Goal: Task Accomplishment & Management: Manage account settings

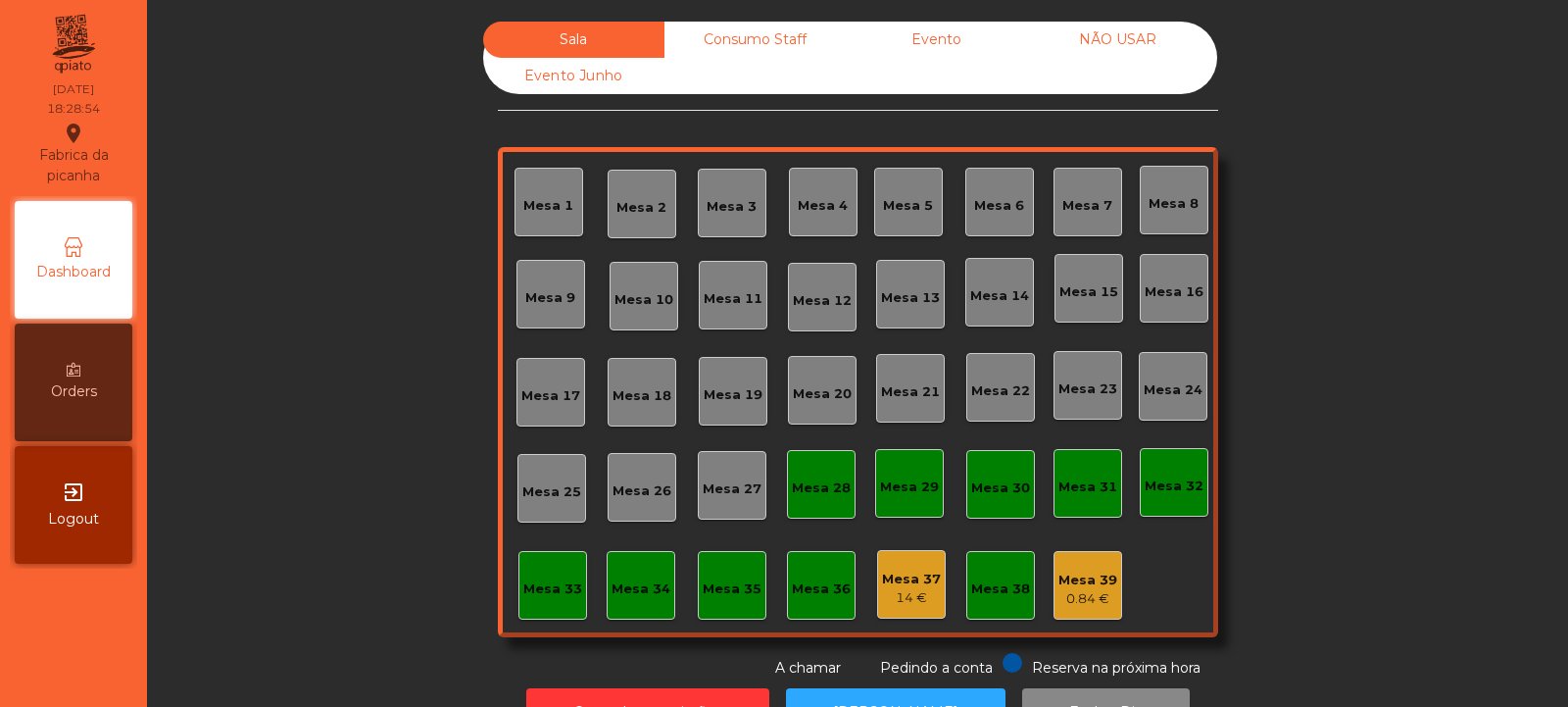
scroll to position [66, 0]
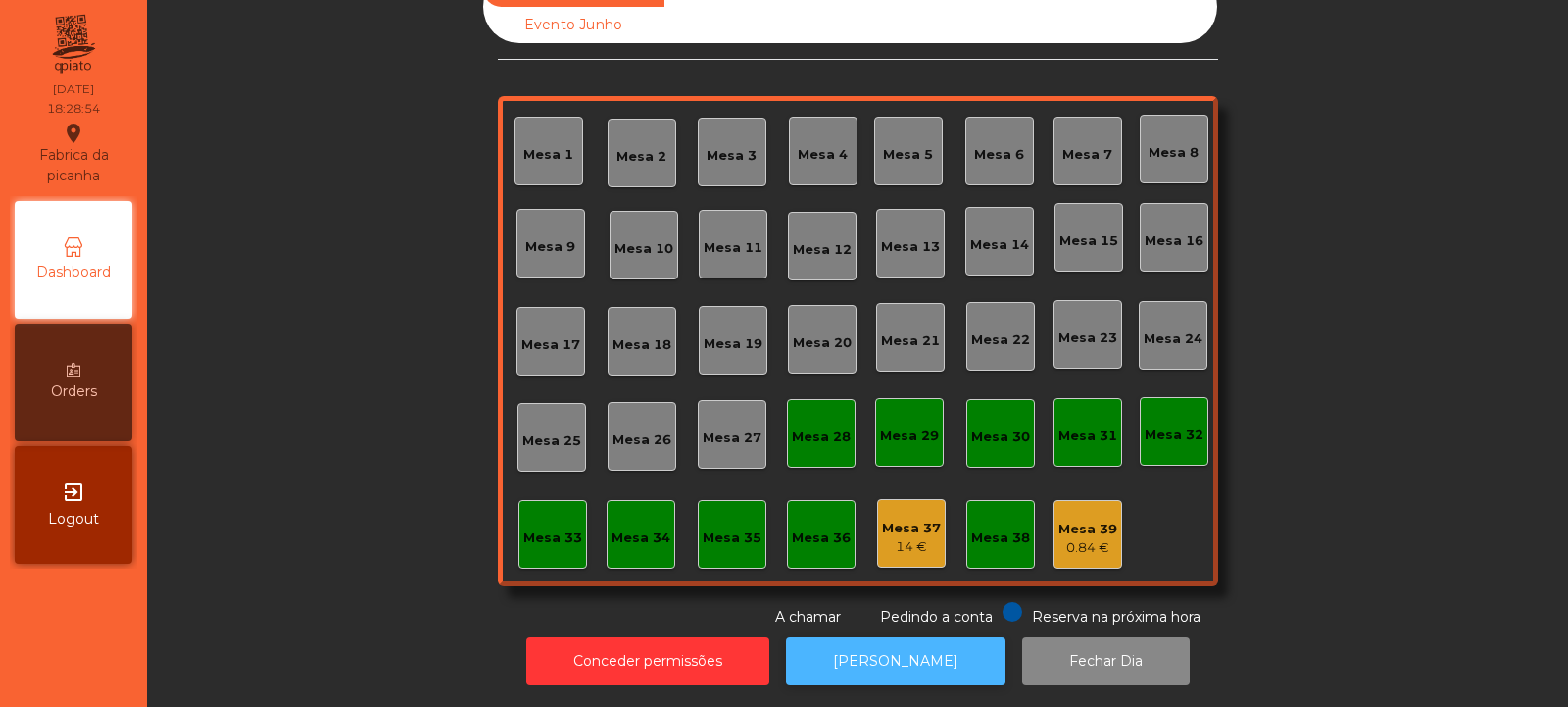
click at [892, 641] on button "[PERSON_NAME]" at bounding box center [896, 661] width 220 height 48
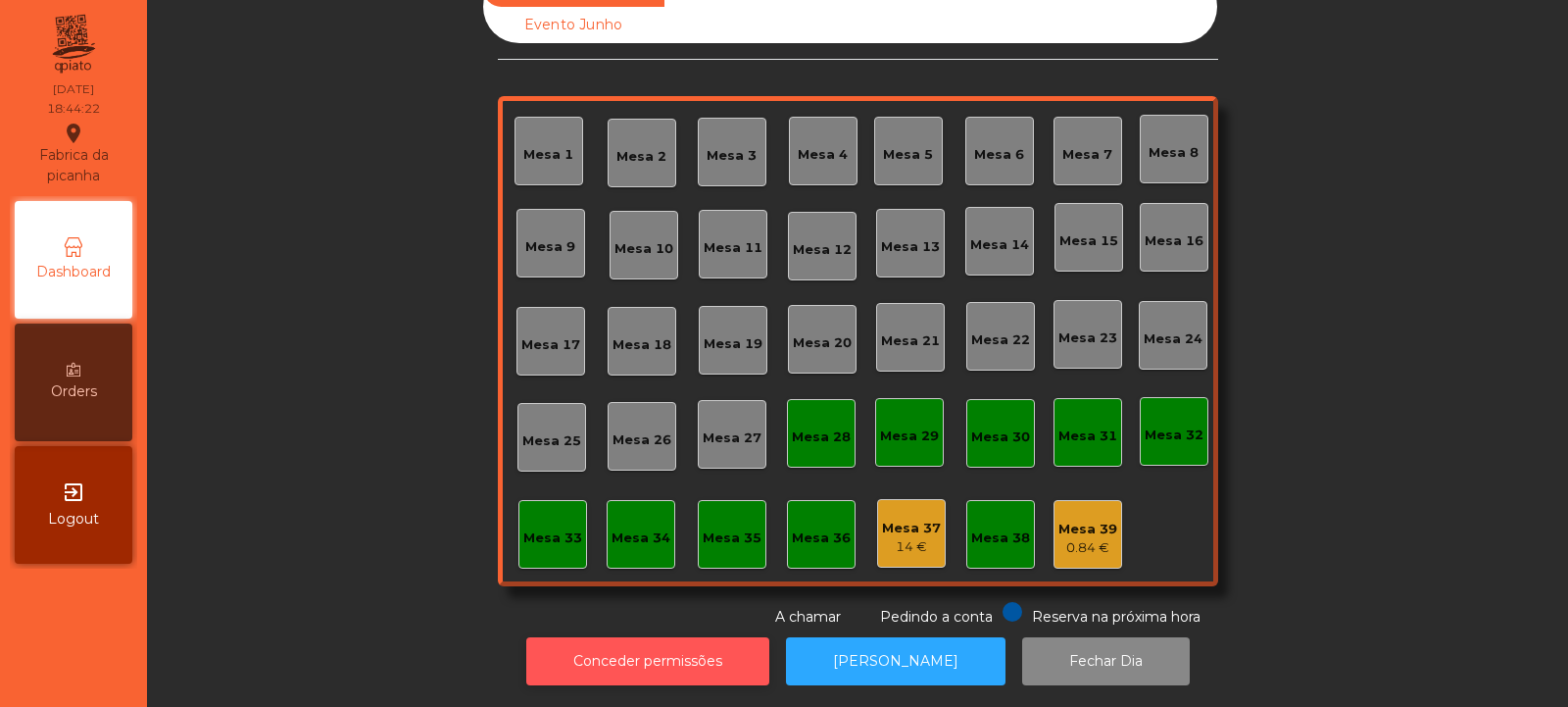
click at [707, 643] on button "Conceder permissões" at bounding box center [647, 661] width 243 height 48
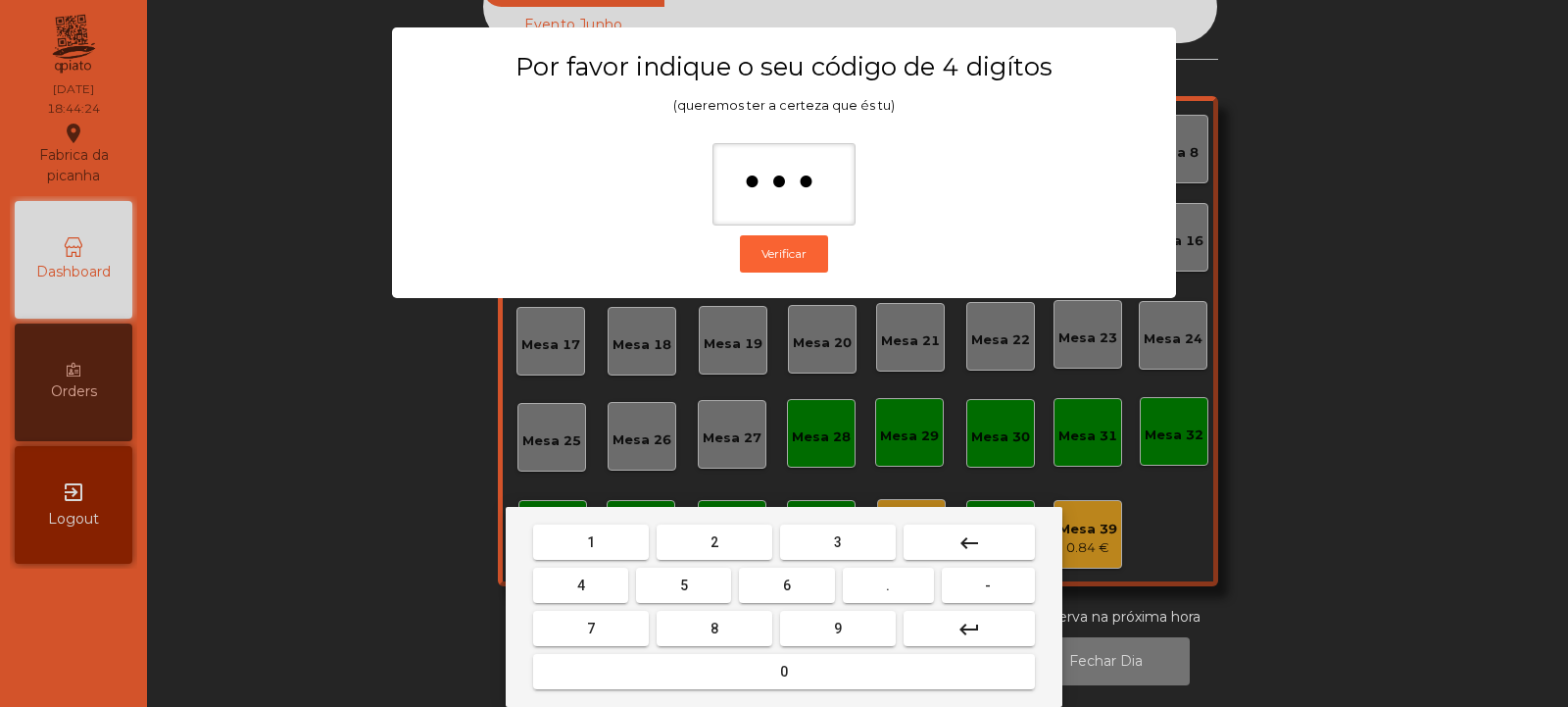
type input "****"
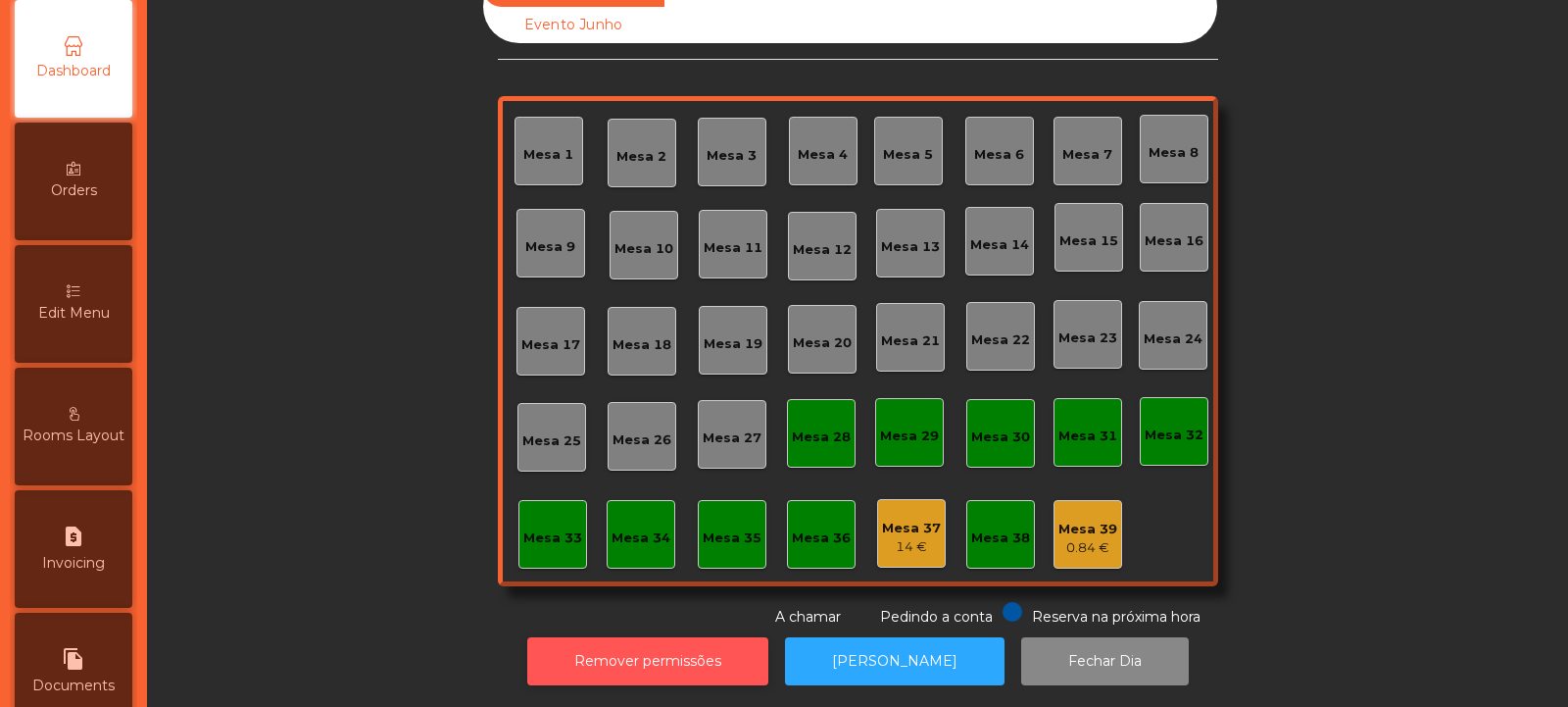
scroll to position [210, 0]
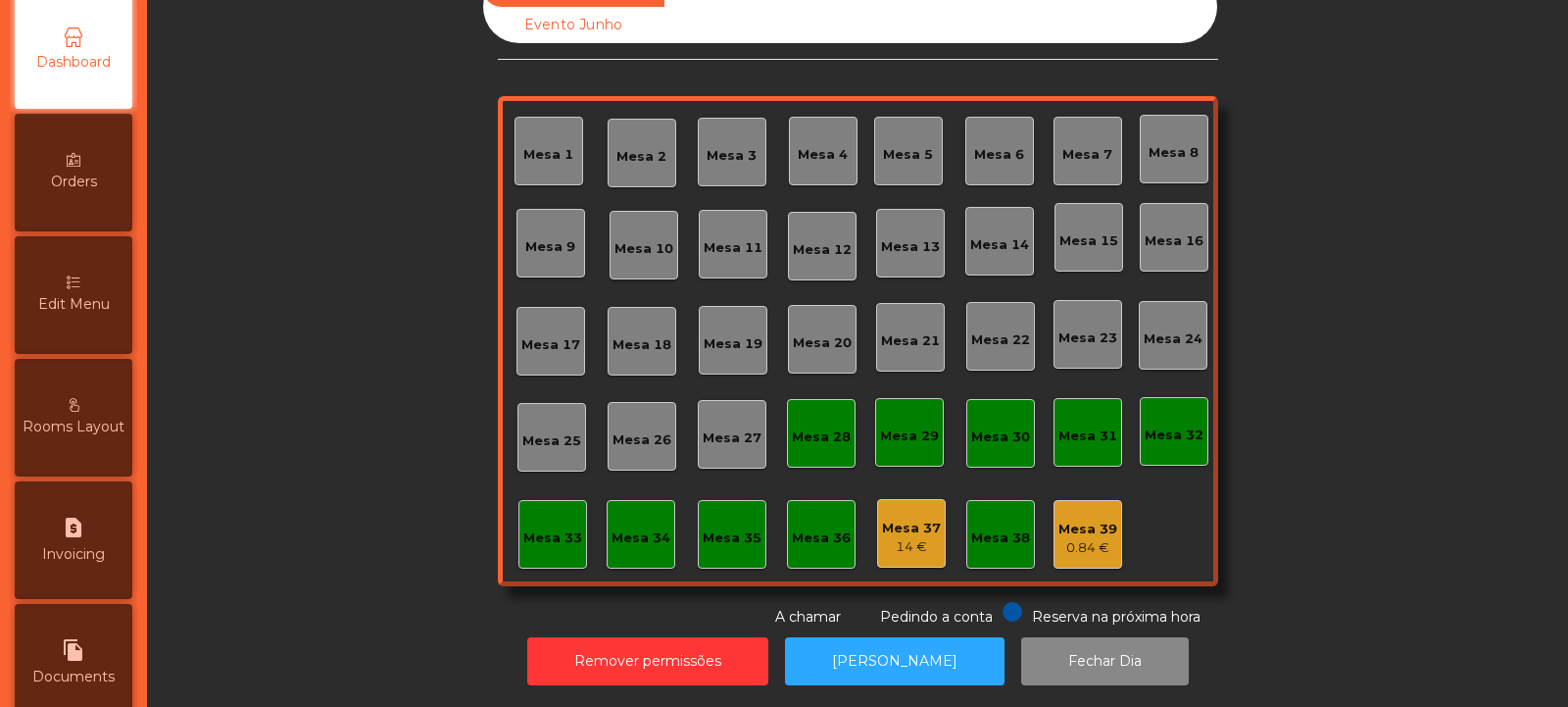
click at [67, 322] on div "Edit Menu" at bounding box center [74, 296] width 118 height 118
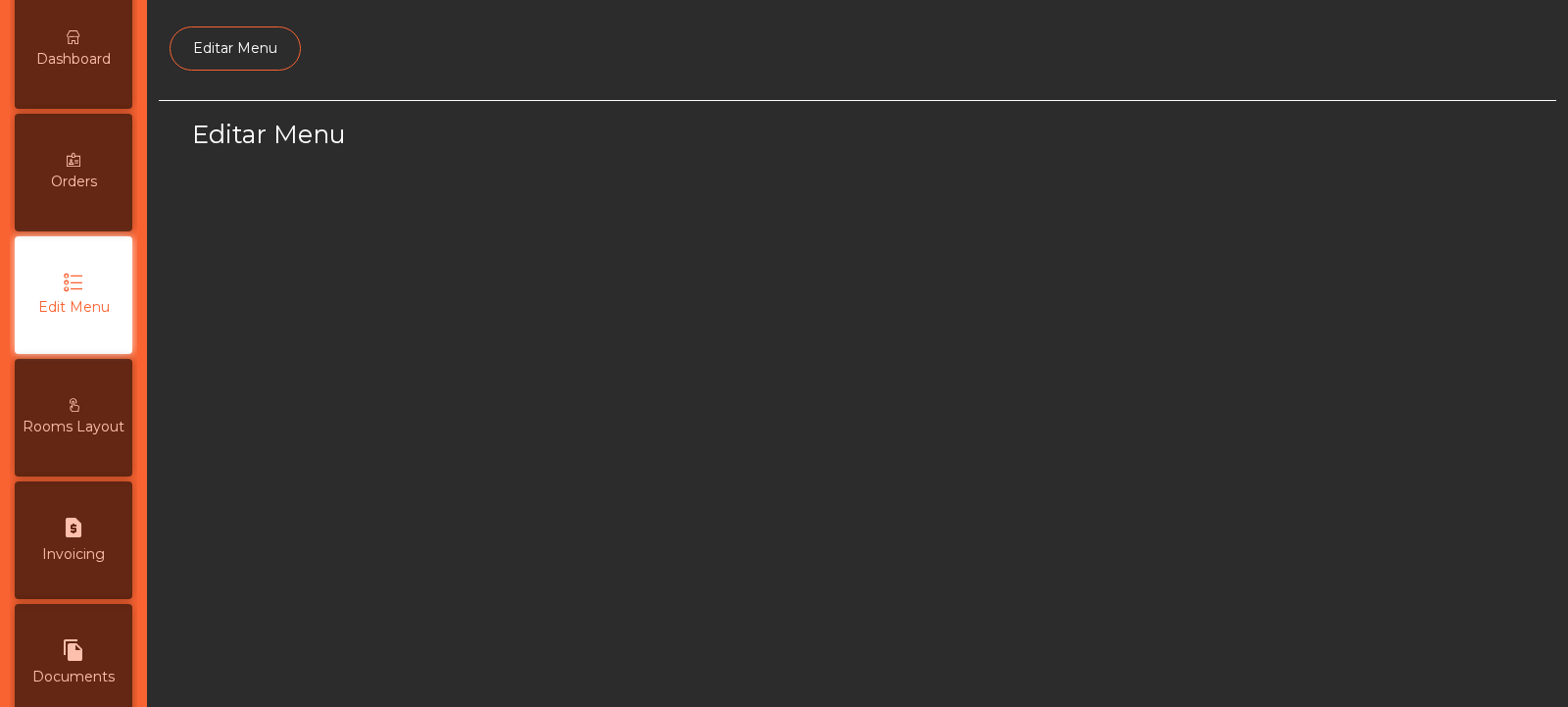
scroll to position [152, 0]
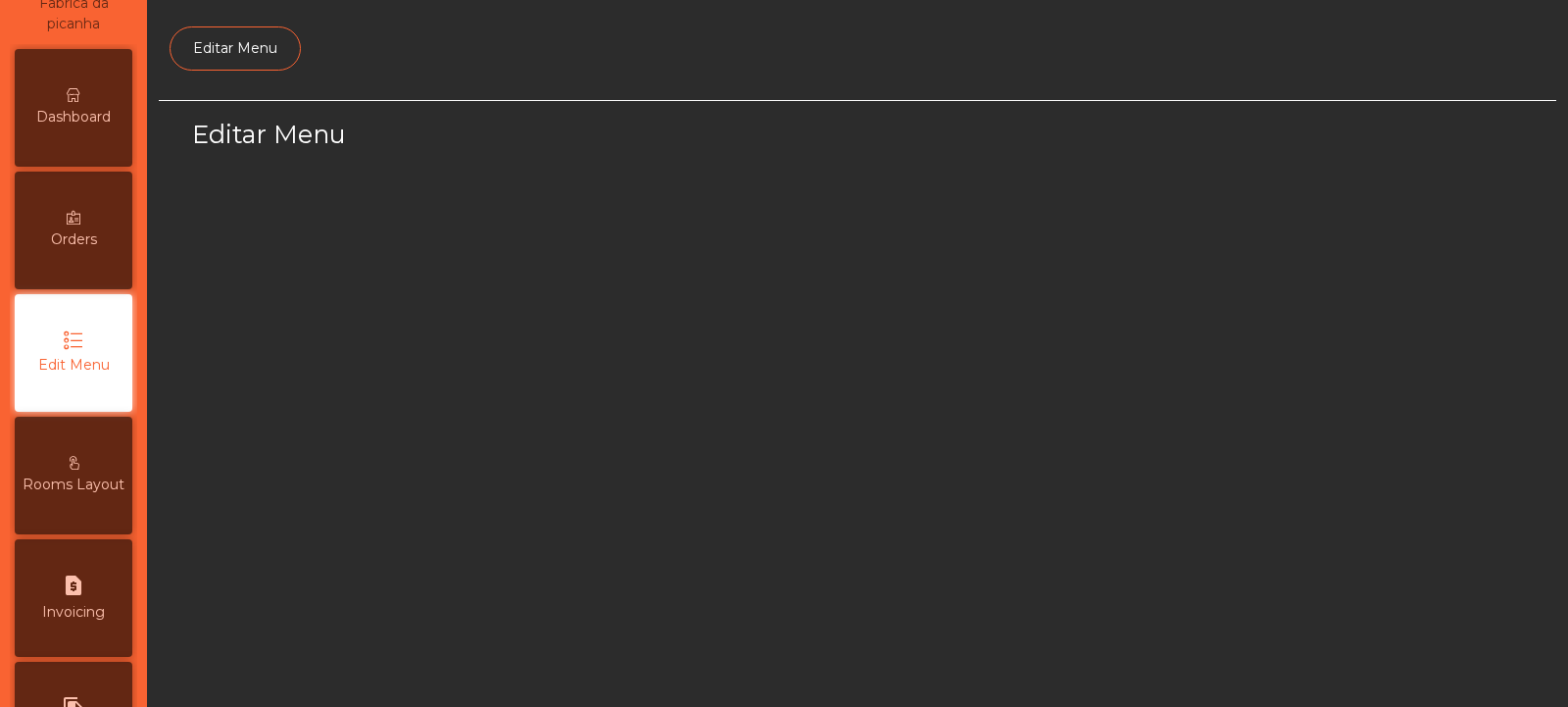
select select "*"
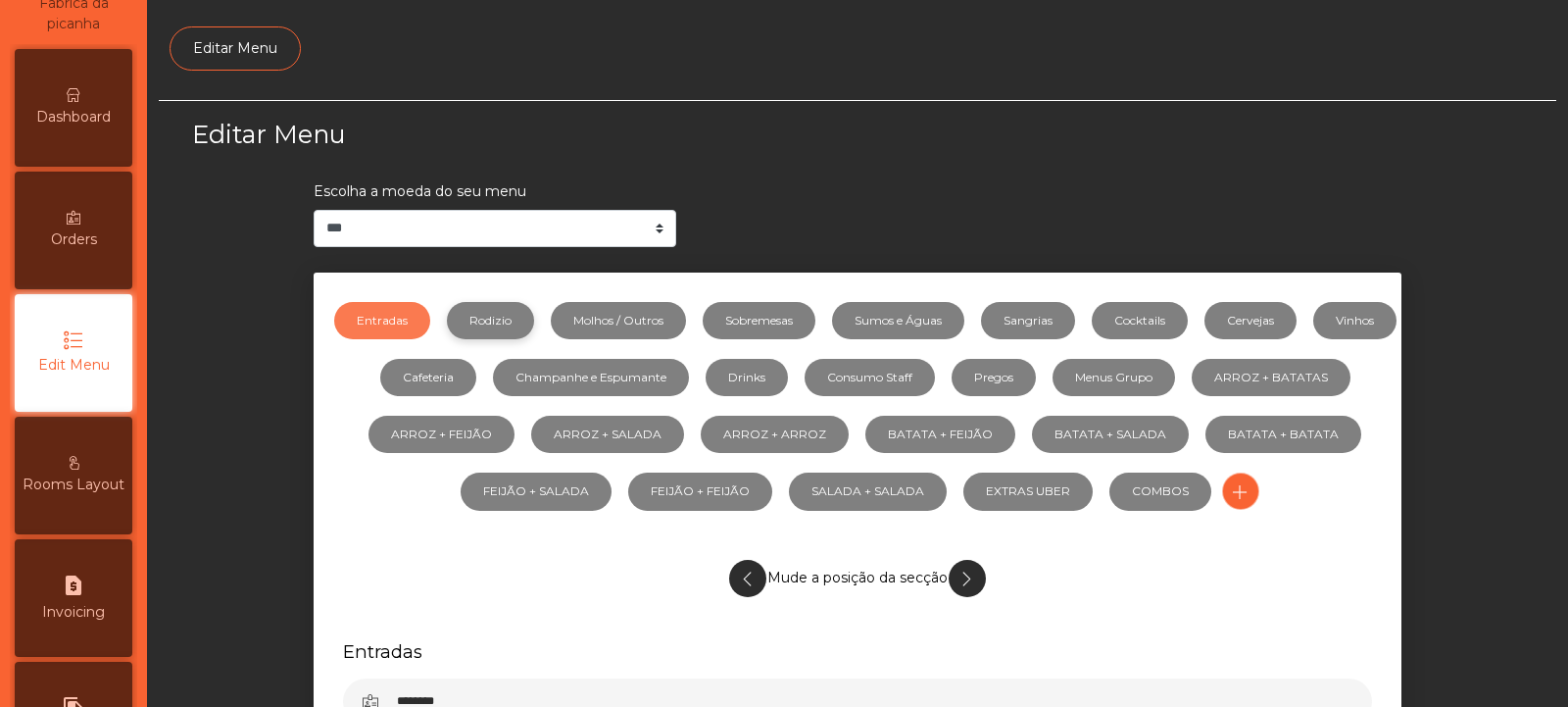
click at [534, 325] on link "Rodizio" at bounding box center [489, 320] width 87 height 37
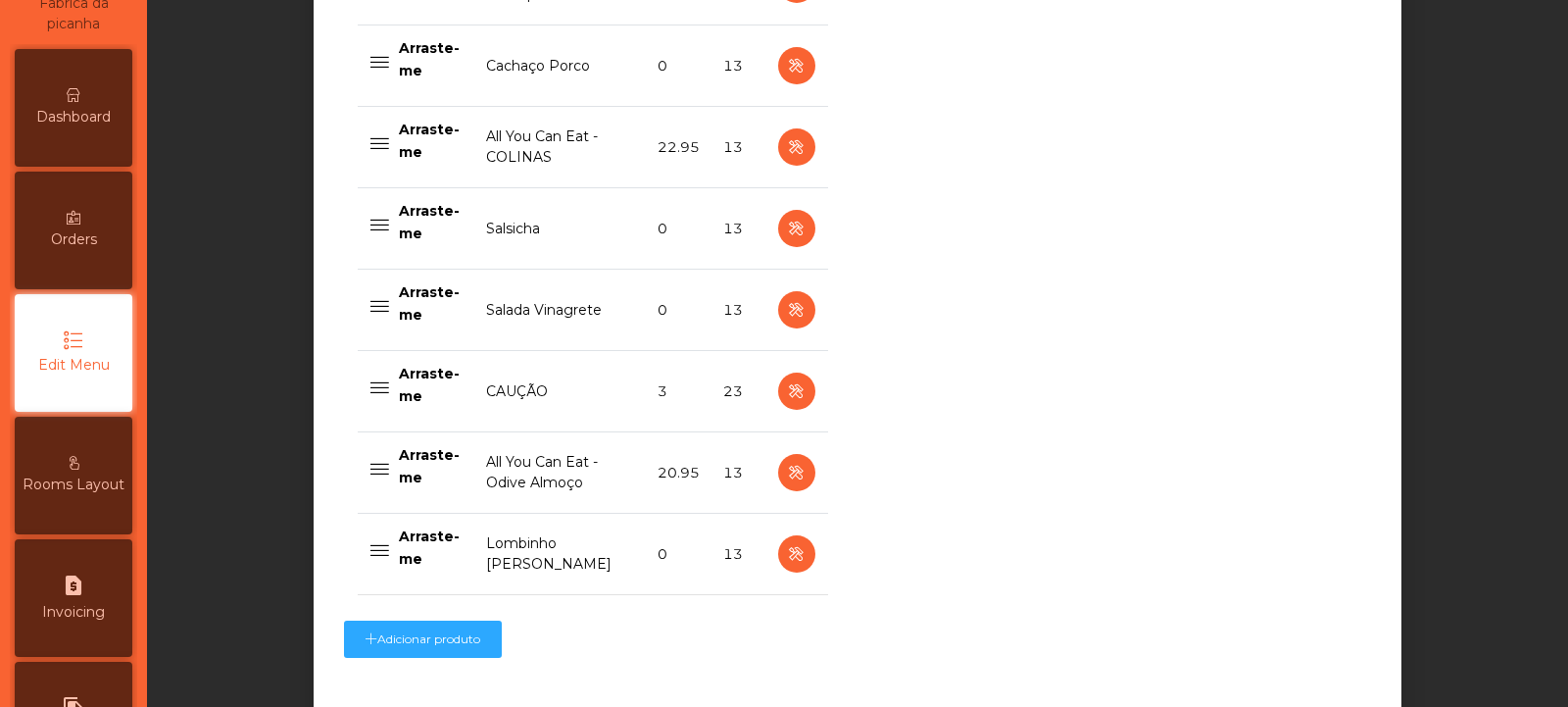
scroll to position [1584, 0]
click at [790, 557] on icon "button" at bounding box center [796, 556] width 23 height 25
select select "**"
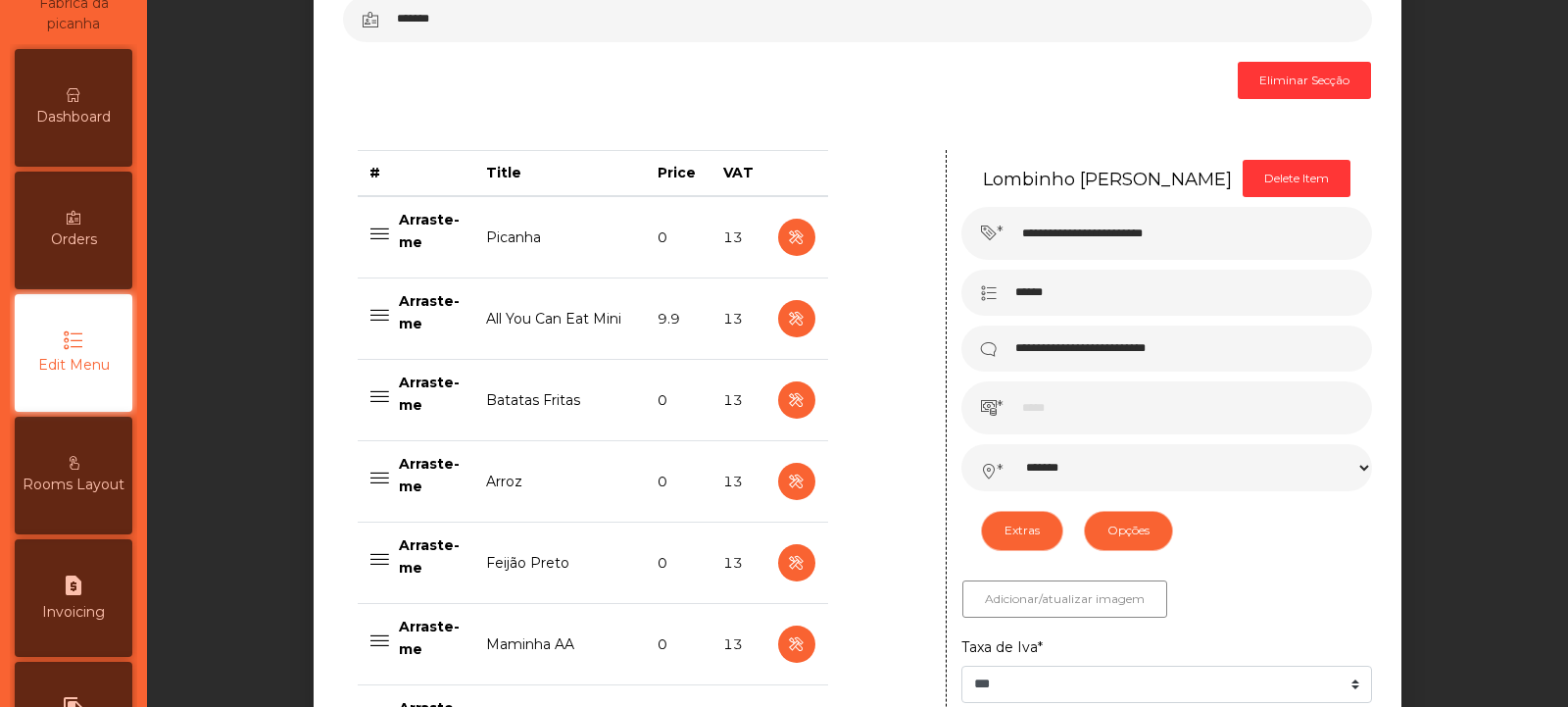
scroll to position [0, 0]
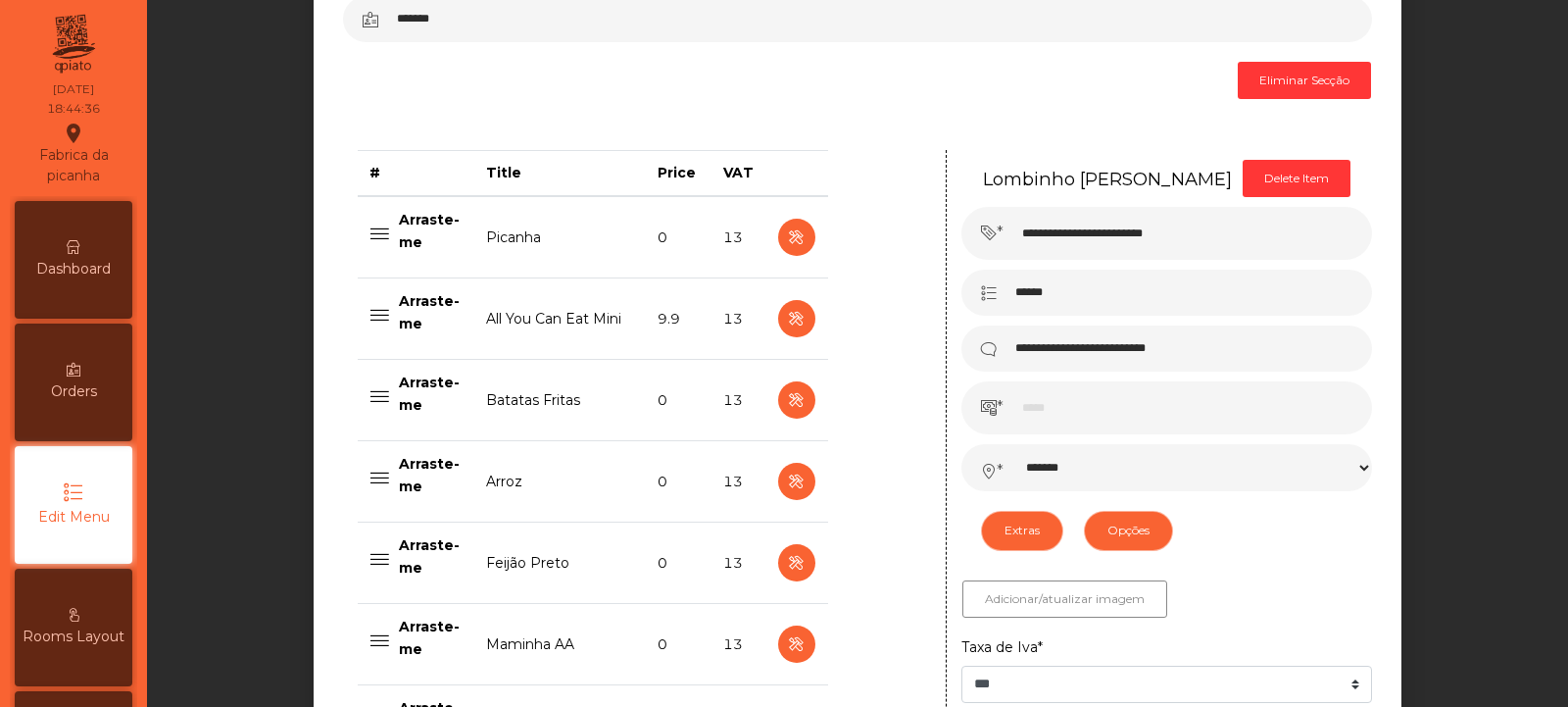
click at [94, 281] on div "Dashboard" at bounding box center [74, 260] width 118 height 118
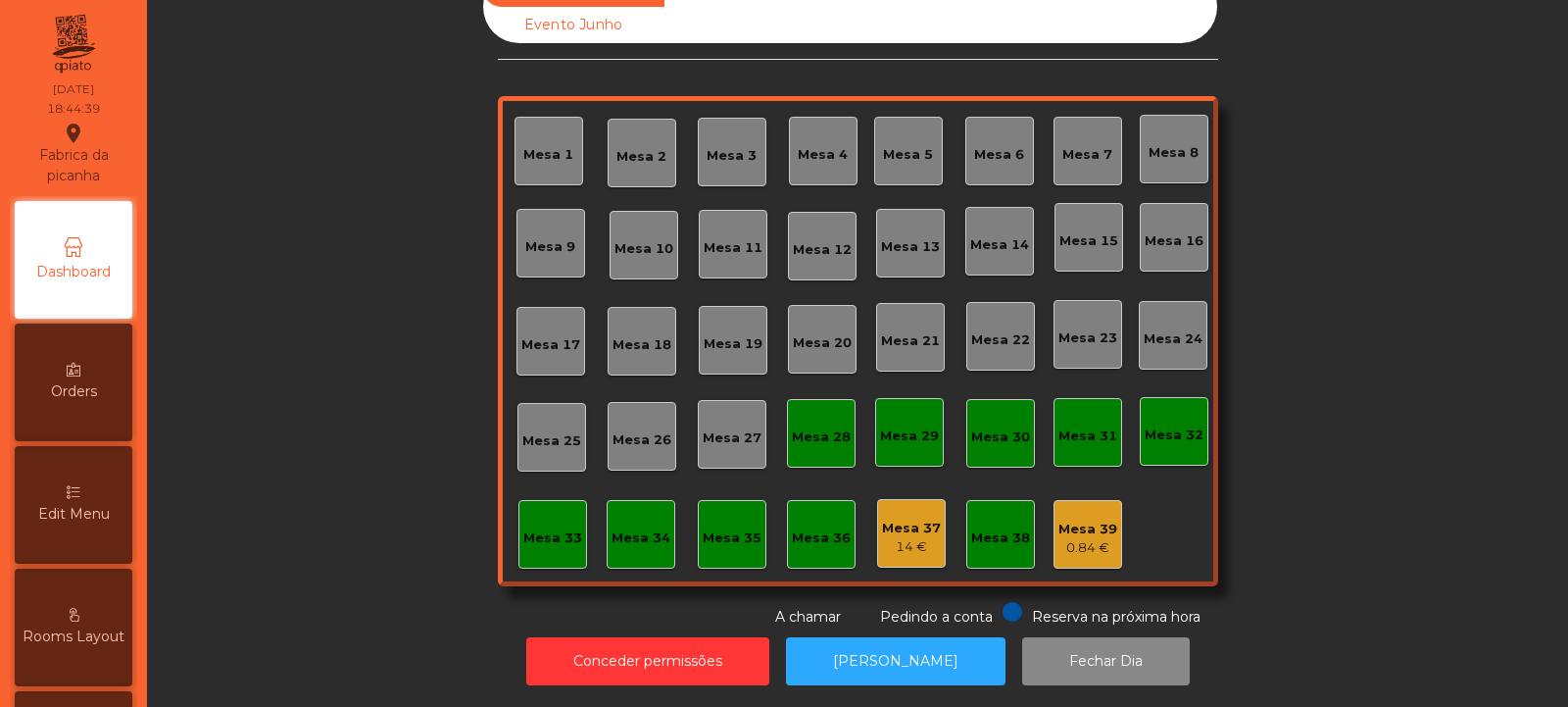
scroll to position [65, 0]
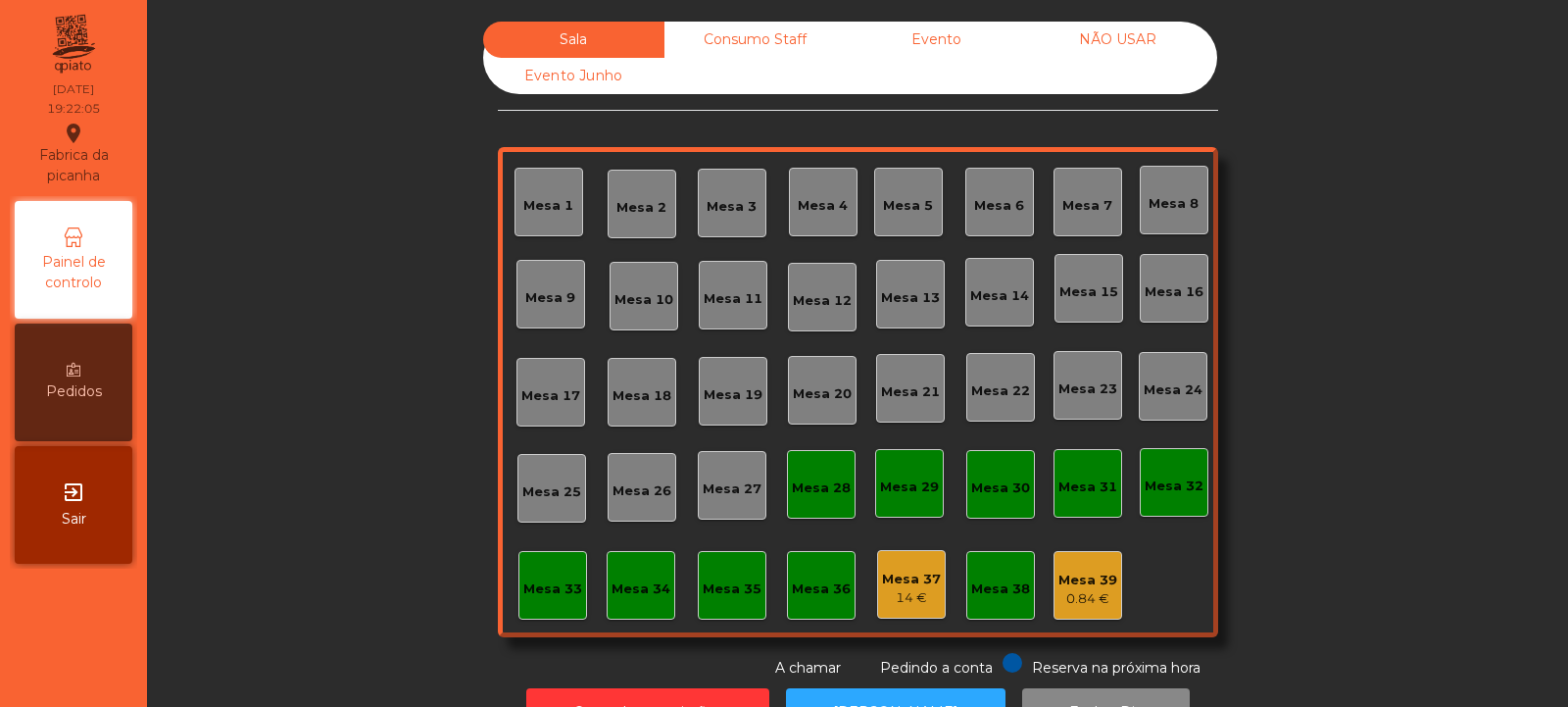
click at [1060, 566] on div "Mesa 39 0.84 €" at bounding box center [1088, 585] width 59 height 46
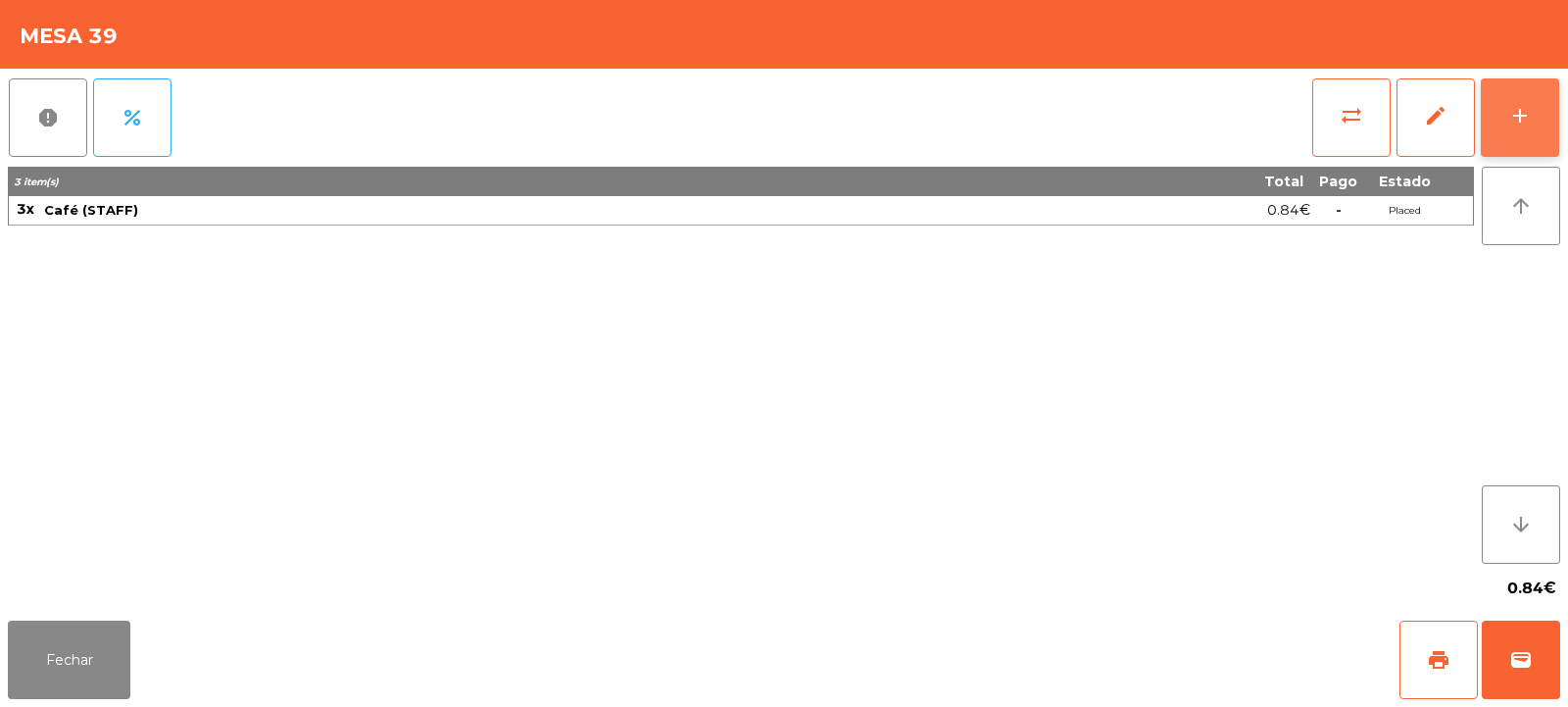
click at [1506, 122] on button "add" at bounding box center [1520, 118] width 79 height 79
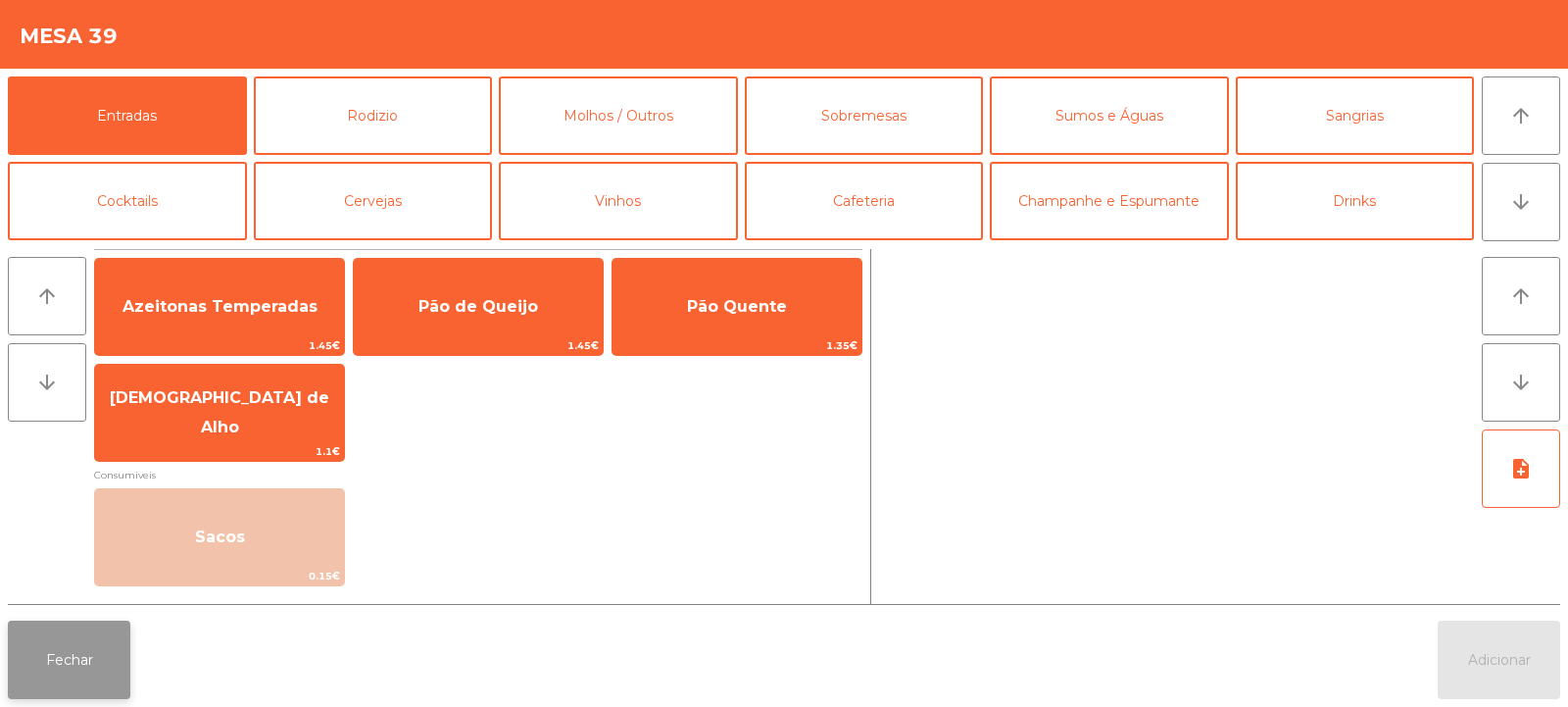
click at [65, 657] on button "Fechar" at bounding box center [69, 659] width 123 height 79
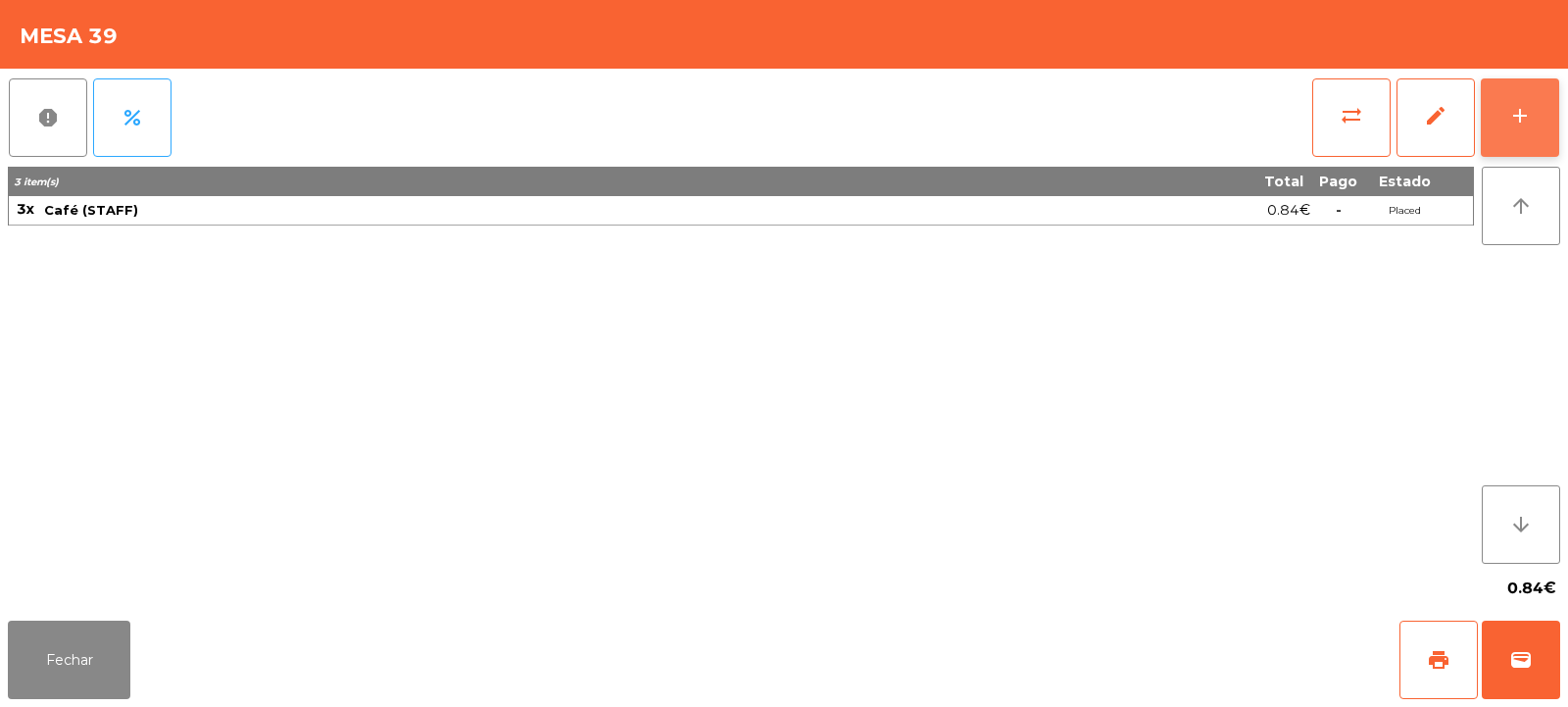
click at [1525, 110] on div "add" at bounding box center [1520, 116] width 24 height 24
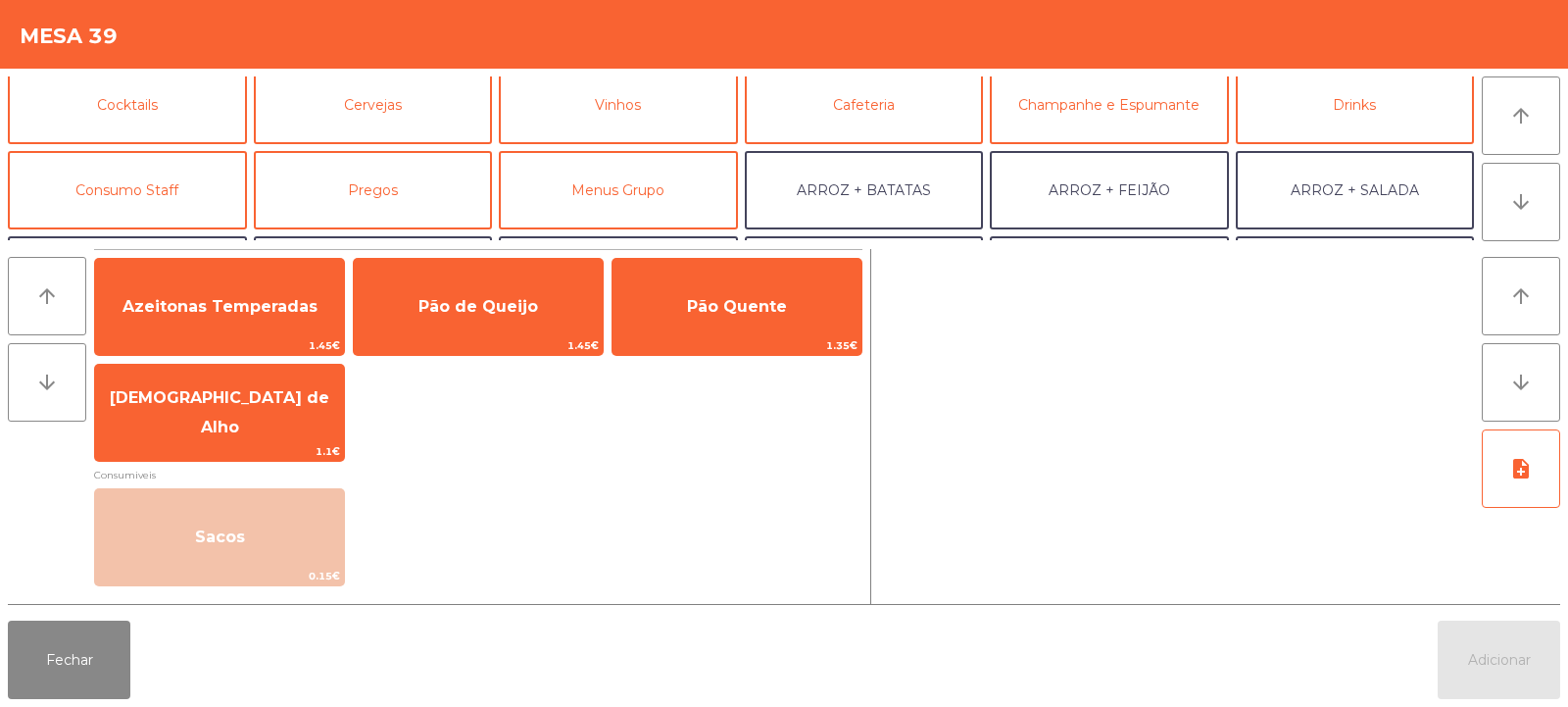
scroll to position [105, 0]
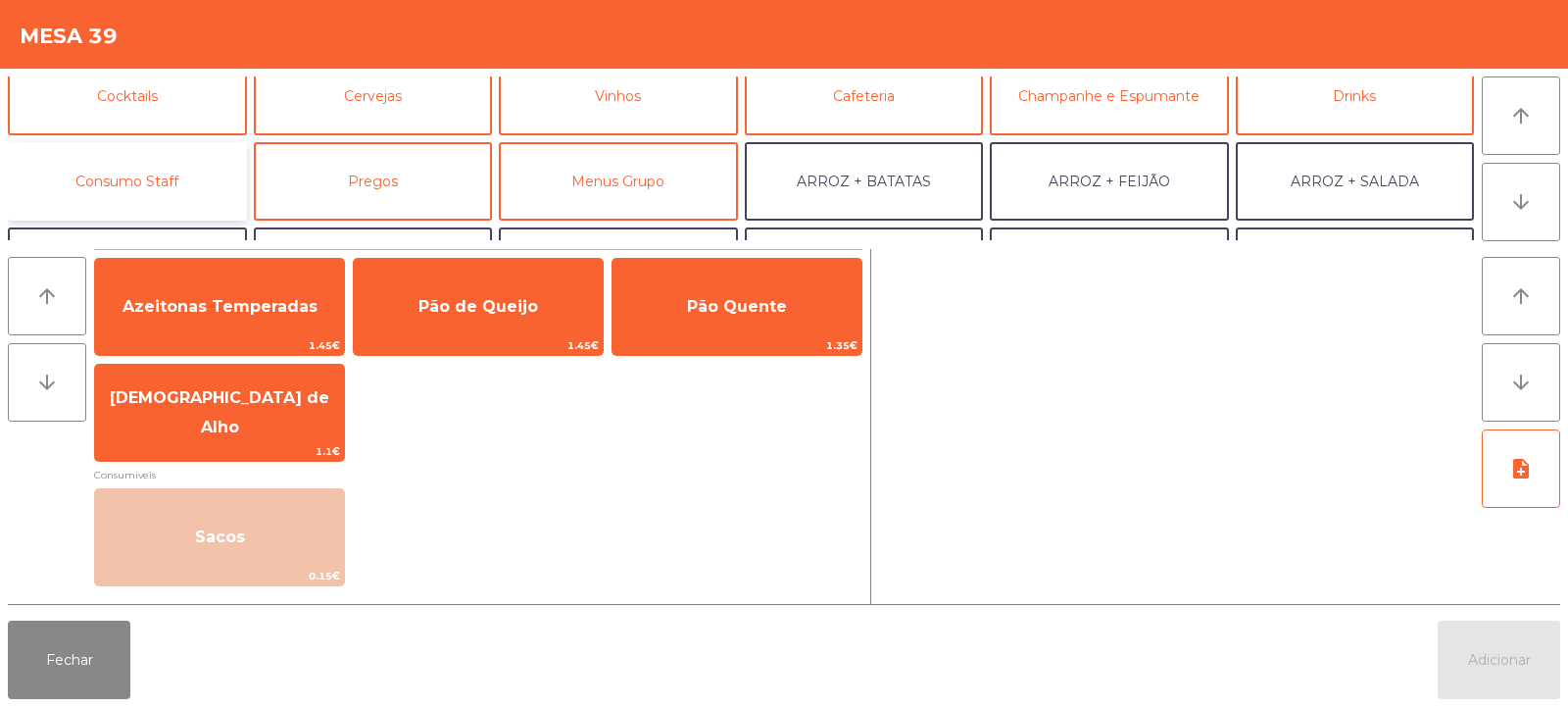
click at [143, 183] on button "Consumo Staff" at bounding box center [127, 181] width 239 height 79
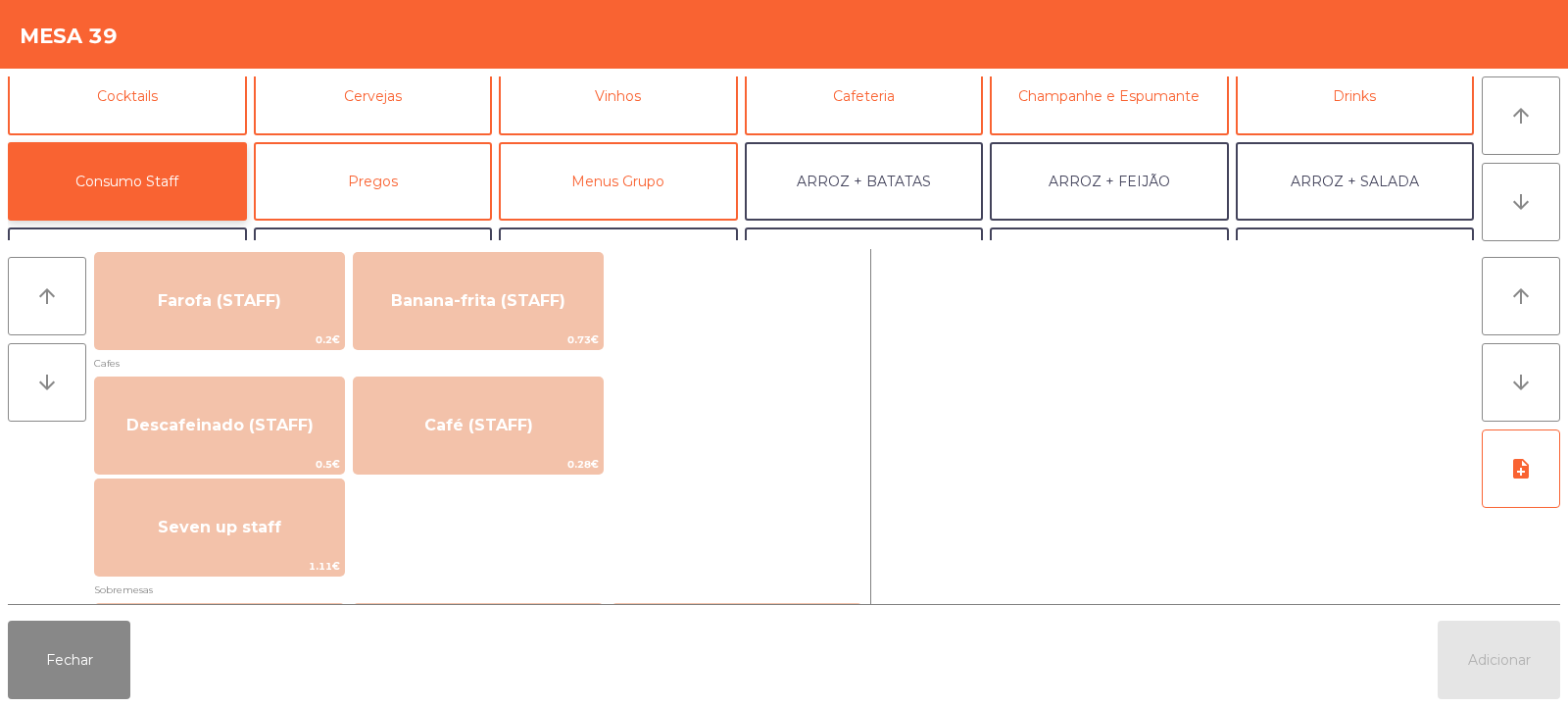
scroll to position [1043, 0]
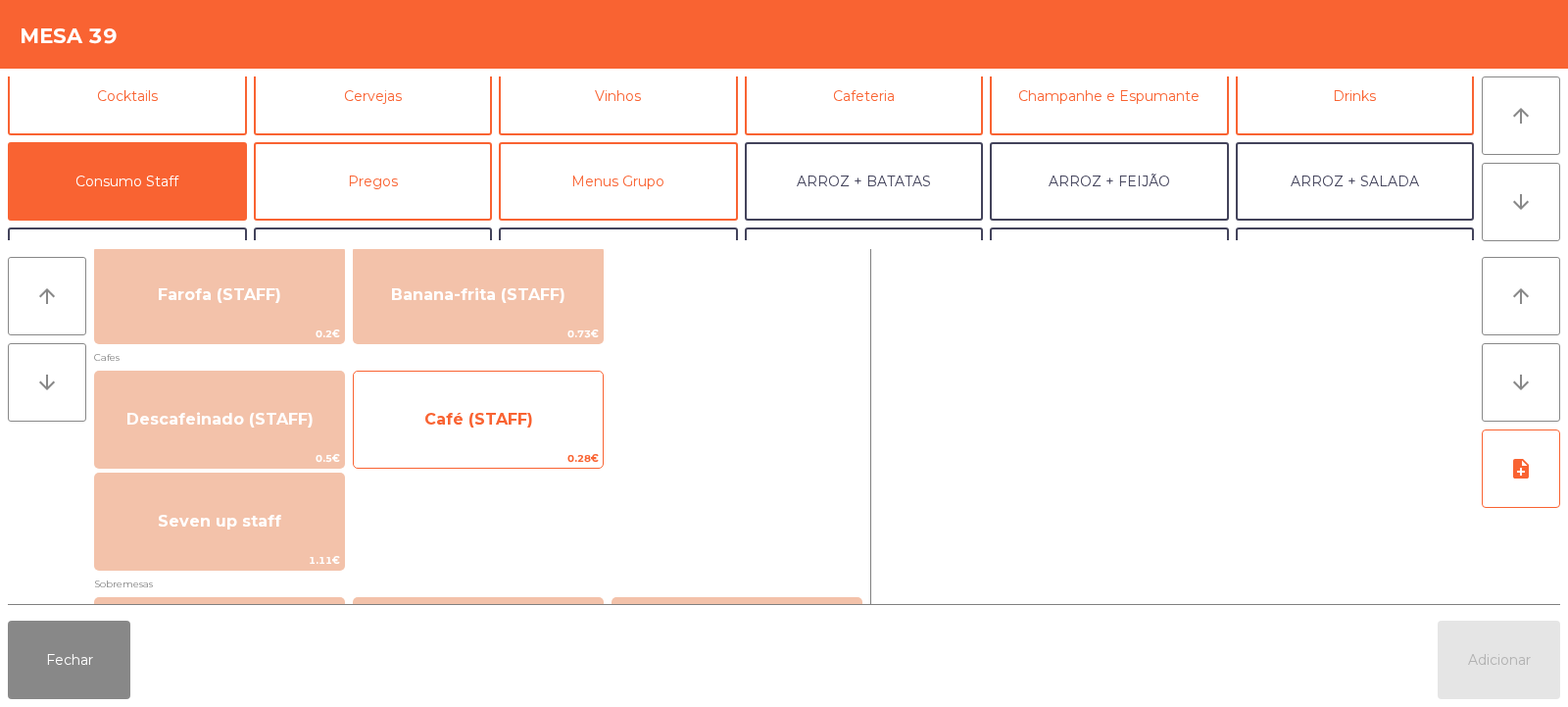
click at [532, 435] on span "Café (STAFF)" at bounding box center [477, 419] width 249 height 53
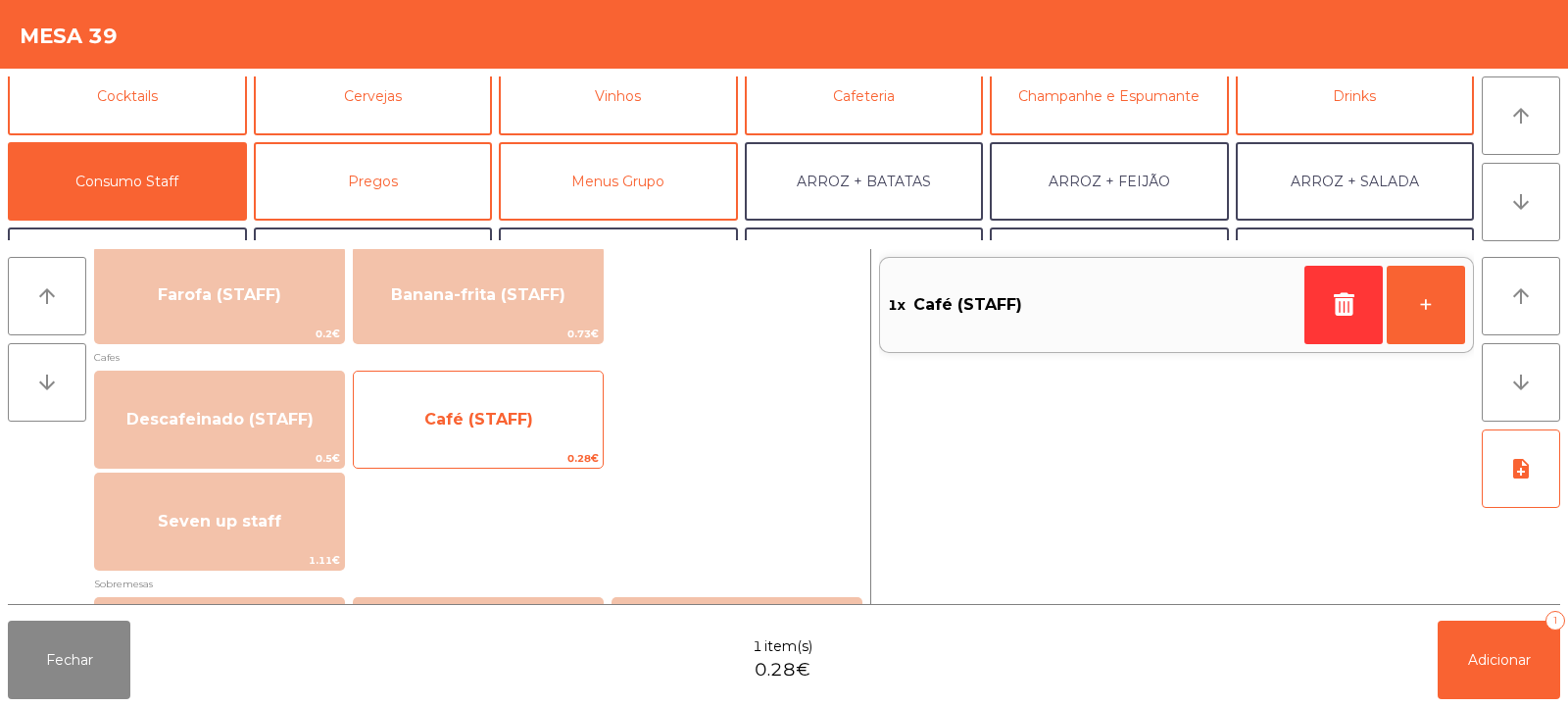
click at [533, 433] on span "Café (STAFF)" at bounding box center [477, 419] width 249 height 53
click at [531, 431] on span "Café (STAFF)" at bounding box center [477, 419] width 249 height 53
click at [540, 428] on span "Café (STAFF)" at bounding box center [477, 419] width 249 height 53
click at [542, 431] on span "Café (STAFF)" at bounding box center [477, 419] width 249 height 53
click at [539, 413] on span "Café (STAFF)" at bounding box center [477, 419] width 249 height 53
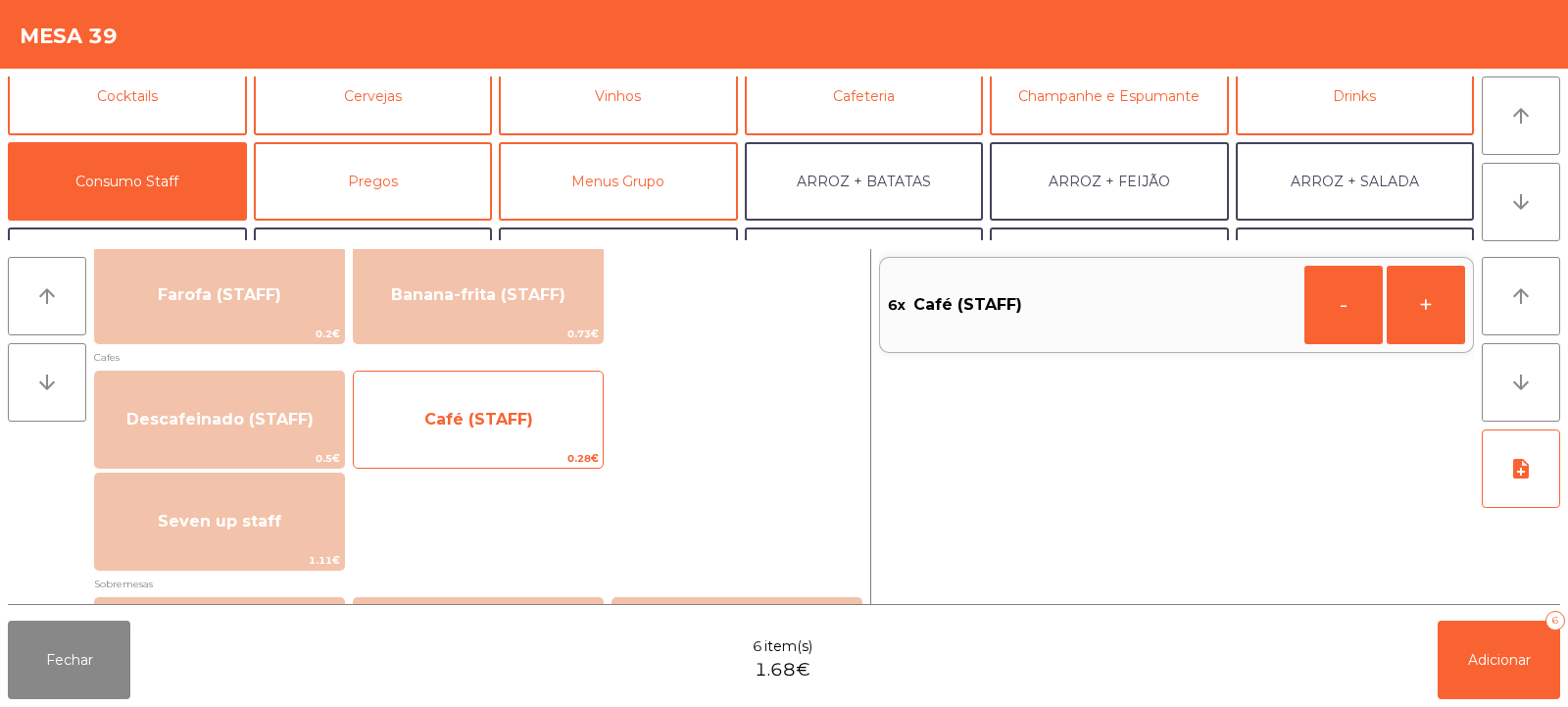
click at [543, 422] on span "Café (STAFF)" at bounding box center [477, 419] width 249 height 53
click at [546, 435] on span "Café (STAFF)" at bounding box center [477, 419] width 249 height 53
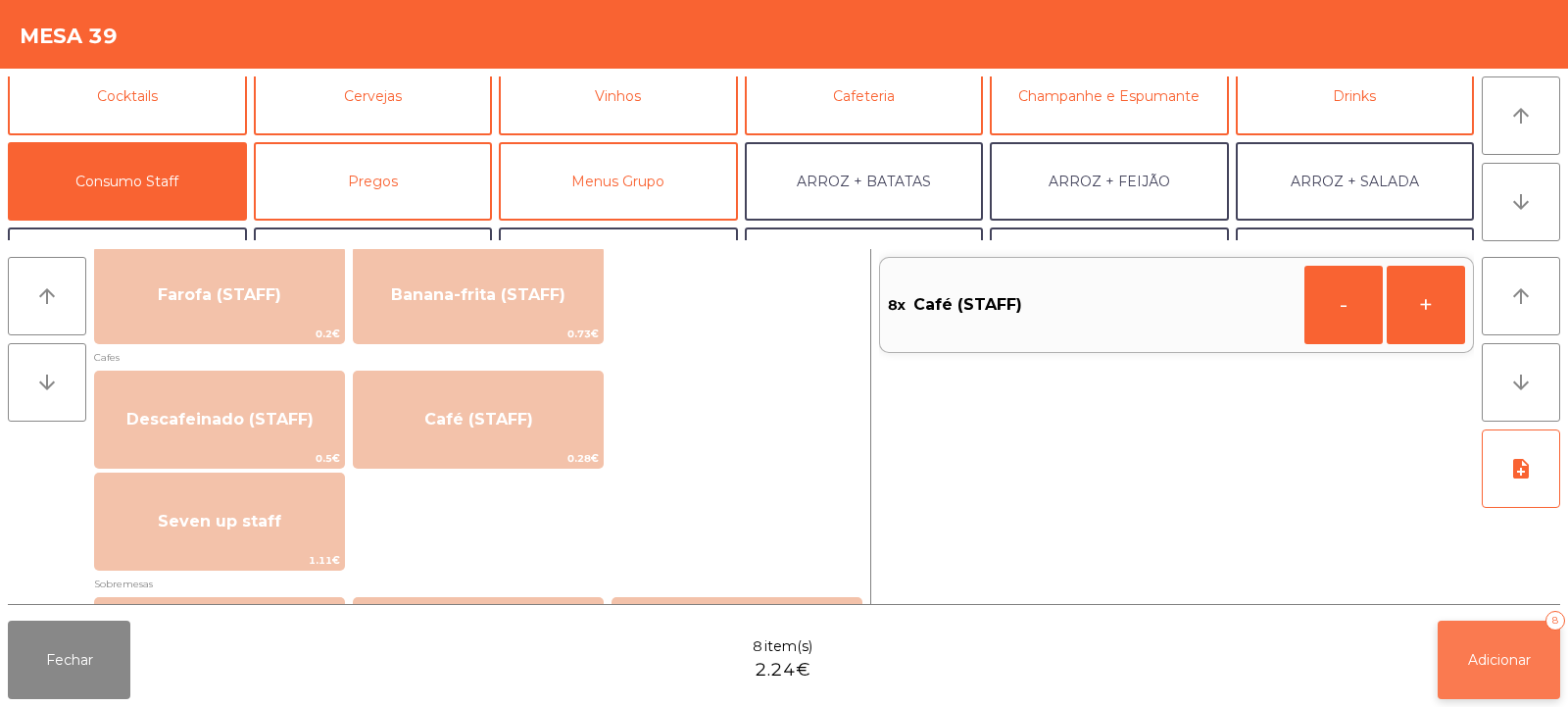
click at [1492, 644] on button "Adicionar 8" at bounding box center [1499, 659] width 123 height 79
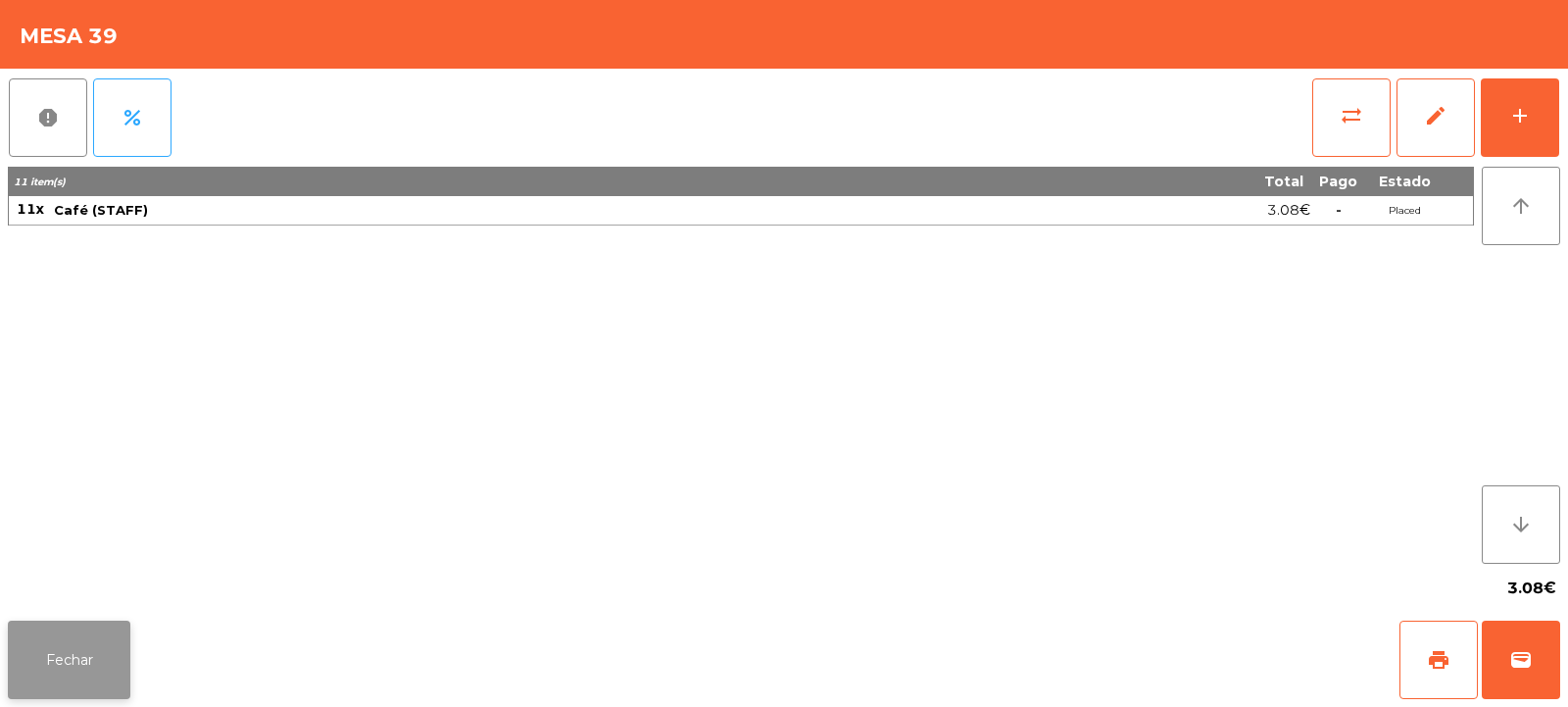
click at [108, 664] on button "Fechar" at bounding box center [69, 659] width 123 height 79
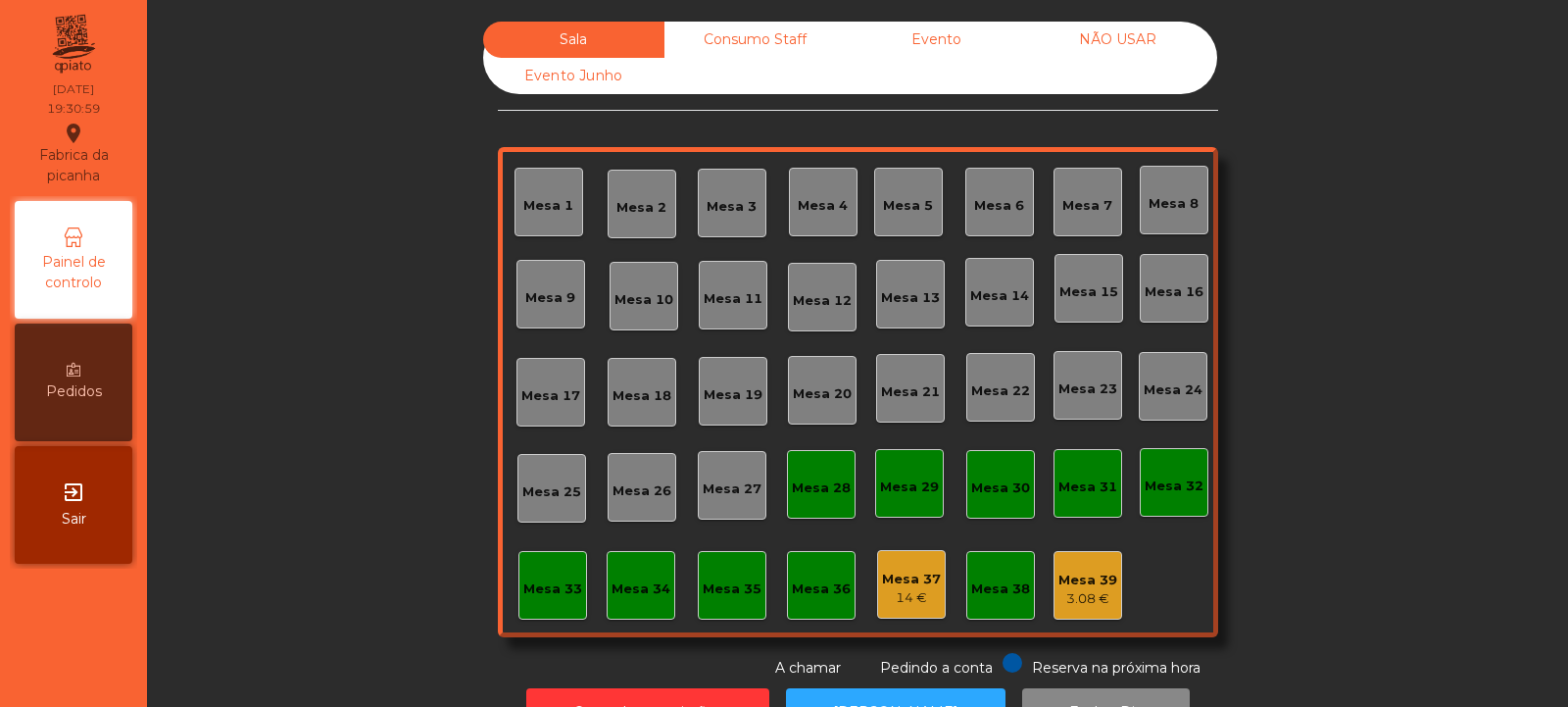
click at [977, 307] on div "Mesa 14" at bounding box center [1000, 292] width 69 height 69
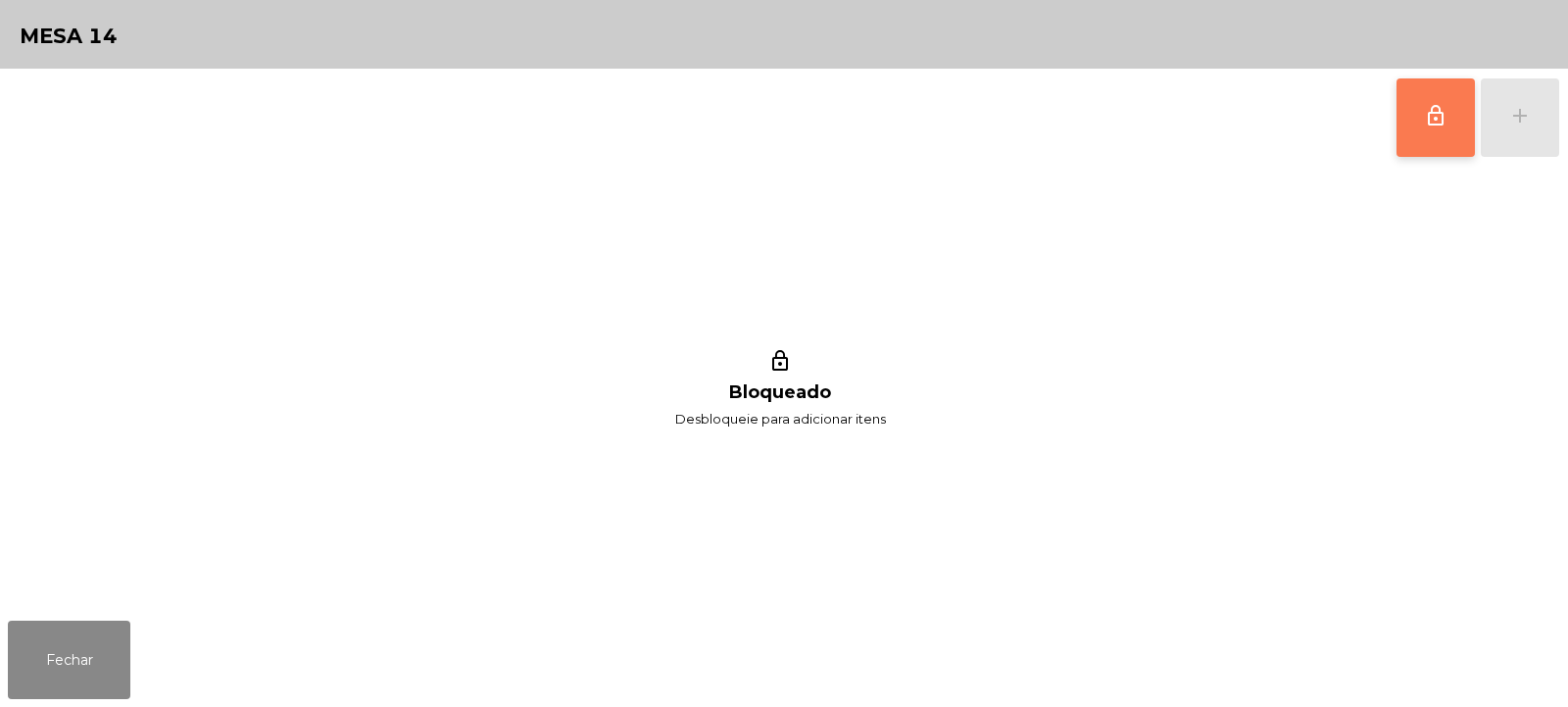
click at [1428, 140] on button "lock_outline" at bounding box center [1435, 118] width 79 height 79
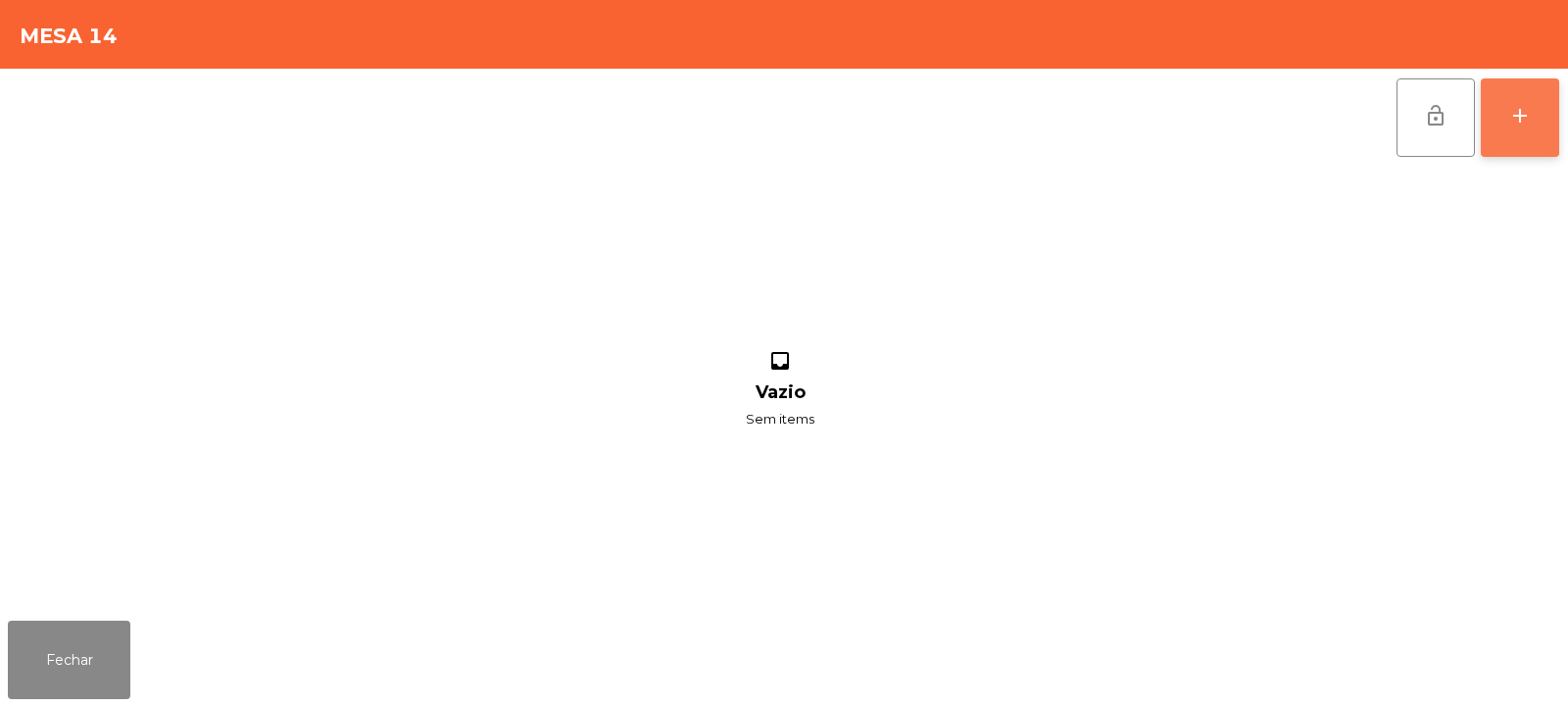
click at [1527, 129] on button "add" at bounding box center [1520, 118] width 79 height 79
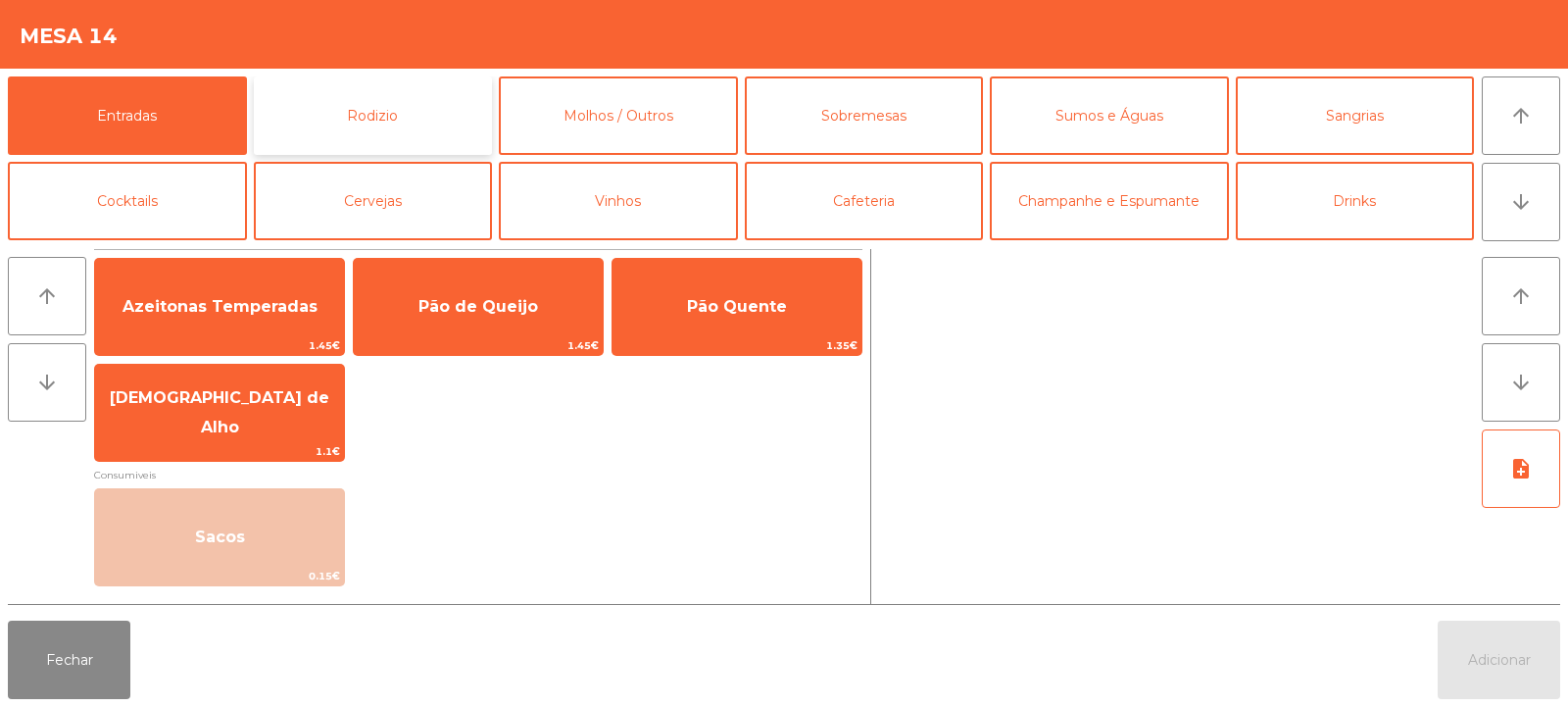
click at [354, 123] on button "Rodizio" at bounding box center [373, 116] width 239 height 79
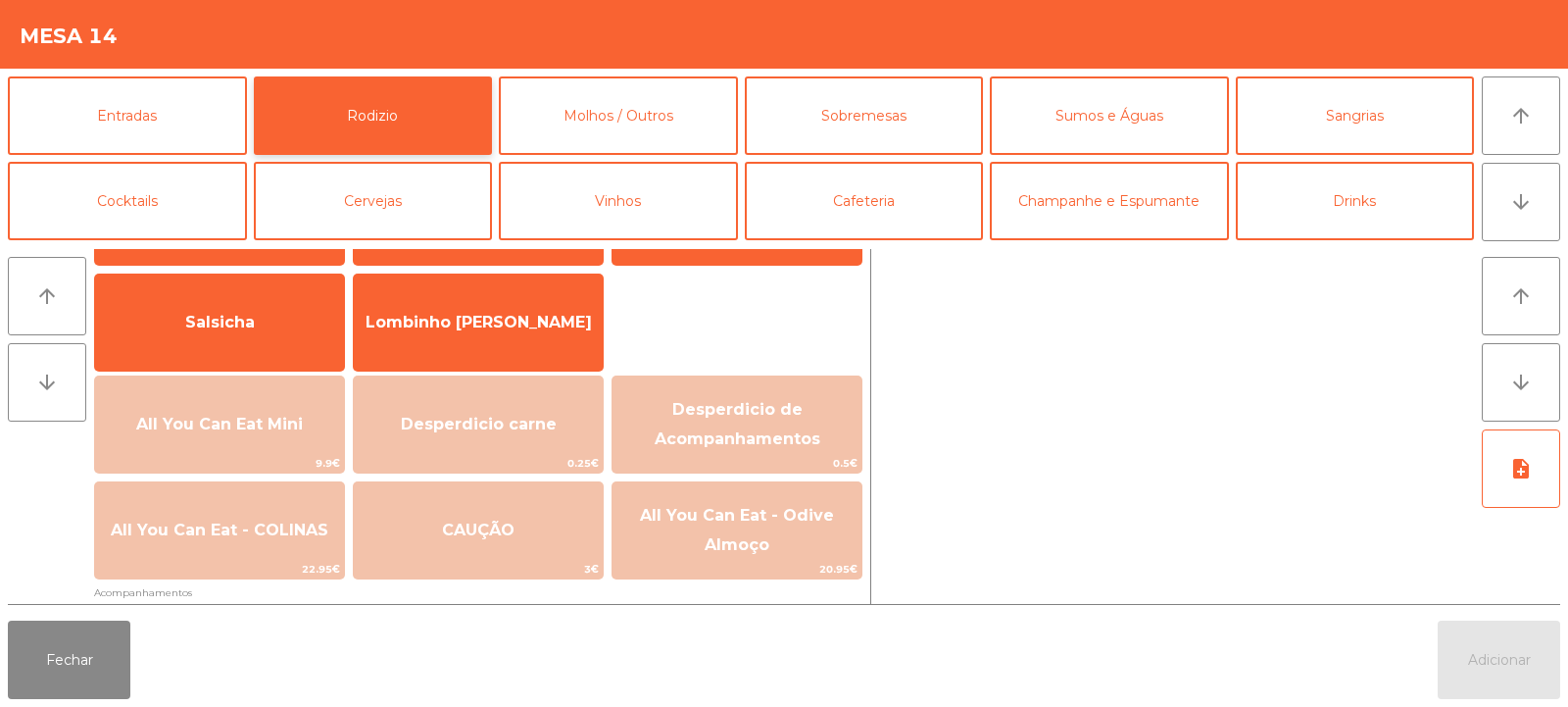
scroll to position [150, 0]
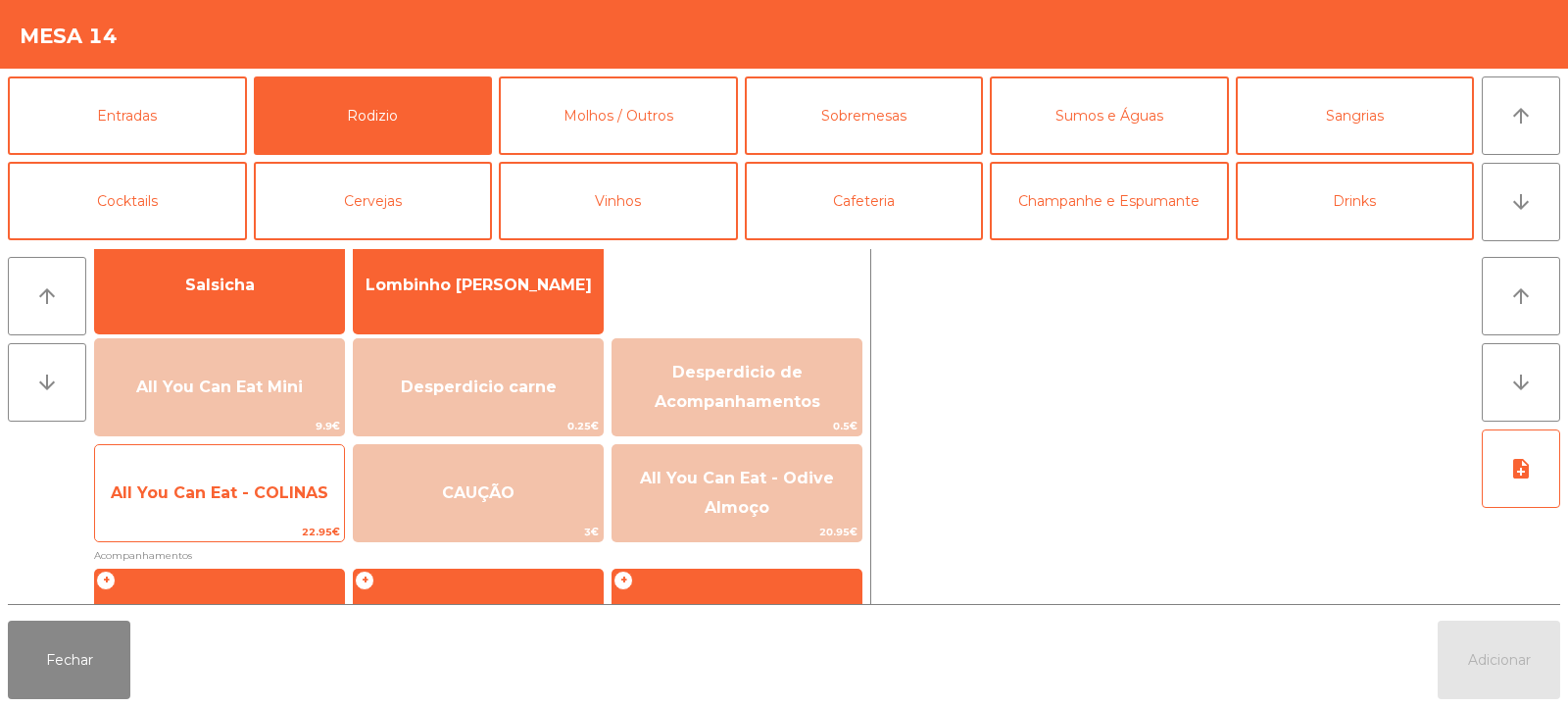
click at [234, 511] on span "All You Can Eat - COLINAS" at bounding box center [219, 492] width 249 height 53
click at [245, 503] on span "All You Can Eat - COLINAS" at bounding box center [219, 492] width 249 height 53
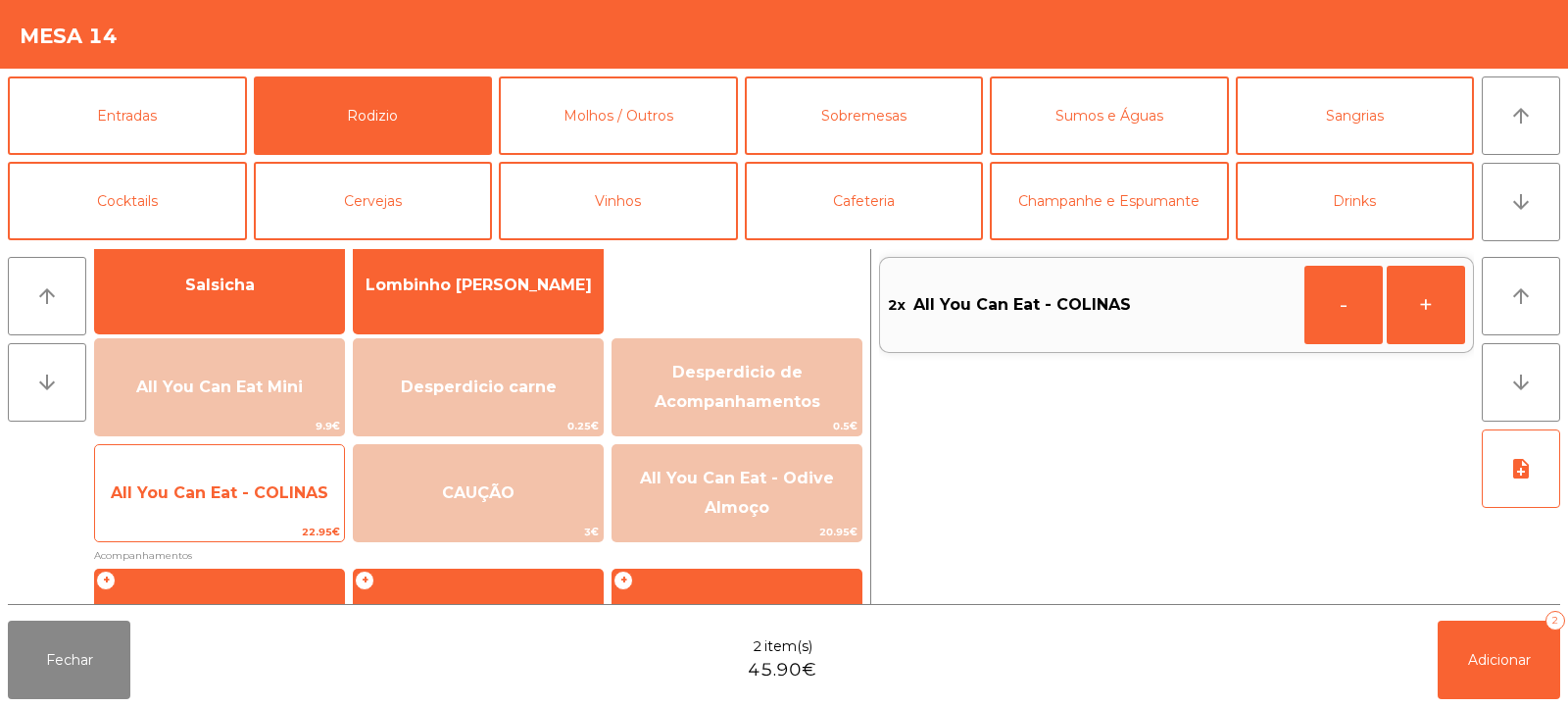
click at [248, 499] on span "All You Can Eat - COLINAS" at bounding box center [220, 492] width 218 height 19
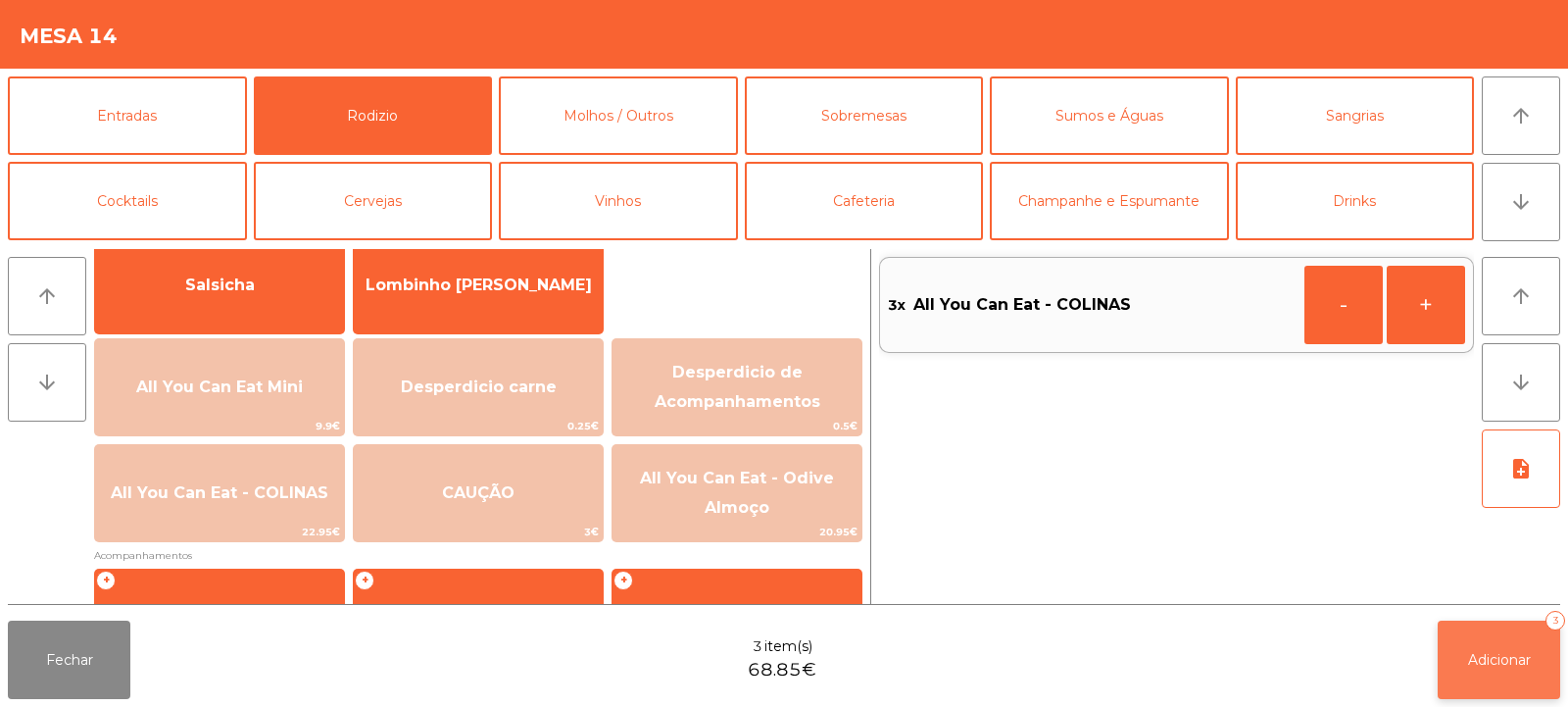
click at [1490, 668] on button "Adicionar 3" at bounding box center [1499, 659] width 123 height 79
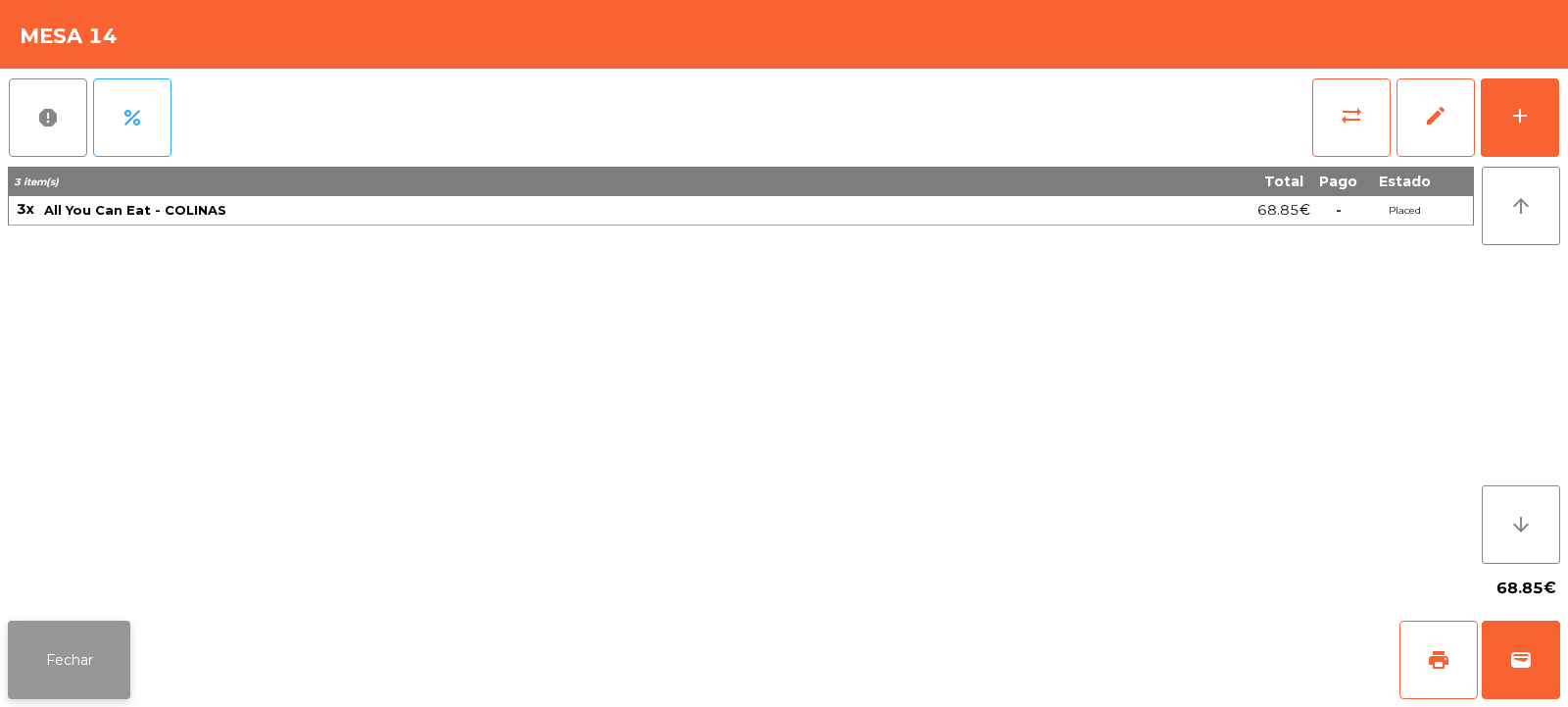
click at [104, 657] on button "Fechar" at bounding box center [69, 659] width 123 height 79
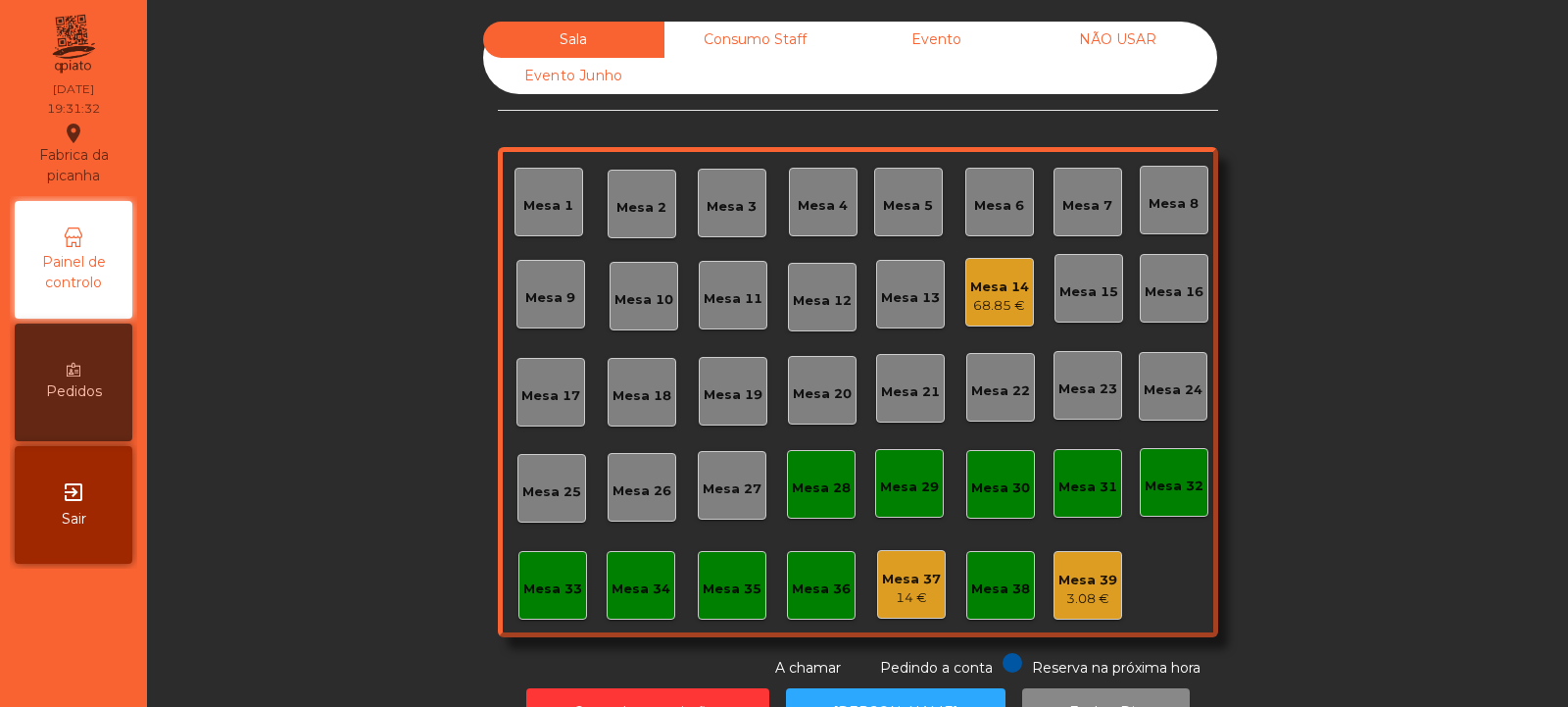
click at [987, 204] on div "Mesa 6" at bounding box center [999, 206] width 50 height 20
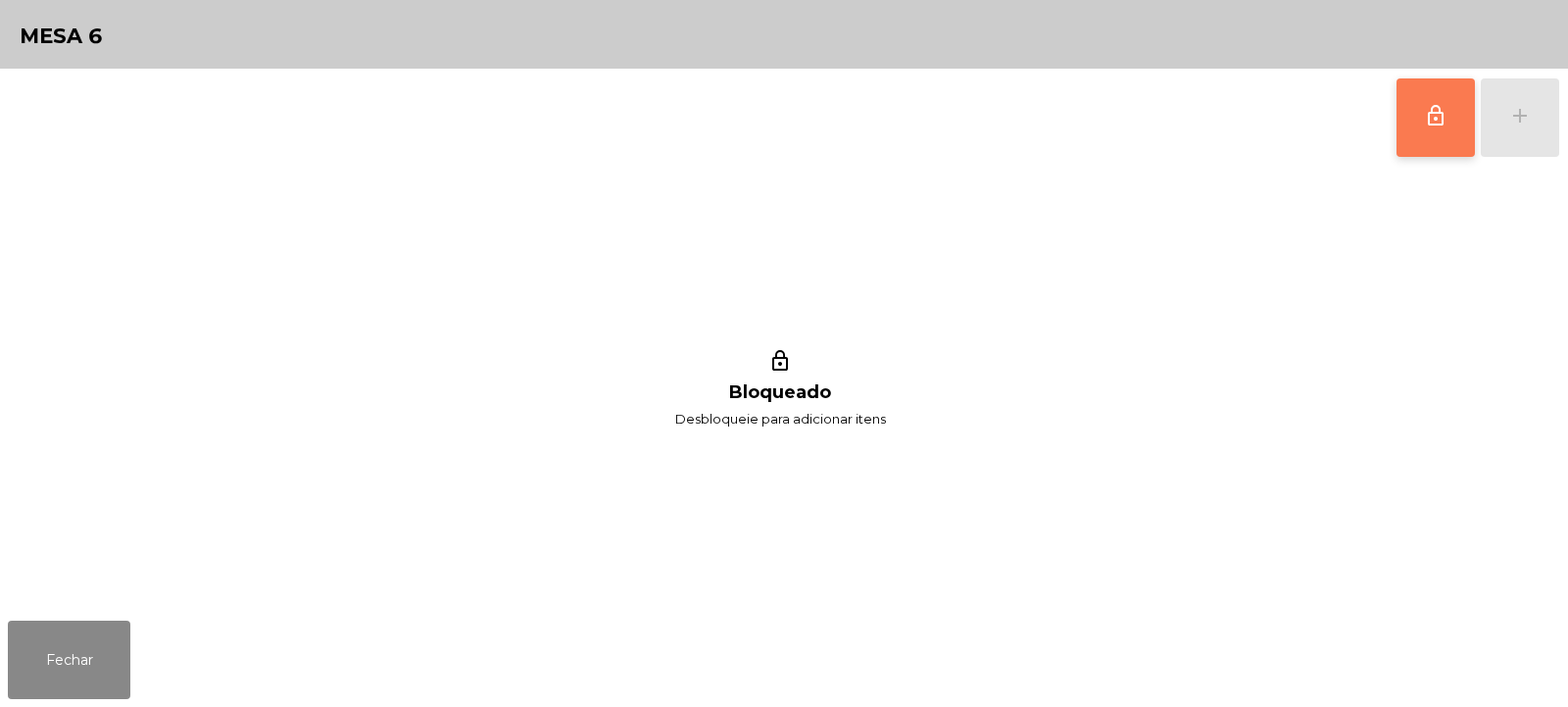
click at [1417, 120] on button "lock_outline" at bounding box center [1435, 118] width 79 height 79
click at [1524, 131] on button "add" at bounding box center [1520, 118] width 79 height 79
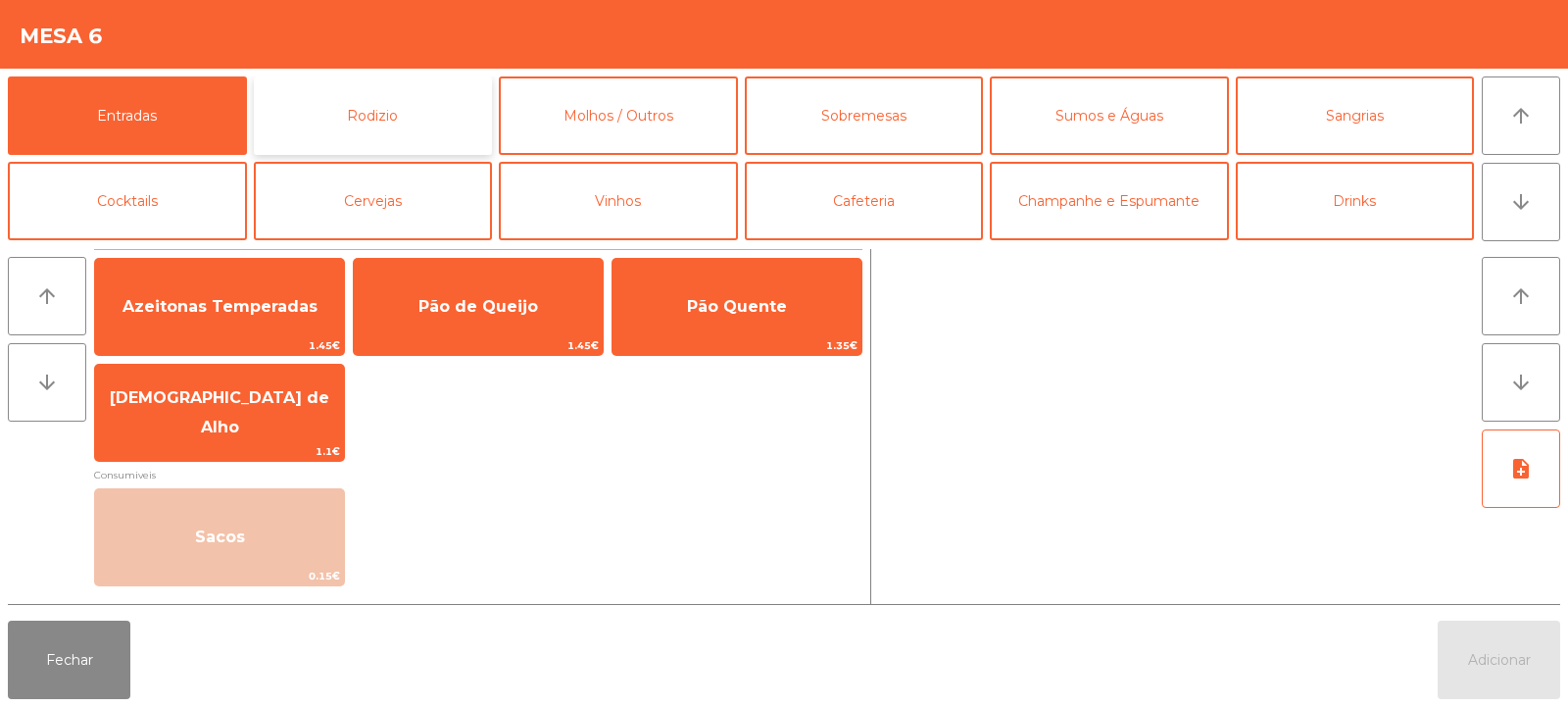
click at [414, 121] on button "Rodizio" at bounding box center [373, 116] width 239 height 79
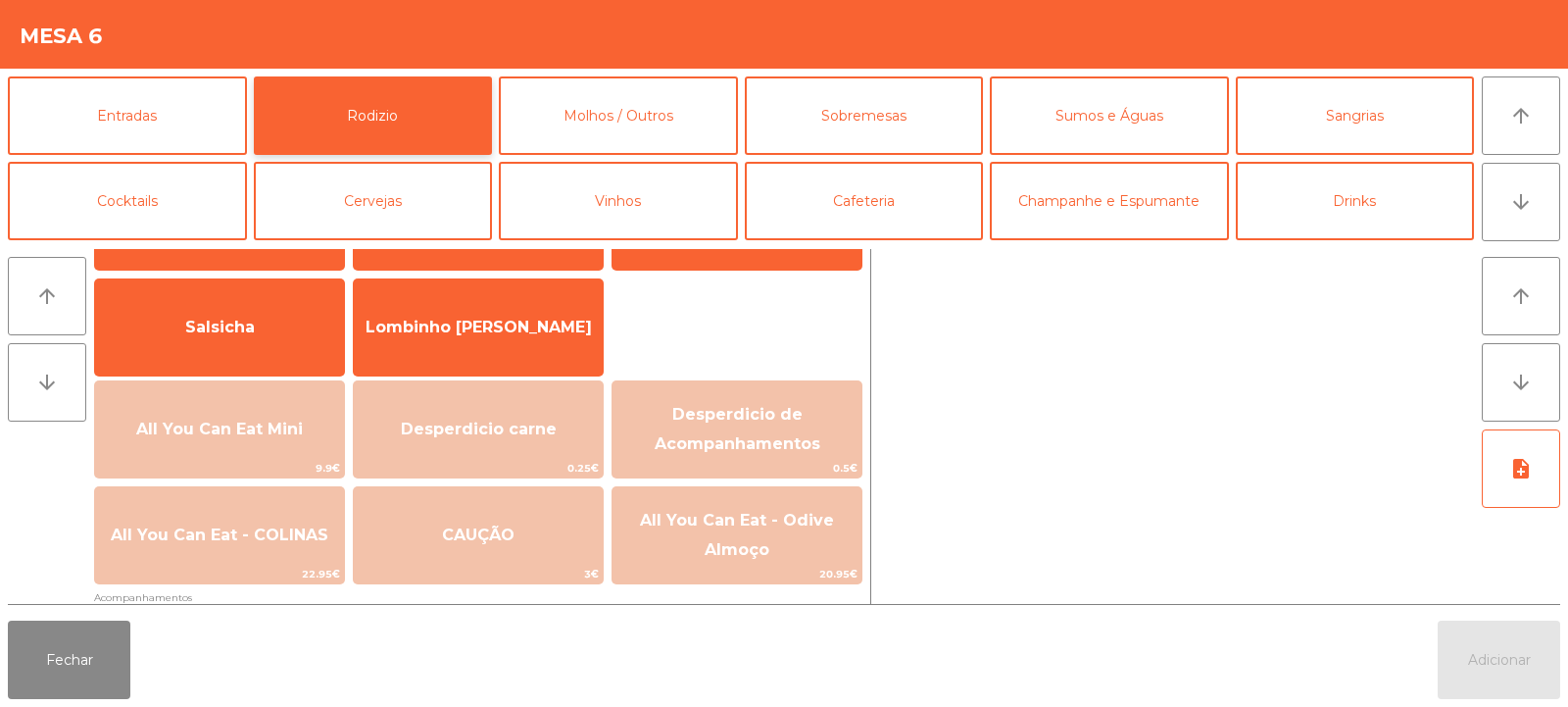
scroll to position [121, 0]
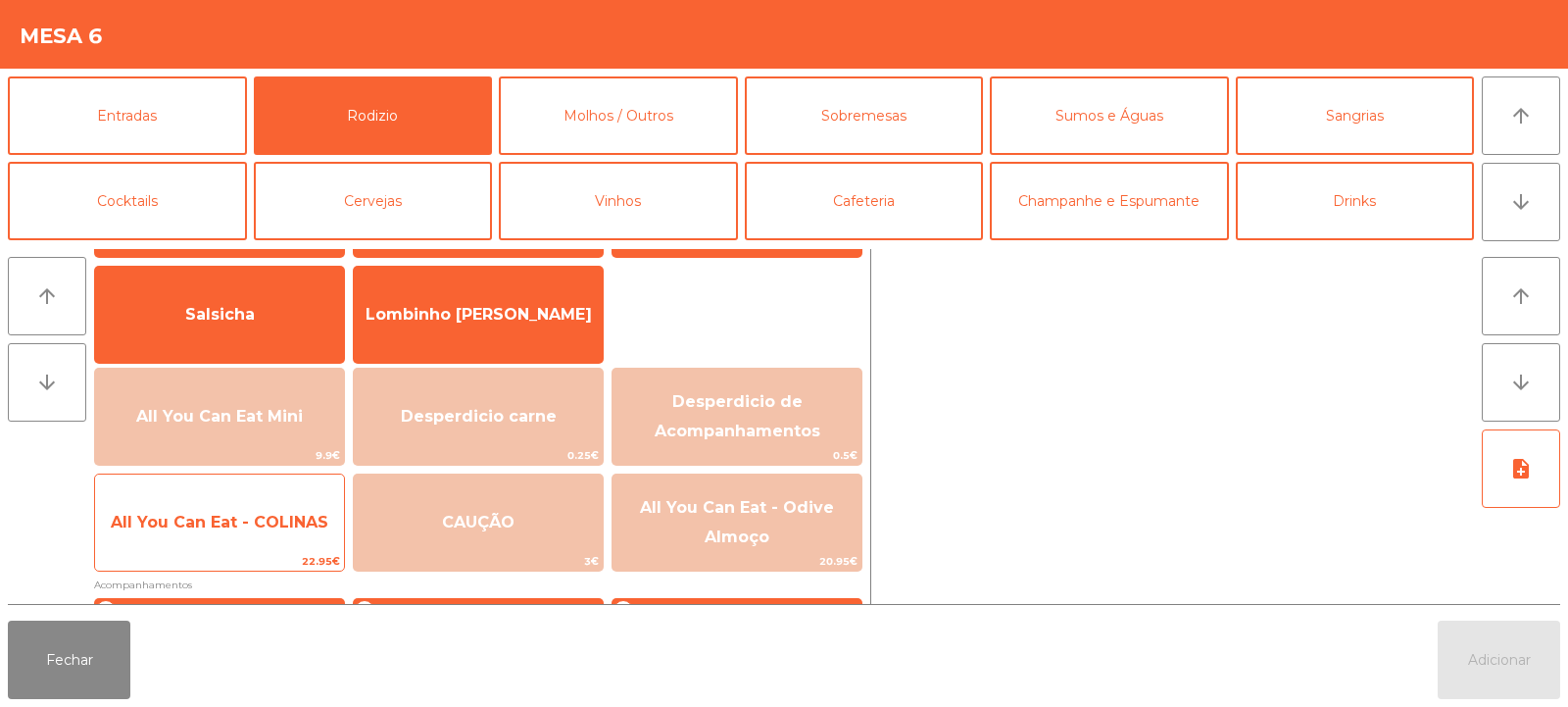
click at [203, 520] on span "All You Can Eat - COLINAS" at bounding box center [220, 521] width 218 height 19
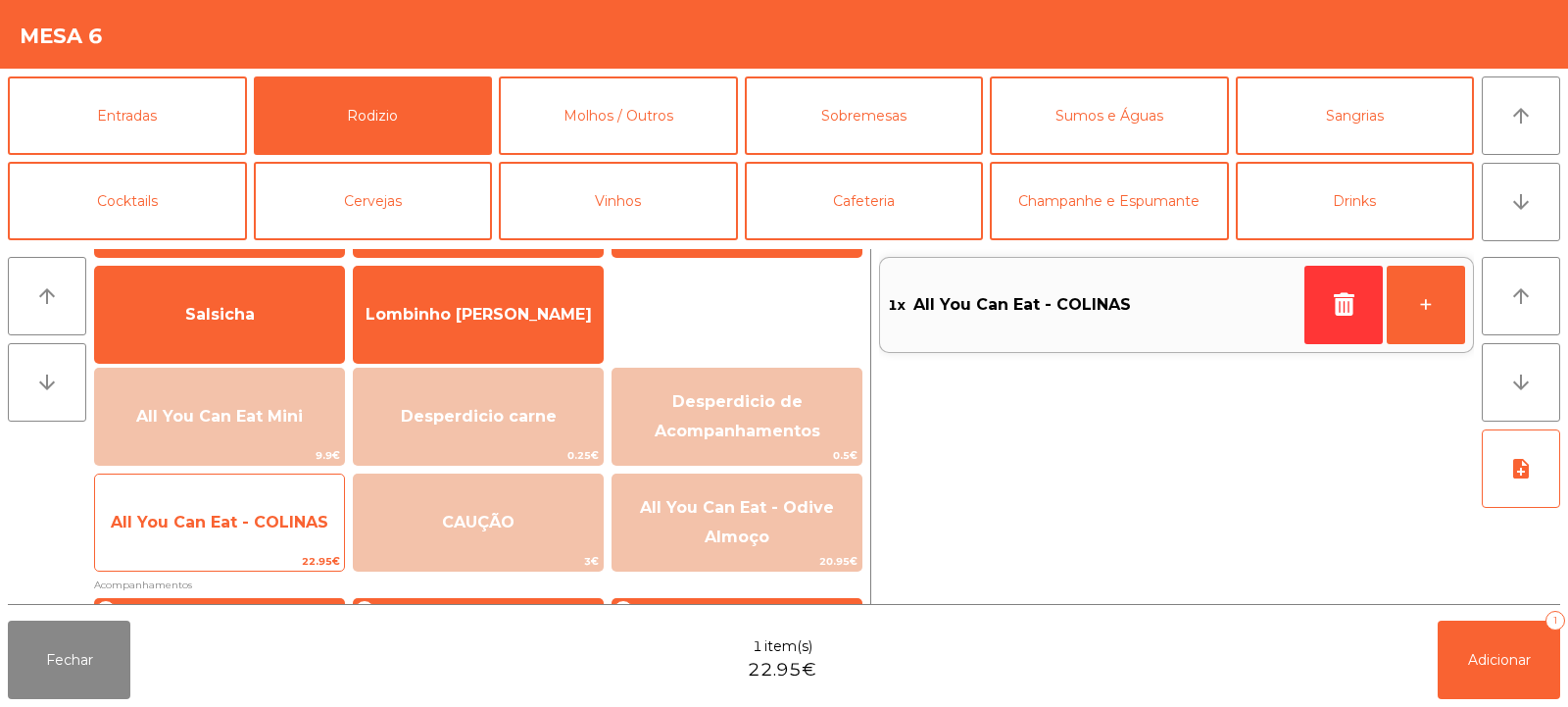
click at [202, 518] on span "All You Can Eat - COLINAS" at bounding box center [220, 521] width 218 height 19
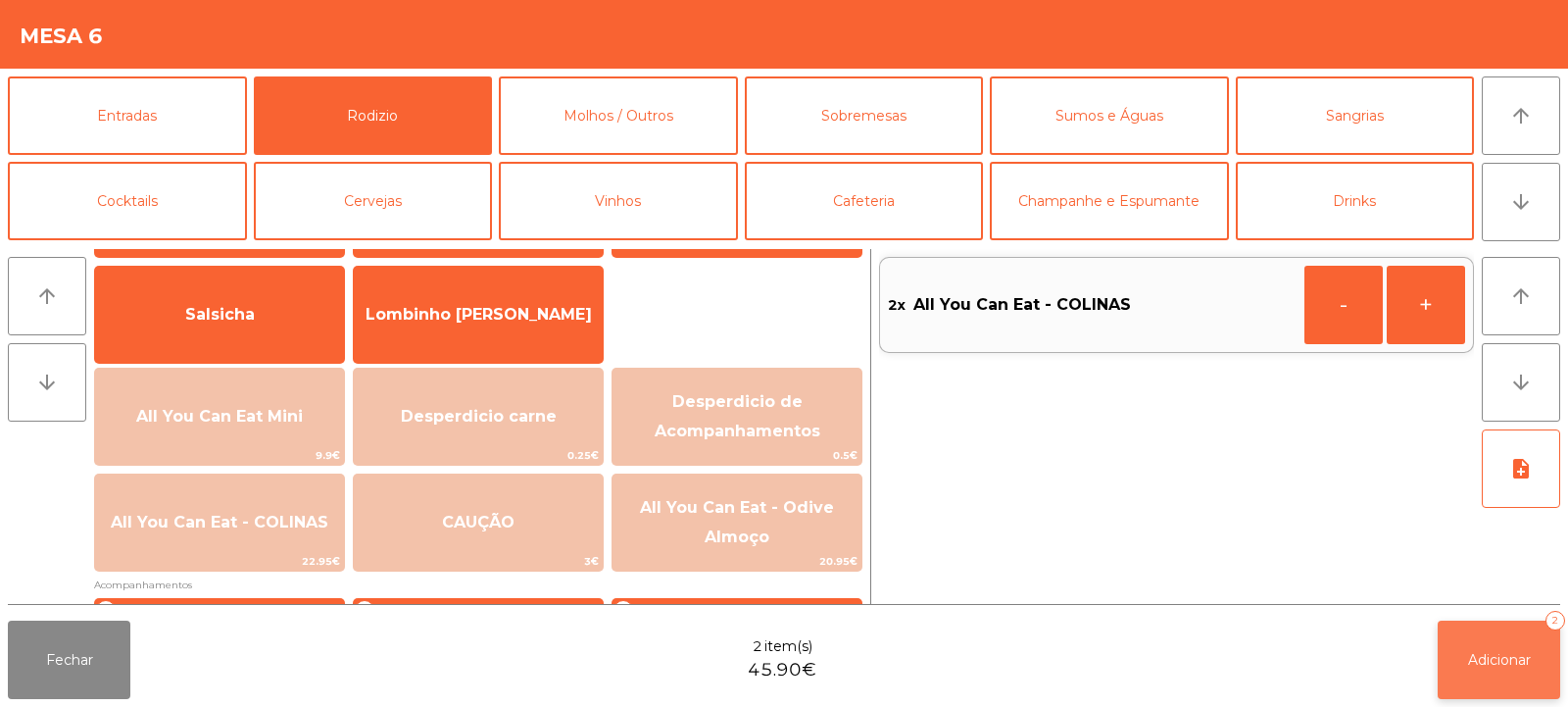
click at [1448, 658] on button "Adicionar 2" at bounding box center [1499, 659] width 123 height 79
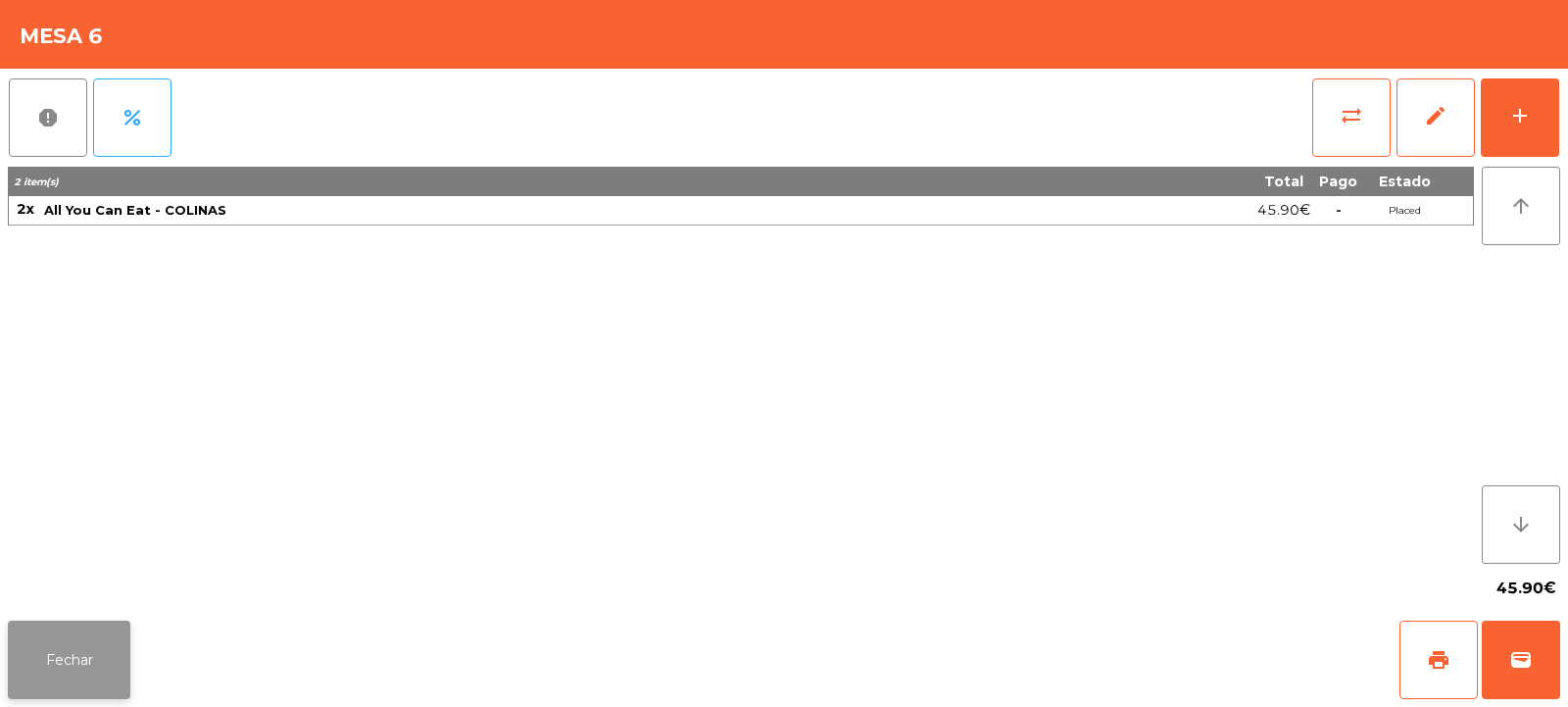
click at [74, 652] on button "Fechar" at bounding box center [69, 659] width 123 height 79
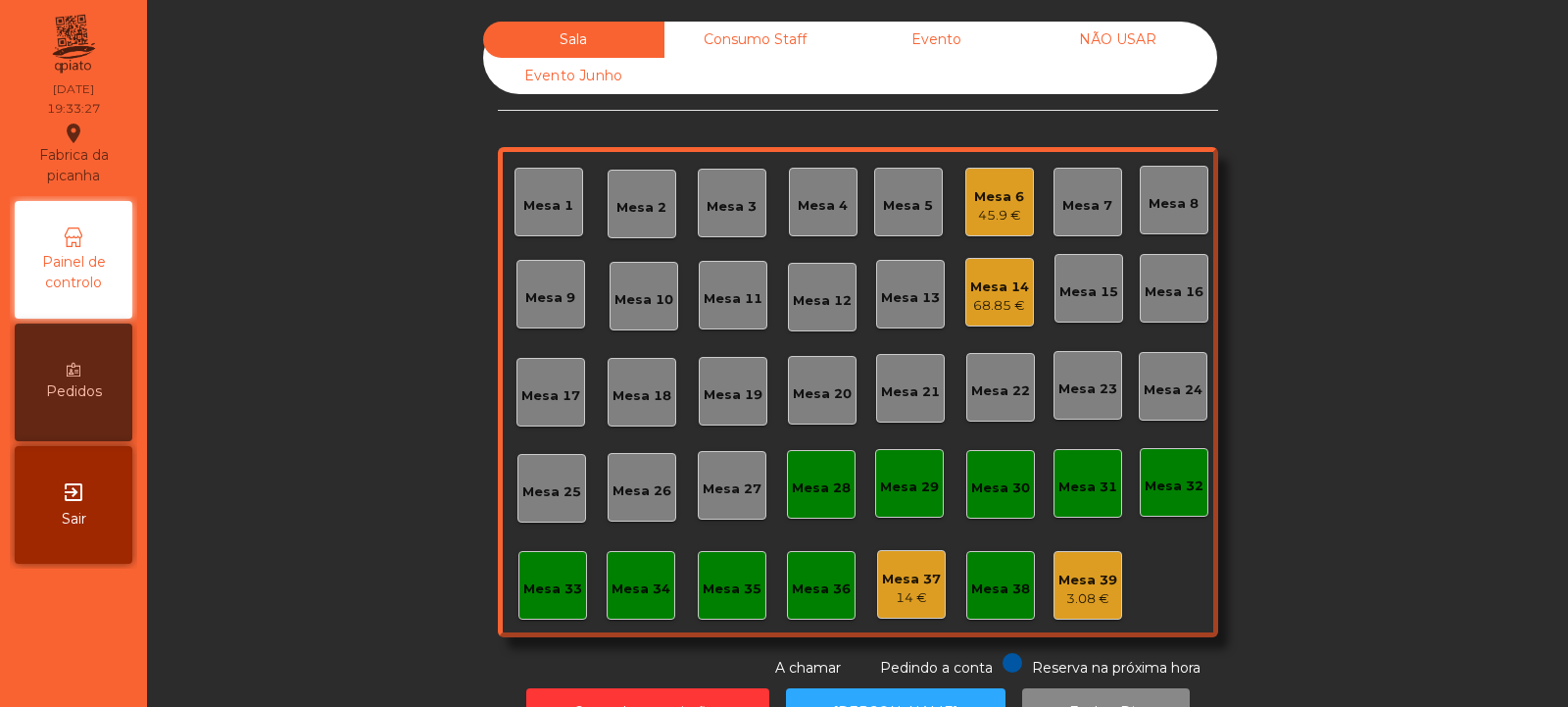
click at [1081, 602] on div "3.08 €" at bounding box center [1088, 599] width 59 height 20
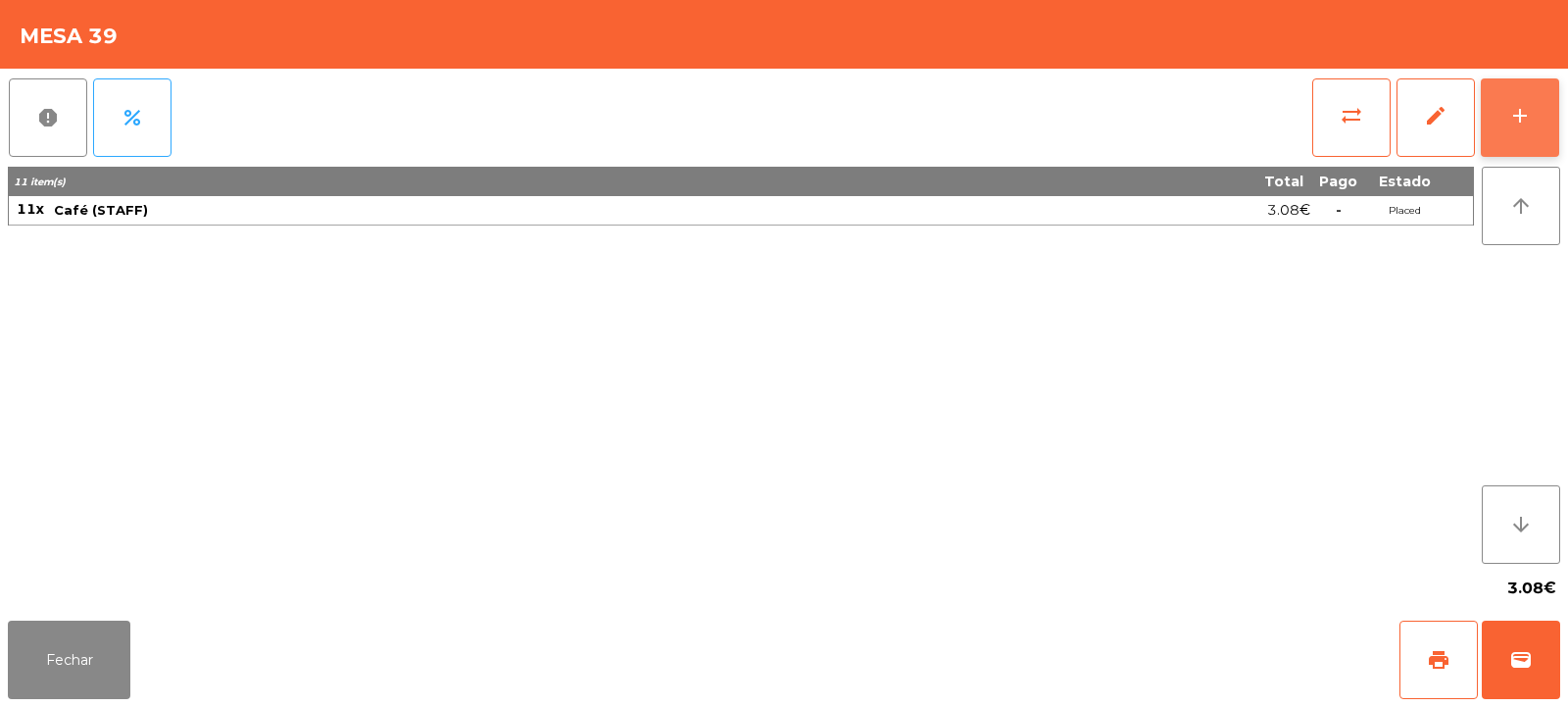
click at [1524, 97] on button "add" at bounding box center [1520, 118] width 79 height 79
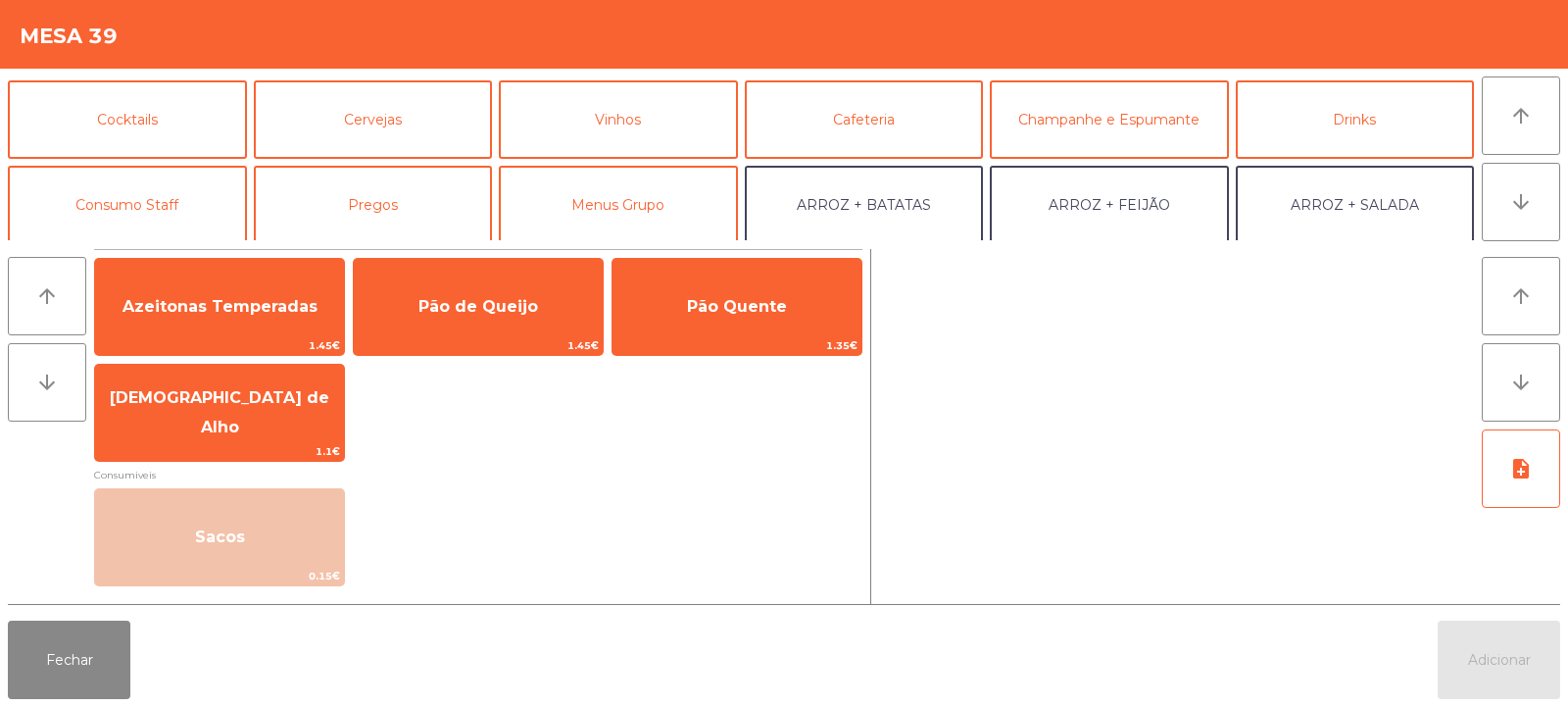
scroll to position [109, 0]
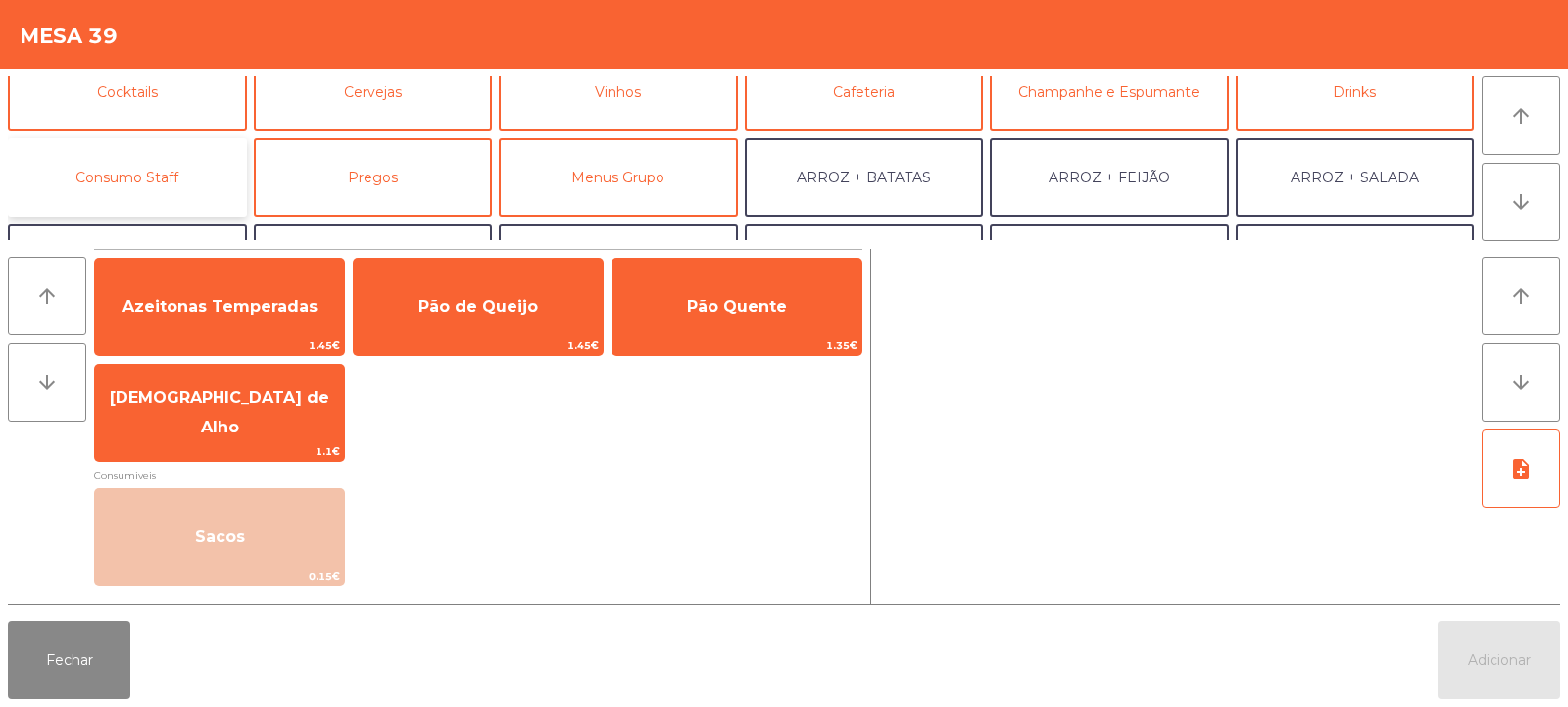
click at [185, 193] on button "Consumo Staff" at bounding box center [127, 177] width 239 height 79
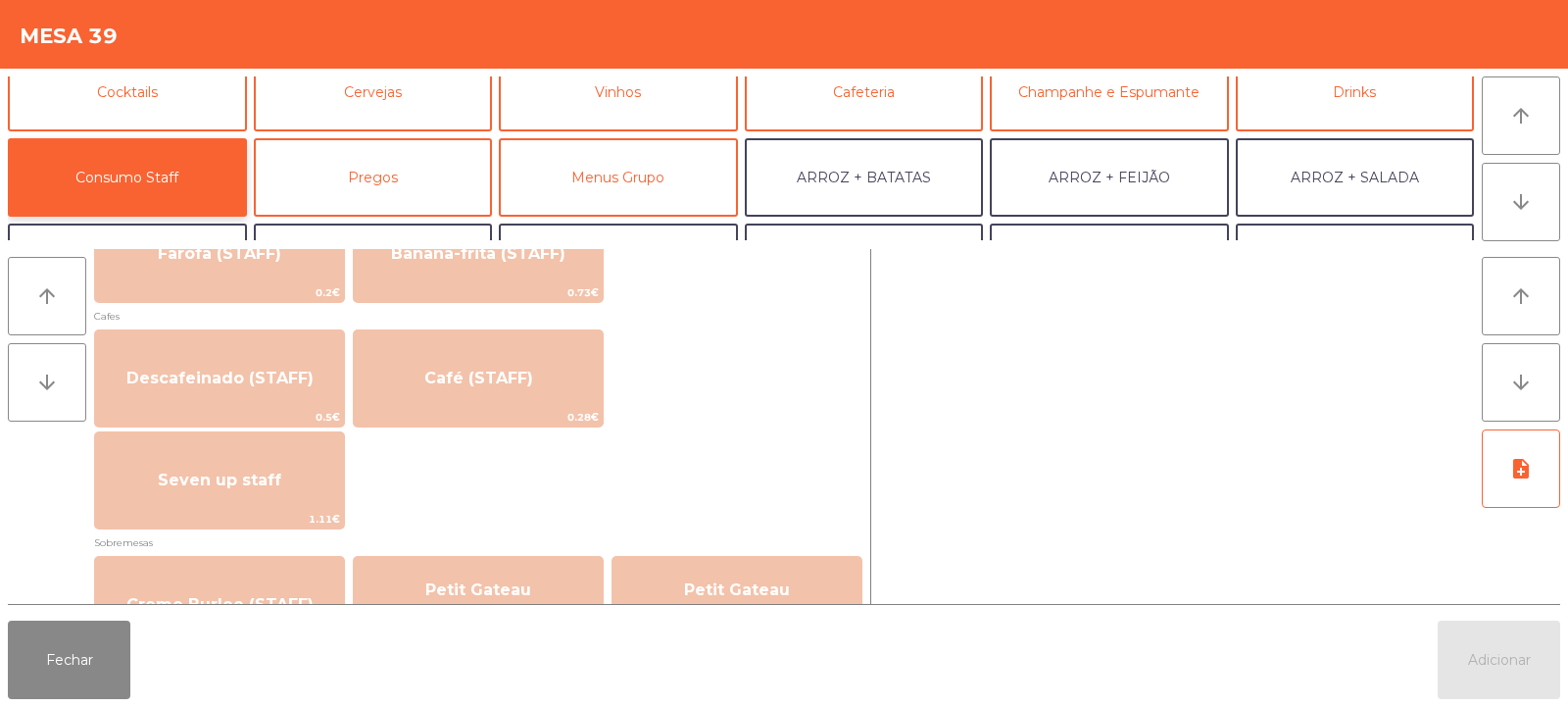
scroll to position [1076, 0]
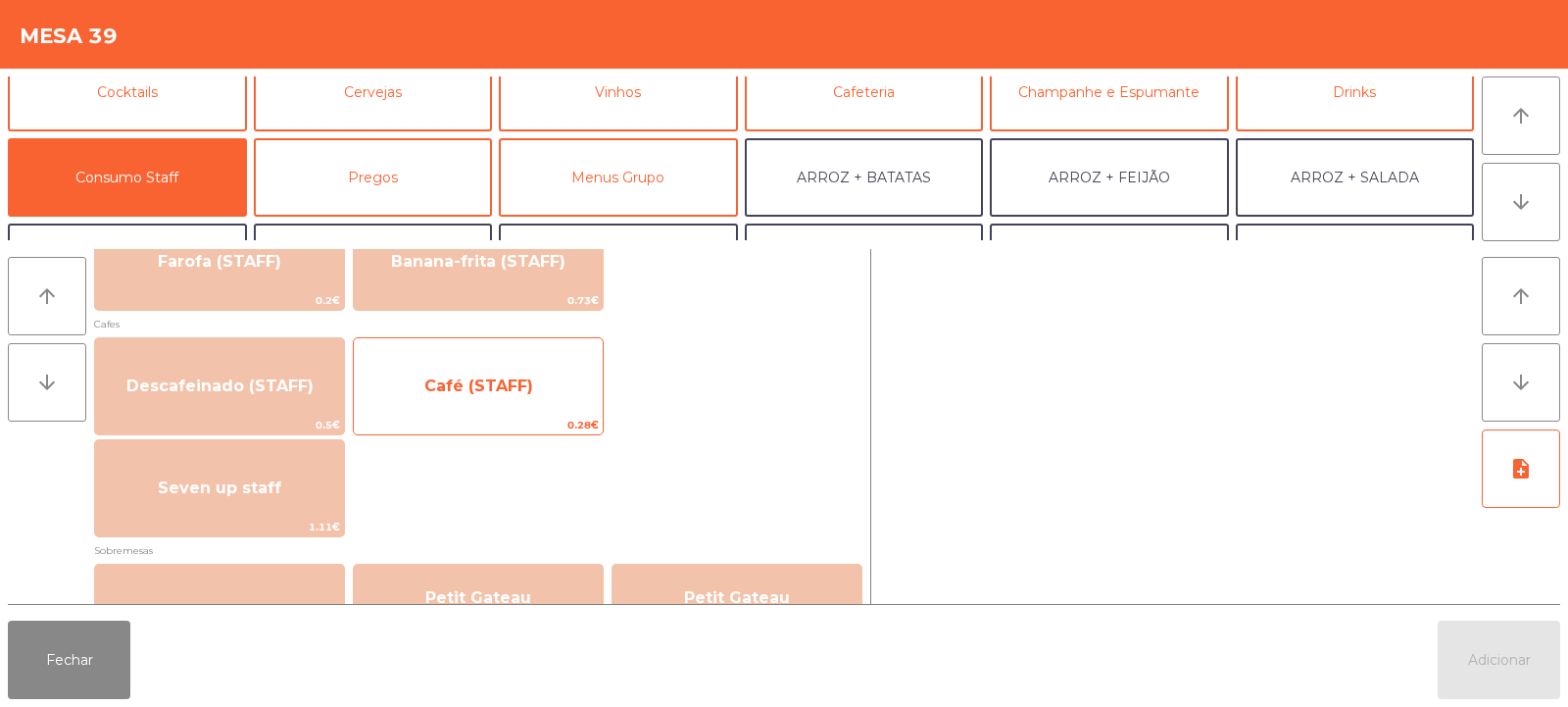
click at [534, 407] on span "Café (STAFF)" at bounding box center [477, 385] width 249 height 53
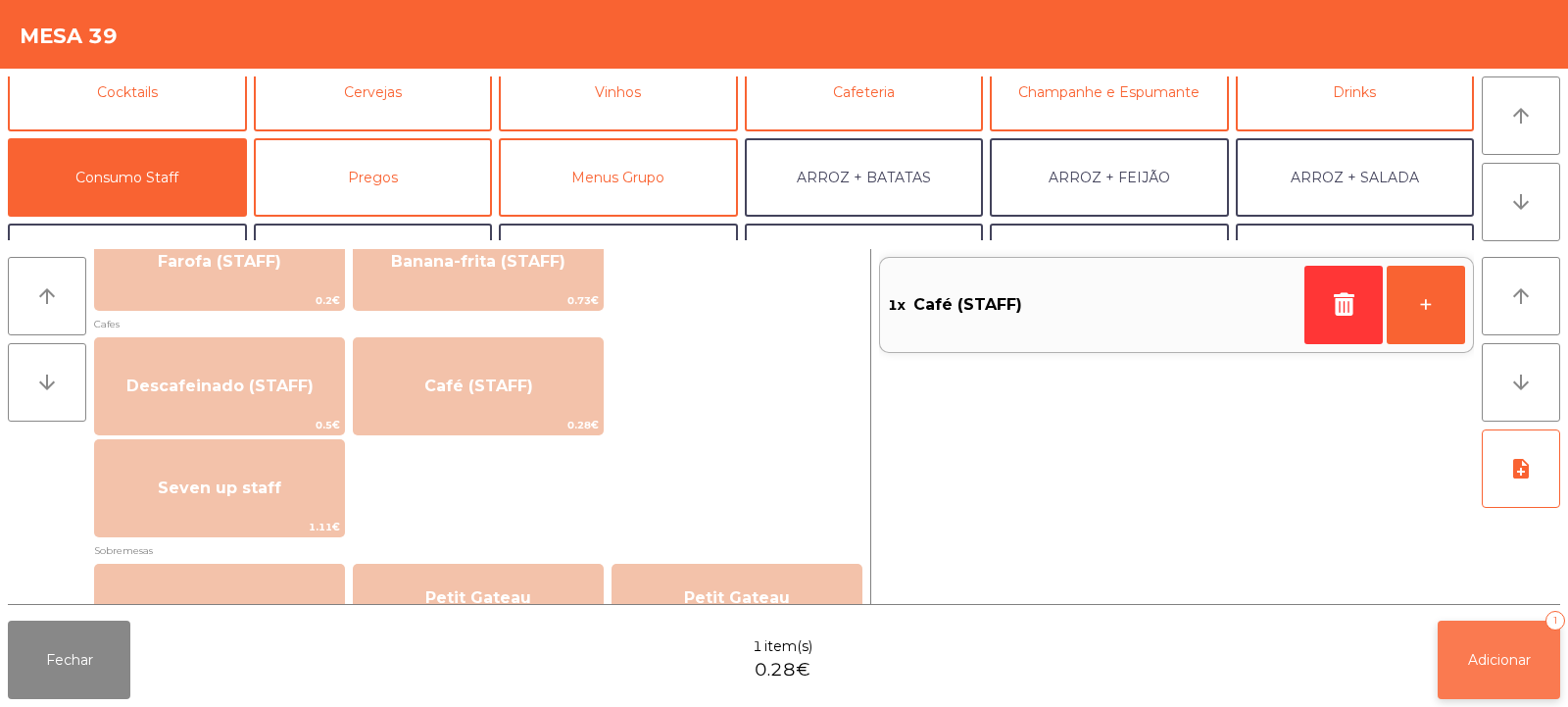
click at [1489, 674] on button "Adicionar 1" at bounding box center [1499, 659] width 123 height 79
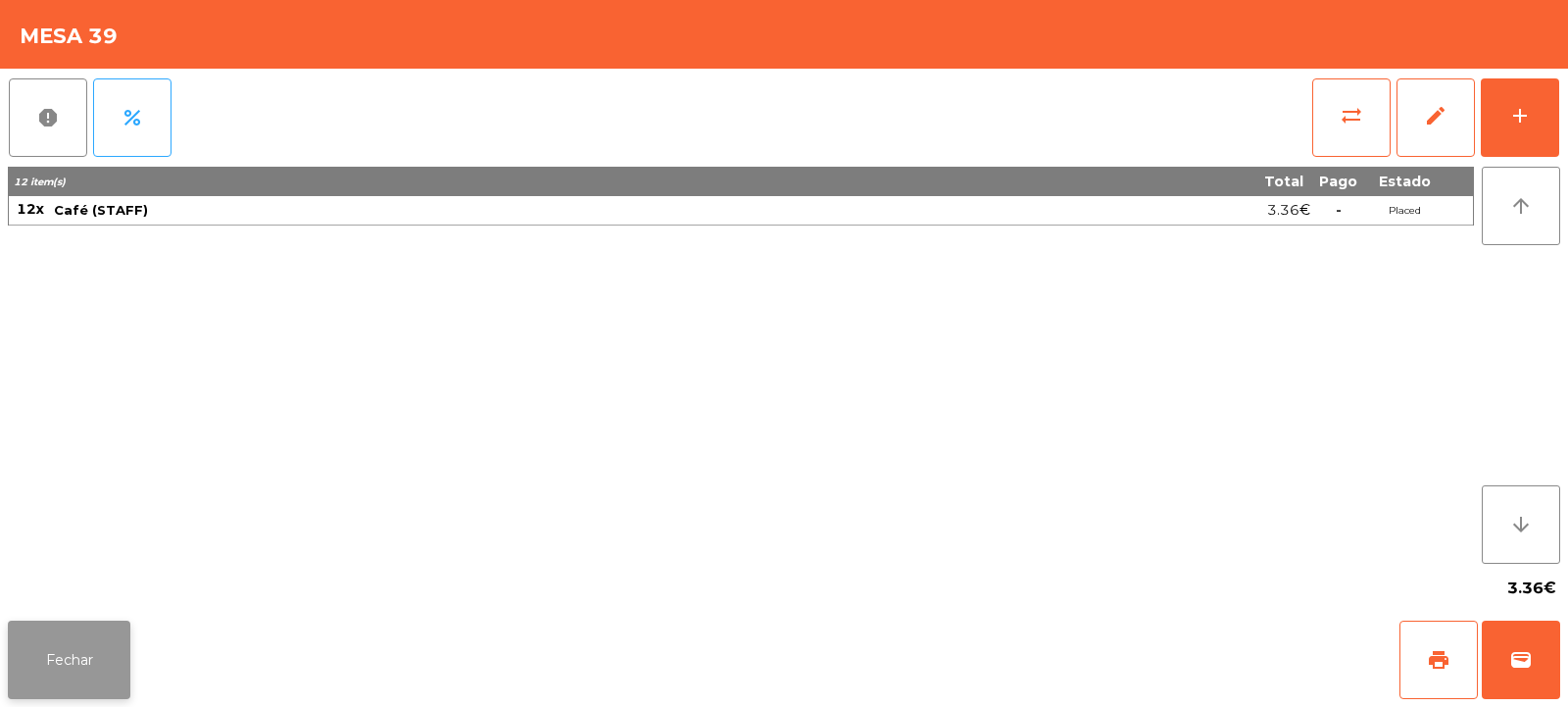
click at [57, 671] on button "Fechar" at bounding box center [69, 659] width 123 height 79
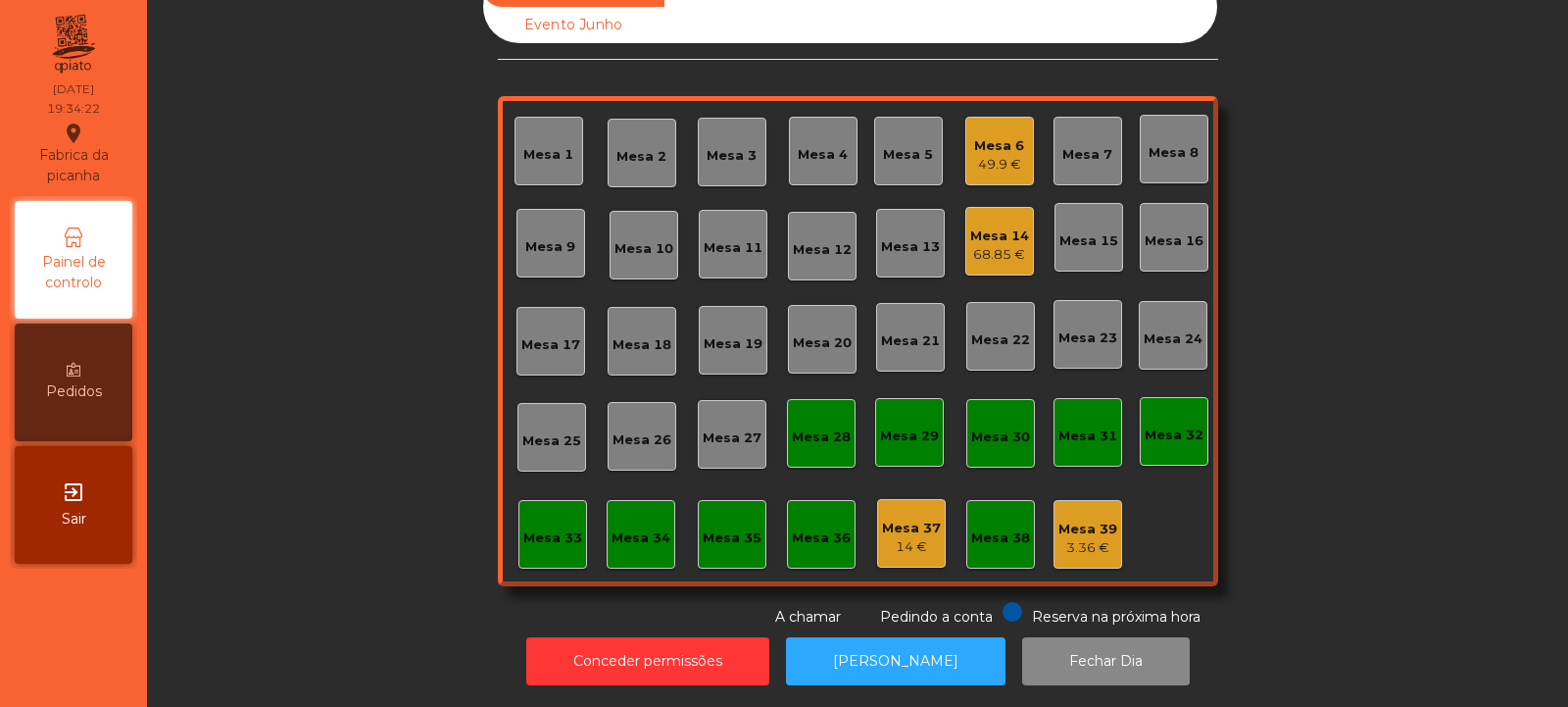
scroll to position [0, 0]
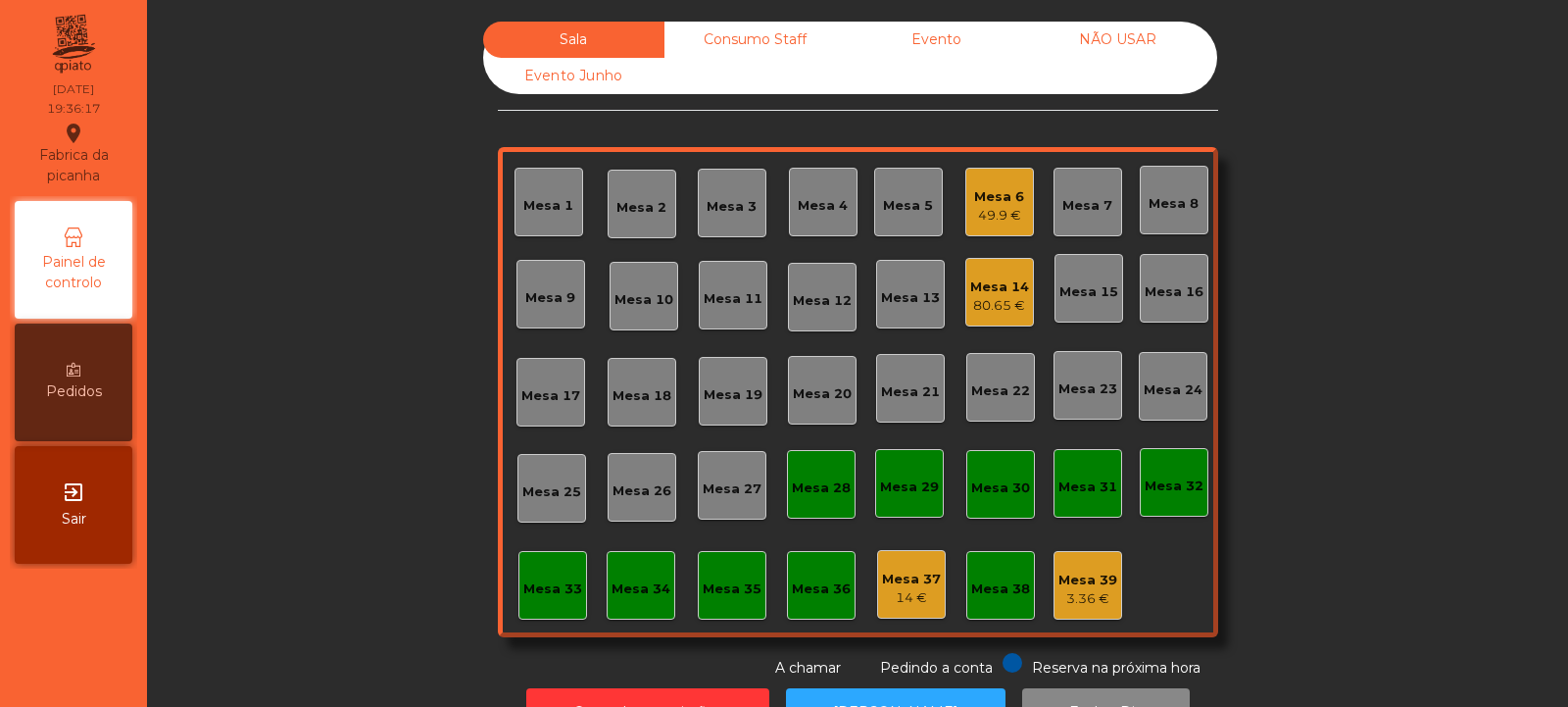
click at [999, 485] on div "Mesa 30" at bounding box center [1001, 488] width 59 height 20
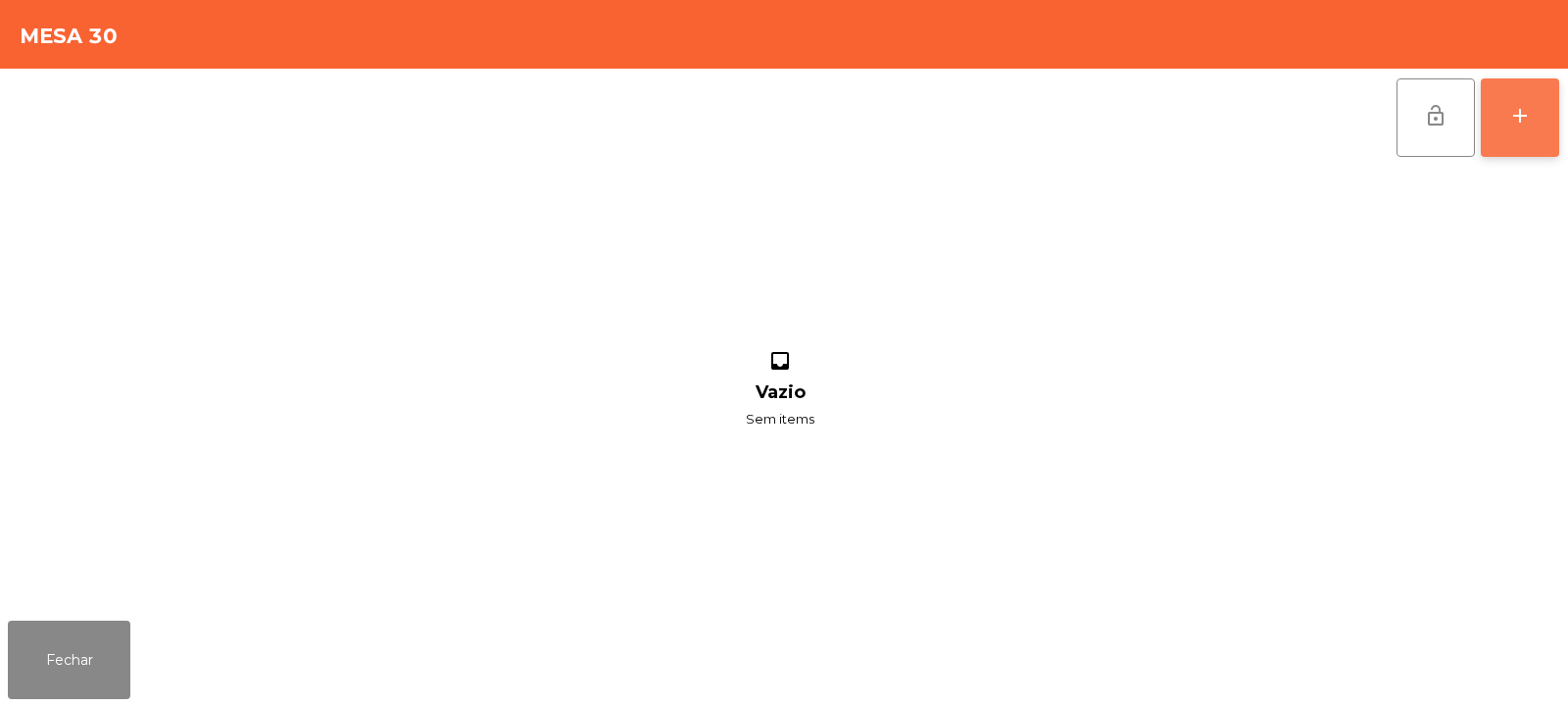
click at [1510, 120] on div "add" at bounding box center [1520, 116] width 24 height 24
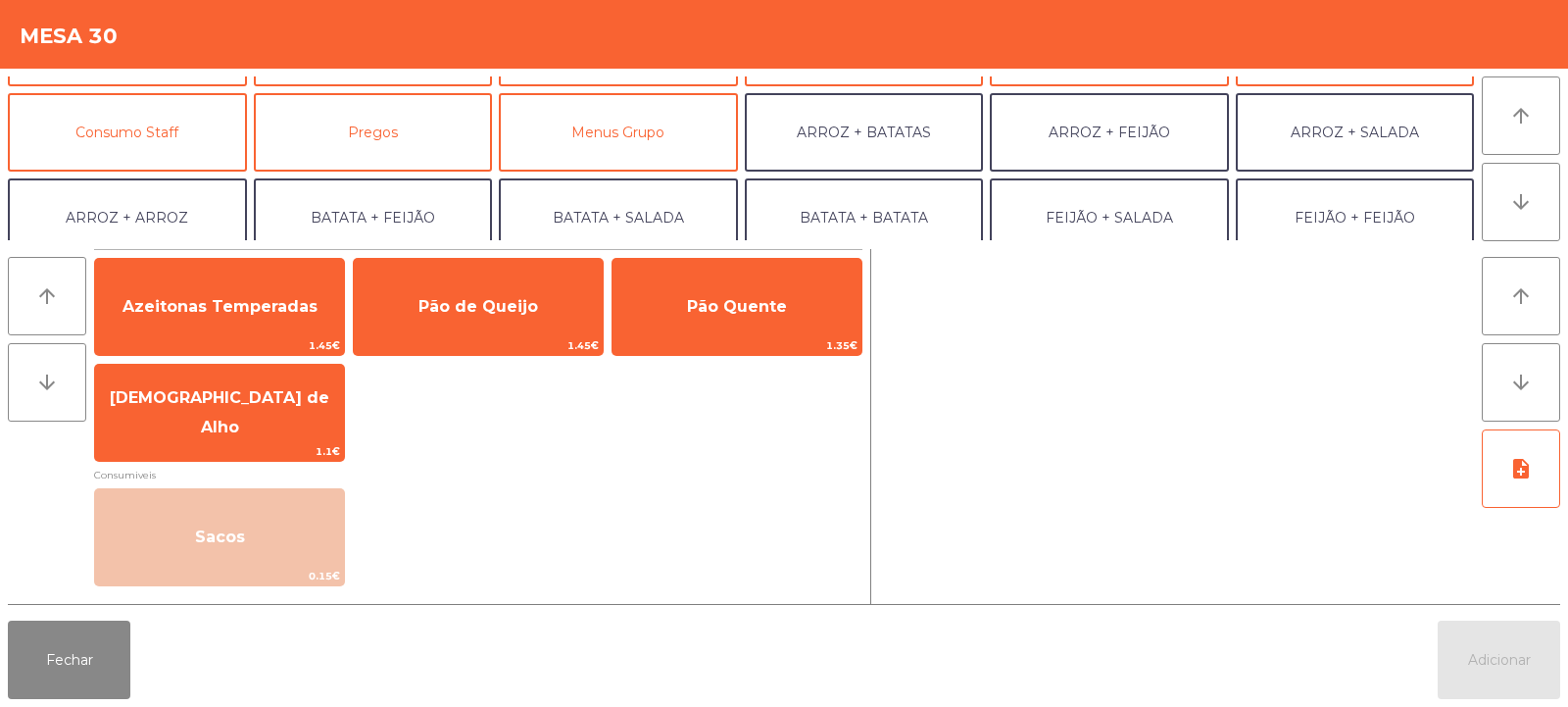
scroll to position [148, 0]
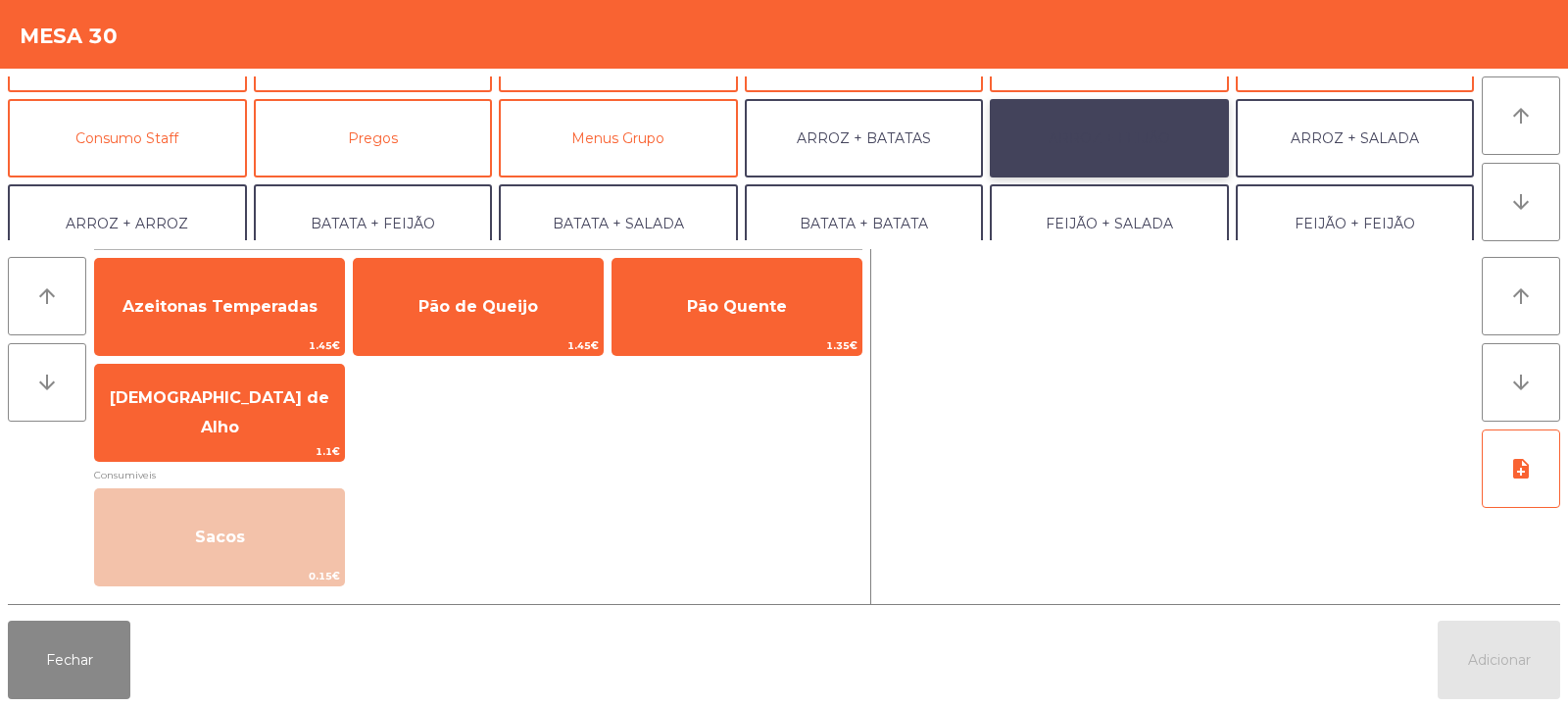
click at [1136, 122] on button "ARROZ + FEIJÃO" at bounding box center [1109, 138] width 239 height 79
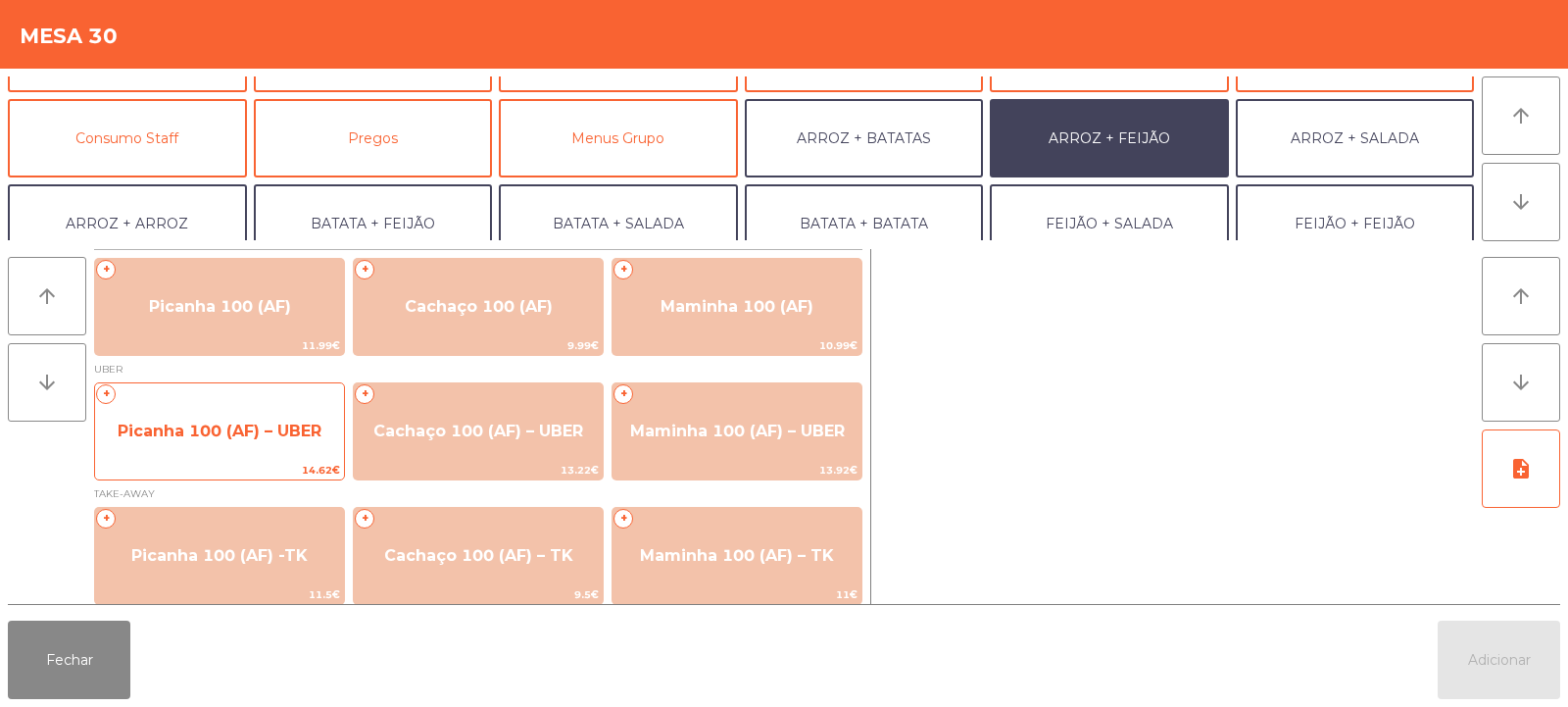
click at [206, 429] on span "Picanha 100 (AF) – UBER" at bounding box center [220, 430] width 204 height 19
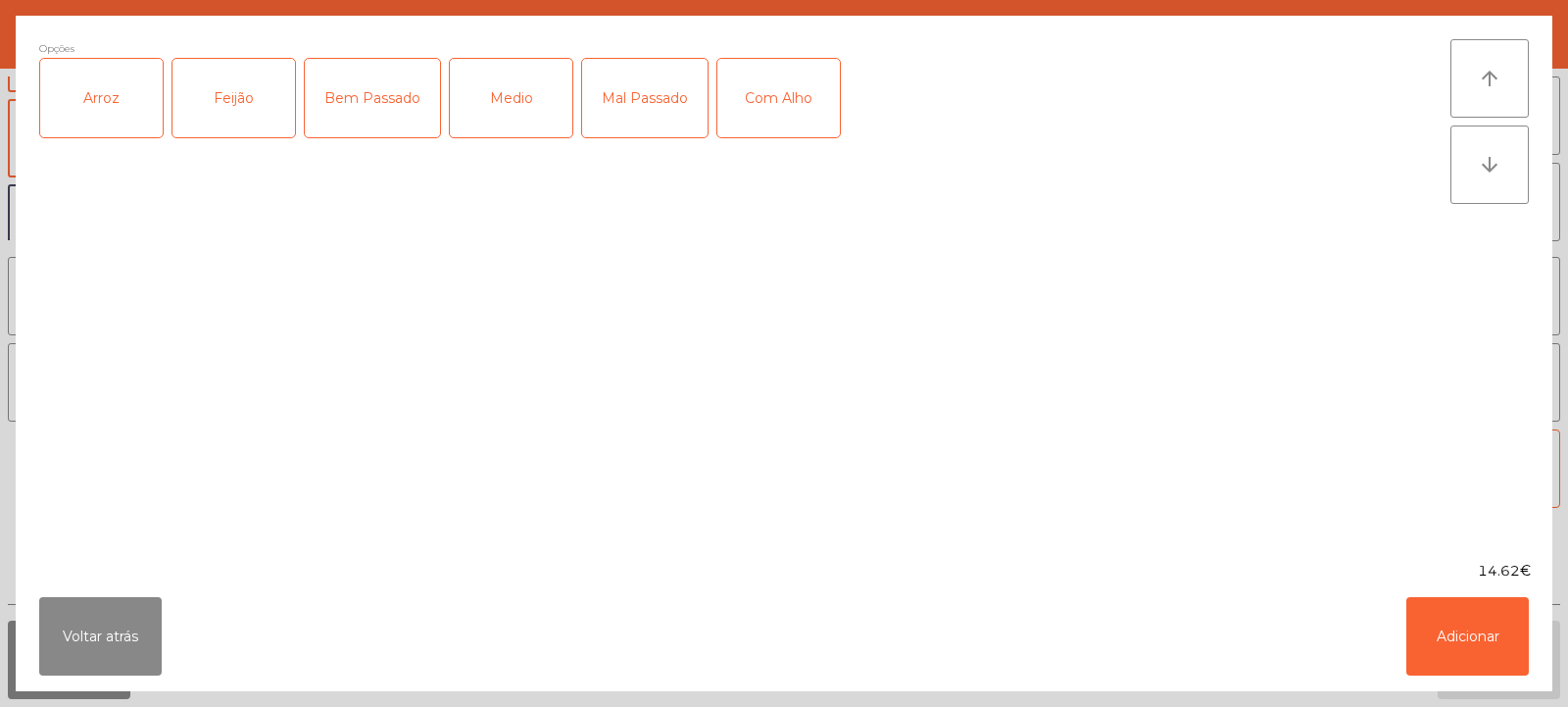
click at [104, 84] on div "Arroz" at bounding box center [101, 98] width 123 height 79
click at [268, 91] on div "Feijão" at bounding box center [234, 98] width 123 height 79
click at [511, 88] on div "Medio" at bounding box center [510, 98] width 123 height 79
click at [789, 102] on div "Com Alho" at bounding box center [778, 98] width 123 height 79
click at [1495, 624] on button "Adicionar" at bounding box center [1467, 636] width 123 height 79
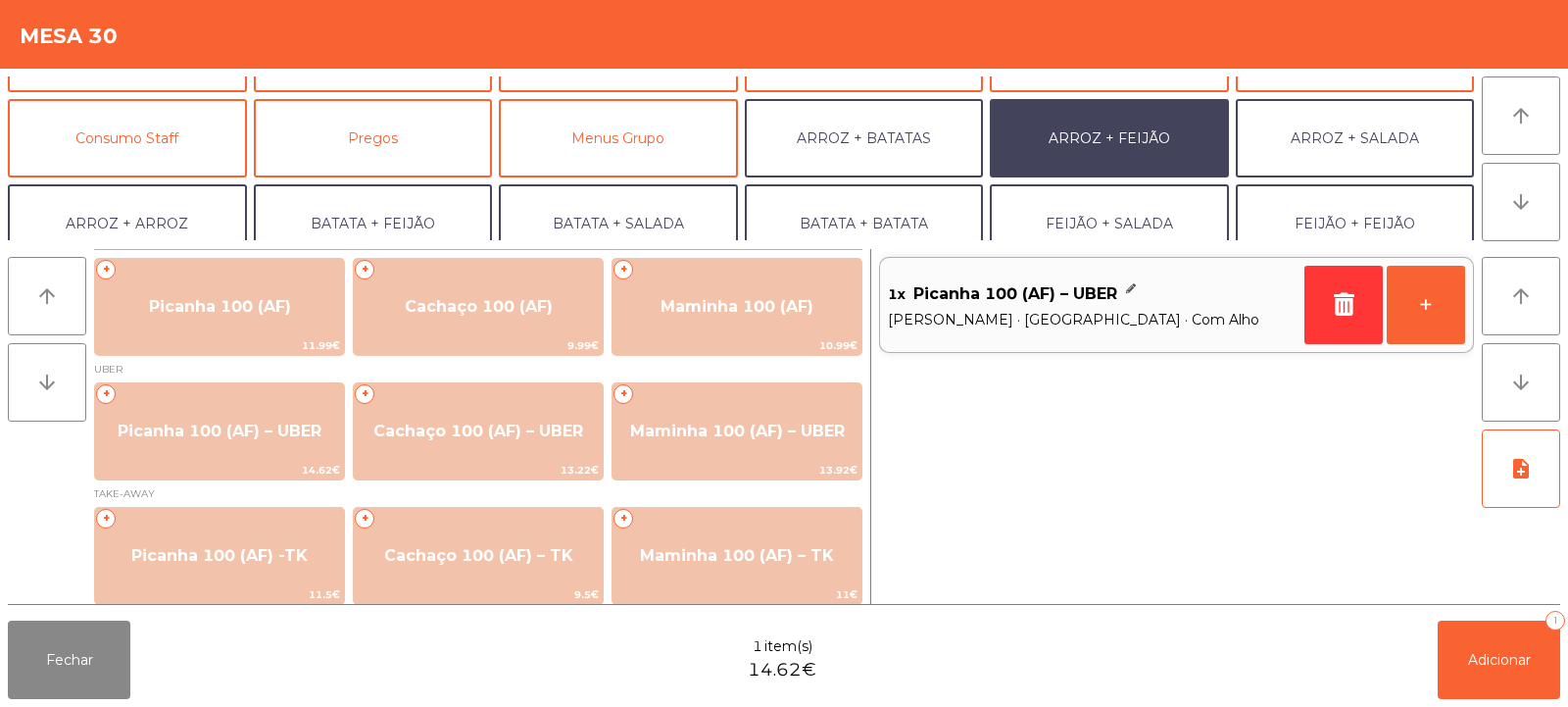
scroll to position [256, 0]
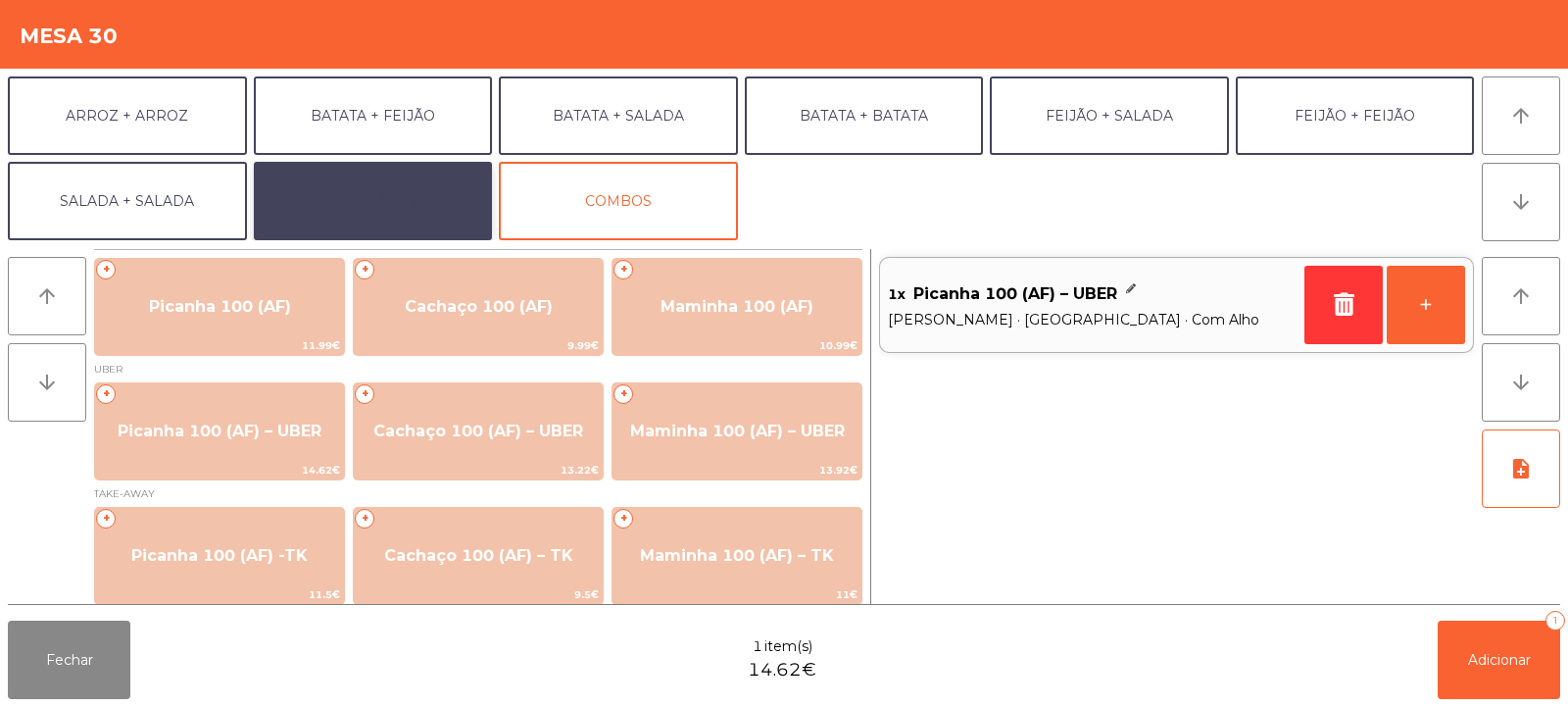
click at [402, 189] on button "EXTRAS UBER" at bounding box center [373, 201] width 239 height 79
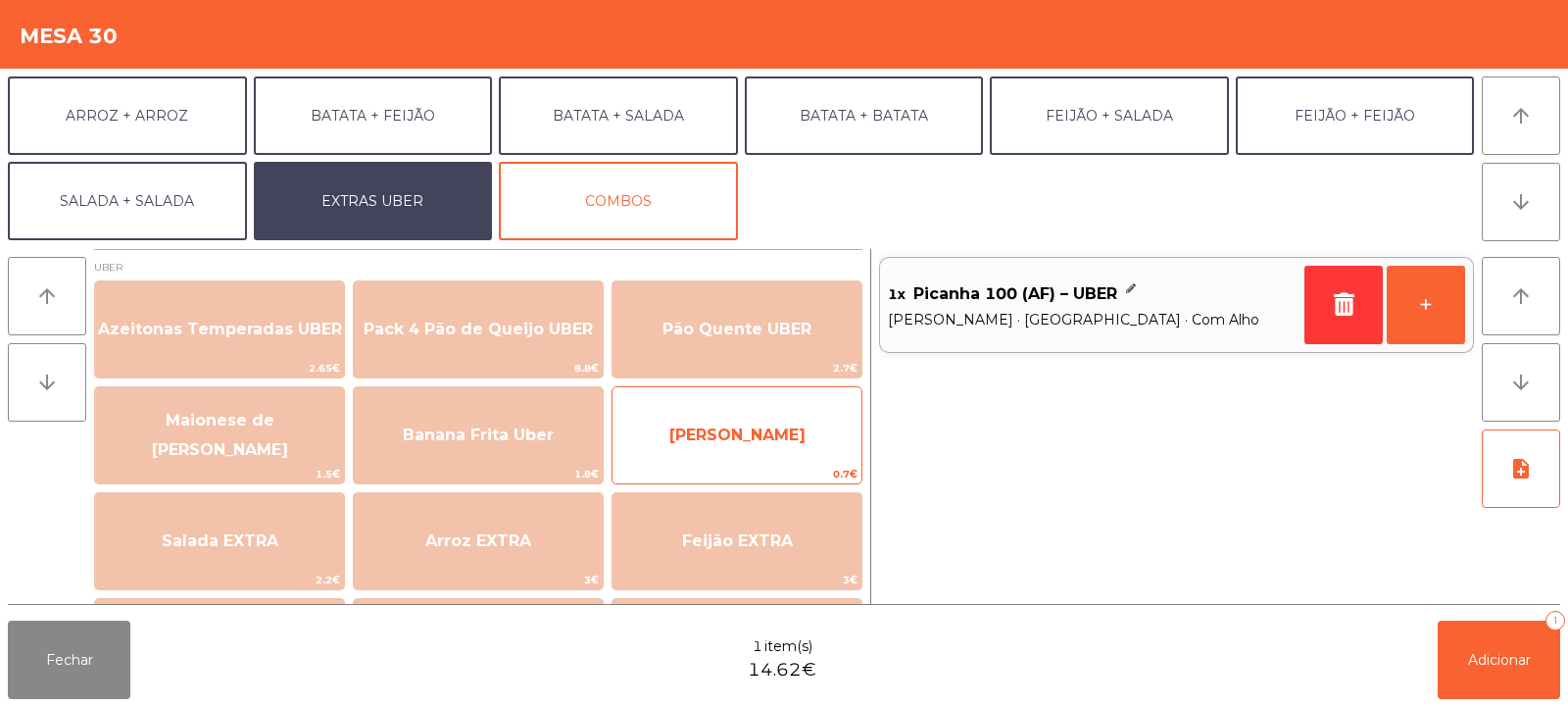
click at [755, 446] on span "[PERSON_NAME]" at bounding box center [736, 434] width 249 height 53
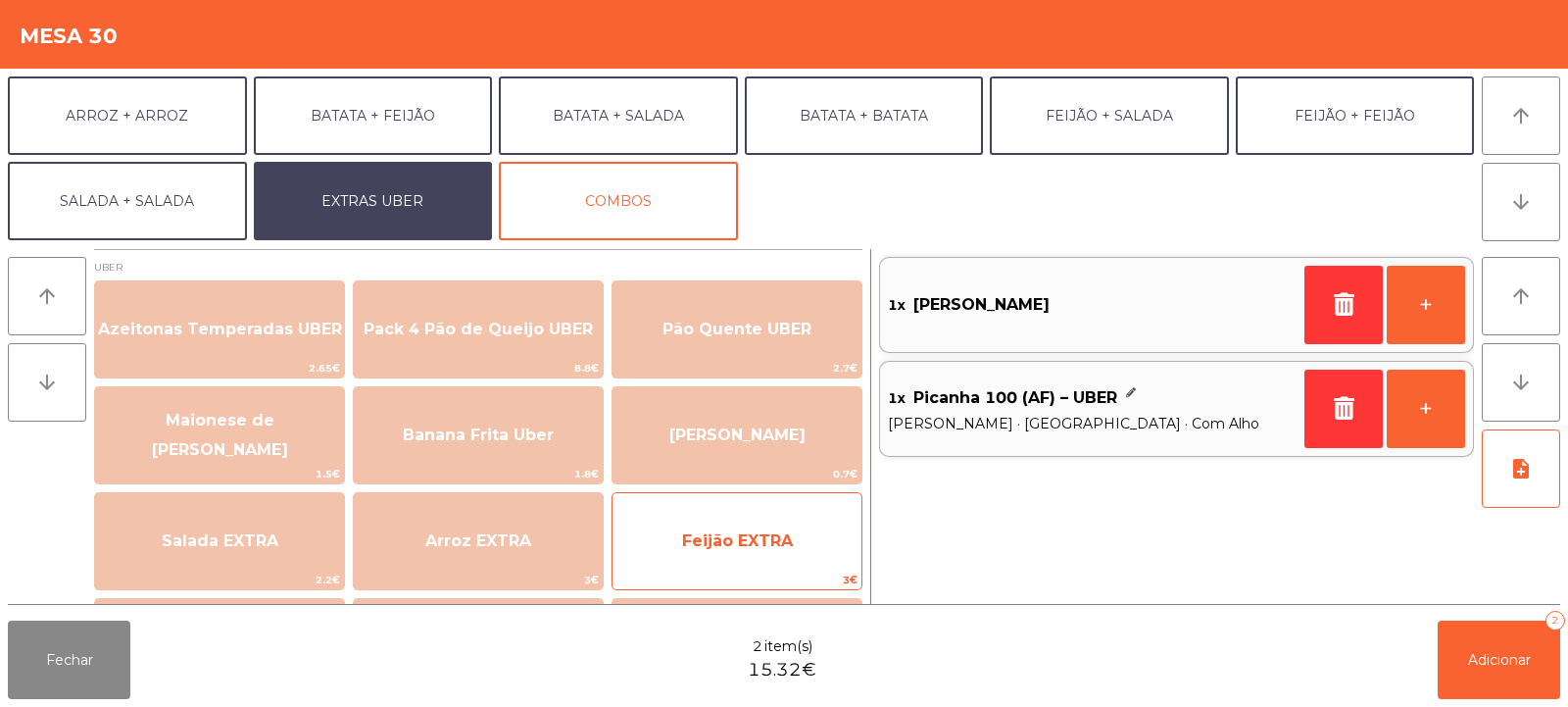
click at [712, 545] on span "Feijão EXTRA" at bounding box center [737, 540] width 111 height 19
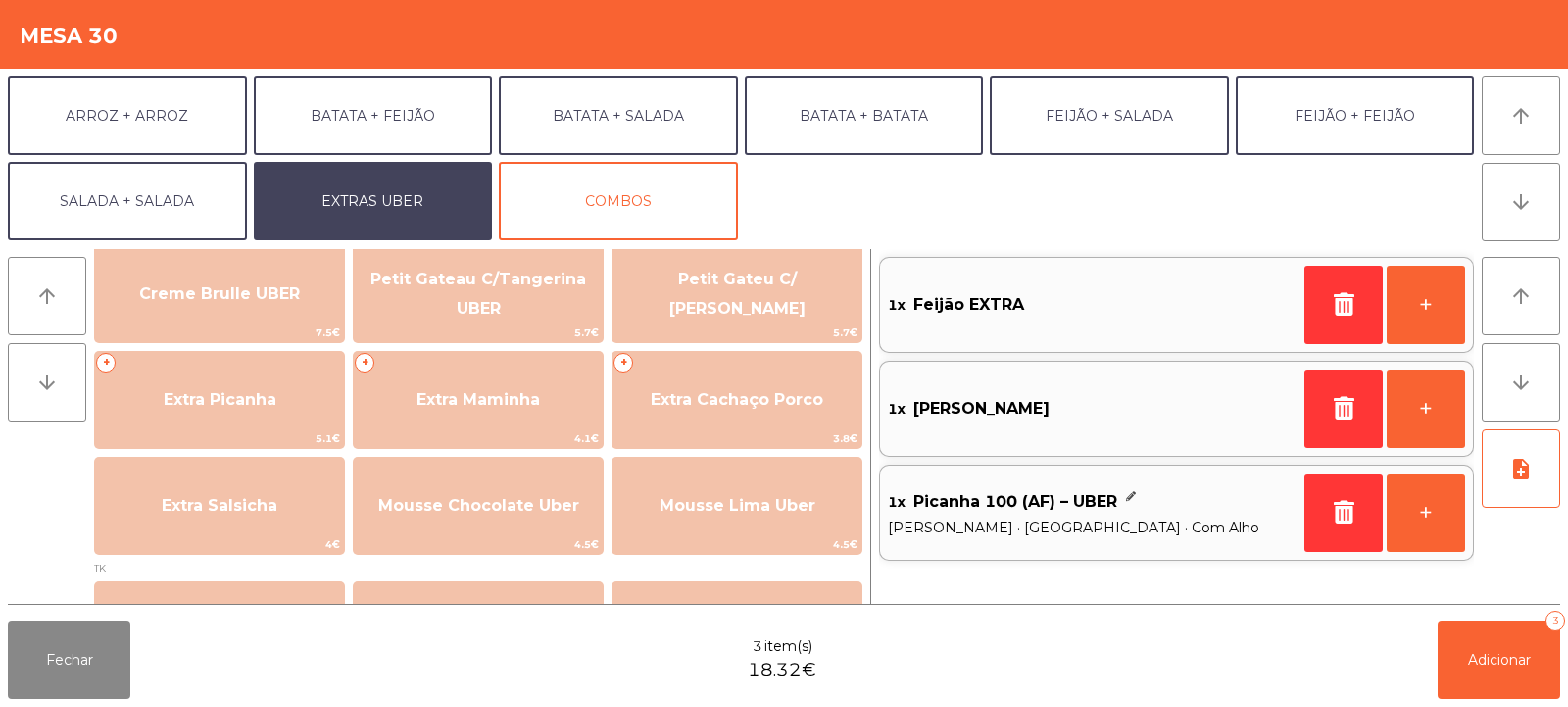
scroll to position [499, 0]
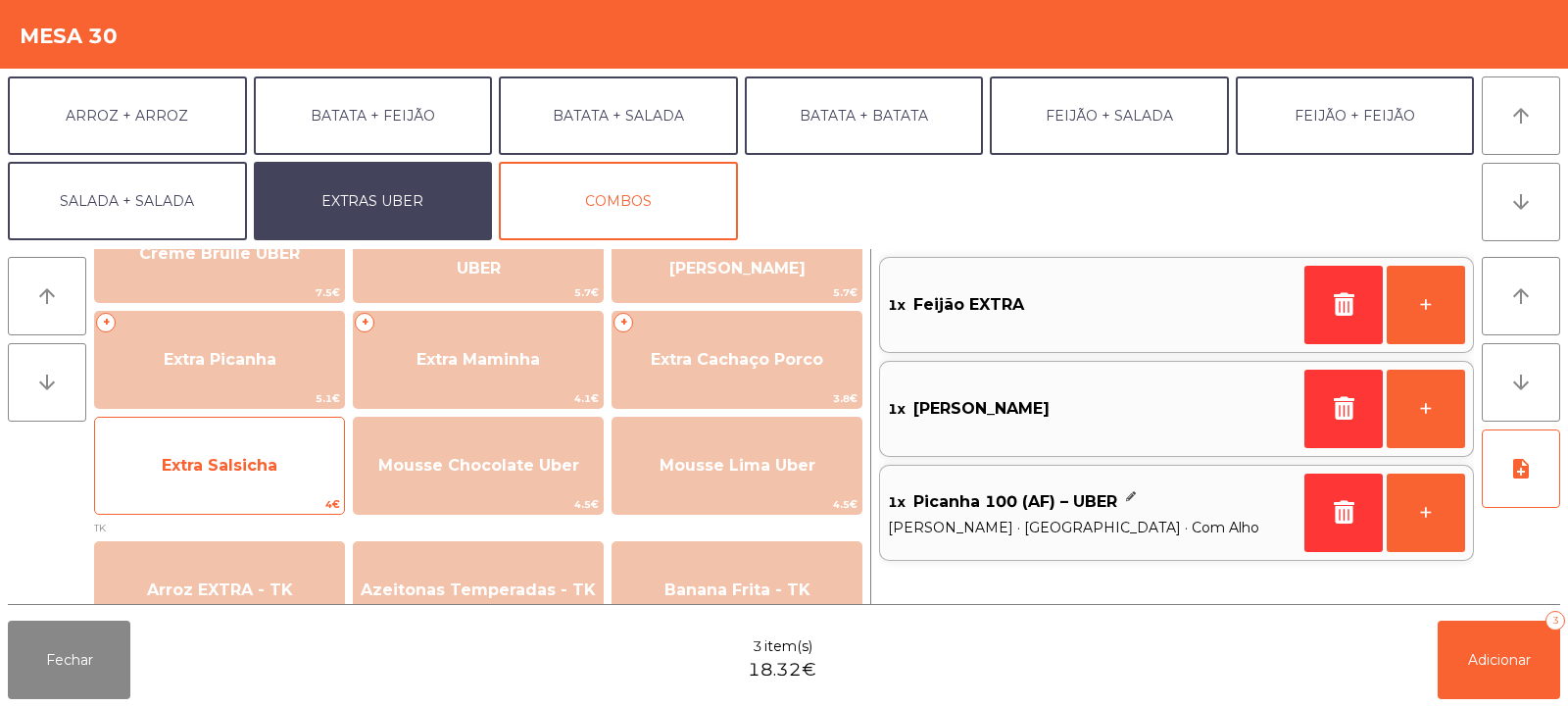
click at [243, 473] on span "Extra Salsicha" at bounding box center [220, 464] width 116 height 19
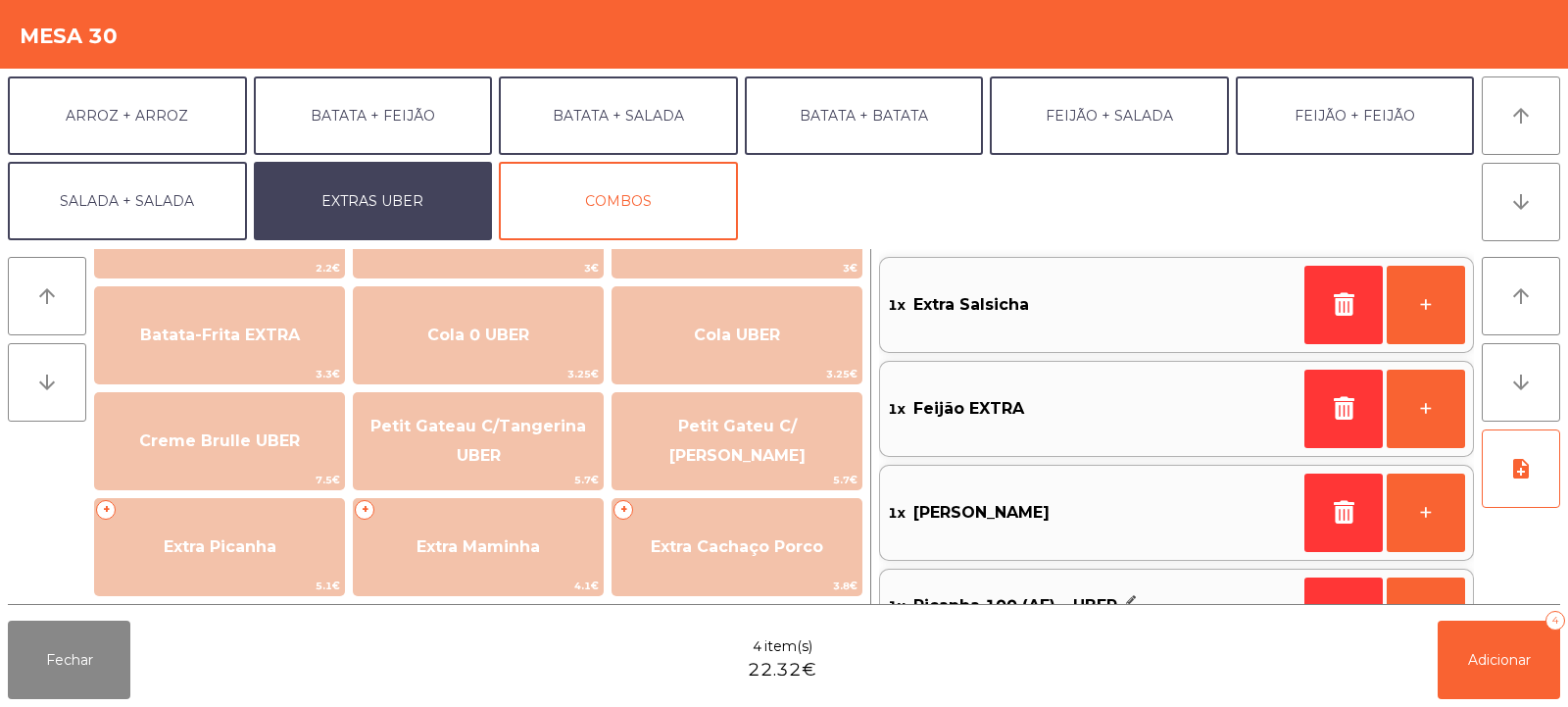
scroll to position [313, 0]
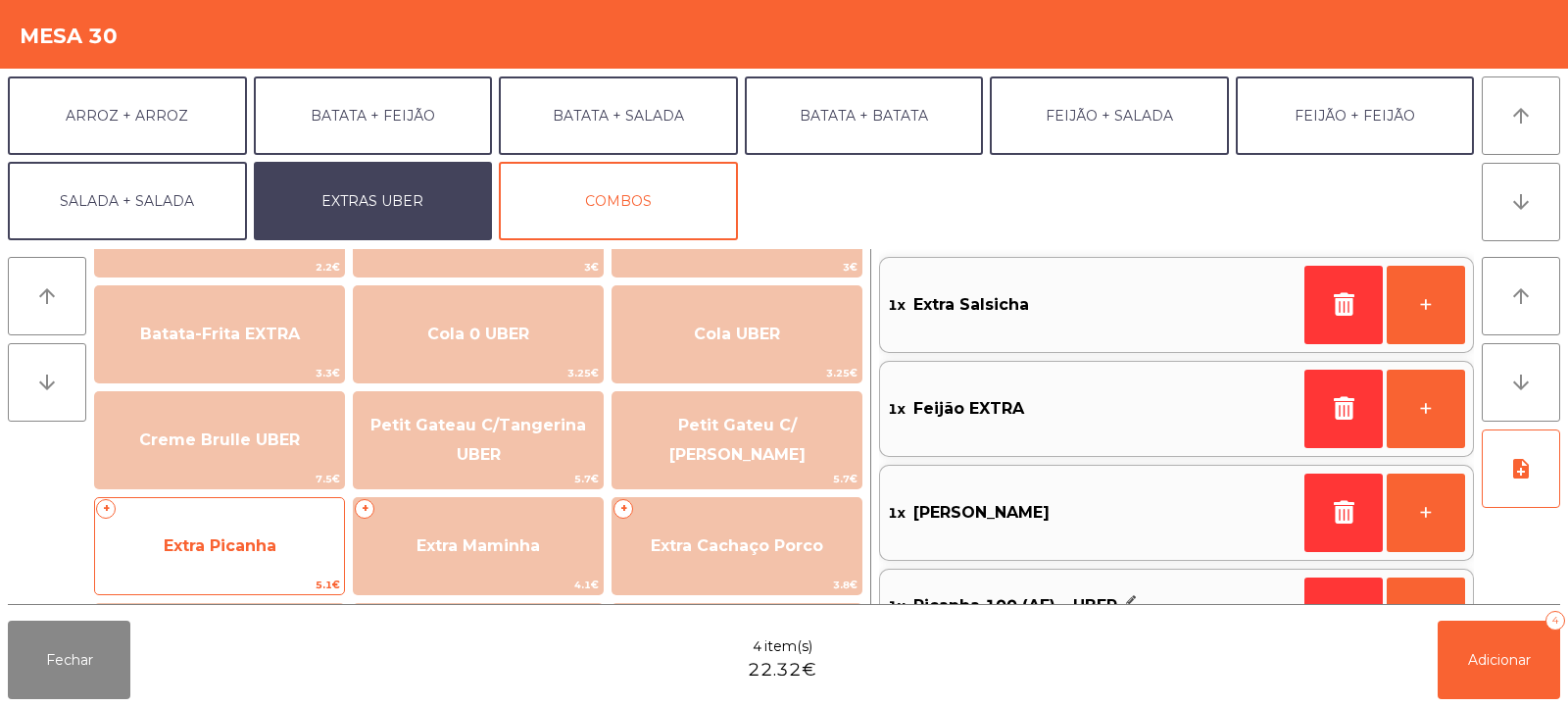
click at [226, 519] on span "Extra Picanha" at bounding box center [219, 545] width 249 height 53
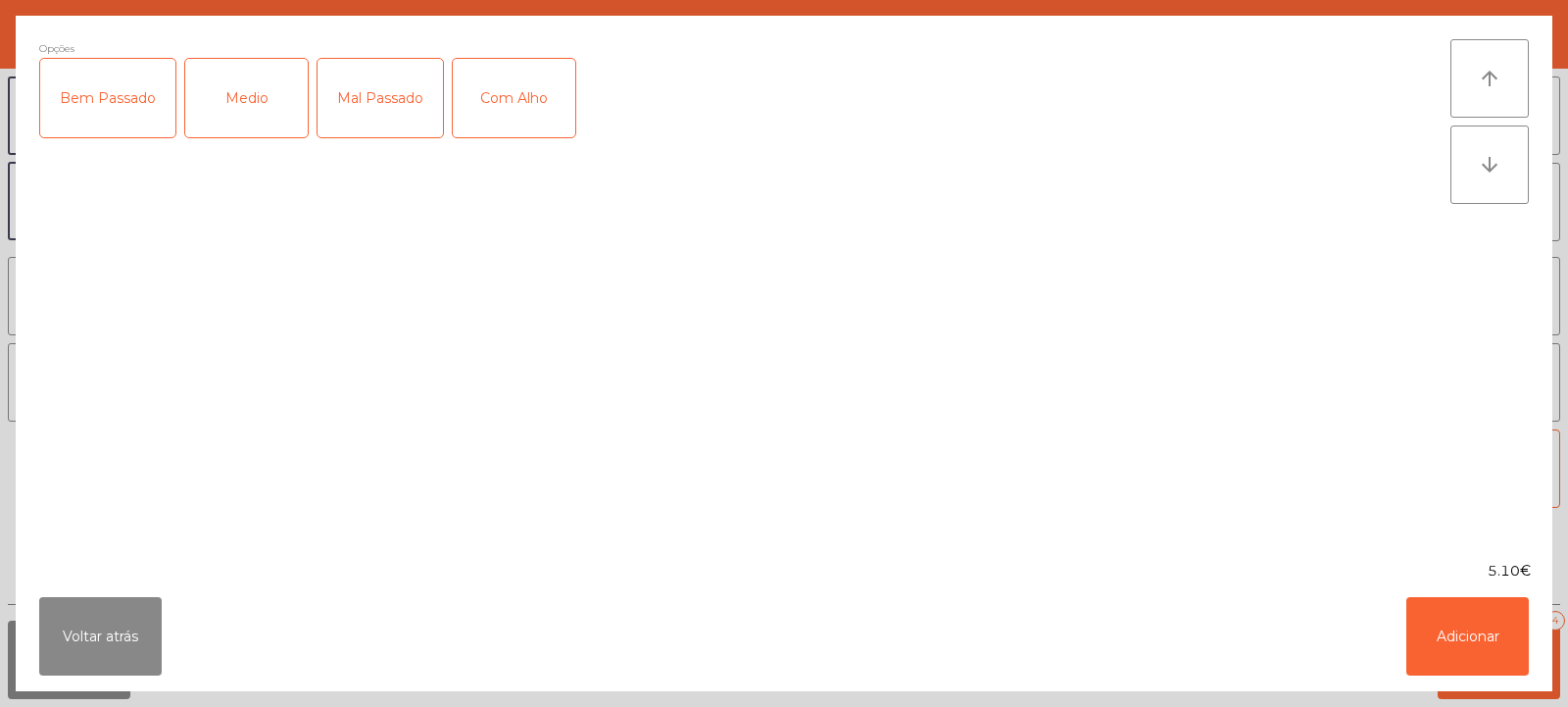
click at [230, 87] on div "Medio" at bounding box center [246, 98] width 123 height 79
click at [509, 91] on div "Com Alho" at bounding box center [513, 98] width 123 height 79
click at [1475, 635] on button "Adicionar" at bounding box center [1467, 636] width 123 height 79
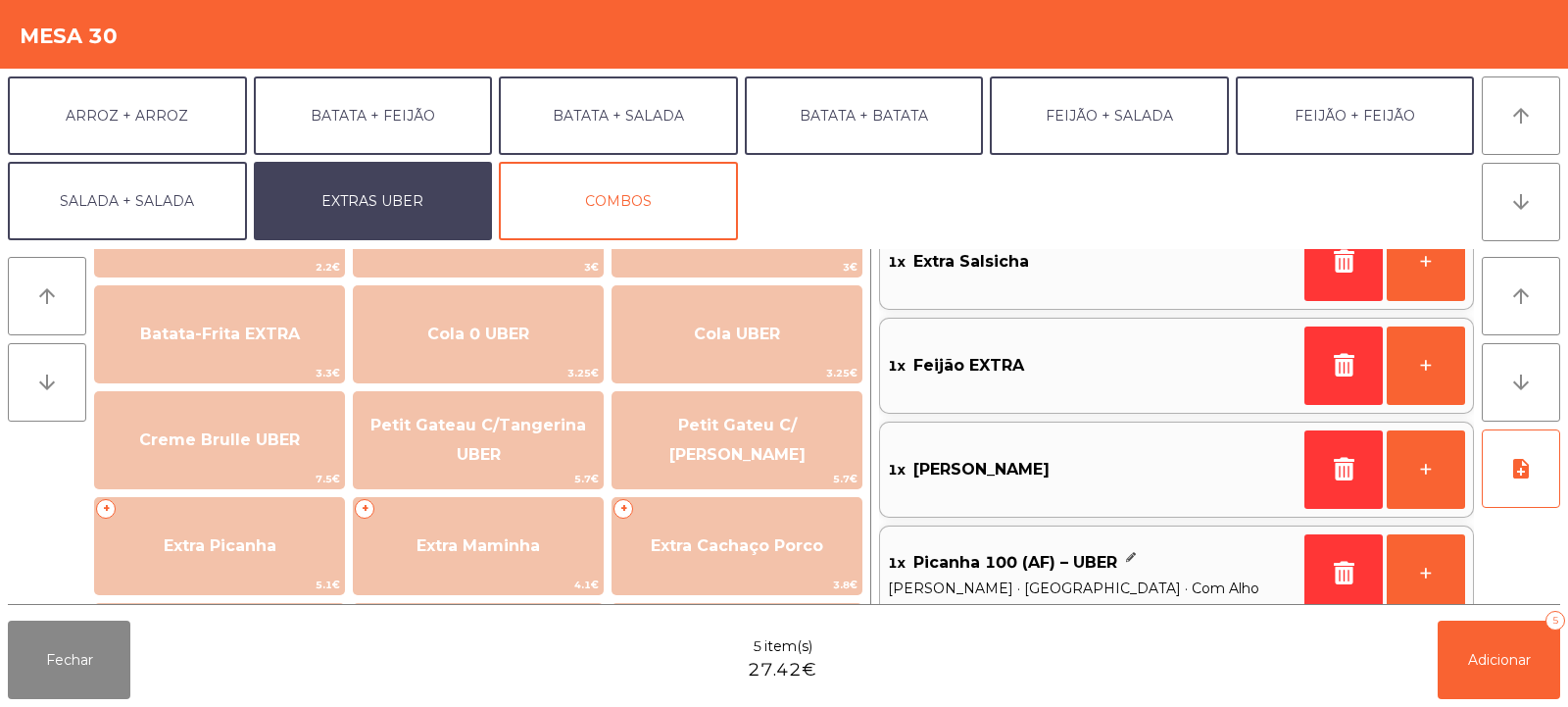
scroll to position [173, 0]
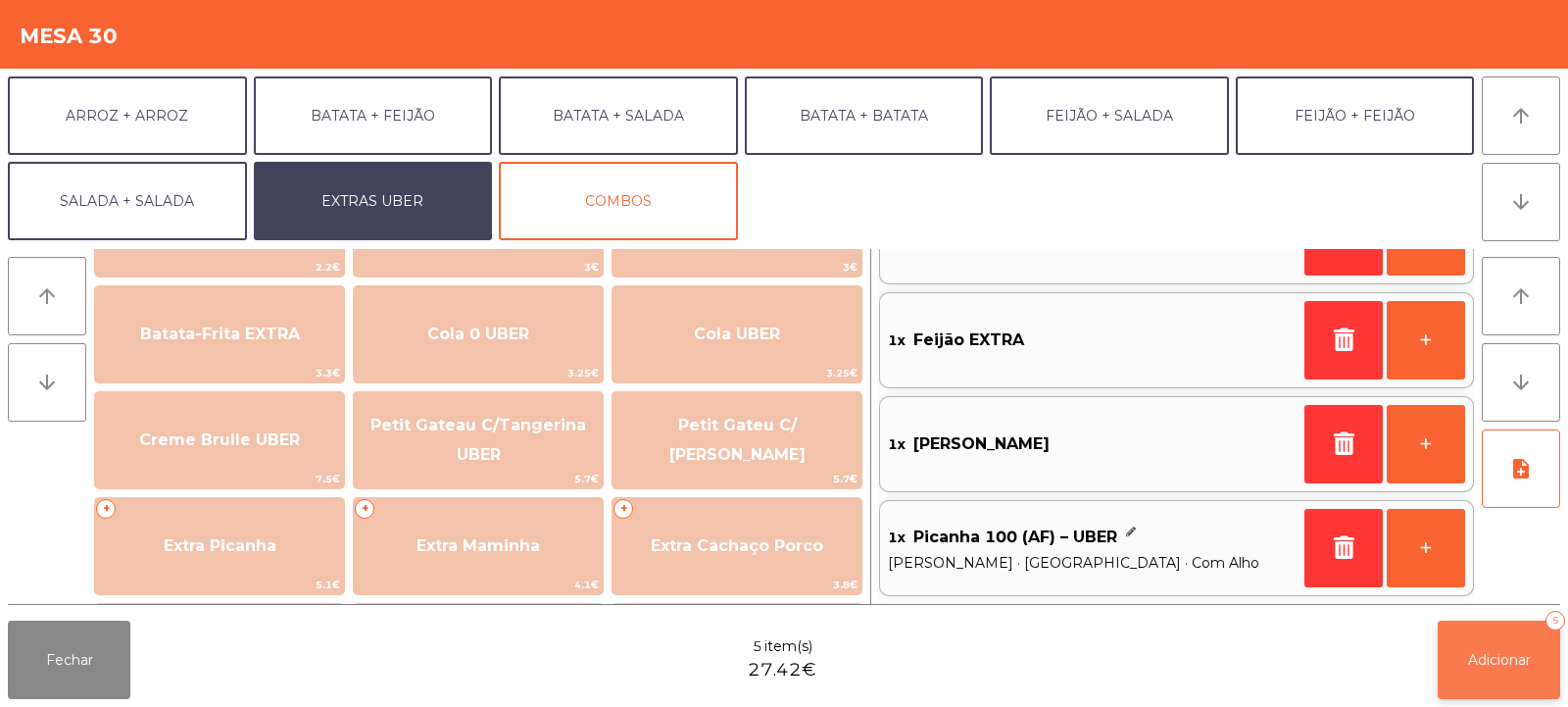
click at [1495, 662] on span "Adicionar" at bounding box center [1499, 660] width 63 height 18
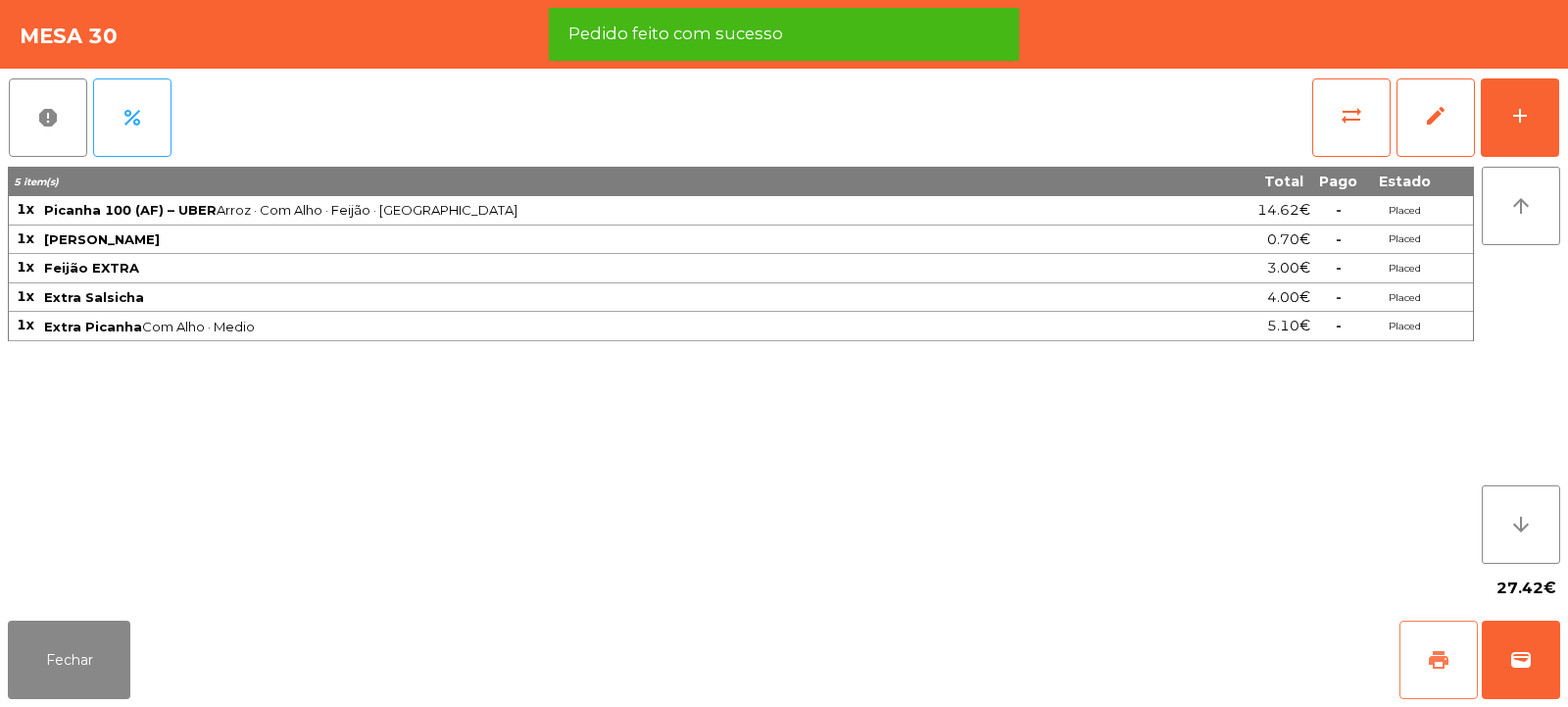
click at [1433, 667] on span "print" at bounding box center [1439, 660] width 24 height 24
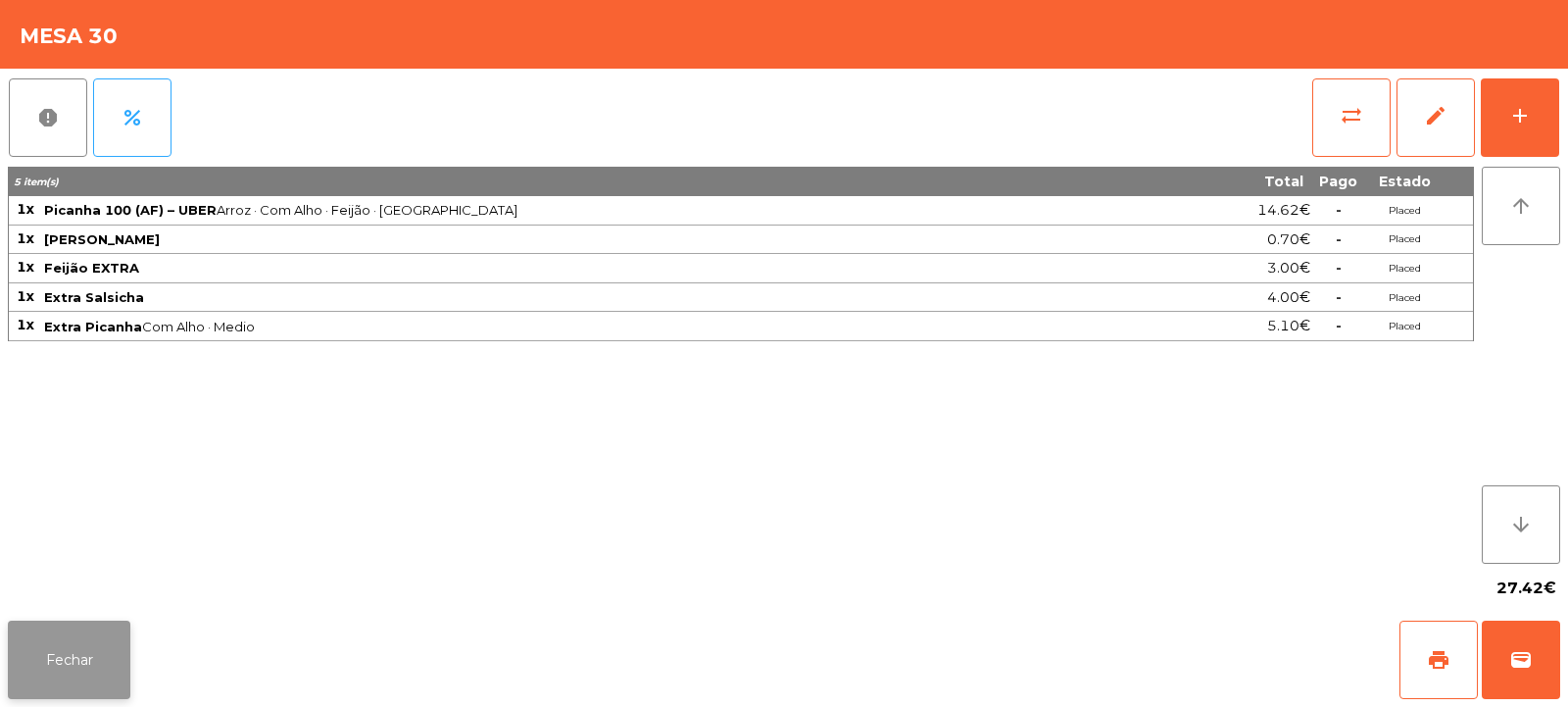
click at [87, 683] on button "Fechar" at bounding box center [69, 659] width 123 height 79
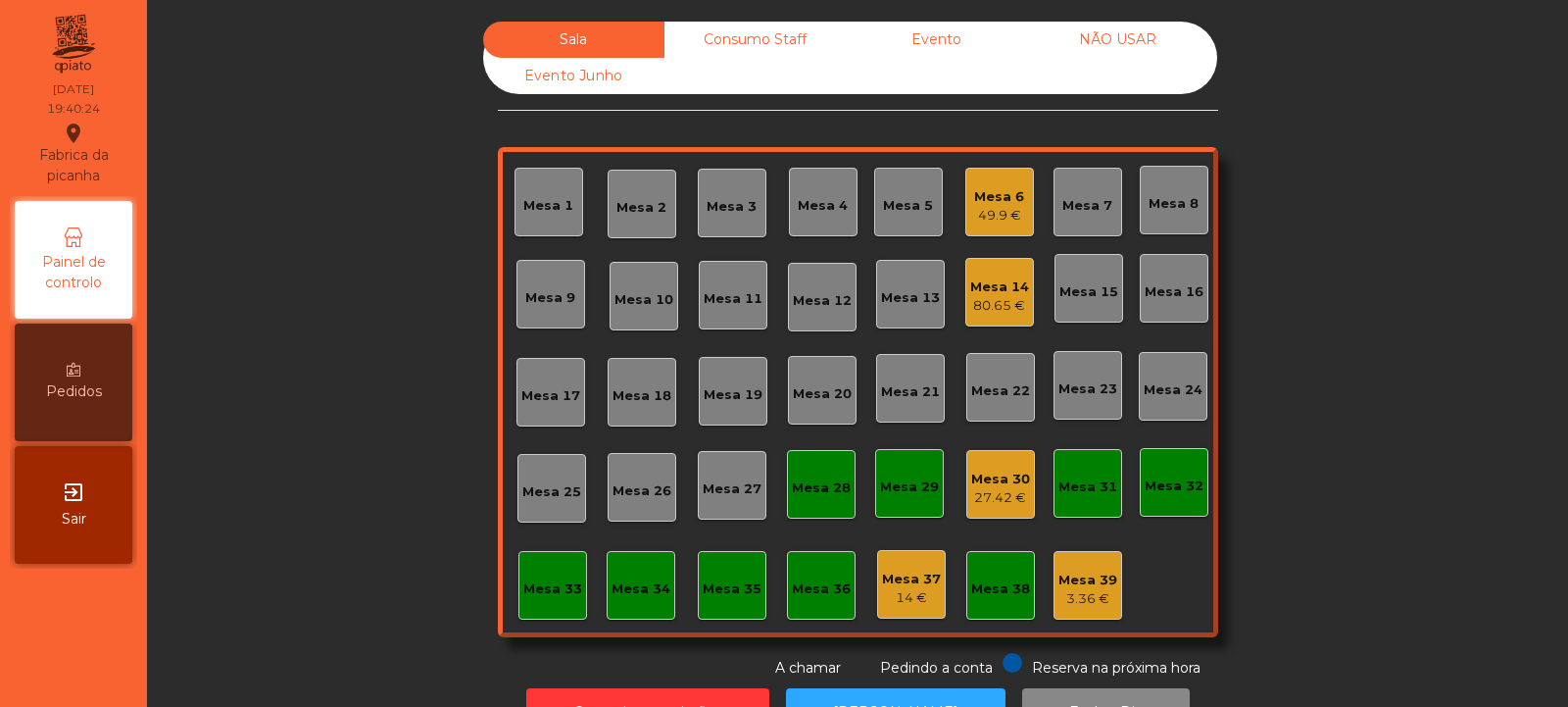
click at [1166, 480] on div "Mesa 32" at bounding box center [1174, 486] width 59 height 20
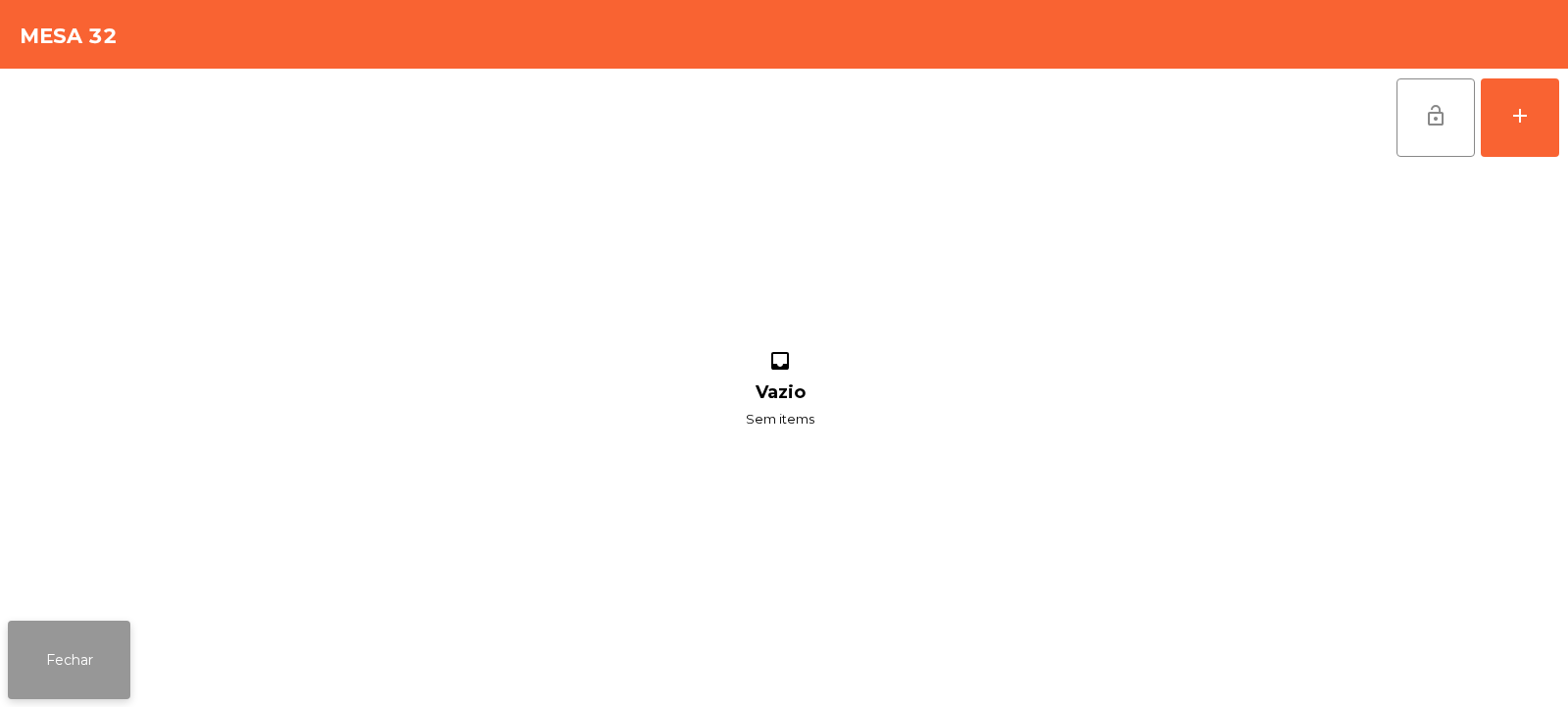
click at [57, 677] on button "Fechar" at bounding box center [69, 659] width 123 height 79
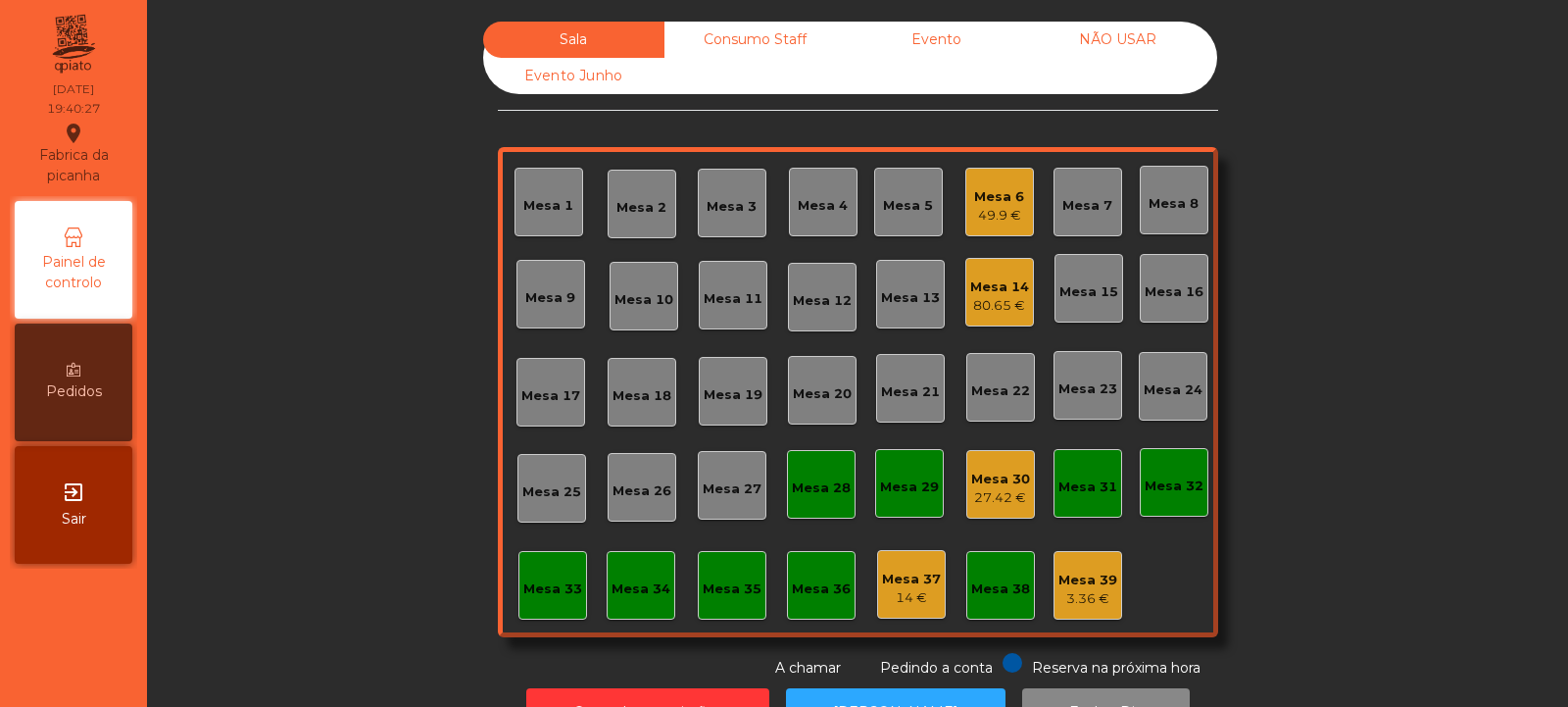
click at [1199, 459] on div "Mesa 32" at bounding box center [1174, 481] width 69 height 69
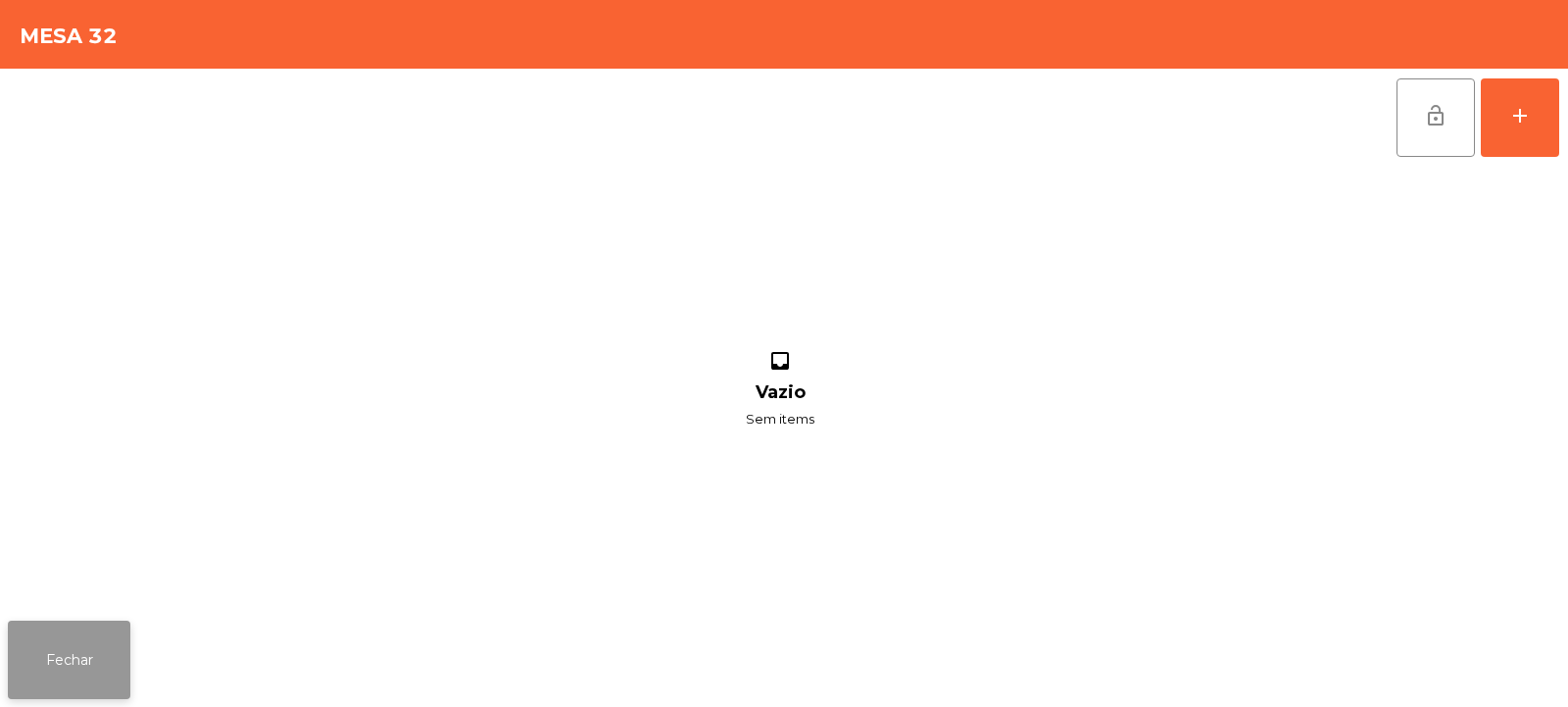
click at [78, 684] on button "Fechar" at bounding box center [69, 659] width 123 height 79
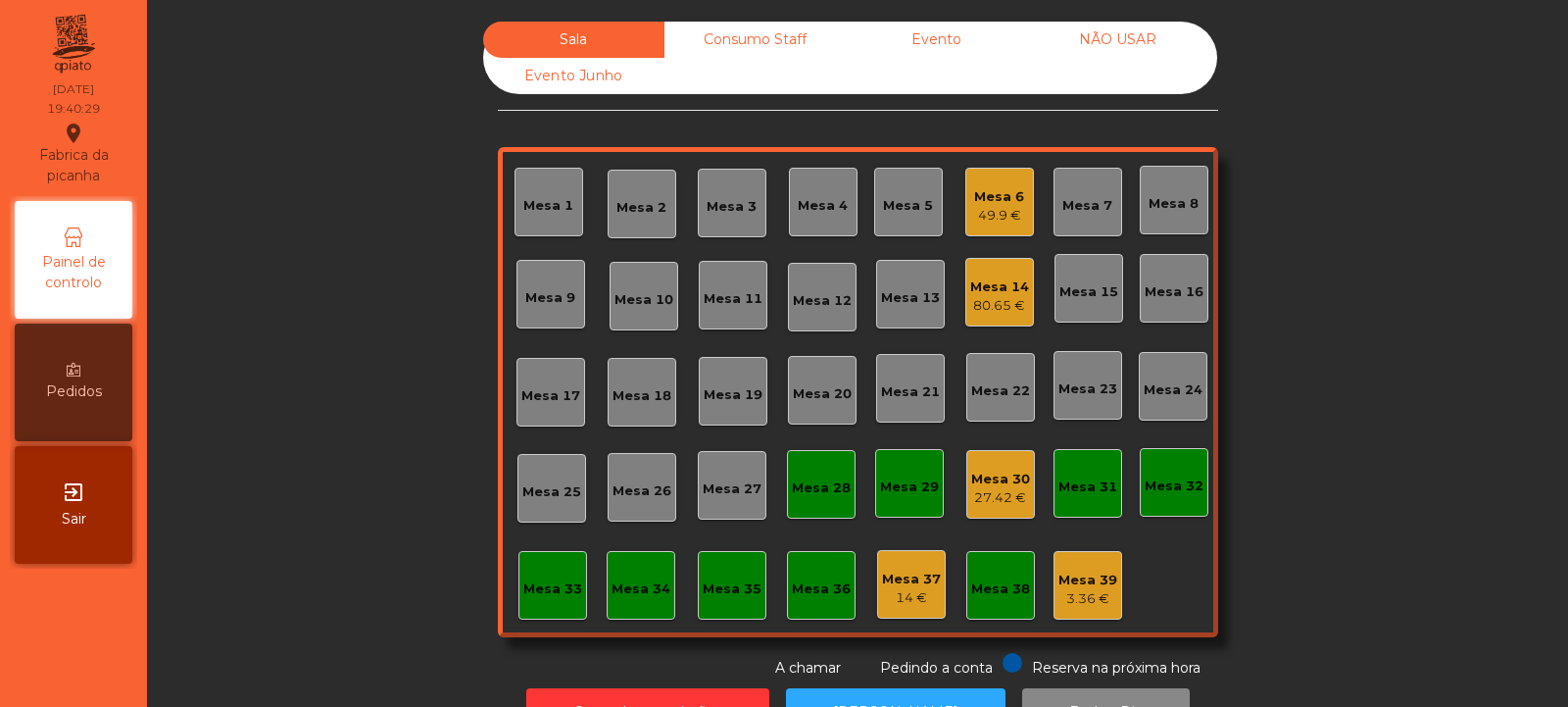
click at [1148, 475] on div "Mesa 32" at bounding box center [1174, 481] width 59 height 27
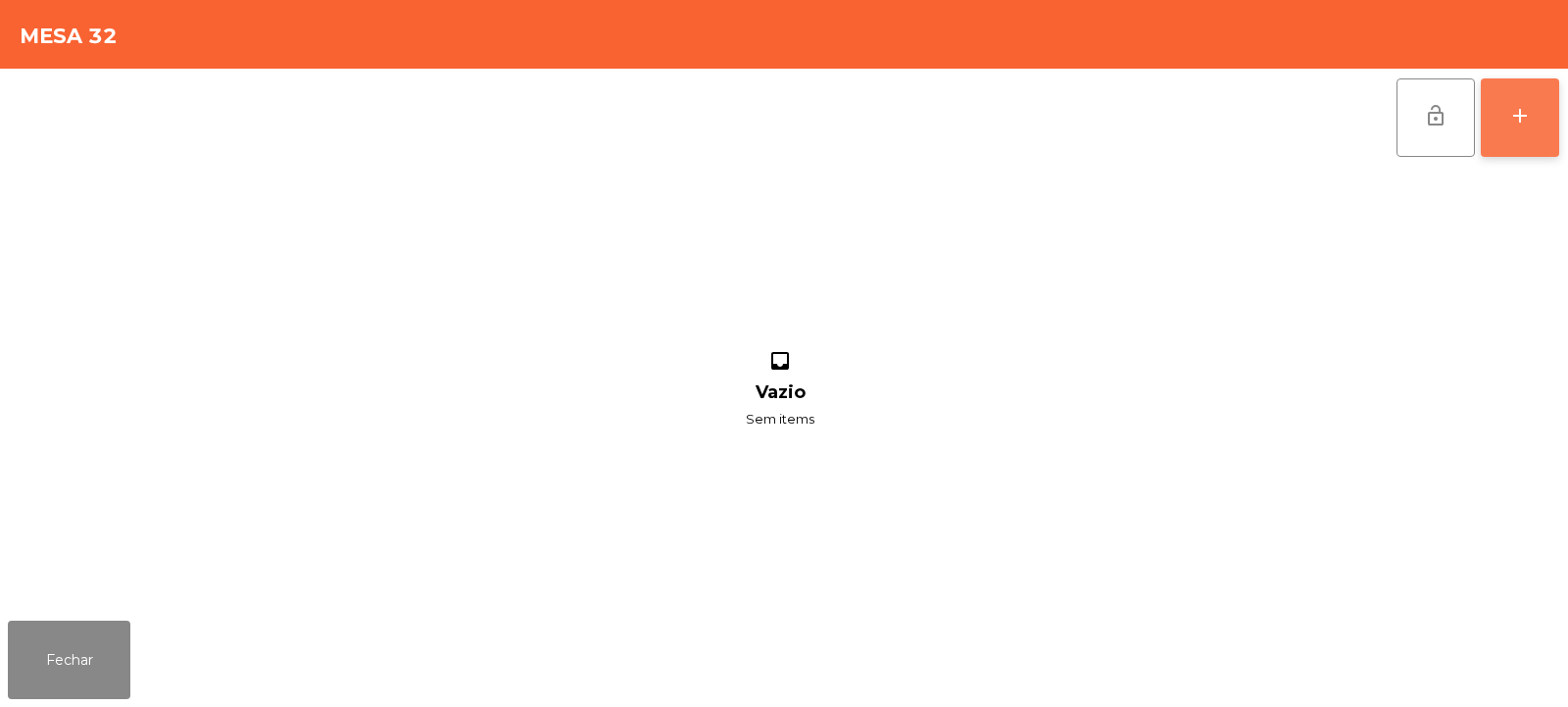
click at [1510, 121] on div "add" at bounding box center [1520, 116] width 24 height 24
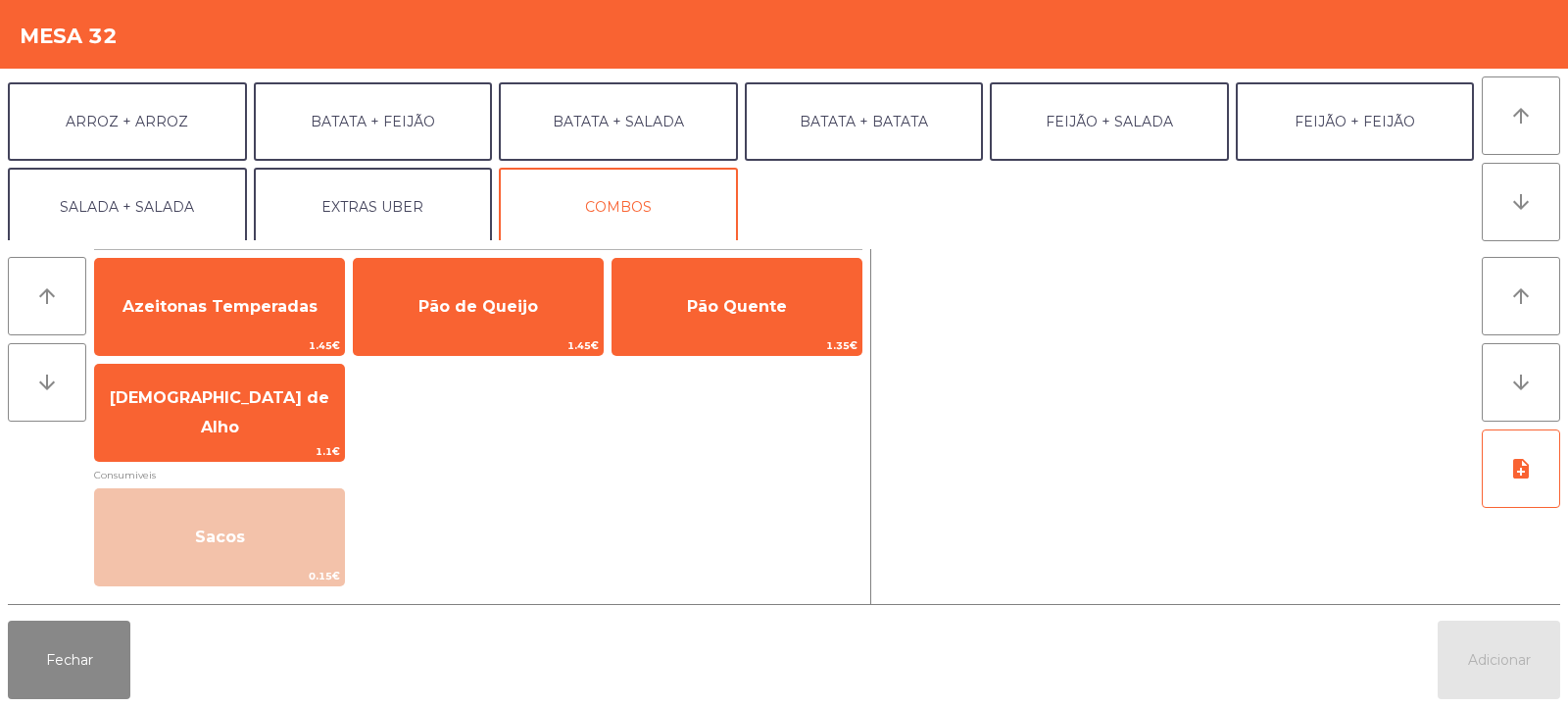
scroll to position [256, 0]
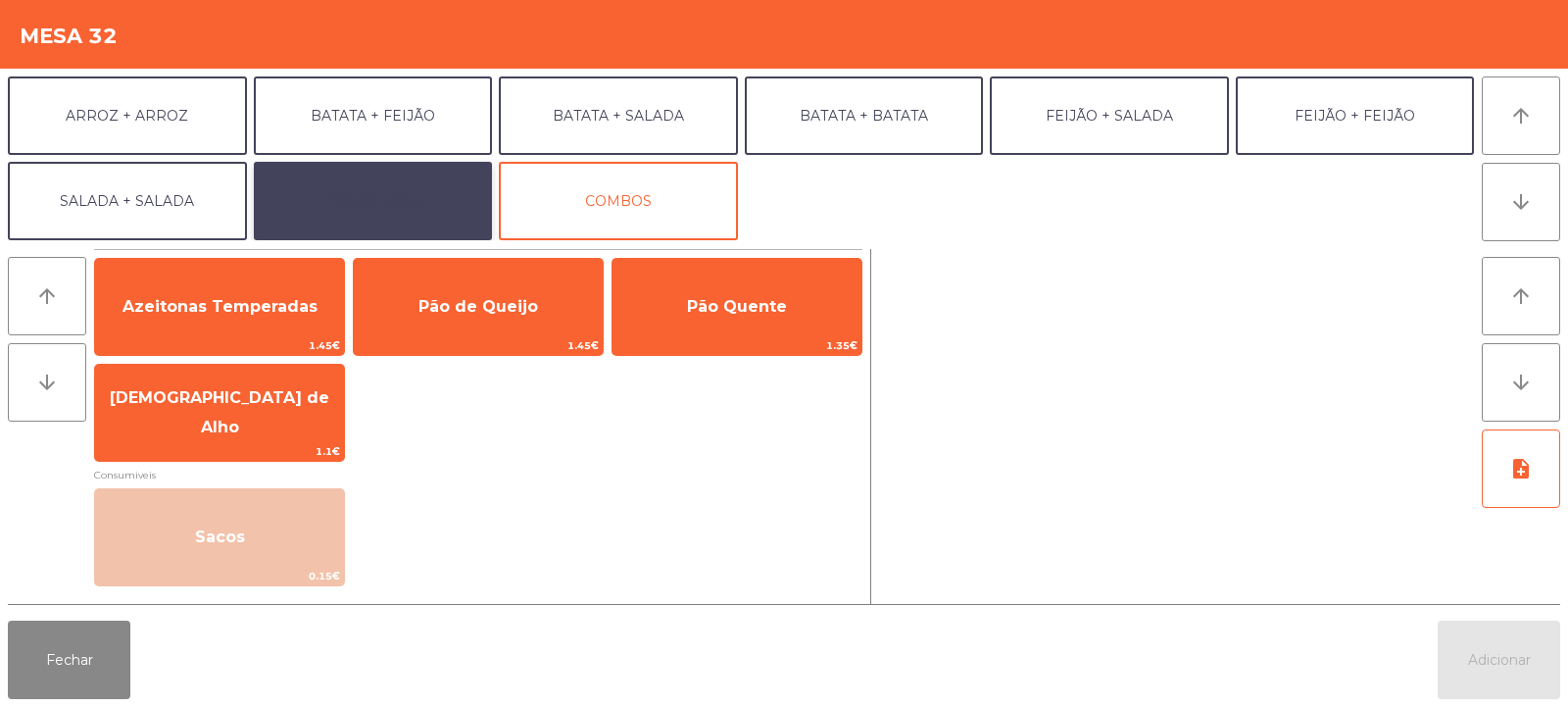
click at [309, 213] on button "EXTRAS UBER" at bounding box center [373, 201] width 239 height 79
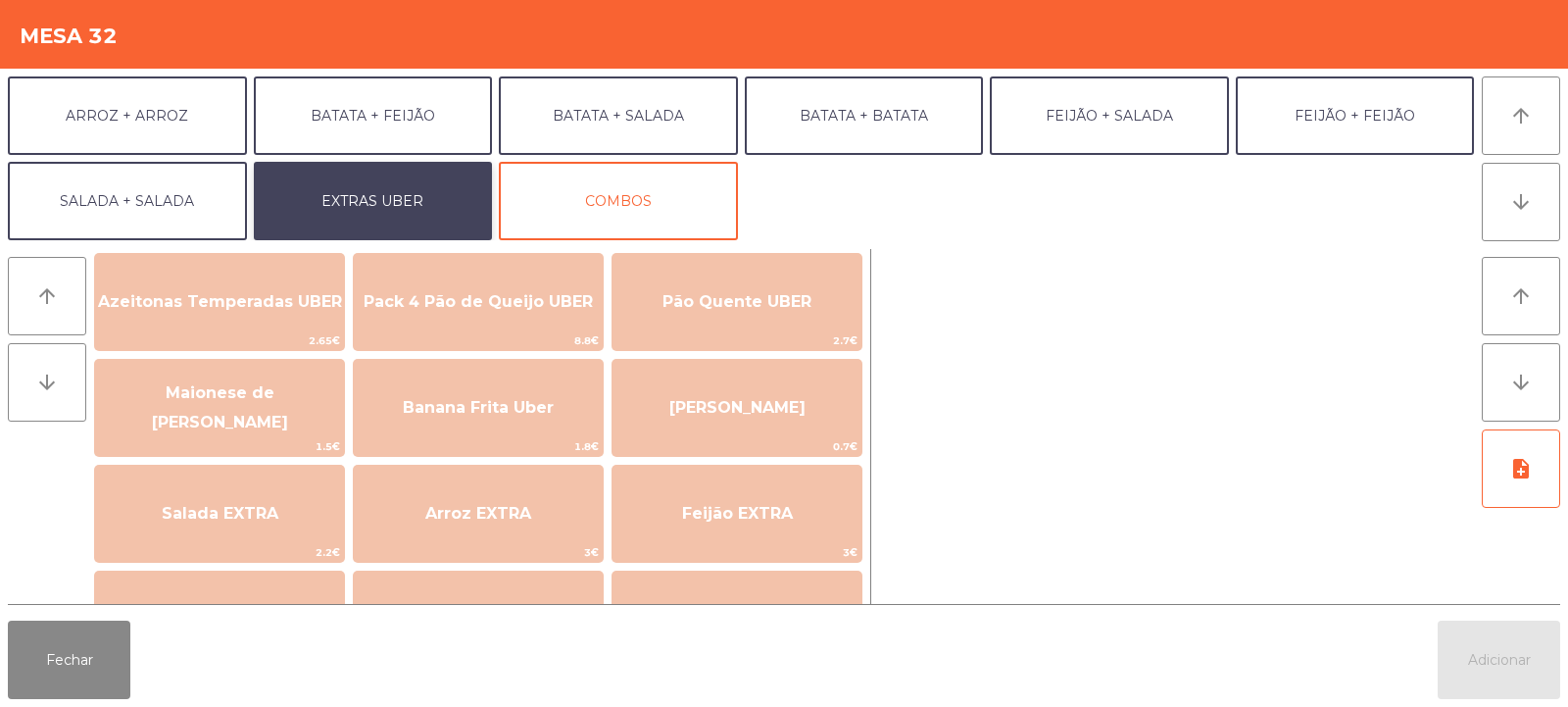
scroll to position [24, 0]
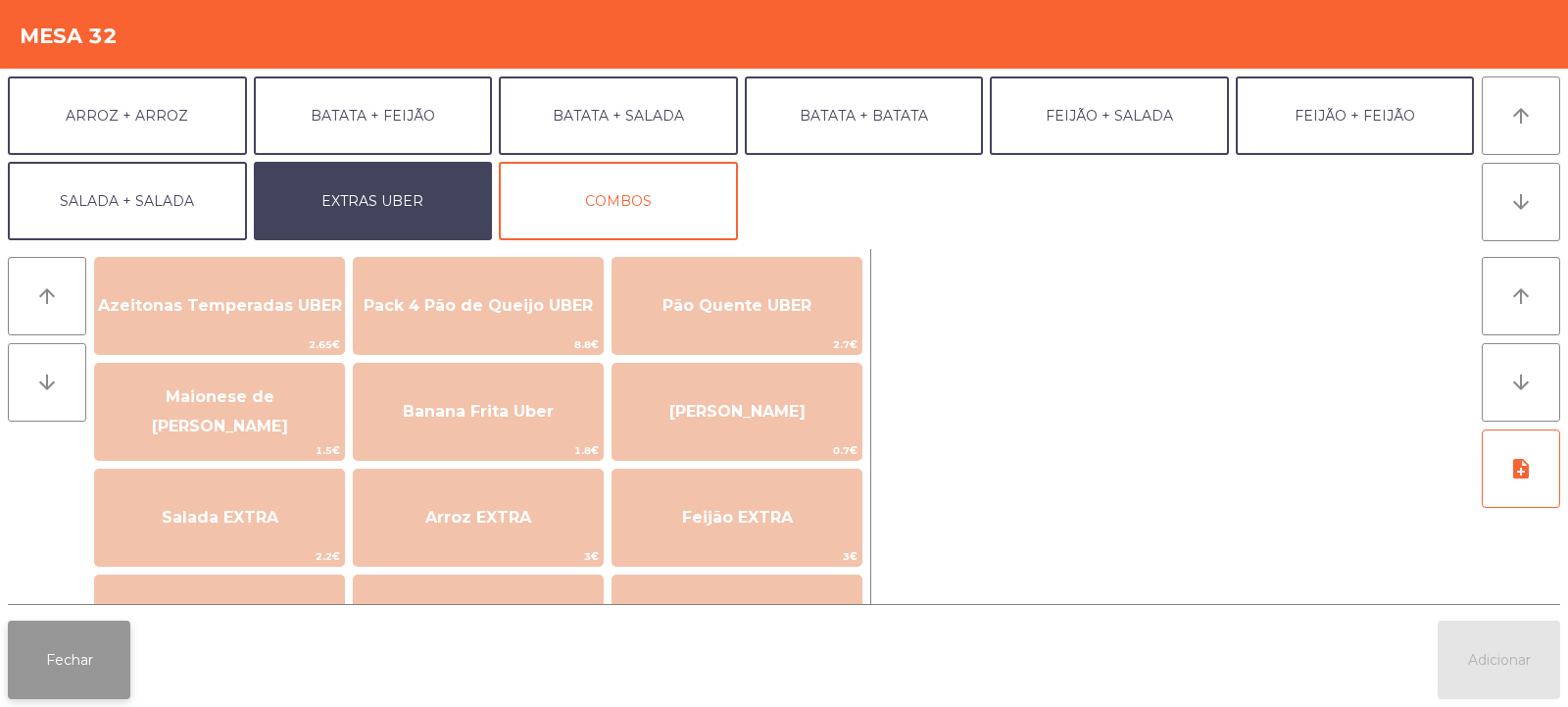
click at [71, 647] on button "Fechar" at bounding box center [69, 659] width 123 height 79
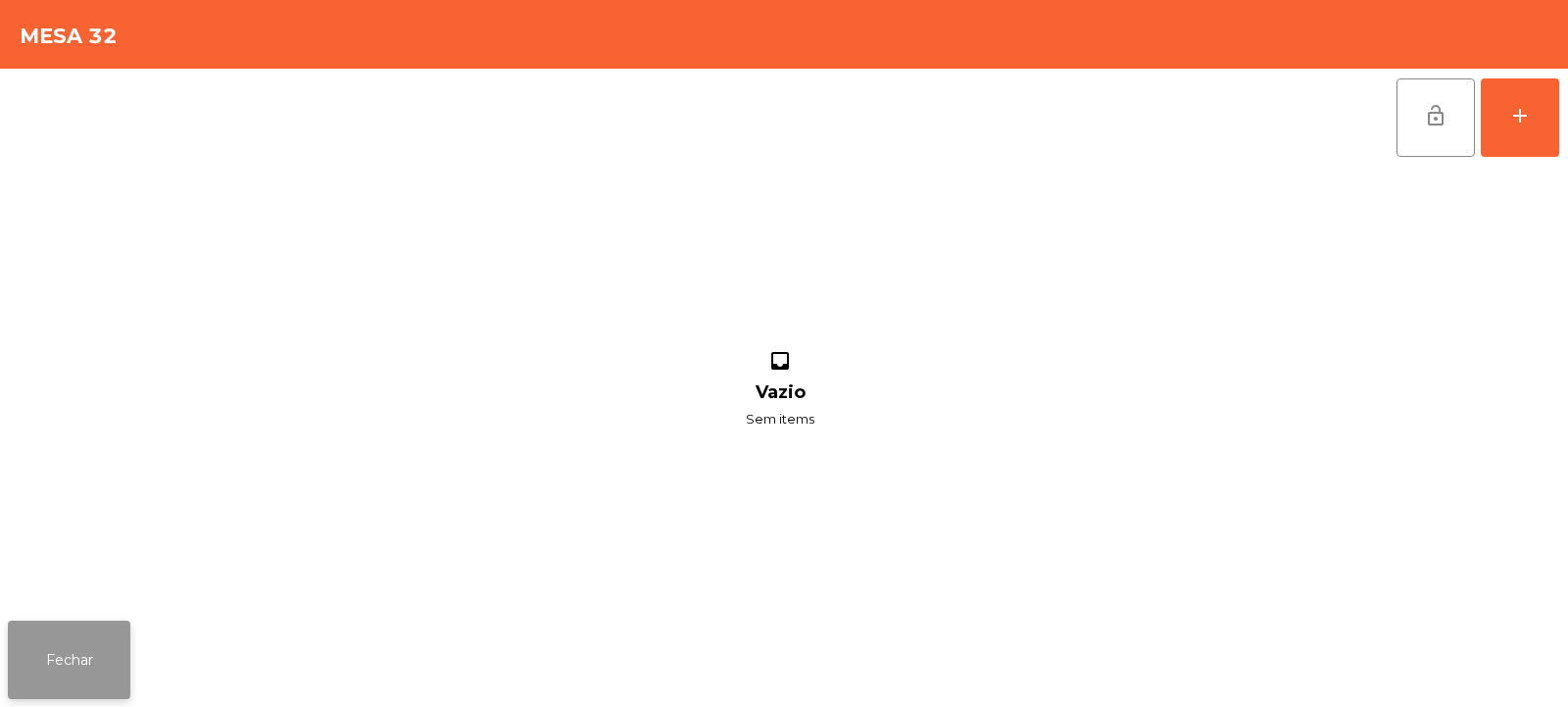
click at [84, 630] on button "Fechar" at bounding box center [69, 659] width 123 height 79
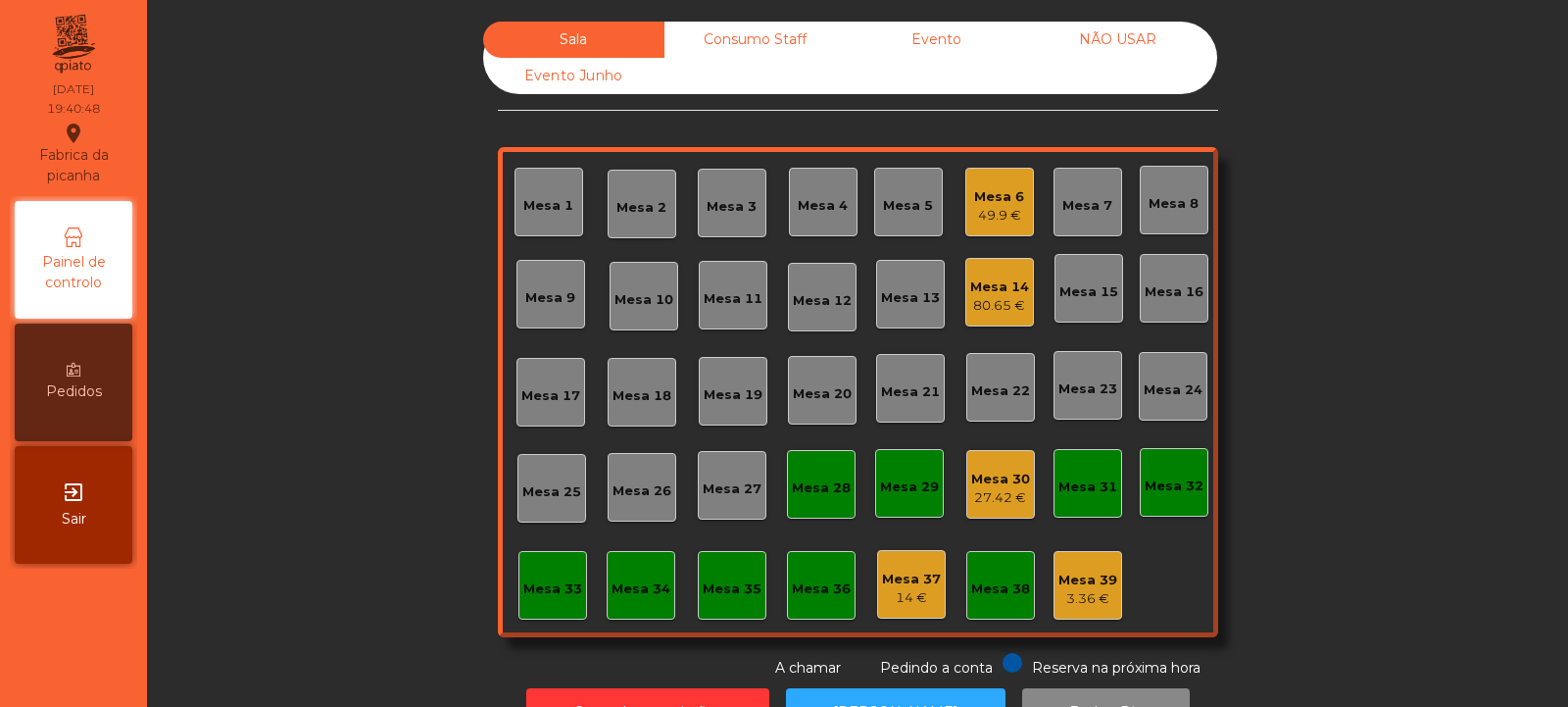
click at [1016, 457] on div "Mesa 30 27.42 €" at bounding box center [1001, 483] width 69 height 69
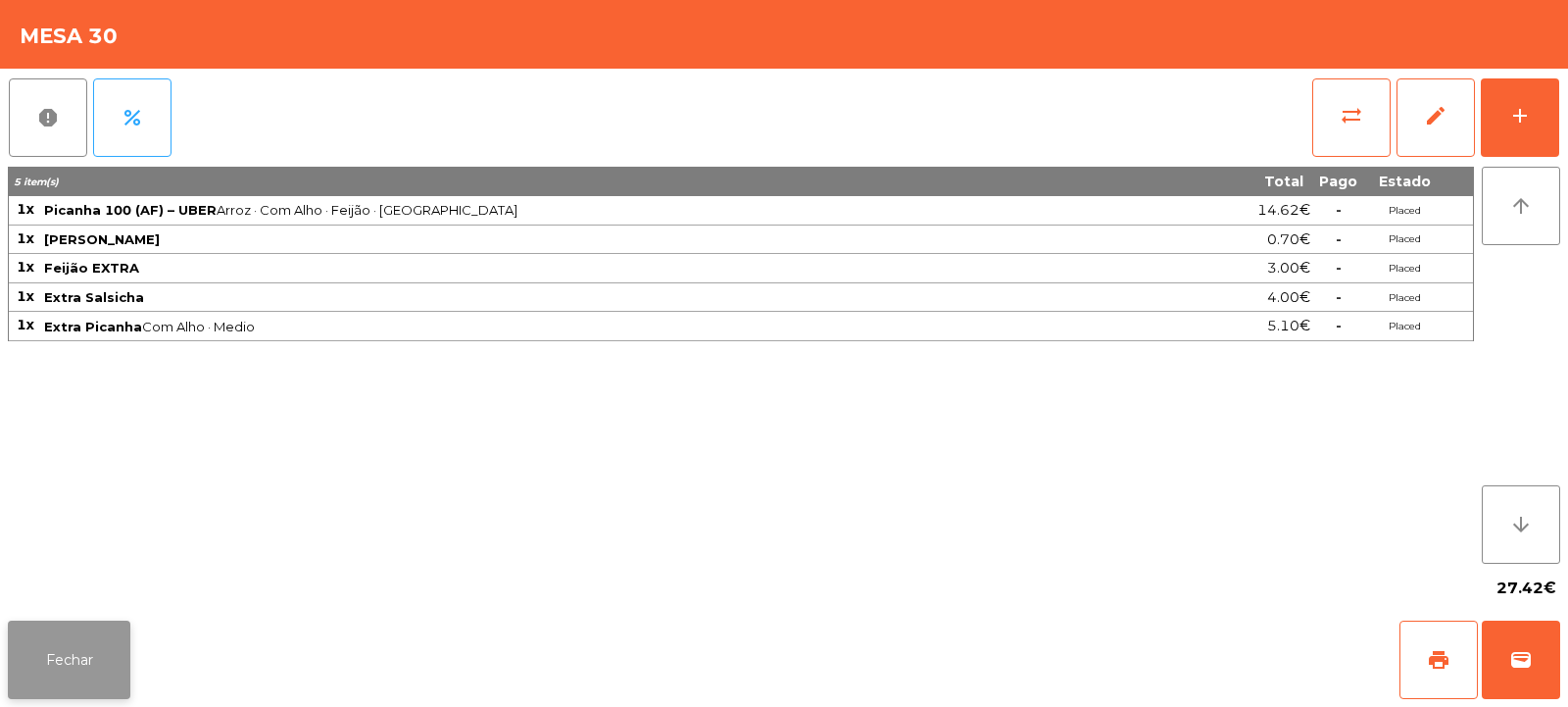
click at [67, 656] on button "Fechar" at bounding box center [69, 659] width 123 height 79
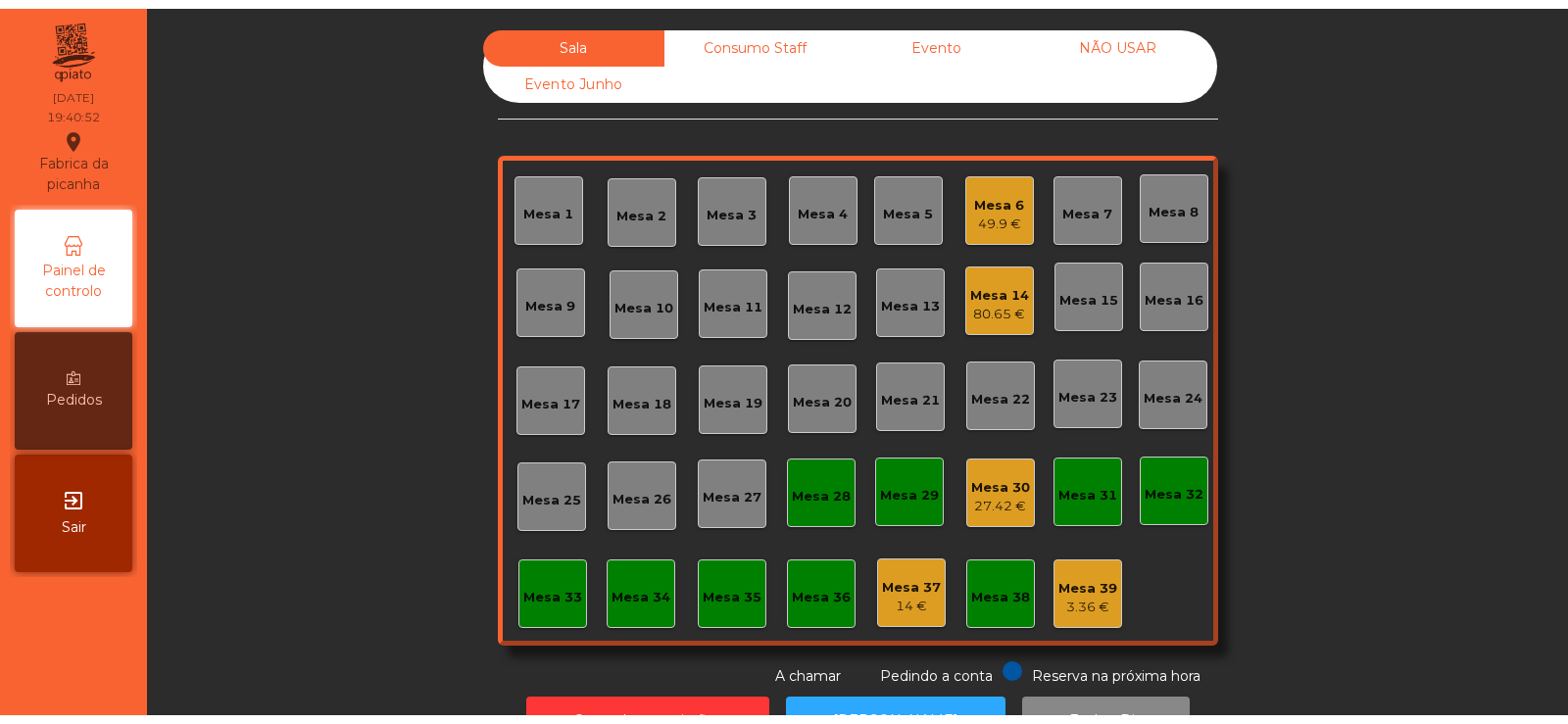
scroll to position [66, 0]
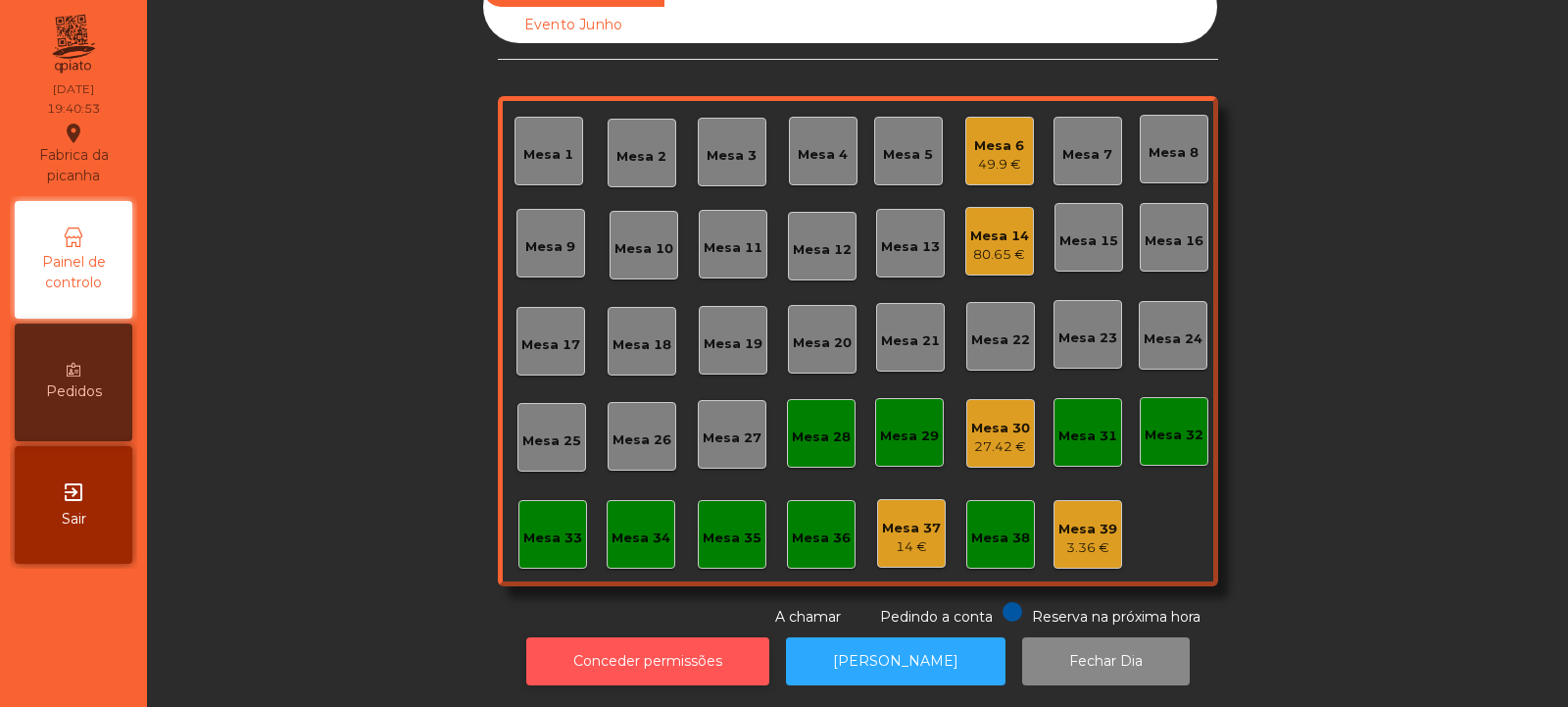
click at [746, 646] on button "Conceder permissões" at bounding box center [647, 661] width 243 height 48
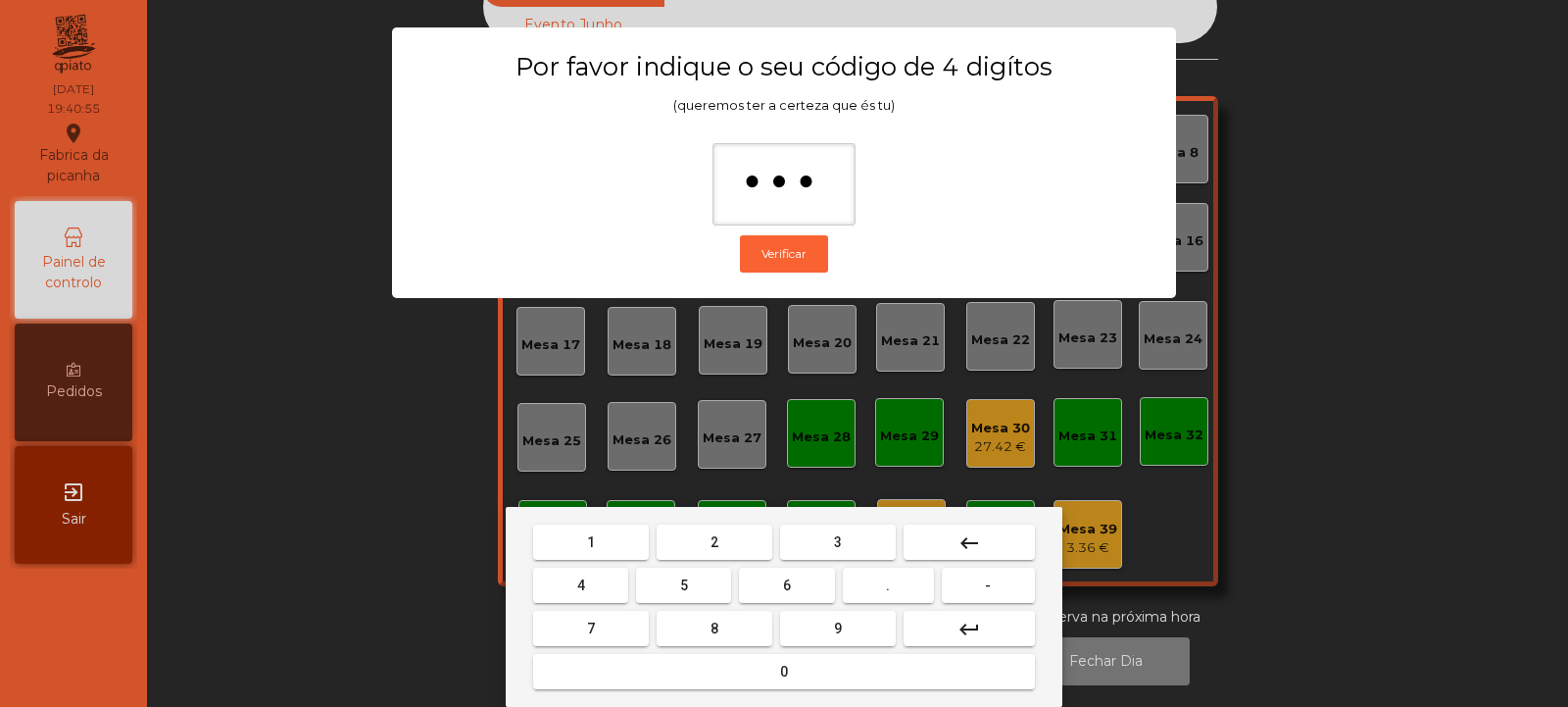
type input "****"
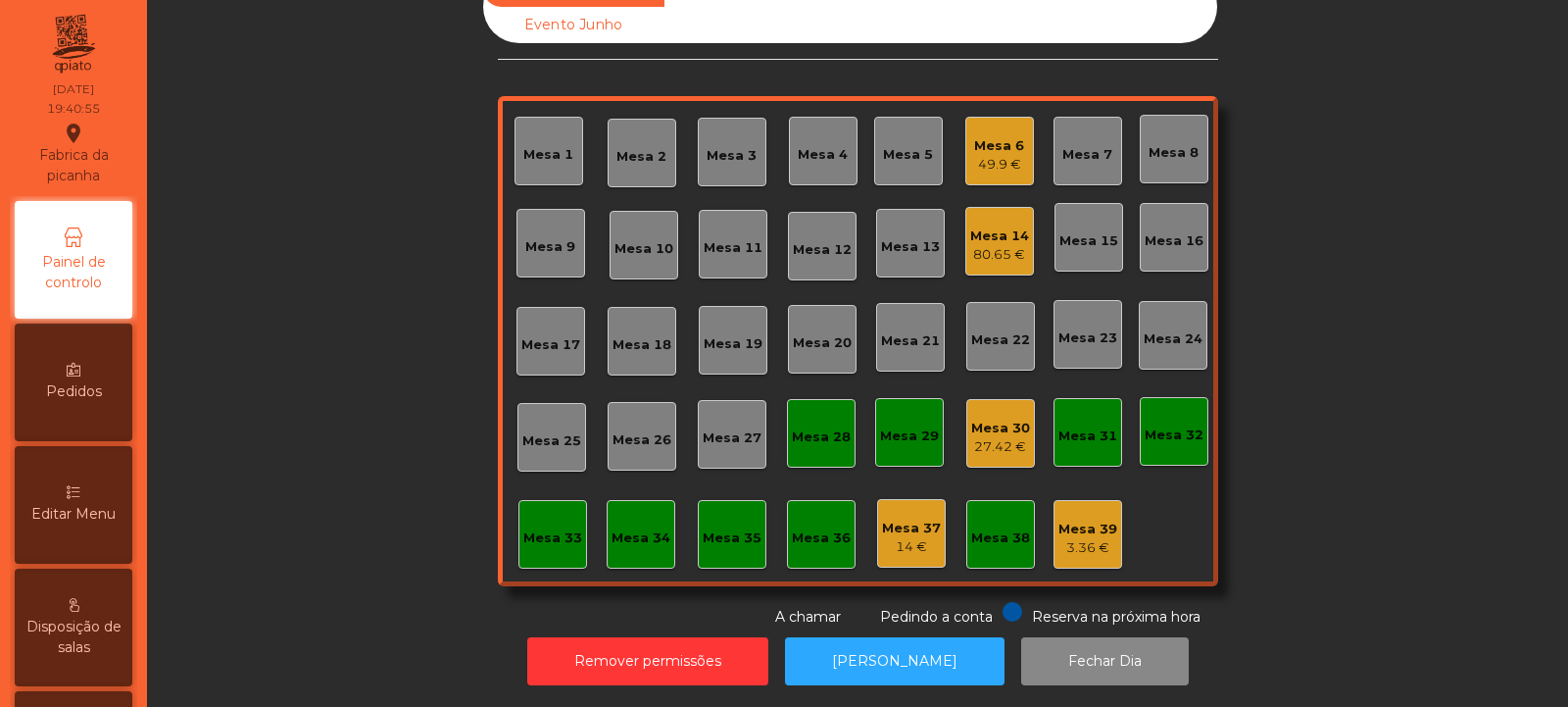
click at [993, 437] on div "27.42 €" at bounding box center [1001, 447] width 59 height 20
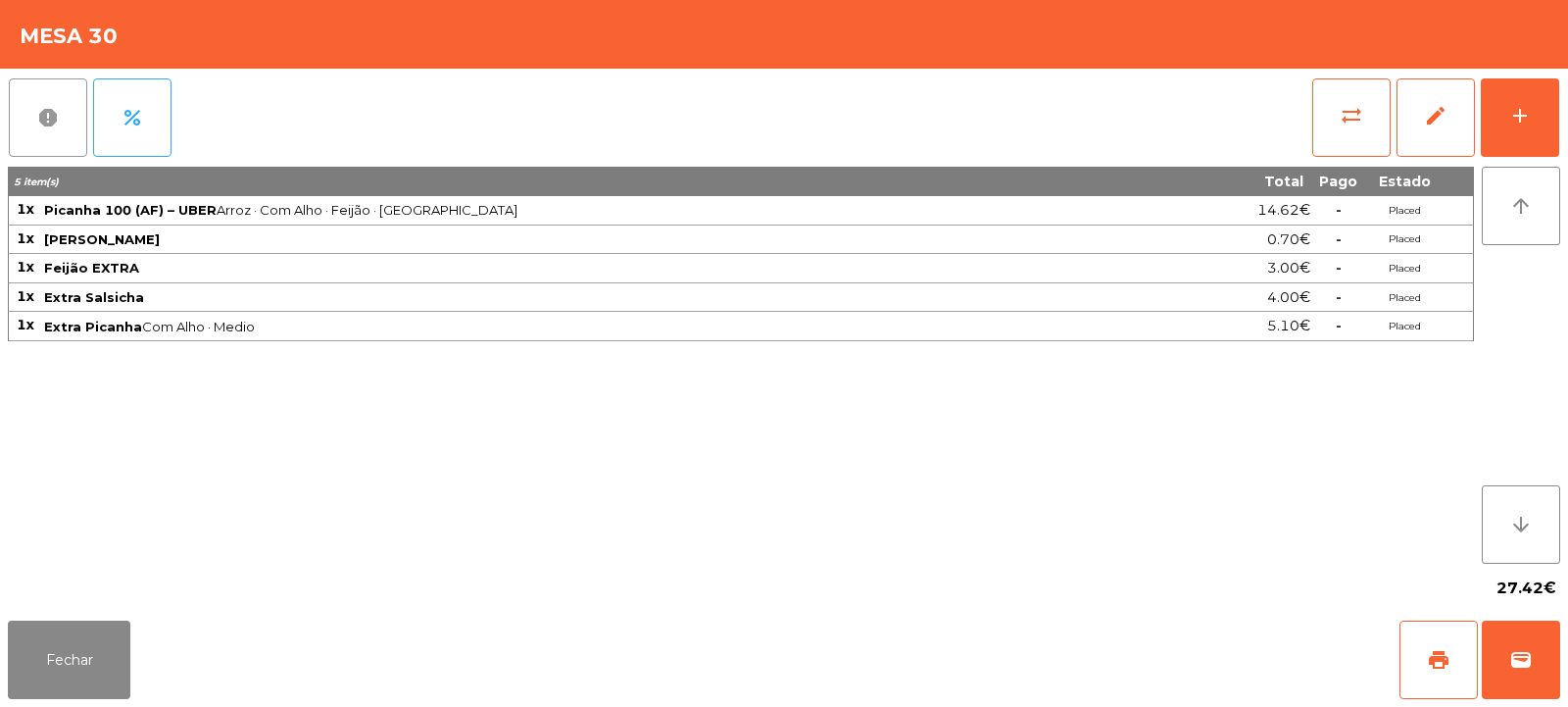
click at [49, 127] on span "report" at bounding box center [48, 118] width 24 height 24
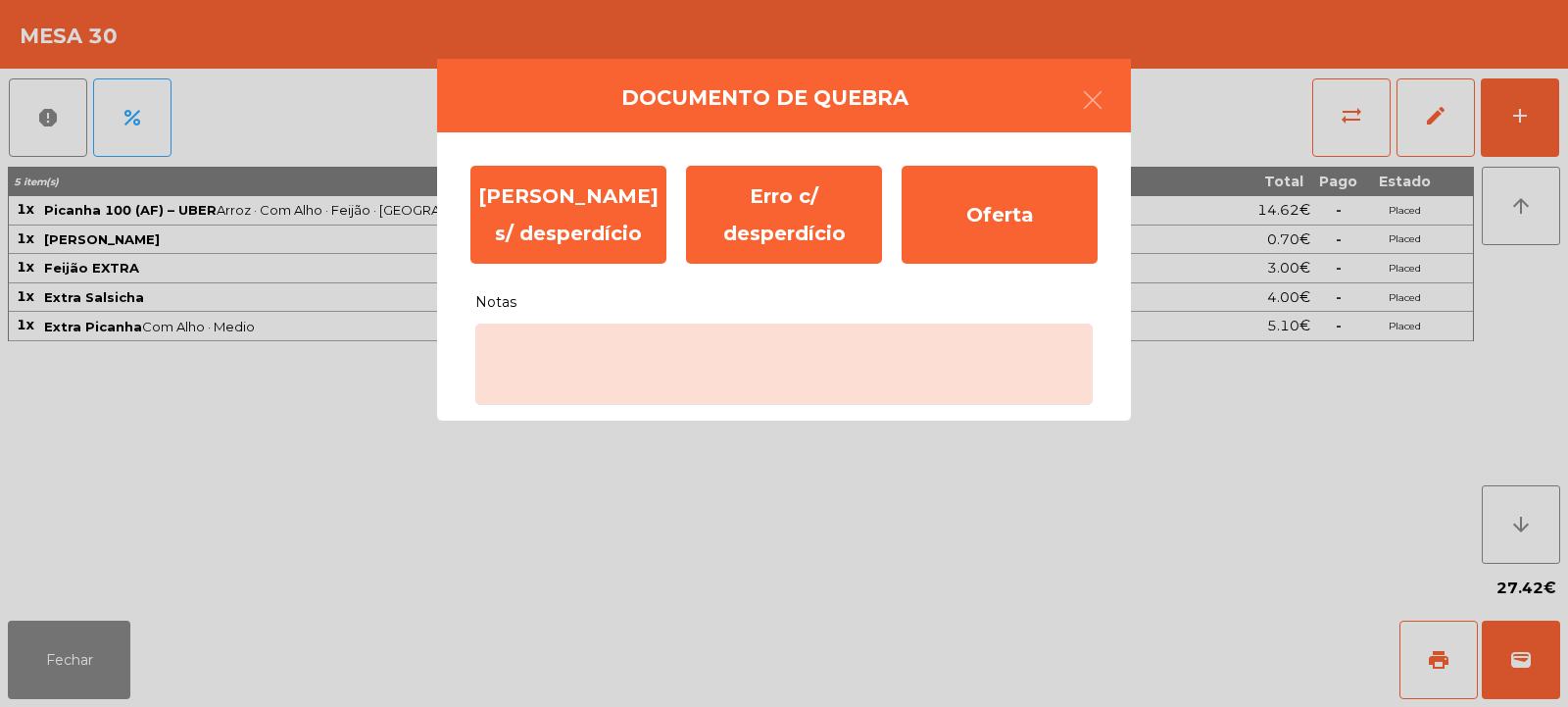
click at [90, 668] on ngb-modal-window "Documento de [PERSON_NAME] s/ desperdício Erro c/ desperdício Oferta Notas" at bounding box center [784, 354] width 1568 height 707
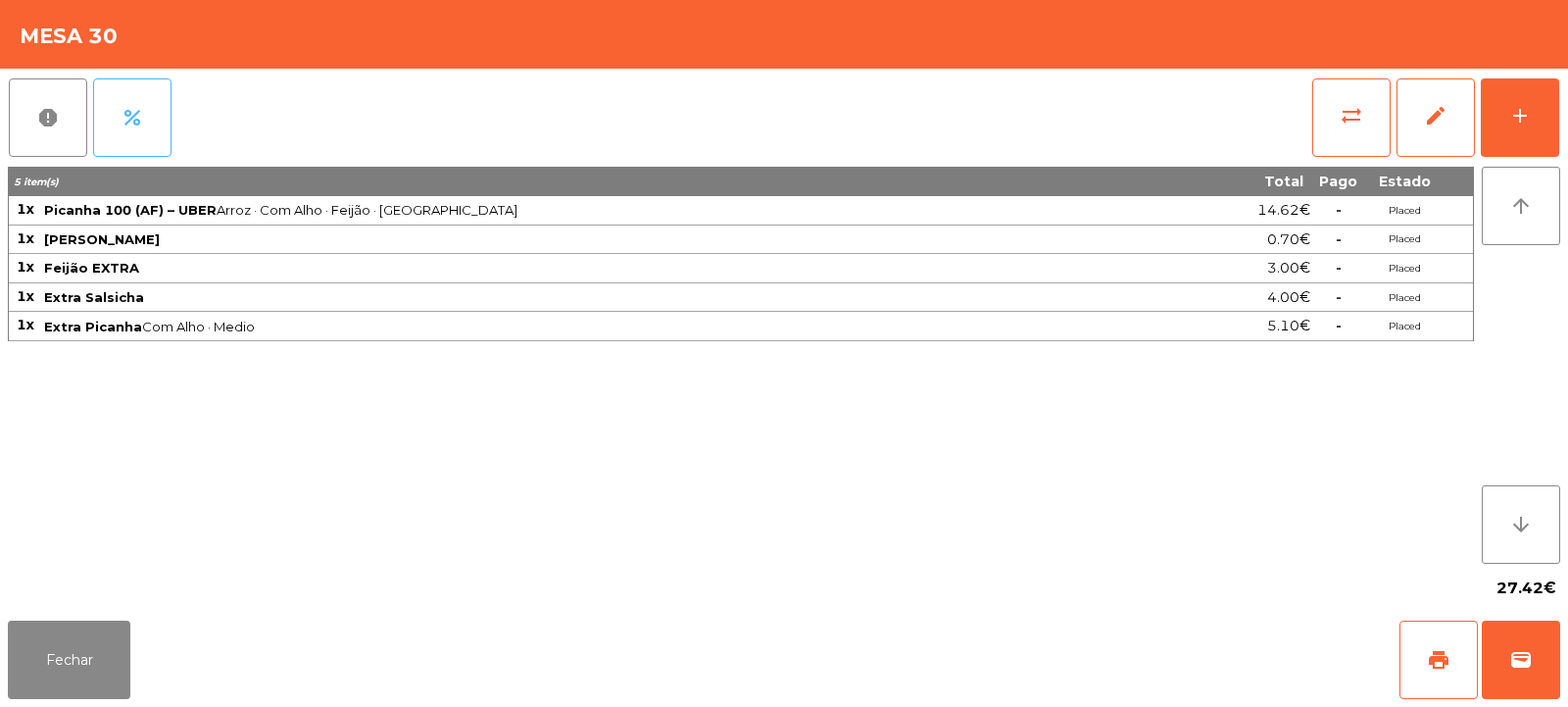
click at [135, 119] on span "percent" at bounding box center [133, 118] width 24 height 24
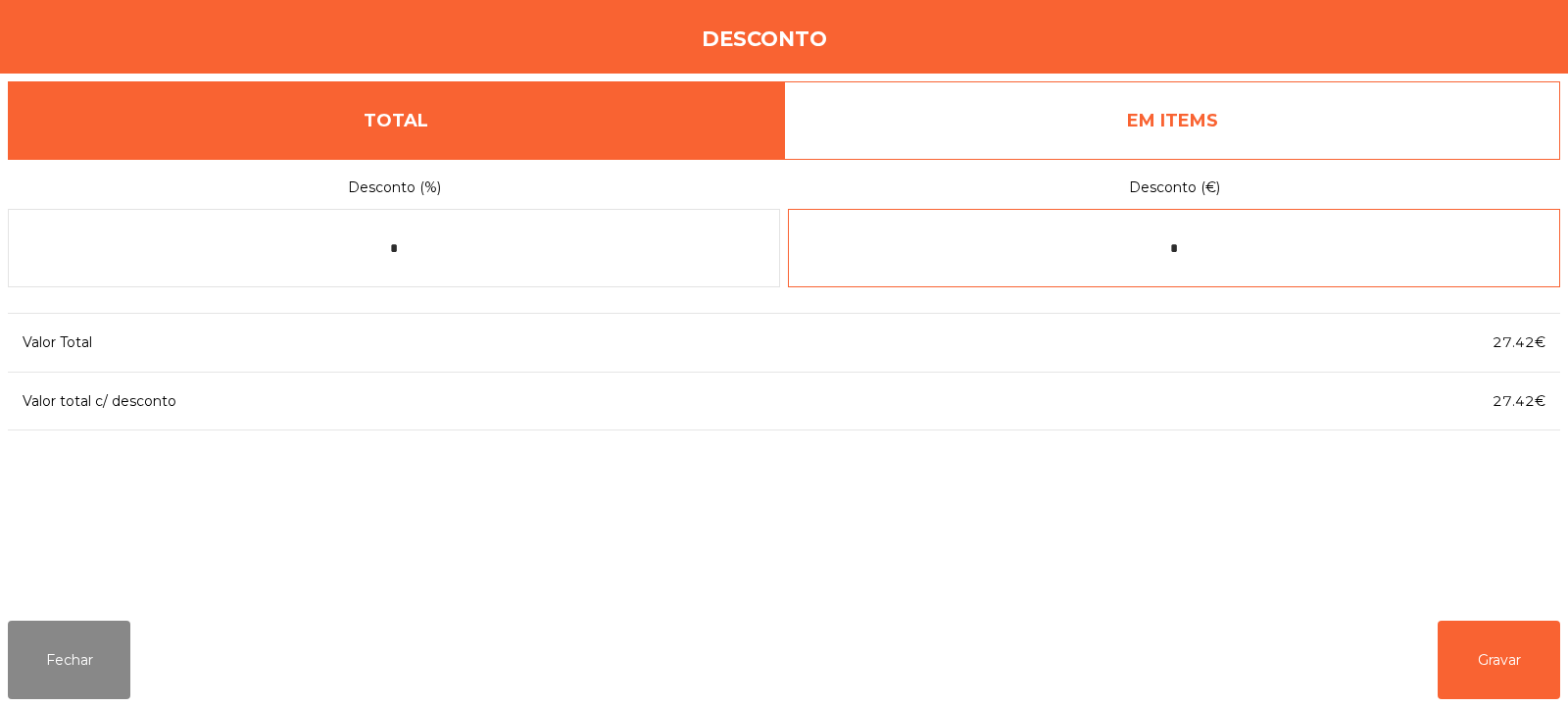
click at [1232, 250] on input "*" at bounding box center [1174, 248] width 772 height 79
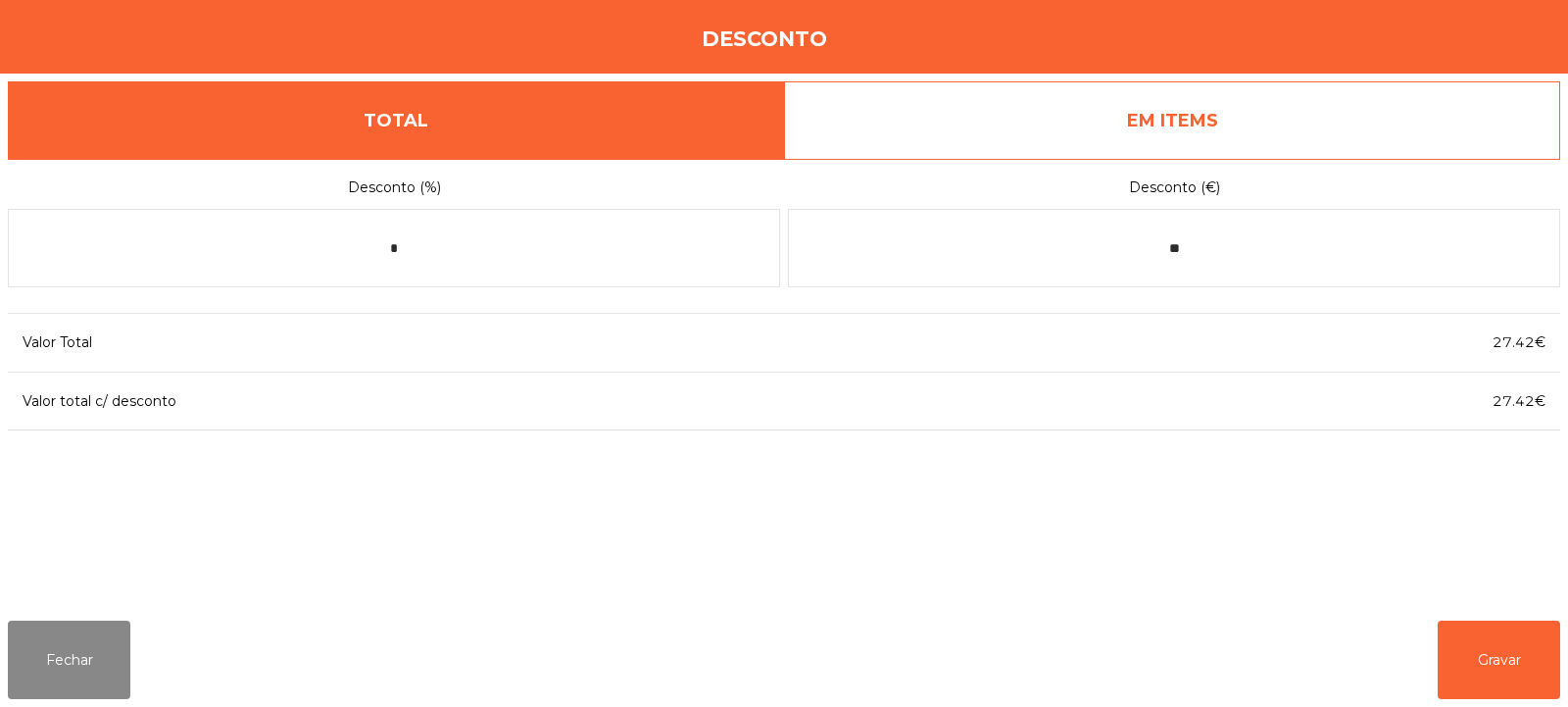
scroll to position [48, 0]
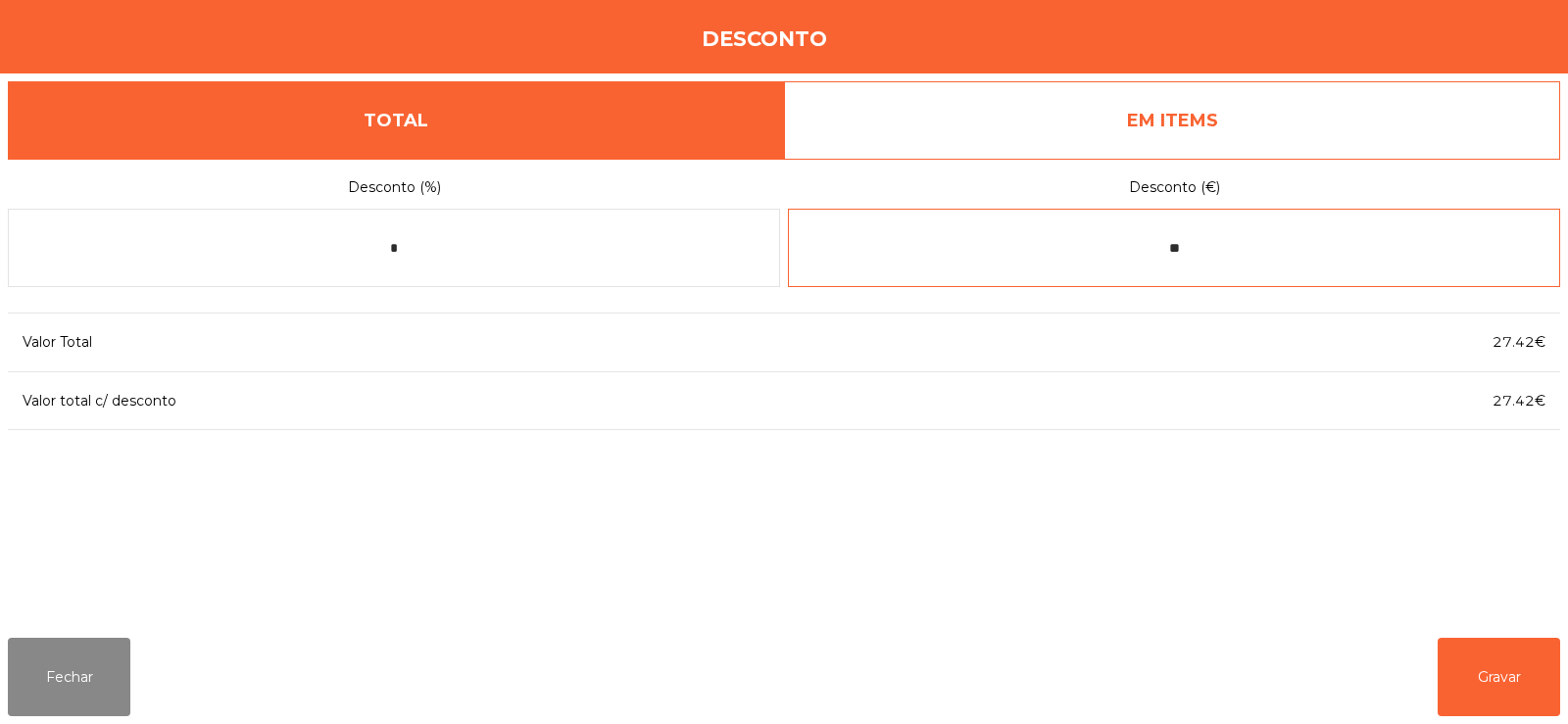
click at [1254, 256] on input "**" at bounding box center [1174, 248] width 772 height 79
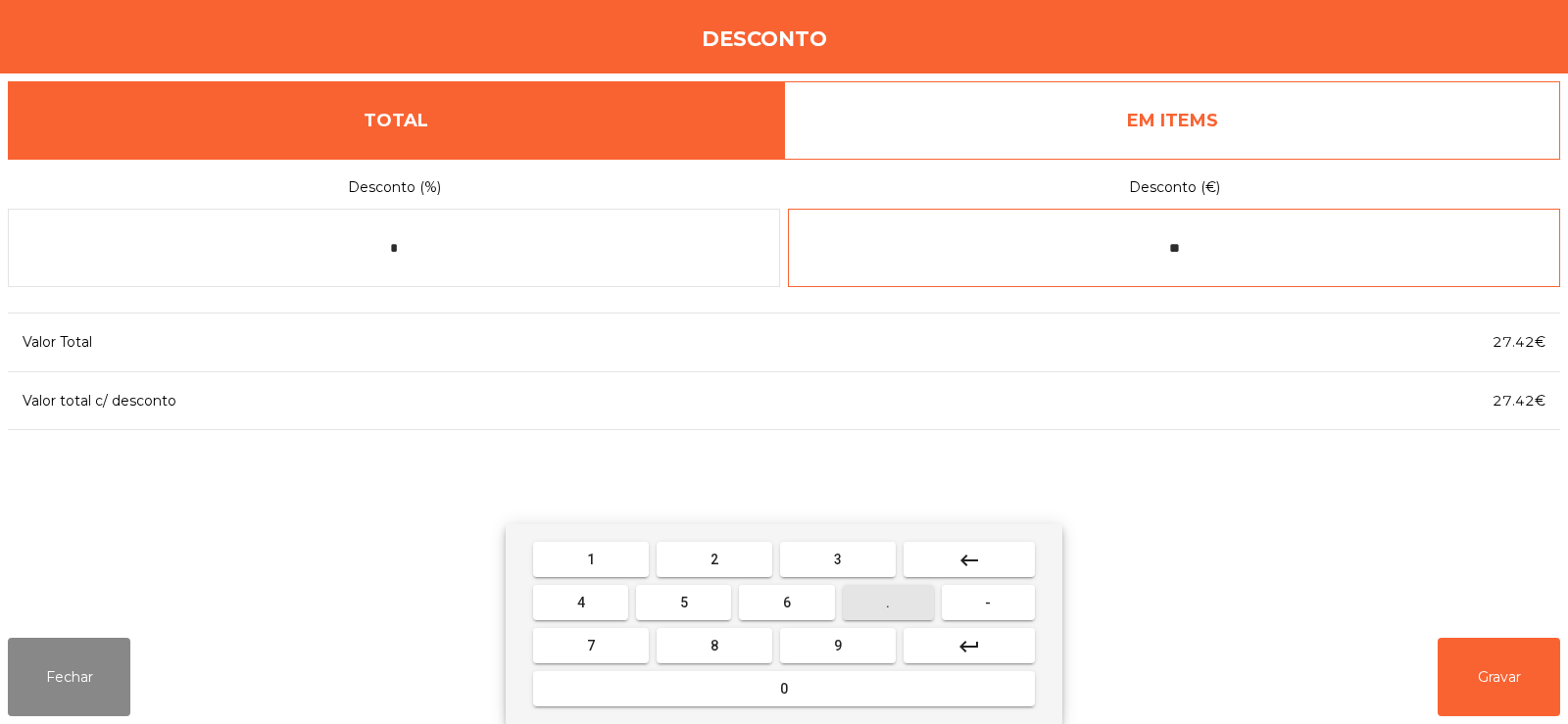
click at [908, 600] on button "." at bounding box center [888, 602] width 91 height 35
click at [630, 550] on button "1" at bounding box center [591, 559] width 116 height 35
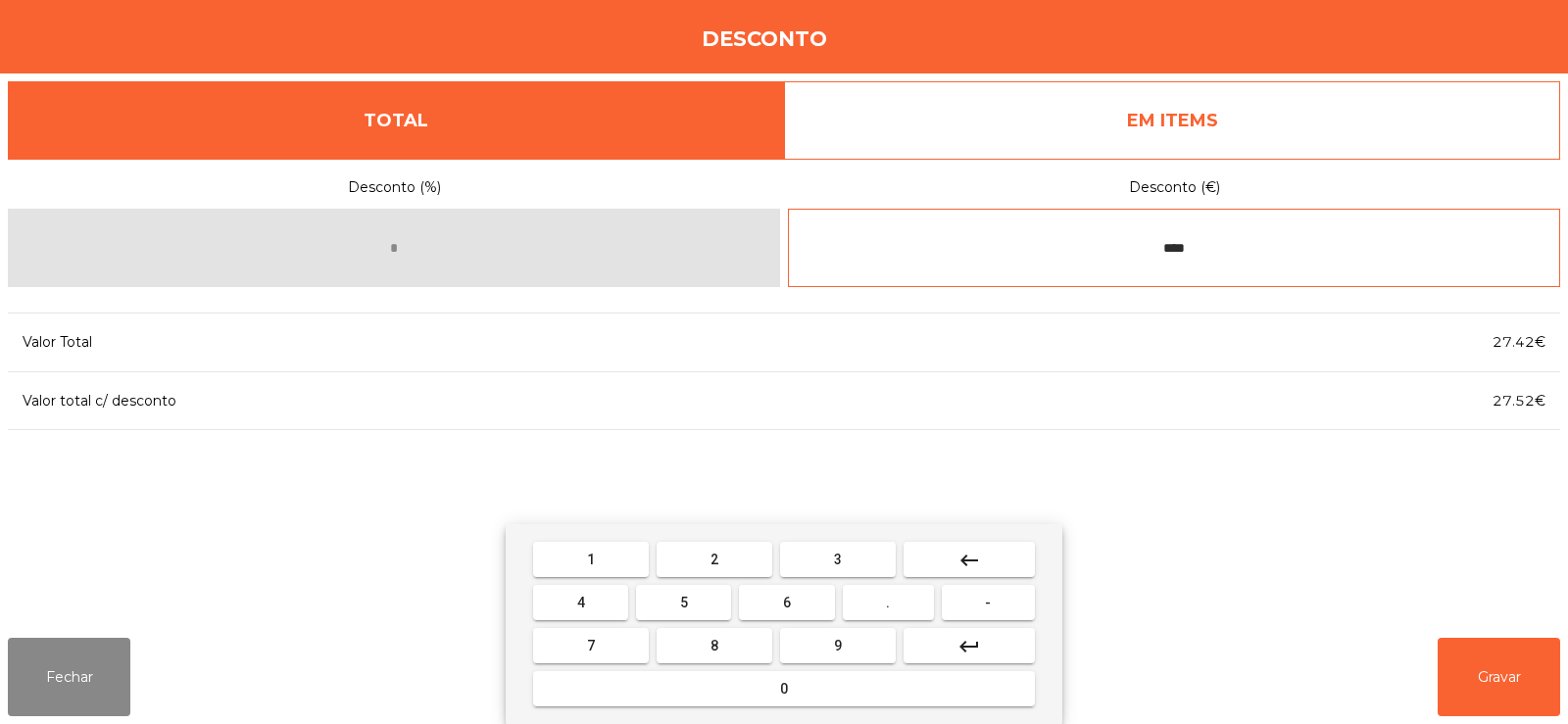
click at [985, 552] on button "keyboard_backspace" at bounding box center [970, 559] width 132 height 35
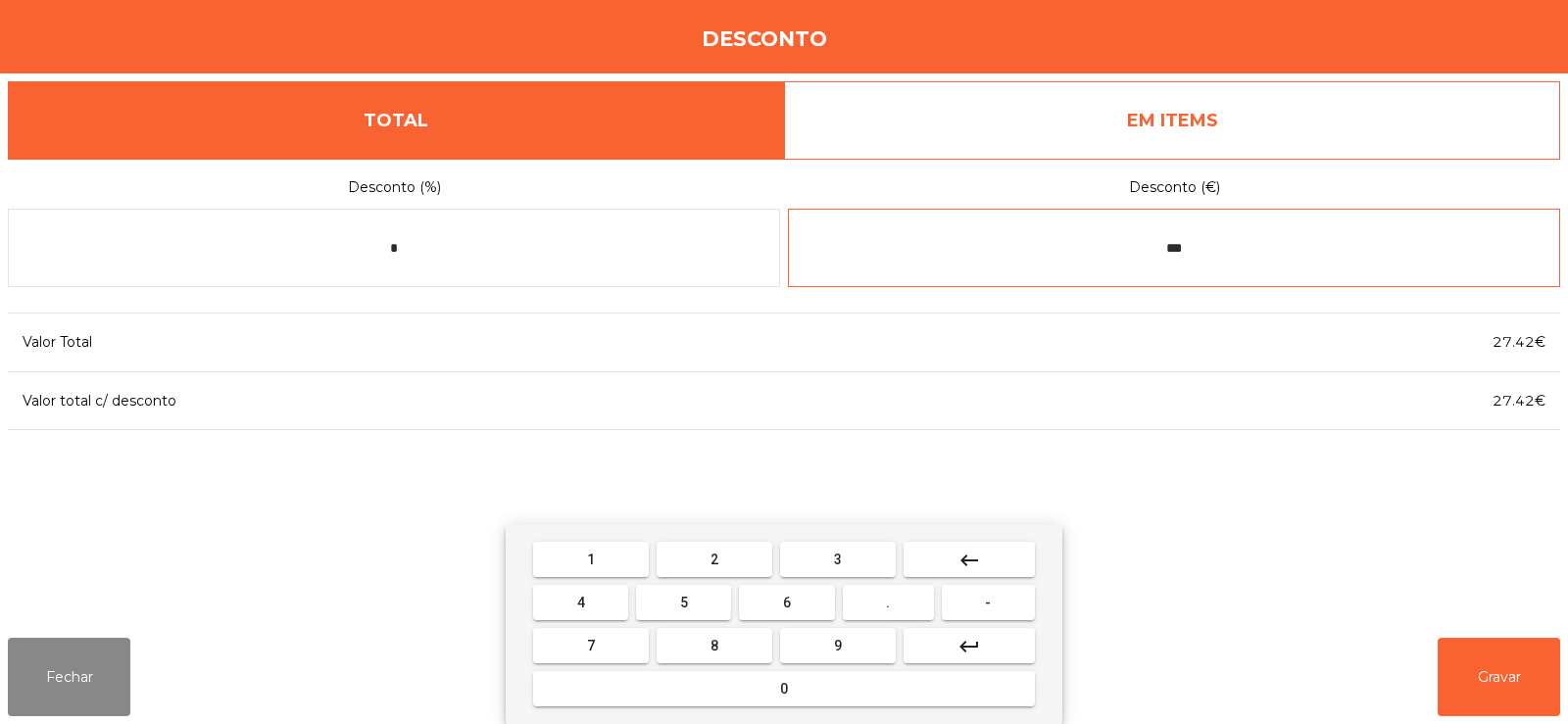
click at [998, 553] on button "keyboard_backspace" at bounding box center [970, 559] width 132 height 35
click at [984, 555] on button "keyboard_backspace" at bounding box center [970, 559] width 132 height 35
type input "*"
click at [979, 562] on mat-icon "keyboard_backspace" at bounding box center [970, 561] width 24 height 24
click at [815, 690] on button "0" at bounding box center [784, 688] width 501 height 35
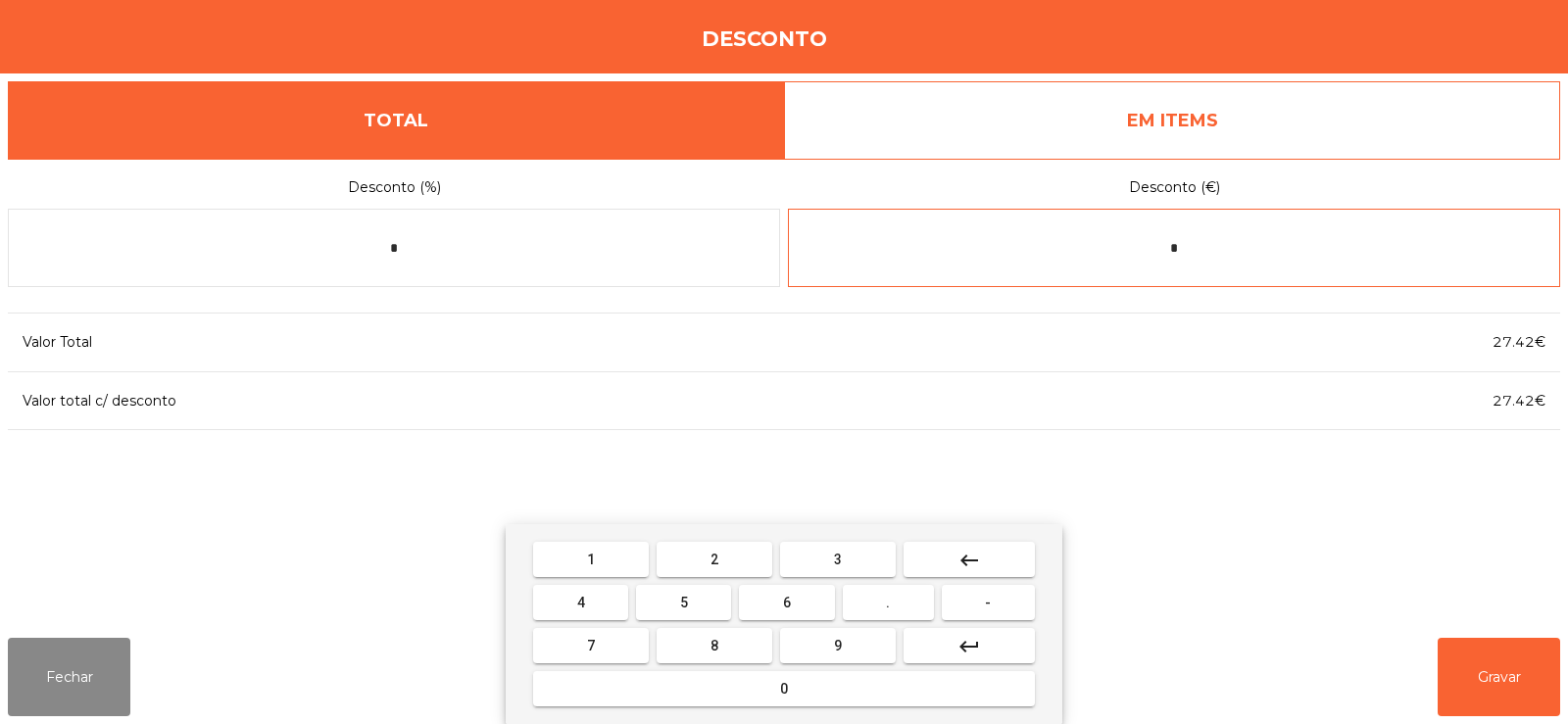
click at [913, 604] on button "." at bounding box center [888, 602] width 91 height 35
click at [630, 554] on button "1" at bounding box center [591, 559] width 116 height 35
type input "***"
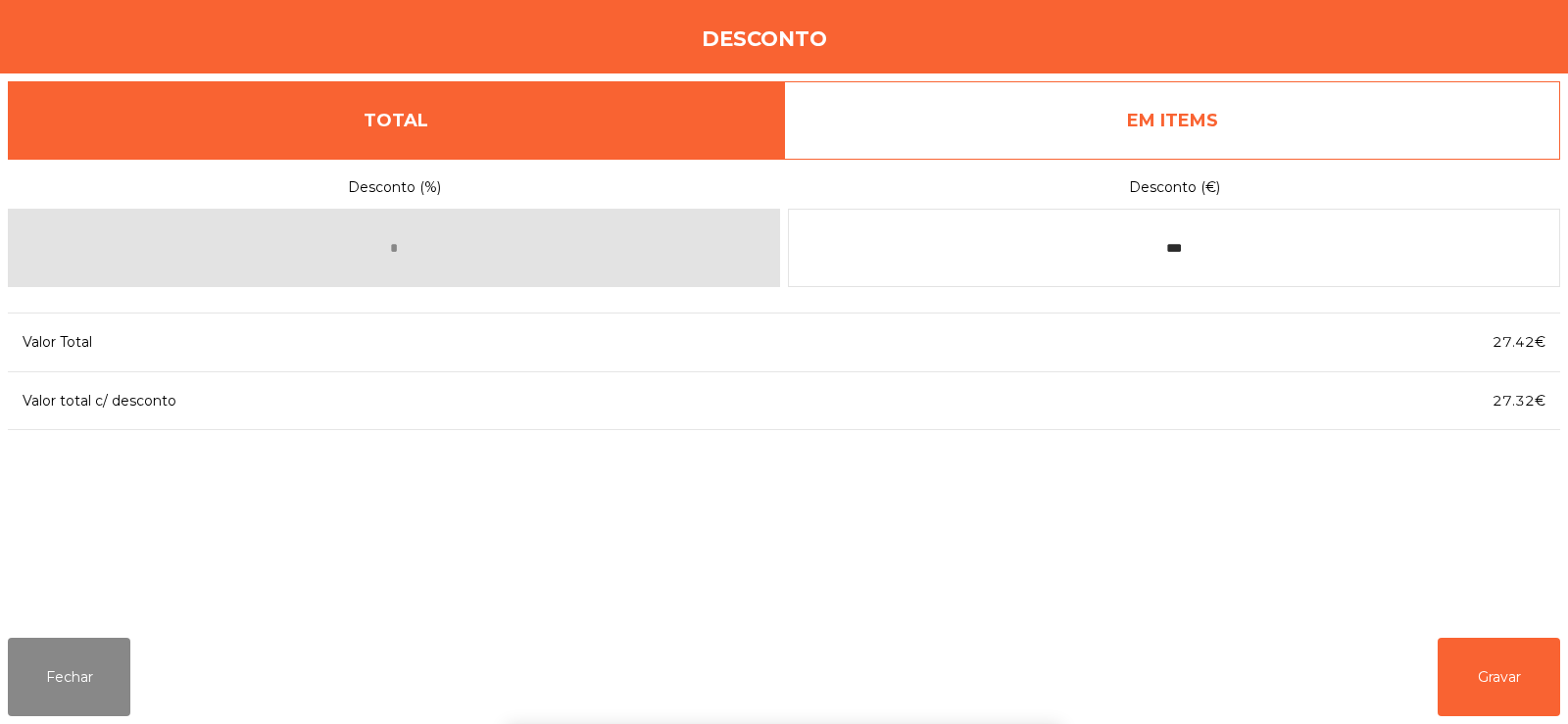
click at [1493, 692] on div "1 2 3 keyboard_backspace 4 5 6 . - 7 8 9 keyboard_return 0" at bounding box center [784, 624] width 1568 height 200
click at [1503, 693] on button "Gravar" at bounding box center [1499, 677] width 123 height 79
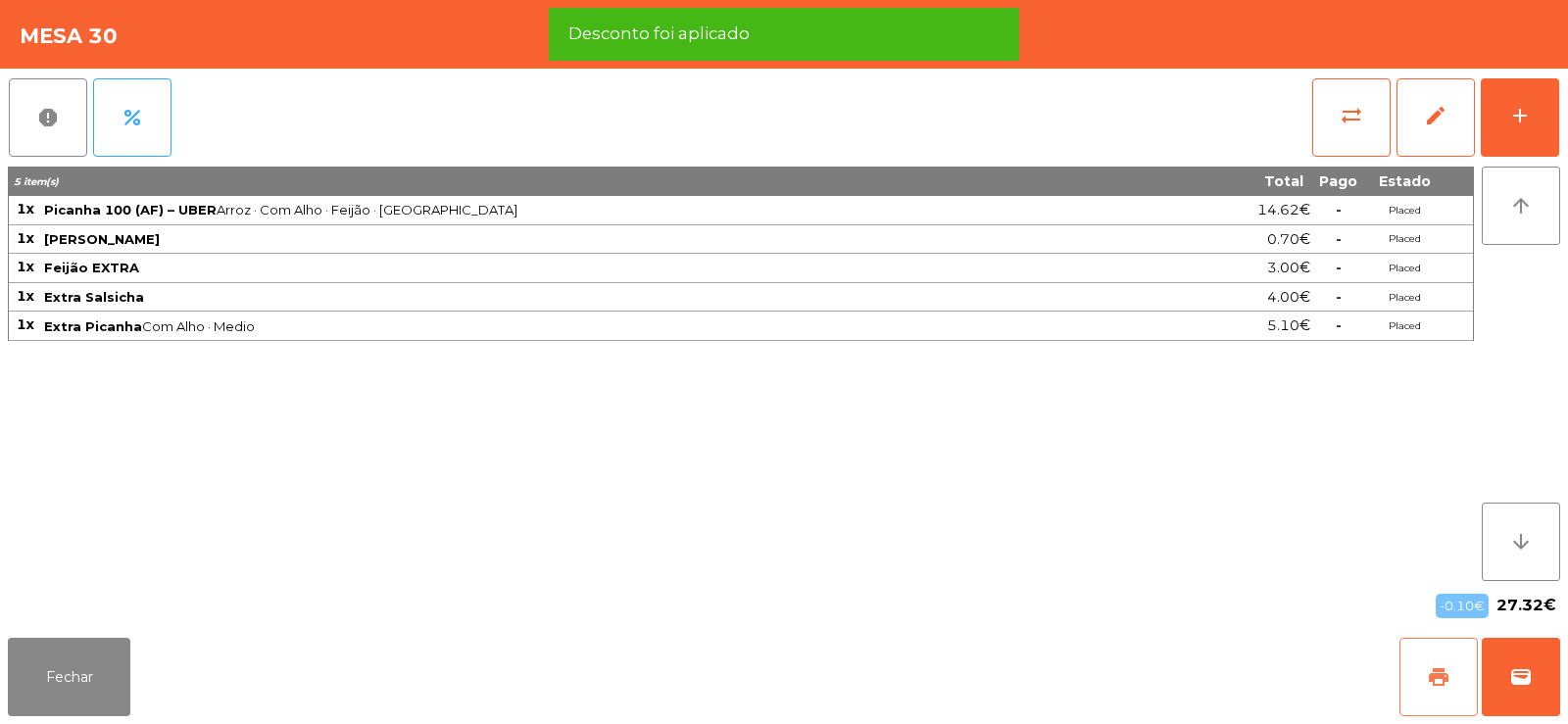
click at [1441, 695] on button "print" at bounding box center [1438, 677] width 79 height 79
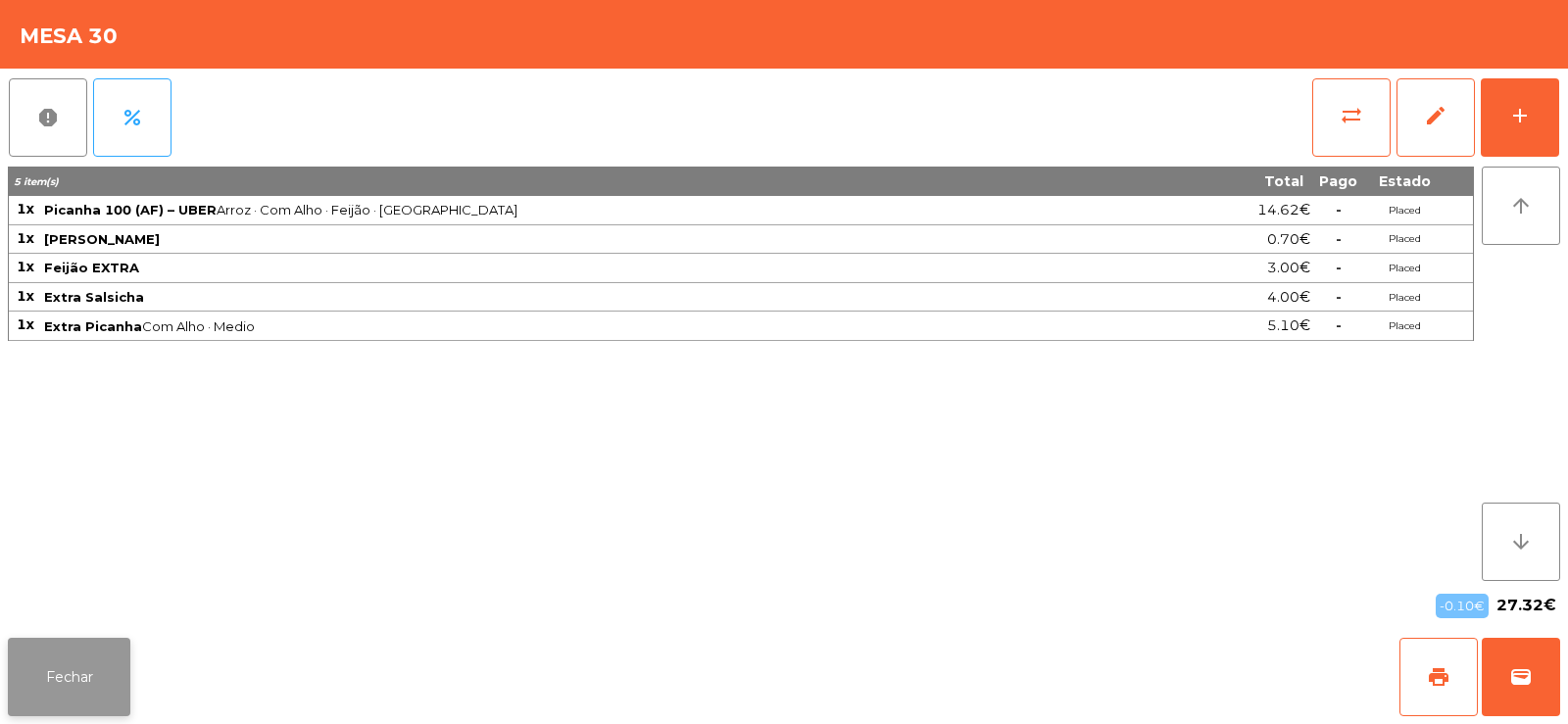
click at [98, 674] on button "Fechar" at bounding box center [69, 677] width 123 height 79
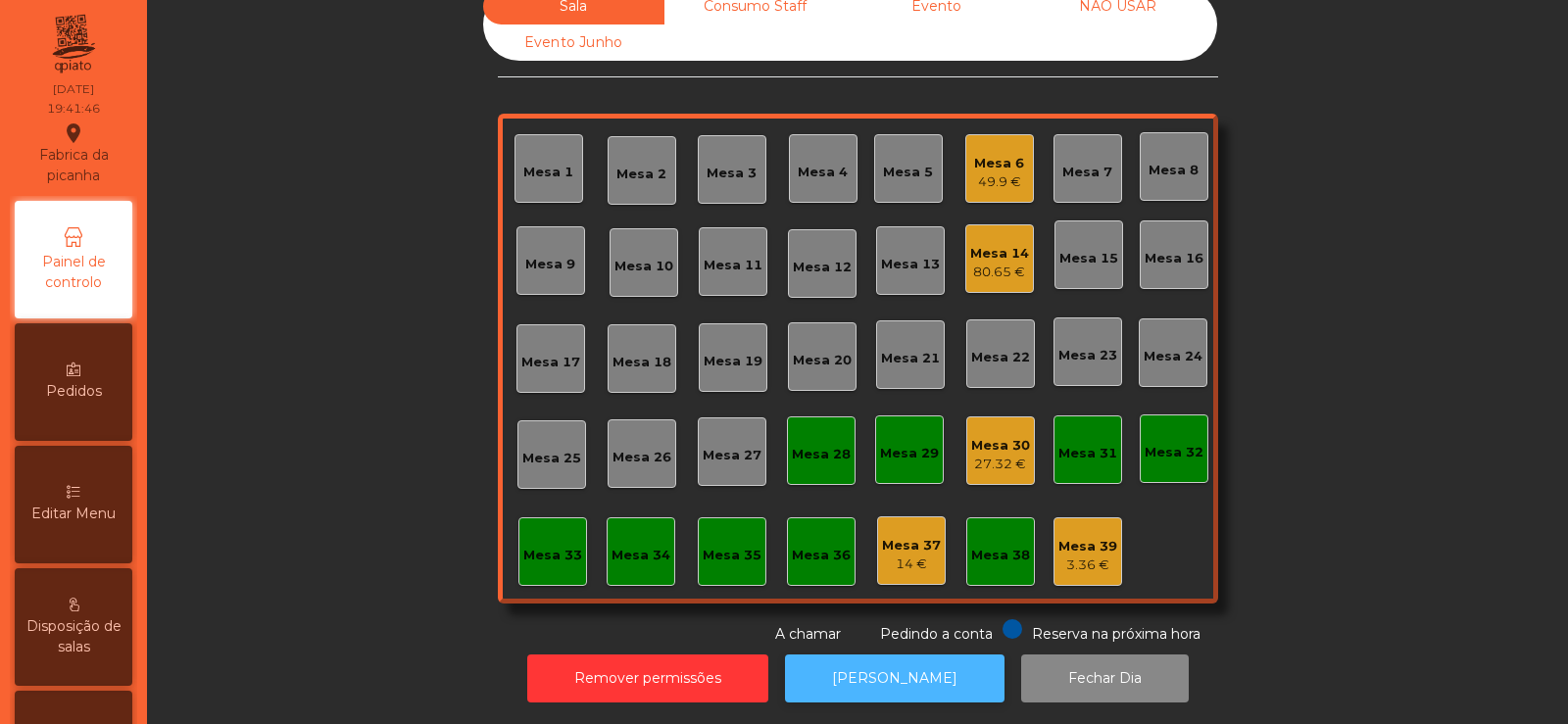
click at [869, 655] on button "[PERSON_NAME]" at bounding box center [895, 679] width 220 height 48
click at [1000, 437] on div "Mesa 30" at bounding box center [1001, 446] width 59 height 20
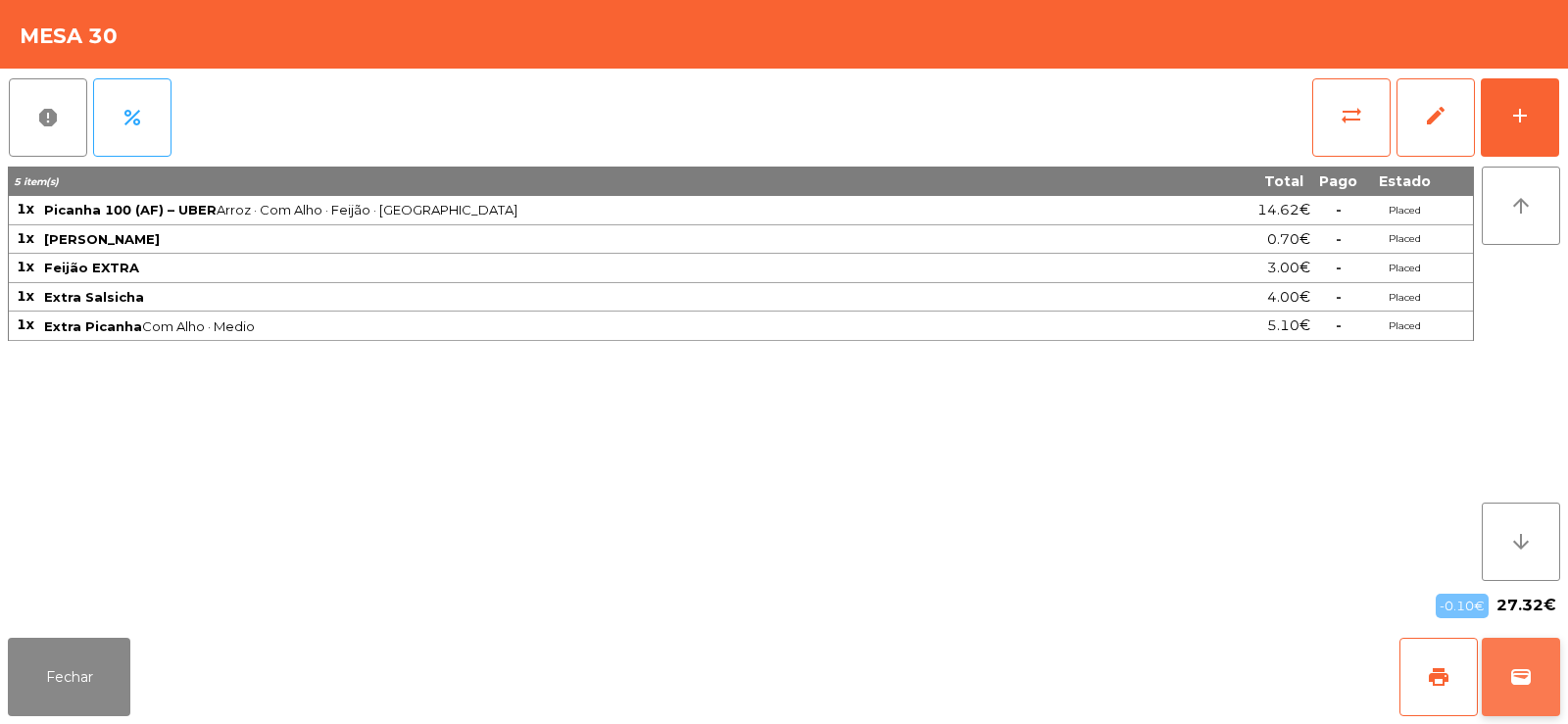
click at [1526, 671] on span "wallet" at bounding box center [1521, 677] width 24 height 24
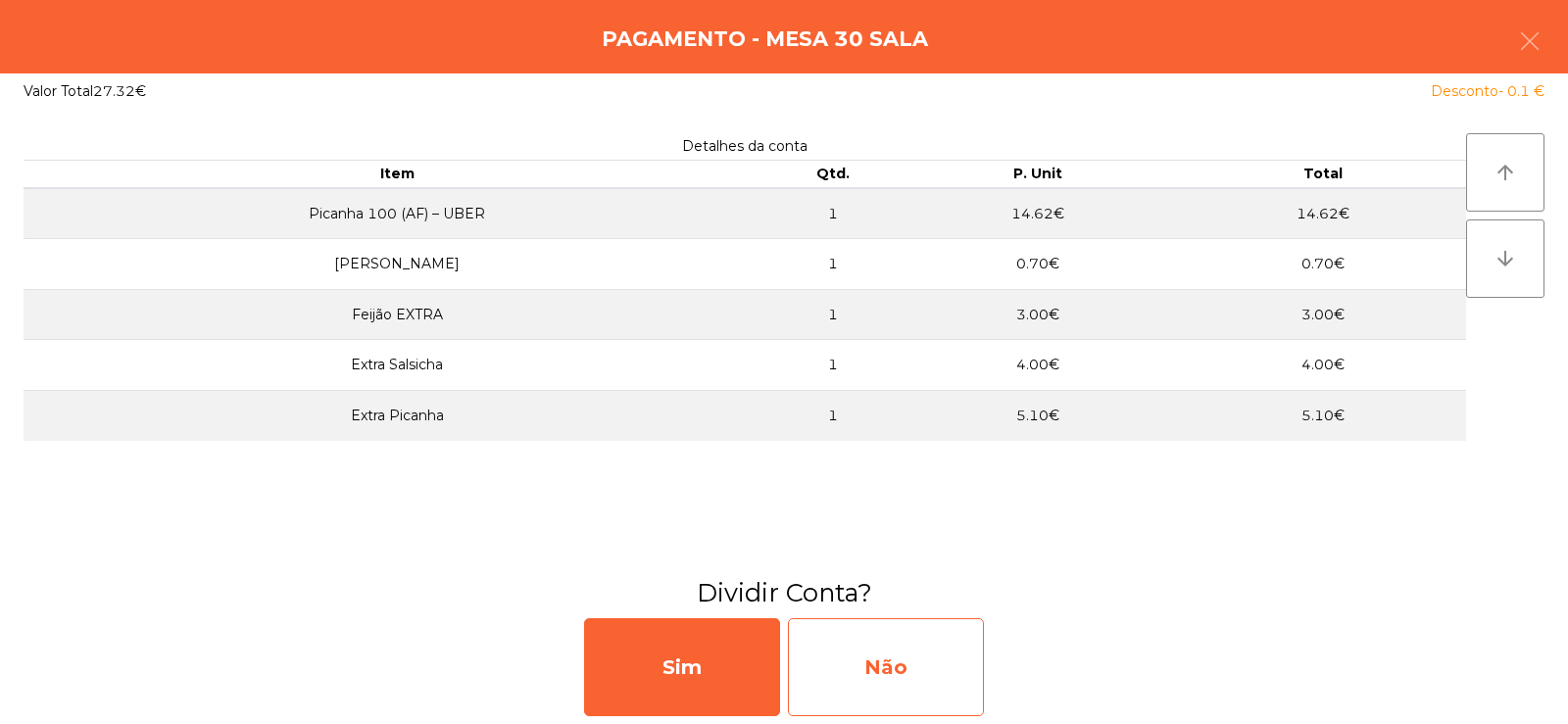
click at [891, 654] on div "Não" at bounding box center [886, 667] width 196 height 98
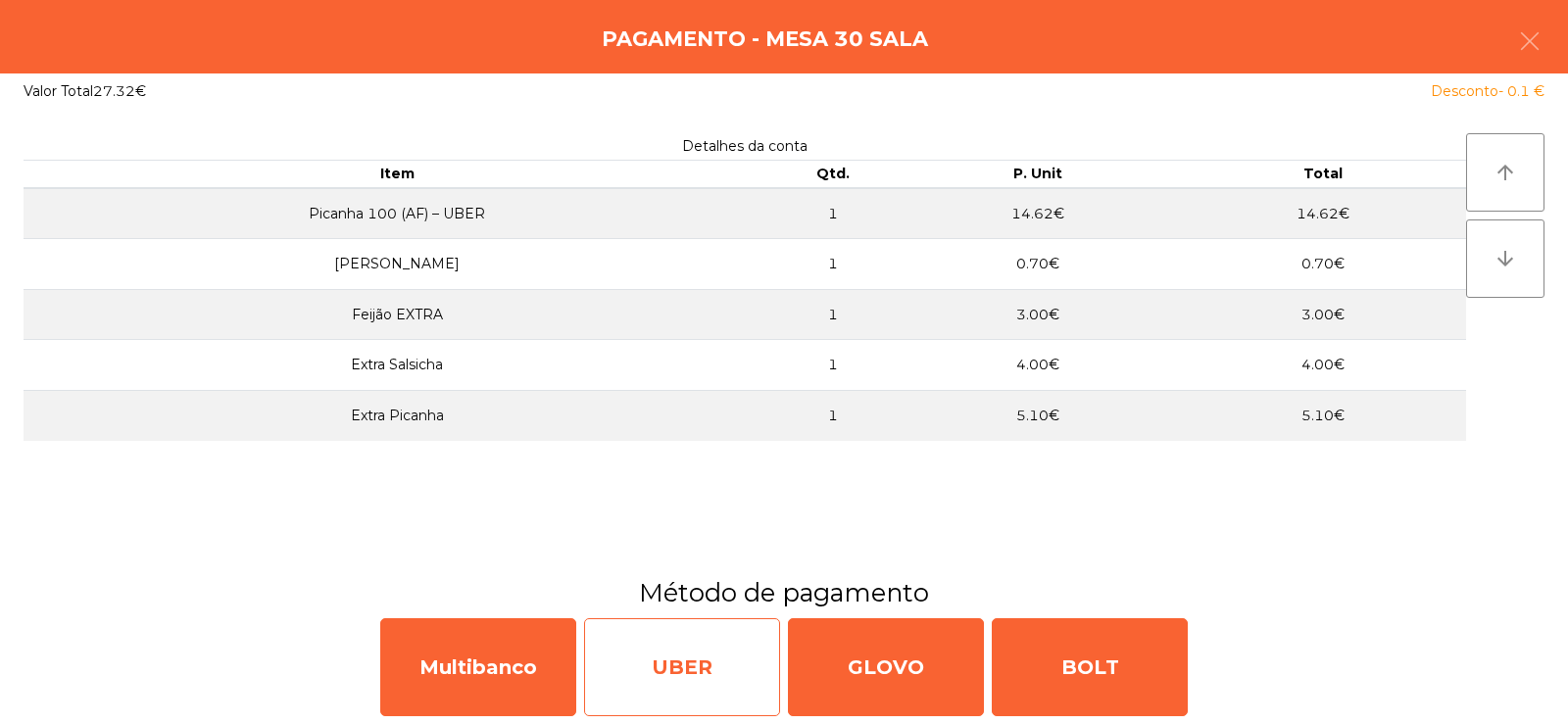
click at [671, 663] on div "UBER" at bounding box center [682, 667] width 196 height 98
select select "**"
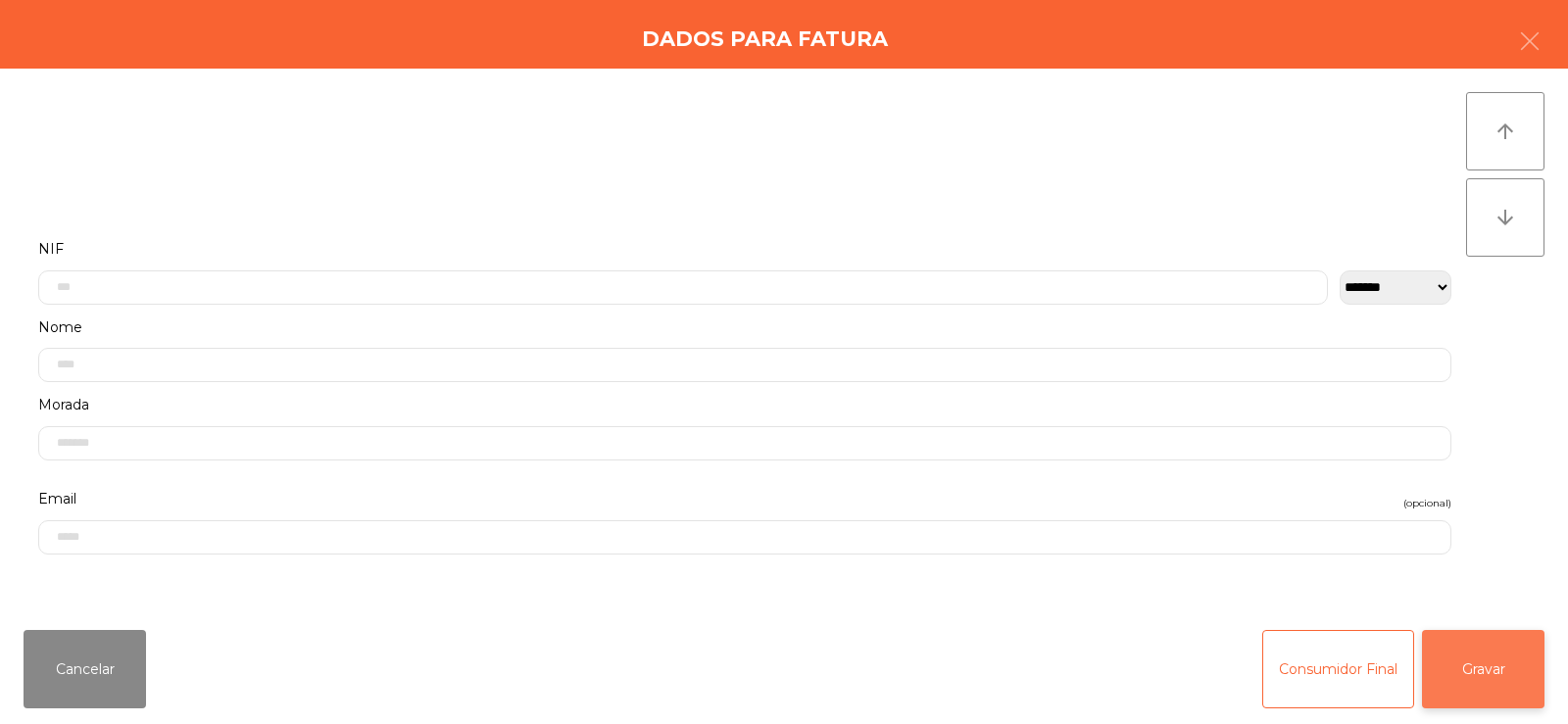
click at [1466, 684] on button "Gravar" at bounding box center [1483, 669] width 123 height 79
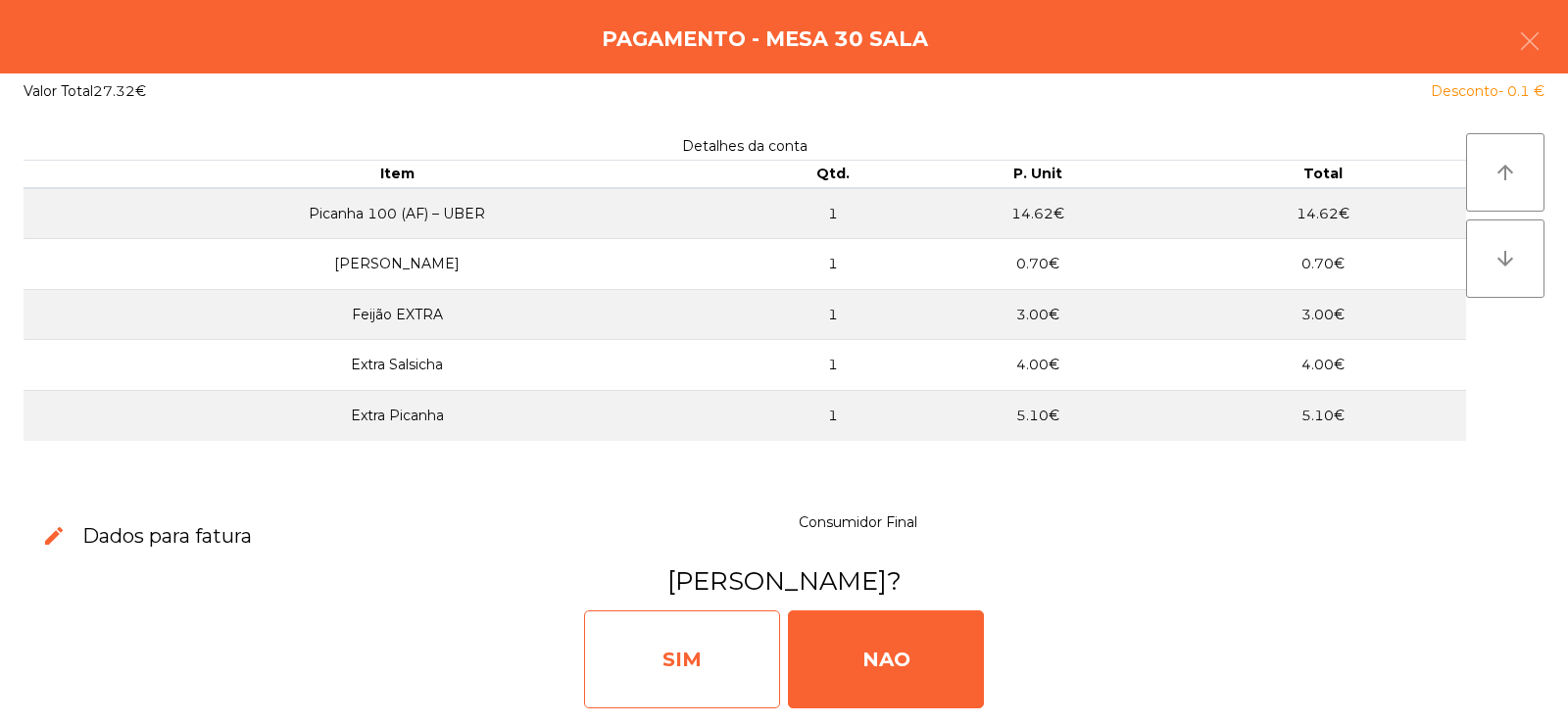
click at [723, 660] on div "SIM" at bounding box center [682, 659] width 196 height 98
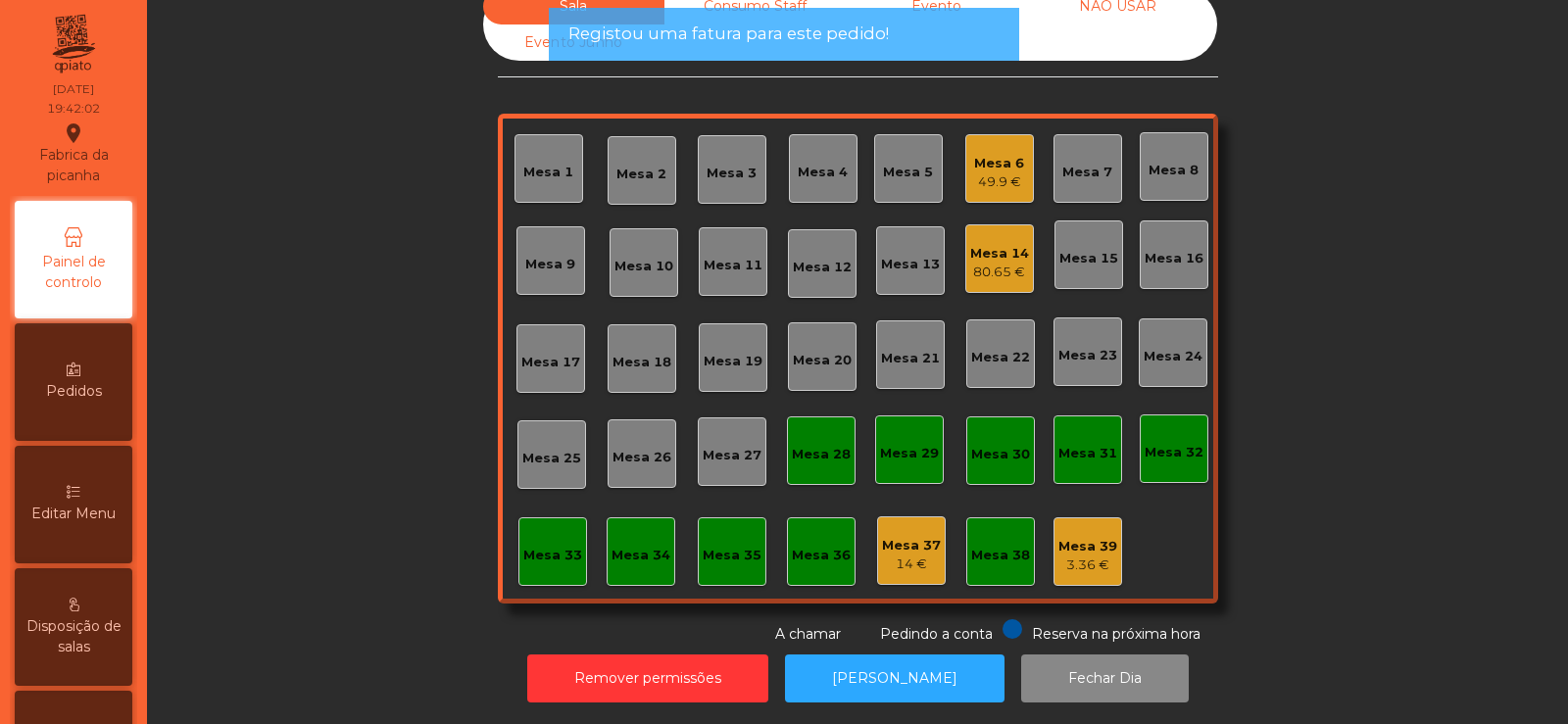
click at [1277, 565] on div "Sala Consumo Staff Evento NÃO USAR Evento Junho Mesa 1 Mesa 2 Mesa 3 Mesa 4 Mes…" at bounding box center [858, 317] width 1368 height 657
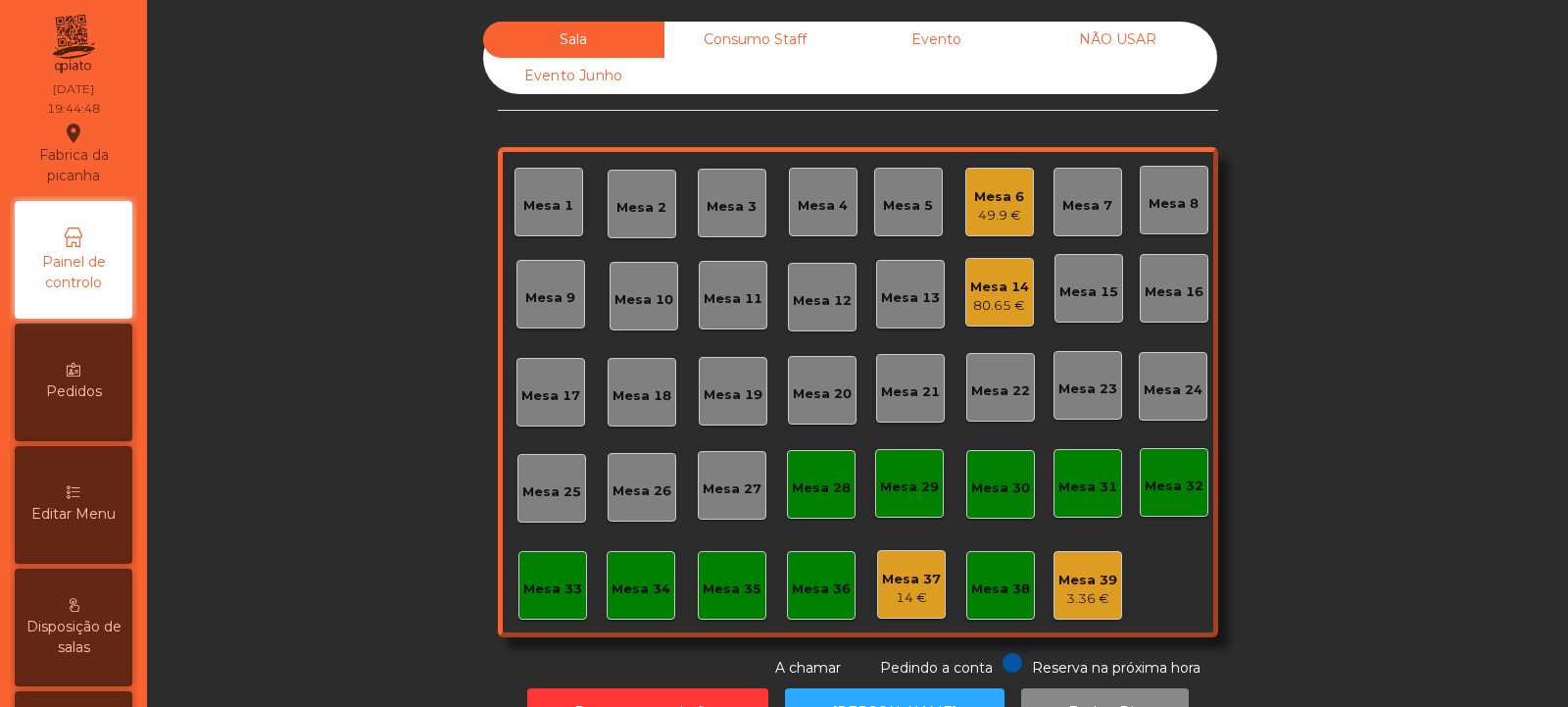
scroll to position [66, 0]
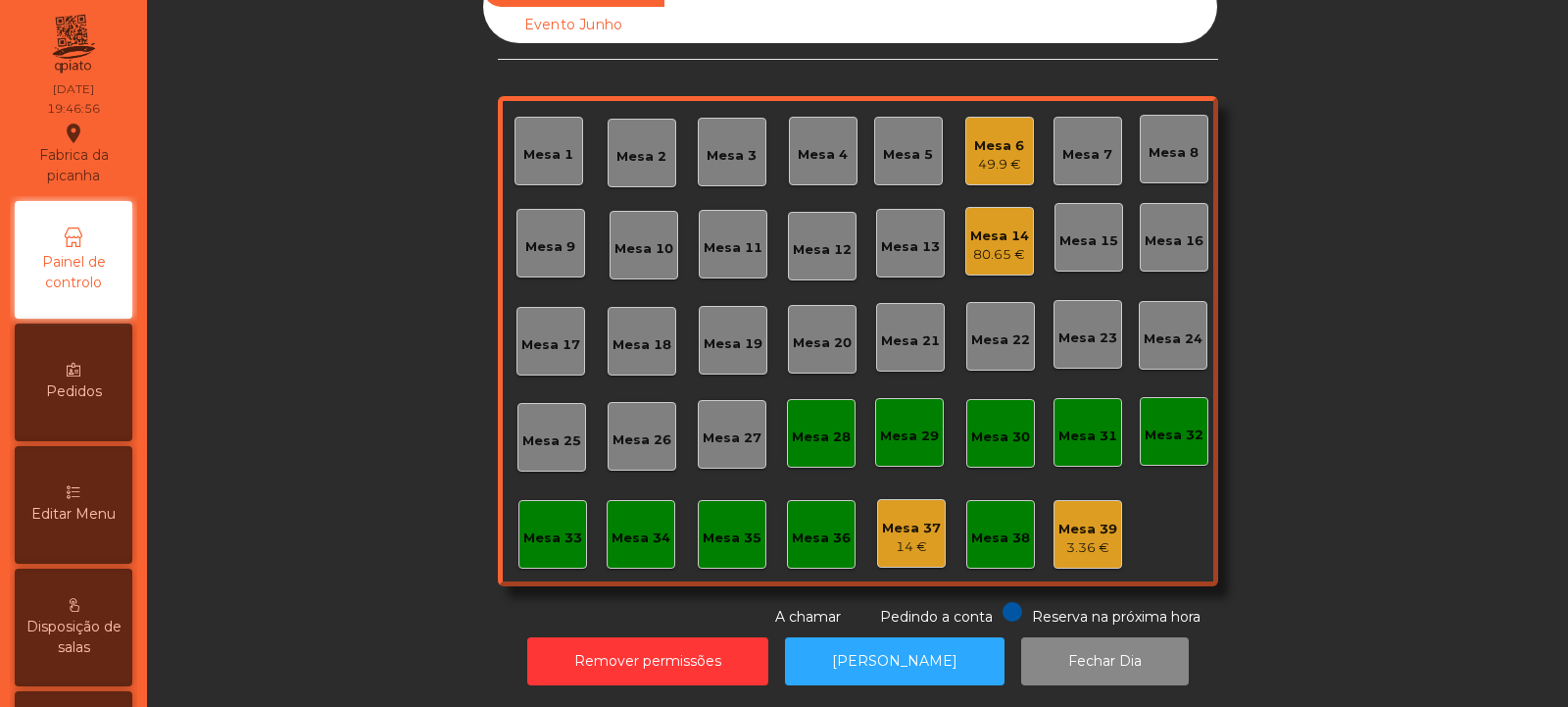
click at [802, 334] on div "Mesa 20" at bounding box center [822, 344] width 59 height 20
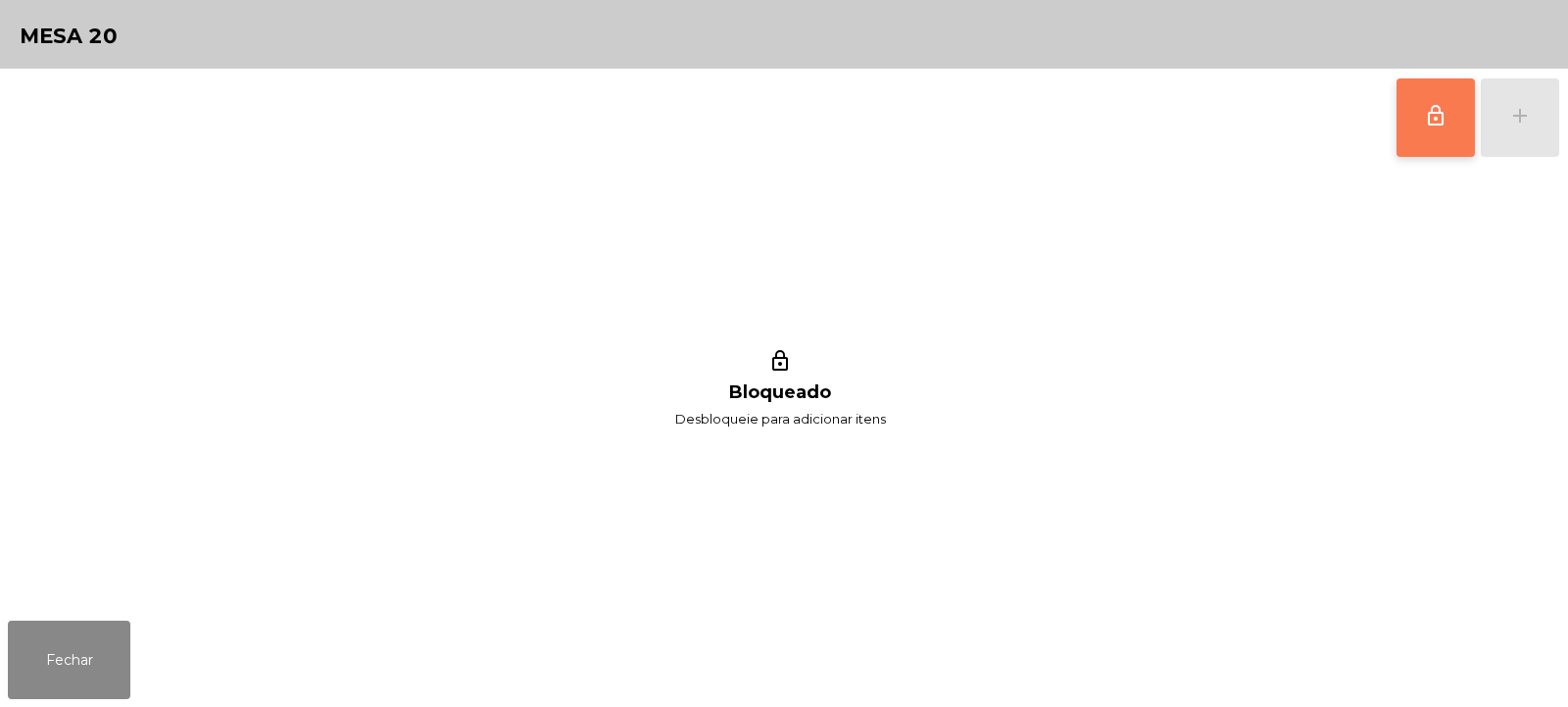
click at [1427, 120] on span "lock_outline" at bounding box center [1436, 116] width 24 height 24
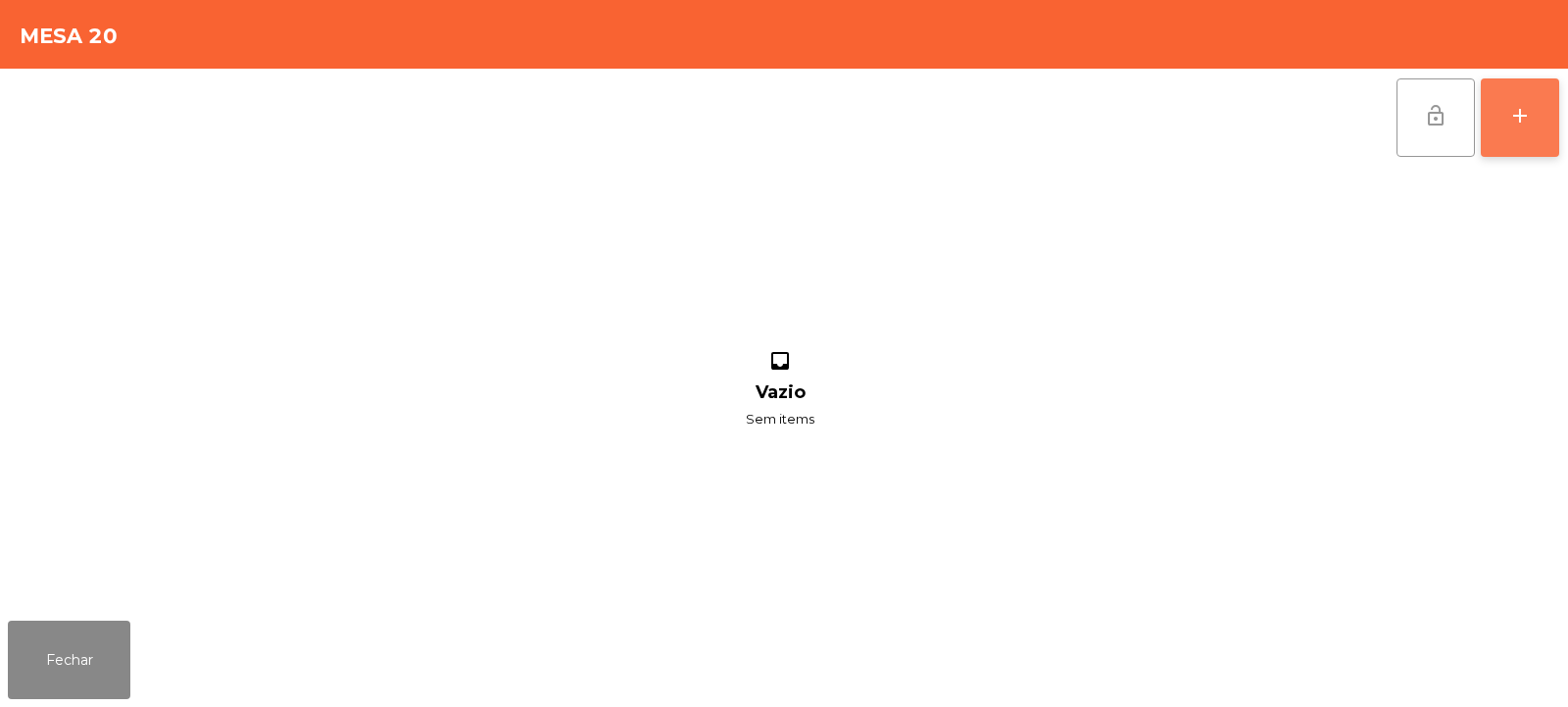
click at [1519, 128] on button "add" at bounding box center [1520, 118] width 79 height 79
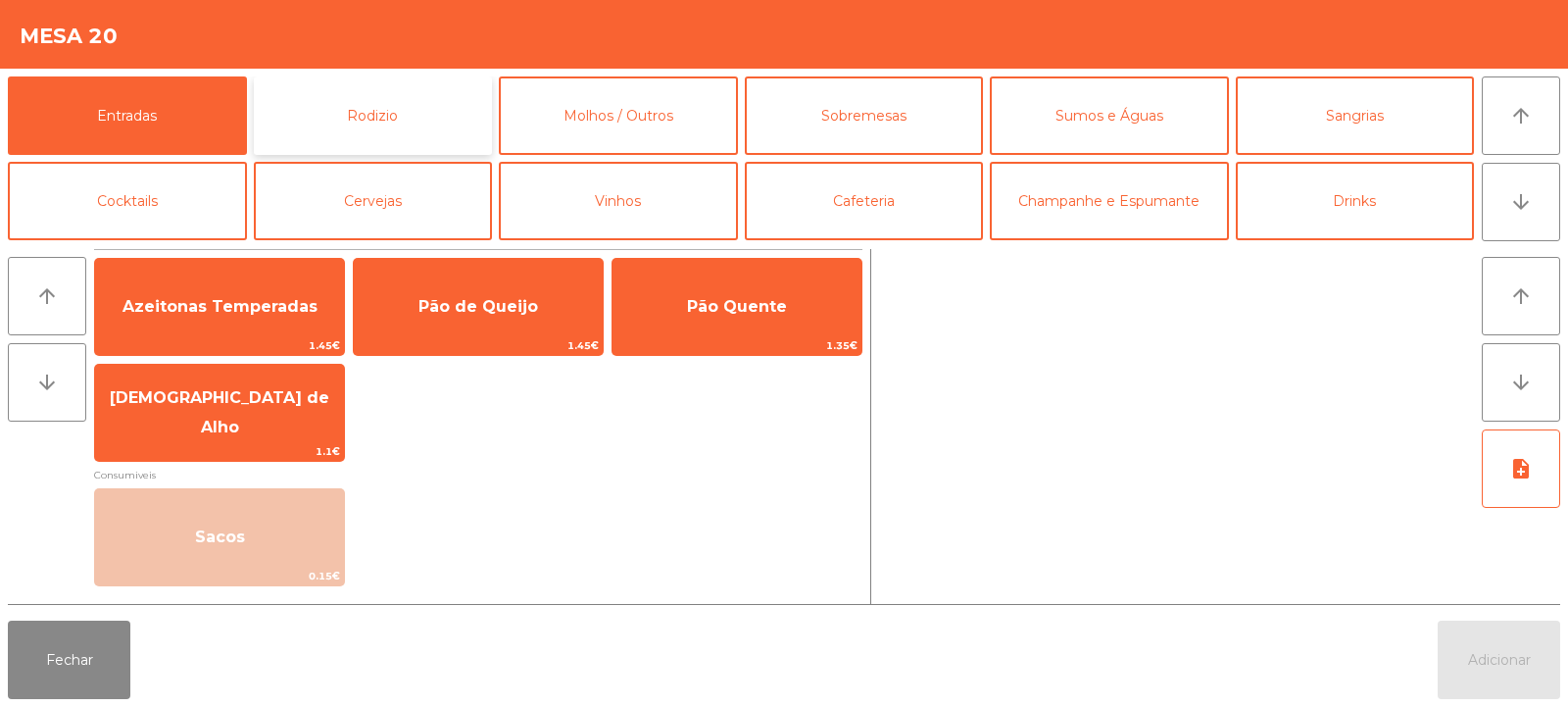
click at [326, 119] on button "Rodizio" at bounding box center [373, 116] width 239 height 79
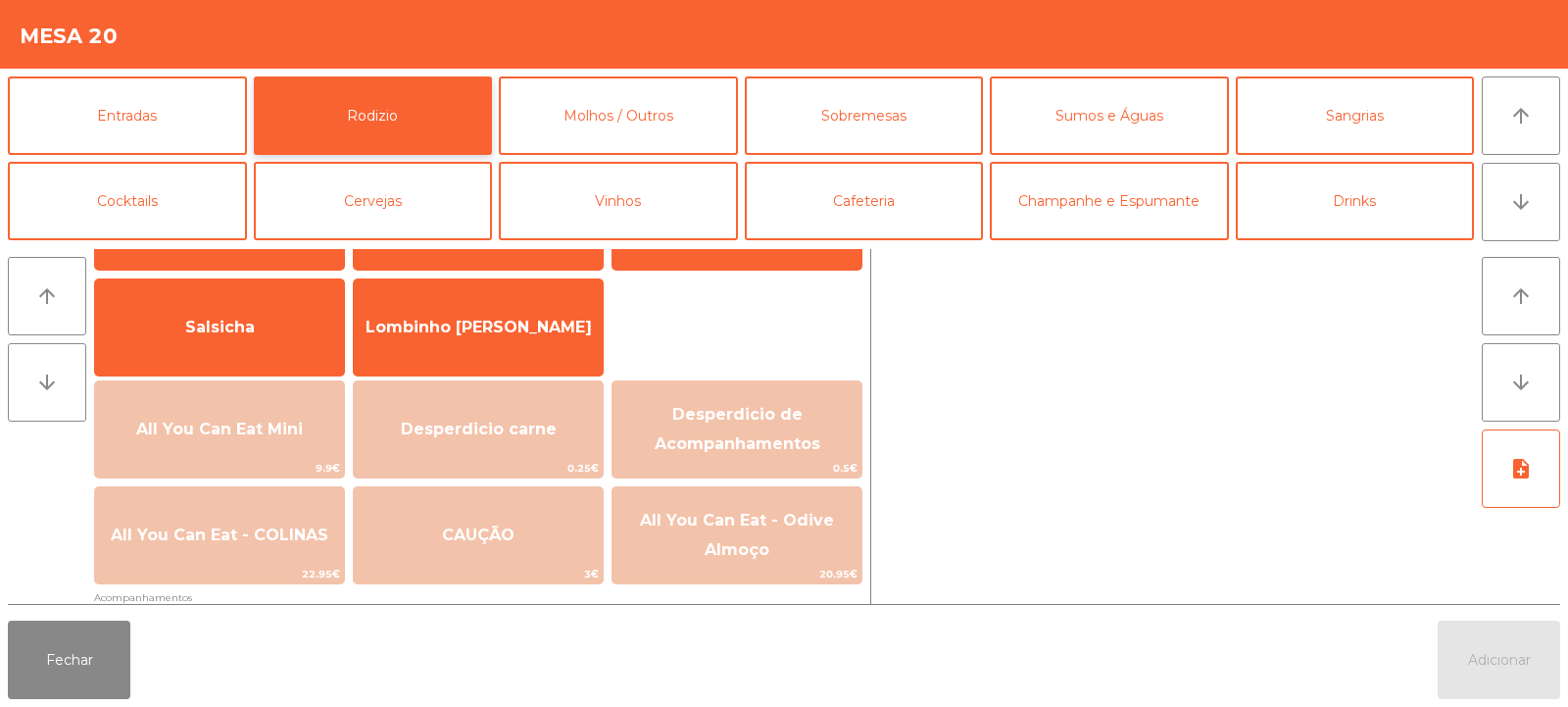
scroll to position [127, 0]
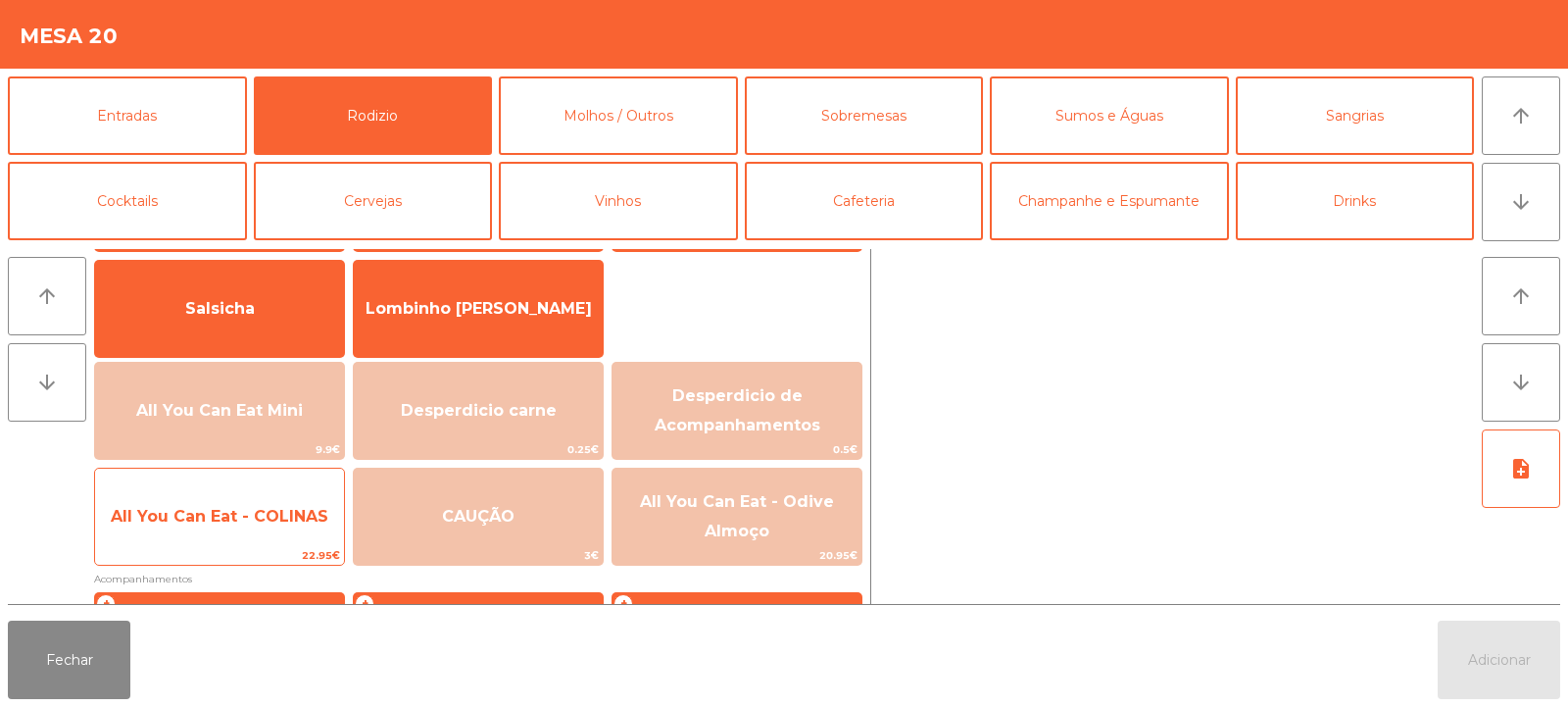
click at [237, 511] on span "All You Can Eat - COLINAS" at bounding box center [220, 515] width 218 height 19
click at [237, 517] on span "All You Can Eat - COLINAS" at bounding box center [220, 515] width 218 height 19
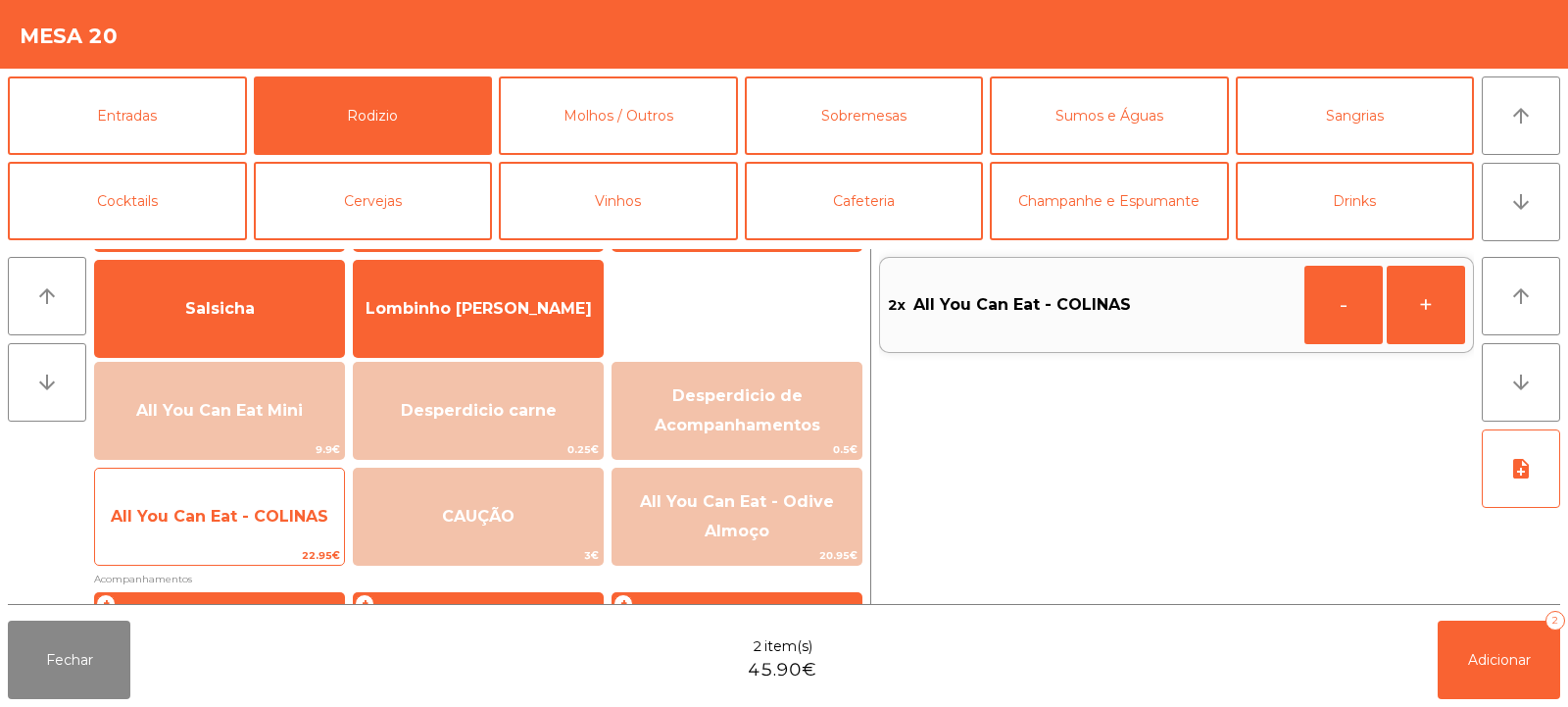
click at [236, 512] on span "All You Can Eat - COLINAS" at bounding box center [220, 515] width 218 height 19
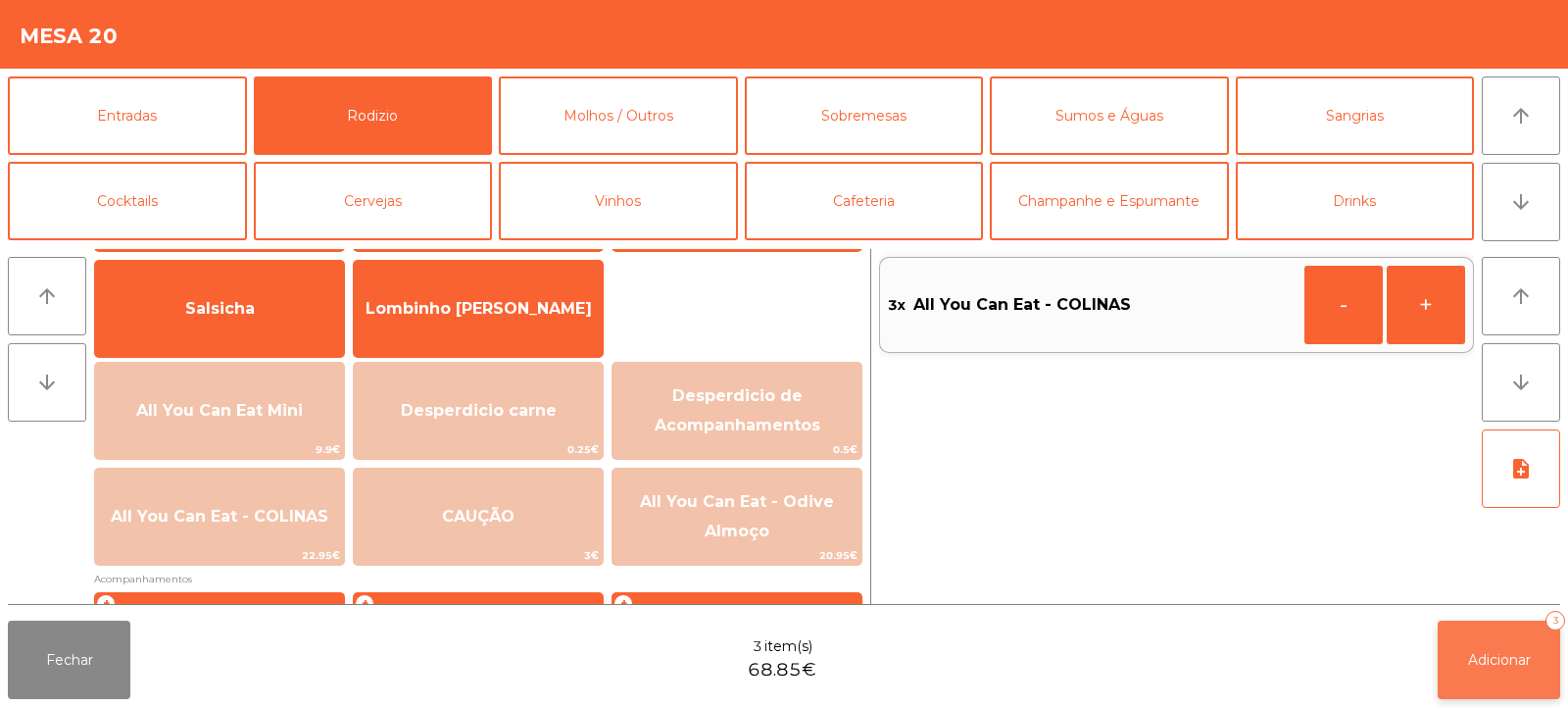
click at [1458, 651] on button "Adicionar 3" at bounding box center [1499, 659] width 123 height 79
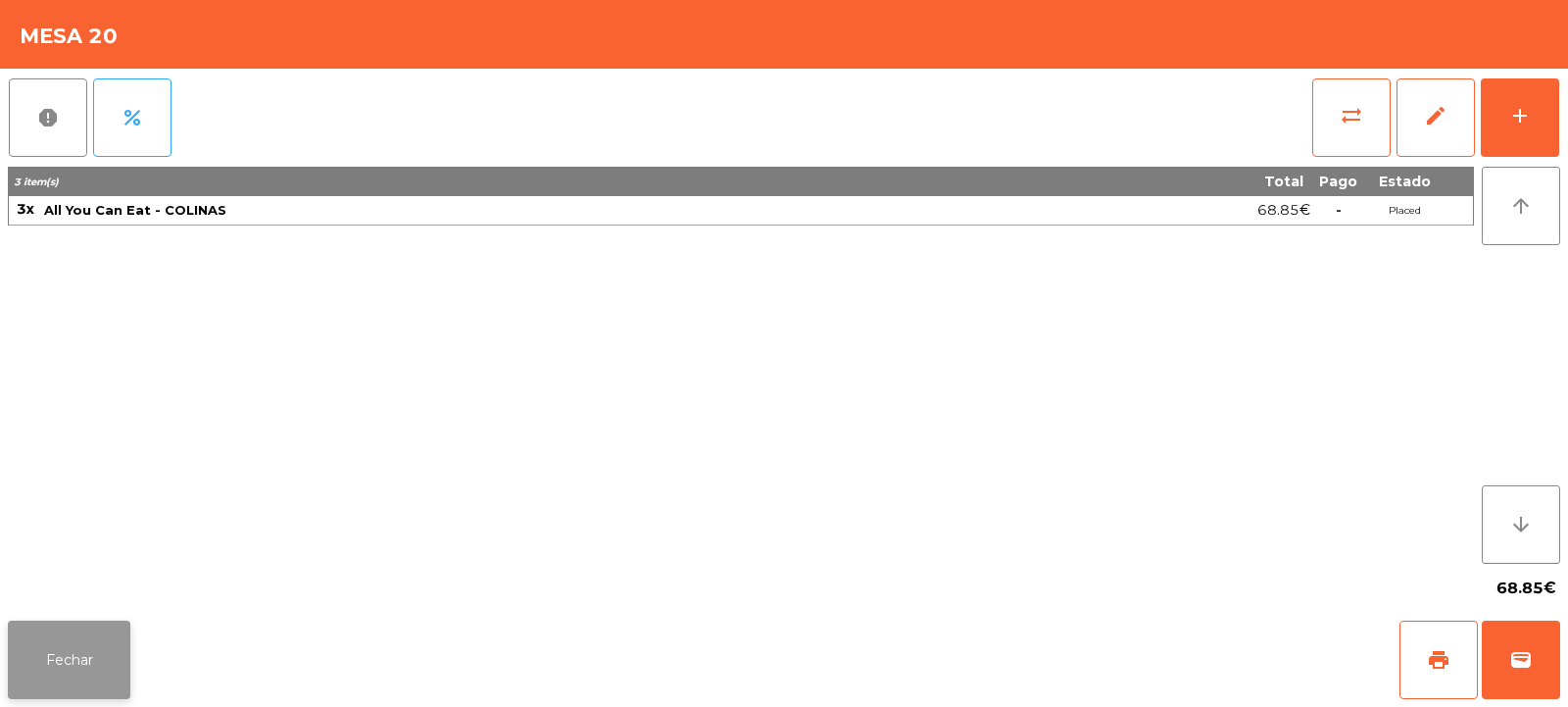
click at [80, 669] on button "Fechar" at bounding box center [69, 659] width 123 height 79
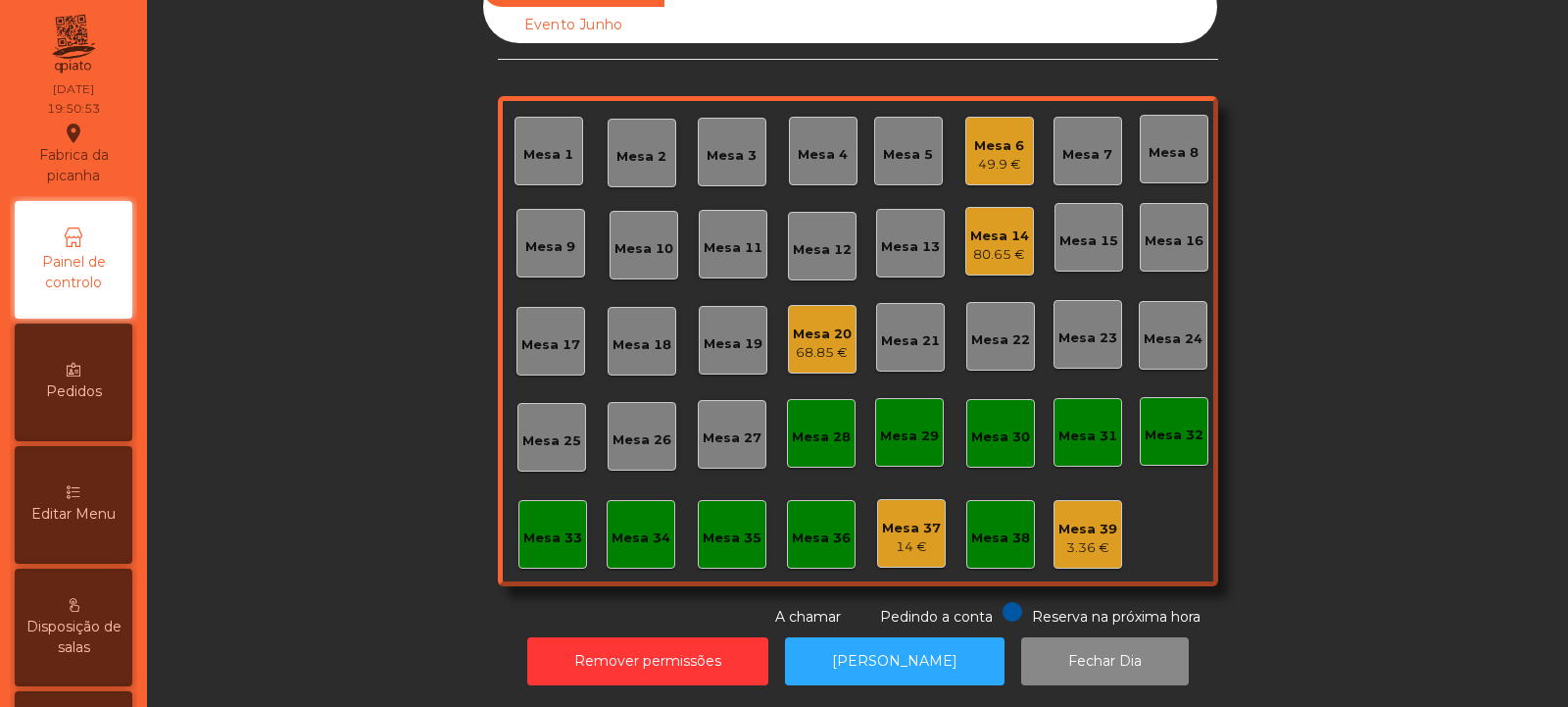
scroll to position [0, 0]
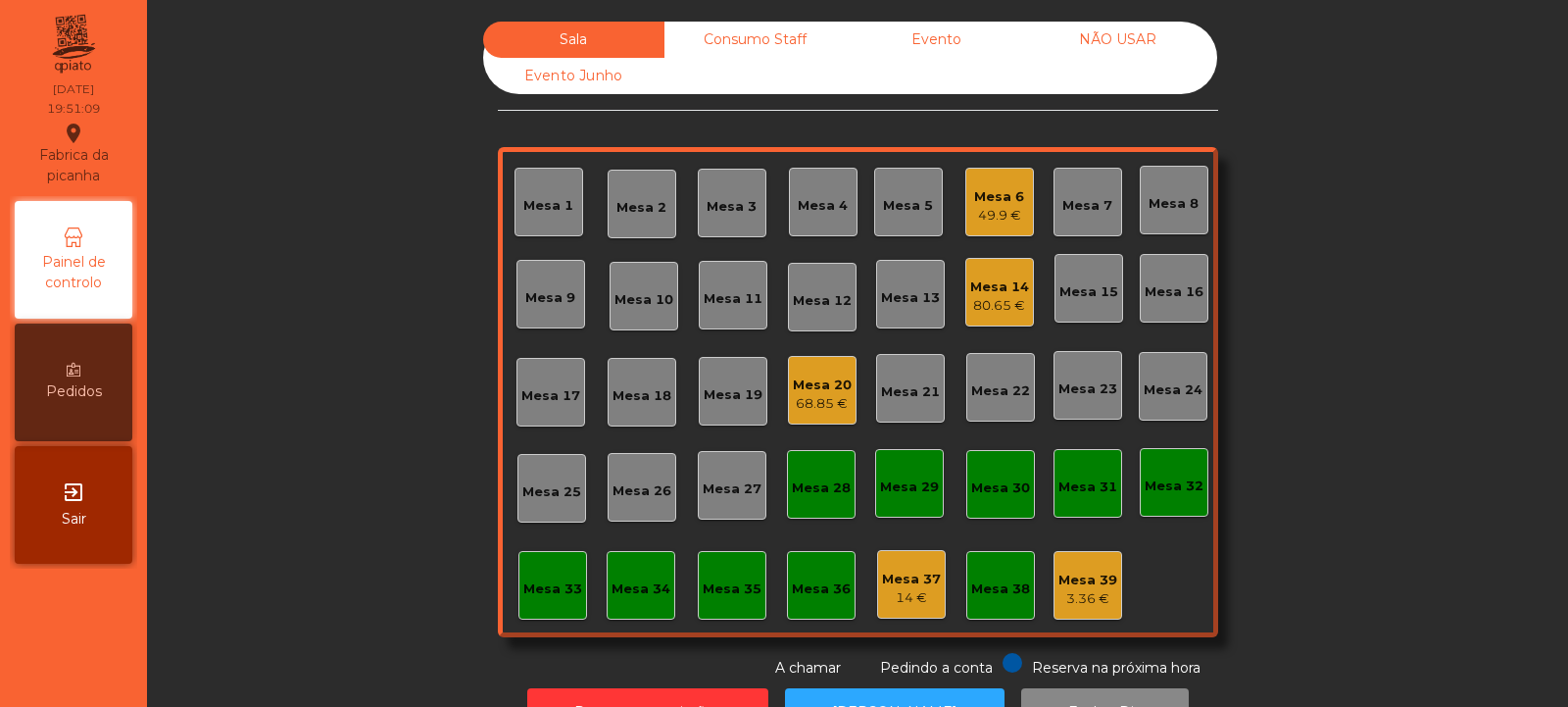
click at [825, 204] on div "Mesa 4" at bounding box center [823, 206] width 50 height 20
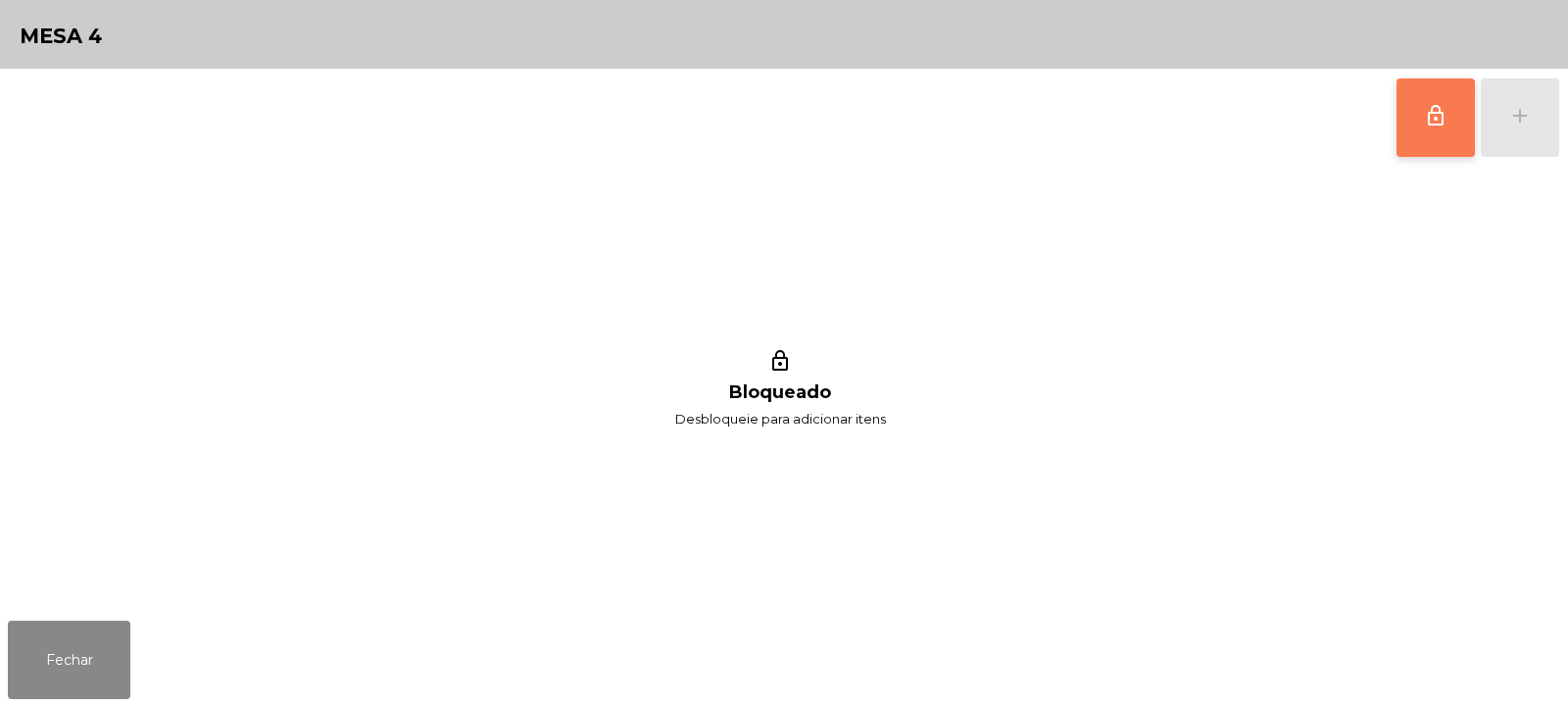
click at [1434, 129] on button "lock_outline" at bounding box center [1435, 118] width 79 height 79
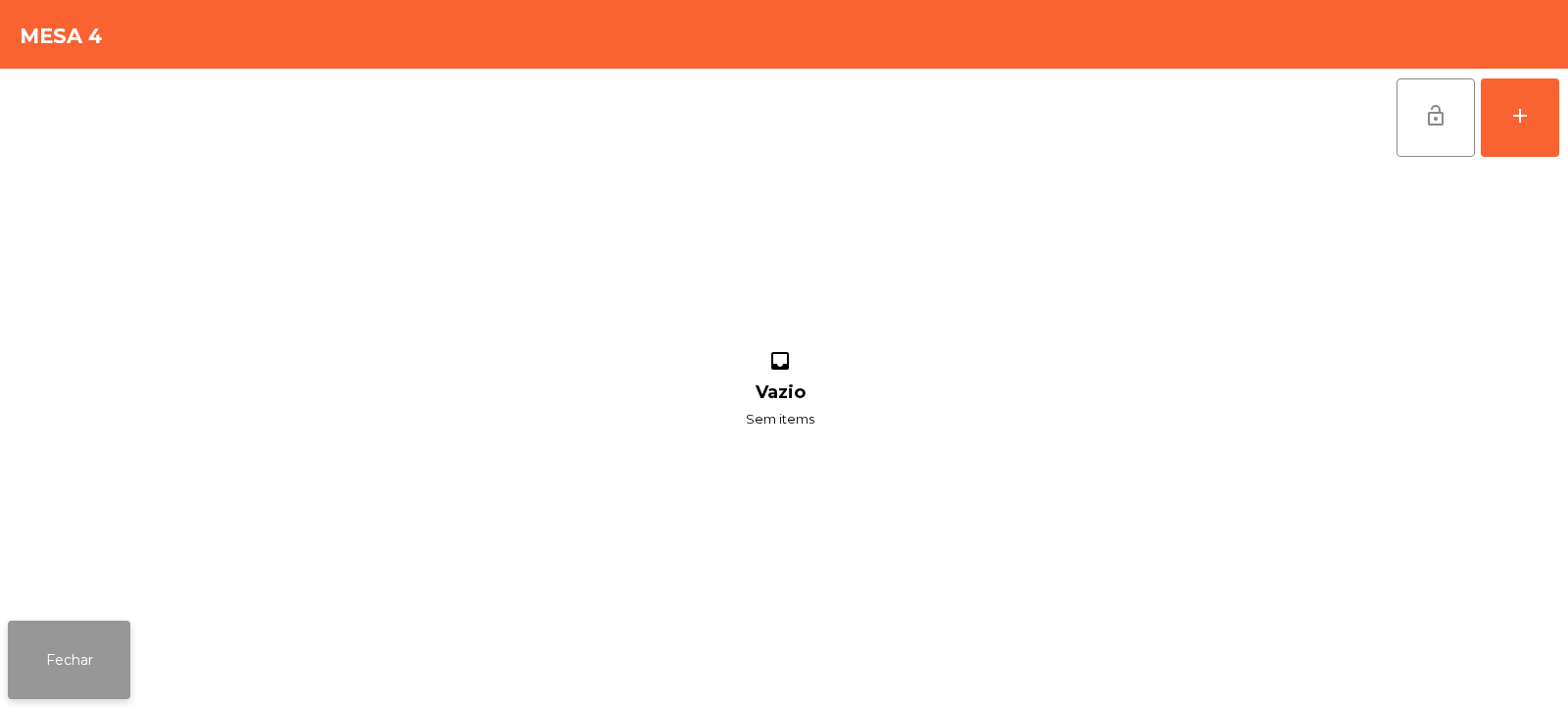
click at [71, 670] on button "Fechar" at bounding box center [69, 659] width 123 height 79
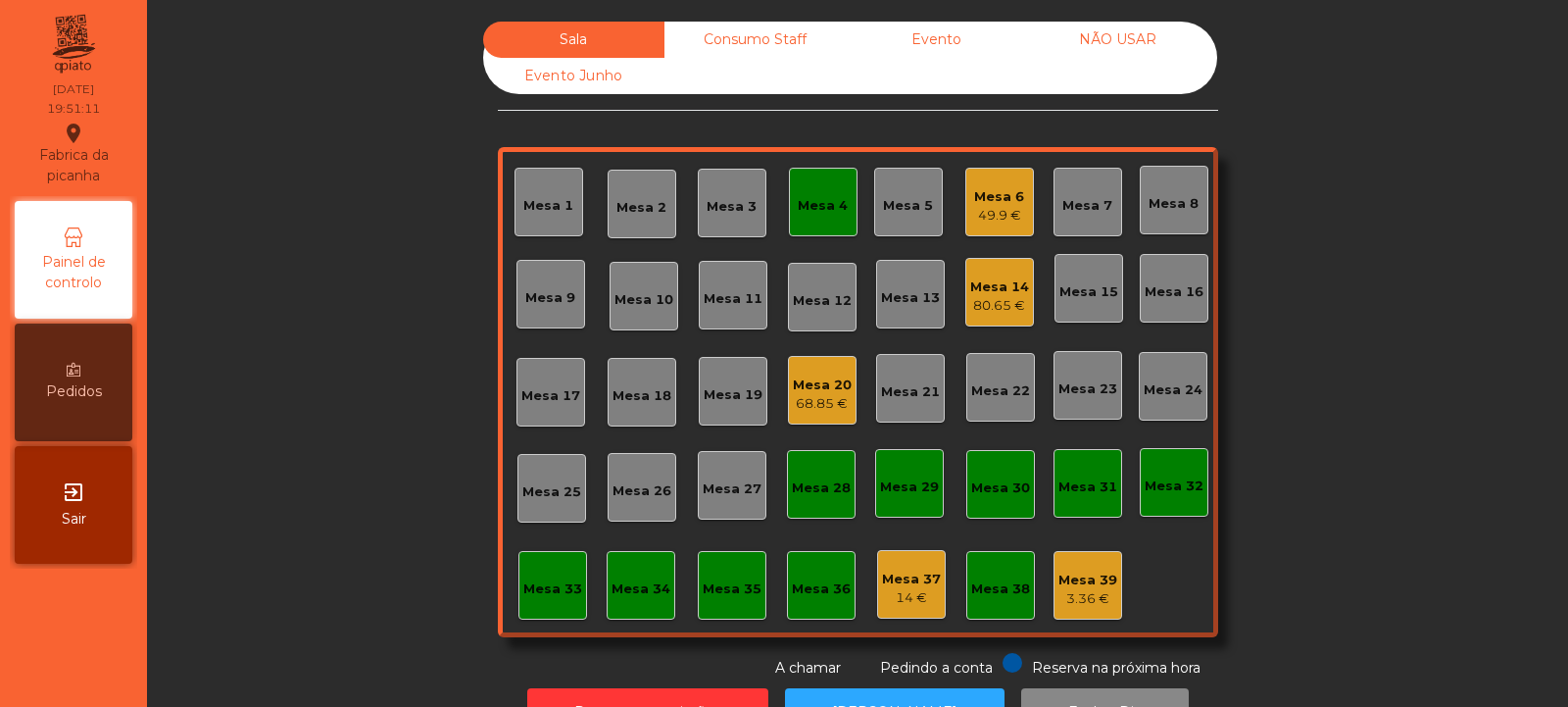
click at [817, 388] on div "Mesa 20" at bounding box center [822, 385] width 59 height 20
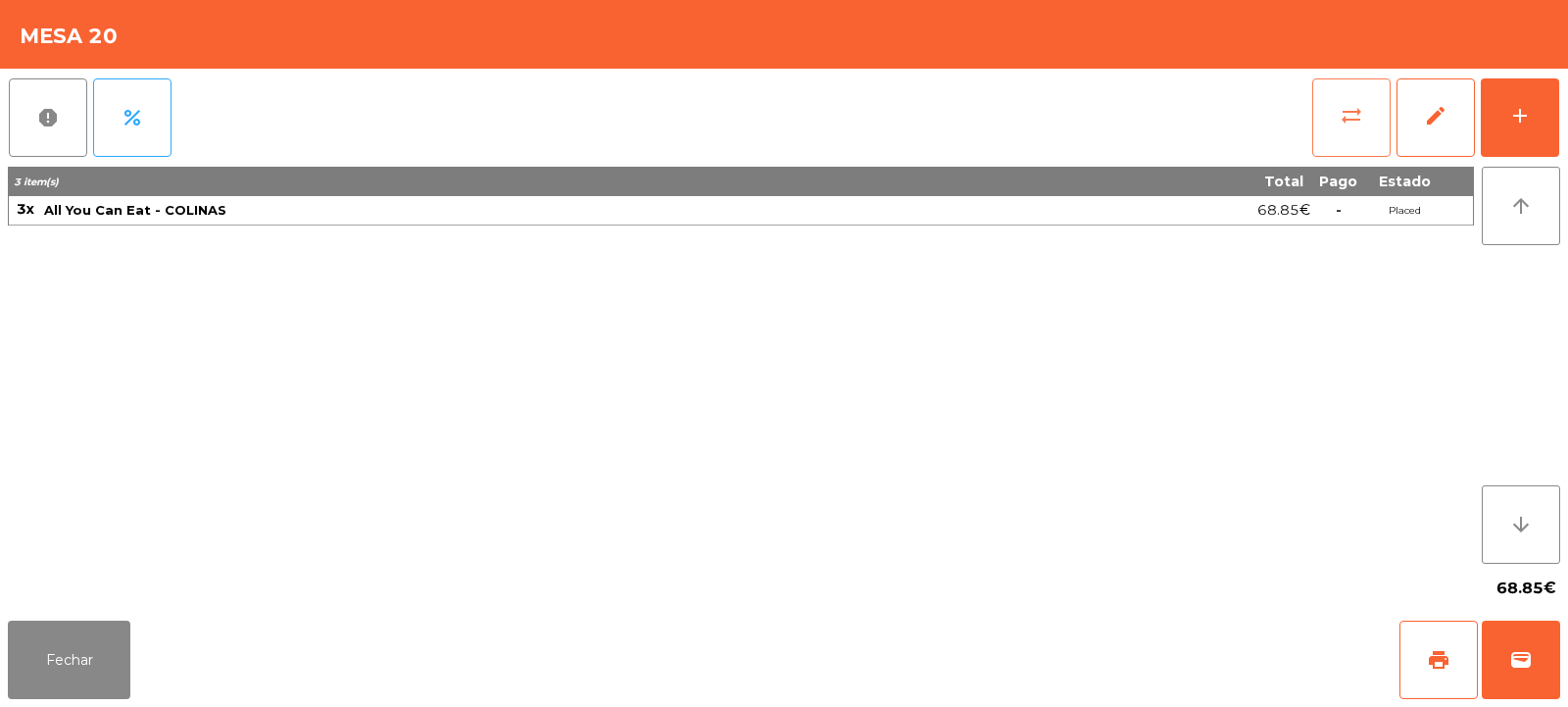
click at [1351, 132] on button "sync_alt" at bounding box center [1351, 118] width 79 height 79
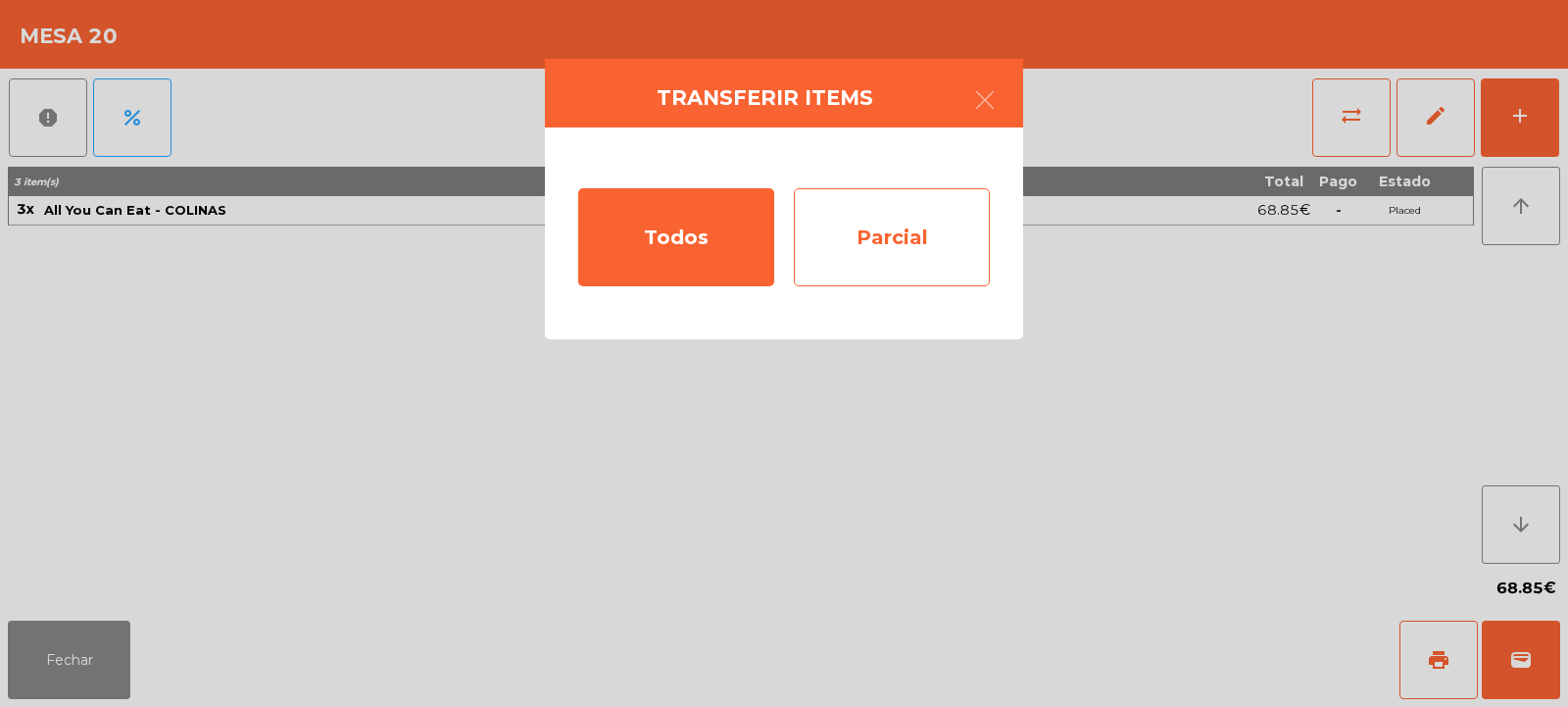
click at [881, 246] on div "Parcial" at bounding box center [892, 237] width 196 height 98
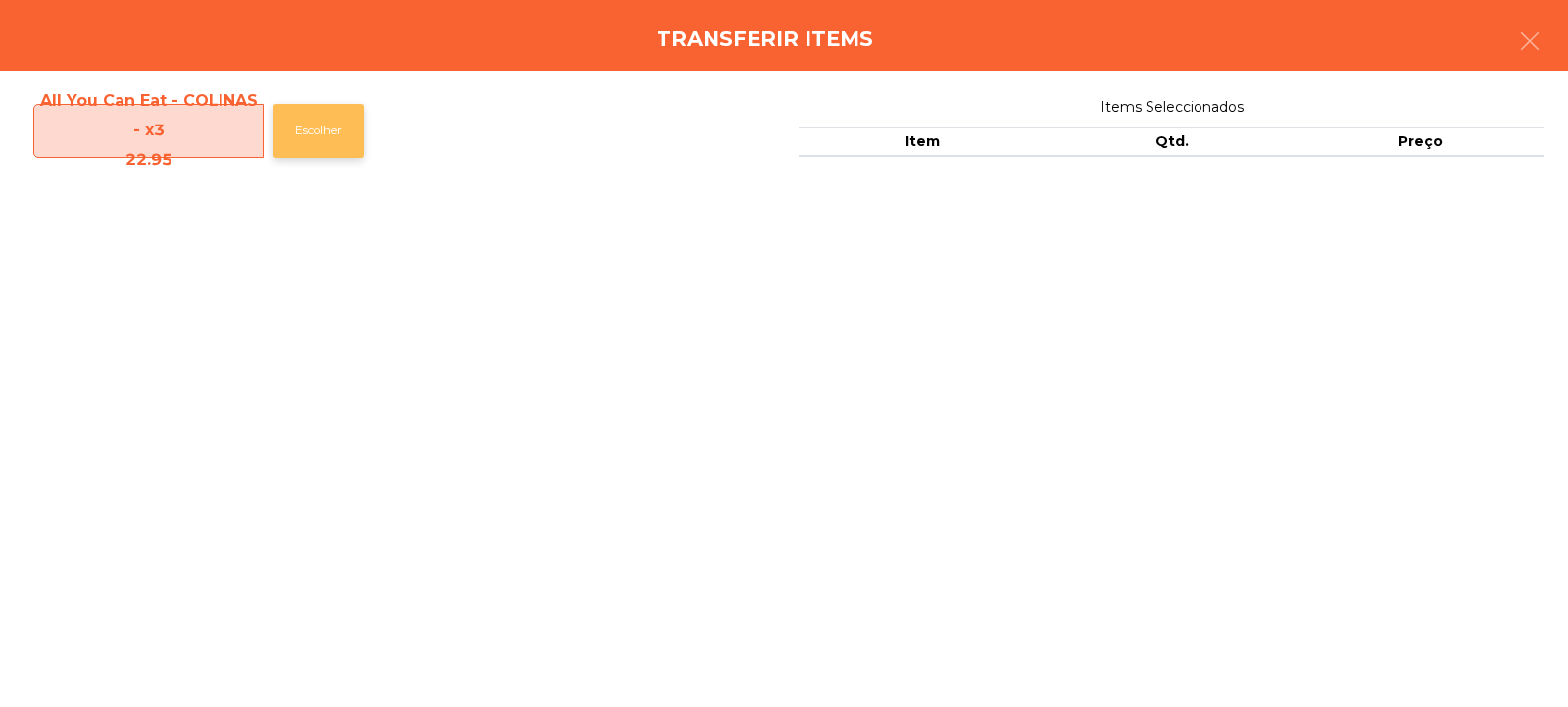
click at [335, 126] on button "Escolher" at bounding box center [319, 131] width 90 height 54
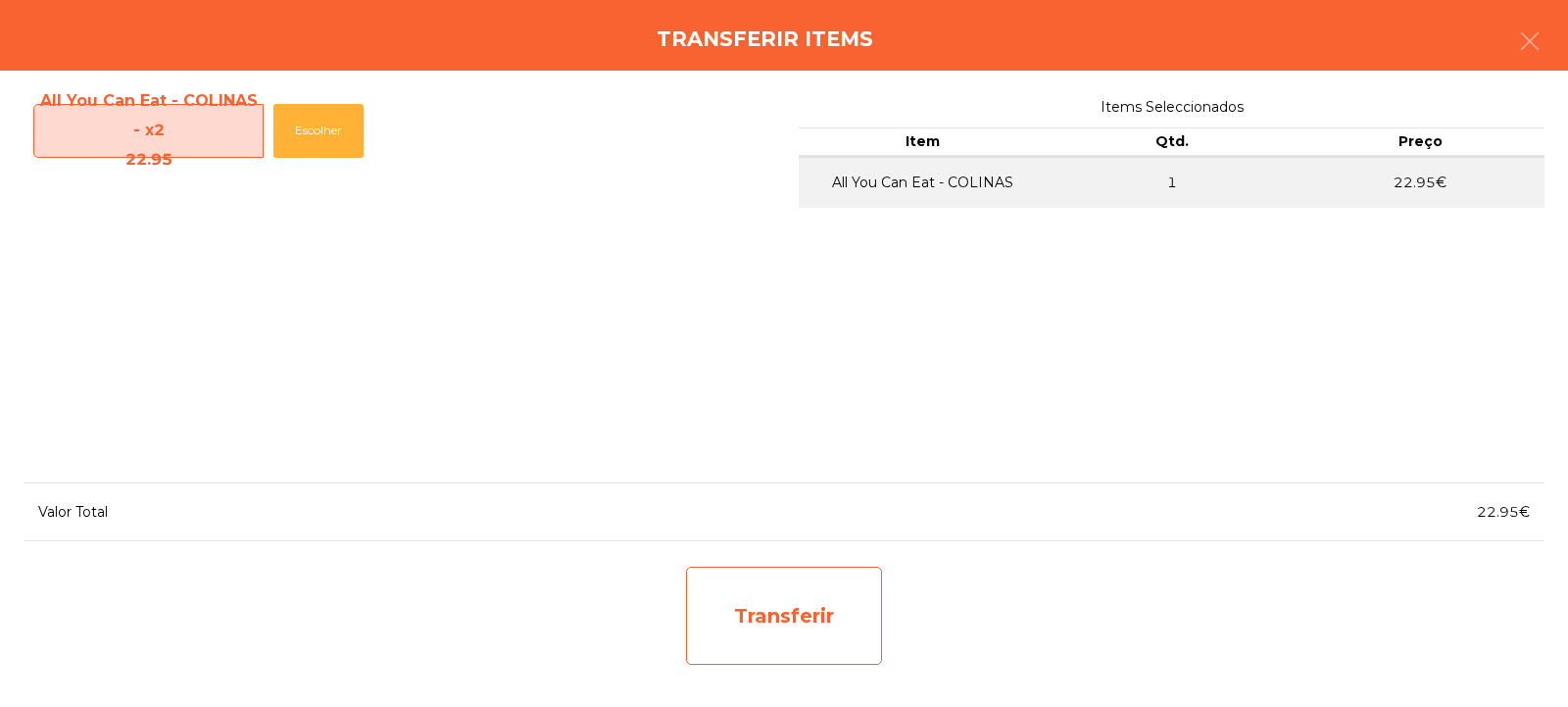
click at [818, 607] on div "Transferir" at bounding box center [784, 615] width 196 height 98
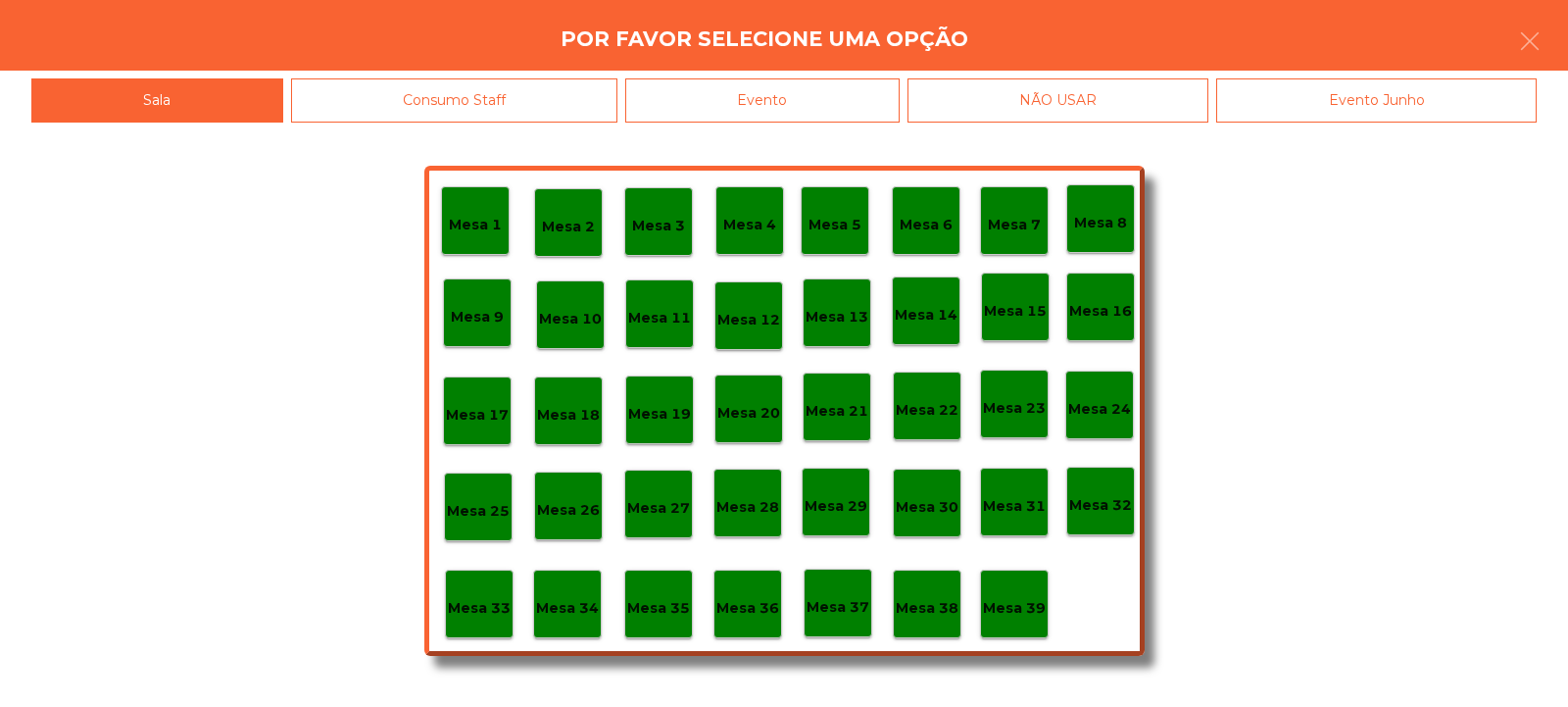
click at [846, 601] on p "Mesa 37" at bounding box center [838, 607] width 63 height 23
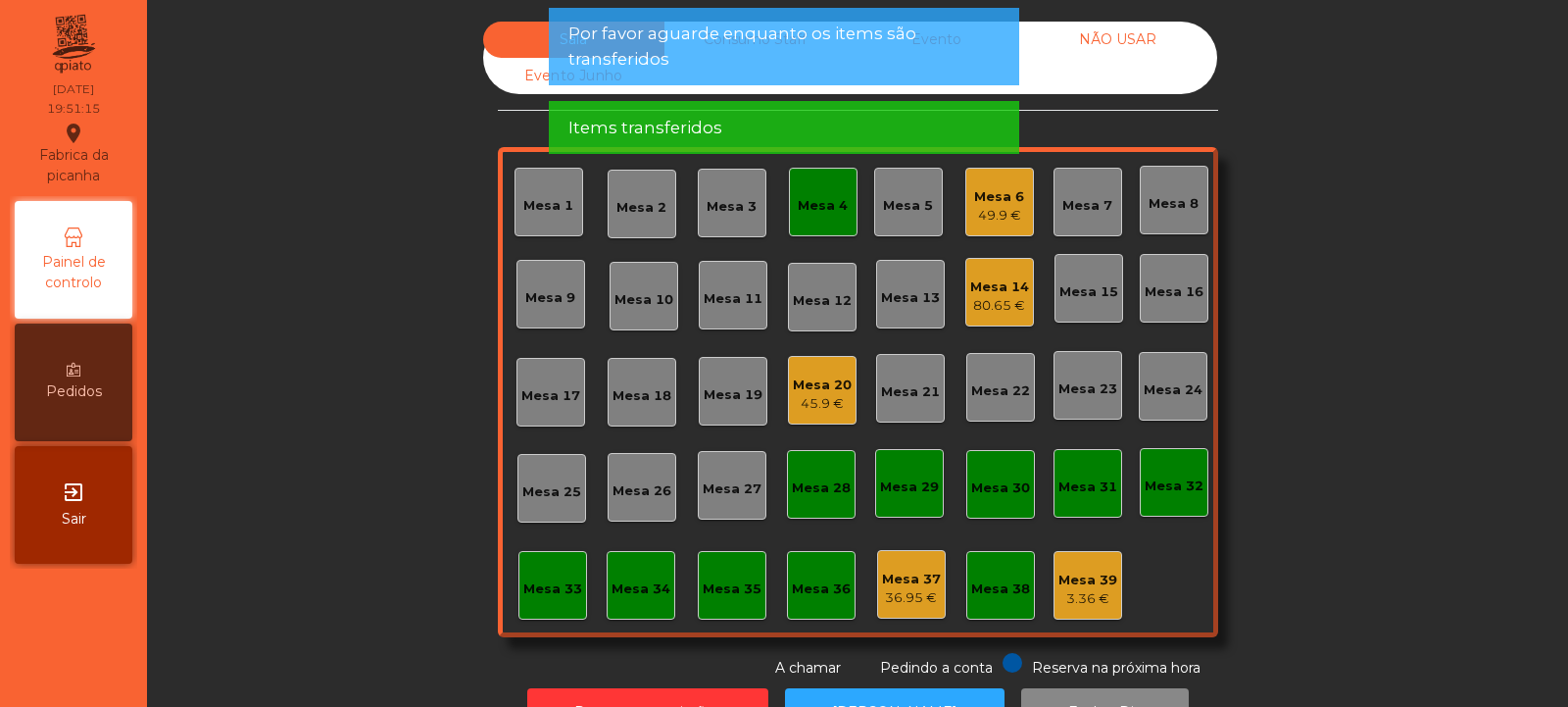
click at [822, 399] on div "45.9 €" at bounding box center [822, 404] width 59 height 20
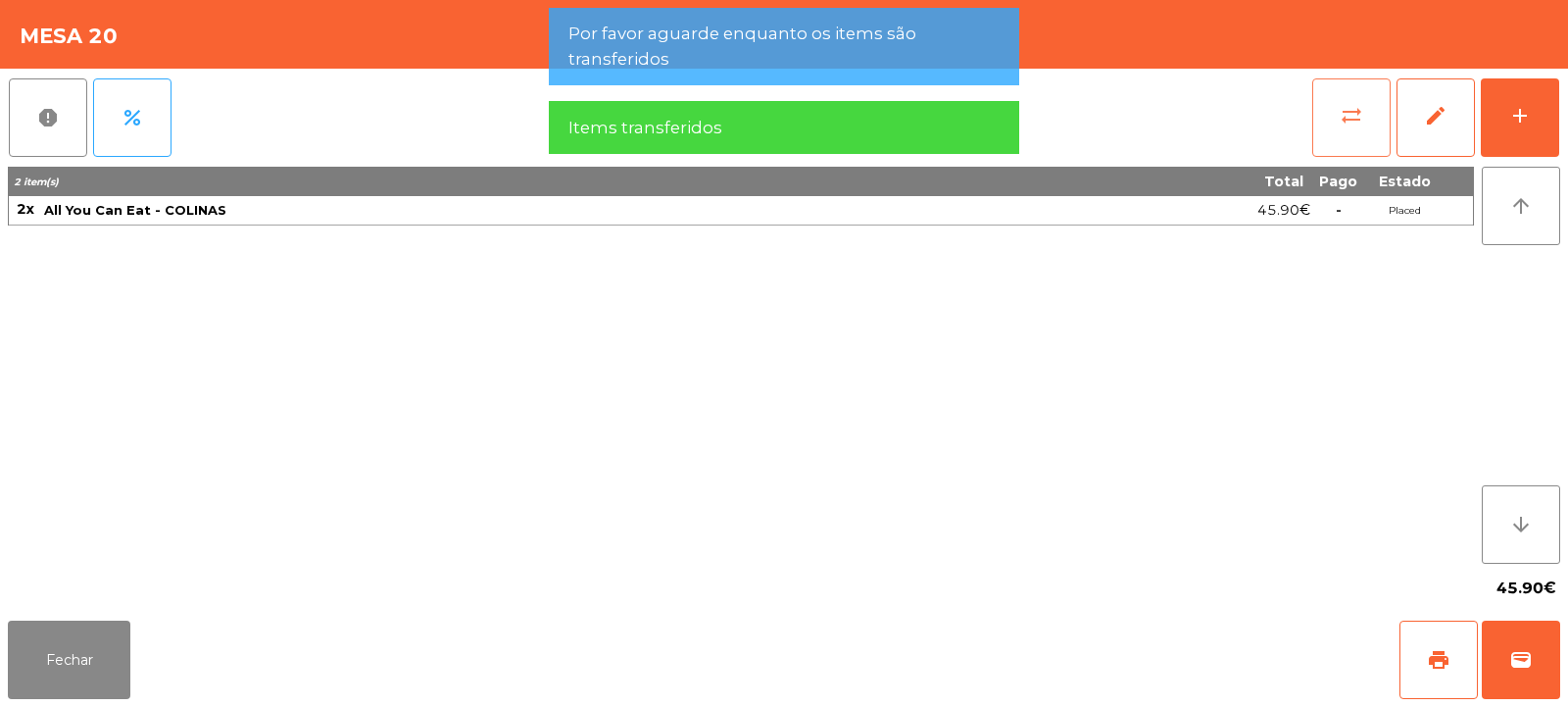
click at [1359, 122] on span "sync_alt" at bounding box center [1352, 116] width 24 height 24
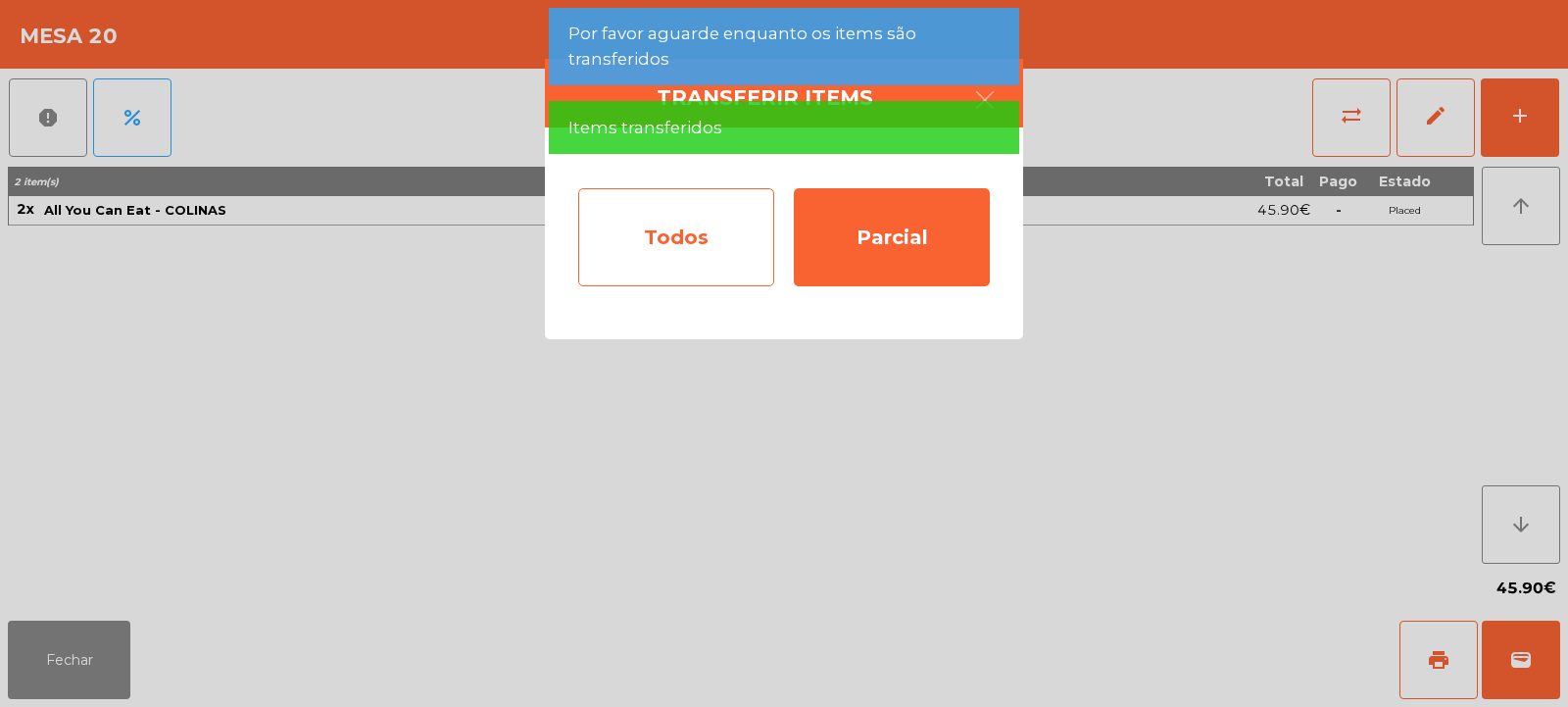
click at [737, 237] on div "Todos" at bounding box center [676, 237] width 196 height 98
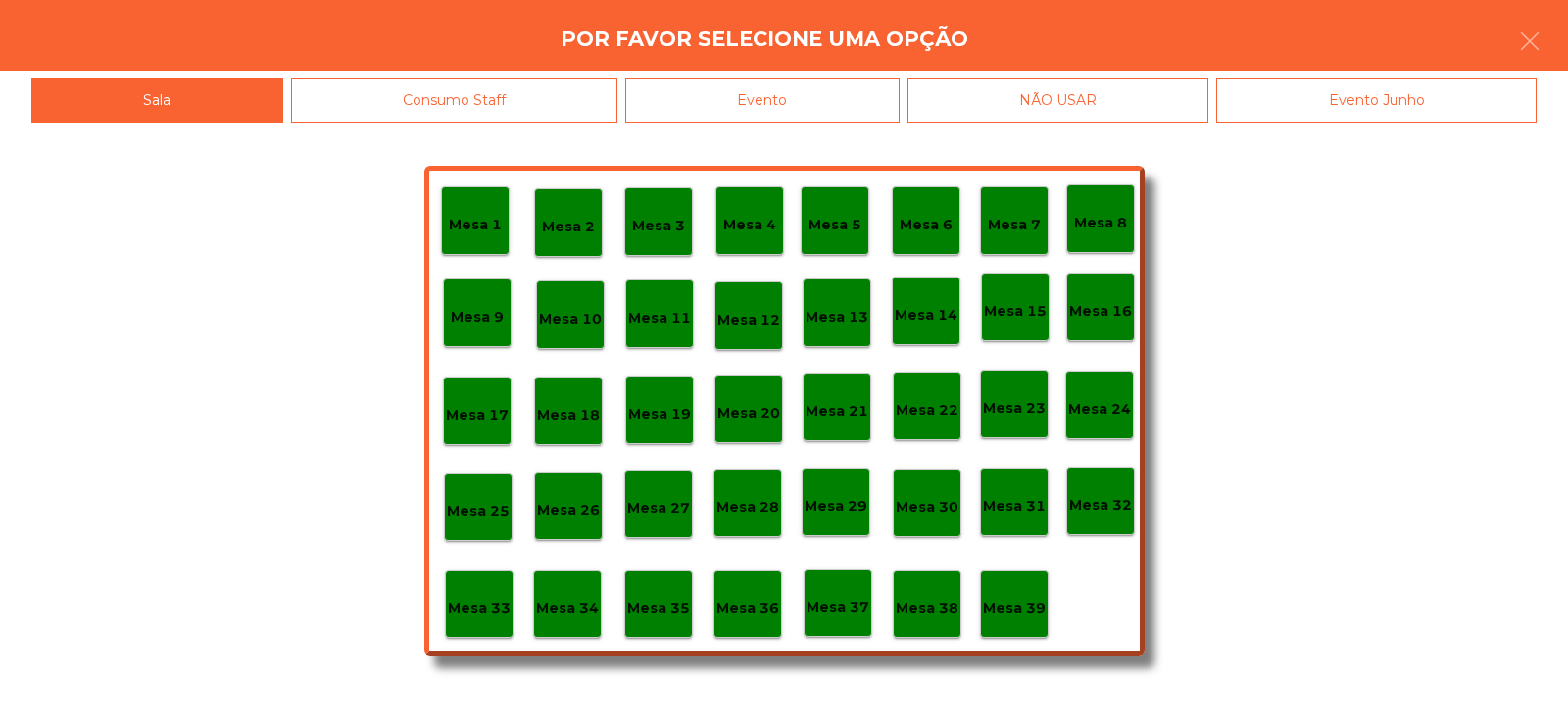
click at [765, 212] on div "Mesa 4" at bounding box center [749, 221] width 53 height 30
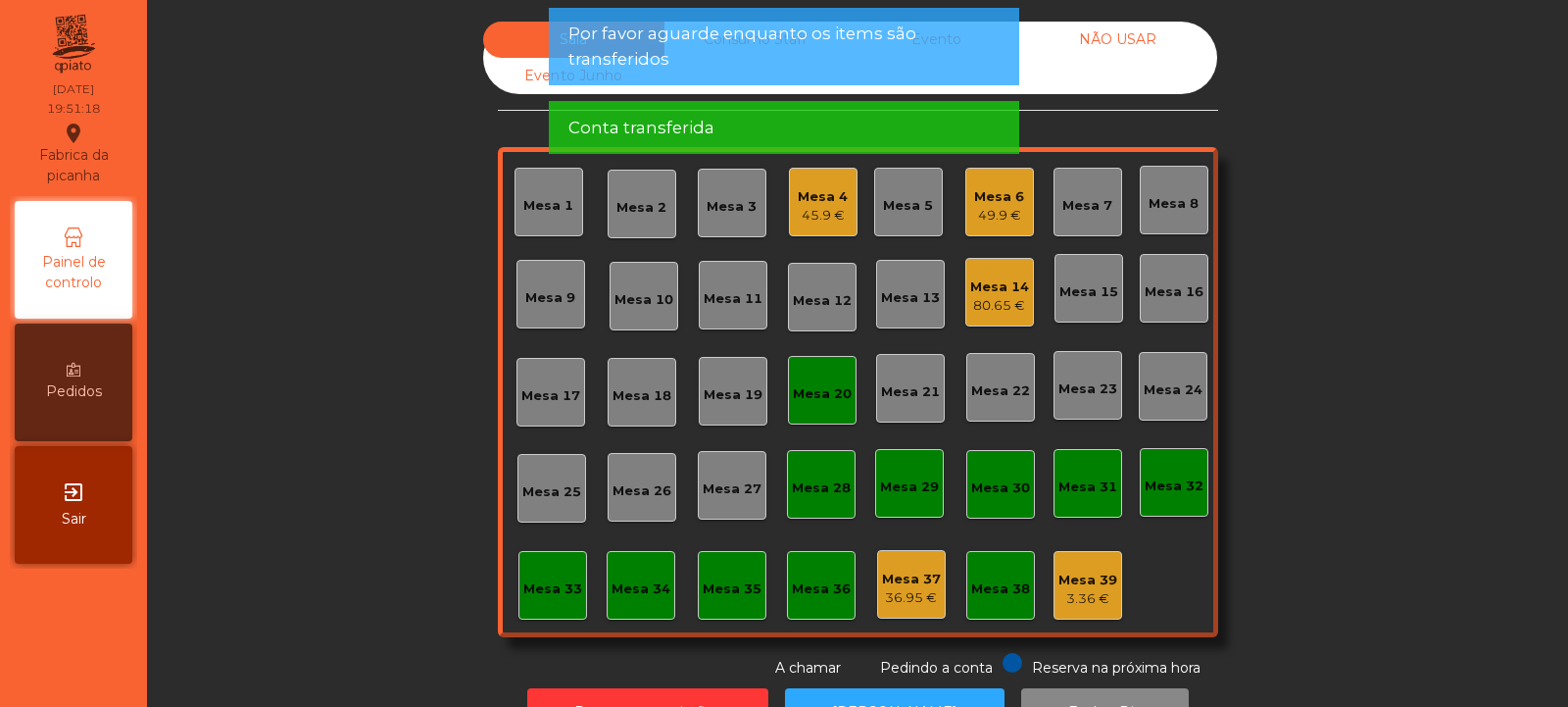
click at [820, 389] on div "Mesa 20" at bounding box center [822, 394] width 59 height 20
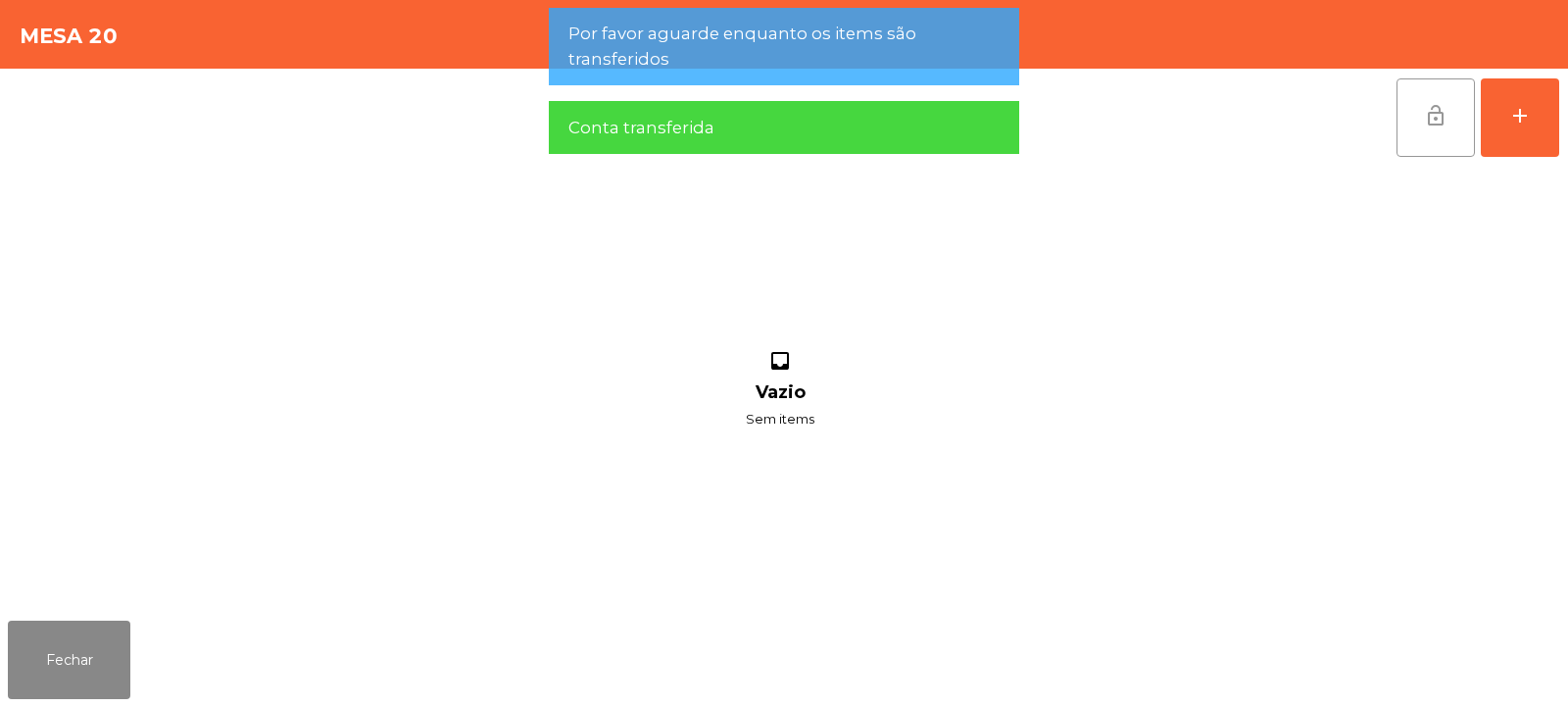
click at [1454, 130] on button "lock_open" at bounding box center [1435, 118] width 79 height 79
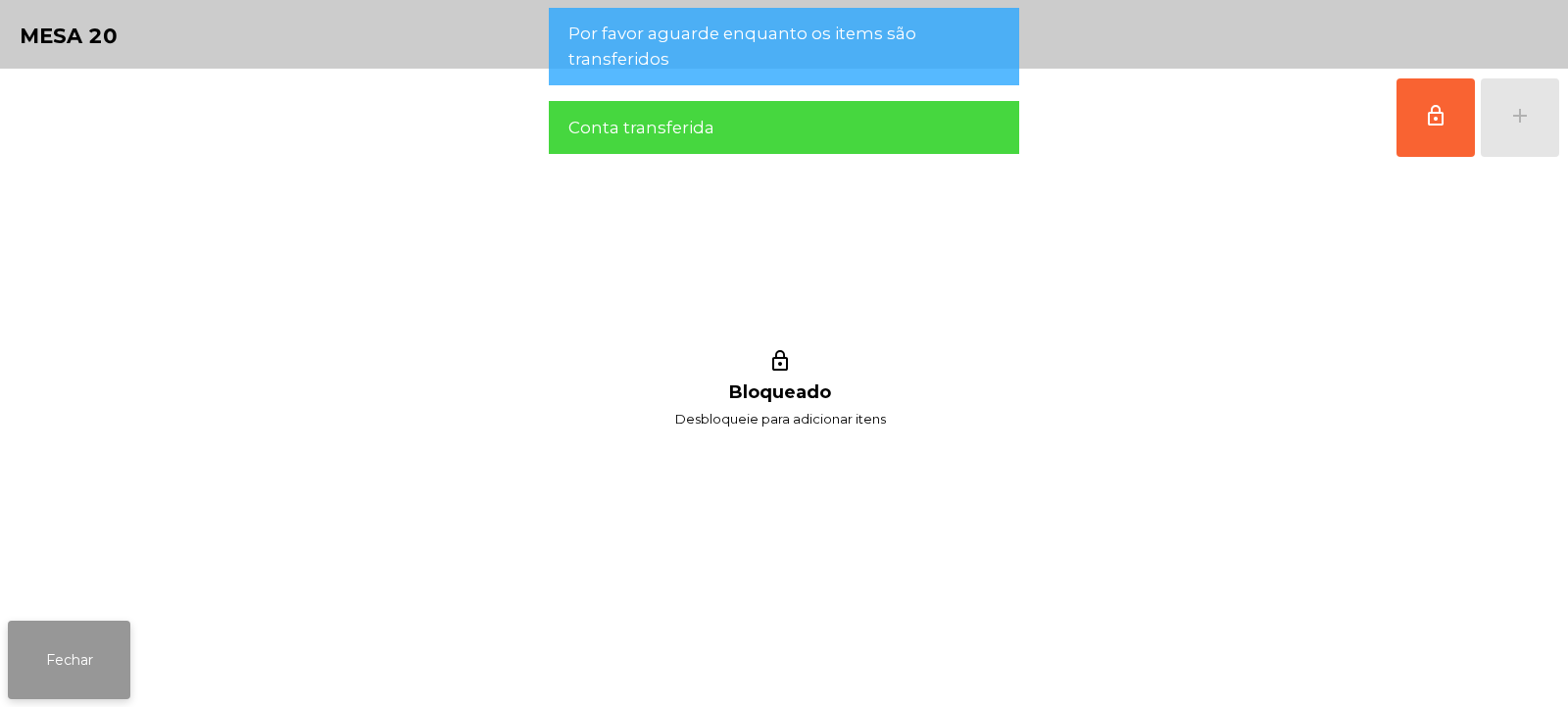
click at [117, 663] on button "Fechar" at bounding box center [69, 659] width 123 height 79
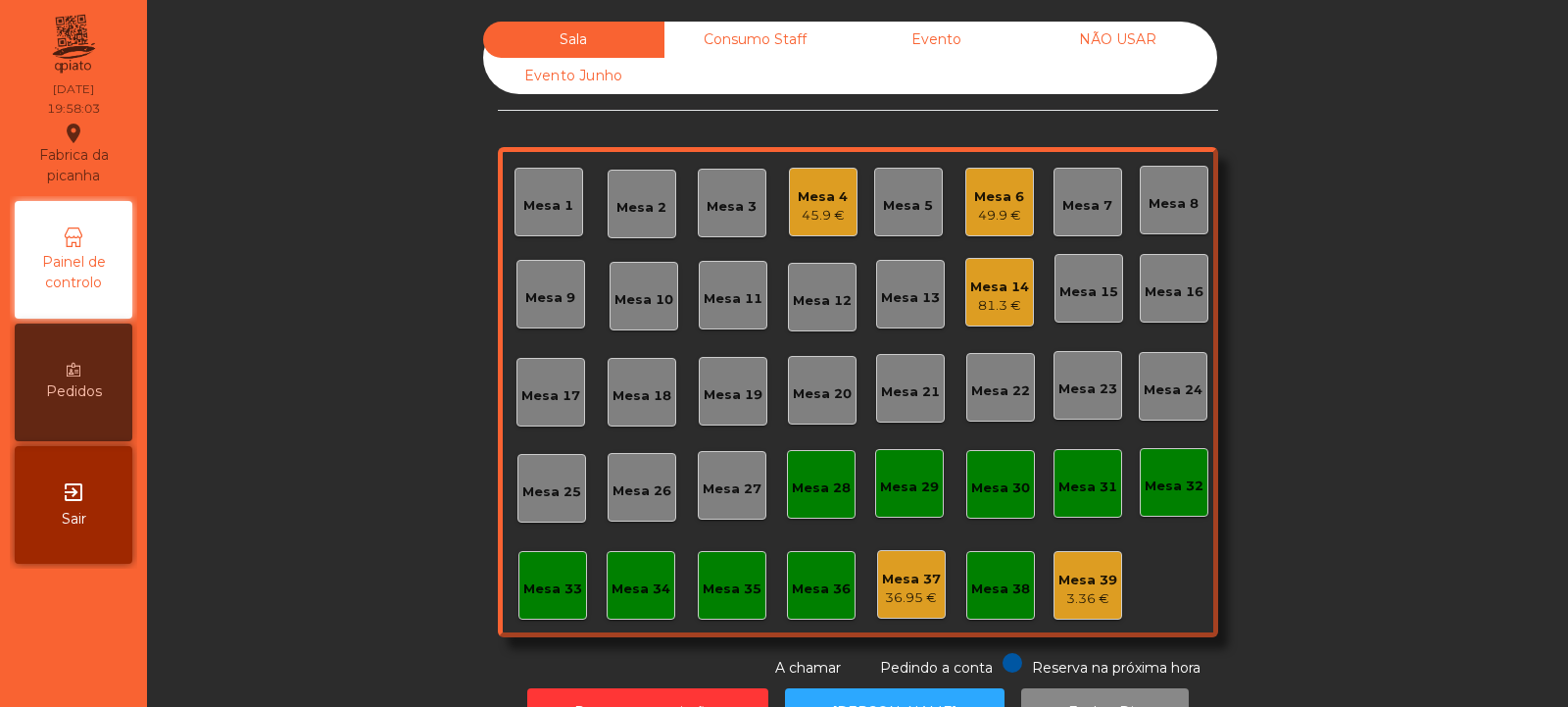
click at [1191, 205] on div "Mesa 8" at bounding box center [1174, 200] width 69 height 69
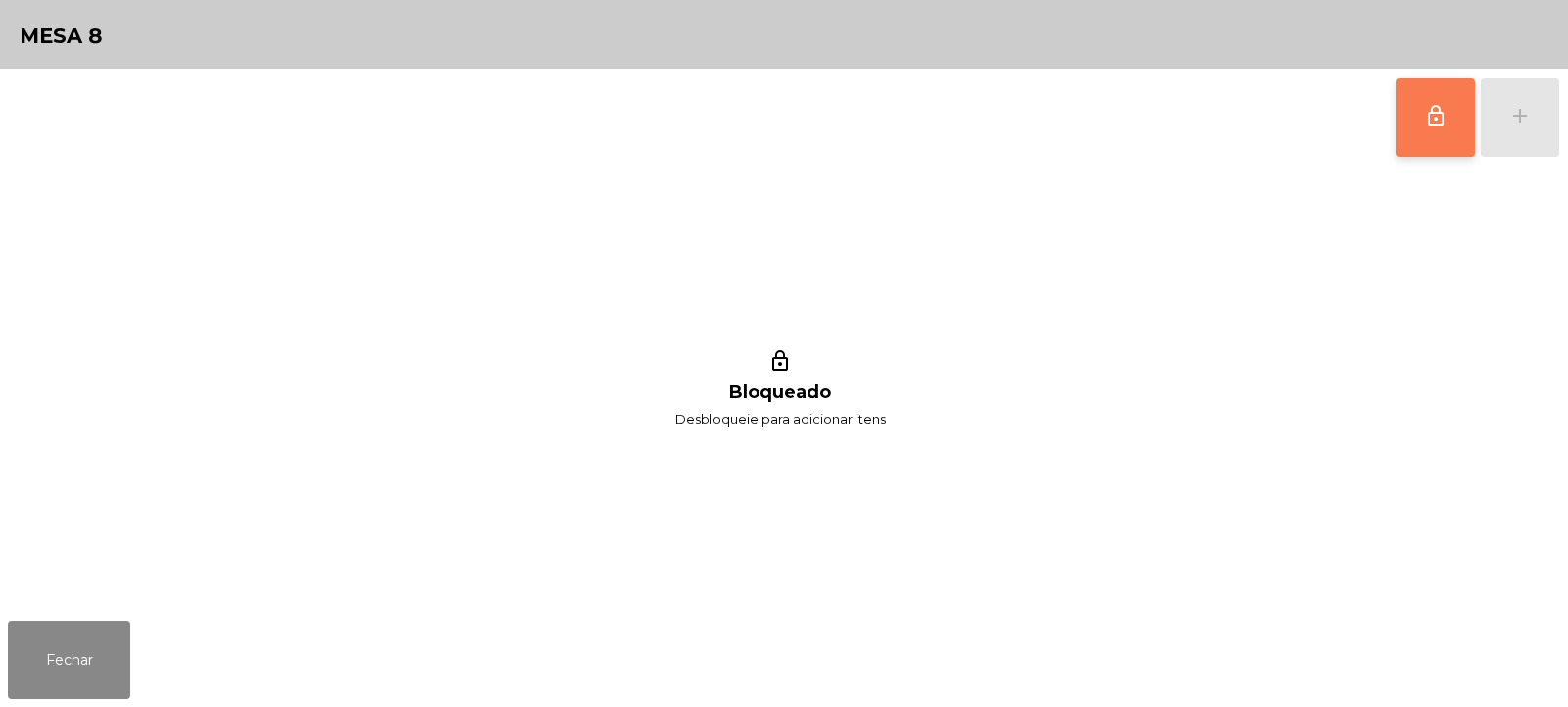
click at [1436, 132] on button "lock_outline" at bounding box center [1435, 118] width 79 height 79
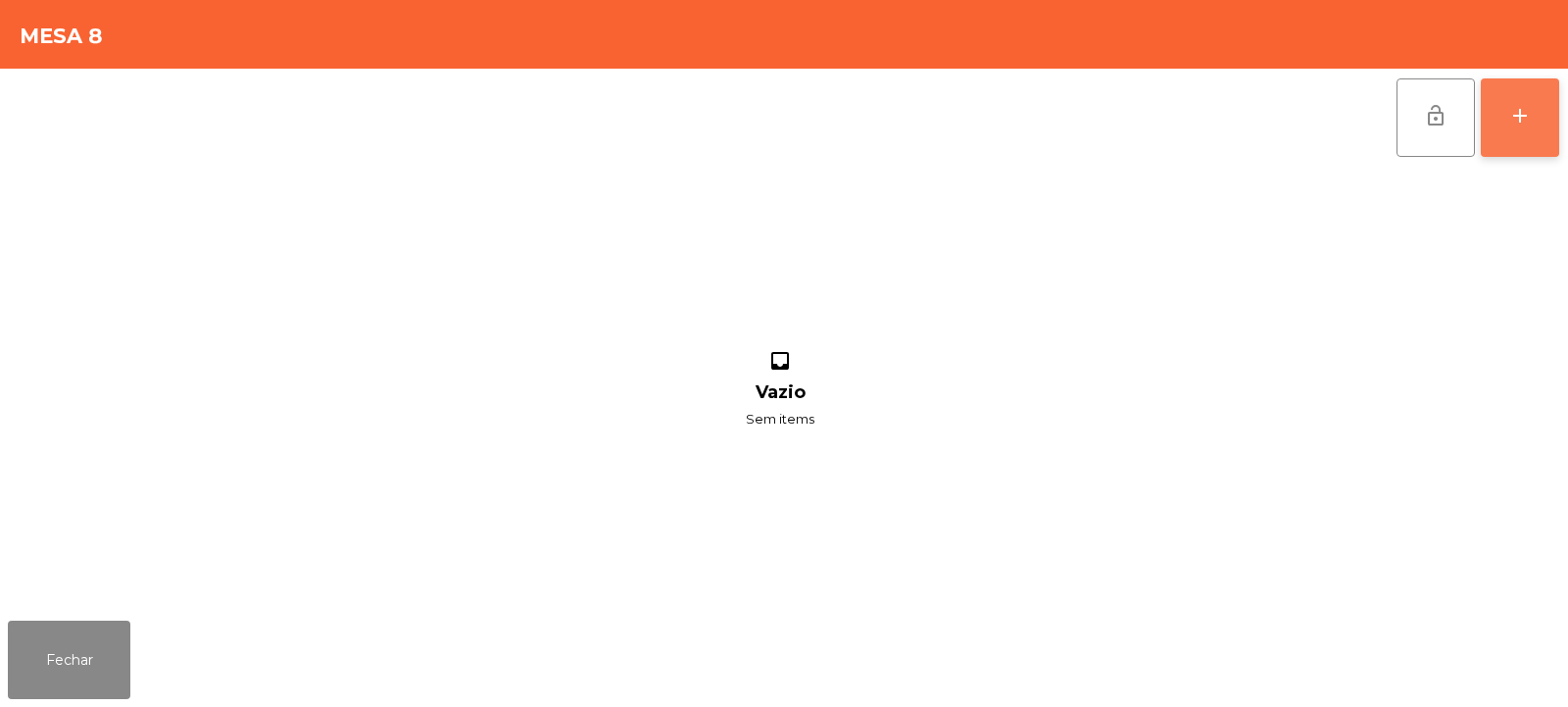
click at [1519, 133] on button "add" at bounding box center [1520, 118] width 79 height 79
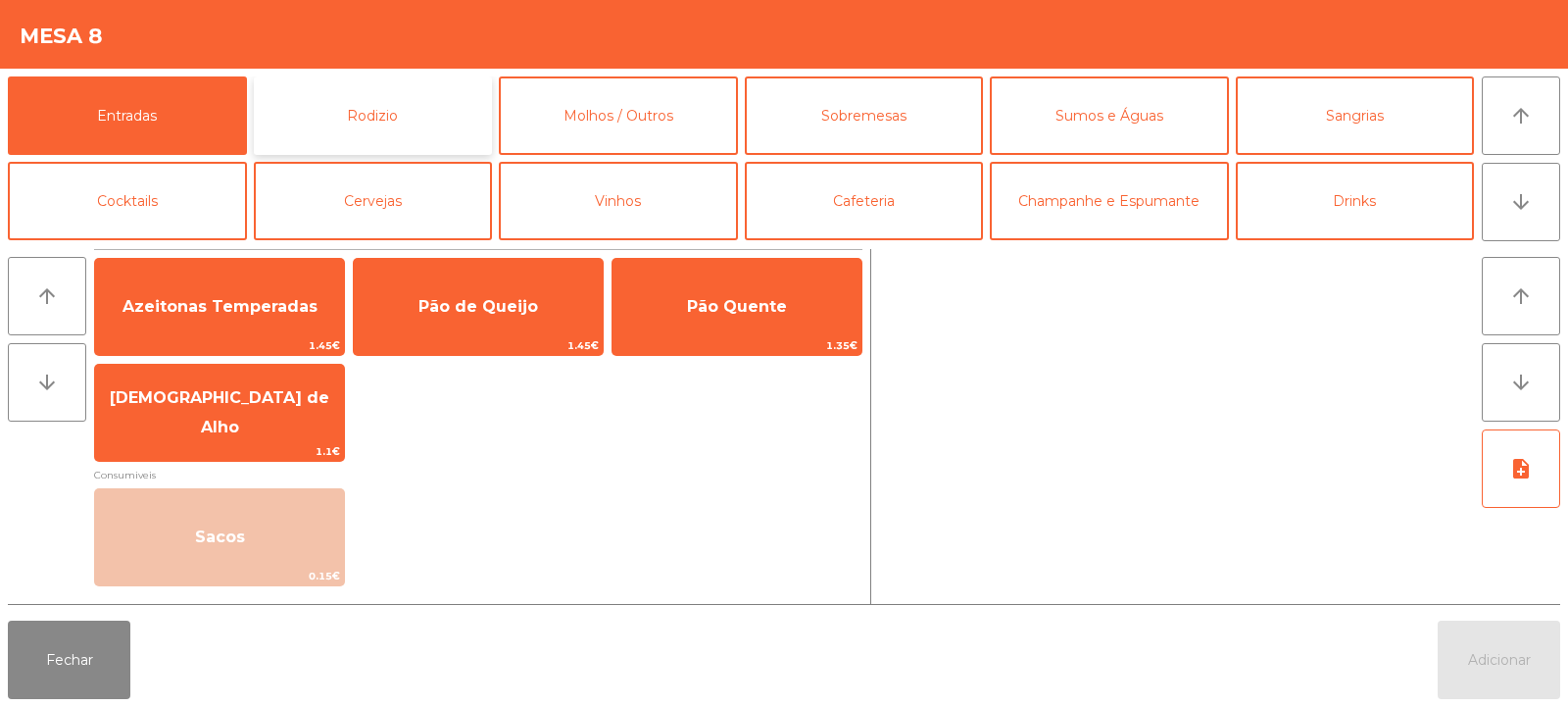
click at [404, 115] on button "Rodizio" at bounding box center [373, 116] width 239 height 79
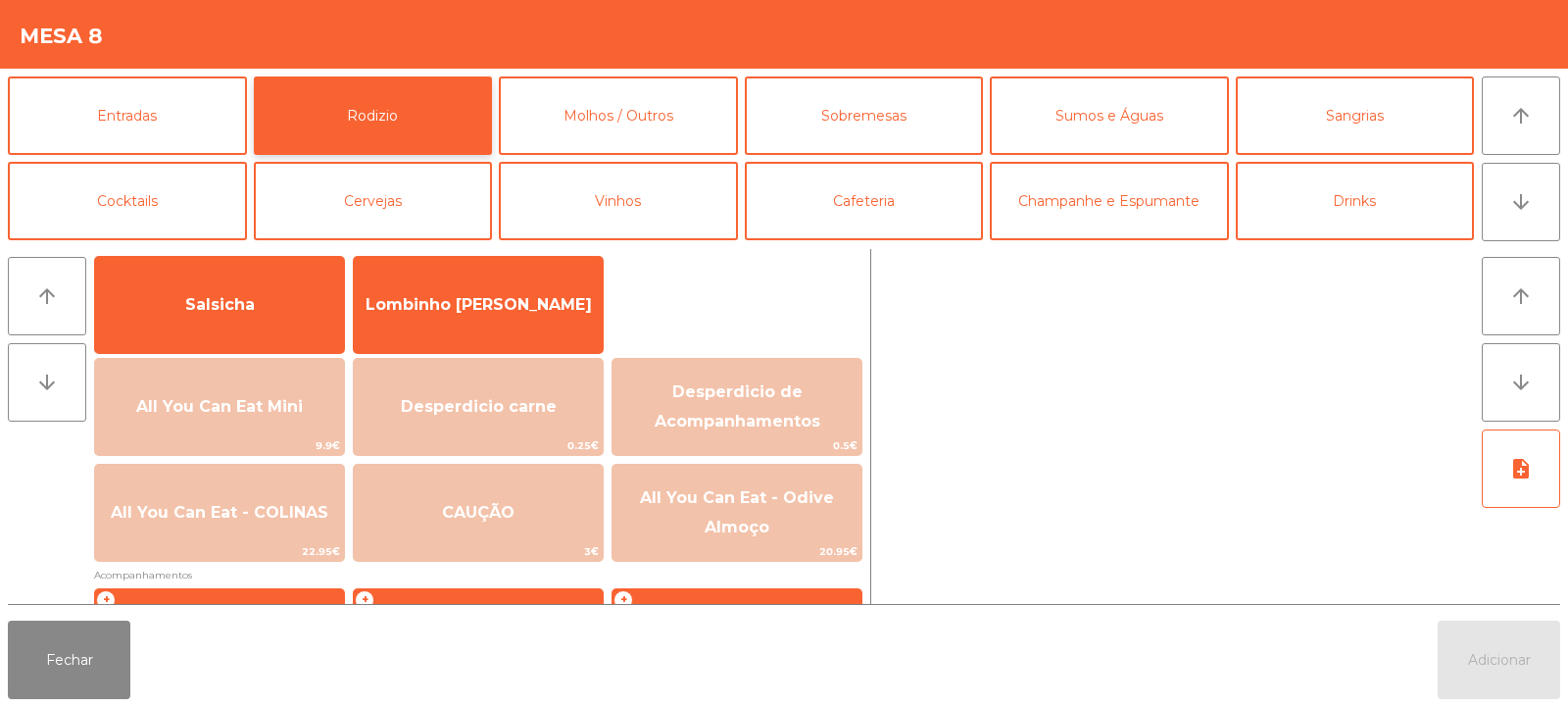
scroll to position [128, 0]
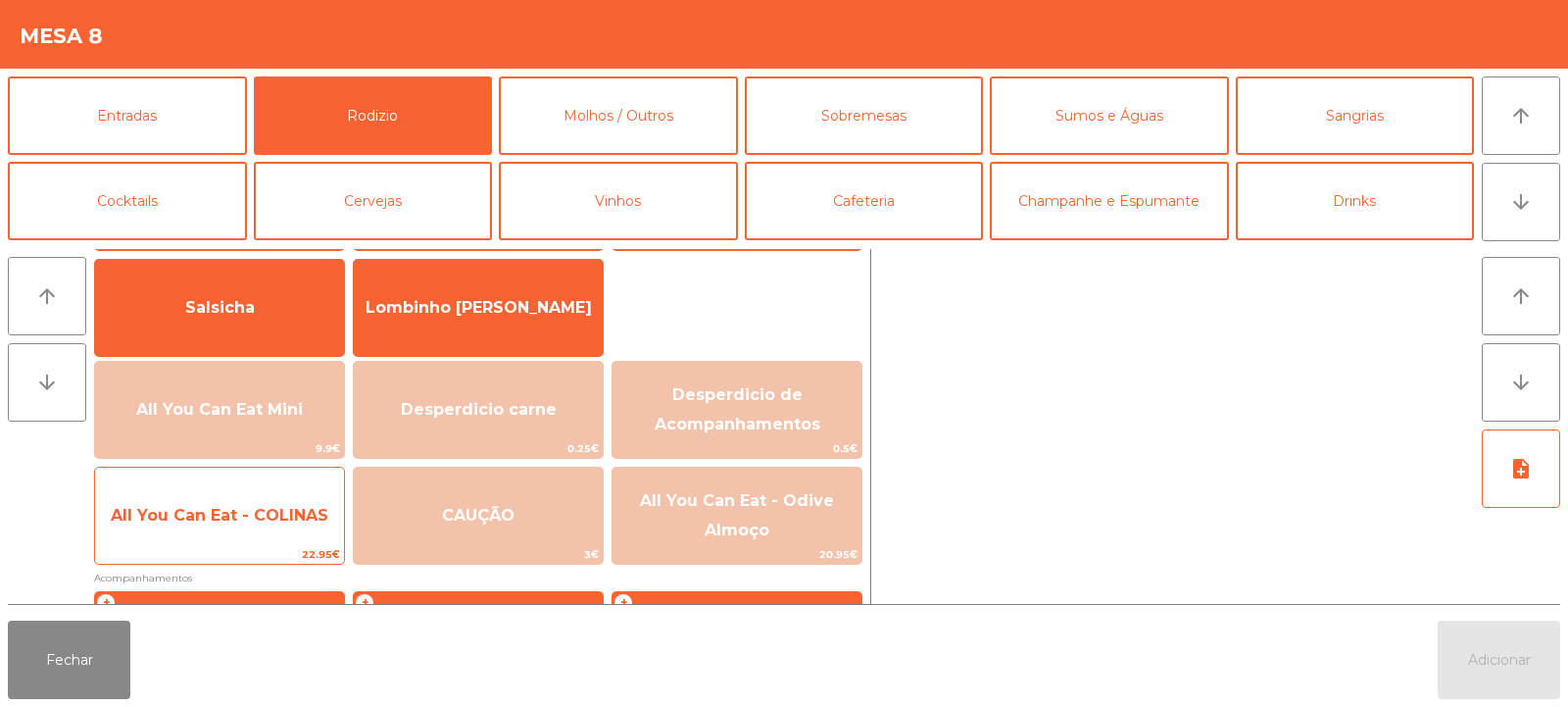
click at [262, 532] on span "All You Can Eat - COLINAS" at bounding box center [219, 515] width 249 height 53
click at [278, 521] on span "All You Can Eat - COLINAS" at bounding box center [220, 514] width 218 height 19
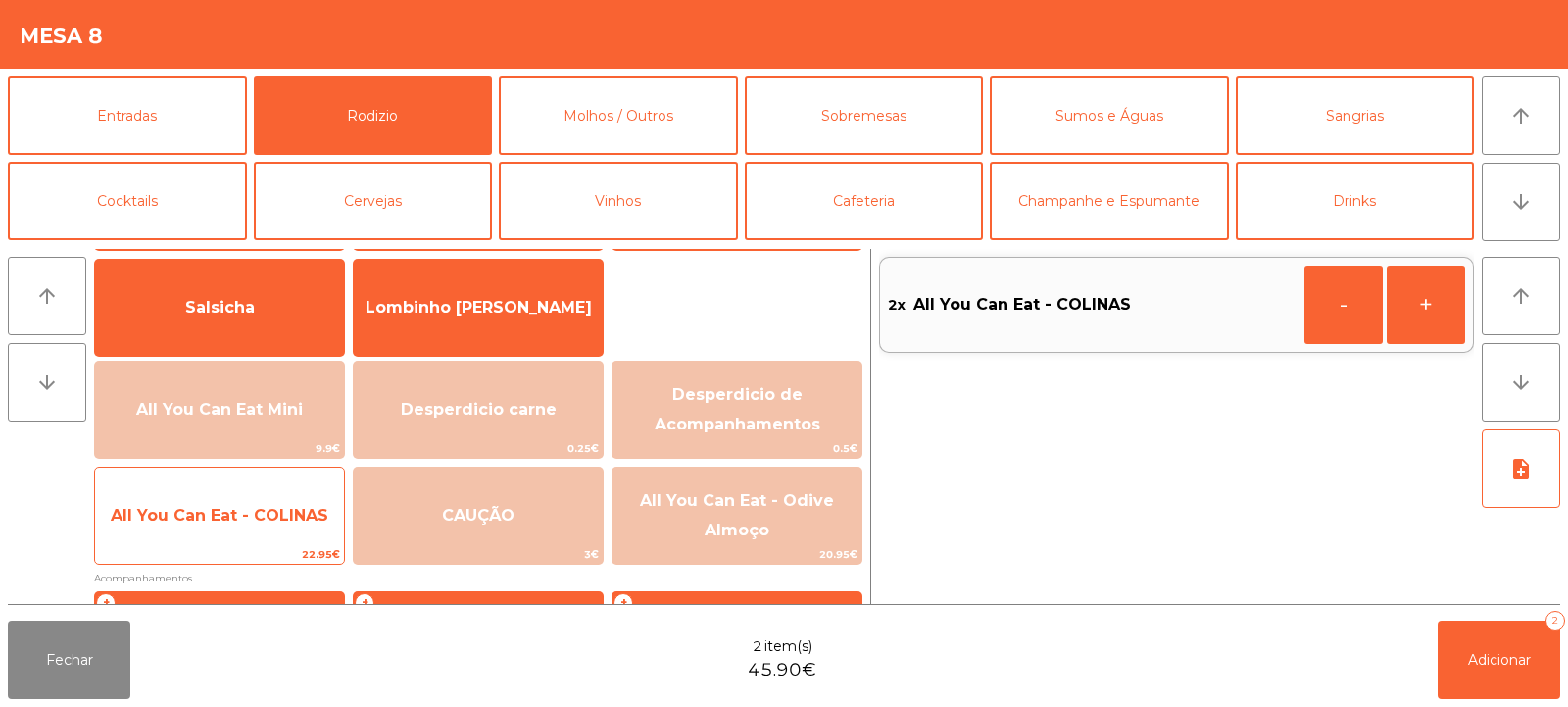
click at [286, 521] on span "All You Can Eat - COLINAS" at bounding box center [220, 514] width 218 height 19
click at [282, 516] on span "All You Can Eat - COLINAS" at bounding box center [220, 514] width 218 height 19
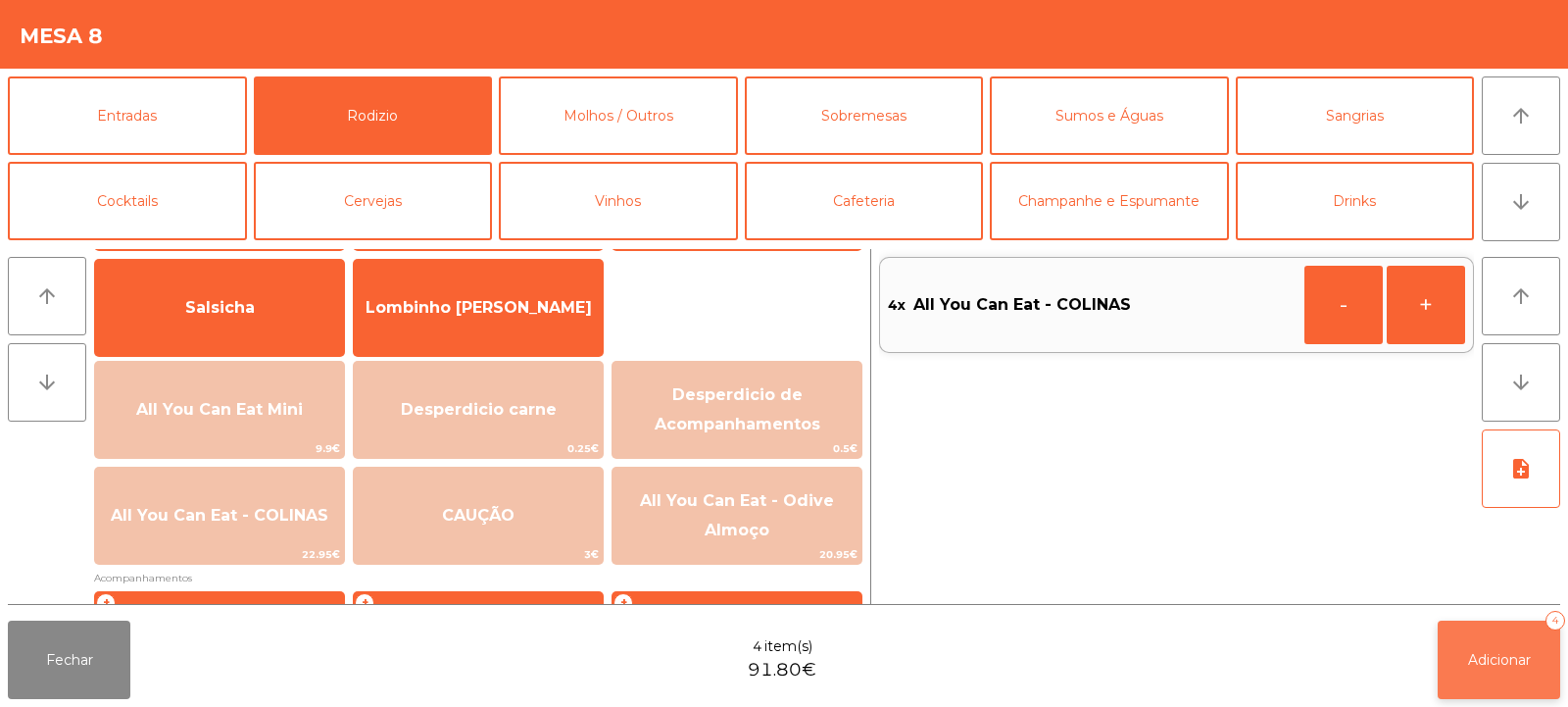
click at [1494, 681] on button "Adicionar 4" at bounding box center [1499, 659] width 123 height 79
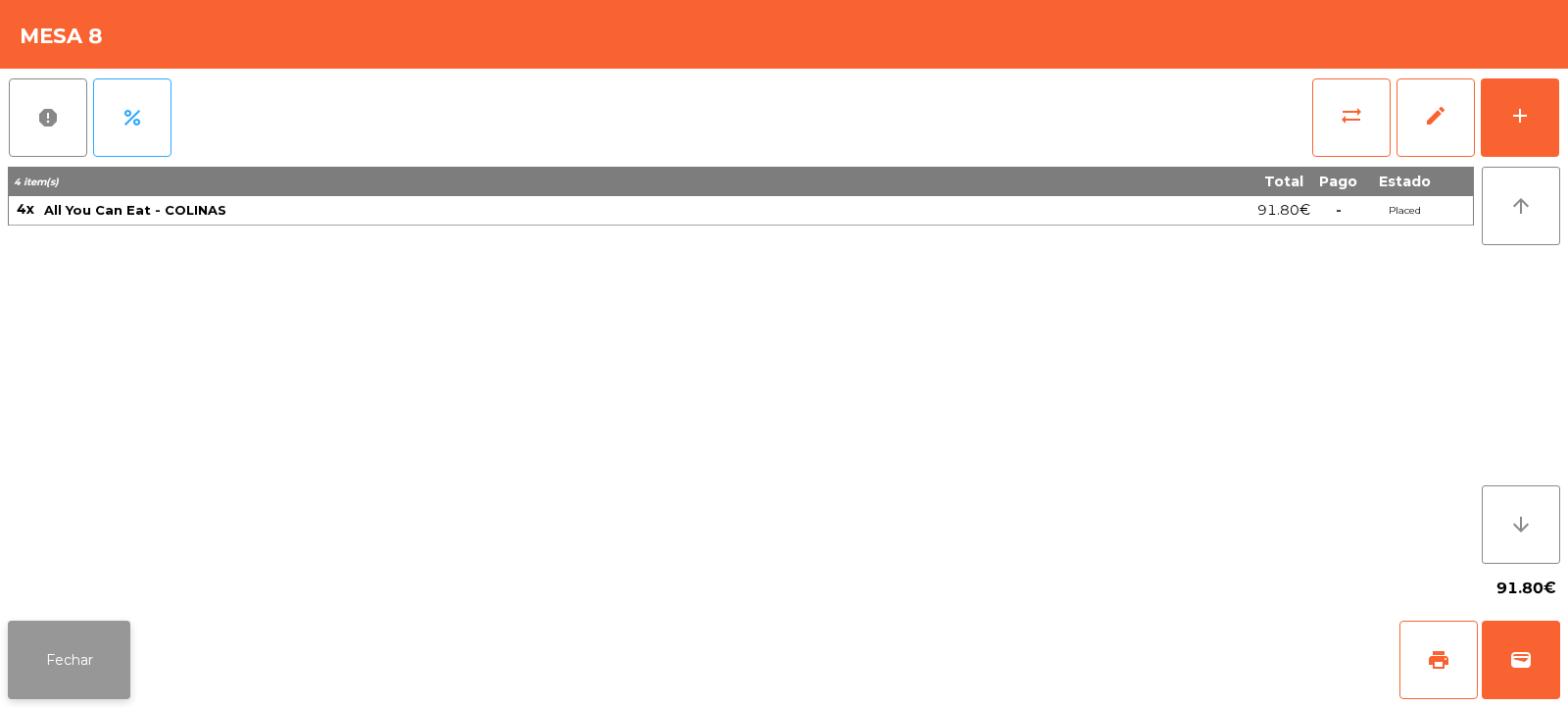
click at [103, 673] on button "Fechar" at bounding box center [69, 659] width 123 height 79
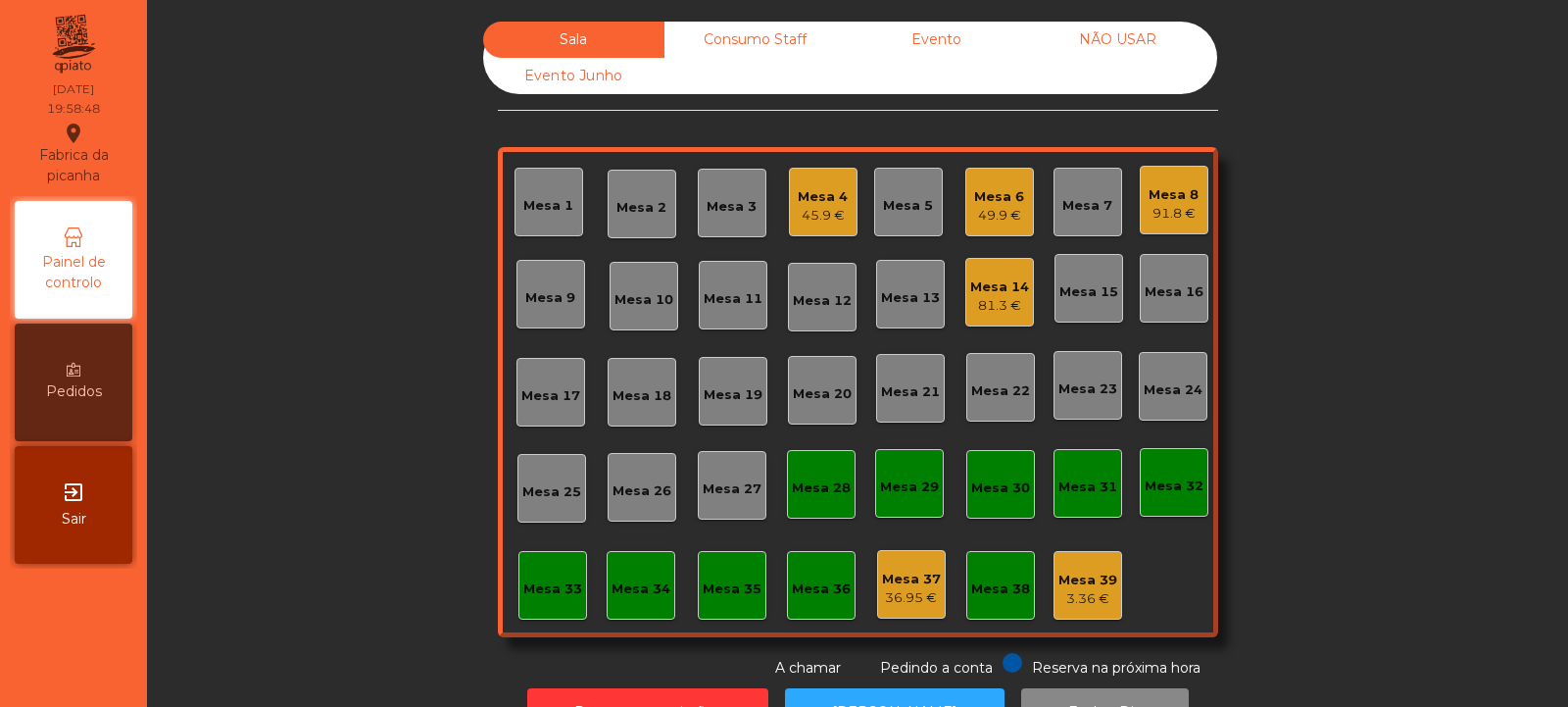
click at [1157, 486] on div "Mesa 32" at bounding box center [1174, 486] width 59 height 20
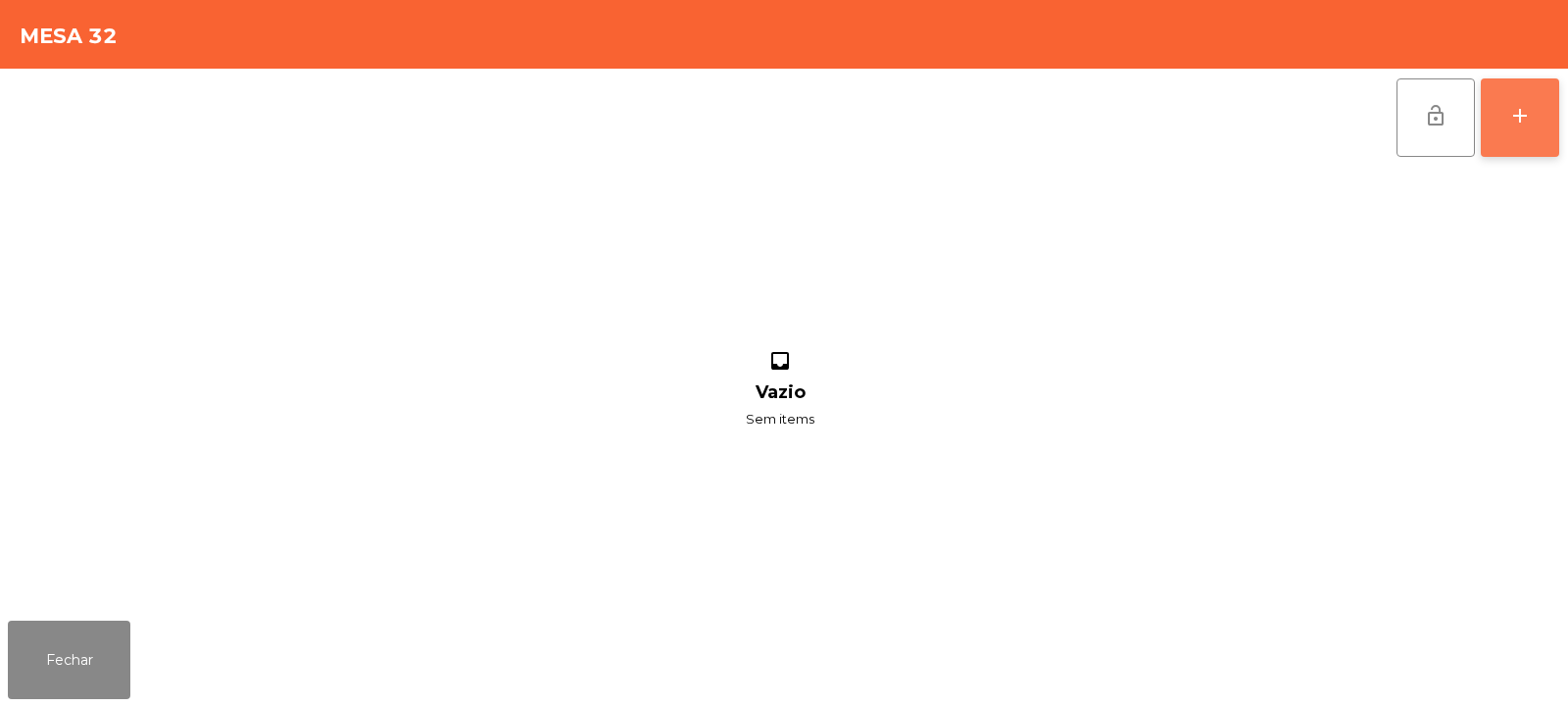
click at [1519, 131] on button "add" at bounding box center [1520, 118] width 79 height 79
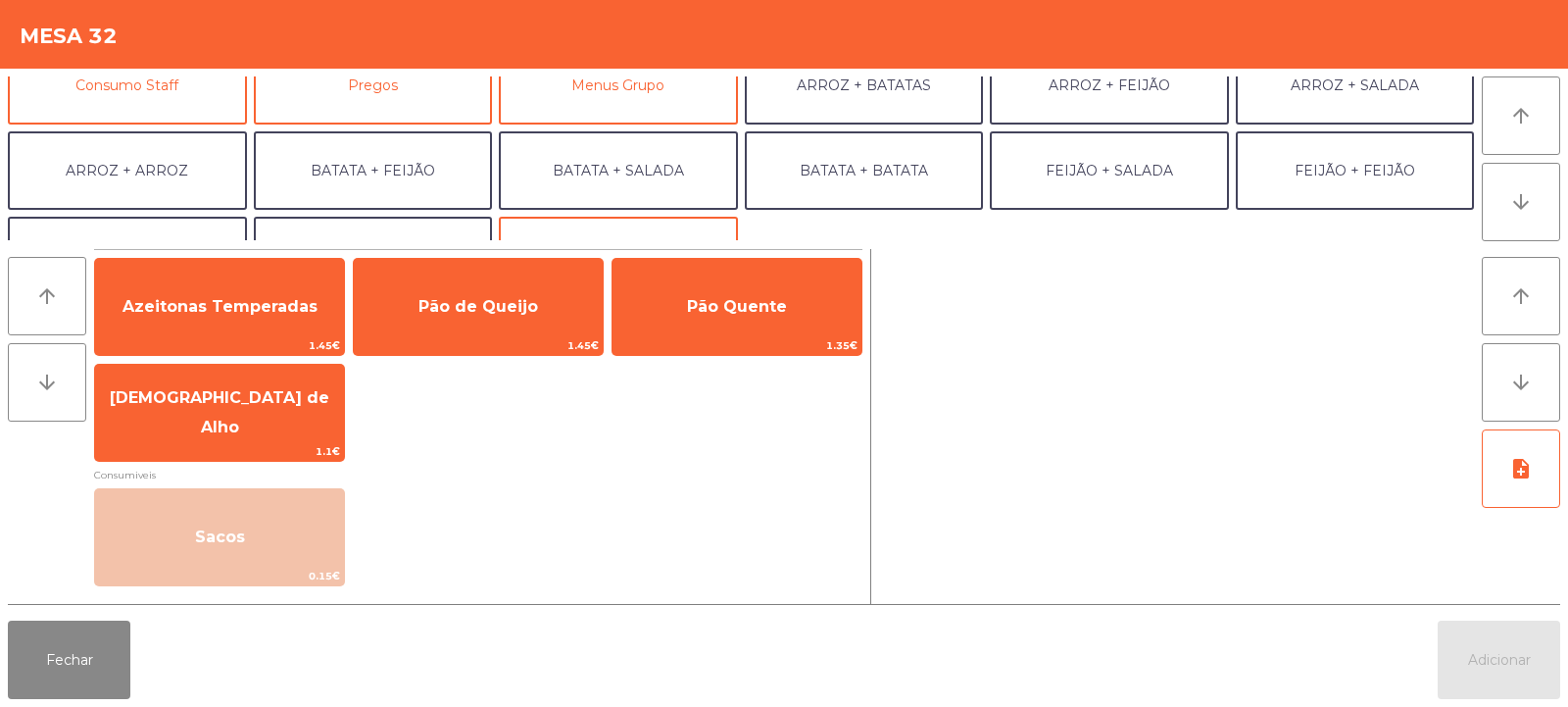
scroll to position [256, 0]
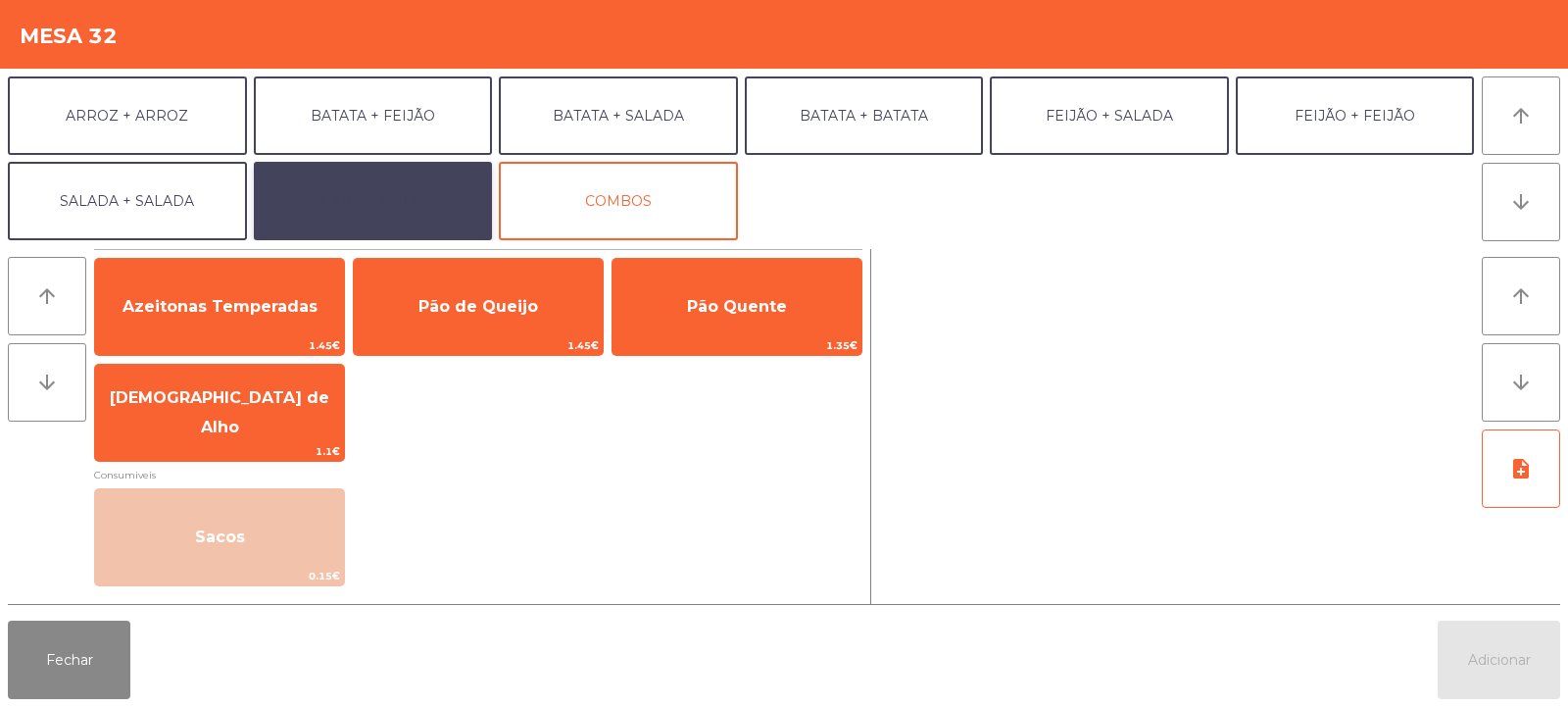
click at [351, 202] on button "EXTRAS UBER" at bounding box center [373, 201] width 239 height 79
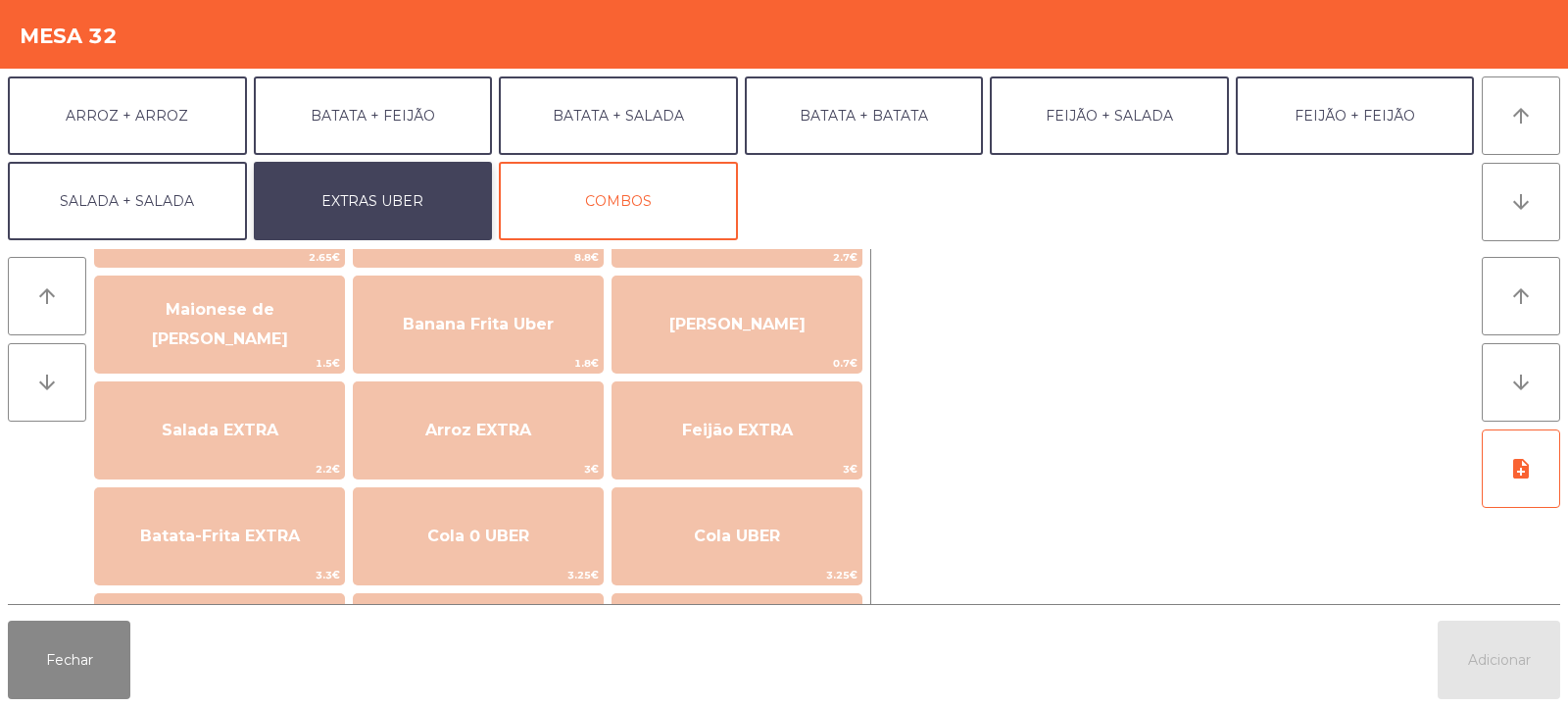
scroll to position [109, 0]
click at [93, 660] on button "Fechar" at bounding box center [69, 659] width 123 height 79
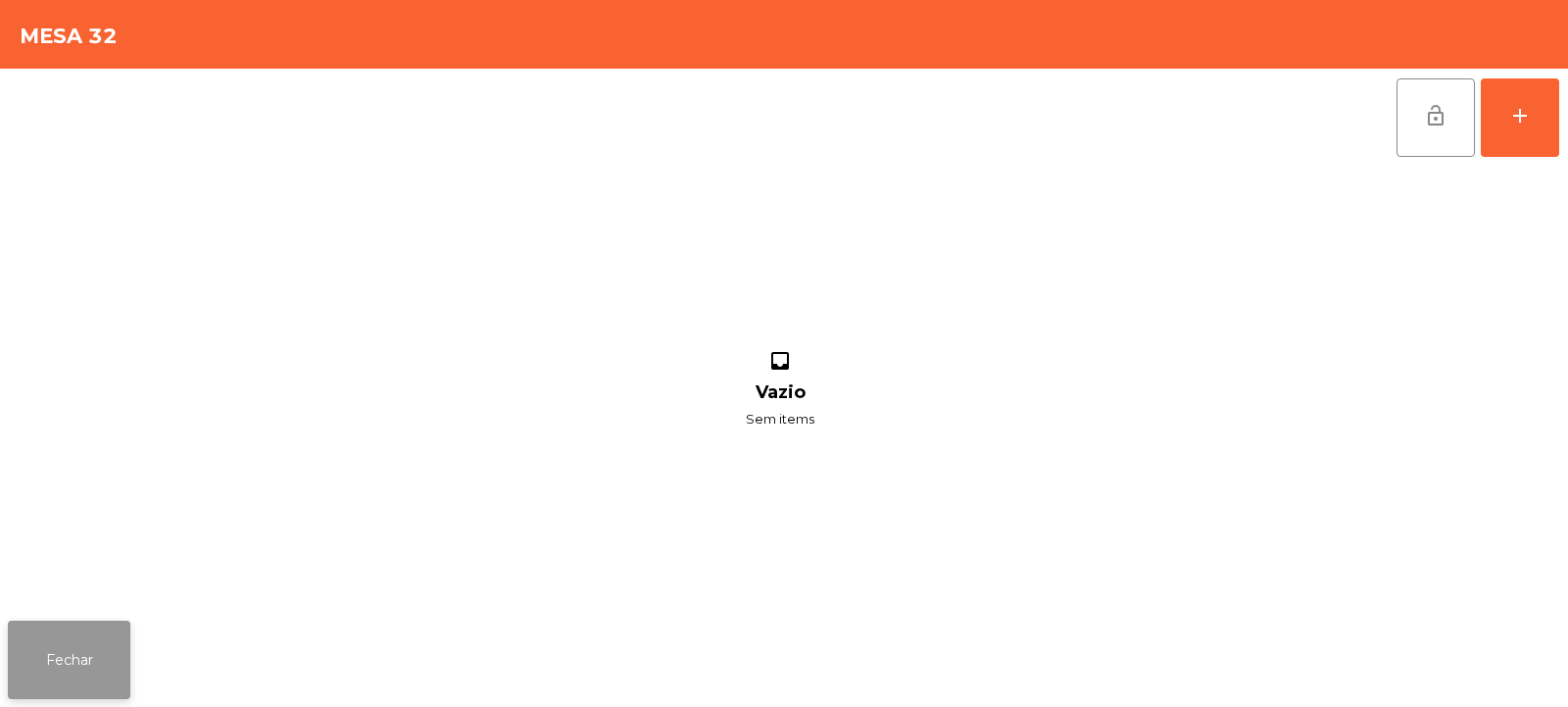
click at [79, 657] on button "Fechar" at bounding box center [69, 659] width 123 height 79
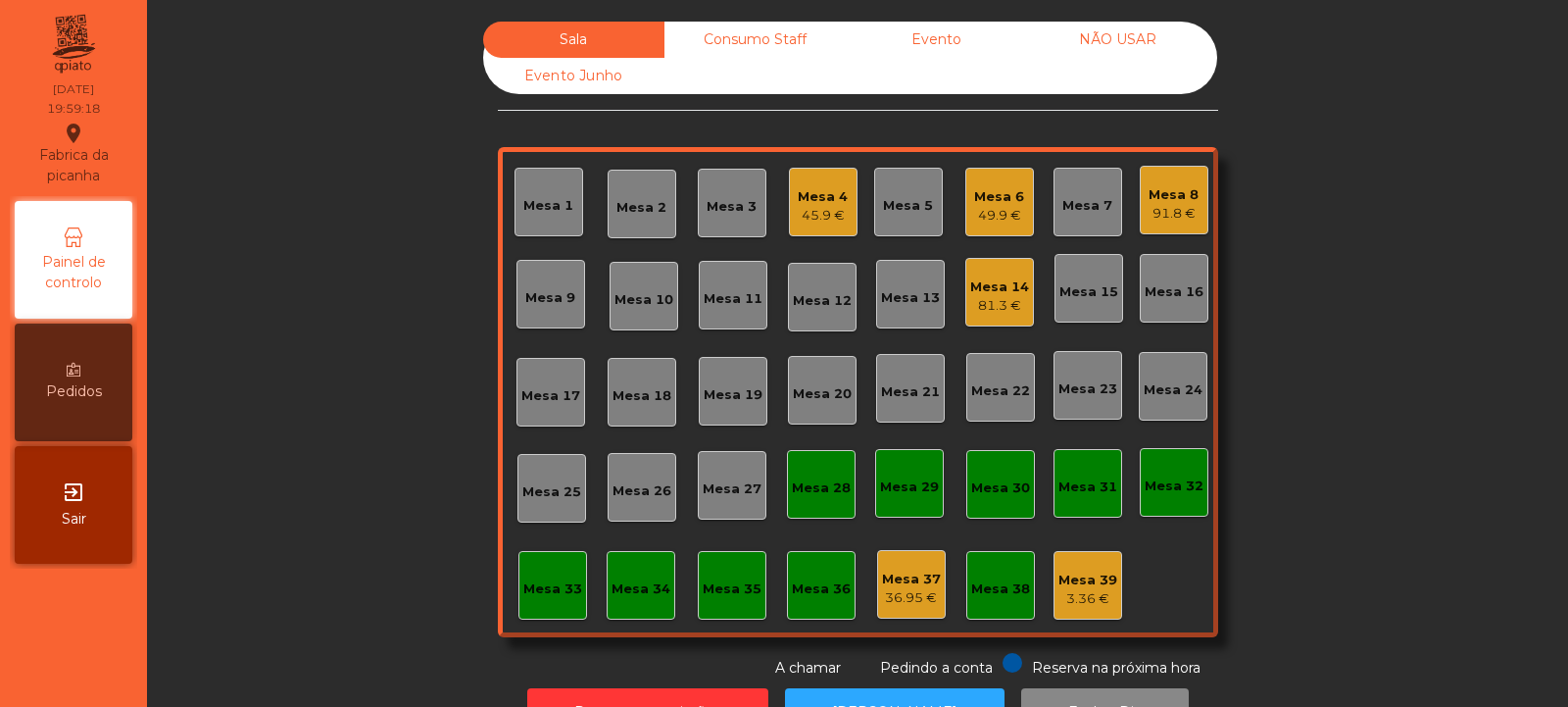
click at [640, 203] on div "Mesa 2" at bounding box center [641, 208] width 50 height 20
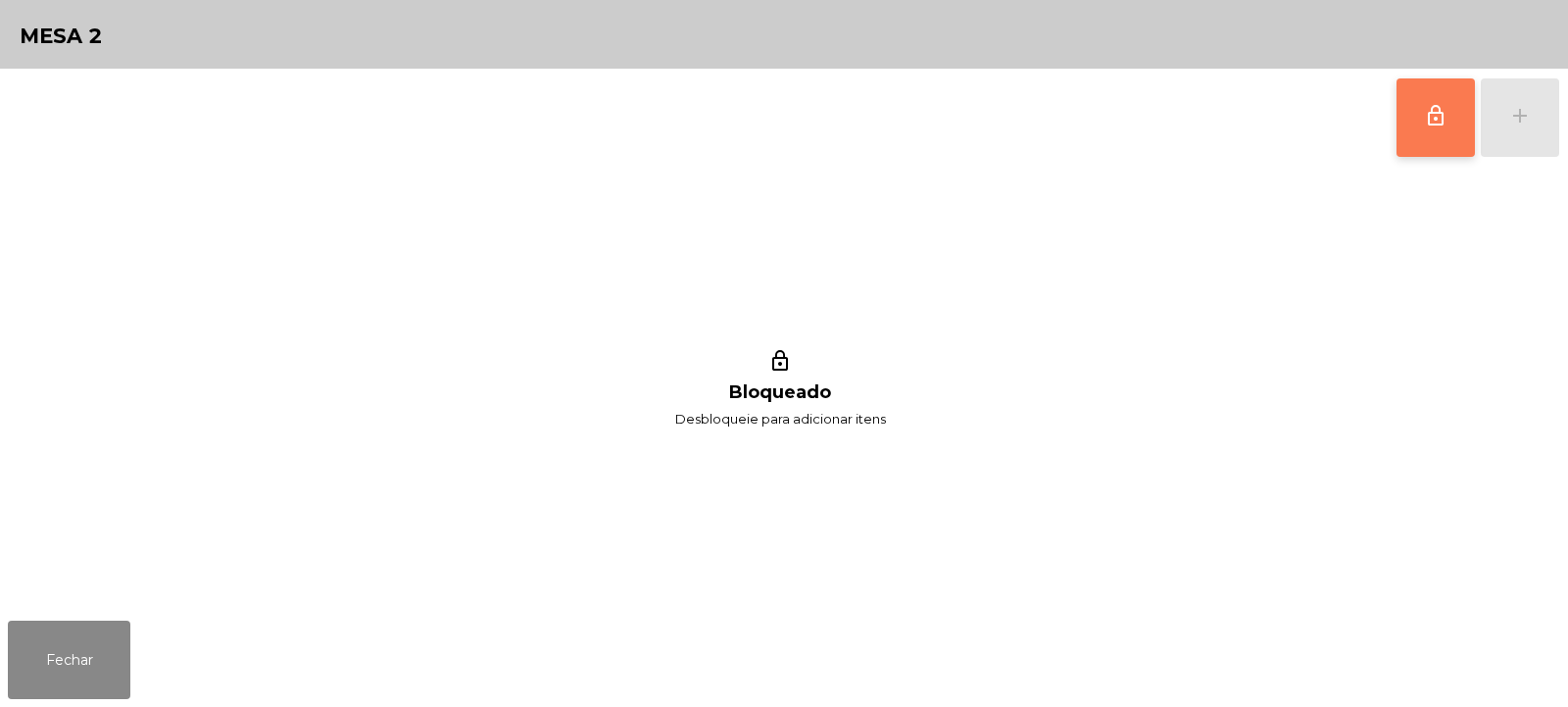
click at [1424, 131] on button "lock_outline" at bounding box center [1435, 118] width 79 height 79
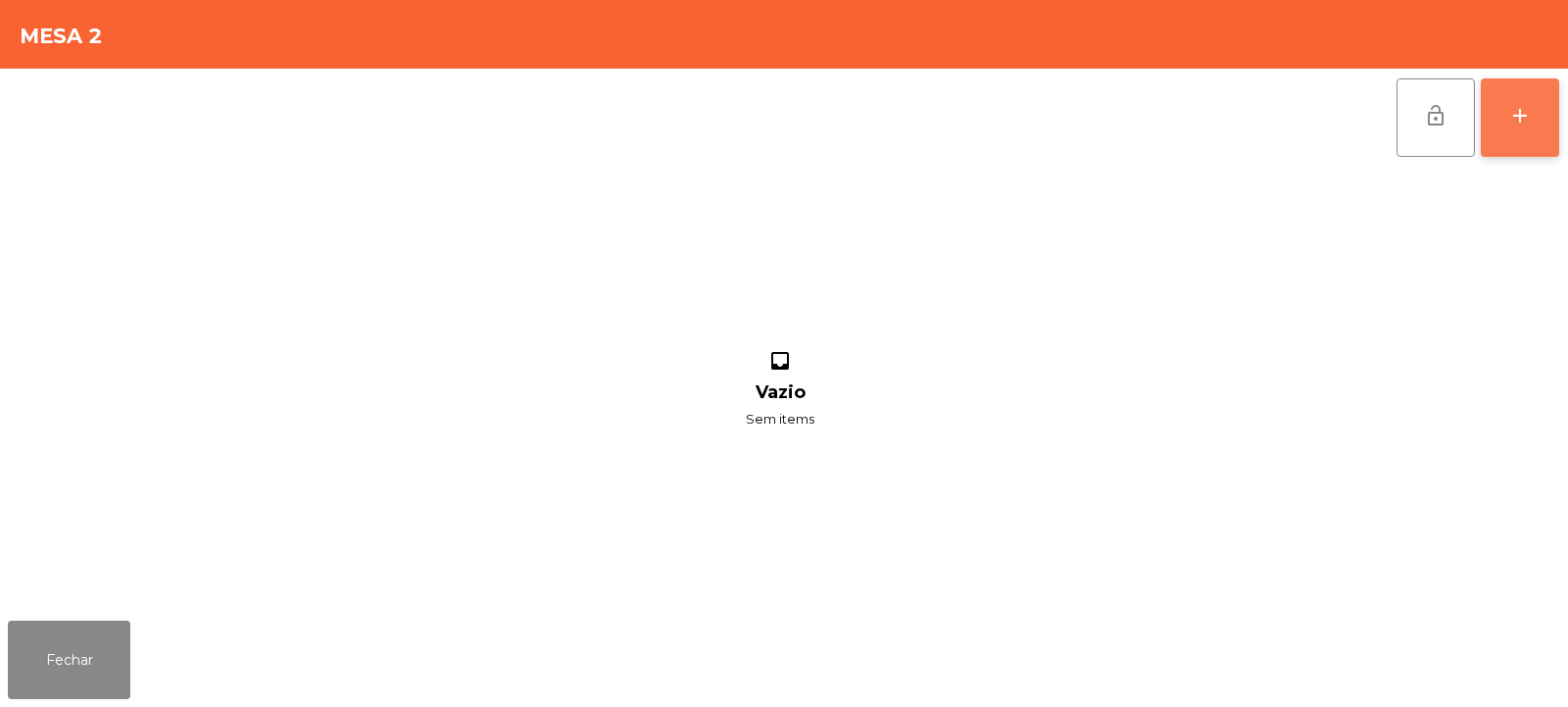
click at [1517, 144] on button "add" at bounding box center [1520, 118] width 79 height 79
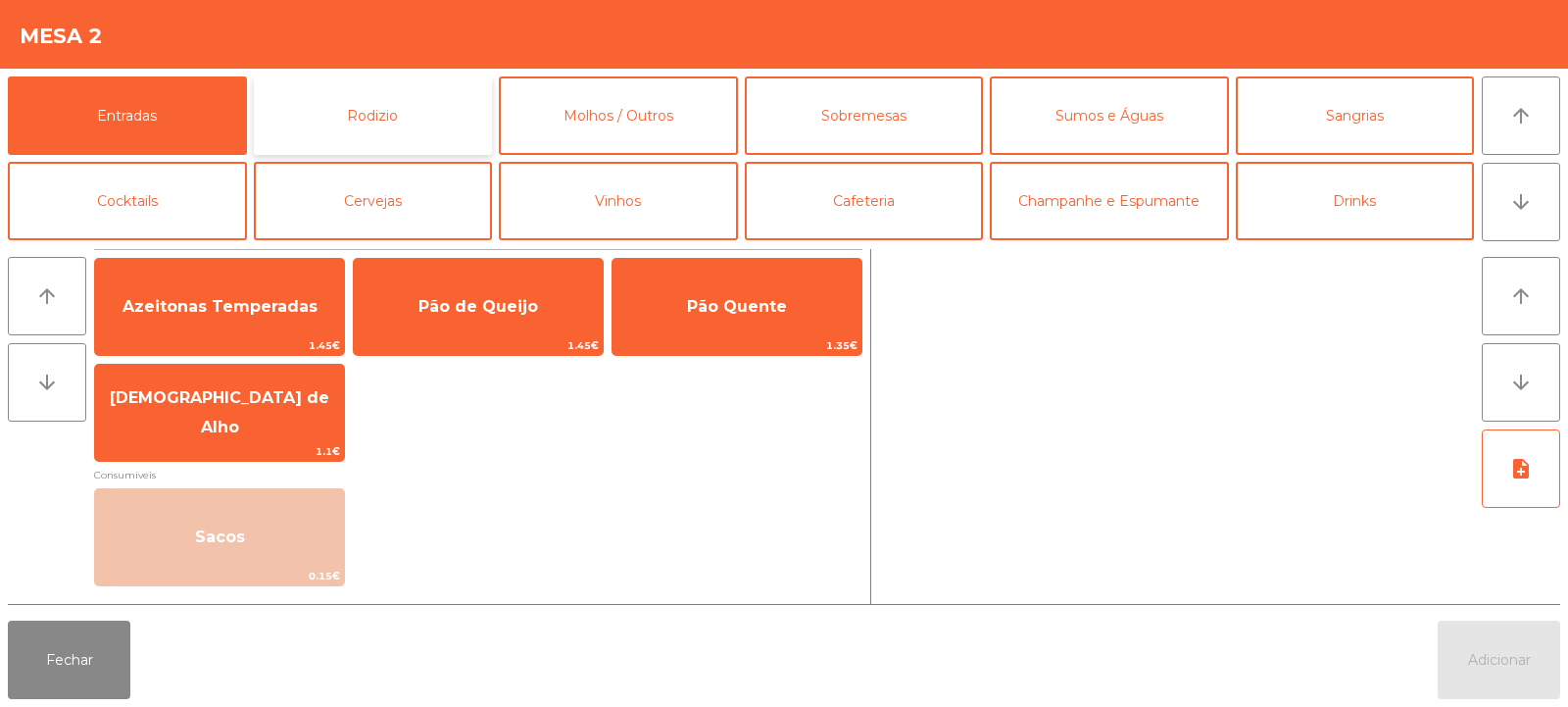
click at [375, 114] on button "Rodizio" at bounding box center [373, 116] width 239 height 79
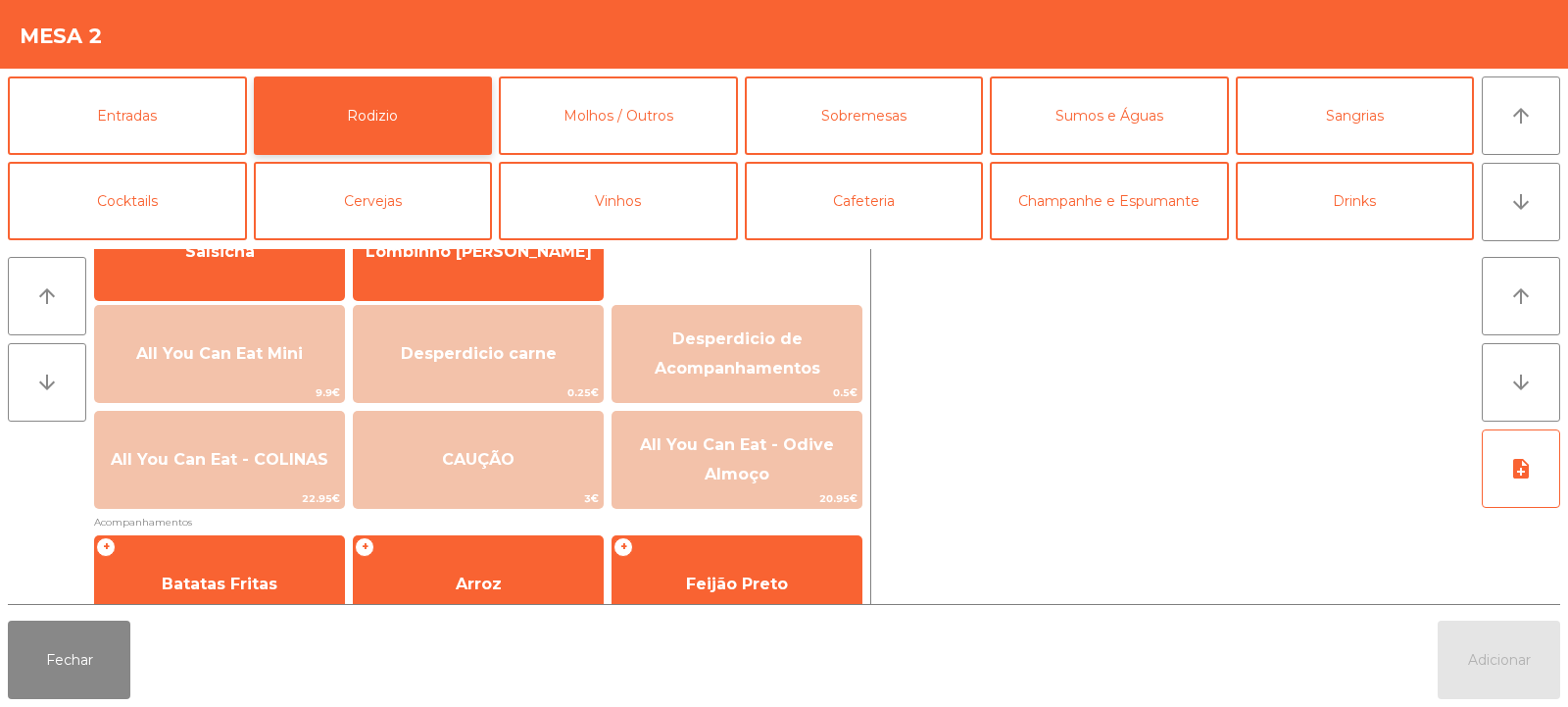
scroll to position [207, 0]
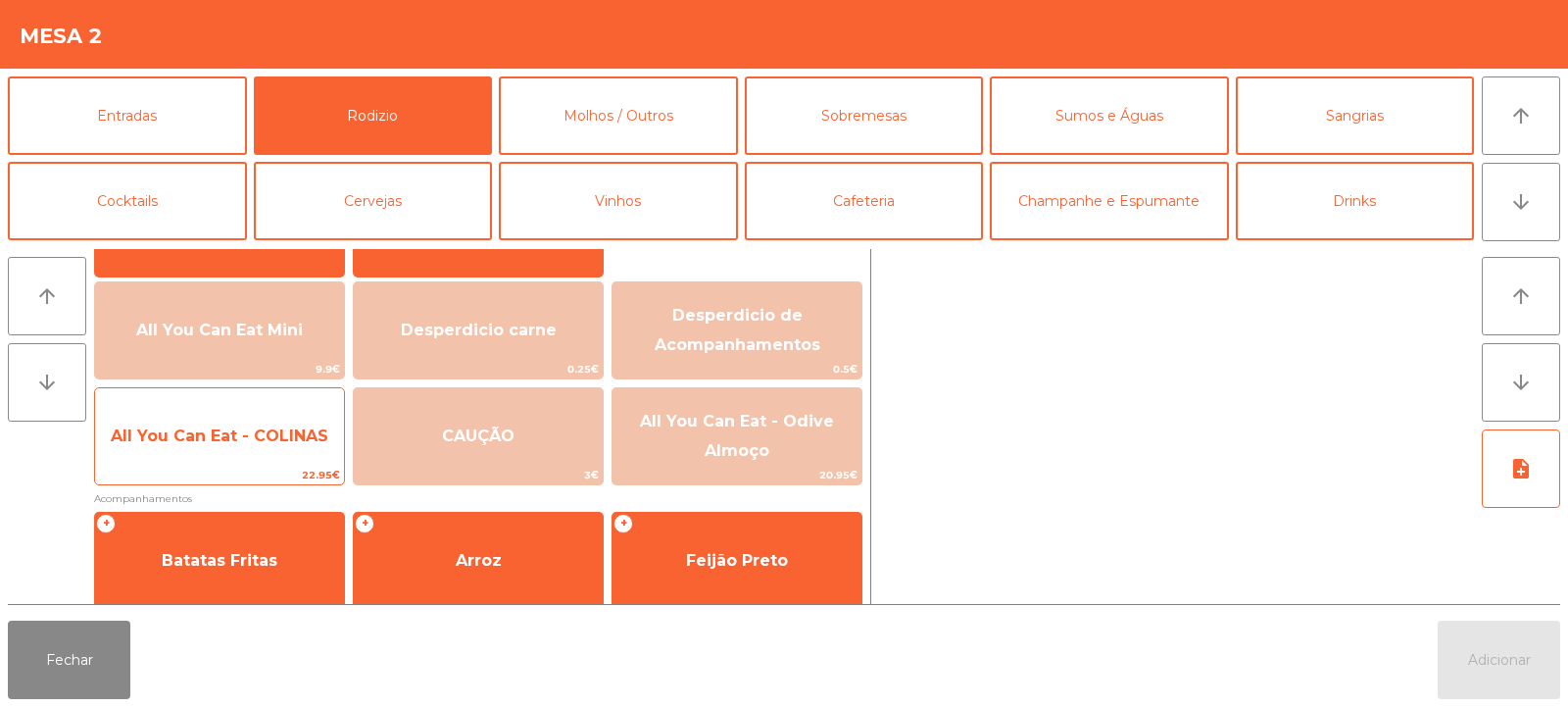
click at [230, 467] on span "22.95€" at bounding box center [219, 474] width 249 height 19
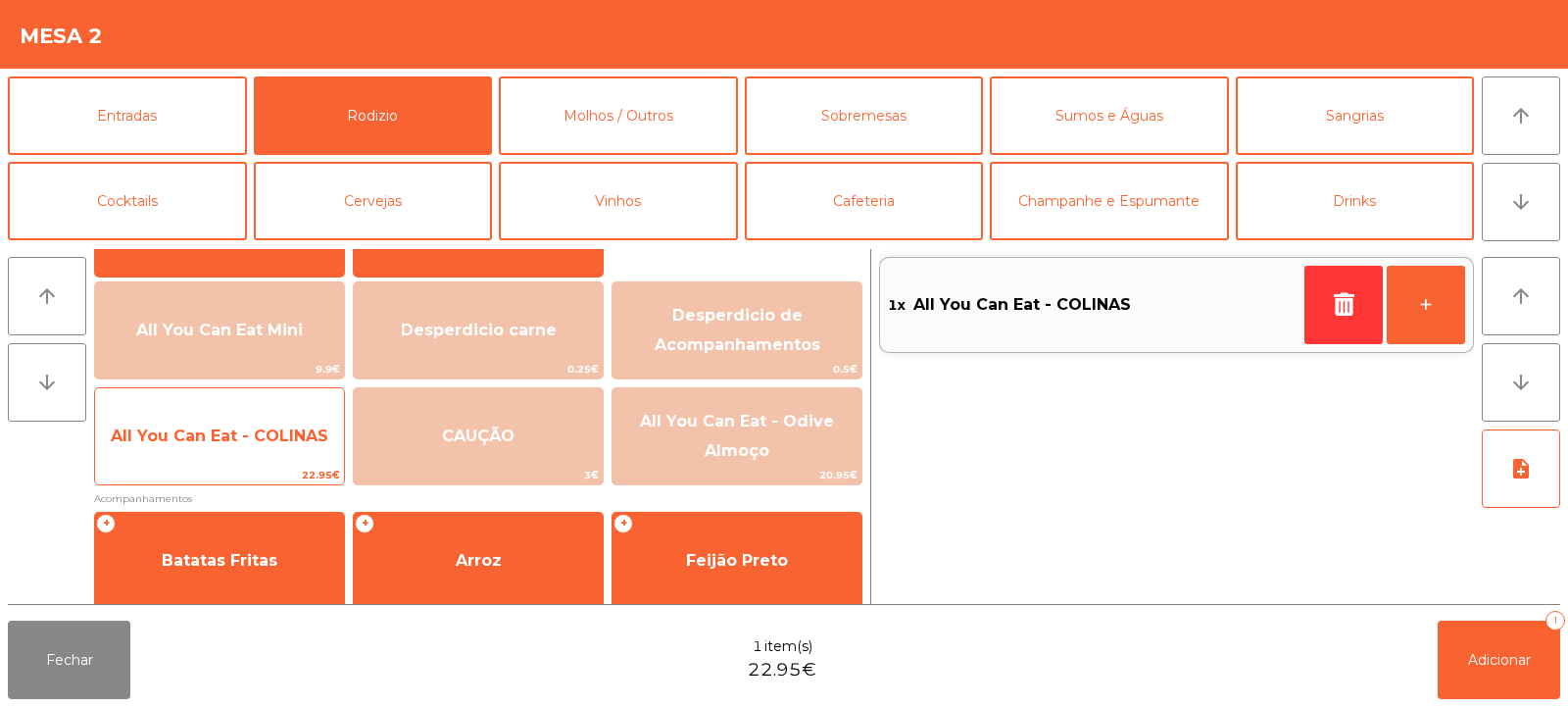
click at [236, 446] on span "All You Can Eat - COLINAS" at bounding box center [219, 435] width 249 height 53
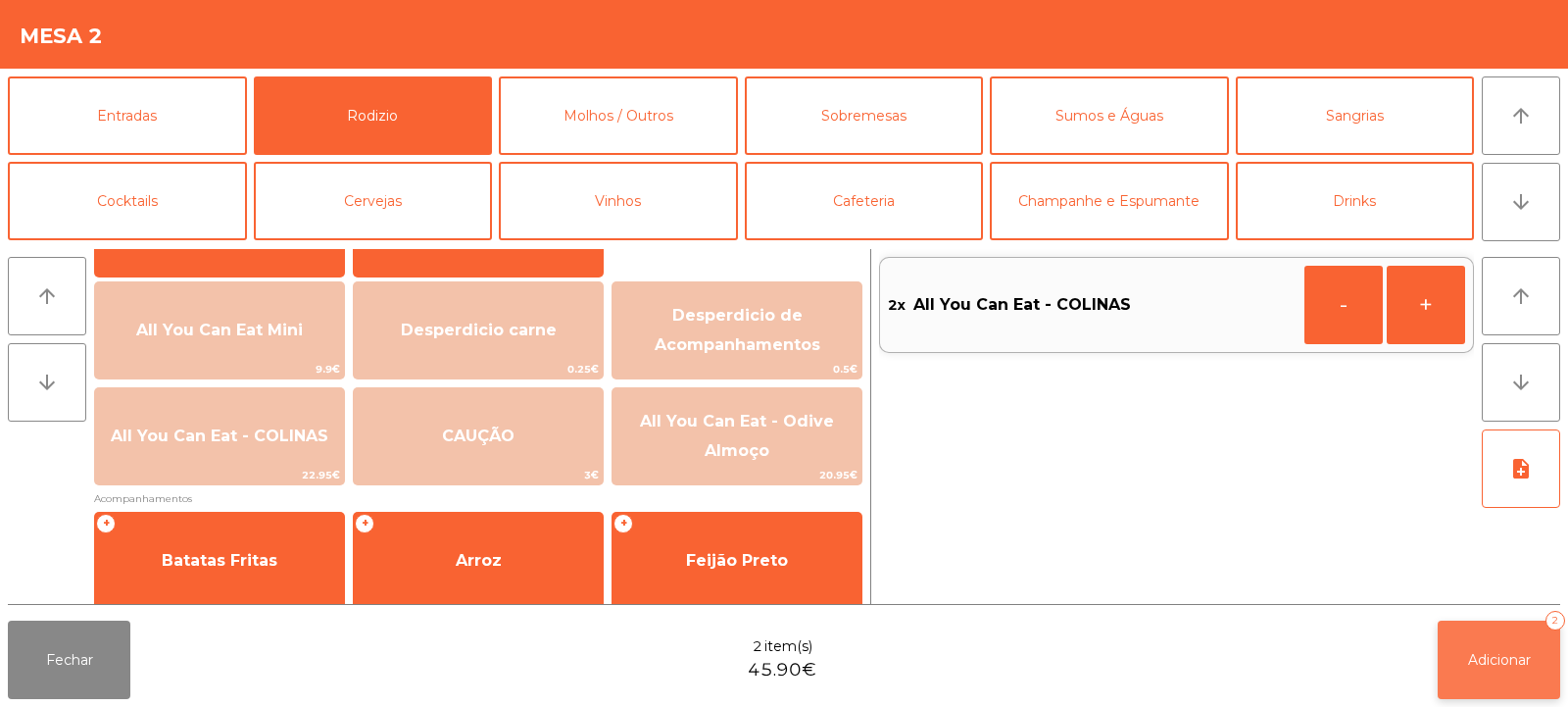
click at [1488, 674] on button "Adicionar 2" at bounding box center [1499, 659] width 123 height 79
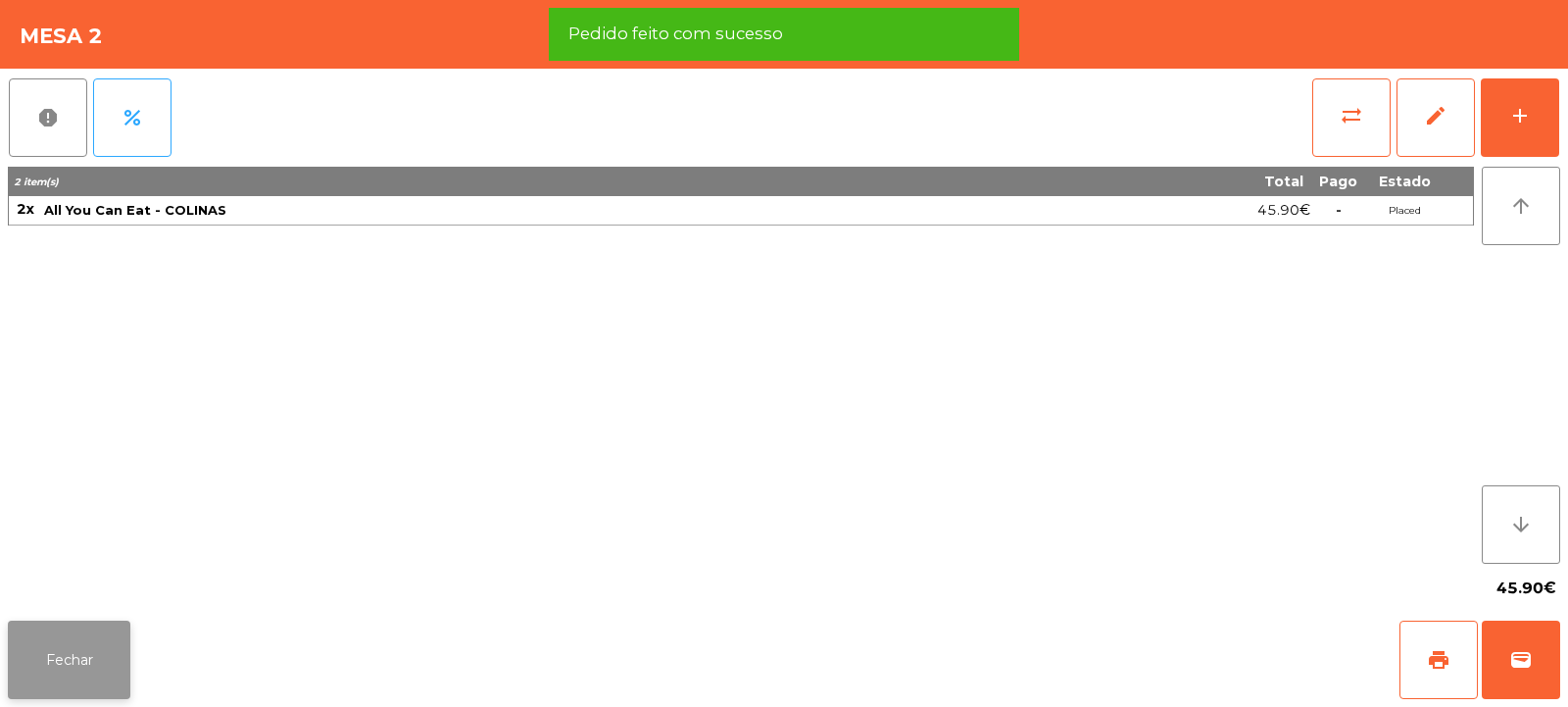
click at [72, 694] on button "Fechar" at bounding box center [69, 659] width 123 height 79
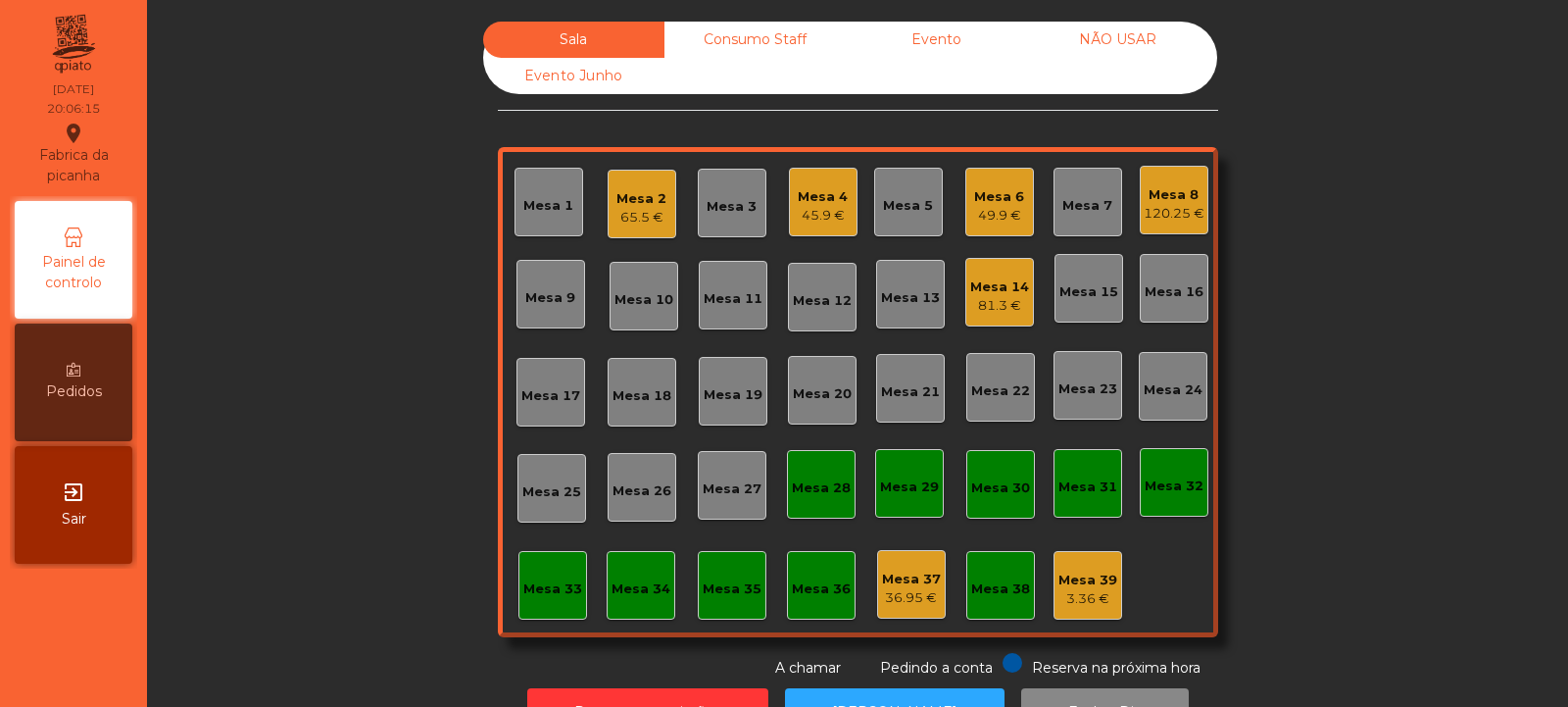
click at [793, 385] on div "Mesa 20" at bounding box center [822, 394] width 59 height 20
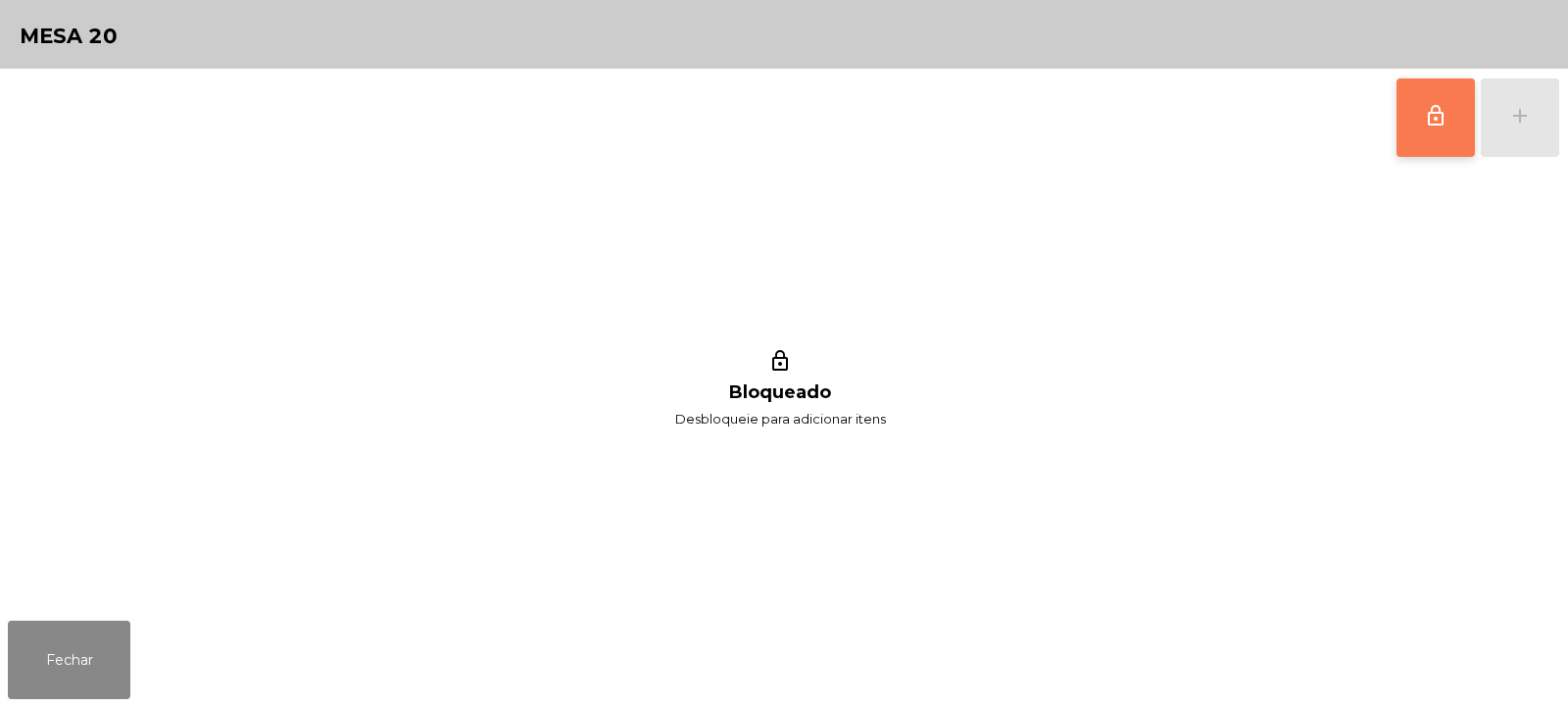
click at [1422, 137] on button "lock_outline" at bounding box center [1435, 118] width 79 height 79
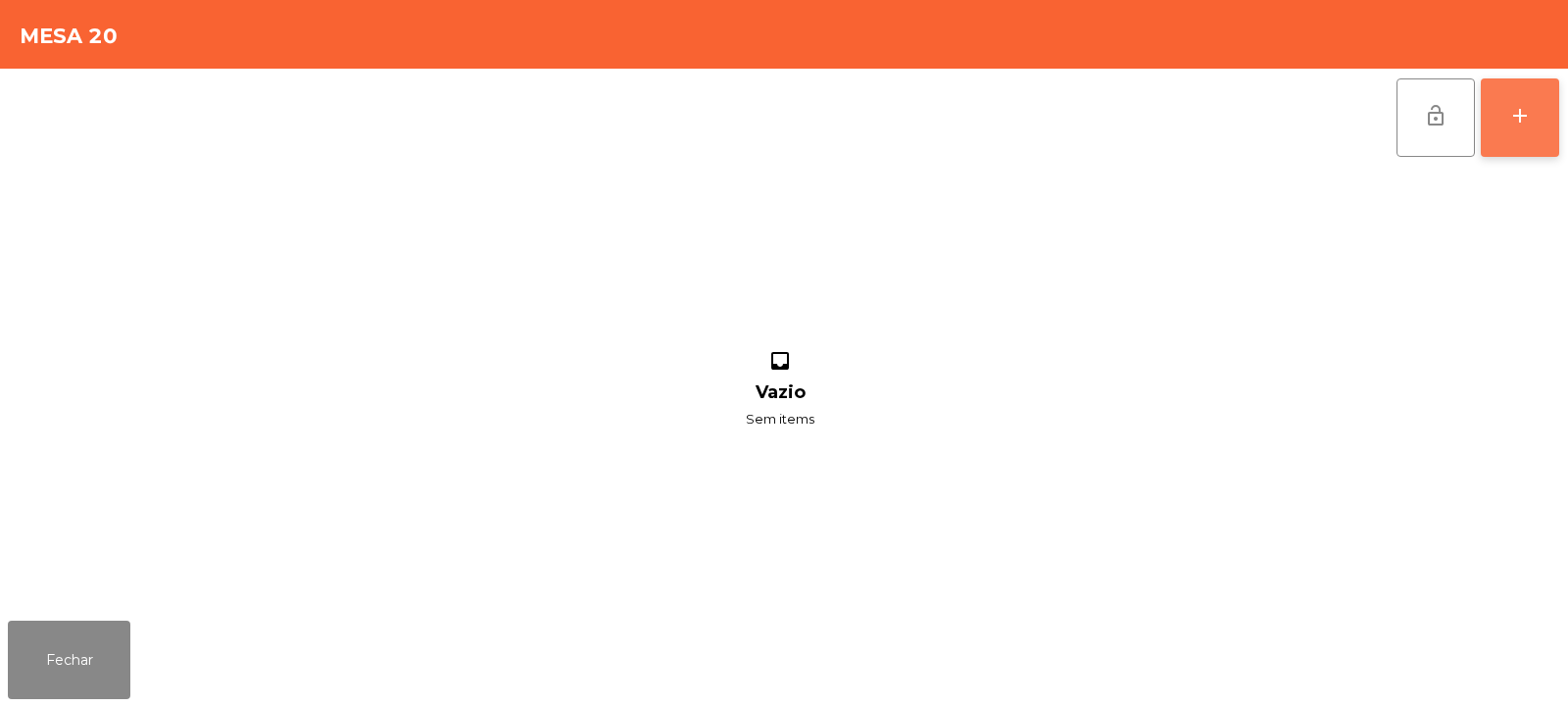
click at [1521, 131] on button "add" at bounding box center [1520, 118] width 79 height 79
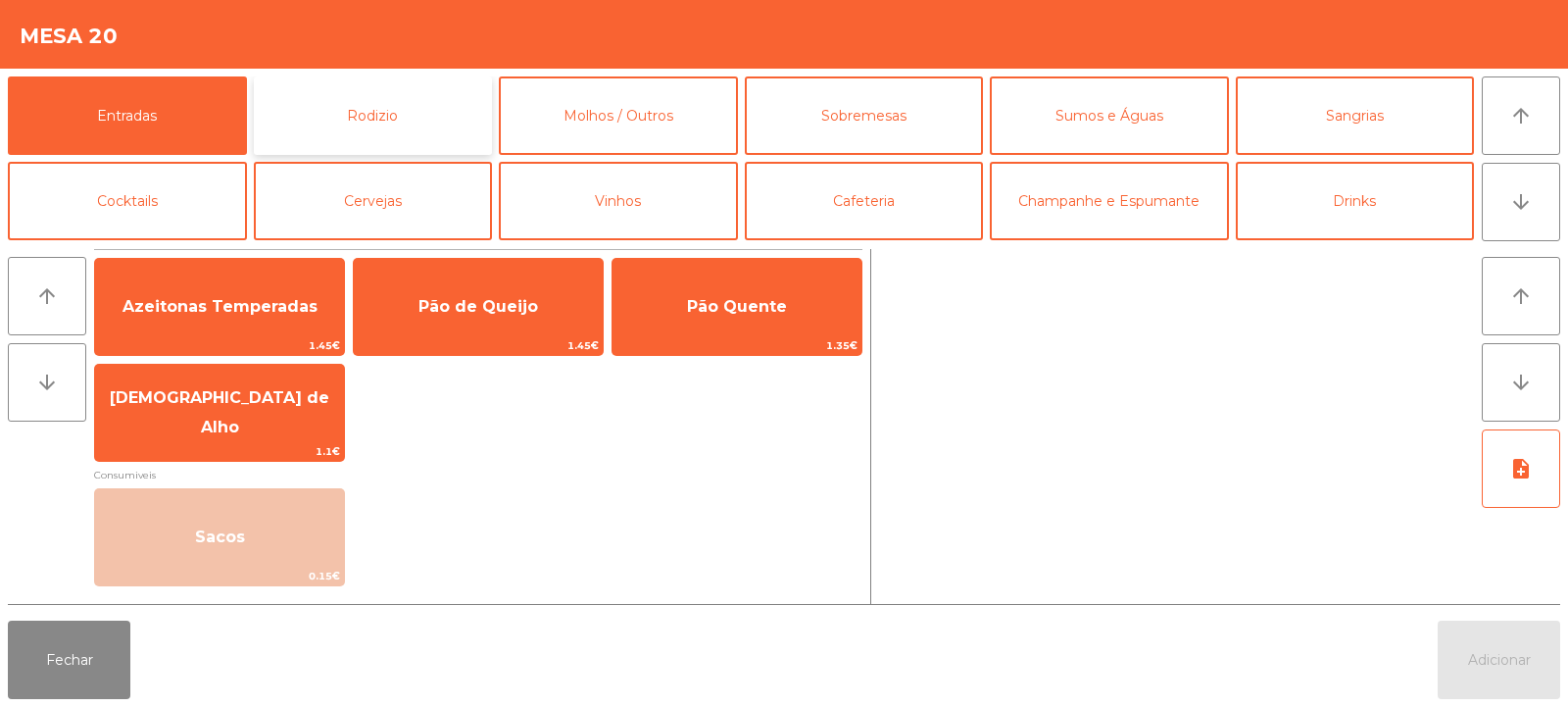
click at [430, 111] on button "Rodizio" at bounding box center [373, 116] width 239 height 79
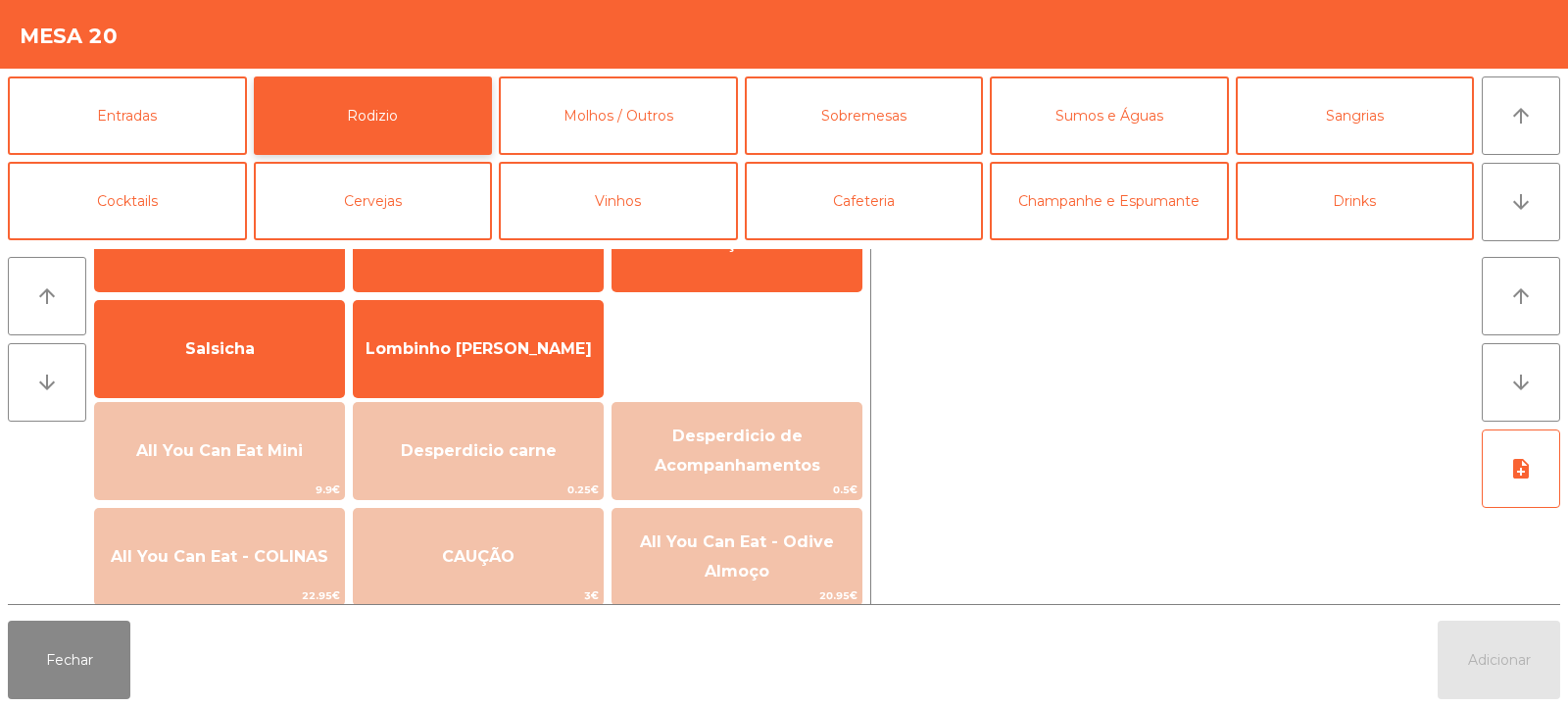
scroll to position [106, 0]
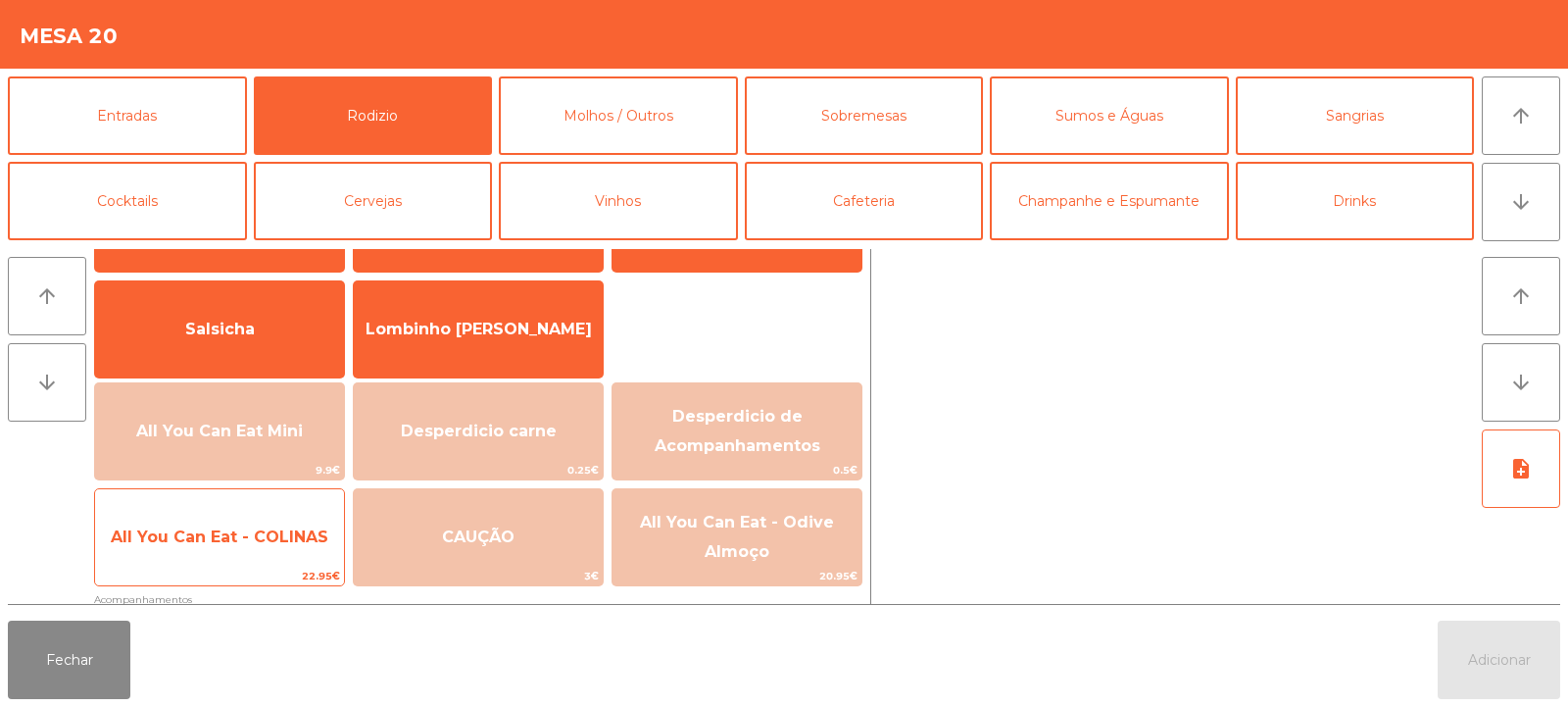
click at [225, 533] on span "All You Can Eat - COLINAS" at bounding box center [220, 536] width 218 height 19
click at [242, 536] on span "All You Can Eat - COLINAS" at bounding box center [220, 536] width 218 height 19
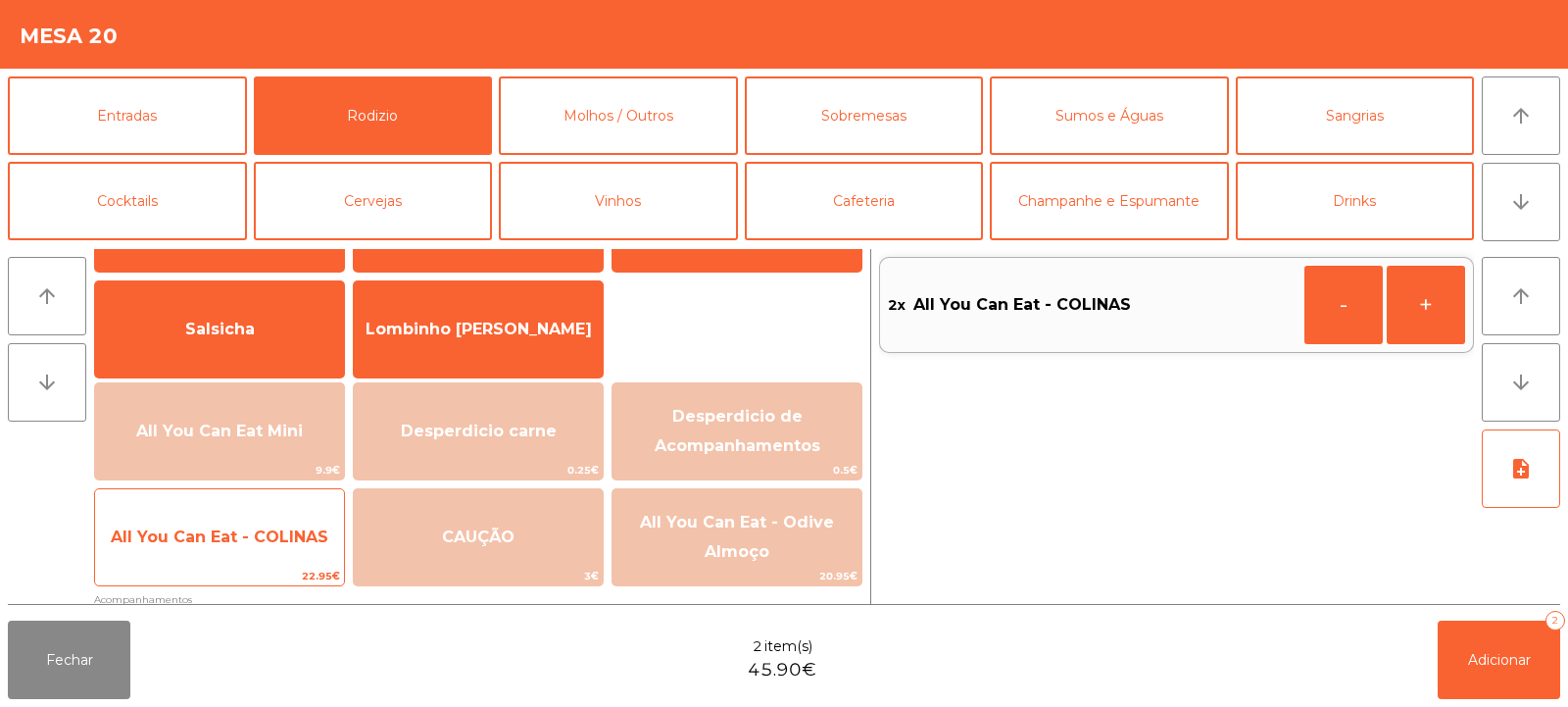
click at [241, 538] on span "All You Can Eat - COLINAS" at bounding box center [220, 536] width 218 height 19
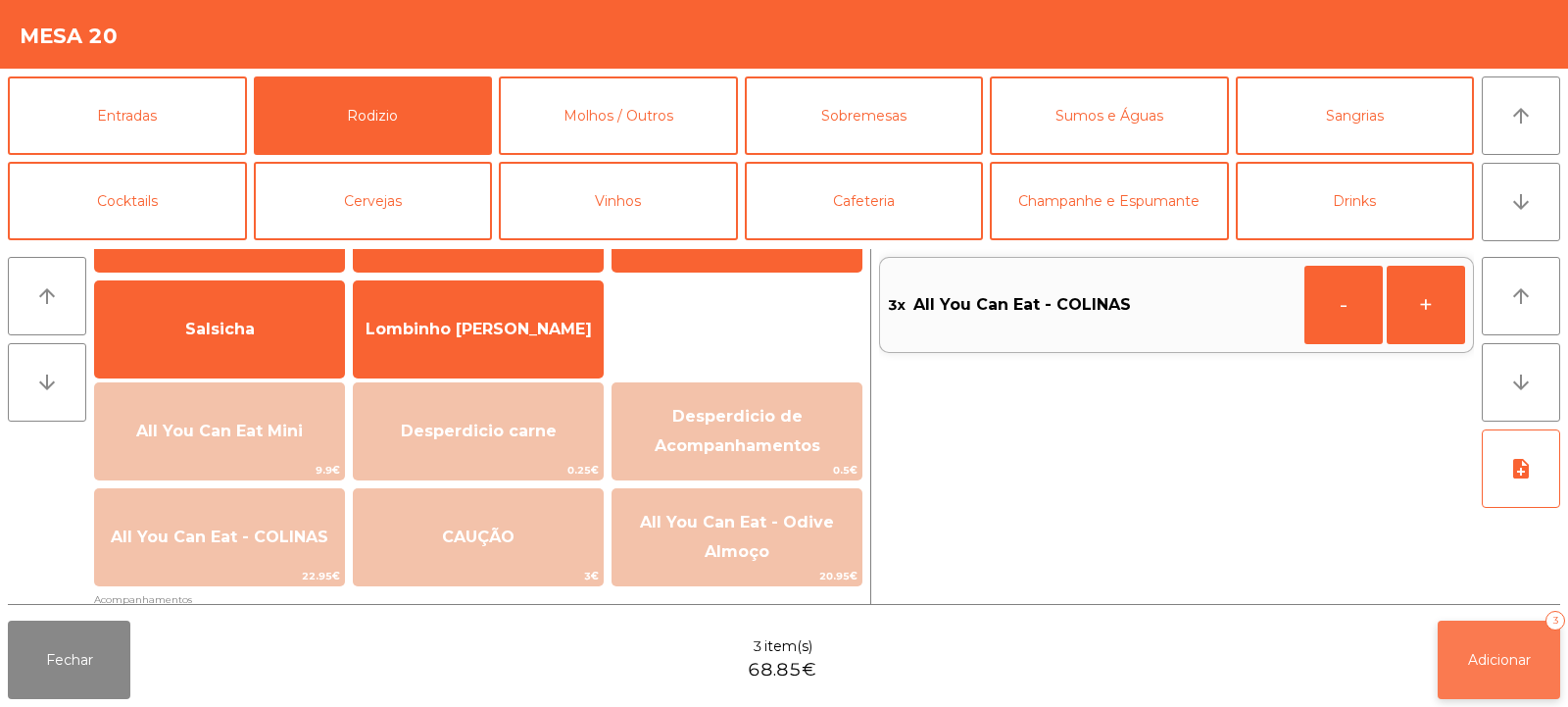
click at [1475, 660] on span "Adicionar" at bounding box center [1499, 660] width 63 height 18
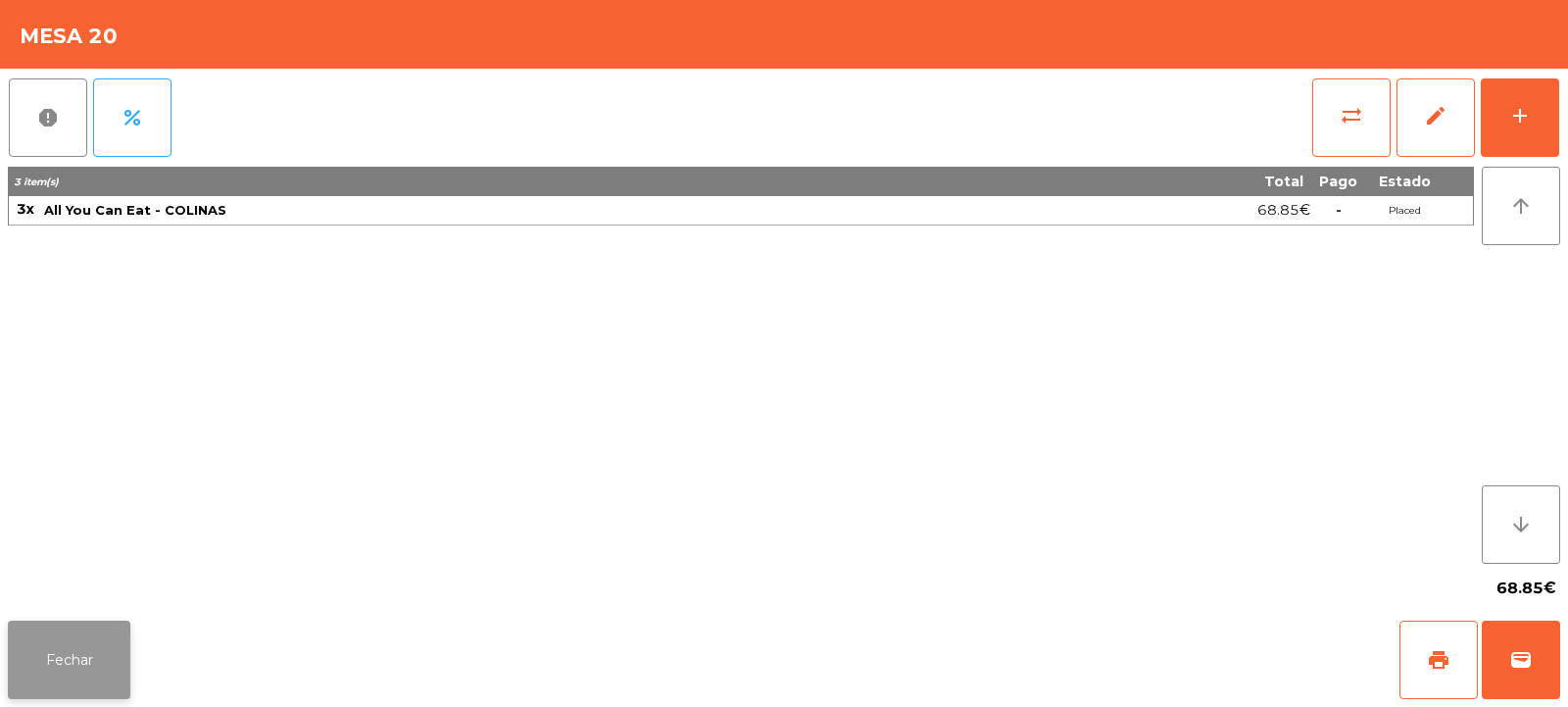
click at [76, 672] on button "Fechar" at bounding box center [69, 659] width 123 height 79
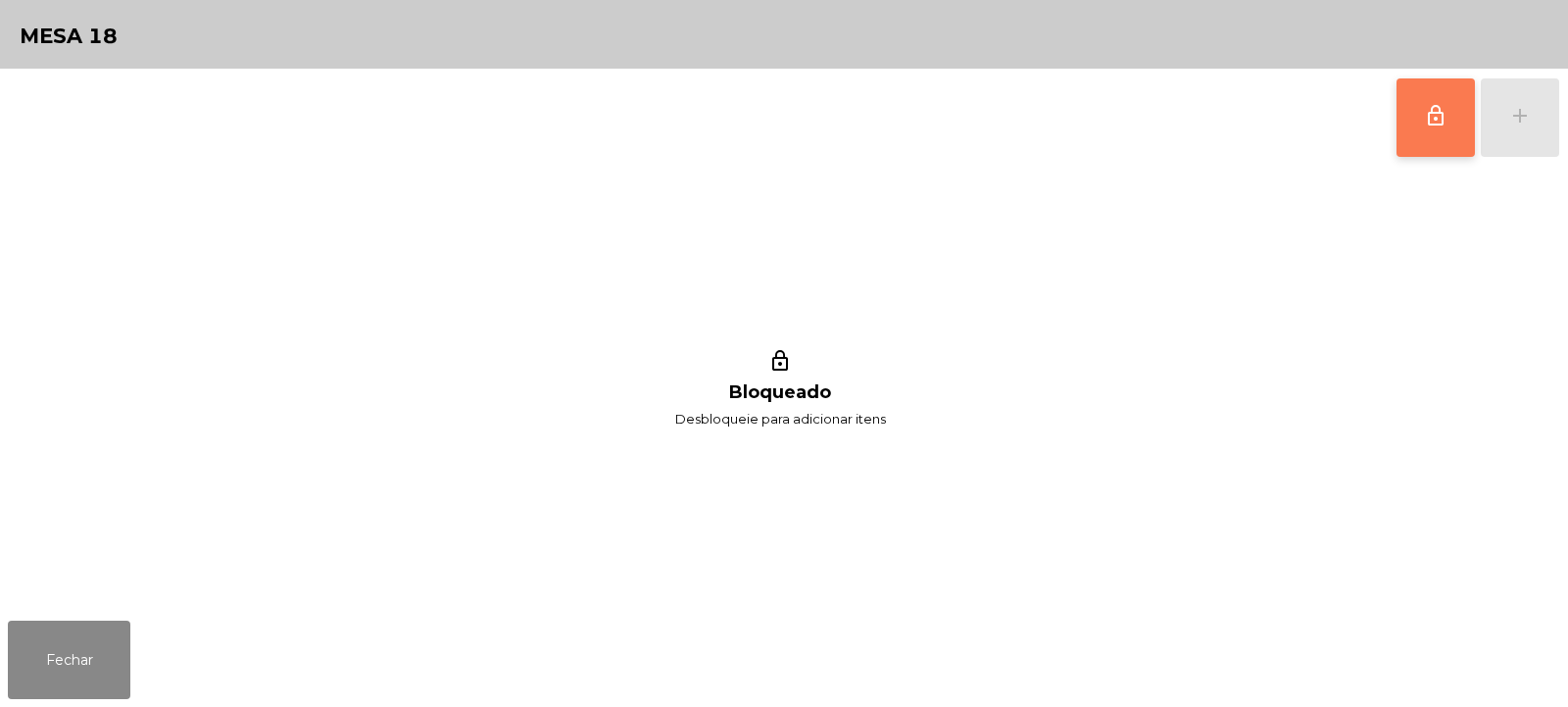
click at [1434, 132] on button "lock_outline" at bounding box center [1435, 118] width 79 height 79
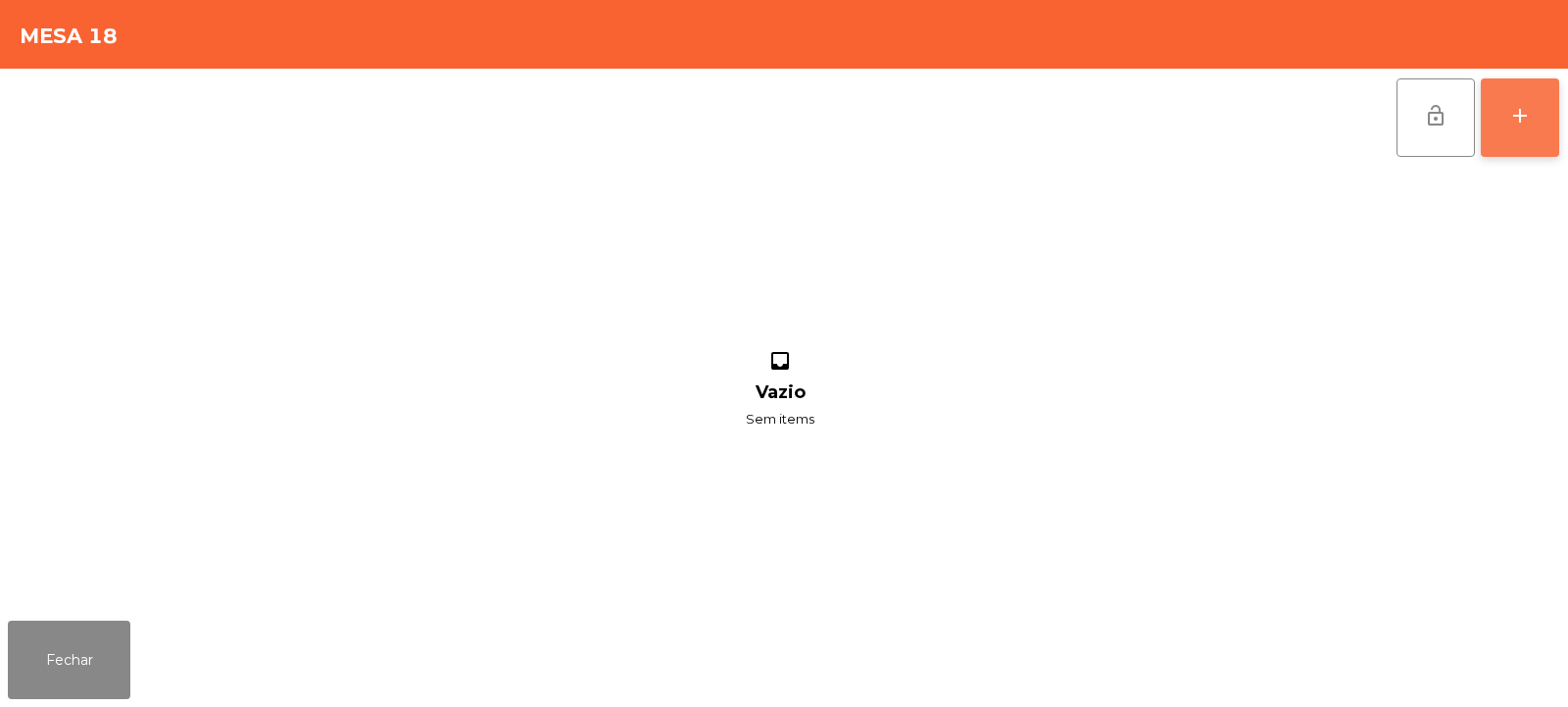
click at [1538, 130] on button "add" at bounding box center [1520, 118] width 79 height 79
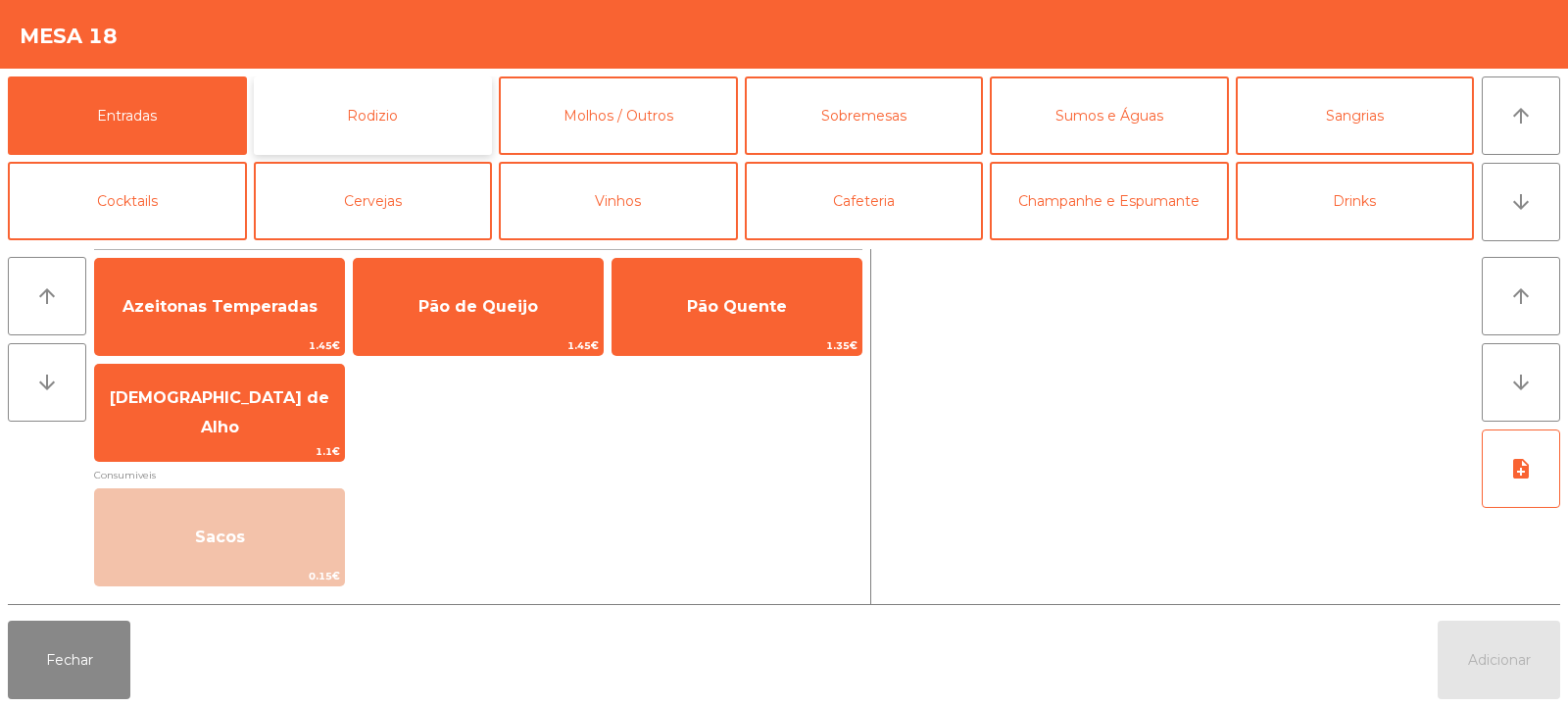
click at [414, 128] on button "Rodizio" at bounding box center [373, 116] width 239 height 79
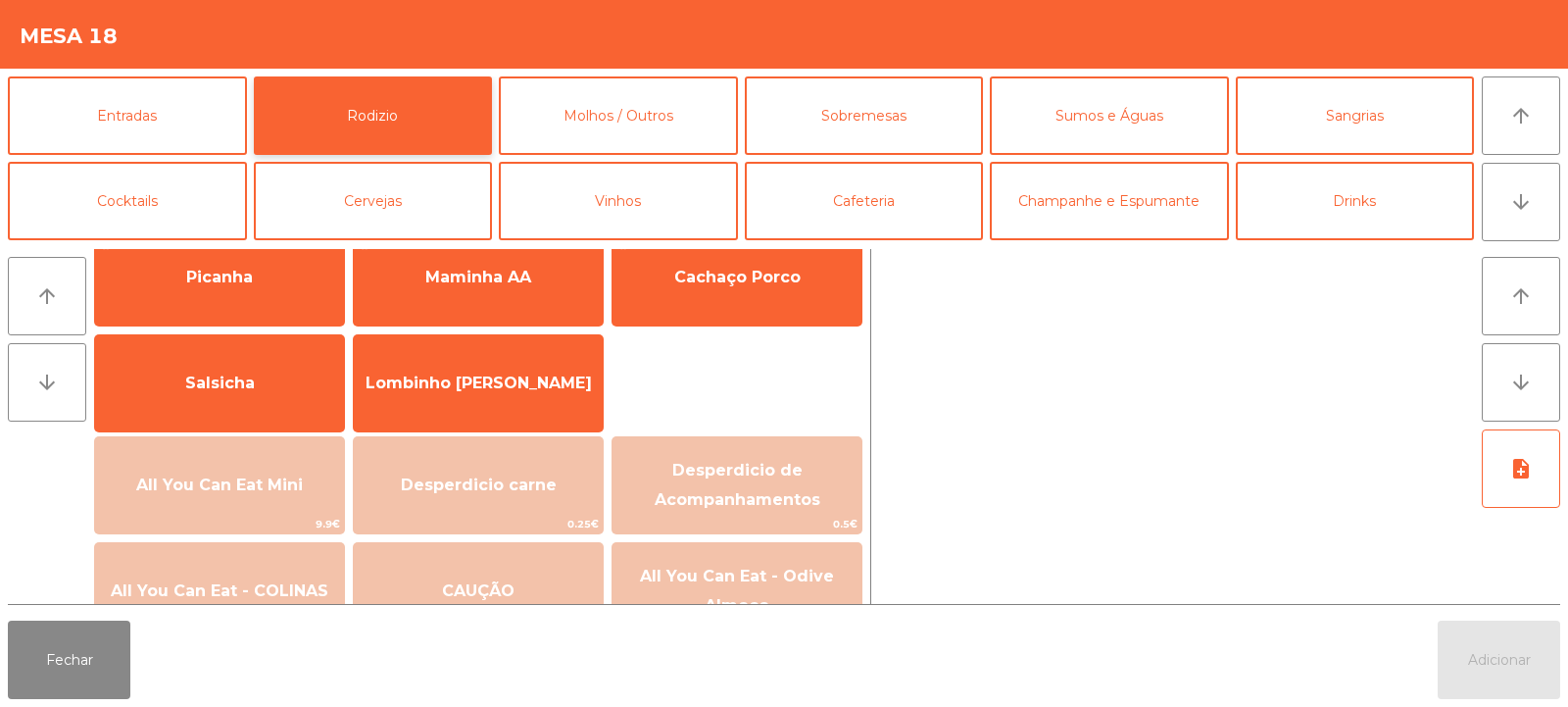
scroll to position [133, 0]
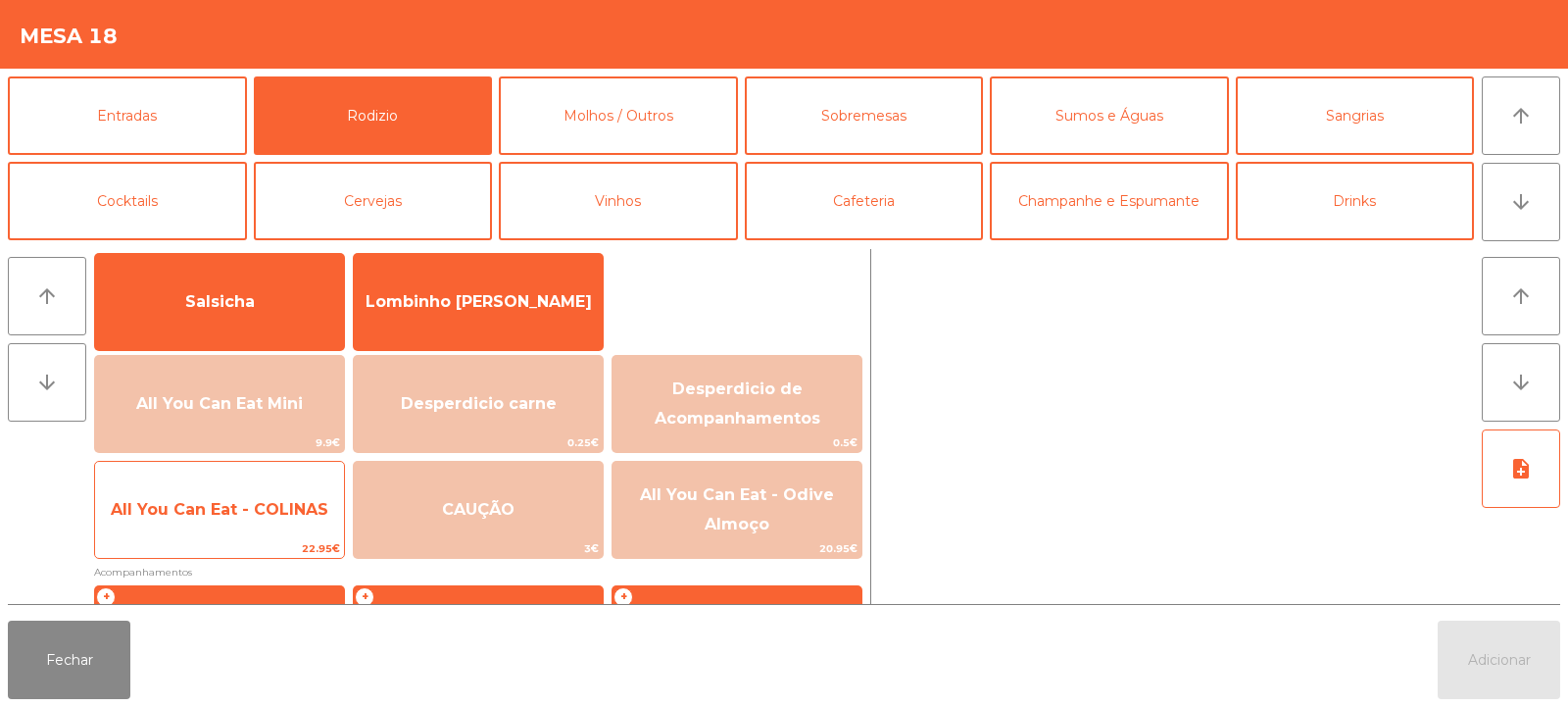
click at [250, 526] on span "All You Can Eat - COLINAS" at bounding box center [219, 509] width 249 height 53
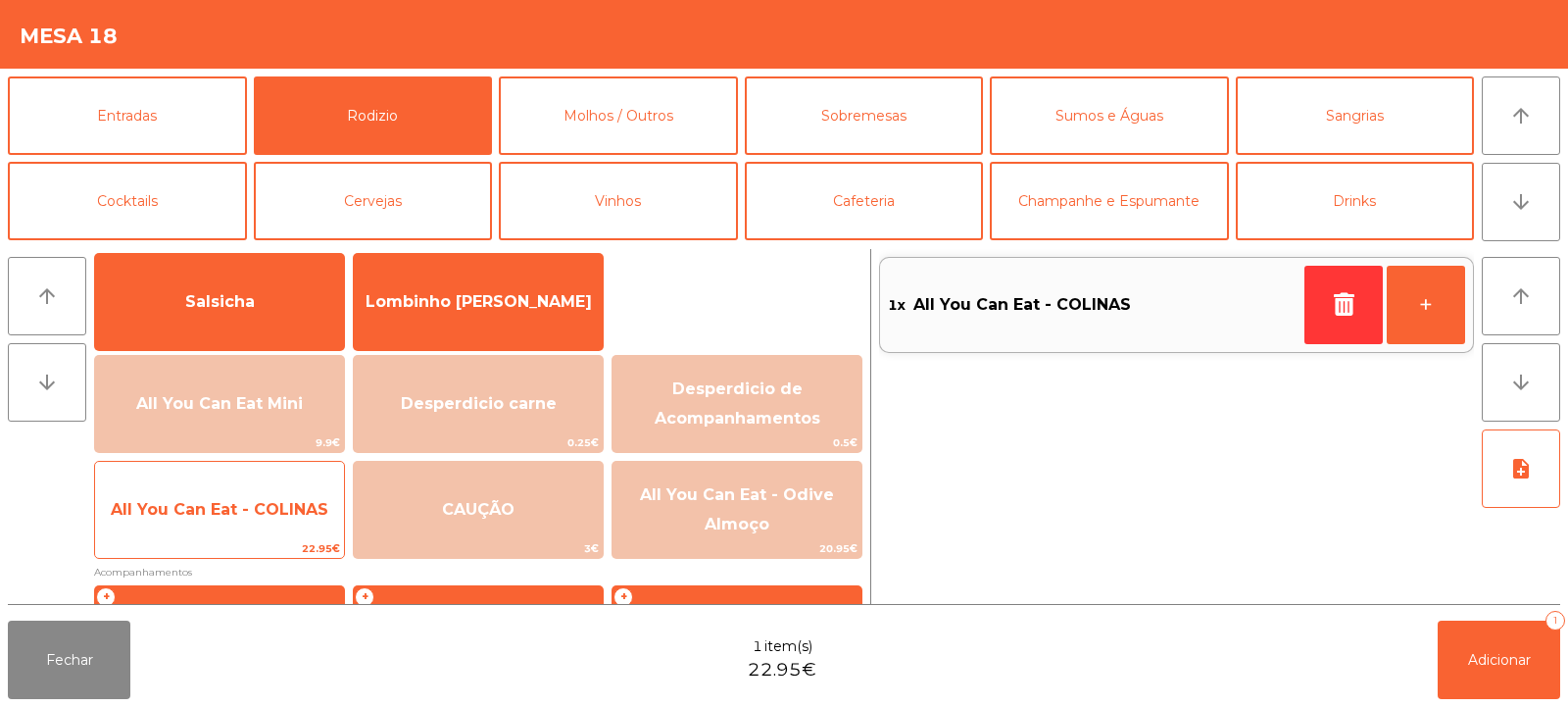
click at [250, 511] on span "All You Can Eat - COLINAS" at bounding box center [220, 508] width 218 height 19
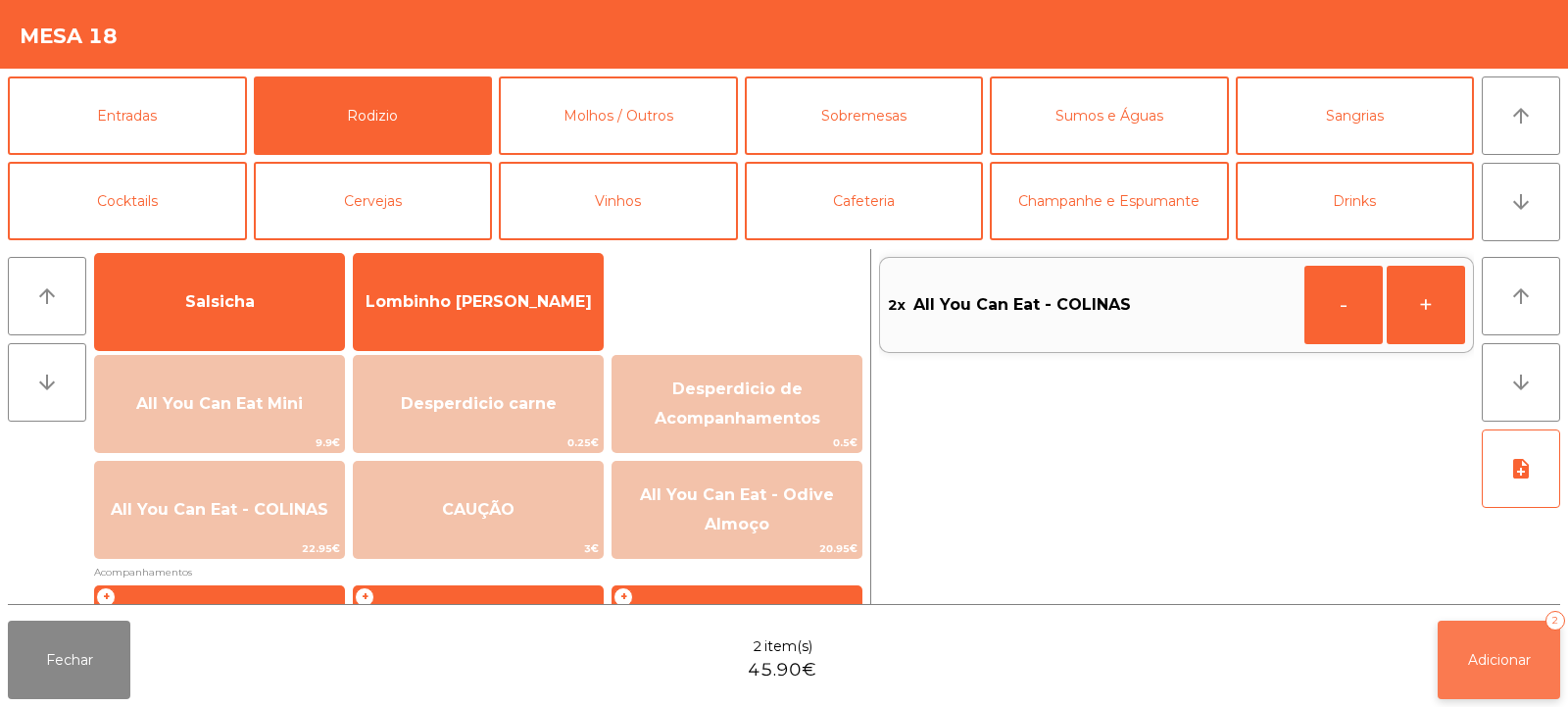
click at [1468, 657] on span "Adicionar" at bounding box center [1499, 660] width 63 height 18
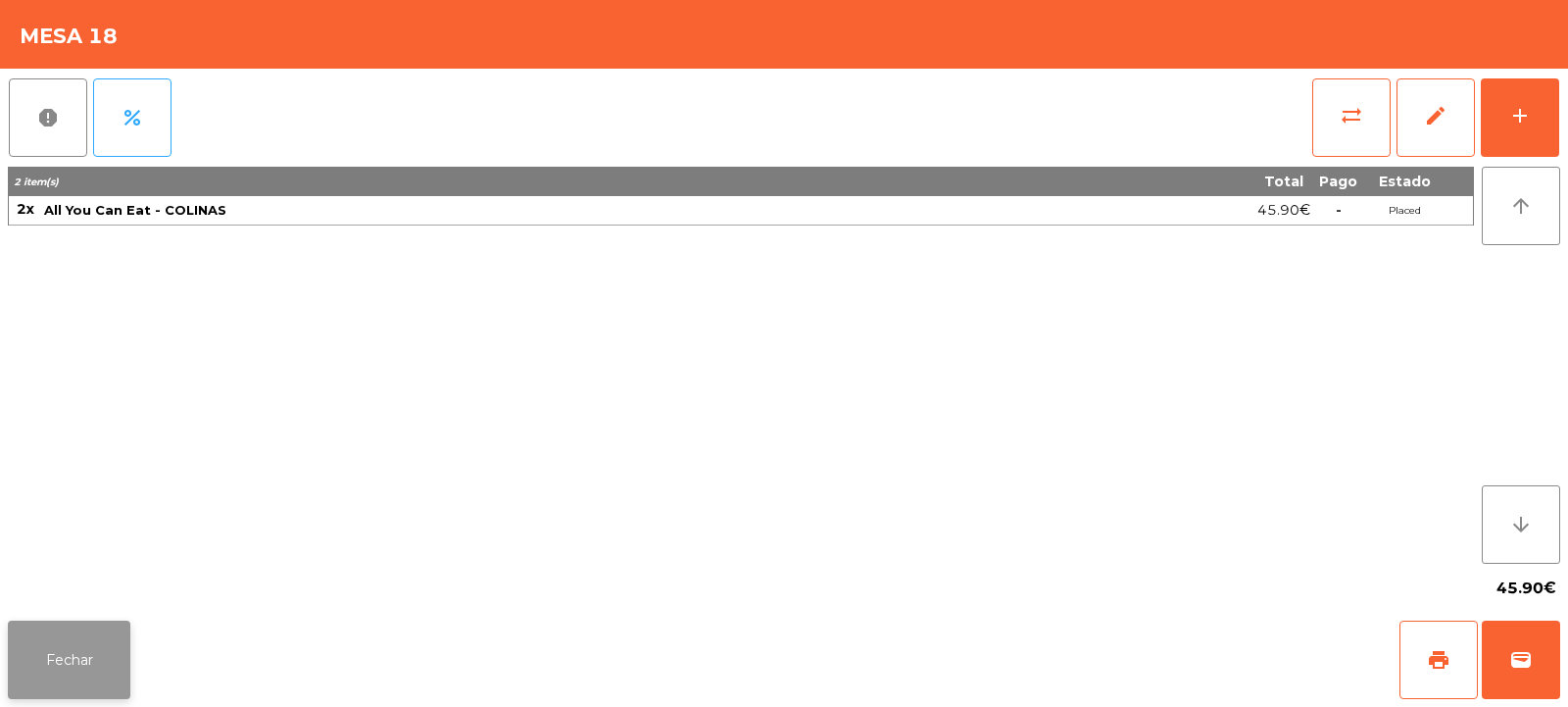
click at [94, 634] on button "Fechar" at bounding box center [69, 659] width 123 height 79
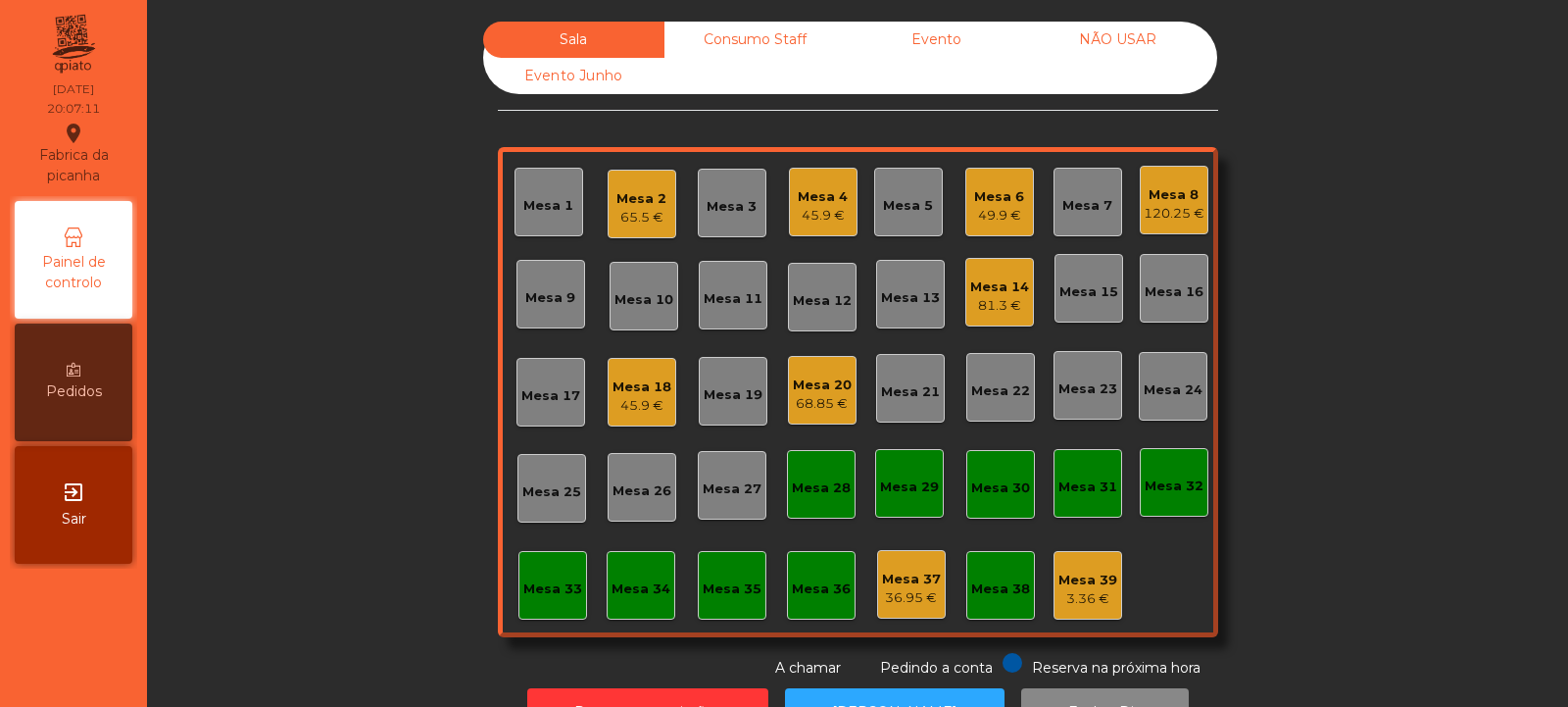
click at [816, 315] on div "Mesa 12" at bounding box center [822, 297] width 69 height 69
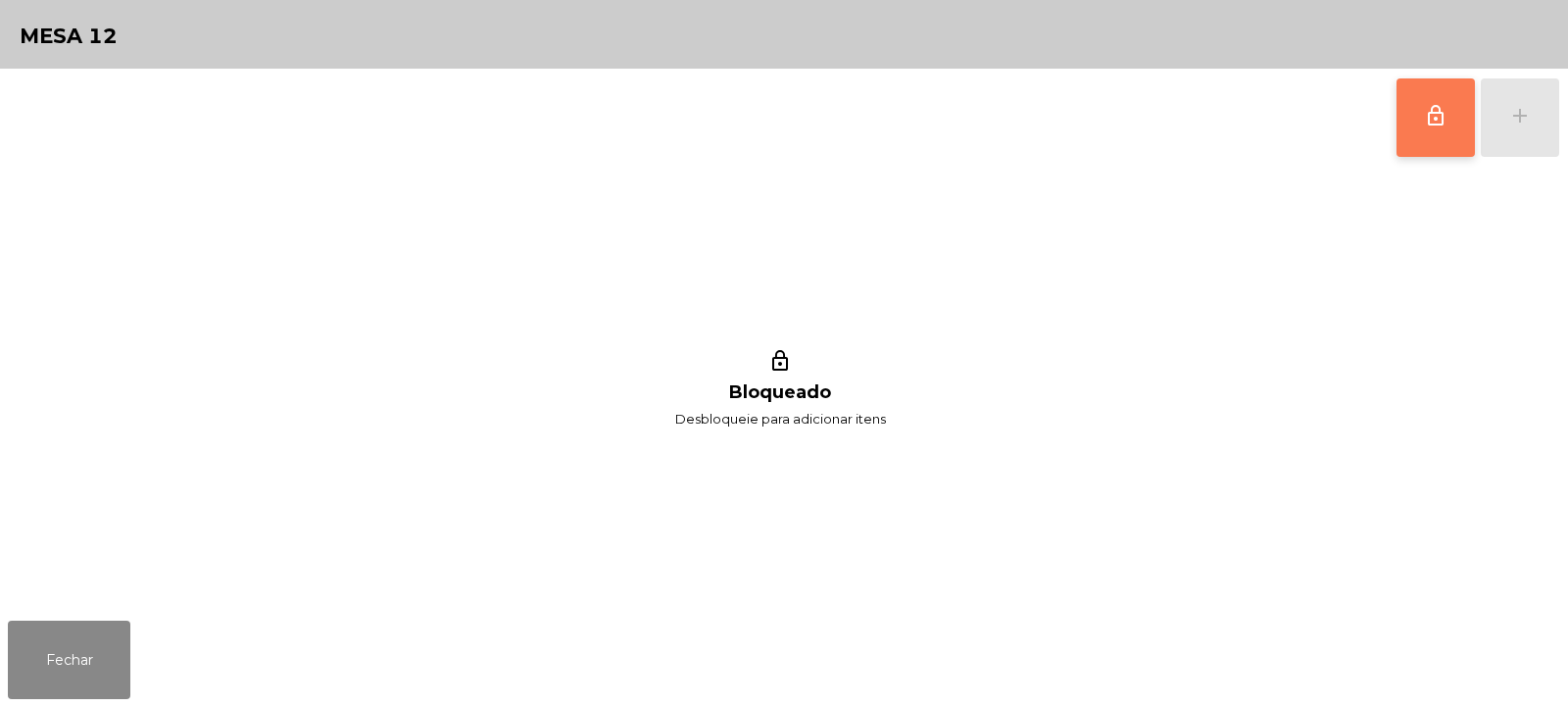
click at [1438, 96] on button "lock_outline" at bounding box center [1435, 118] width 79 height 79
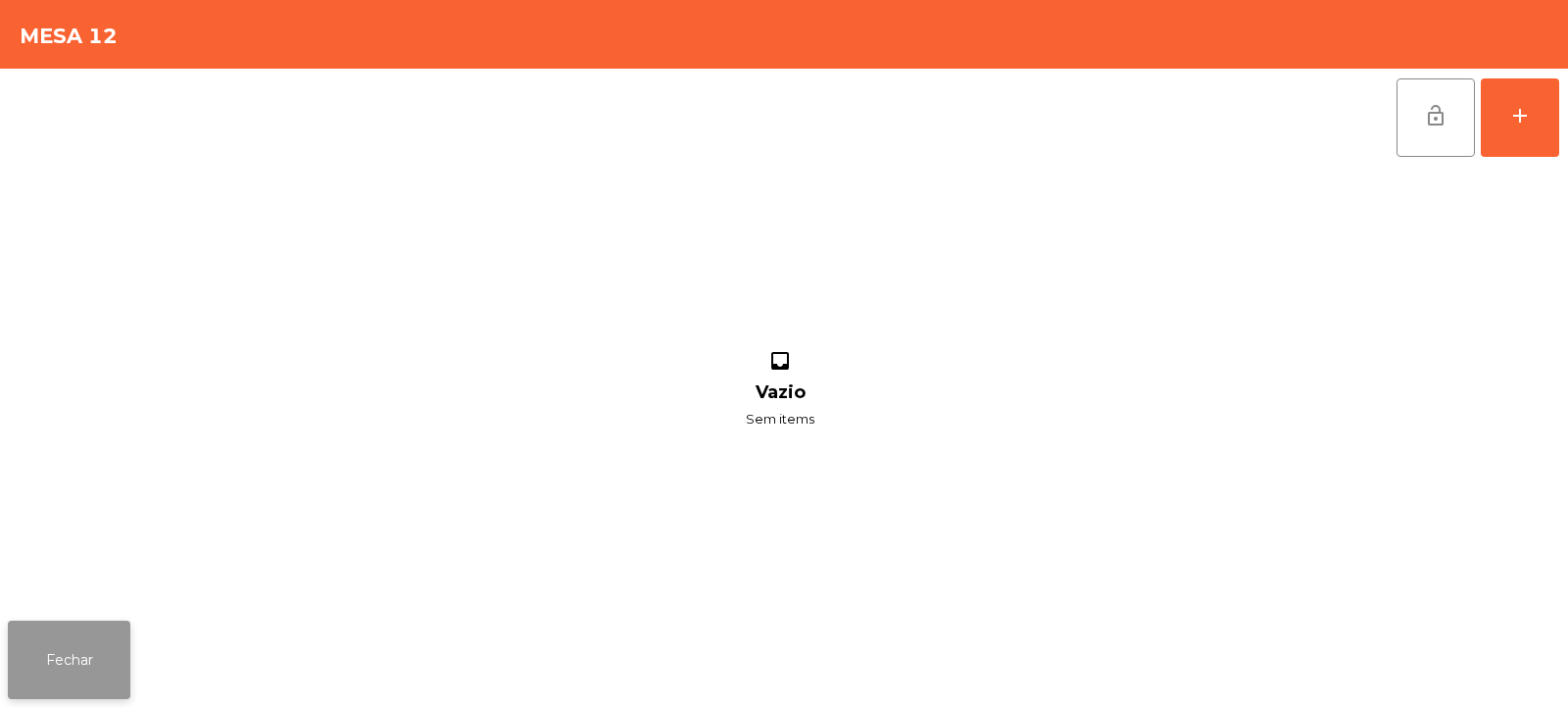
click at [91, 673] on button "Fechar" at bounding box center [69, 659] width 123 height 79
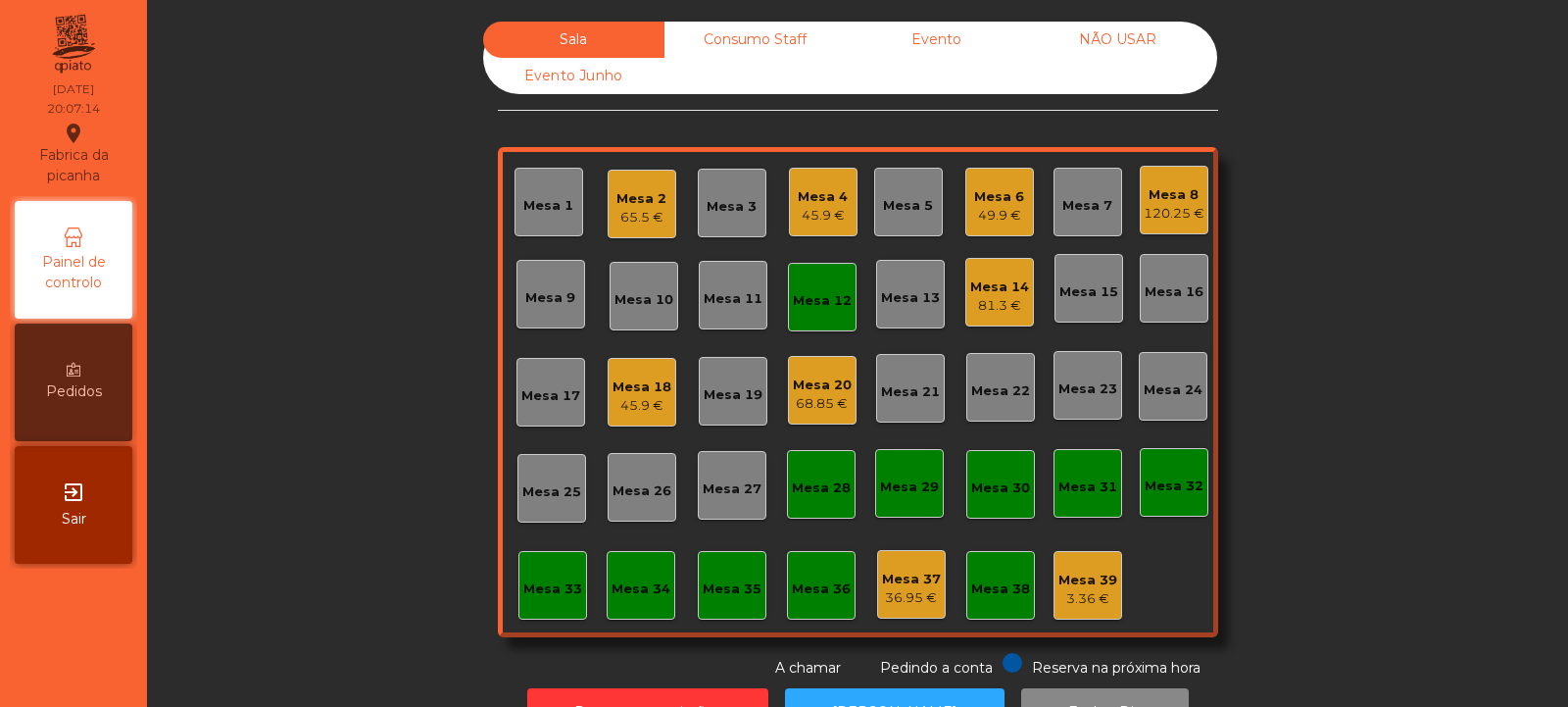
click at [812, 212] on div "45.9 €" at bounding box center [823, 216] width 50 height 20
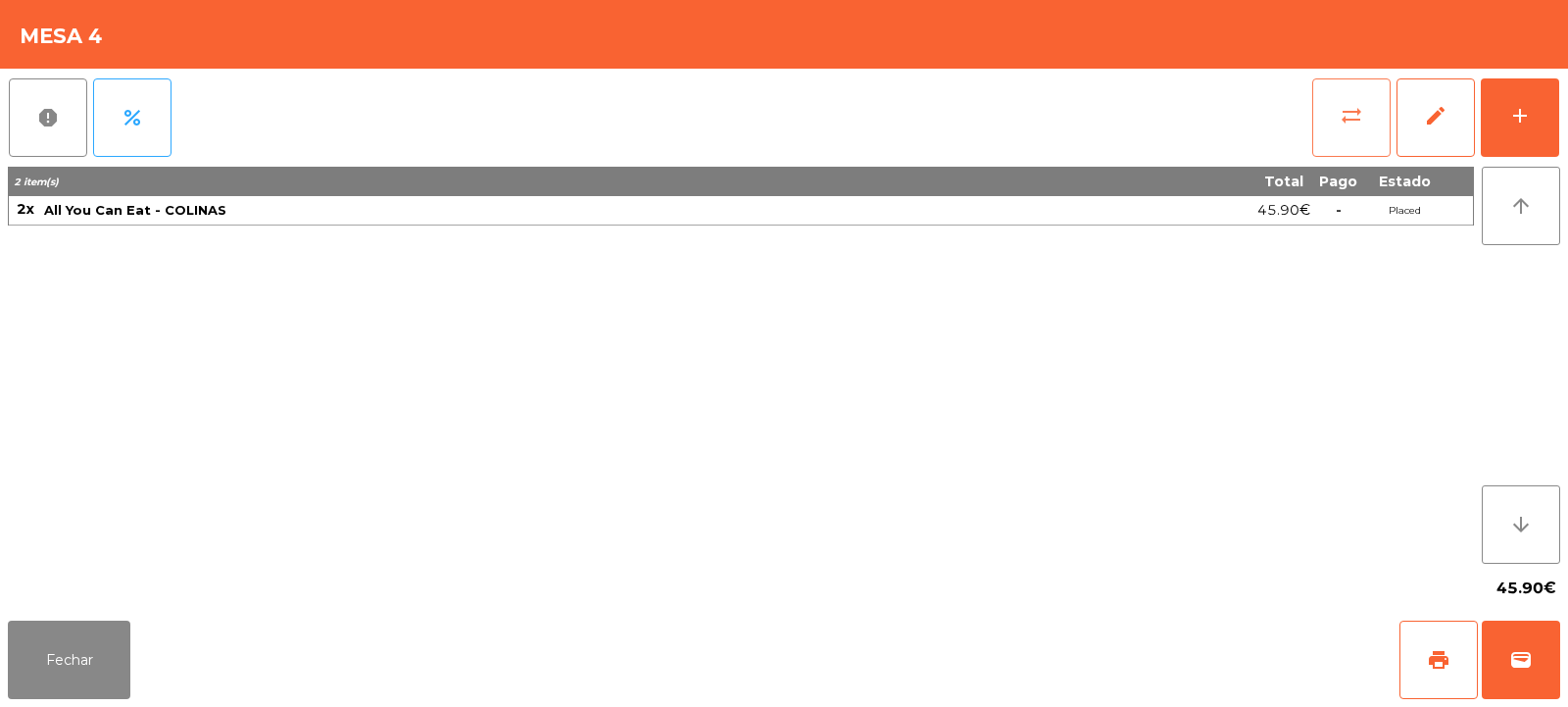
click at [1340, 117] on span "sync_alt" at bounding box center [1352, 116] width 24 height 24
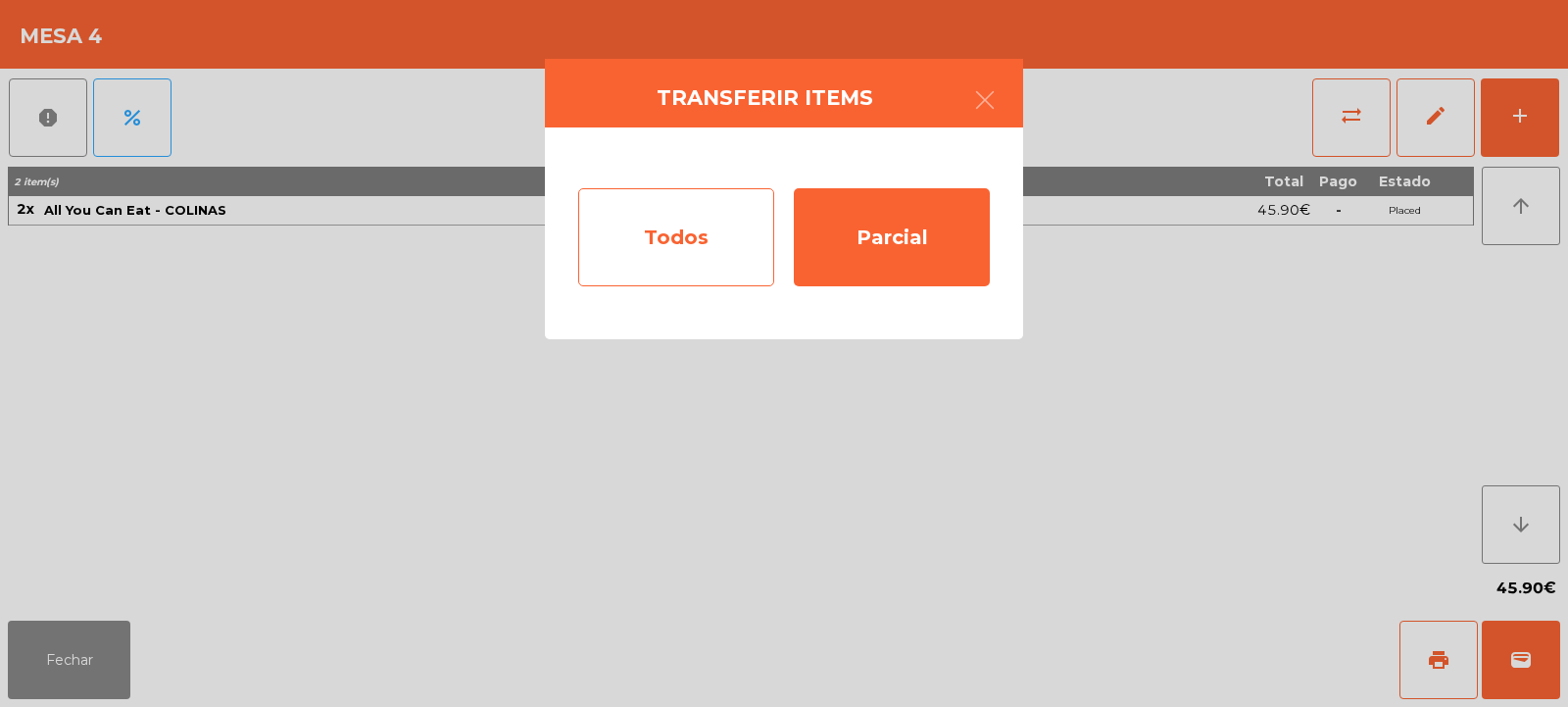
click at [657, 244] on div "Todos" at bounding box center [676, 237] width 196 height 98
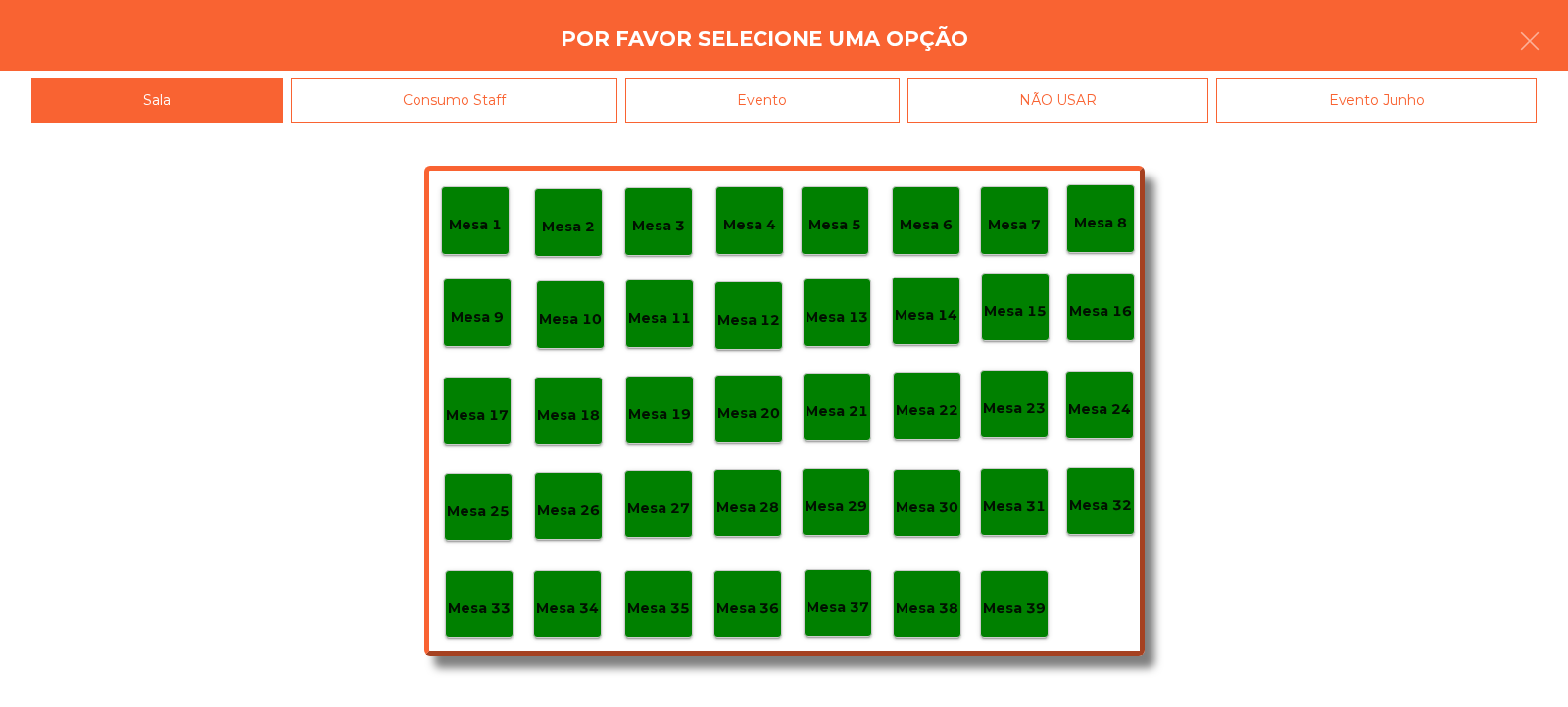
click at [738, 325] on p "Mesa 12" at bounding box center [748, 320] width 63 height 23
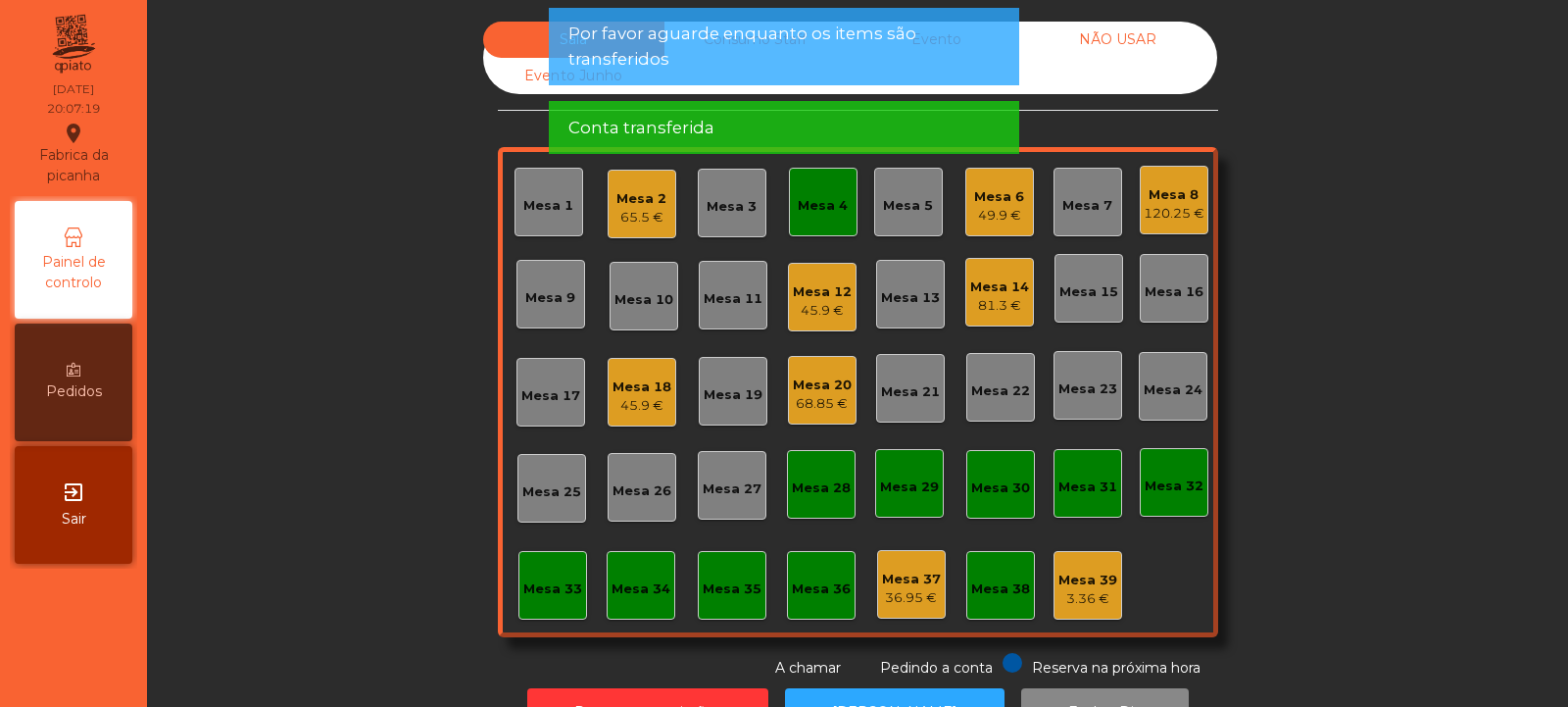
click at [819, 231] on div "Mesa 4" at bounding box center [823, 202] width 69 height 69
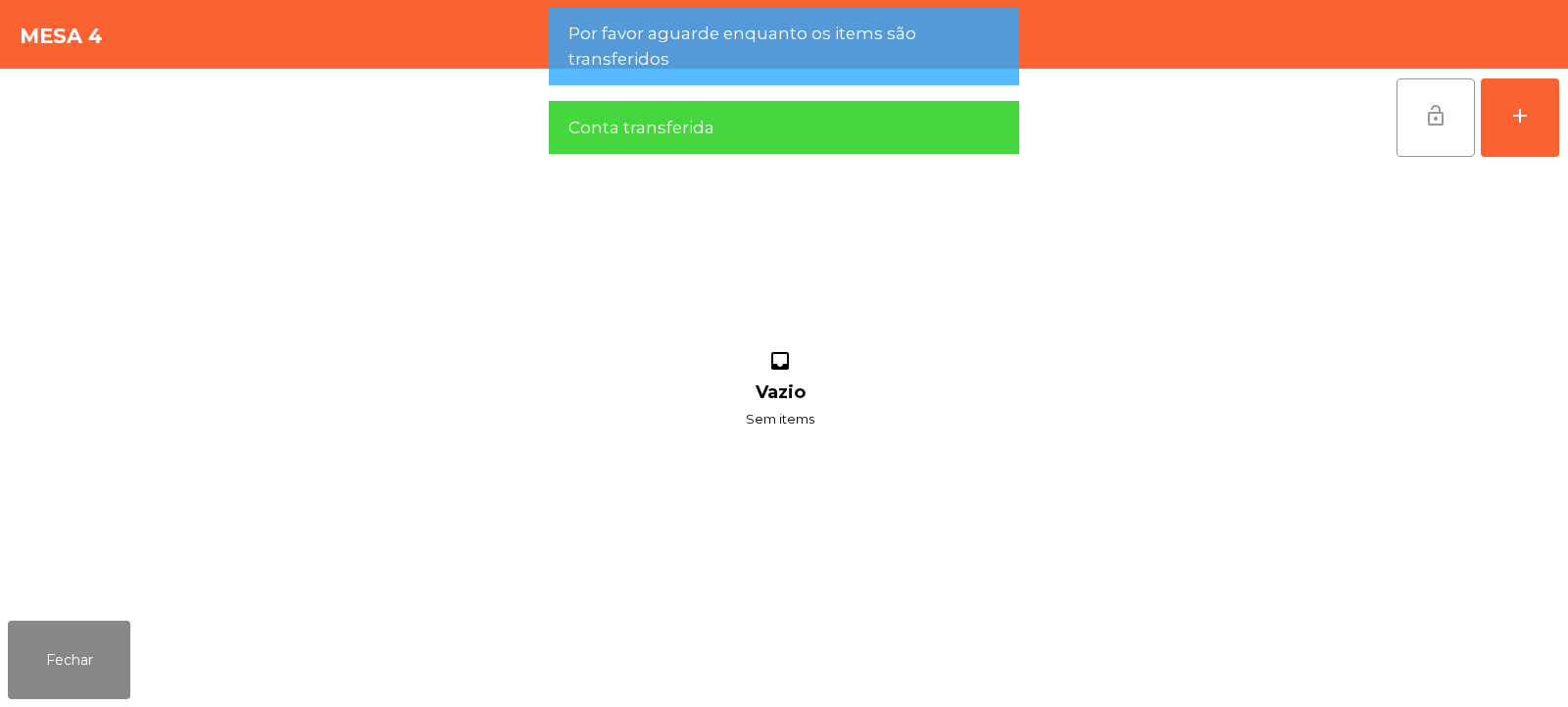
click at [1432, 117] on span "lock_open" at bounding box center [1436, 116] width 24 height 24
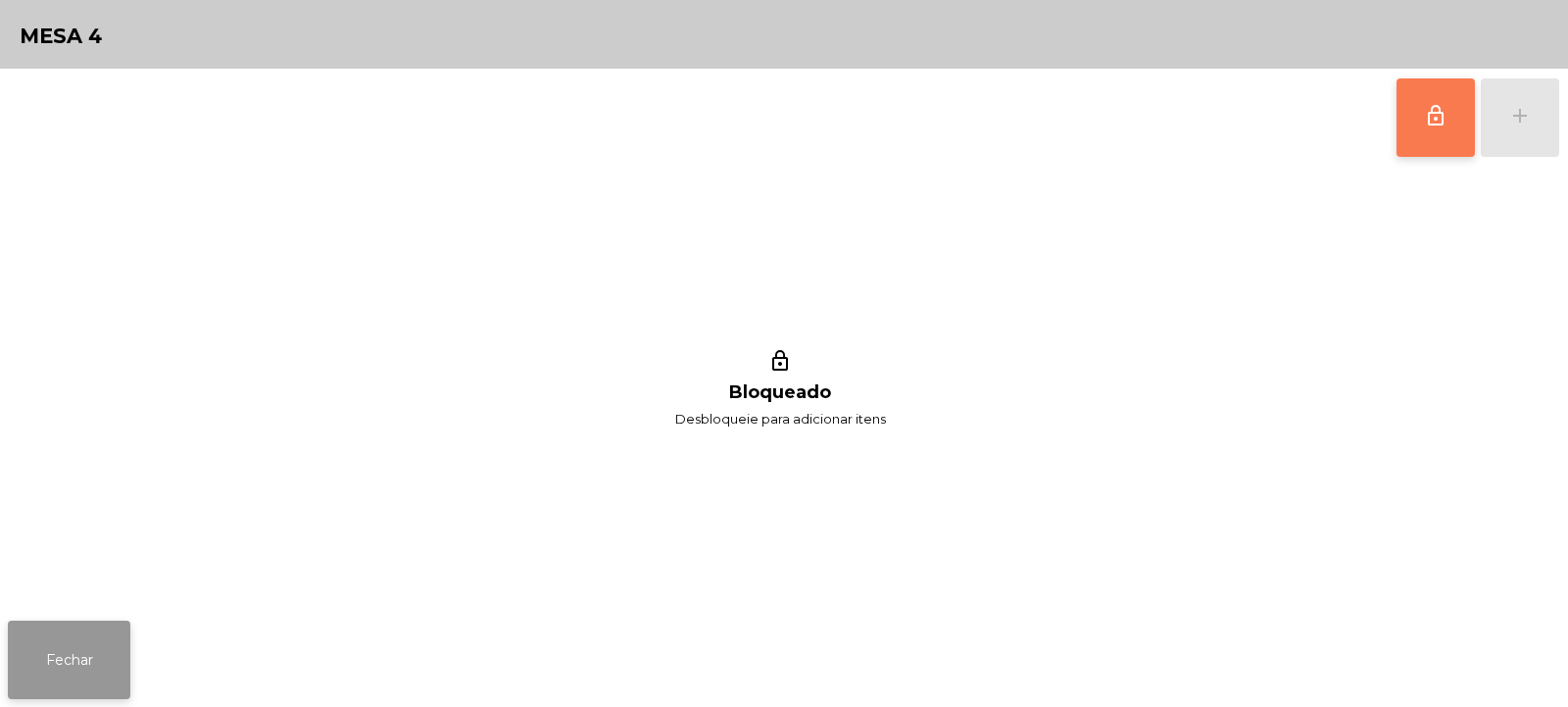
click at [83, 651] on button "Fechar" at bounding box center [69, 659] width 123 height 79
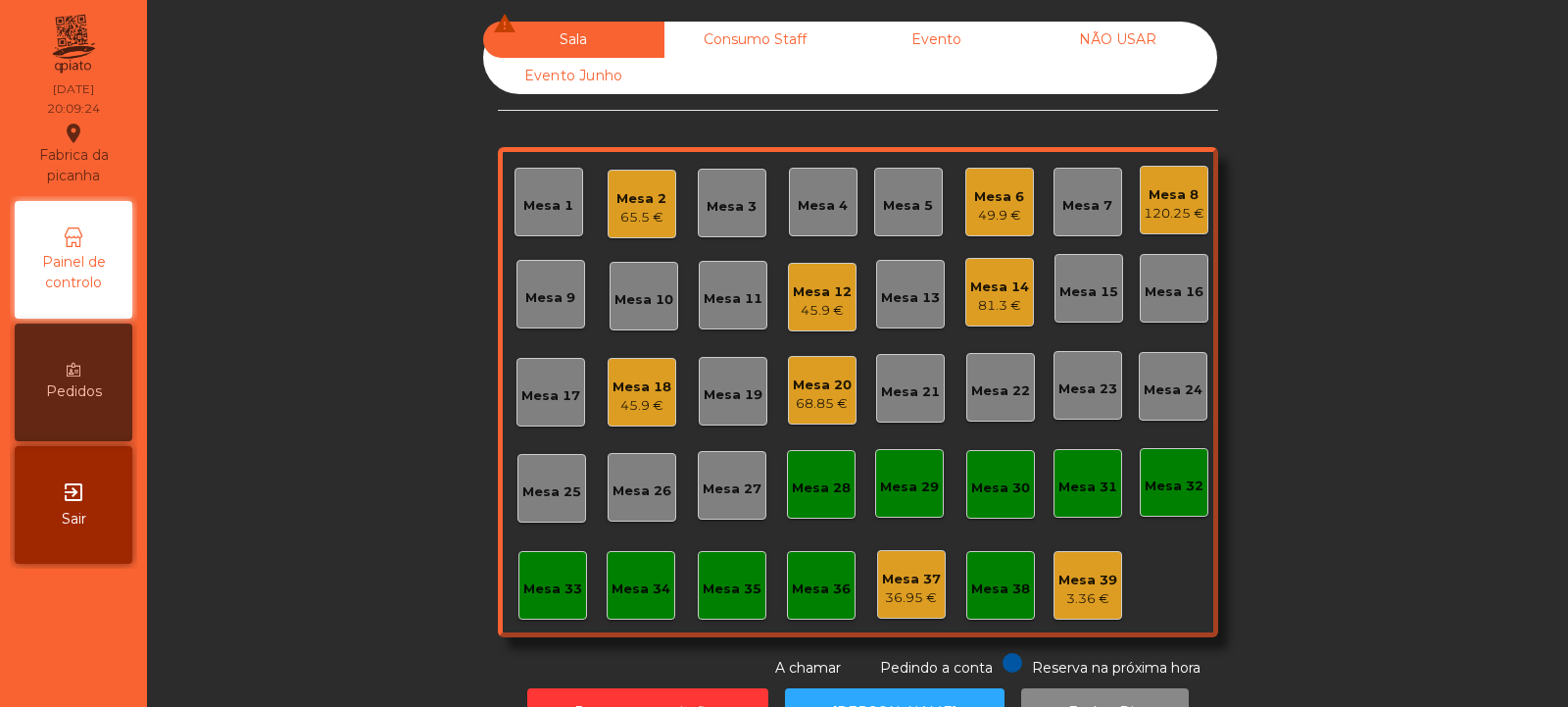
click at [993, 292] on div "Mesa 14" at bounding box center [1000, 288] width 59 height 20
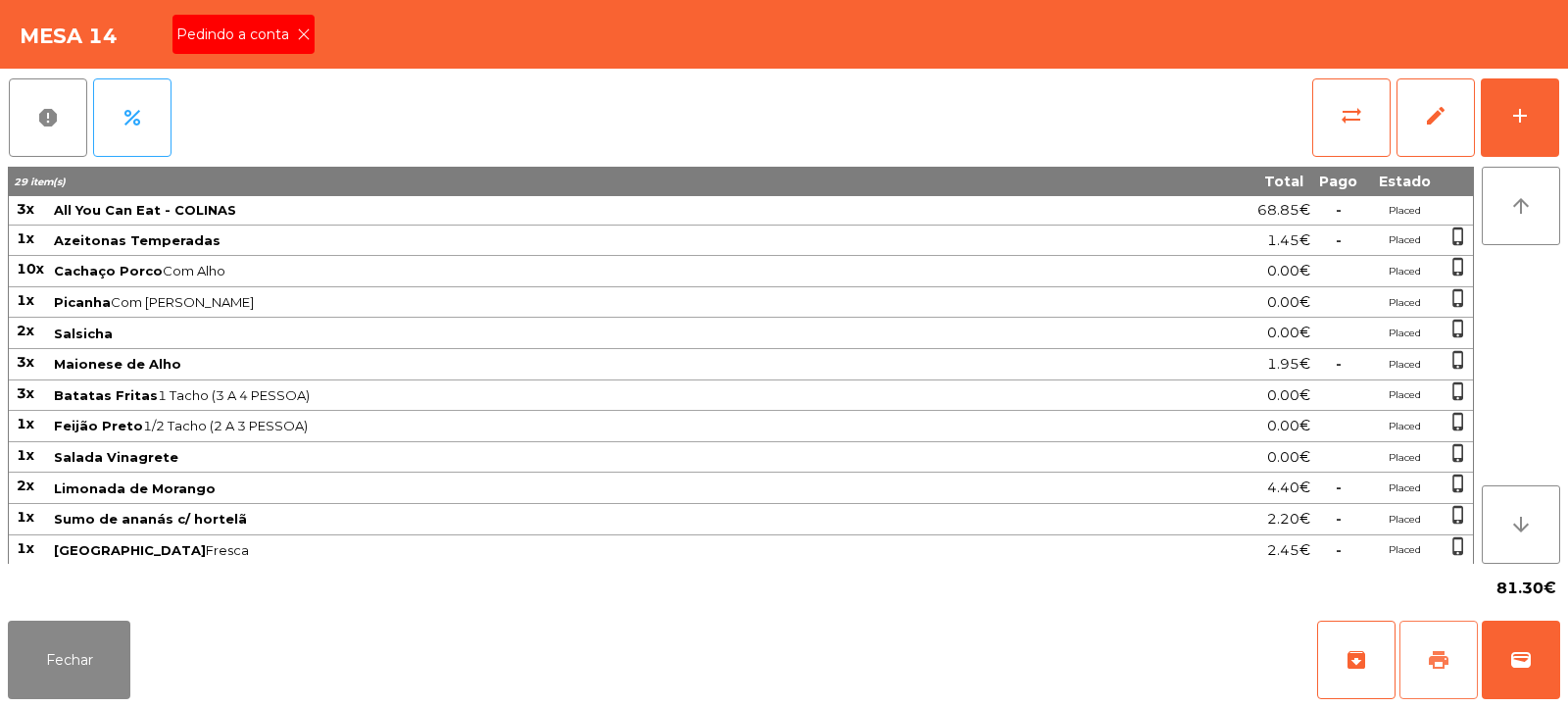
click at [1427, 654] on span "print" at bounding box center [1439, 660] width 24 height 24
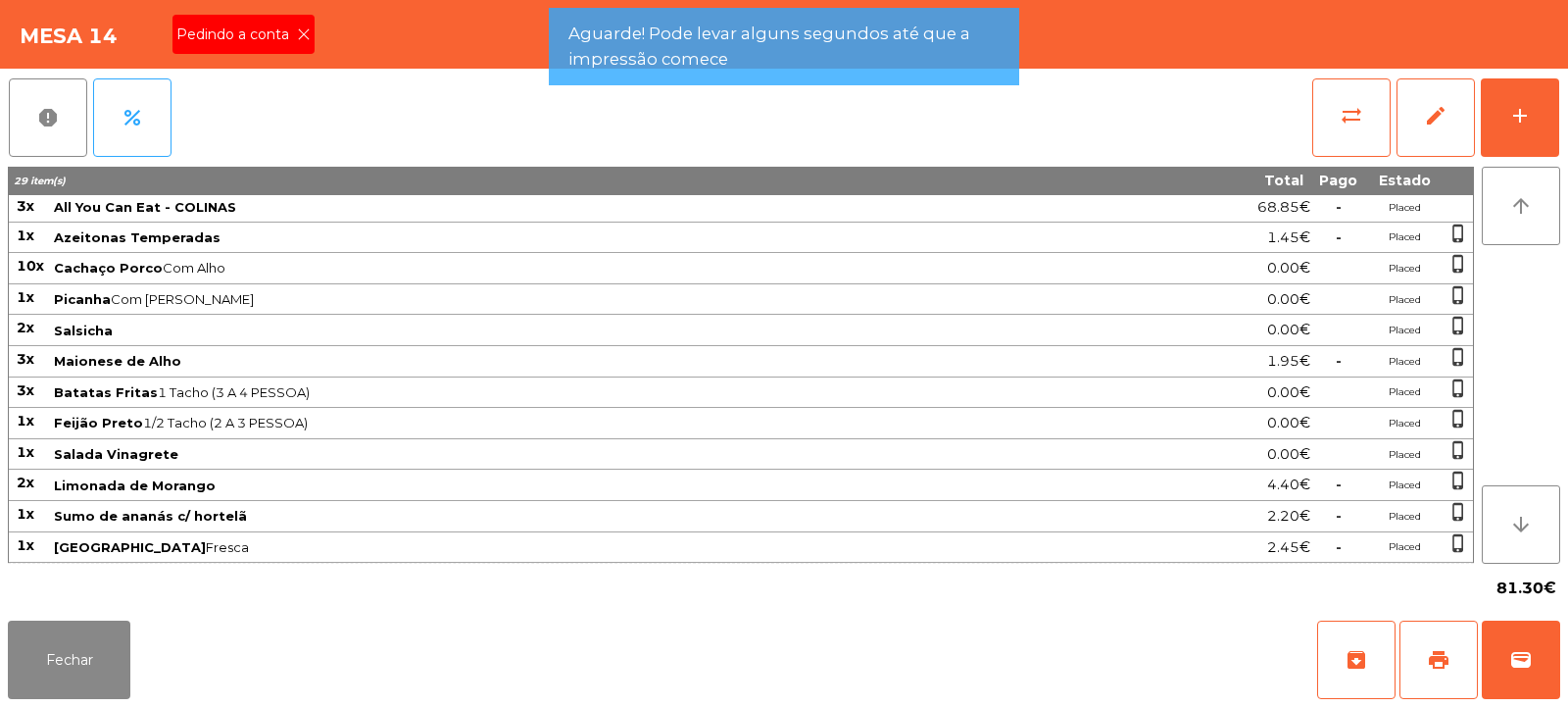
click at [302, 31] on icon at bounding box center [304, 34] width 14 height 14
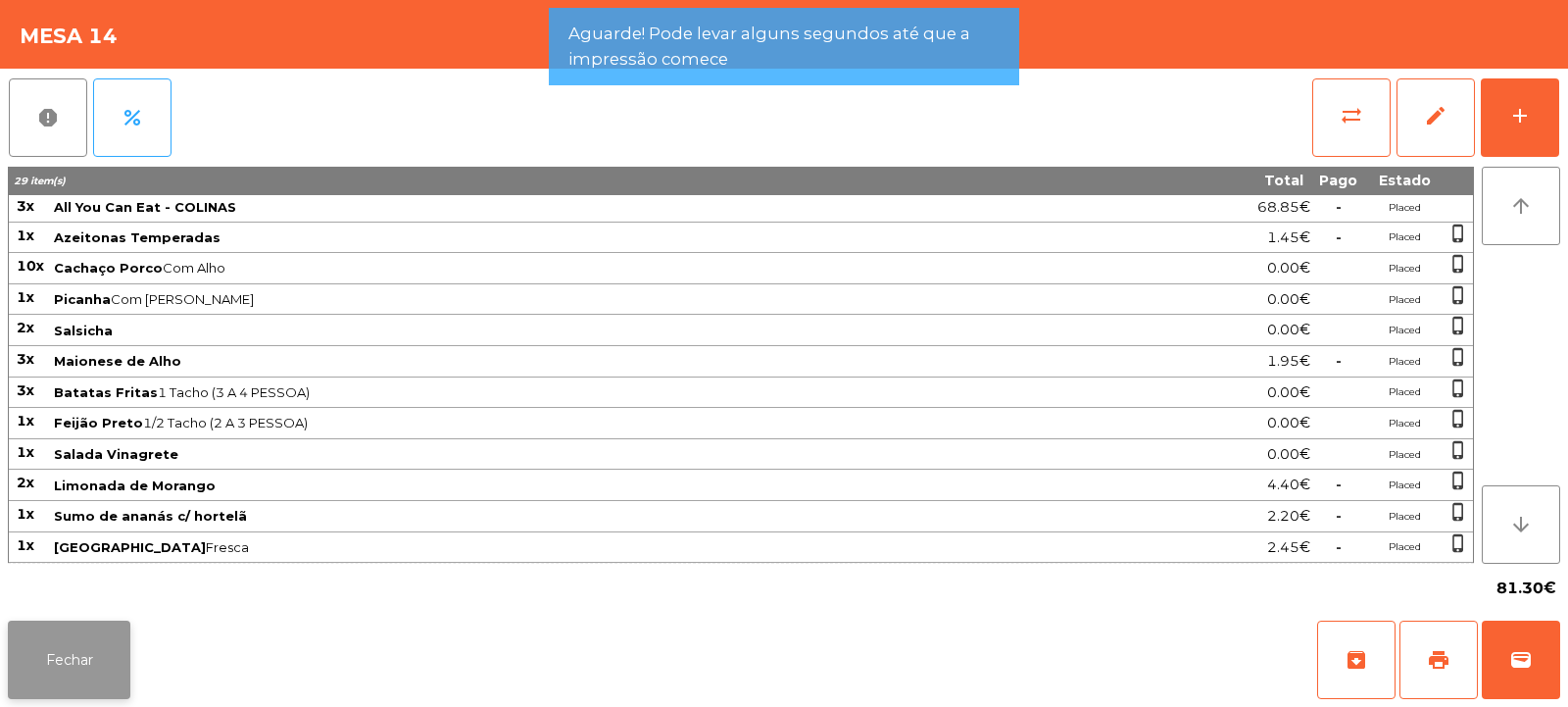
click at [88, 648] on button "Fechar" at bounding box center [69, 659] width 123 height 79
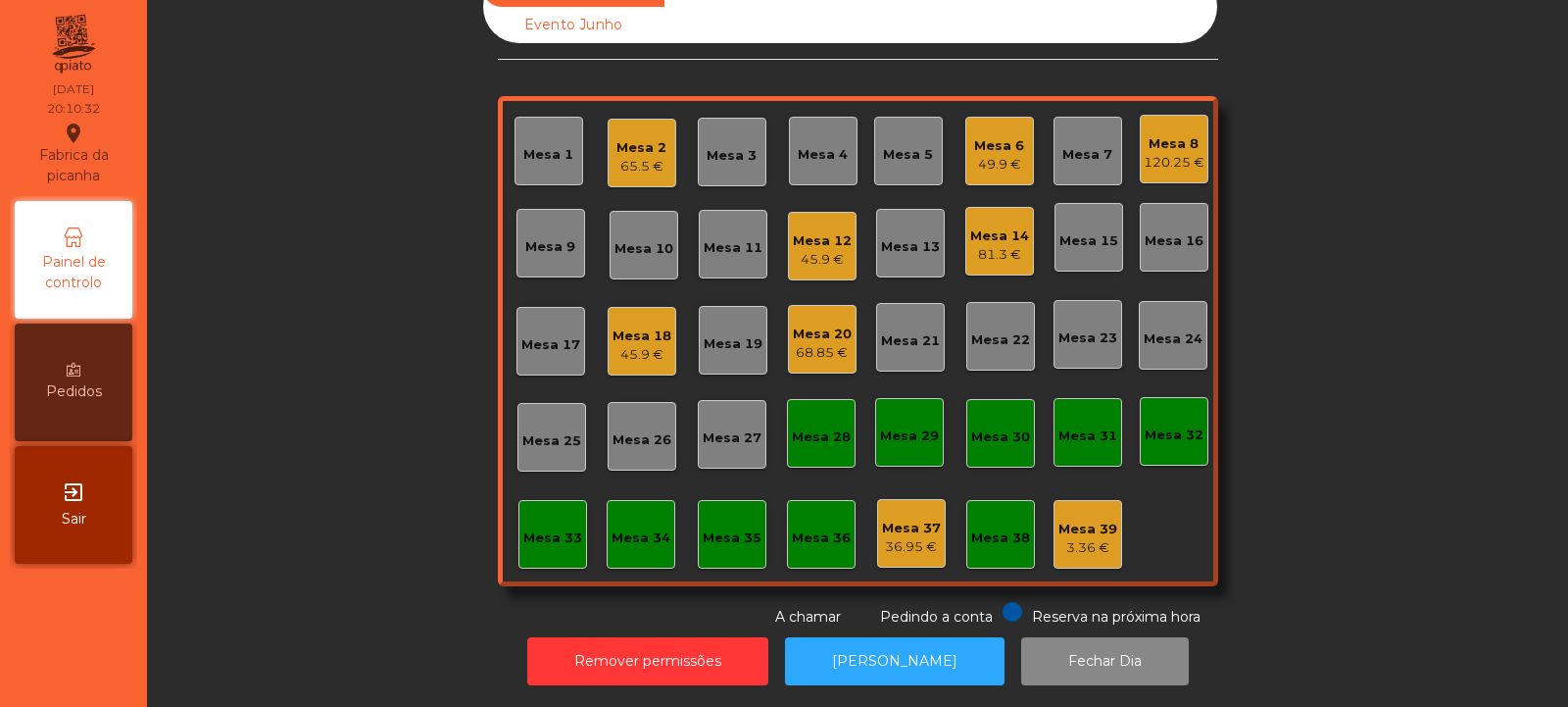
scroll to position [0, 0]
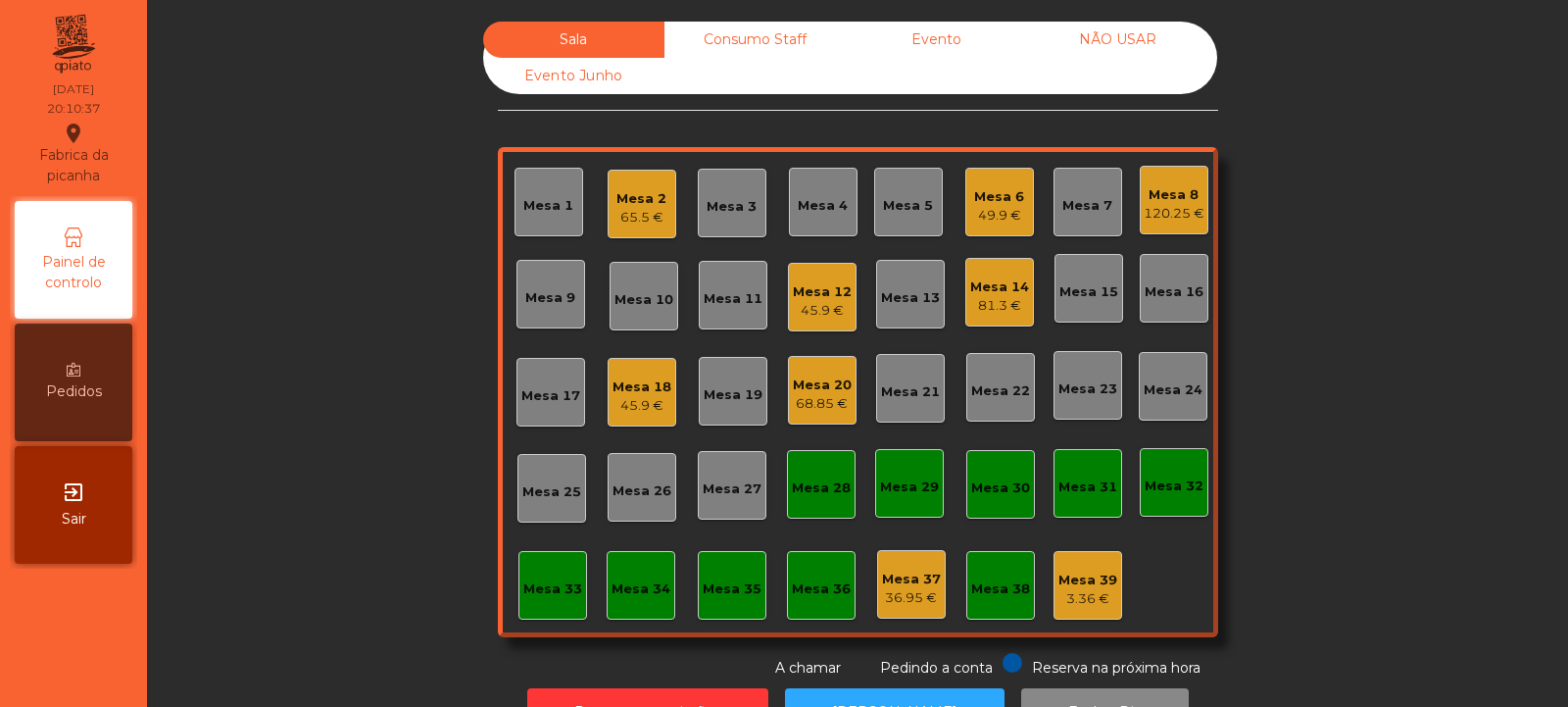
click at [1184, 205] on div "120.25 €" at bounding box center [1174, 214] width 61 height 20
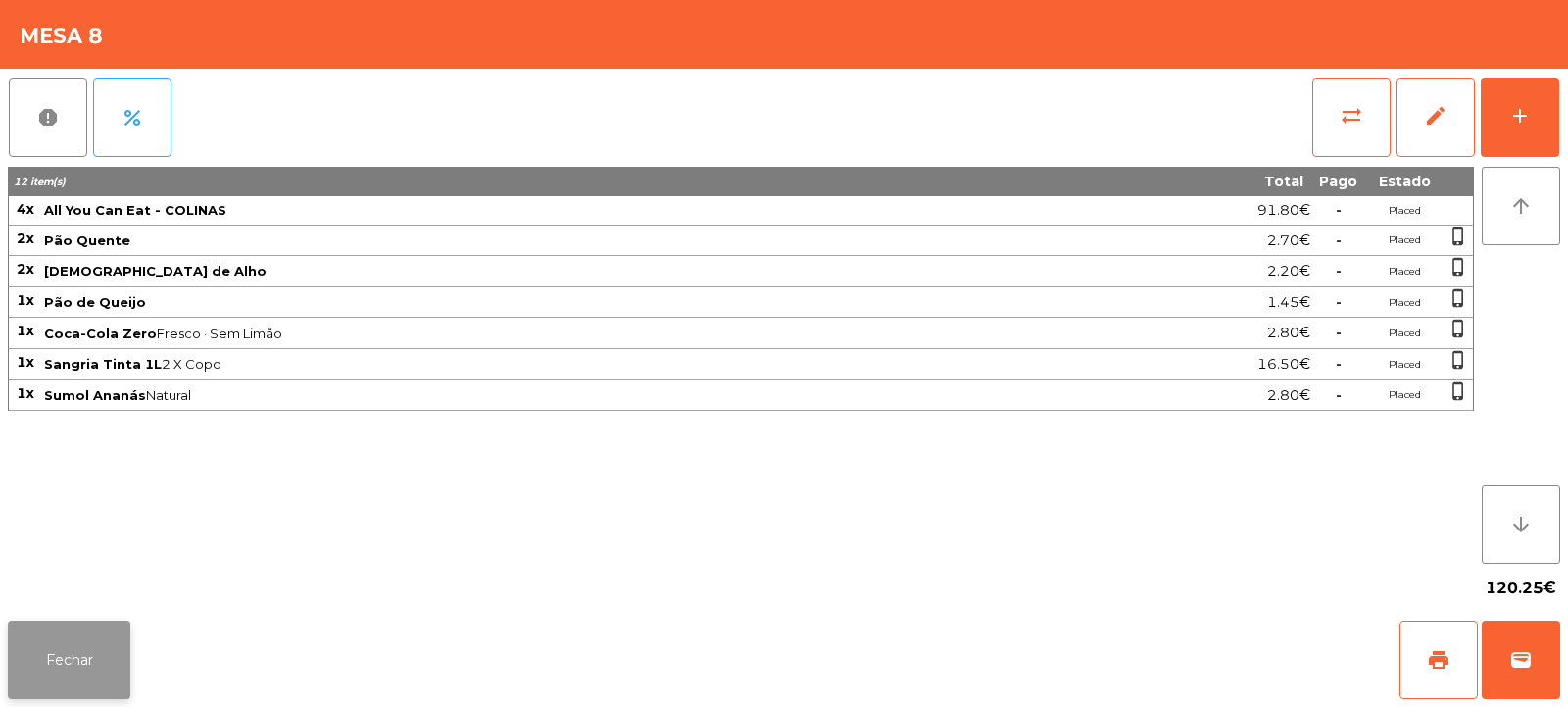
click at [119, 664] on button "Fechar" at bounding box center [69, 659] width 123 height 79
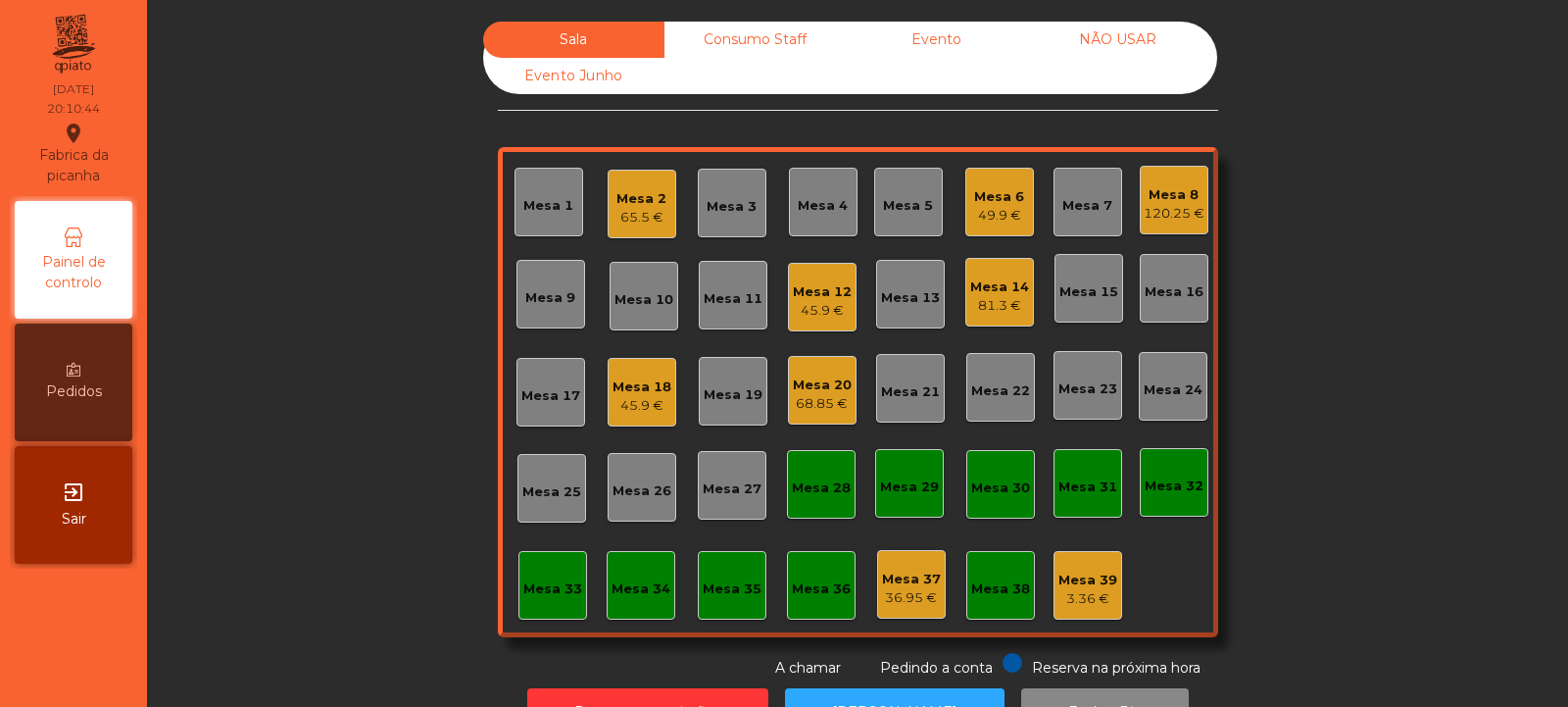
click at [993, 301] on div "81.3 €" at bounding box center [1000, 306] width 59 height 20
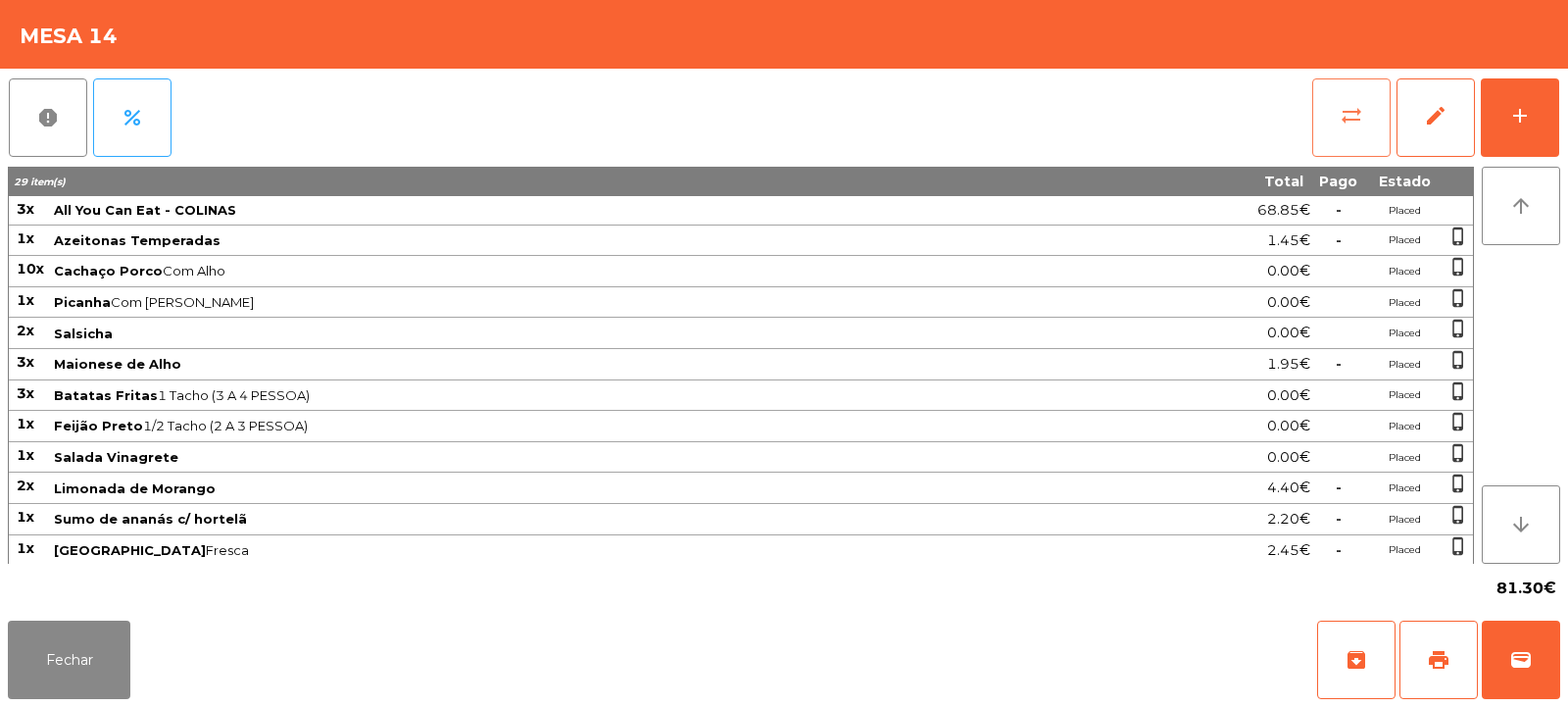
click at [1354, 140] on button "sync_alt" at bounding box center [1351, 118] width 79 height 79
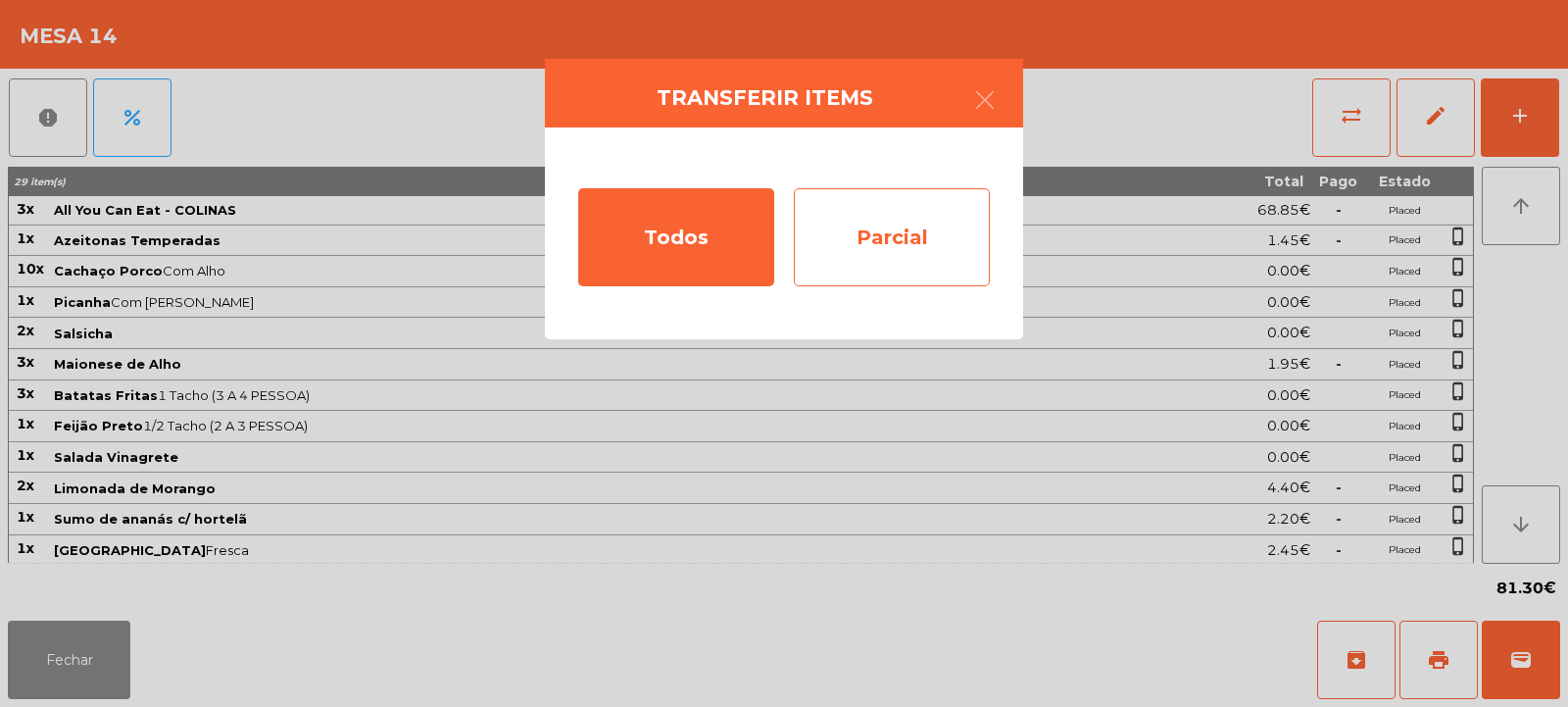
click at [871, 212] on div "Parcial" at bounding box center [892, 237] width 196 height 98
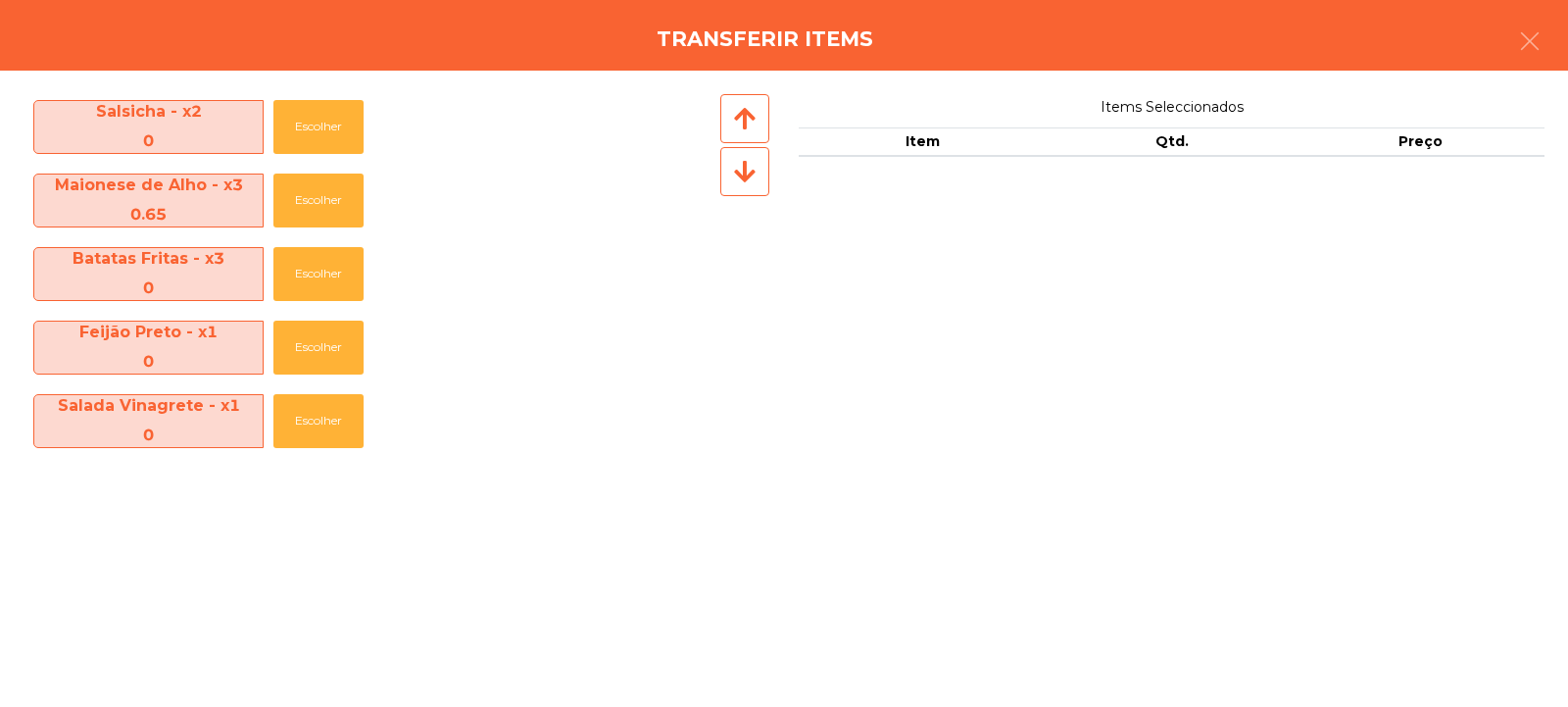
scroll to position [509, 0]
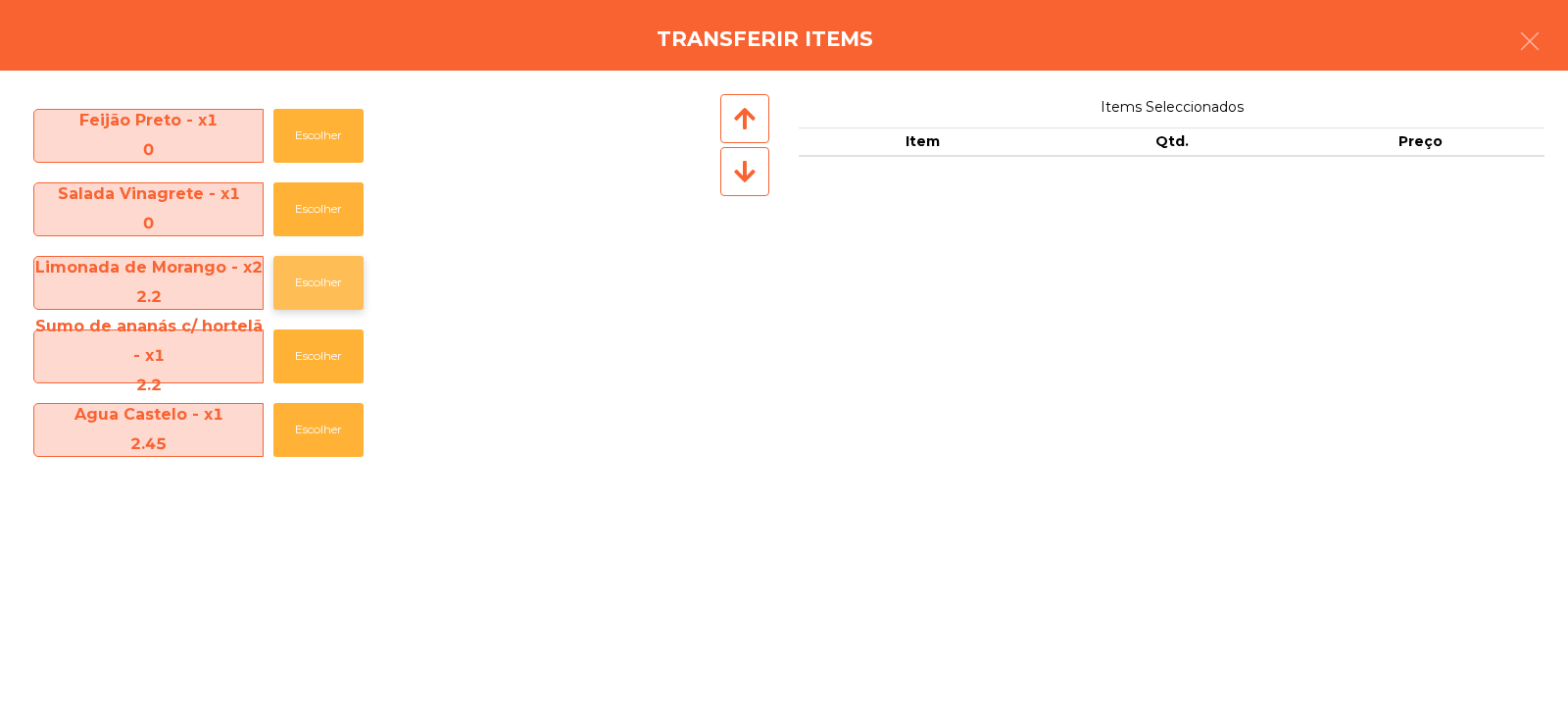
click at [315, 292] on button "Escolher" at bounding box center [319, 283] width 90 height 54
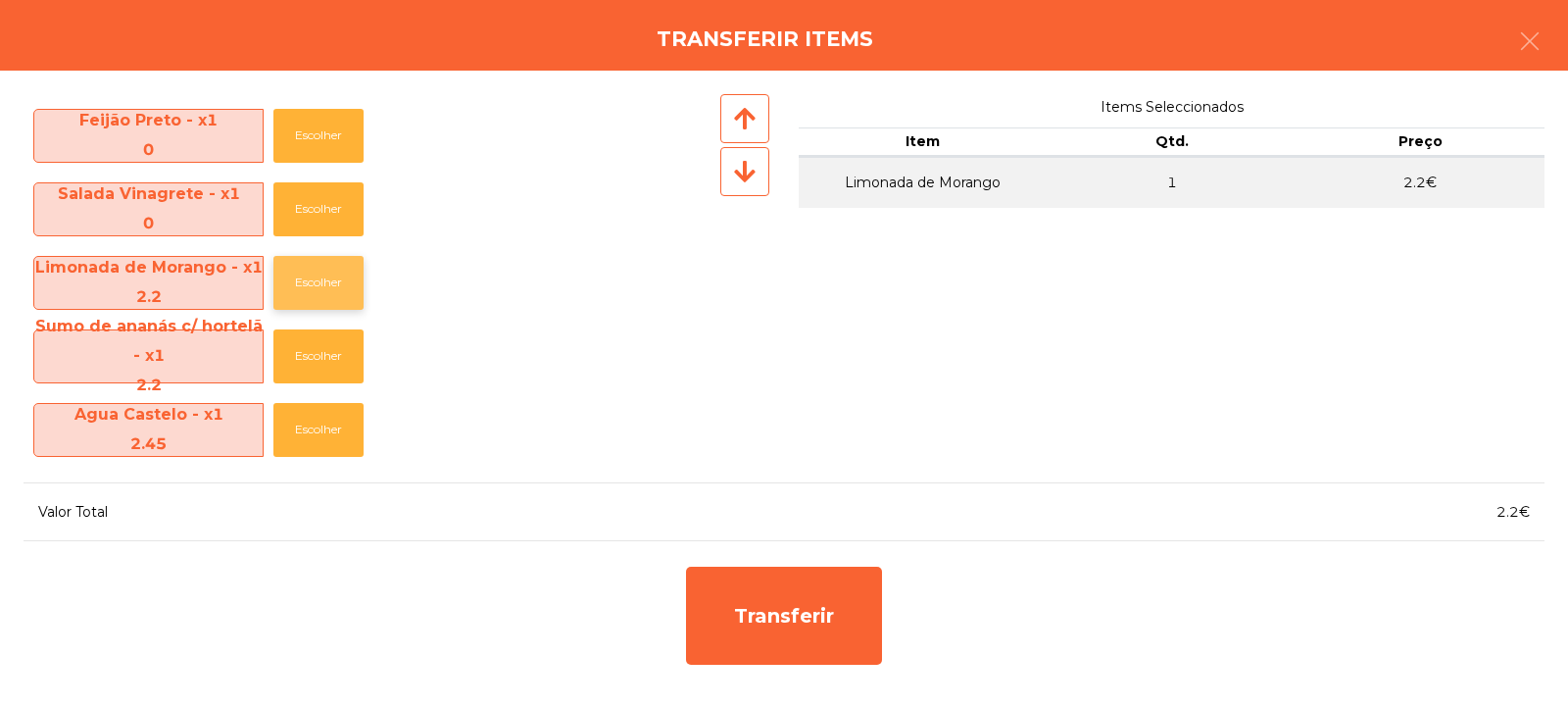
click at [311, 288] on button "Escolher" at bounding box center [319, 283] width 90 height 54
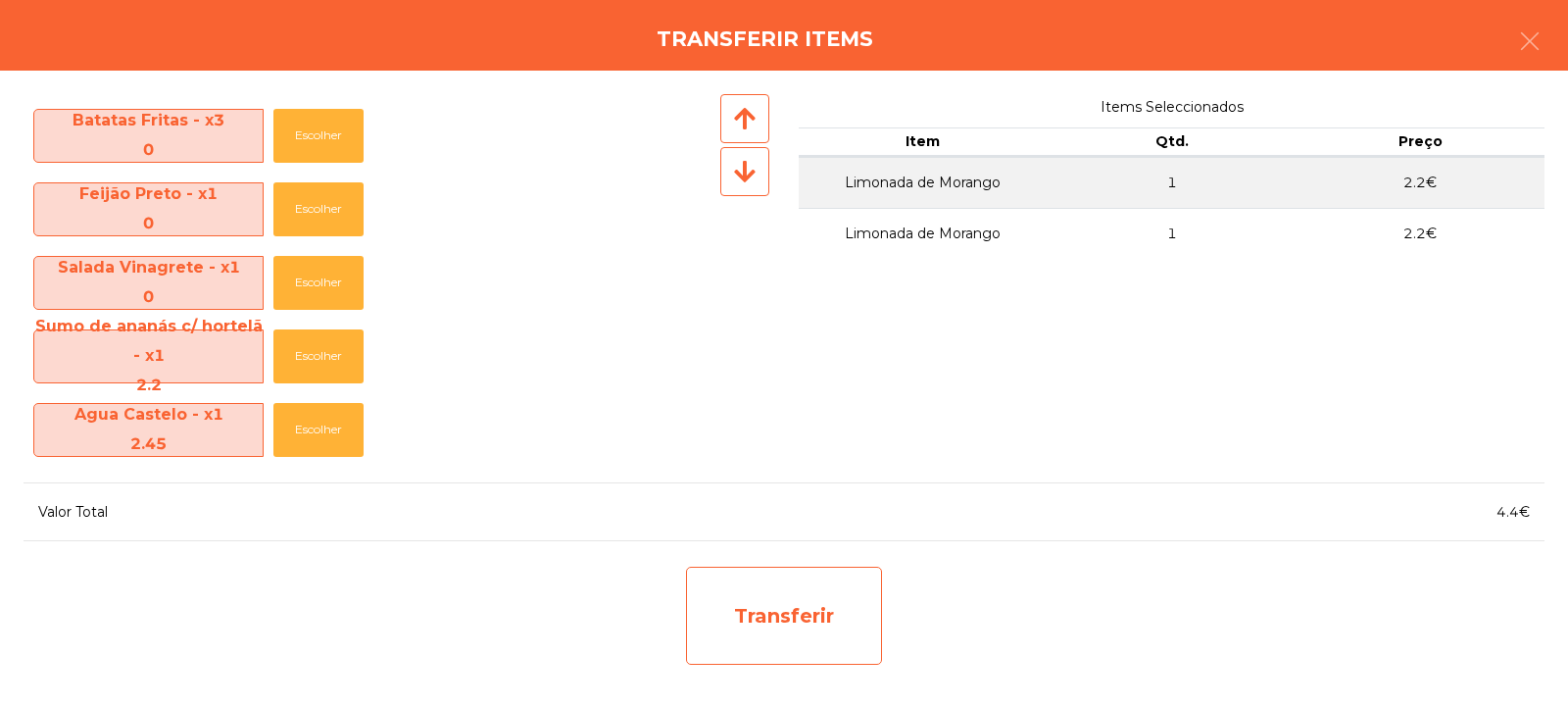
click at [802, 608] on div "Transferir" at bounding box center [784, 615] width 196 height 98
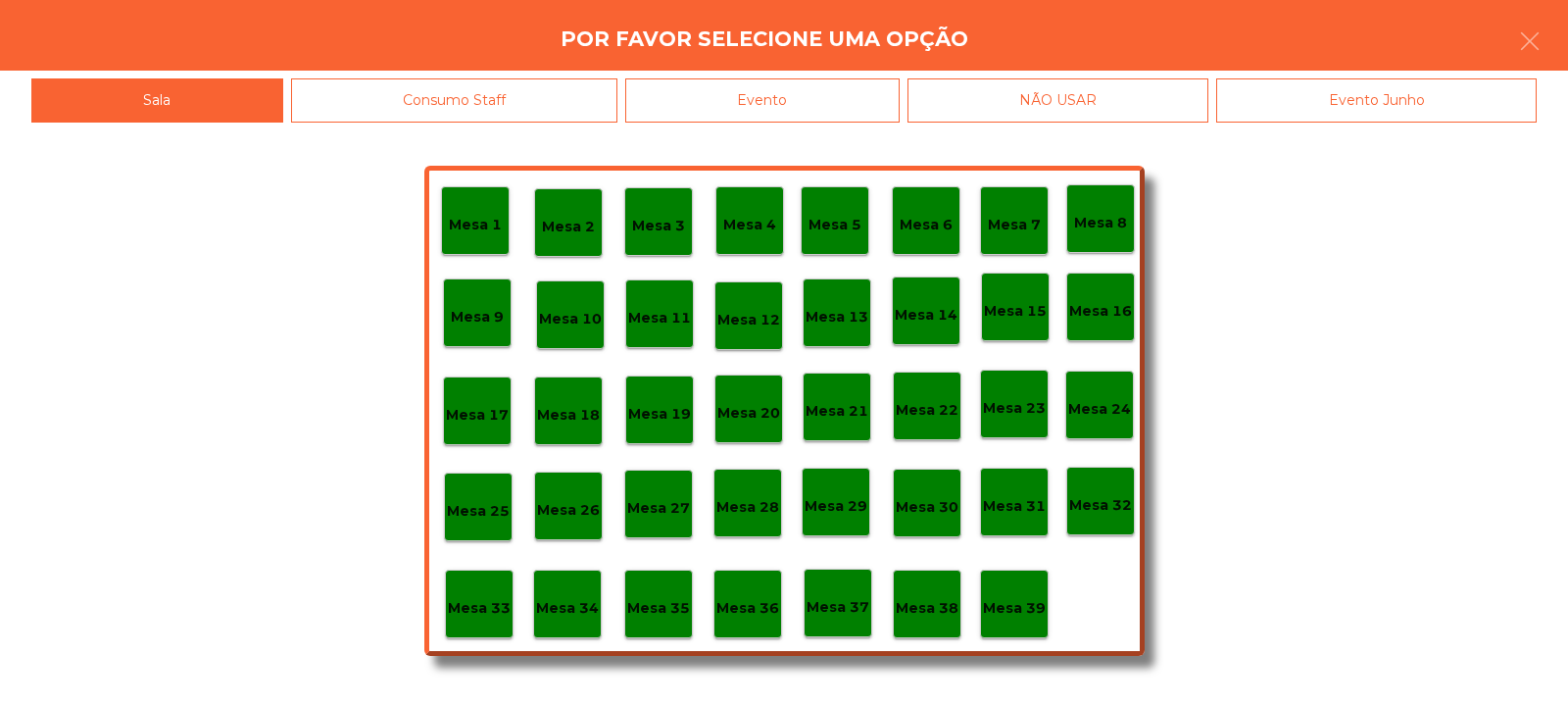
click at [1018, 633] on div "Mesa 39" at bounding box center [1014, 603] width 69 height 69
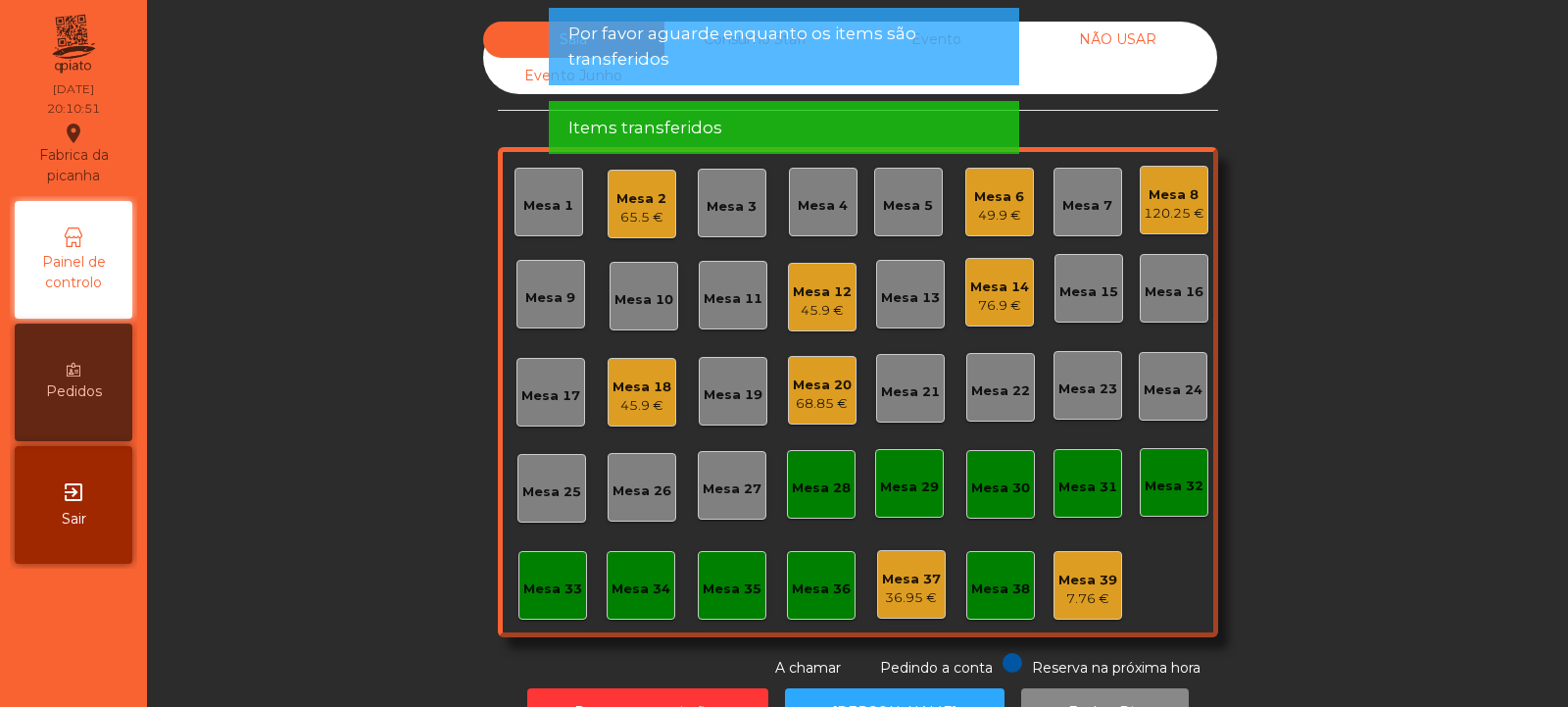
click at [1089, 602] on div "7.76 €" at bounding box center [1088, 599] width 59 height 20
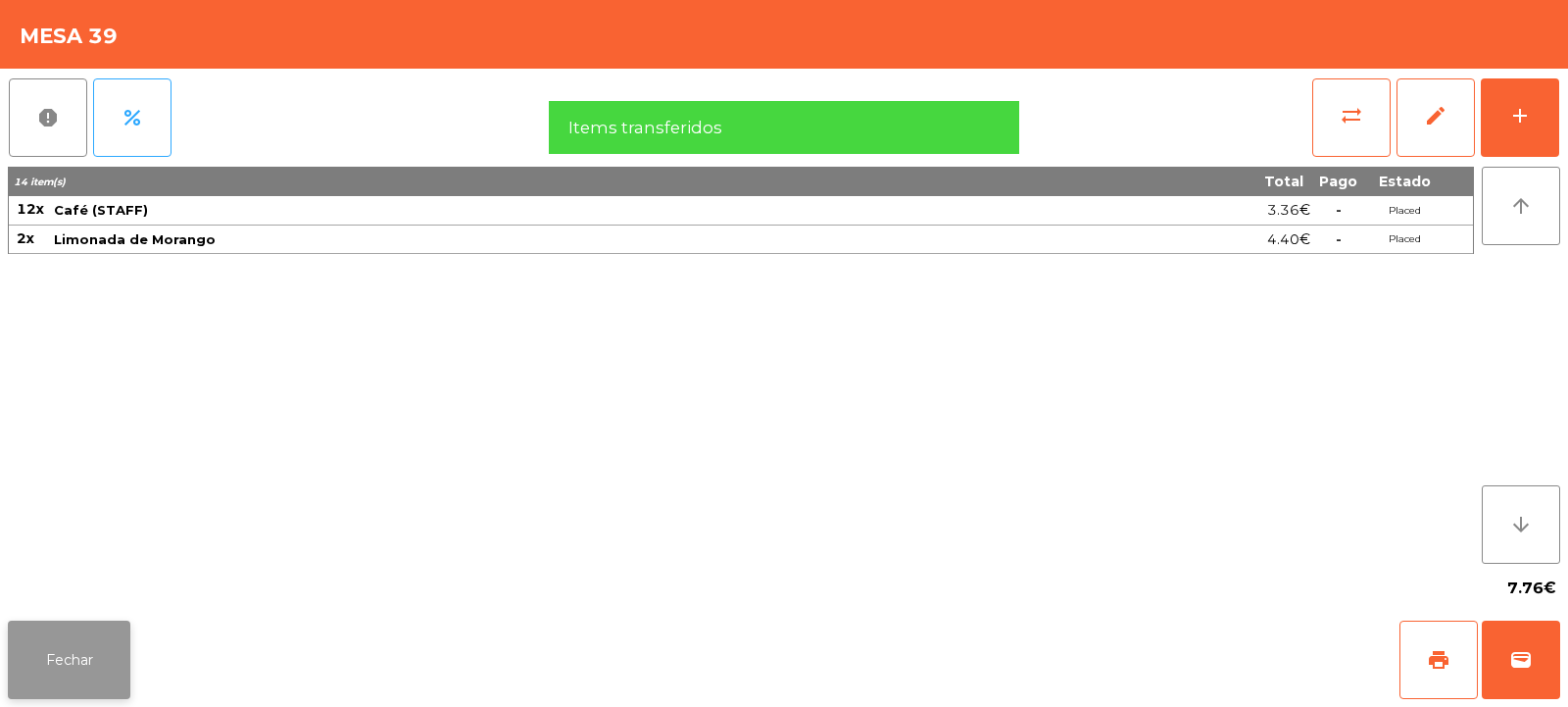
click at [129, 647] on button "Fechar" at bounding box center [69, 659] width 123 height 79
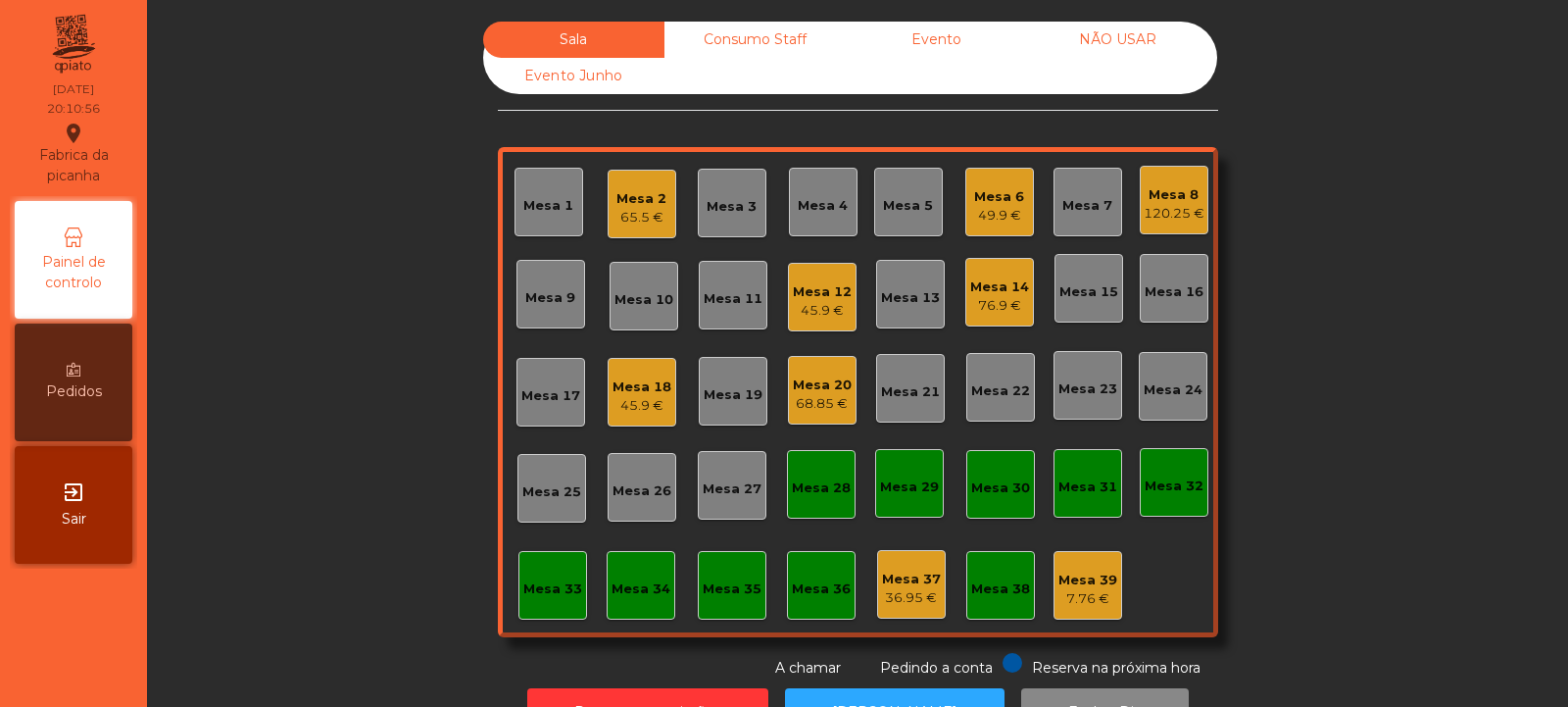
click at [1013, 283] on div "Mesa 14" at bounding box center [1000, 288] width 59 height 20
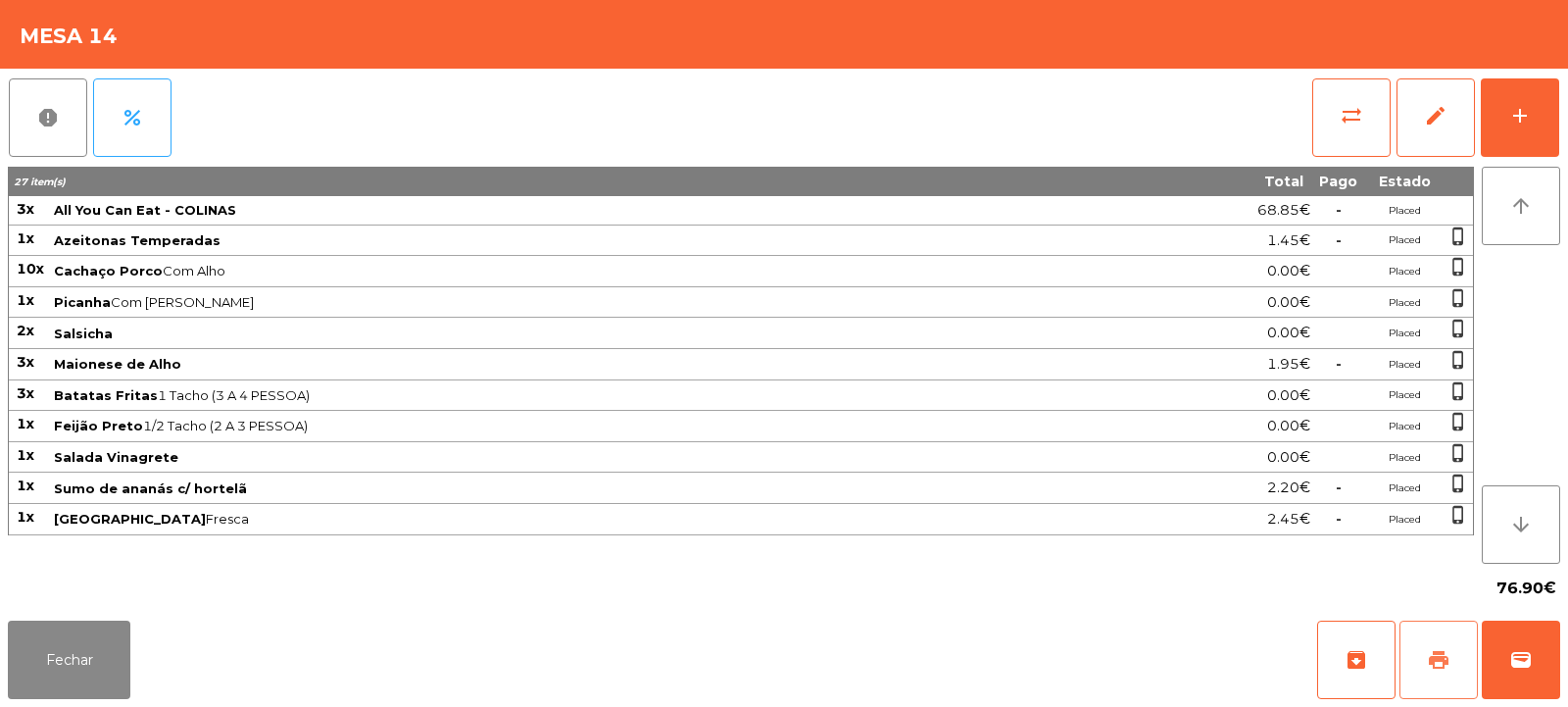
click at [1449, 660] on span "print" at bounding box center [1439, 660] width 24 height 24
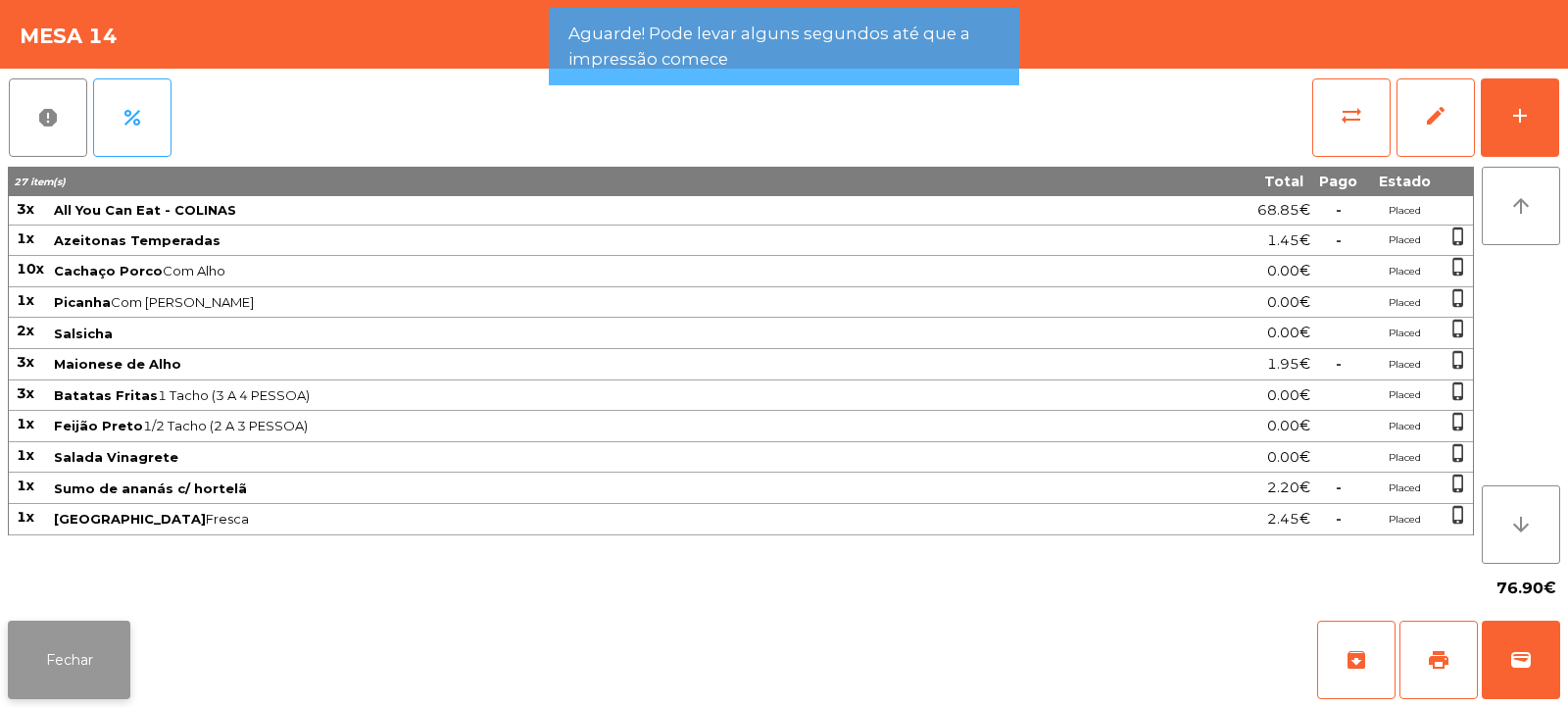
click at [101, 654] on button "Fechar" at bounding box center [69, 659] width 123 height 79
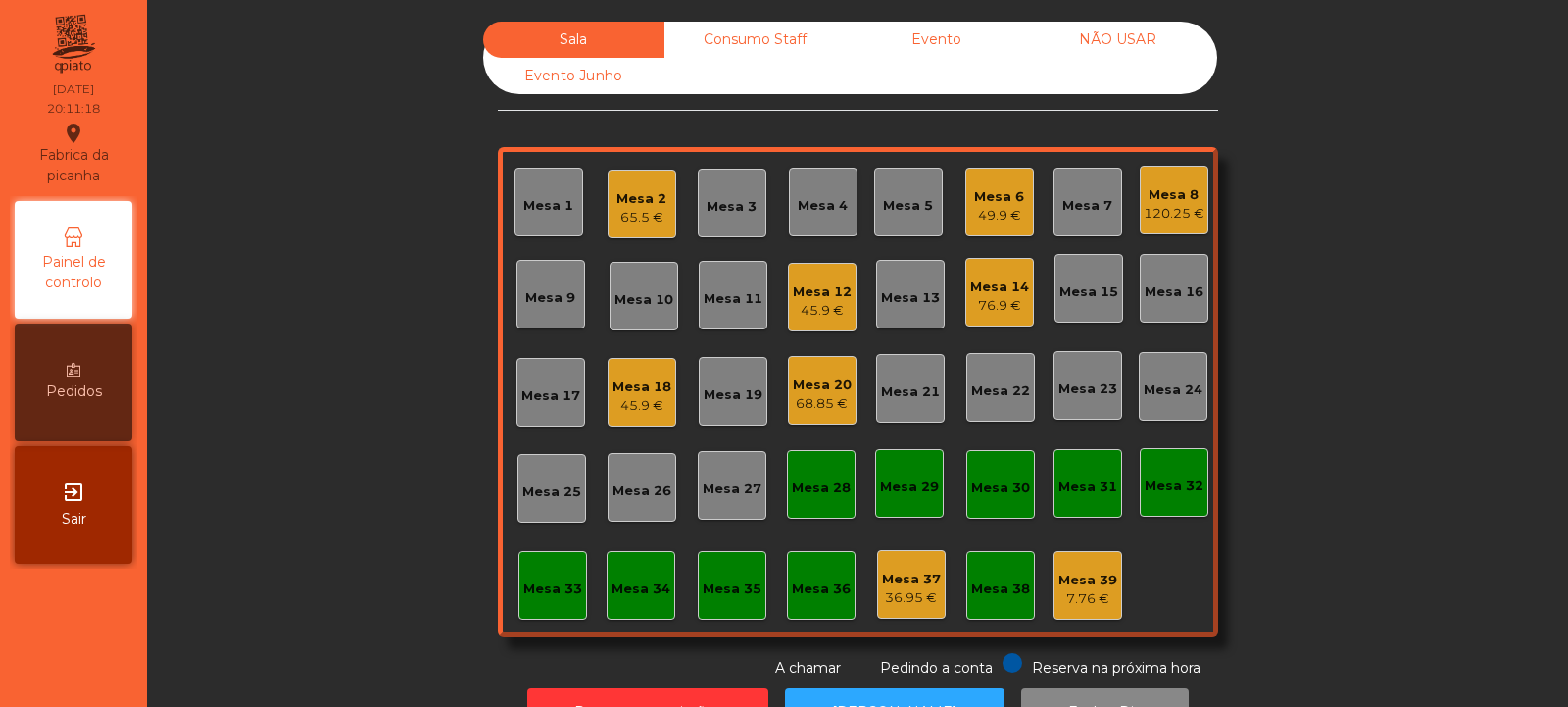
click at [903, 293] on div "Mesa 13" at bounding box center [910, 299] width 59 height 20
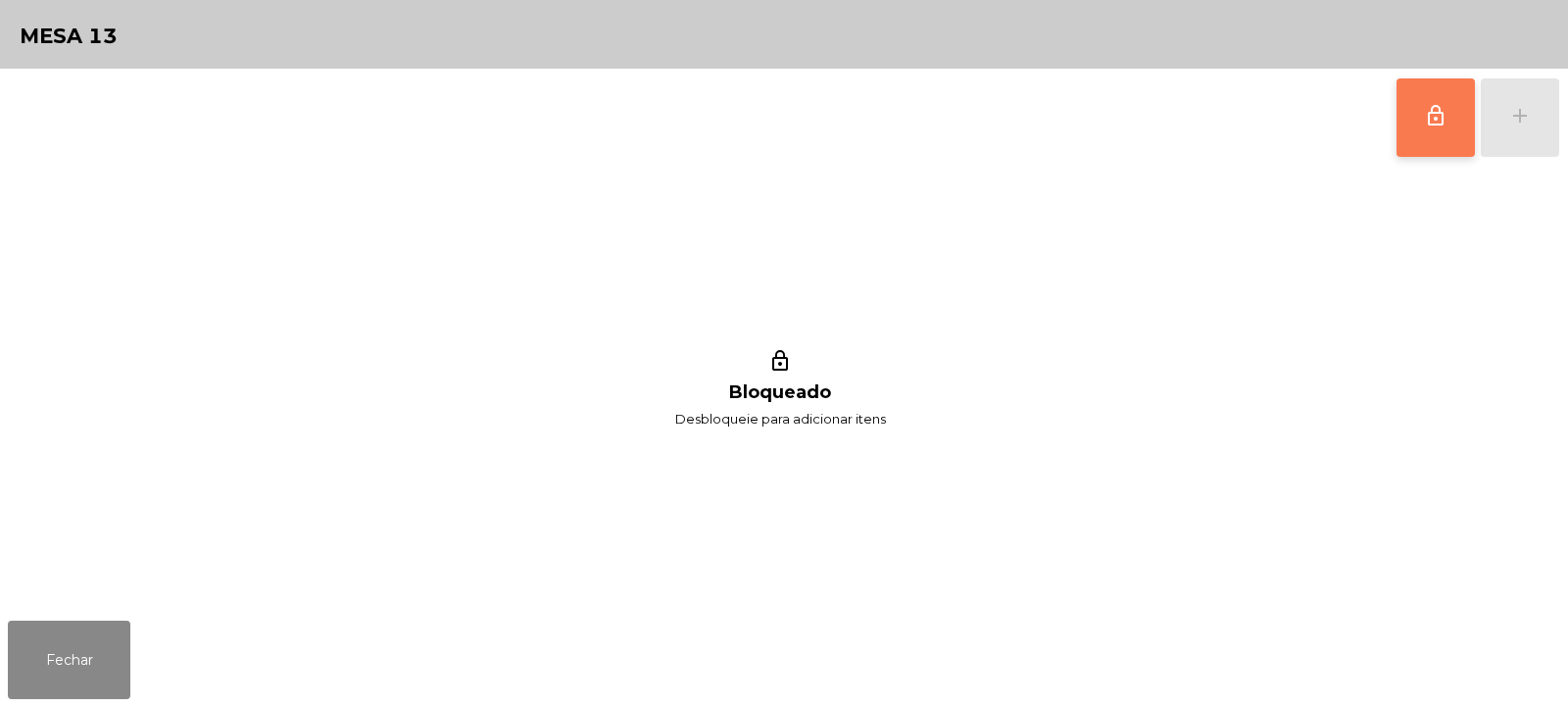
click at [1441, 120] on span "lock_outline" at bounding box center [1436, 116] width 24 height 24
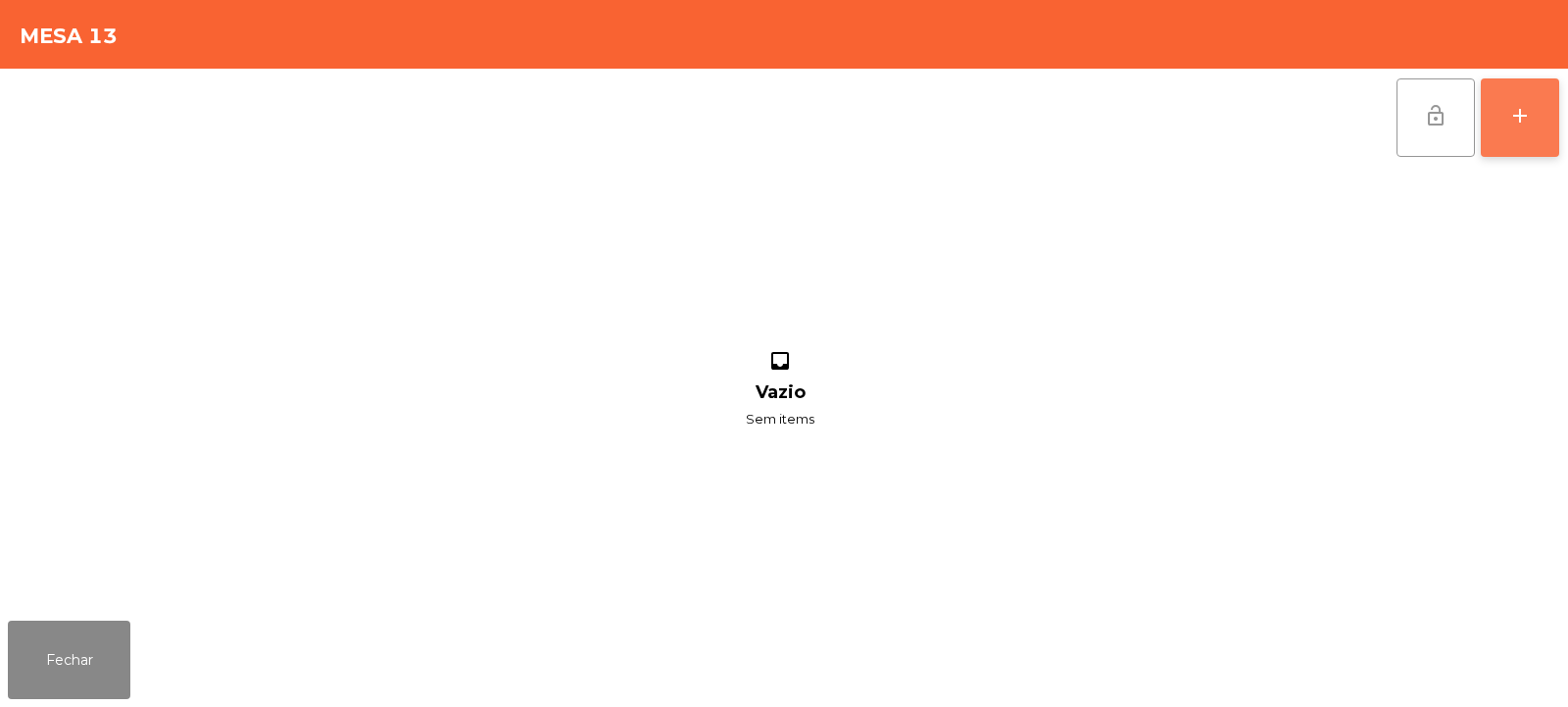
click at [1521, 133] on button "add" at bounding box center [1520, 118] width 79 height 79
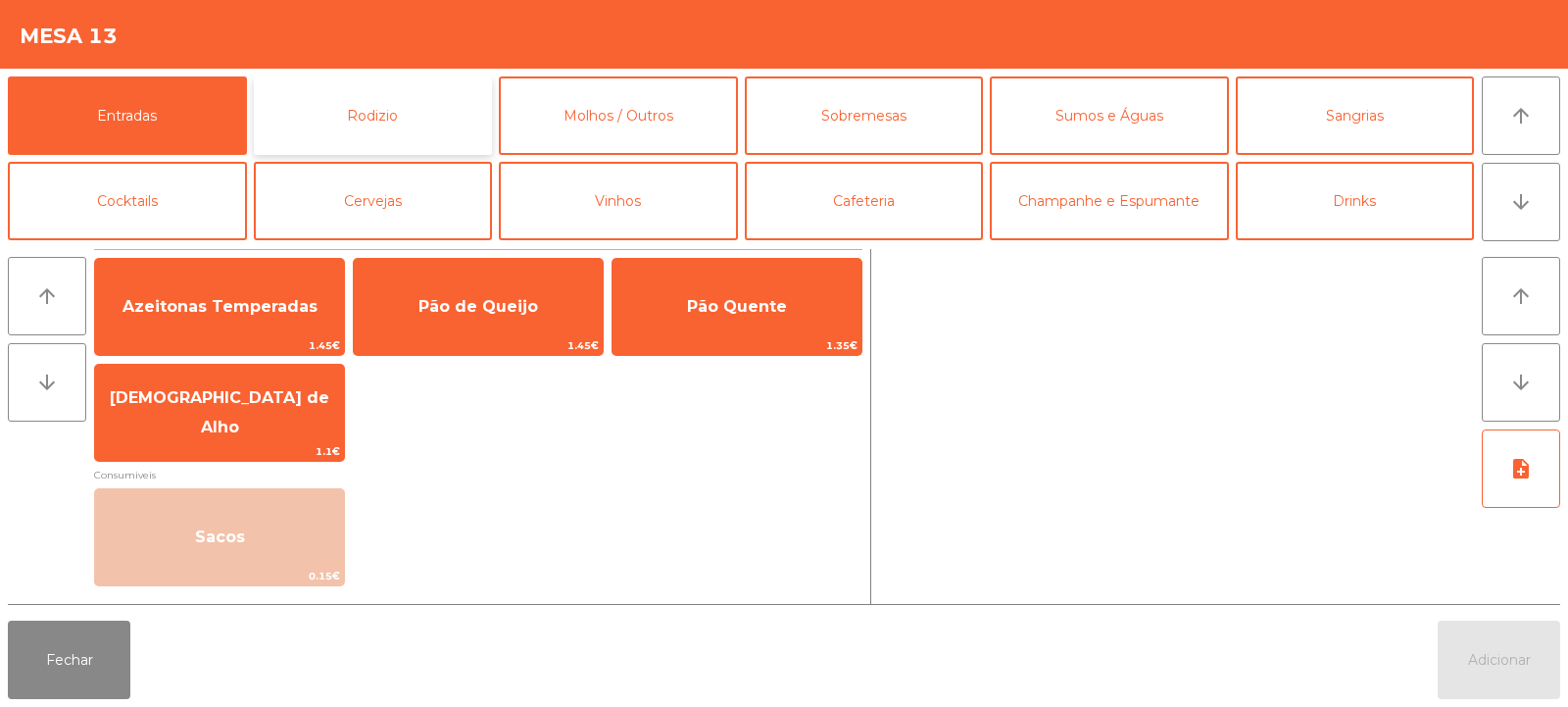
click at [425, 102] on button "Rodizio" at bounding box center [373, 116] width 239 height 79
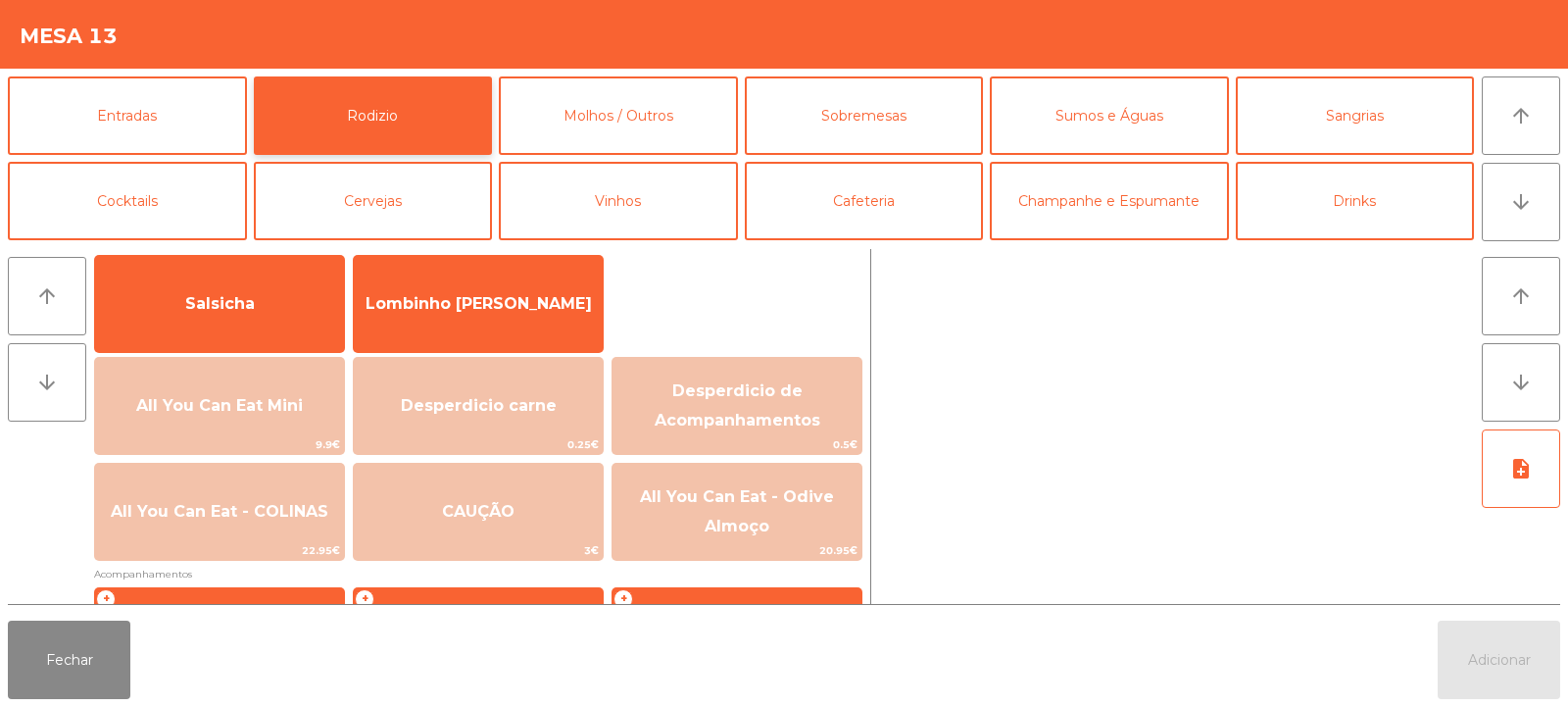
scroll to position [177, 0]
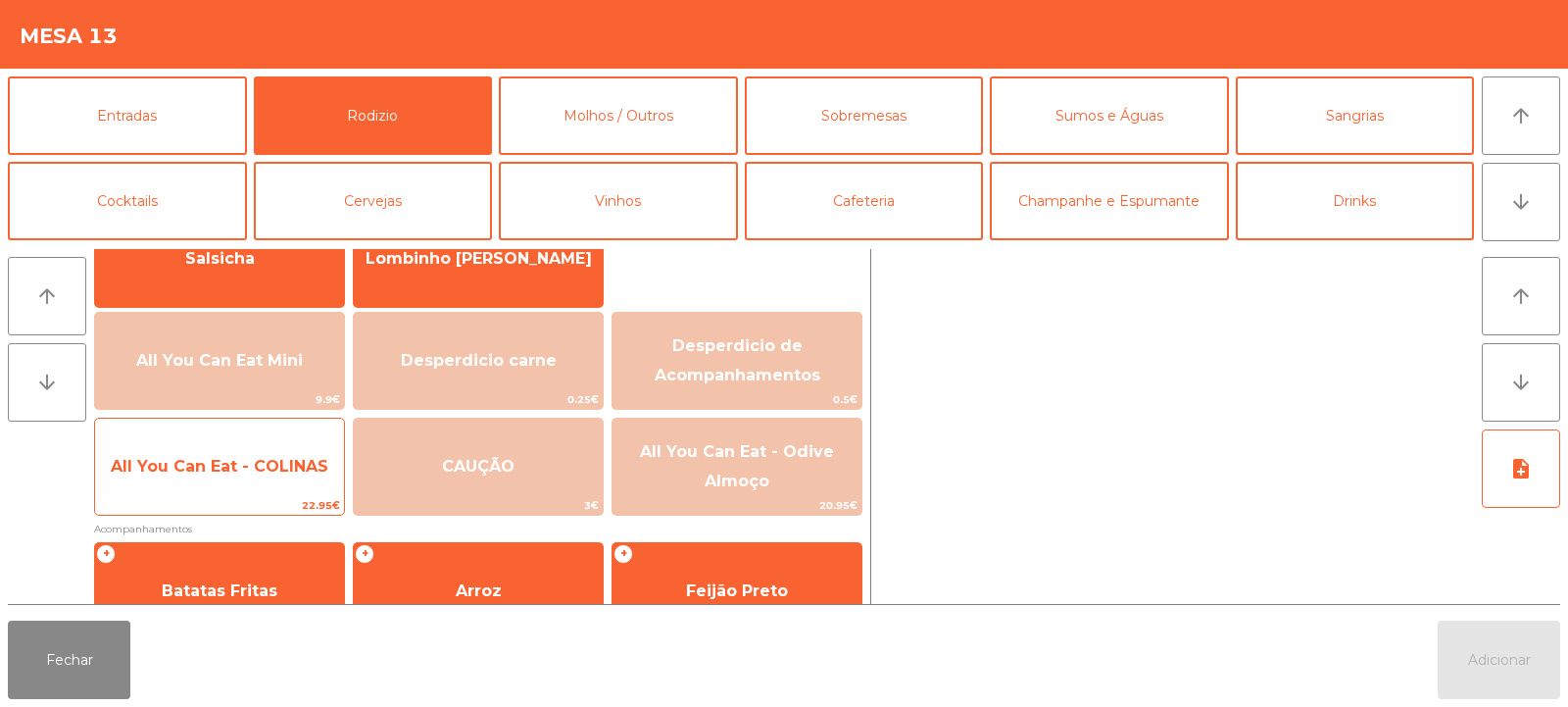
click at [293, 470] on span "All You Can Eat - COLINAS" at bounding box center [220, 465] width 218 height 19
click at [289, 472] on span "All You Can Eat - COLINAS" at bounding box center [220, 465] width 218 height 19
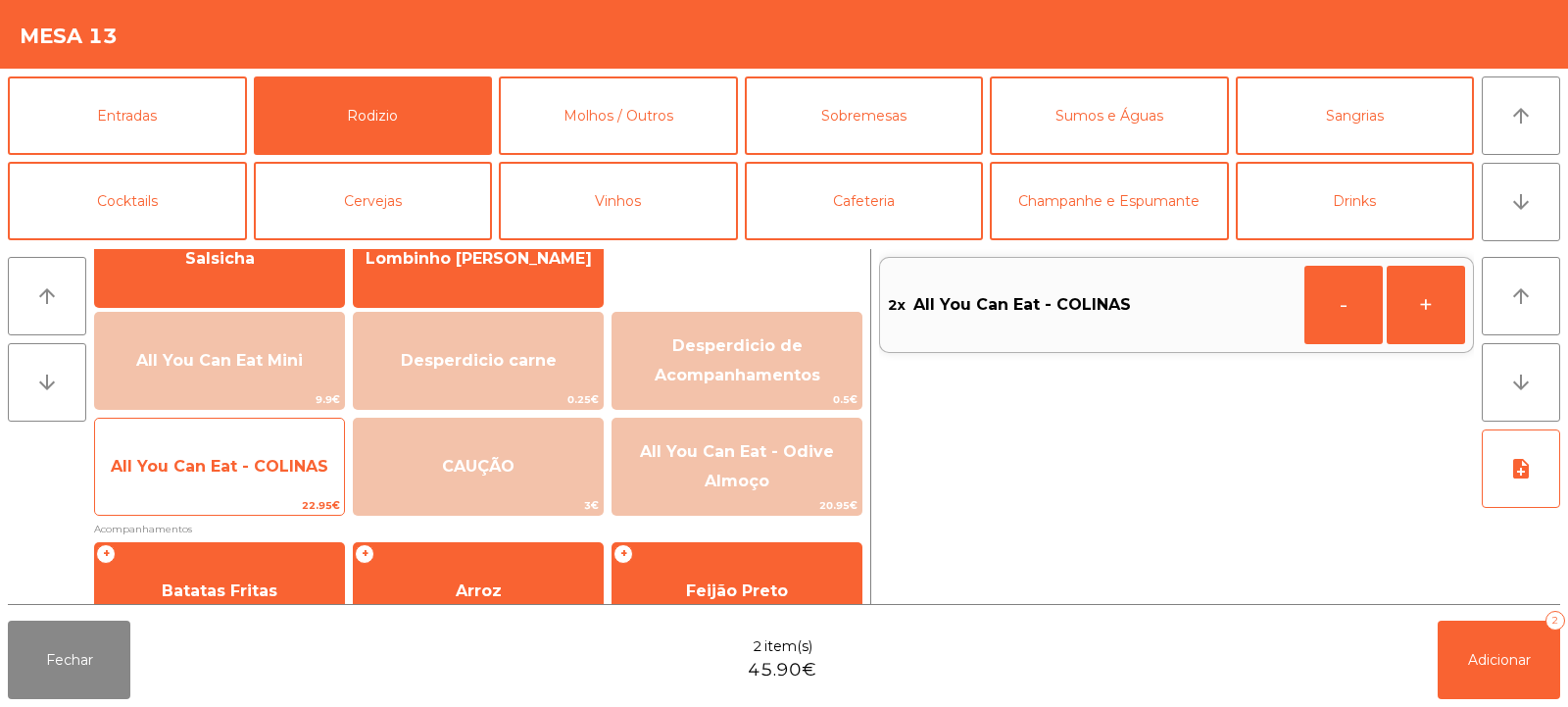
click at [295, 466] on span "All You Can Eat - COLINAS" at bounding box center [220, 465] width 218 height 19
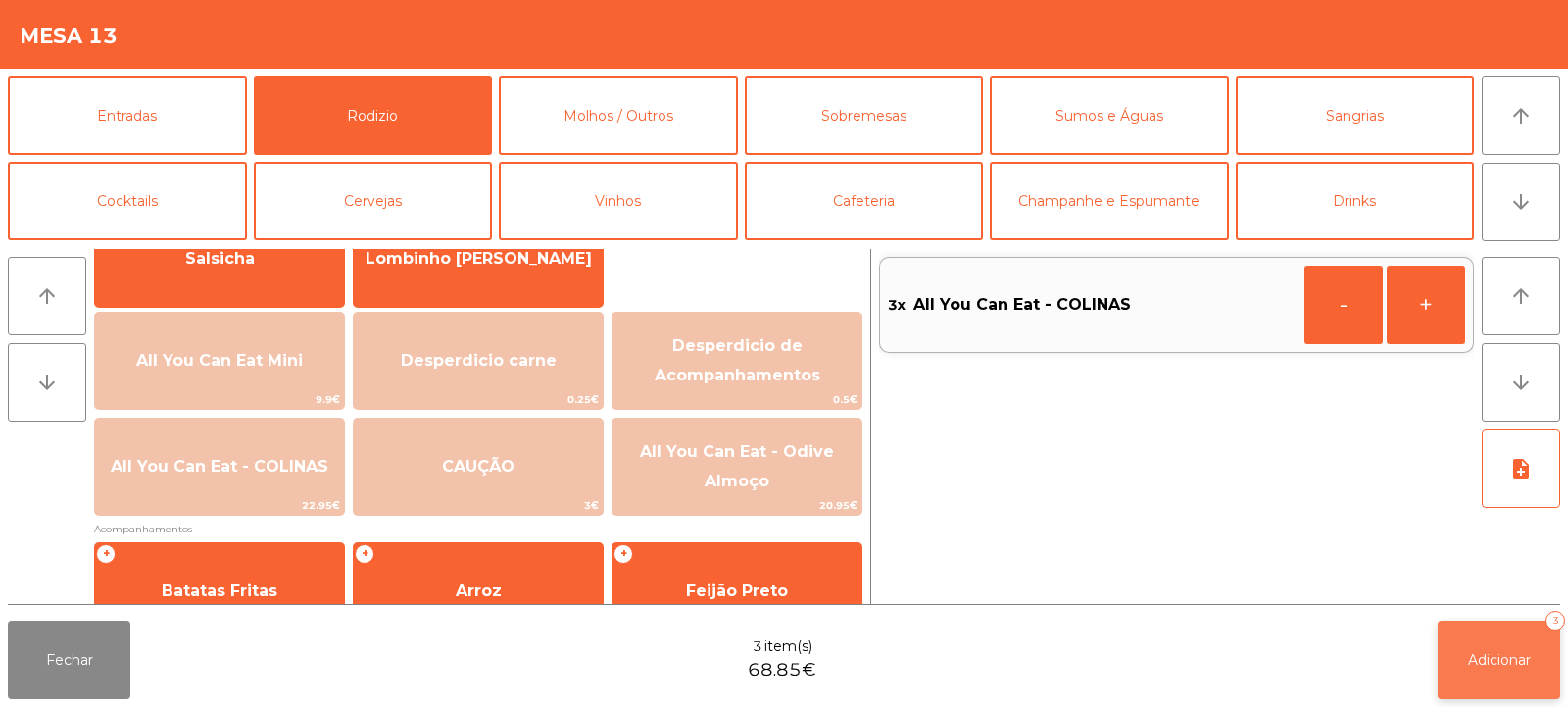
click at [1489, 667] on span "Adicionar" at bounding box center [1499, 660] width 63 height 18
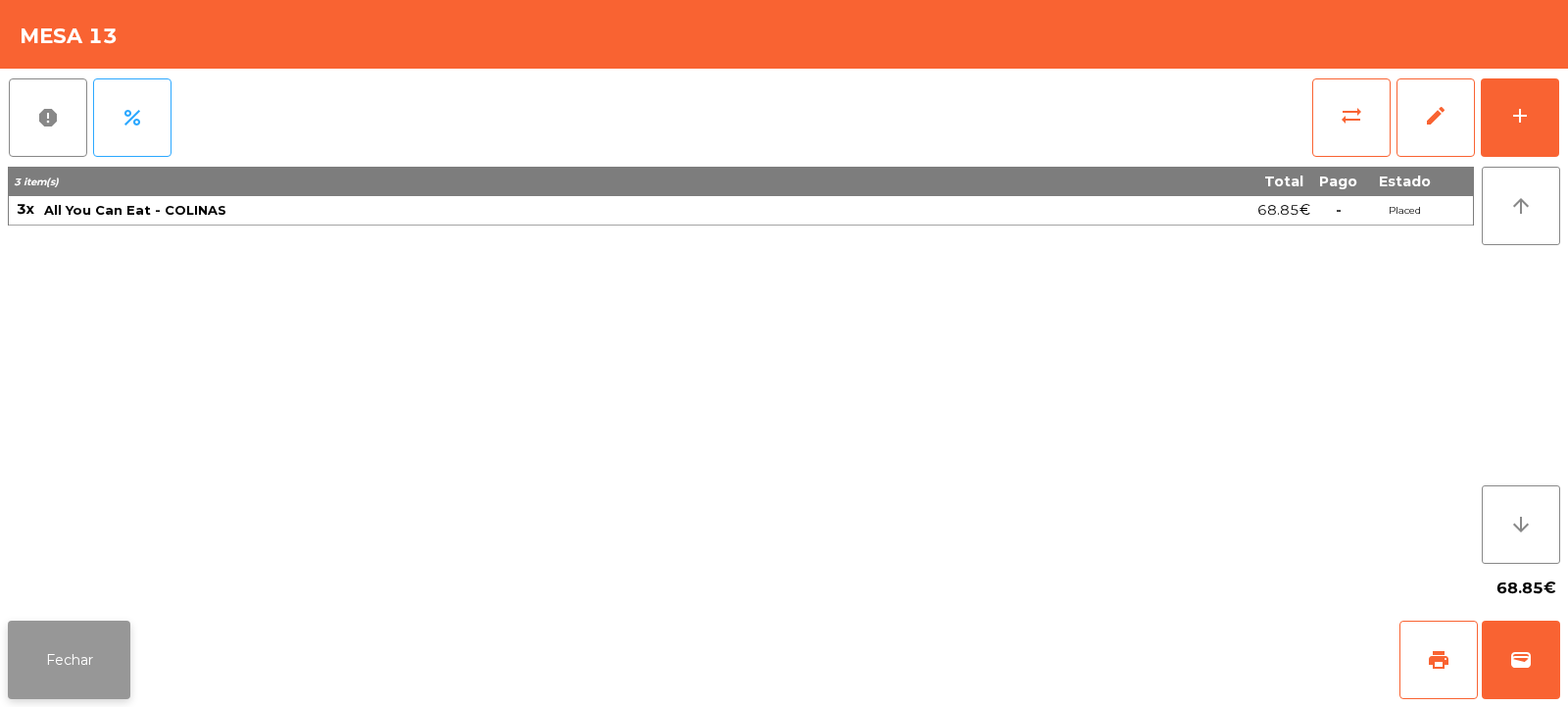
click at [68, 681] on button "Fechar" at bounding box center [69, 659] width 123 height 79
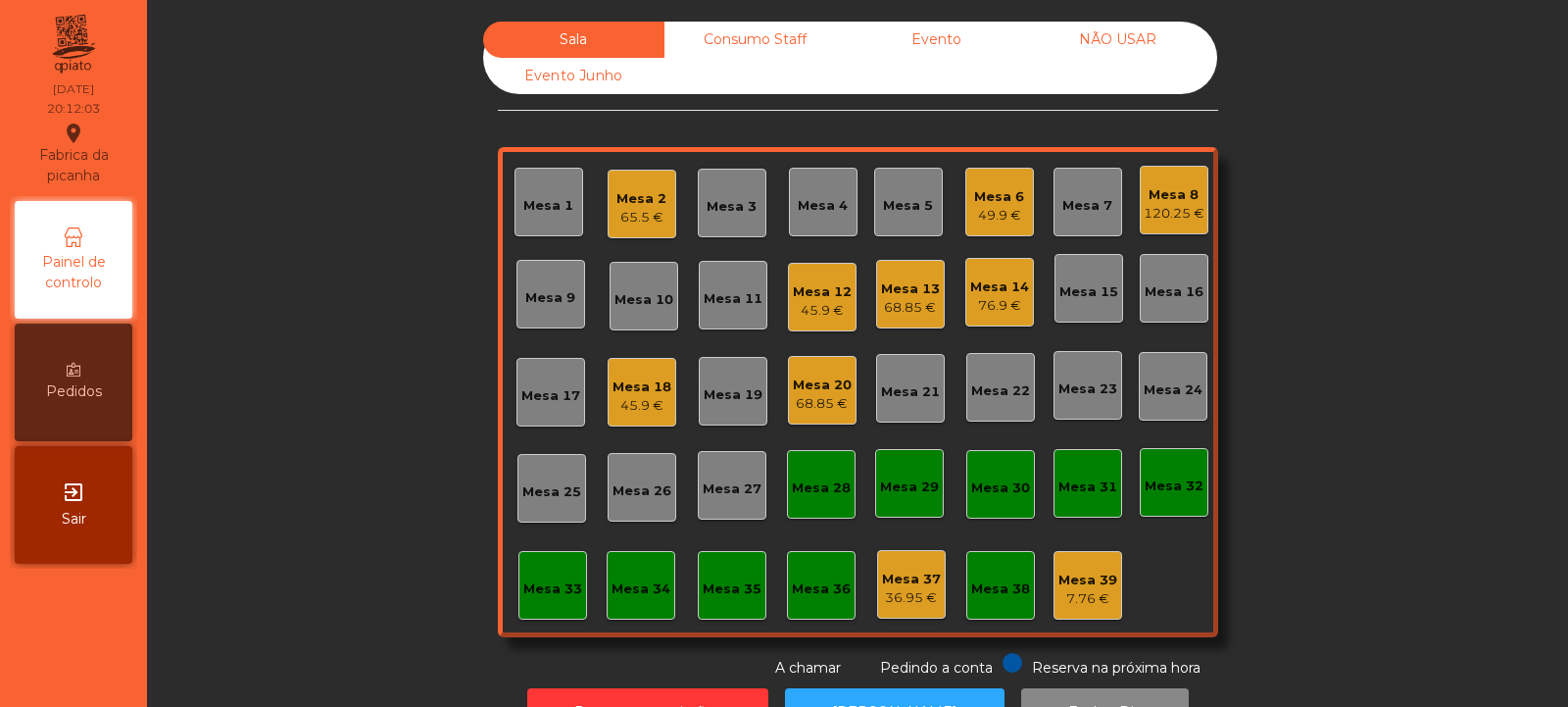
click at [1164, 205] on div "120.25 €" at bounding box center [1174, 214] width 61 height 20
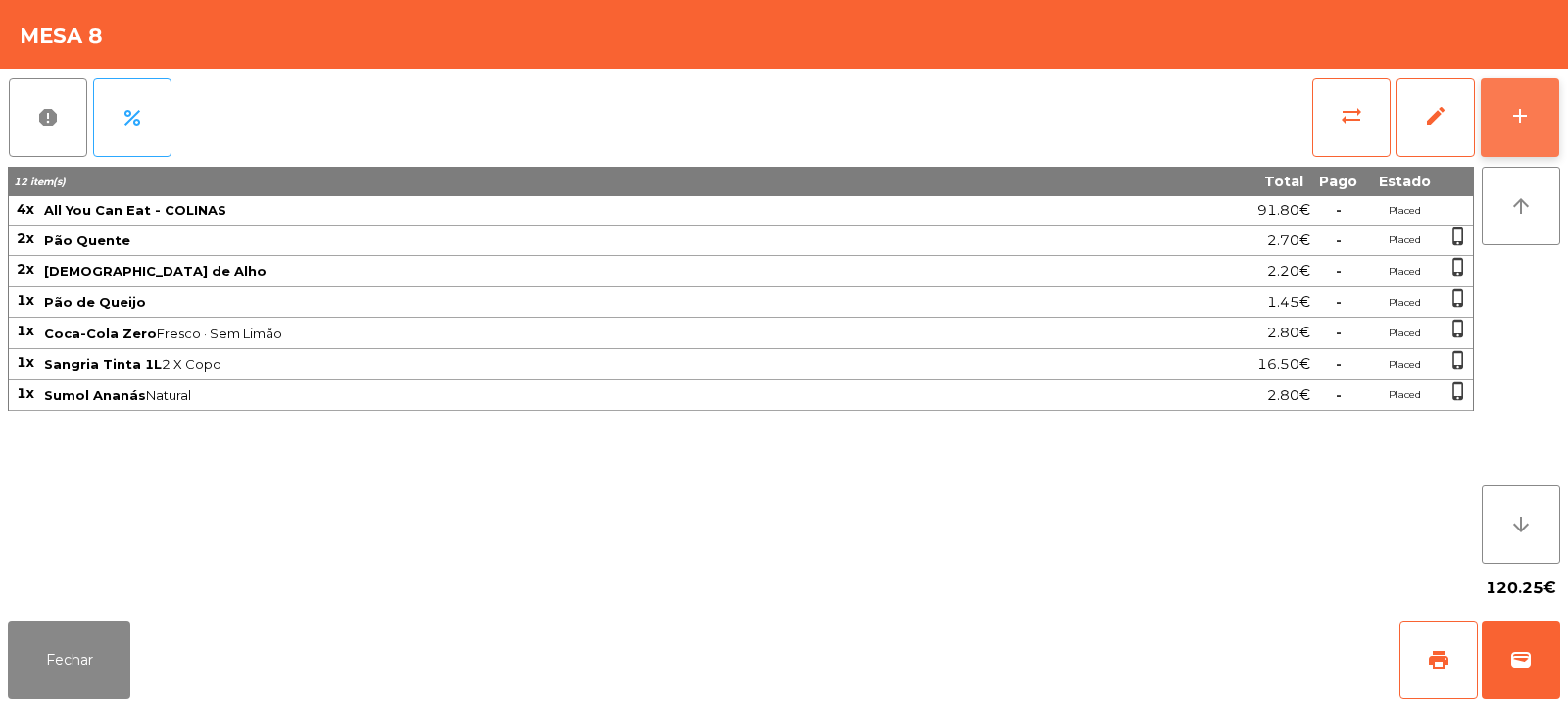
click at [1533, 104] on button "add" at bounding box center [1520, 118] width 79 height 79
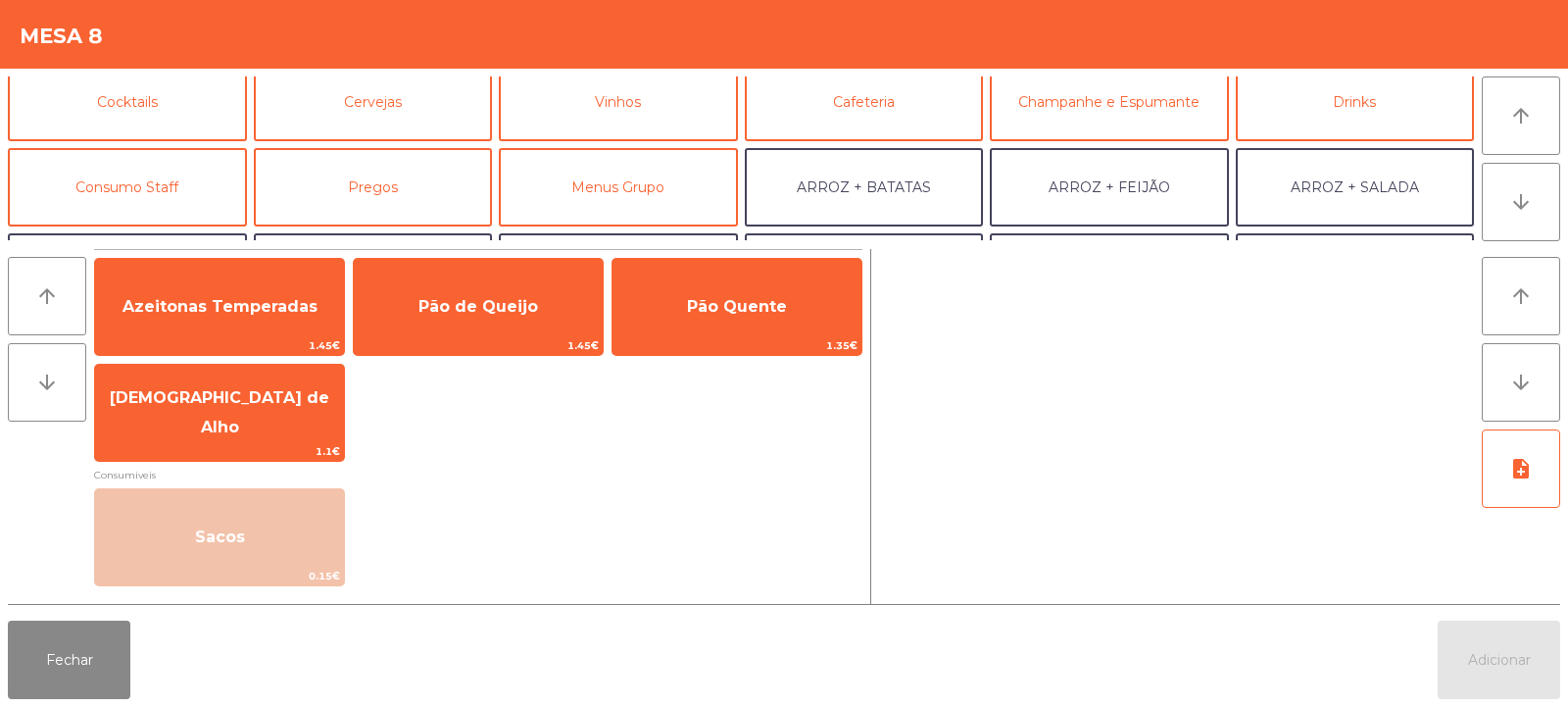
scroll to position [0, 0]
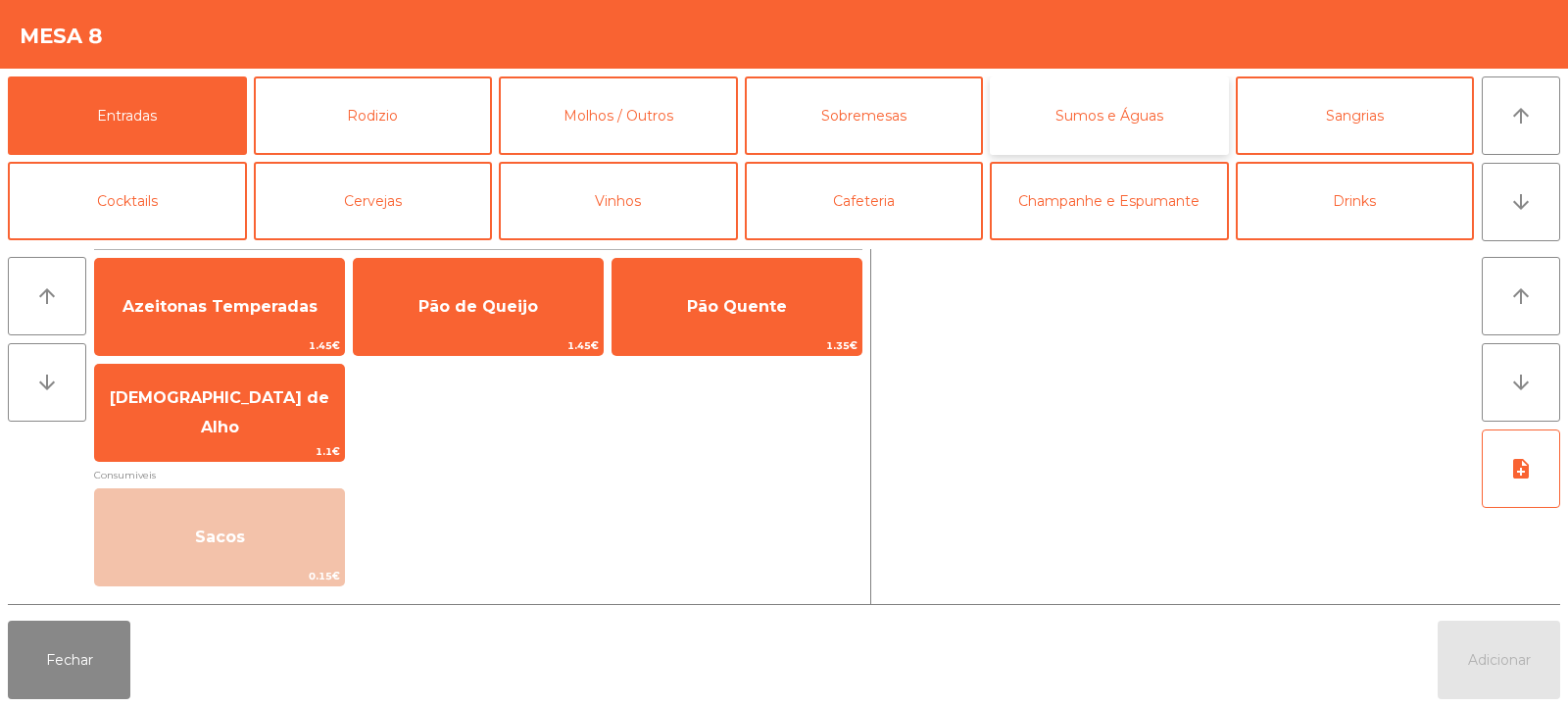
click at [1095, 138] on button "Sumos e Águas" at bounding box center [1109, 116] width 239 height 79
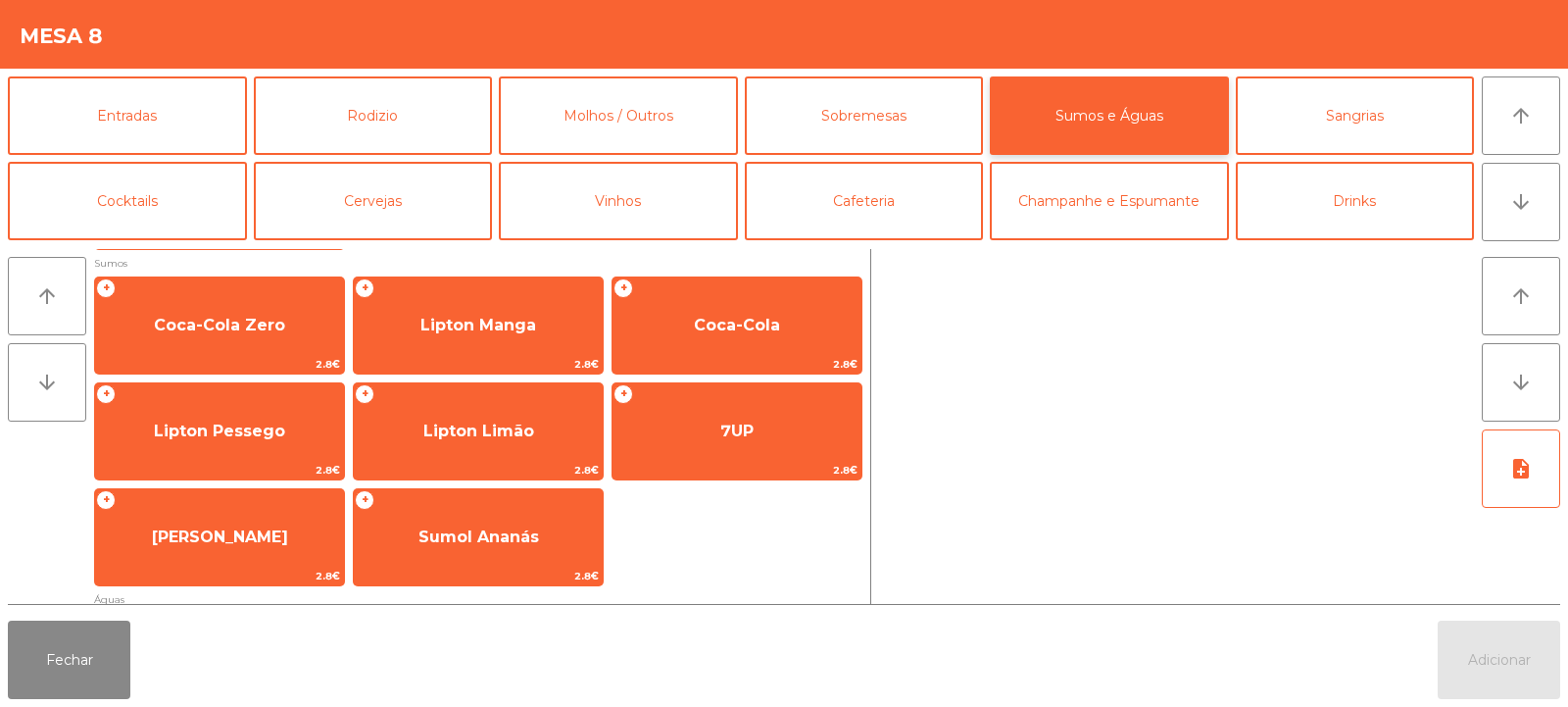
scroll to position [340, 0]
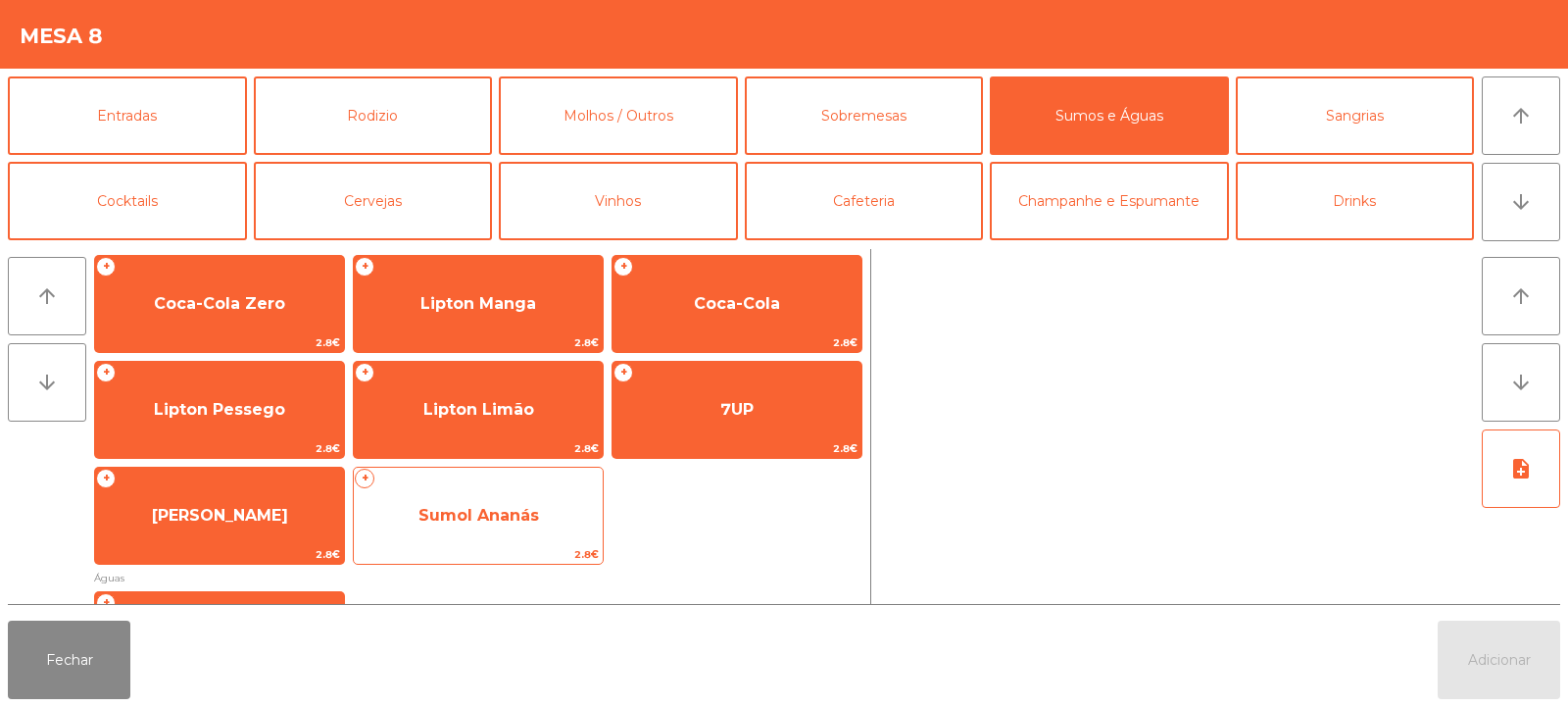
click at [454, 489] on span "Sumol Ananás" at bounding box center [477, 515] width 249 height 53
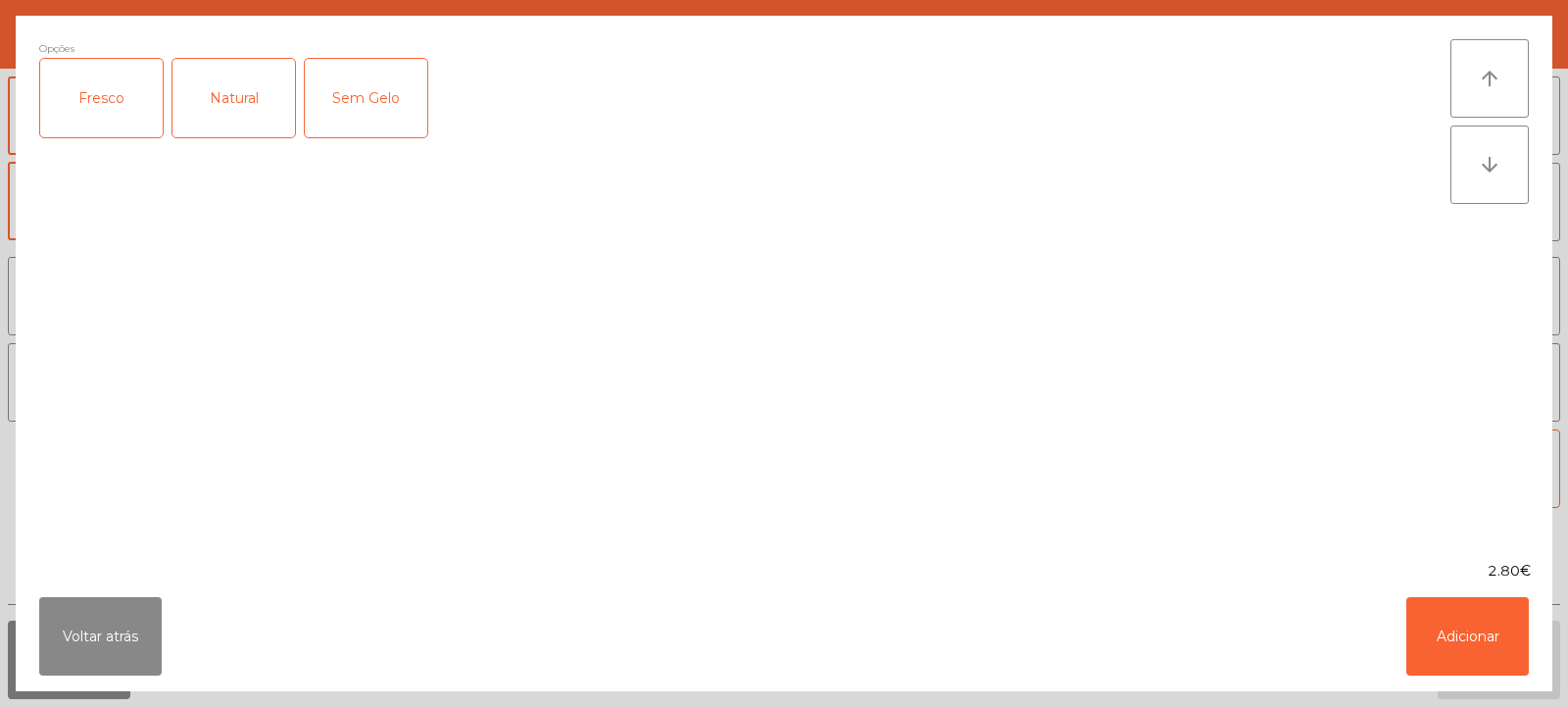
click at [229, 100] on div "Natural" at bounding box center [234, 98] width 123 height 79
click at [1461, 640] on button "Adicionar" at bounding box center [1467, 636] width 123 height 79
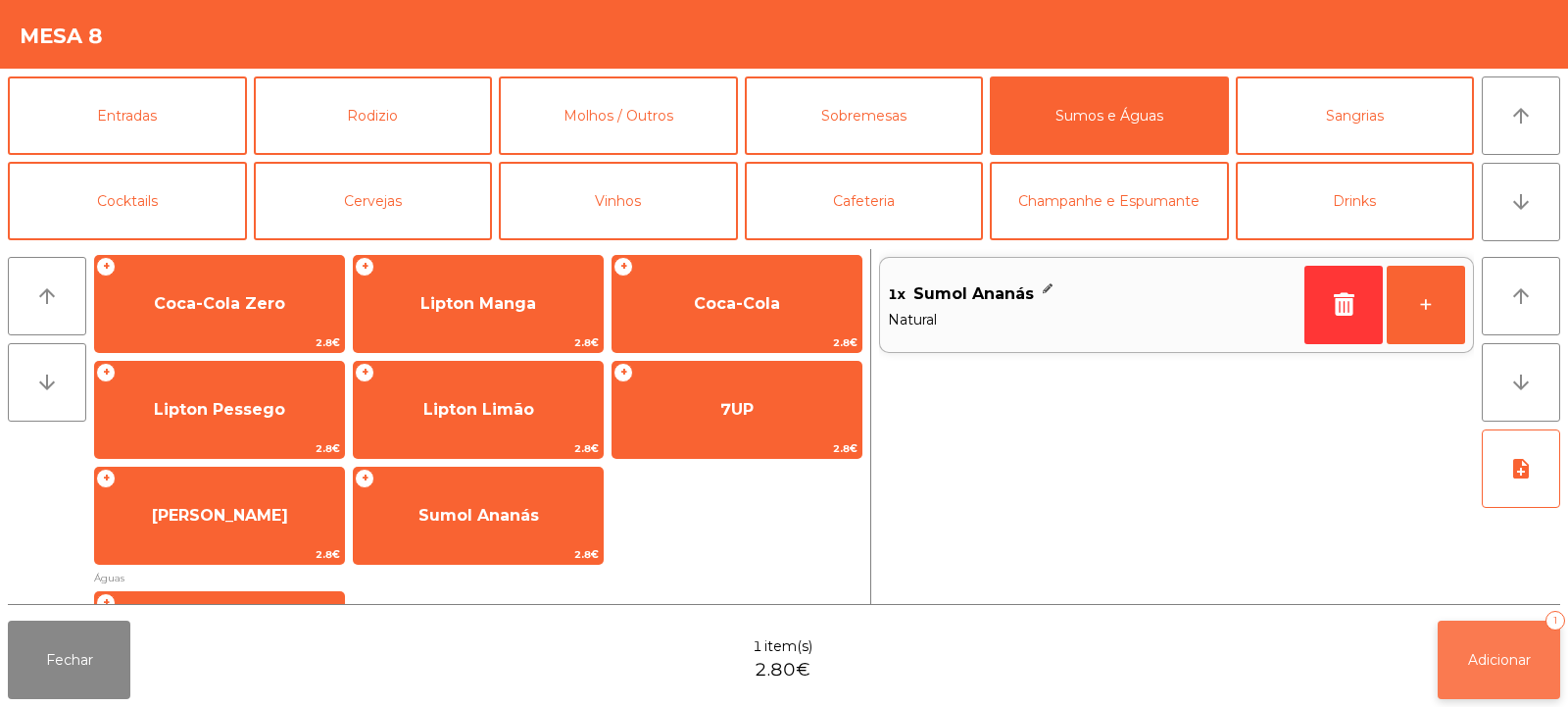
click at [1498, 660] on span "Adicionar" at bounding box center [1499, 660] width 63 height 18
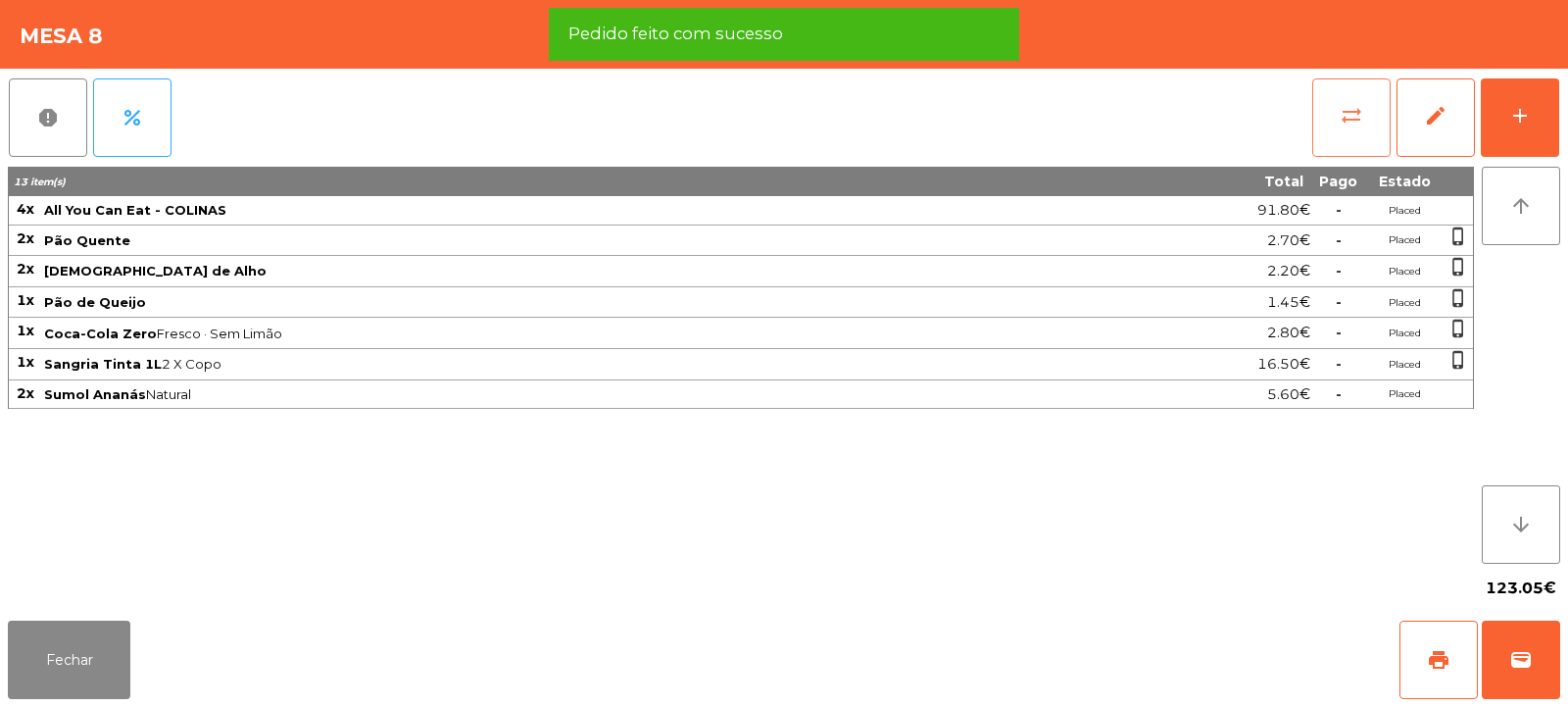
click at [1344, 130] on button "sync_alt" at bounding box center [1351, 118] width 79 height 79
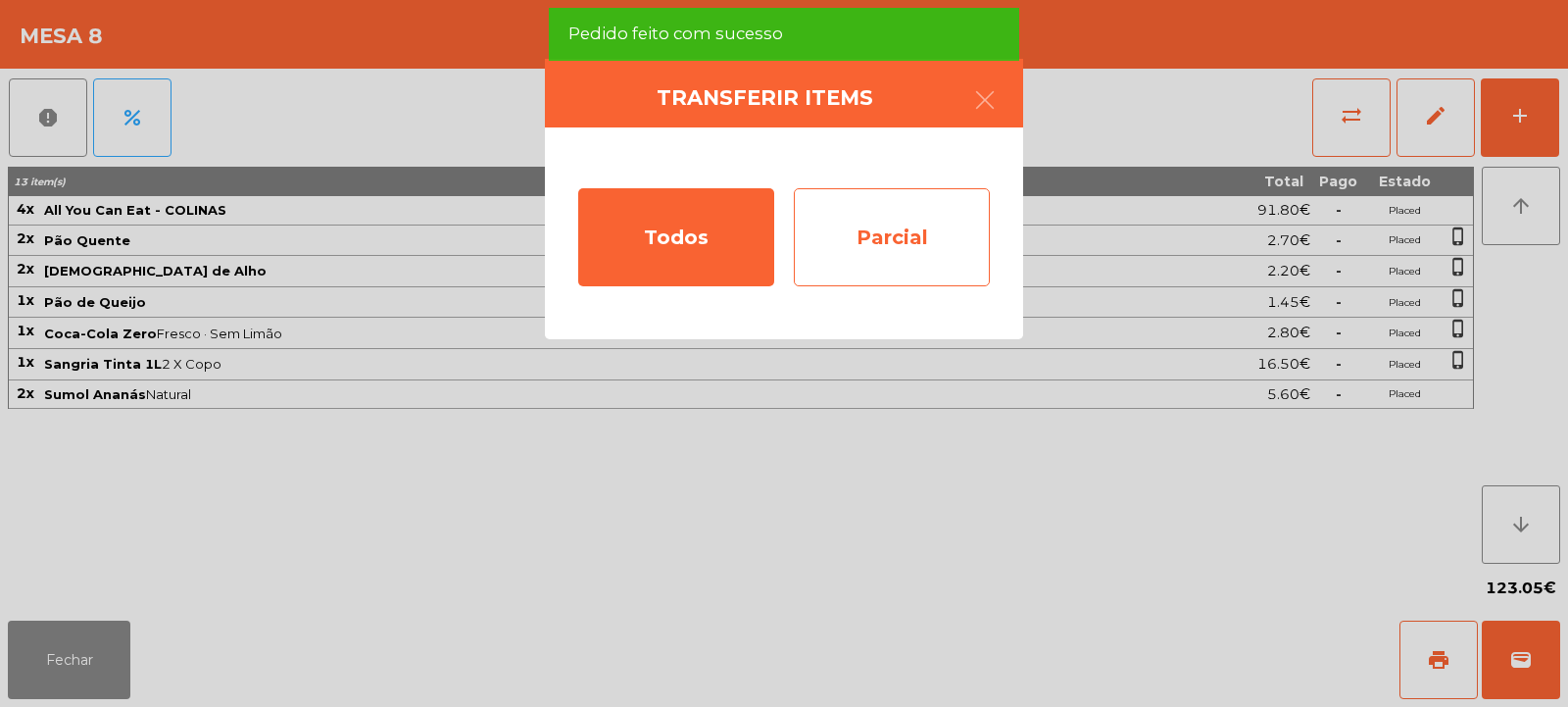
click at [887, 248] on div "Parcial" at bounding box center [892, 237] width 196 height 98
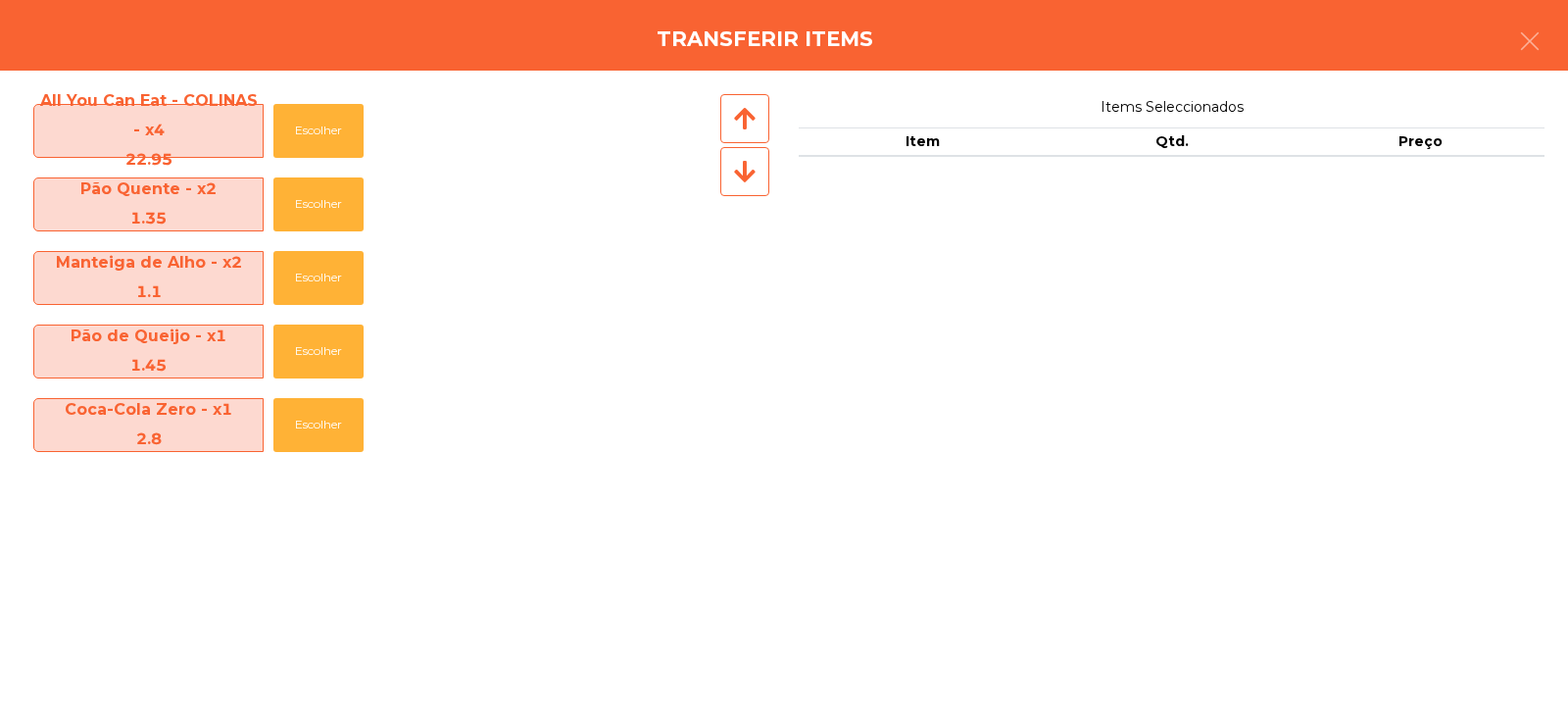
scroll to position [142, 0]
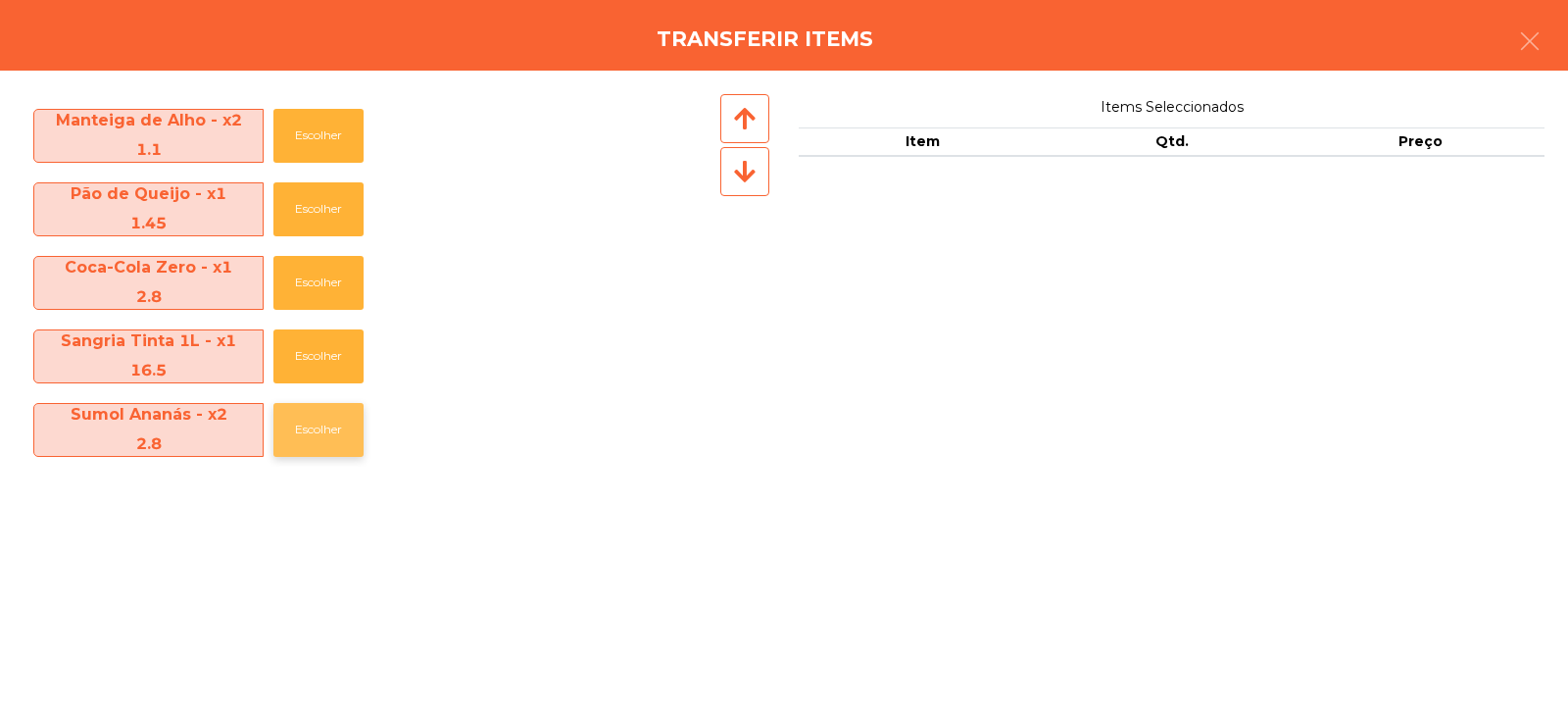
click at [332, 422] on button "Escolher" at bounding box center [319, 429] width 90 height 54
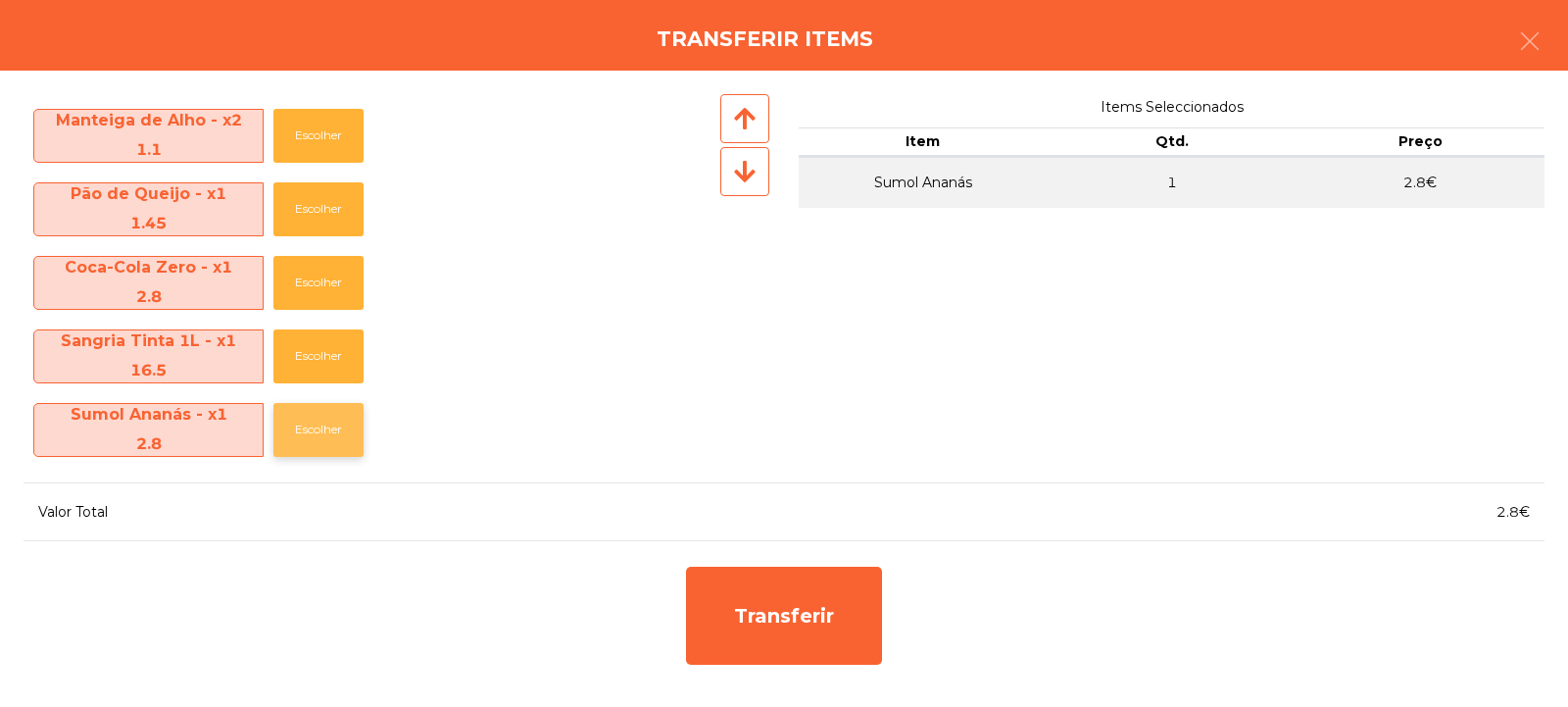
click at [330, 434] on button "Escolher" at bounding box center [319, 429] width 90 height 54
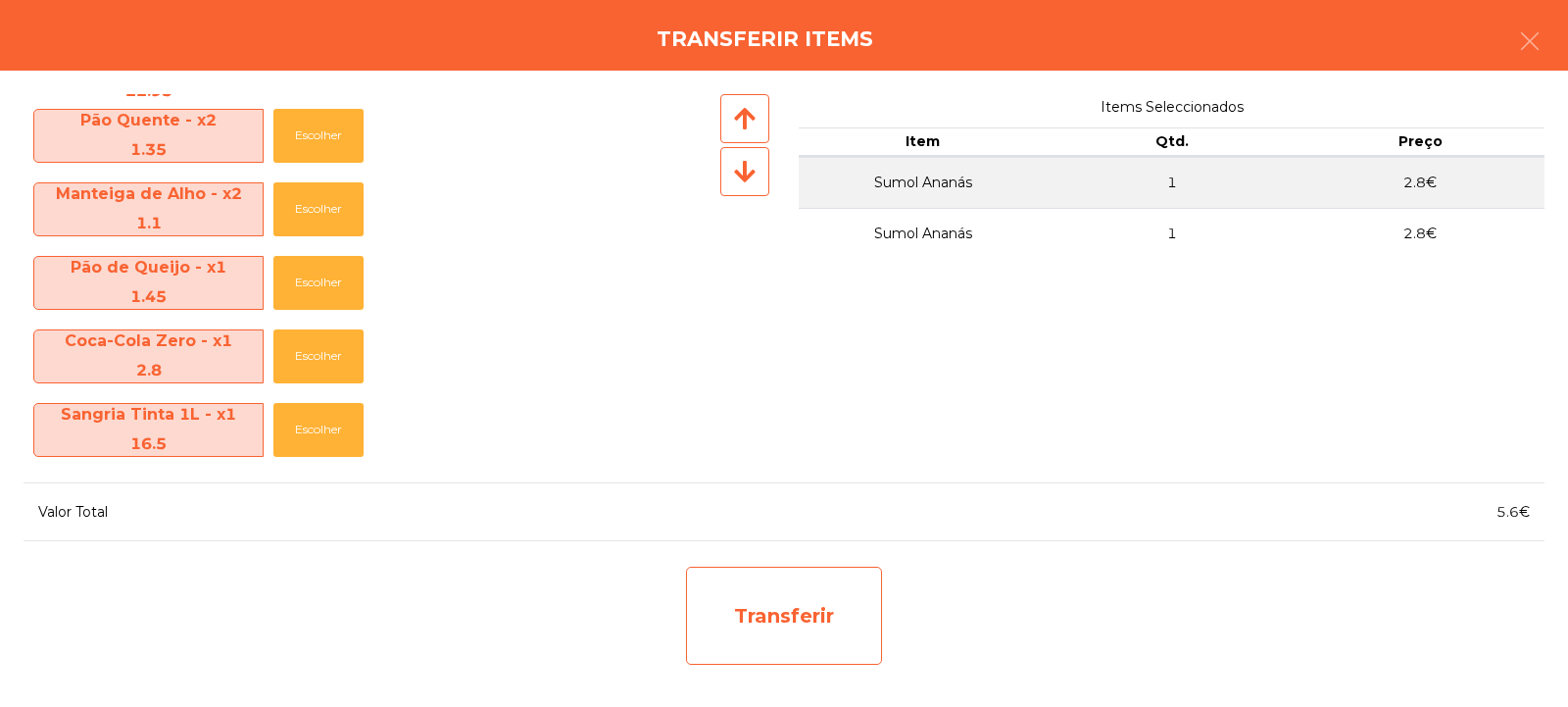
click at [801, 619] on div "Transferir" at bounding box center [784, 615] width 196 height 98
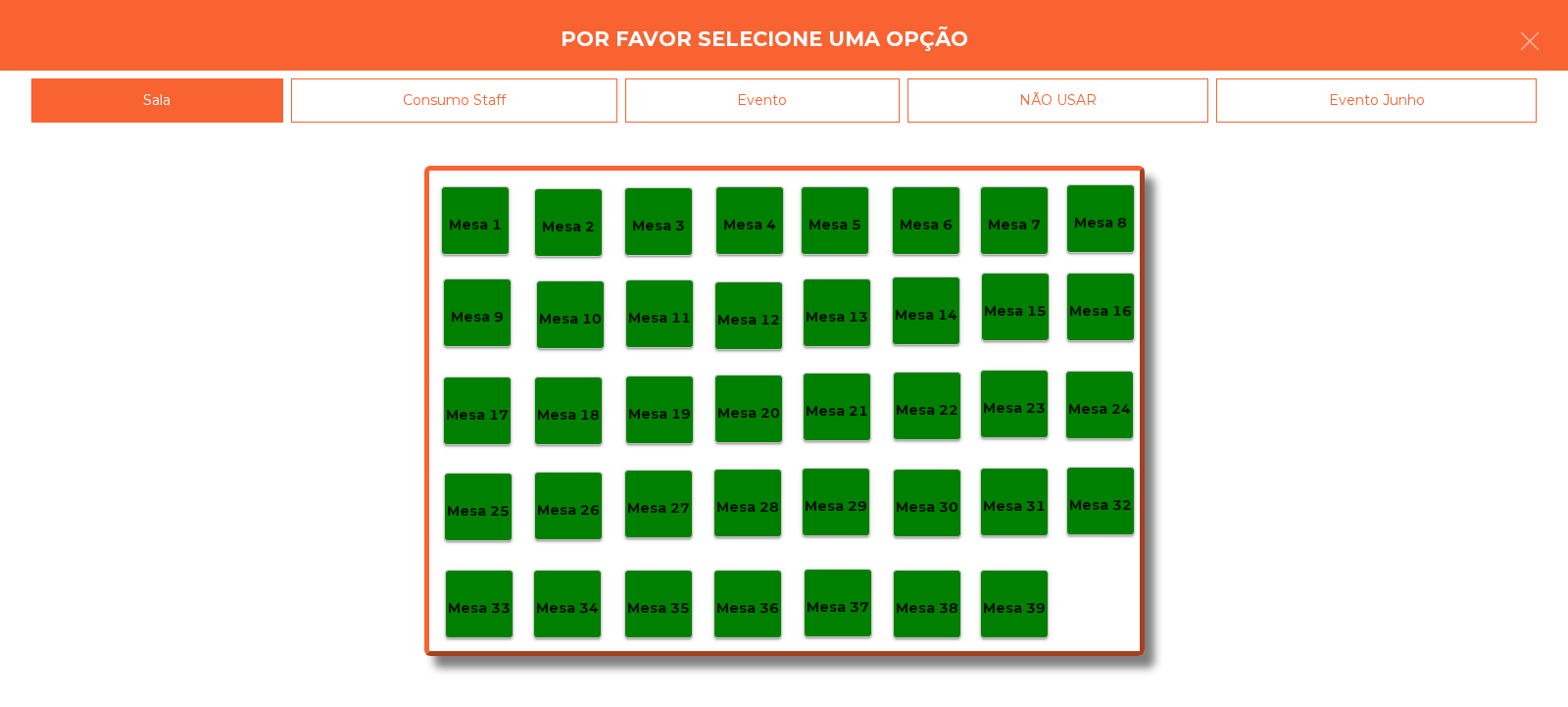
click at [842, 607] on p "Mesa 37" at bounding box center [838, 607] width 63 height 23
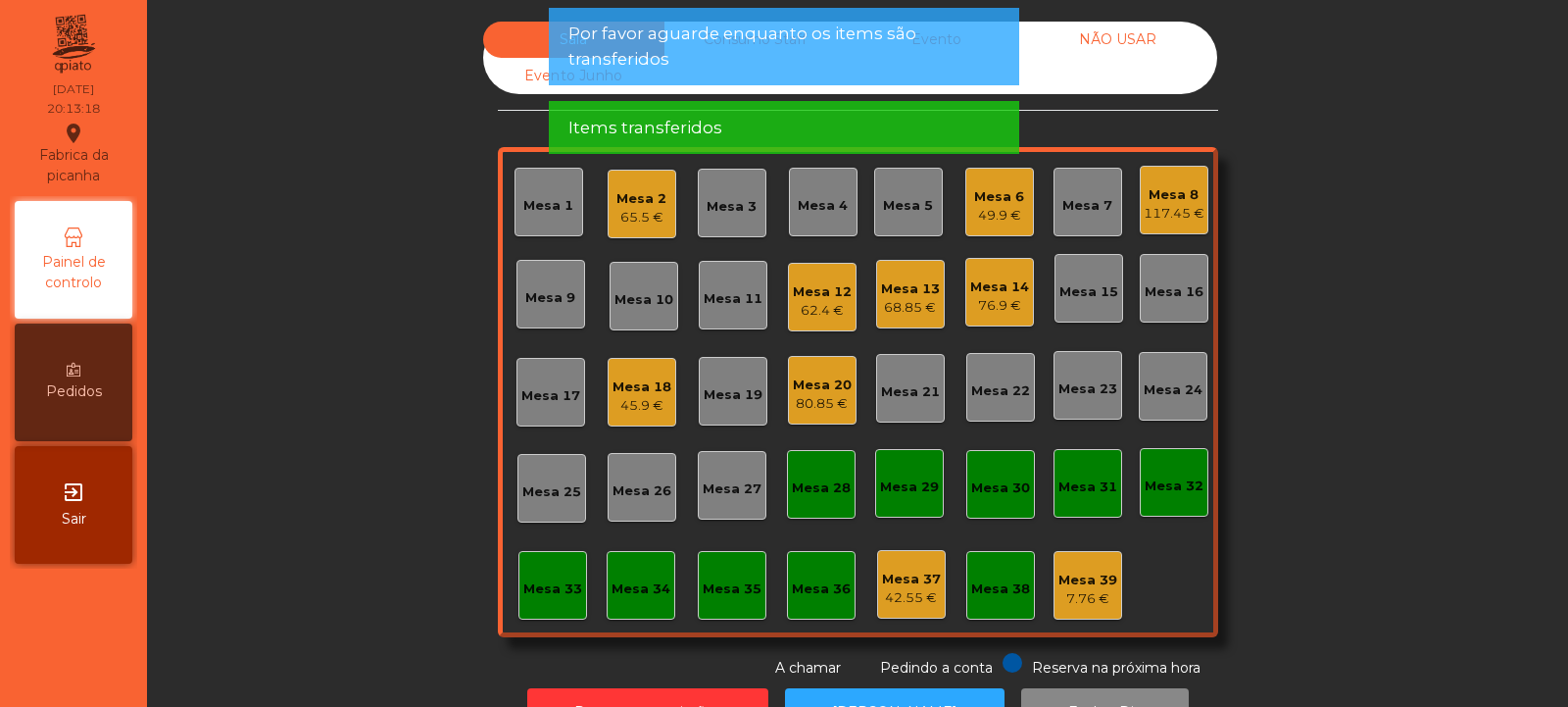
click at [906, 597] on div "42.55 €" at bounding box center [911, 598] width 59 height 20
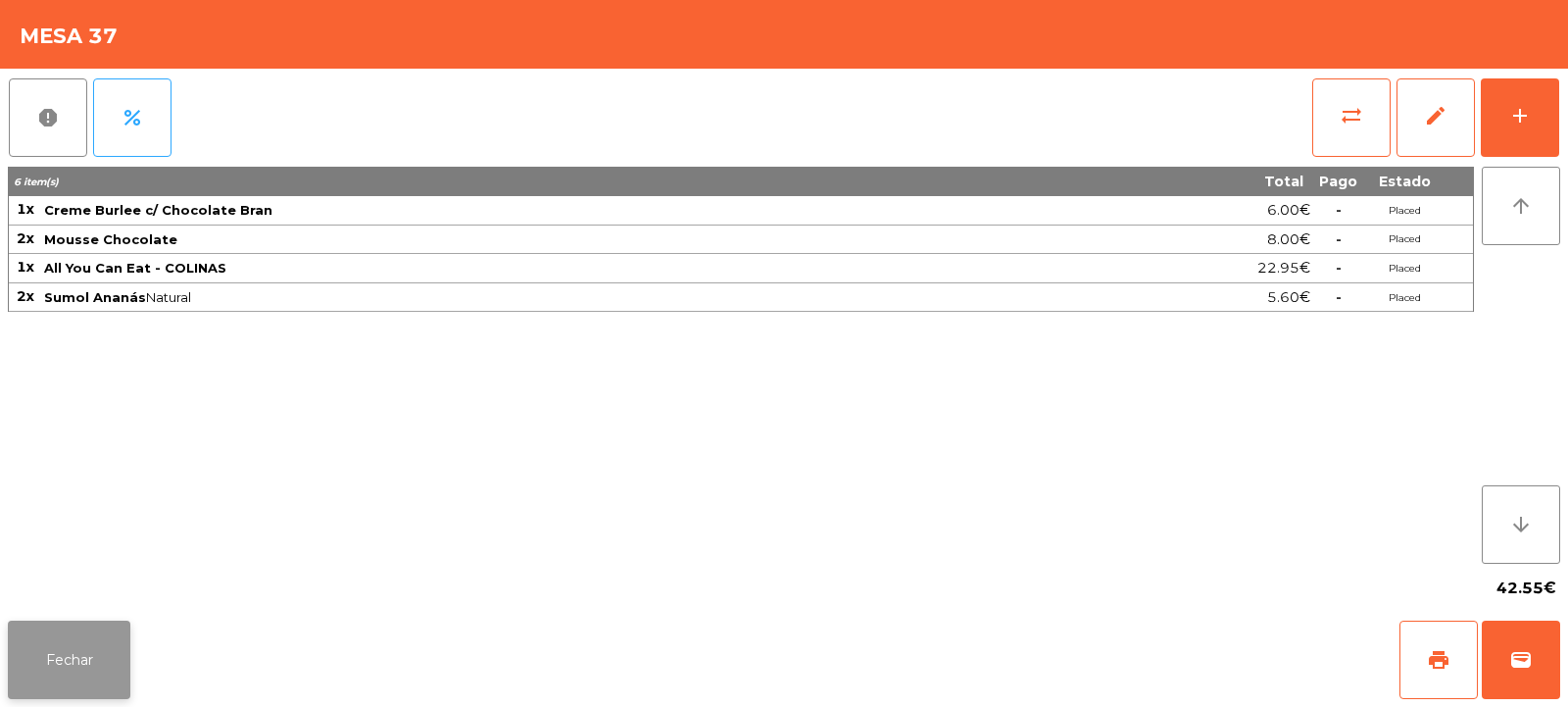
click at [93, 668] on button "Fechar" at bounding box center [69, 659] width 123 height 79
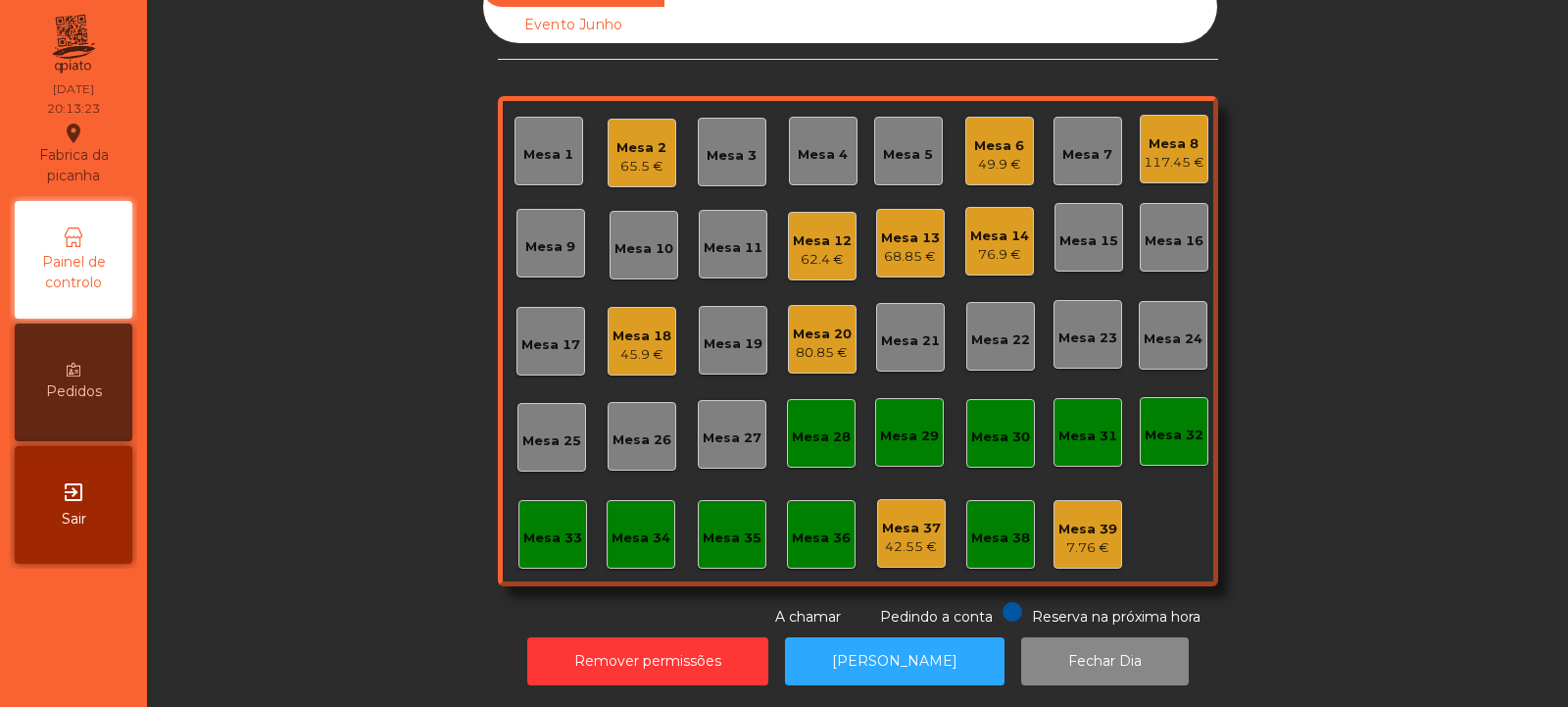
scroll to position [0, 0]
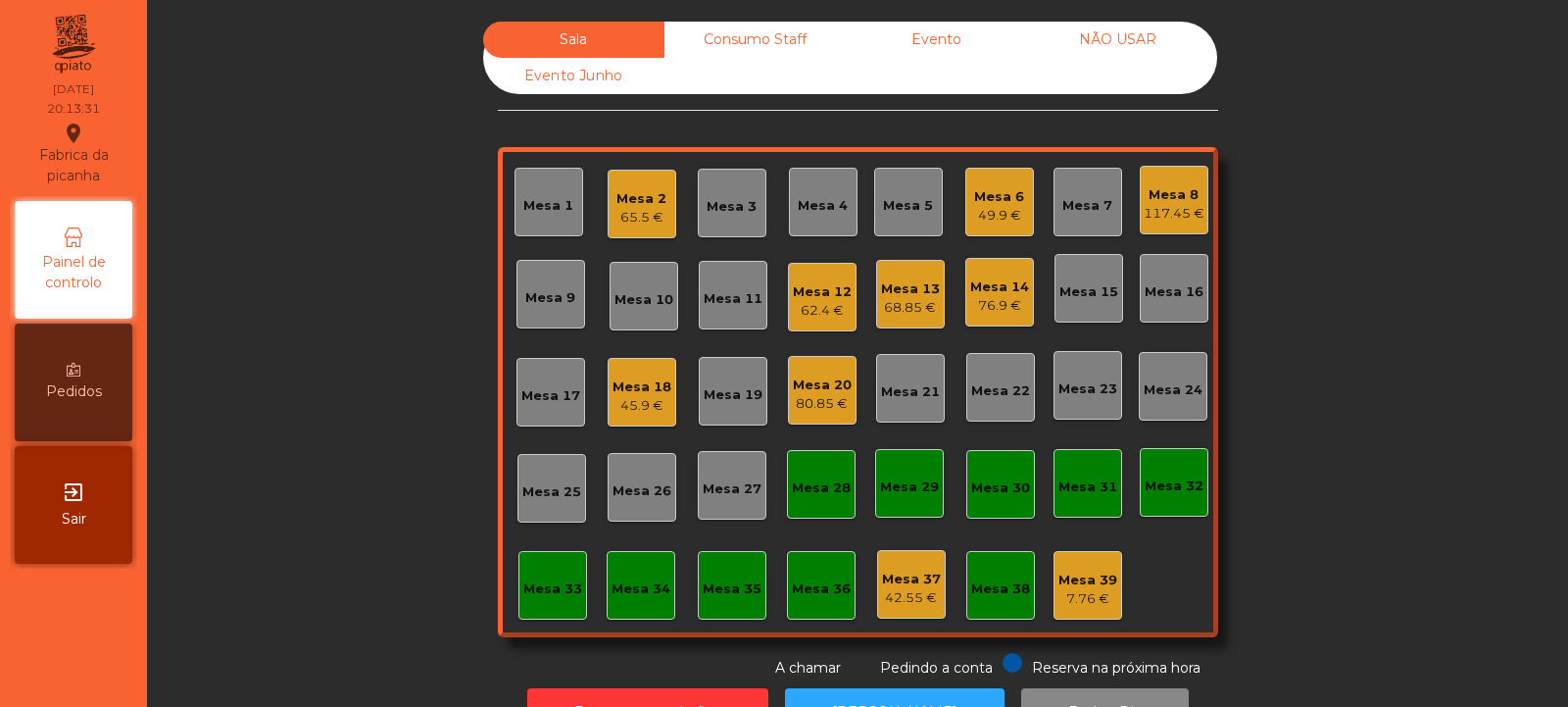
click at [1018, 307] on div "76.9 €" at bounding box center [1000, 306] width 59 height 20
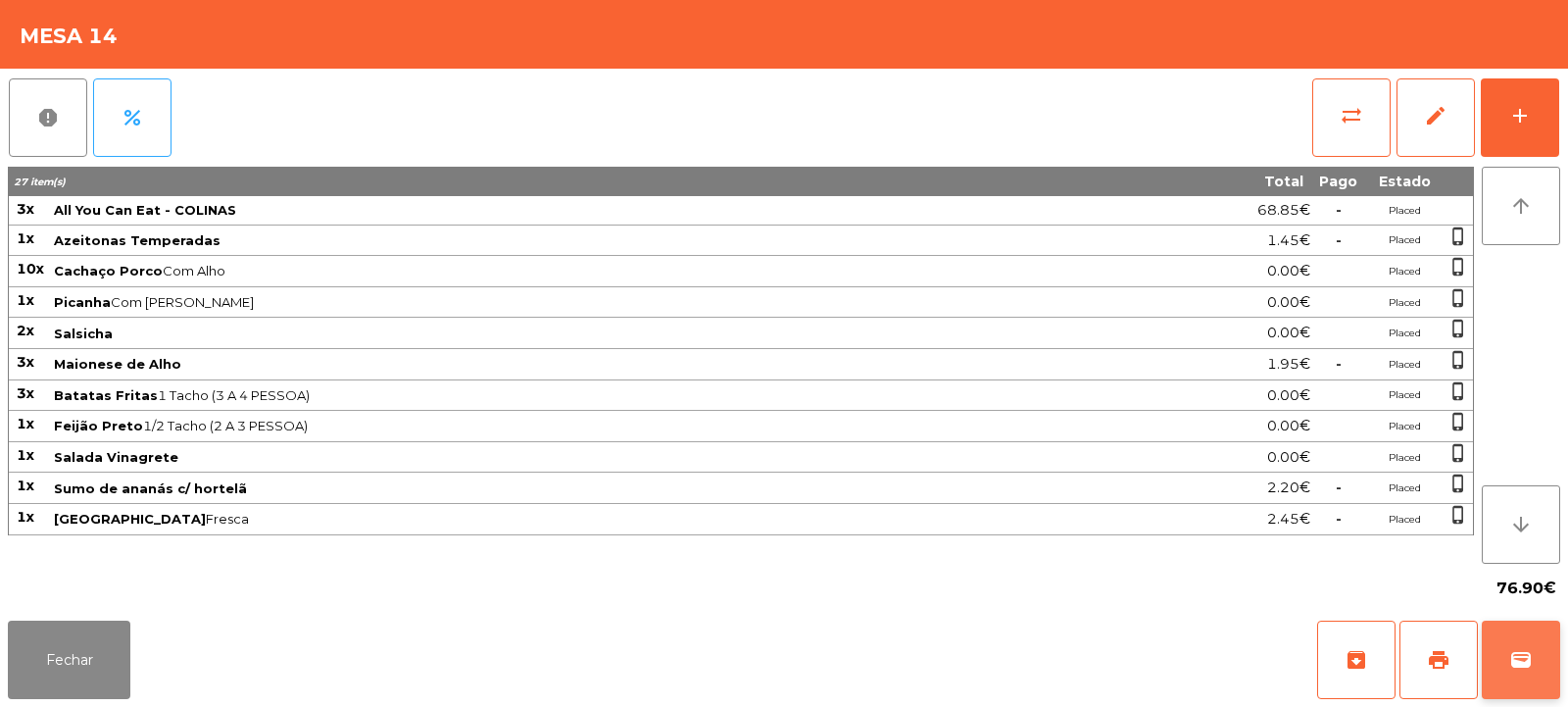
click at [1524, 666] on span "wallet" at bounding box center [1521, 660] width 24 height 24
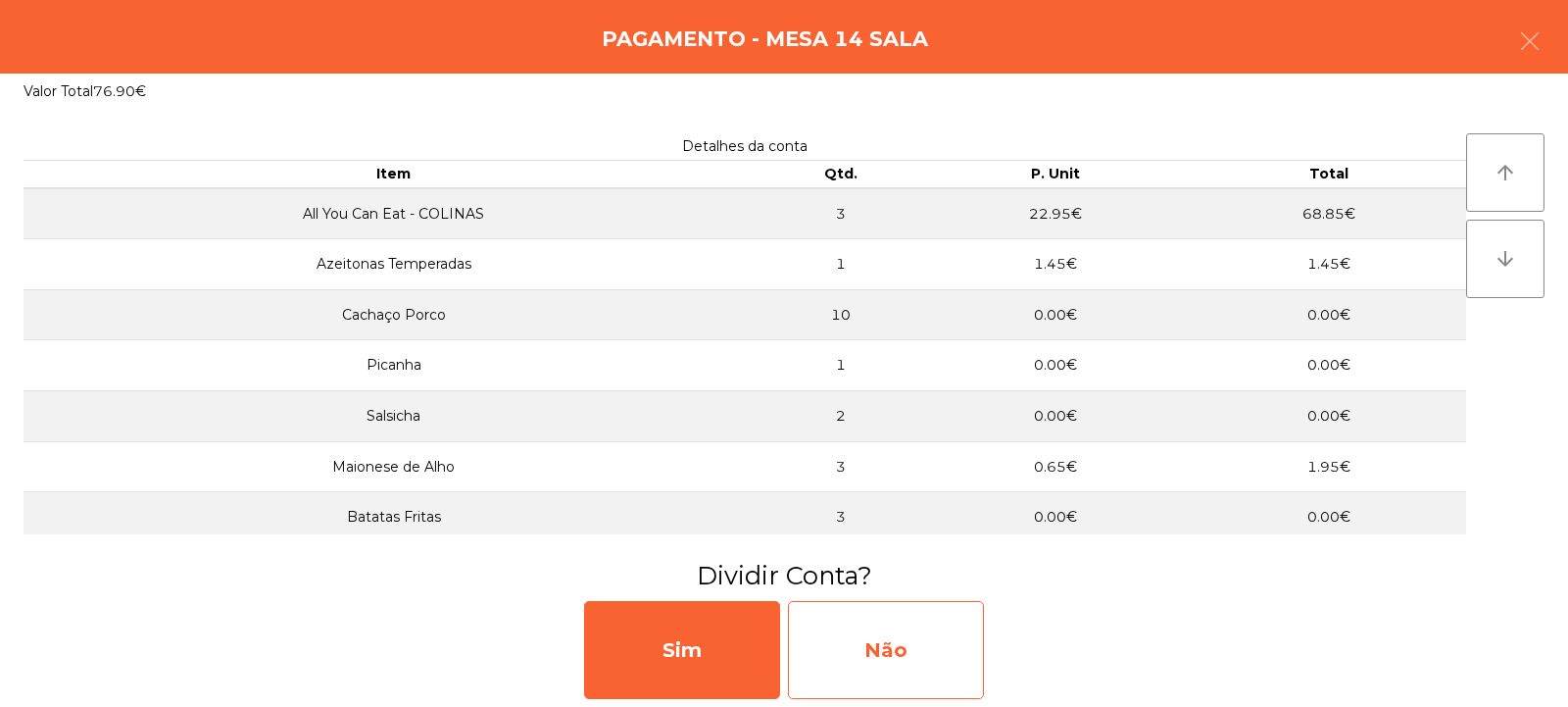
click at [951, 649] on div "Não" at bounding box center [886, 650] width 196 height 98
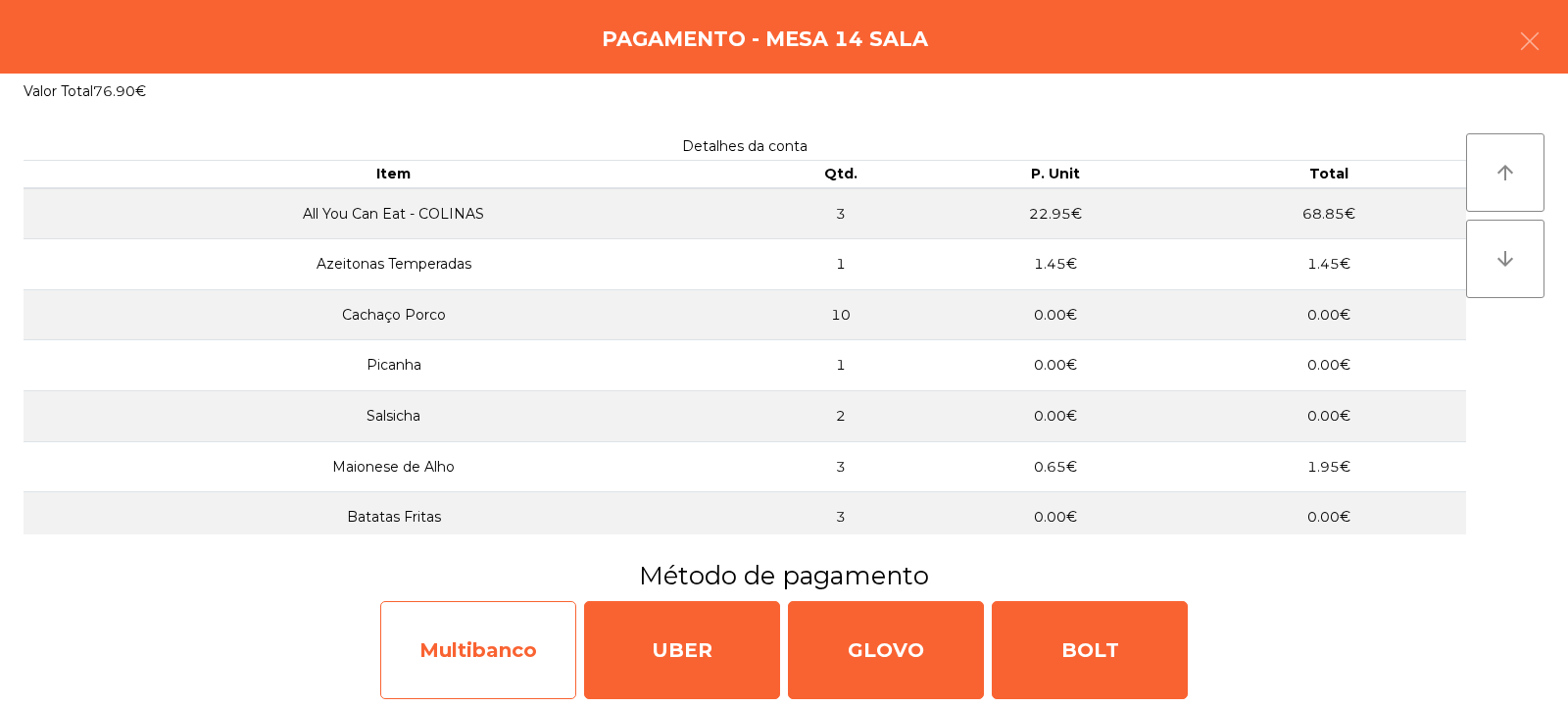
click at [549, 652] on div "Multibanco" at bounding box center [478, 650] width 196 height 98
select select "**"
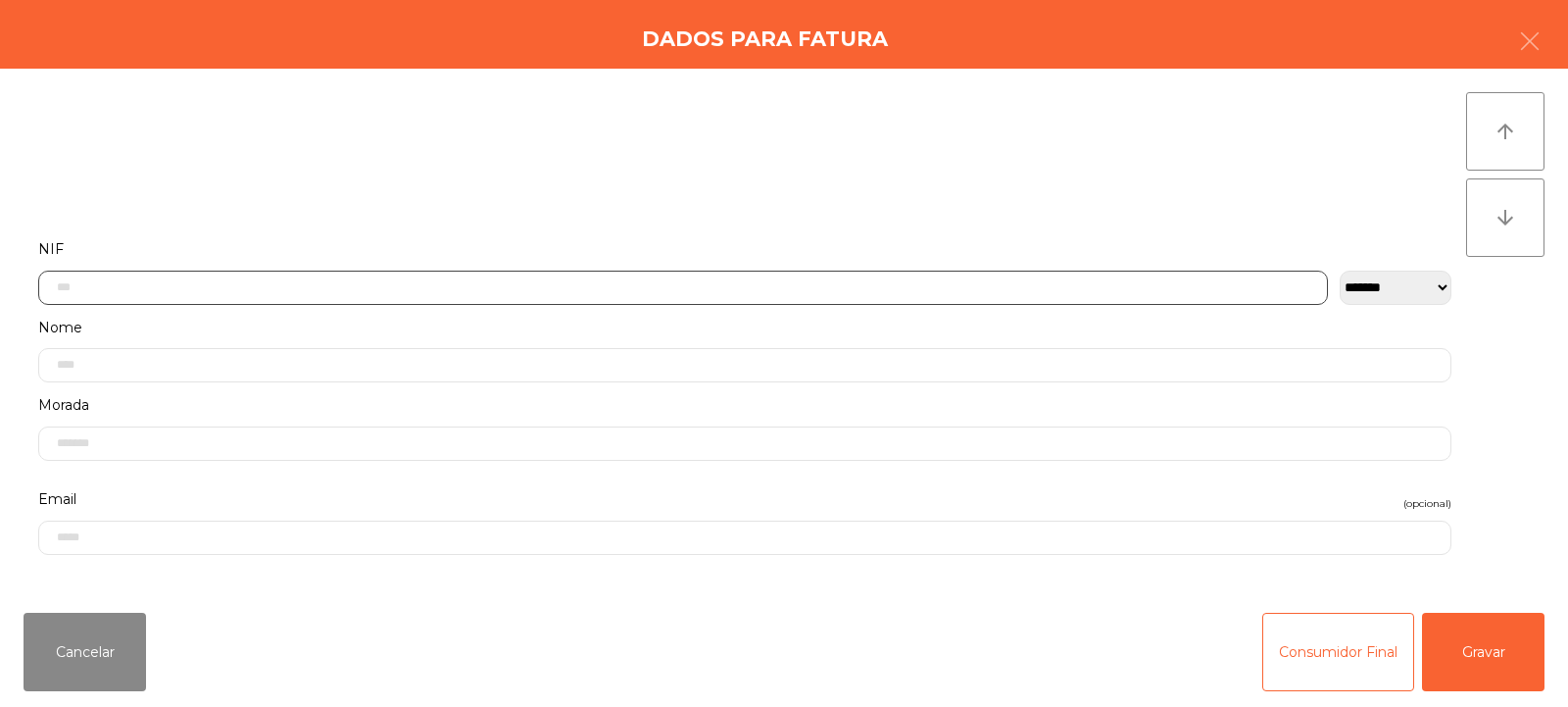
click at [862, 280] on input "text" at bounding box center [682, 288] width 1289 height 34
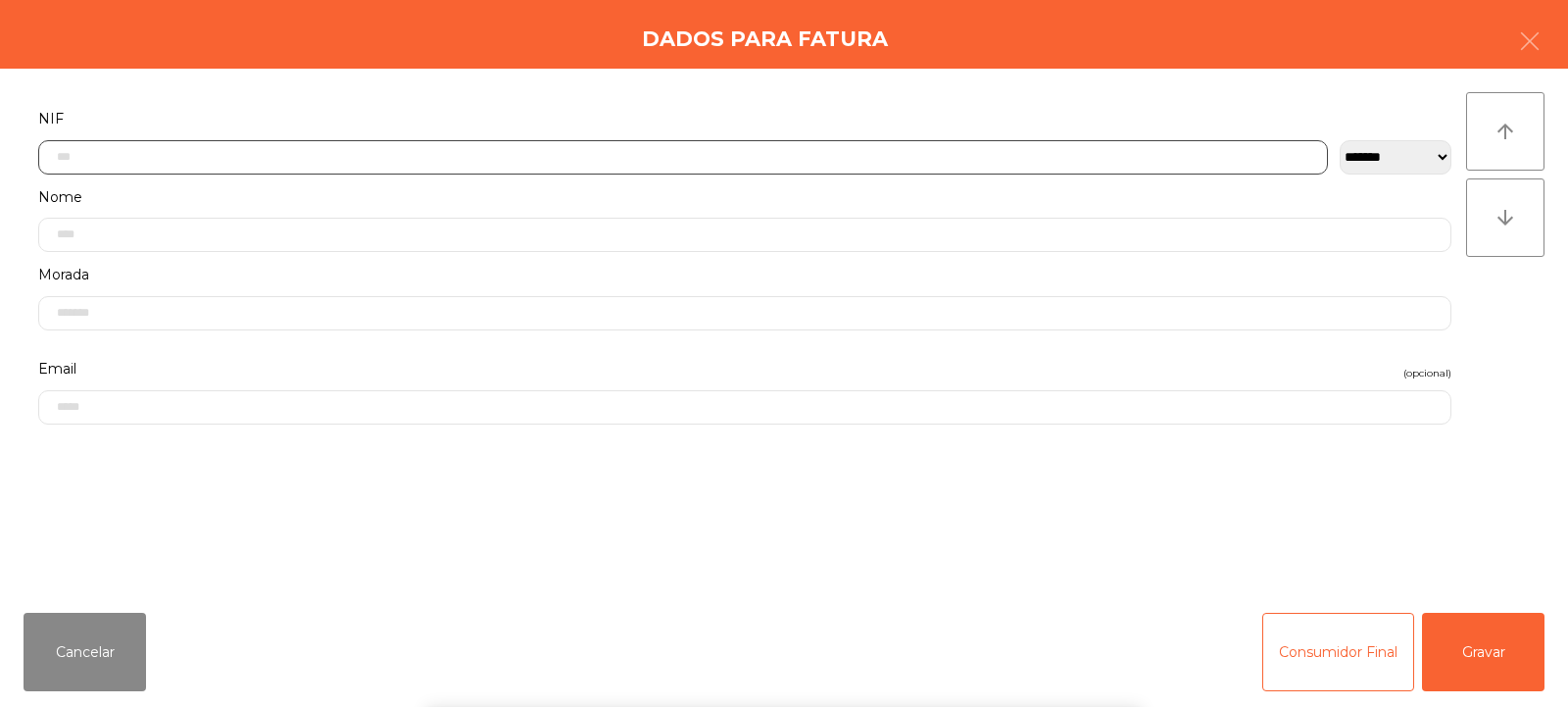
scroll to position [143, 0]
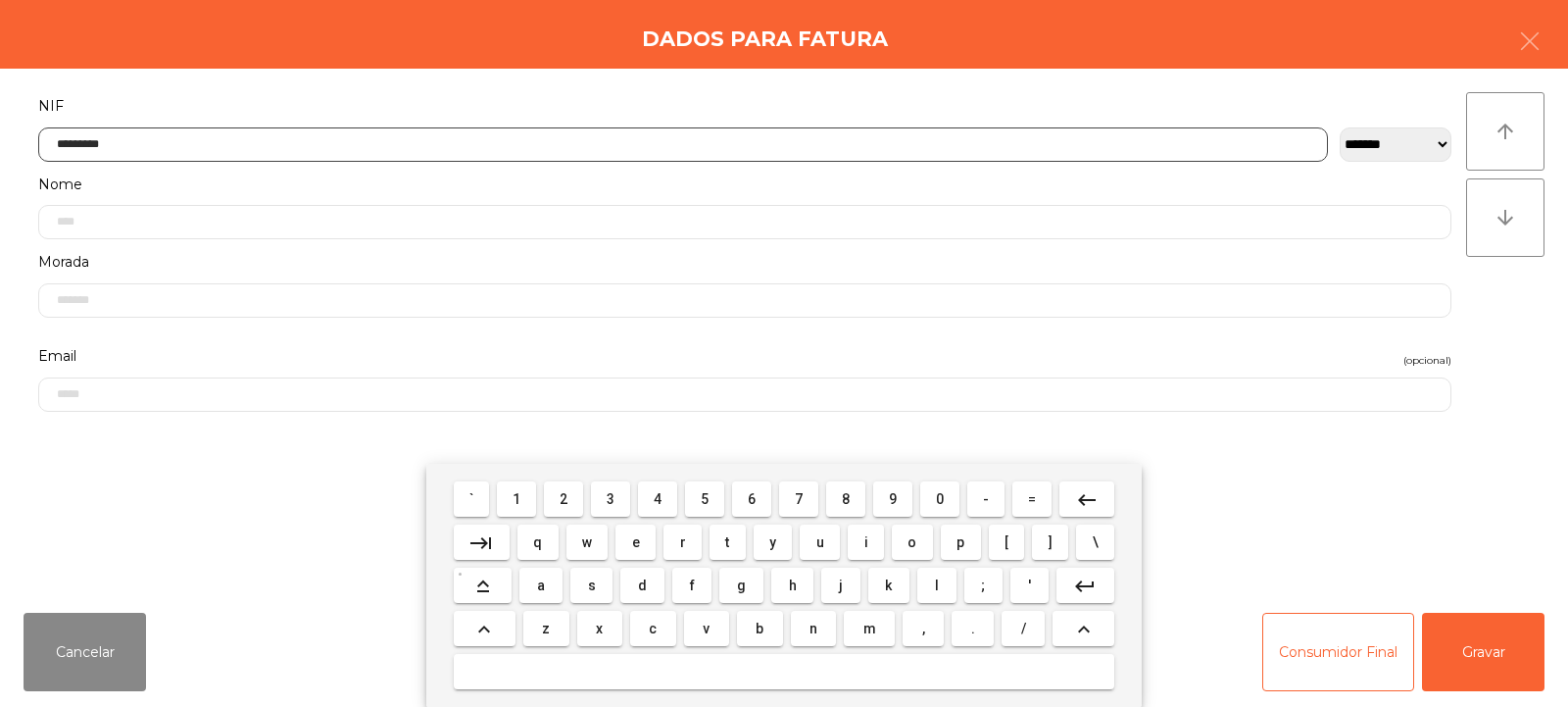
type input "*********"
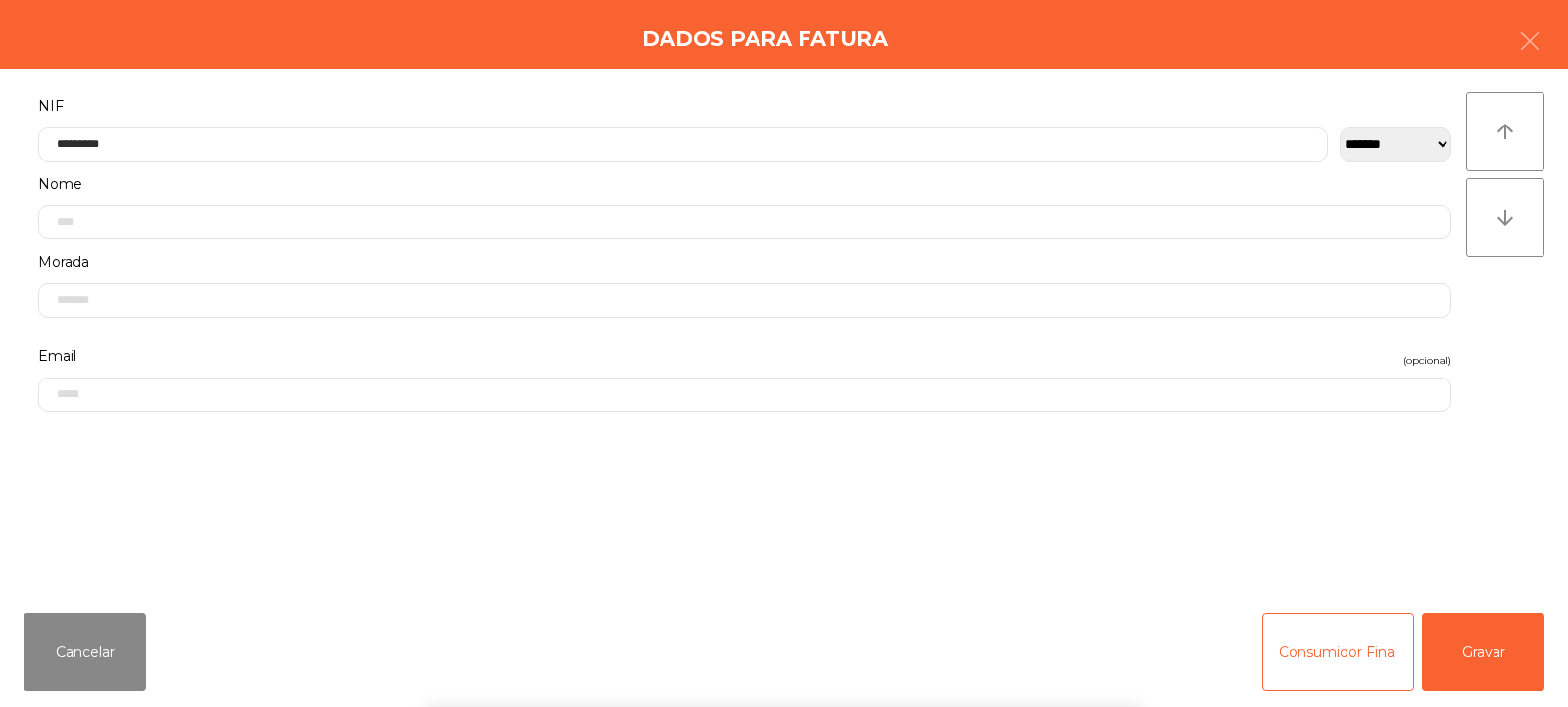
click at [1459, 633] on div "` 1 2 3 4 5 6 7 8 9 0 - = keyboard_backspace keyboard_tab q w e r t y u i o p […" at bounding box center [784, 584] width 1568 height 243
click at [1487, 655] on button "Gravar" at bounding box center [1483, 651] width 123 height 79
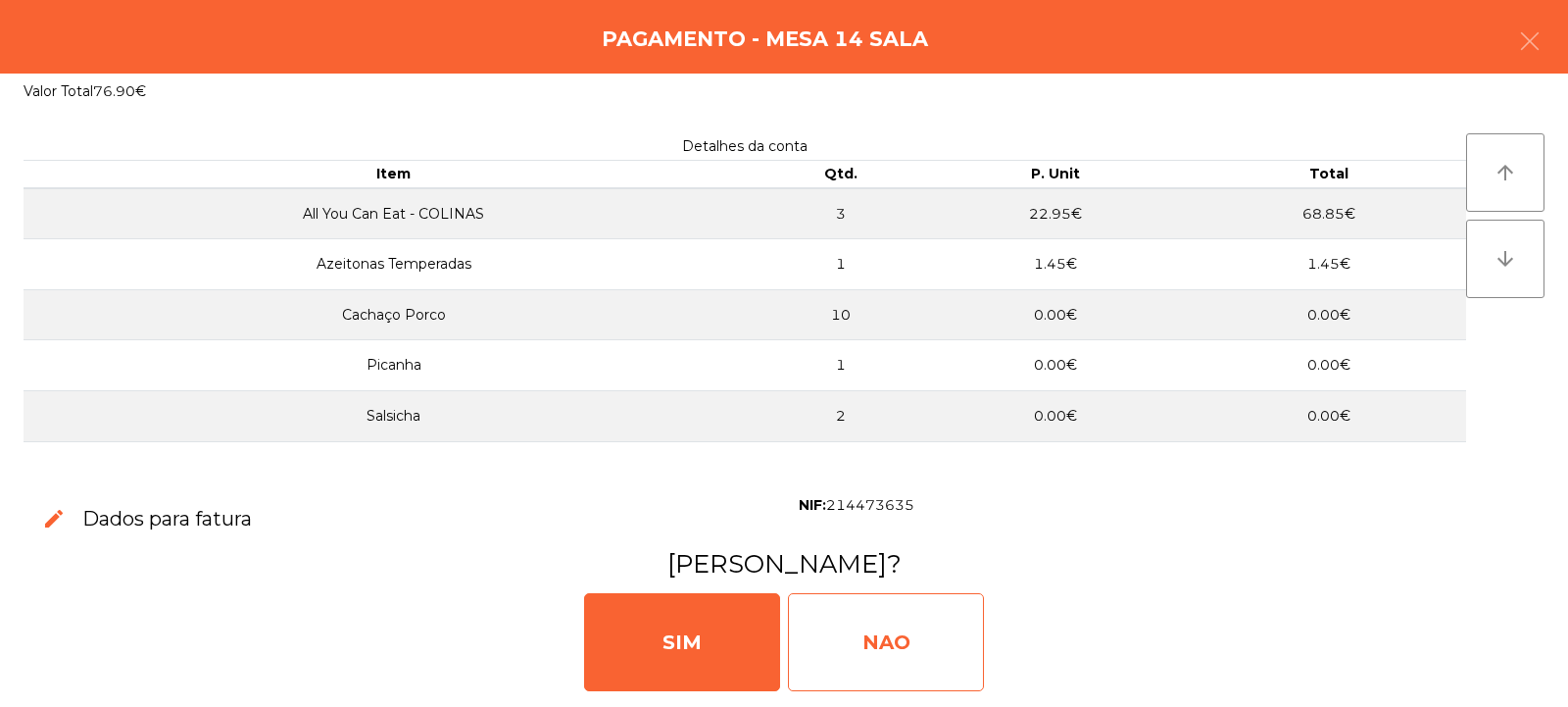
click at [912, 641] on div "NAO" at bounding box center [886, 642] width 196 height 98
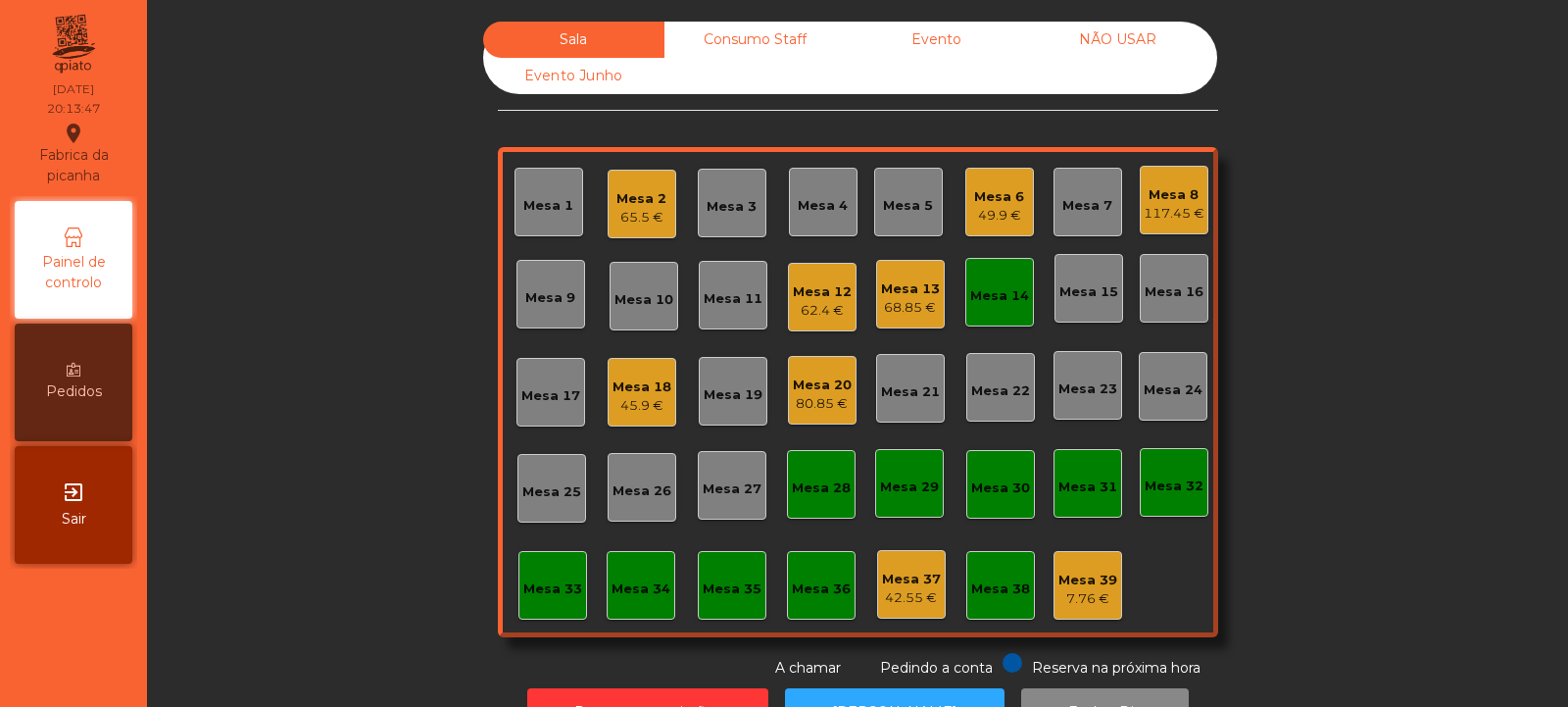
scroll to position [66, 0]
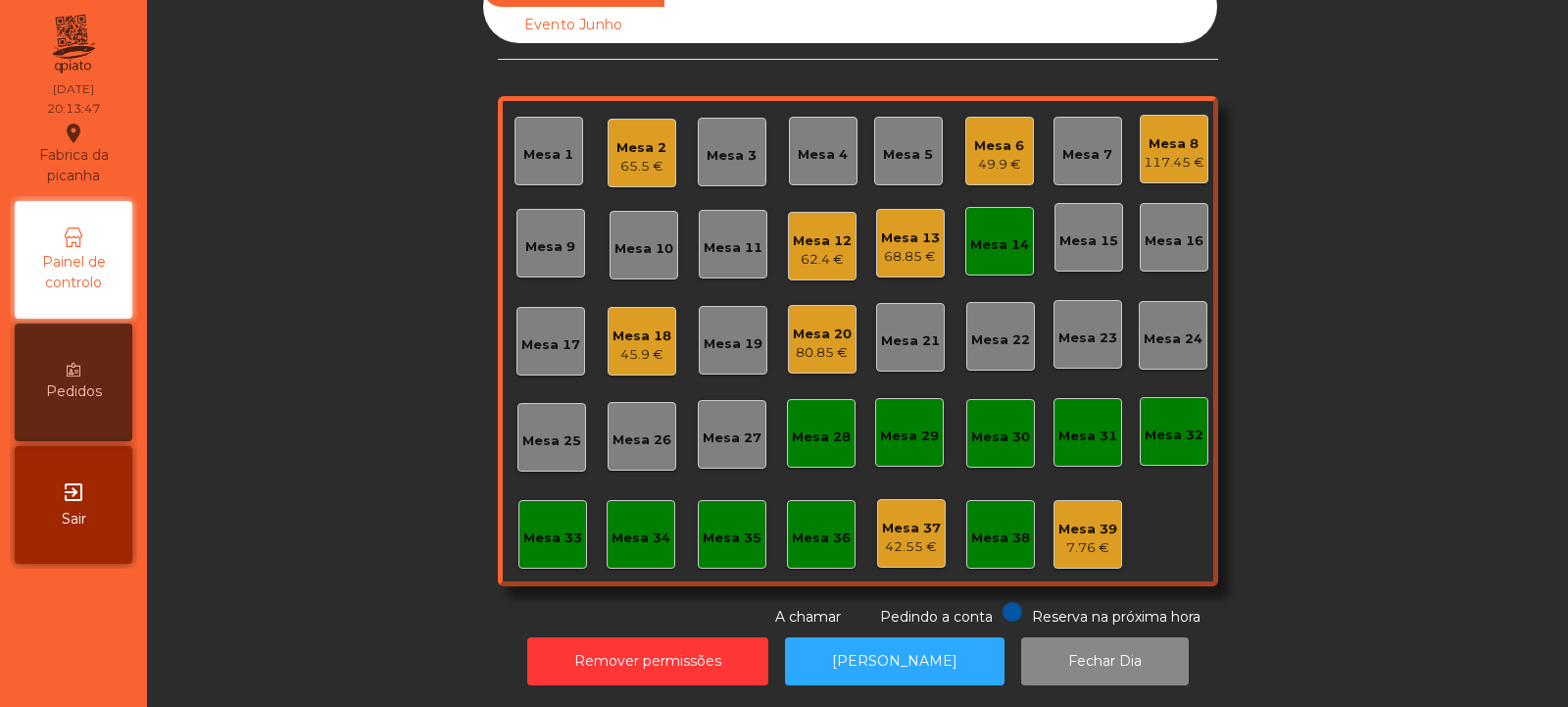
click at [988, 302] on div "Mesa 22" at bounding box center [1001, 336] width 69 height 69
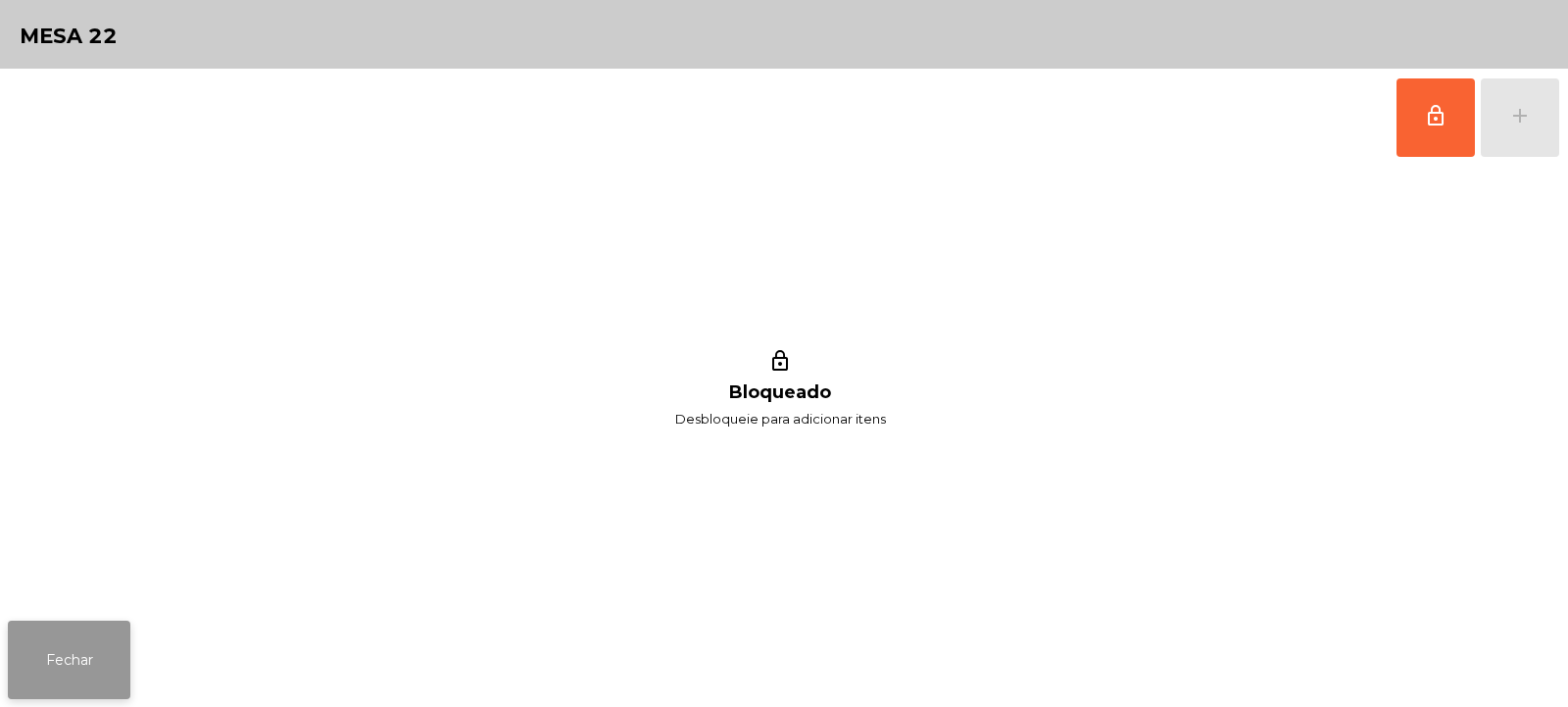
click at [126, 661] on button "Fechar" at bounding box center [69, 659] width 123 height 79
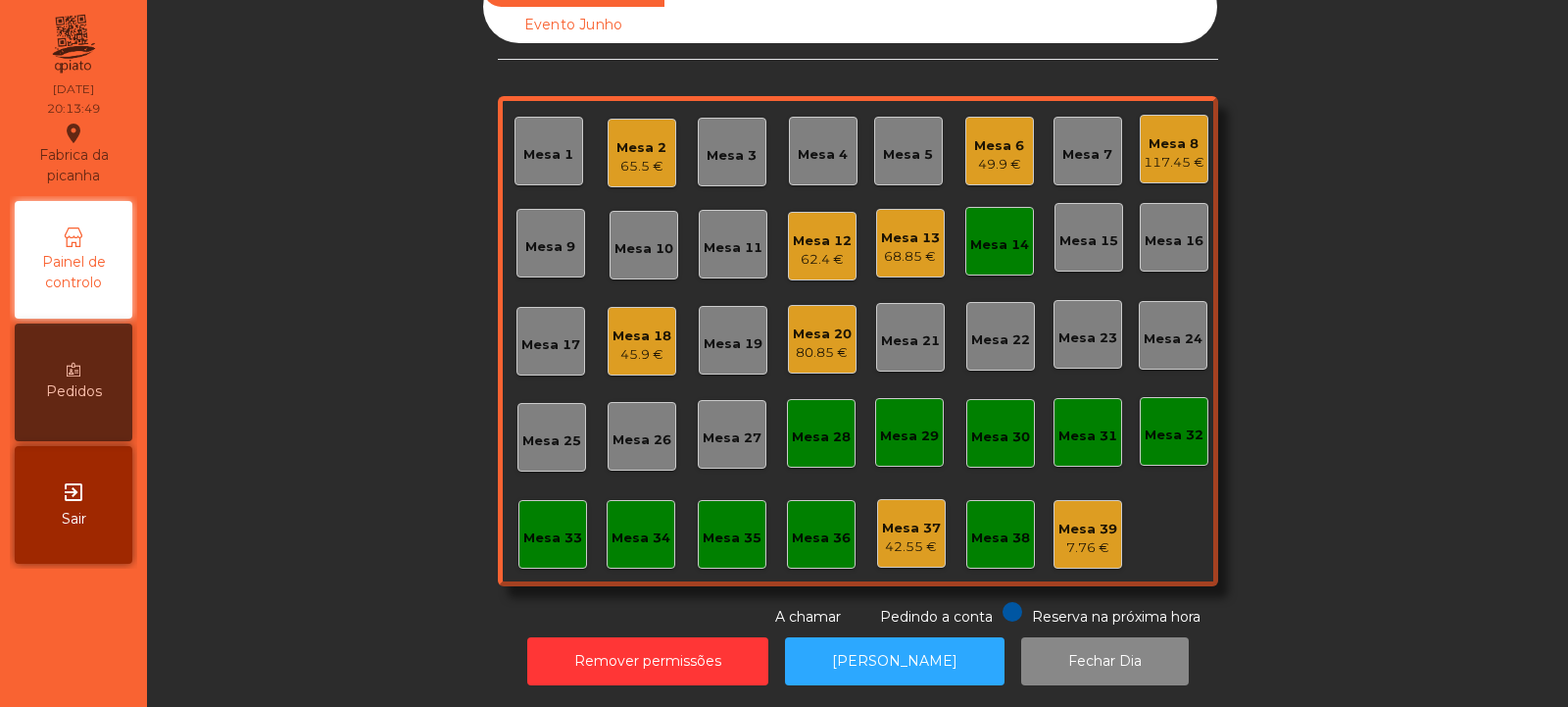
click at [1007, 236] on div "Mesa 14" at bounding box center [1000, 246] width 59 height 20
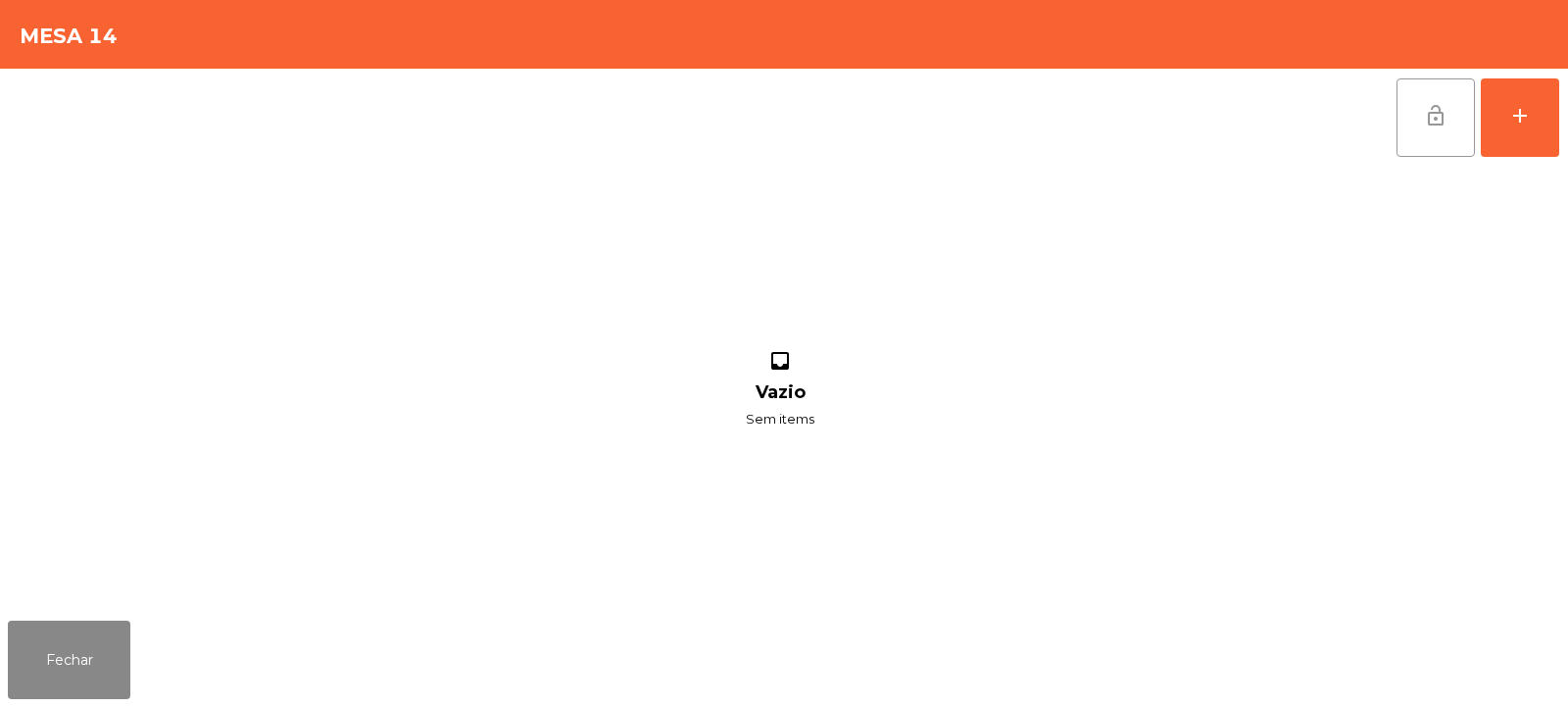
click at [1436, 115] on span "lock_open" at bounding box center [1436, 116] width 24 height 24
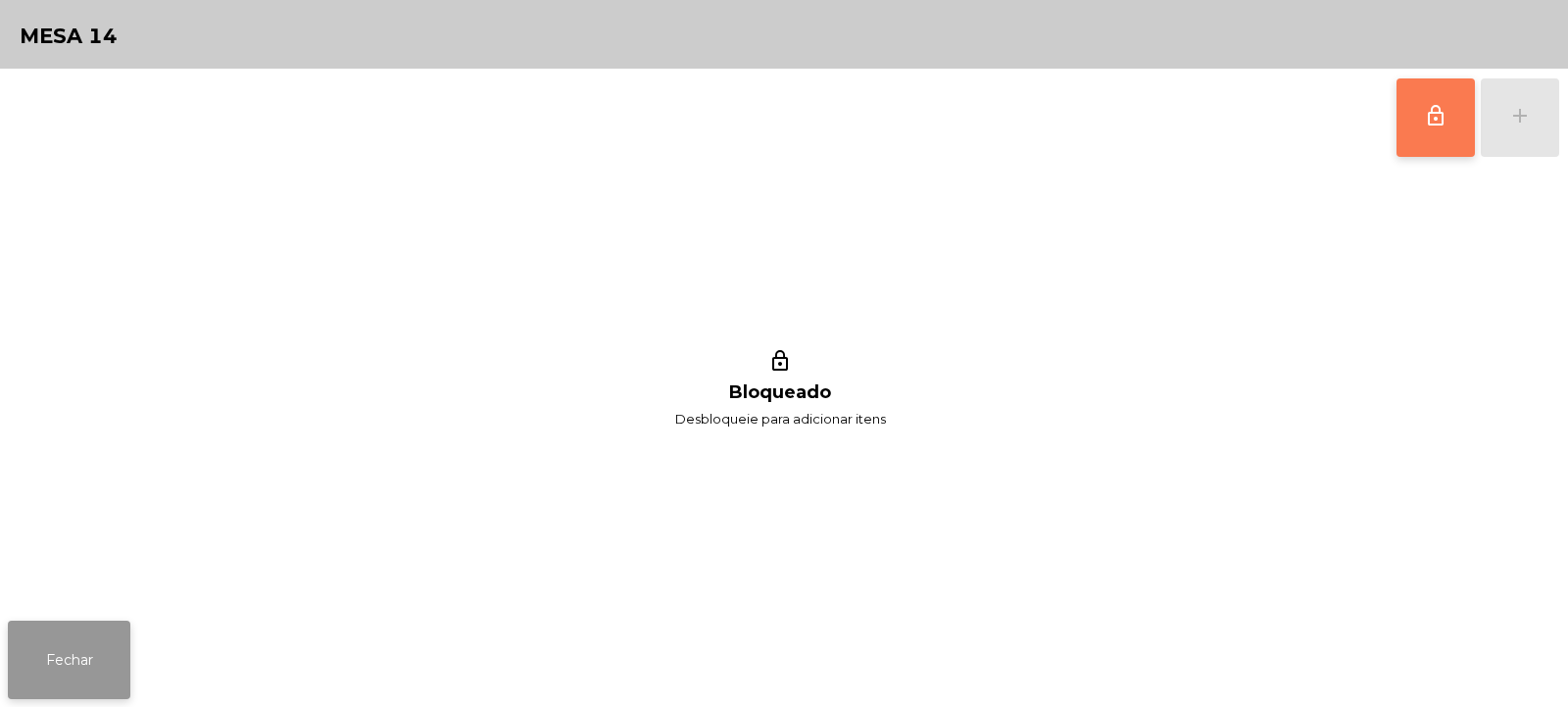
click at [122, 632] on button "Fechar" at bounding box center [69, 659] width 123 height 79
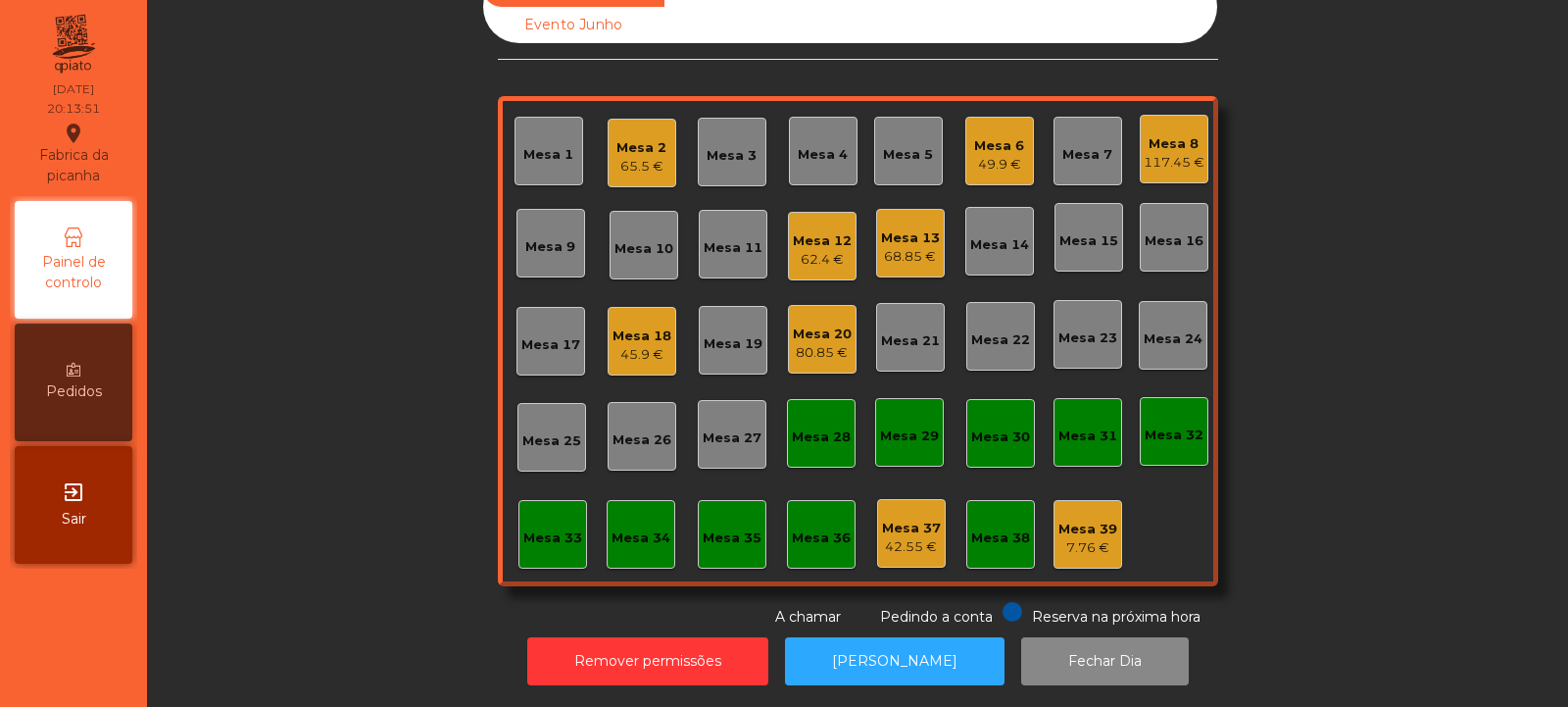
scroll to position [0, 0]
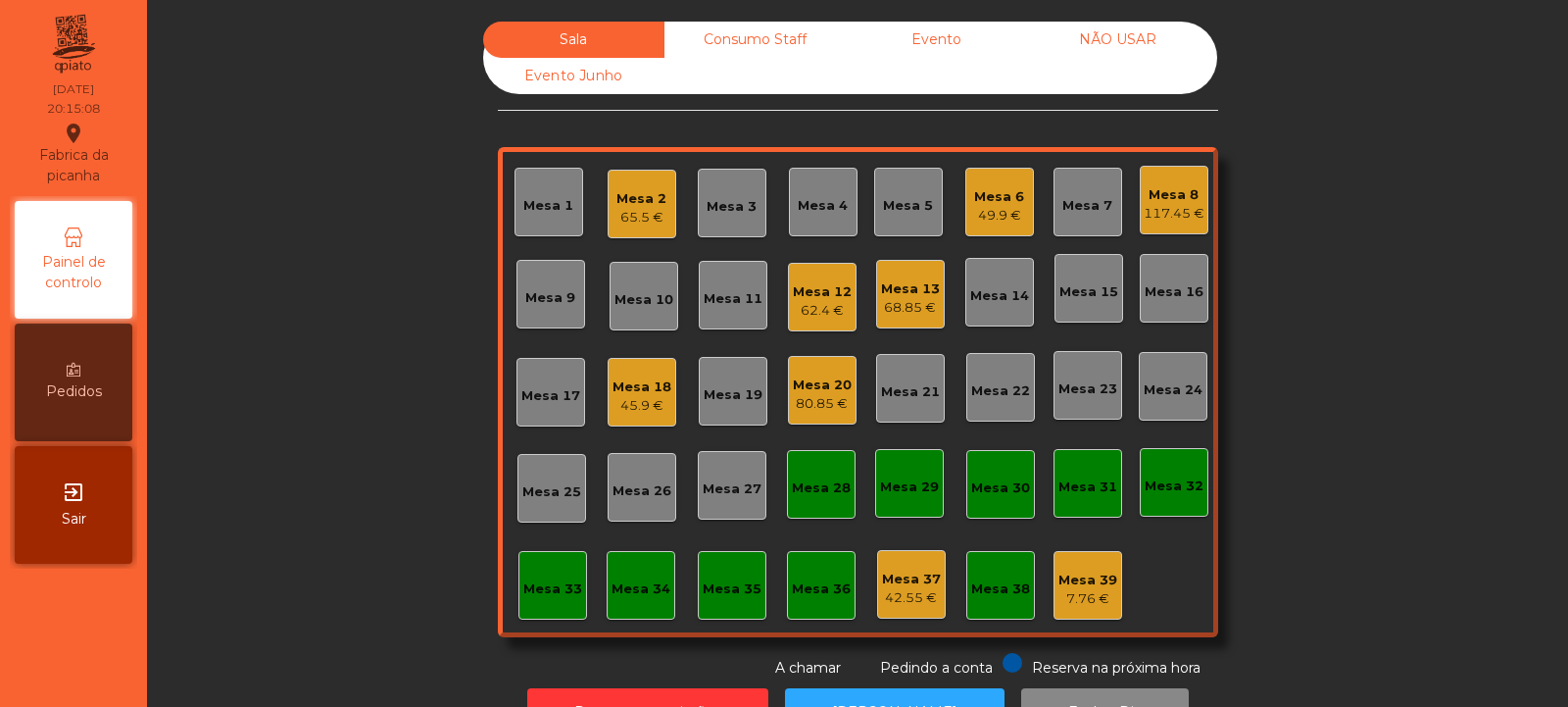
click at [1175, 491] on div "Mesa 32" at bounding box center [1174, 486] width 59 height 20
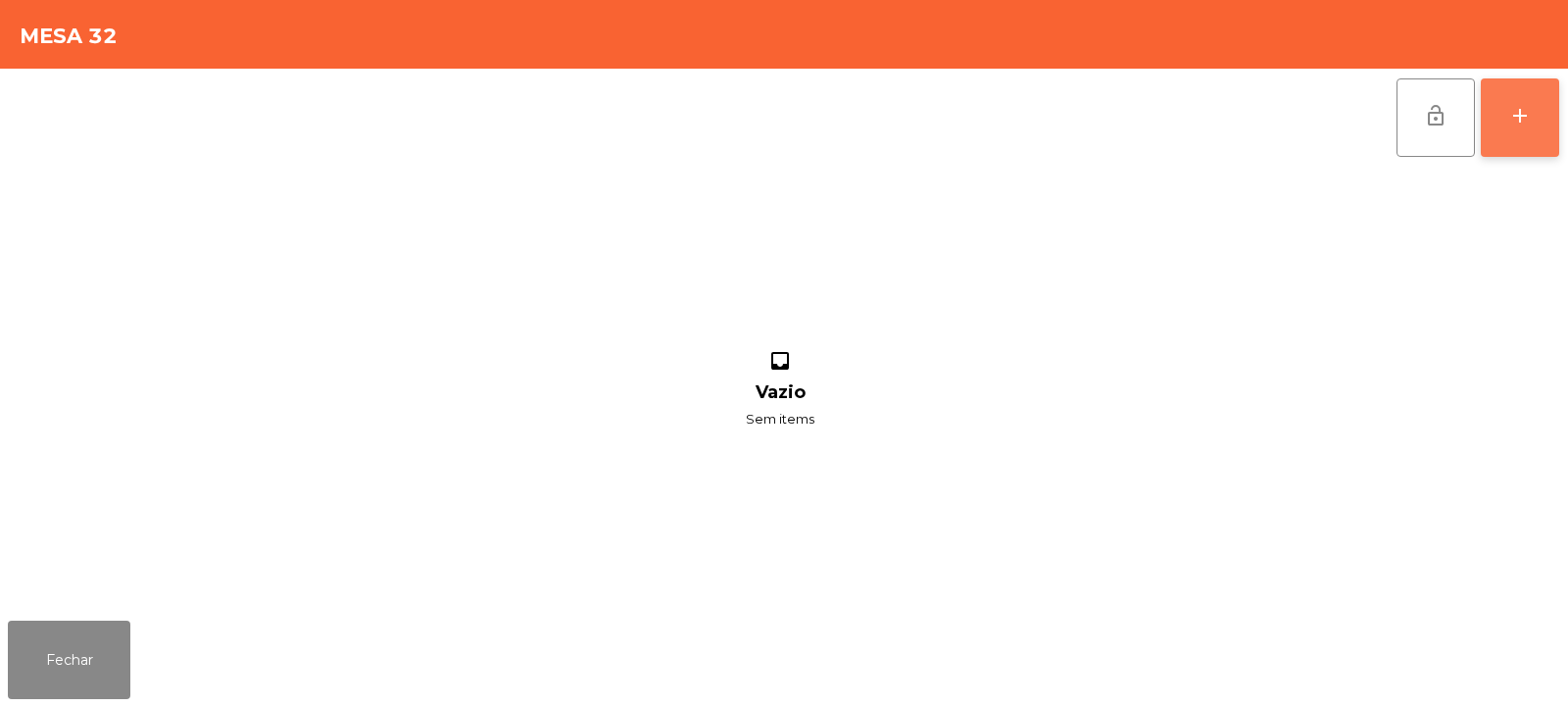
click at [1520, 129] on button "add" at bounding box center [1520, 118] width 79 height 79
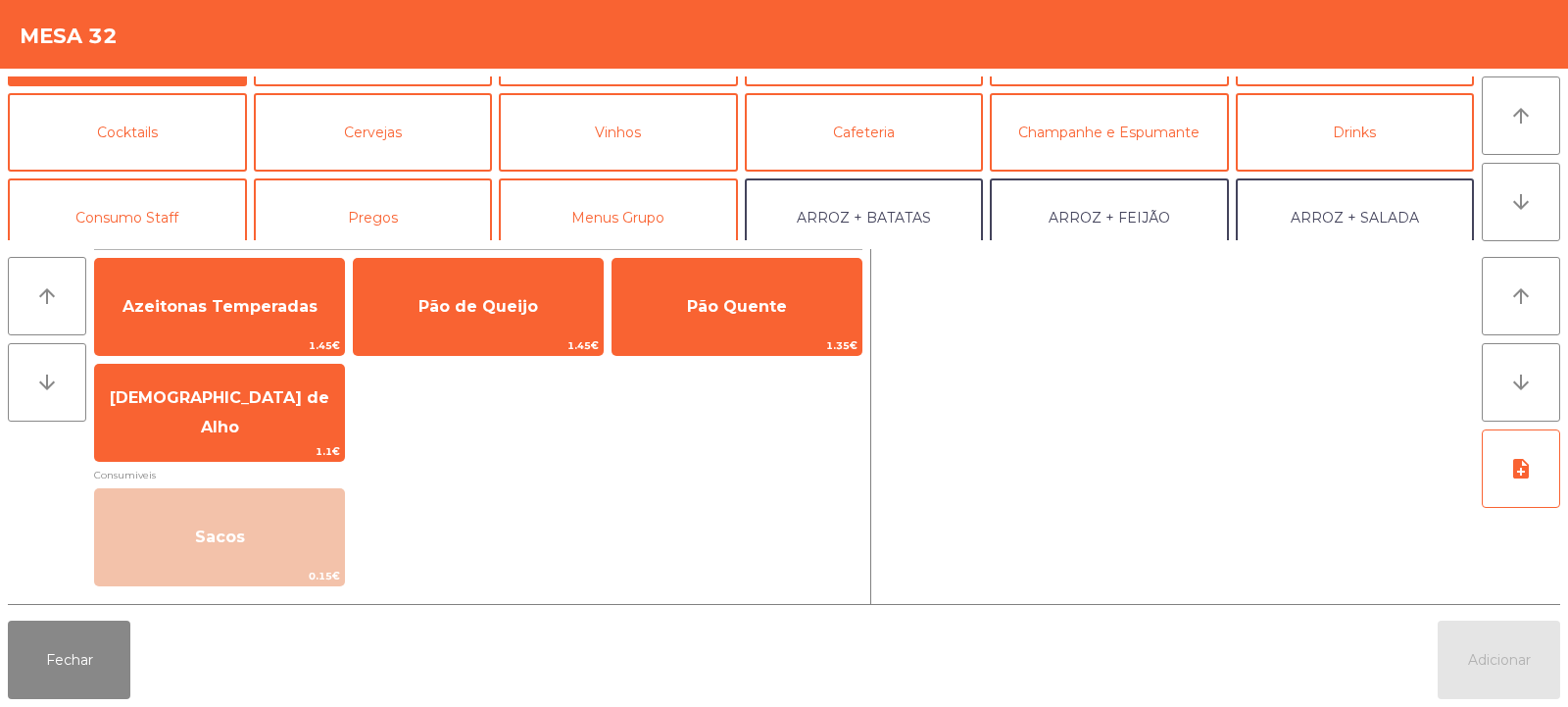
scroll to position [104, 0]
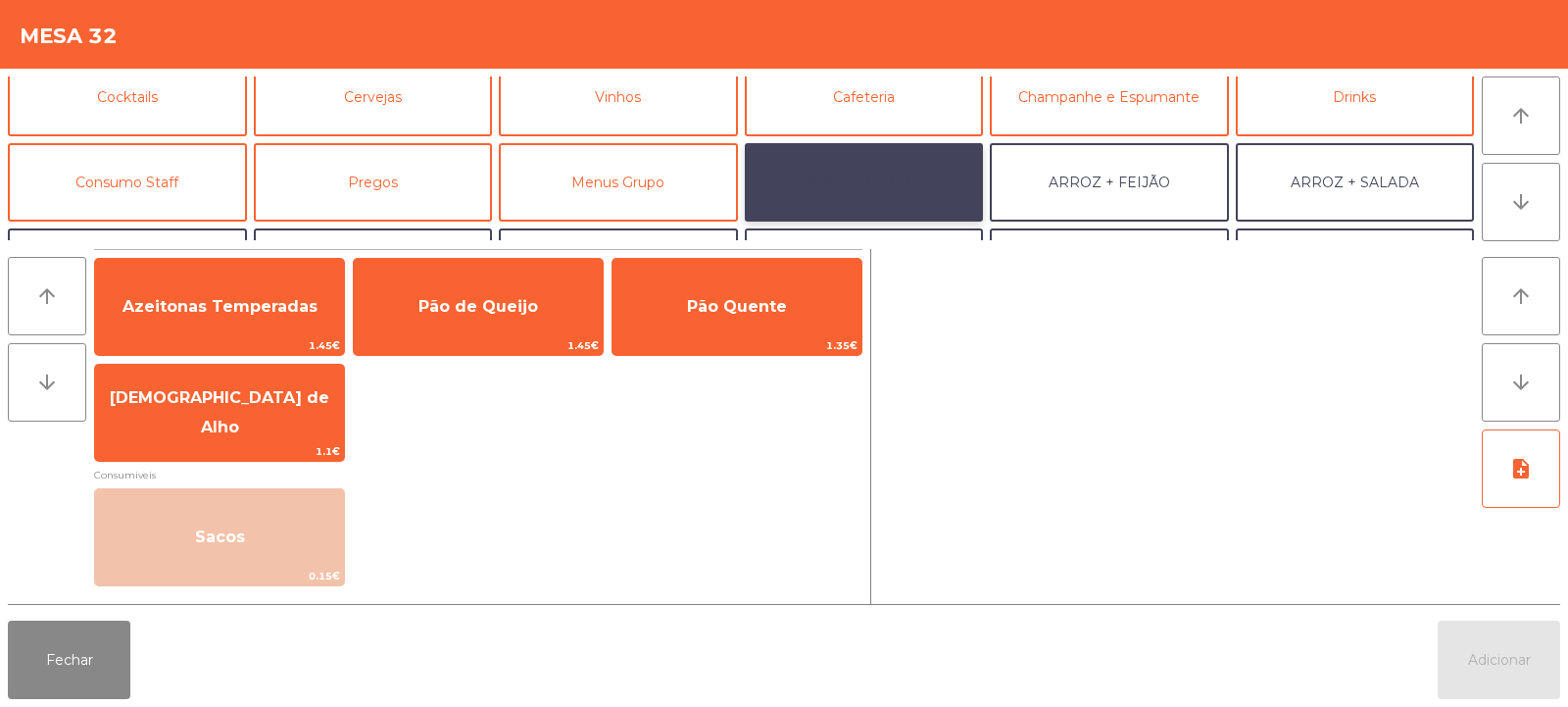
click at [914, 183] on button "ARROZ + BATATAS" at bounding box center [864, 182] width 239 height 79
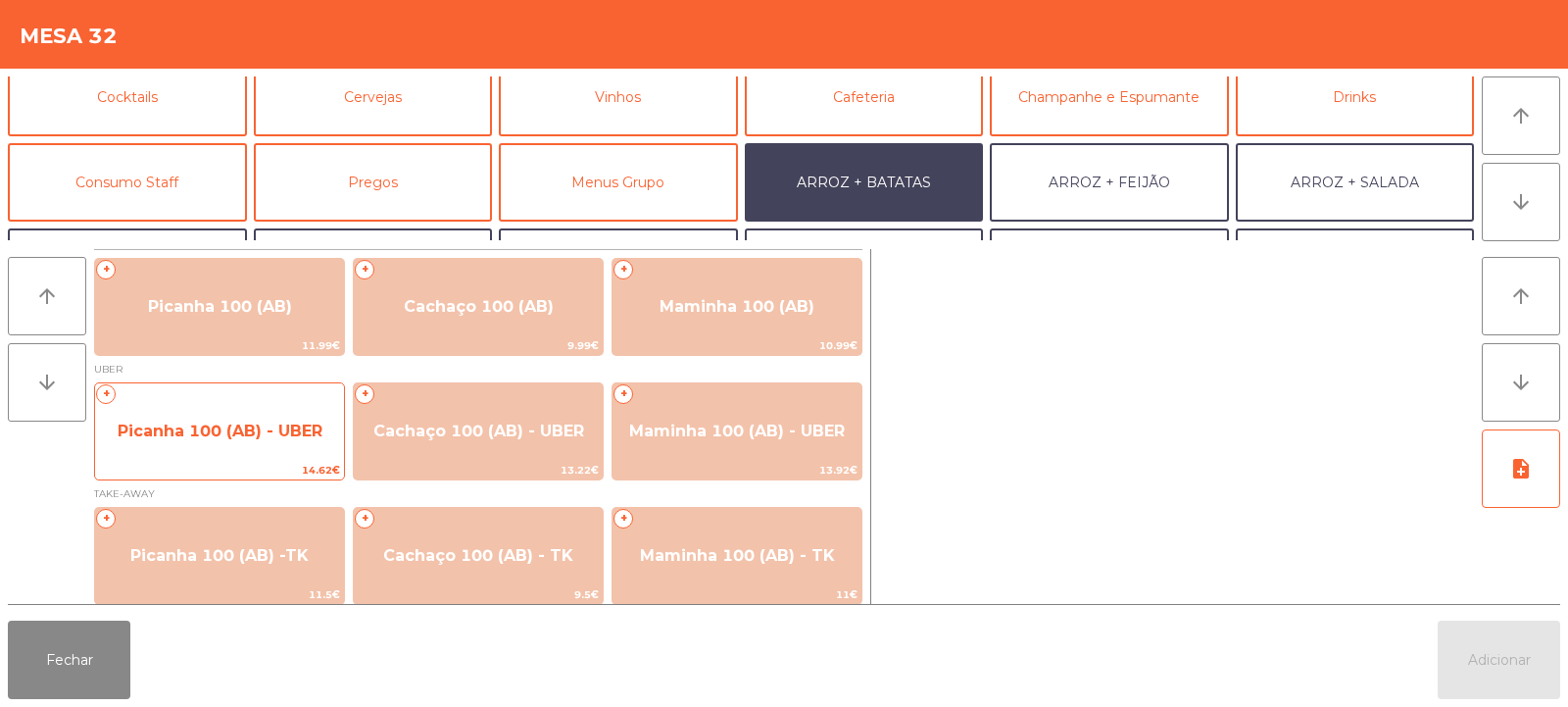
click at [242, 430] on span "Picanha 100 (AB) - UBER" at bounding box center [220, 430] width 205 height 19
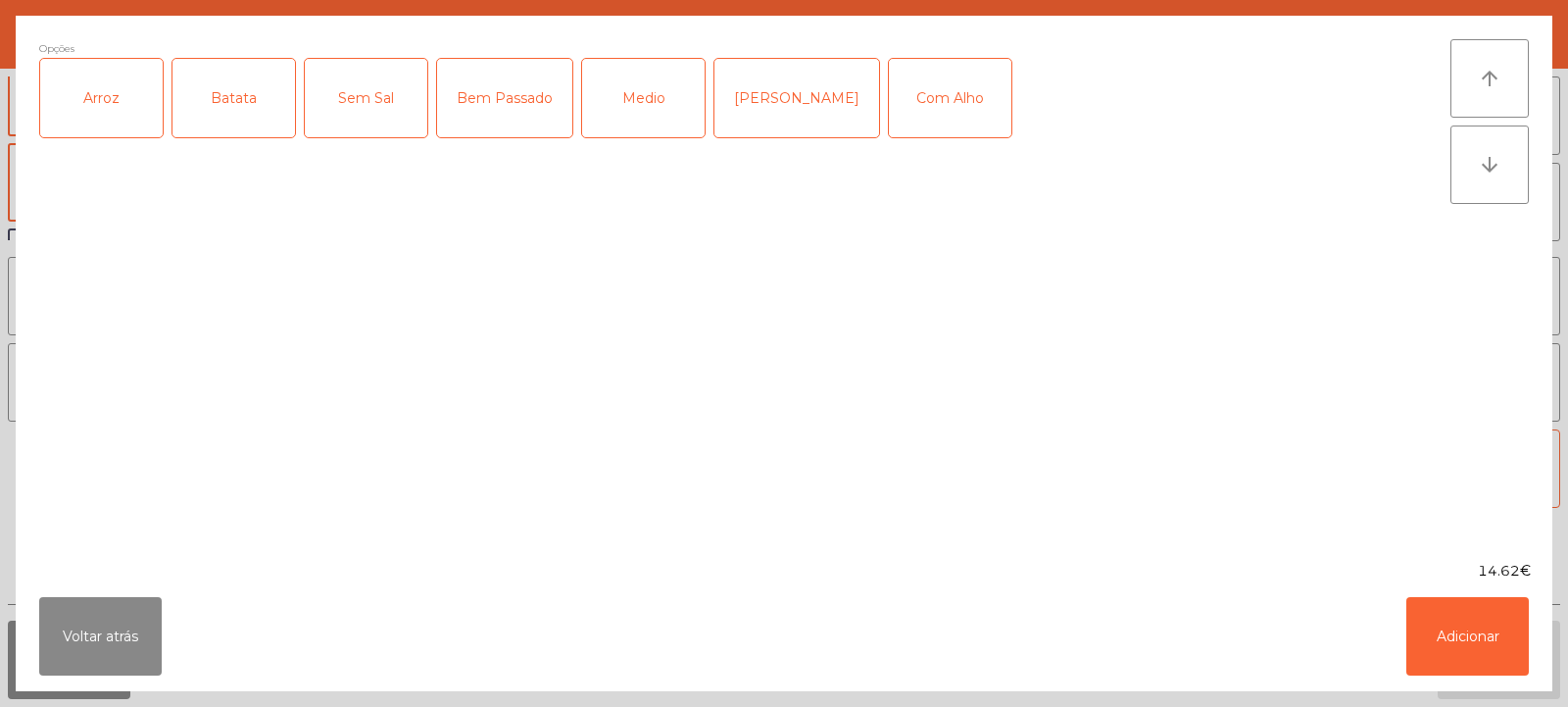
click at [113, 109] on div "Arroz" at bounding box center [101, 98] width 123 height 79
click at [219, 106] on div "Batata" at bounding box center [234, 98] width 123 height 79
click at [642, 82] on div "Medio" at bounding box center [643, 98] width 123 height 79
click at [1456, 631] on button "Adicionar" at bounding box center [1467, 636] width 123 height 79
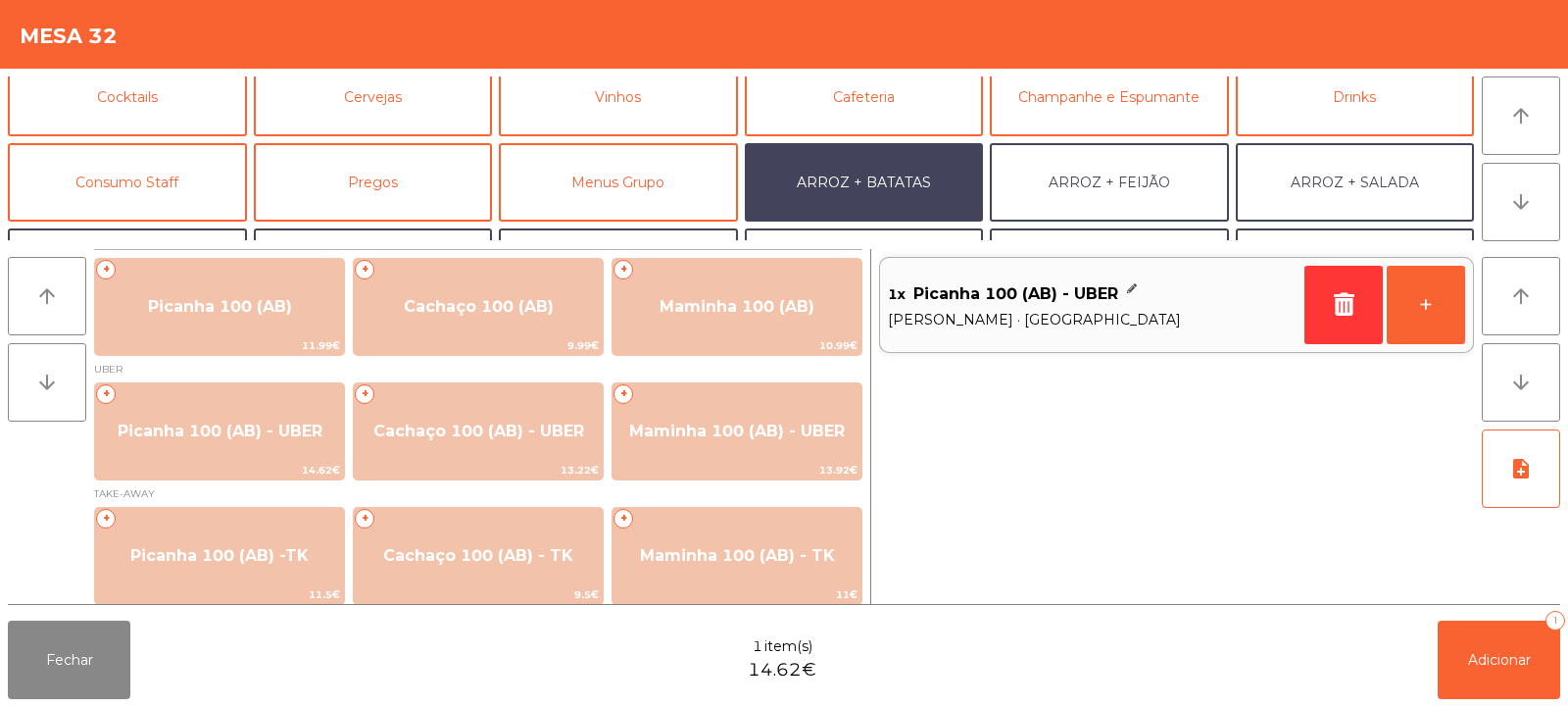
scroll to position [256, 0]
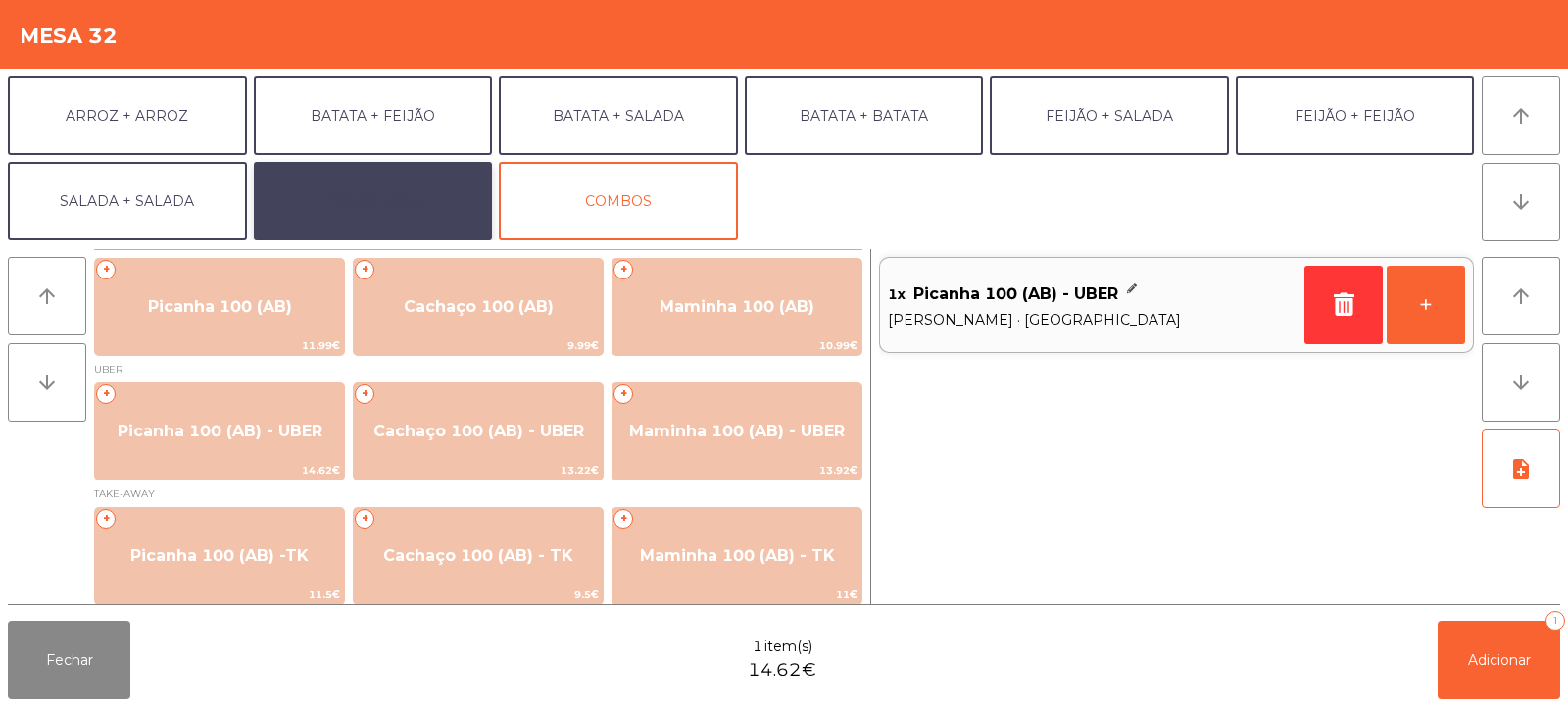
click at [347, 205] on button "EXTRAS UBER" at bounding box center [373, 201] width 239 height 79
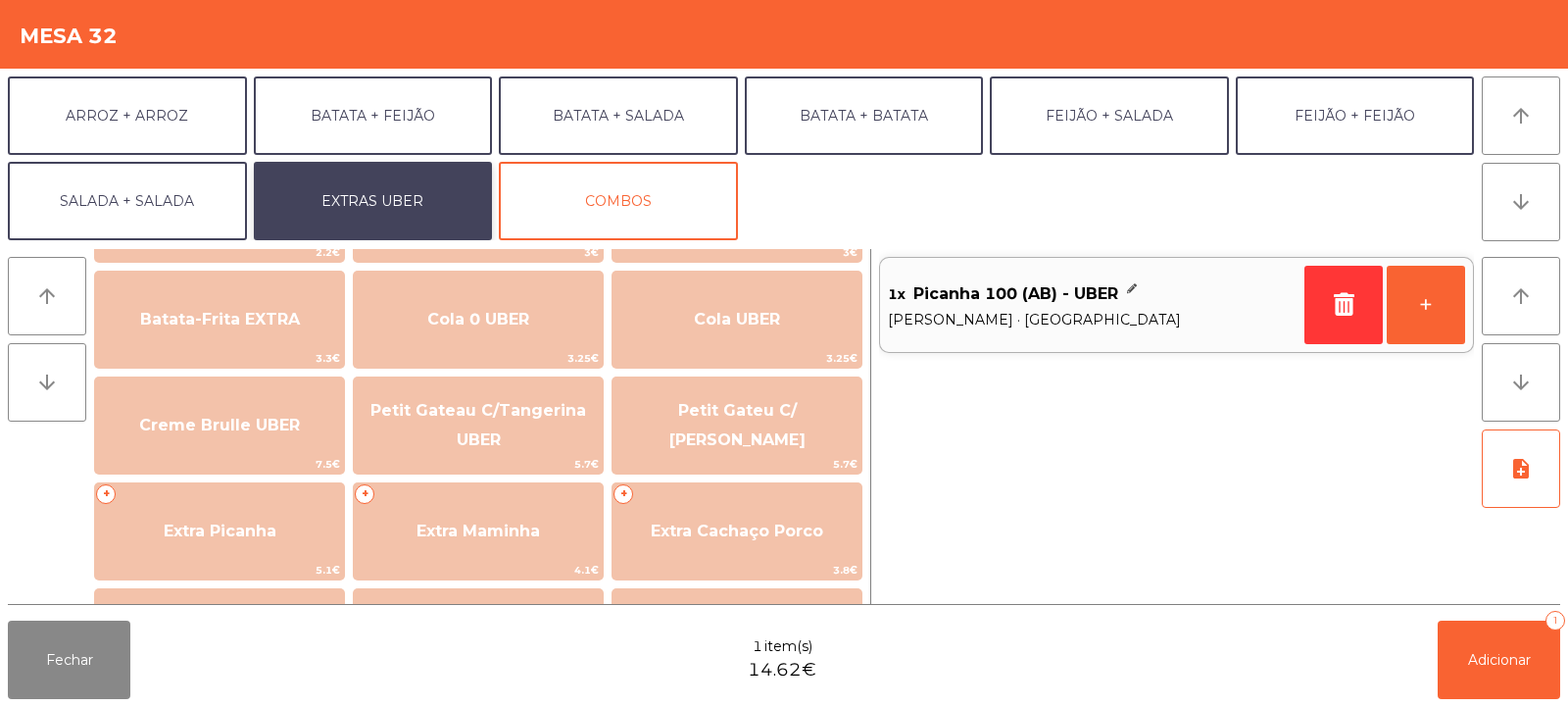
scroll to position [333, 0]
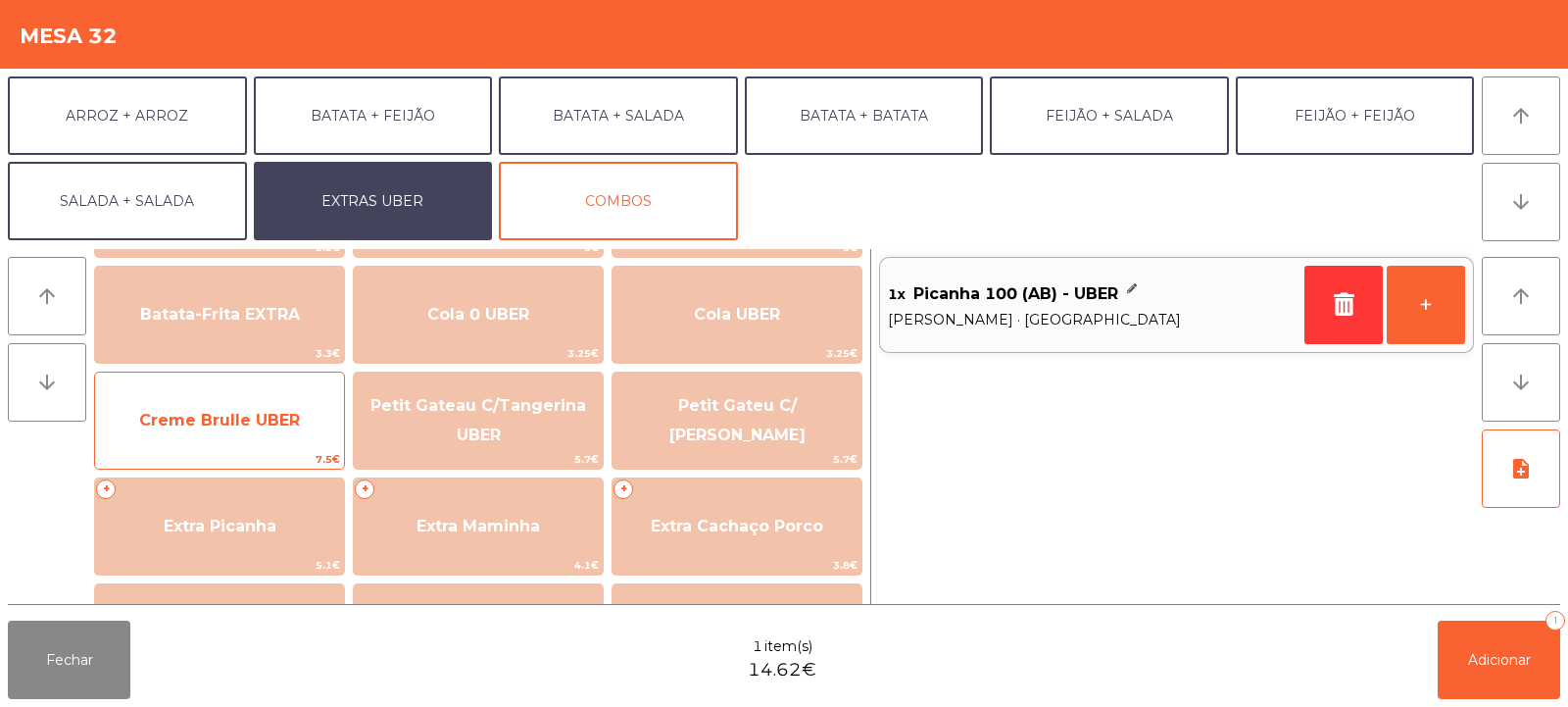
click at [185, 433] on span "Creme Brulle UBER" at bounding box center [219, 420] width 249 height 53
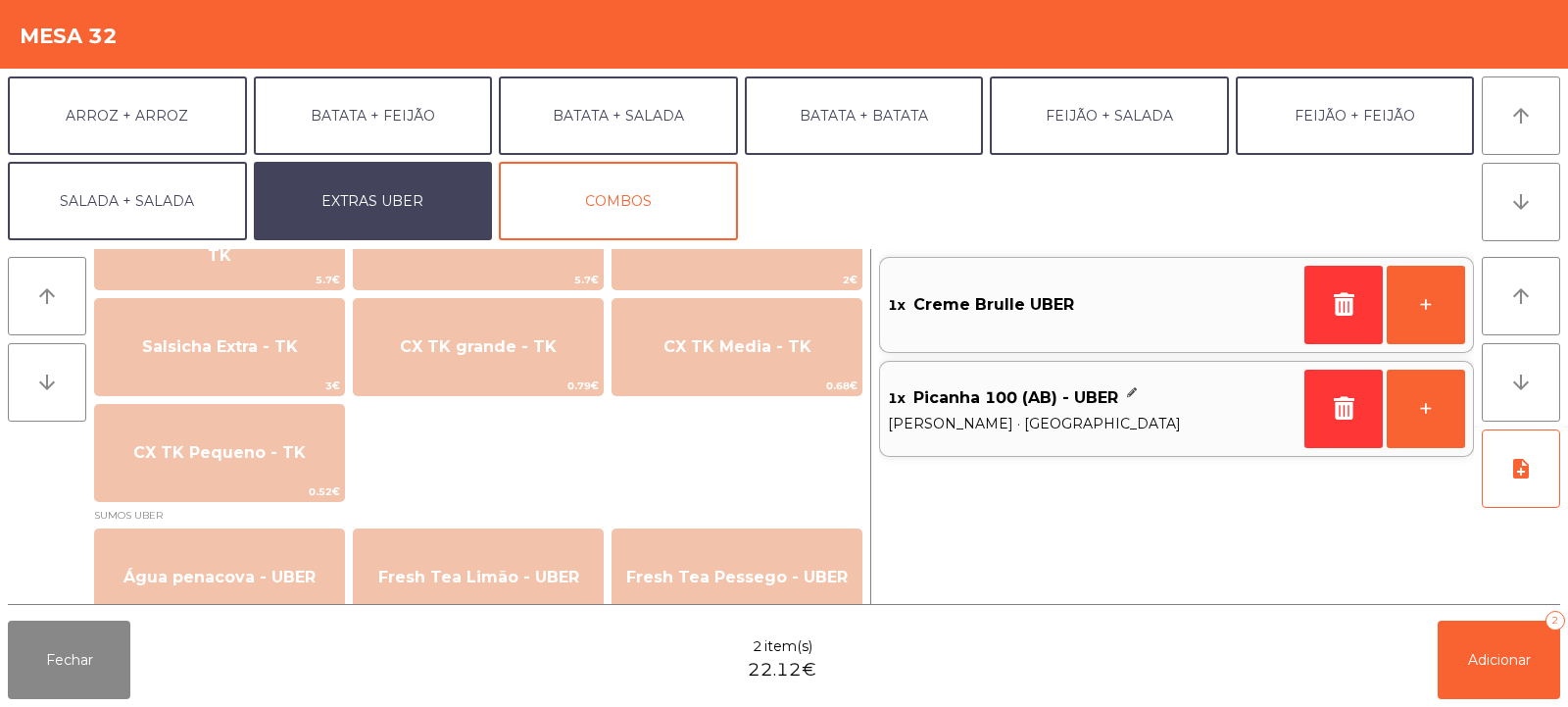
scroll to position [1619, 0]
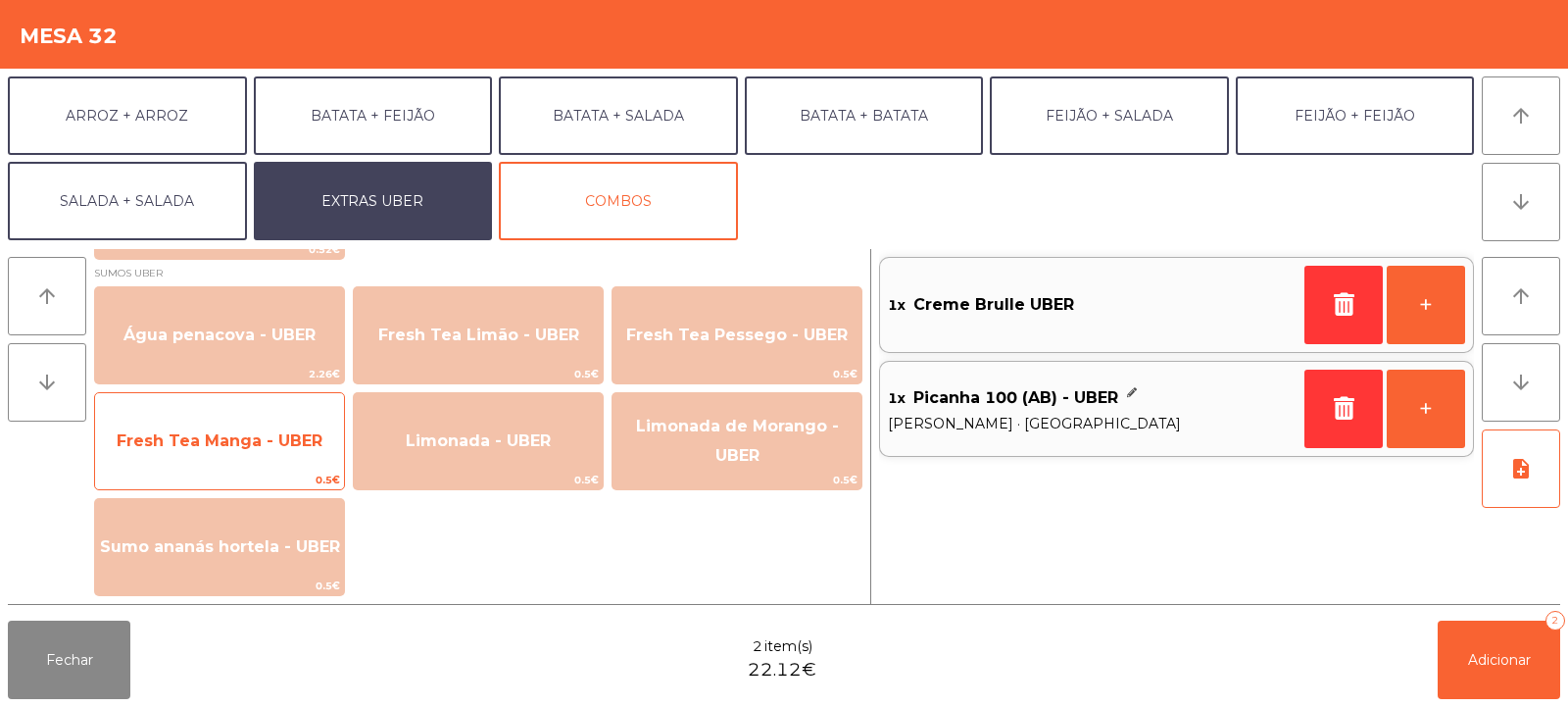
click at [194, 449] on span "Fresh Tea Manga - UBER" at bounding box center [219, 440] width 249 height 53
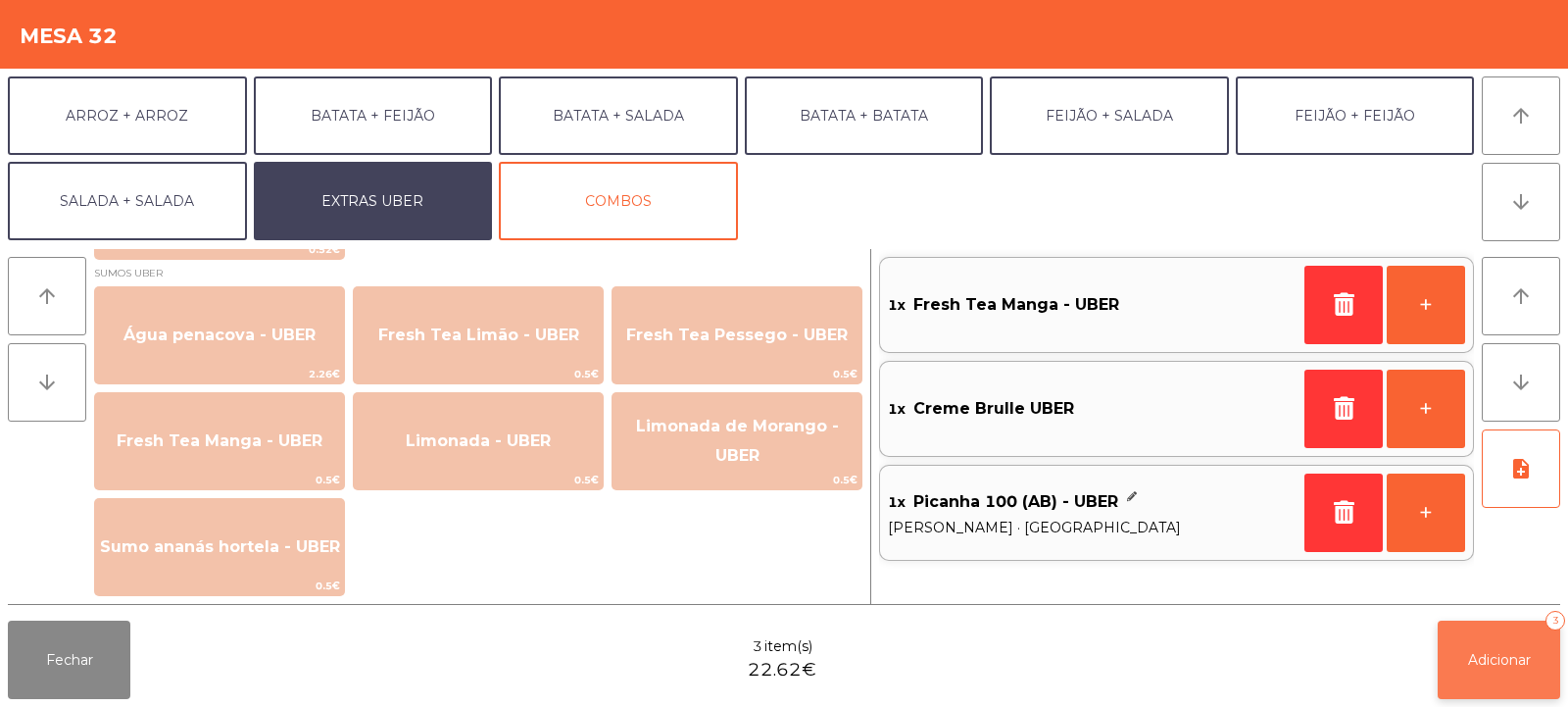
click at [1503, 666] on span "Adicionar" at bounding box center [1499, 660] width 63 height 18
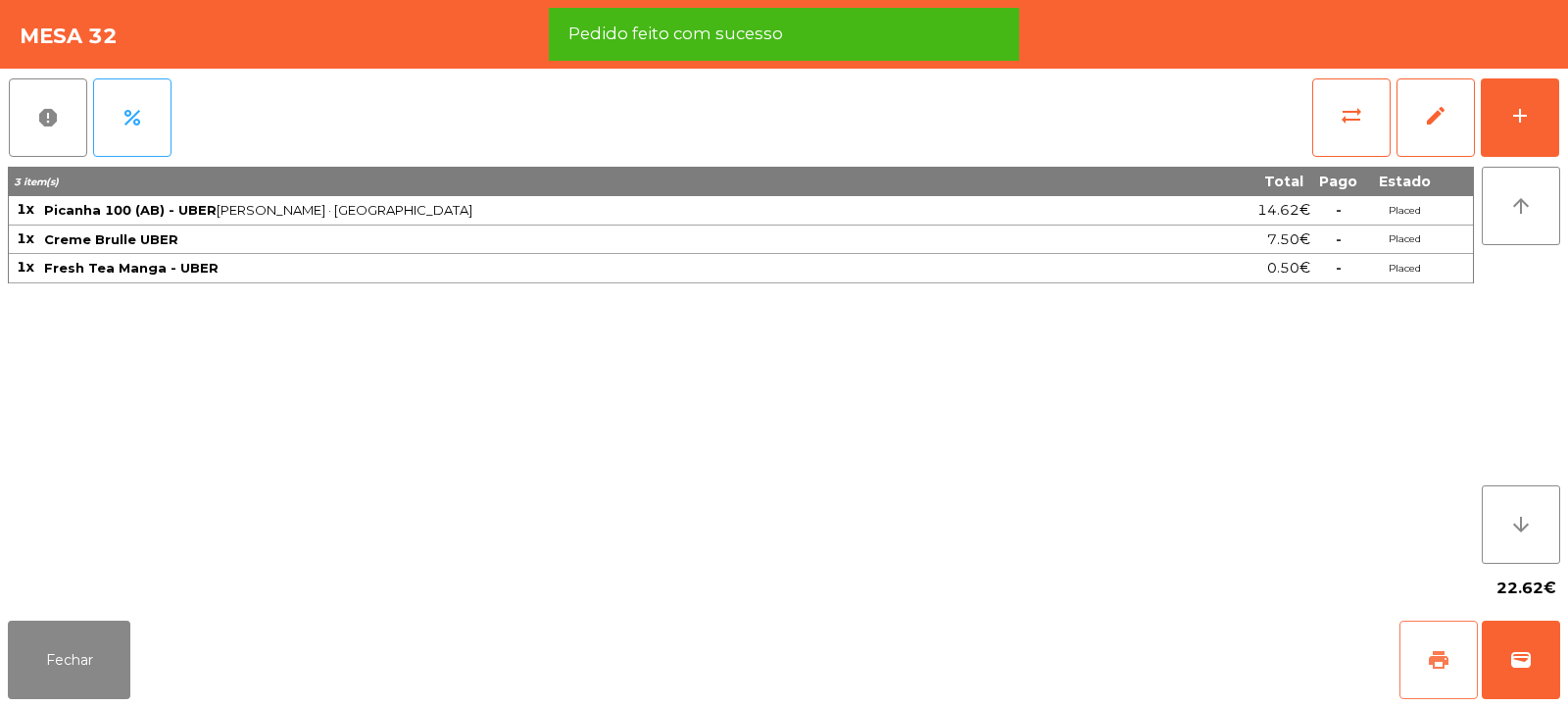
click at [1427, 646] on button "print" at bounding box center [1438, 659] width 79 height 79
click at [1524, 657] on span "wallet" at bounding box center [1521, 660] width 24 height 24
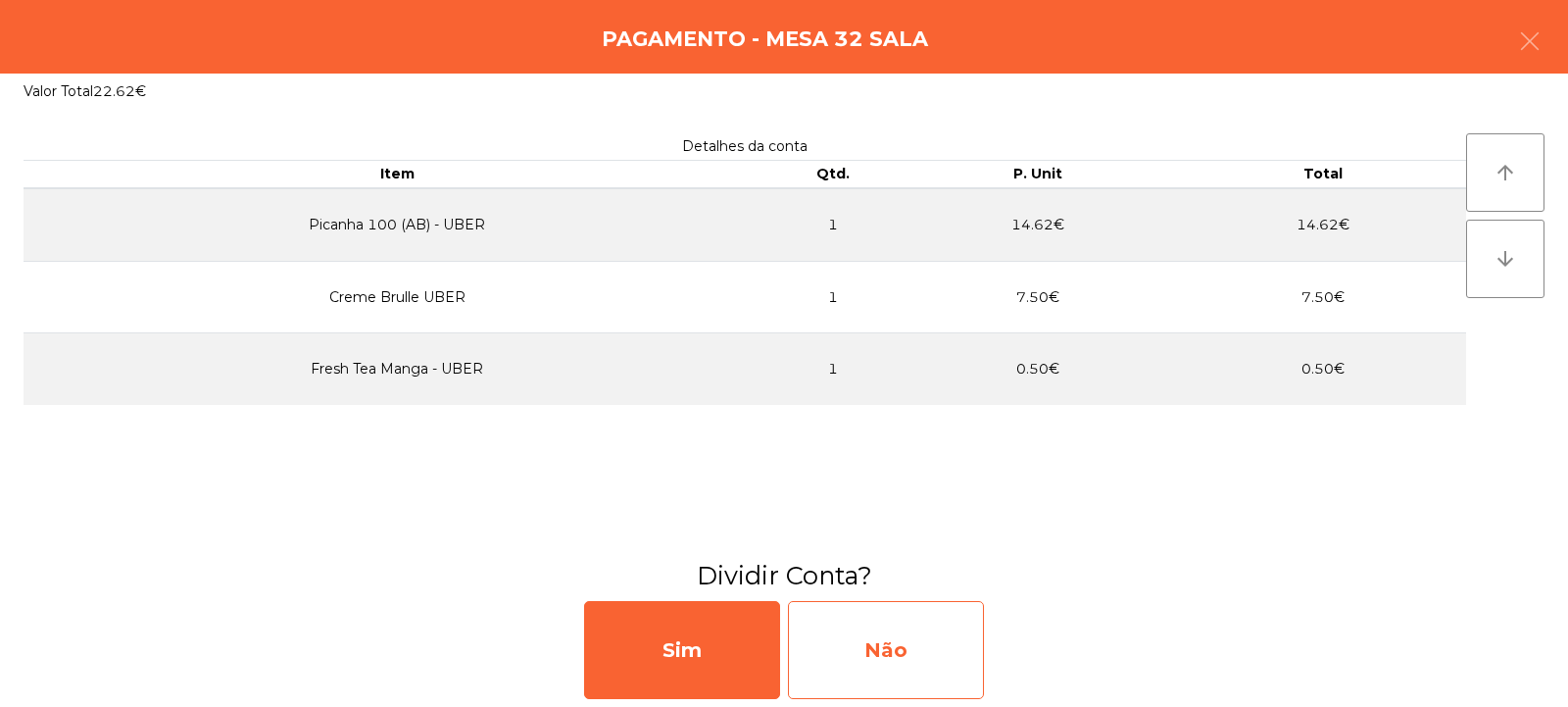
click at [920, 669] on div "Não" at bounding box center [886, 650] width 196 height 98
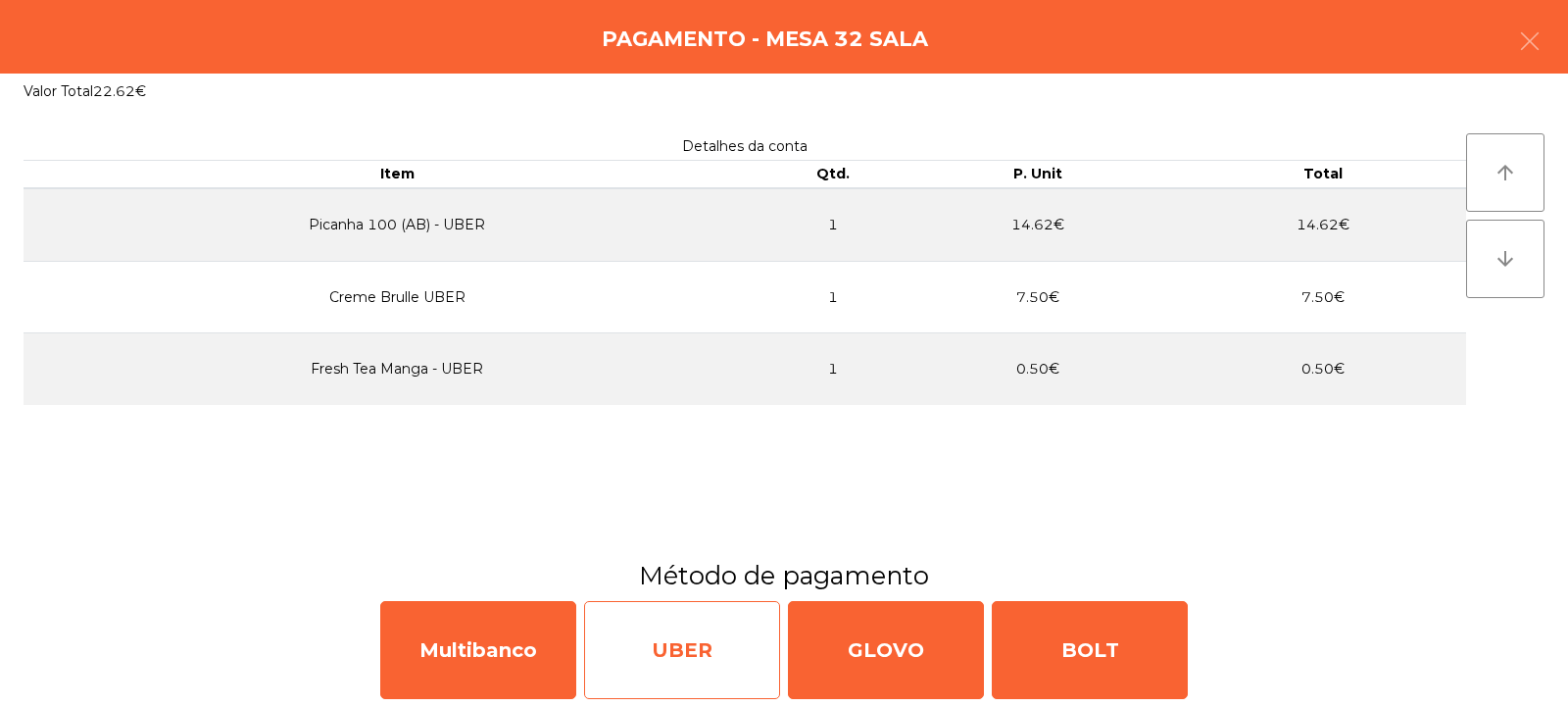
click at [697, 650] on div "UBER" at bounding box center [682, 650] width 196 height 98
select select "**"
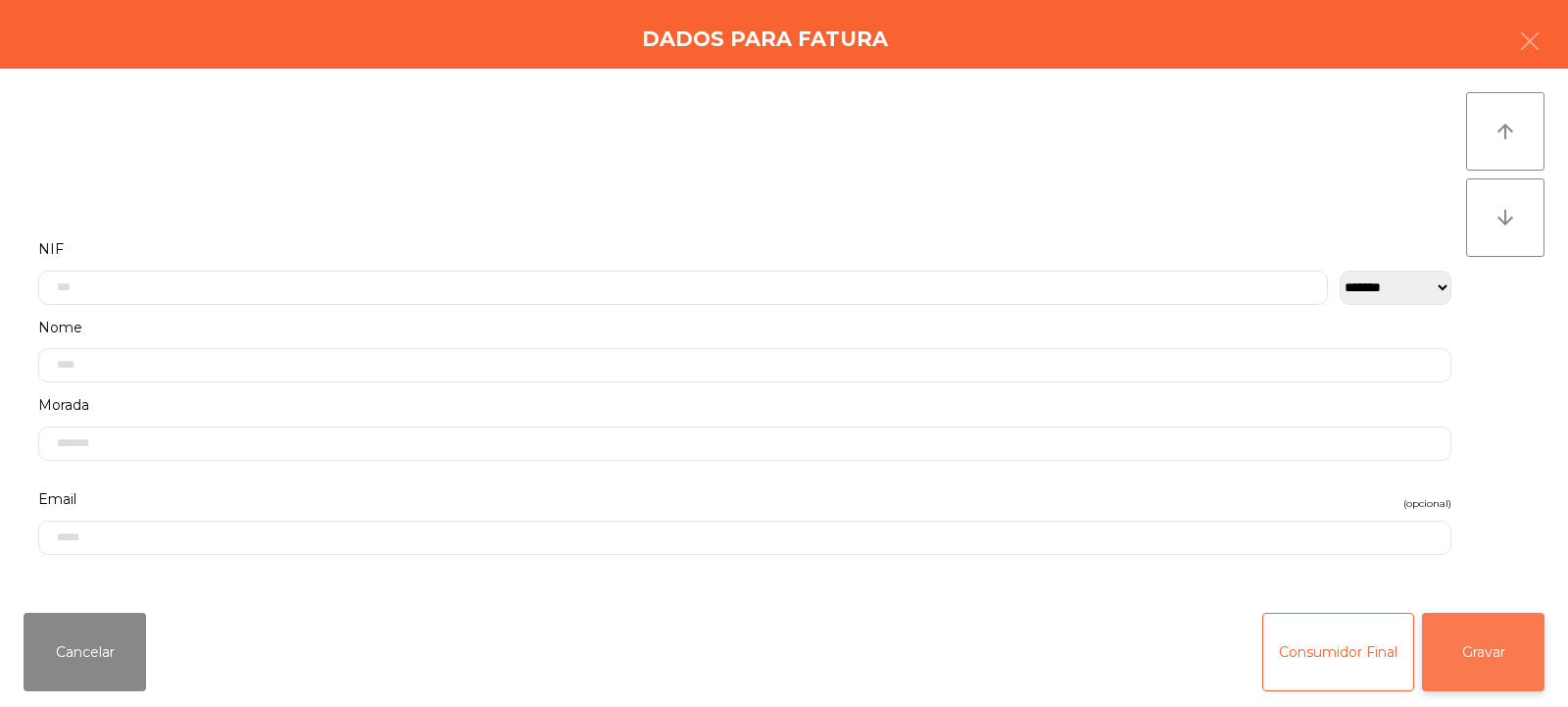
click at [1528, 682] on button "Gravar" at bounding box center [1483, 651] width 123 height 79
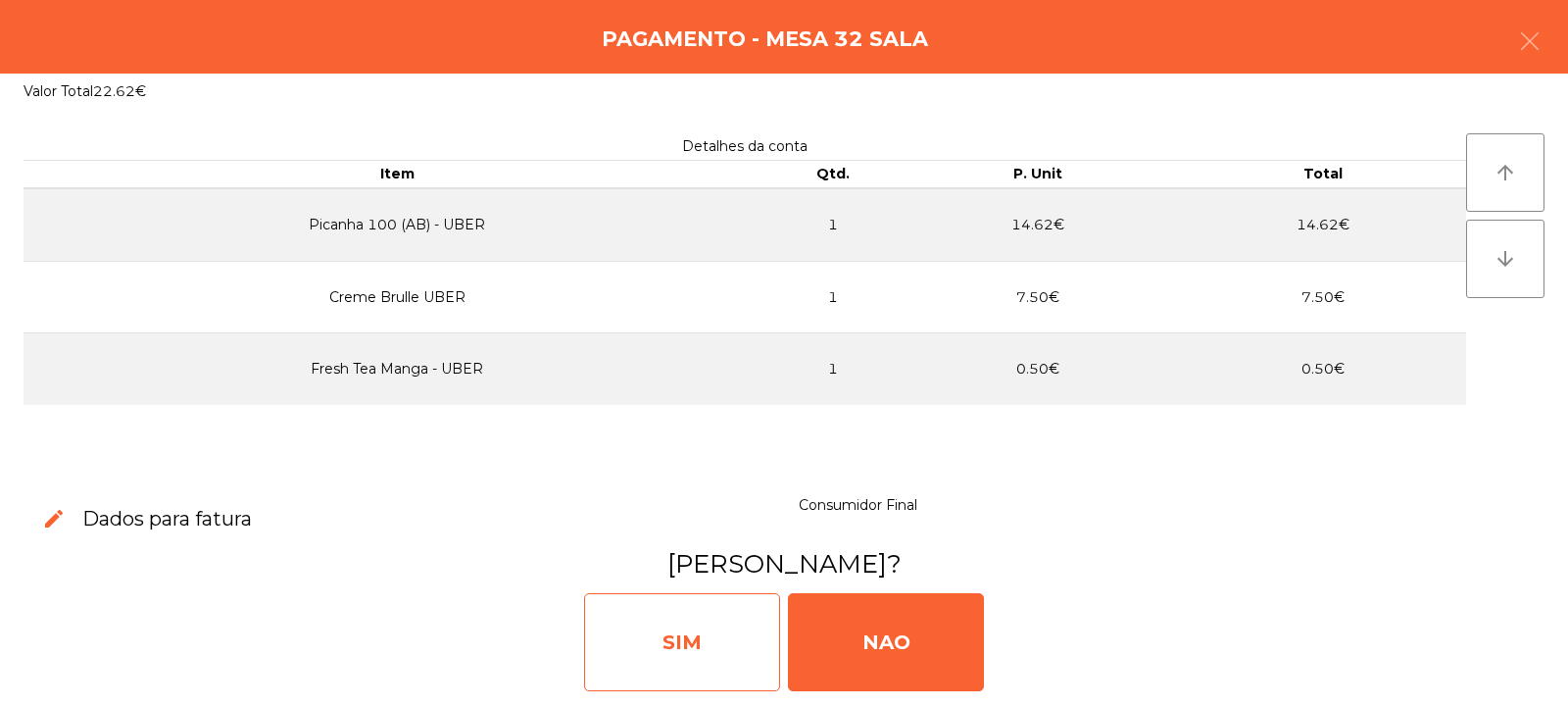
click at [730, 634] on div "SIM" at bounding box center [682, 642] width 196 height 98
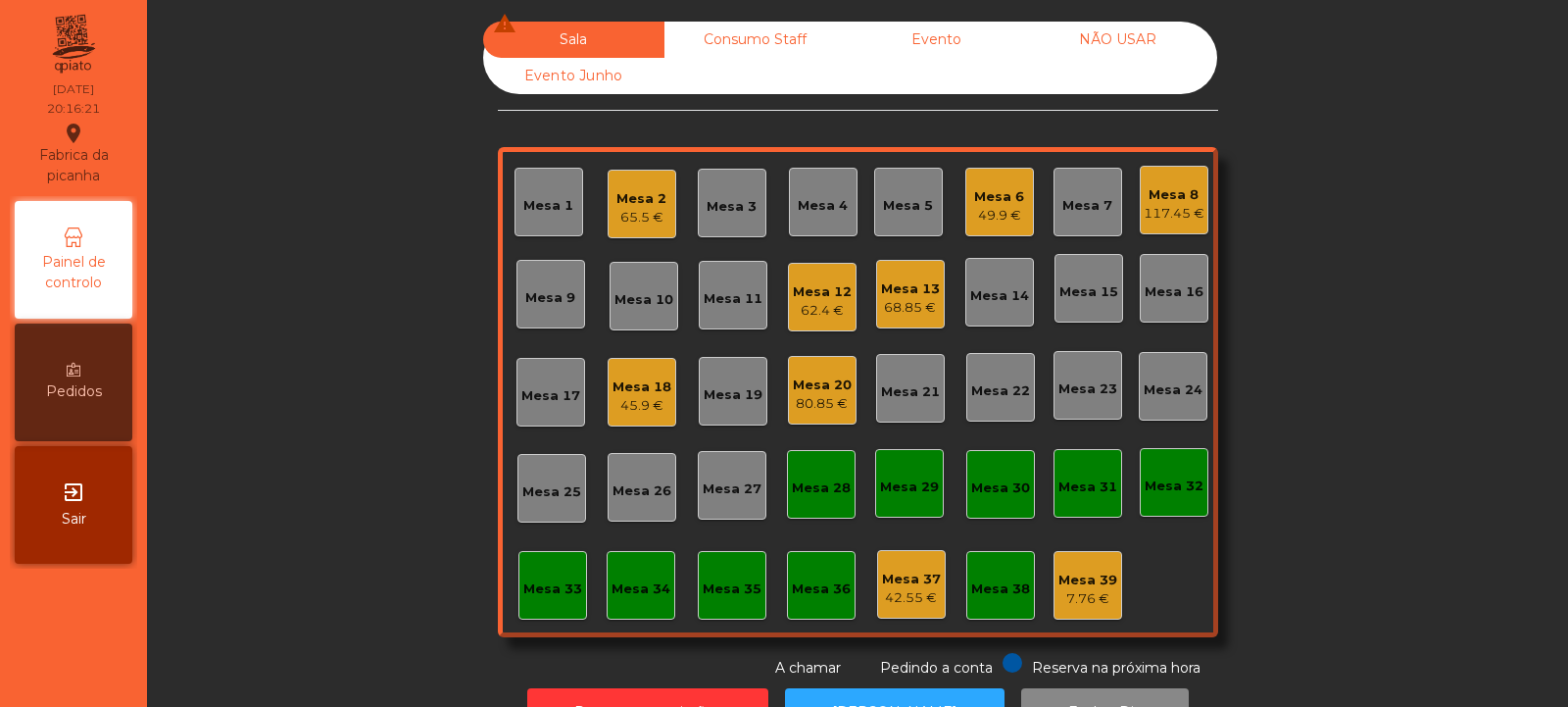
click at [636, 300] on div "Mesa 10" at bounding box center [643, 300] width 59 height 20
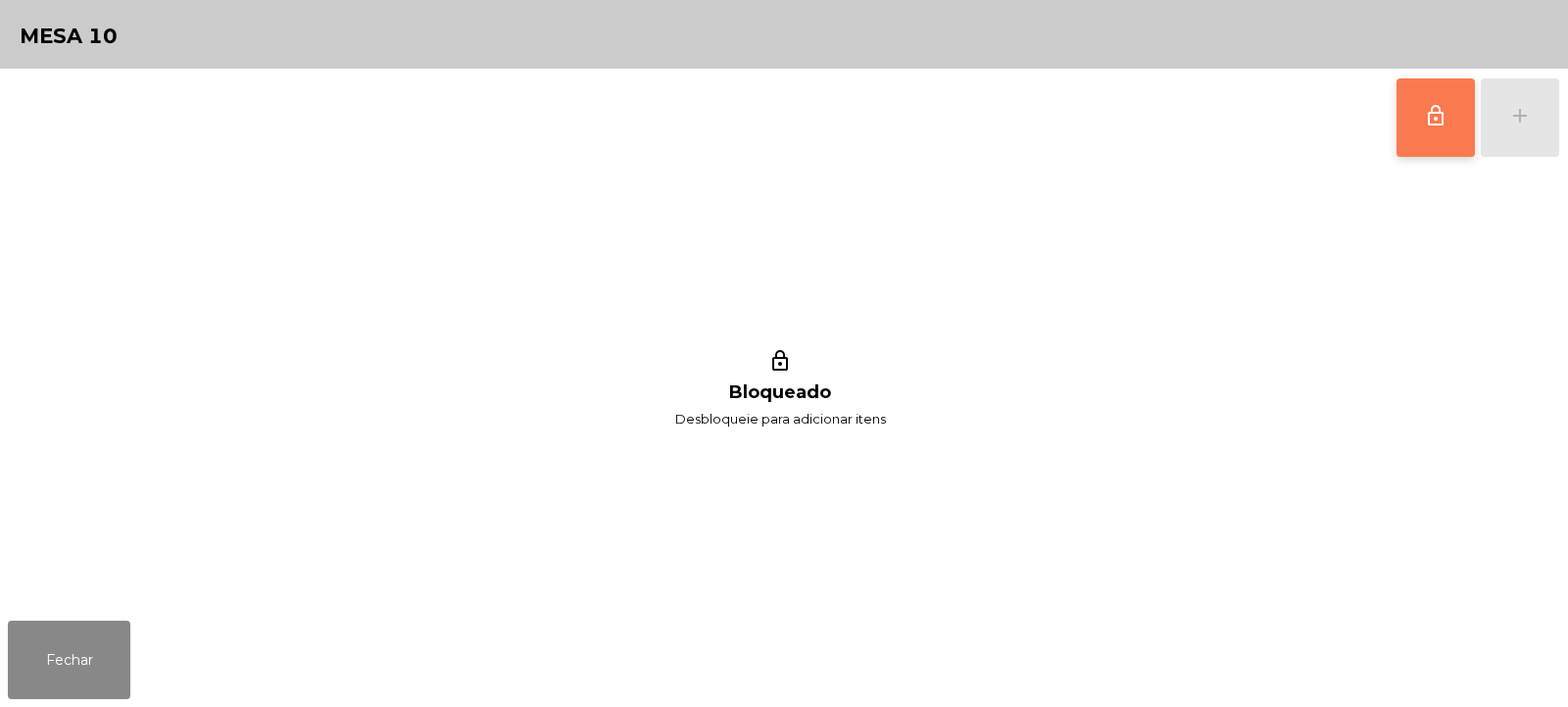
click at [1420, 137] on button "lock_outline" at bounding box center [1435, 118] width 79 height 79
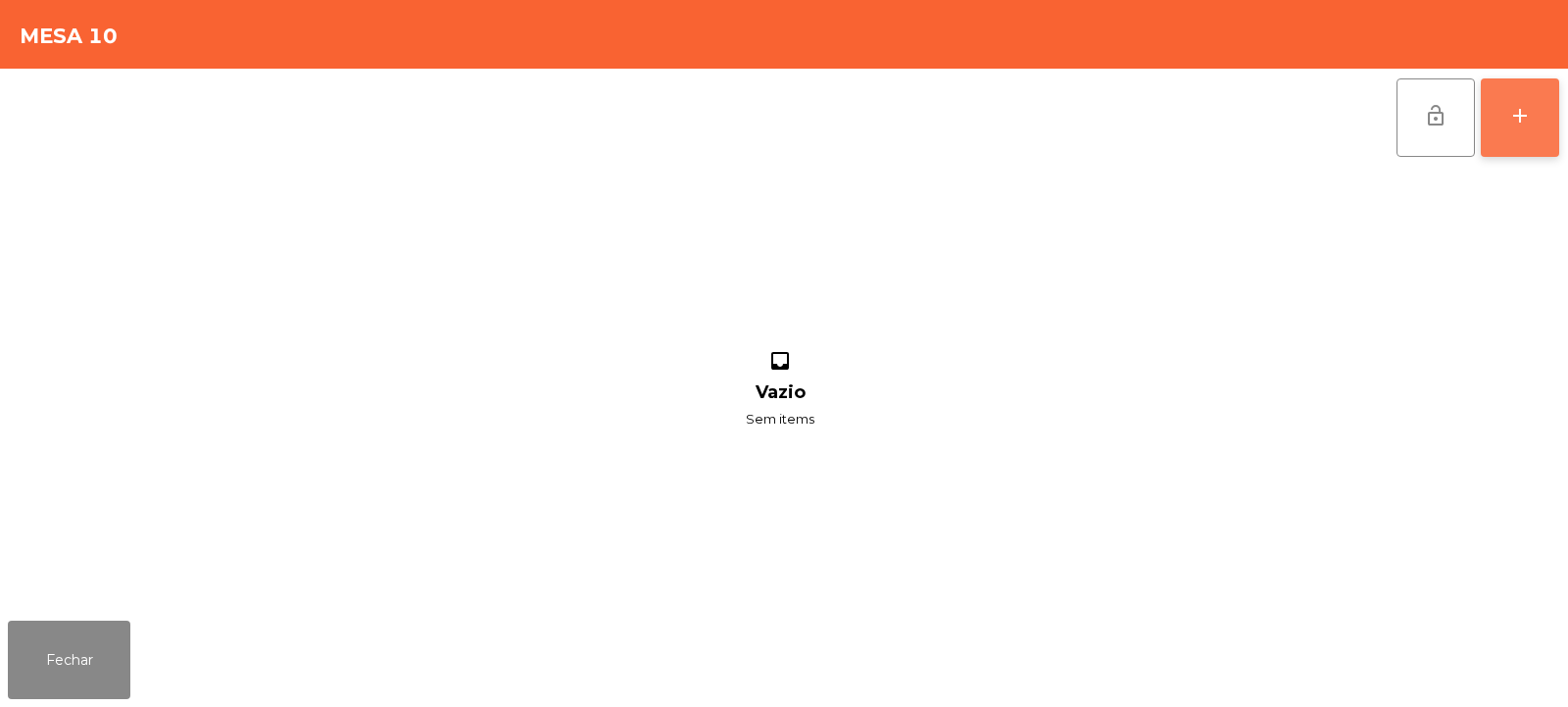
click at [1527, 117] on div "add" at bounding box center [1520, 116] width 24 height 24
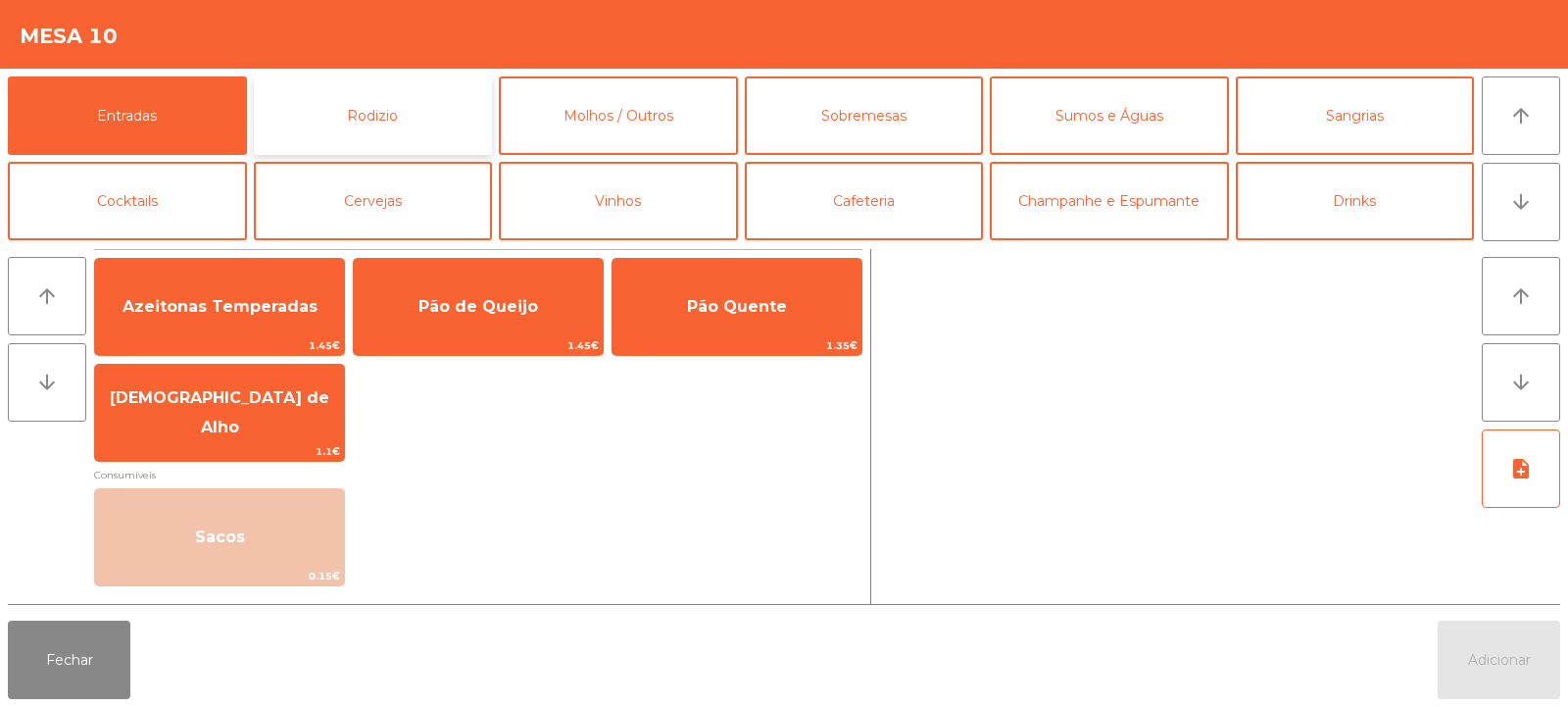
click at [376, 115] on button "Rodizio" at bounding box center [373, 116] width 239 height 79
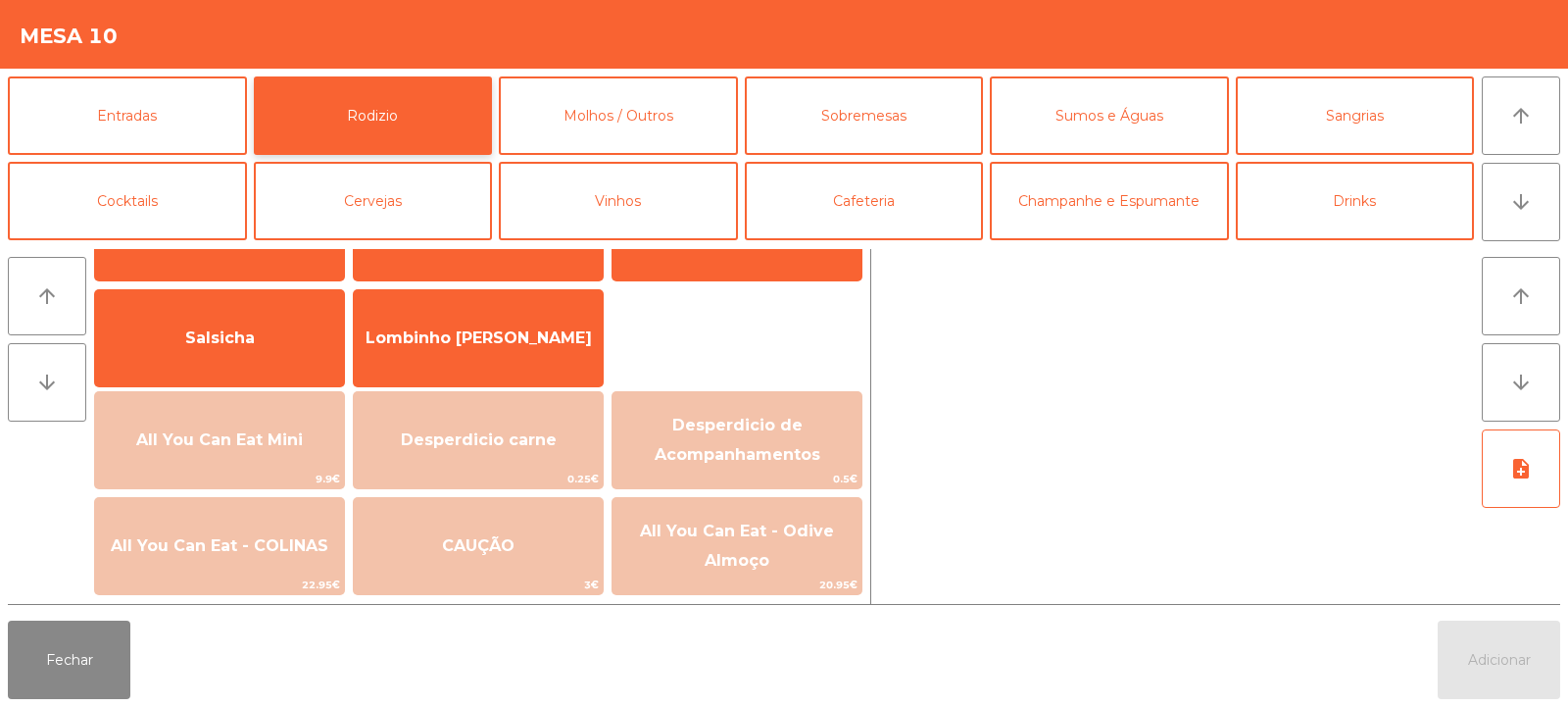
scroll to position [111, 0]
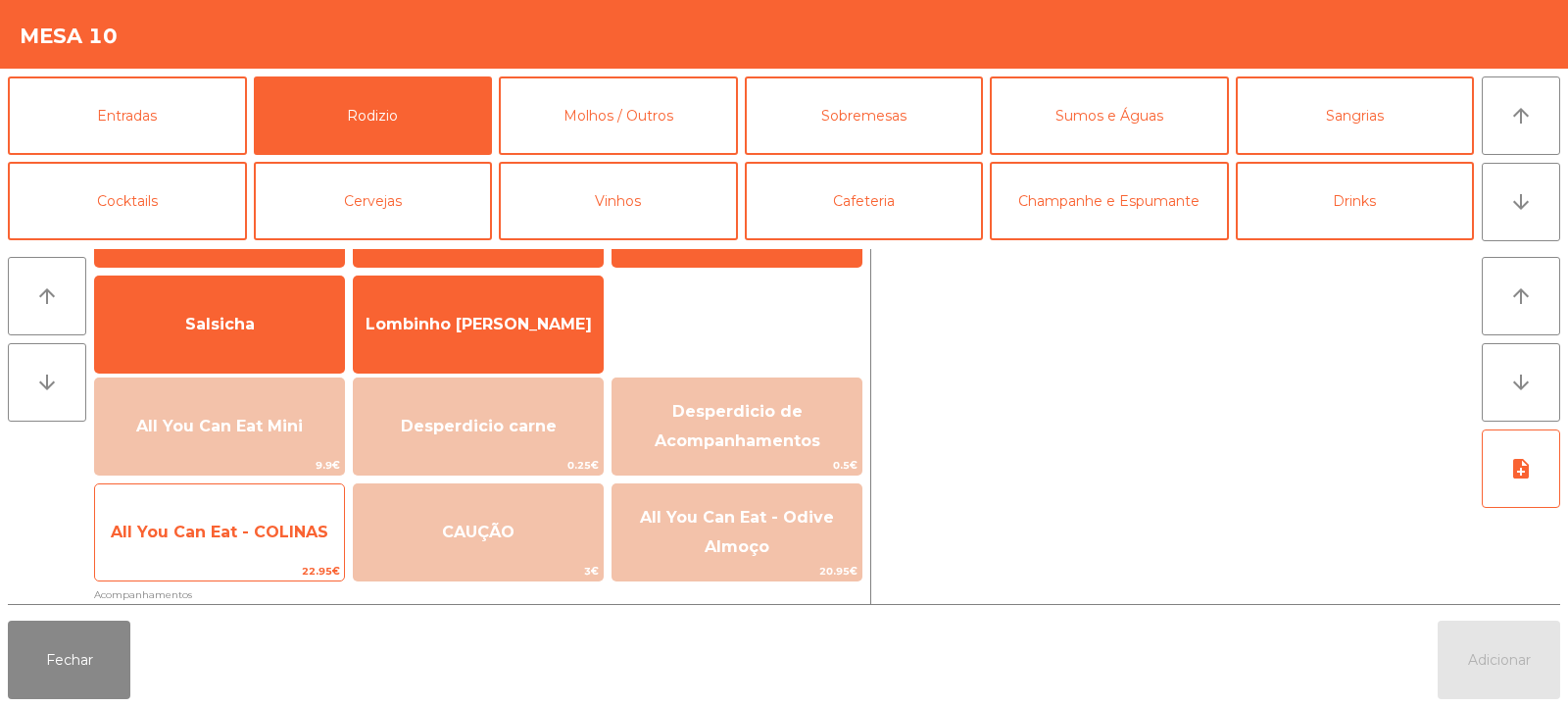
click at [254, 523] on span "All You Can Eat - COLINAS" at bounding box center [220, 531] width 218 height 19
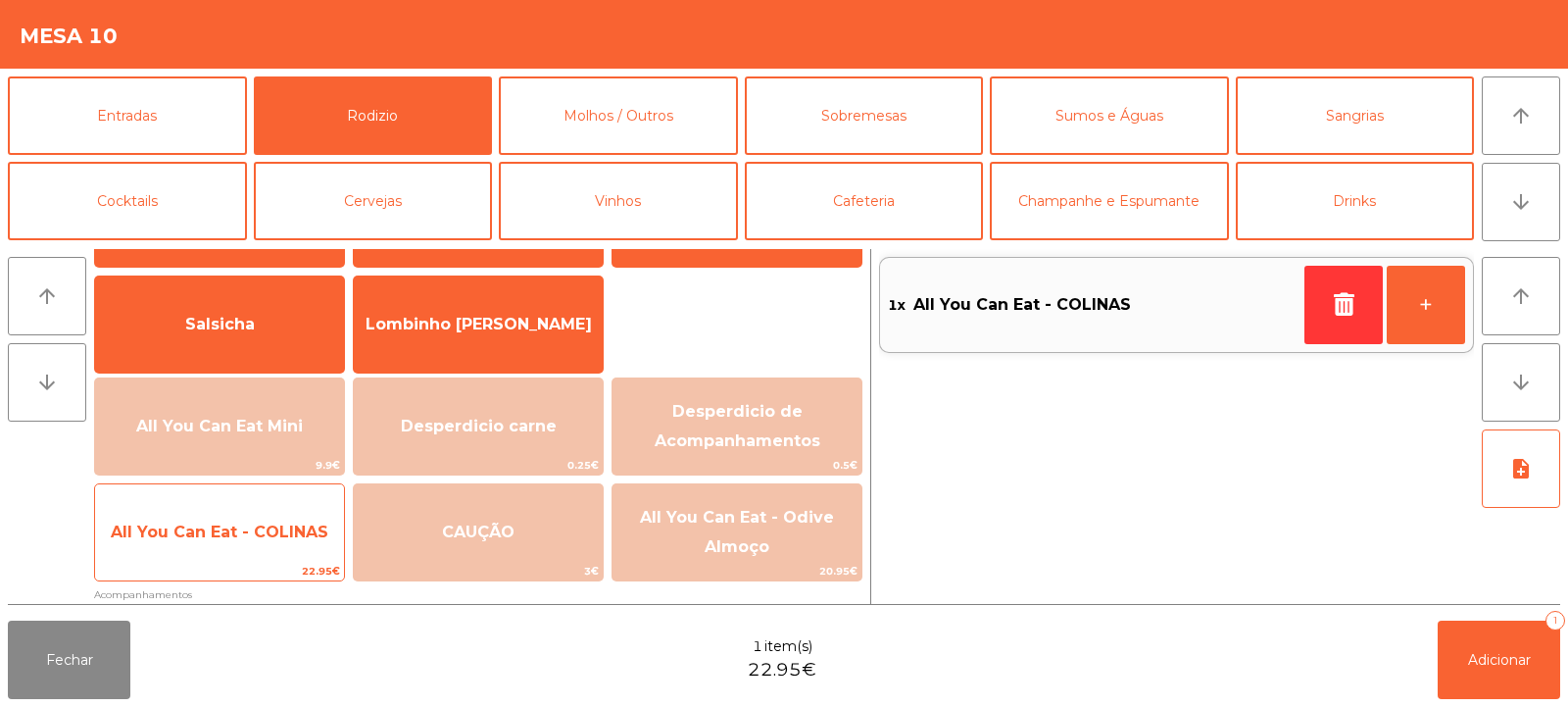
click at [253, 523] on span "All You Can Eat - COLINAS" at bounding box center [220, 531] width 218 height 19
click at [257, 517] on span "All You Can Eat - COLINAS" at bounding box center [219, 531] width 249 height 53
click at [271, 527] on span "All You Can Eat - COLINAS" at bounding box center [220, 531] width 218 height 19
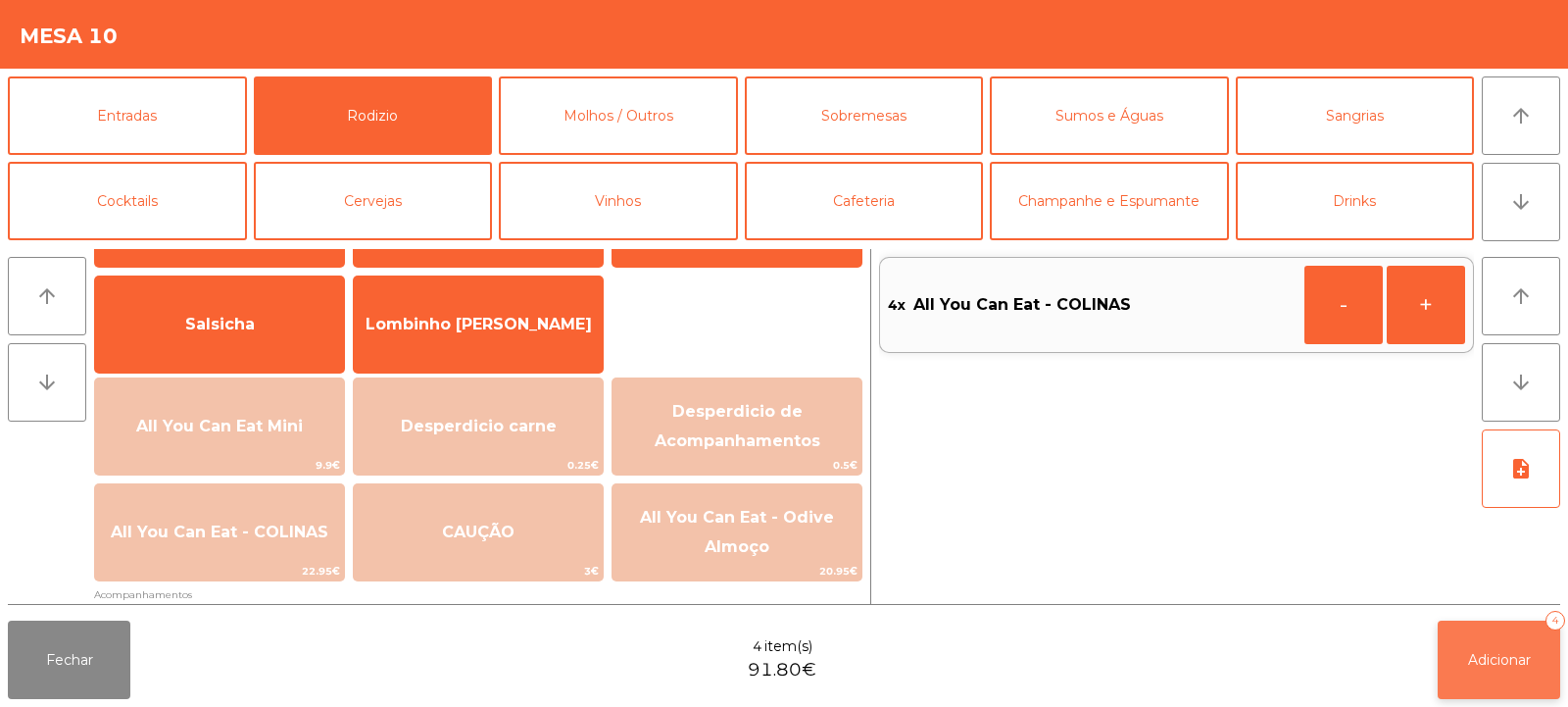
click at [1464, 678] on button "Adicionar 4" at bounding box center [1499, 659] width 123 height 79
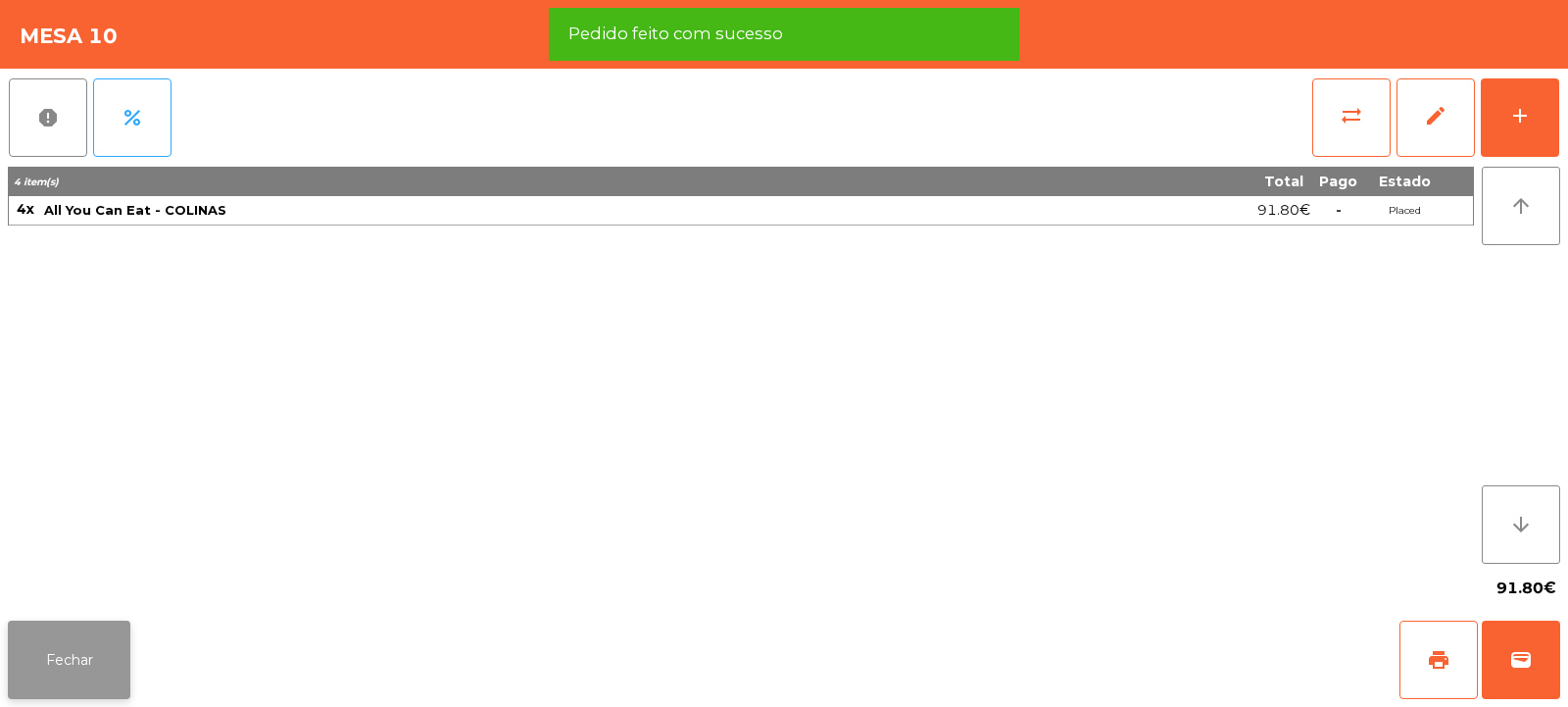
click at [86, 698] on button "Fechar" at bounding box center [69, 659] width 123 height 79
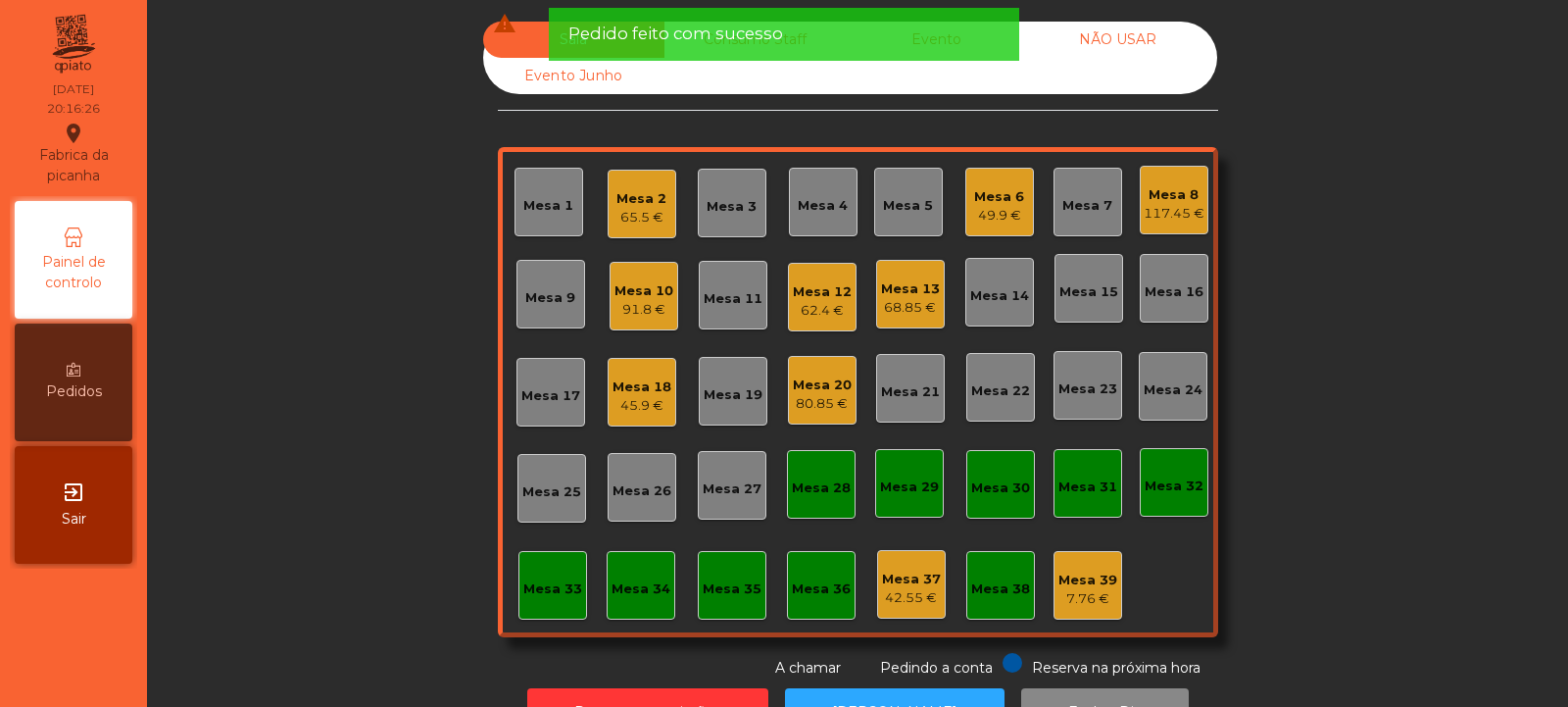
click at [990, 204] on div "Mesa 6" at bounding box center [999, 197] width 50 height 20
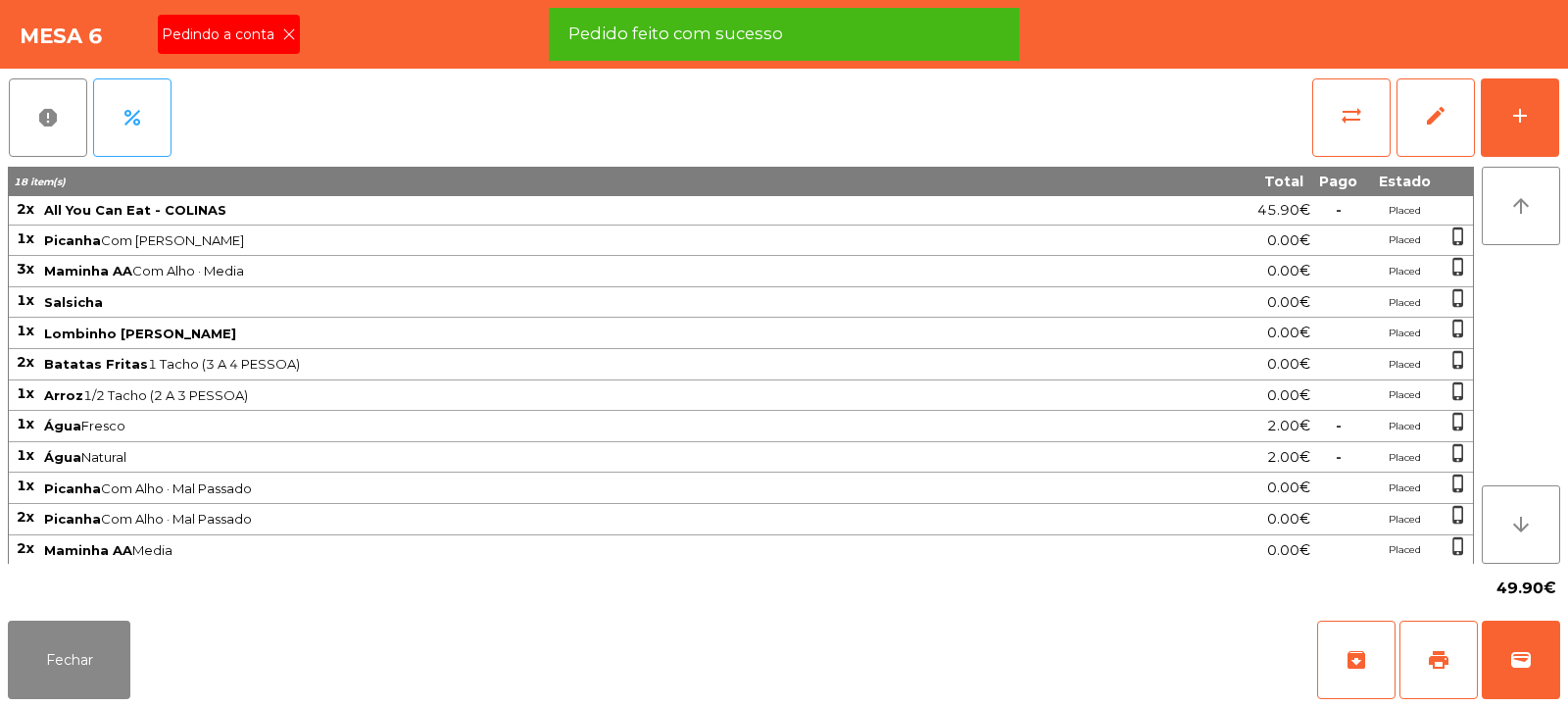
click at [279, 34] on span "Pedindo a conta" at bounding box center [222, 35] width 121 height 21
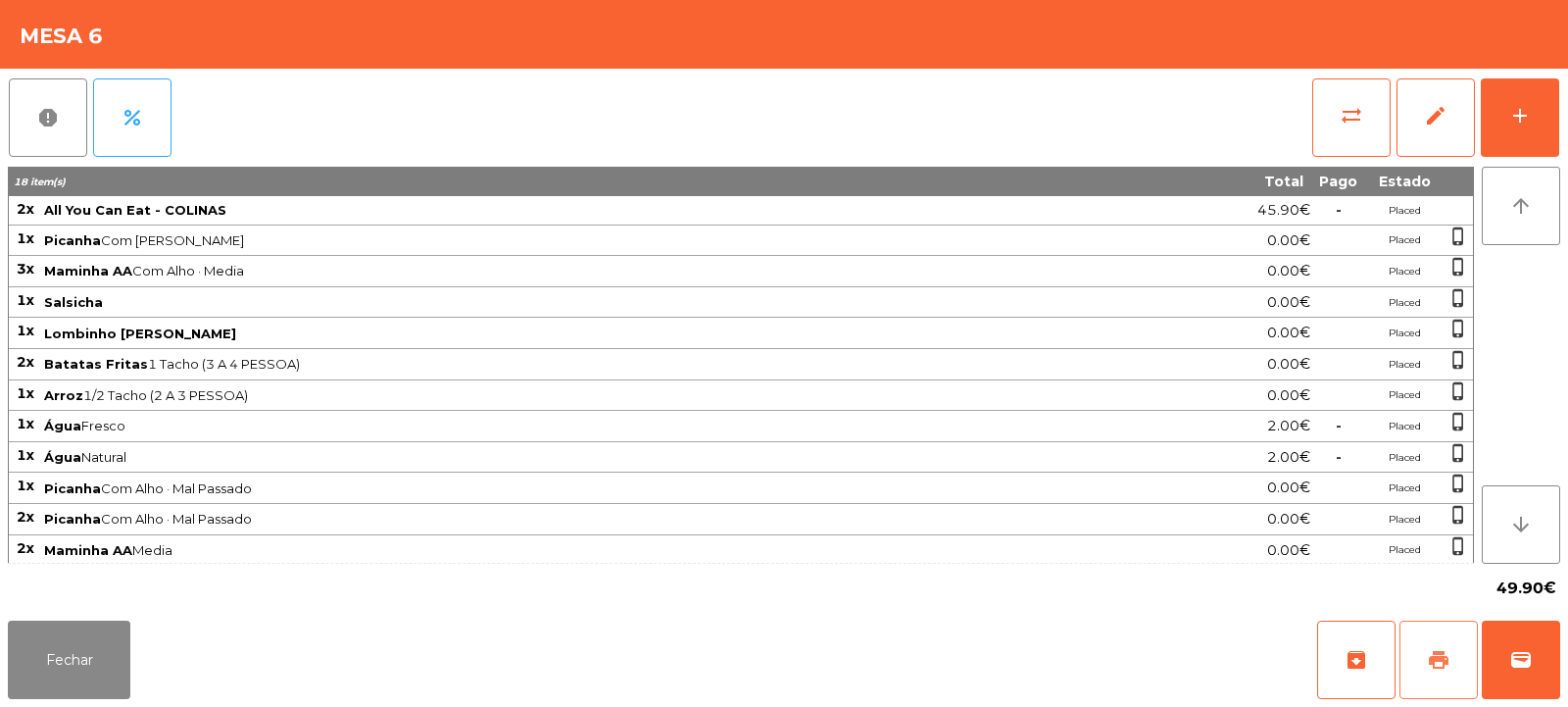
click at [1442, 660] on span "print" at bounding box center [1439, 660] width 24 height 24
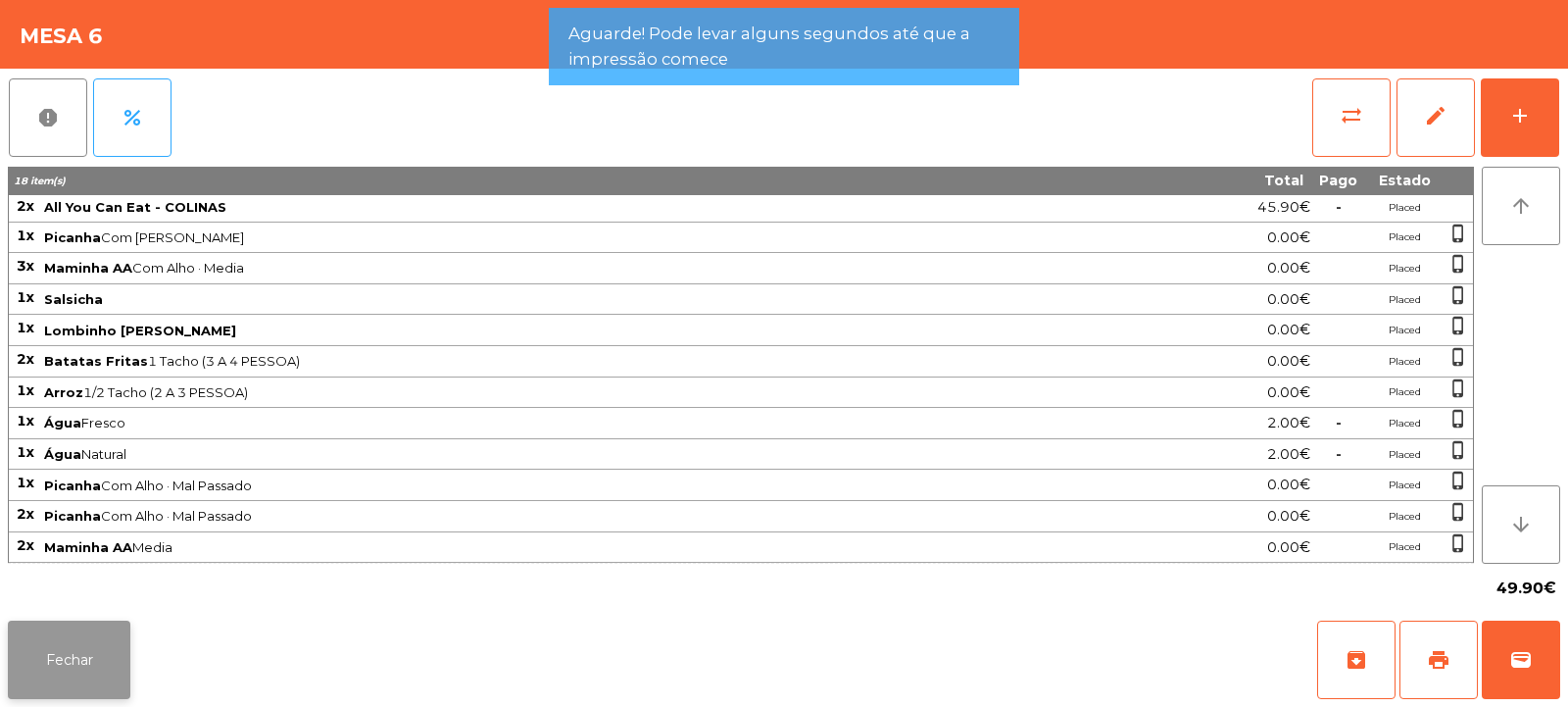
click at [67, 680] on button "Fechar" at bounding box center [69, 659] width 123 height 79
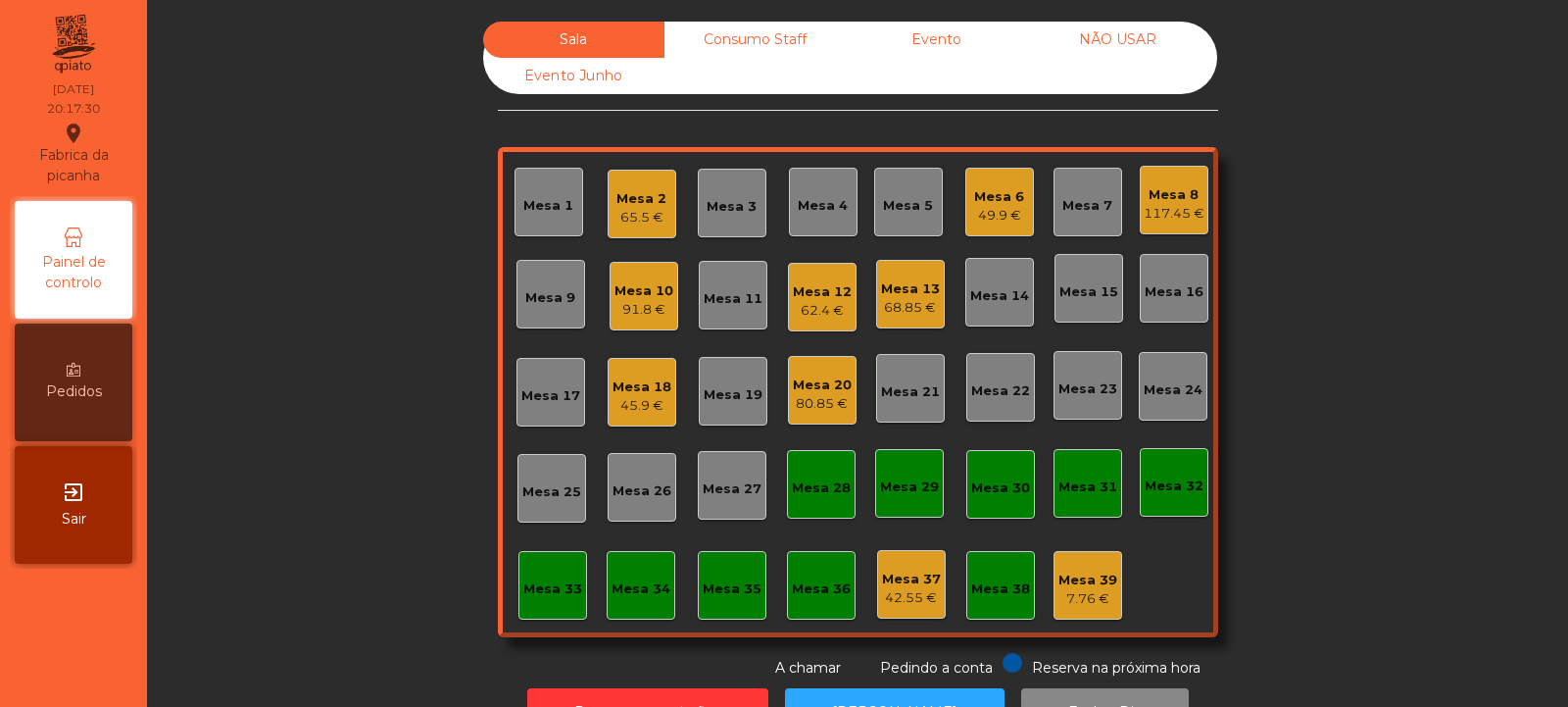
click at [719, 203] on div "Mesa 3" at bounding box center [732, 207] width 50 height 20
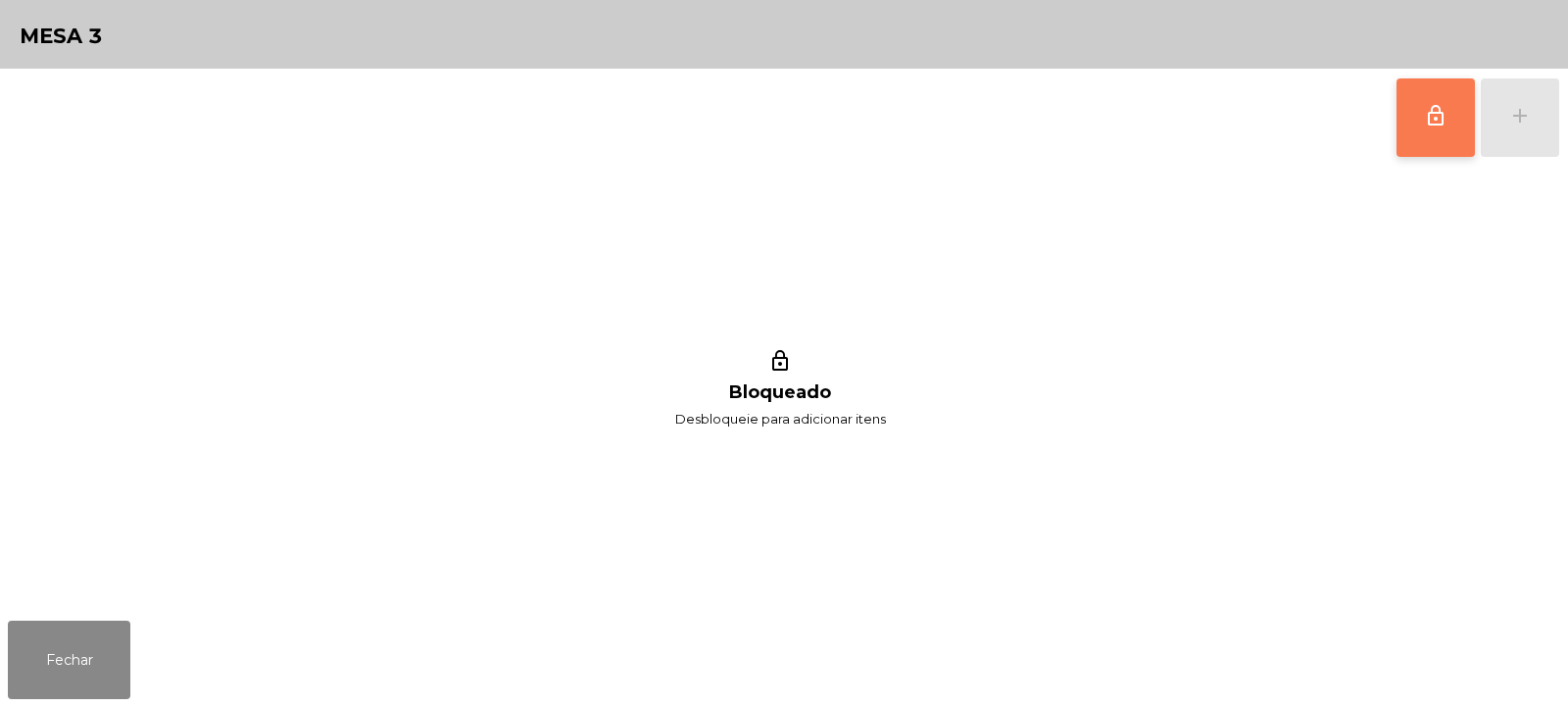
click at [1419, 104] on button "lock_outline" at bounding box center [1435, 118] width 79 height 79
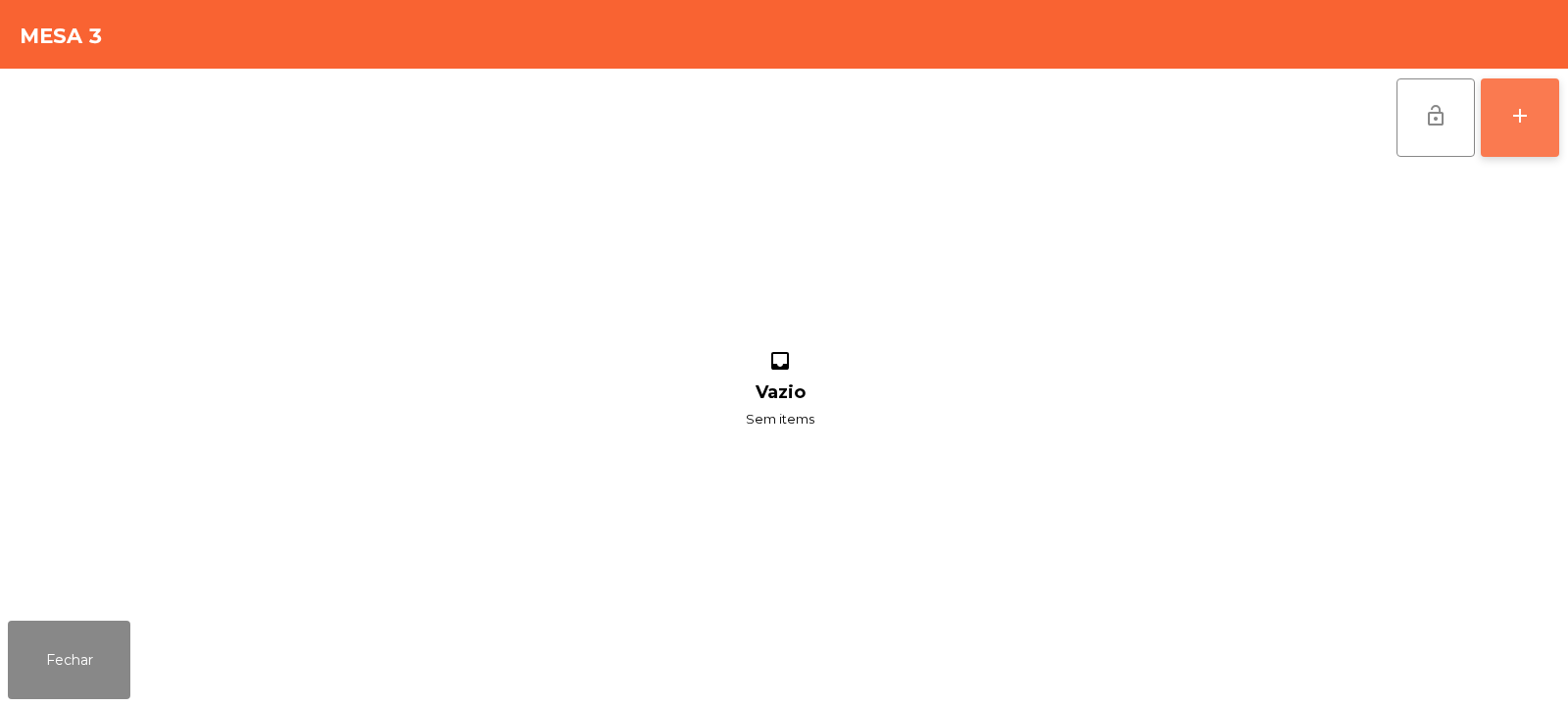
click at [1531, 121] on div "add" at bounding box center [1520, 116] width 24 height 24
click at [372, 116] on div "lock_open add" at bounding box center [784, 118] width 1552 height 98
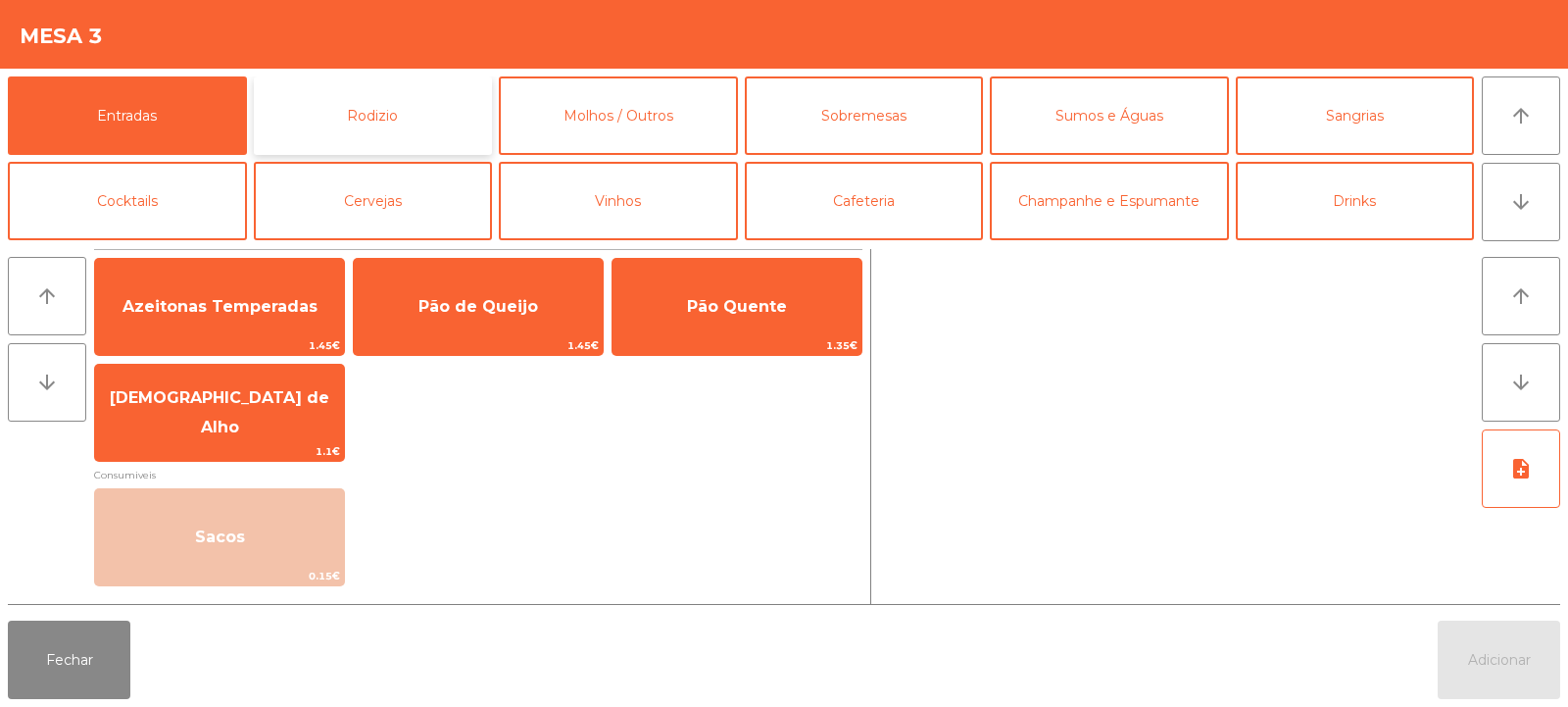
click at [367, 118] on button "Rodizio" at bounding box center [373, 116] width 239 height 79
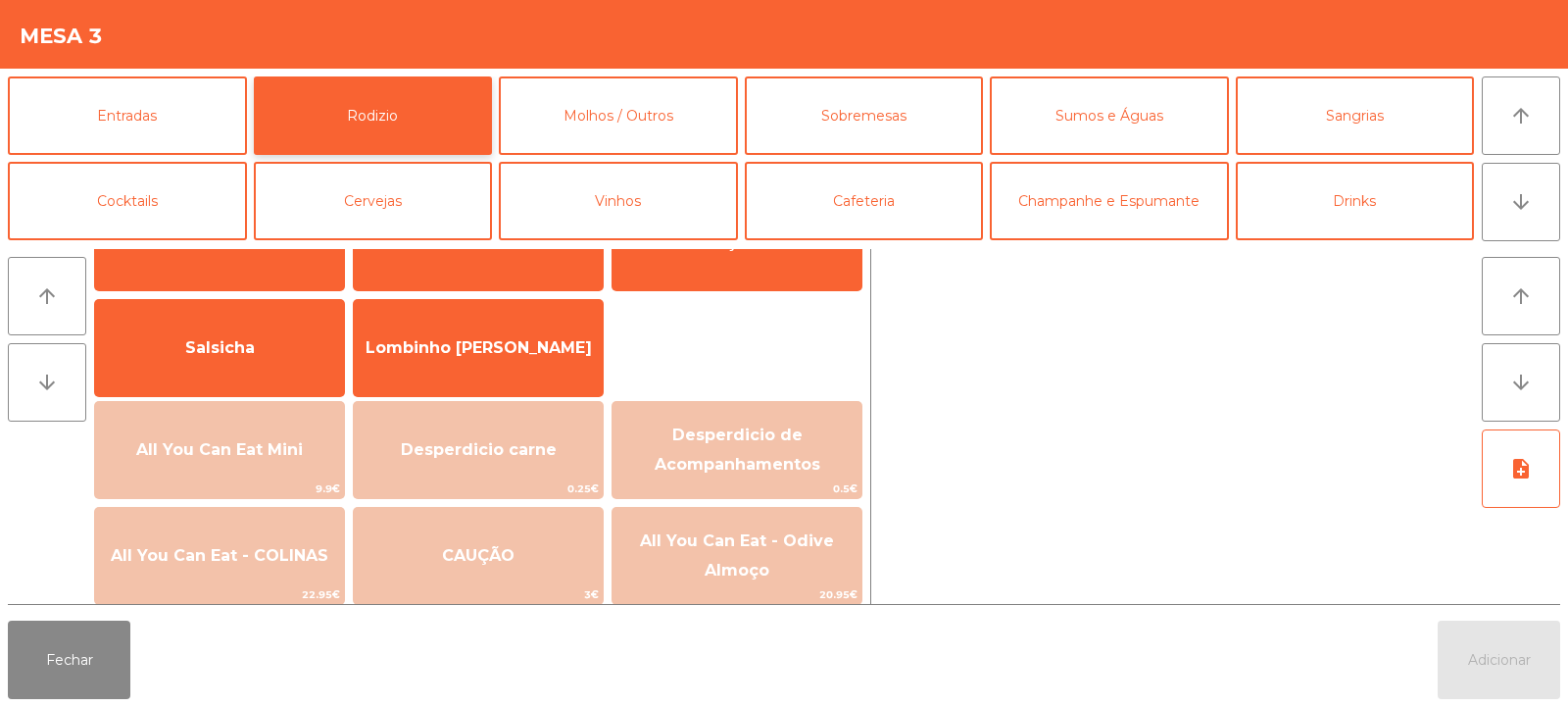
scroll to position [103, 0]
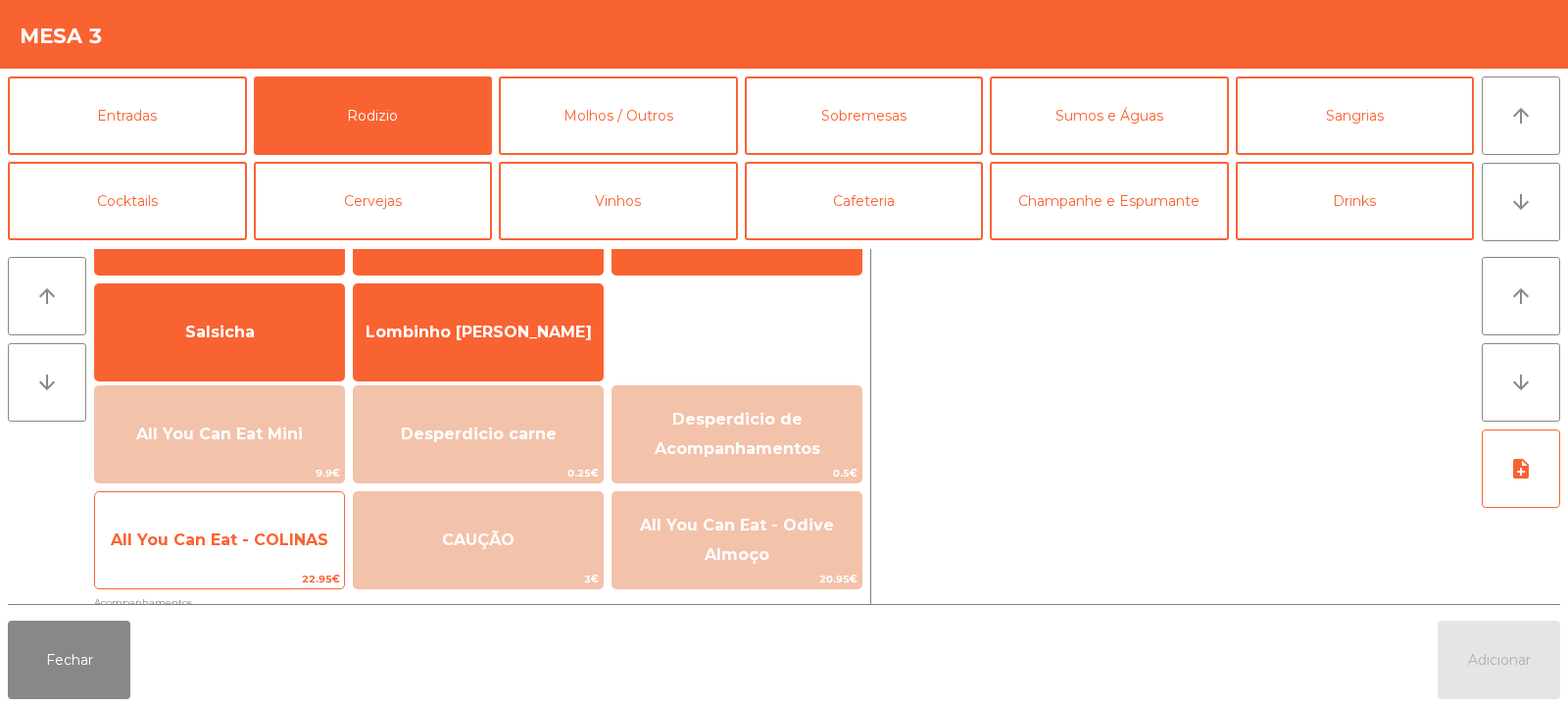
click at [235, 522] on span "All You Can Eat - COLINAS" at bounding box center [219, 539] width 249 height 53
click at [237, 522] on span "All You Can Eat - COLINAS" at bounding box center [219, 539] width 249 height 53
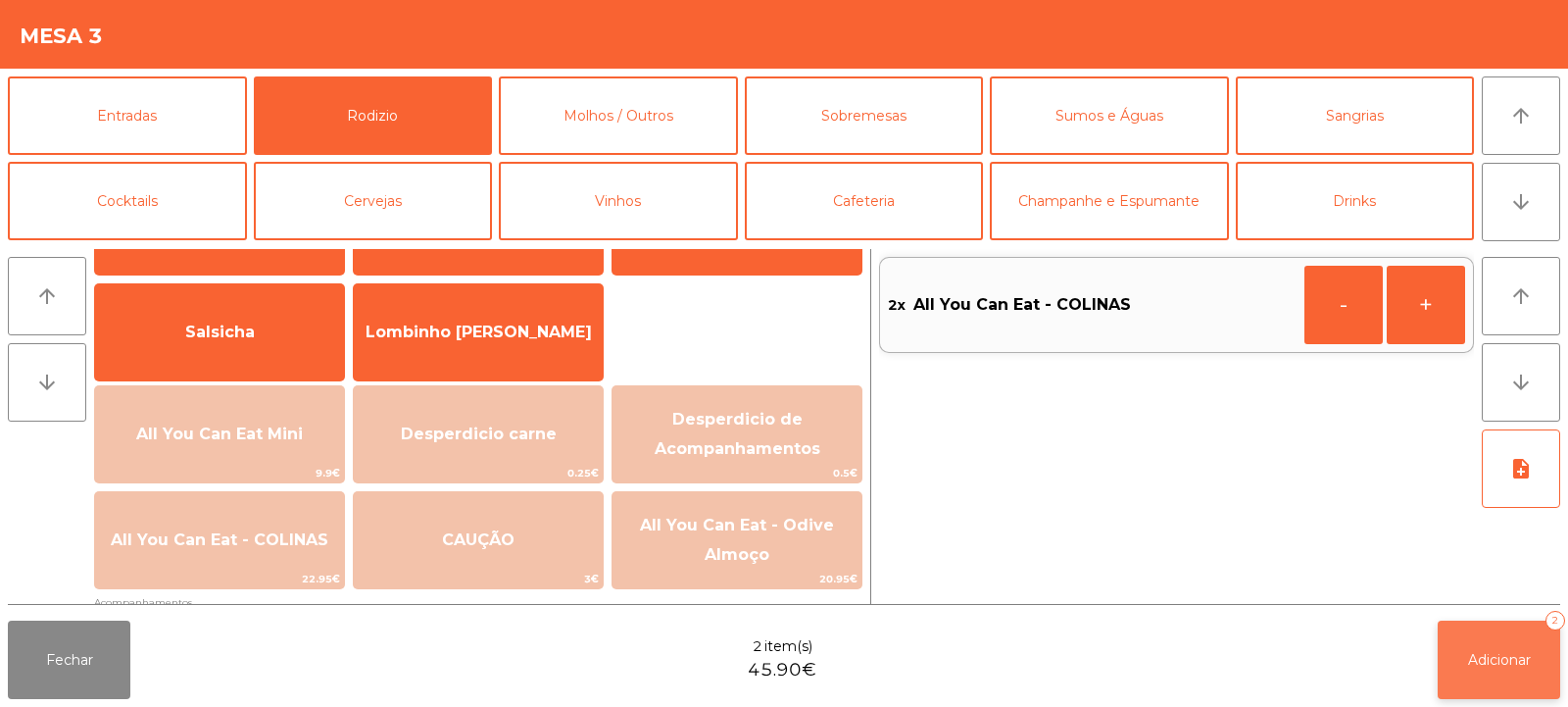
click at [1459, 651] on button "Adicionar 2" at bounding box center [1499, 659] width 123 height 79
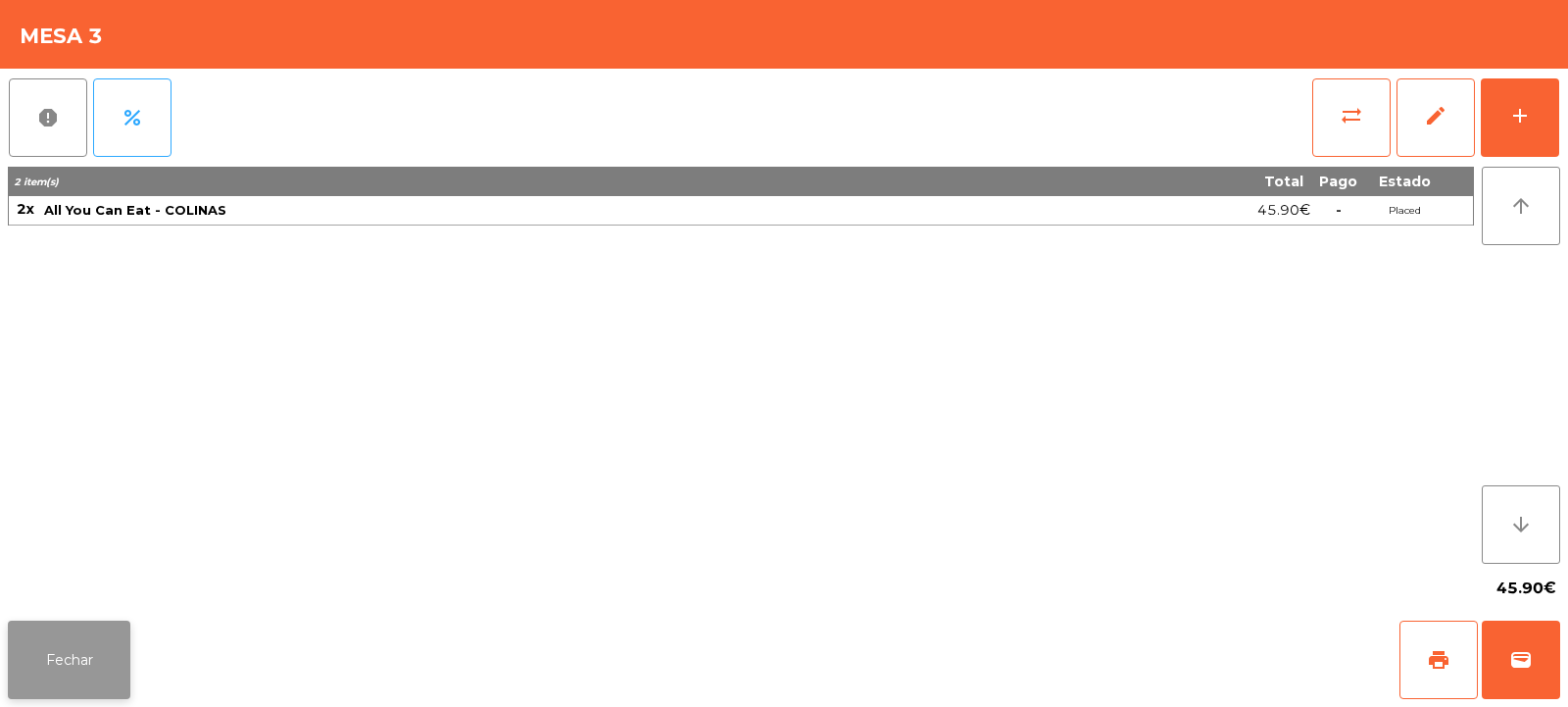
click at [73, 661] on button "Fechar" at bounding box center [69, 659] width 123 height 79
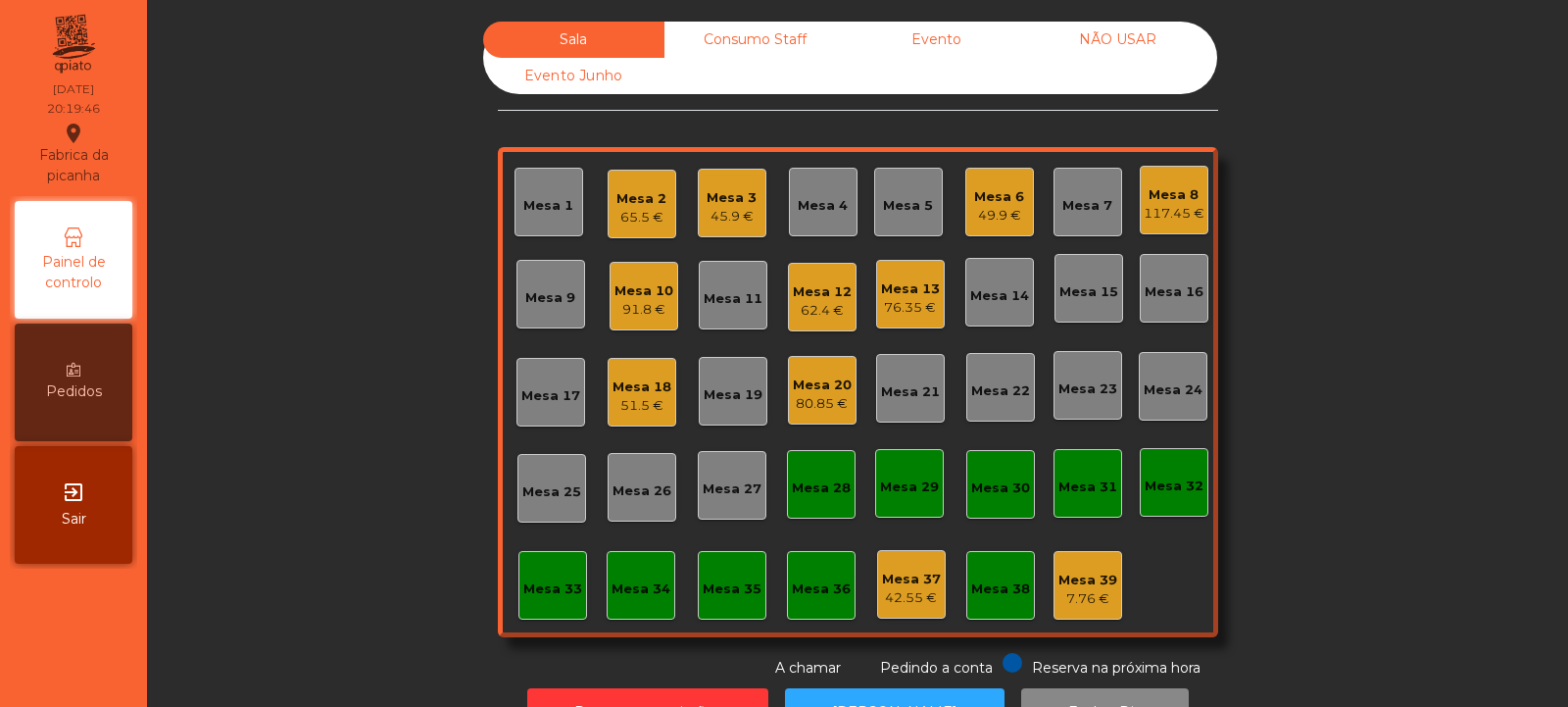
click at [1000, 217] on div "49.9 €" at bounding box center [999, 216] width 50 height 20
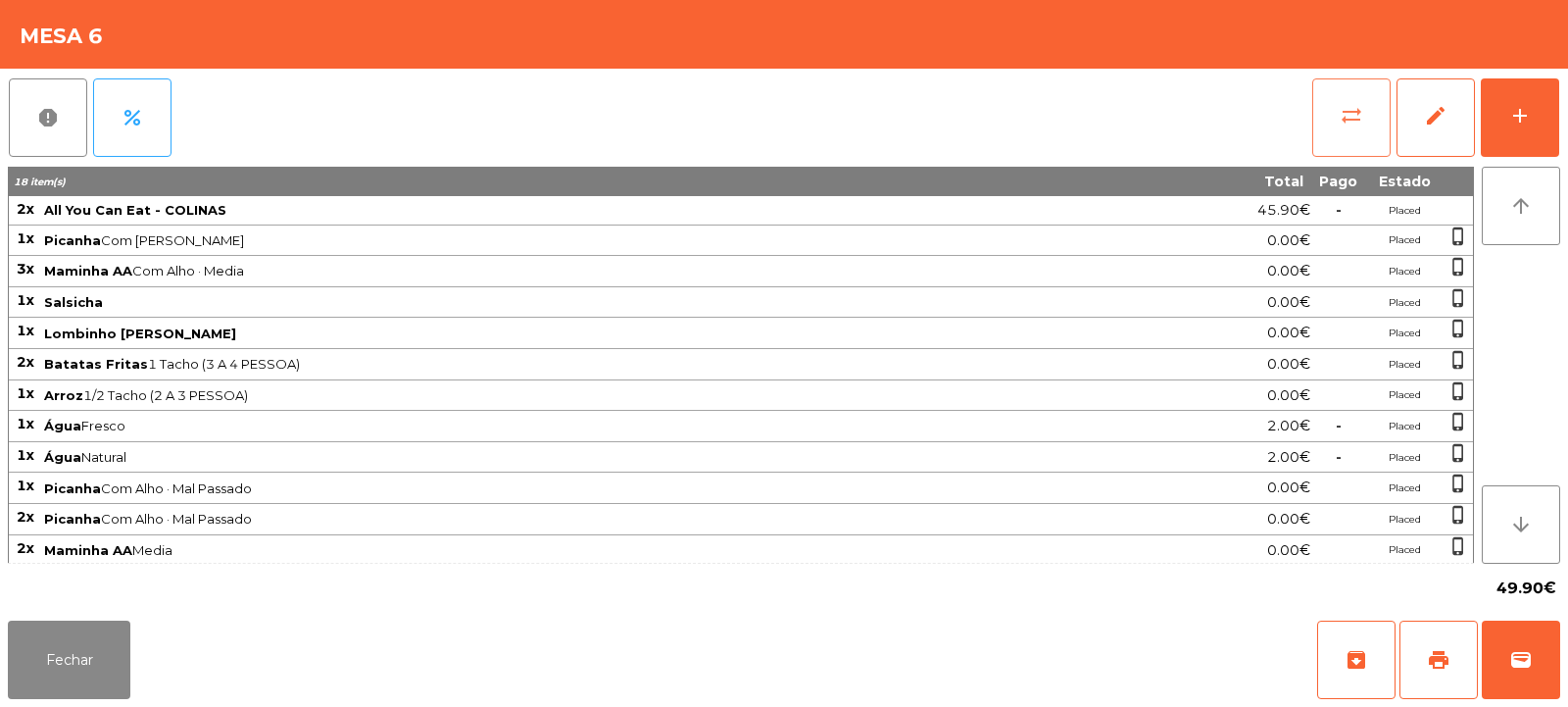
click at [1361, 121] on span "sync_alt" at bounding box center [1352, 116] width 24 height 24
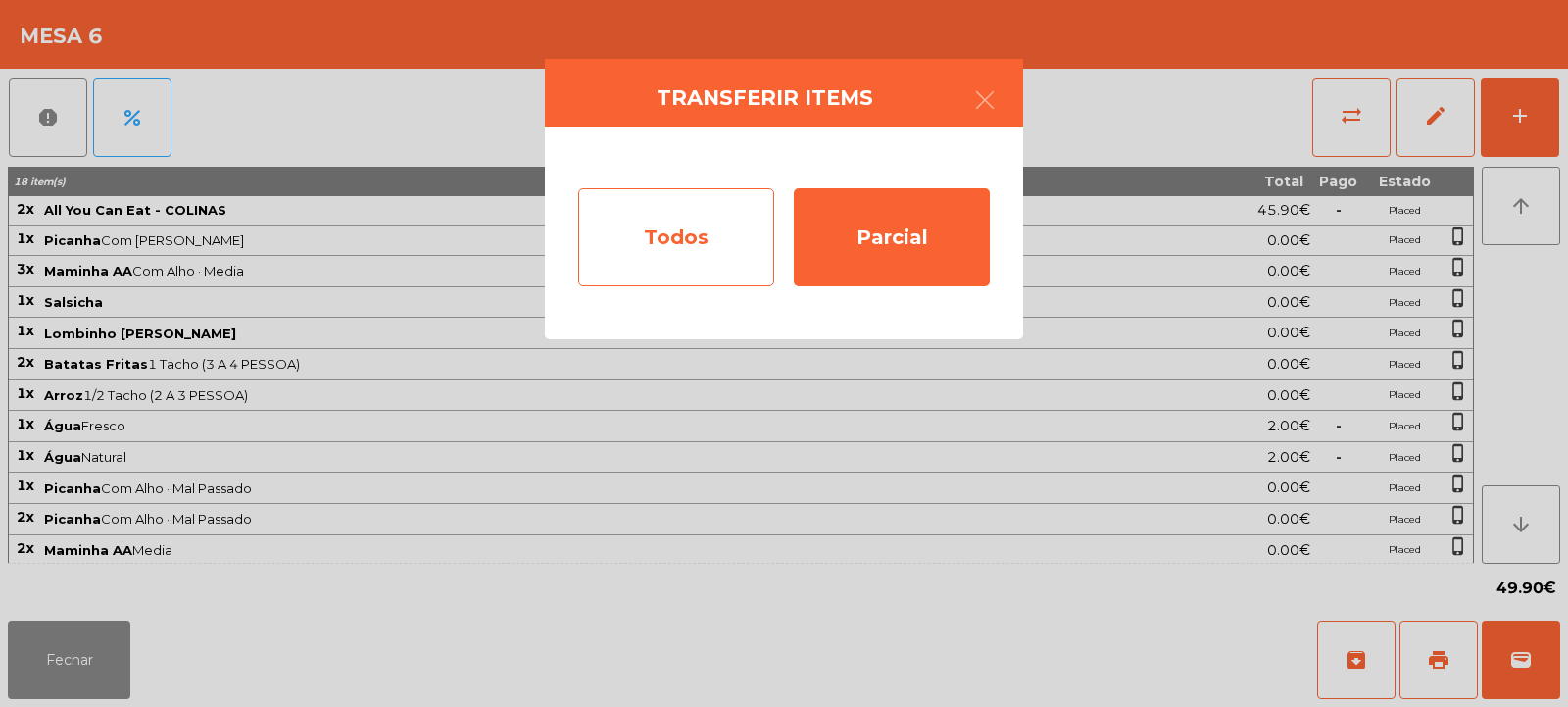
click at [707, 233] on div "Todos" at bounding box center [676, 237] width 196 height 98
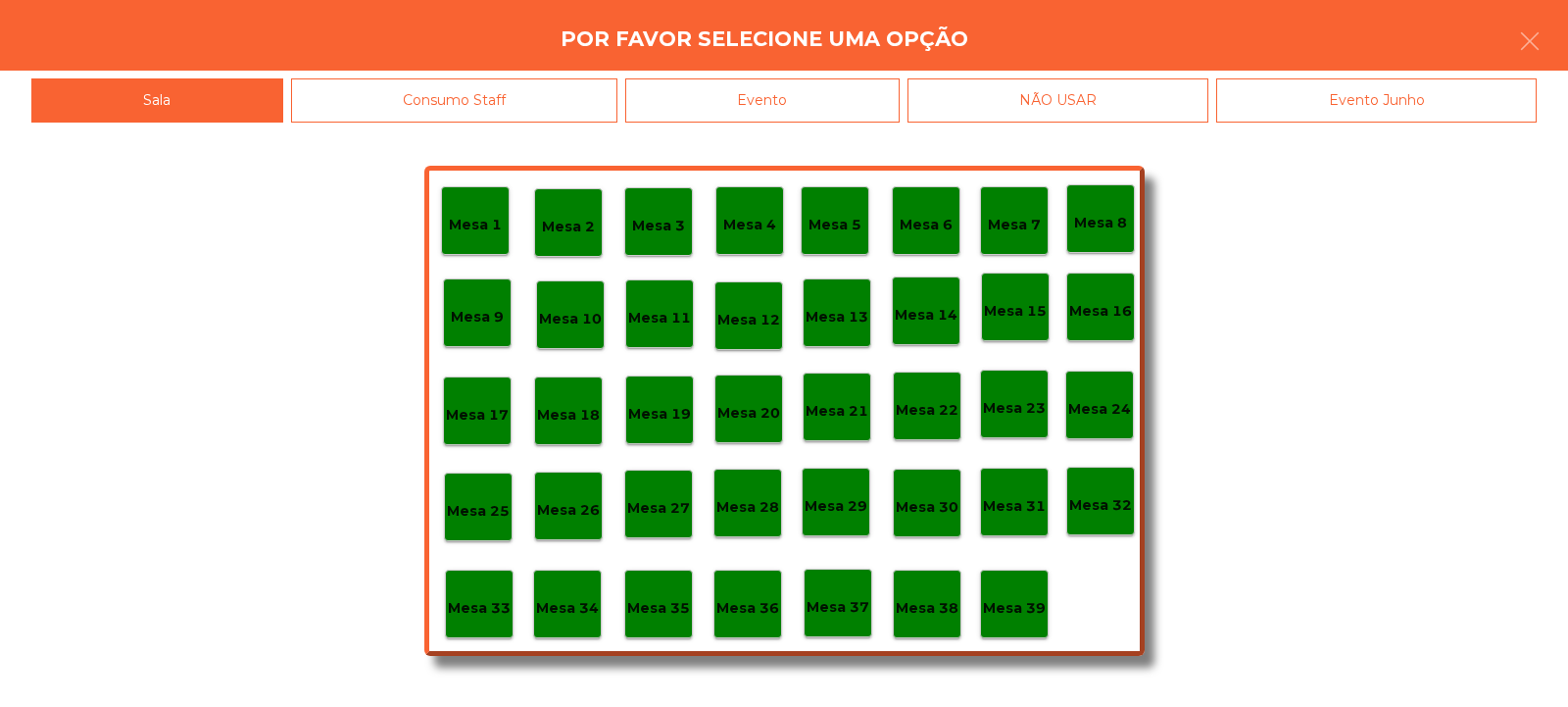
click at [839, 89] on div "Evento" at bounding box center [762, 101] width 275 height 44
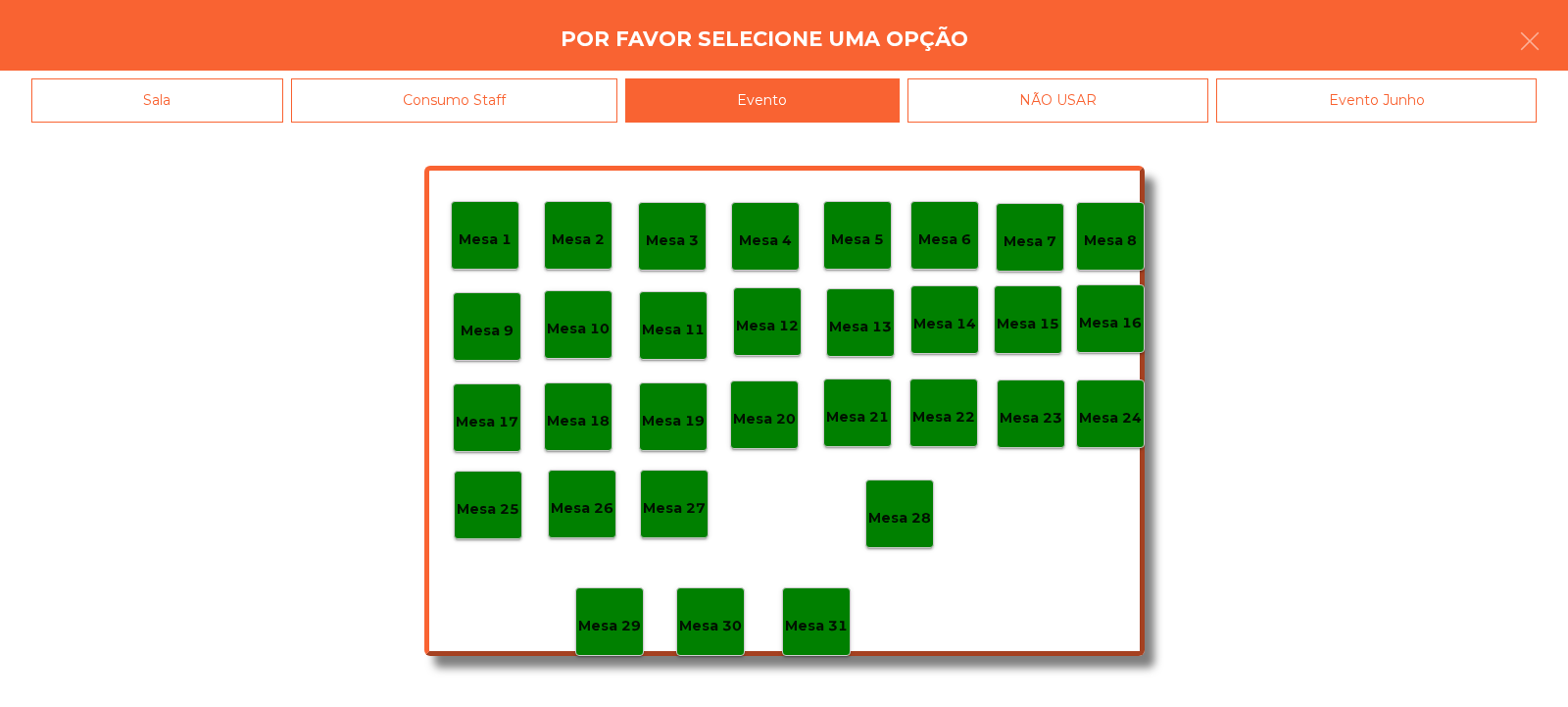
click at [912, 500] on div "Mesa 28" at bounding box center [899, 514] width 63 height 30
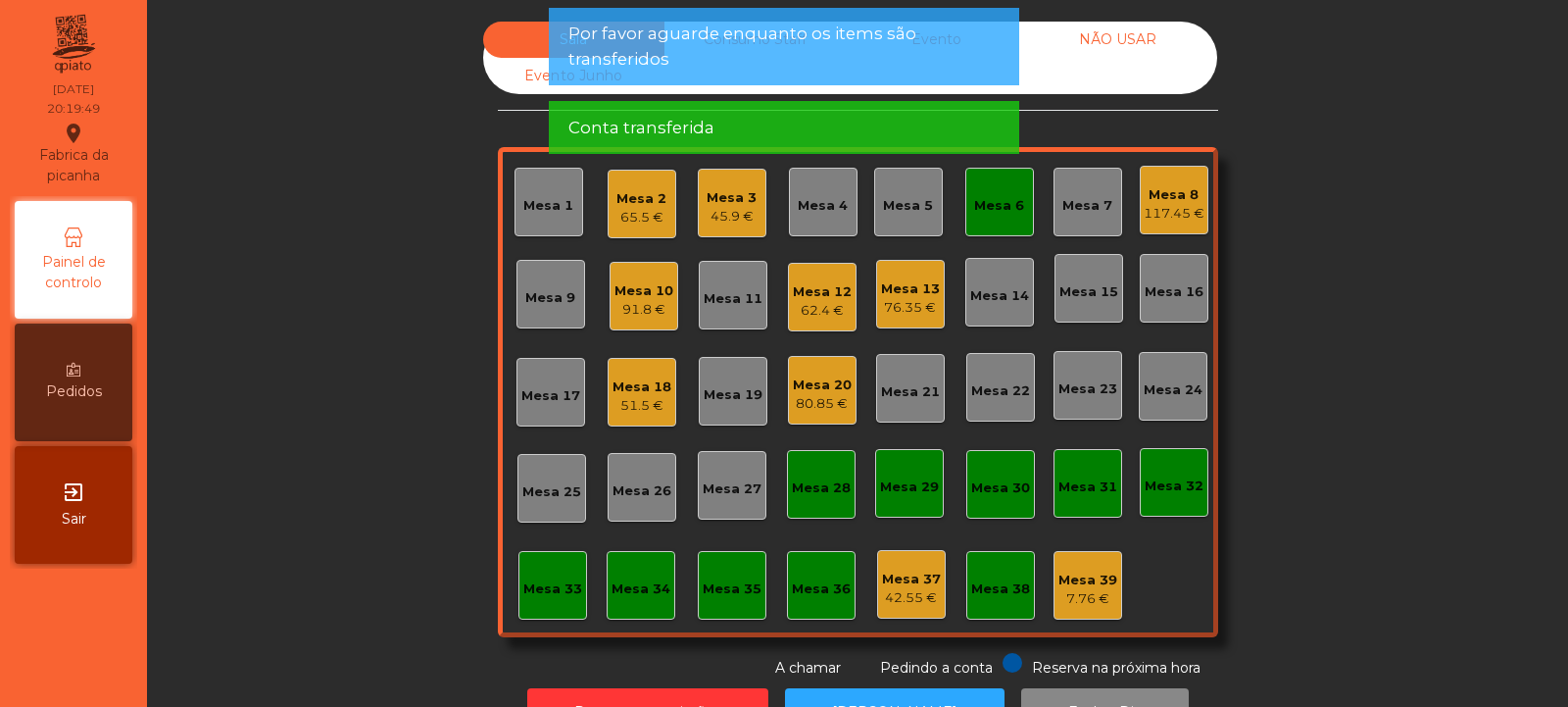
click at [1009, 219] on div "Mesa 6" at bounding box center [1000, 202] width 69 height 69
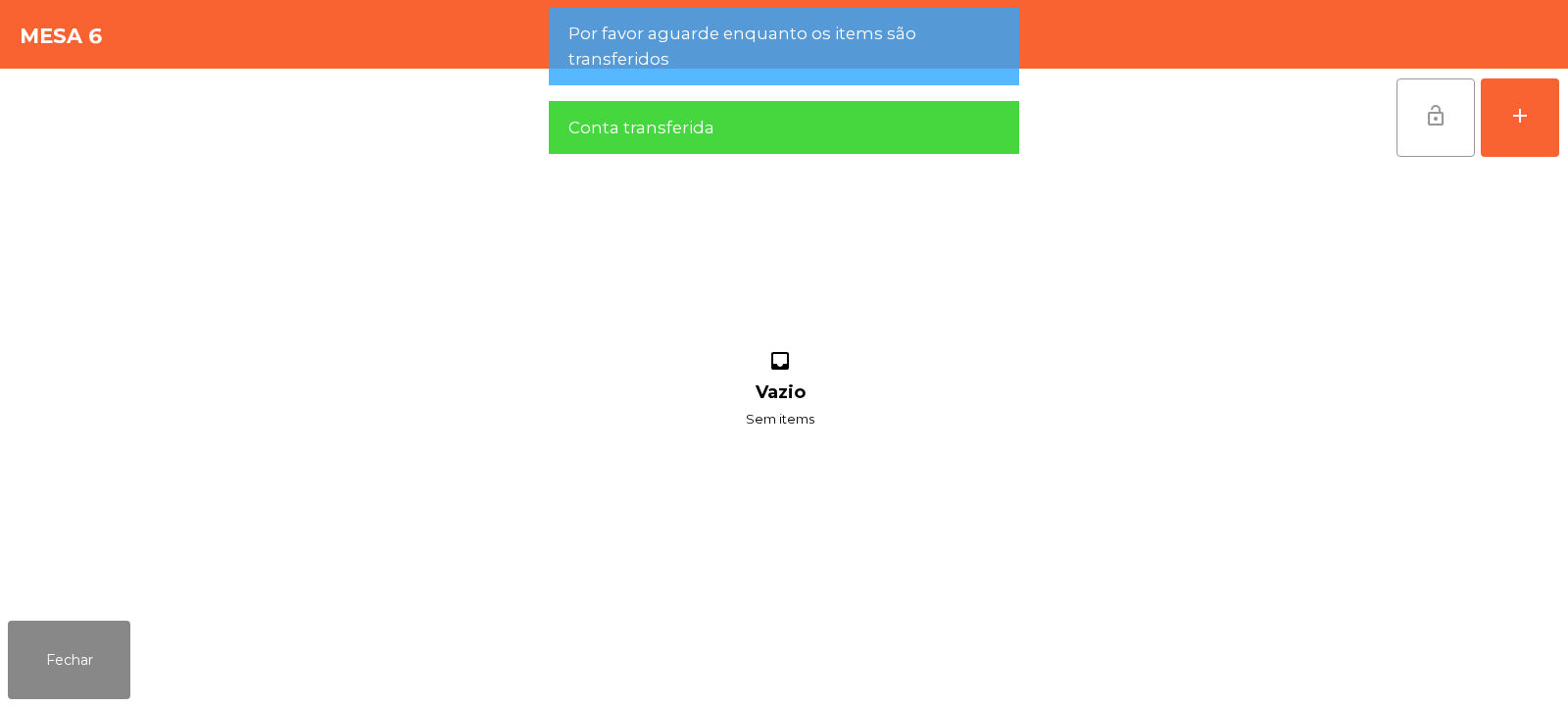
click at [1417, 115] on button "lock_open" at bounding box center [1435, 118] width 79 height 79
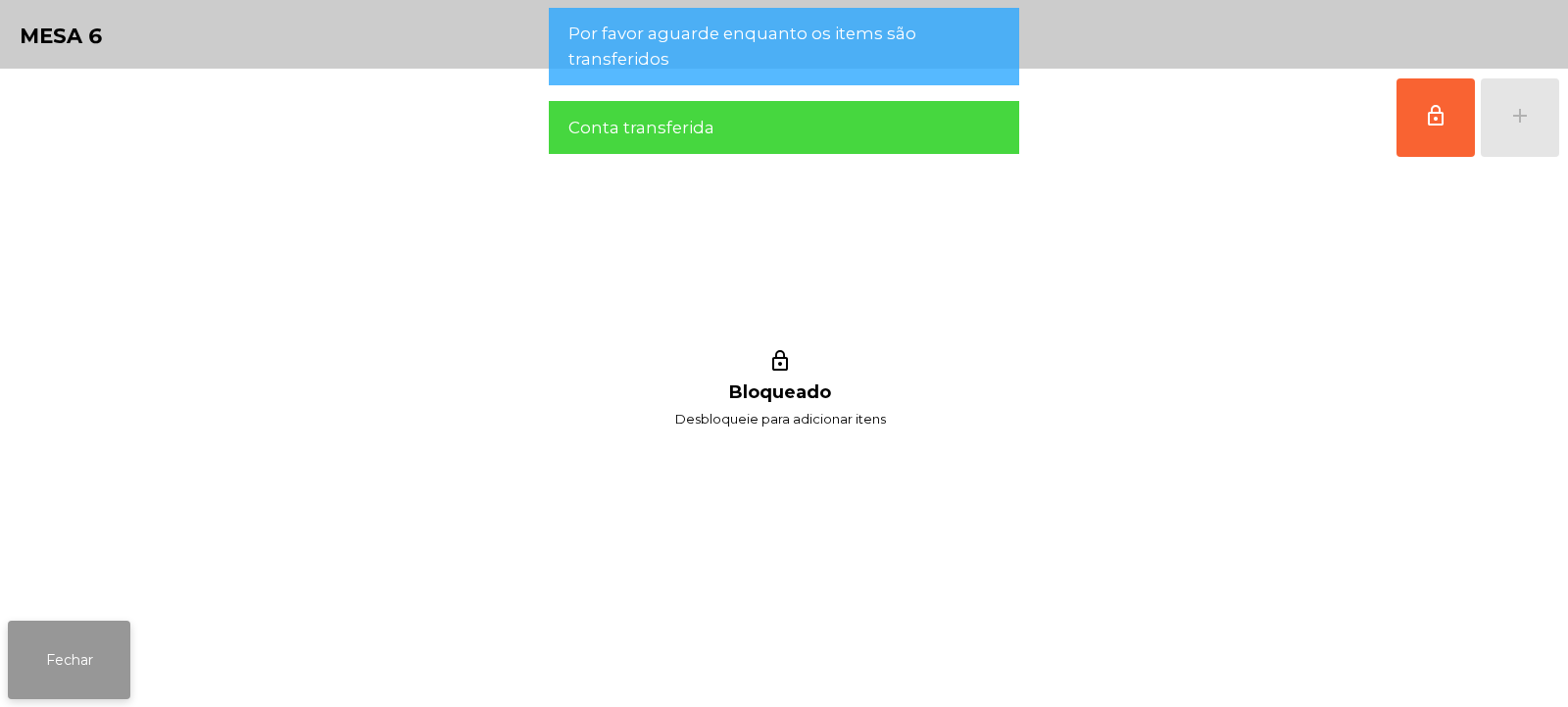
click at [67, 672] on button "Fechar" at bounding box center [69, 659] width 123 height 79
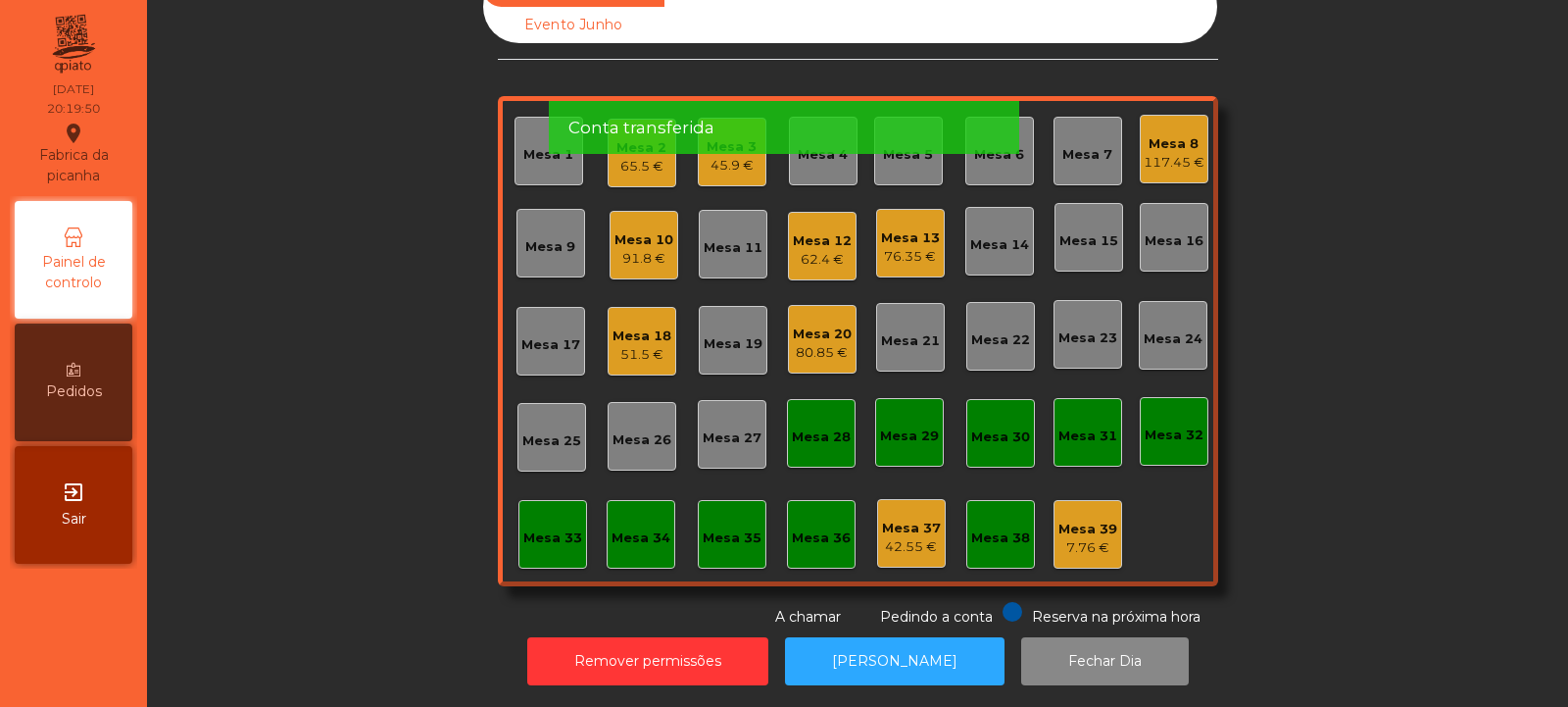
scroll to position [0, 0]
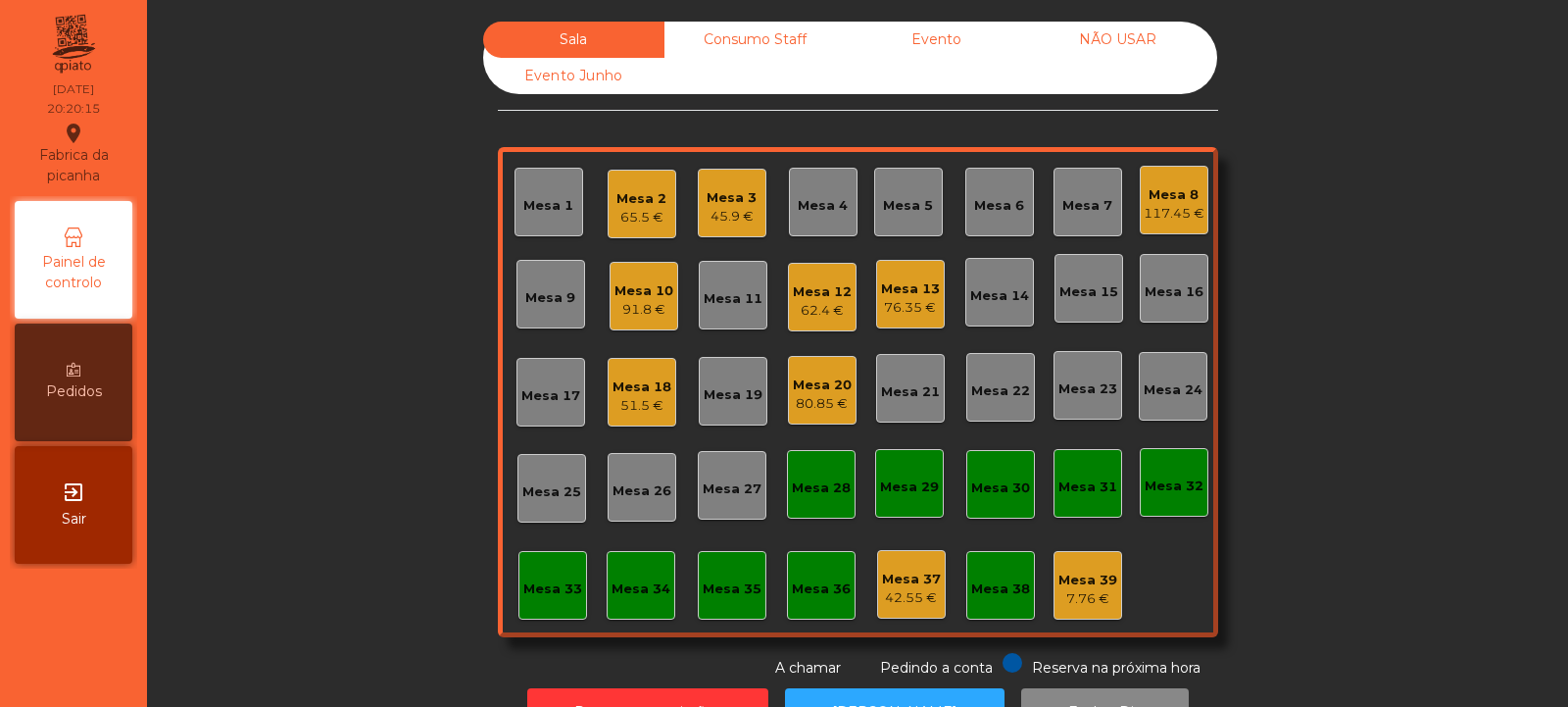
click at [729, 310] on div "Mesa 11" at bounding box center [733, 295] width 69 height 69
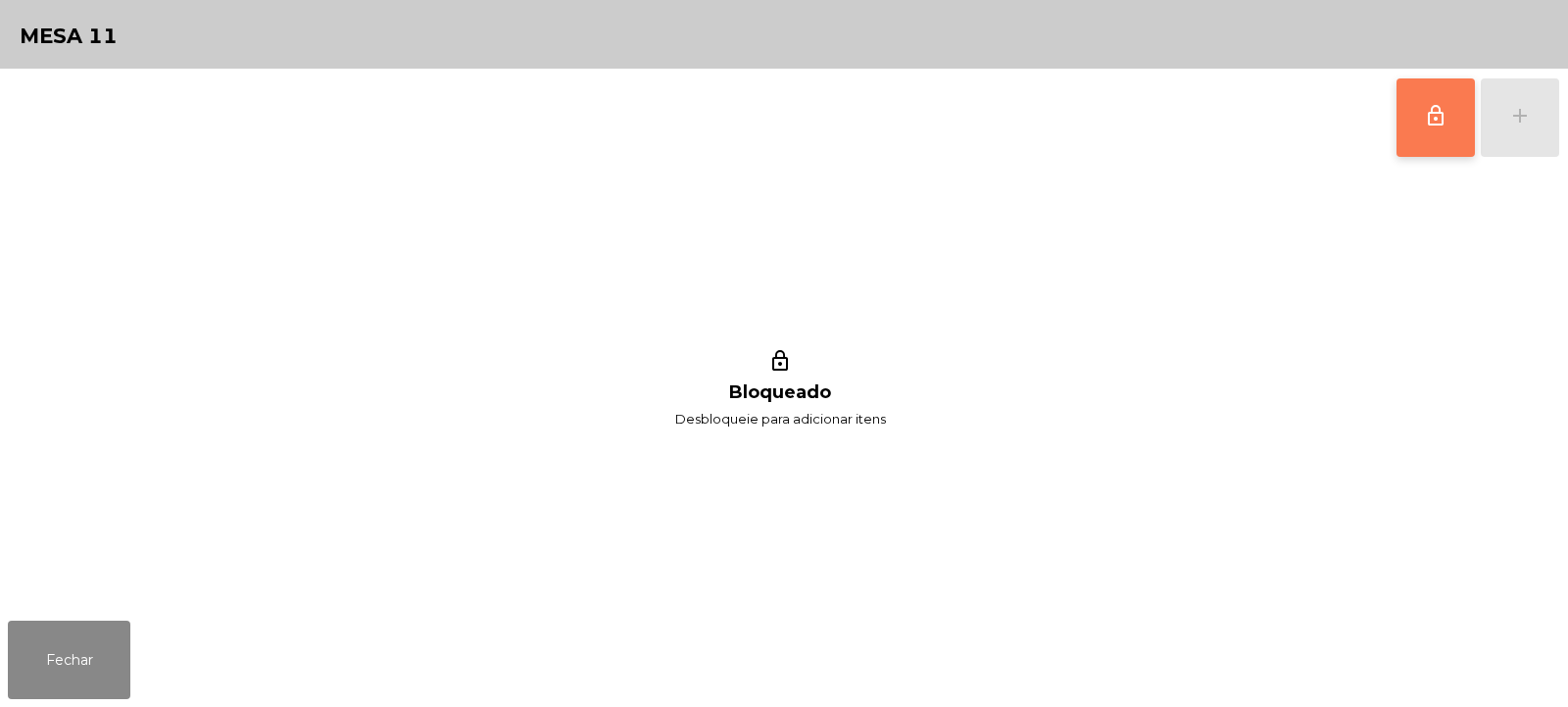
click at [1423, 126] on button "lock_outline" at bounding box center [1435, 118] width 79 height 79
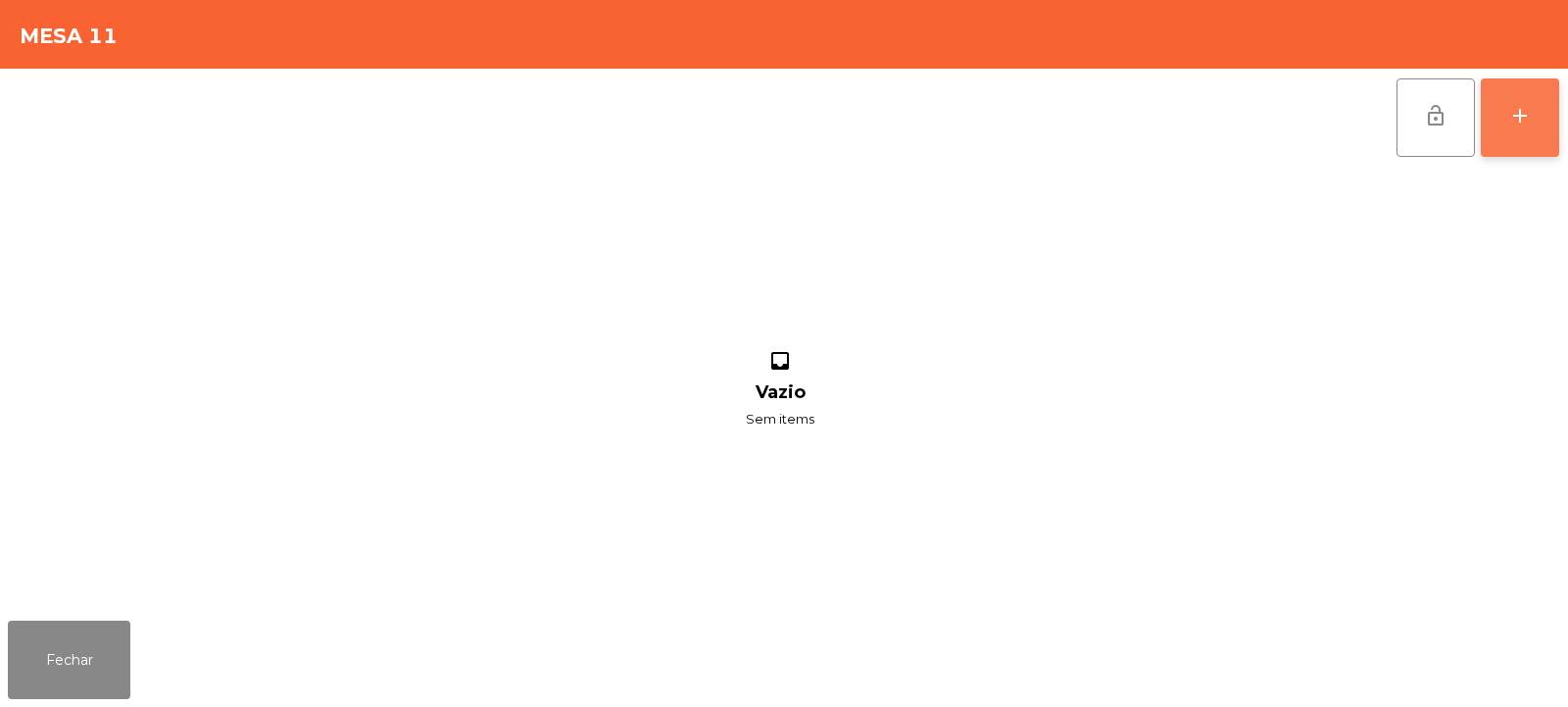
click at [1512, 124] on div "add" at bounding box center [1520, 116] width 24 height 24
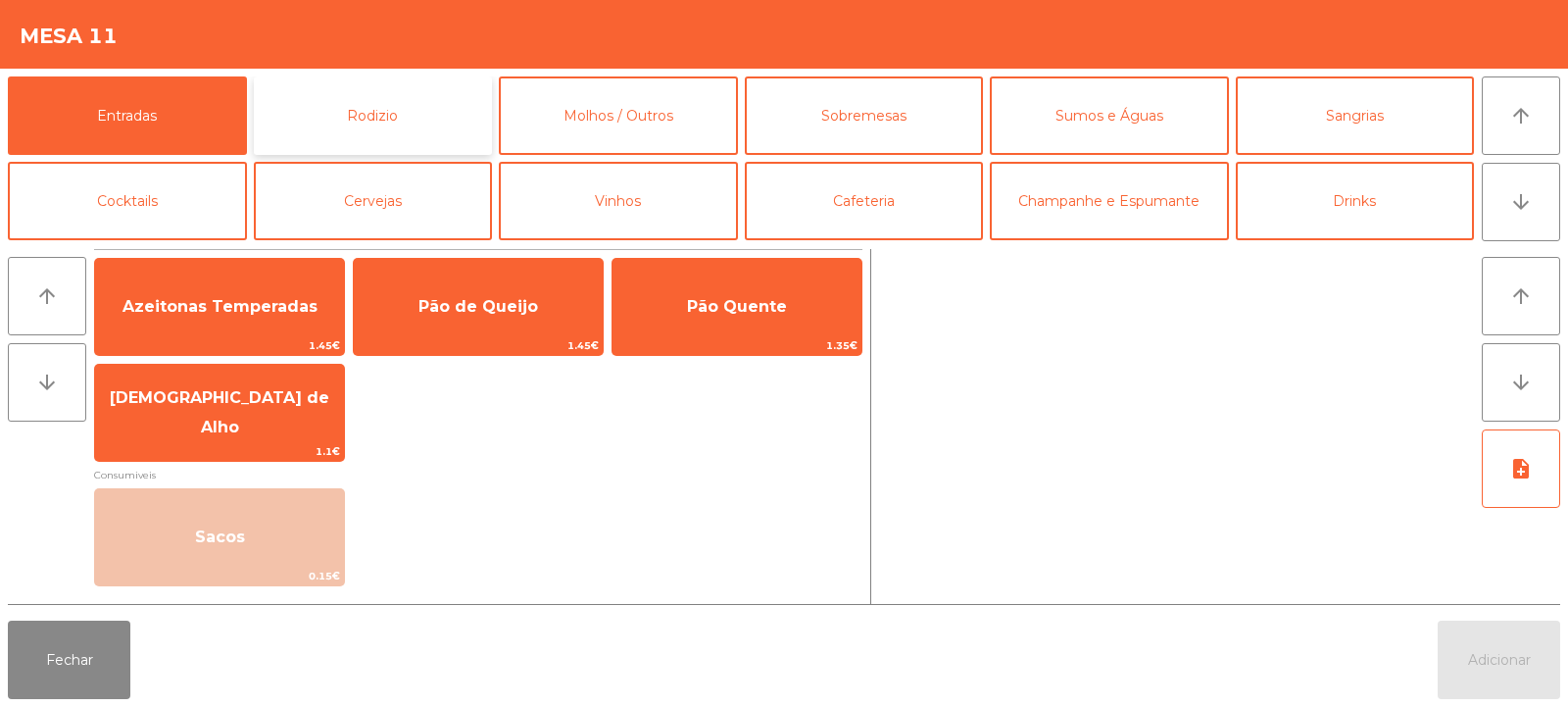
click at [404, 143] on button "Rodizio" at bounding box center [373, 116] width 239 height 79
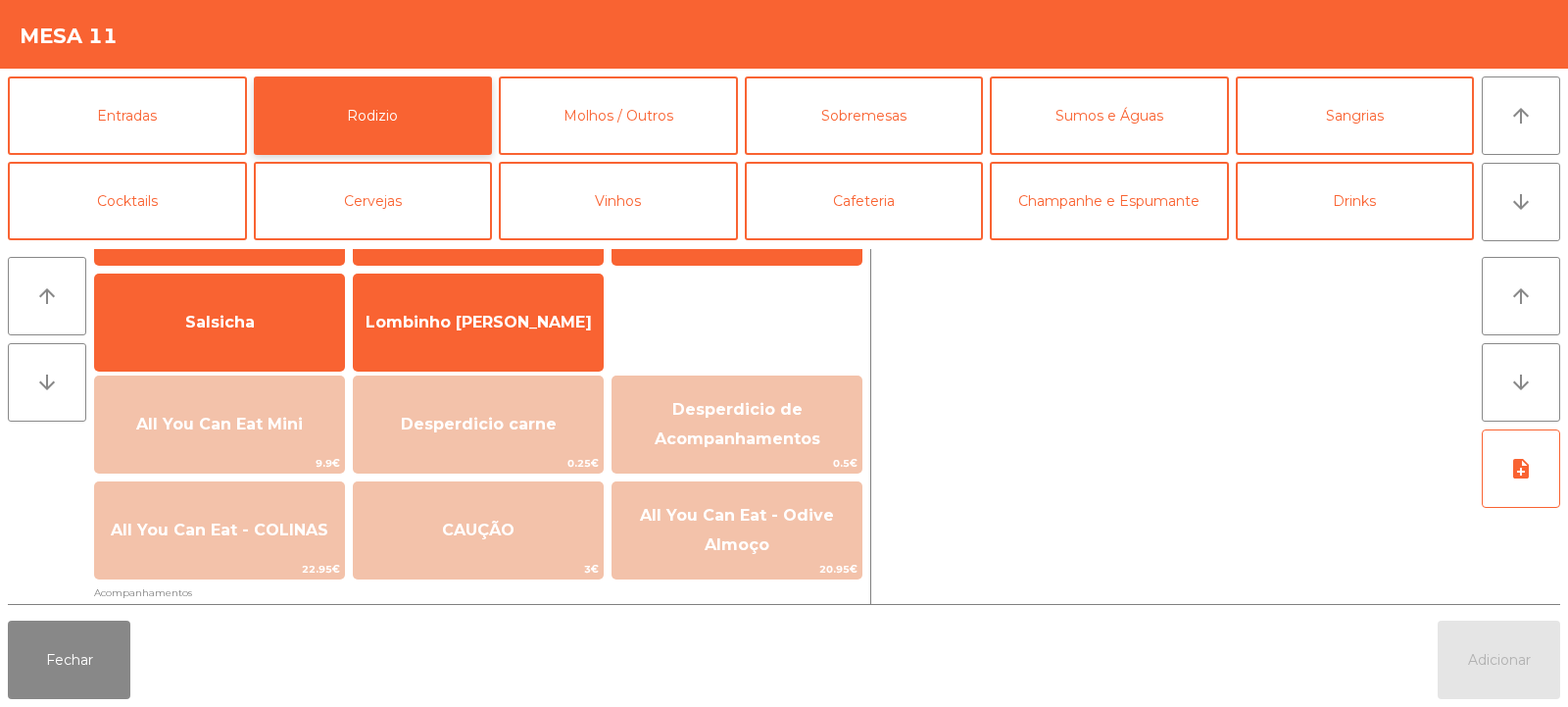
scroll to position [138, 0]
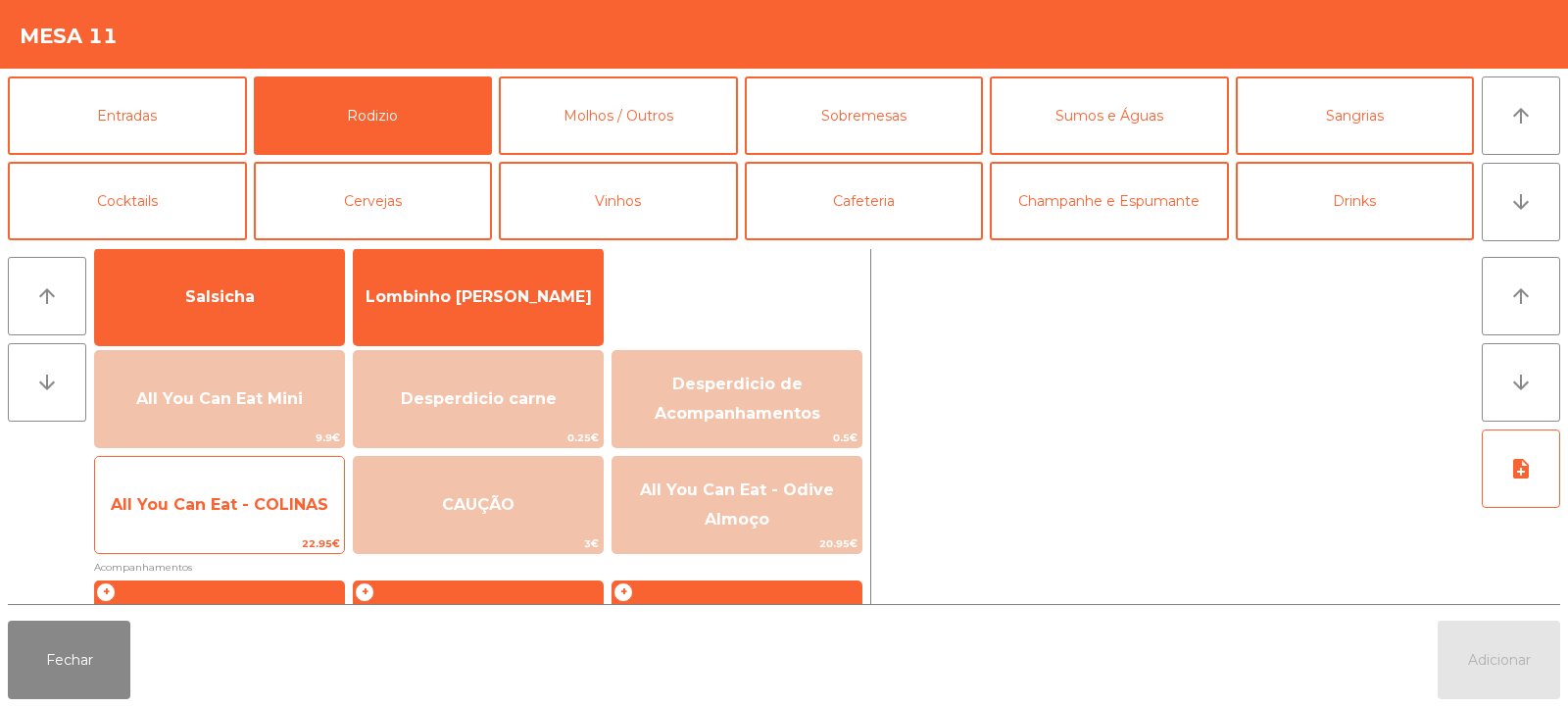
click at [250, 518] on span "All You Can Eat - COLINAS" at bounding box center [219, 504] width 249 height 53
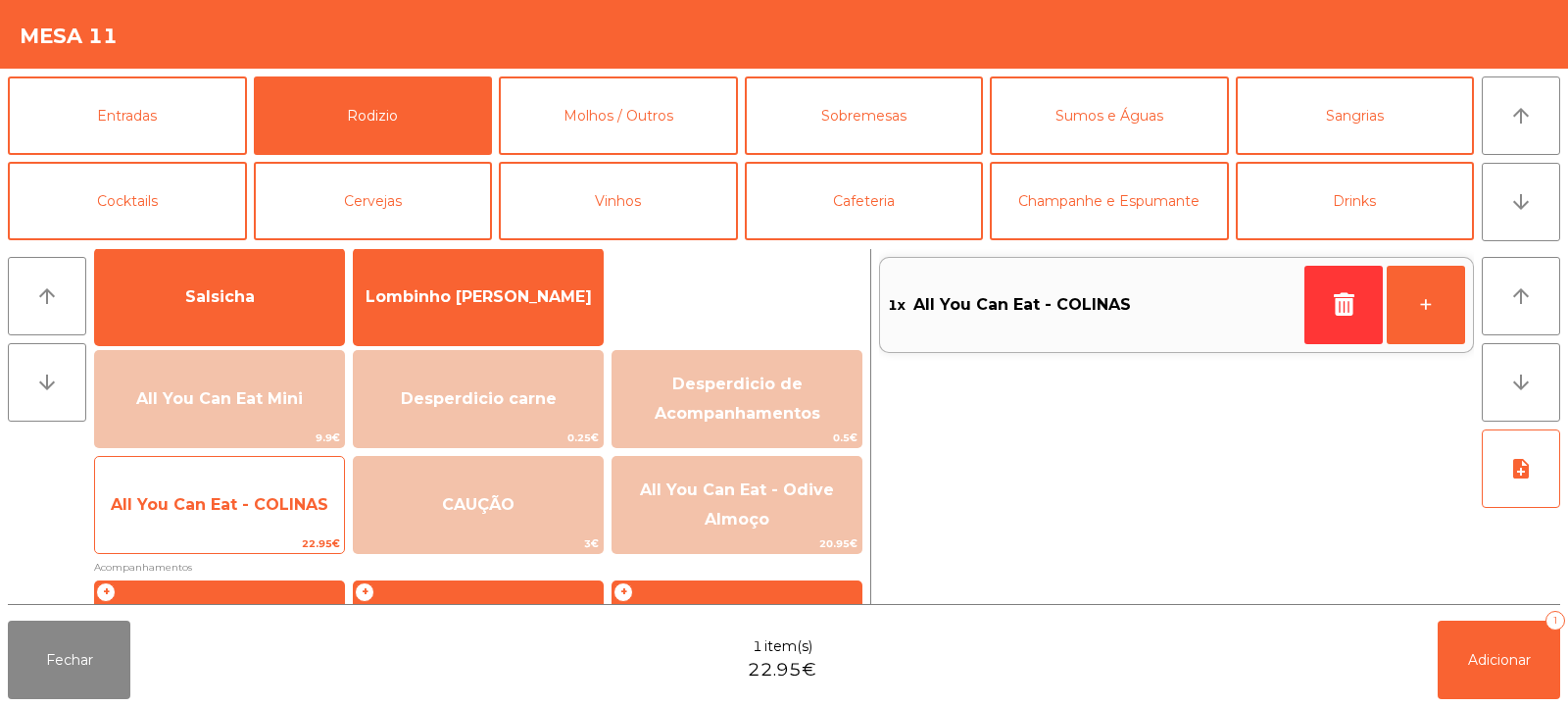
click at [258, 514] on span "All You Can Eat - COLINAS" at bounding box center [219, 504] width 249 height 53
click at [263, 516] on span "All You Can Eat - COLINAS" at bounding box center [219, 504] width 249 height 53
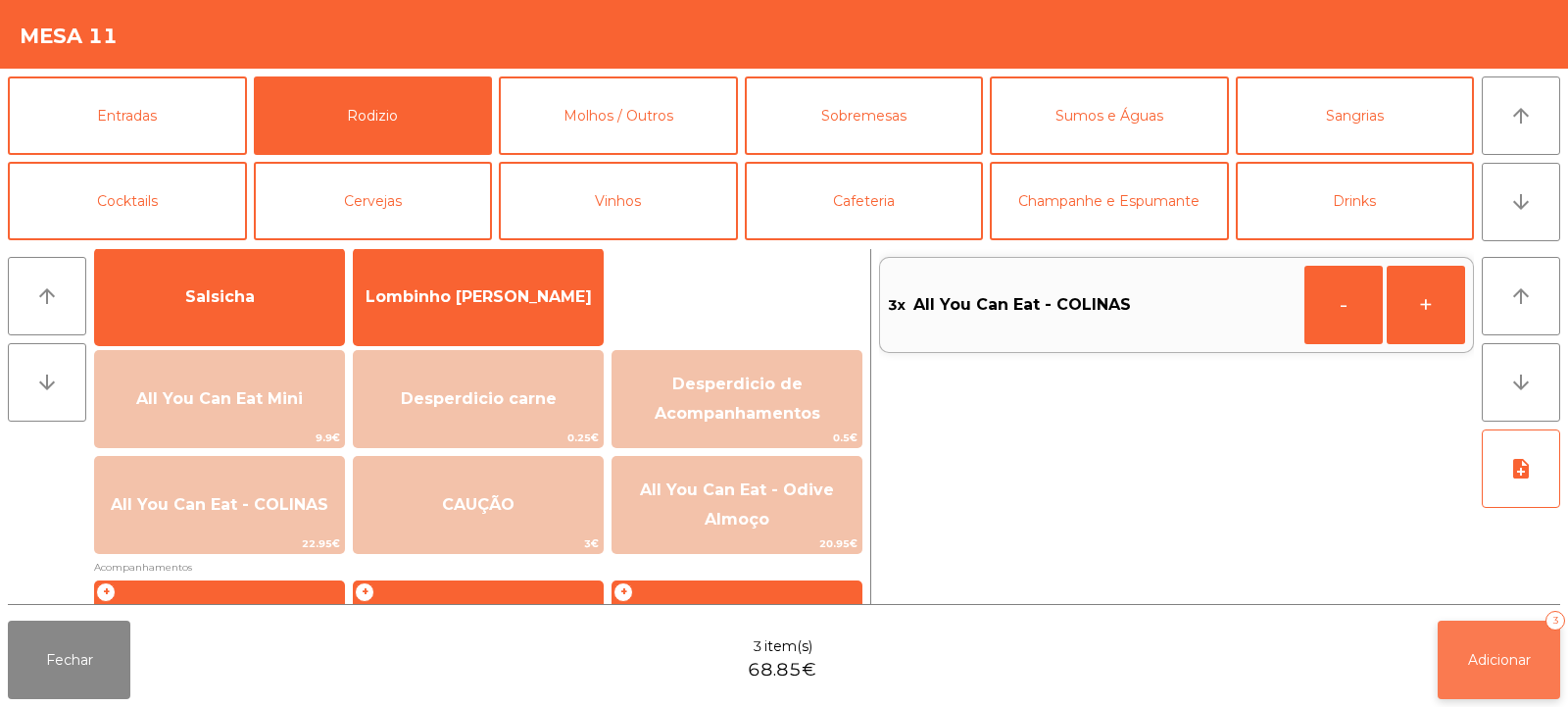
click at [1458, 656] on button "Adicionar 3" at bounding box center [1499, 659] width 123 height 79
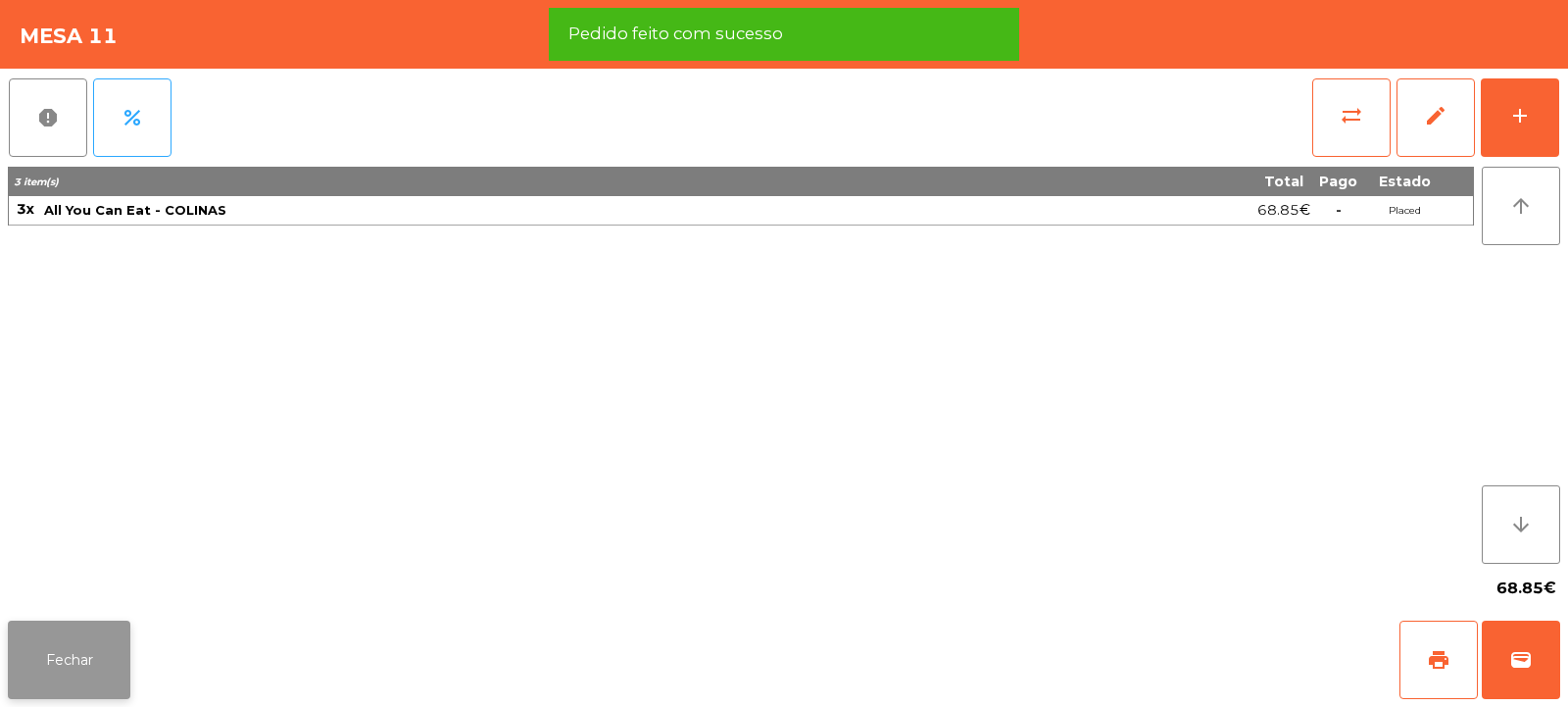
click at [56, 669] on button "Fechar" at bounding box center [69, 659] width 123 height 79
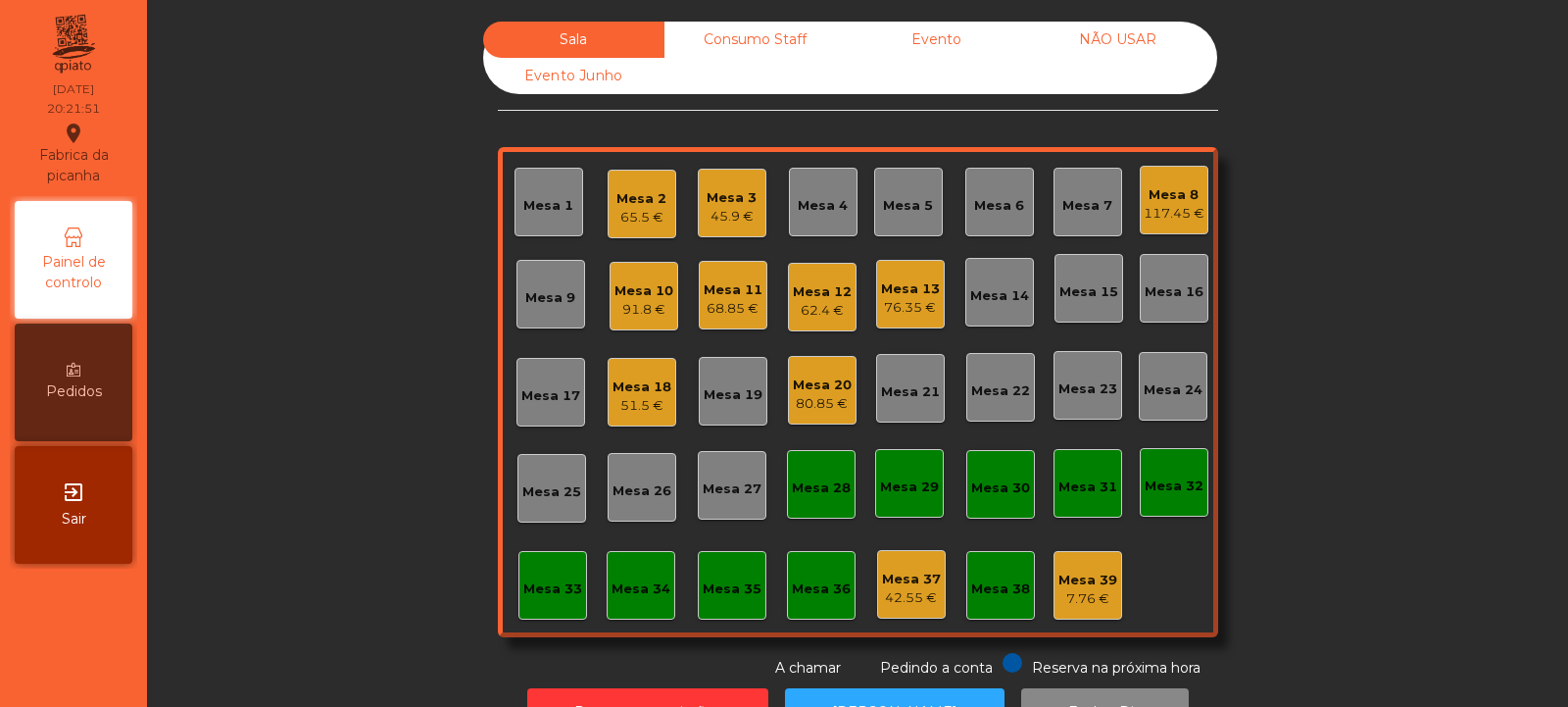
scroll to position [66, 0]
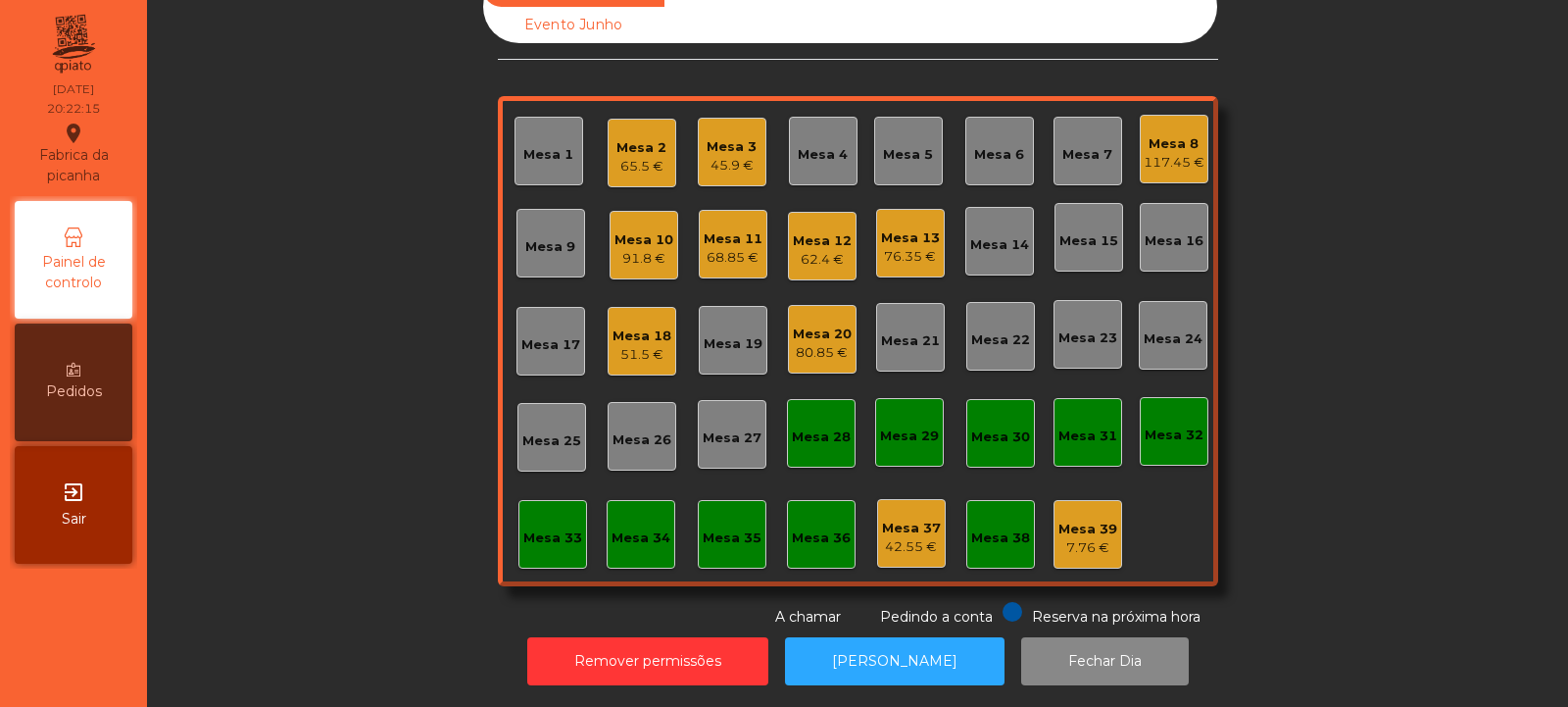
click at [568, 443] on div "Mesa 25" at bounding box center [551, 436] width 69 height 69
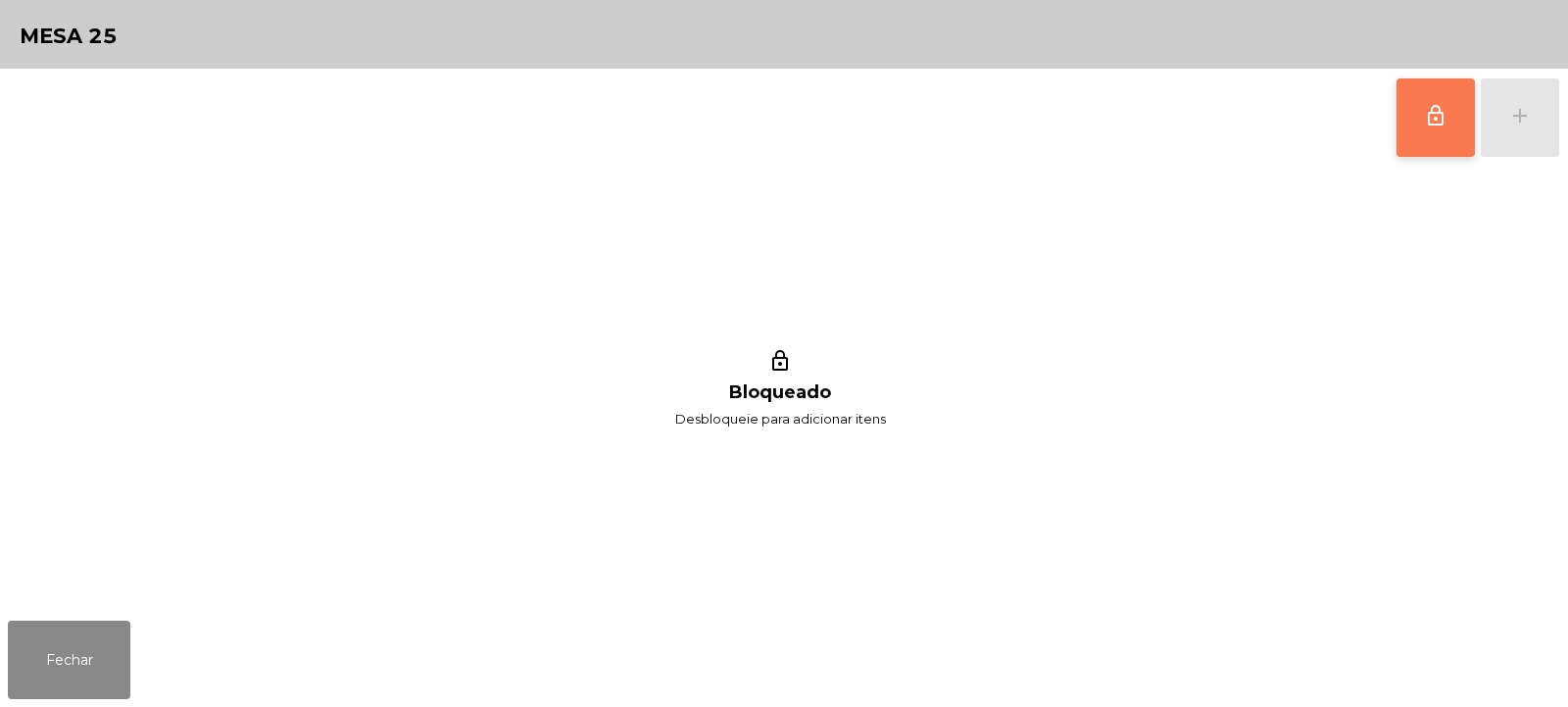
click at [1430, 122] on span "lock_outline" at bounding box center [1436, 116] width 24 height 24
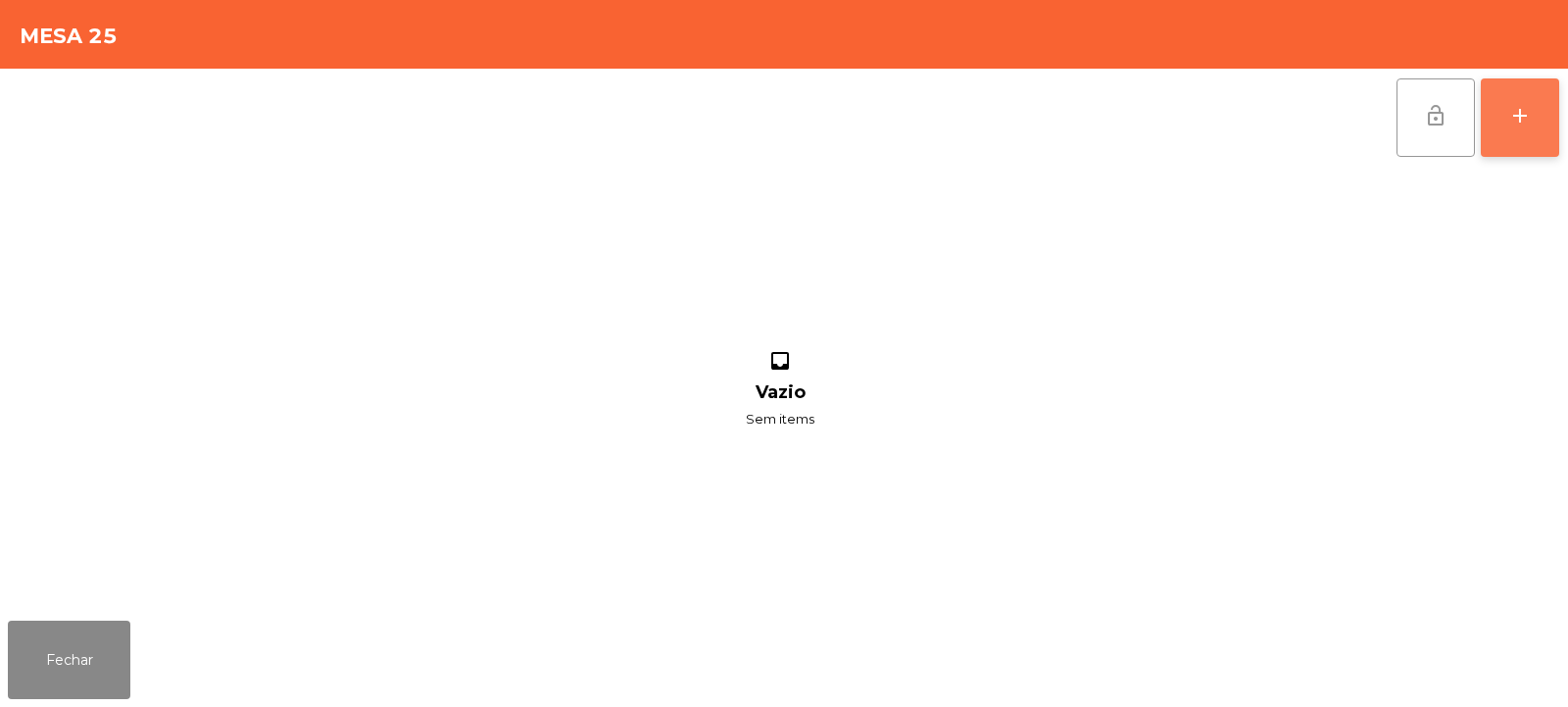
click at [1521, 133] on button "add" at bounding box center [1520, 118] width 79 height 79
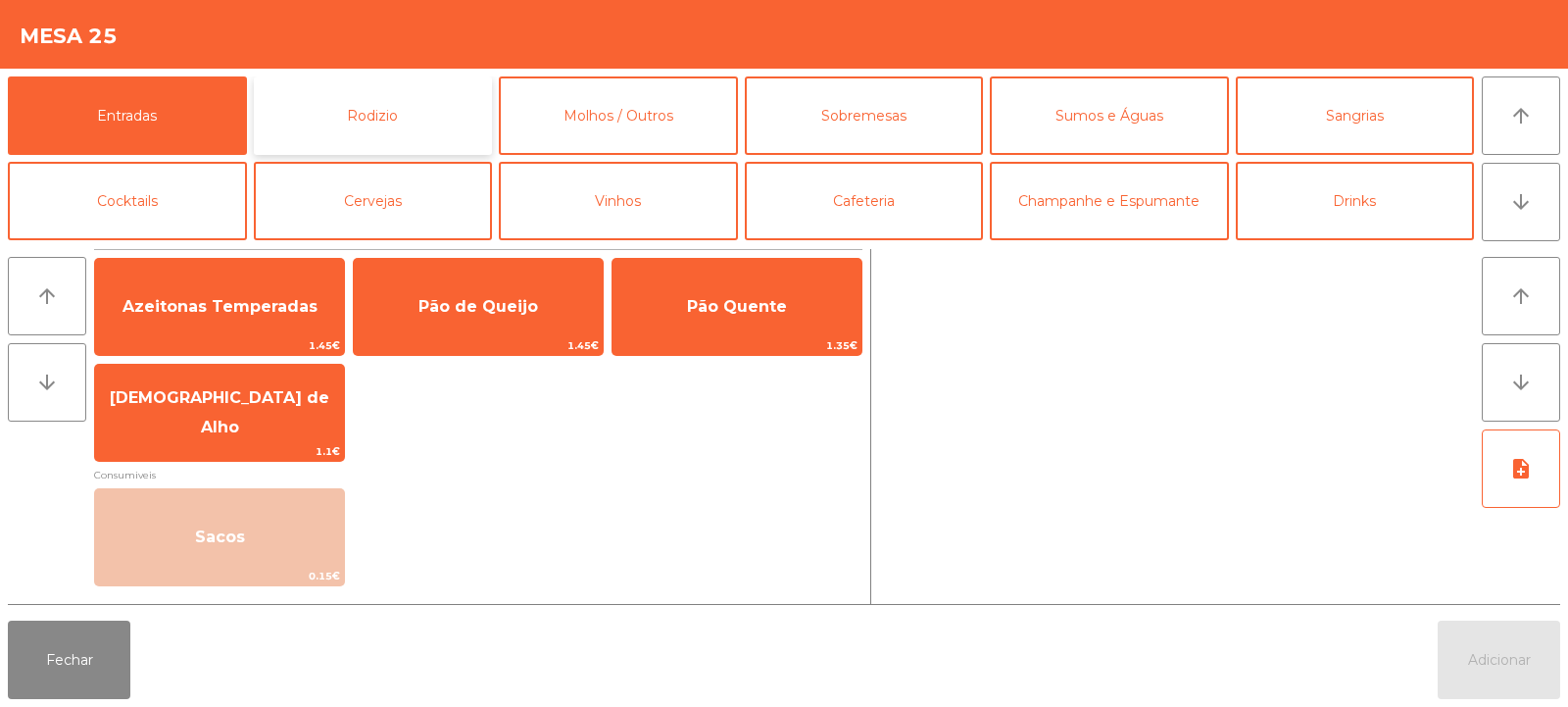
click at [342, 109] on button "Rodizio" at bounding box center [373, 116] width 239 height 79
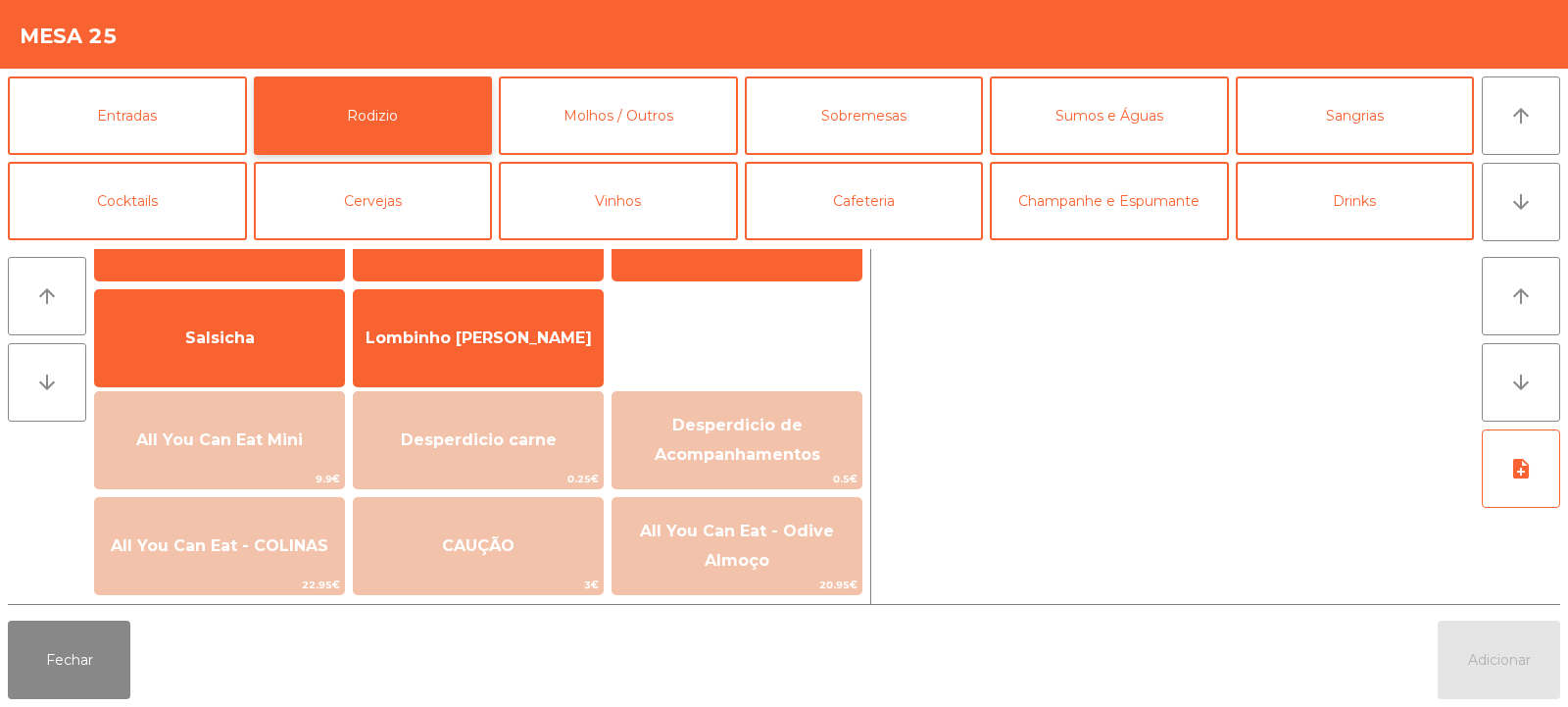
scroll to position [126, 0]
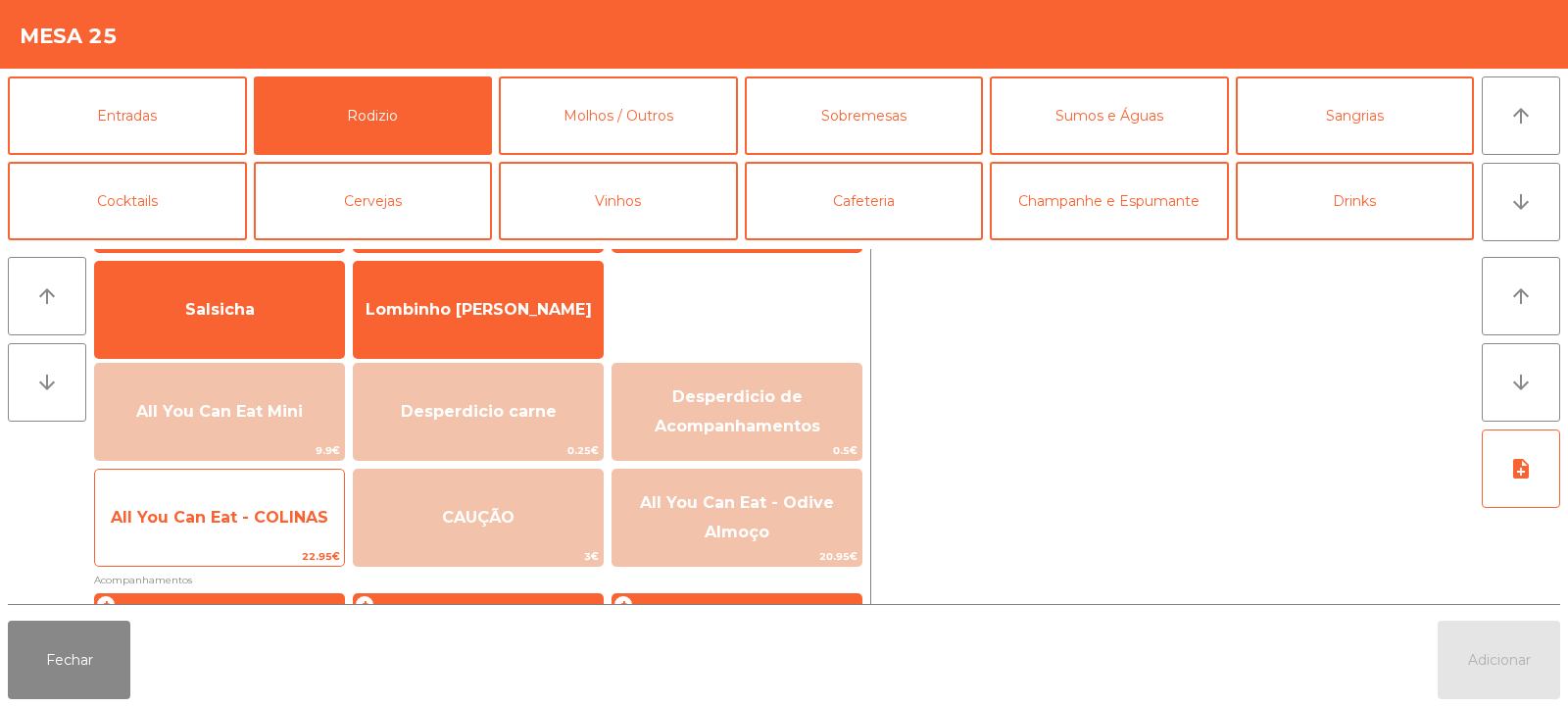
click at [236, 495] on span "All You Can Eat - COLINAS" at bounding box center [219, 517] width 249 height 53
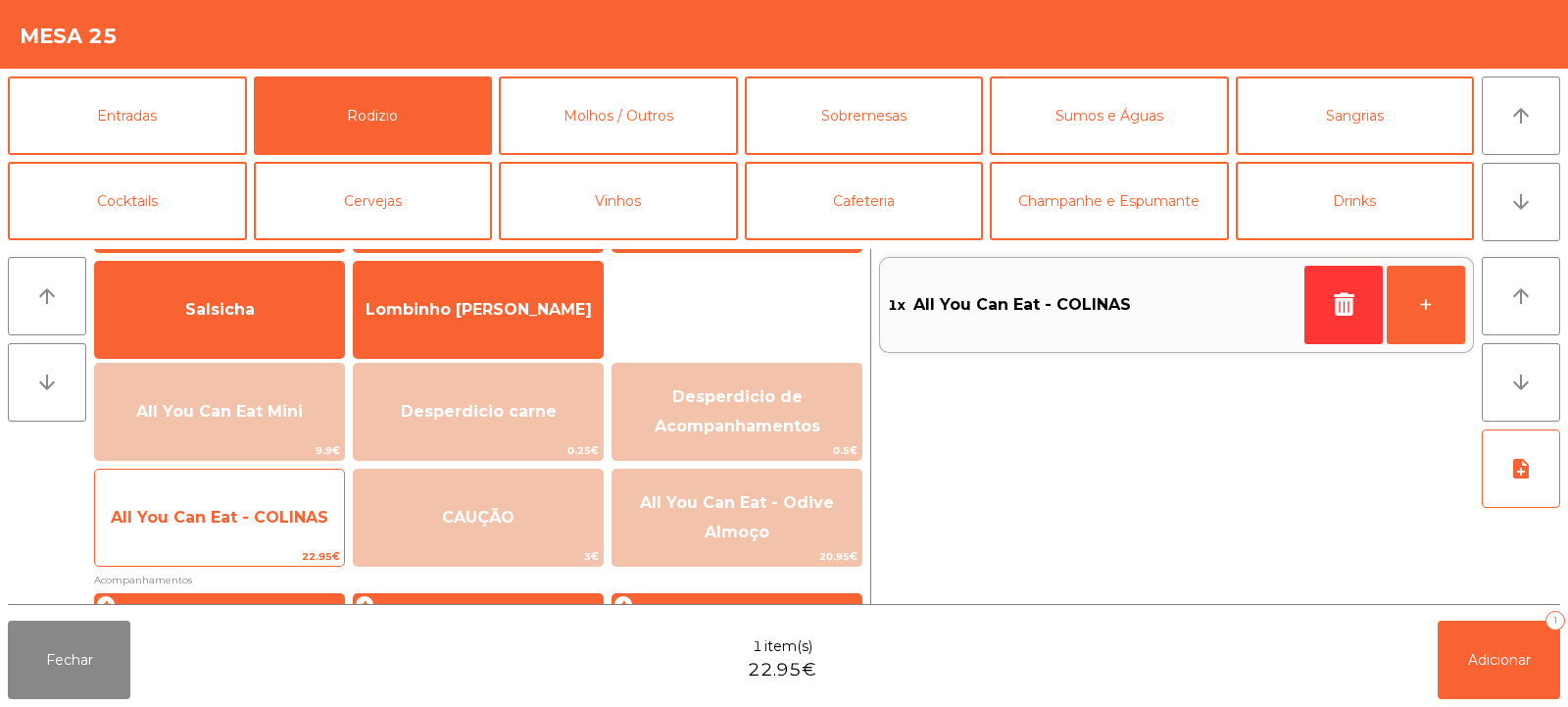
click at [270, 516] on span "All You Can Eat - COLINAS" at bounding box center [220, 516] width 218 height 19
click at [292, 499] on span "All You Can Eat - COLINAS" at bounding box center [219, 517] width 249 height 53
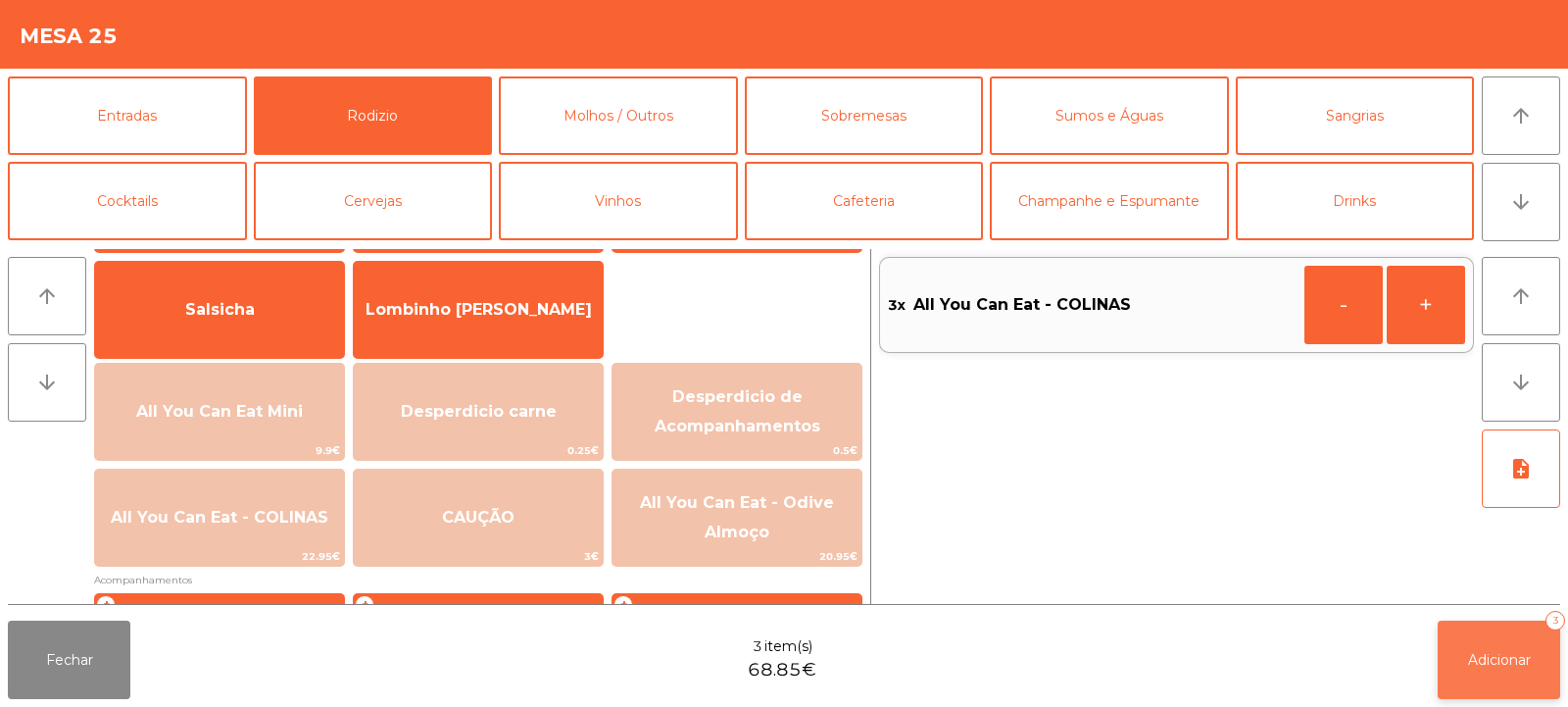
click at [1474, 687] on button "Adicionar 3" at bounding box center [1499, 659] width 123 height 79
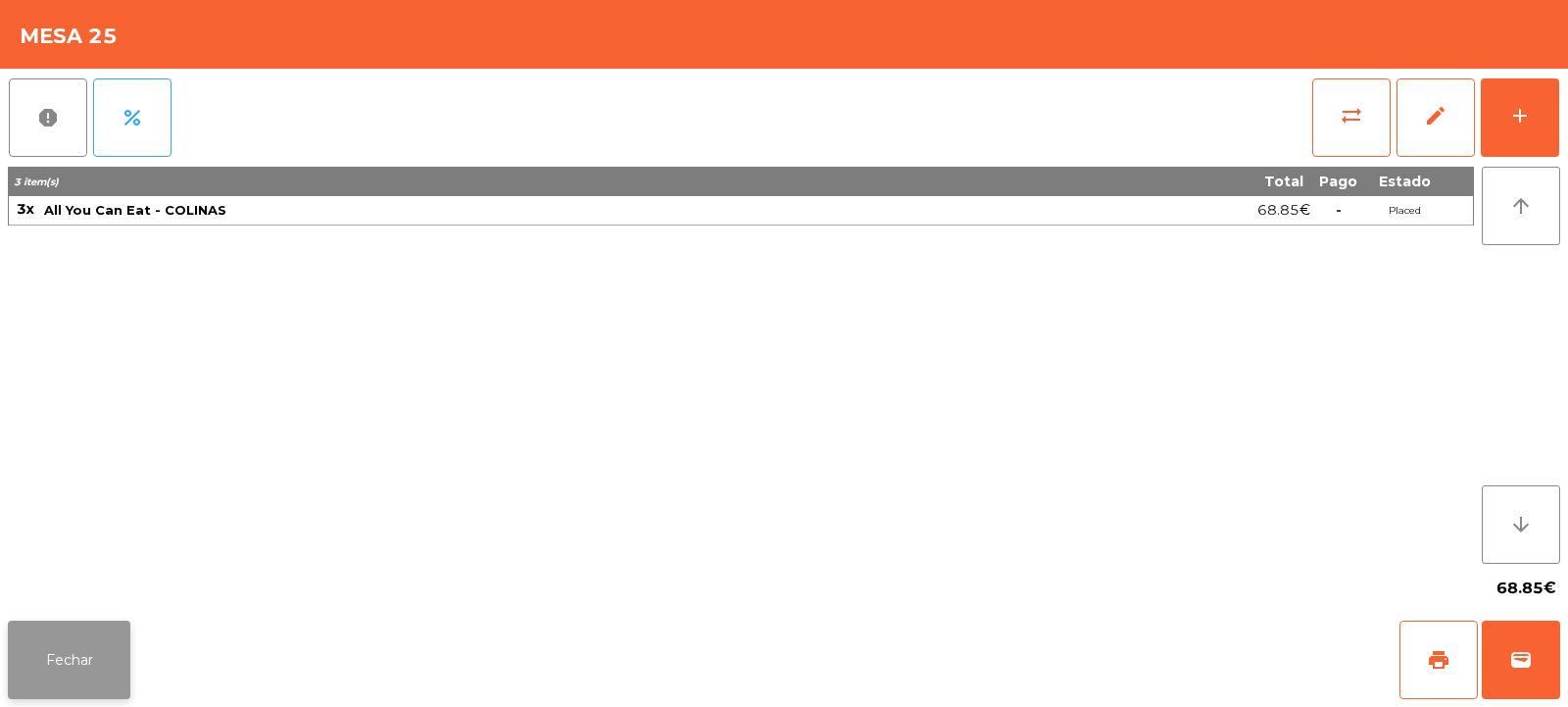
click at [77, 657] on button "Fechar" at bounding box center [69, 659] width 123 height 79
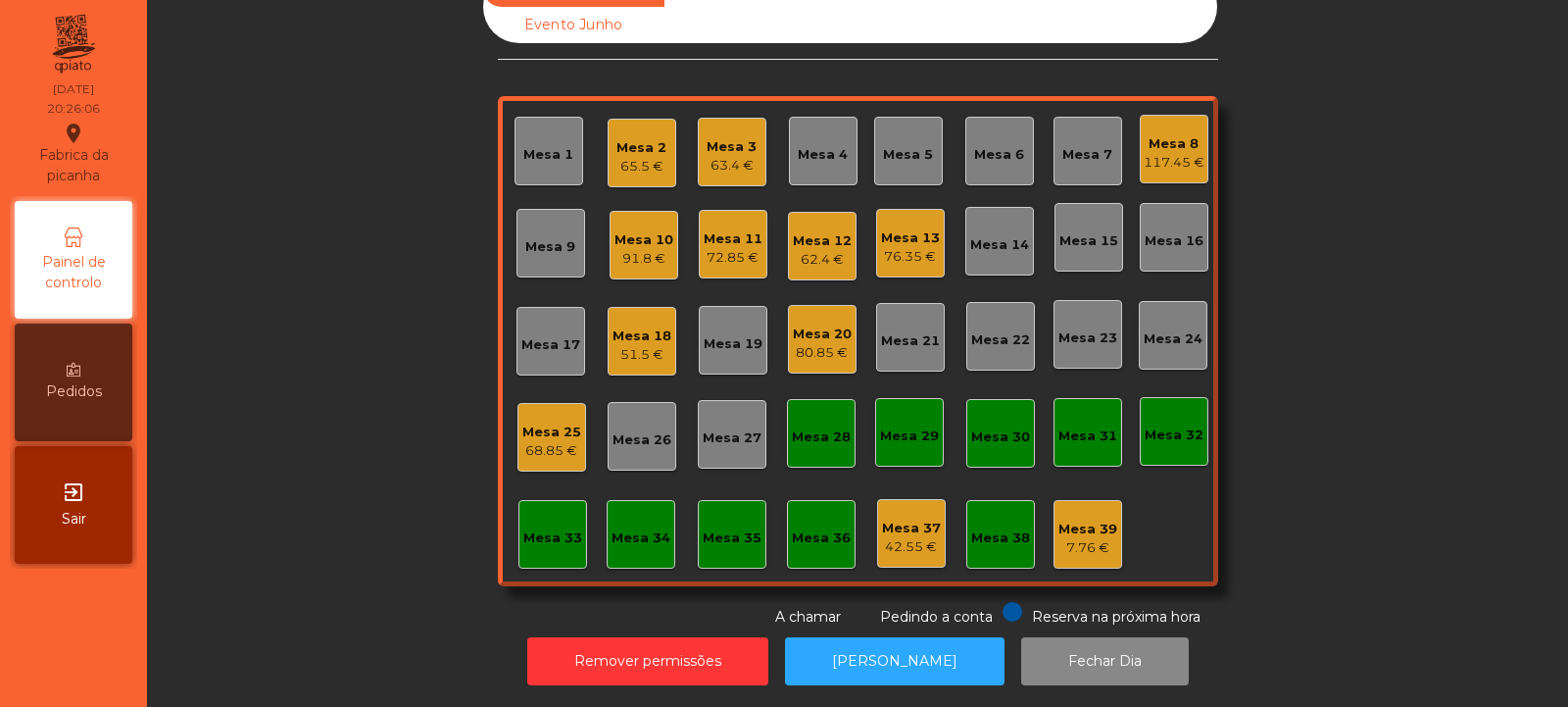
click at [634, 436] on div "Mesa 26" at bounding box center [641, 435] width 69 height 69
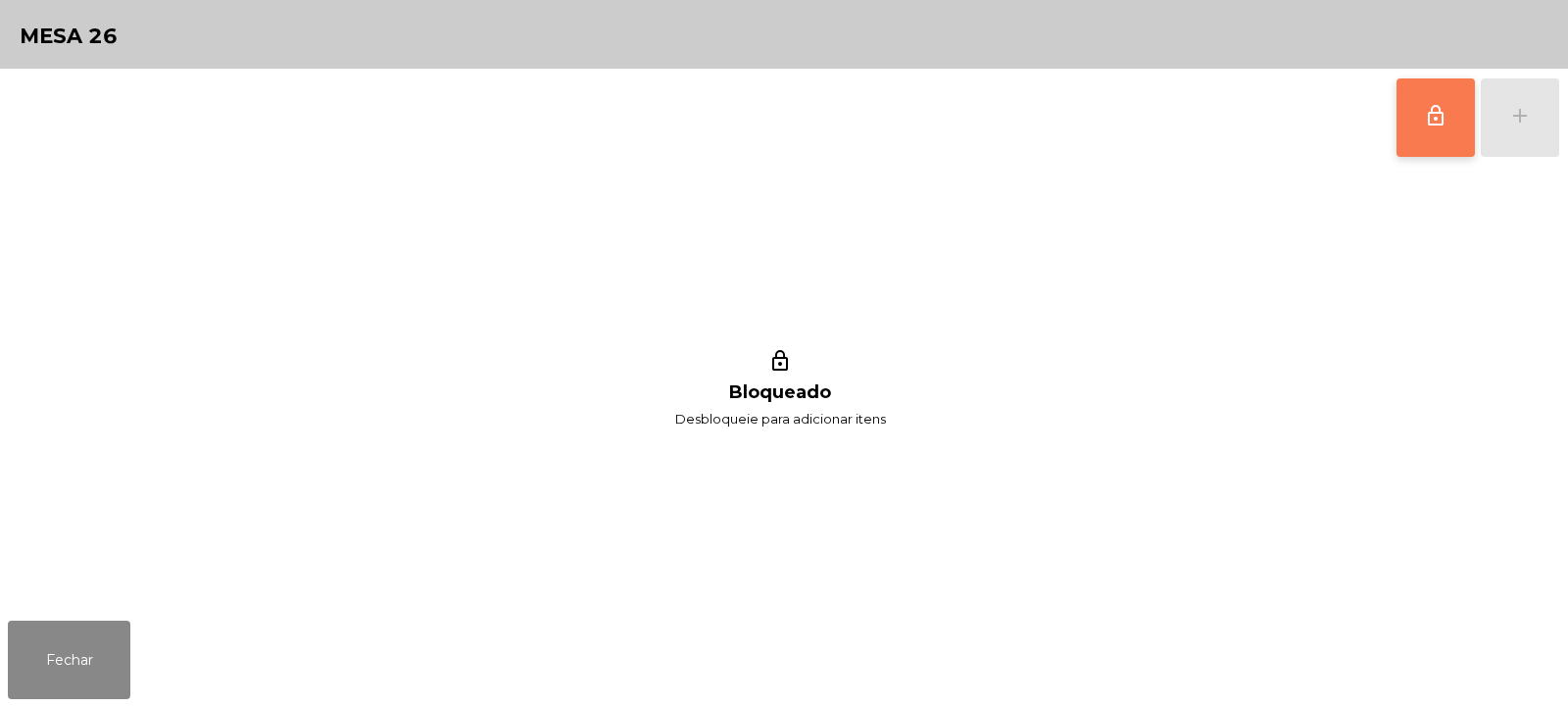
click at [1427, 115] on span "lock_outline" at bounding box center [1436, 116] width 24 height 24
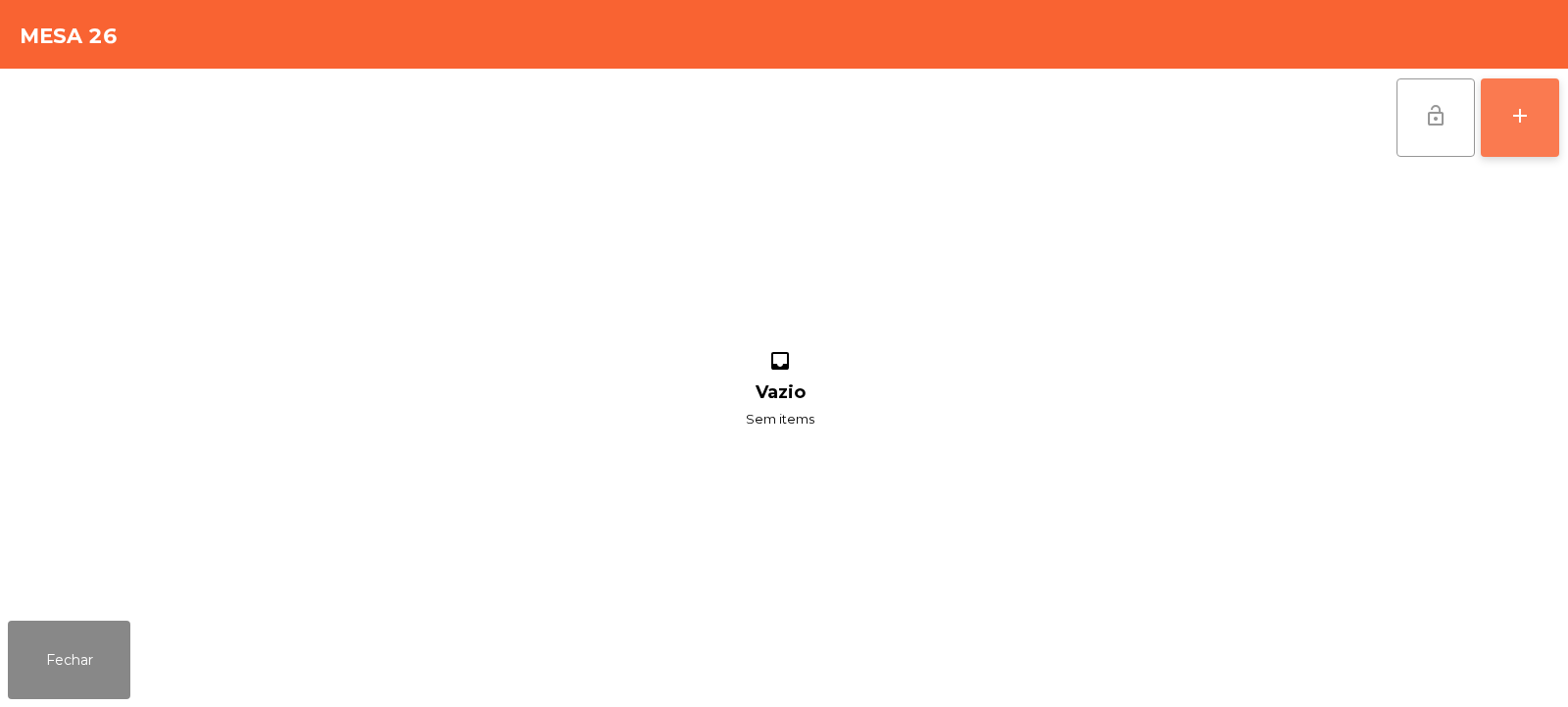
click at [1529, 94] on button "add" at bounding box center [1520, 118] width 79 height 79
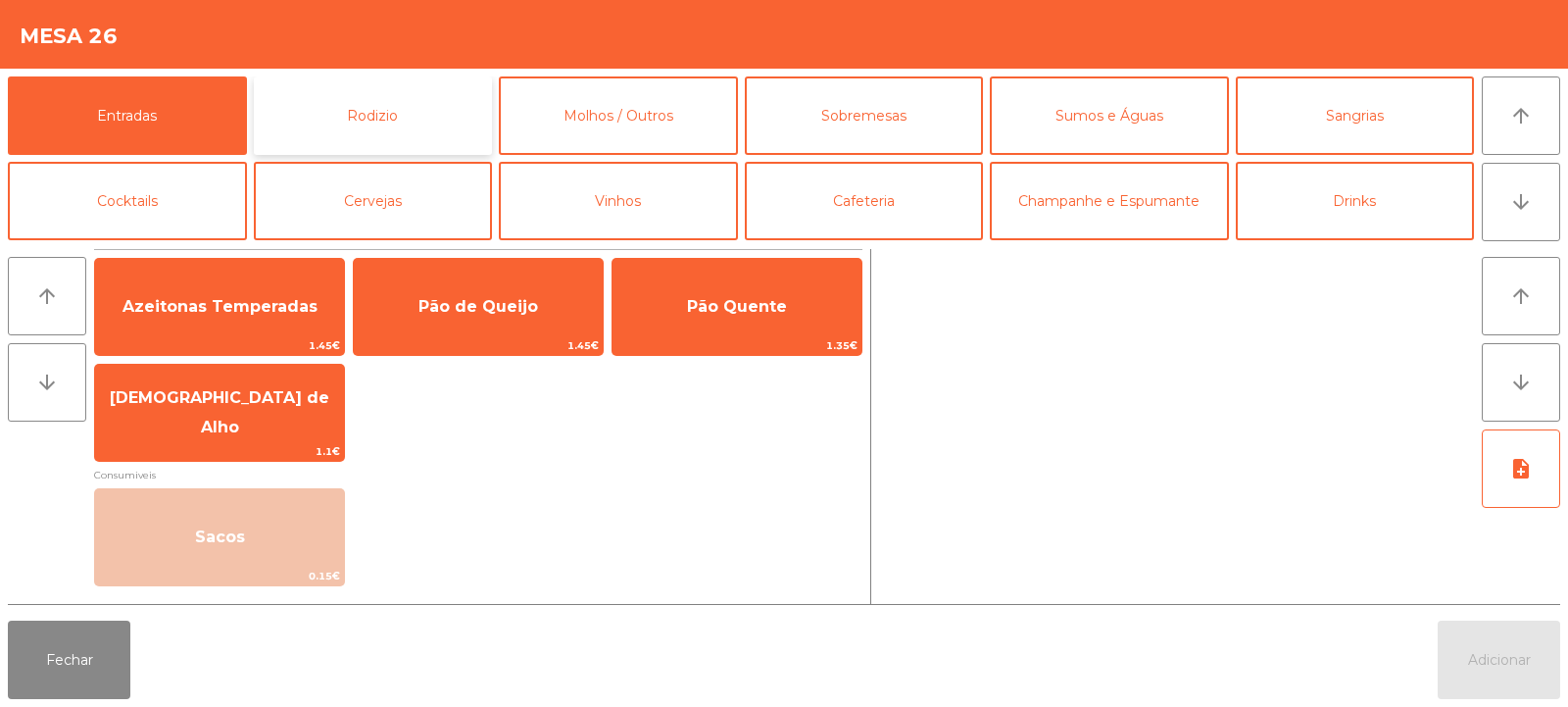
click at [381, 115] on button "Rodizio" at bounding box center [373, 116] width 239 height 79
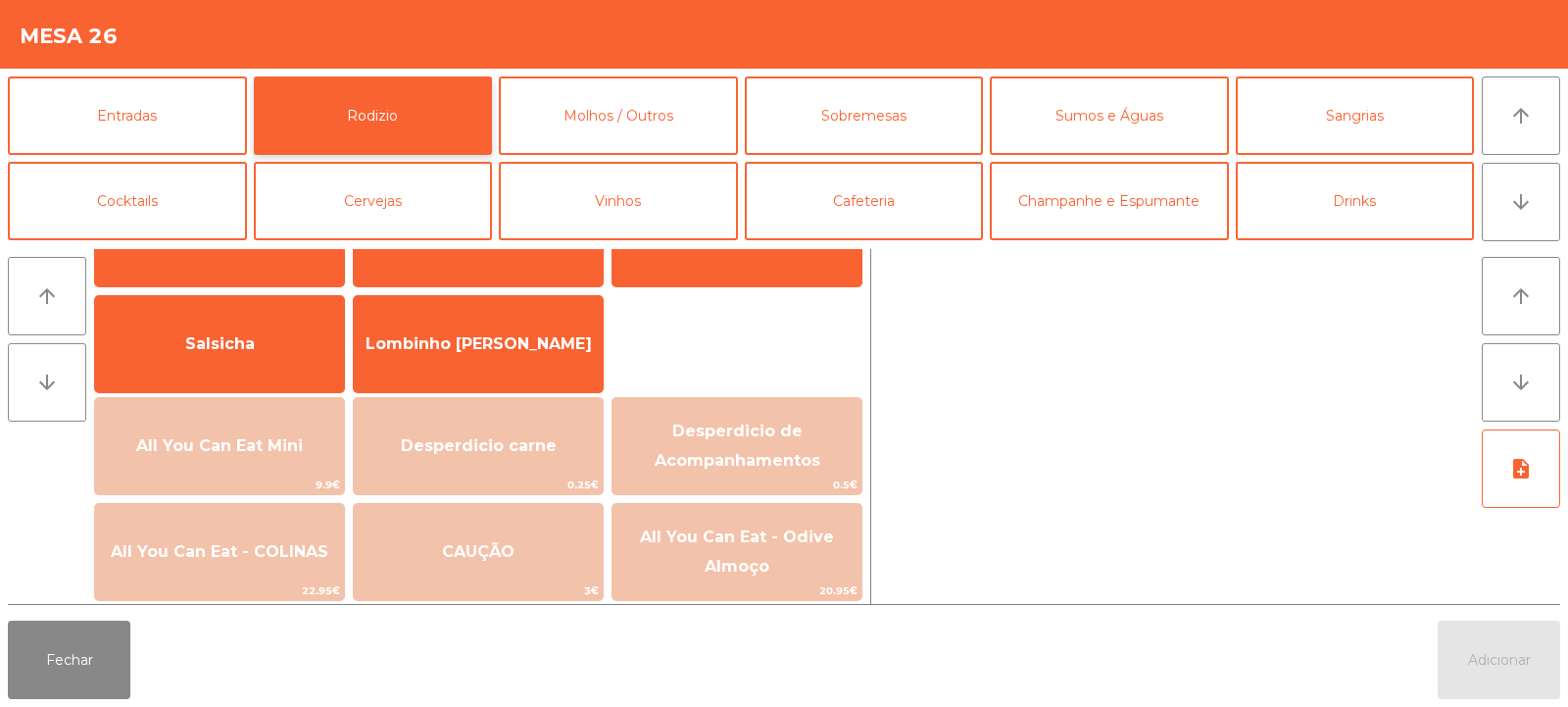
scroll to position [123, 0]
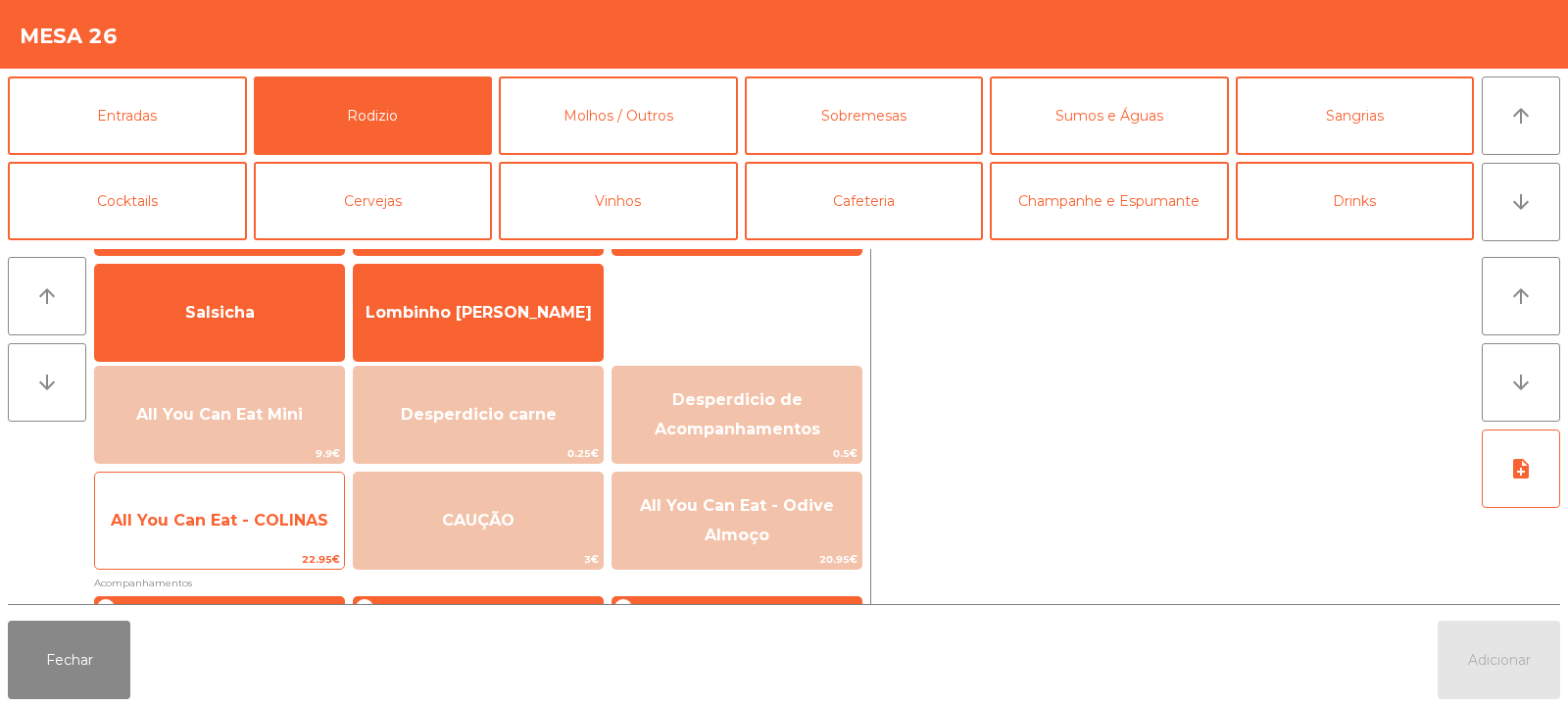
click at [252, 539] on span "All You Can Eat - COLINAS" at bounding box center [219, 520] width 249 height 53
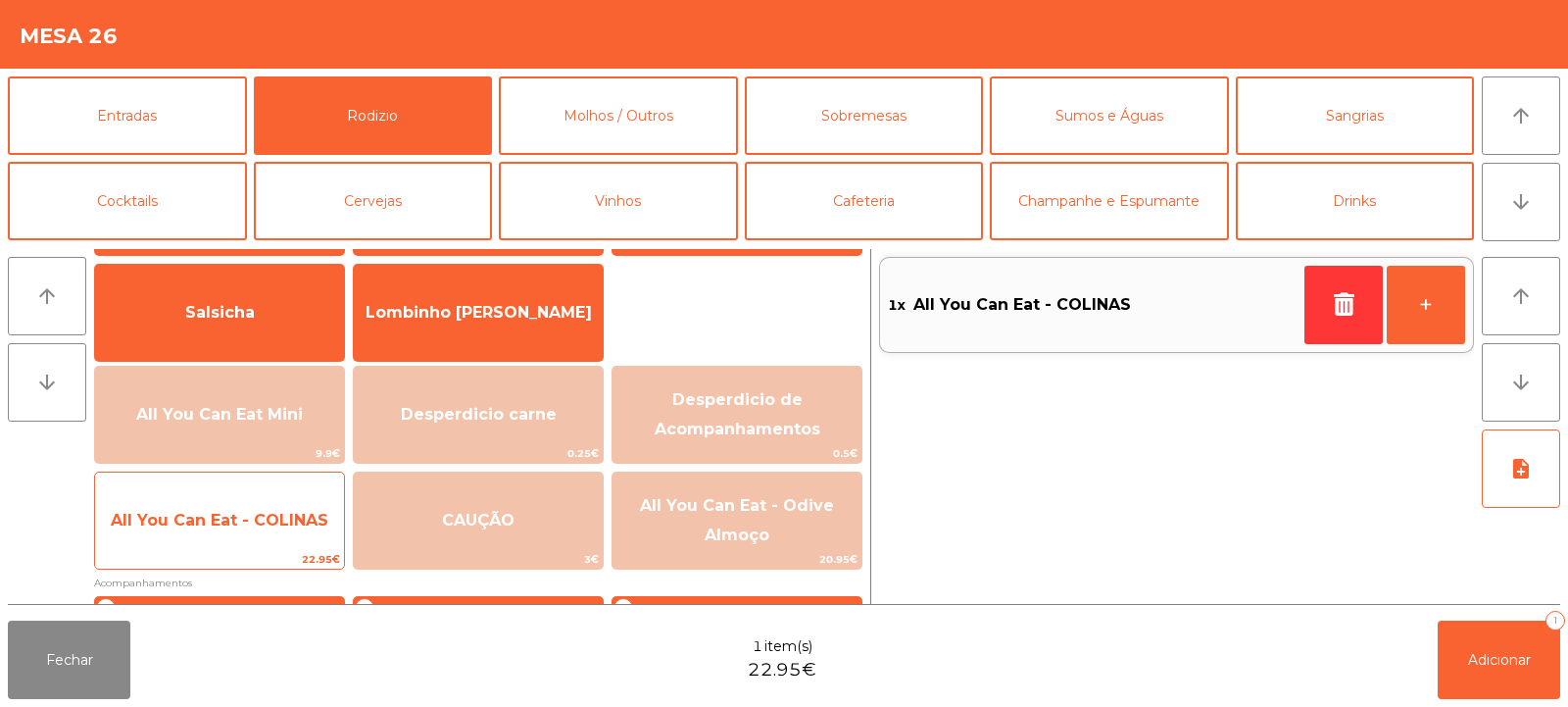
click at [257, 534] on span "All You Can Eat - COLINAS" at bounding box center [219, 520] width 249 height 53
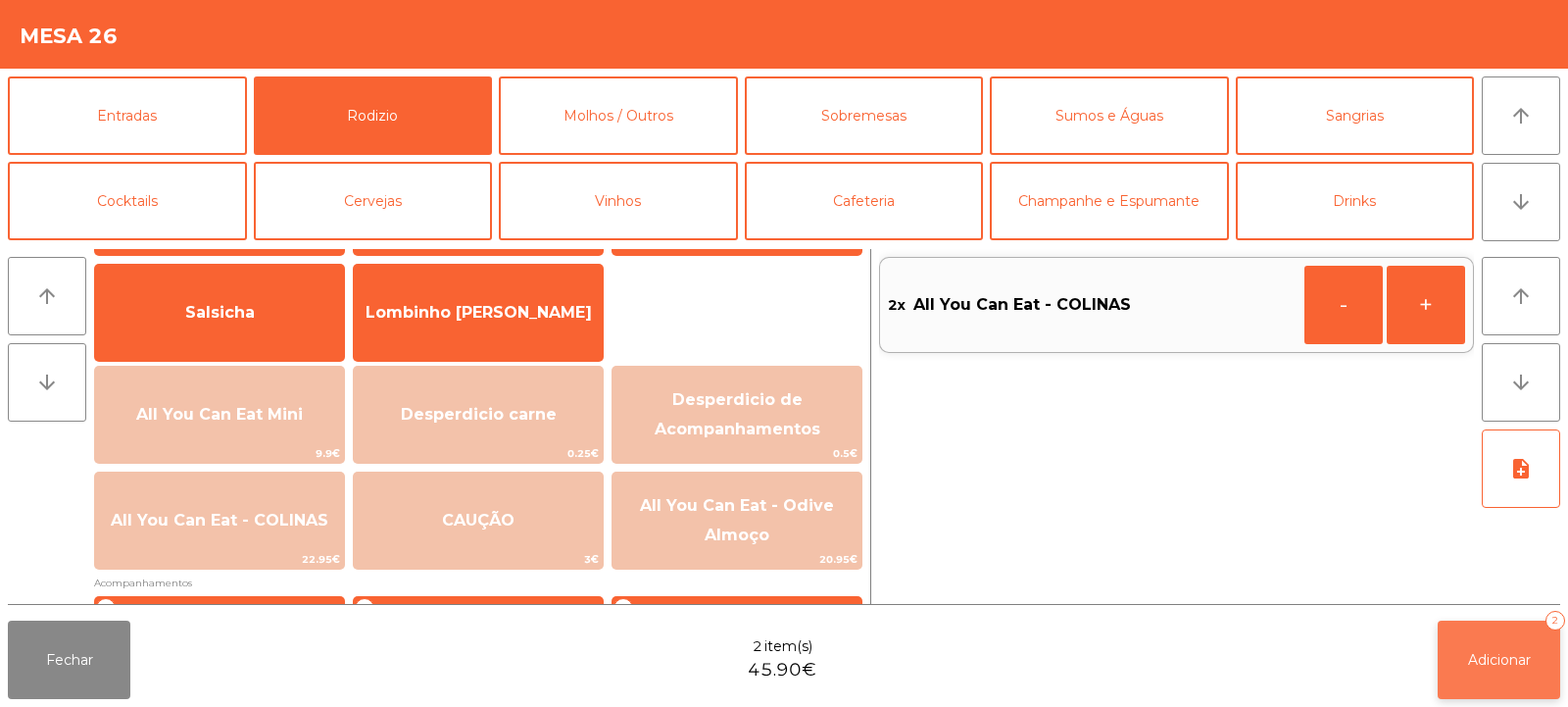
click at [1537, 656] on button "Adicionar 2" at bounding box center [1499, 659] width 123 height 79
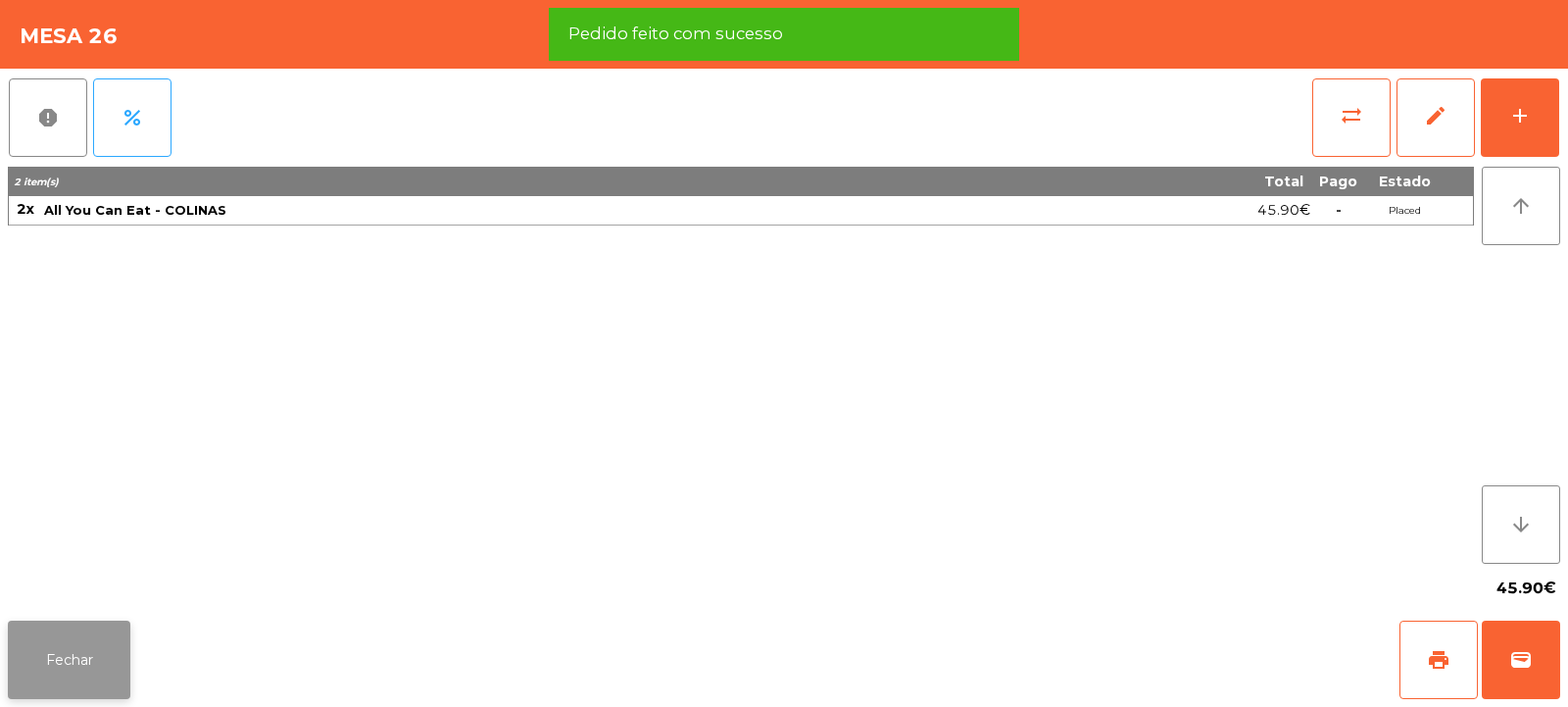
click at [102, 629] on button "Fechar" at bounding box center [69, 659] width 123 height 79
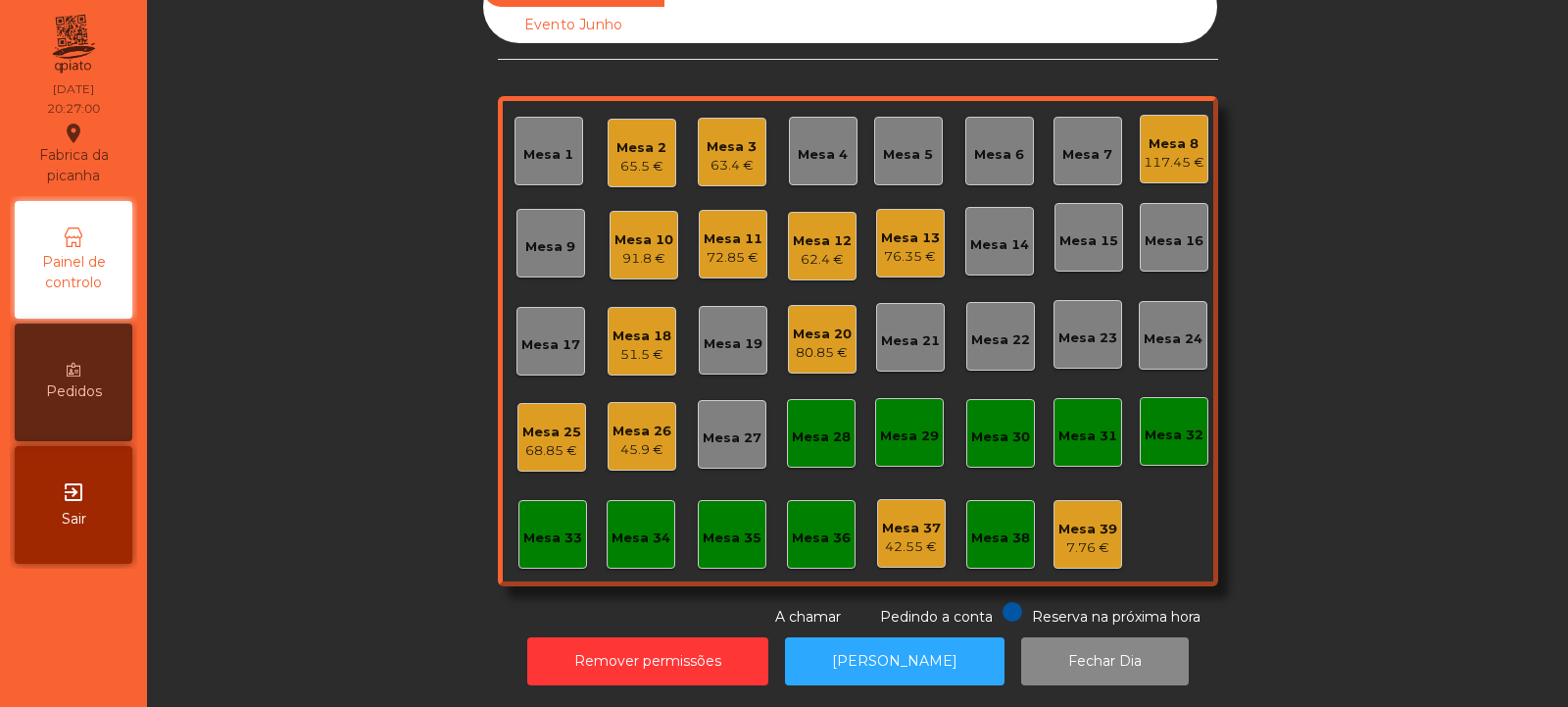
scroll to position [0, 0]
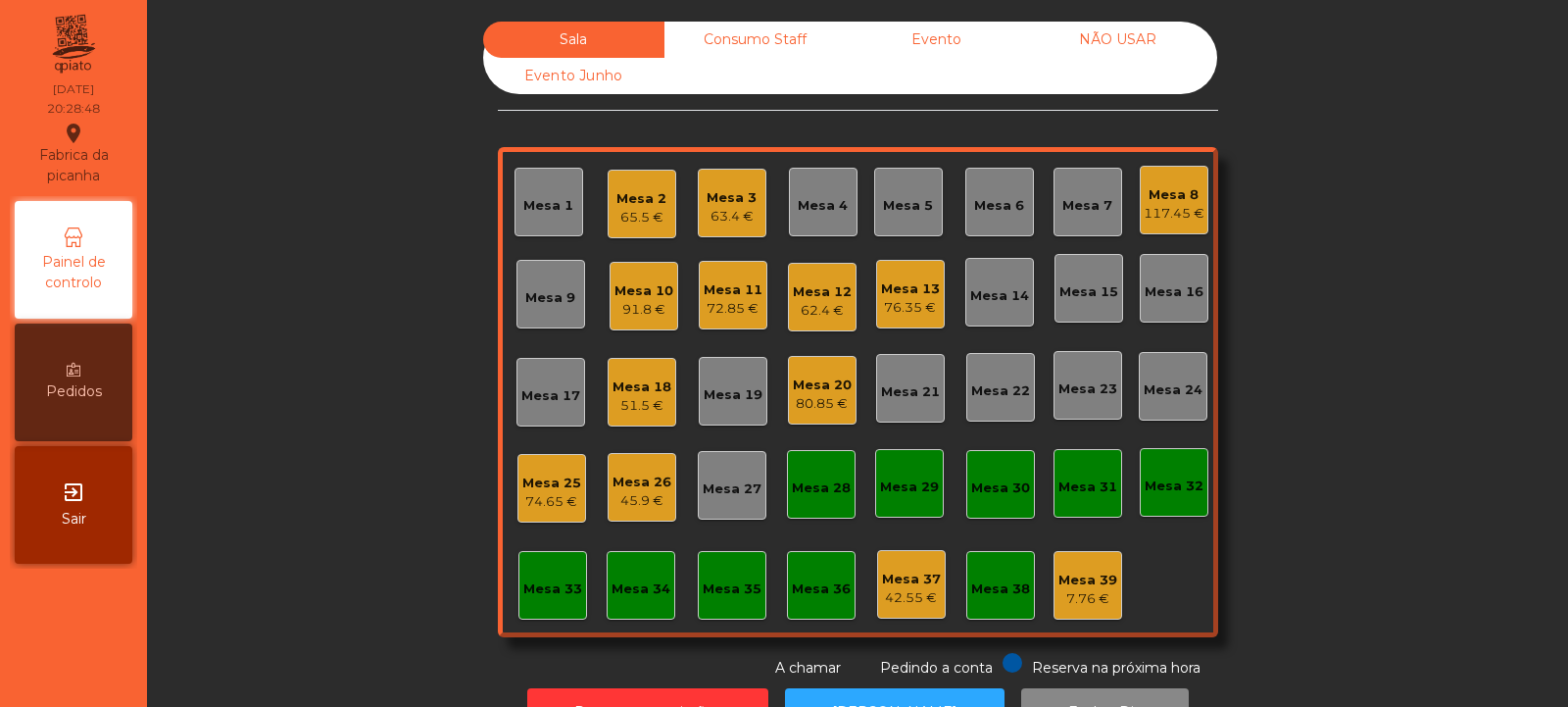
click at [807, 217] on div "Mesa 4" at bounding box center [823, 202] width 69 height 69
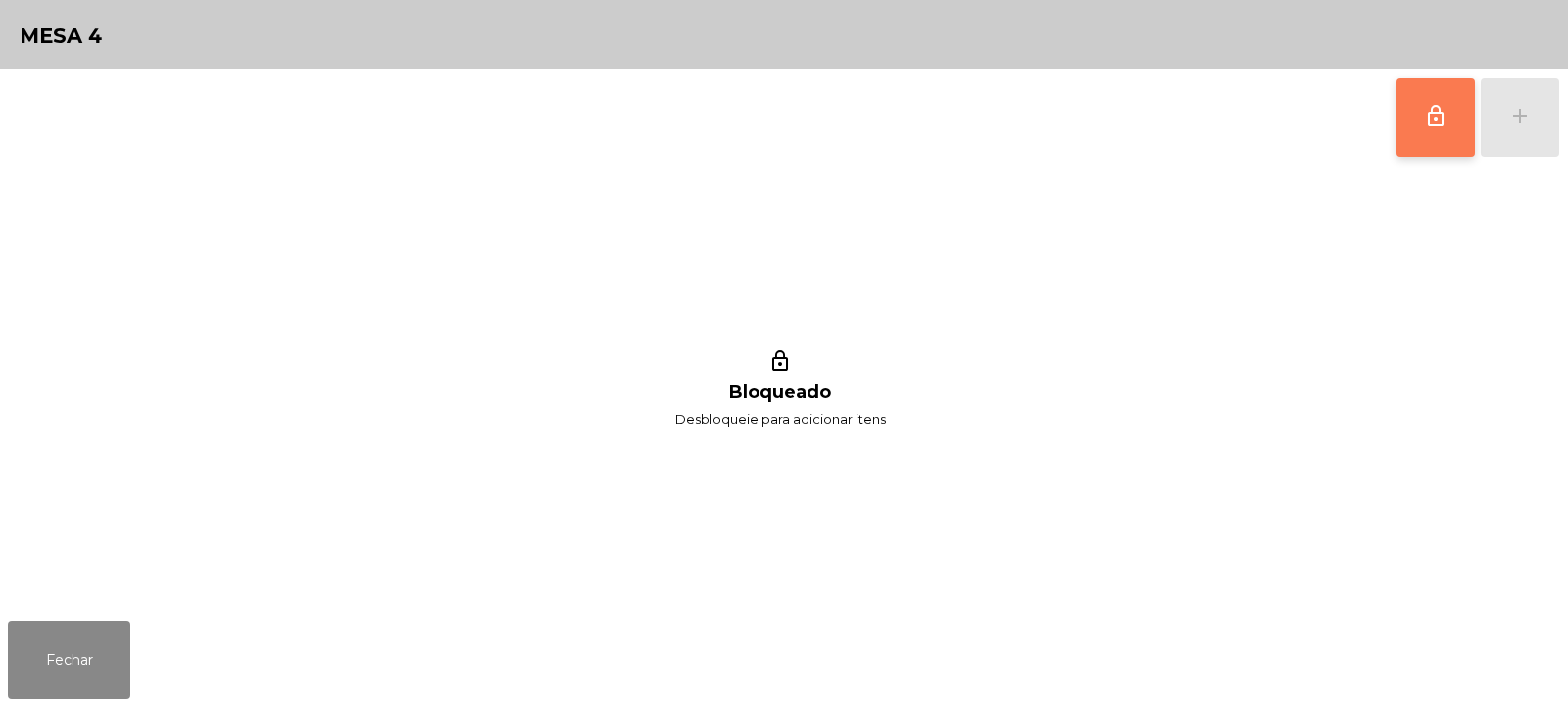
click at [1425, 129] on button "lock_outline" at bounding box center [1435, 118] width 79 height 79
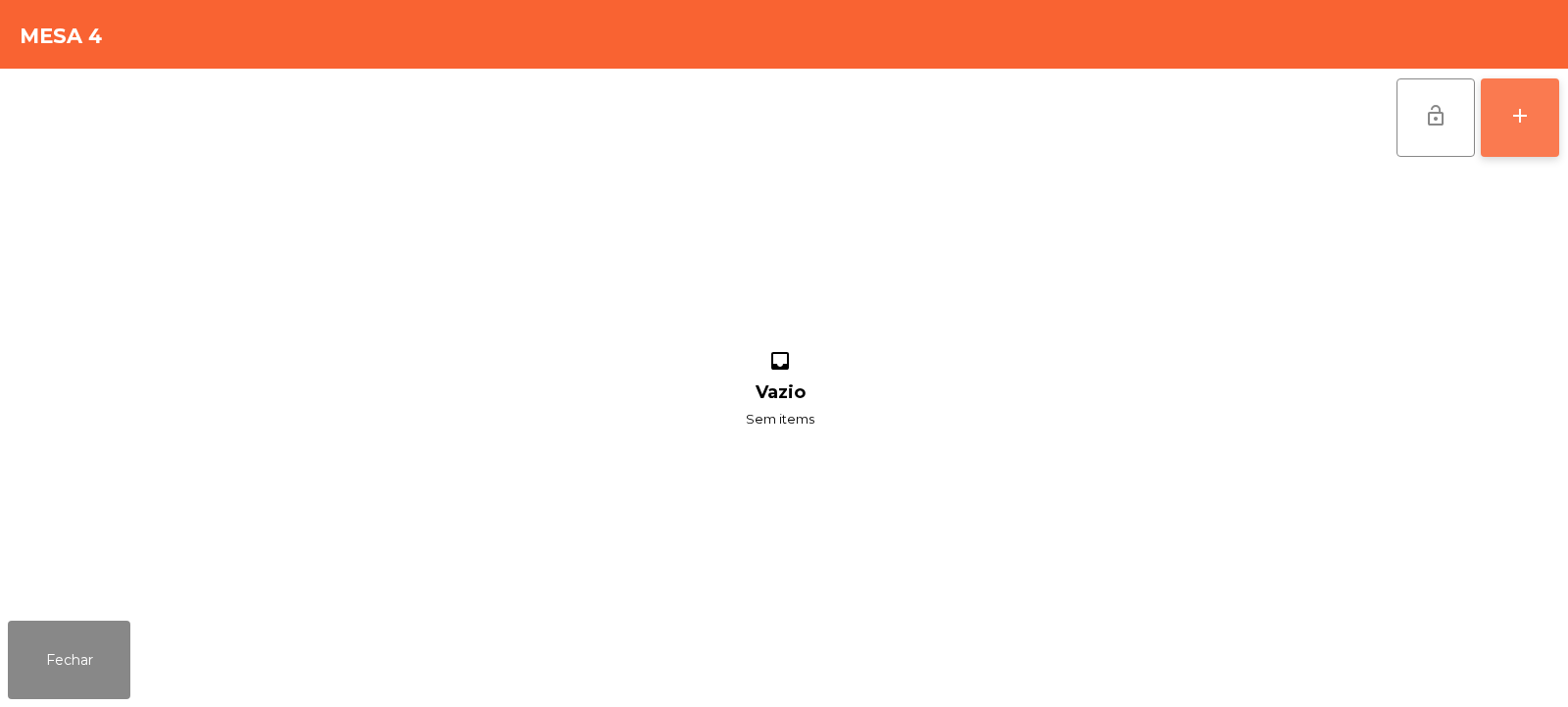
click at [1510, 126] on div "add" at bounding box center [1520, 116] width 24 height 24
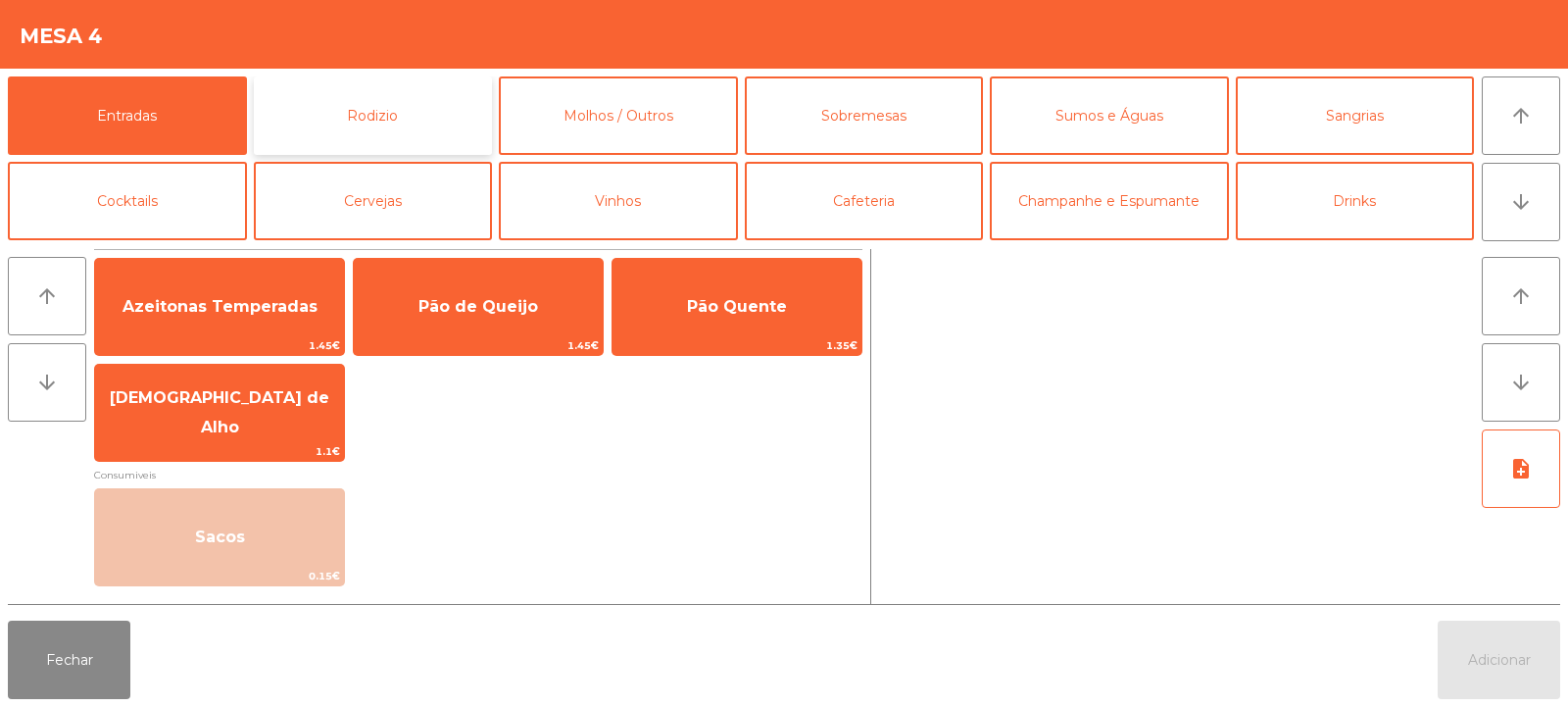
click at [380, 113] on button "Rodizio" at bounding box center [373, 116] width 239 height 79
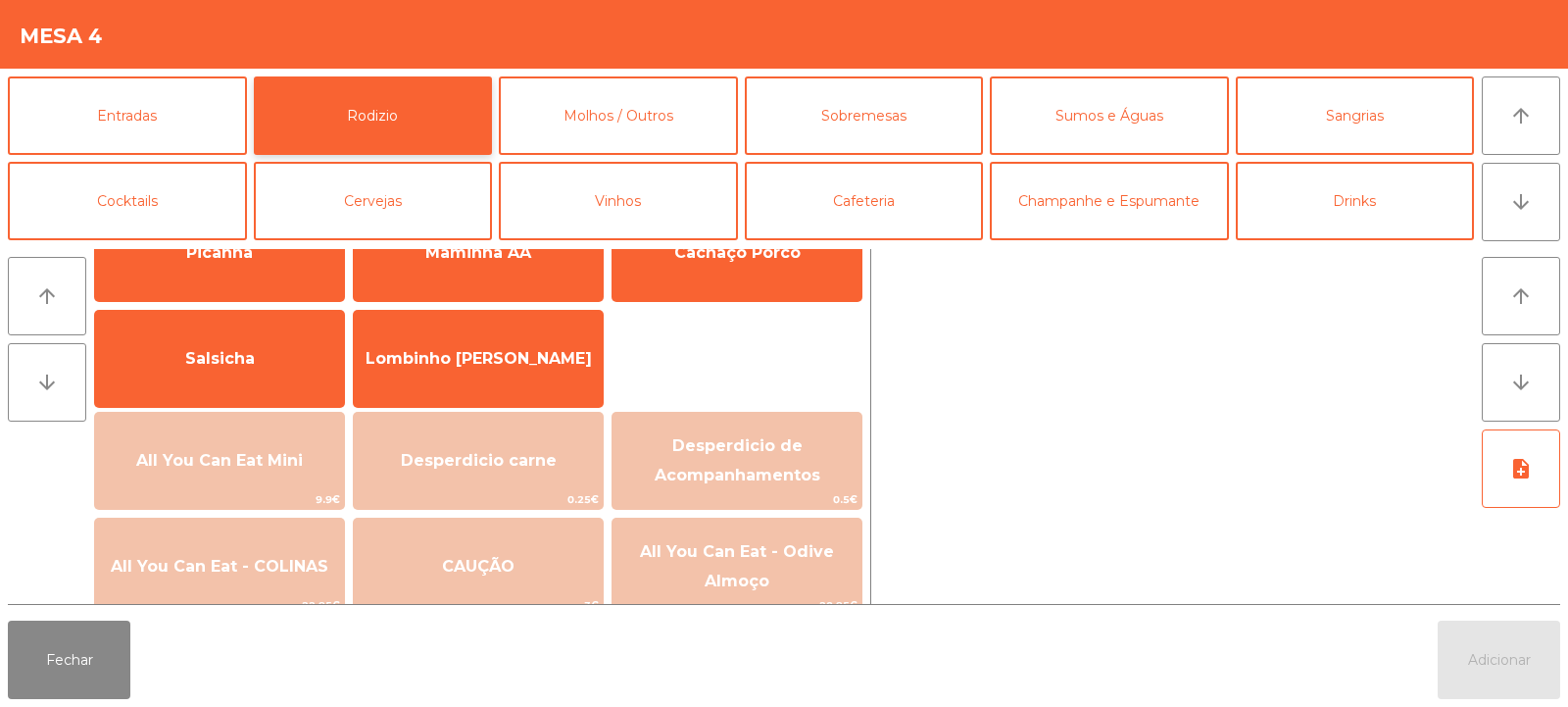
scroll to position [109, 0]
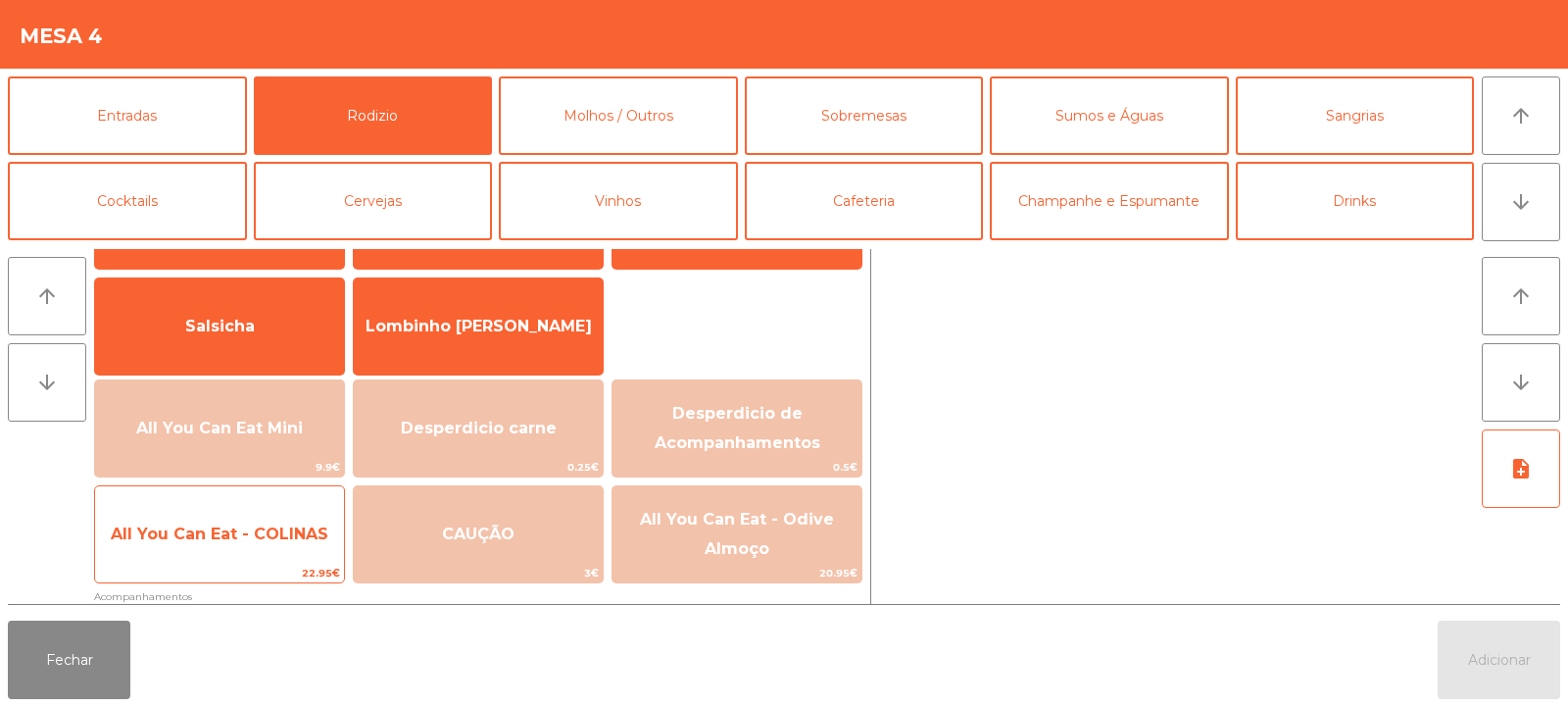
click at [250, 534] on span "All You Can Eat - COLINAS" at bounding box center [220, 533] width 218 height 19
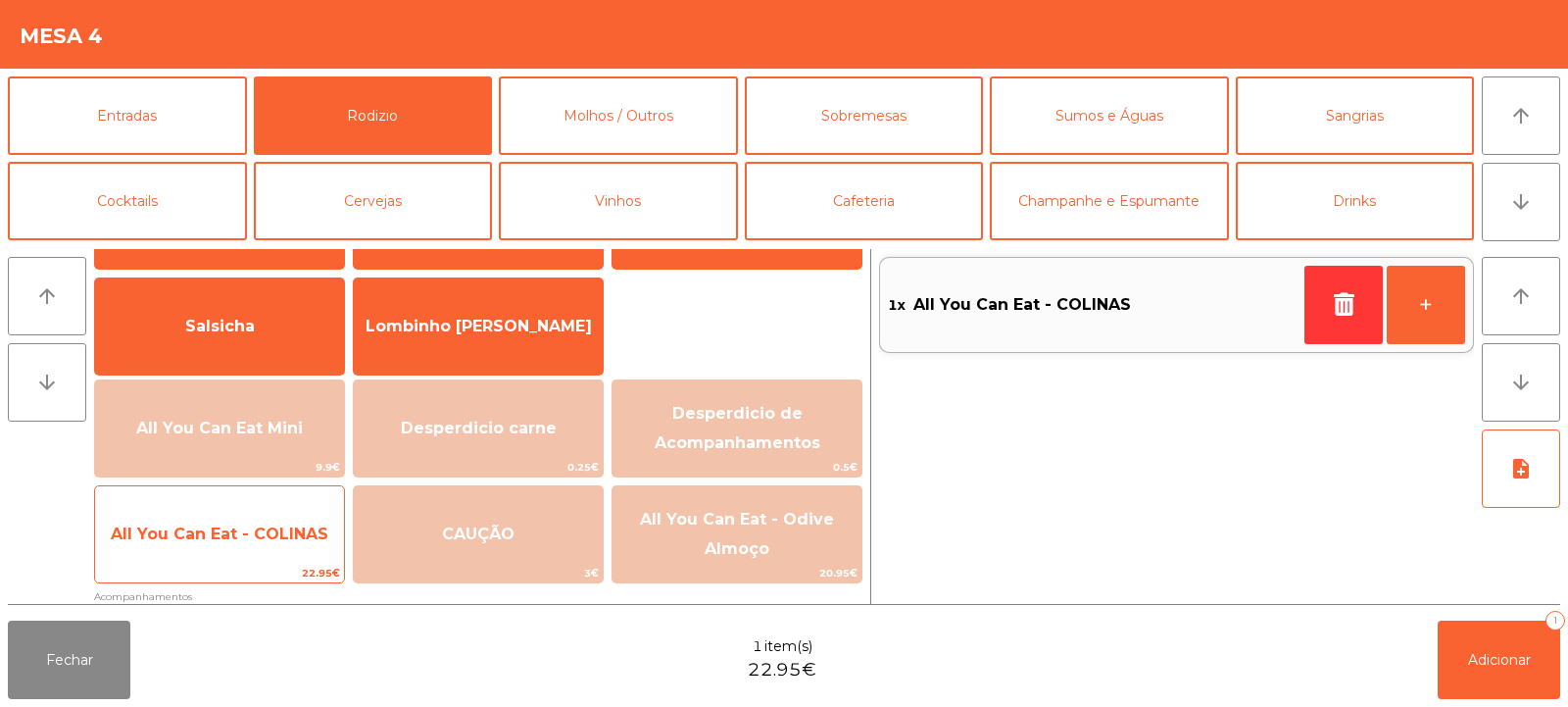
click at [262, 533] on span "All You Can Eat - COLINAS" at bounding box center [220, 533] width 218 height 19
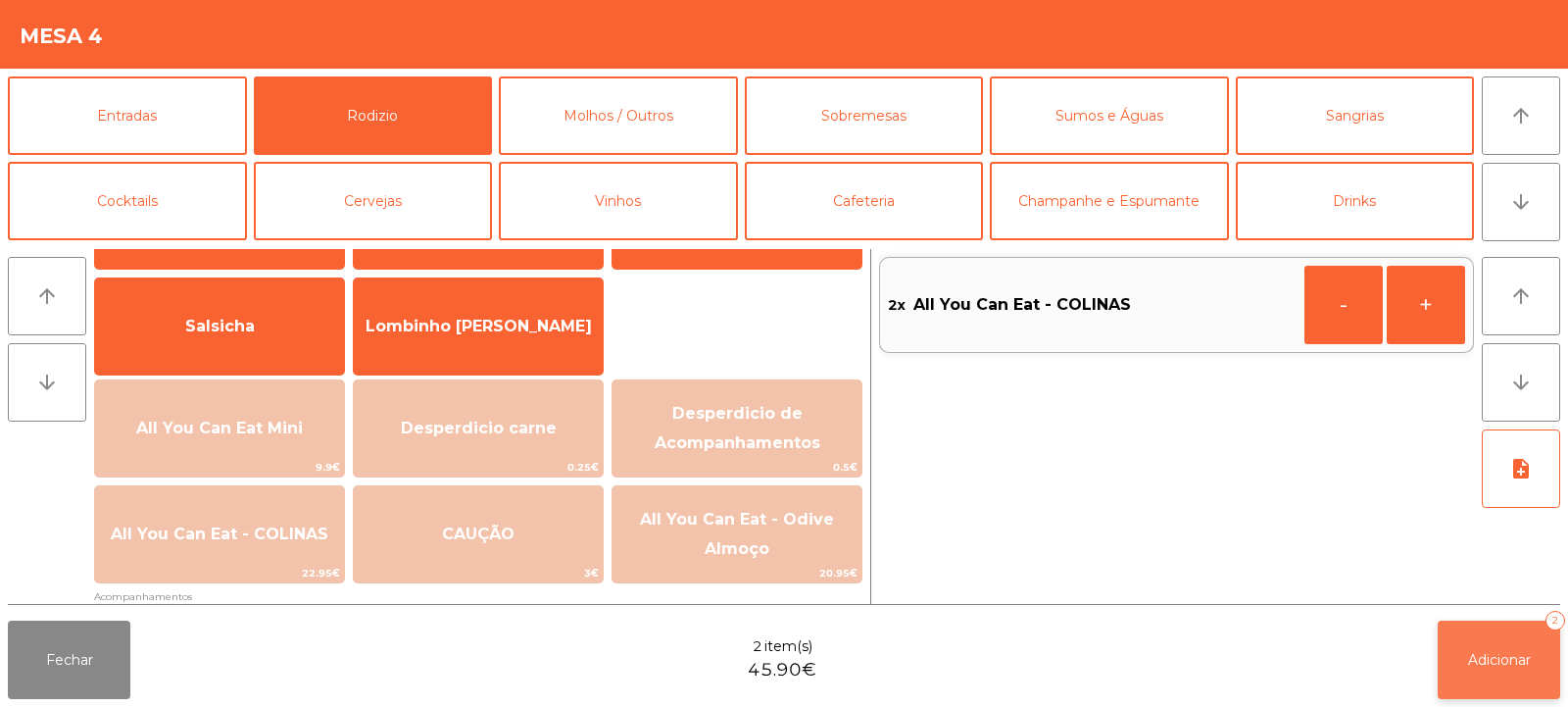
click at [1474, 647] on button "Adicionar 2" at bounding box center [1499, 659] width 123 height 79
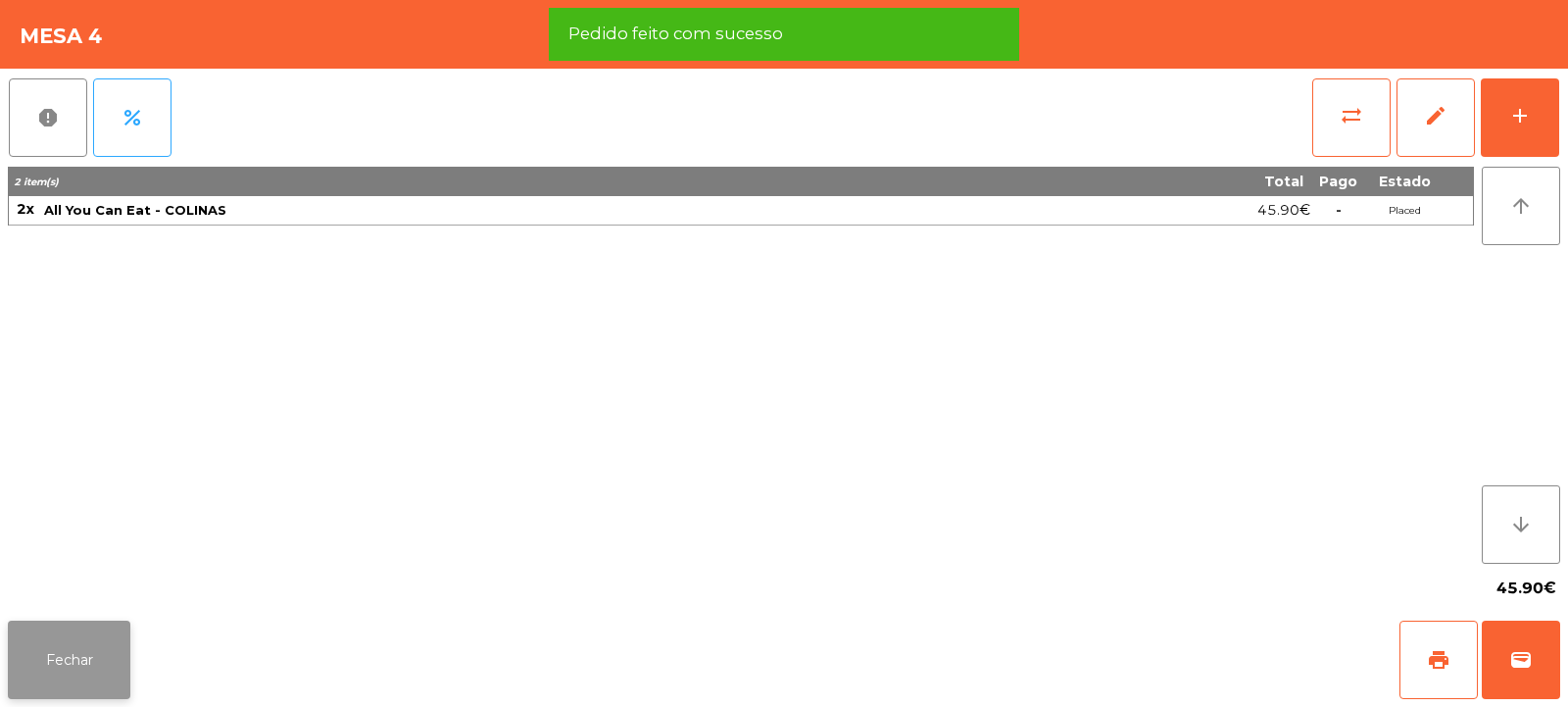
click at [53, 661] on button "Fechar" at bounding box center [69, 659] width 123 height 79
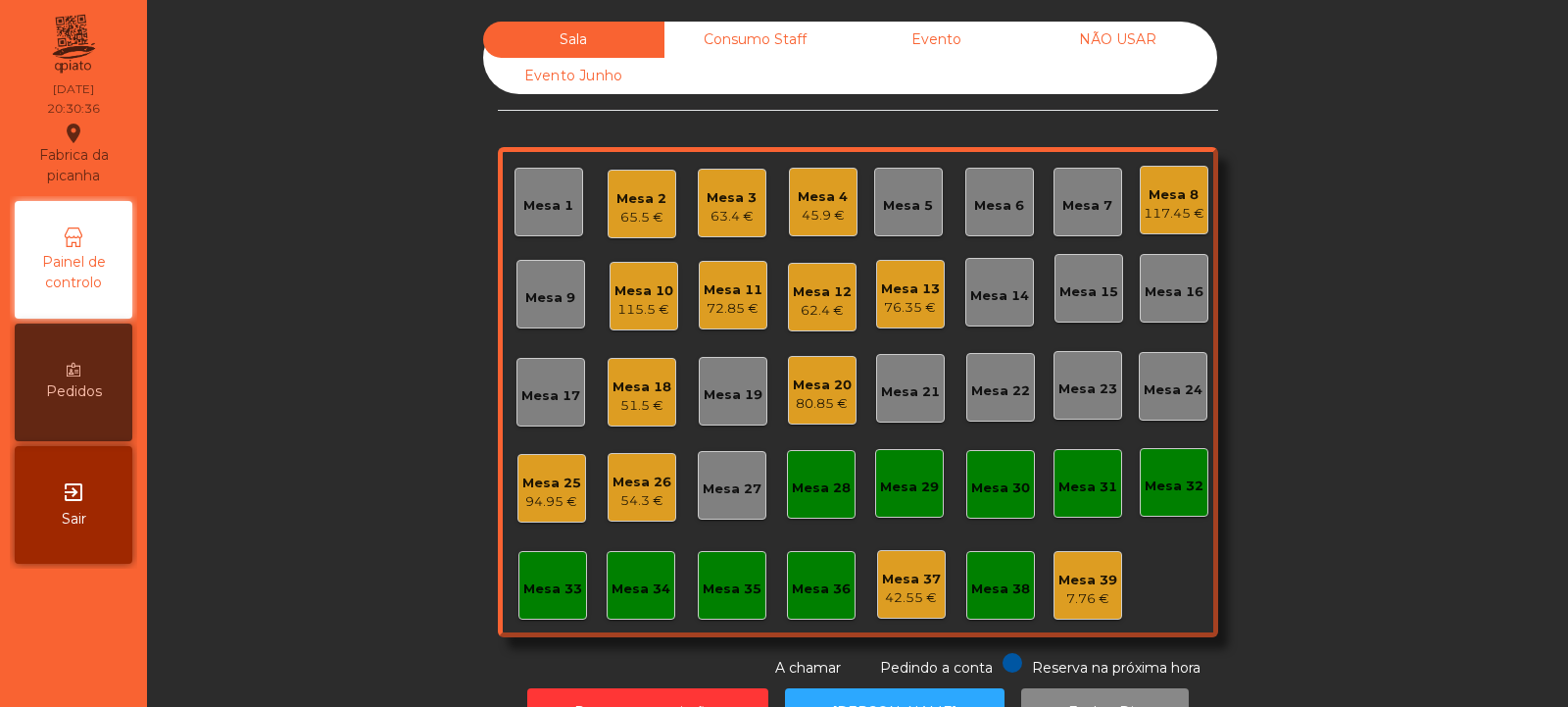
click at [995, 306] on div "Mesa 14" at bounding box center [1000, 292] width 69 height 69
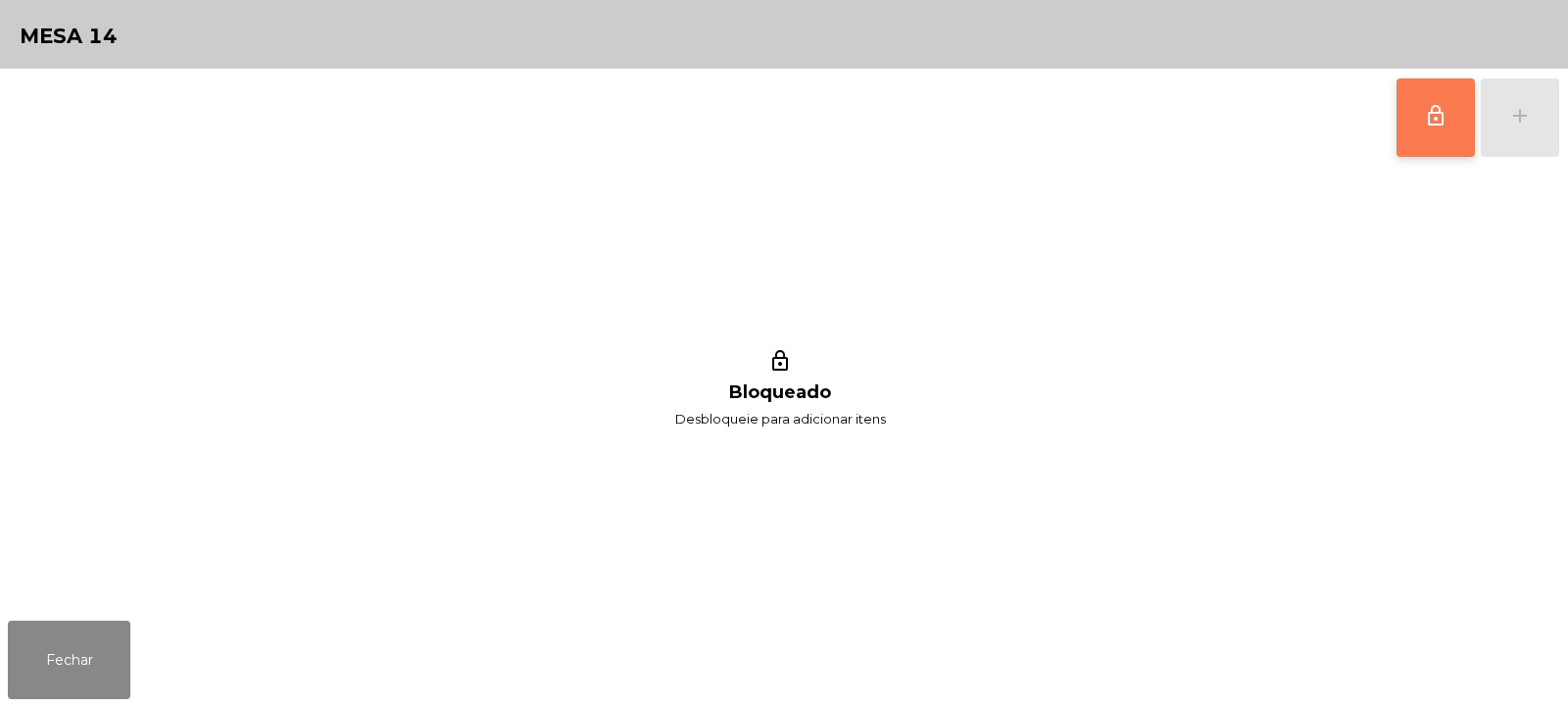
click at [1409, 120] on button "lock_outline" at bounding box center [1435, 118] width 79 height 79
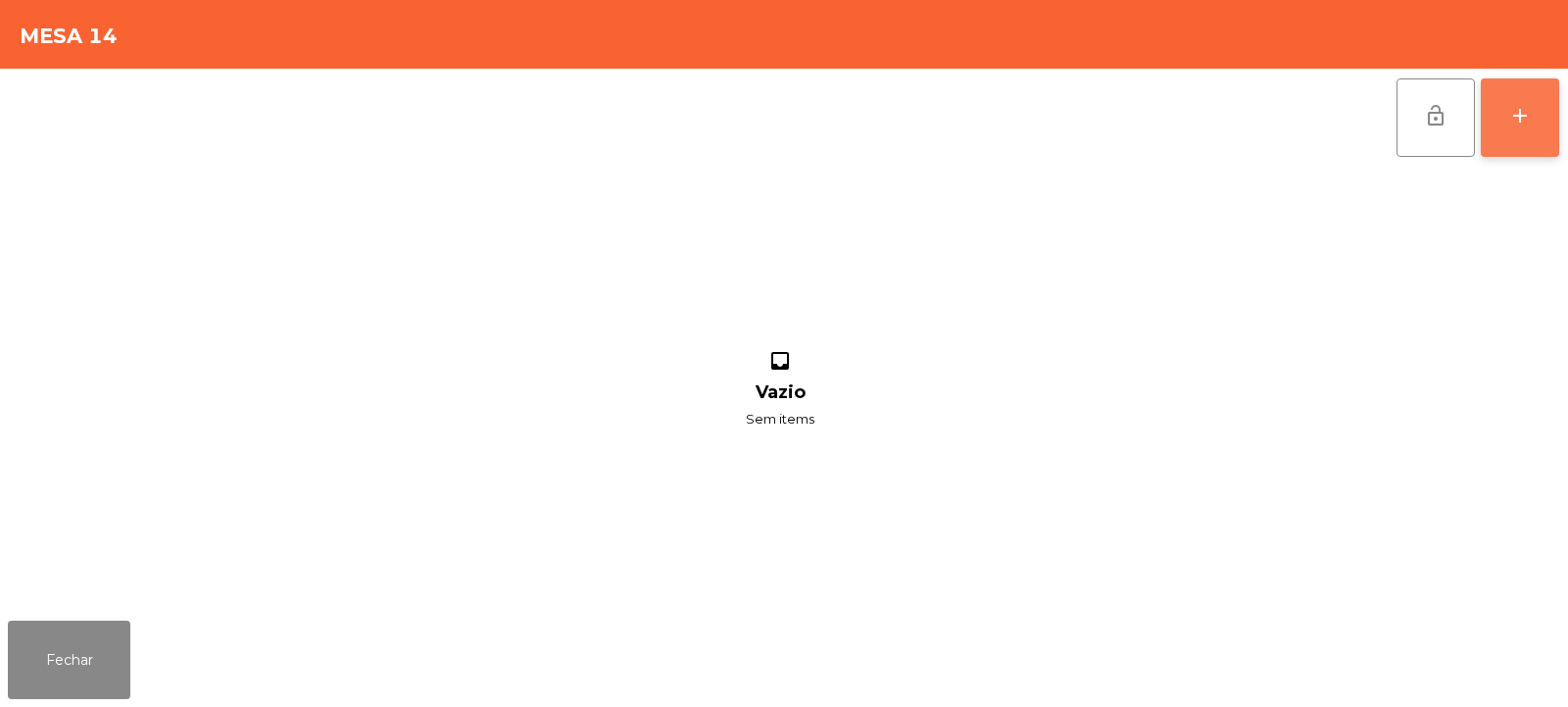
click at [1510, 131] on button "add" at bounding box center [1520, 118] width 79 height 79
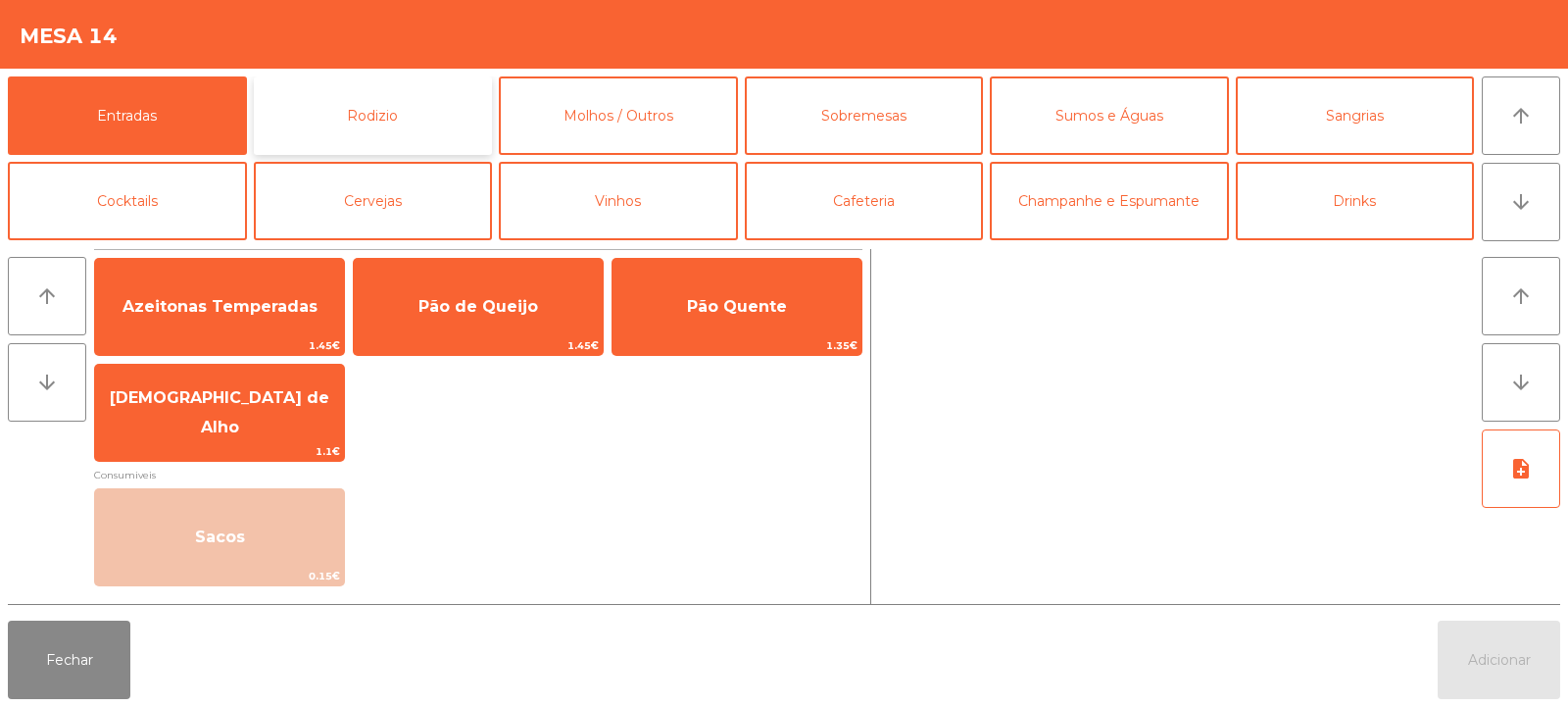
click at [361, 131] on button "Rodizio" at bounding box center [373, 116] width 239 height 79
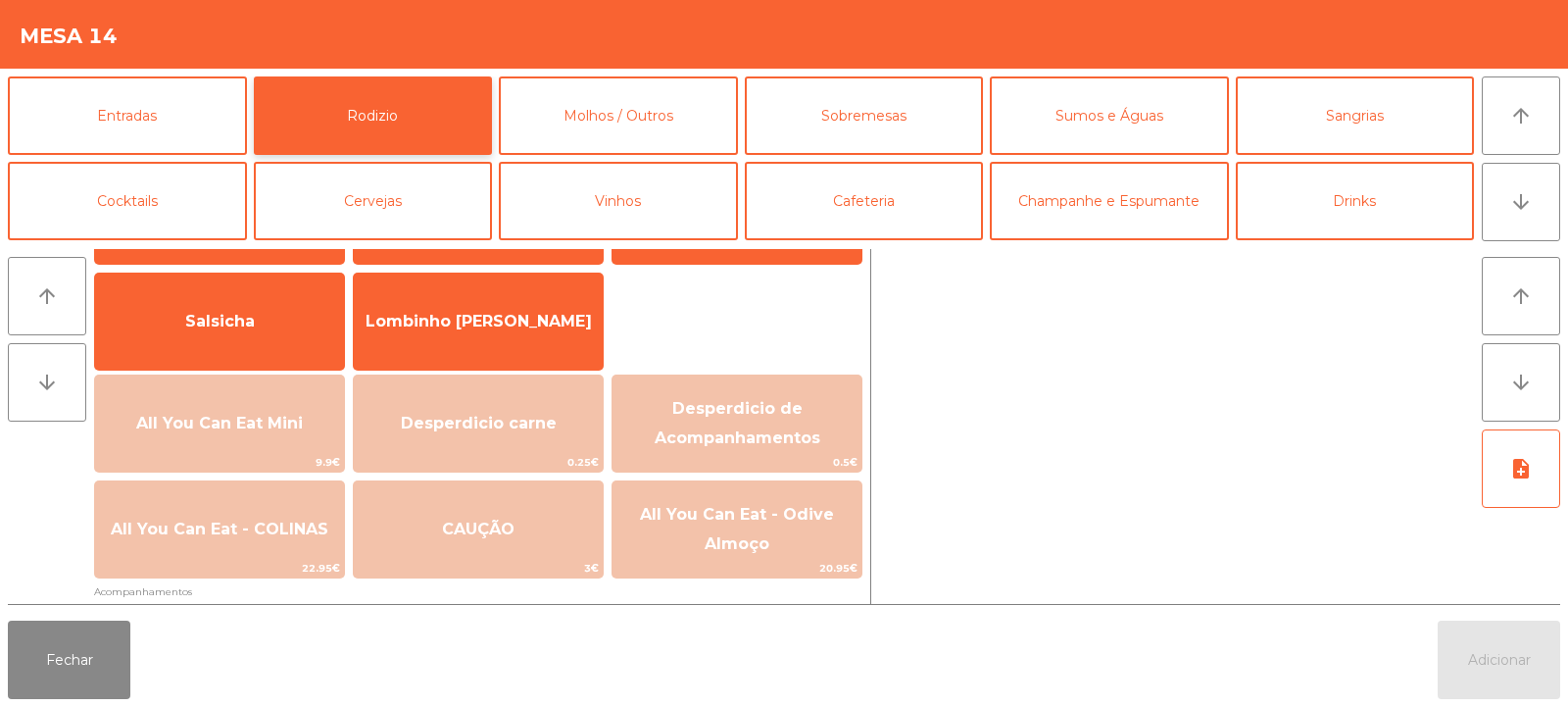
scroll to position [161, 0]
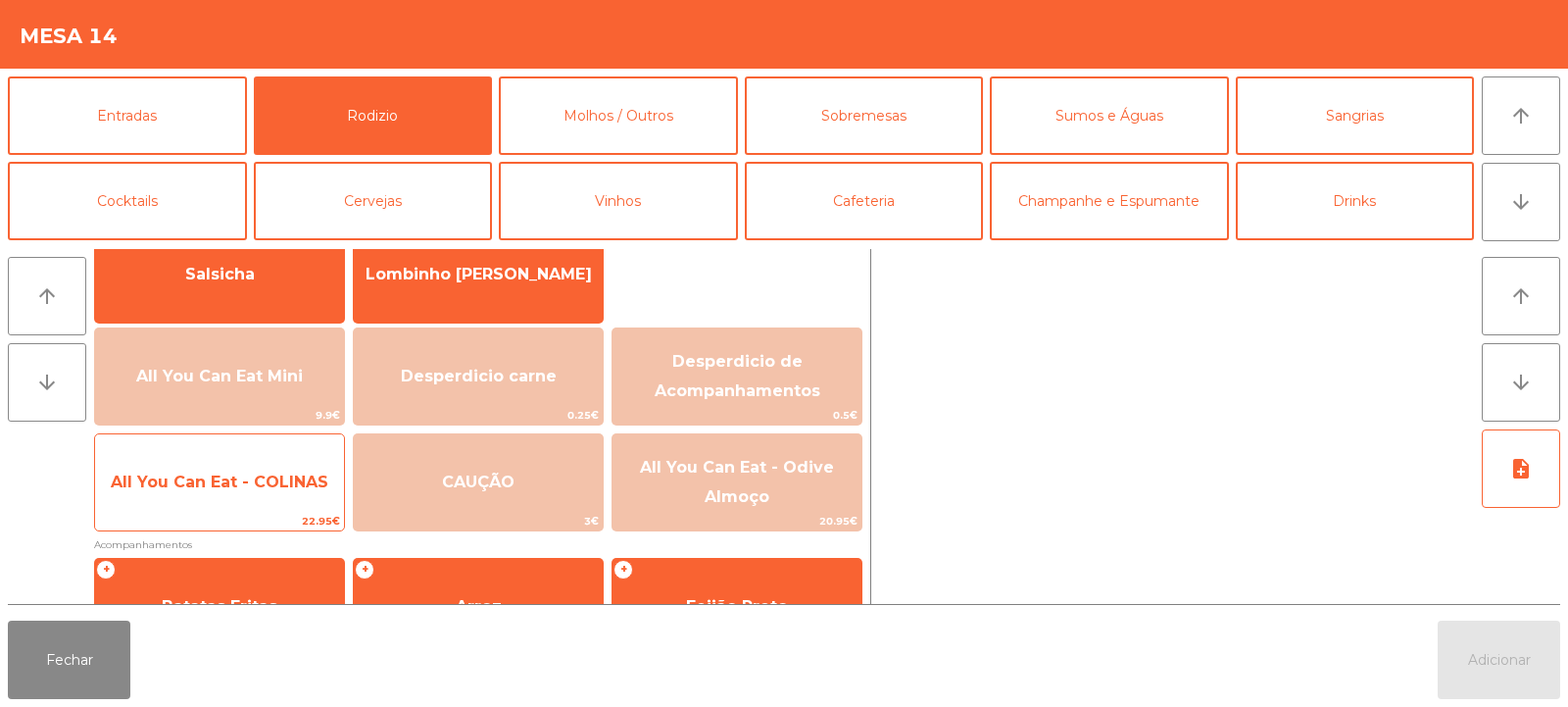
click at [250, 504] on span "All You Can Eat - COLINAS" at bounding box center [219, 481] width 249 height 53
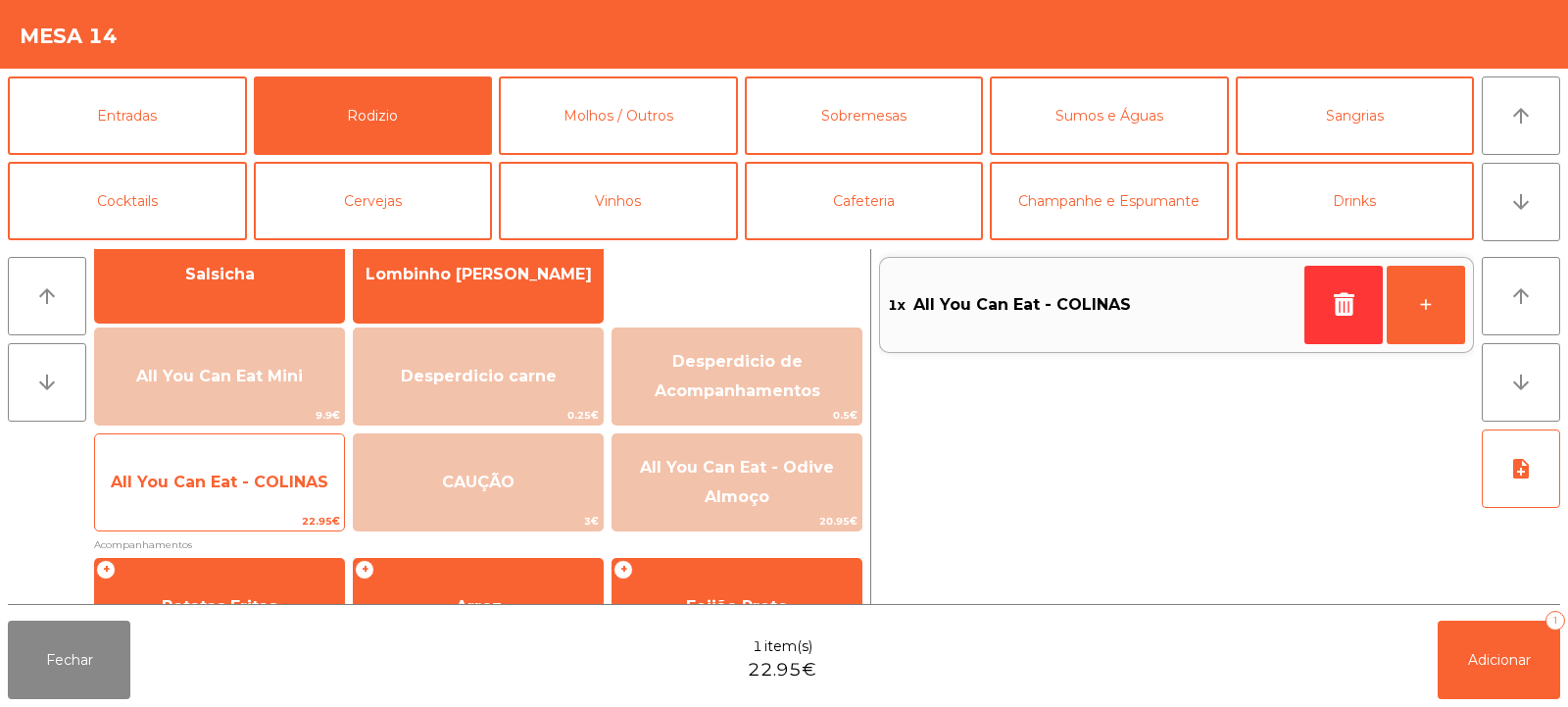
click at [267, 500] on span "All You Can Eat - COLINAS" at bounding box center [219, 481] width 249 height 53
click at [275, 497] on span "All You Can Eat - COLINAS" at bounding box center [219, 481] width 249 height 53
click at [277, 484] on span "All You Can Eat - COLINAS" at bounding box center [220, 481] width 218 height 19
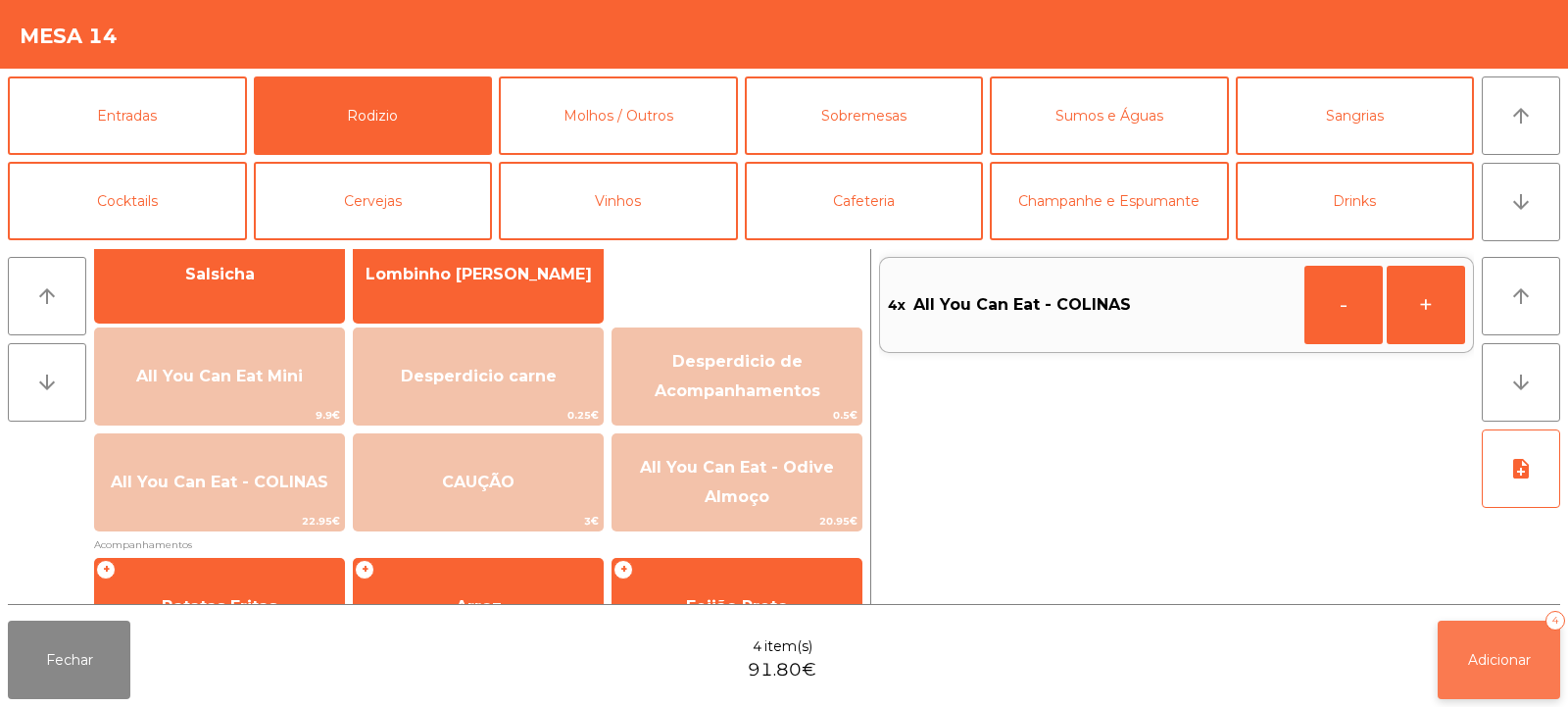
click at [1498, 663] on span "Adicionar" at bounding box center [1499, 660] width 63 height 18
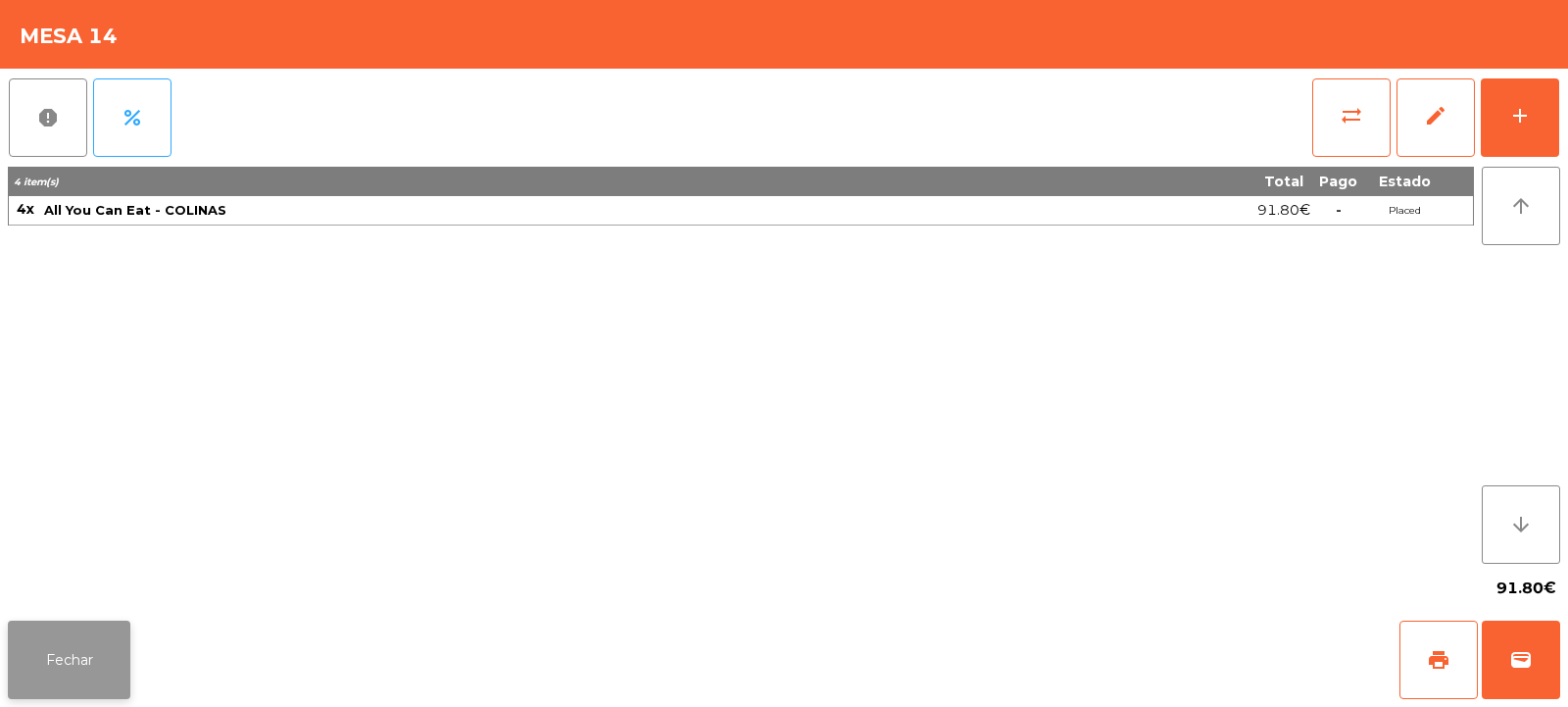
click at [73, 678] on button "Fechar" at bounding box center [69, 659] width 123 height 79
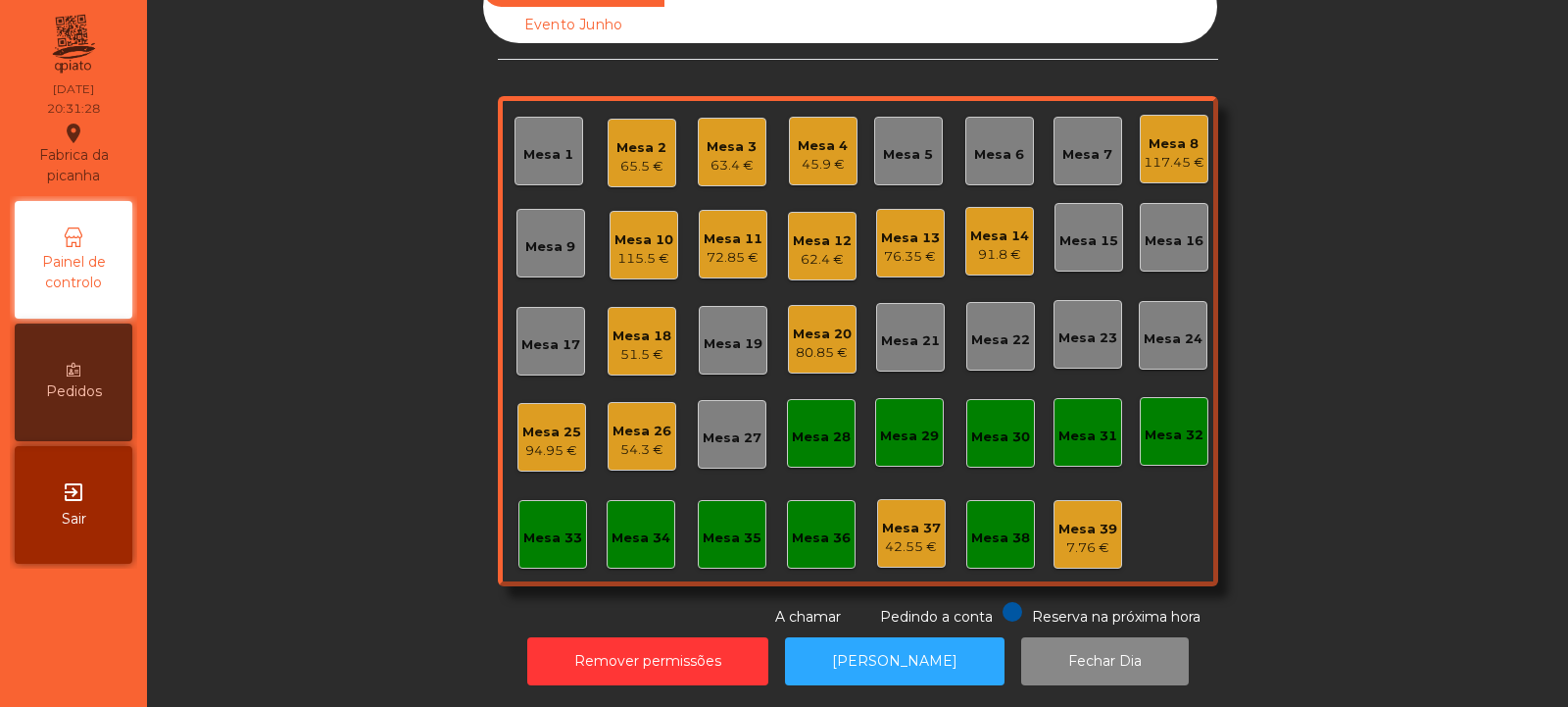
scroll to position [0, 0]
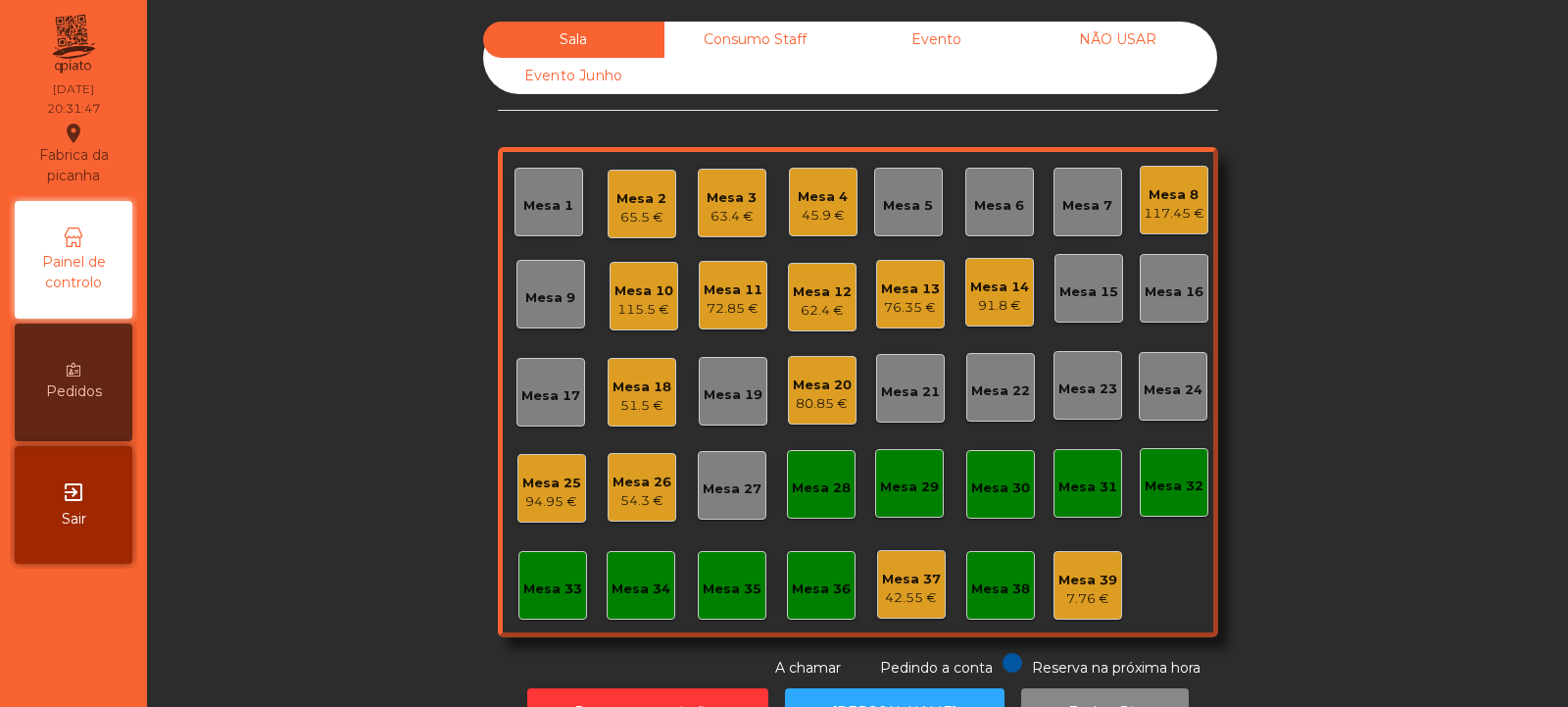
click at [1160, 497] on div "Mesa 32" at bounding box center [1174, 481] width 69 height 69
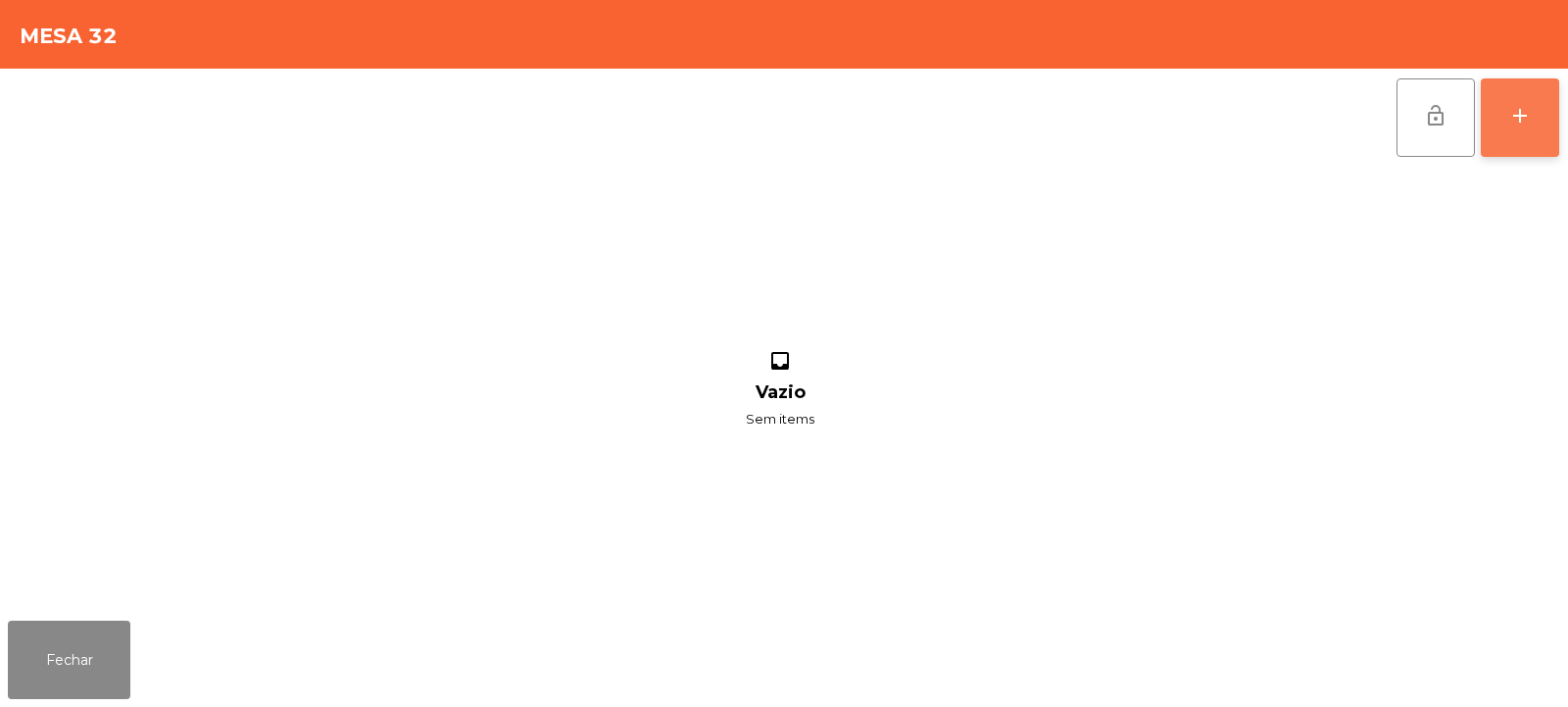
click at [1528, 127] on div "add" at bounding box center [1520, 116] width 24 height 24
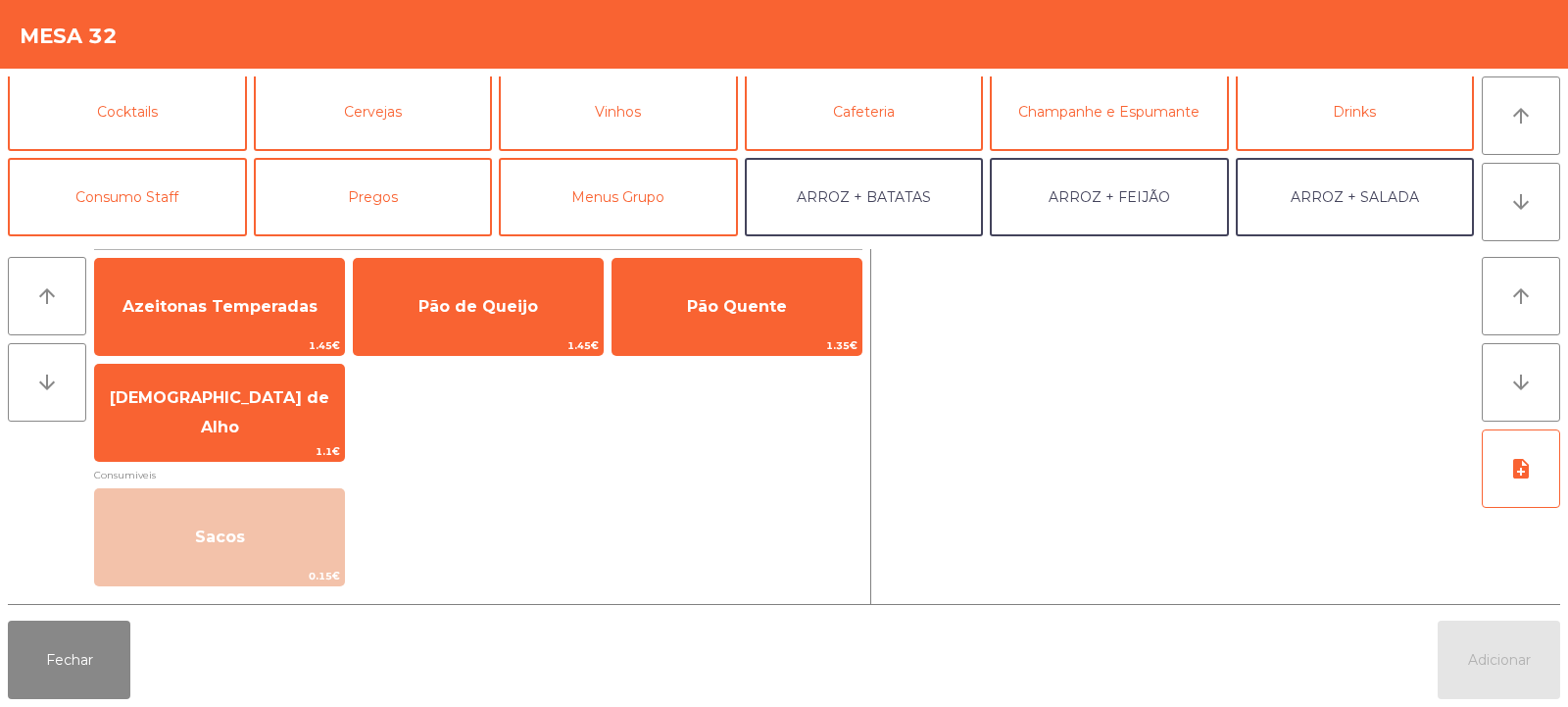
scroll to position [102, 0]
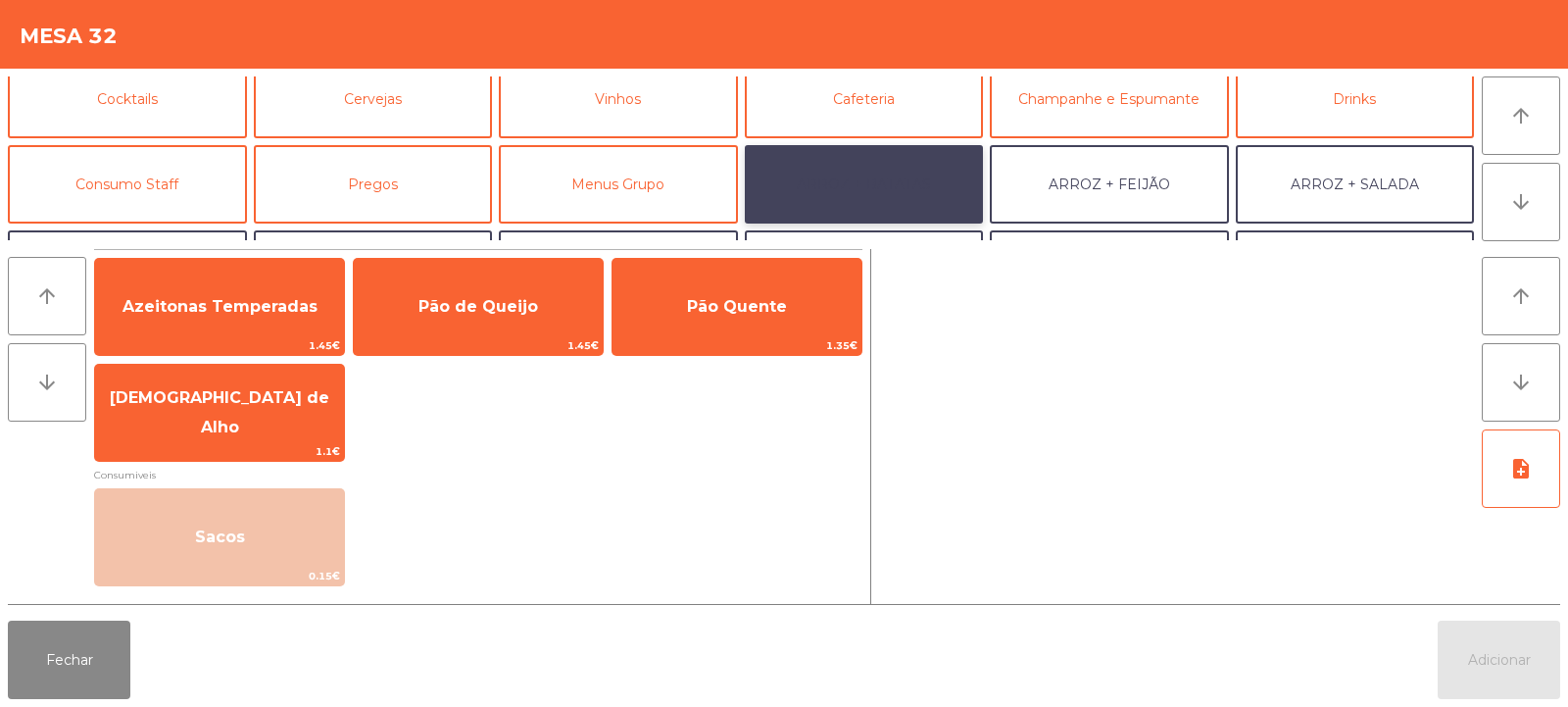
click at [911, 184] on button "ARROZ + BATATAS" at bounding box center [864, 184] width 239 height 79
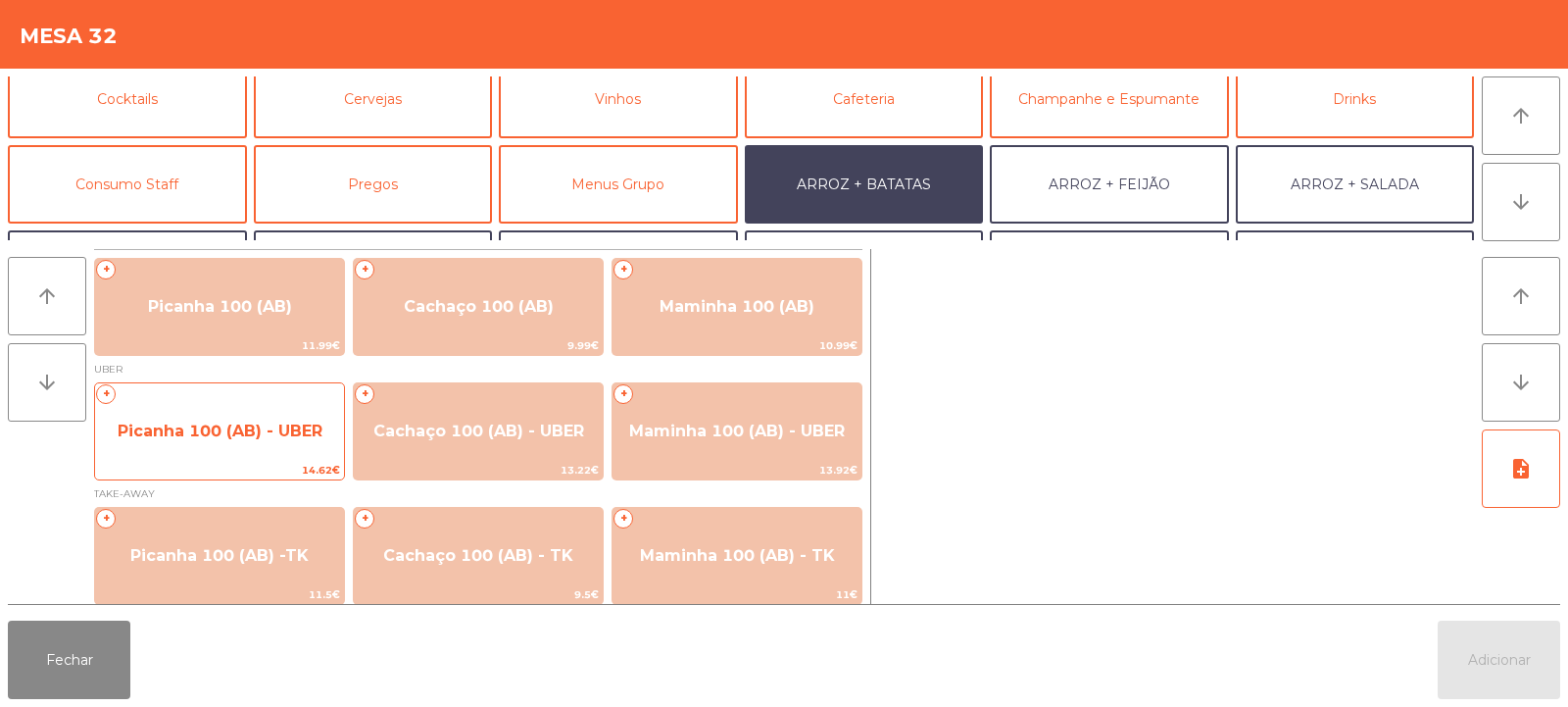
click at [203, 424] on span "Picanha 100 (AB) - UBER" at bounding box center [220, 430] width 205 height 19
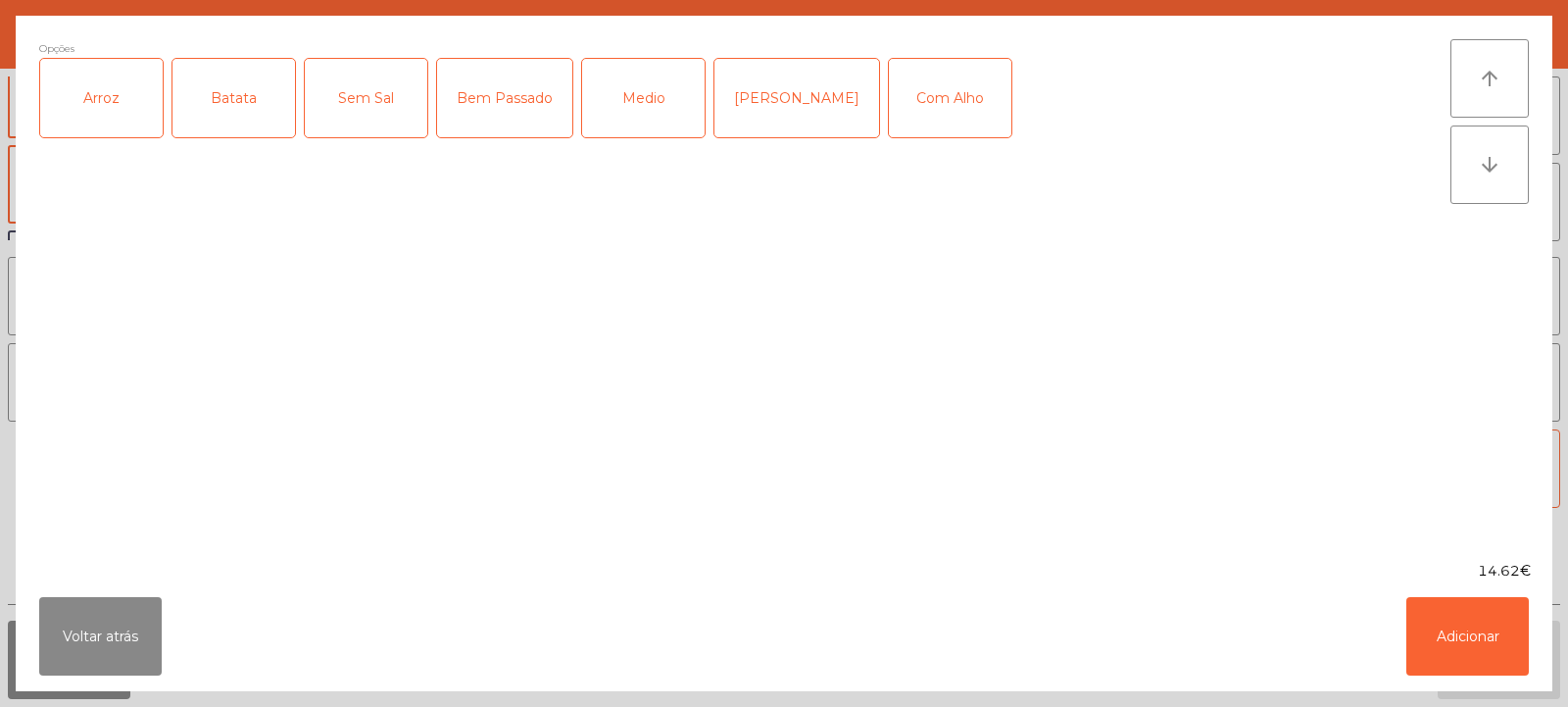
click at [102, 103] on div "Arroz" at bounding box center [101, 98] width 123 height 79
click at [214, 96] on div "Batata" at bounding box center [234, 98] width 123 height 79
click at [639, 100] on div "Medio" at bounding box center [643, 98] width 123 height 79
click at [918, 114] on div "Com Alho" at bounding box center [950, 98] width 123 height 79
click at [1448, 615] on button "Adicionar" at bounding box center [1467, 636] width 123 height 79
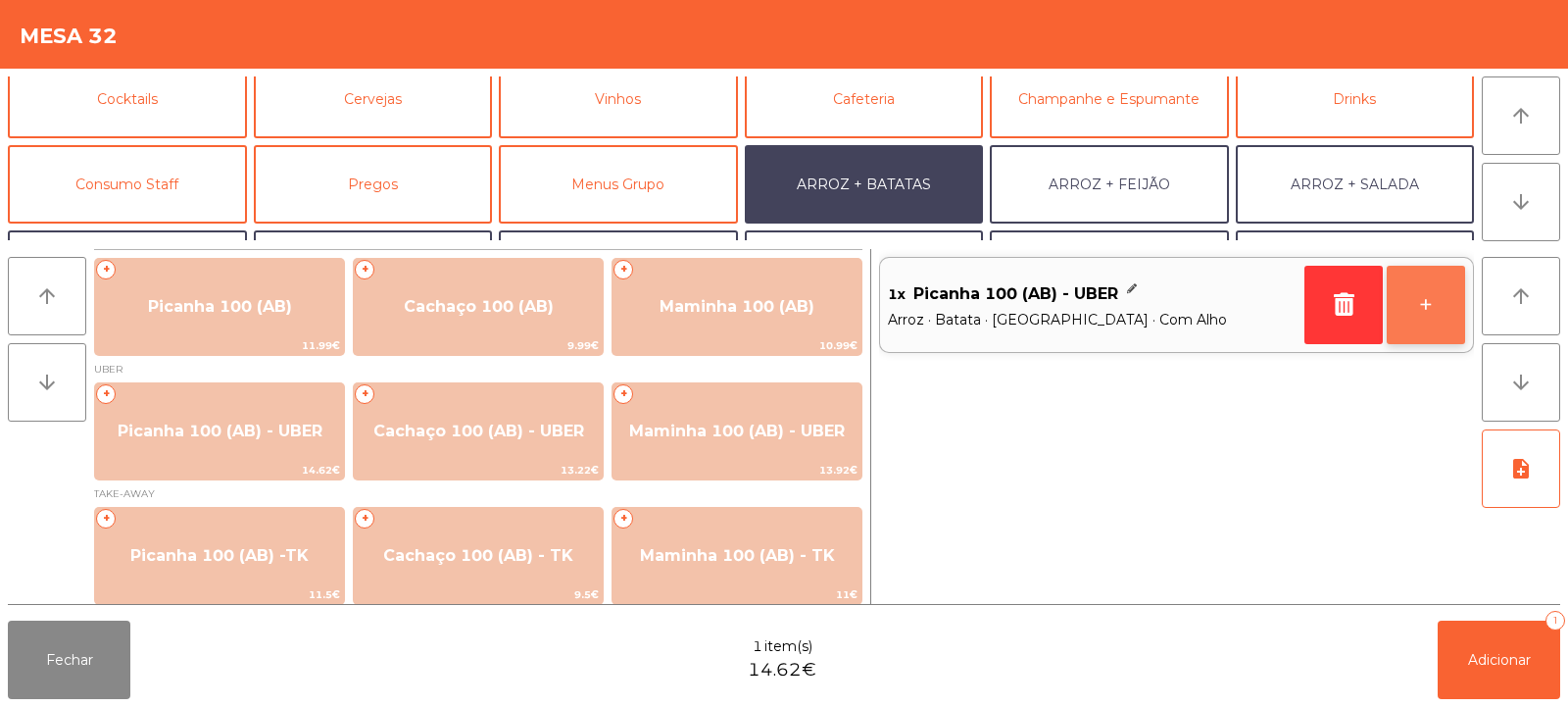
click at [1417, 332] on button "+" at bounding box center [1426, 305] width 79 height 79
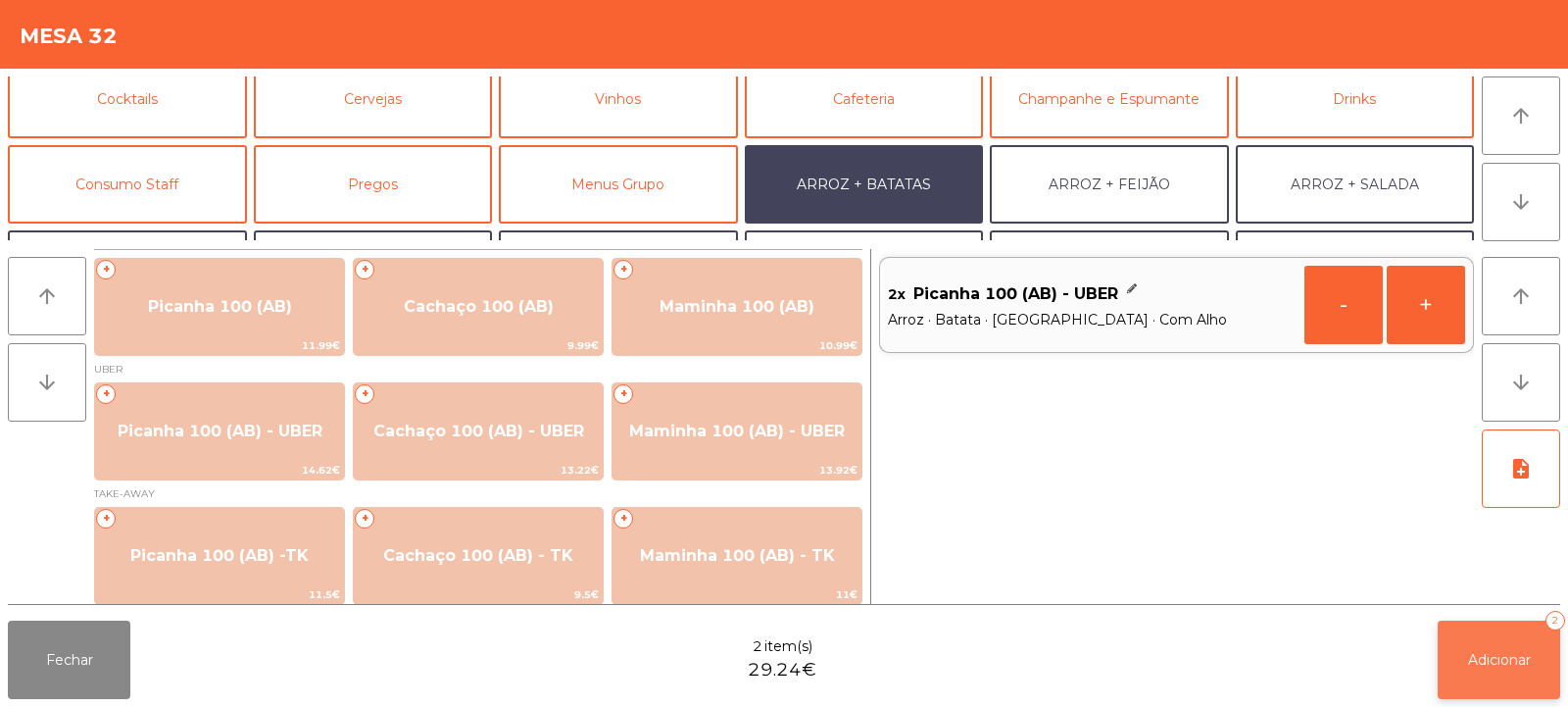
click at [1470, 659] on span "Adicionar" at bounding box center [1499, 660] width 63 height 18
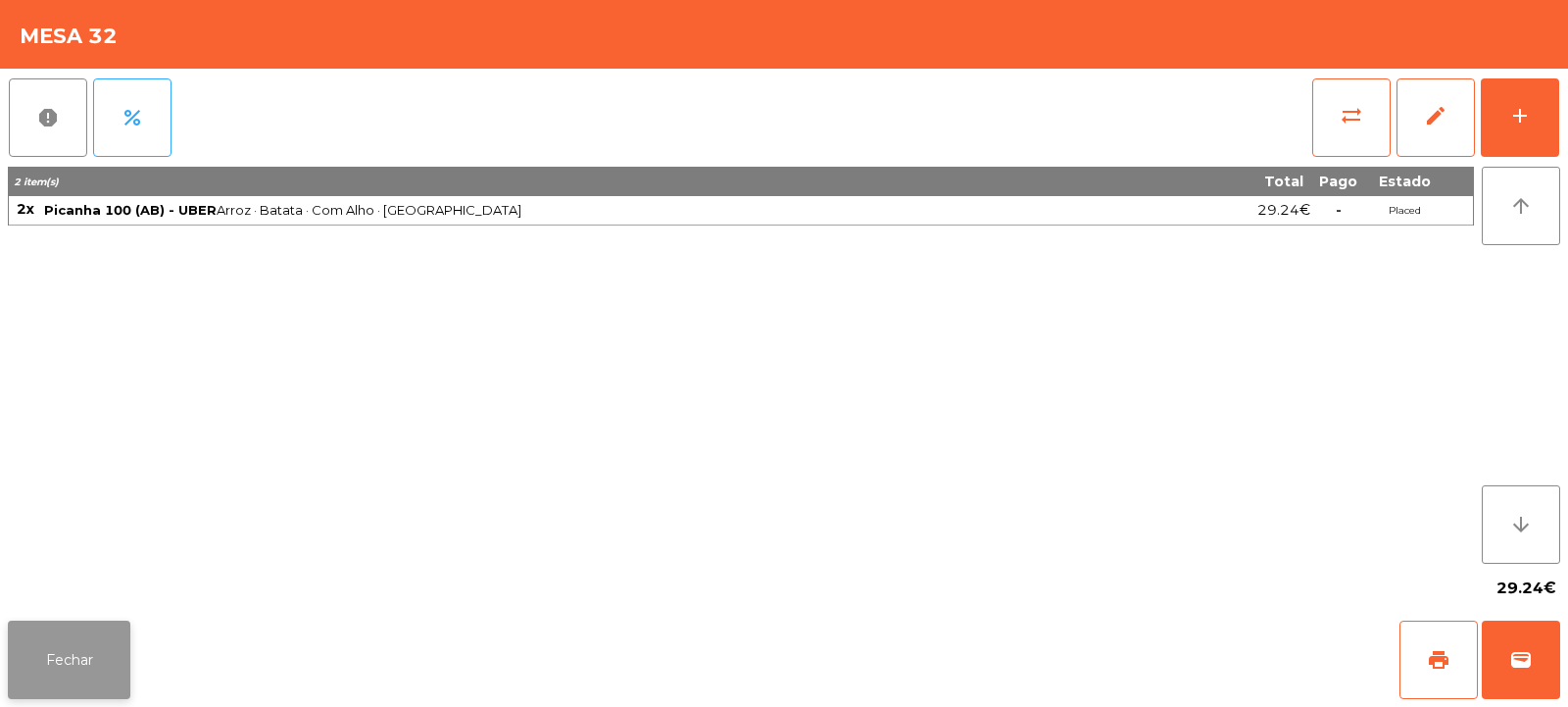
click at [111, 656] on button "Fechar" at bounding box center [69, 659] width 123 height 79
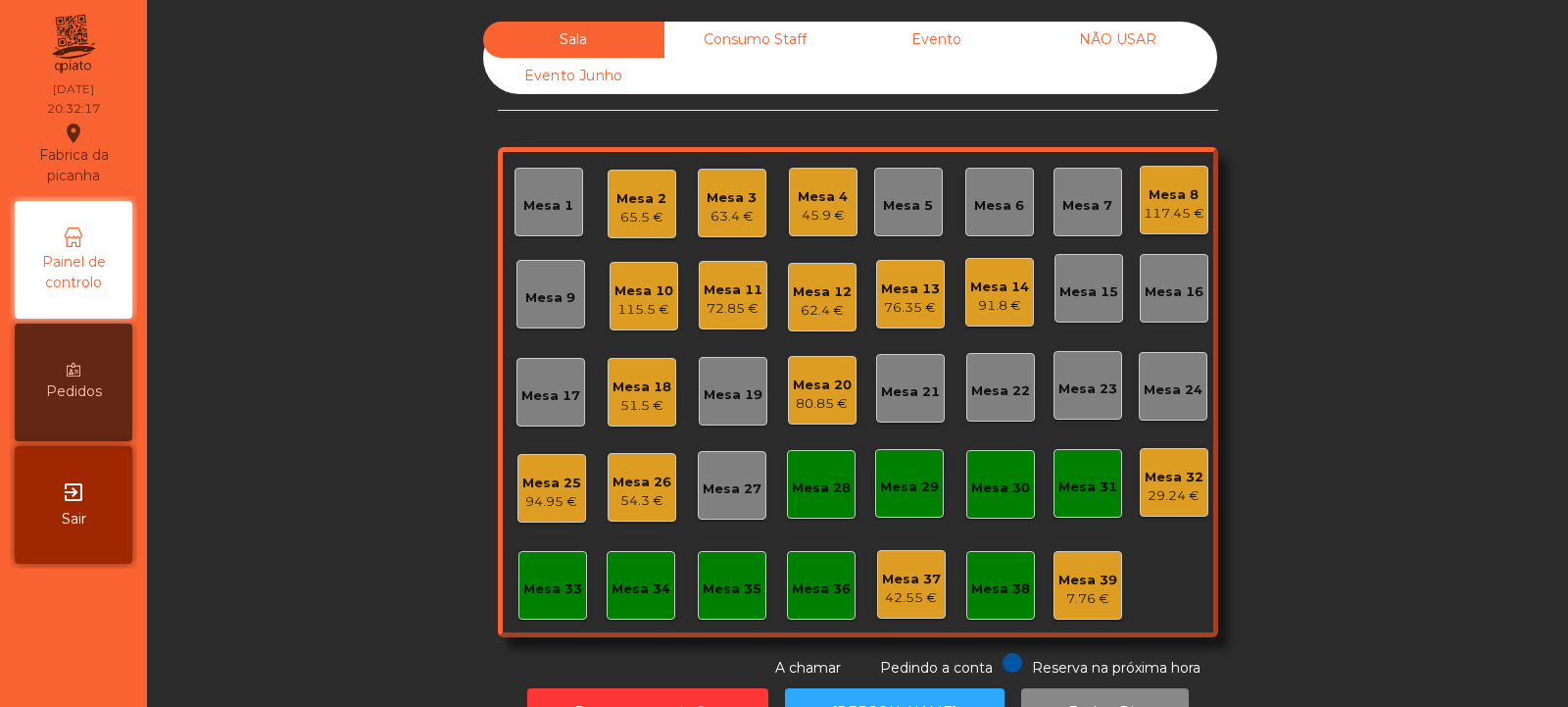
click at [568, 518] on div "Mesa 25 94.95 €" at bounding box center [551, 487] width 69 height 69
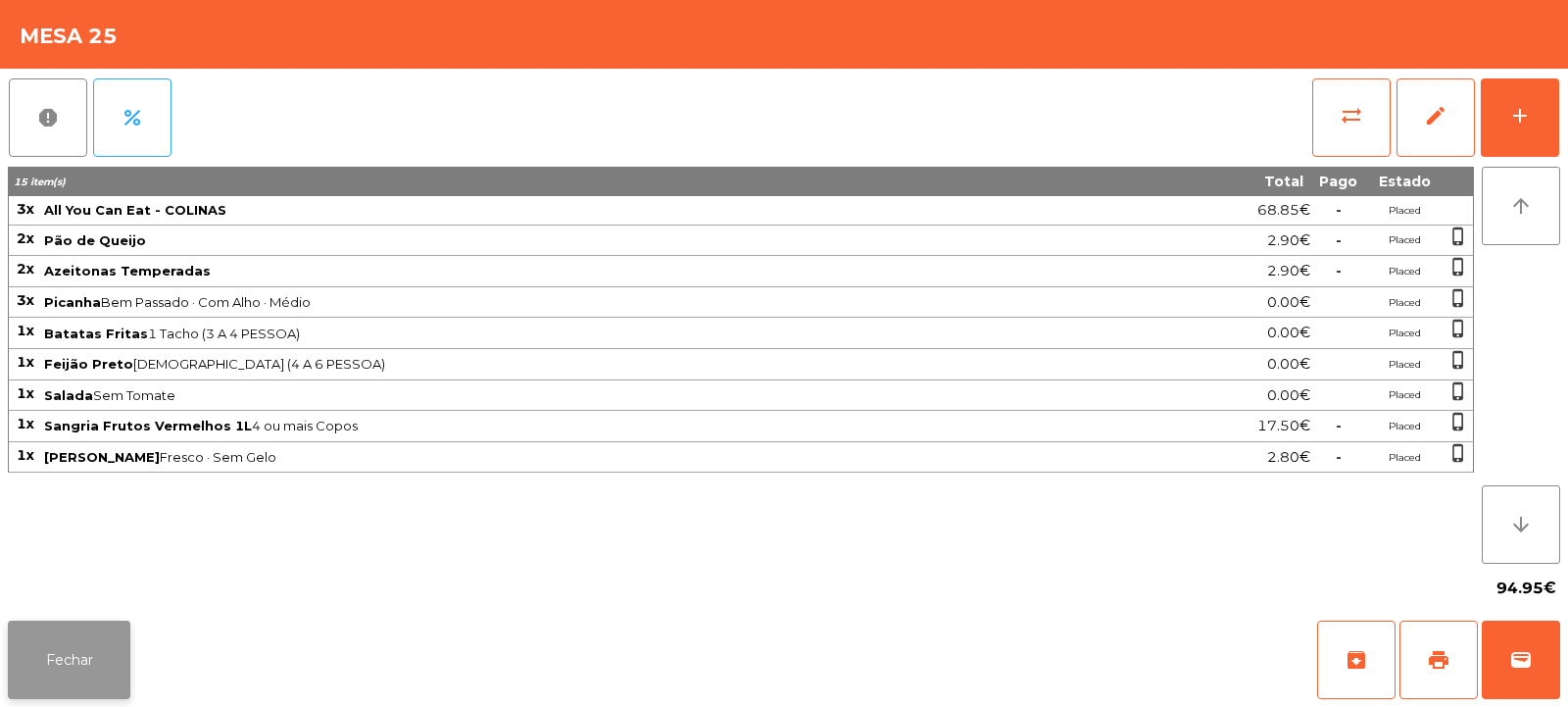
click at [108, 667] on button "Fechar" at bounding box center [69, 659] width 123 height 79
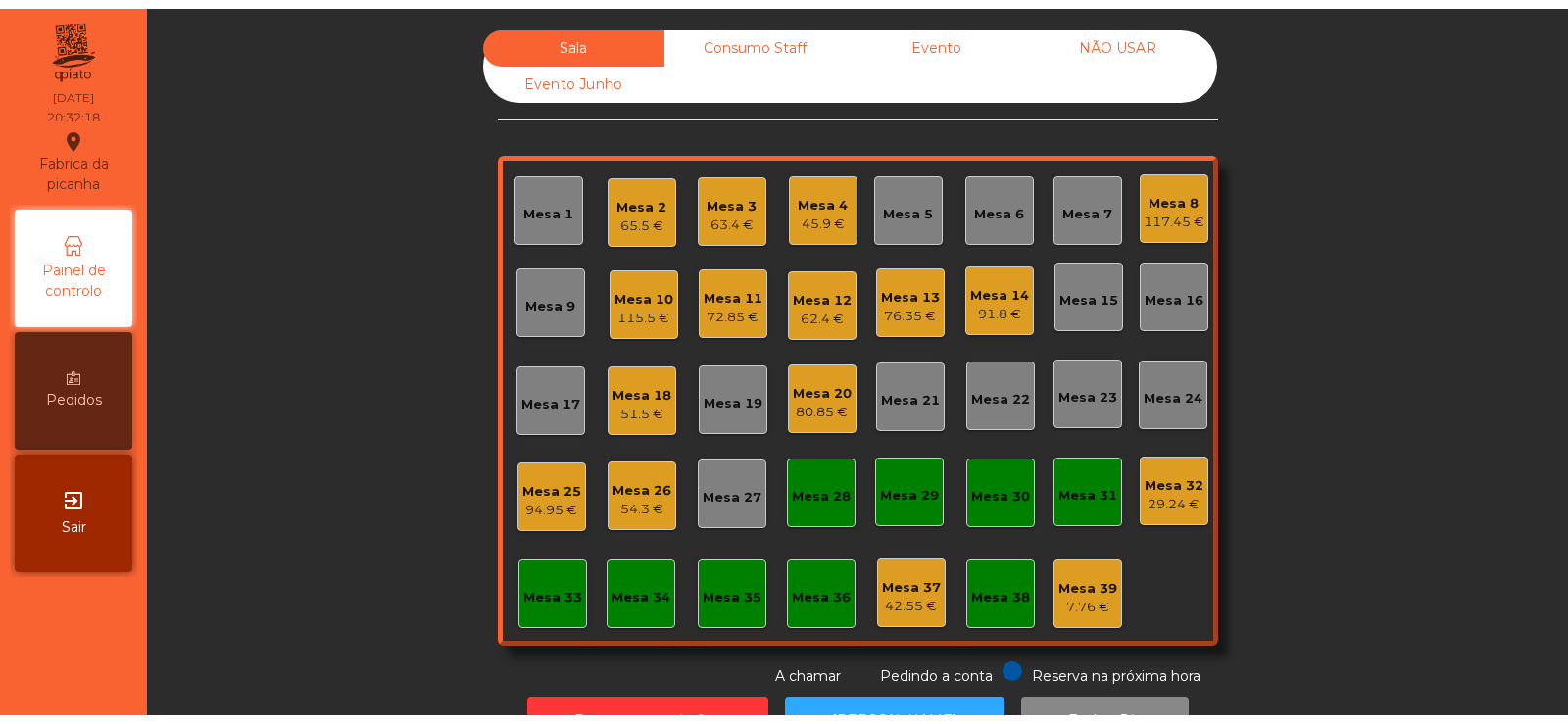
scroll to position [66, 0]
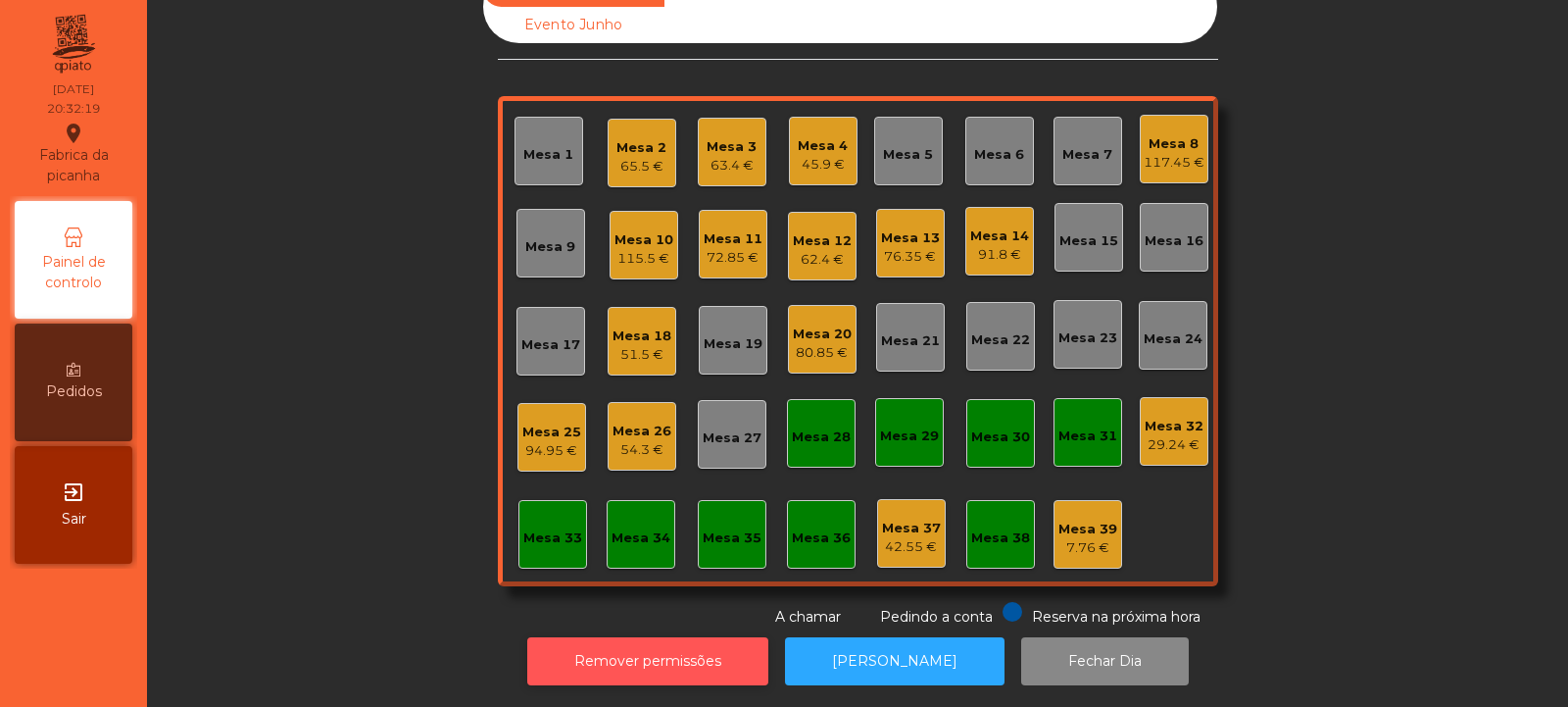
click at [681, 639] on button "Remover permissões" at bounding box center [647, 661] width 241 height 48
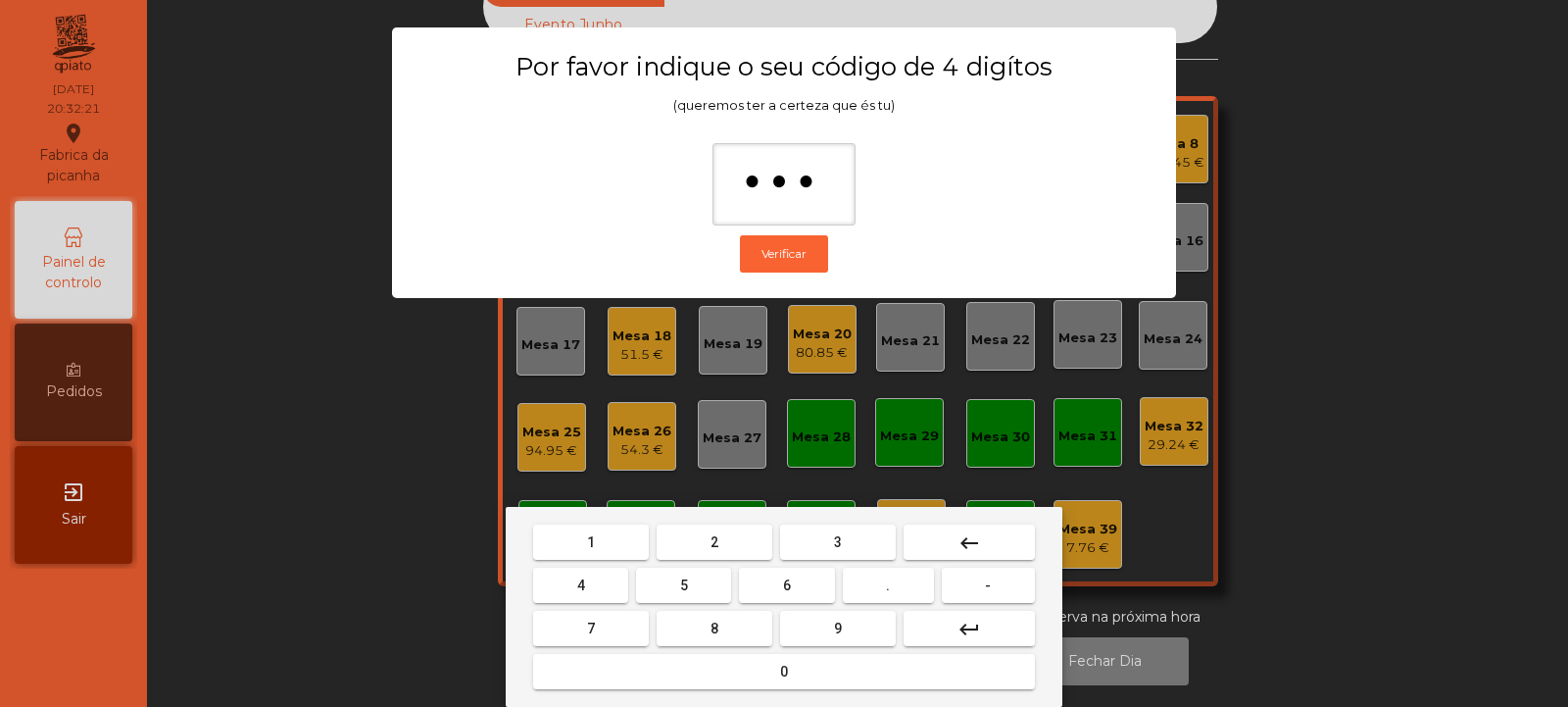
type input "****"
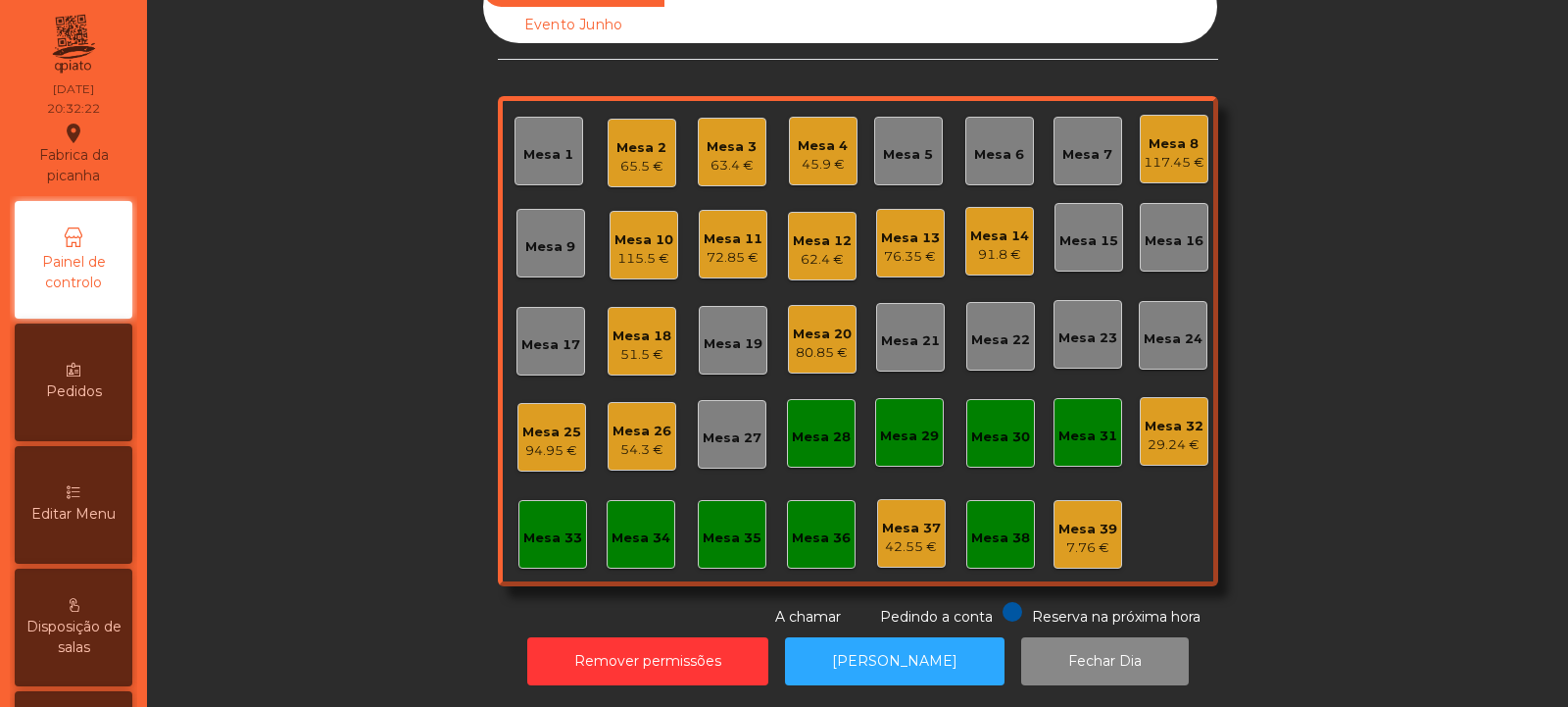
click at [1179, 435] on div "29.24 €" at bounding box center [1174, 445] width 59 height 20
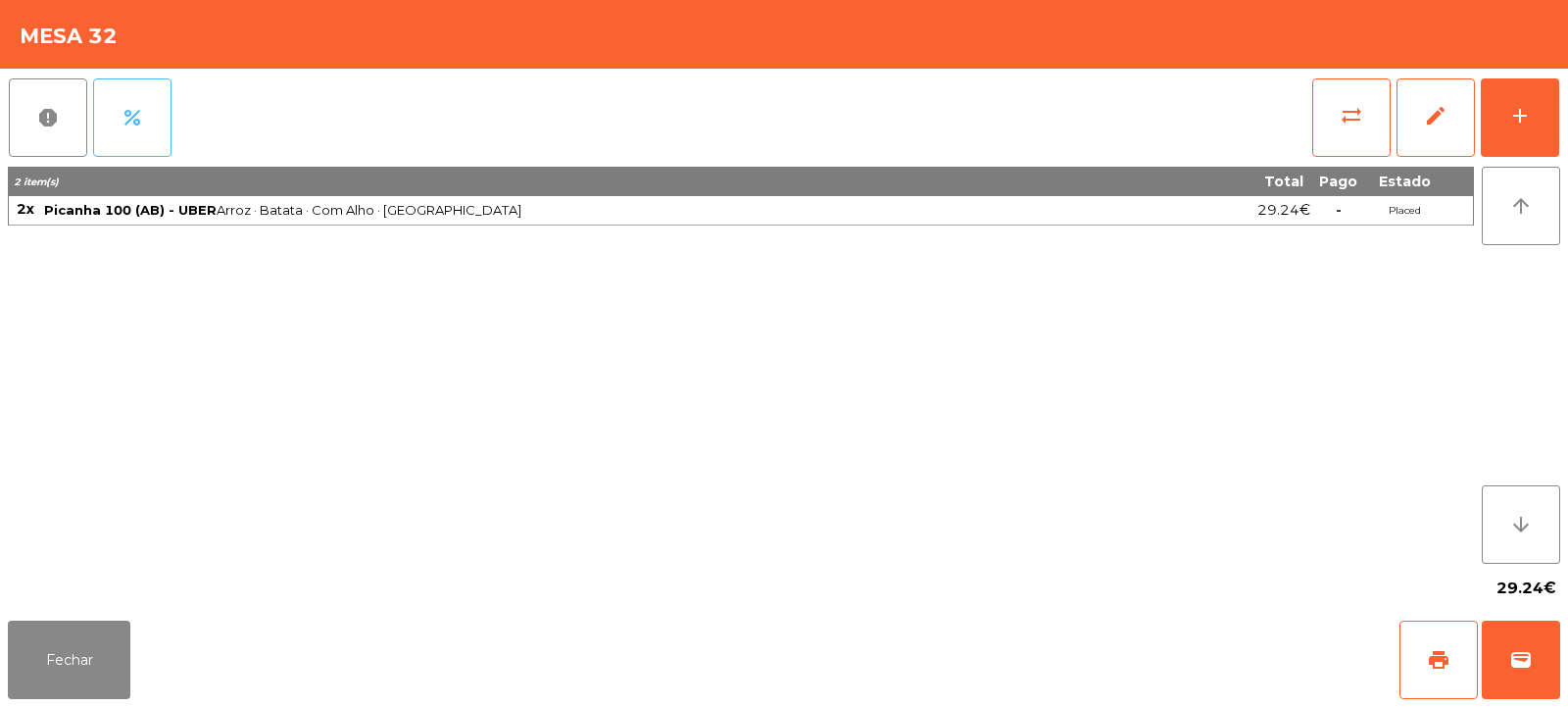
click at [118, 120] on button "percent" at bounding box center [132, 118] width 79 height 79
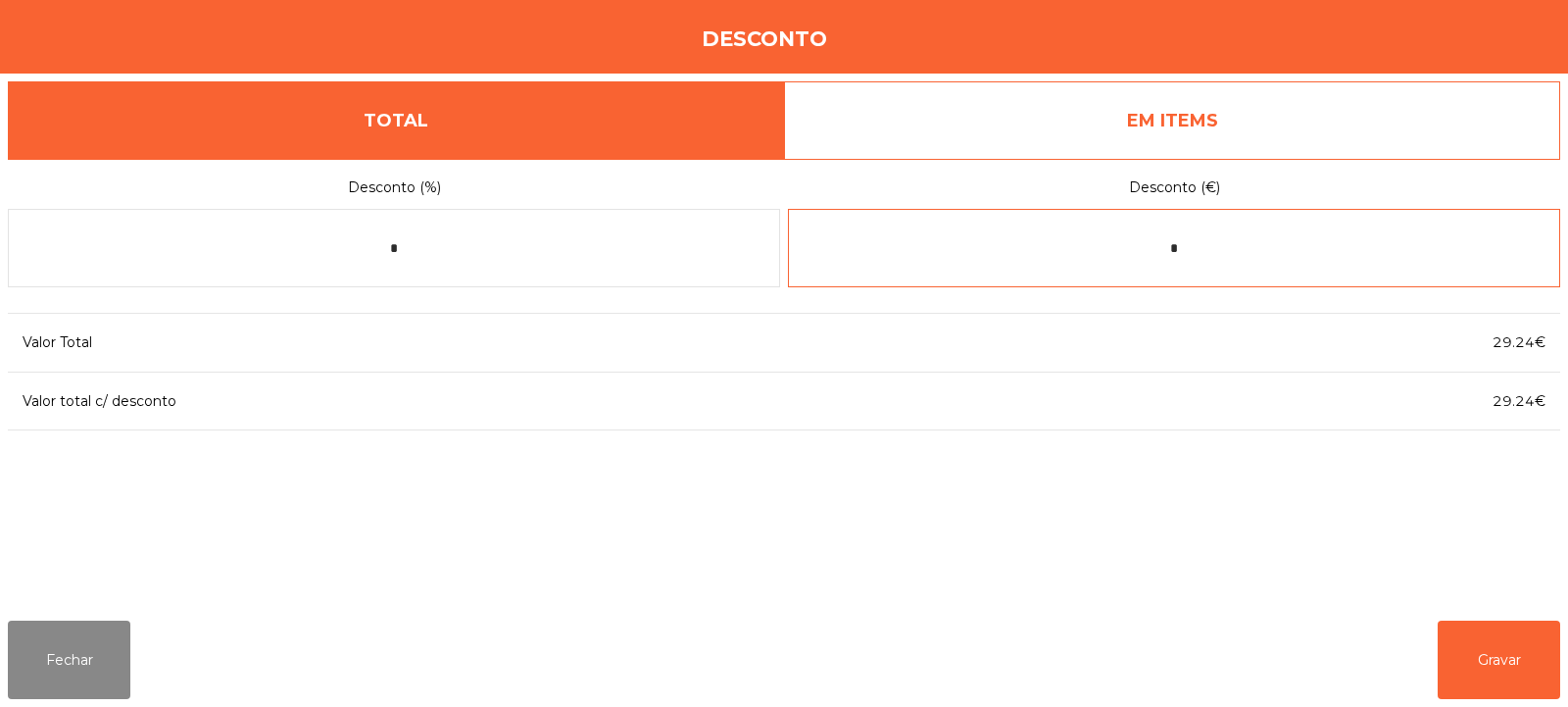
click at [1227, 251] on input "*" at bounding box center [1174, 248] width 772 height 79
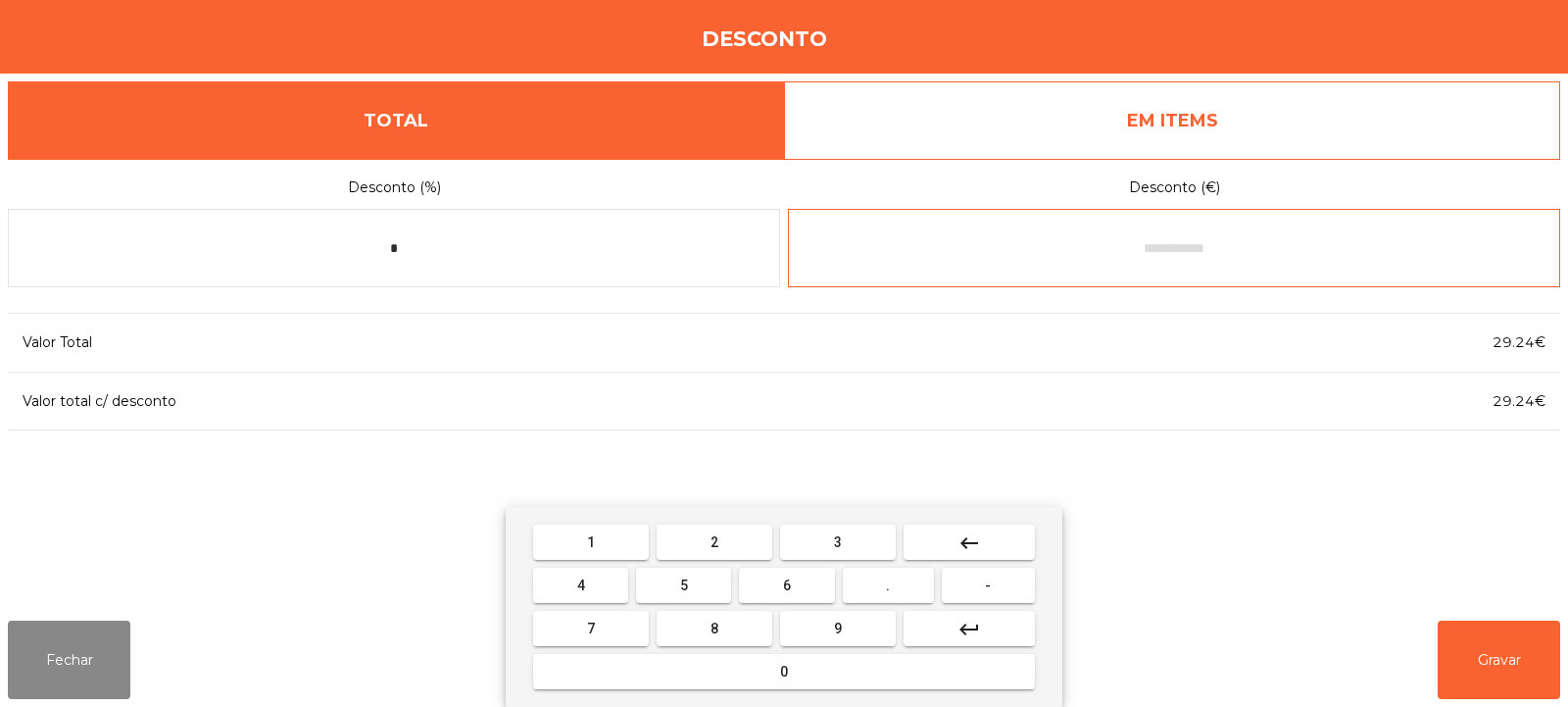
click at [817, 666] on button "0" at bounding box center [784, 671] width 501 height 35
type input "*"
click at [784, 670] on span "0" at bounding box center [784, 671] width 8 height 16
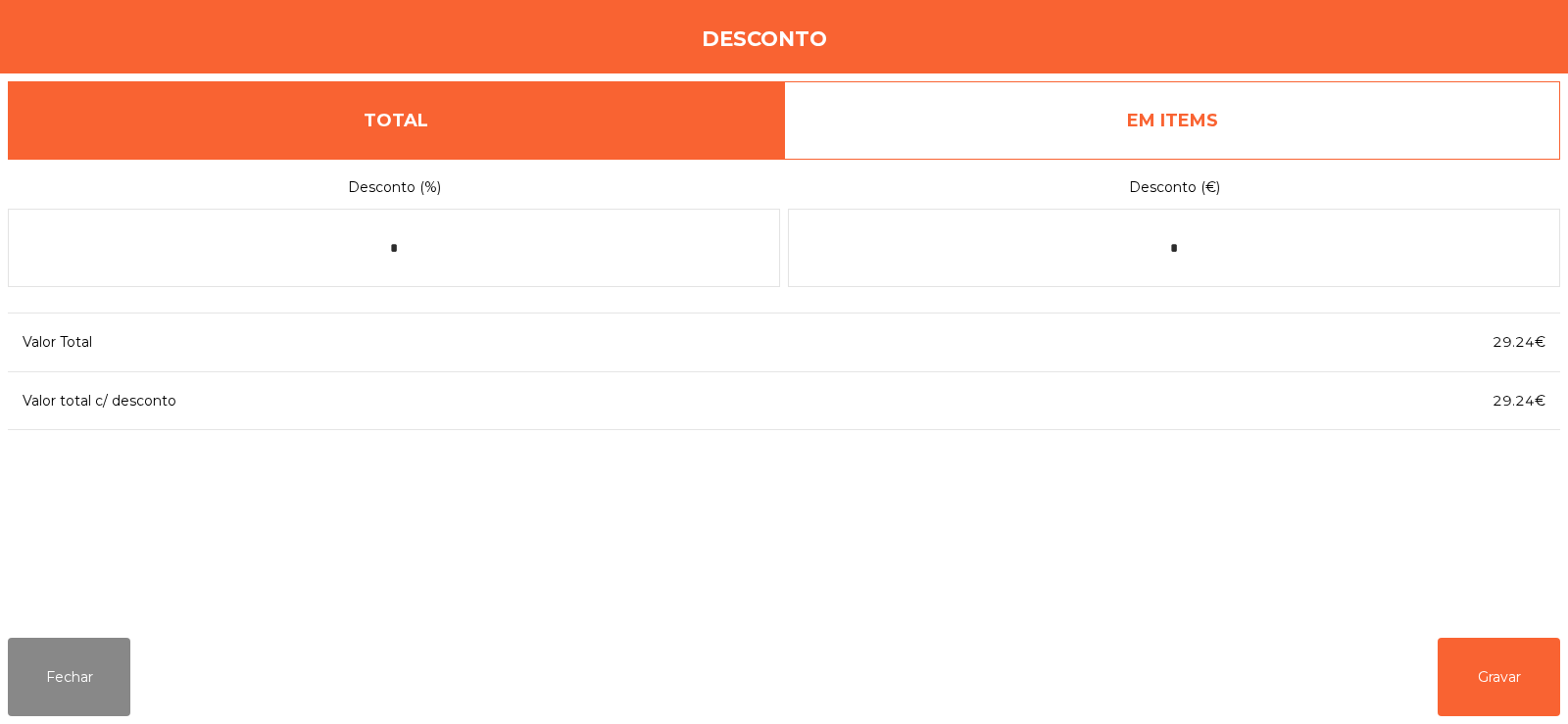
scroll to position [48, 0]
click at [1150, 499] on div "Desconto (%) * Desconto (€) * Valor Total 29.24€ Valor total c/ desconto 29.24€" at bounding box center [784, 390] width 1552 height 463
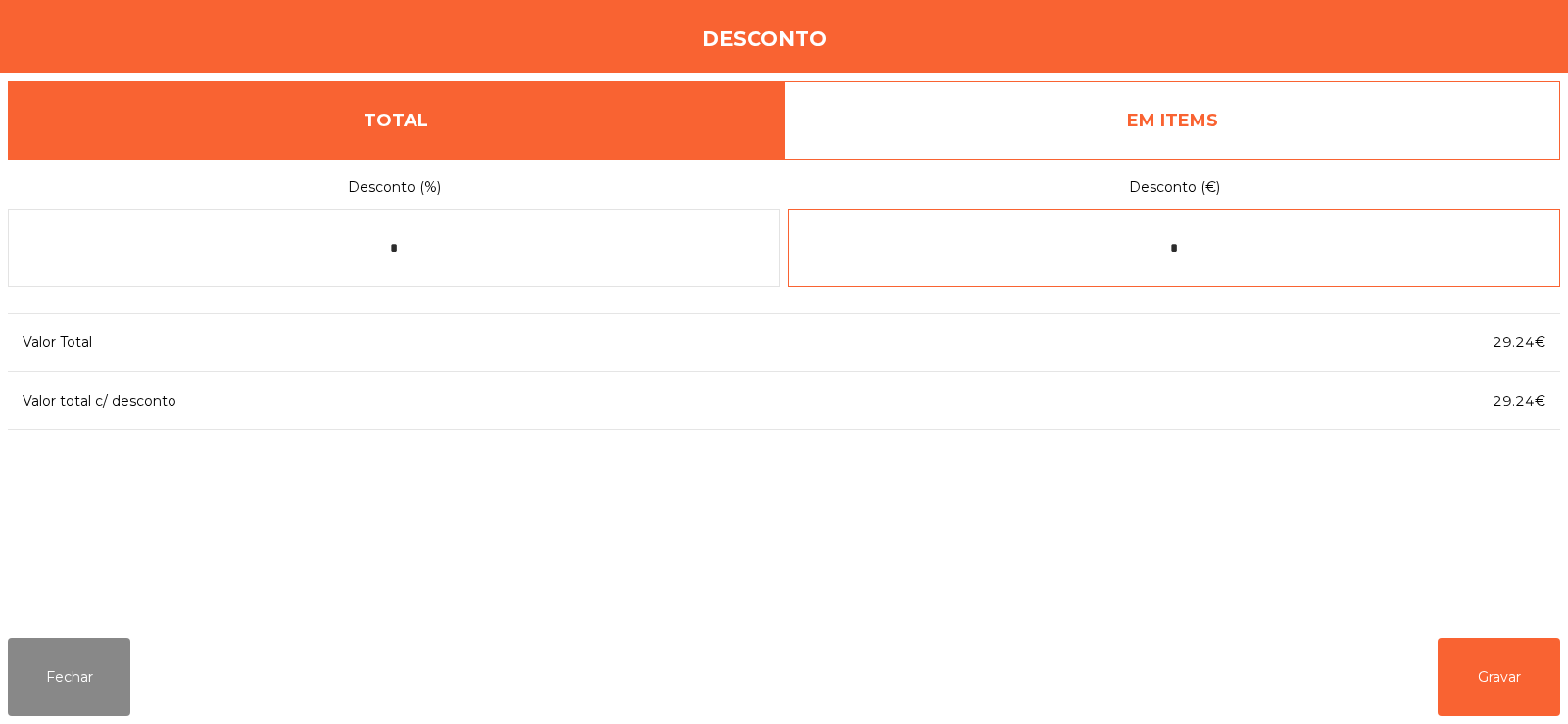
click at [1253, 244] on input "*" at bounding box center [1174, 248] width 772 height 79
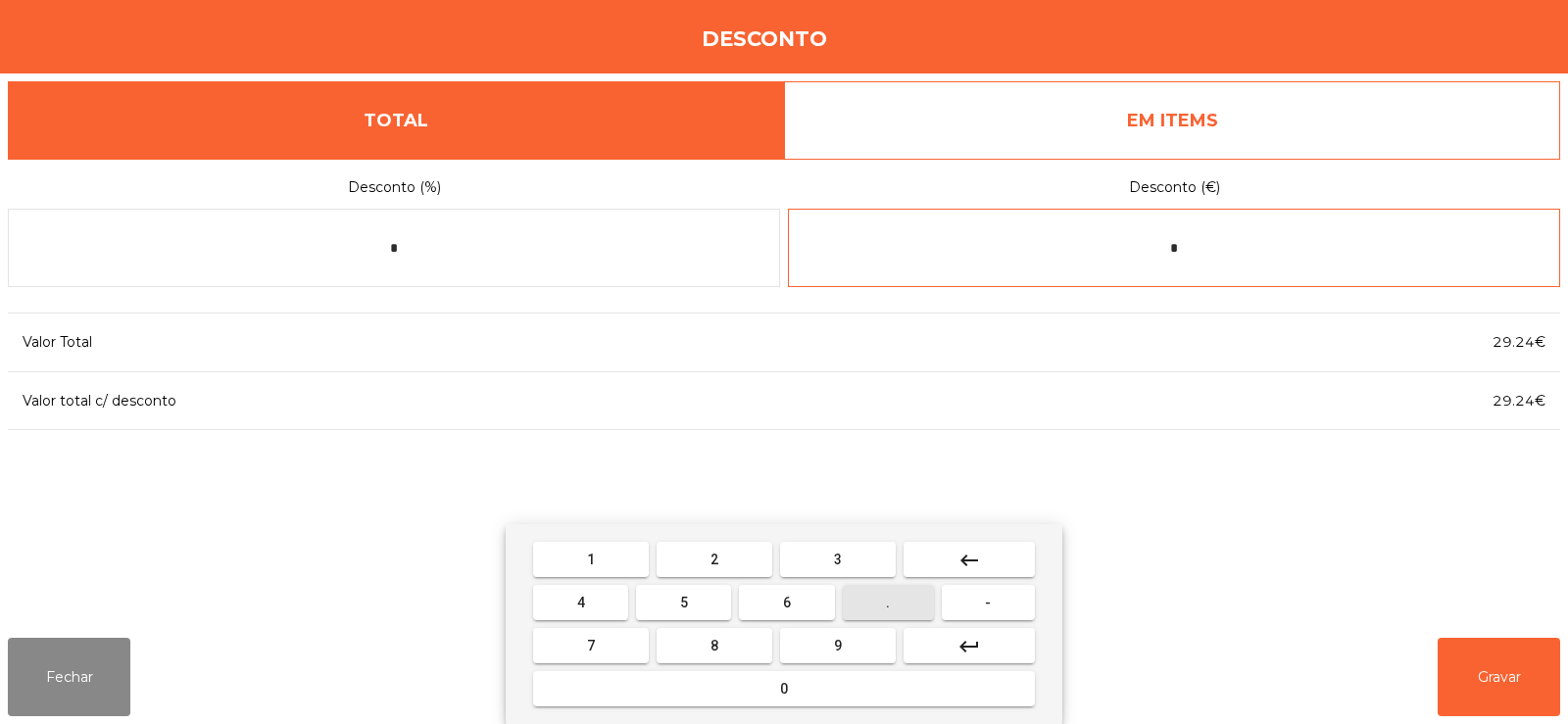
click at [889, 602] on span "." at bounding box center [888, 603] width 4 height 16
click at [765, 689] on button "0" at bounding box center [784, 688] width 501 height 35
click at [591, 558] on span "1" at bounding box center [591, 560] width 8 height 16
type input "****"
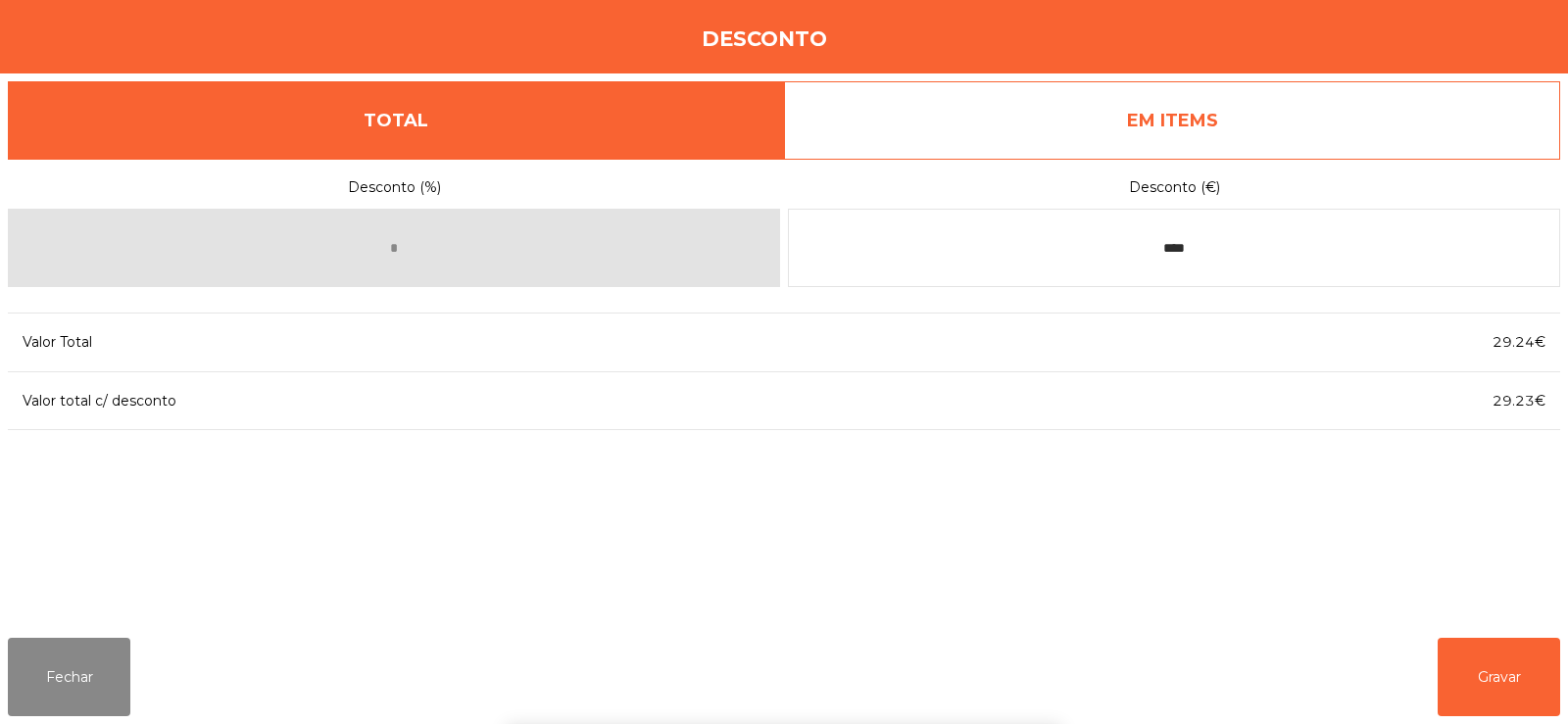
click at [1515, 684] on div "1 2 3 keyboard_backspace 4 5 6 . - 7 8 9 keyboard_return 0" at bounding box center [784, 624] width 1568 height 200
click at [1511, 679] on button "Gravar" at bounding box center [1499, 677] width 123 height 79
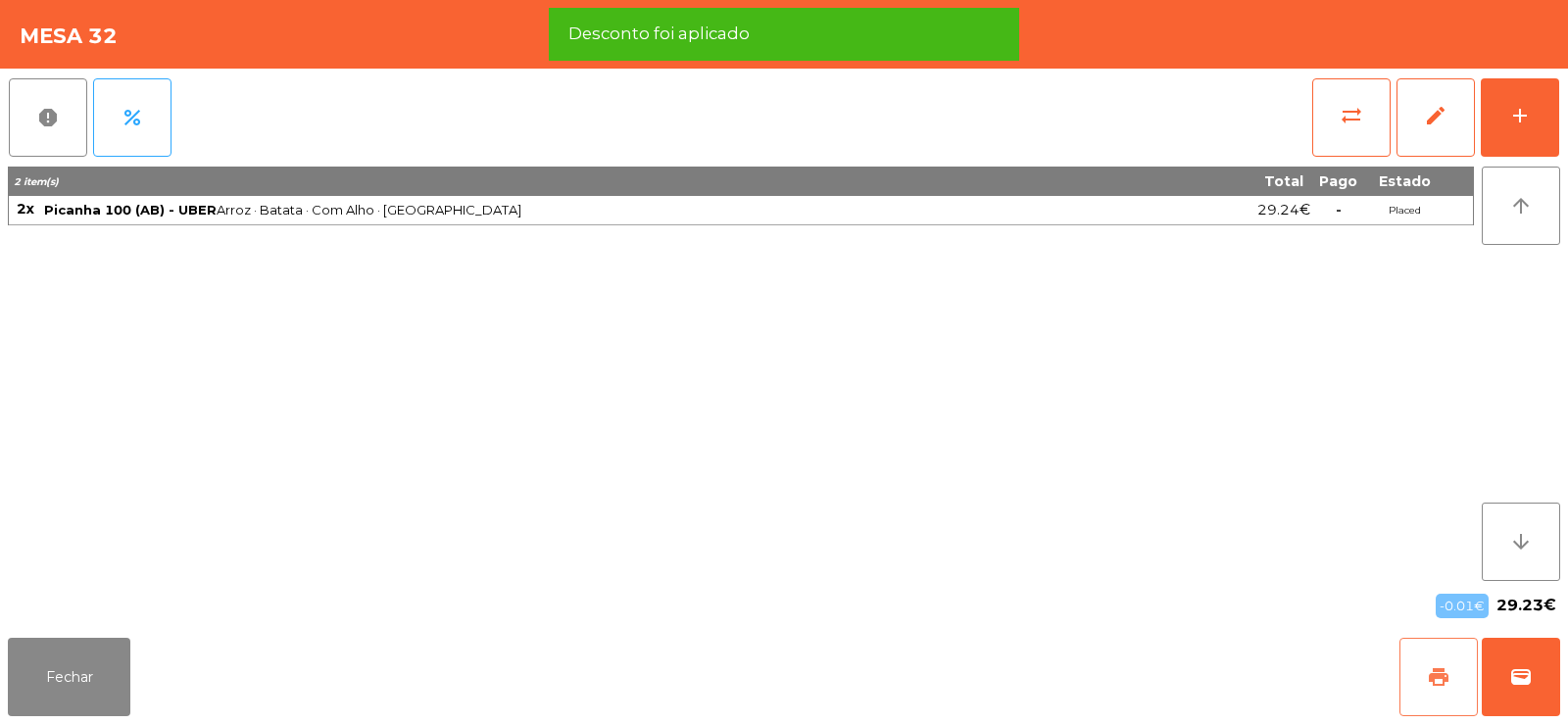
click at [1440, 691] on button "print" at bounding box center [1438, 677] width 79 height 79
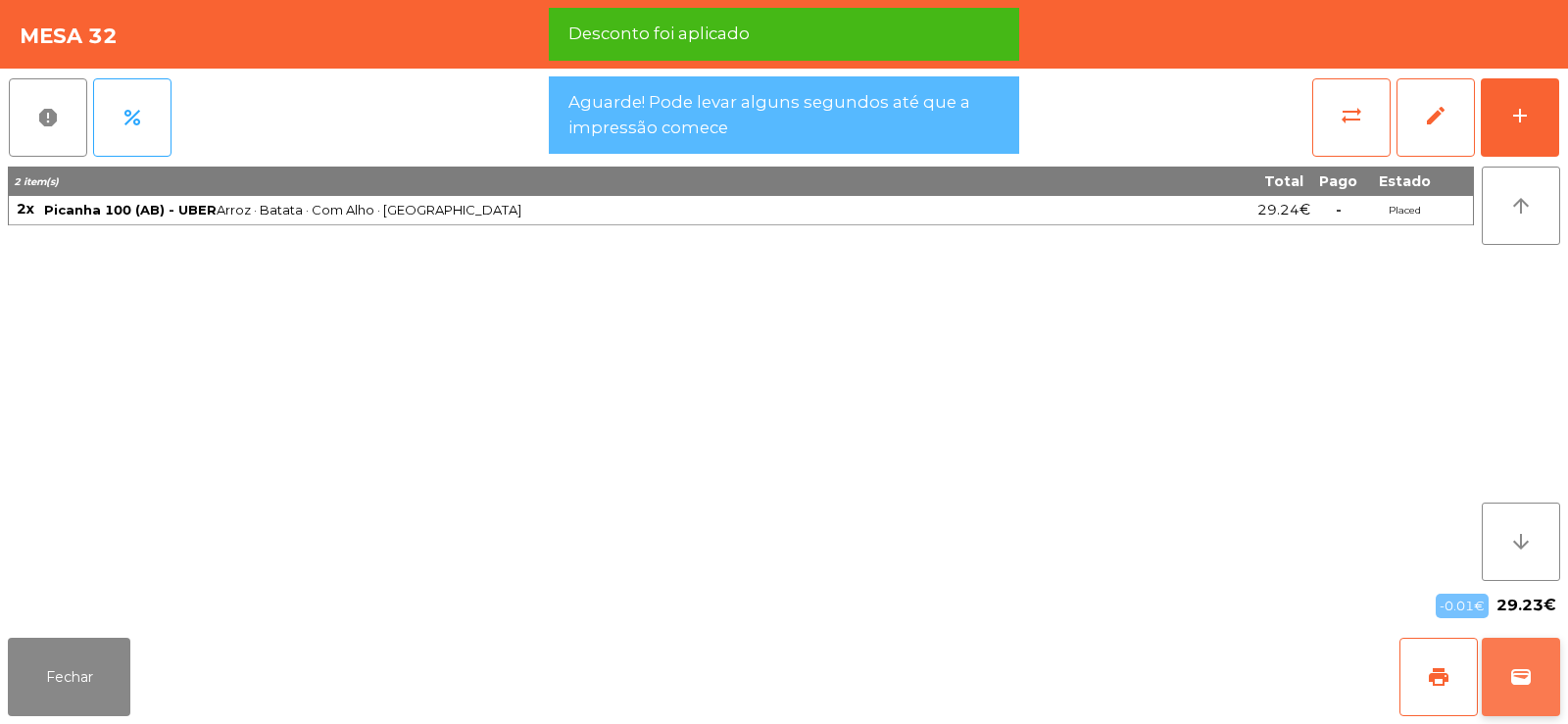
click at [1524, 696] on button "wallet" at bounding box center [1521, 677] width 79 height 79
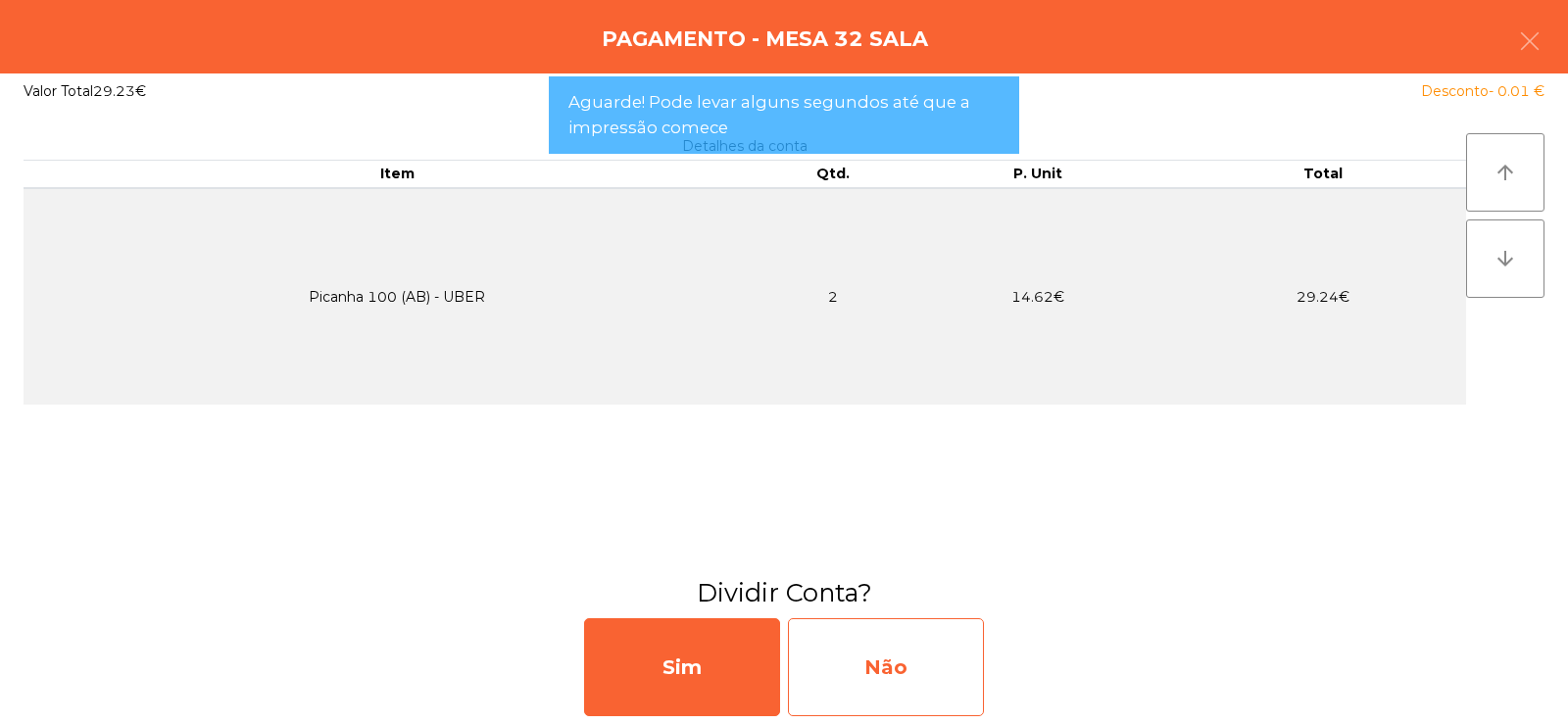
click at [897, 653] on div "Não" at bounding box center [886, 667] width 196 height 98
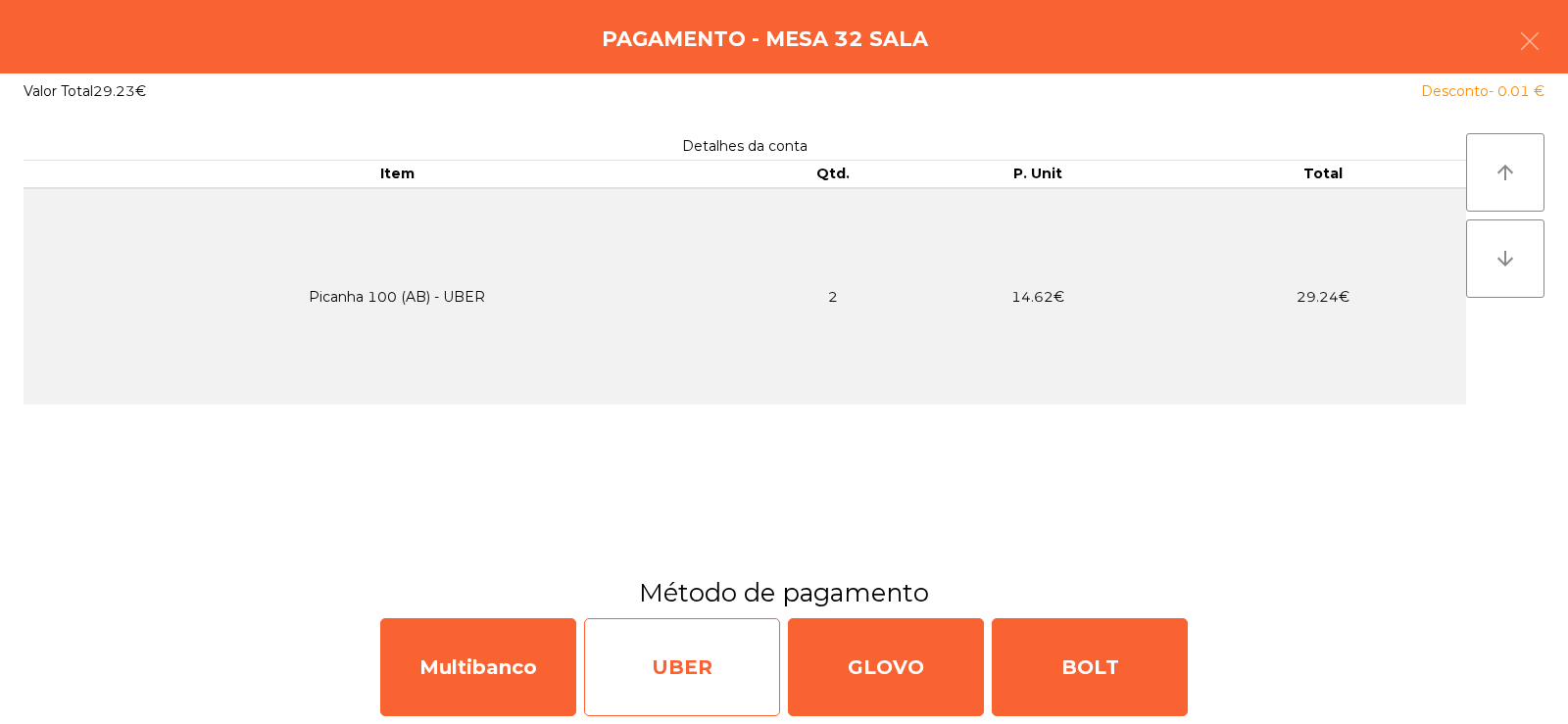
click at [754, 682] on div "UBER" at bounding box center [682, 667] width 196 height 98
select select "**"
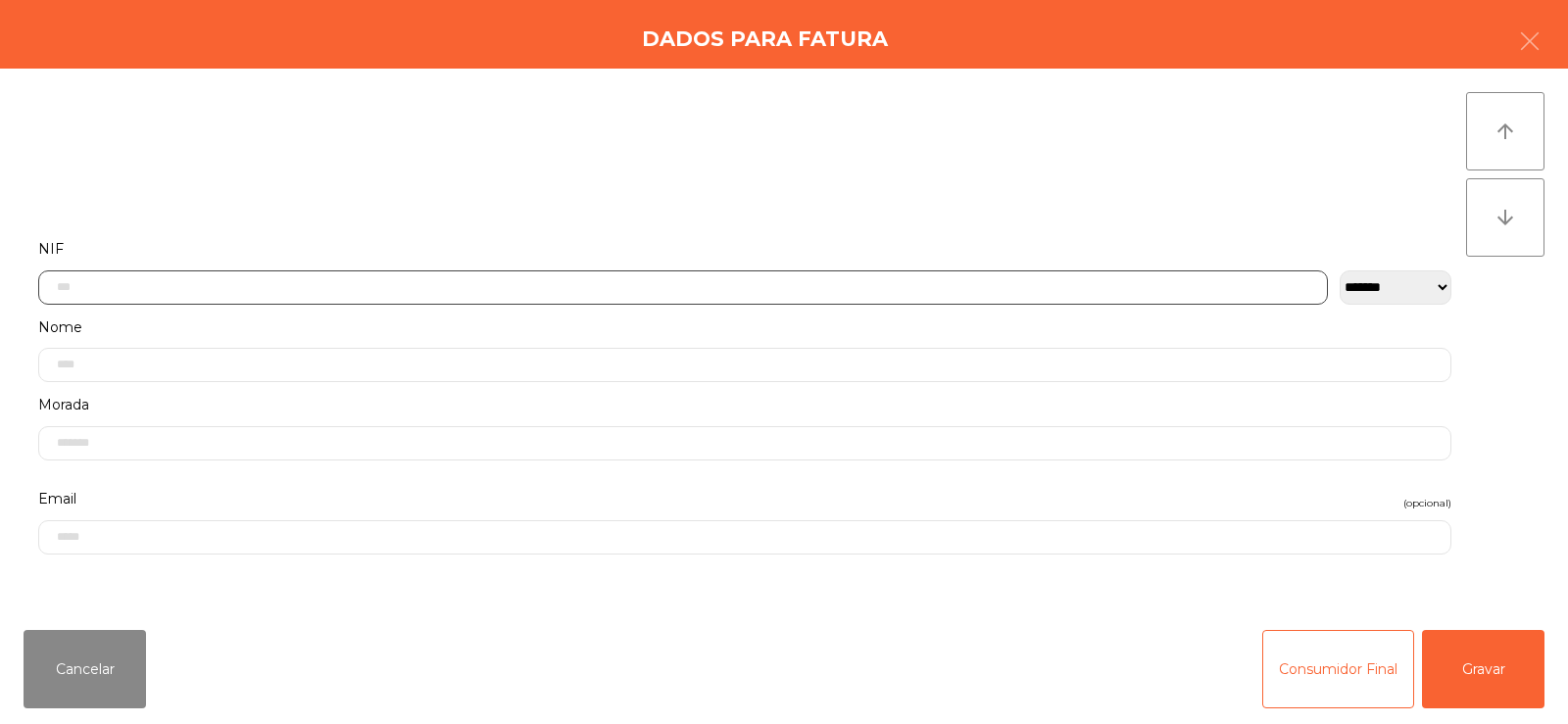
click at [878, 288] on input "text" at bounding box center [682, 288] width 1289 height 34
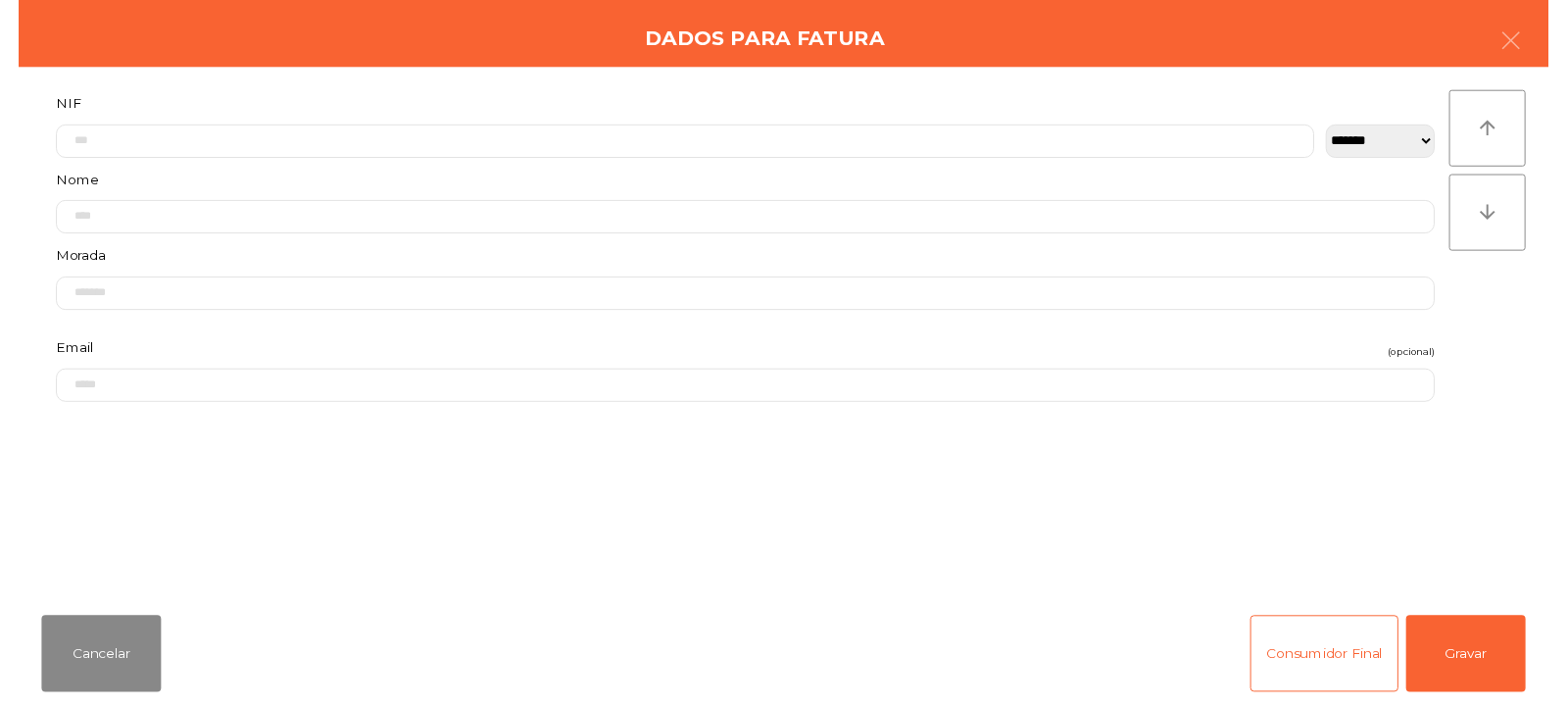
scroll to position [66, 0]
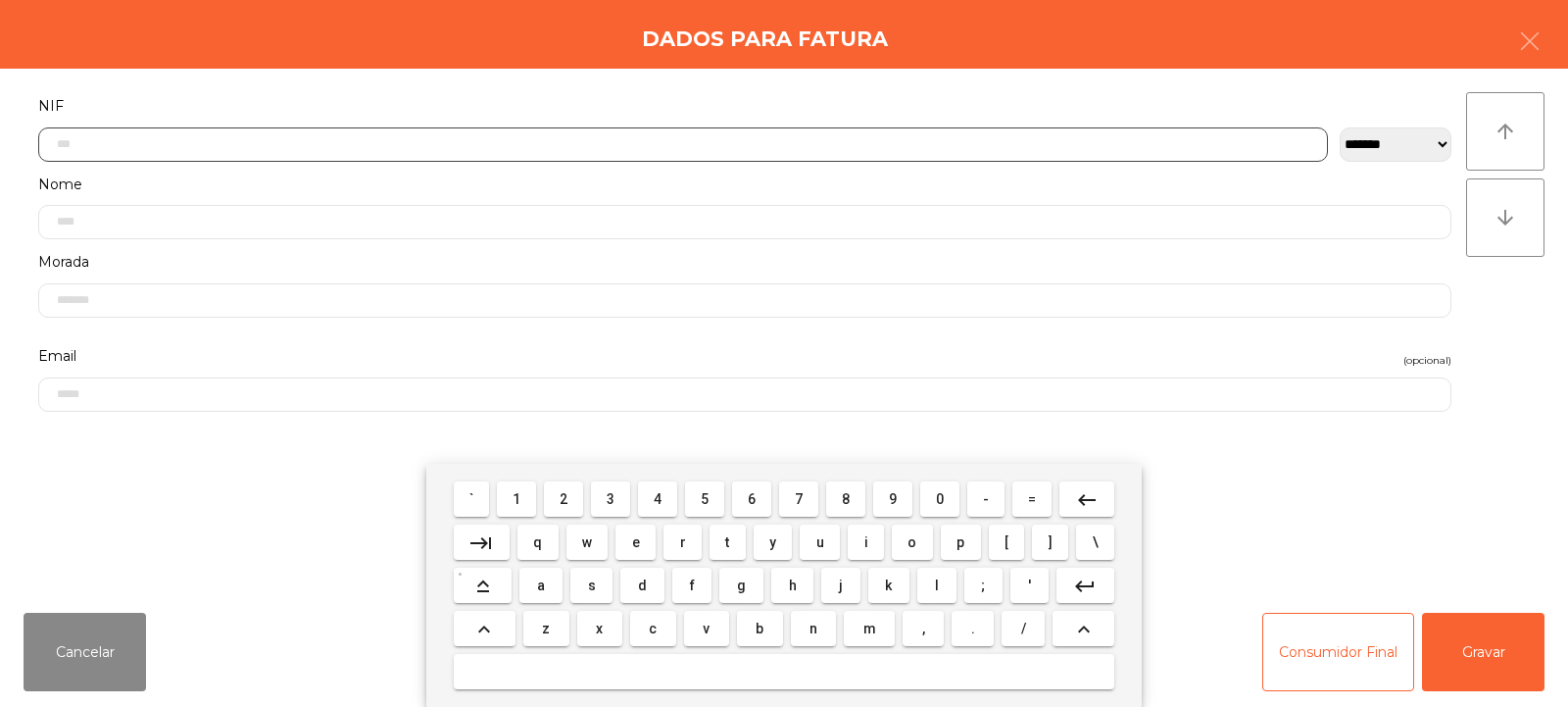
click at [805, 138] on input "text" at bounding box center [682, 145] width 1289 height 34
click at [809, 142] on input "text" at bounding box center [682, 145] width 1289 height 34
click at [813, 137] on input "text" at bounding box center [682, 145] width 1289 height 34
type input "*********"
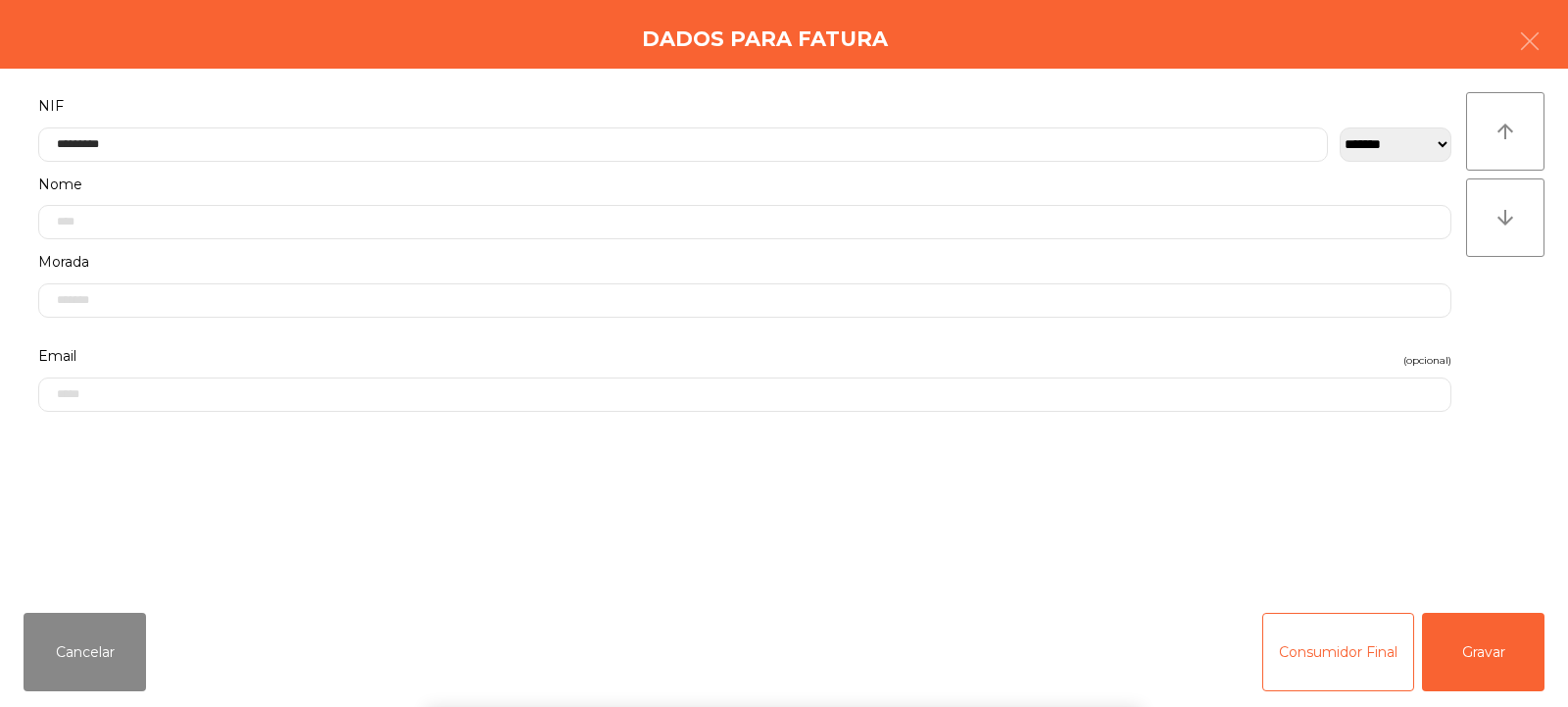
click at [1475, 626] on div "` 1 2 3 4 5 6 7 8 9 0 - = keyboard_backspace keyboard_tab q w e r t y u i o p […" at bounding box center [784, 584] width 1568 height 243
click at [1479, 635] on button "Gravar" at bounding box center [1483, 651] width 123 height 79
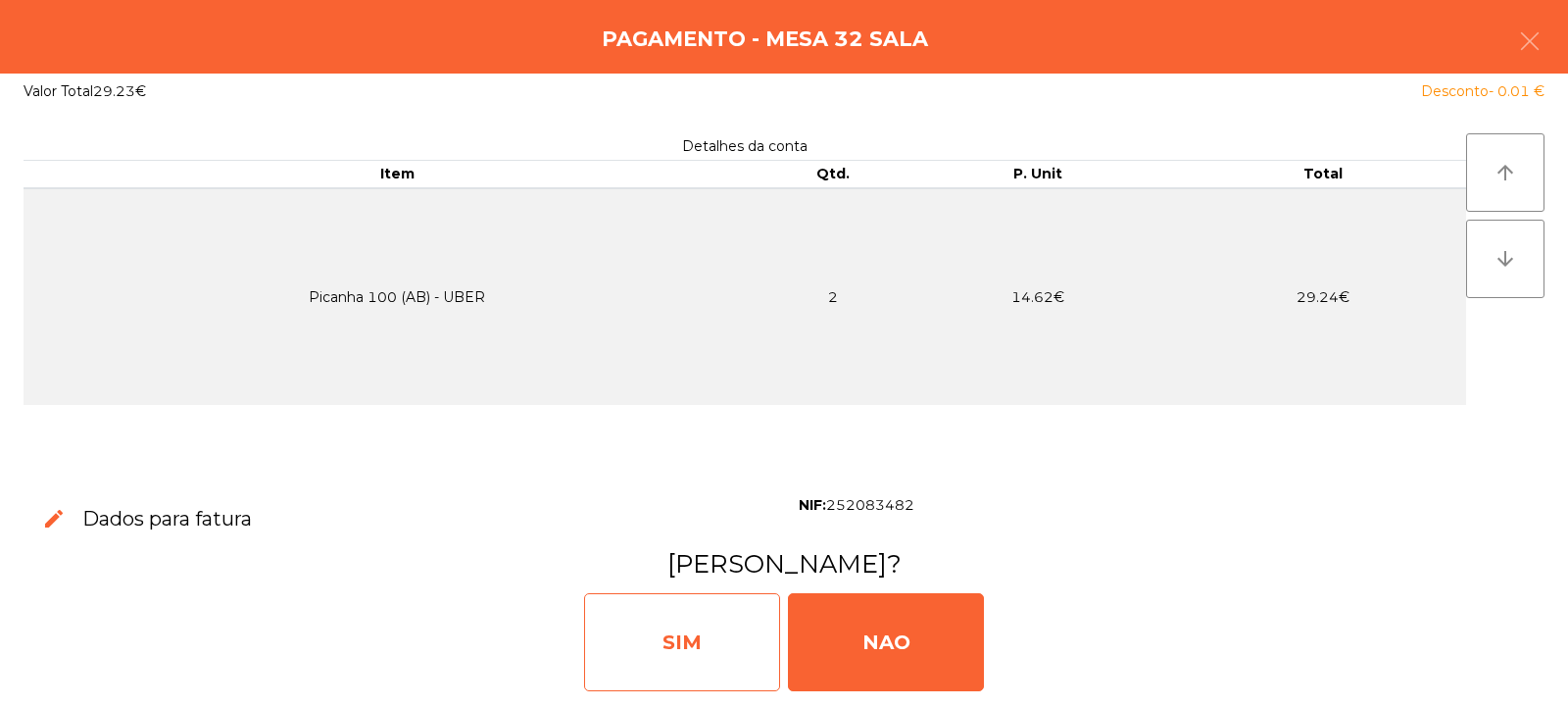
click at [724, 655] on div "SIM" at bounding box center [682, 642] width 196 height 98
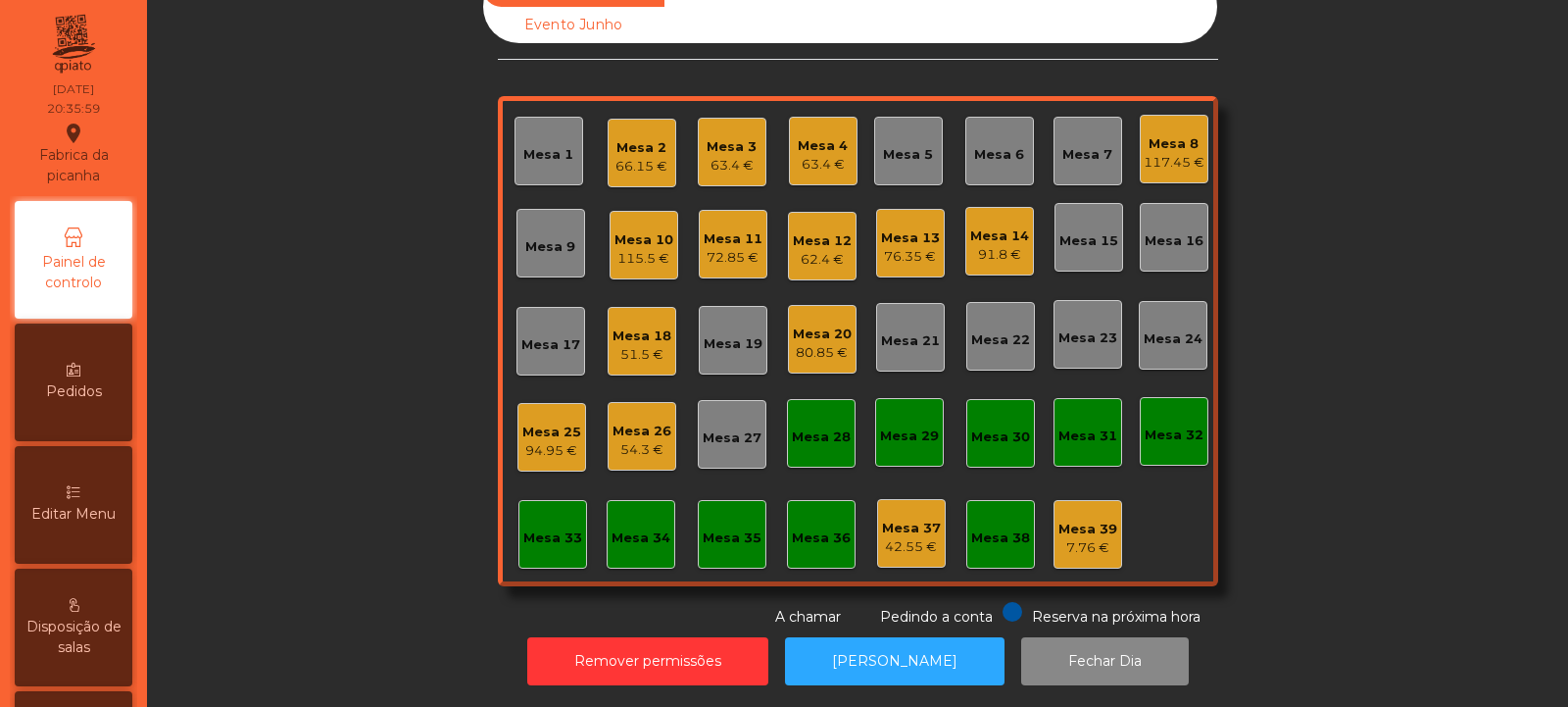
click at [997, 145] on div "Mesa 6" at bounding box center [999, 155] width 50 height 20
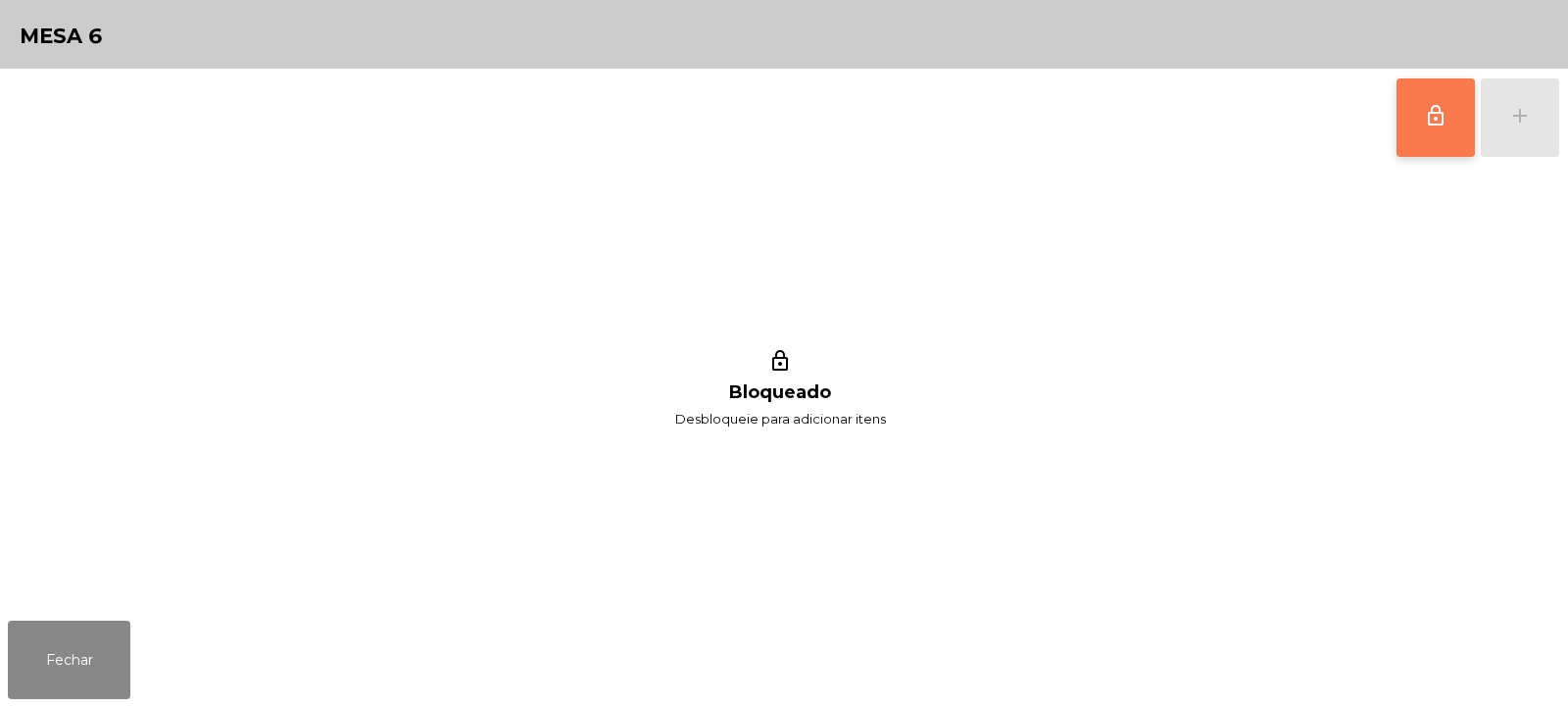
click at [1425, 121] on span "lock_outline" at bounding box center [1436, 116] width 24 height 24
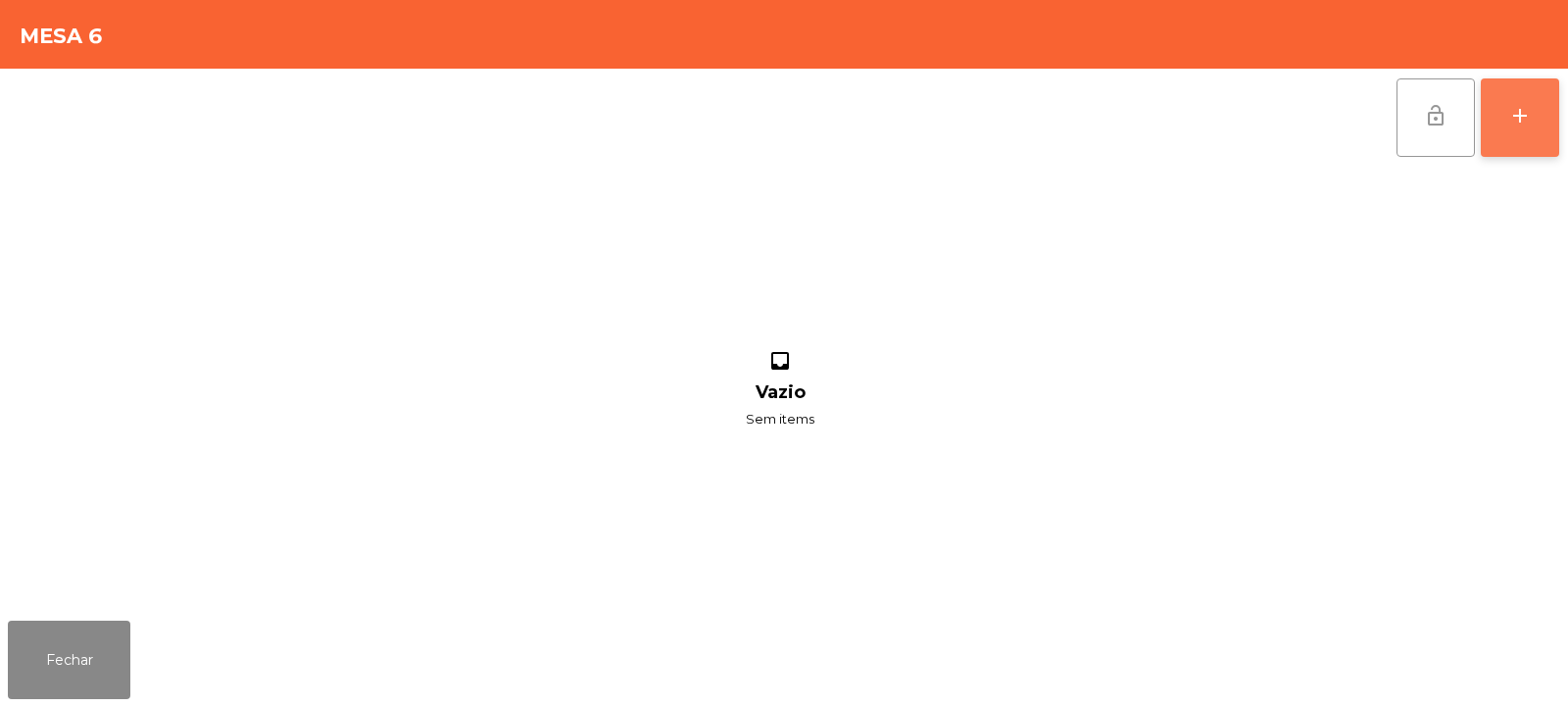
click at [1512, 122] on div "add" at bounding box center [1520, 116] width 24 height 24
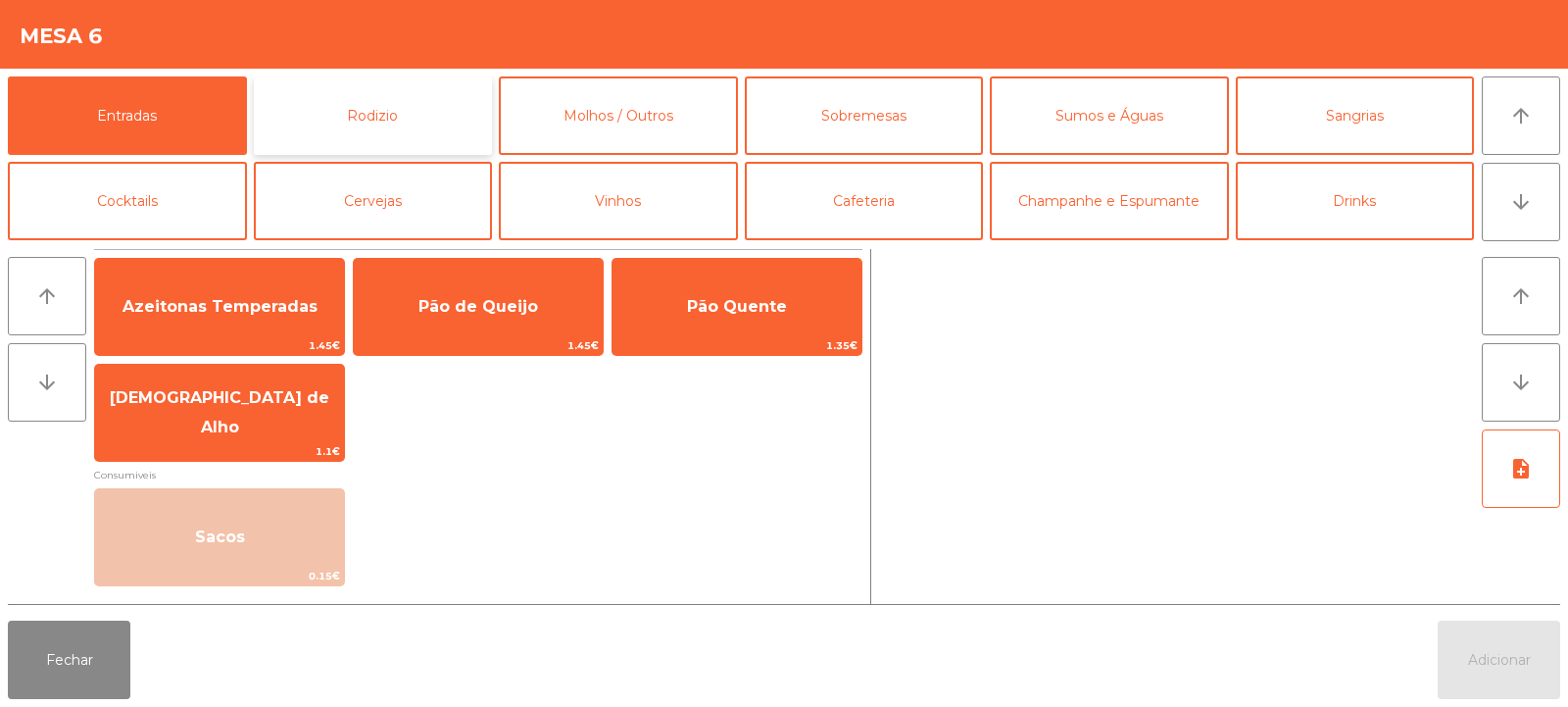
click at [382, 109] on button "Rodizio" at bounding box center [373, 116] width 239 height 79
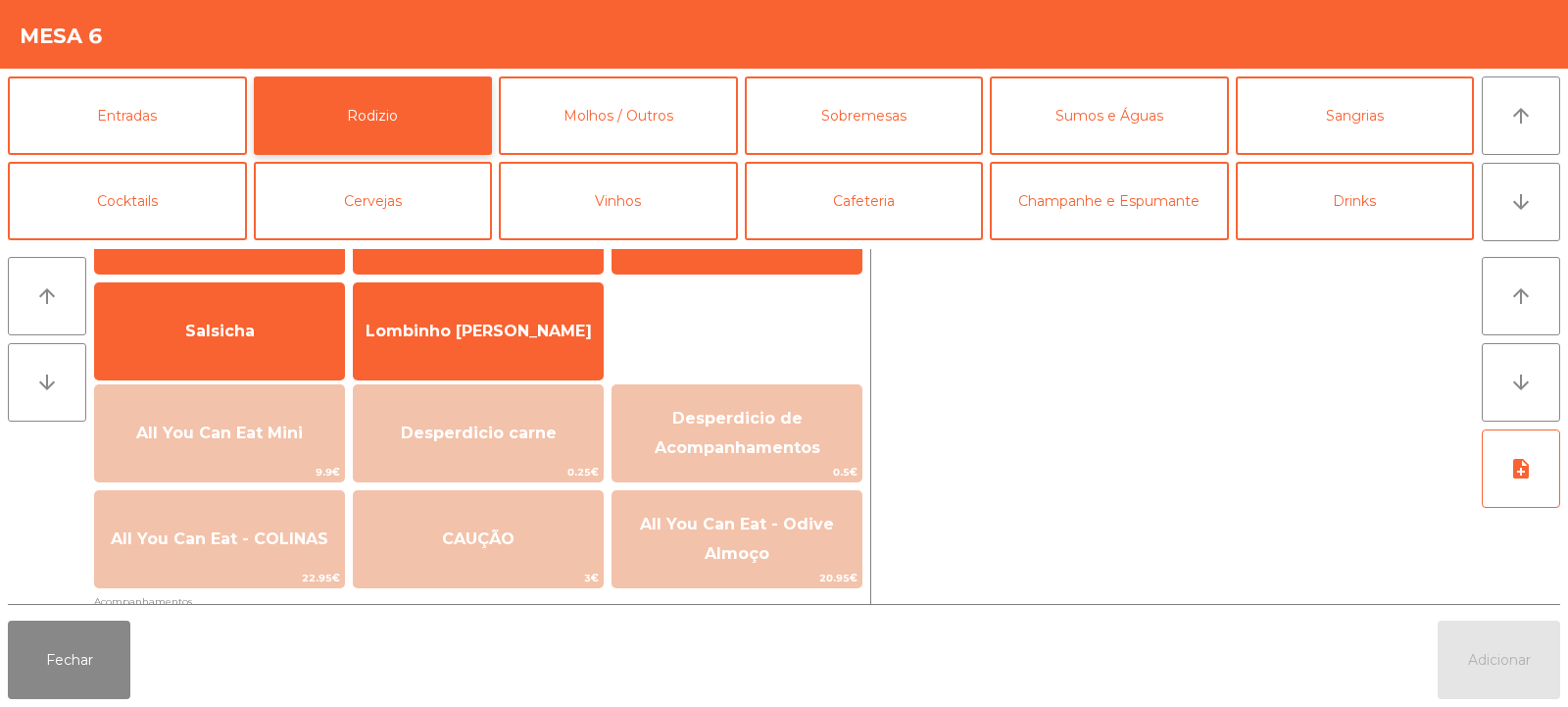
scroll to position [145, 0]
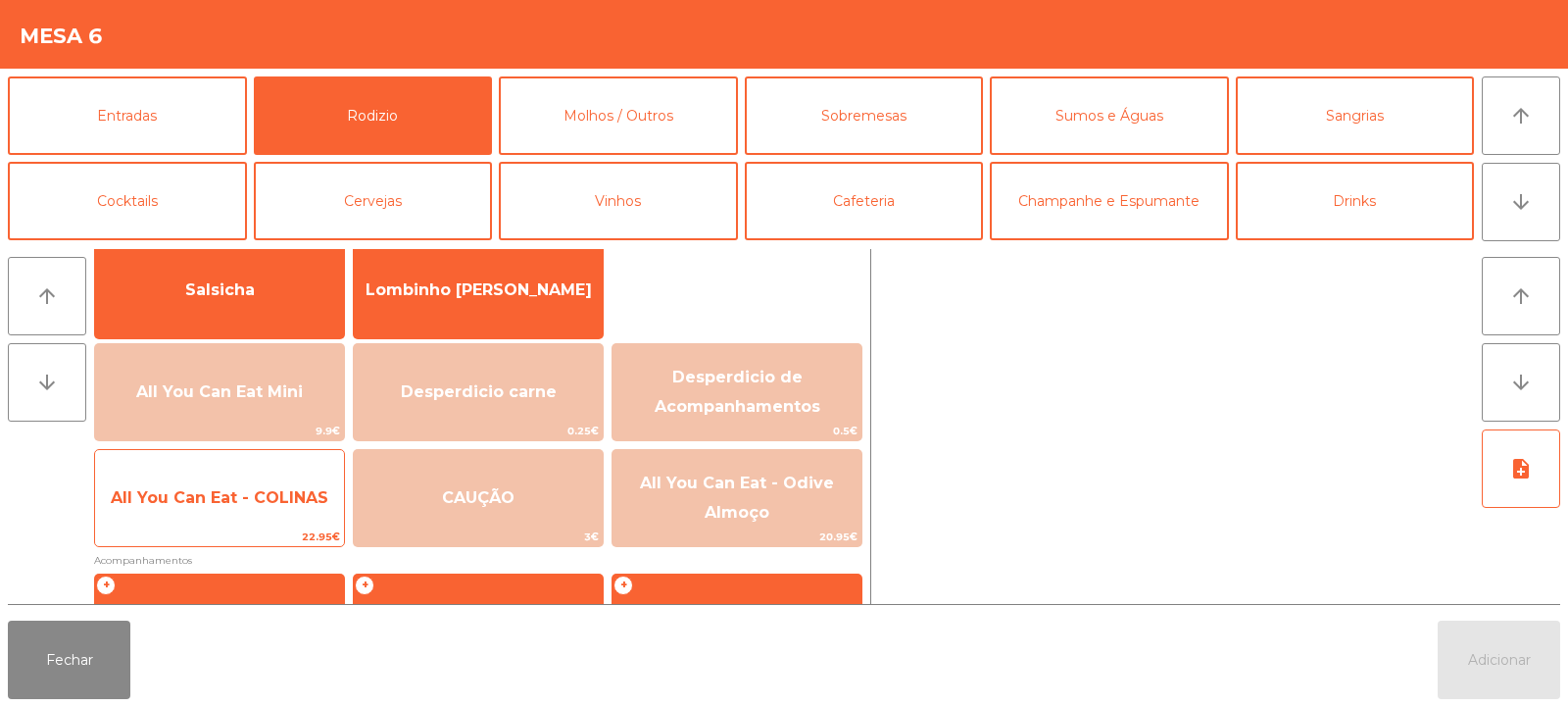
click at [262, 502] on span "All You Can Eat - COLINAS" at bounding box center [220, 497] width 218 height 19
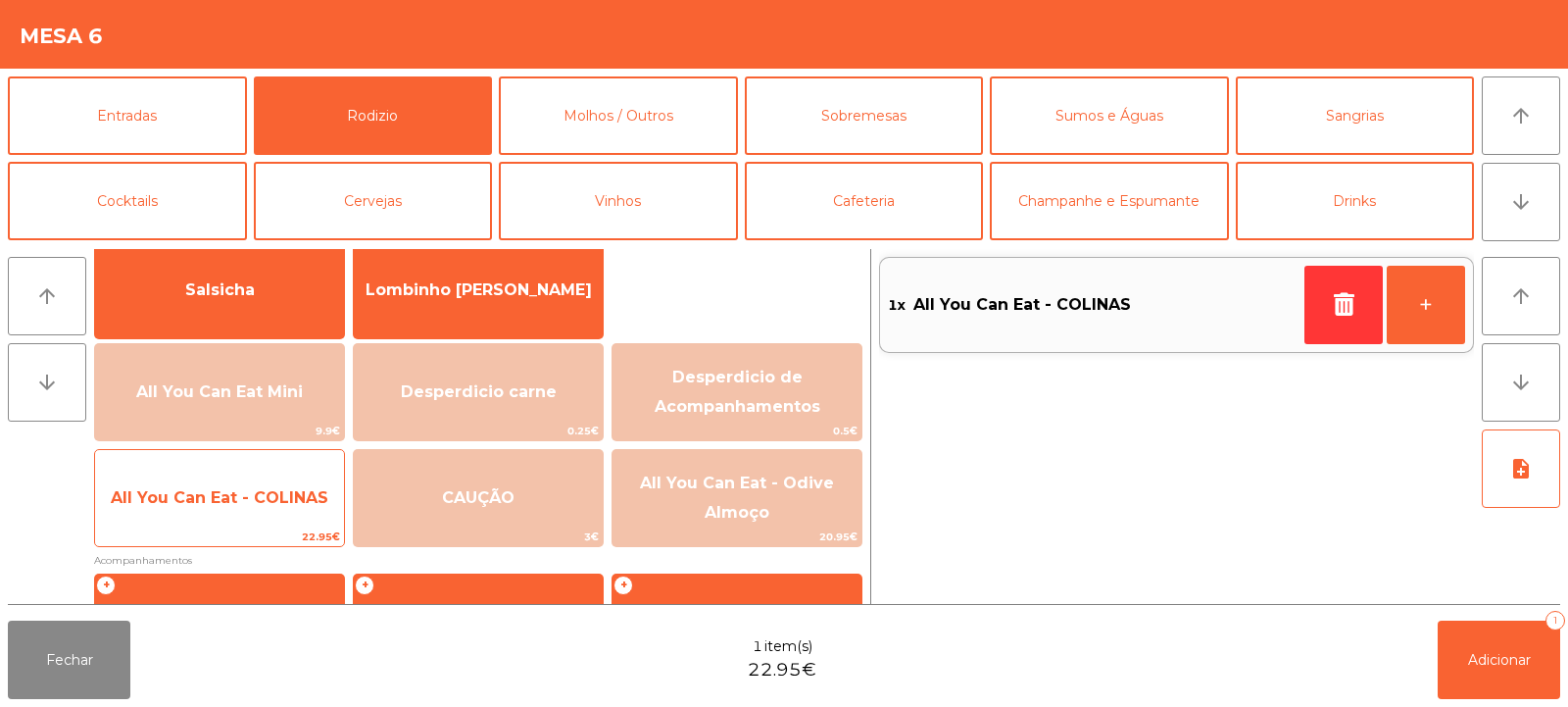
click at [264, 495] on span "All You Can Eat - COLINAS" at bounding box center [220, 497] width 218 height 19
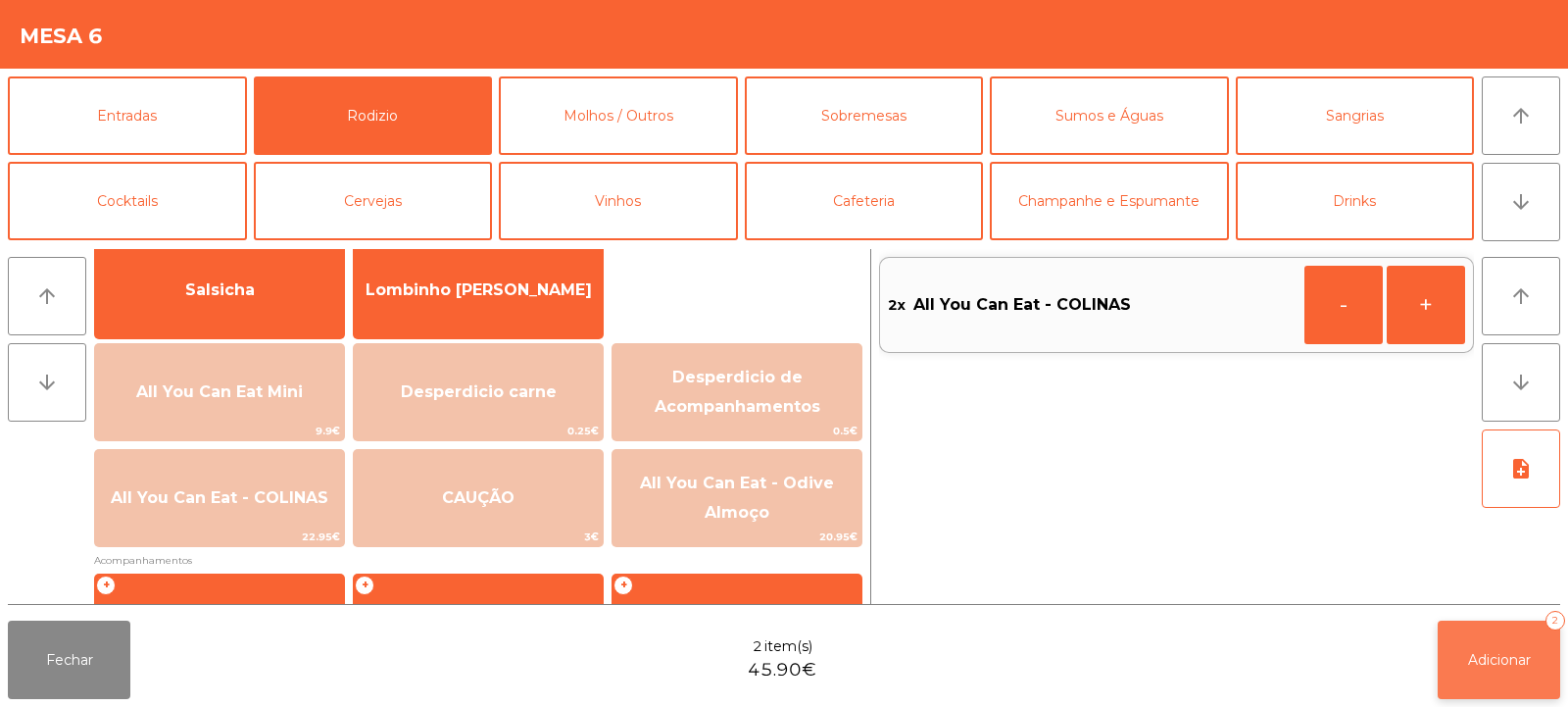
click at [1462, 650] on button "Adicionar 2" at bounding box center [1499, 659] width 123 height 79
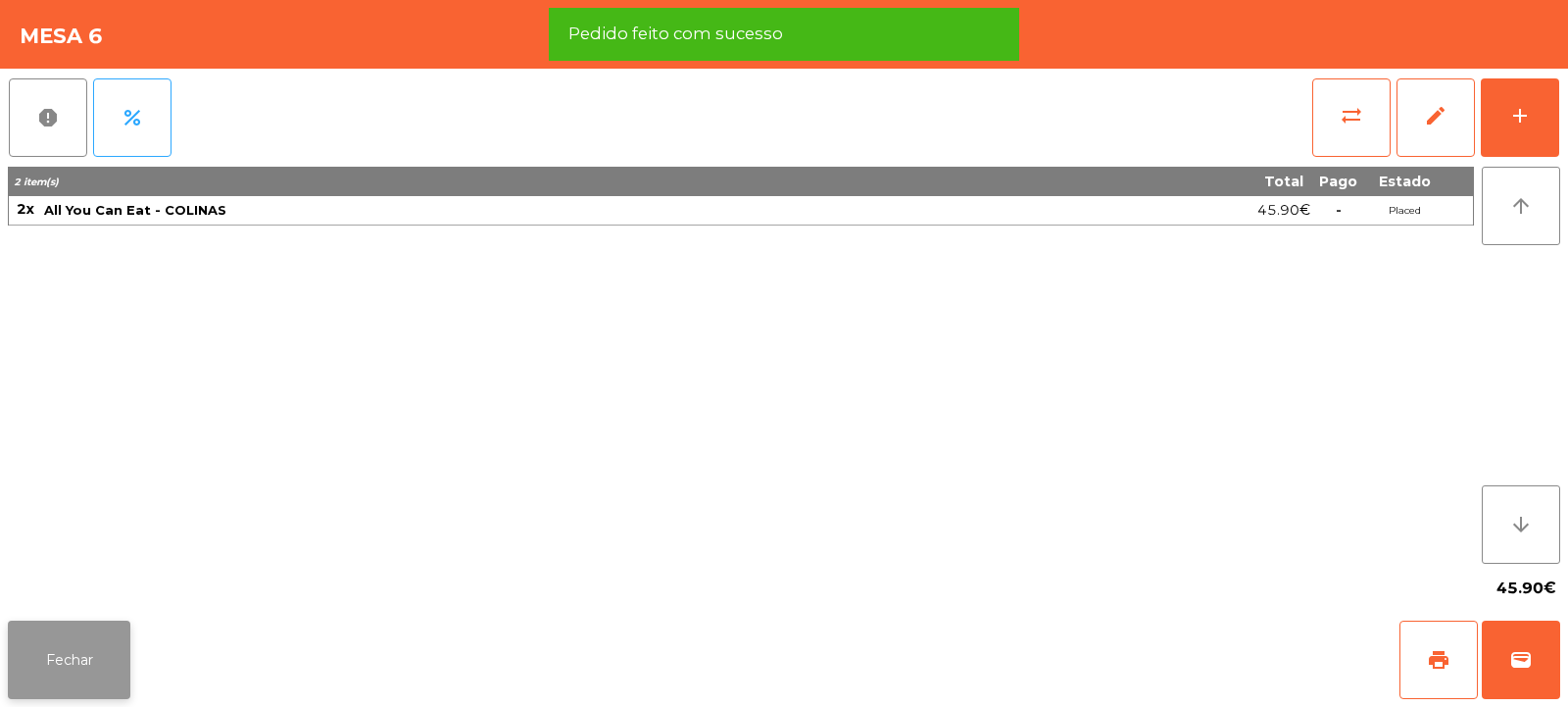
click at [67, 655] on button "Fechar" at bounding box center [69, 659] width 123 height 79
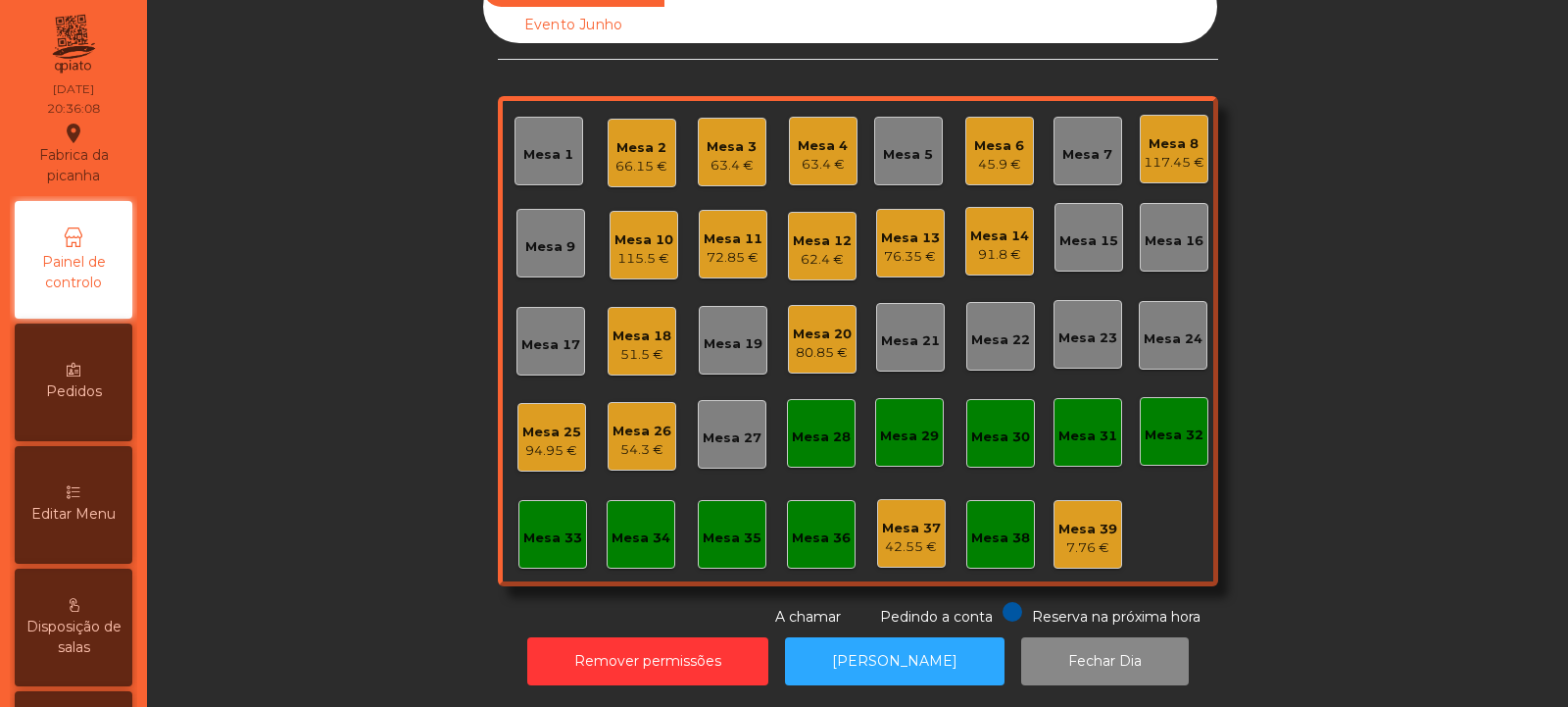
scroll to position [0, 0]
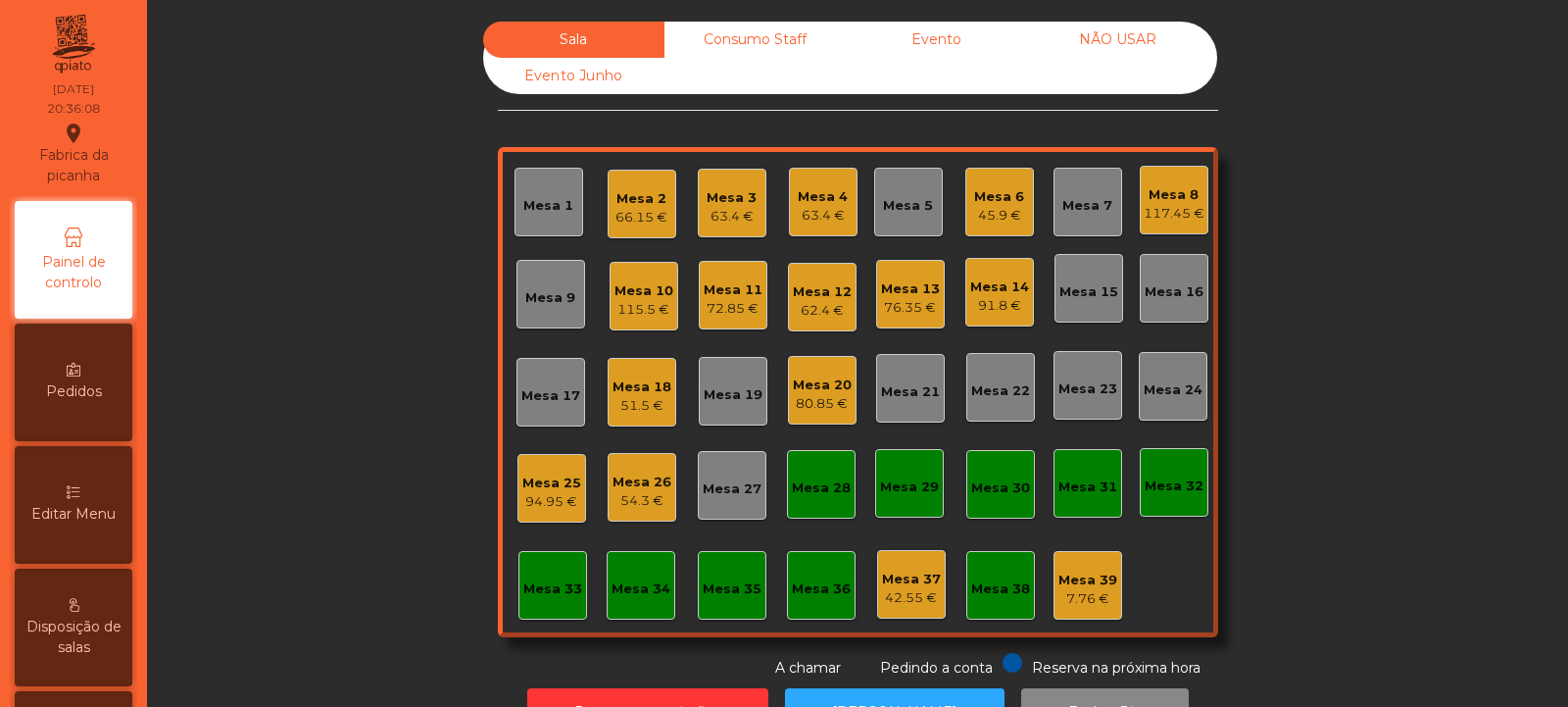
click at [979, 203] on div "Mesa 6" at bounding box center [999, 197] width 50 height 20
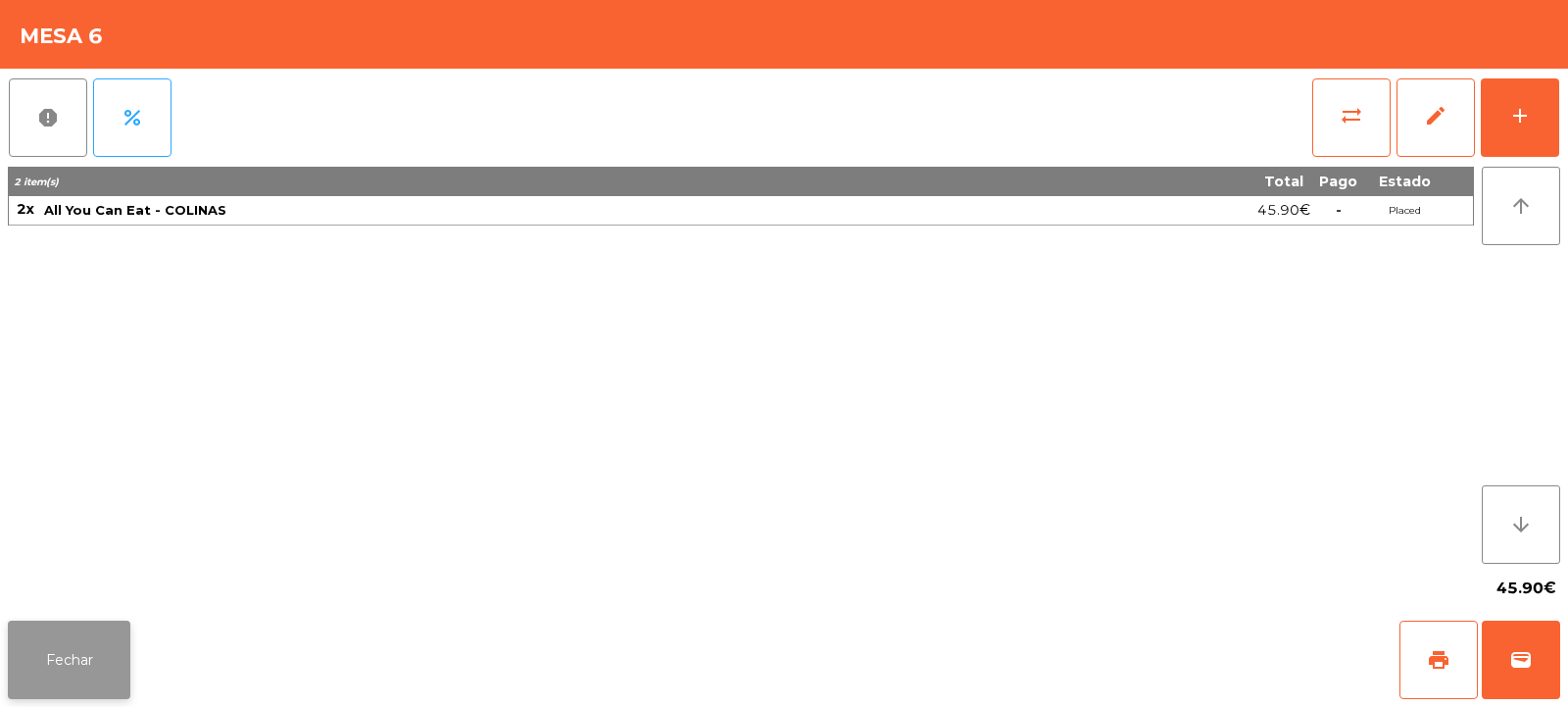
click at [79, 643] on button "Fechar" at bounding box center [69, 659] width 123 height 79
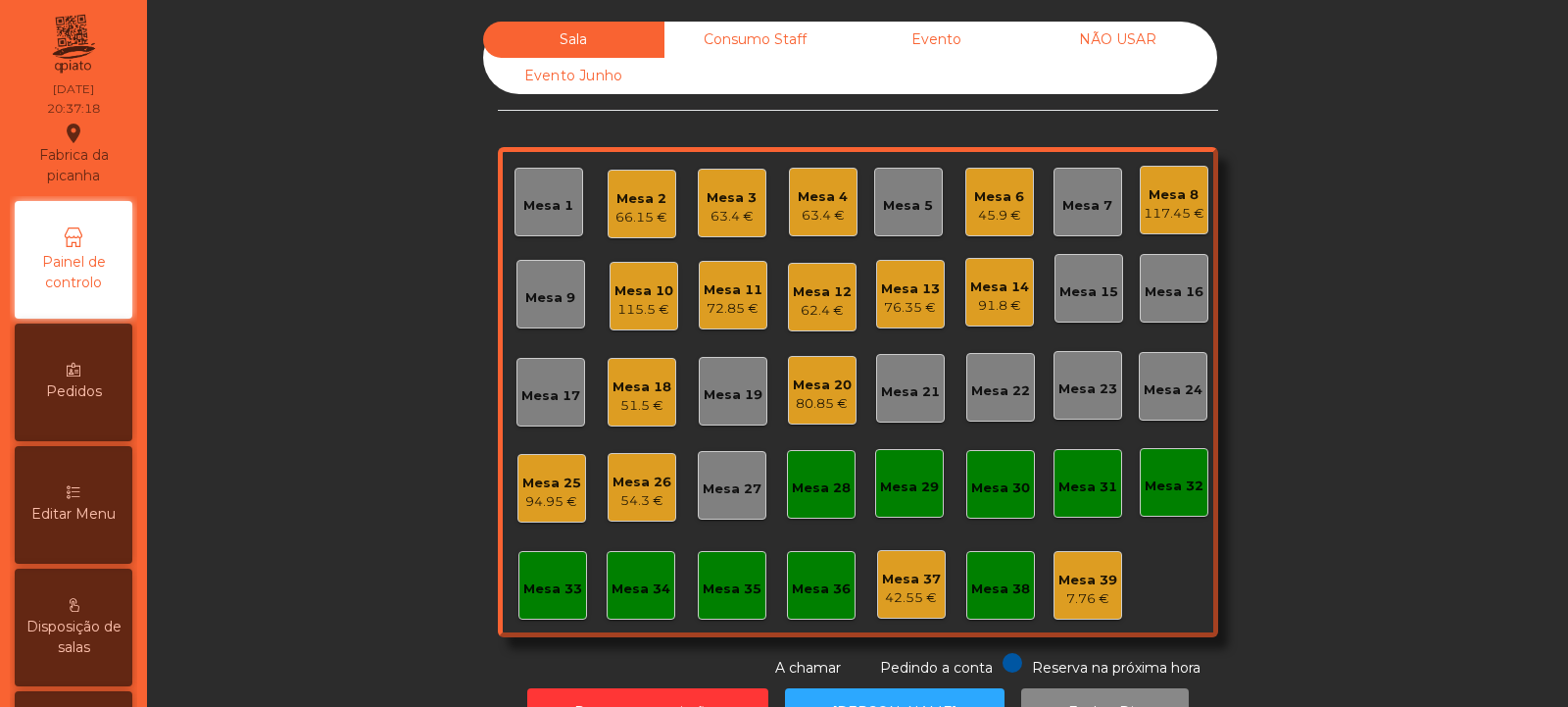
click at [999, 497] on div "Mesa 30" at bounding box center [1001, 488] width 59 height 20
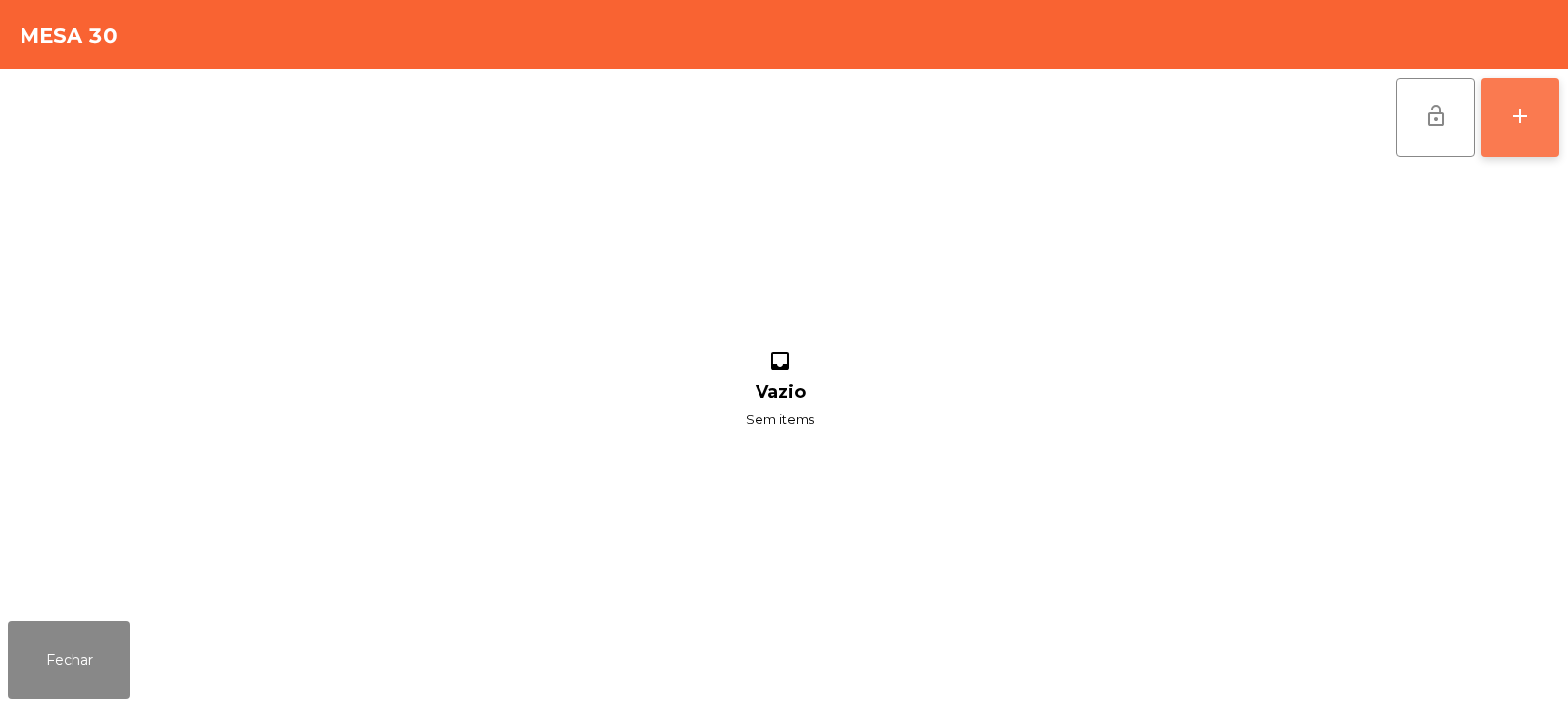
click at [1521, 111] on div "add" at bounding box center [1520, 116] width 24 height 24
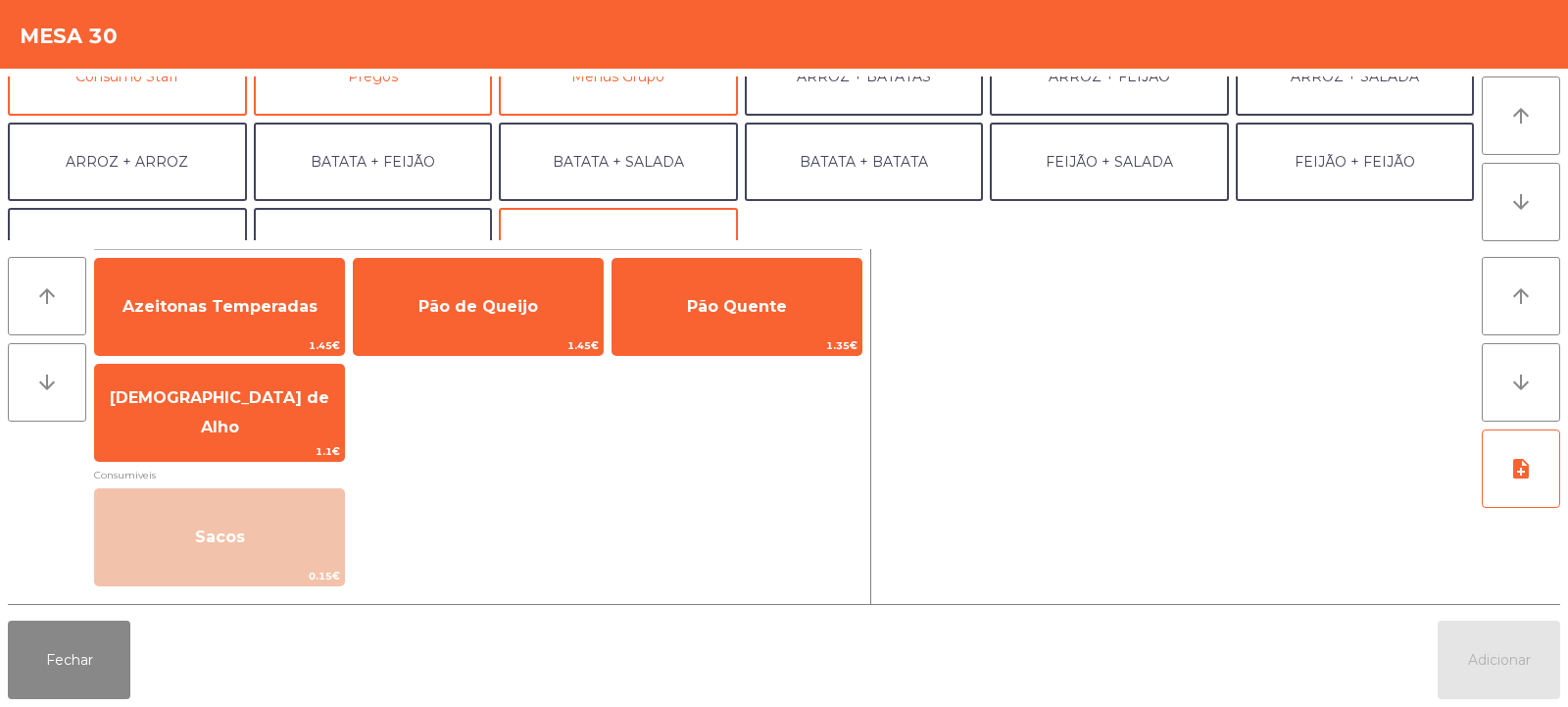
scroll to position [256, 0]
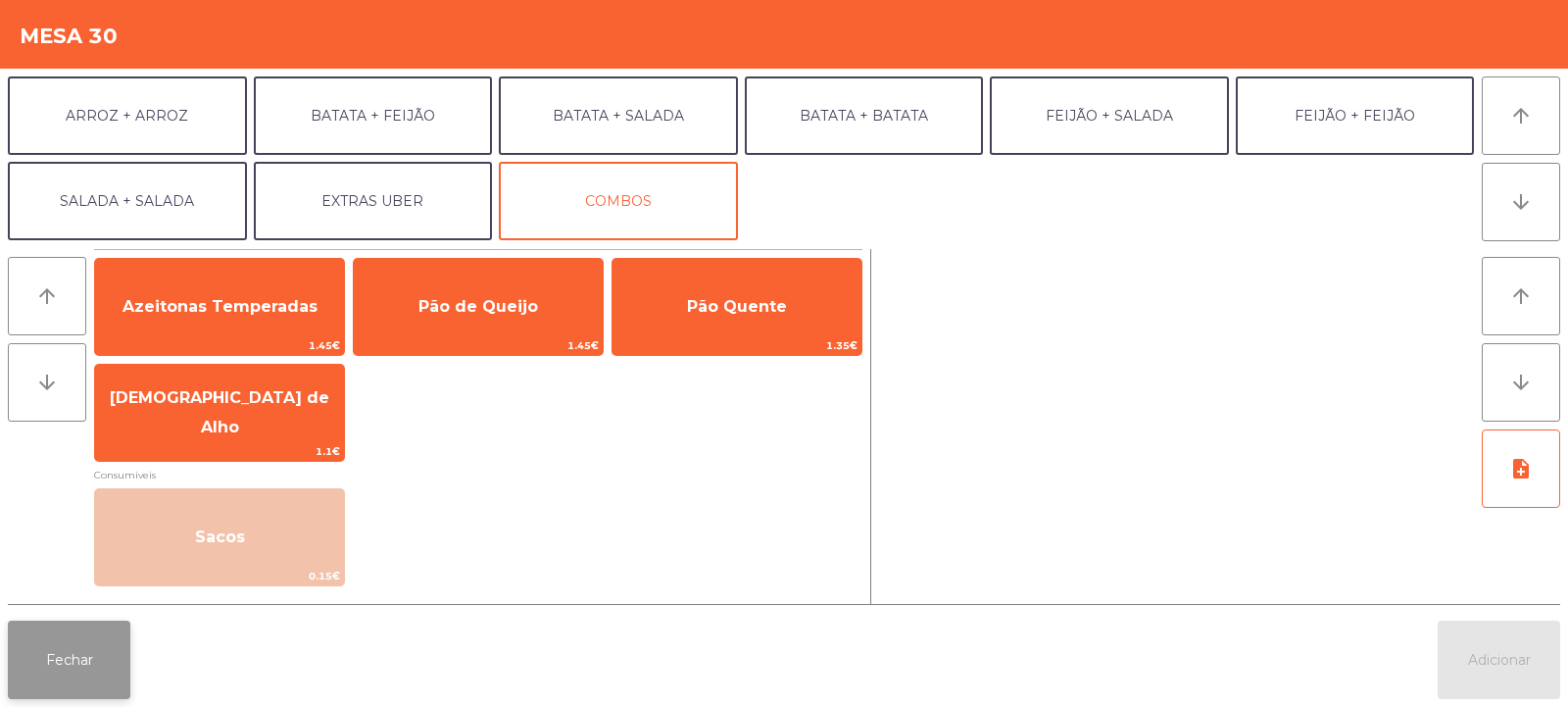
click at [87, 687] on button "Fechar" at bounding box center [69, 659] width 123 height 79
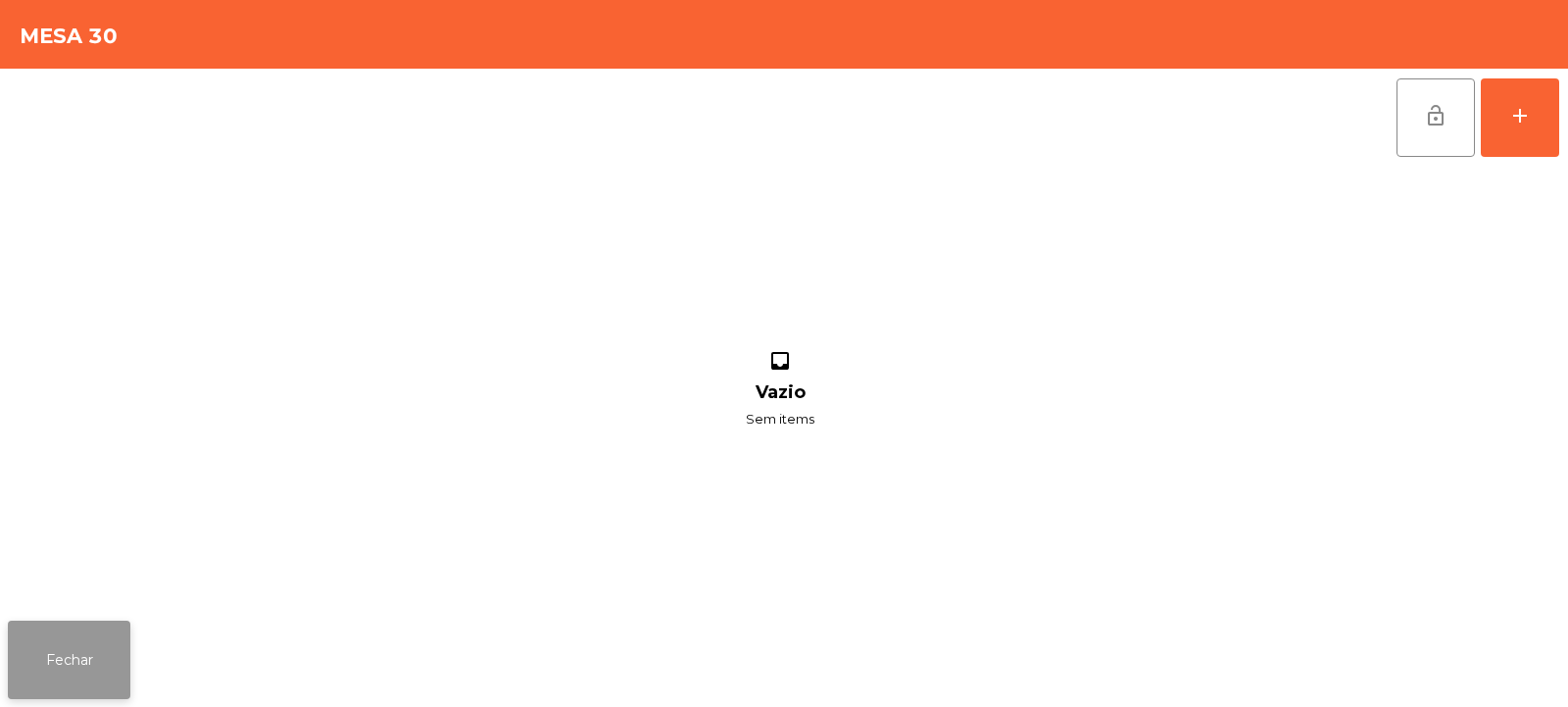
click at [96, 666] on button "Fechar" at bounding box center [69, 659] width 123 height 79
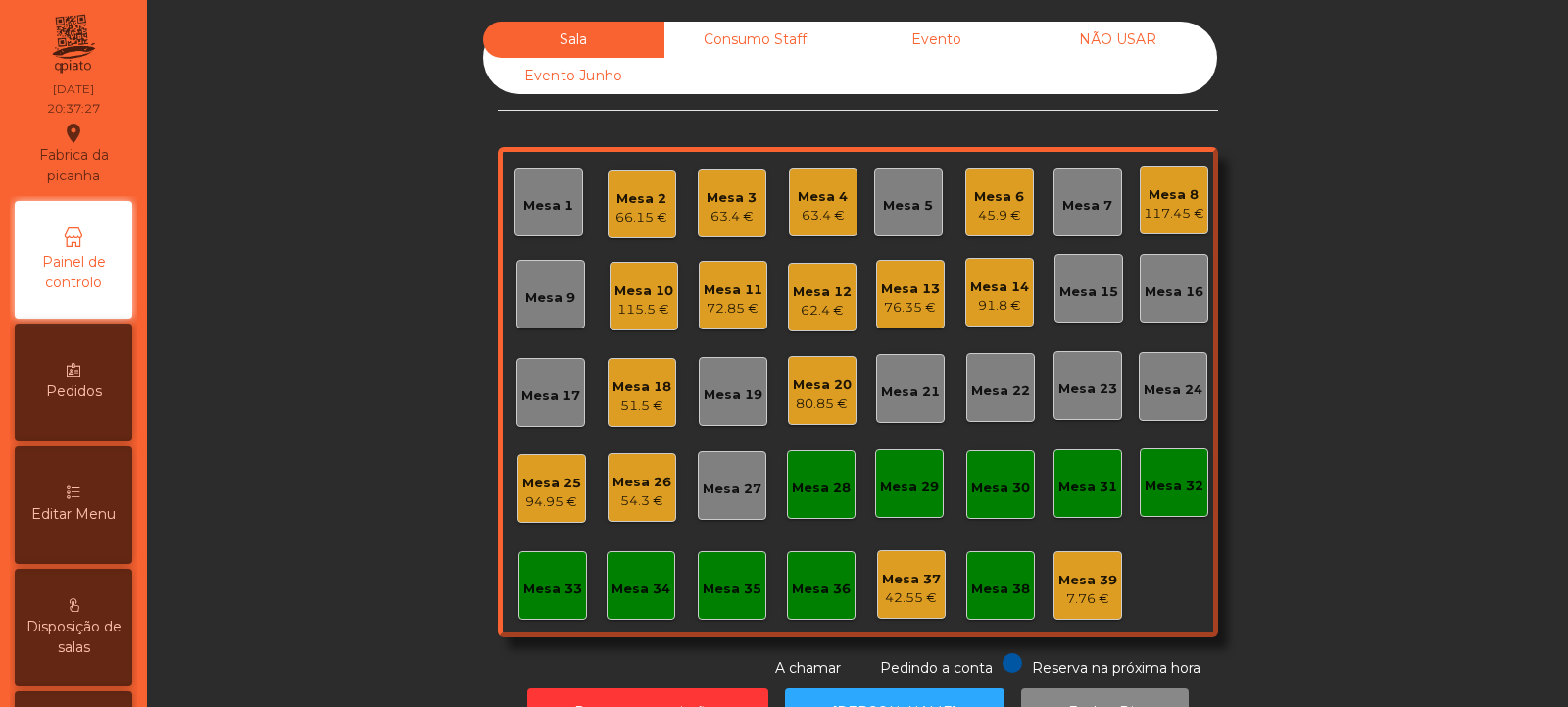
click at [1177, 469] on div "Mesa 32" at bounding box center [1174, 481] width 59 height 27
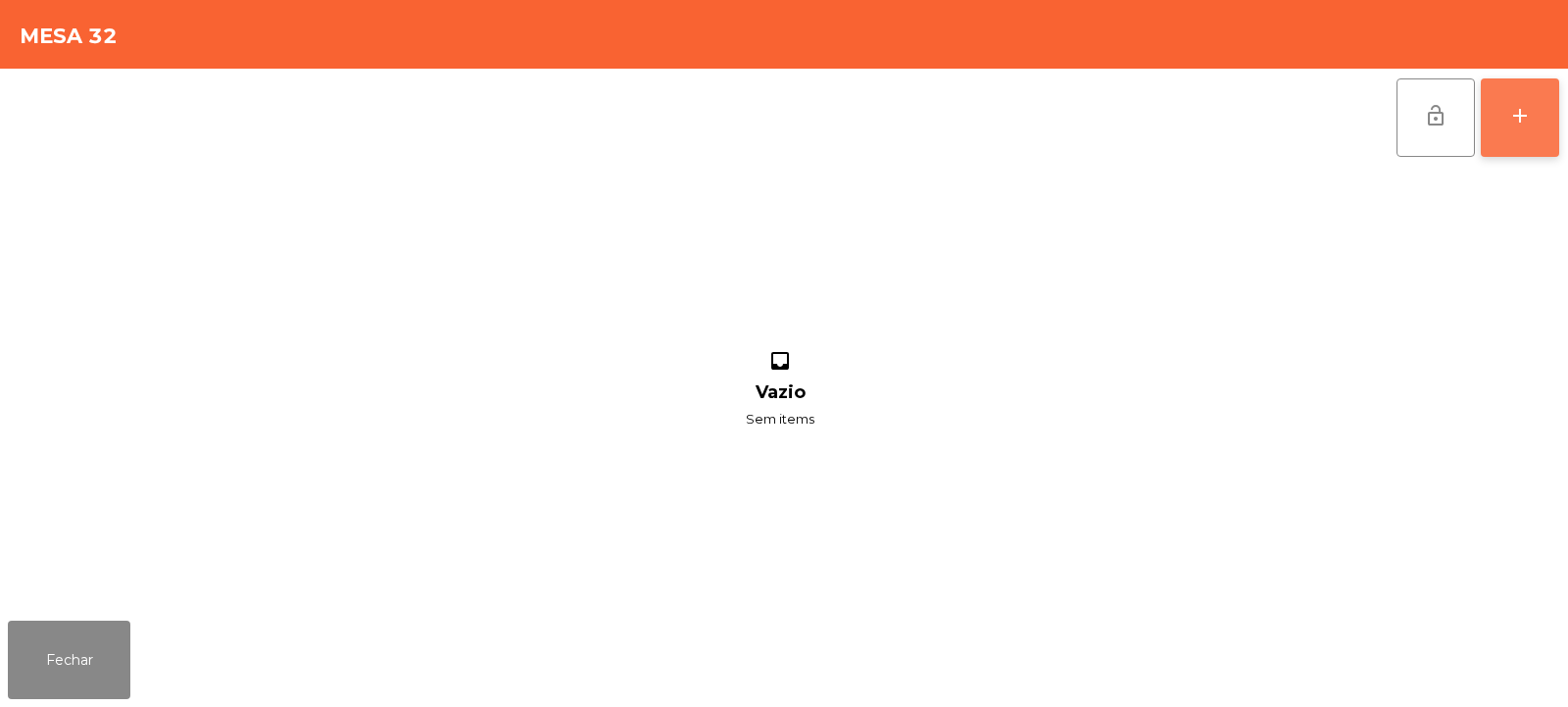
click at [1553, 108] on button "add" at bounding box center [1520, 118] width 79 height 79
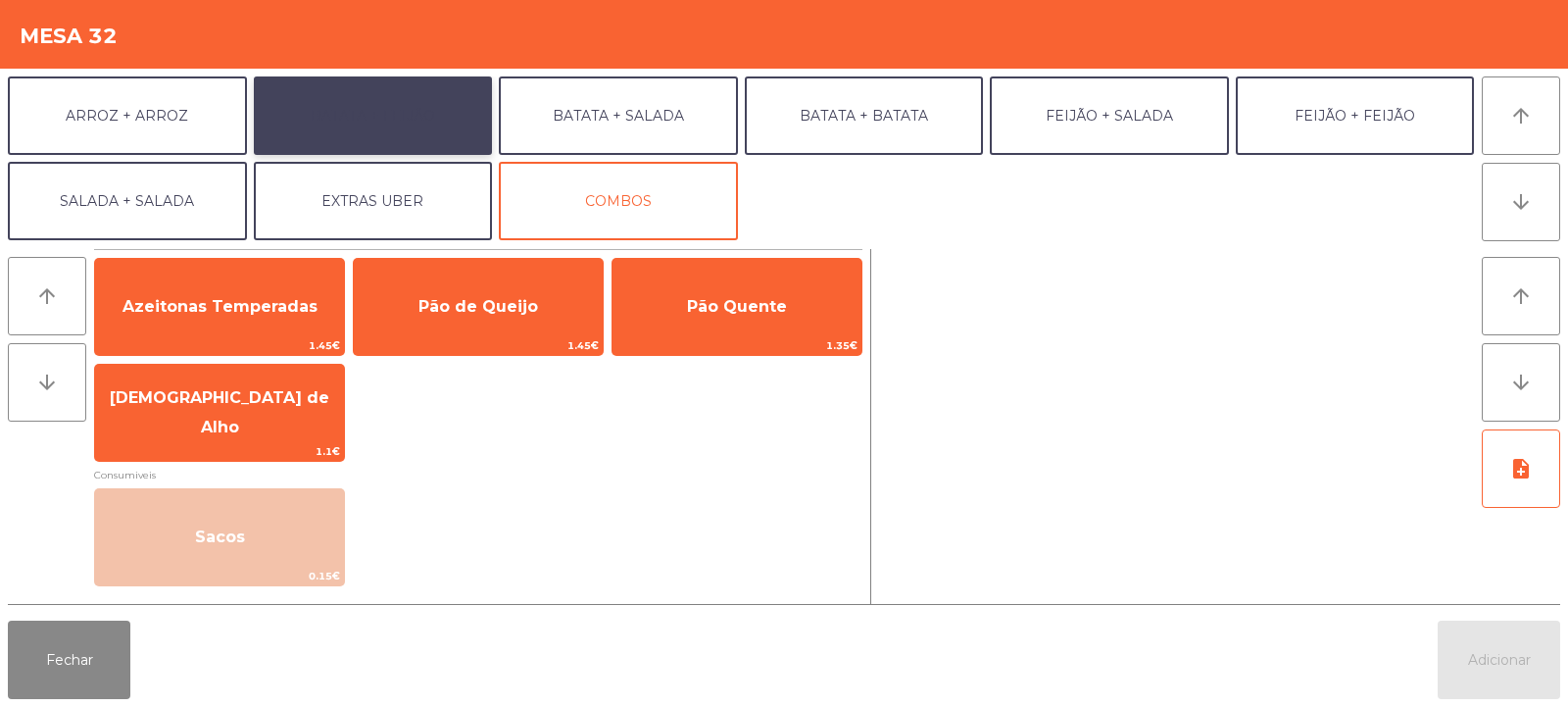
click at [323, 130] on button "BATATA + FEIJÃO" at bounding box center [373, 116] width 239 height 79
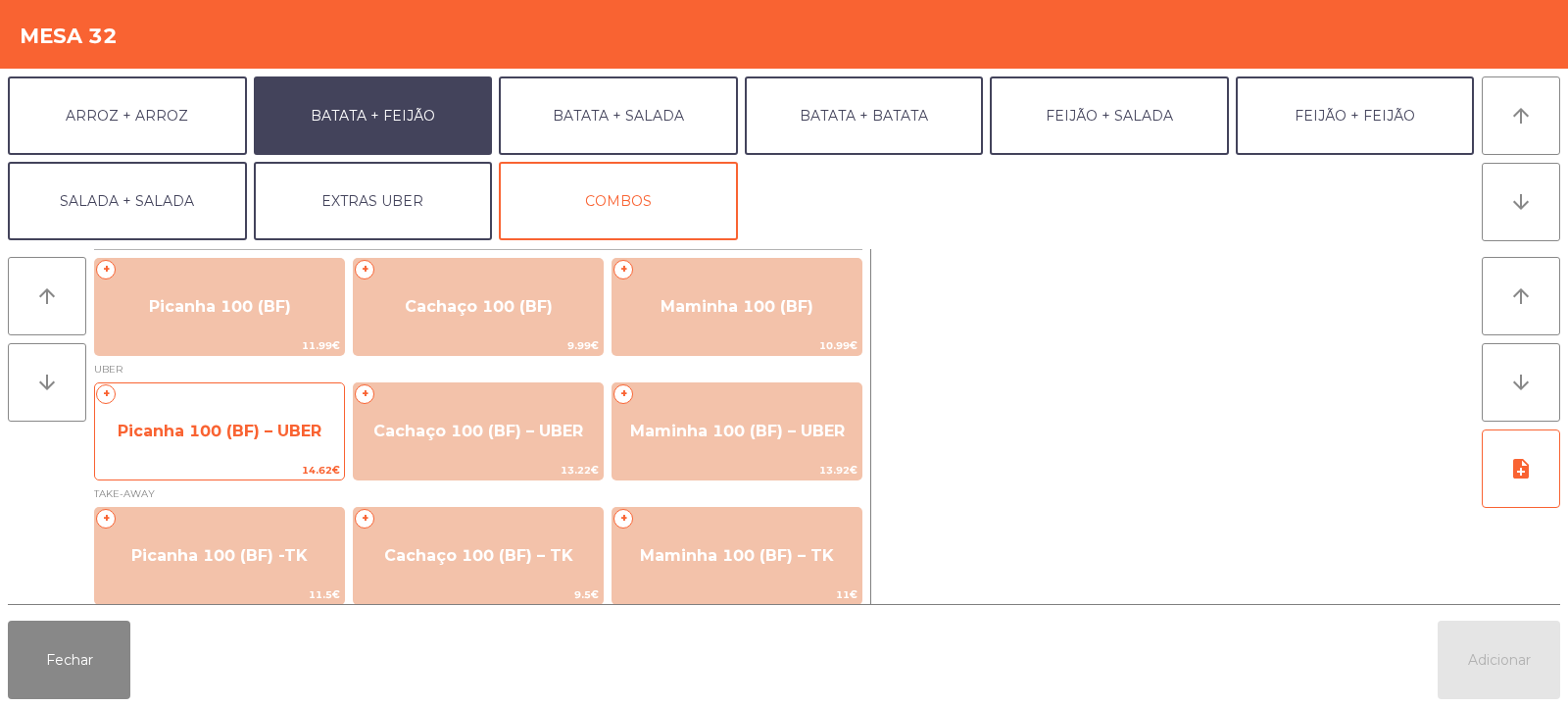
click at [221, 416] on span "Picanha 100 (BF) – UBER" at bounding box center [219, 430] width 249 height 53
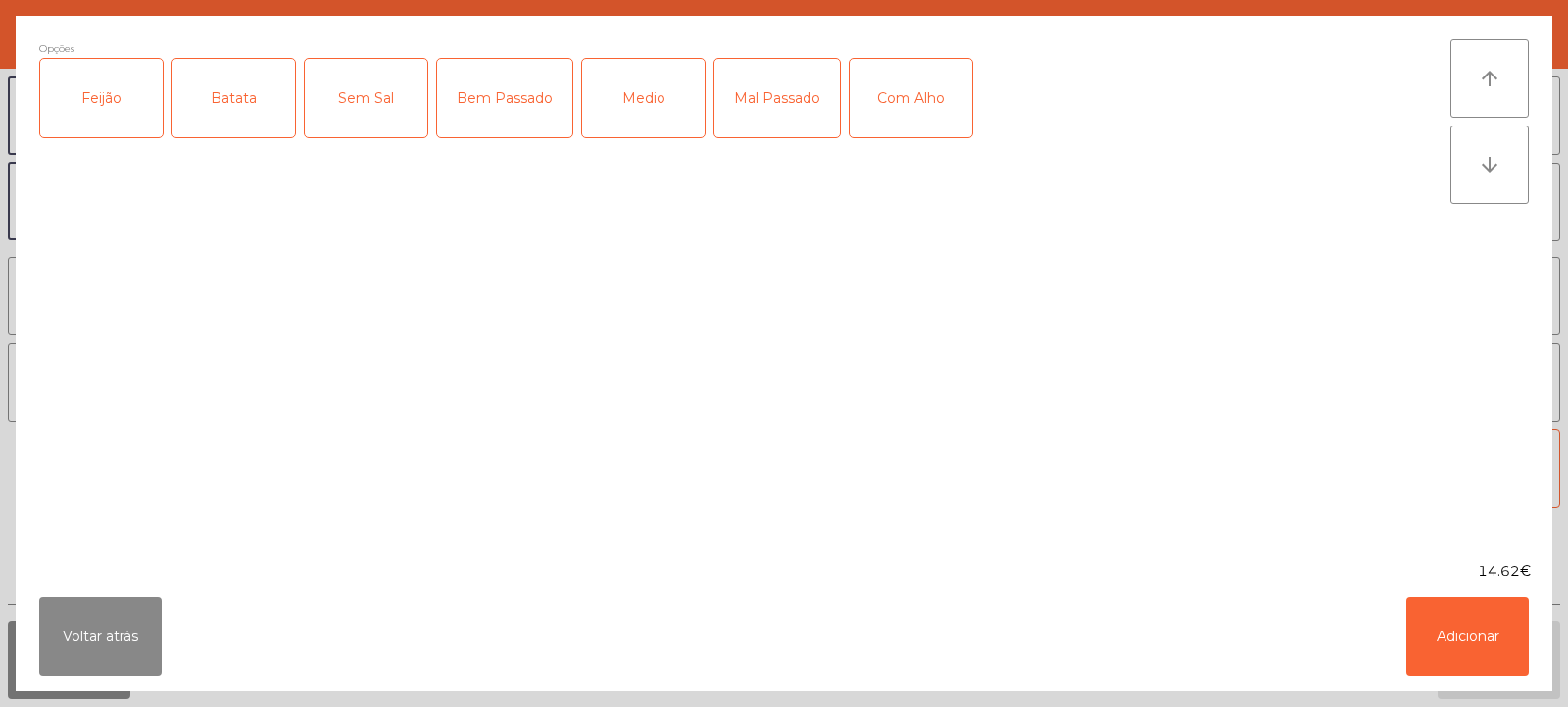
click at [203, 405] on div "Opções Feijão Batata Sem Sal Bem Passado Medio Mal Passado Com Alho" at bounding box center [744, 288] width 1411 height 498
click at [100, 660] on button "Voltar atrás" at bounding box center [100, 636] width 123 height 79
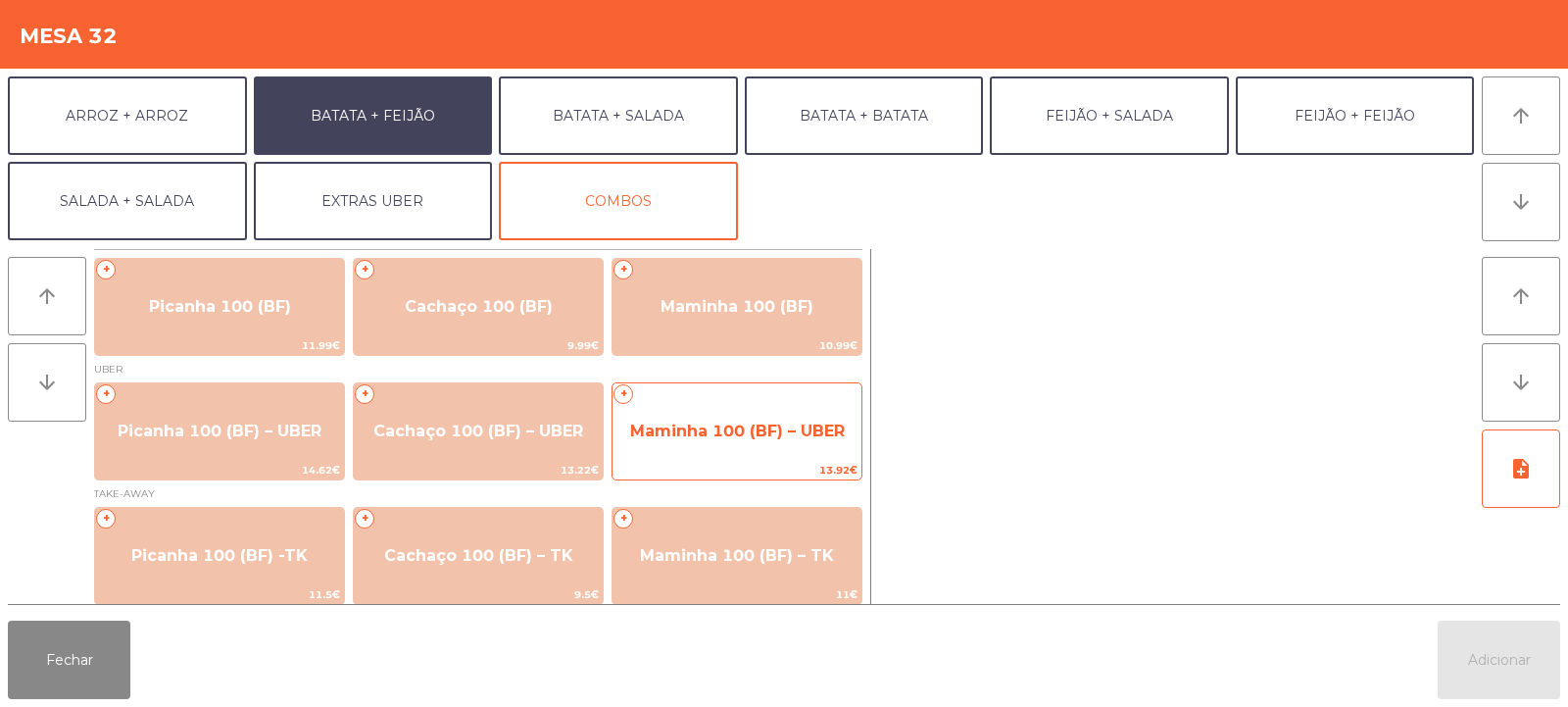
click at [810, 421] on span "Maminha 100 (BF) – UBER" at bounding box center [737, 430] width 215 height 19
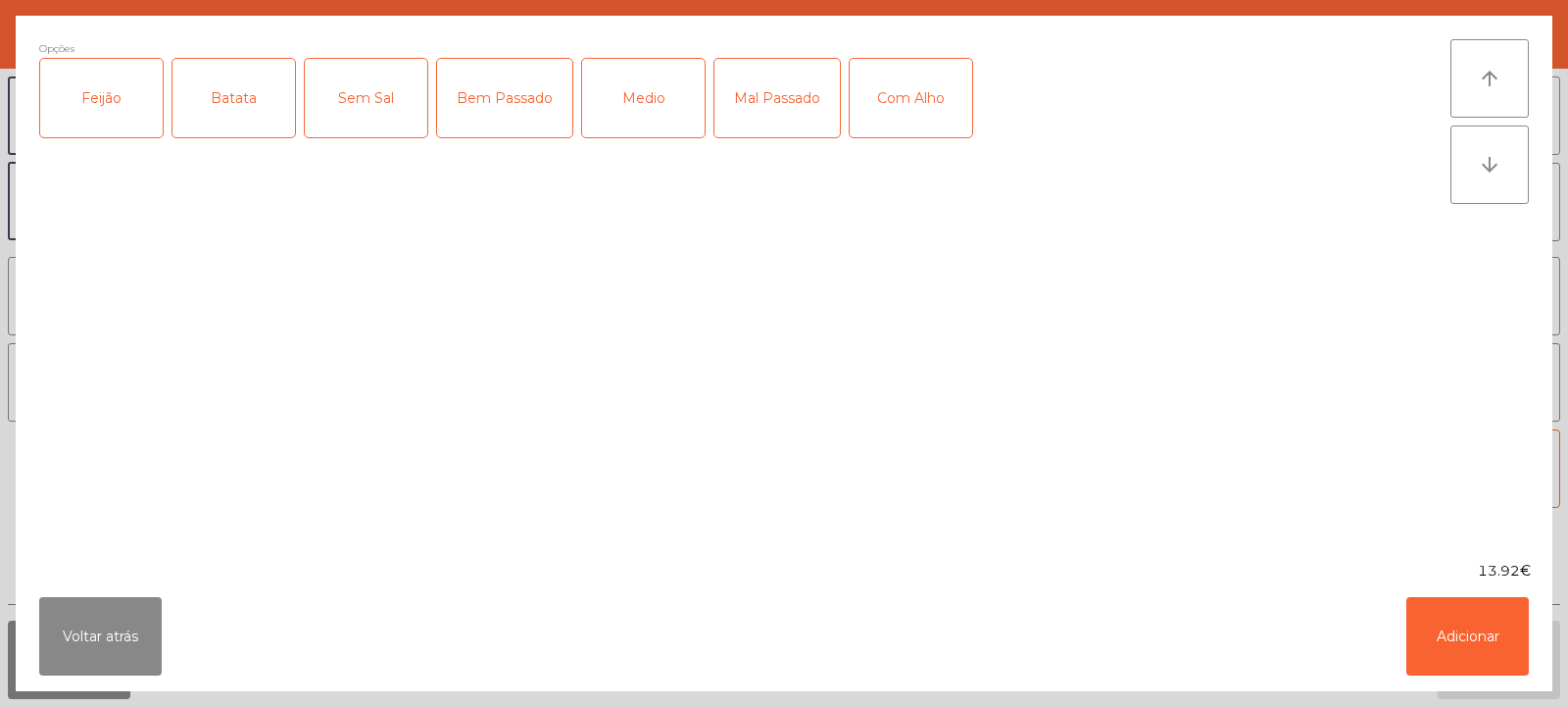
click at [114, 114] on div "Feijão" at bounding box center [101, 98] width 123 height 79
click at [220, 106] on div "Batata" at bounding box center [234, 98] width 123 height 79
click at [648, 99] on div "Medio" at bounding box center [643, 98] width 123 height 79
click at [1450, 628] on button "Adicionar" at bounding box center [1467, 636] width 123 height 79
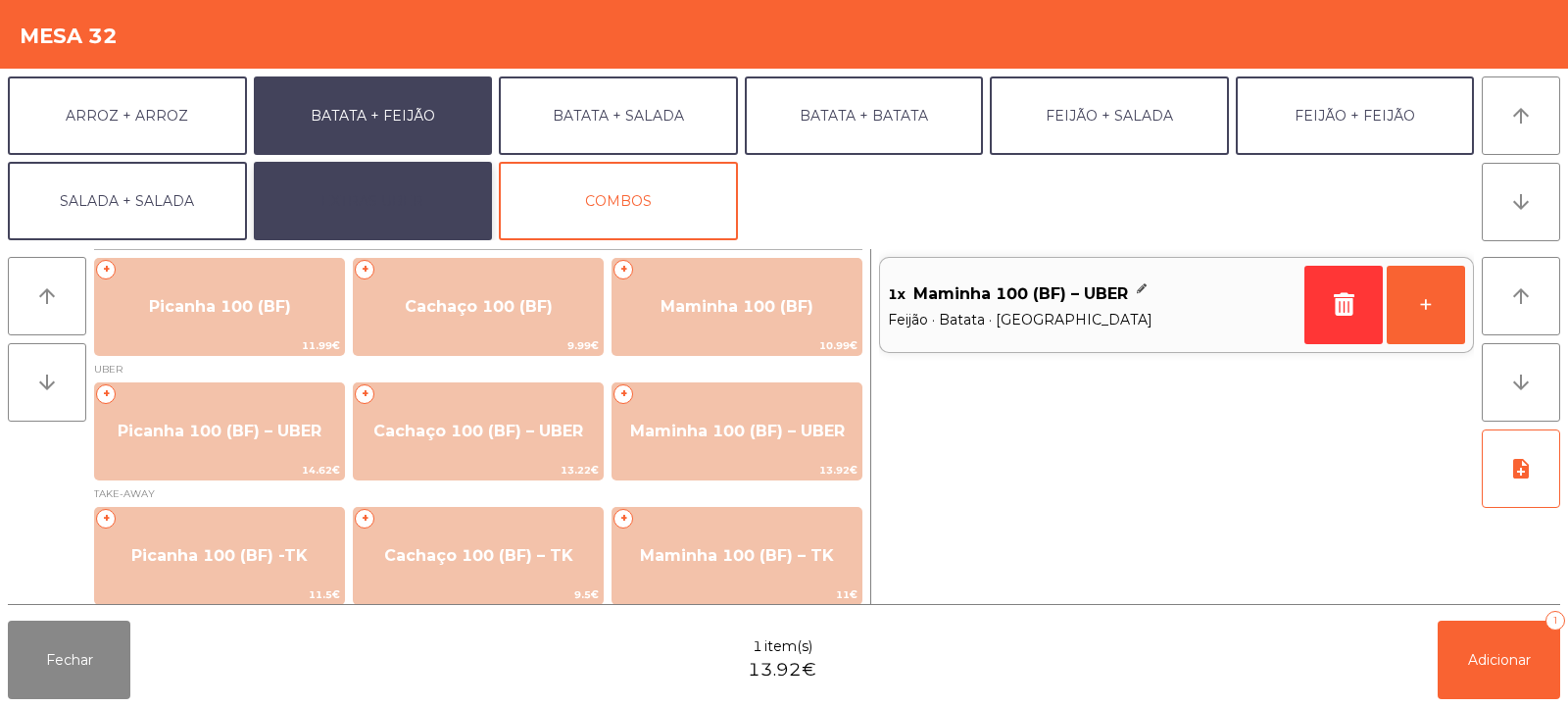
click at [340, 194] on button "EXTRAS UBER" at bounding box center [373, 201] width 239 height 79
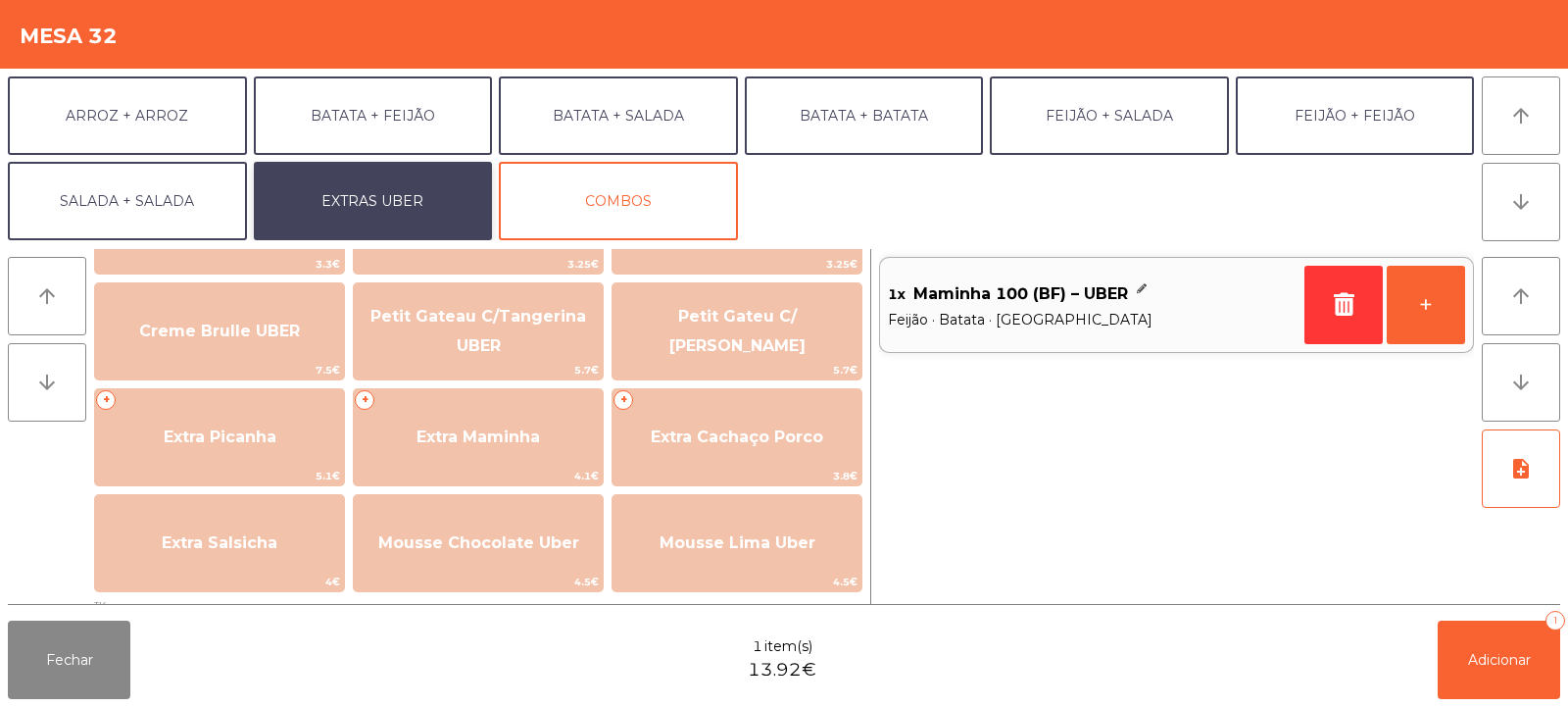
scroll to position [427, 0]
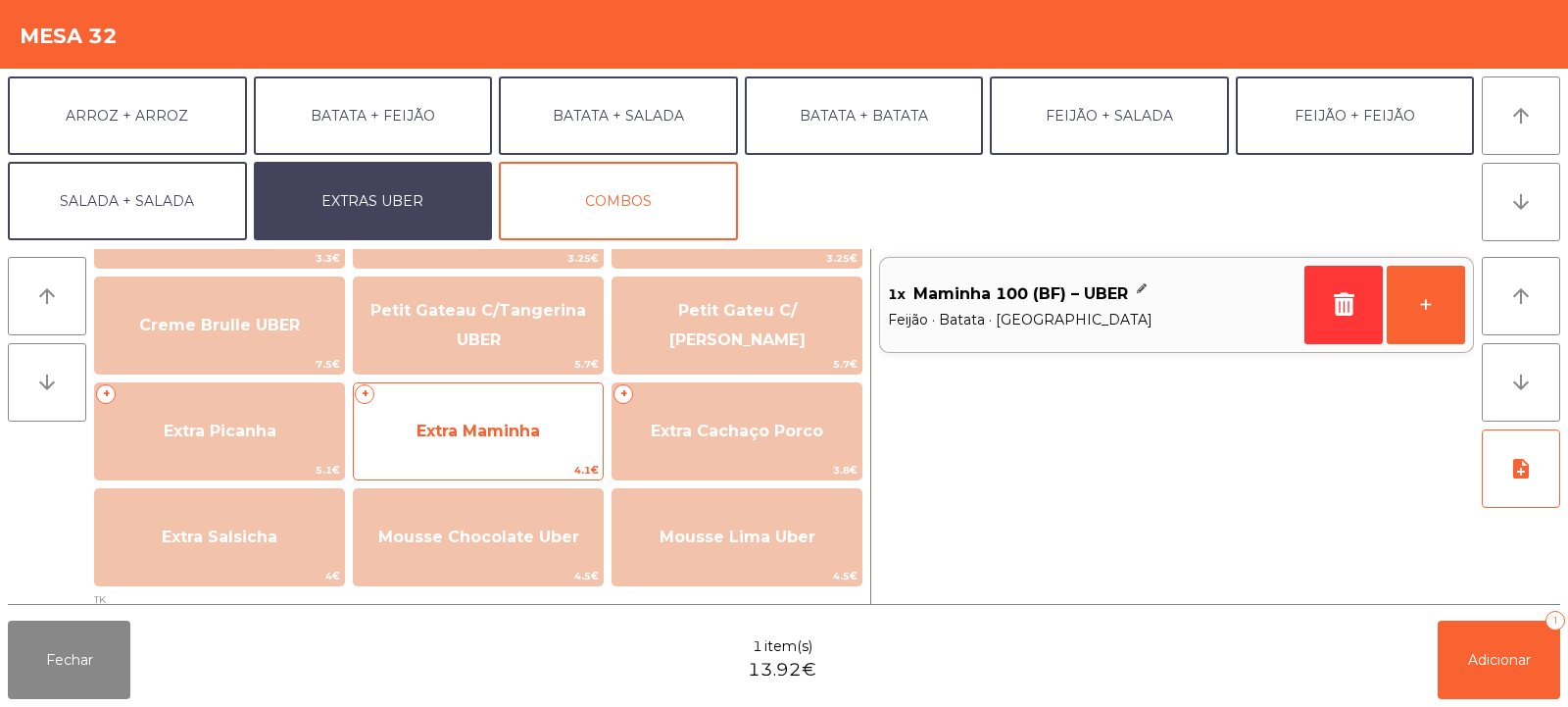
click at [442, 439] on span "Extra Maminha" at bounding box center [478, 430] width 124 height 19
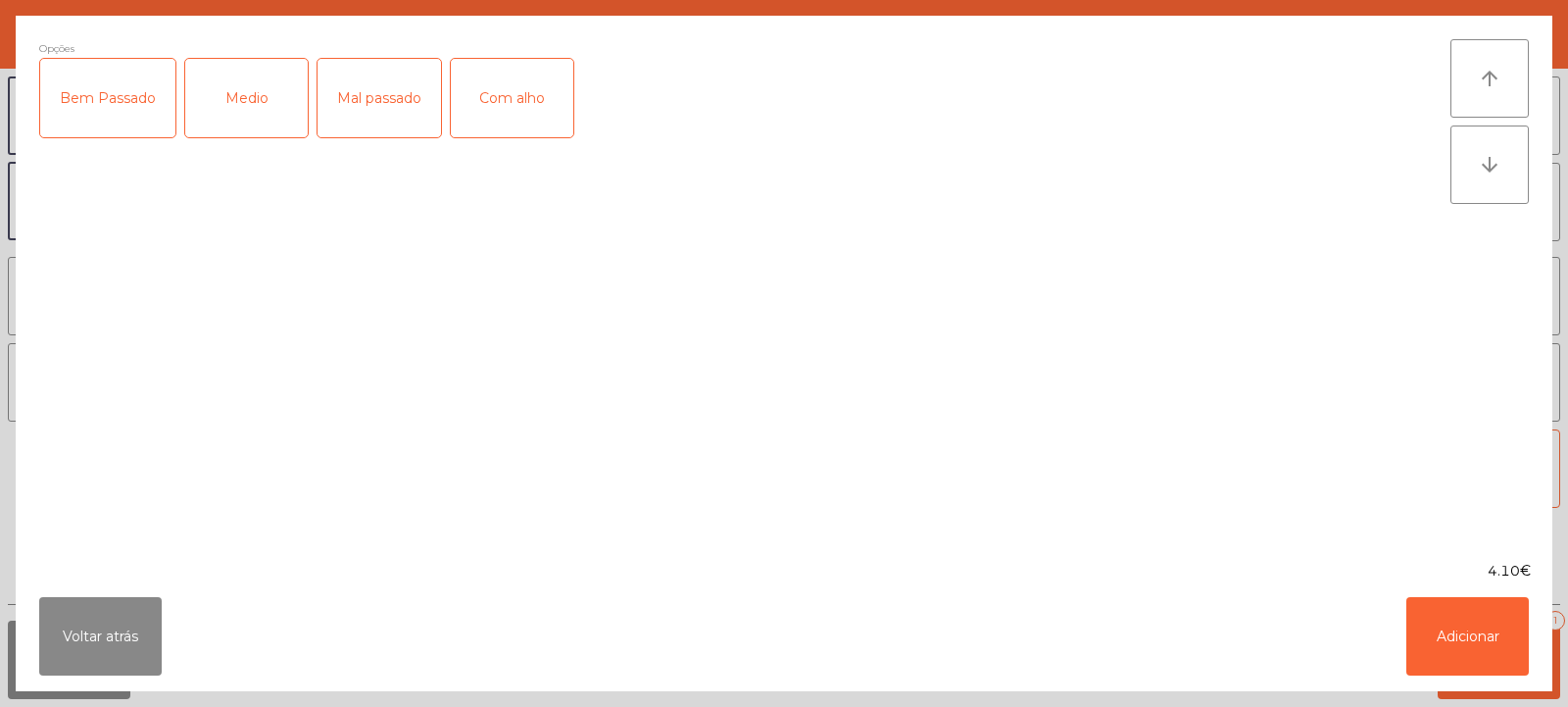
click at [248, 111] on div "Medio" at bounding box center [246, 98] width 123 height 79
click at [1457, 635] on button "Adicionar" at bounding box center [1467, 636] width 123 height 79
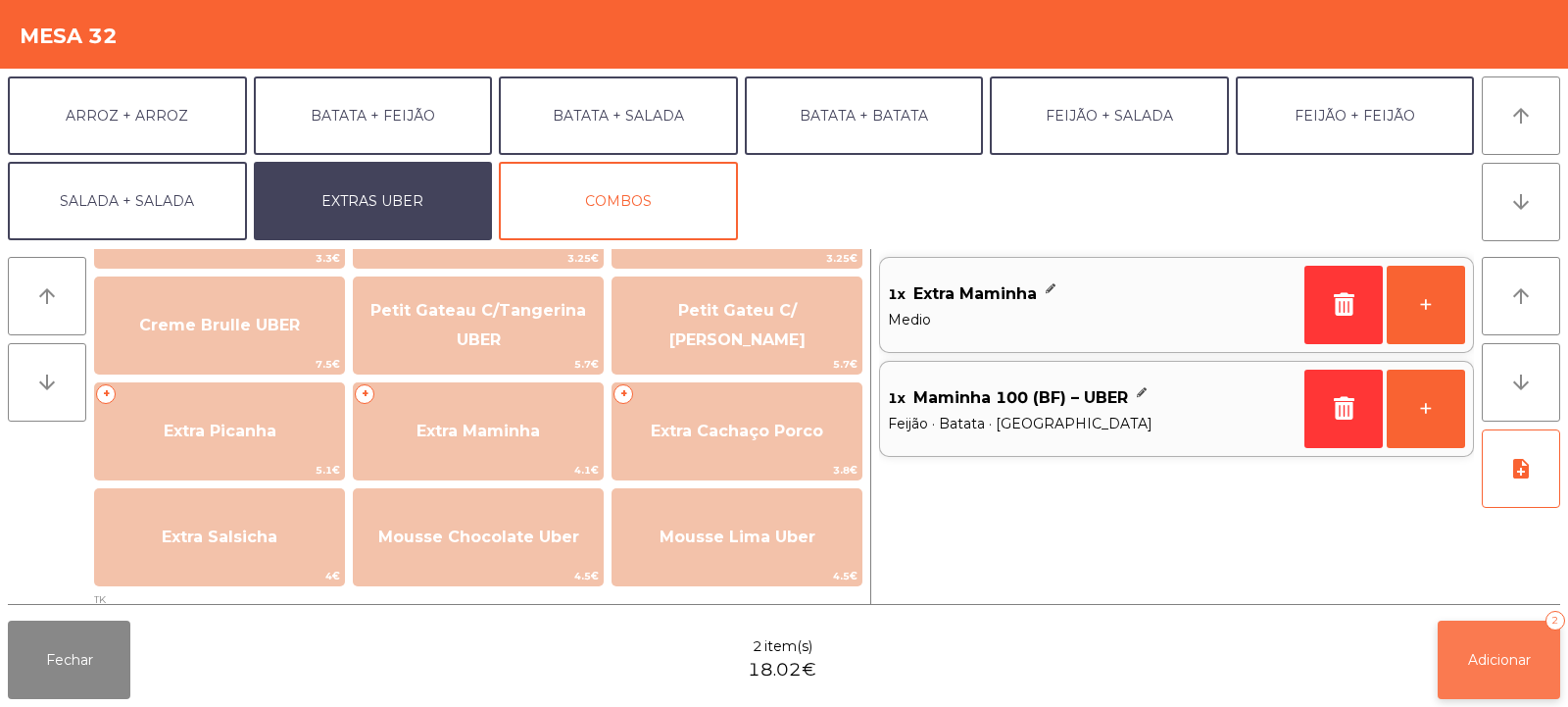
click at [1495, 651] on span "Adicionar" at bounding box center [1499, 660] width 63 height 18
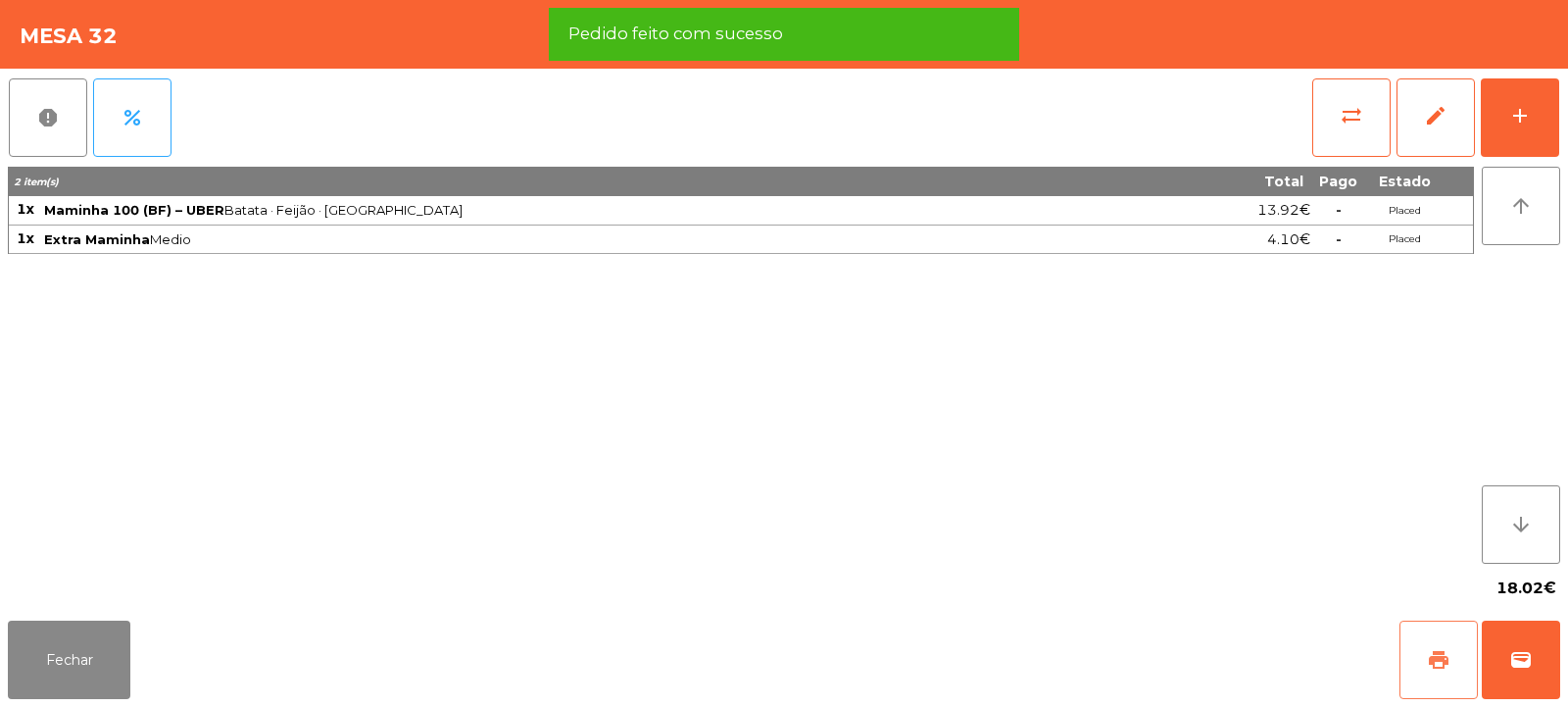
click at [1446, 664] on span "print" at bounding box center [1439, 660] width 24 height 24
click at [1521, 648] on span "wallet" at bounding box center [1521, 660] width 24 height 24
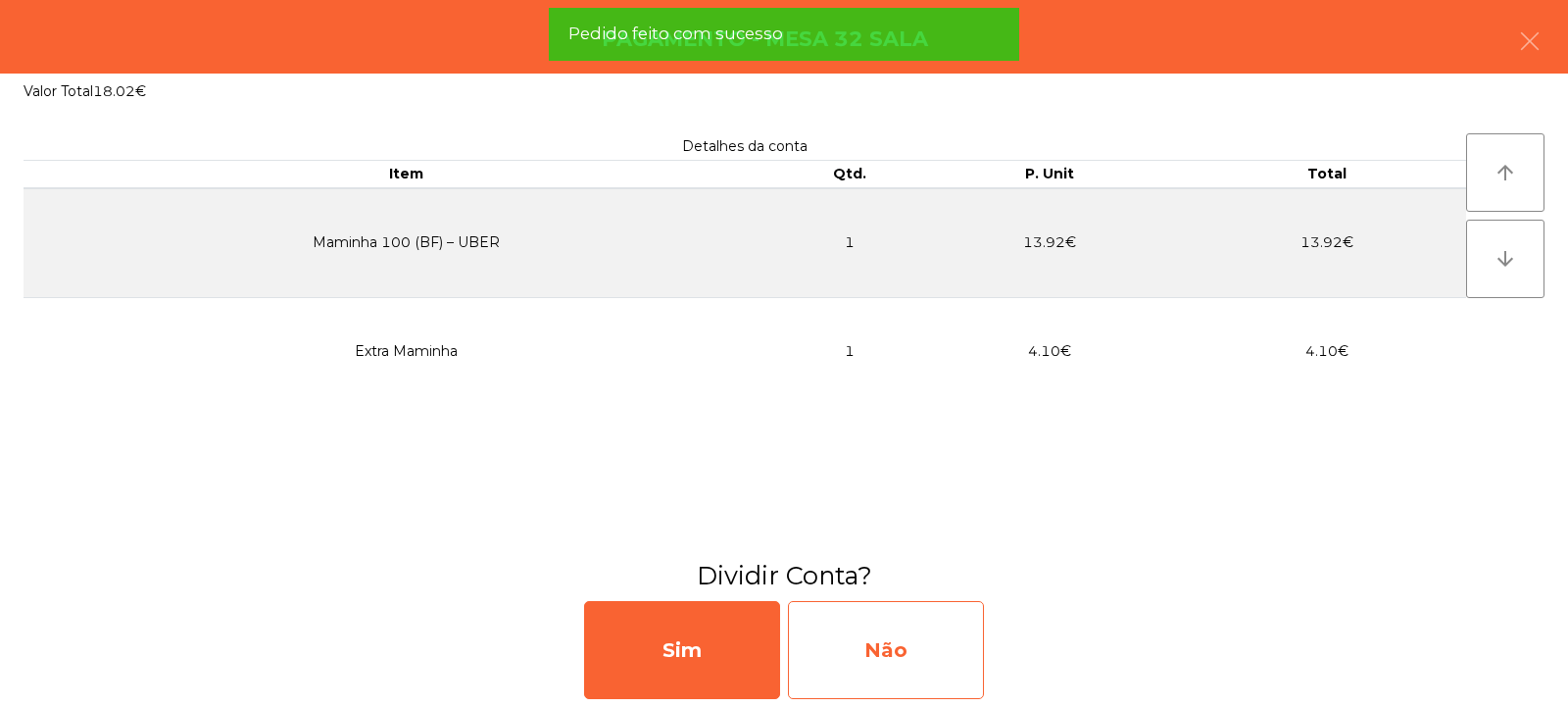
click at [942, 659] on div "Não" at bounding box center [886, 650] width 196 height 98
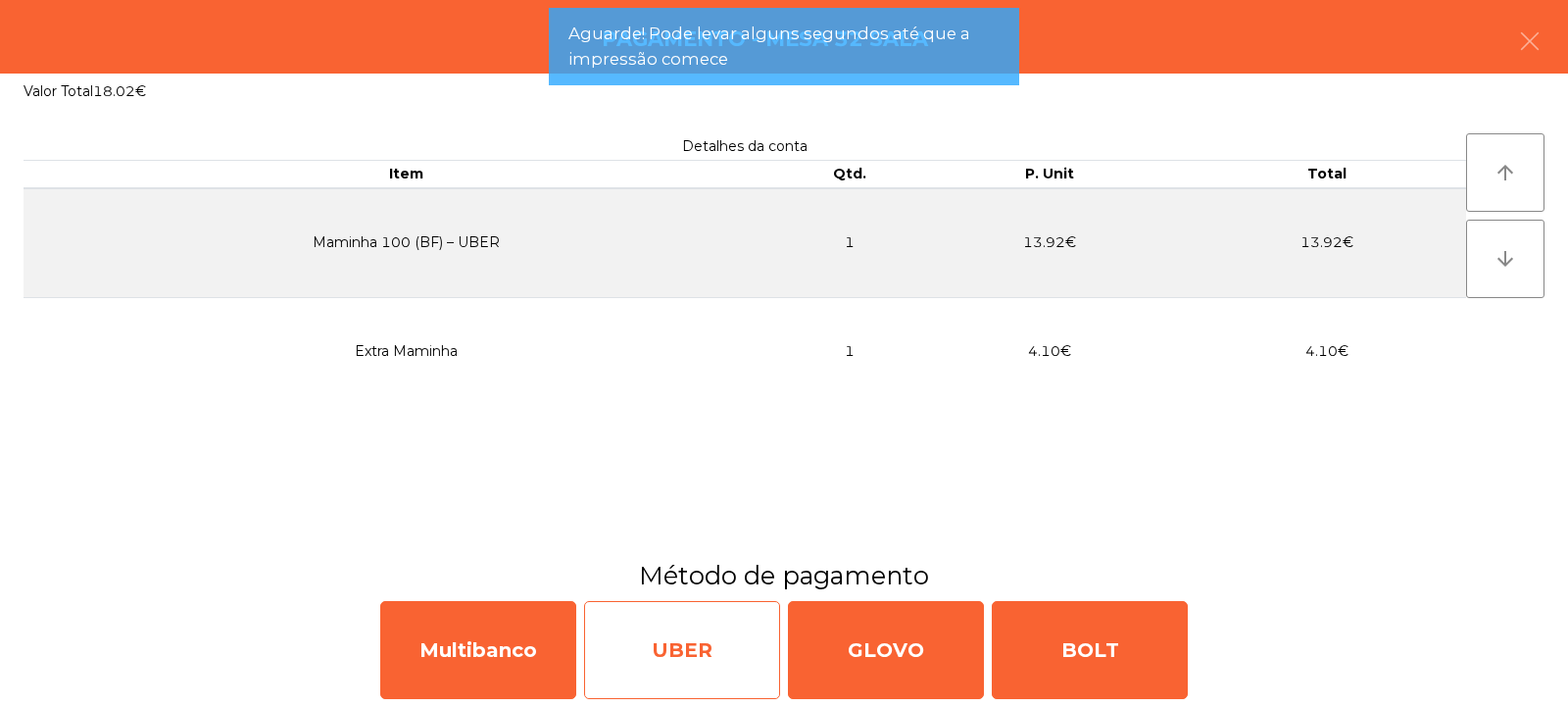
click at [719, 637] on div "UBER" at bounding box center [682, 650] width 196 height 98
select select "**"
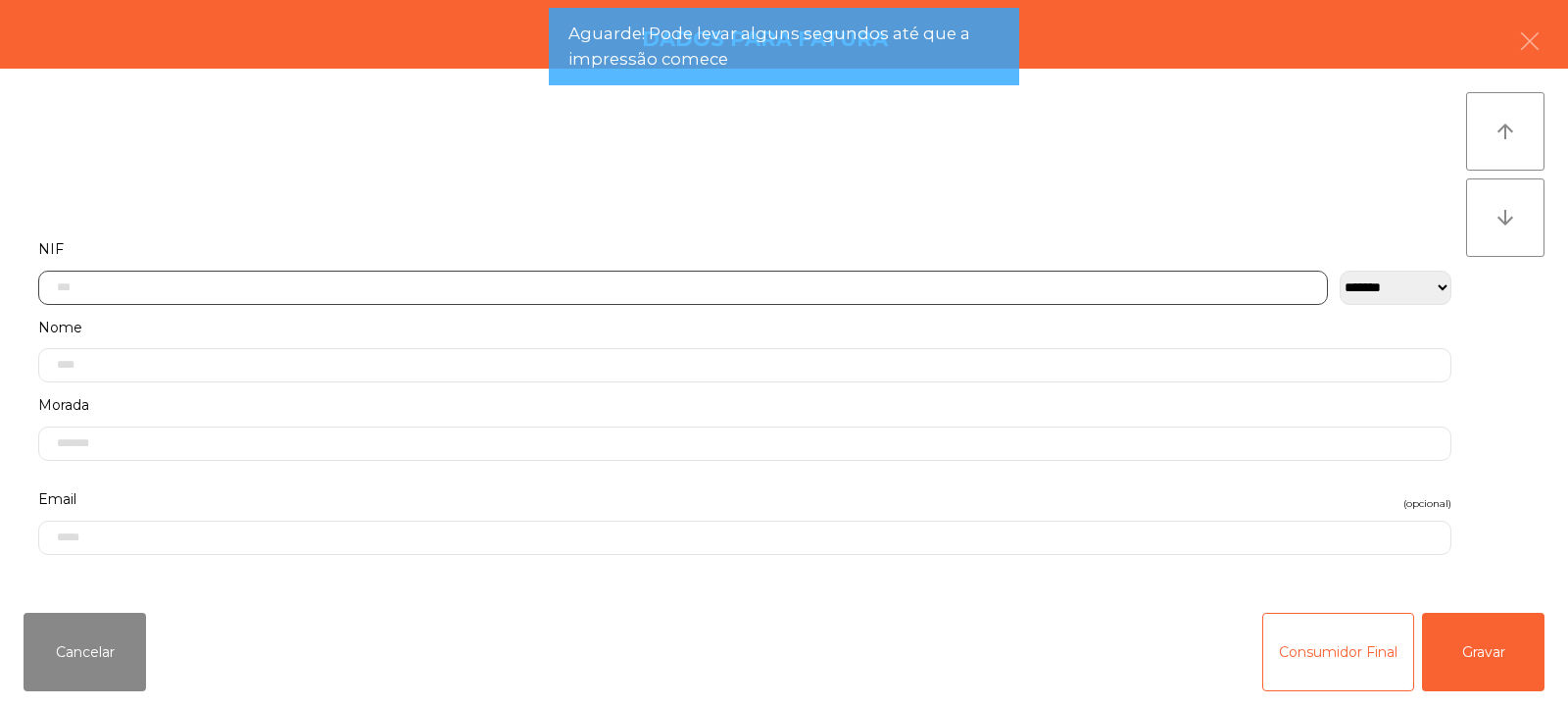
click at [901, 286] on input "text" at bounding box center [682, 288] width 1289 height 34
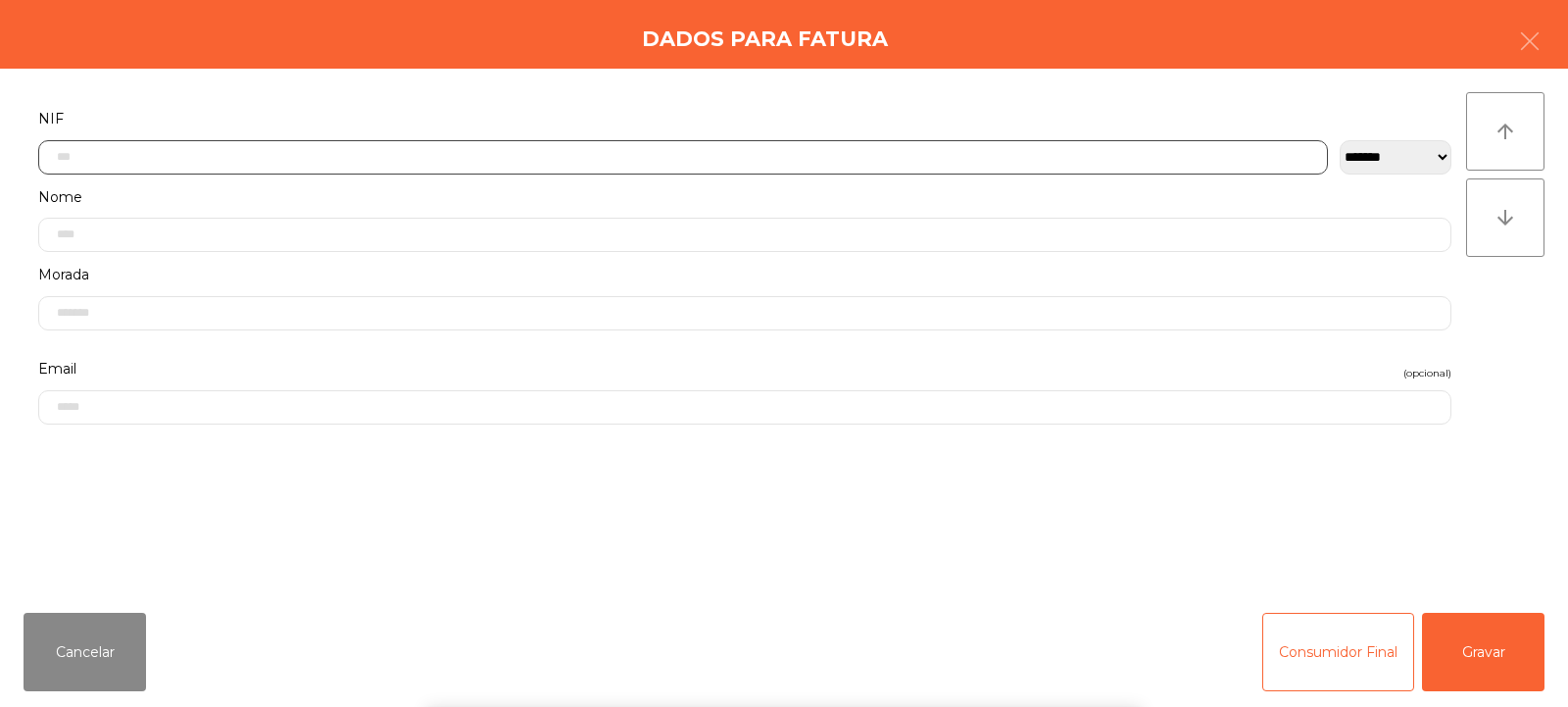
scroll to position [143, 0]
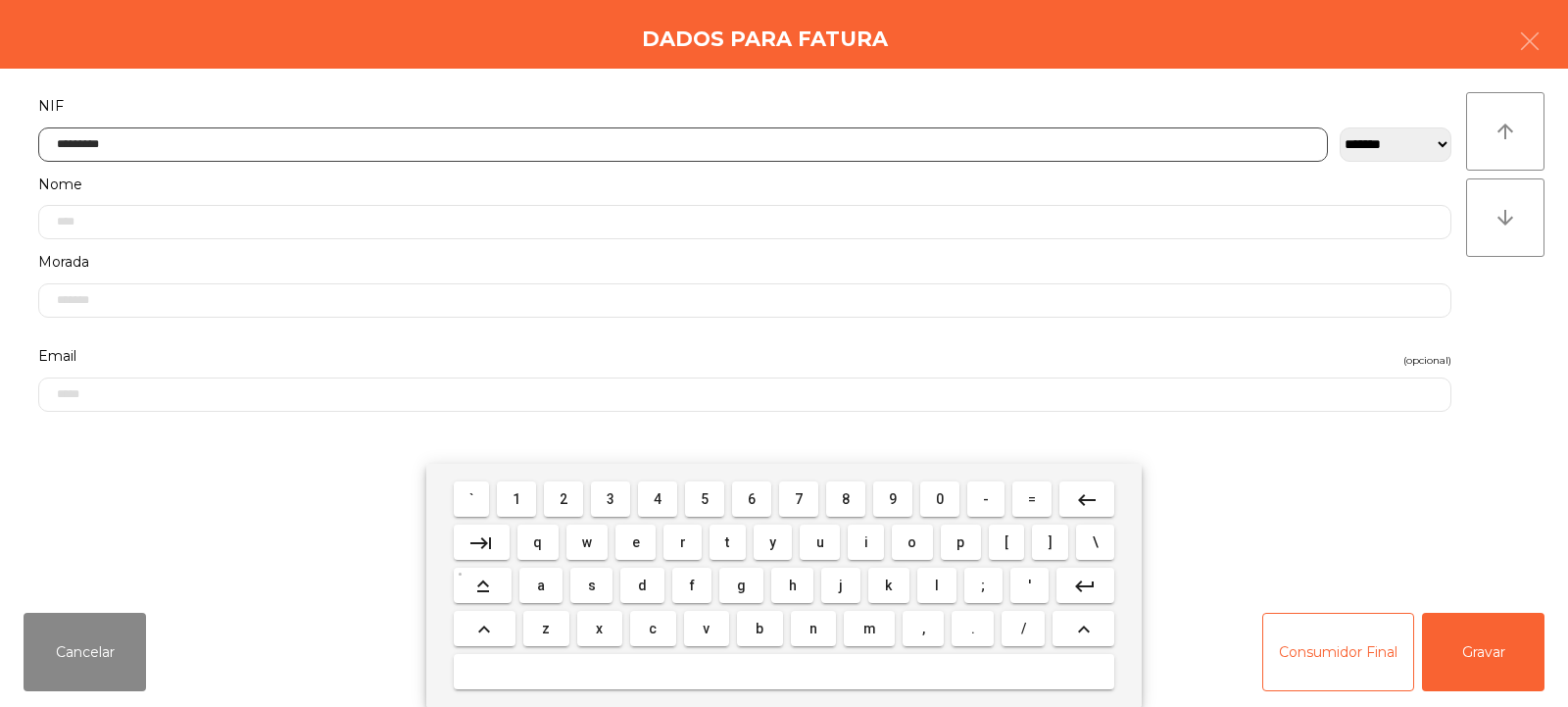
type input "*********"
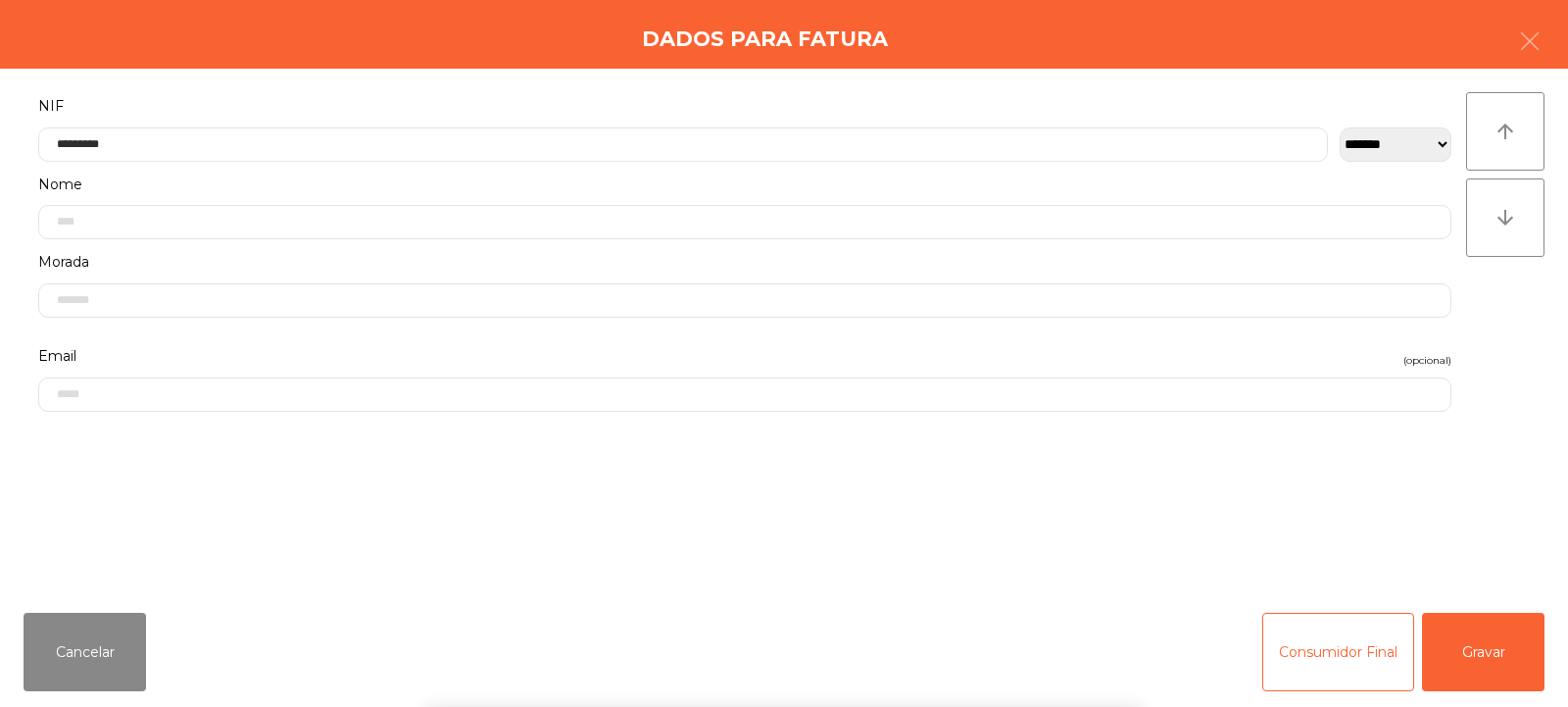
click at [1475, 654] on div "` 1 2 3 4 5 6 7 8 9 0 - = keyboard_backspace keyboard_tab q w e r t y u i o p […" at bounding box center [784, 584] width 1568 height 243
click at [1486, 660] on button "Gravar" at bounding box center [1483, 651] width 123 height 79
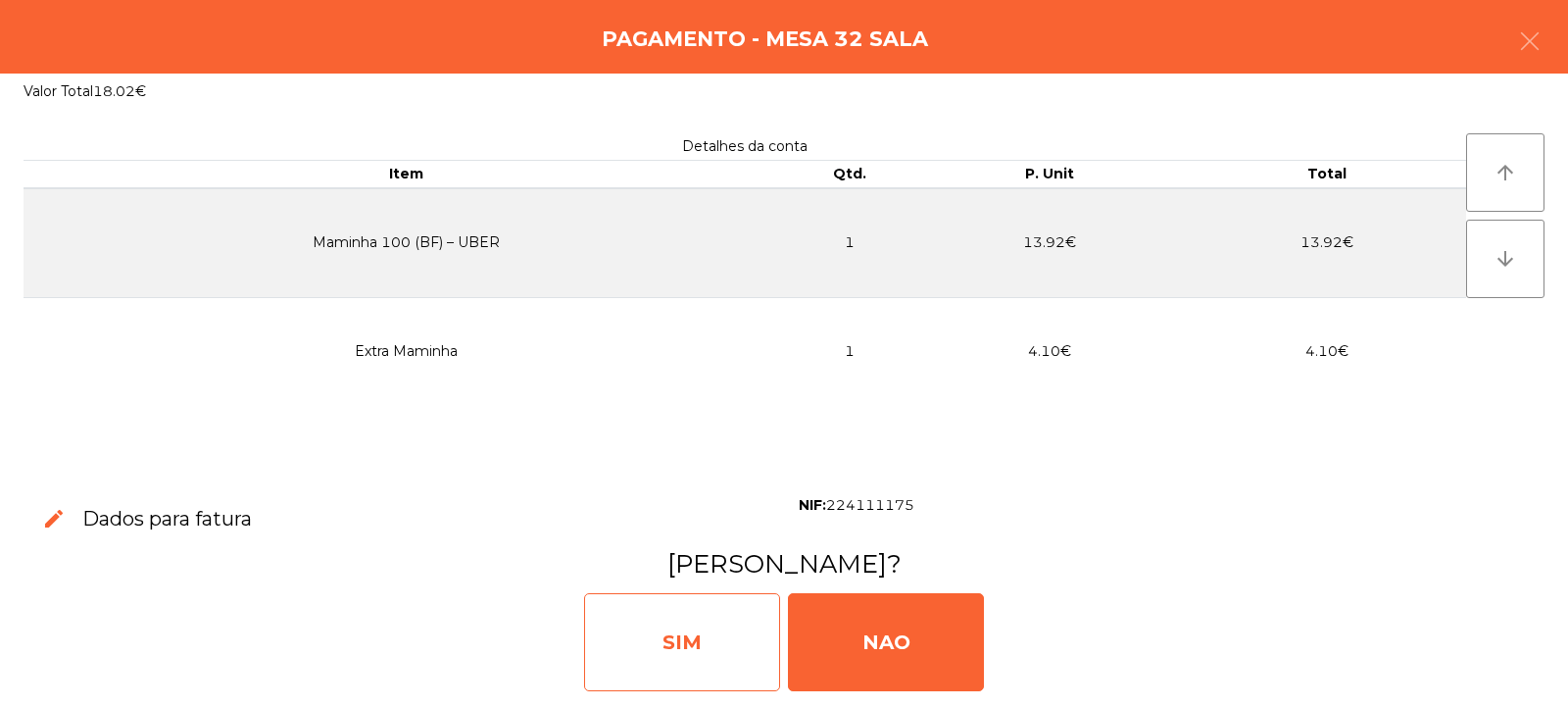
click at [726, 637] on div "SIM" at bounding box center [682, 642] width 196 height 98
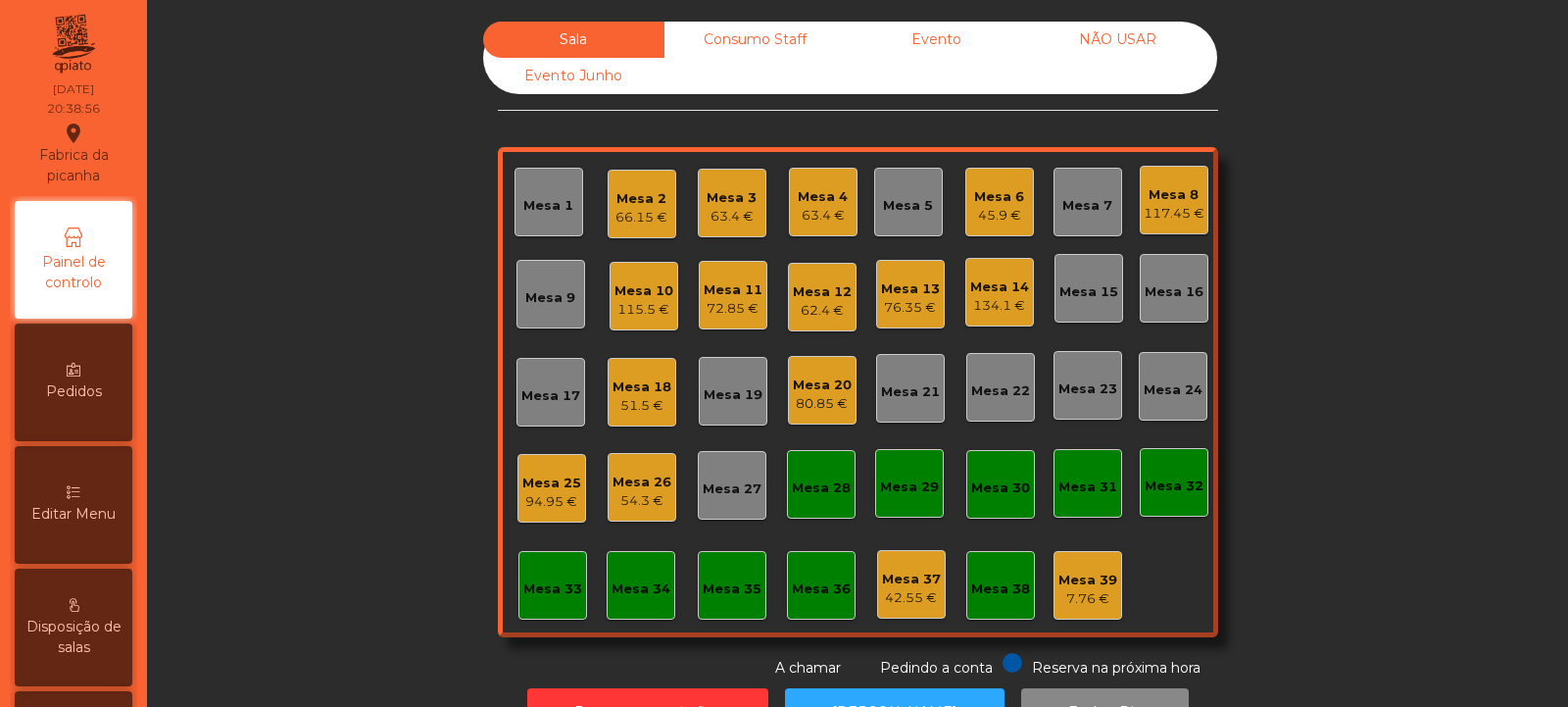
click at [1014, 210] on div "45.9 €" at bounding box center [999, 216] width 50 height 20
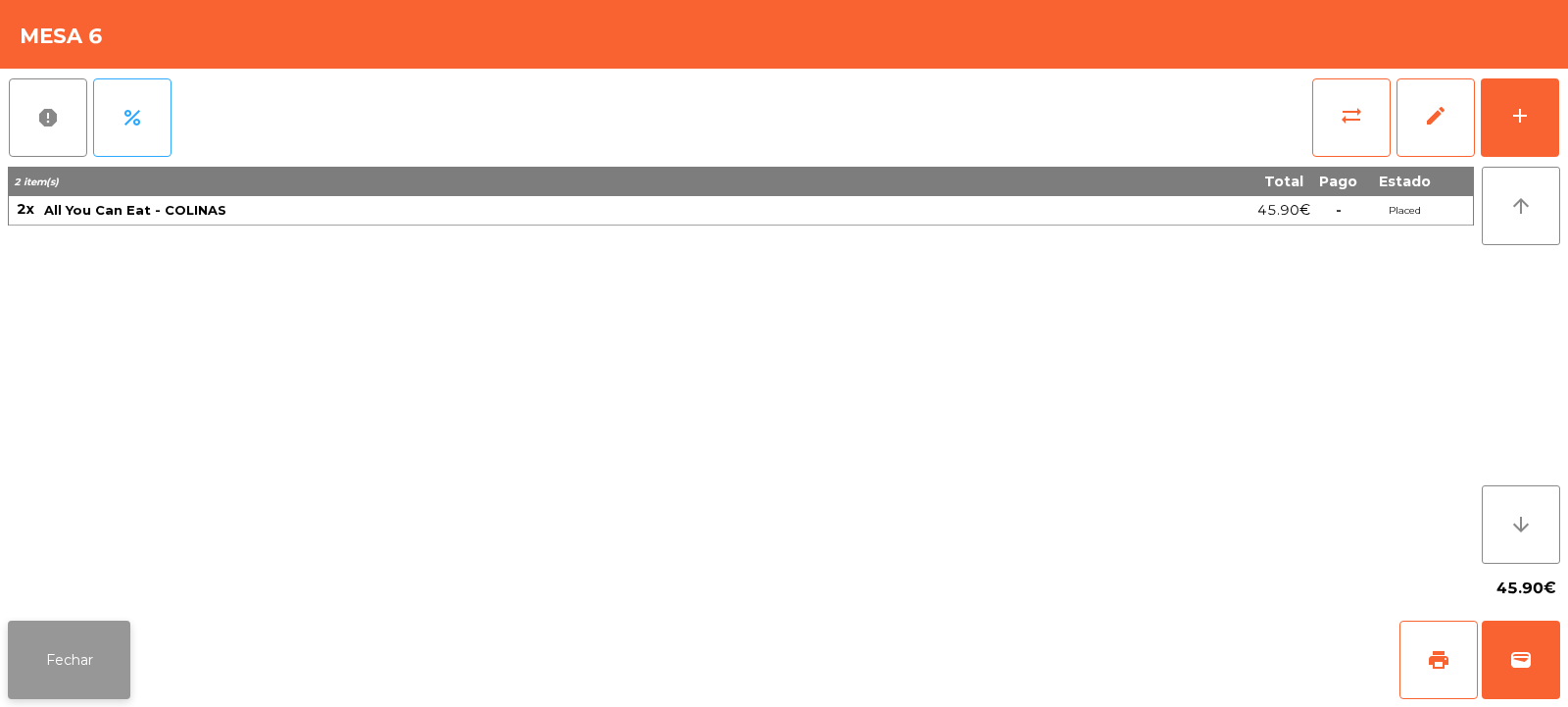
click at [107, 643] on button "Fechar" at bounding box center [69, 659] width 123 height 79
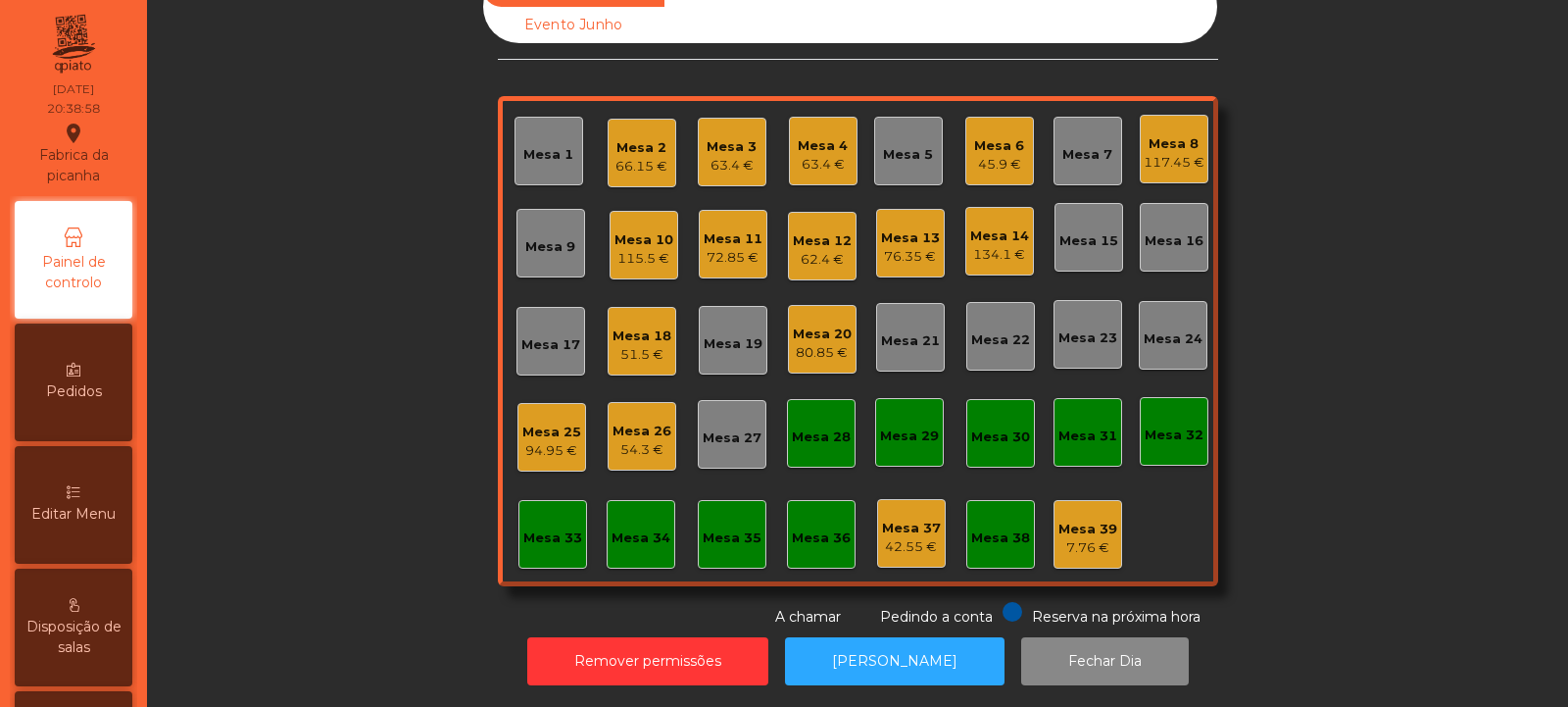
scroll to position [0, 0]
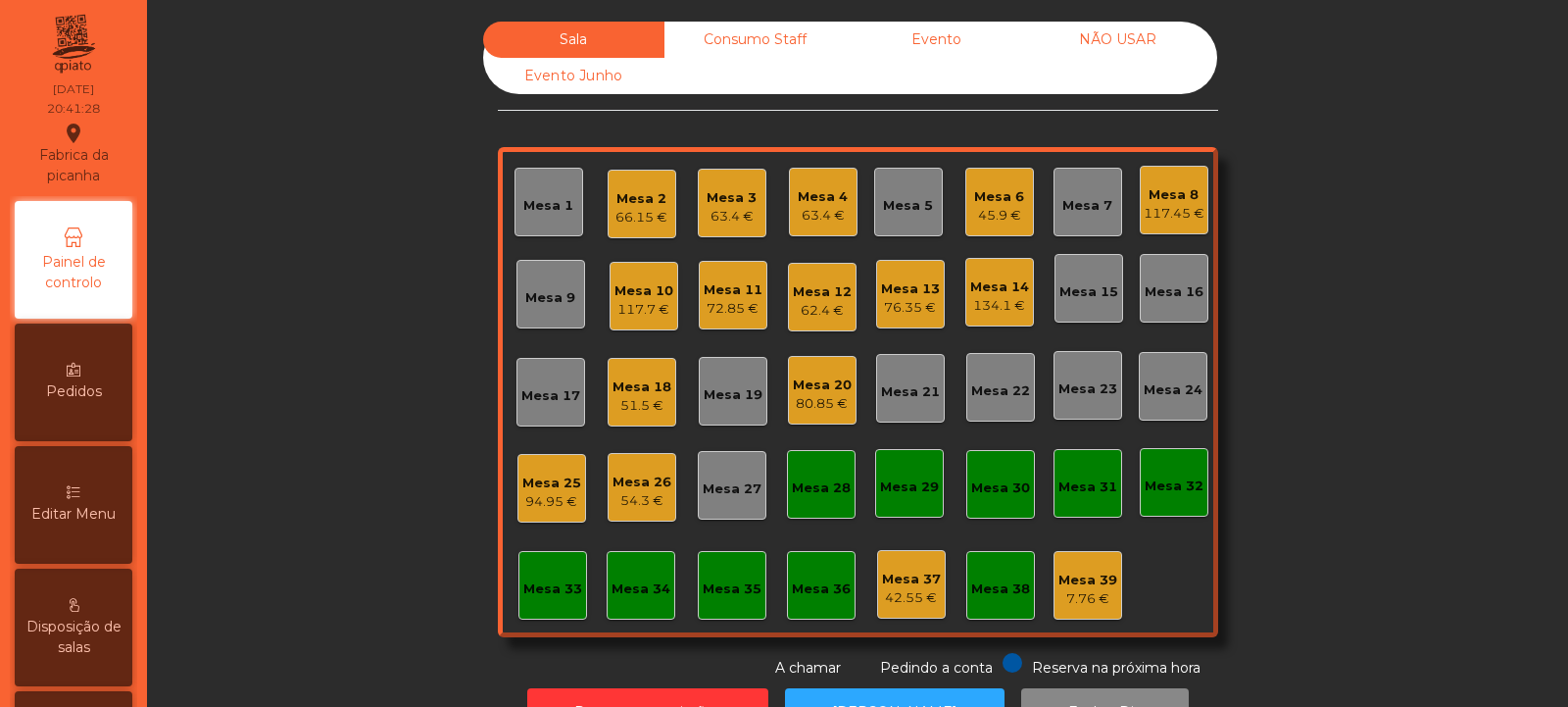
click at [1006, 205] on div "Mesa 6" at bounding box center [999, 197] width 50 height 20
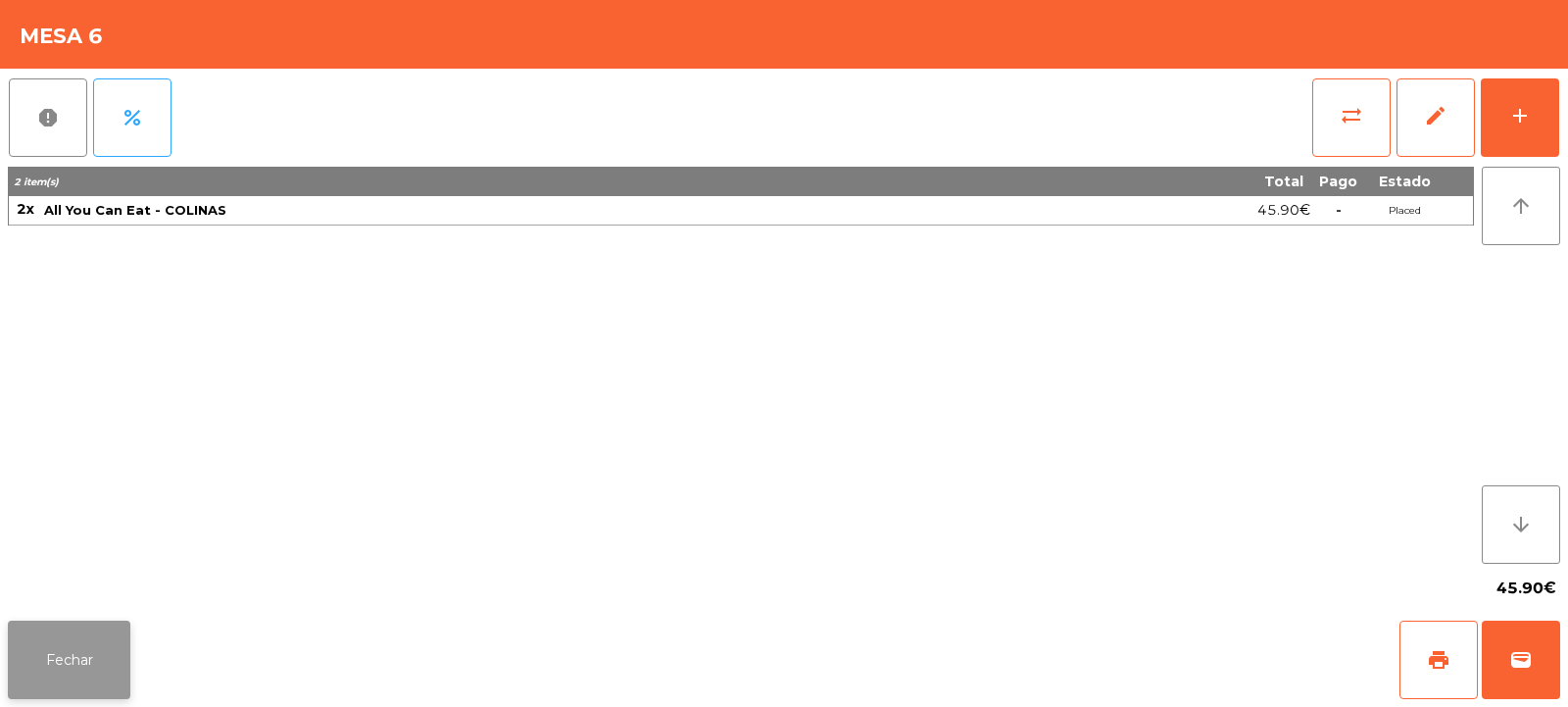
click at [99, 640] on button "Fechar" at bounding box center [69, 659] width 123 height 79
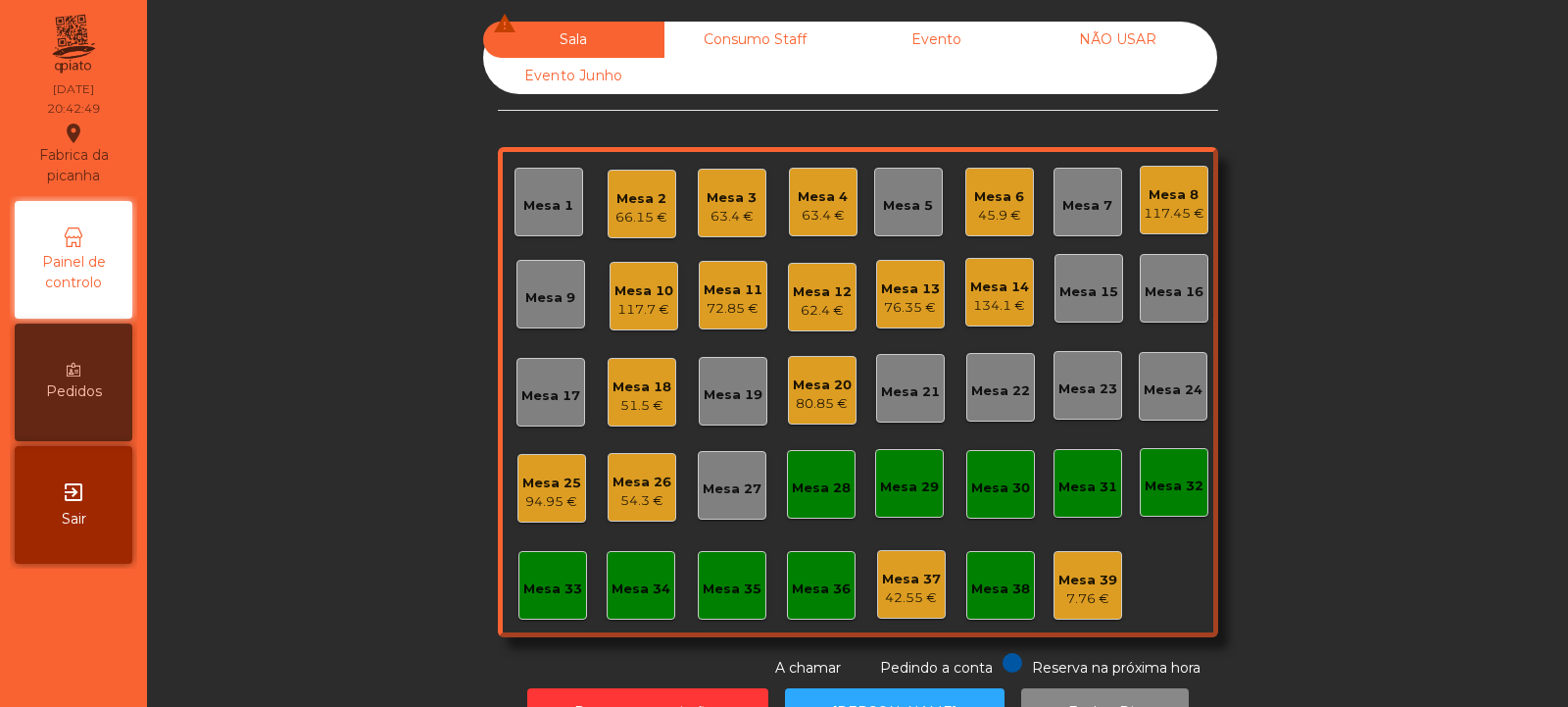
click at [820, 388] on div "Mesa 20" at bounding box center [822, 385] width 59 height 20
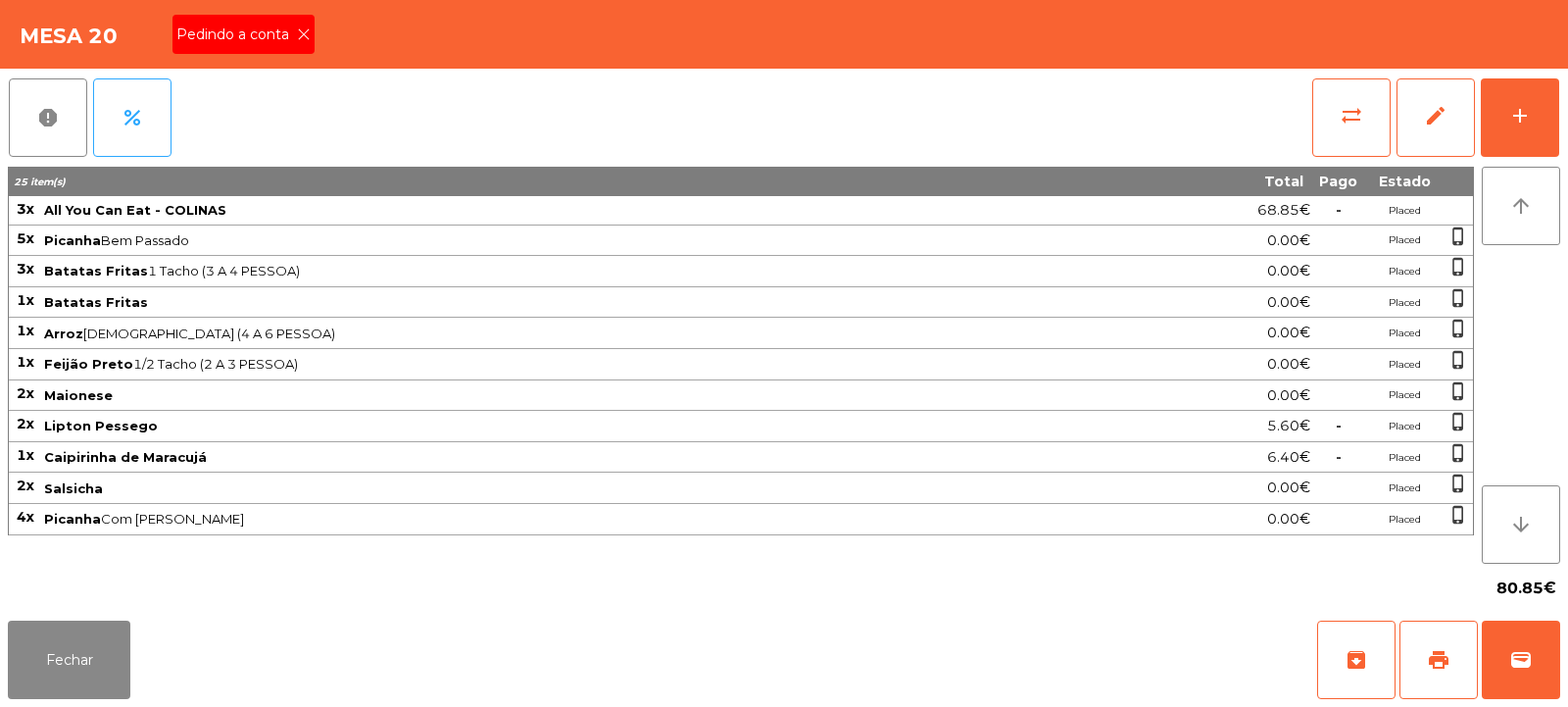
click at [302, 34] on icon at bounding box center [304, 34] width 14 height 14
click at [1451, 650] on button "print" at bounding box center [1438, 659] width 79 height 79
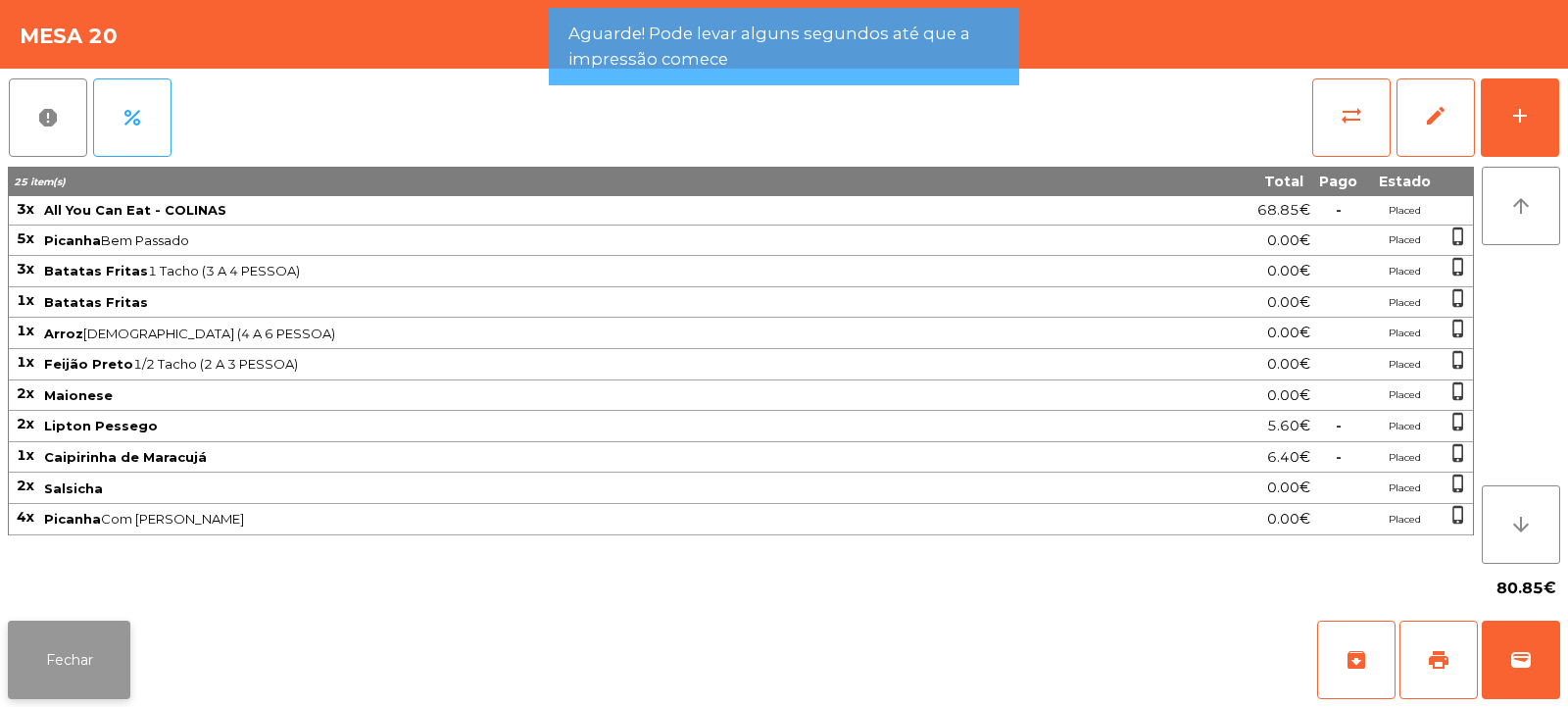
click at [94, 678] on button "Fechar" at bounding box center [69, 659] width 123 height 79
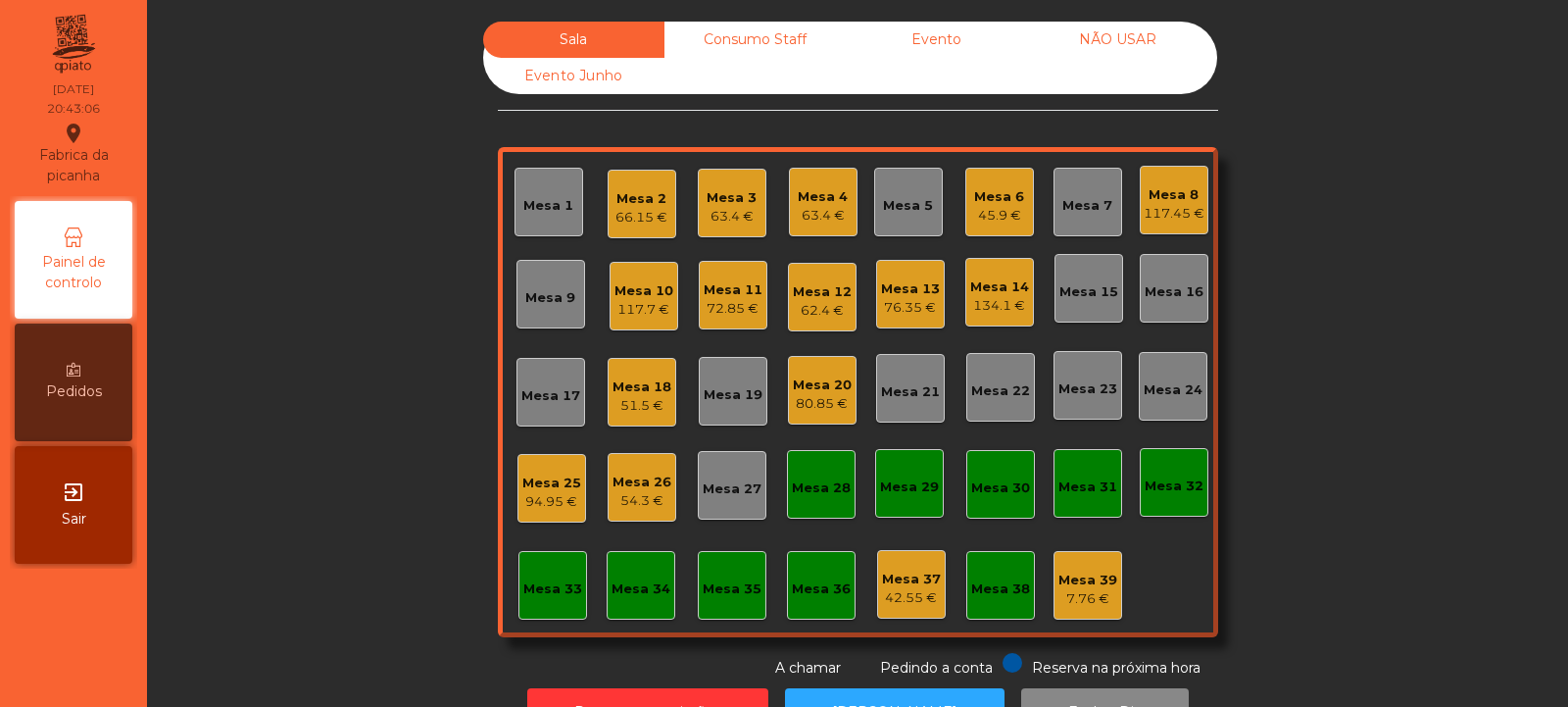
click at [729, 308] on div "72.85 €" at bounding box center [733, 309] width 59 height 20
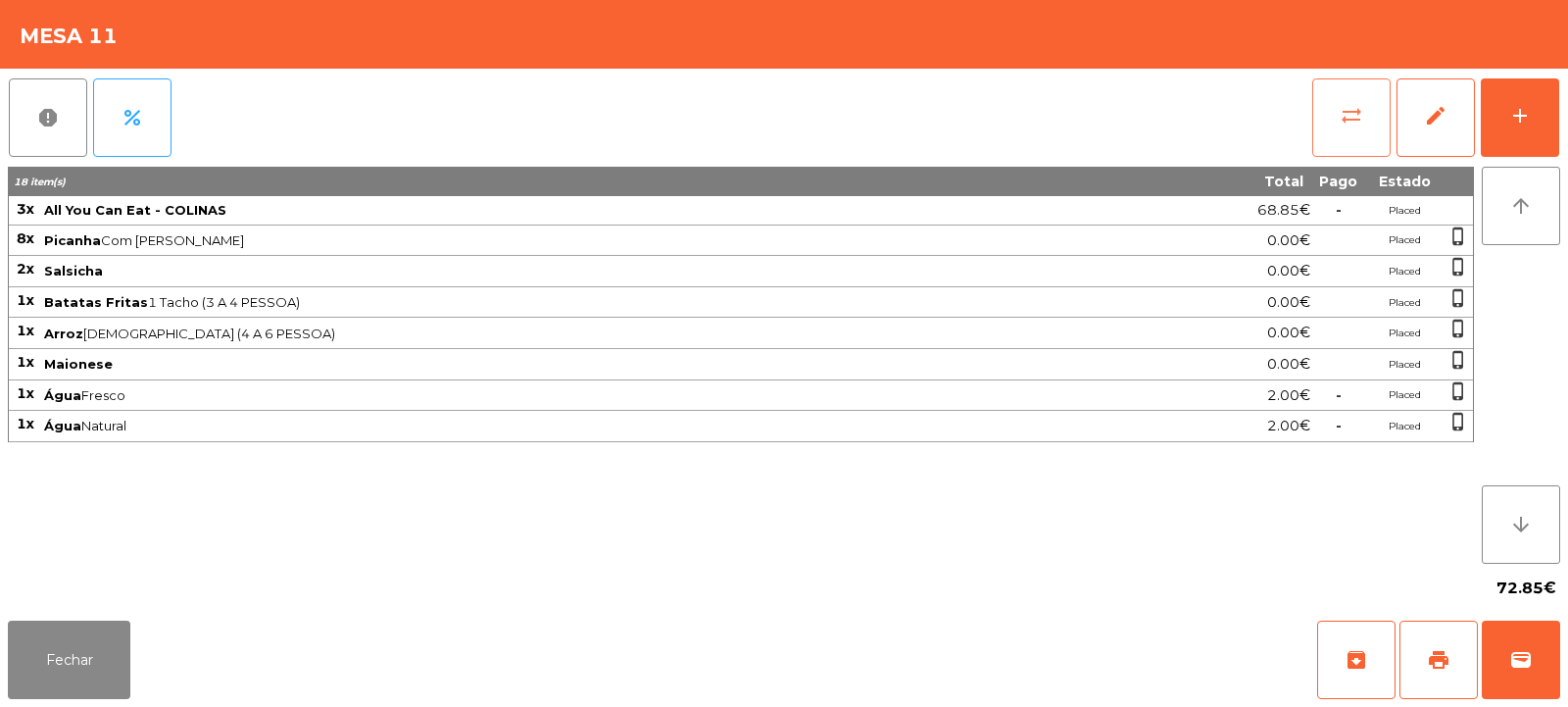
click at [1343, 131] on button "sync_alt" at bounding box center [1351, 118] width 79 height 79
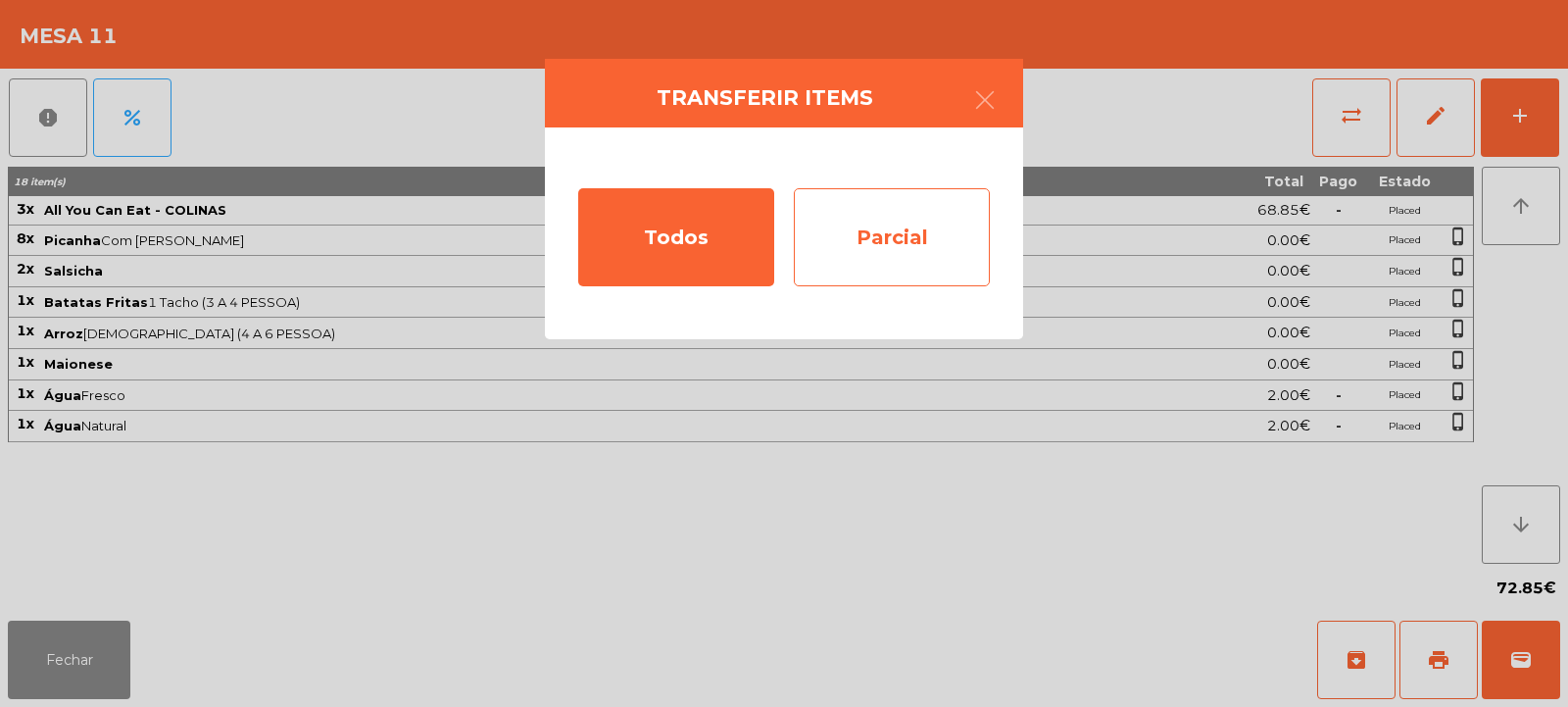
click at [887, 228] on div "Parcial" at bounding box center [892, 237] width 196 height 98
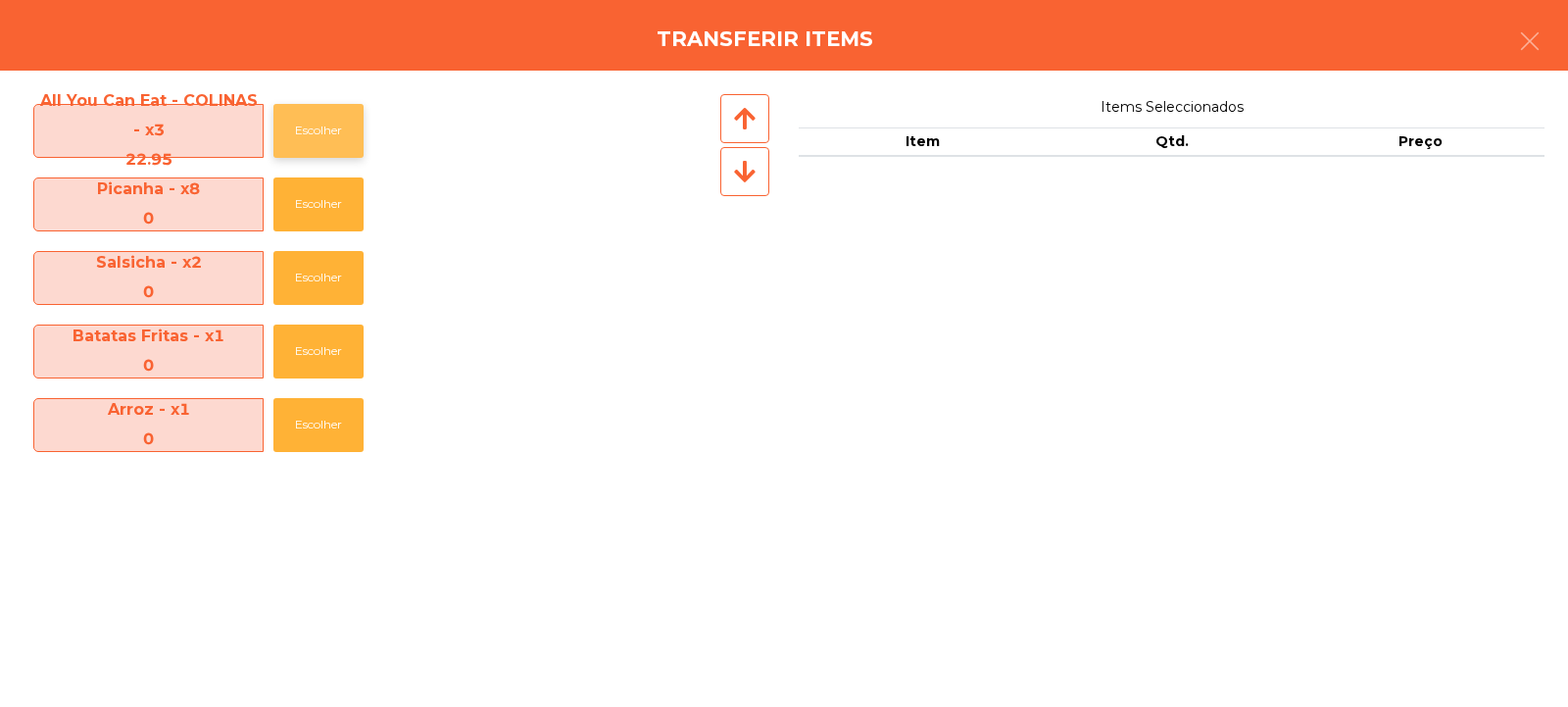
click at [306, 127] on button "Escolher" at bounding box center [319, 131] width 90 height 54
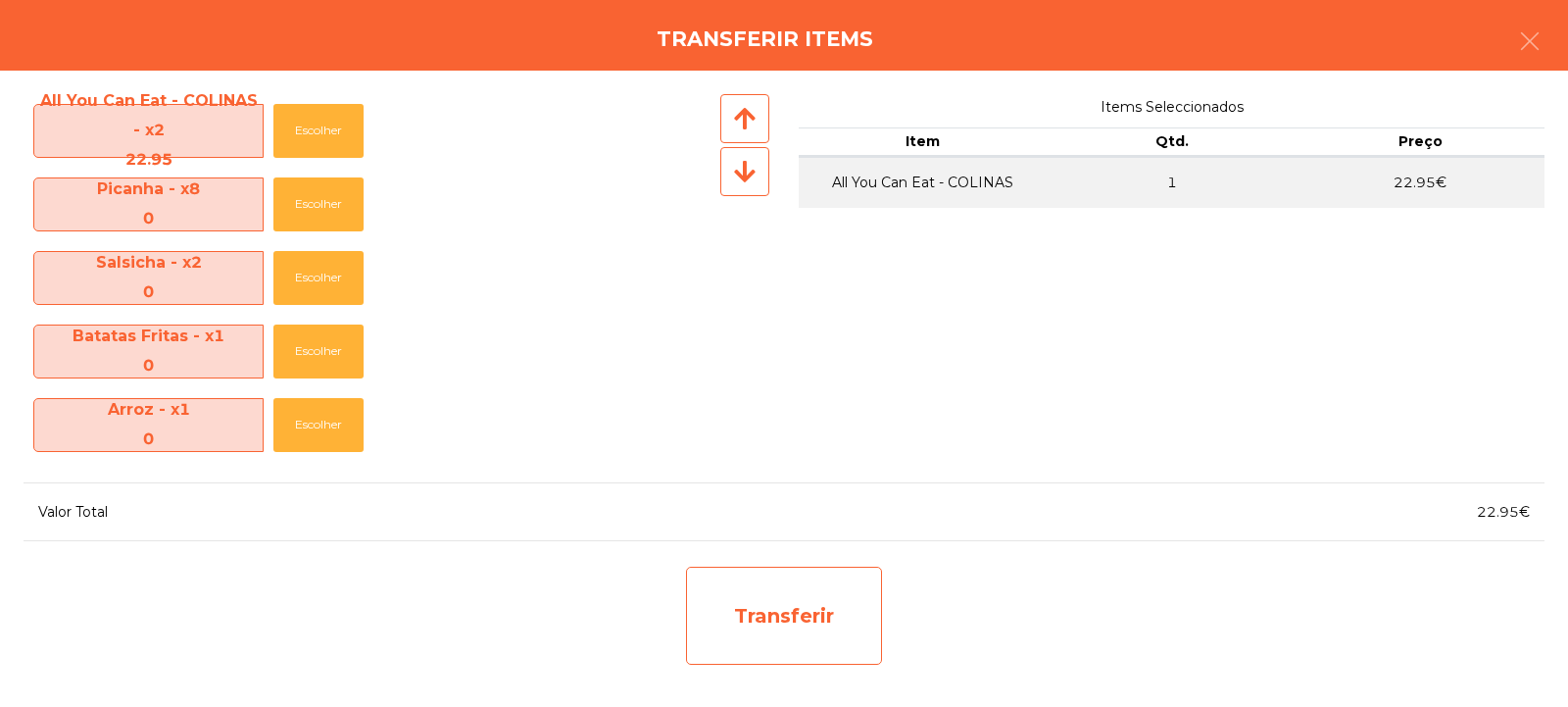
click at [774, 583] on div "Transferir" at bounding box center [784, 615] width 196 height 98
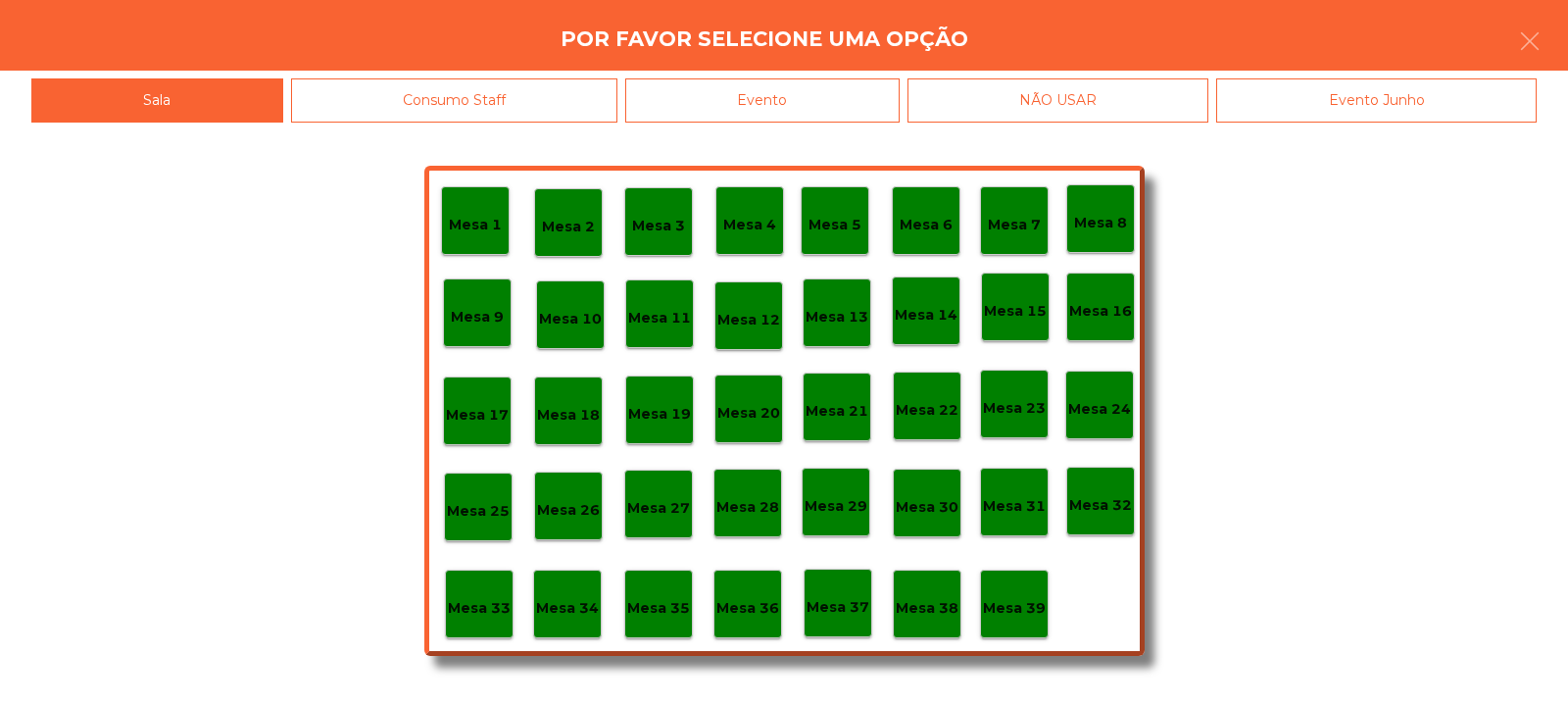
click at [853, 608] on p "Mesa 37" at bounding box center [838, 607] width 63 height 23
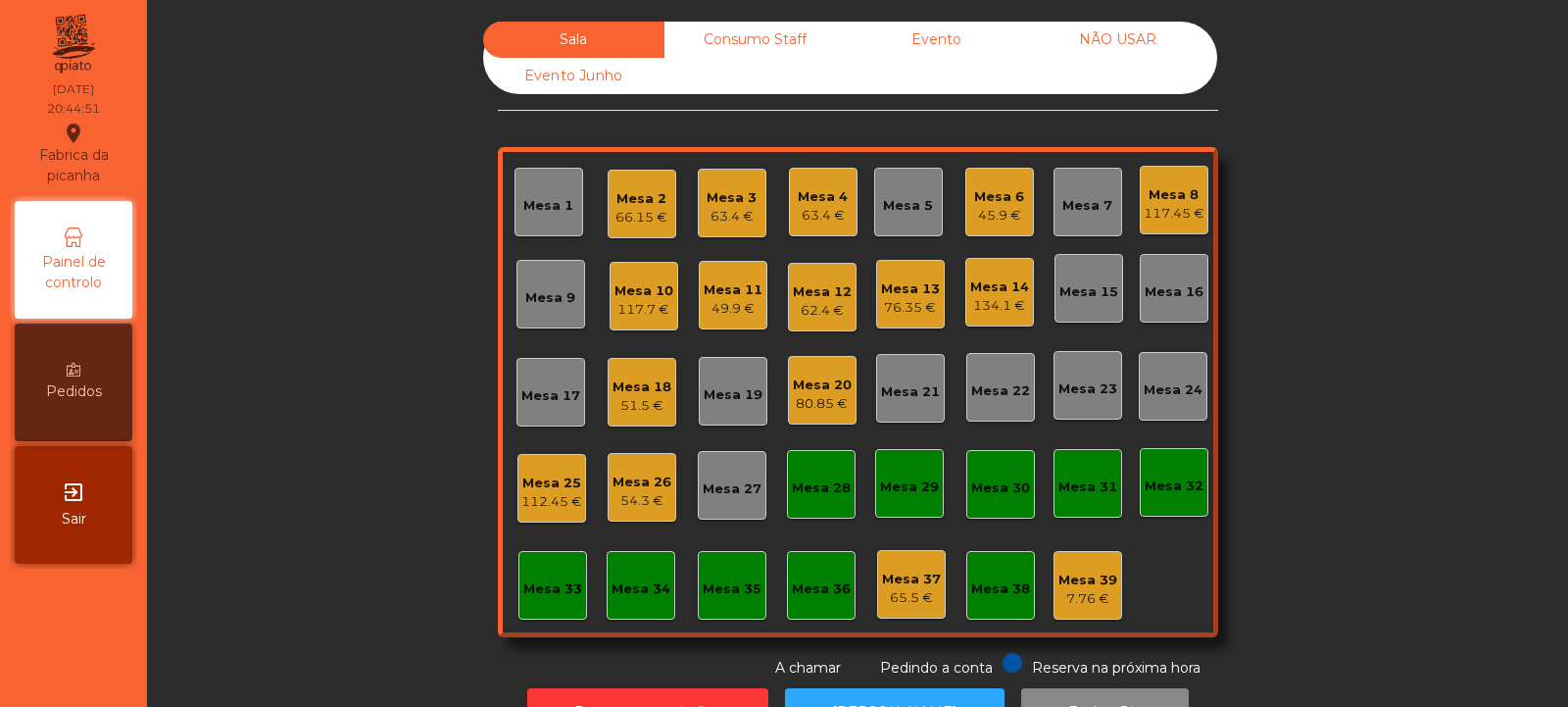
click at [830, 404] on div "80.85 €" at bounding box center [822, 404] width 59 height 20
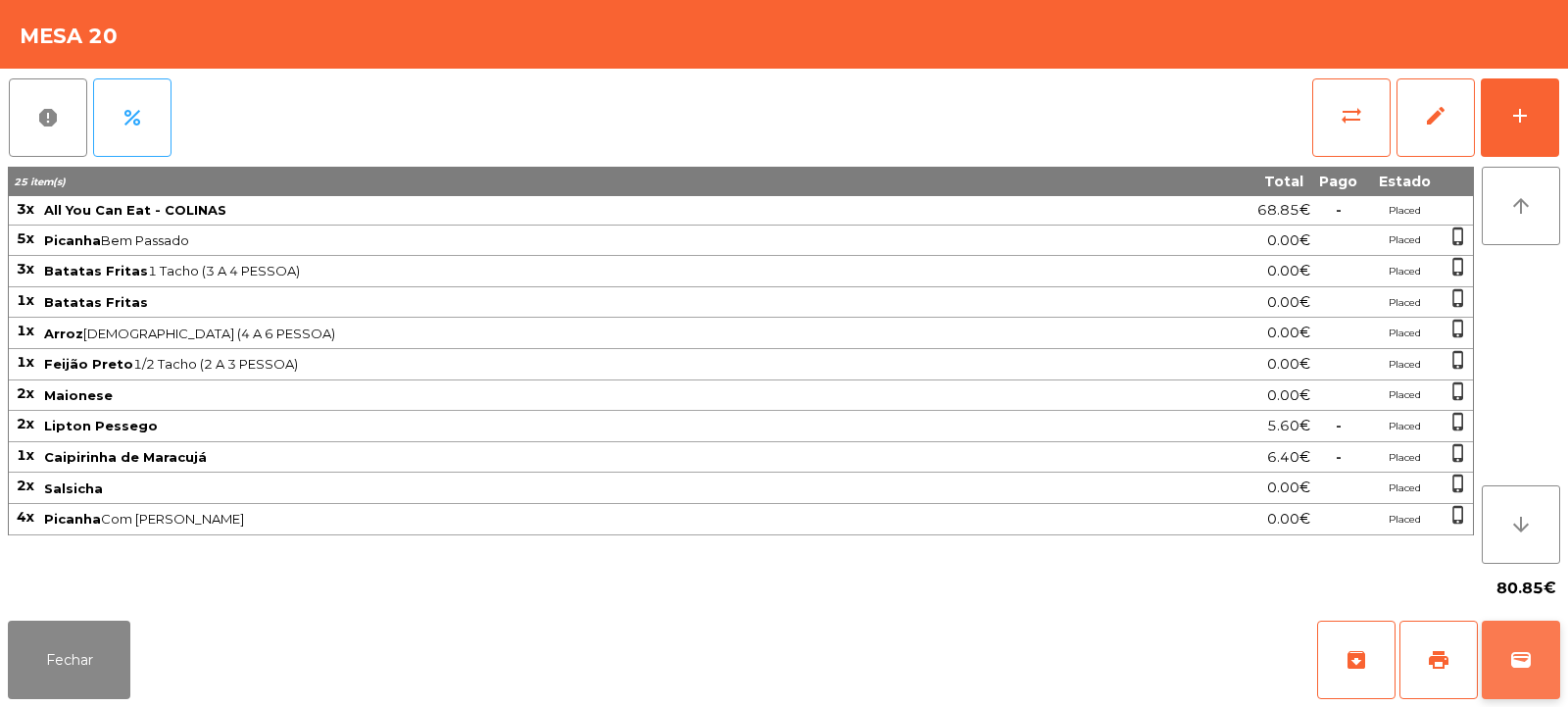
click at [1533, 670] on button "wallet" at bounding box center [1521, 659] width 79 height 79
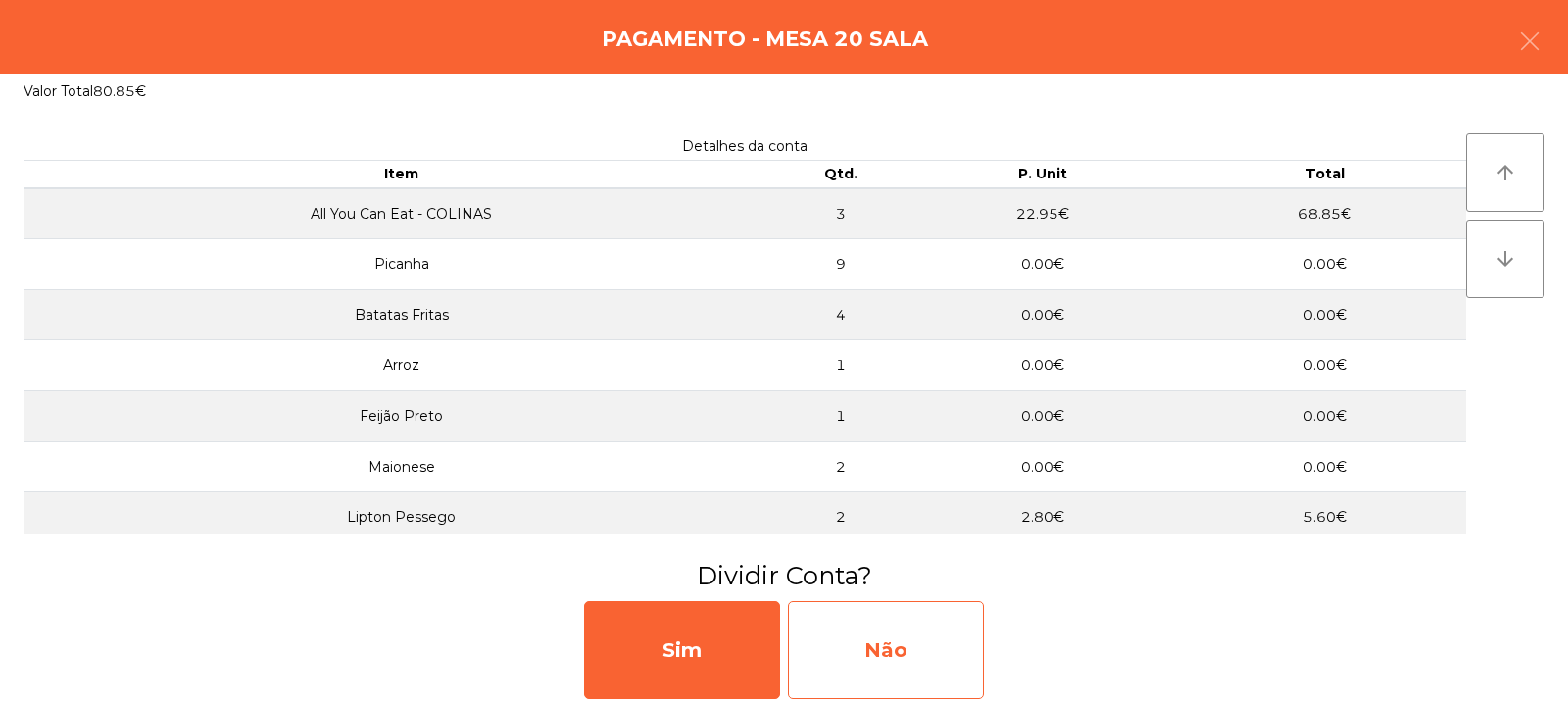
click at [904, 640] on div "Não" at bounding box center [886, 650] width 196 height 98
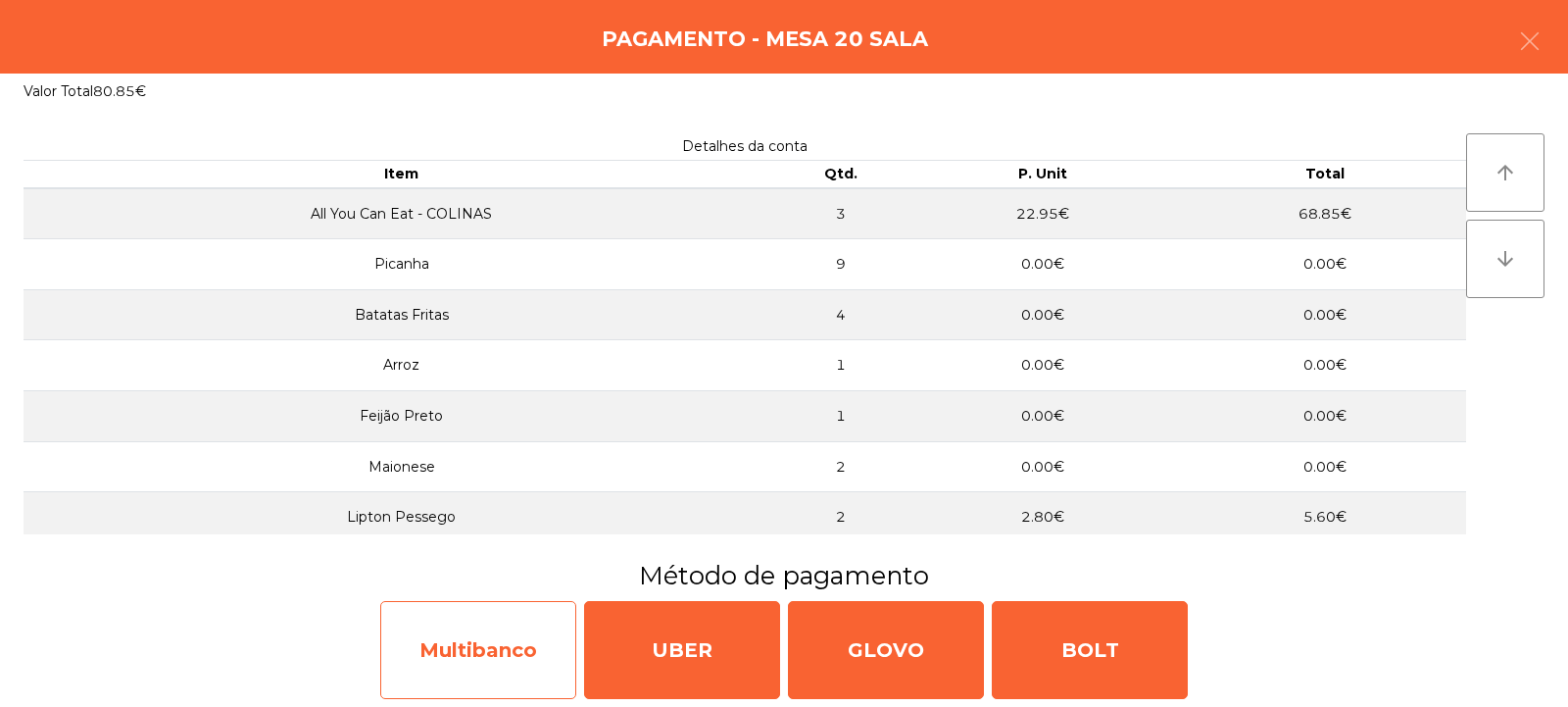
click at [510, 643] on div "Multibanco" at bounding box center [478, 650] width 196 height 98
select select "**"
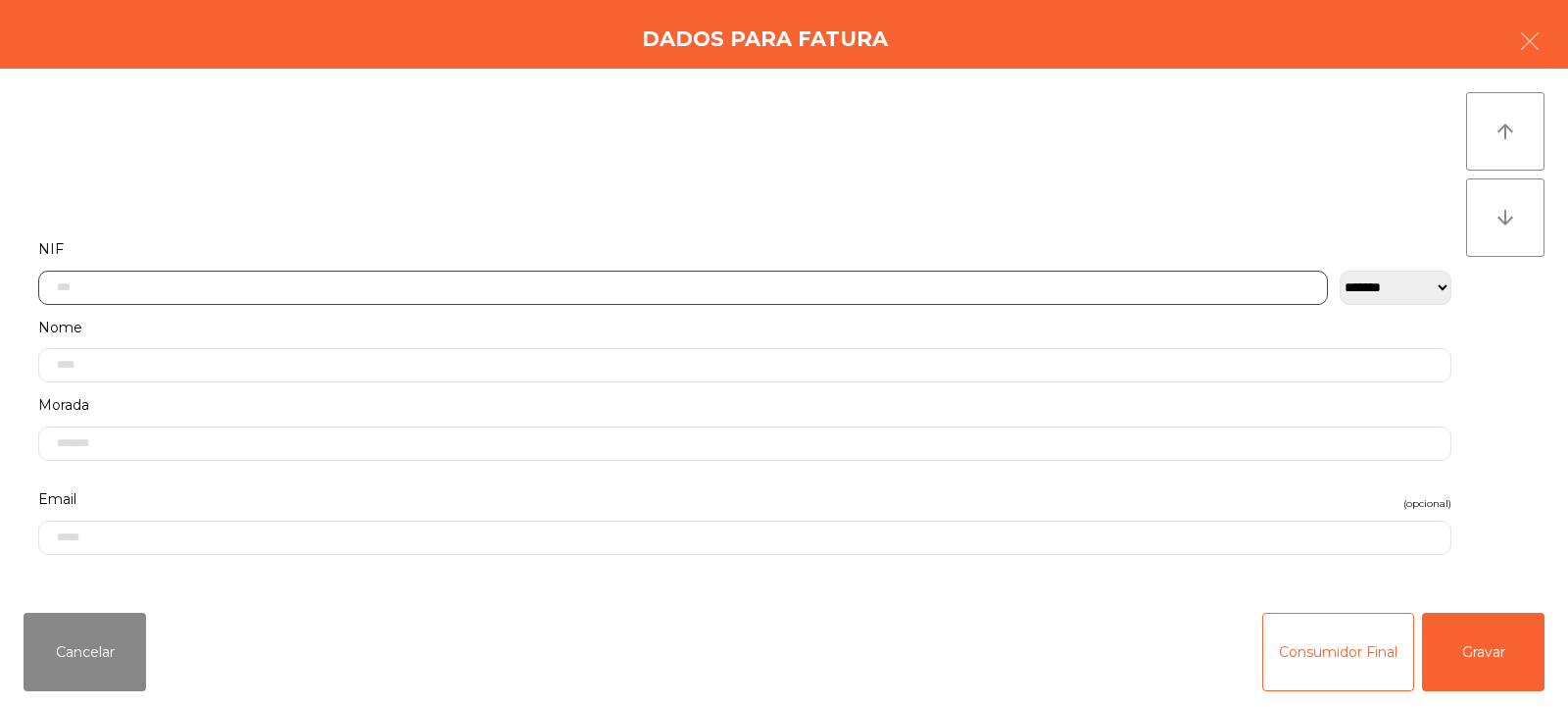
click at [806, 282] on input "text" at bounding box center [682, 288] width 1289 height 34
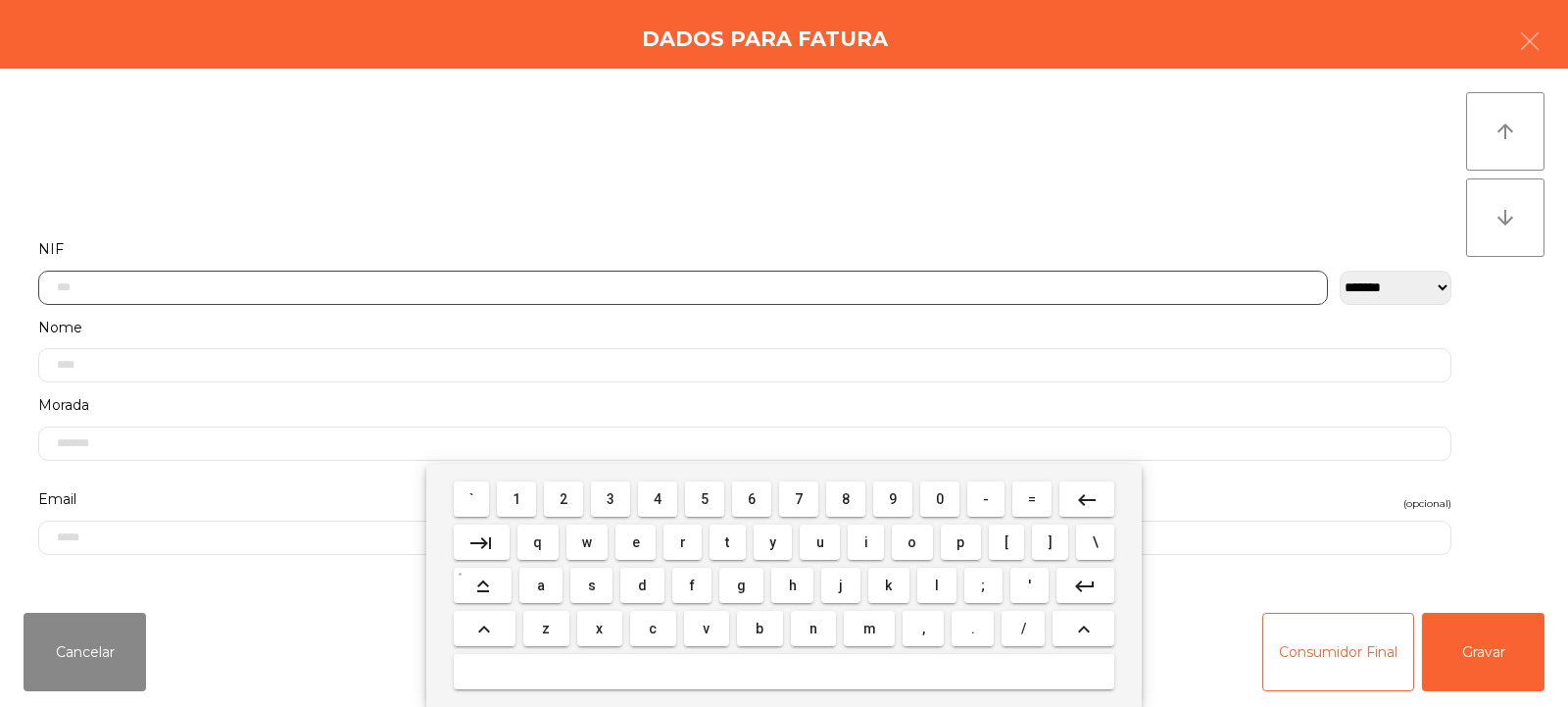
scroll to position [143, 0]
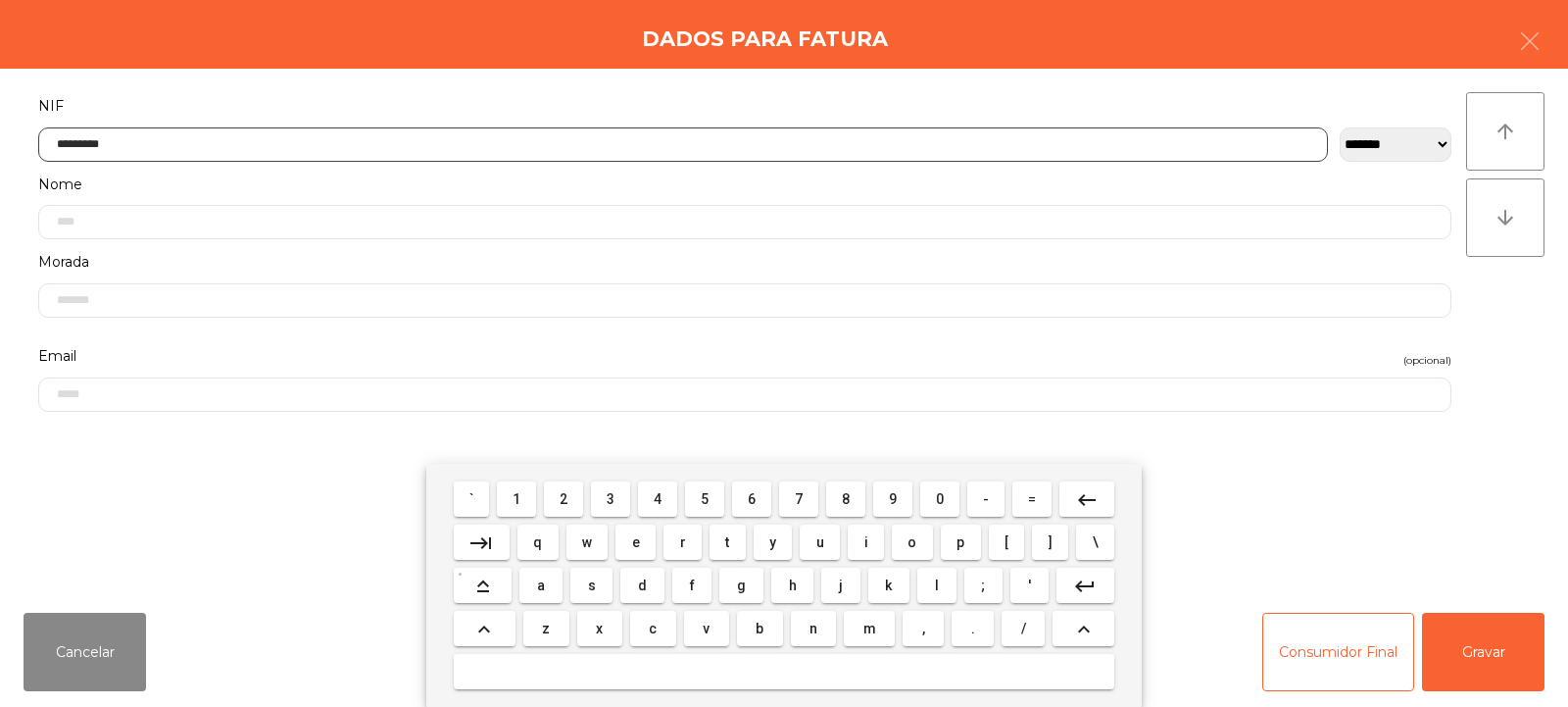
type input "*********"
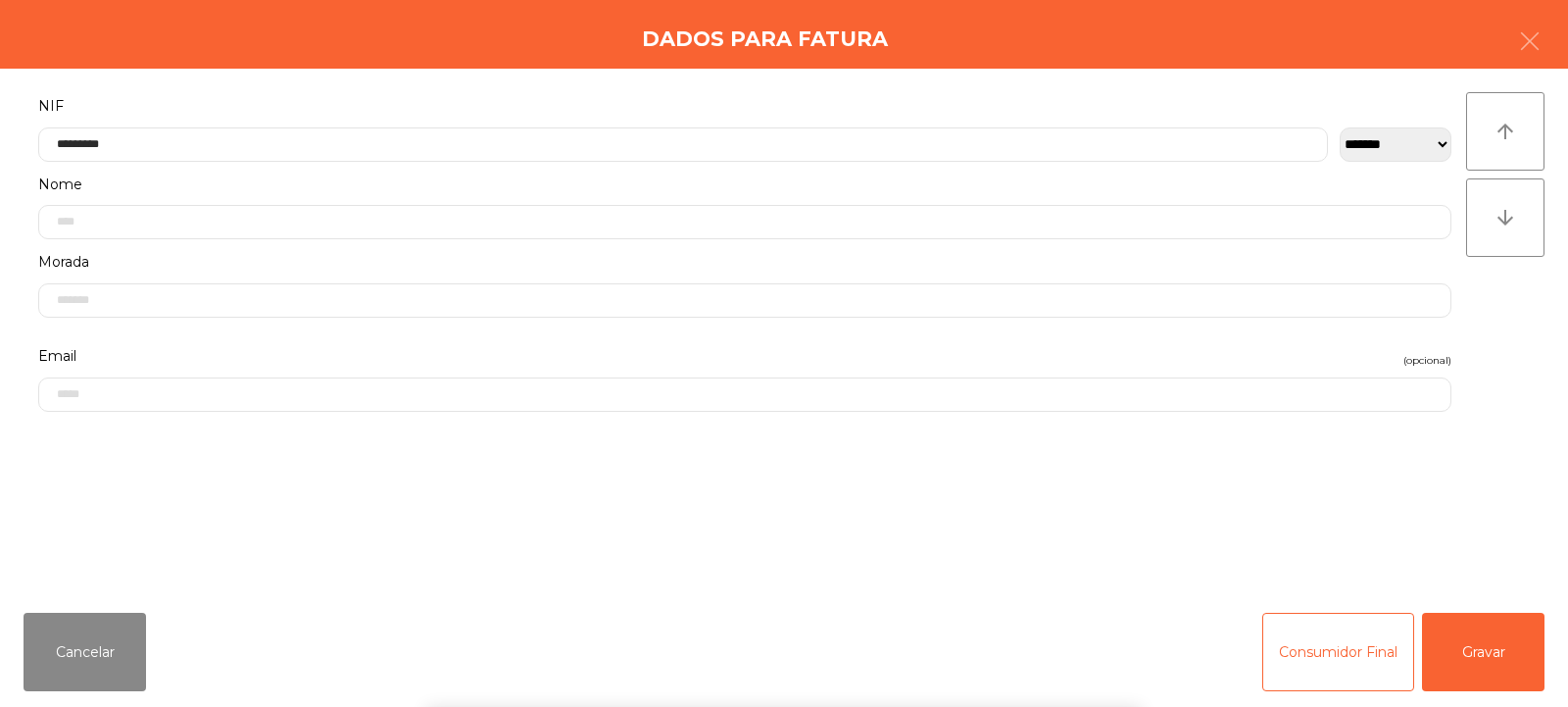
click at [1472, 644] on div "` 1 2 3 4 5 6 7 8 9 0 - = keyboard_backspace keyboard_tab q w e r t y u i o p […" at bounding box center [784, 584] width 1568 height 243
click at [1483, 646] on button "Gravar" at bounding box center [1483, 651] width 123 height 79
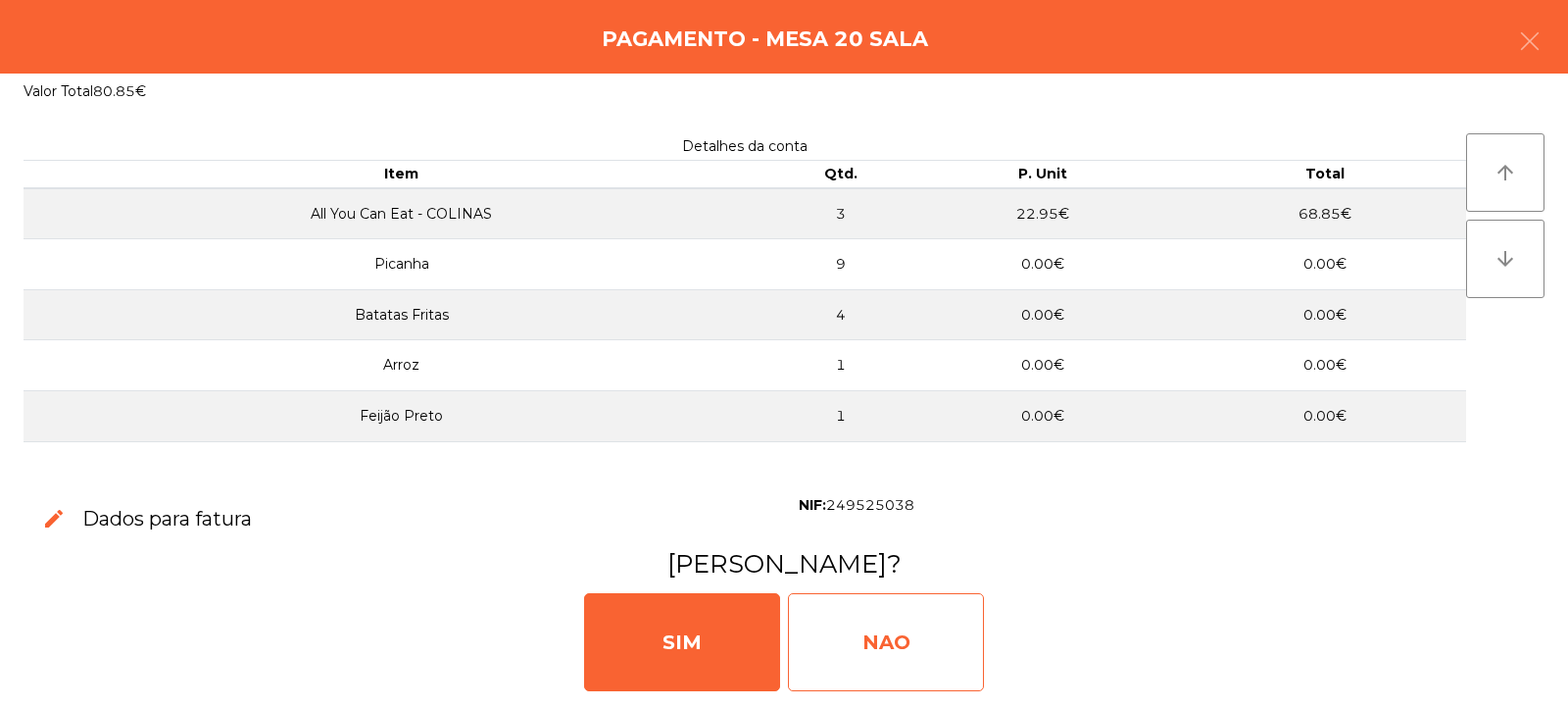
click at [909, 623] on div "NAO" at bounding box center [886, 642] width 196 height 98
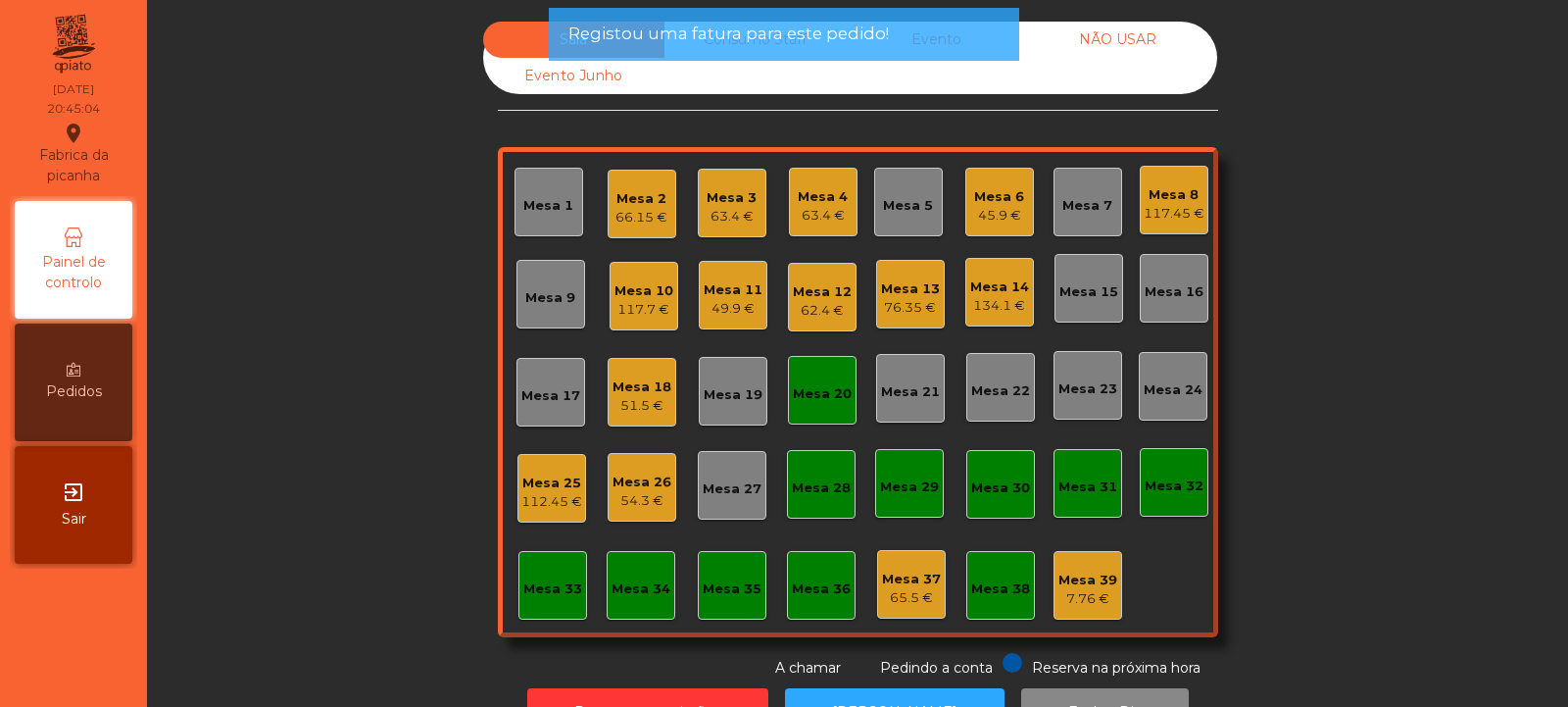
scroll to position [66, 0]
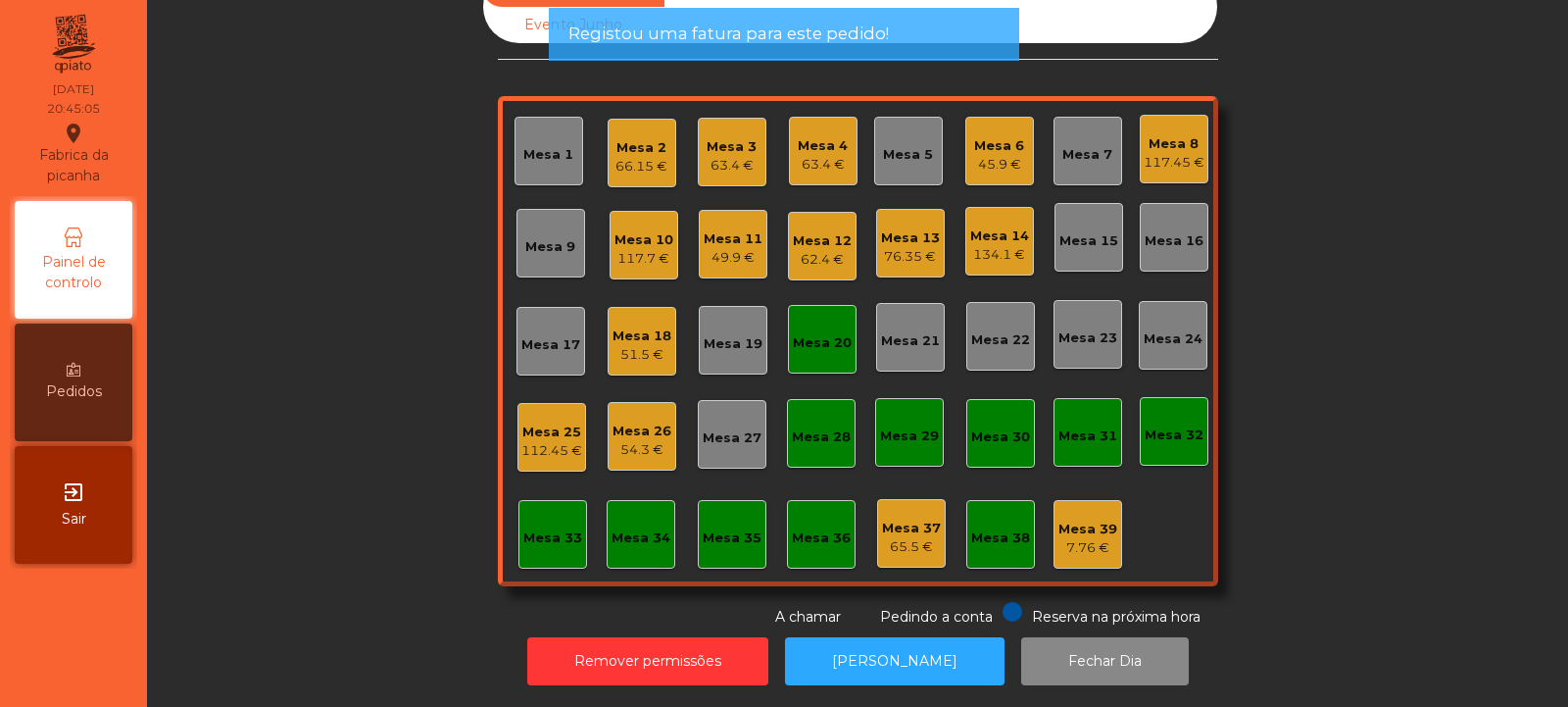
click at [805, 334] on div "Mesa 20" at bounding box center [822, 344] width 59 height 20
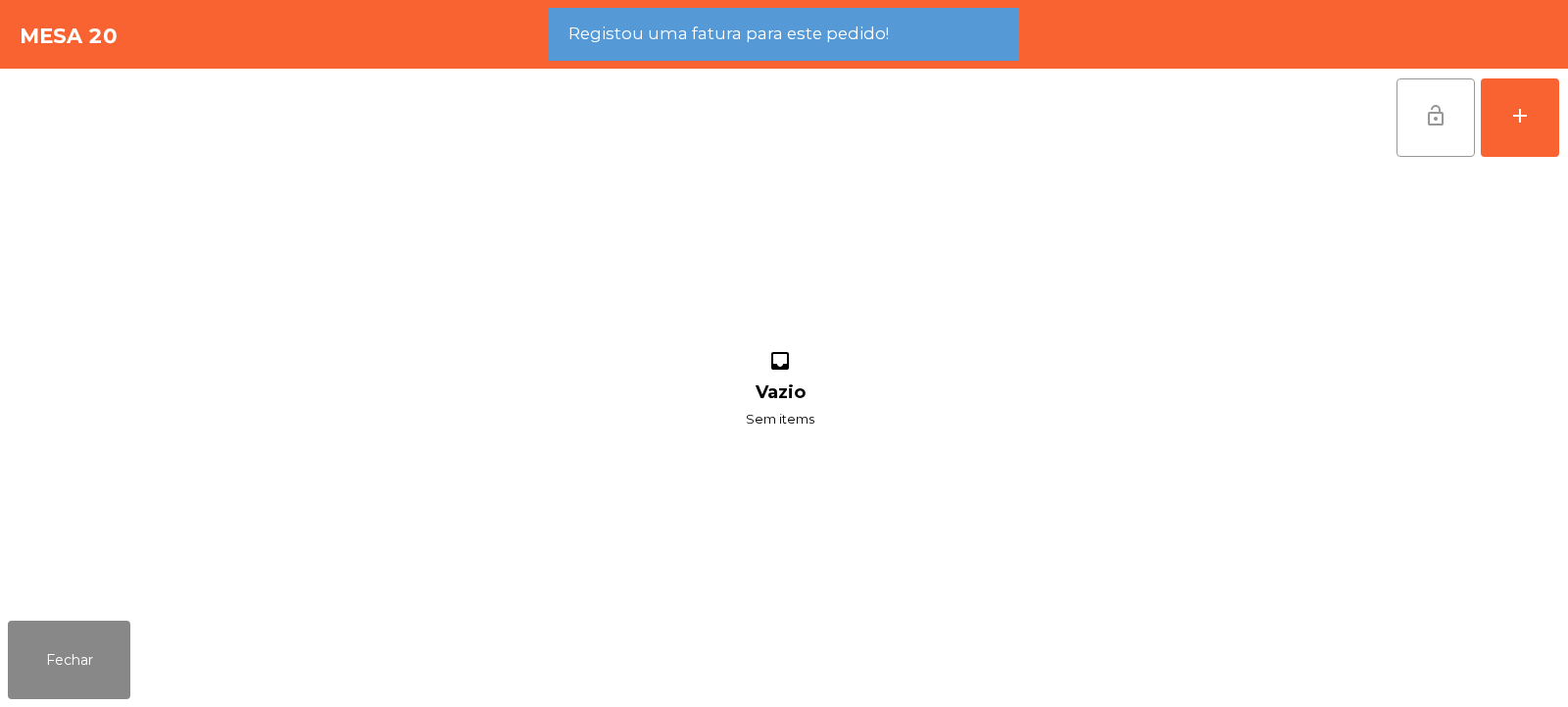
click at [1430, 125] on span "lock_open" at bounding box center [1436, 116] width 24 height 24
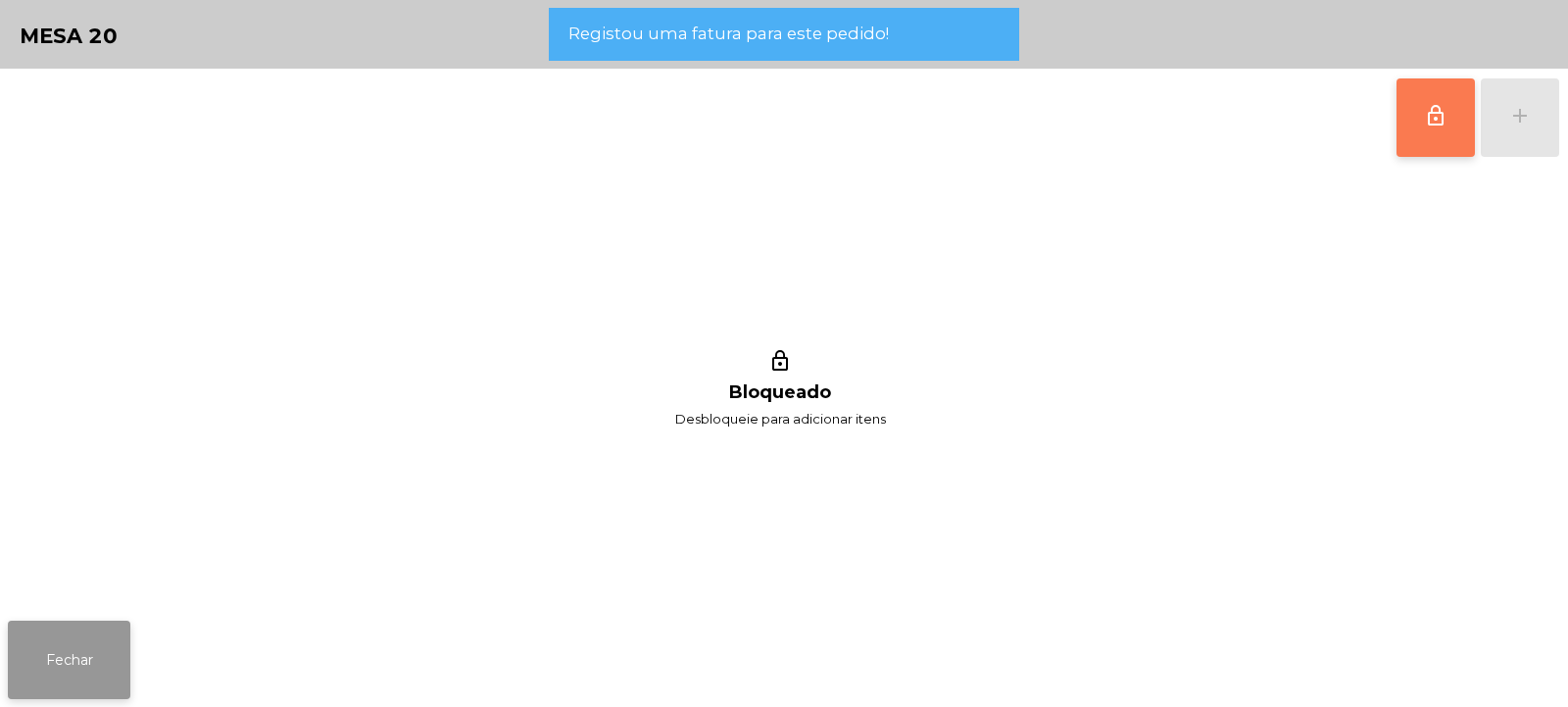
click at [105, 656] on button "Fechar" at bounding box center [69, 659] width 123 height 79
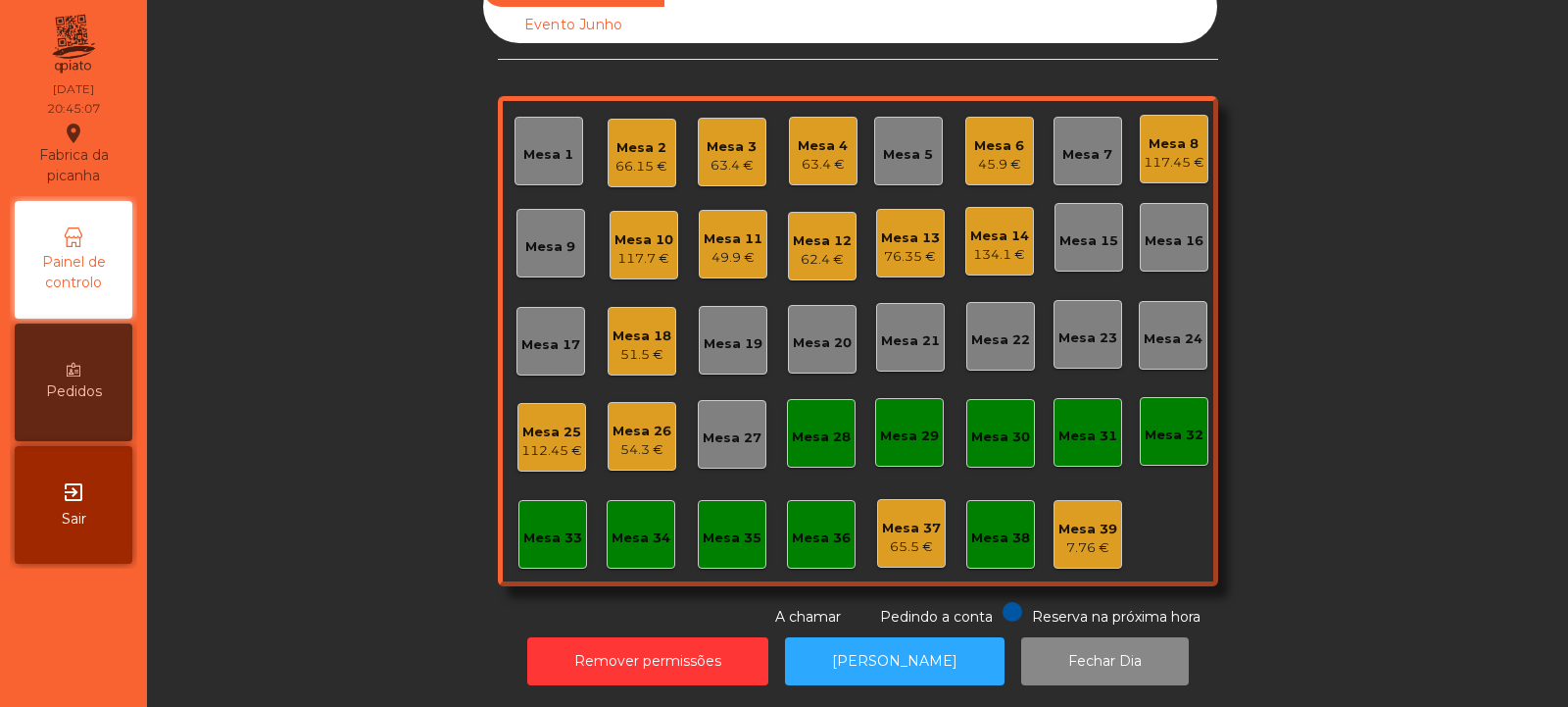
scroll to position [0, 0]
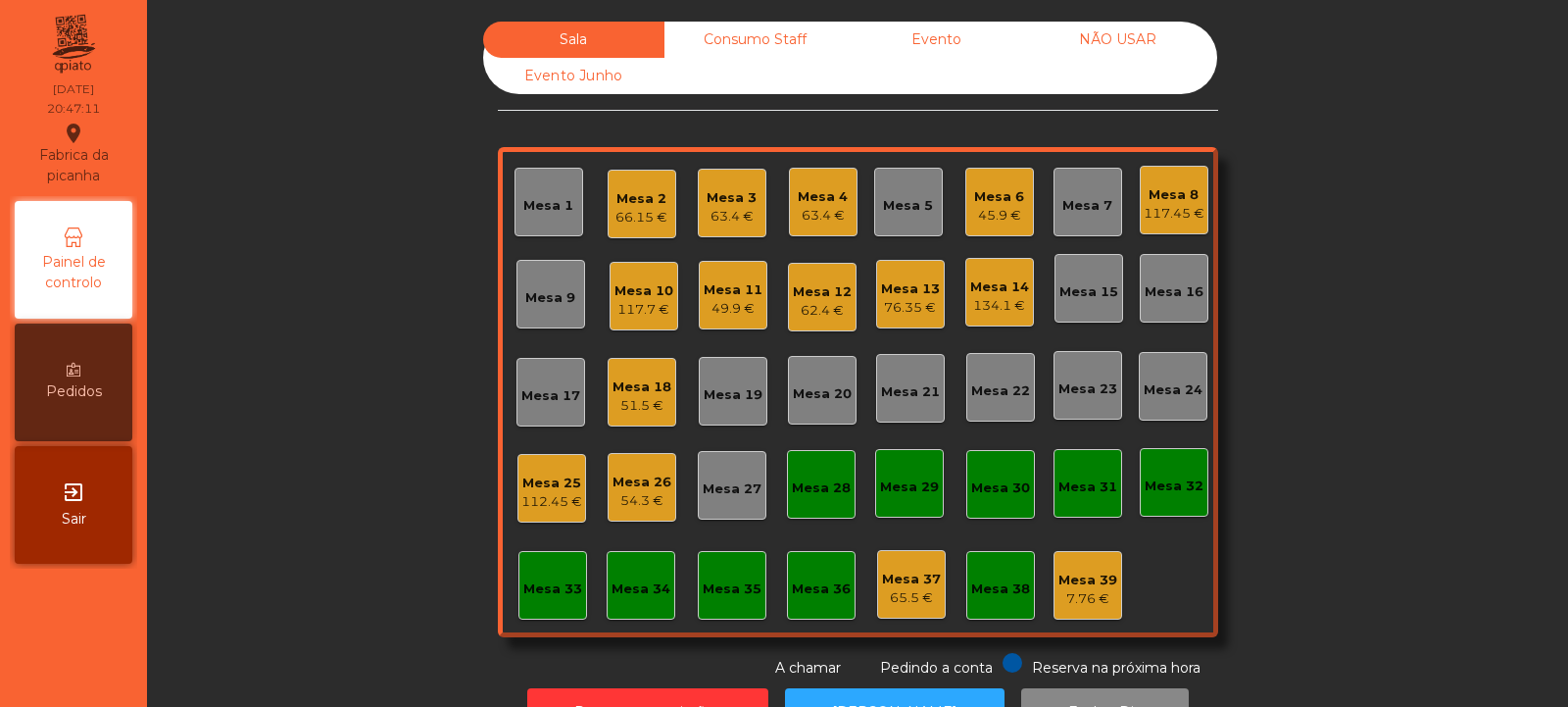
click at [728, 394] on div "Mesa 19" at bounding box center [733, 395] width 59 height 20
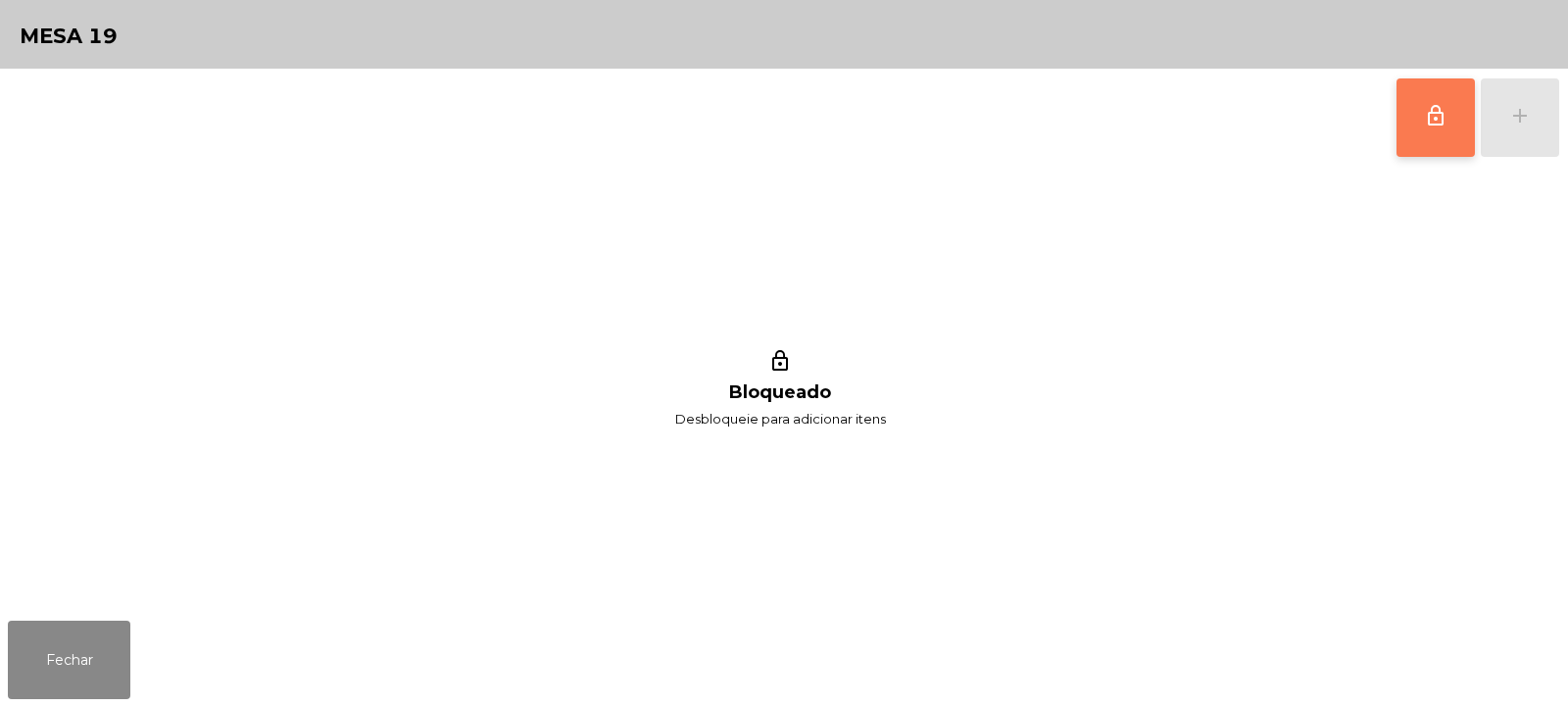
click at [1440, 127] on span "lock_outline" at bounding box center [1436, 116] width 24 height 24
click at [1515, 129] on button "add" at bounding box center [1520, 118] width 79 height 79
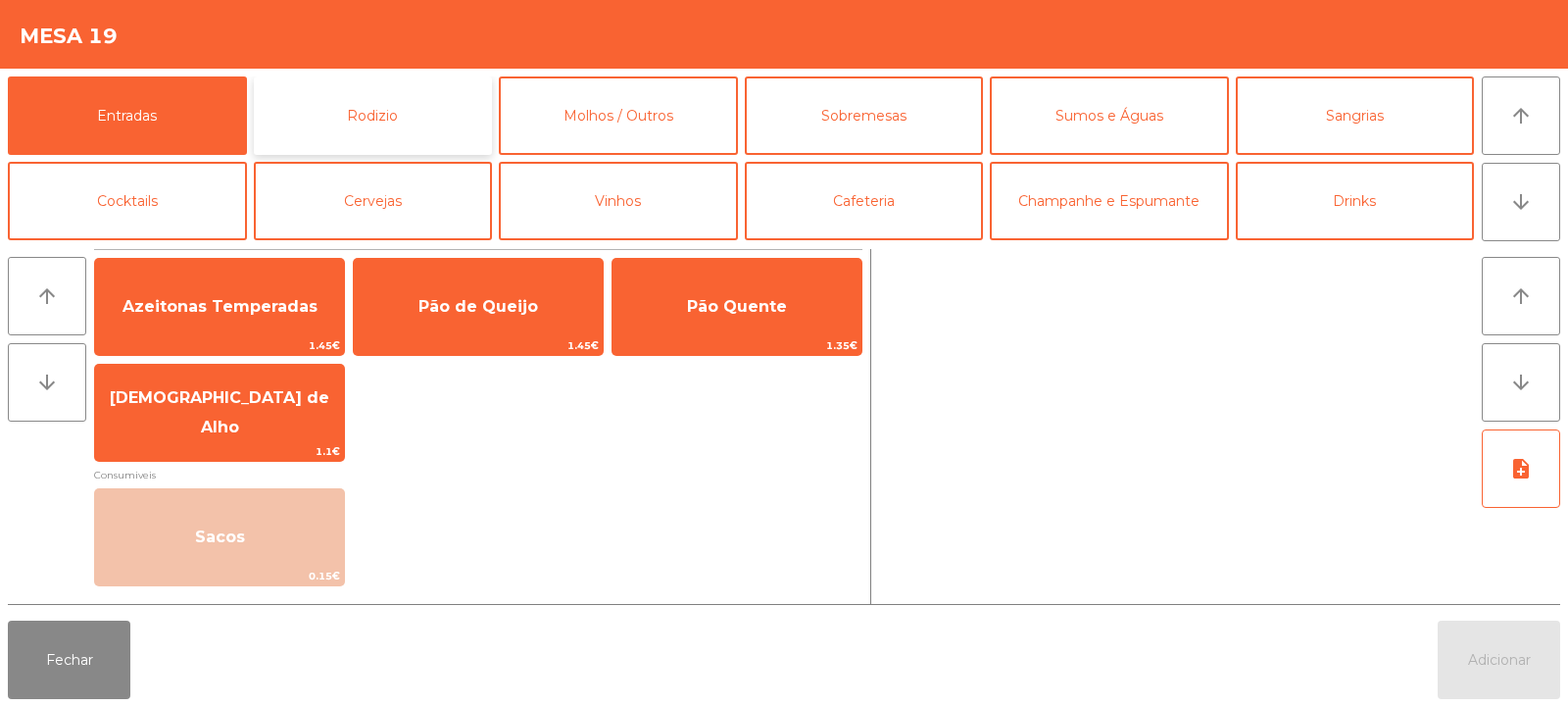
click at [336, 118] on button "Rodizio" at bounding box center [373, 116] width 239 height 79
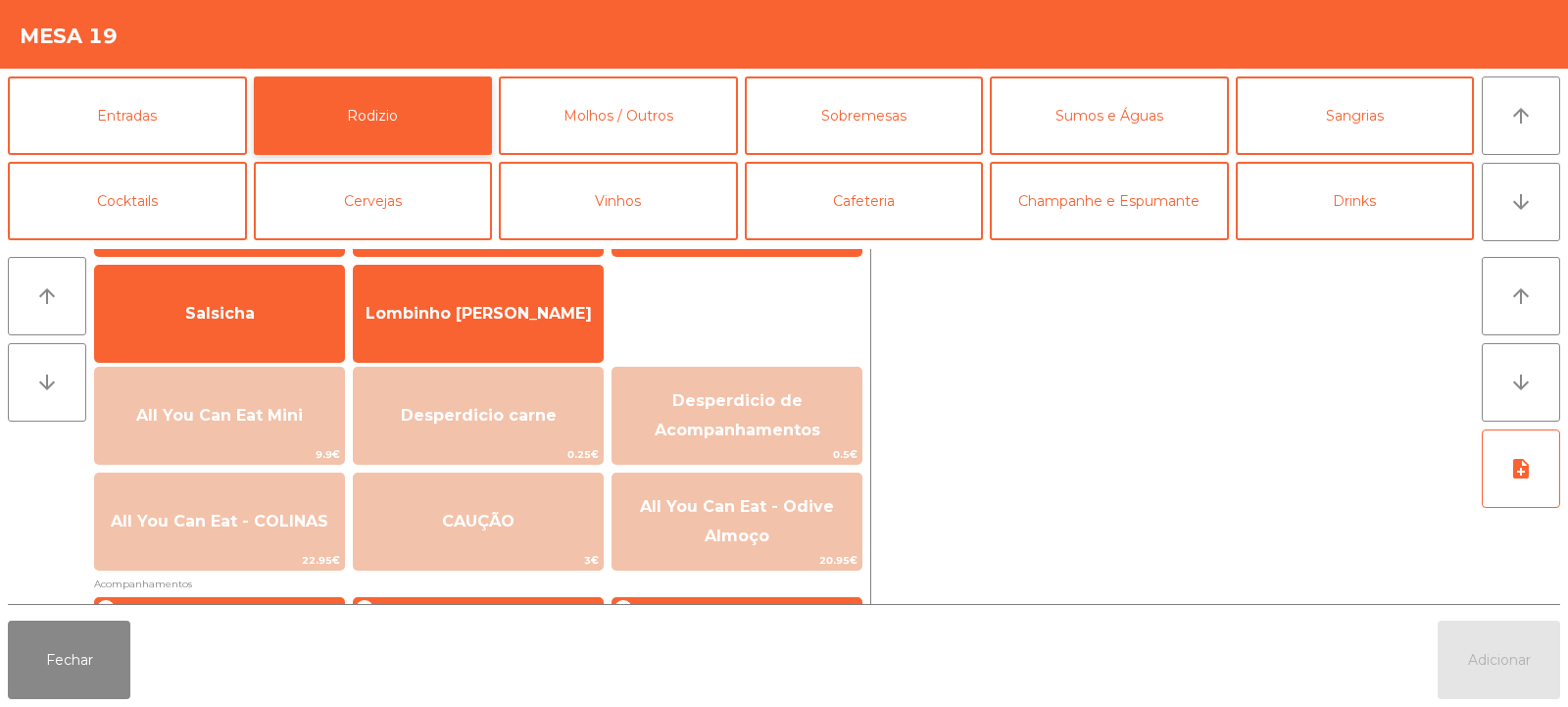
scroll to position [147, 0]
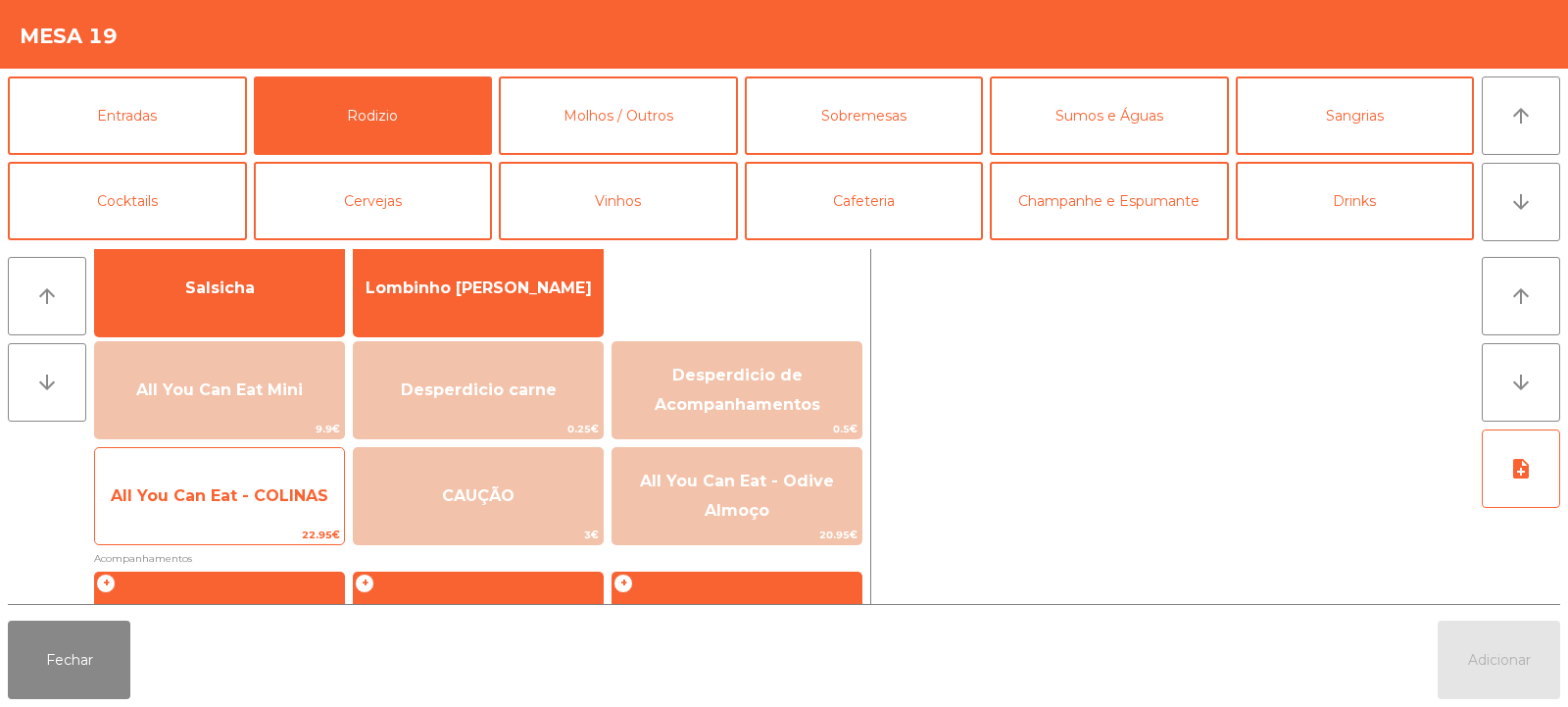
click at [238, 501] on span "All You Can Eat - COLINAS" at bounding box center [220, 495] width 218 height 19
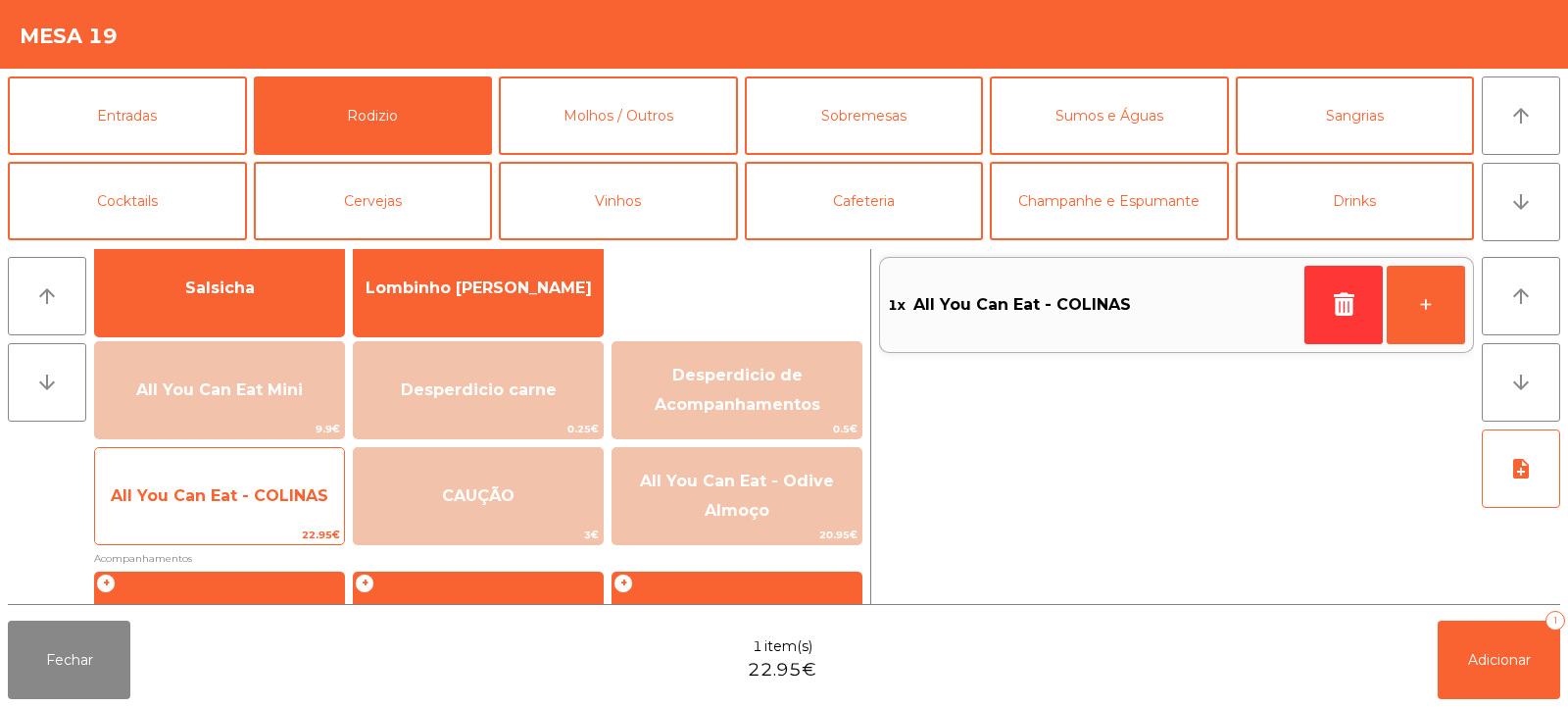
click at [249, 497] on span "All You Can Eat - COLINAS" at bounding box center [220, 495] width 218 height 19
click at [256, 486] on span "All You Can Eat - COLINAS" at bounding box center [220, 495] width 218 height 19
click at [256, 480] on span "All You Can Eat - COLINAS" at bounding box center [219, 495] width 249 height 53
click at [273, 476] on span "All You Can Eat - COLINAS" at bounding box center [219, 495] width 249 height 53
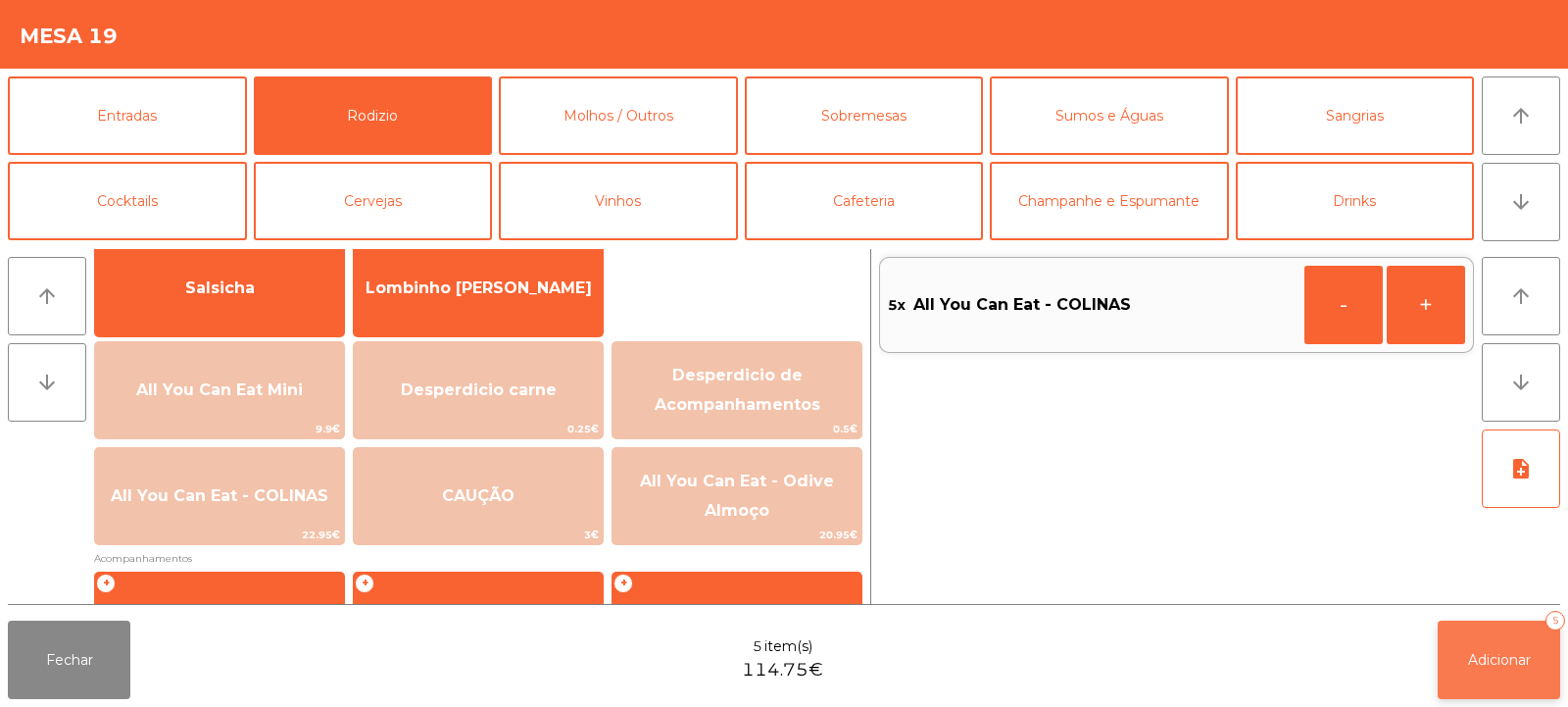
click at [1461, 646] on button "Adicionar 5" at bounding box center [1499, 659] width 123 height 79
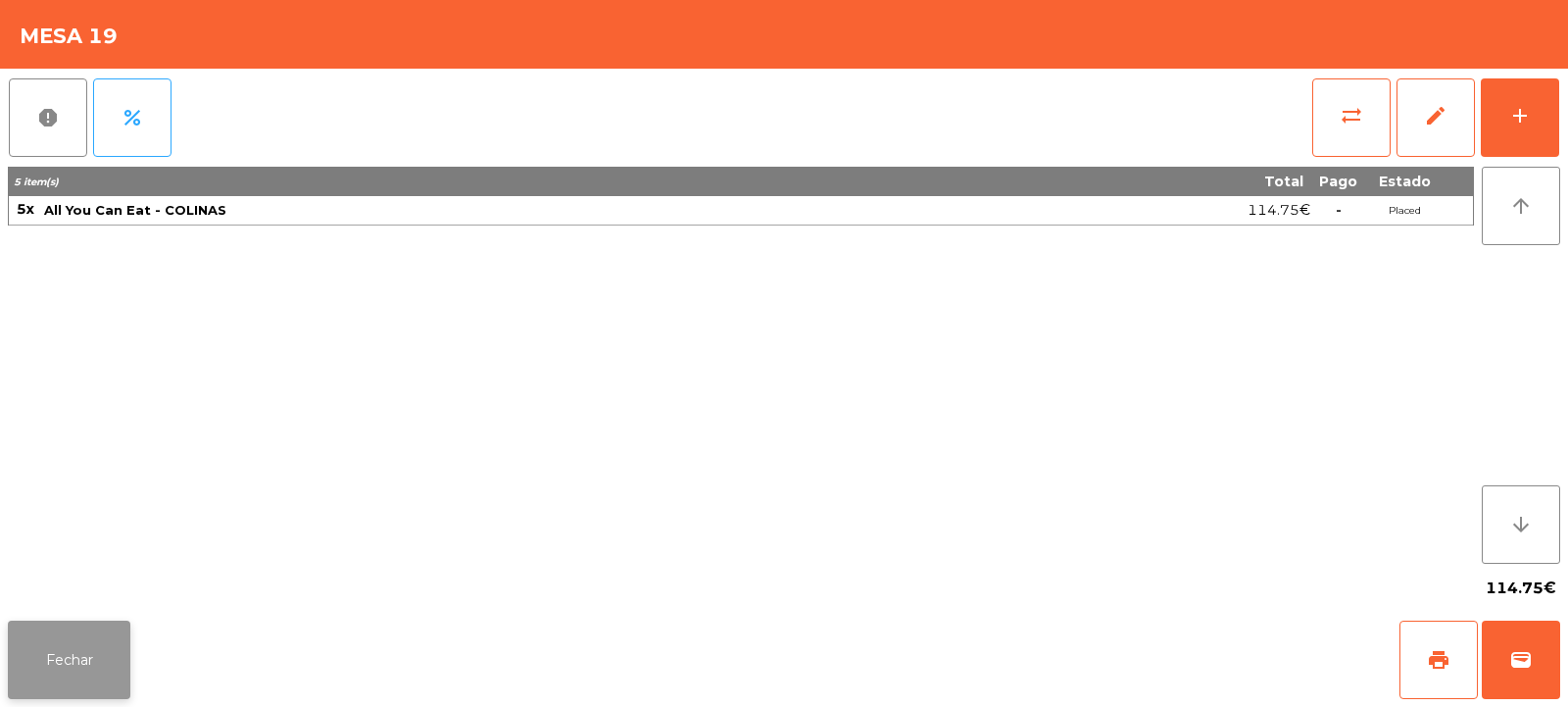
click at [103, 663] on button "Fechar" at bounding box center [69, 659] width 123 height 79
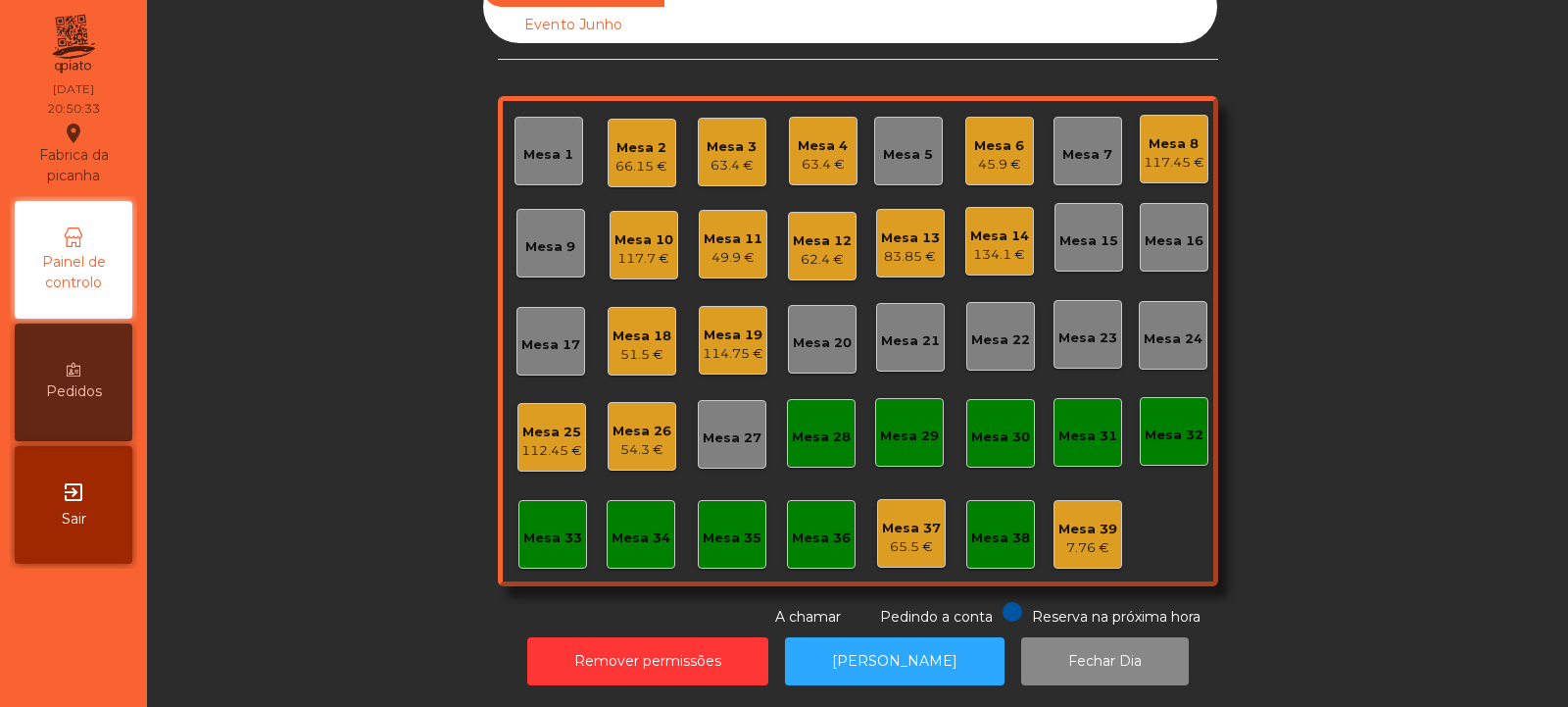
scroll to position [0, 0]
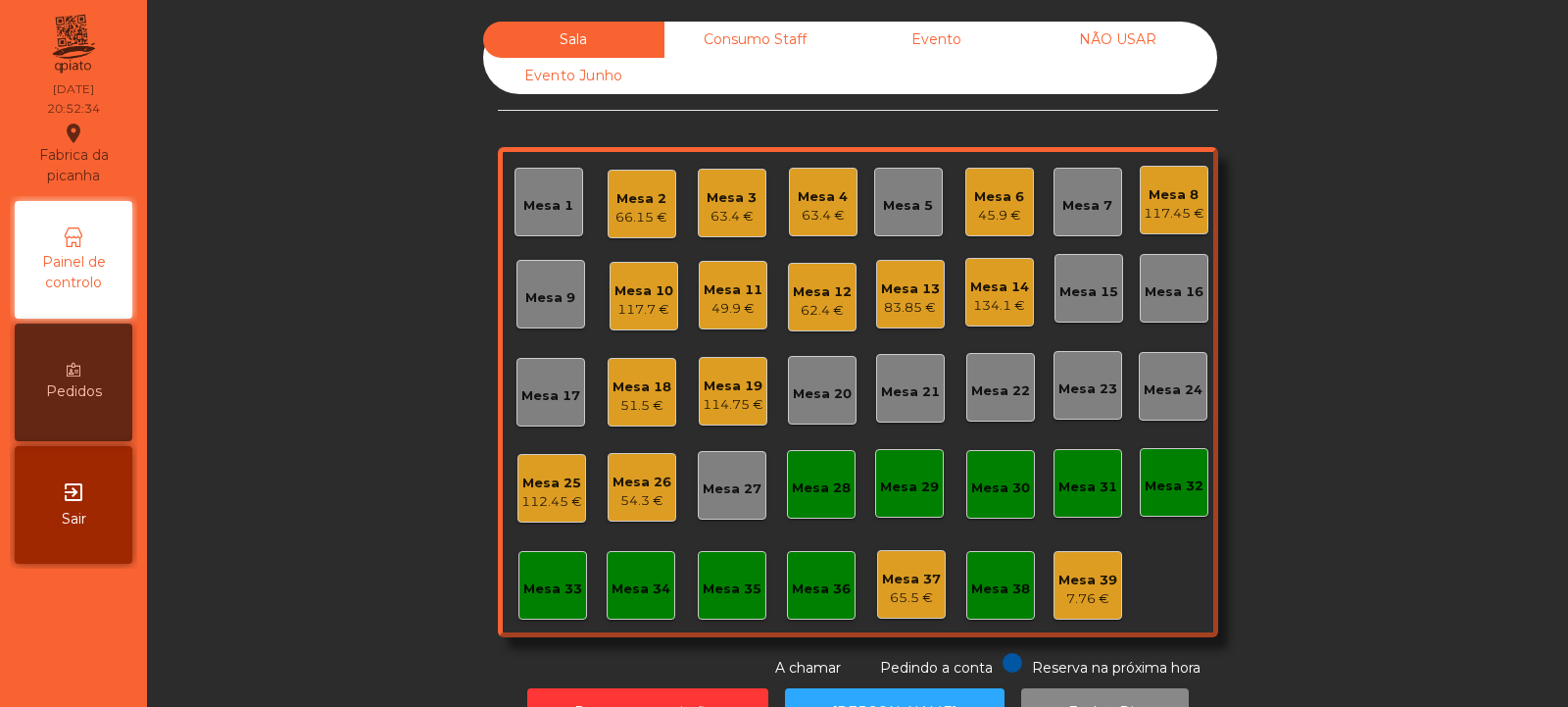
click at [1001, 199] on div "Mesa 6" at bounding box center [999, 197] width 50 height 20
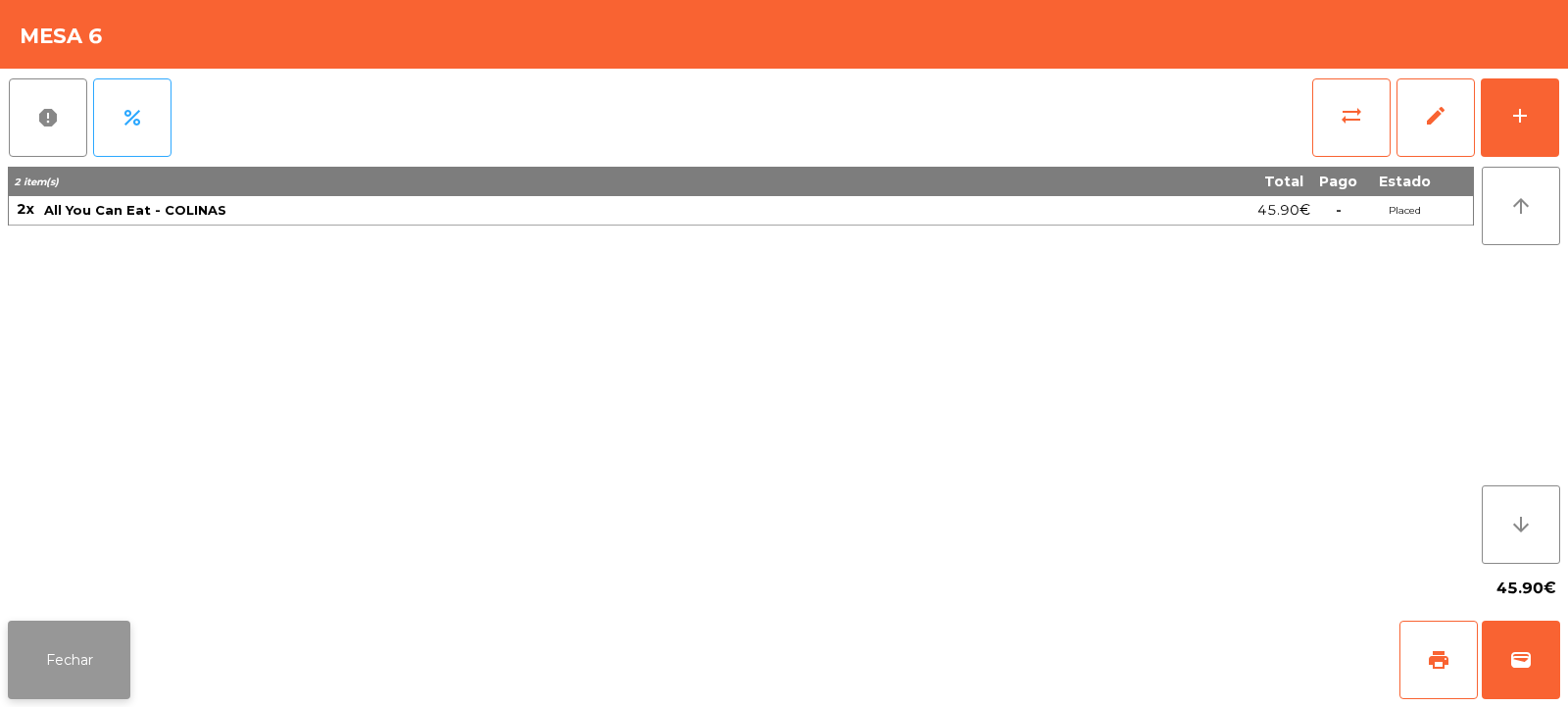
click at [94, 650] on button "Fechar" at bounding box center [69, 659] width 123 height 79
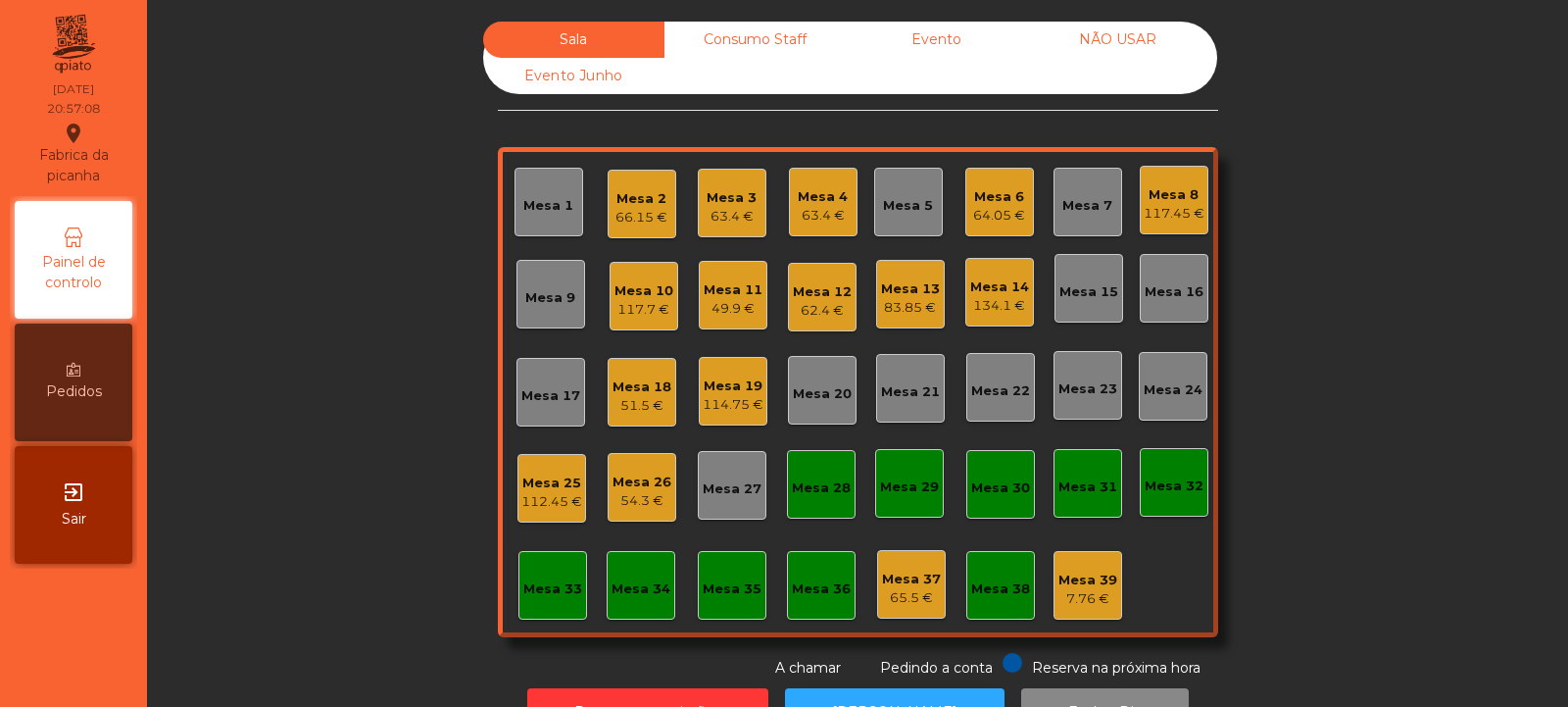
click at [907, 219] on div "Mesa 5" at bounding box center [908, 202] width 69 height 69
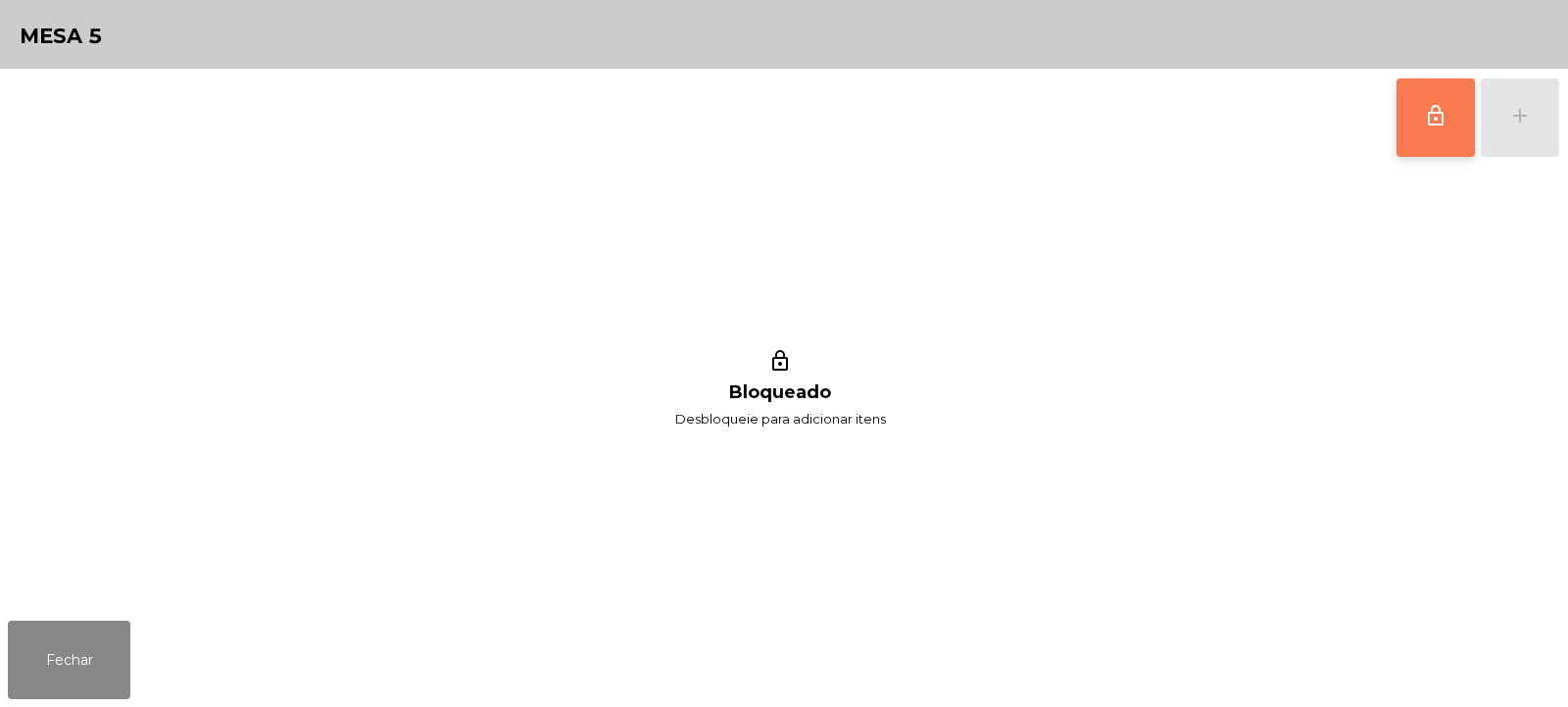
click at [1445, 125] on span "lock_outline" at bounding box center [1436, 116] width 24 height 24
click at [1522, 124] on div "add" at bounding box center [1520, 116] width 24 height 24
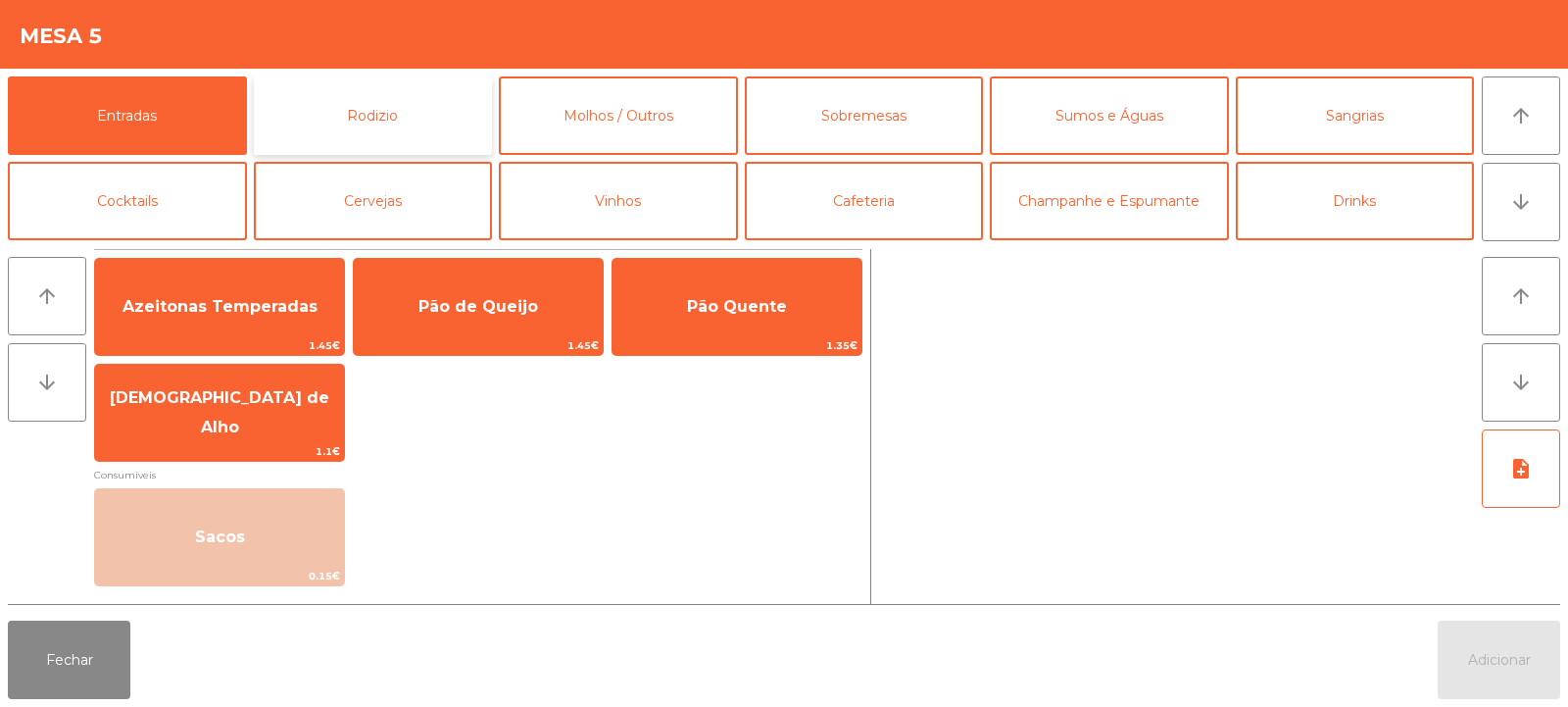
click at [437, 117] on button "Rodizio" at bounding box center [373, 116] width 239 height 79
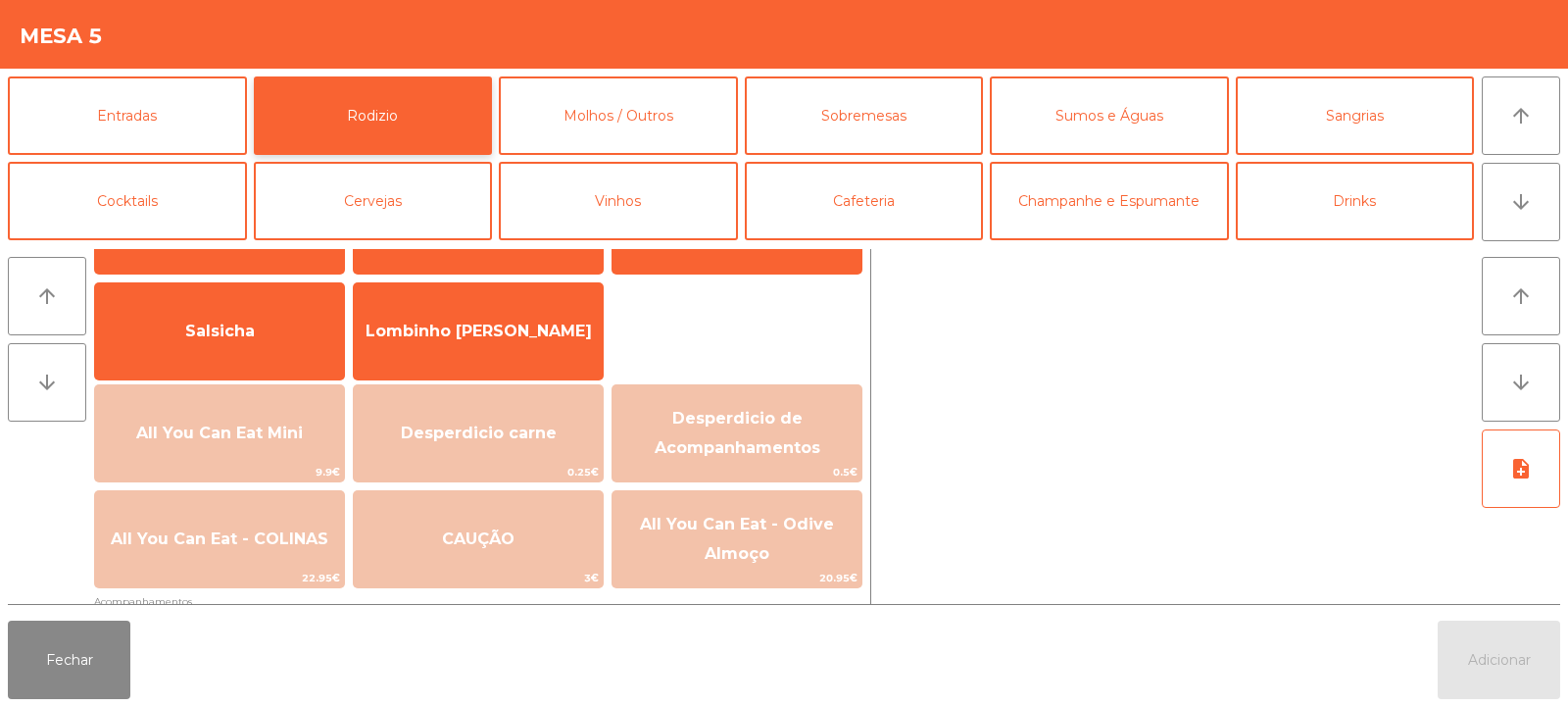
scroll to position [151, 0]
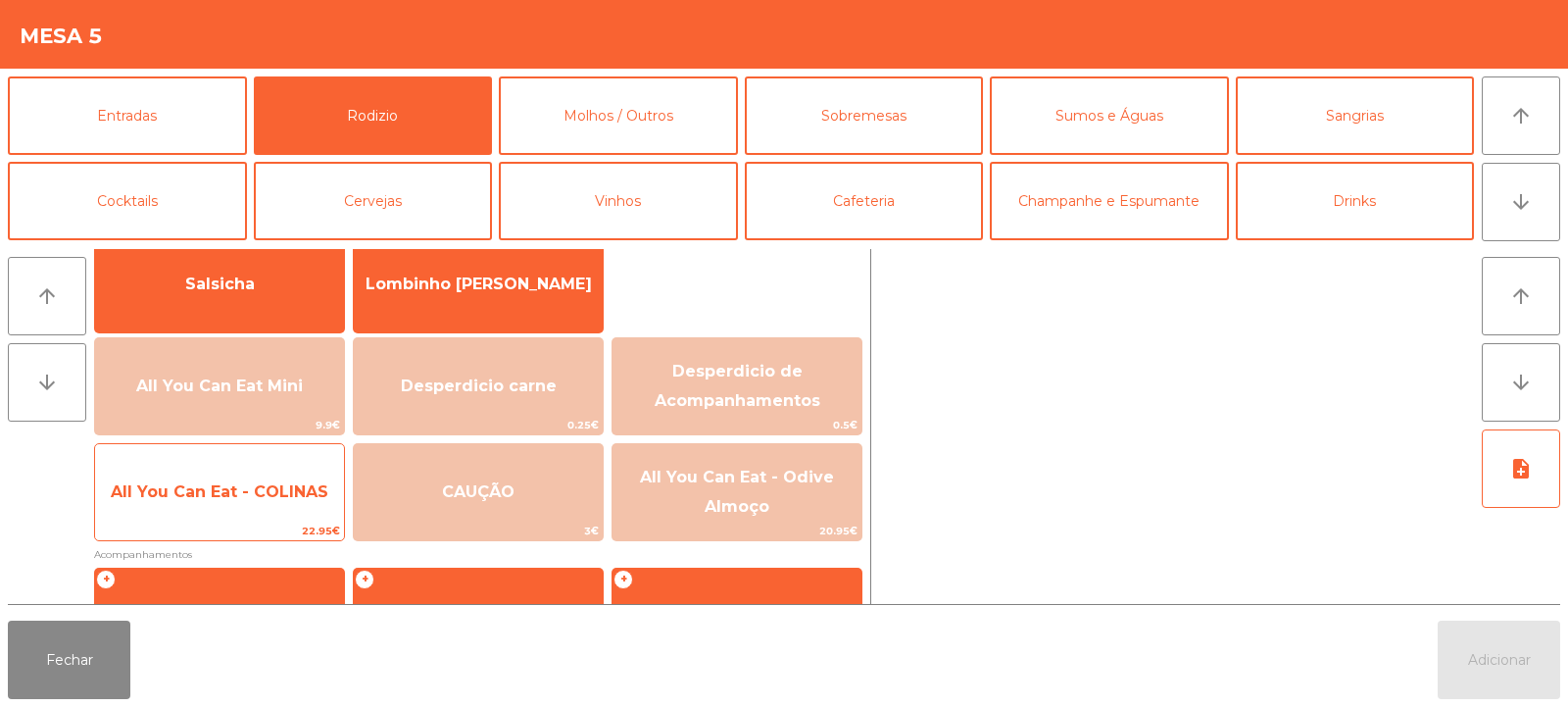
click at [252, 504] on span "All You Can Eat - COLINAS" at bounding box center [219, 491] width 249 height 53
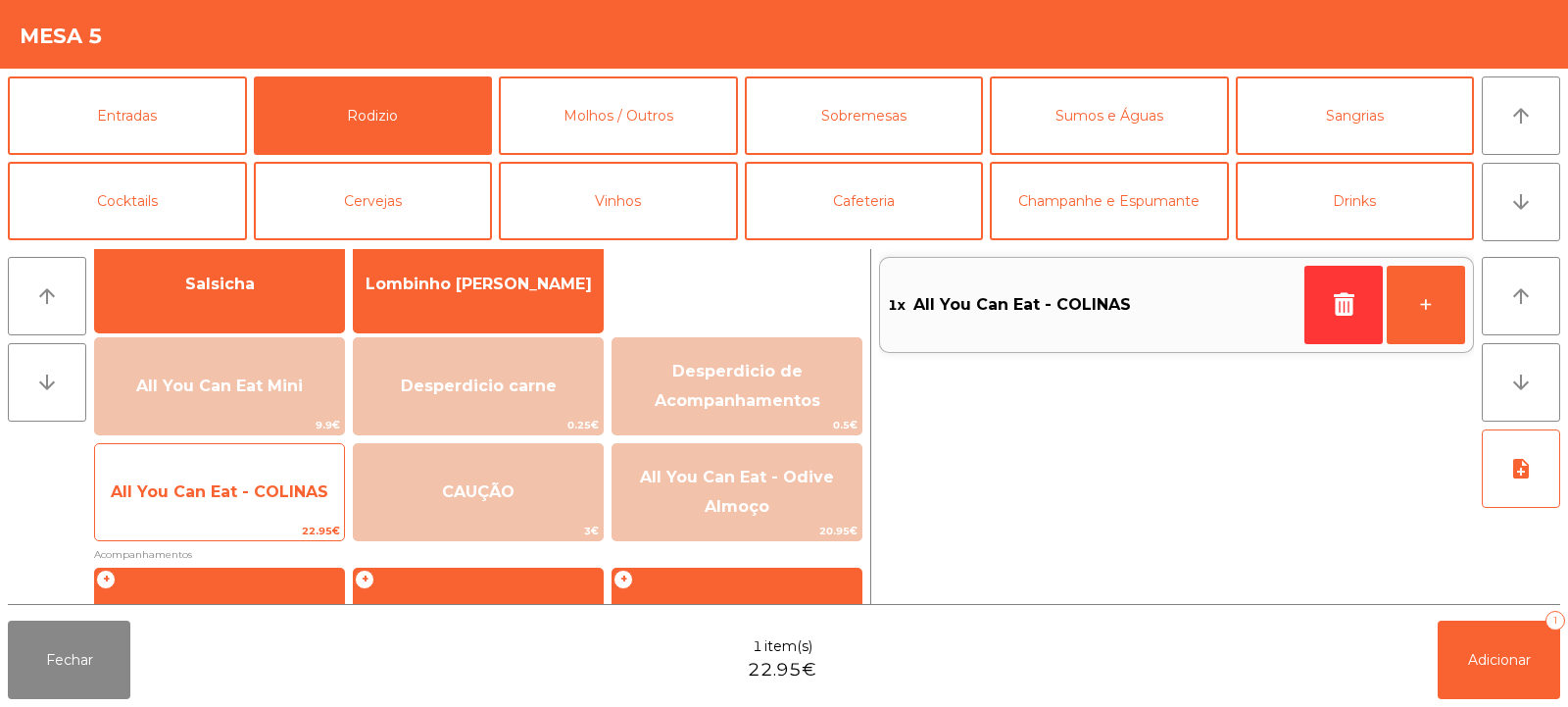
click at [256, 497] on span "All You Can Eat - COLINAS" at bounding box center [220, 491] width 218 height 19
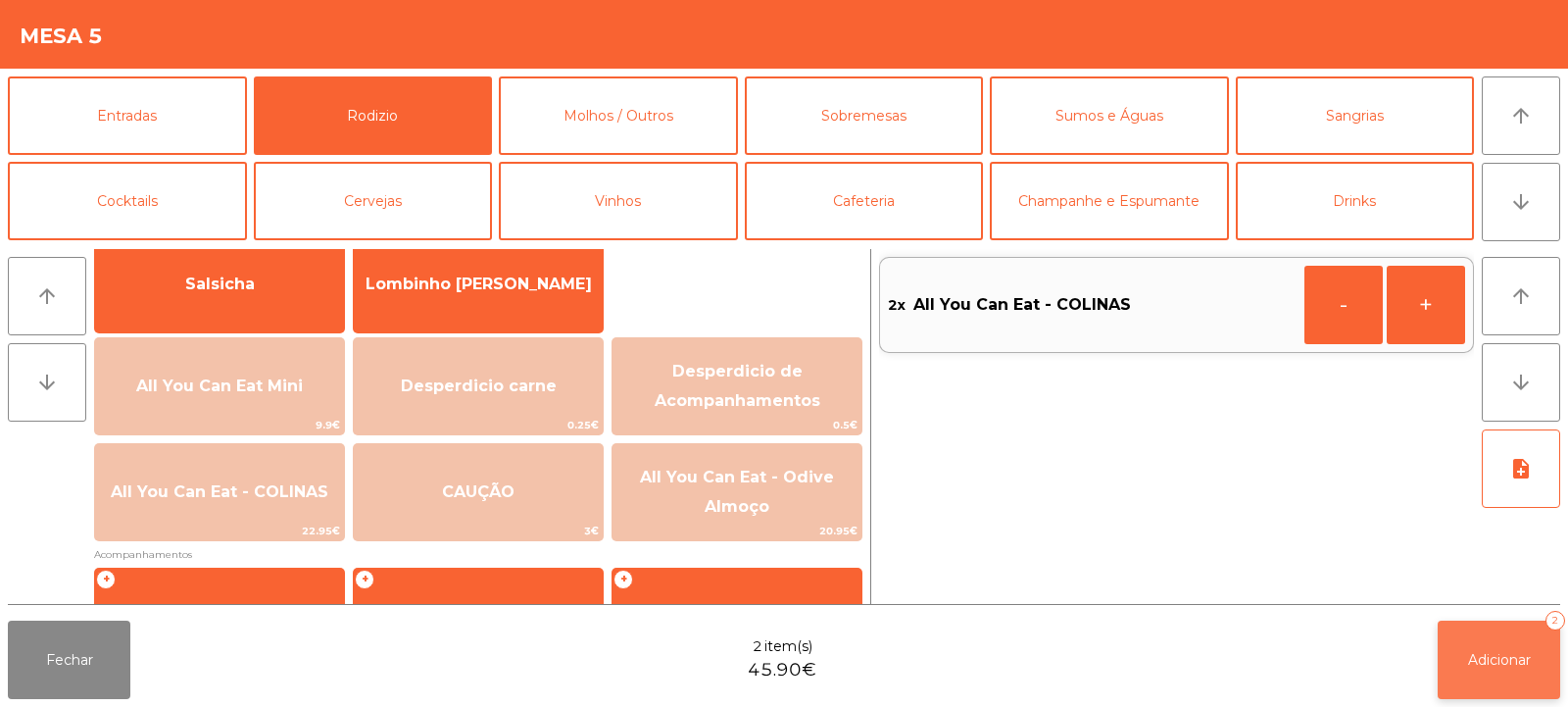
click at [1498, 658] on span "Adicionar" at bounding box center [1499, 660] width 63 height 18
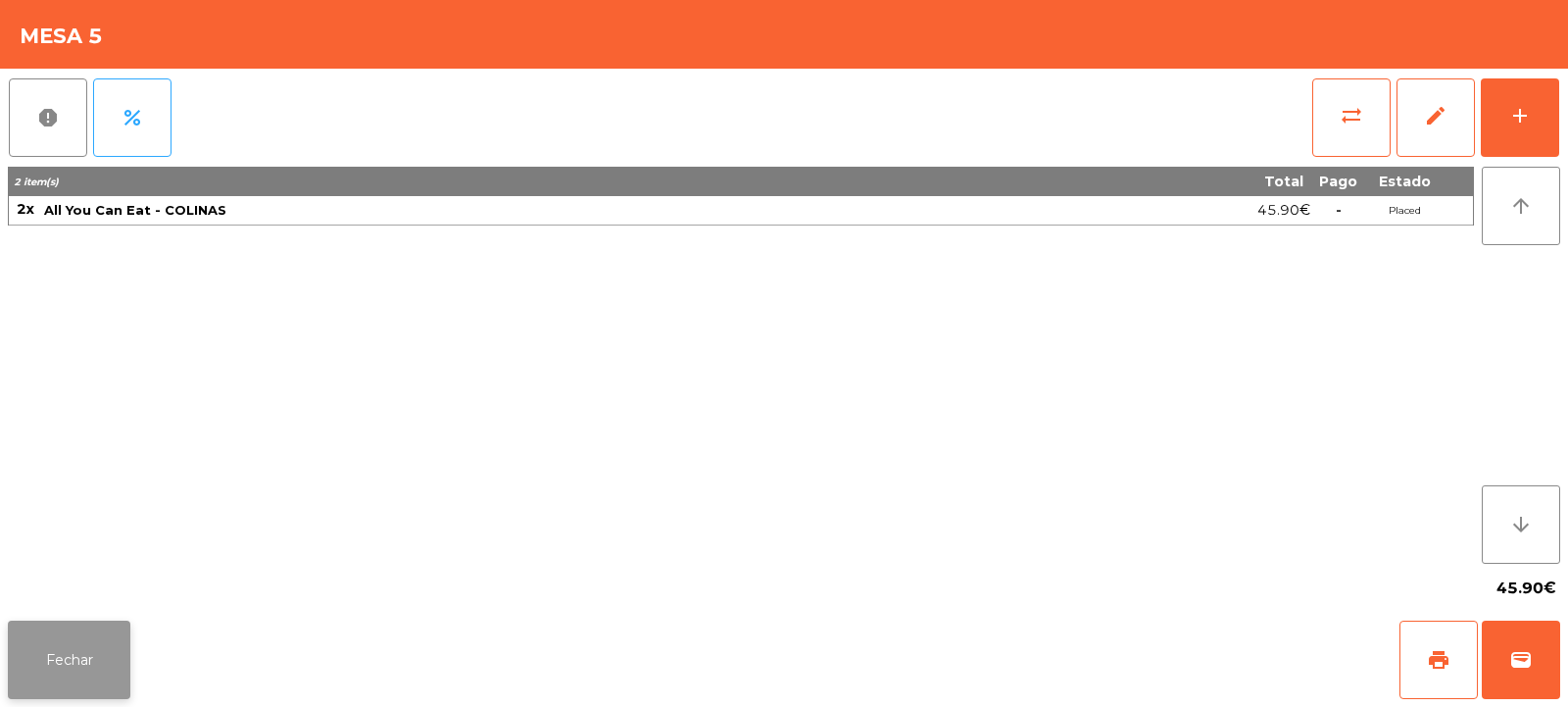
click at [55, 658] on button "Fechar" at bounding box center [69, 659] width 123 height 79
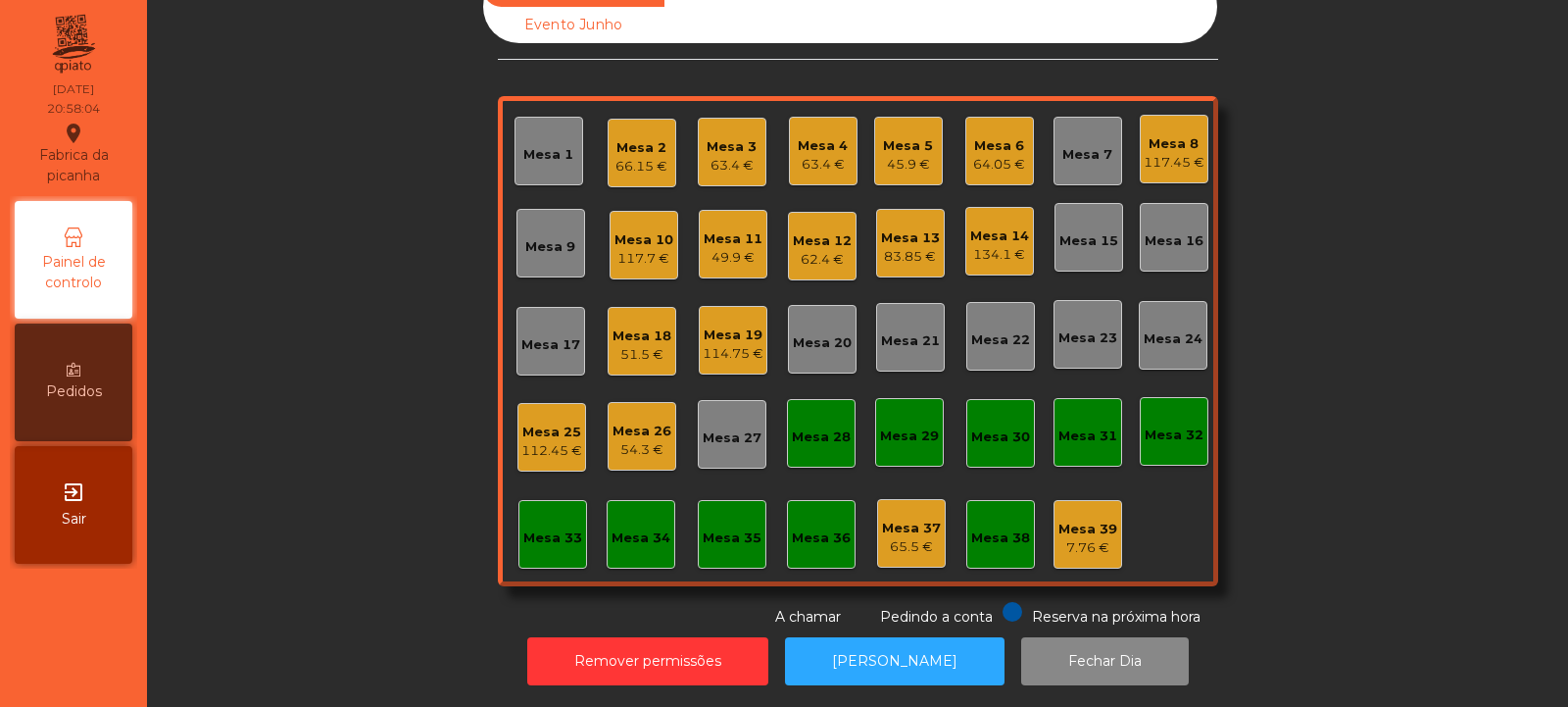
scroll to position [0, 0]
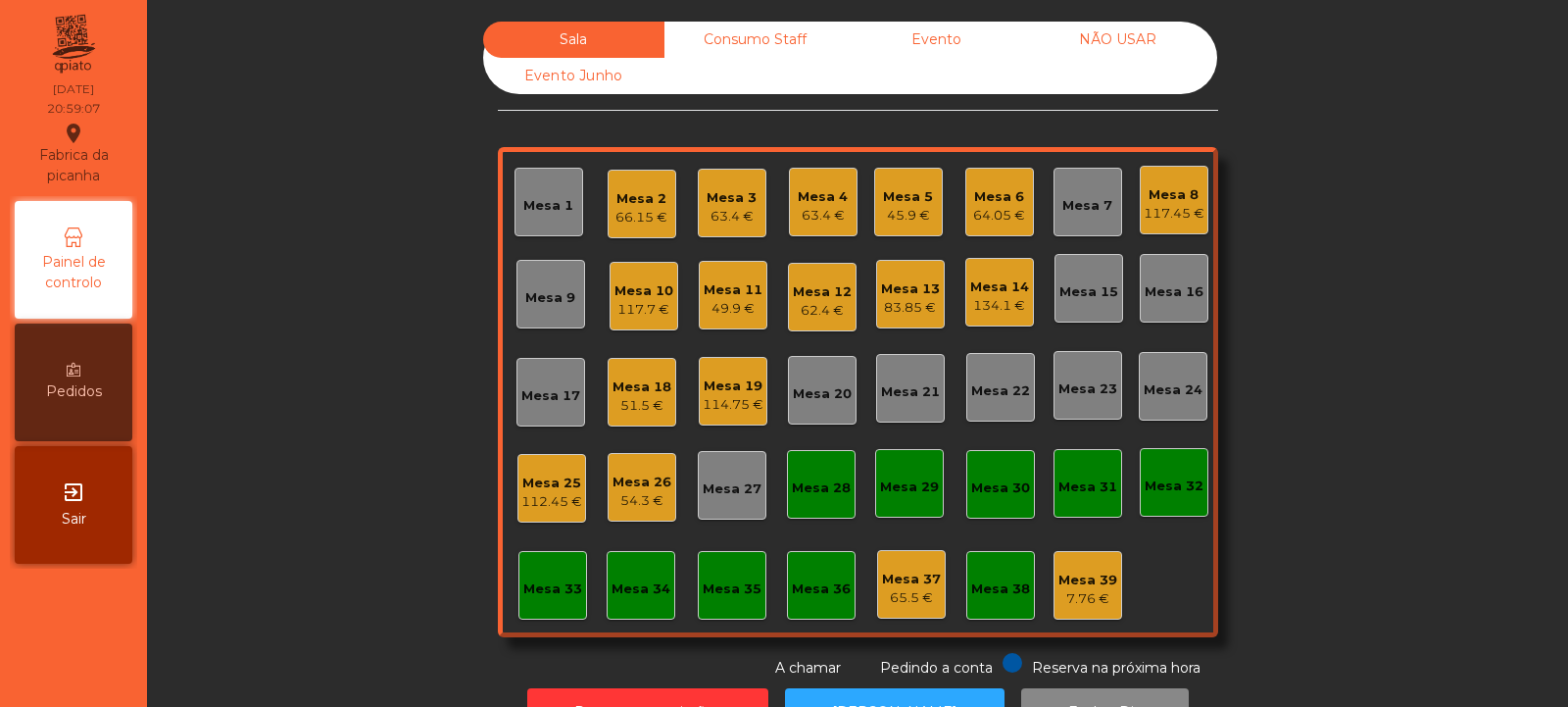
click at [655, 279] on div "Mesa 10 117.7 €" at bounding box center [643, 297] width 59 height 46
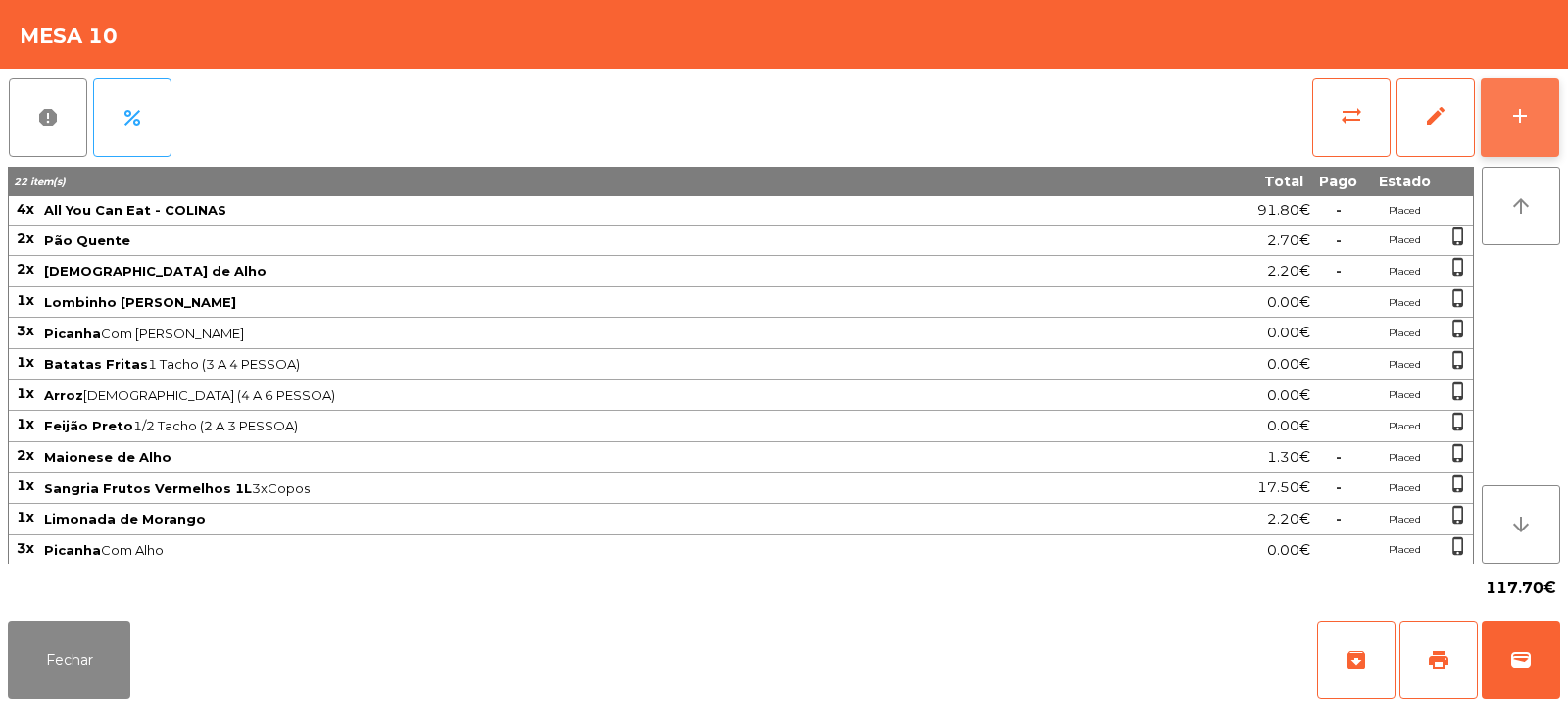
click at [1523, 129] on button "add" at bounding box center [1520, 118] width 79 height 79
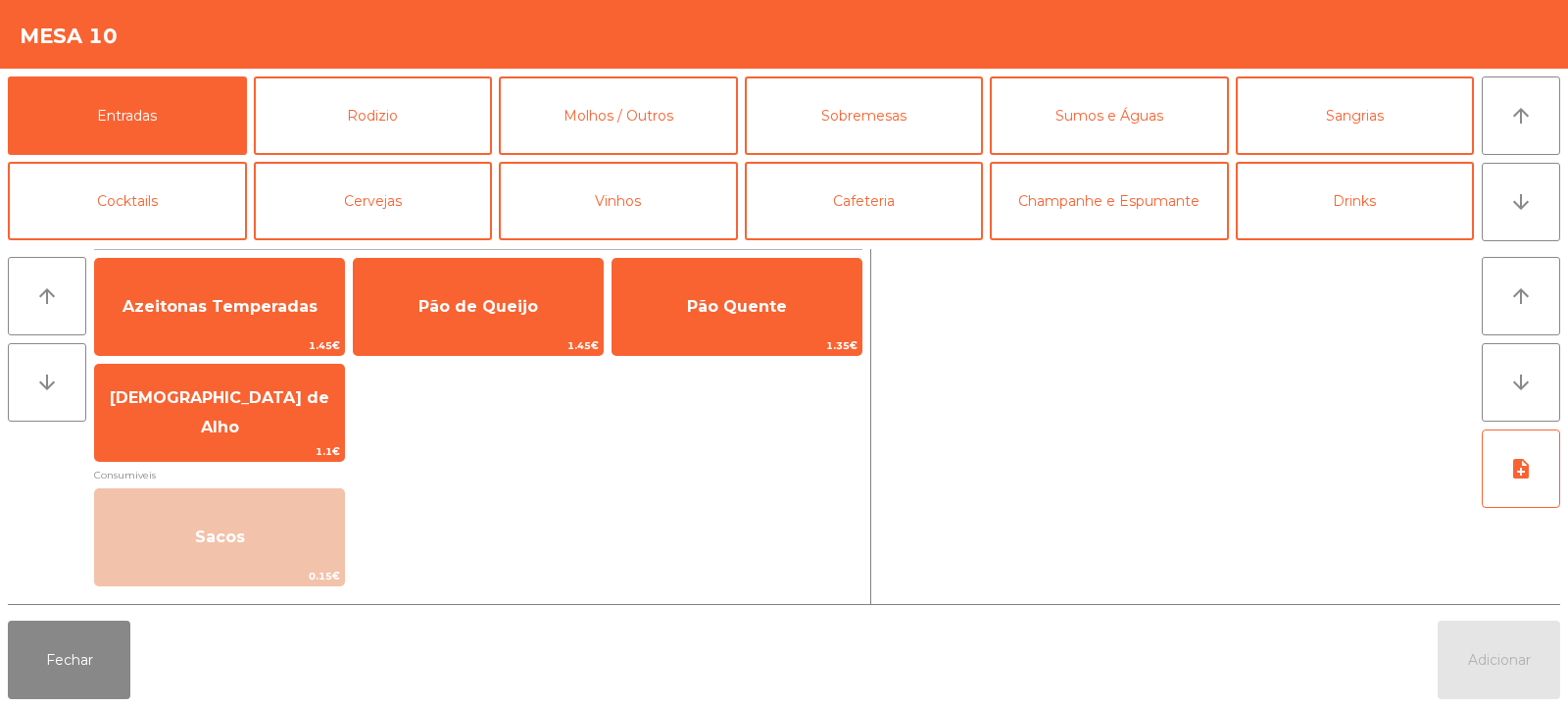
scroll to position [2, 0]
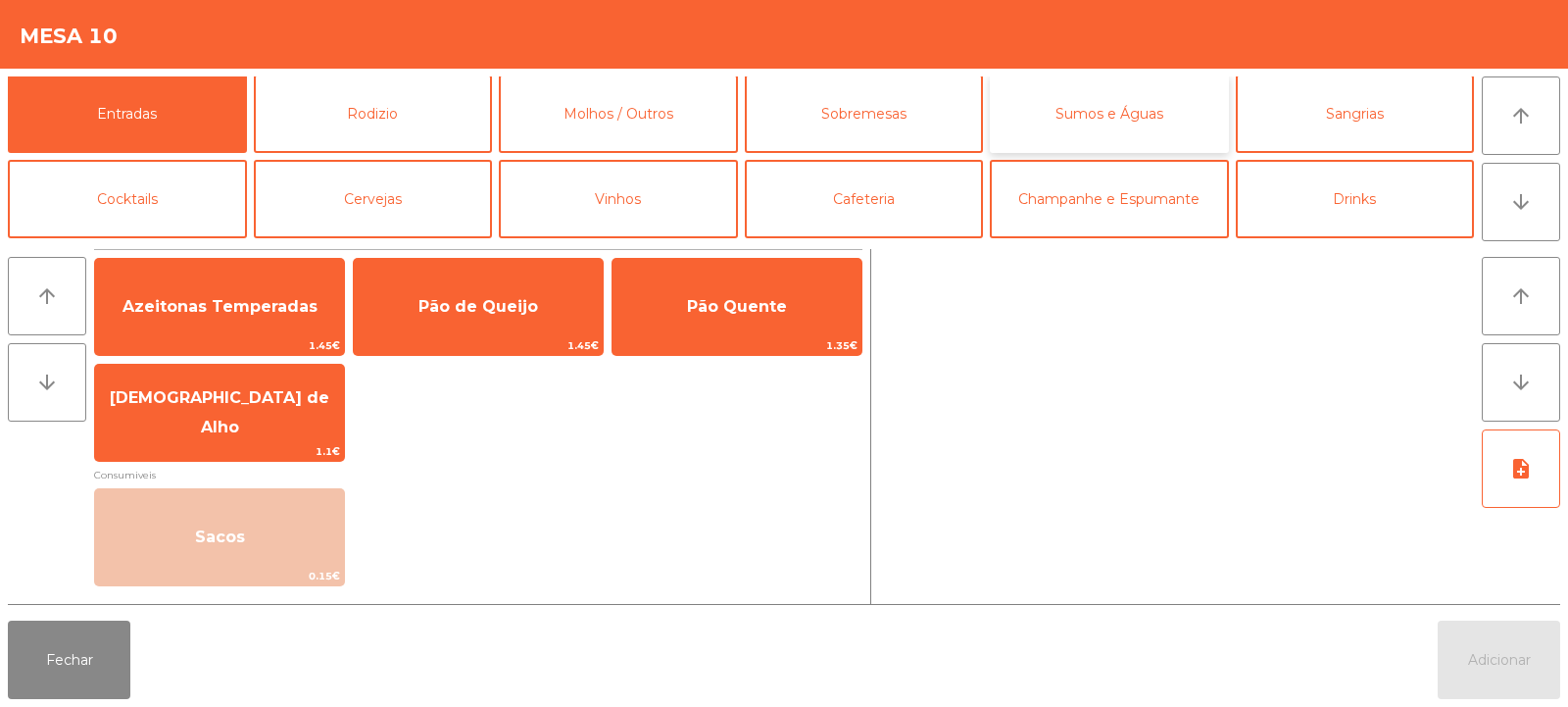
click at [1059, 108] on button "Sumos e Águas" at bounding box center [1109, 114] width 239 height 79
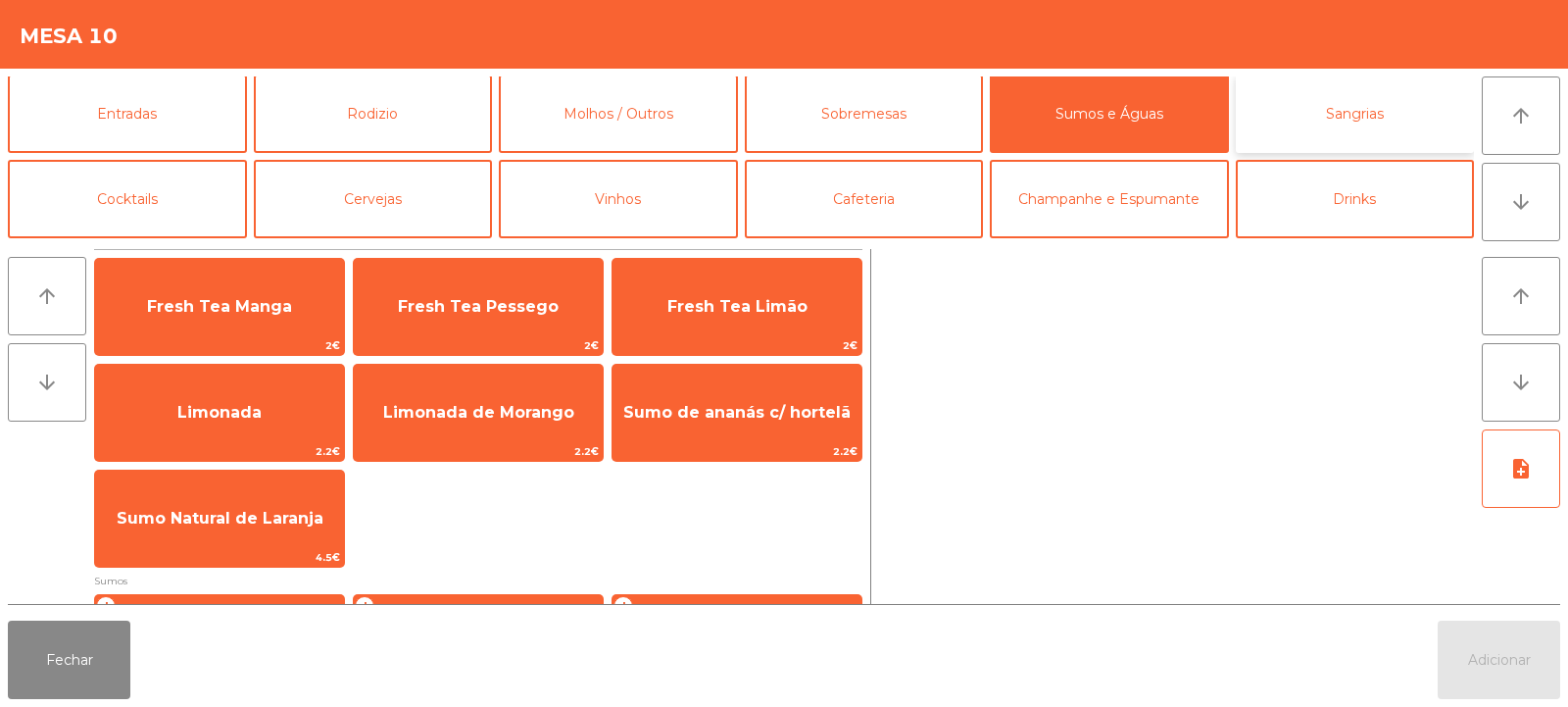
click at [1324, 115] on button "Sangrias" at bounding box center [1354, 114] width 239 height 79
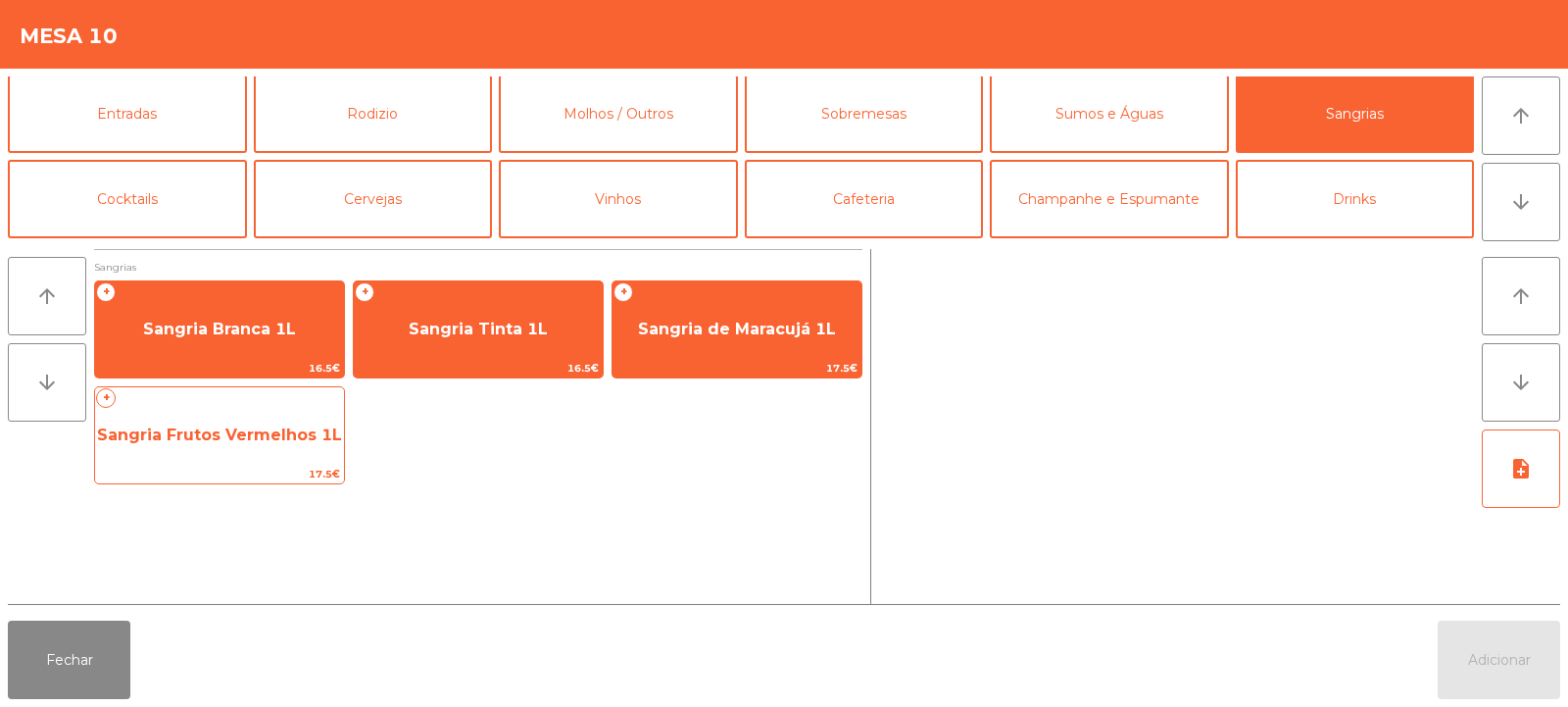
click at [305, 418] on span "Sangria Frutos Vermelhos 1L" at bounding box center [219, 434] width 249 height 53
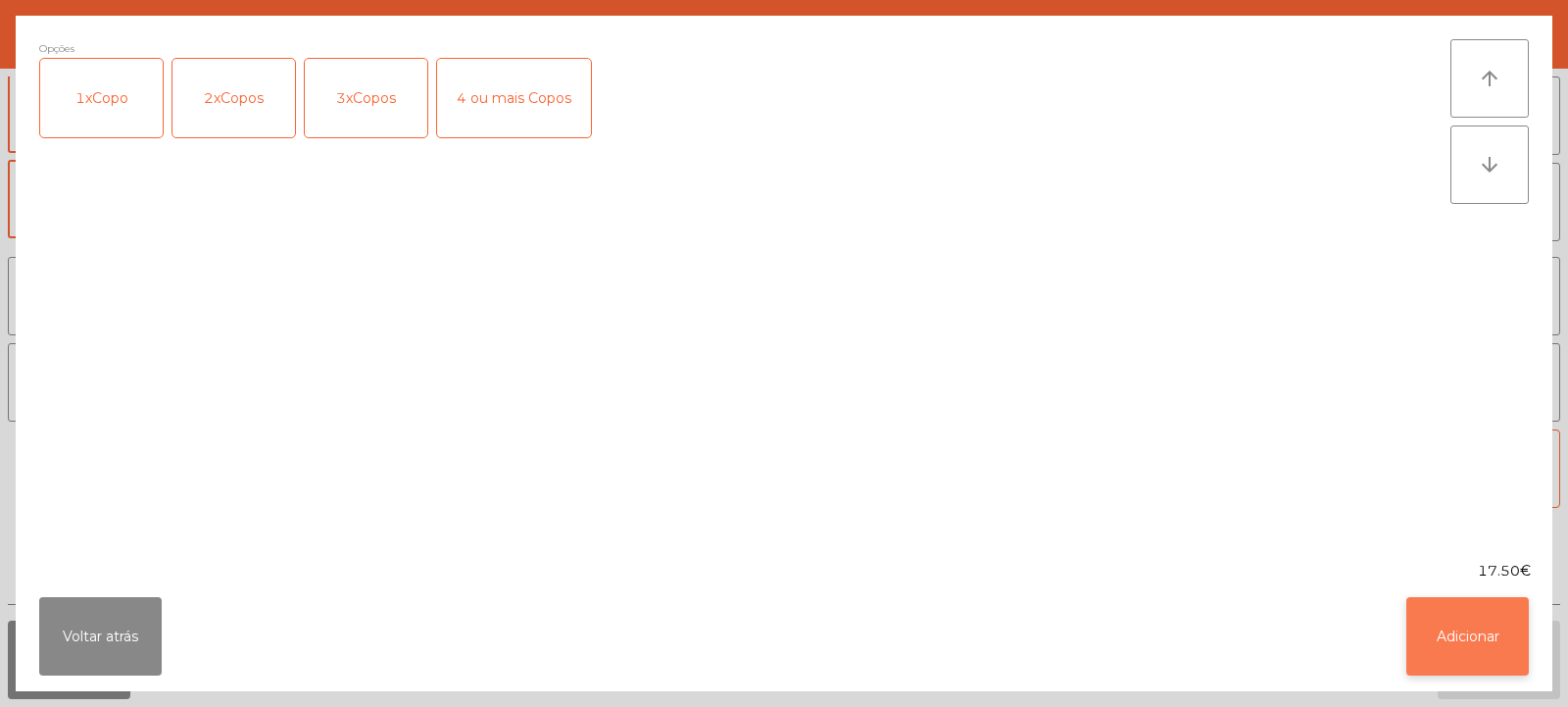
click at [1488, 655] on button "Adicionar" at bounding box center [1467, 636] width 123 height 79
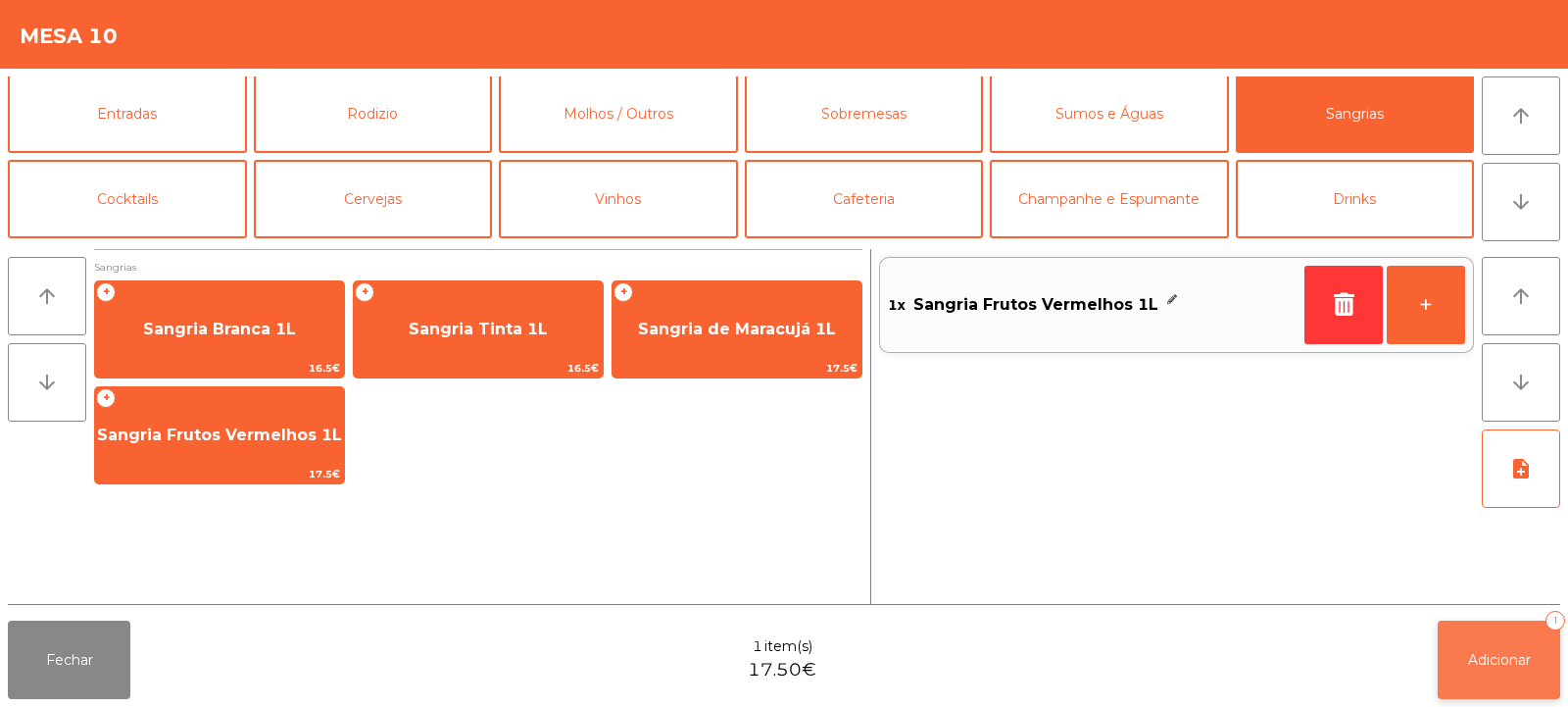
click at [1515, 659] on span "Adicionar" at bounding box center [1499, 660] width 63 height 18
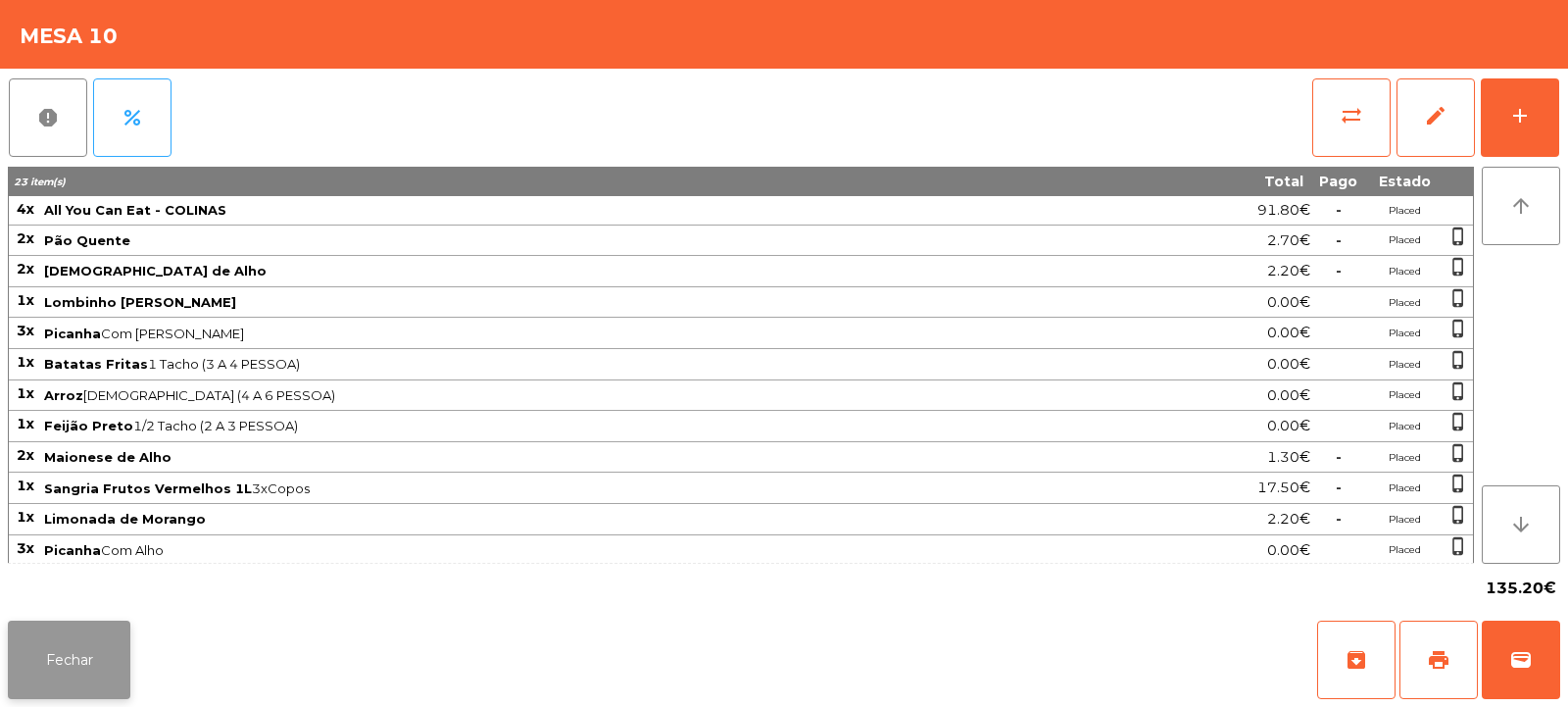
click at [28, 675] on button "Fechar" at bounding box center [69, 659] width 123 height 79
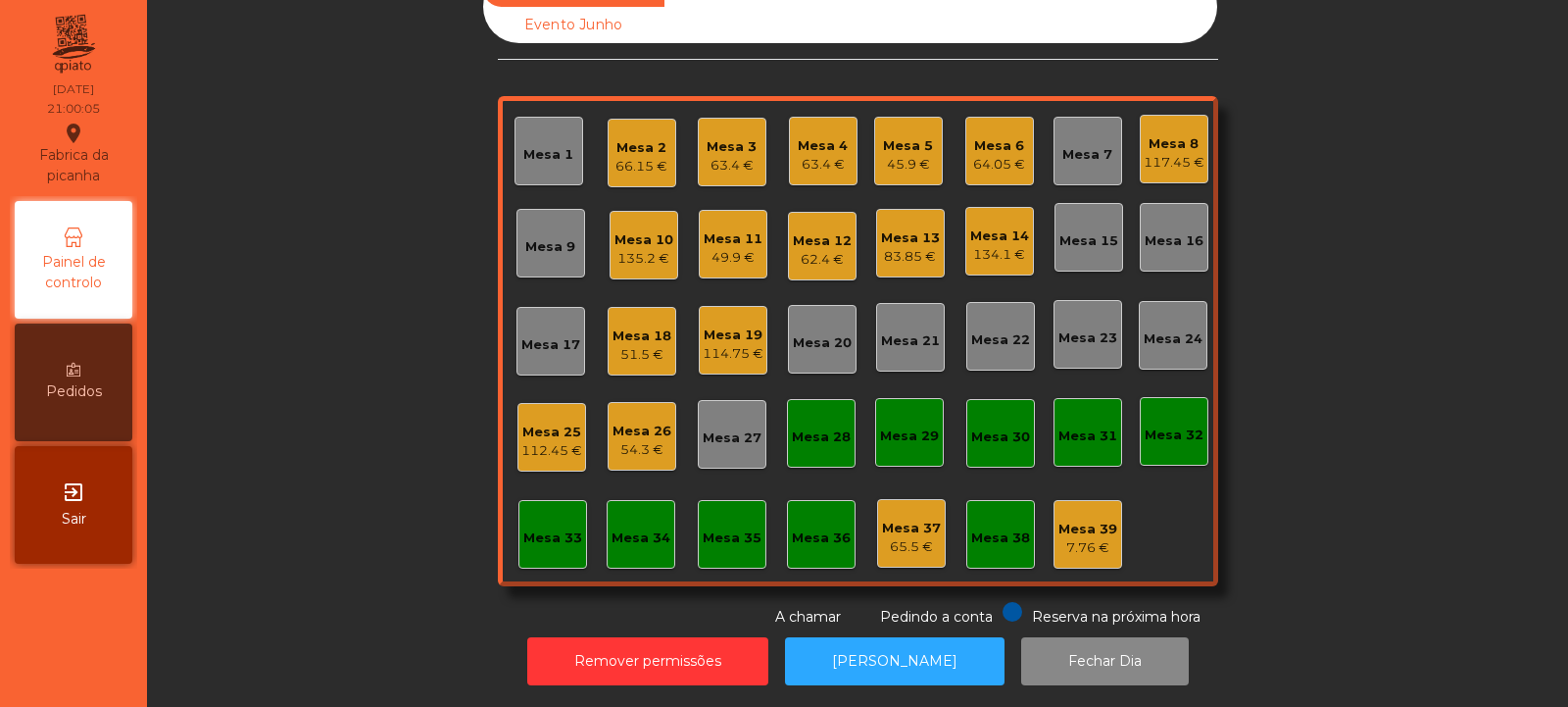
scroll to position [0, 0]
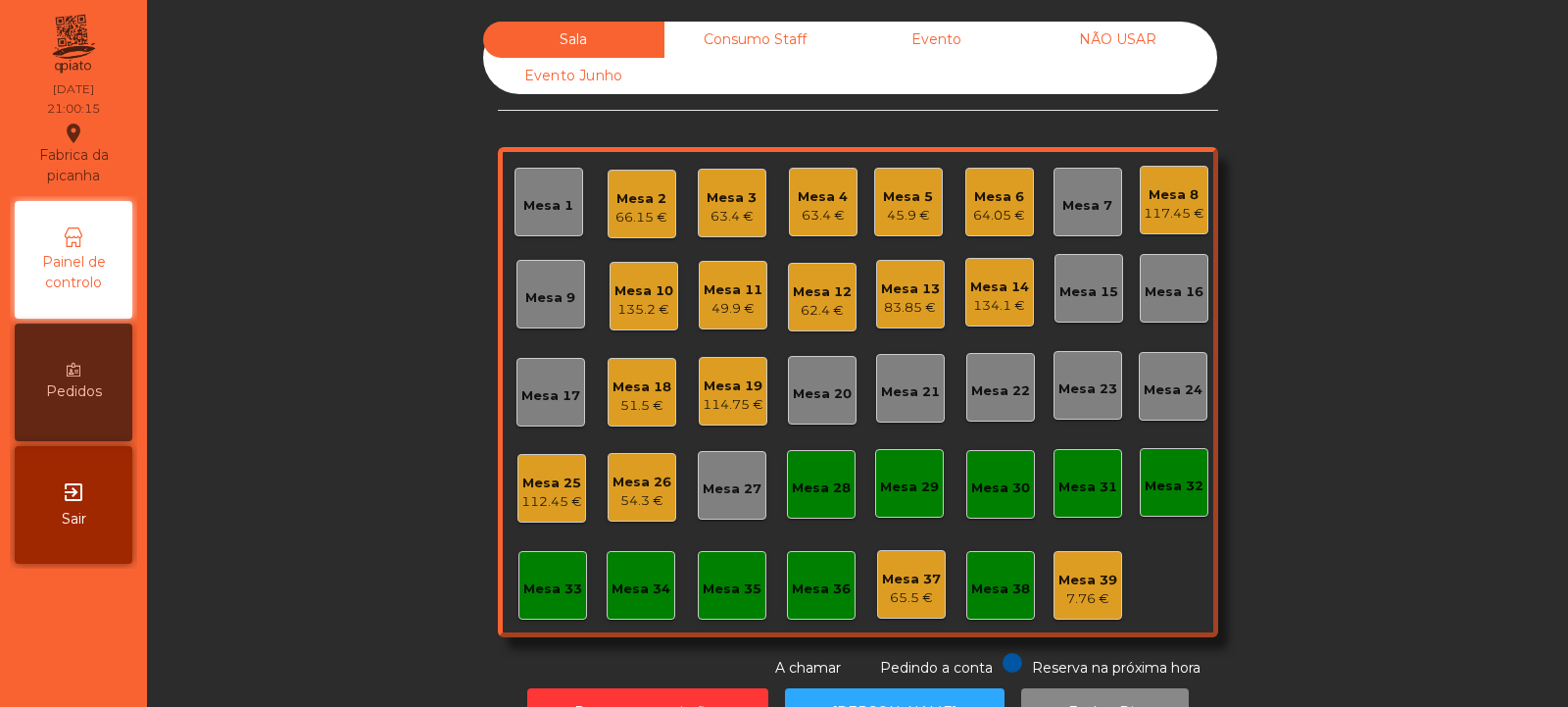
click at [823, 395] on div "Mesa 20" at bounding box center [822, 394] width 59 height 20
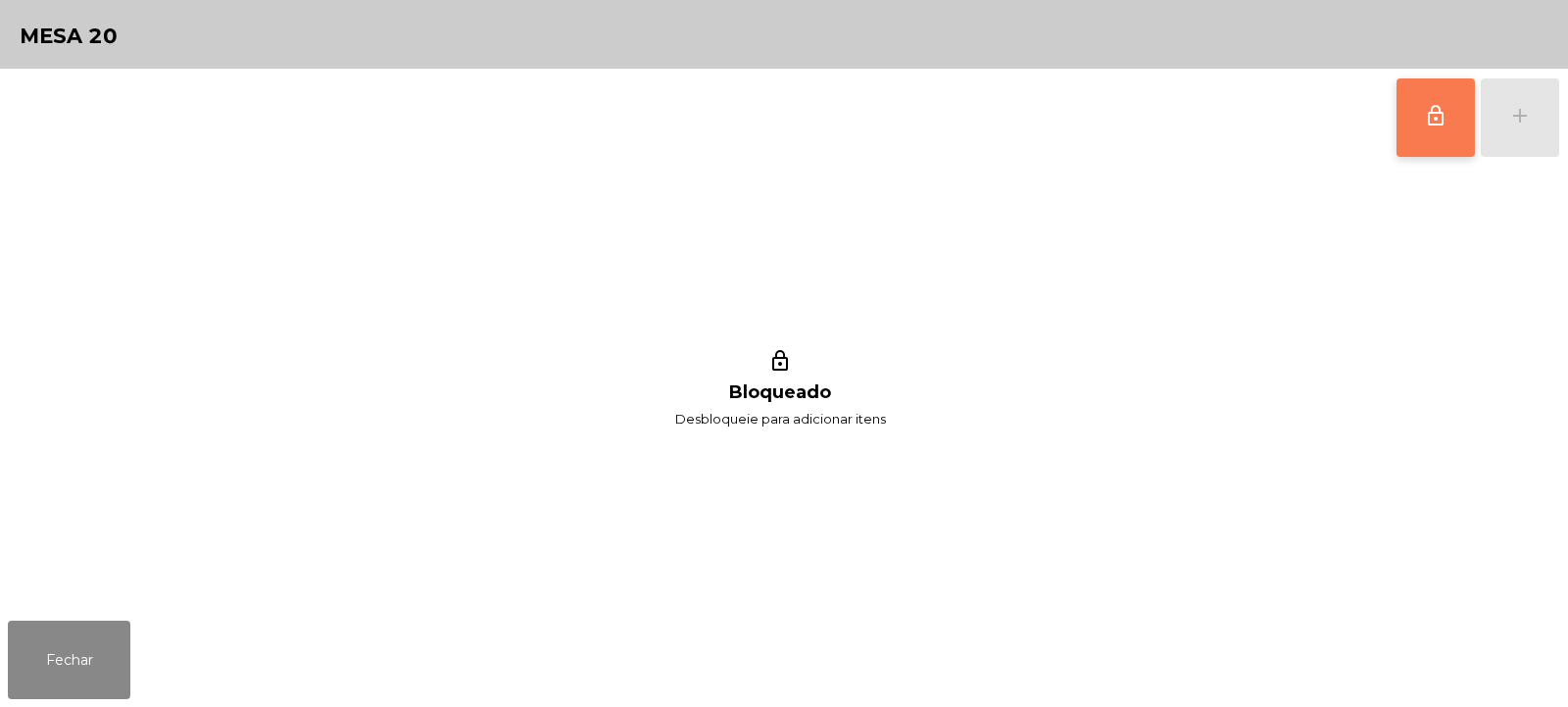
click at [1437, 139] on button "lock_outline" at bounding box center [1435, 118] width 79 height 79
click at [1517, 123] on div "add" at bounding box center [1520, 116] width 24 height 24
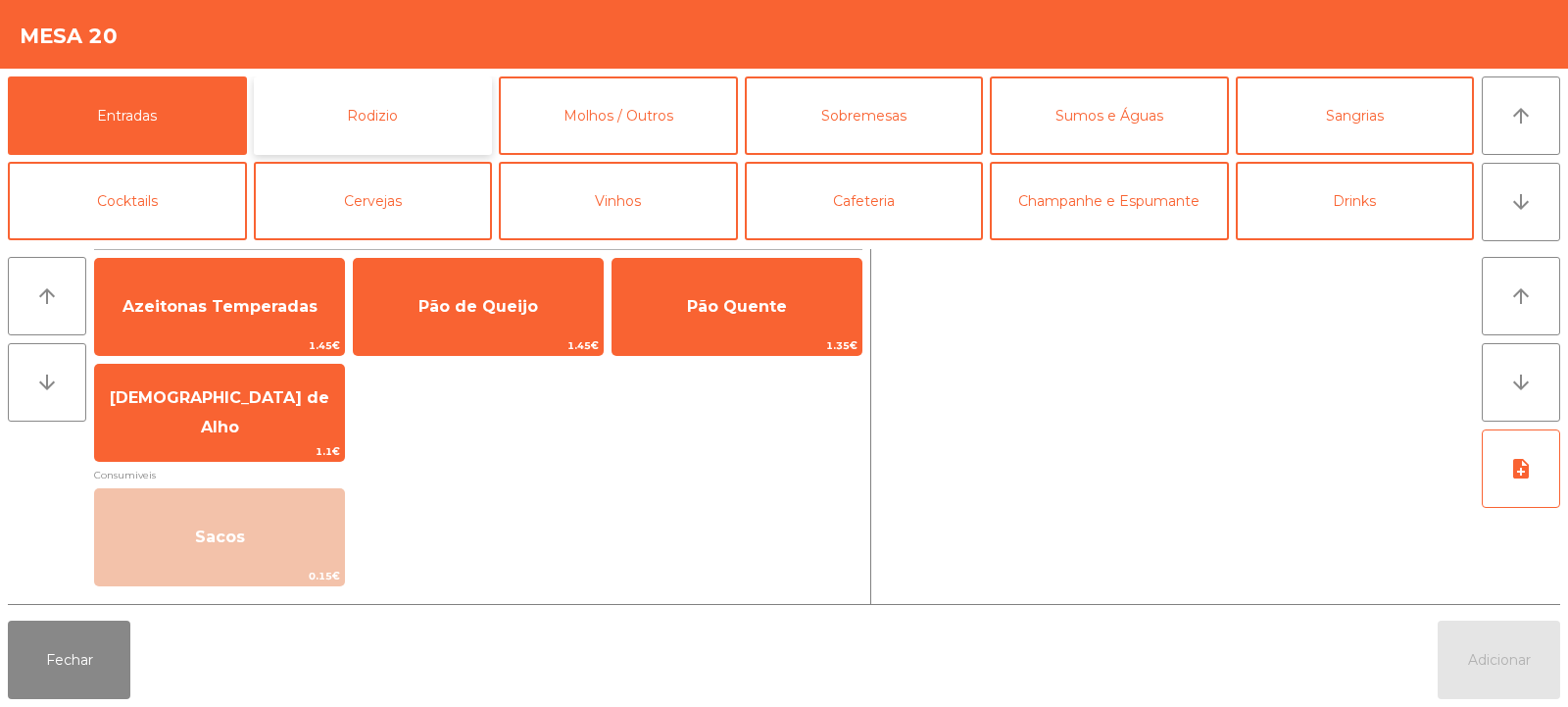
click at [370, 111] on button "Rodizio" at bounding box center [373, 116] width 239 height 79
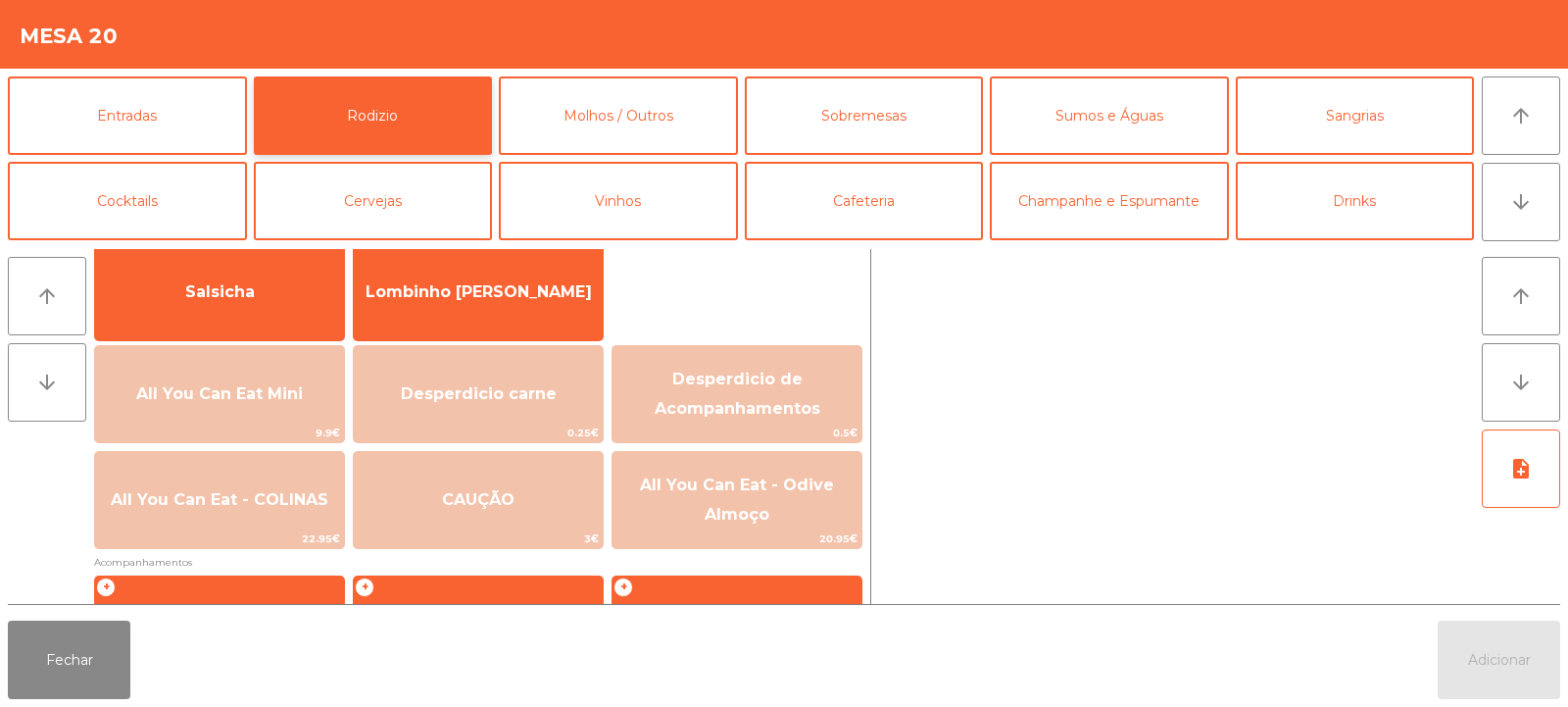
scroll to position [177, 0]
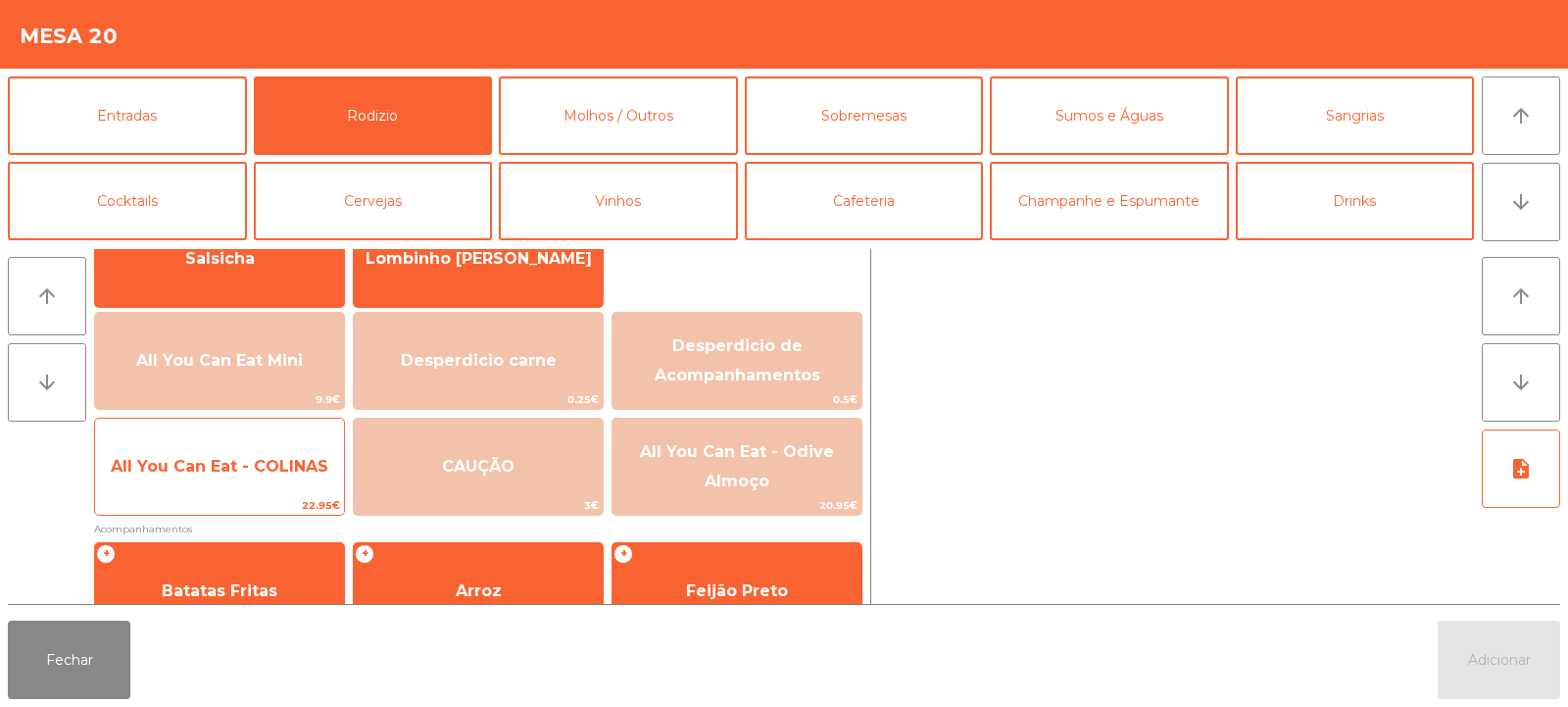
click at [287, 479] on span "All You Can Eat - COLINAS" at bounding box center [219, 466] width 249 height 53
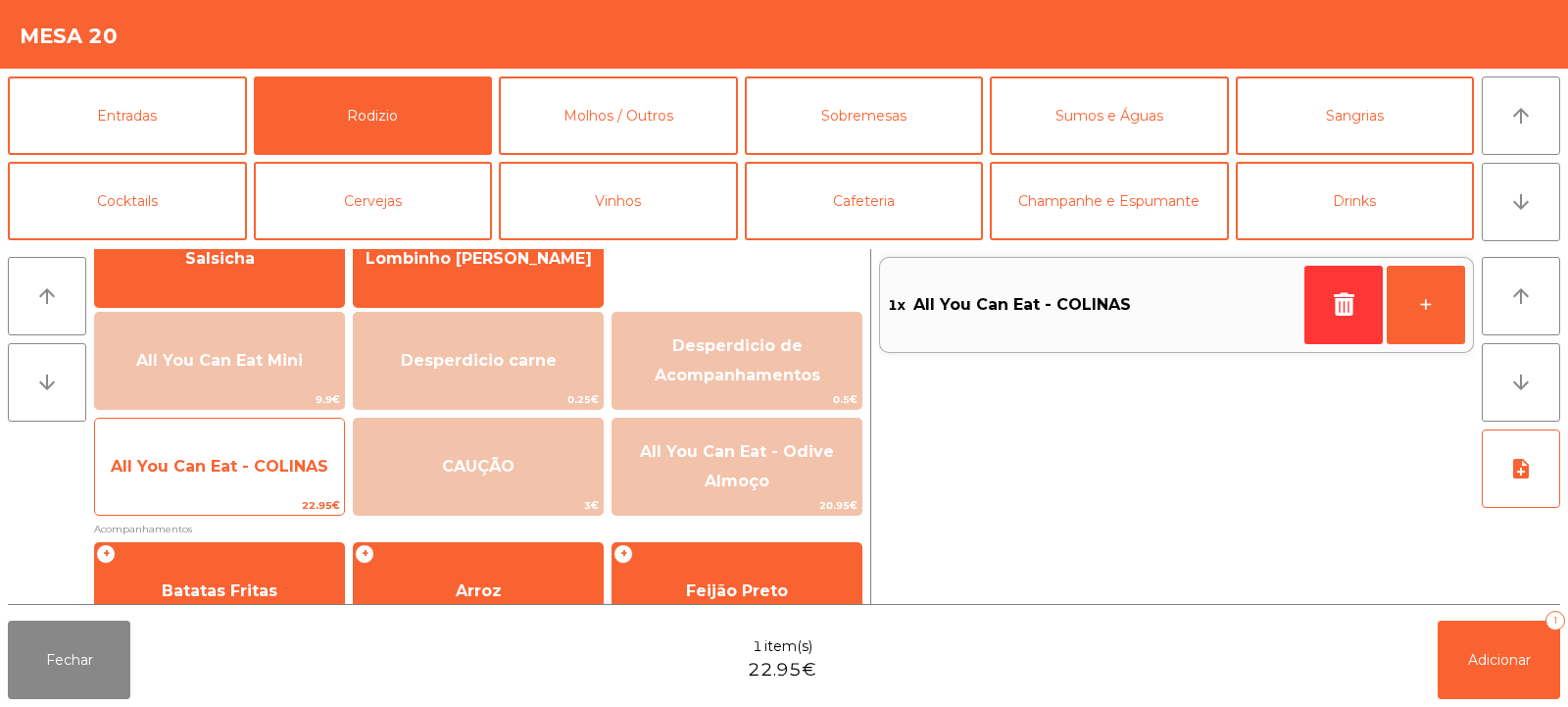
click at [288, 472] on span "All You Can Eat - COLINAS" at bounding box center [220, 465] width 218 height 19
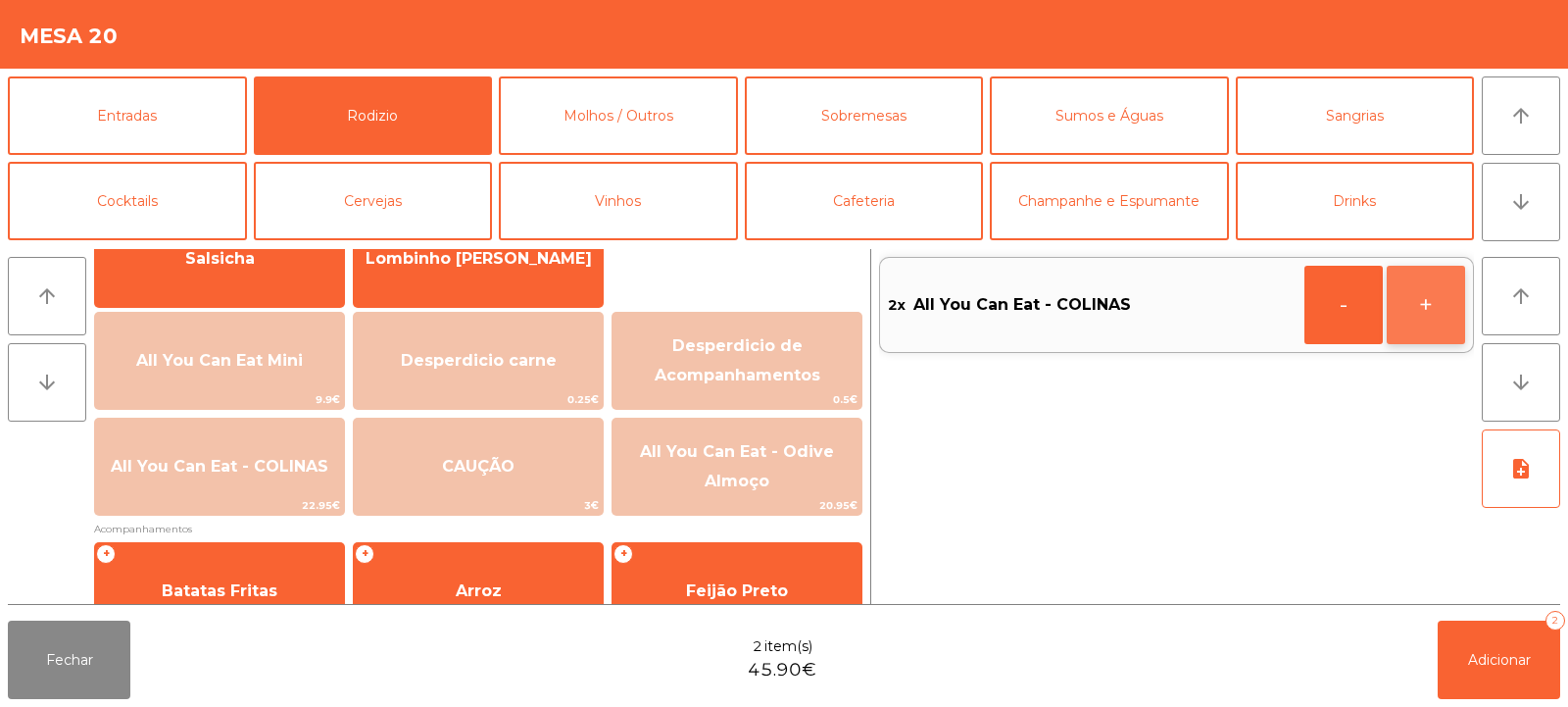
click at [1438, 315] on button "+" at bounding box center [1426, 305] width 79 height 79
click at [1498, 649] on button "Adicionar 3" at bounding box center [1499, 659] width 123 height 79
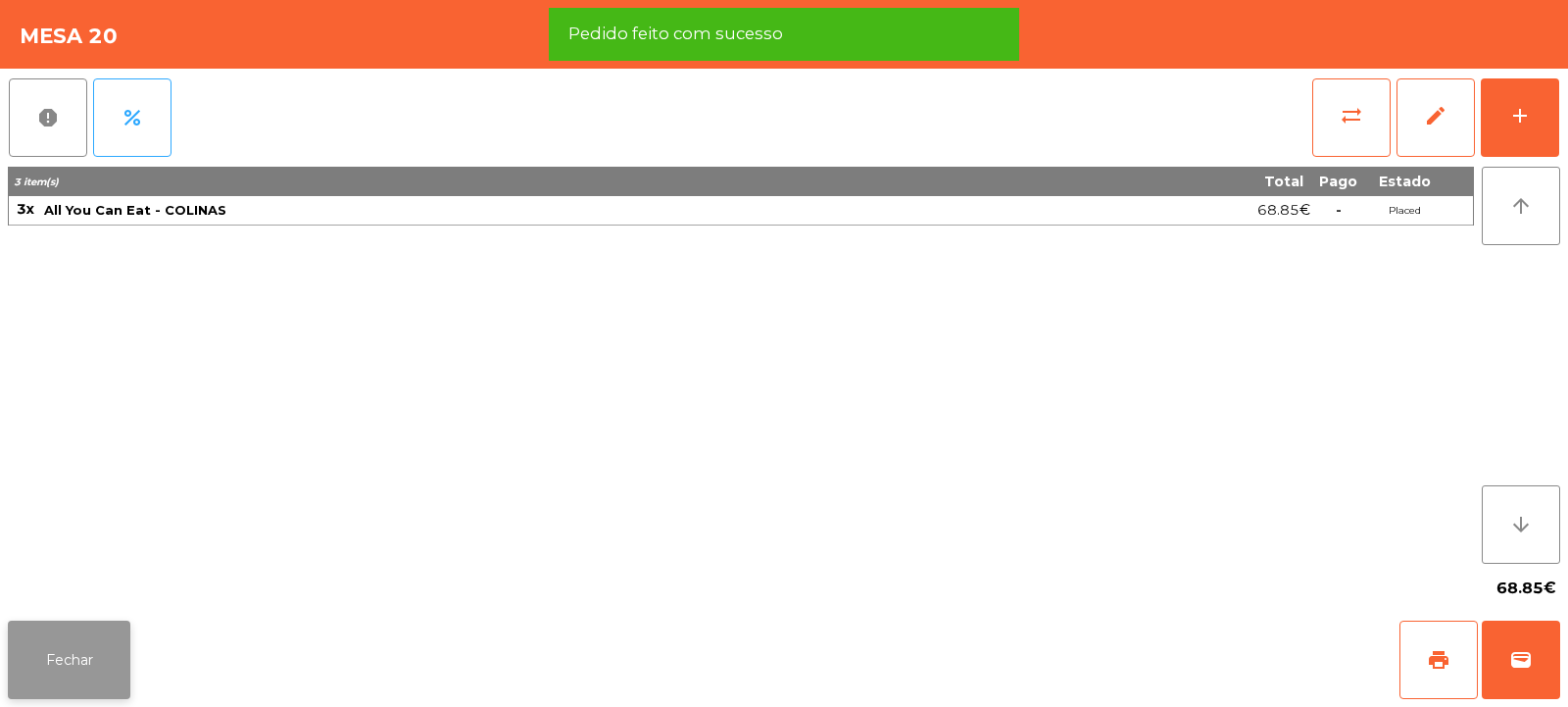
click at [85, 666] on button "Fechar" at bounding box center [69, 659] width 123 height 79
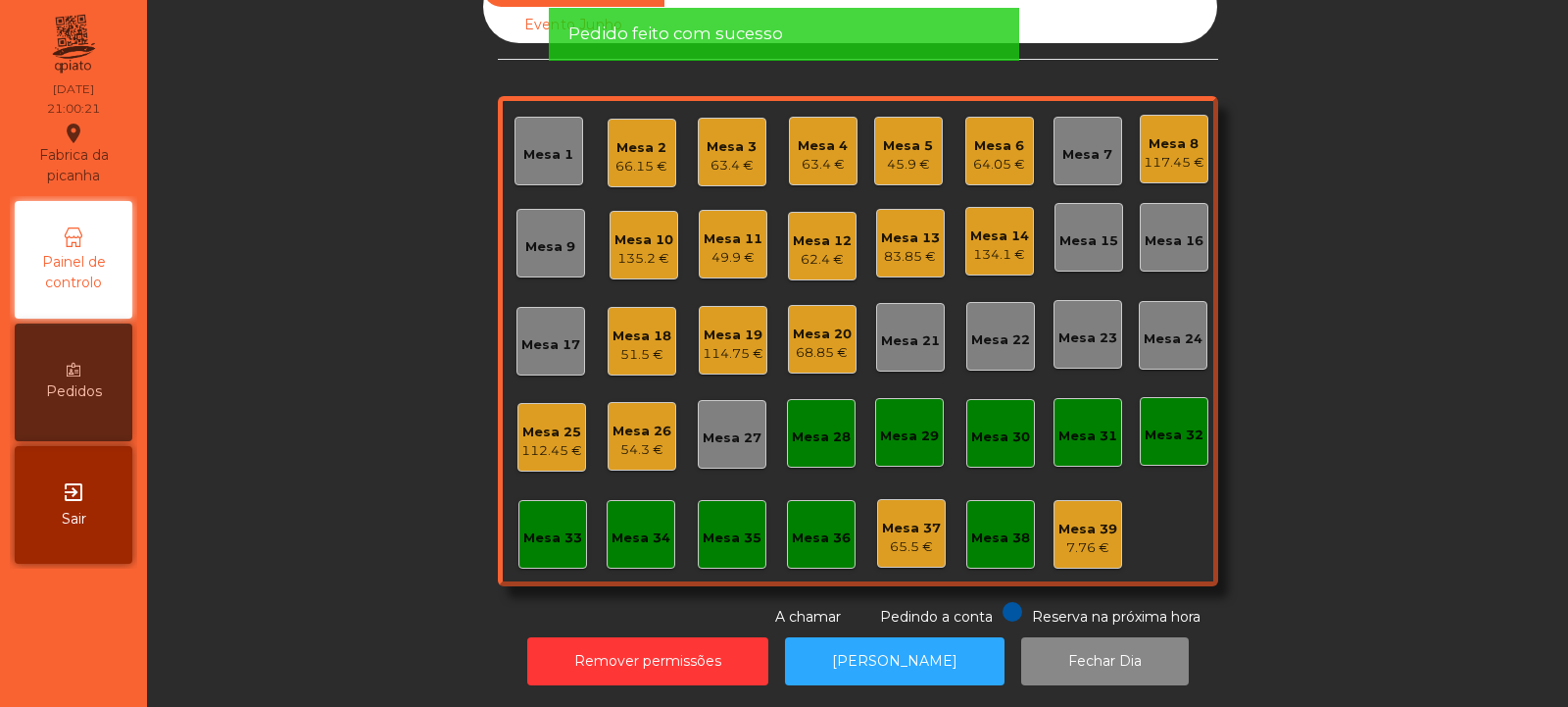
scroll to position [0, 0]
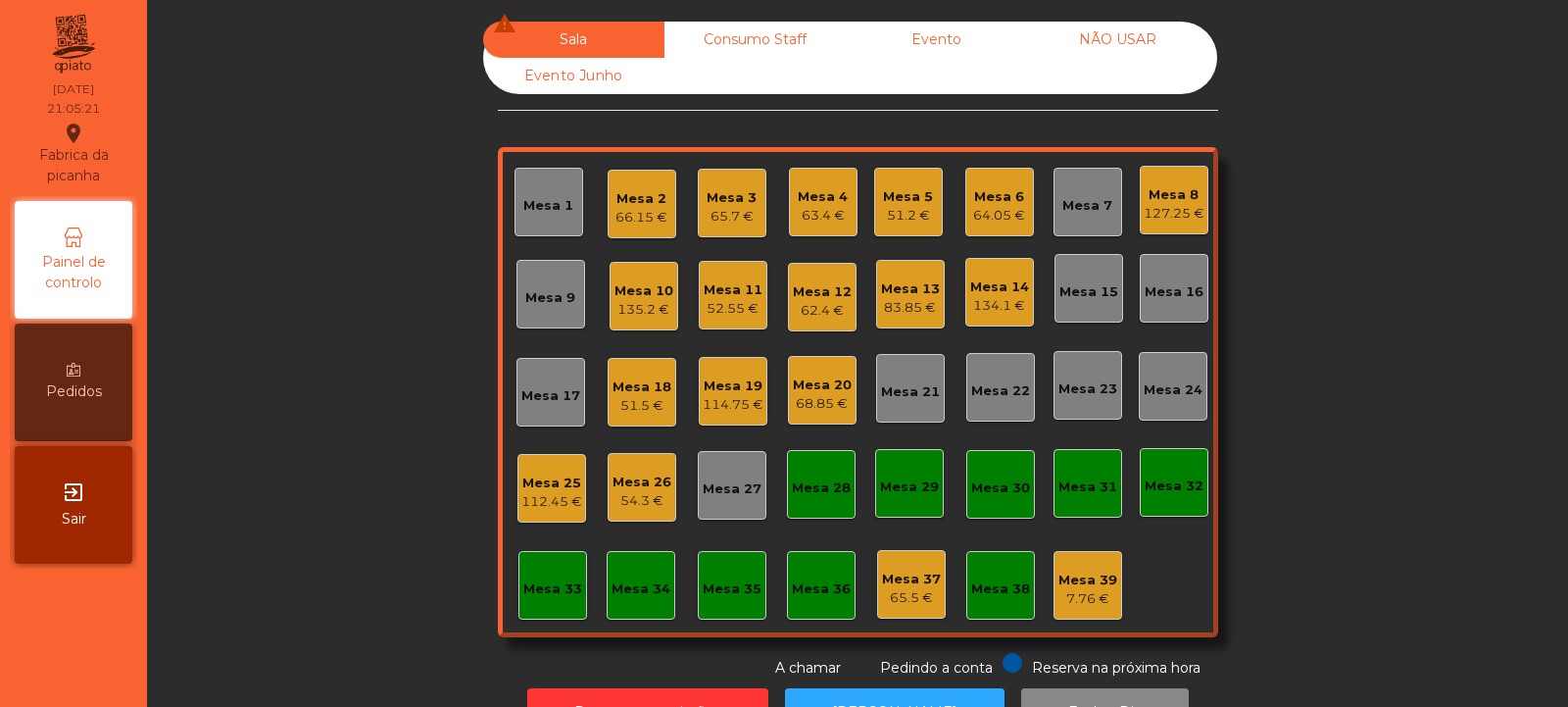
click at [643, 500] on div "54.3 €" at bounding box center [641, 501] width 59 height 20
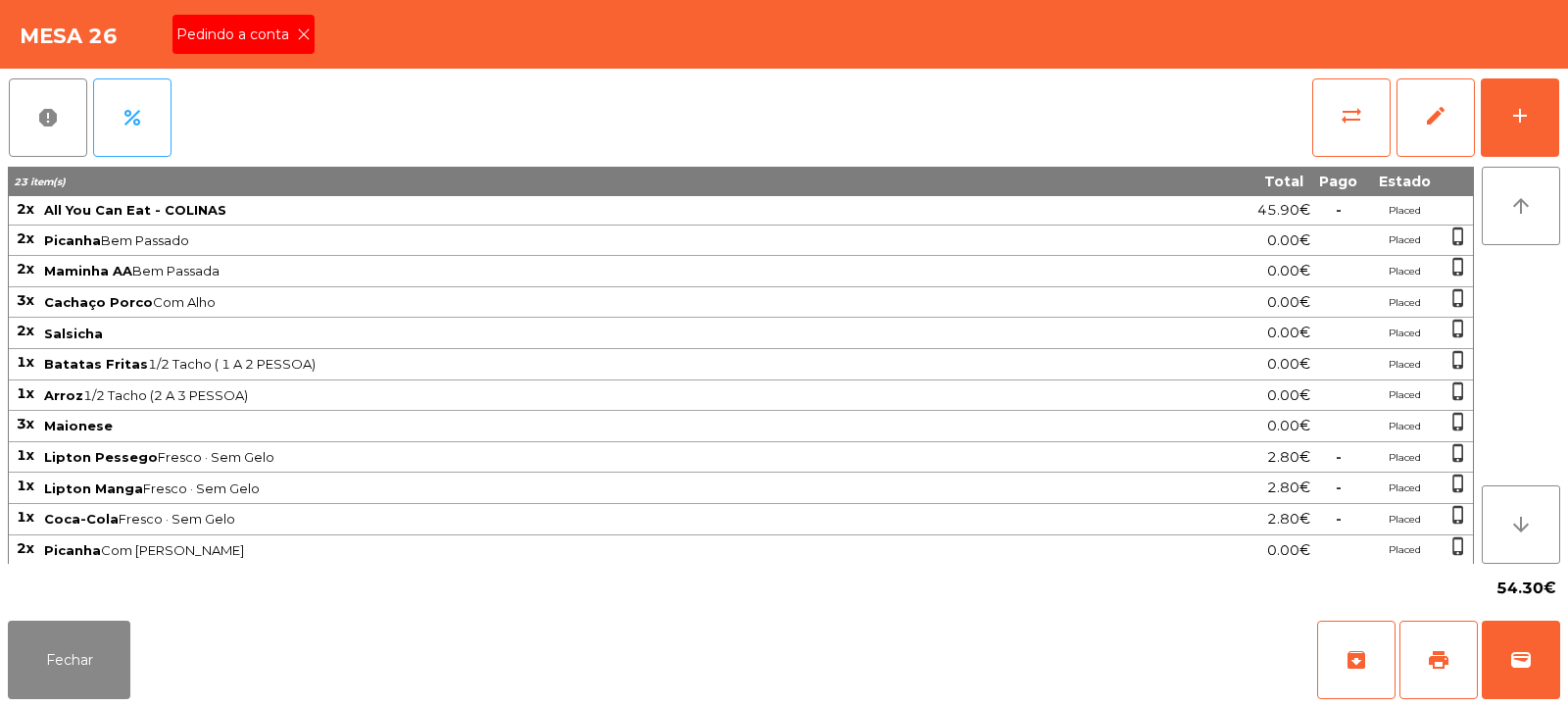
click at [302, 34] on icon at bounding box center [304, 34] width 14 height 14
click at [1439, 673] on button "print" at bounding box center [1438, 659] width 79 height 79
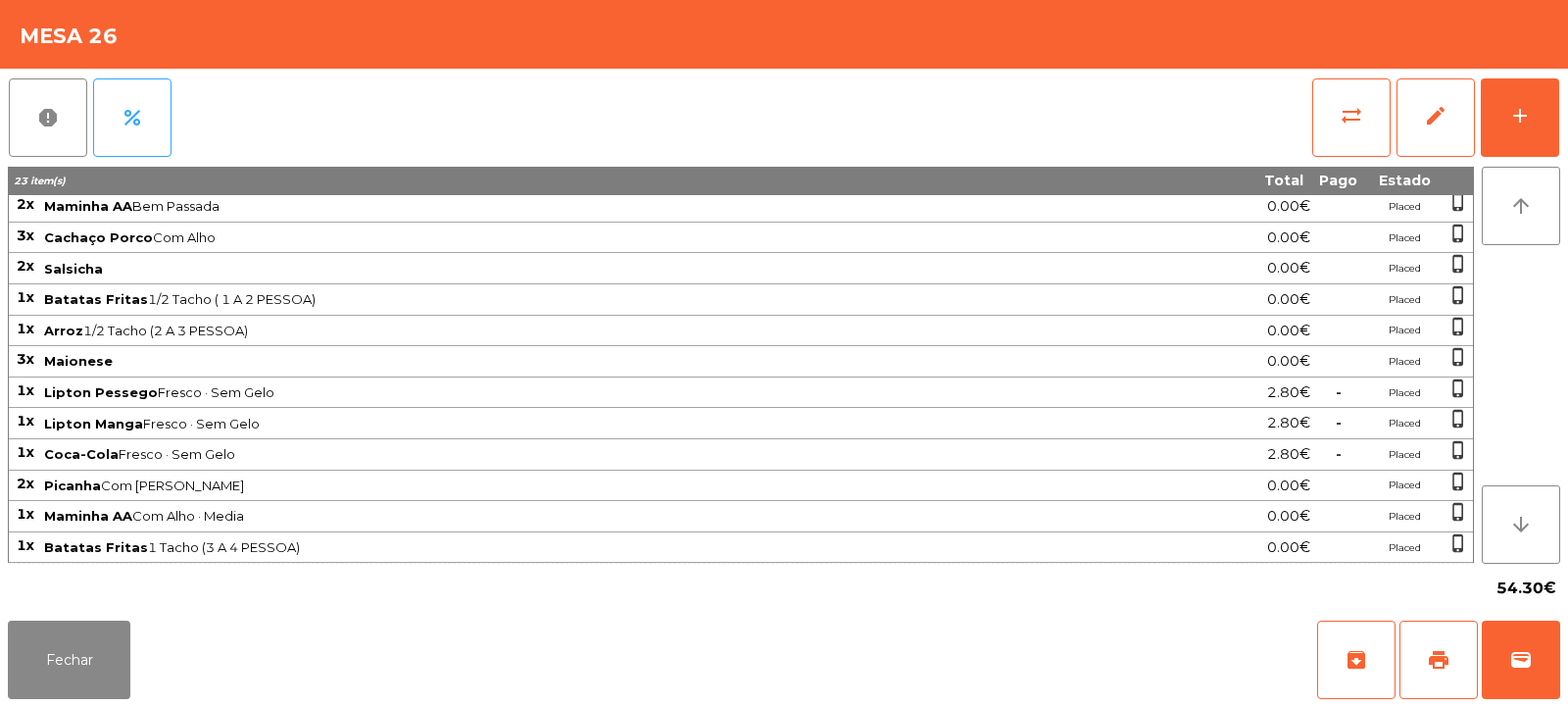
click at [1130, 369] on div "0.00€" at bounding box center [1205, 360] width 209 height 26
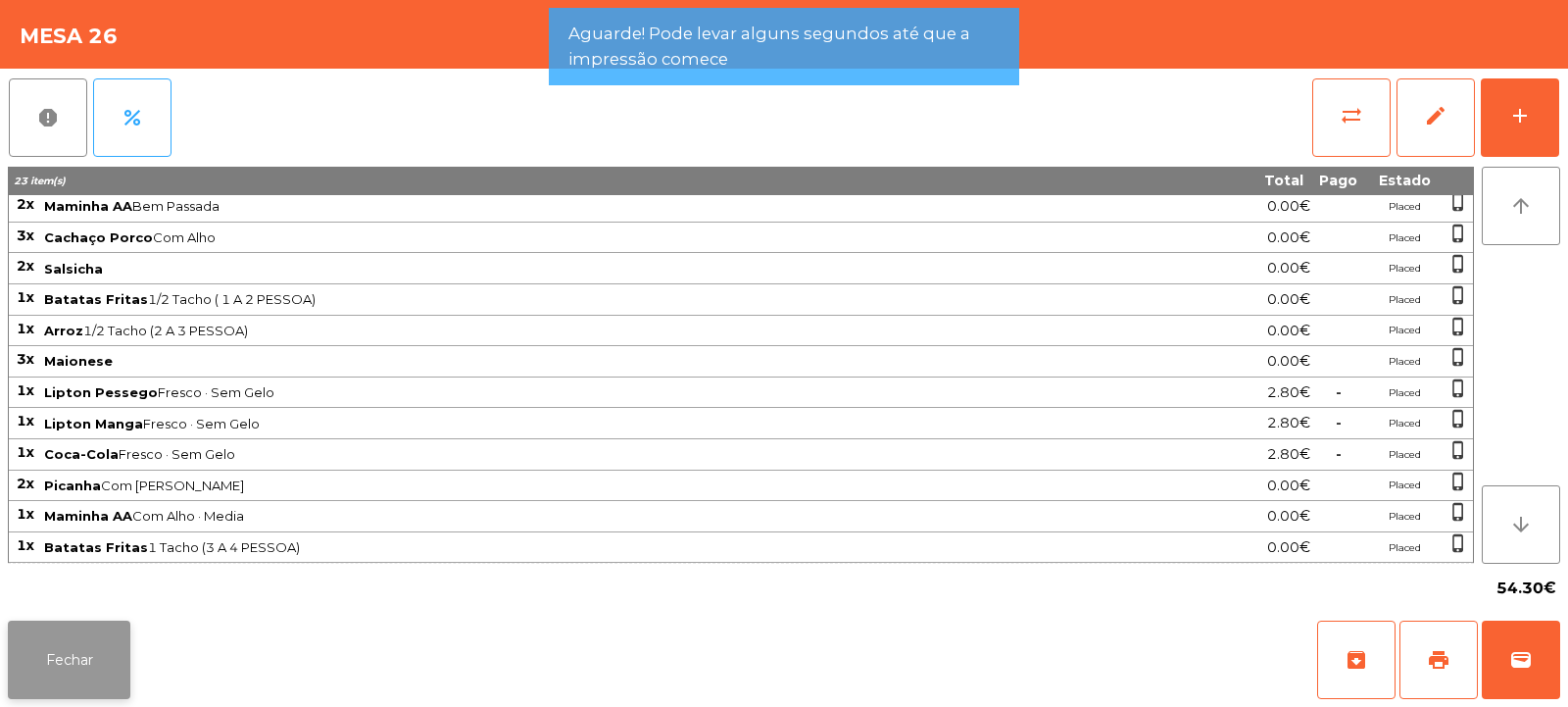
click at [115, 650] on button "Fechar" at bounding box center [69, 659] width 123 height 79
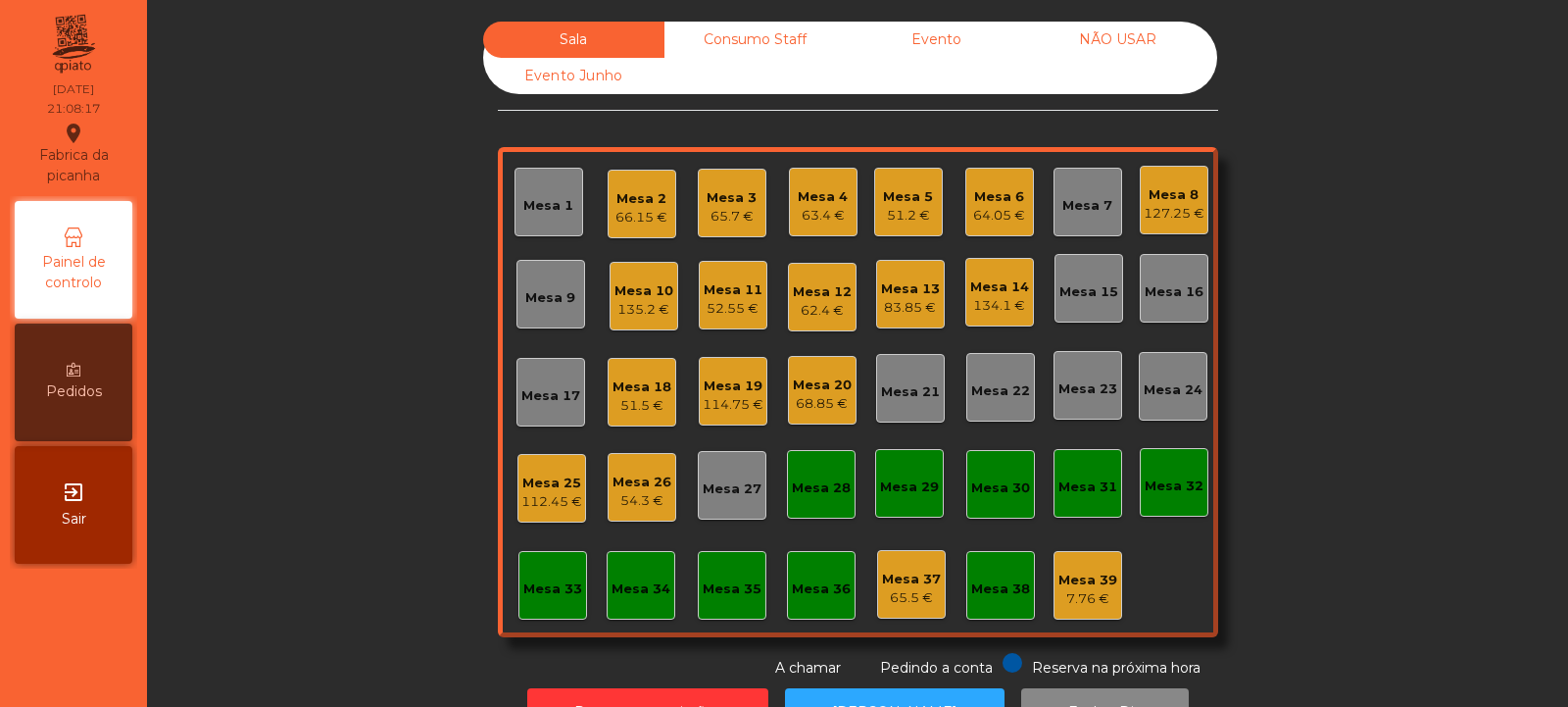
click at [633, 476] on div "Mesa 26" at bounding box center [641, 482] width 59 height 20
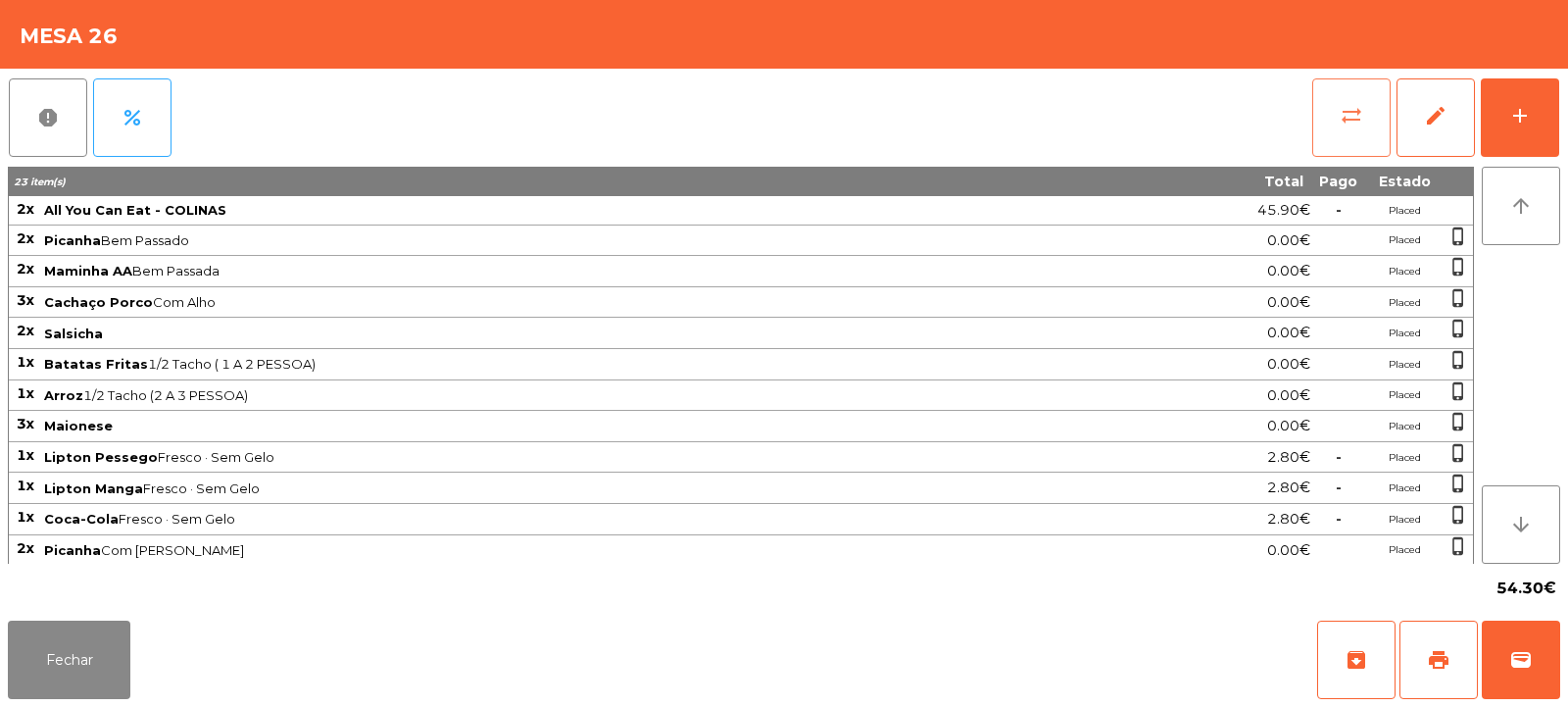
click at [1362, 117] on span "sync_alt" at bounding box center [1352, 116] width 24 height 24
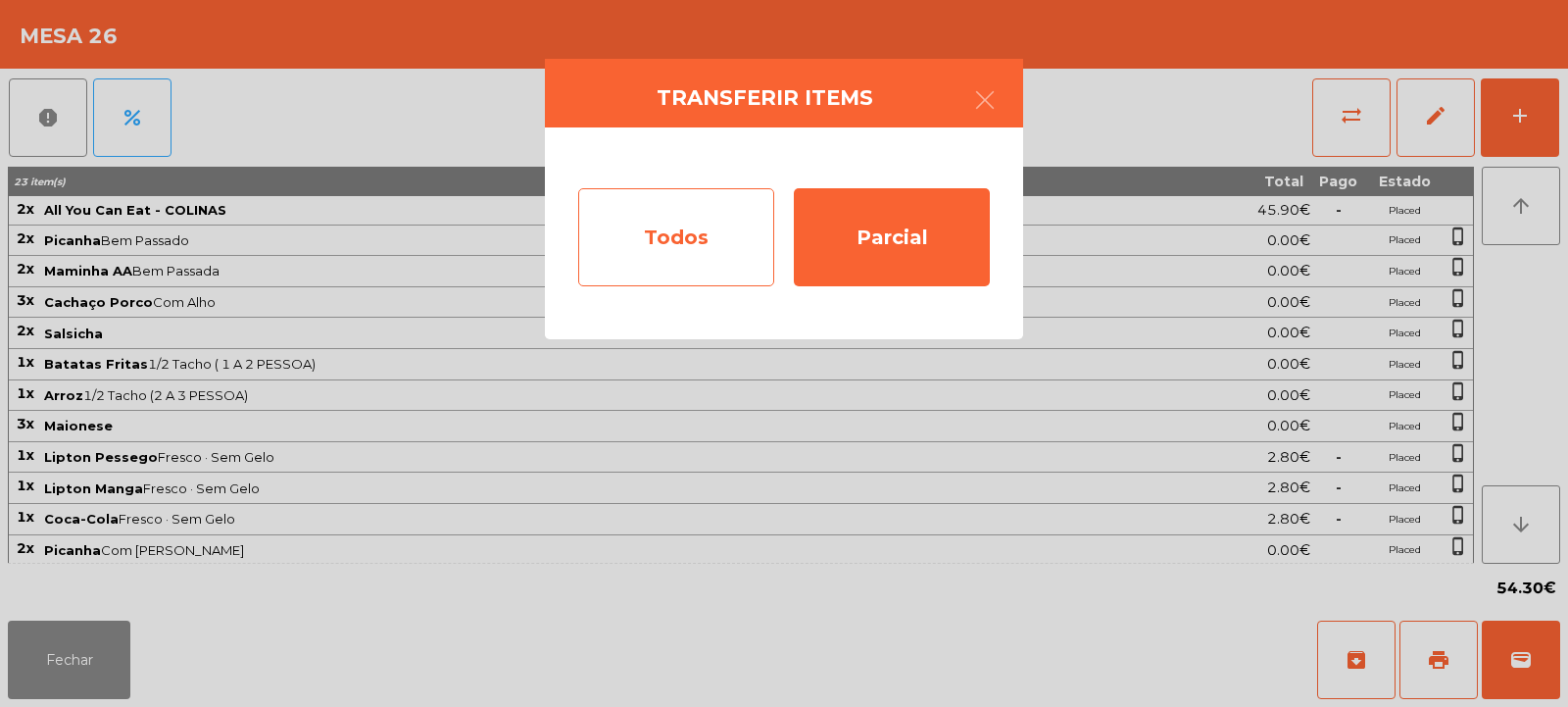
click at [708, 231] on div "Todos" at bounding box center [676, 237] width 196 height 98
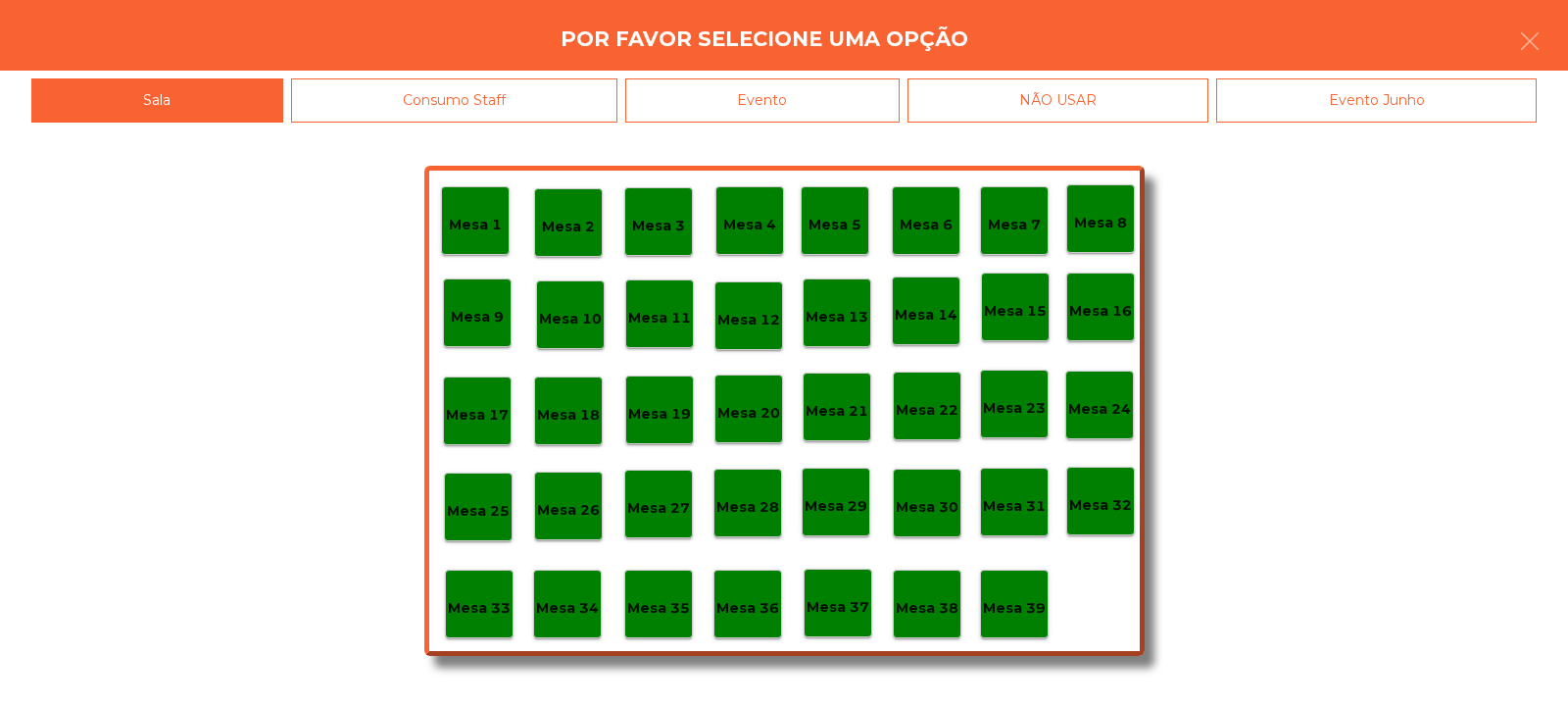
click at [818, 93] on div "Evento" at bounding box center [762, 101] width 275 height 44
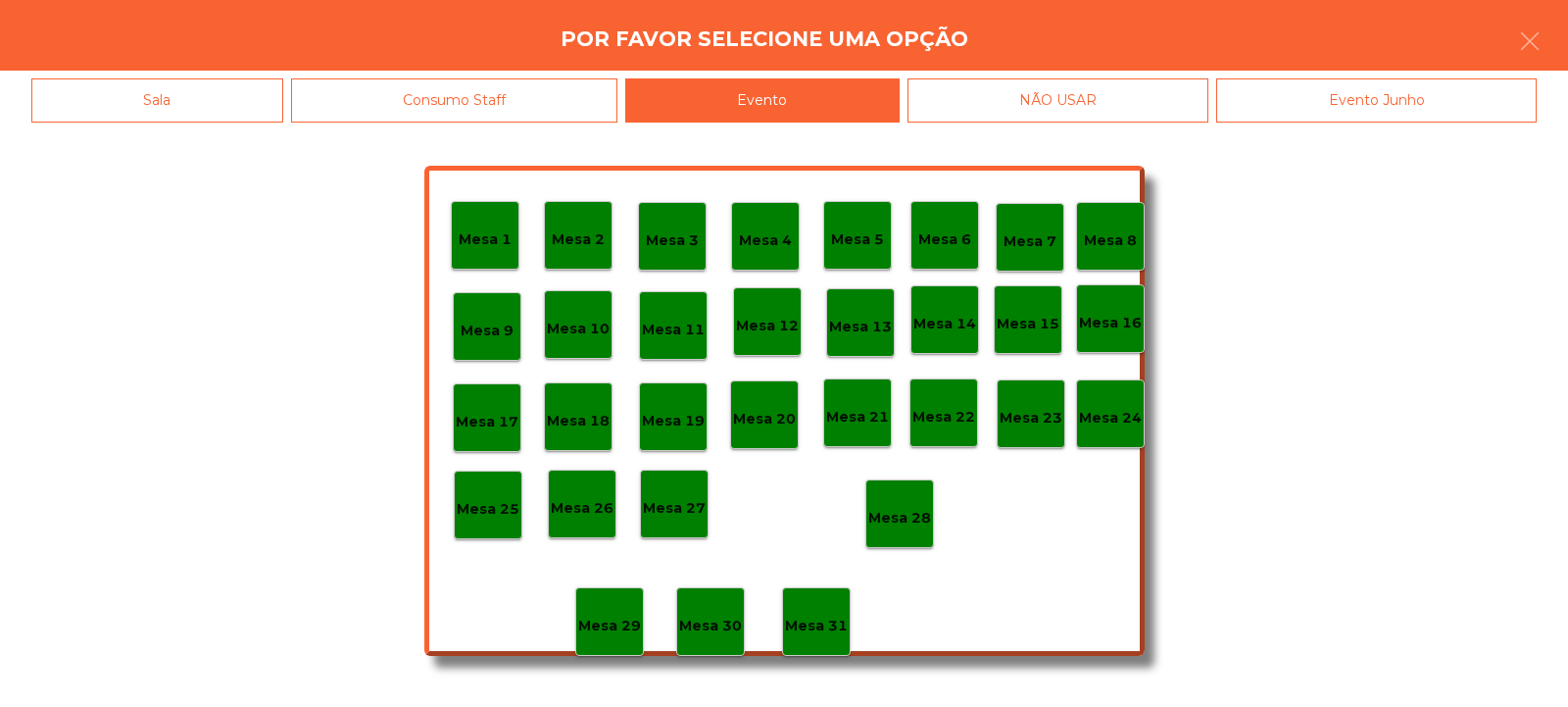
click at [921, 506] on p "Mesa 28" at bounding box center [899, 517] width 63 height 23
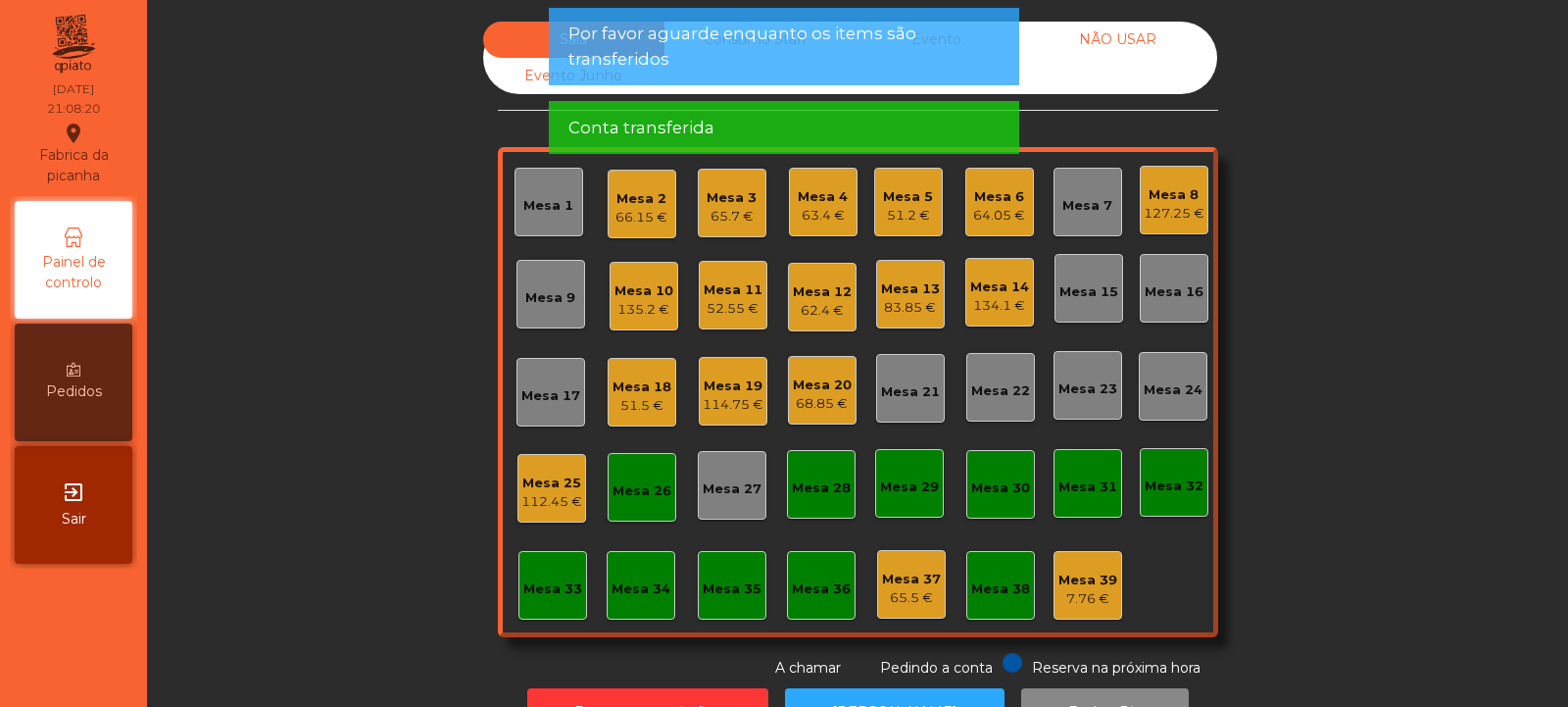
click at [652, 495] on div "Mesa 26" at bounding box center [641, 491] width 59 height 20
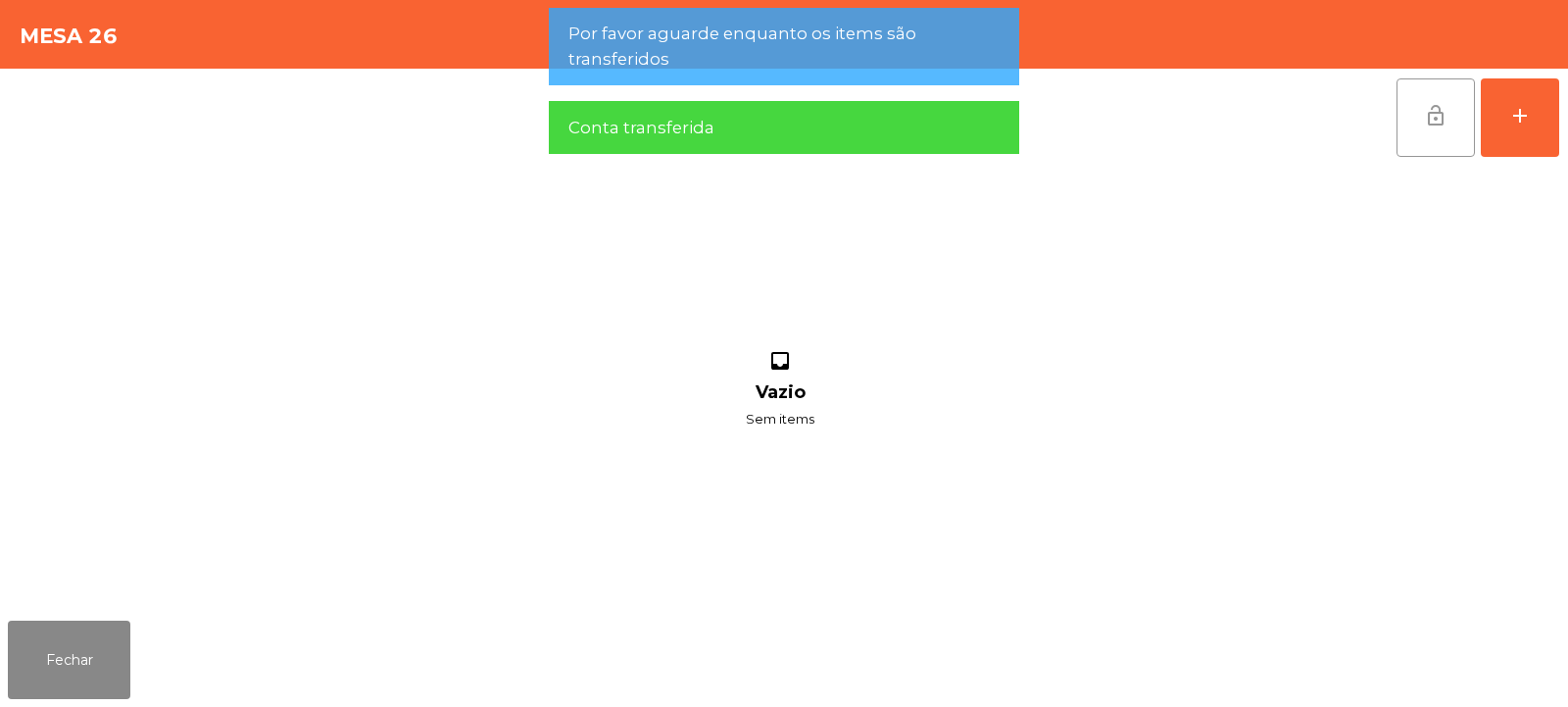
click at [1421, 122] on button "lock_open" at bounding box center [1435, 118] width 79 height 79
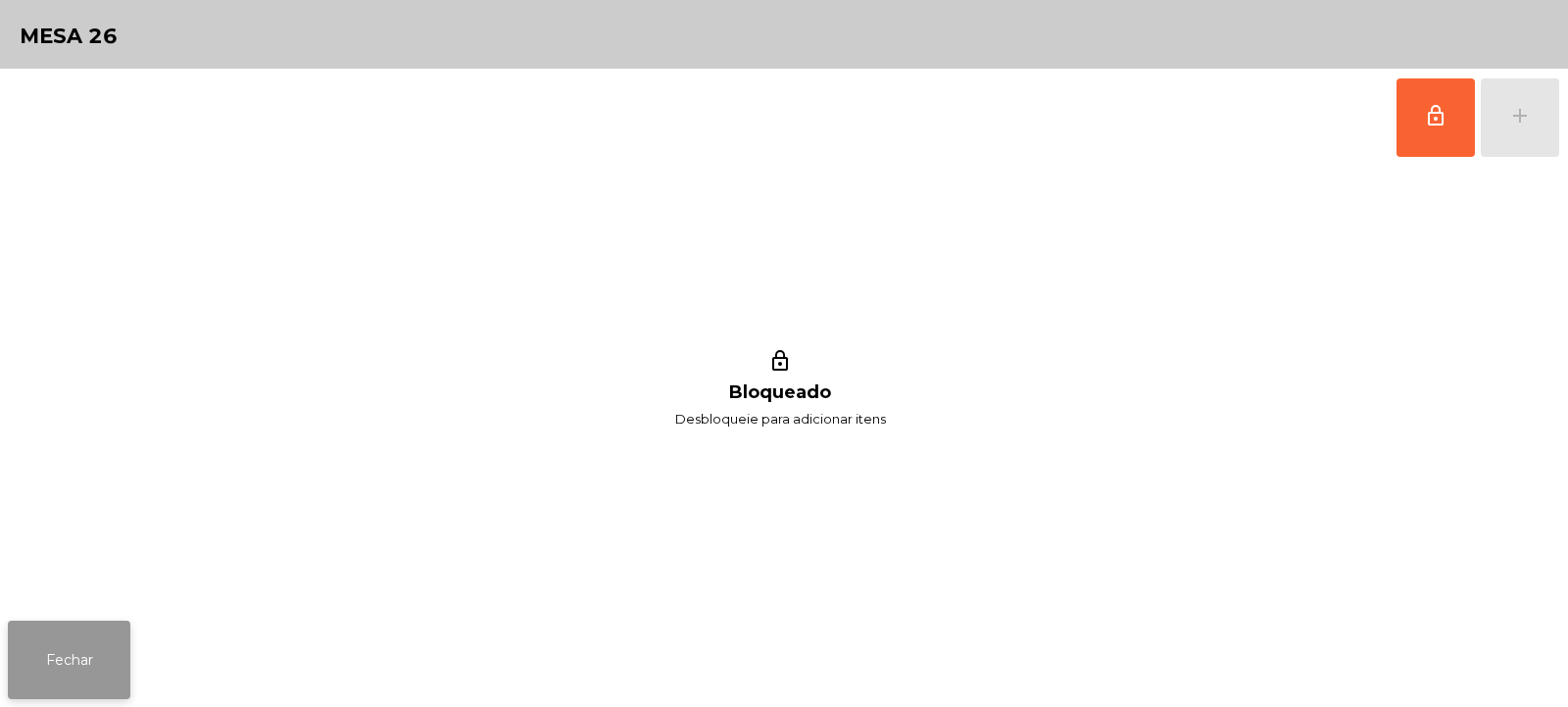
click at [129, 631] on button "Fechar" at bounding box center [69, 659] width 123 height 79
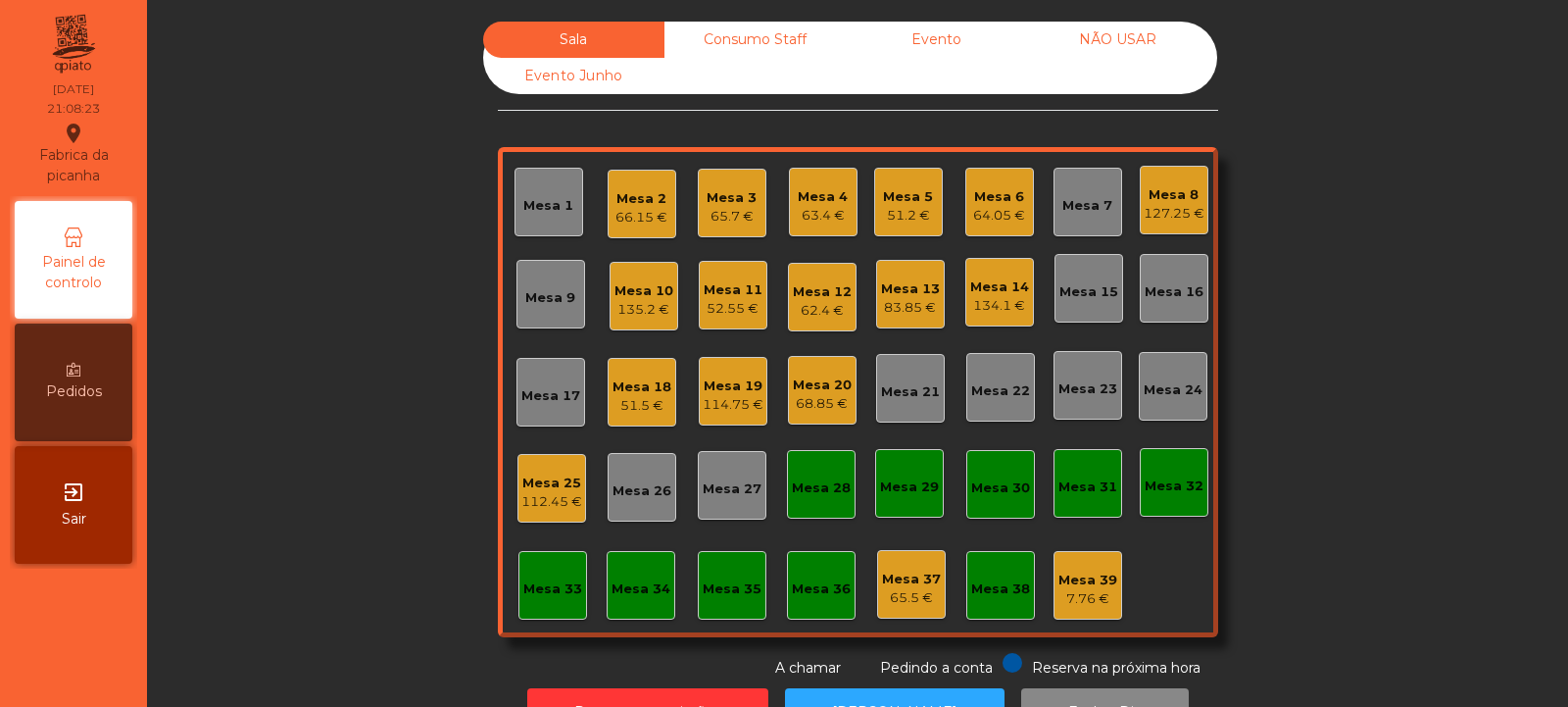
scroll to position [66, 0]
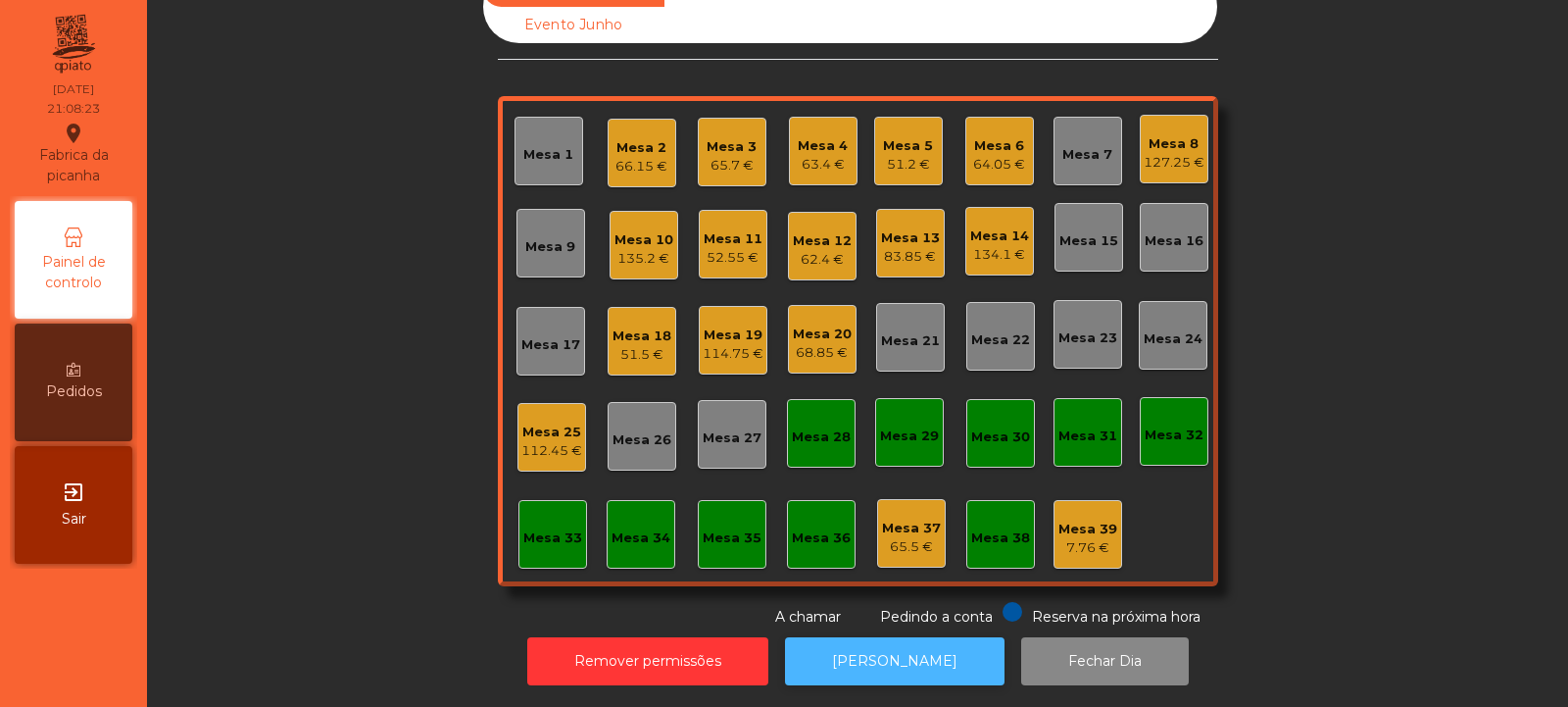
click at [890, 637] on button "[PERSON_NAME]" at bounding box center [895, 661] width 220 height 48
click at [710, 137] on div "Mesa 3" at bounding box center [732, 147] width 50 height 20
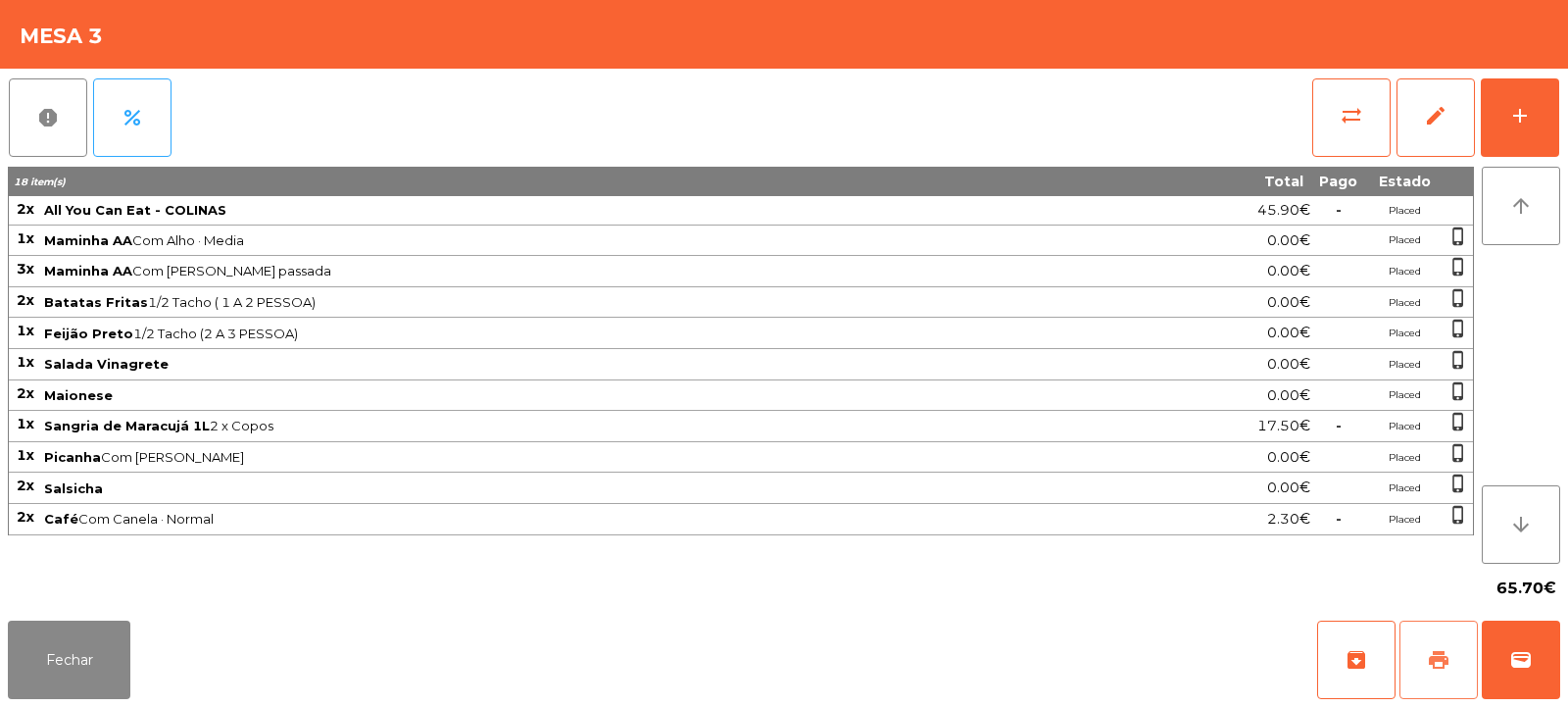
click at [1439, 665] on span "print" at bounding box center [1439, 660] width 24 height 24
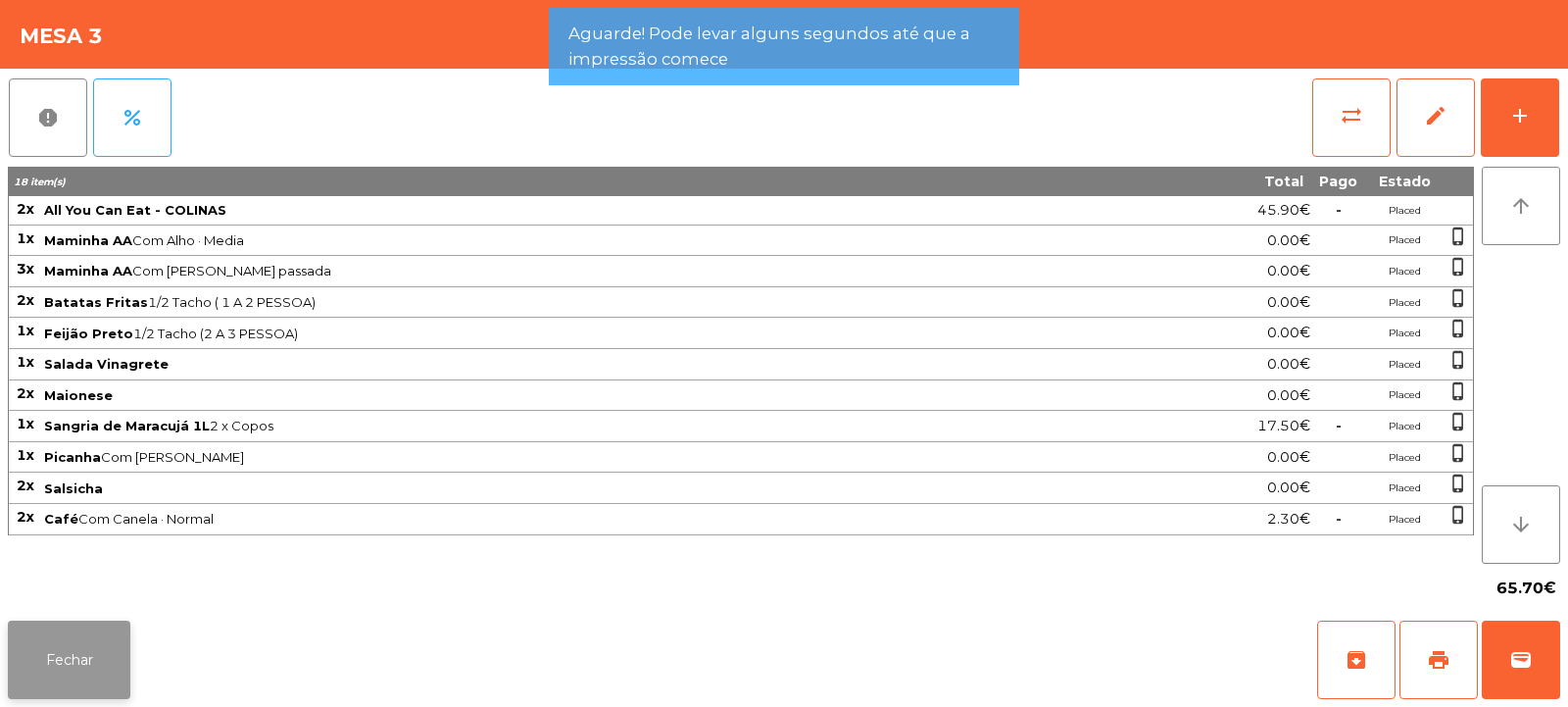
click at [109, 639] on button "Fechar" at bounding box center [69, 659] width 123 height 79
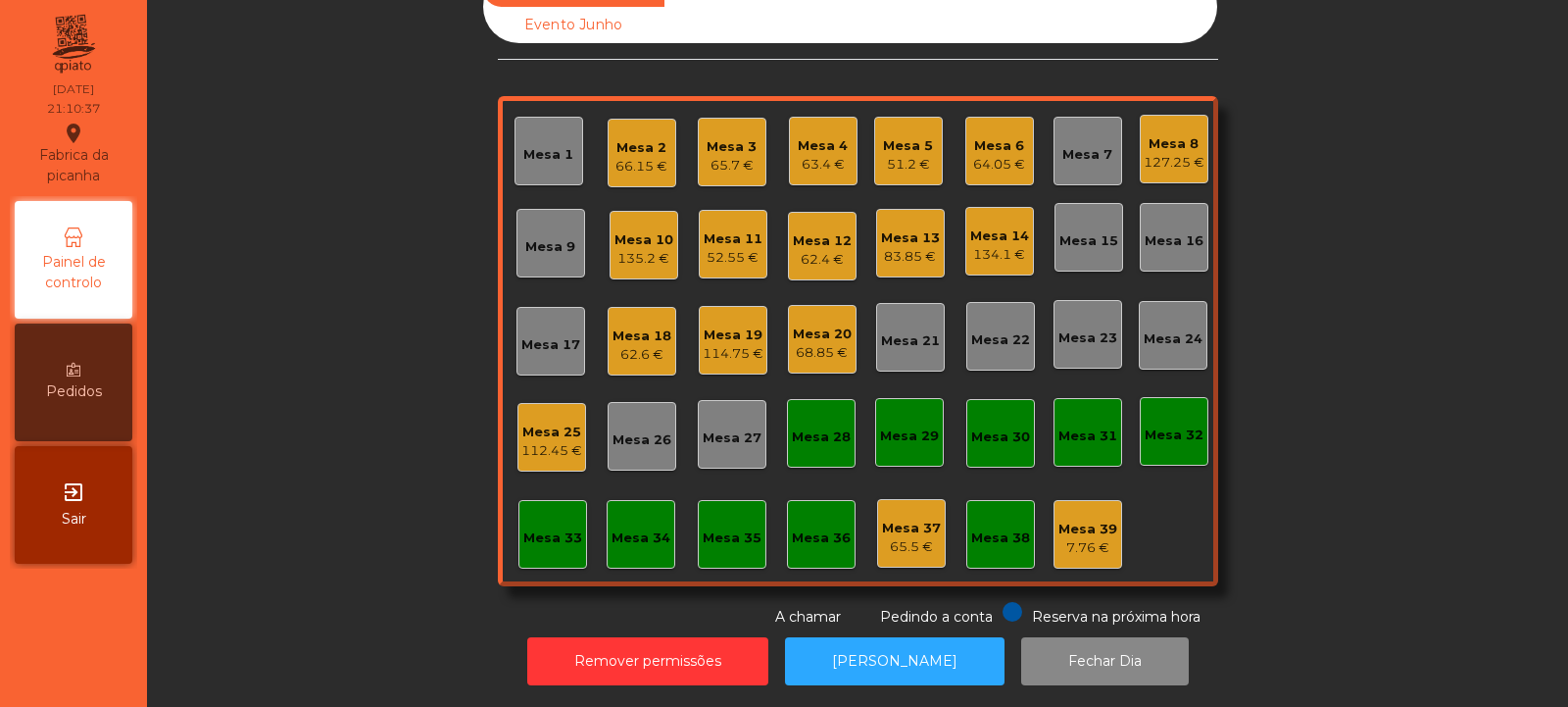
scroll to position [0, 0]
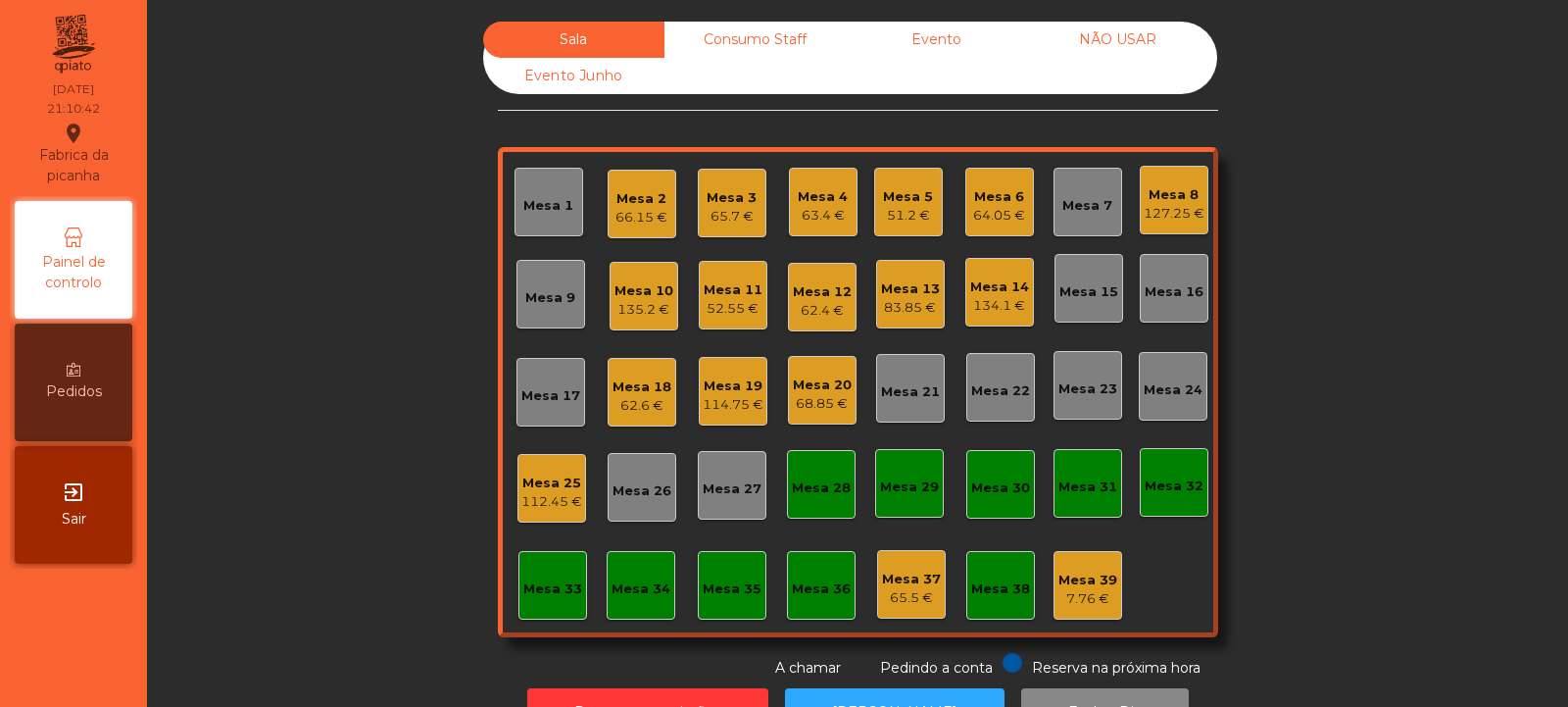
click at [731, 196] on div "Mesa 3" at bounding box center [732, 198] width 50 height 20
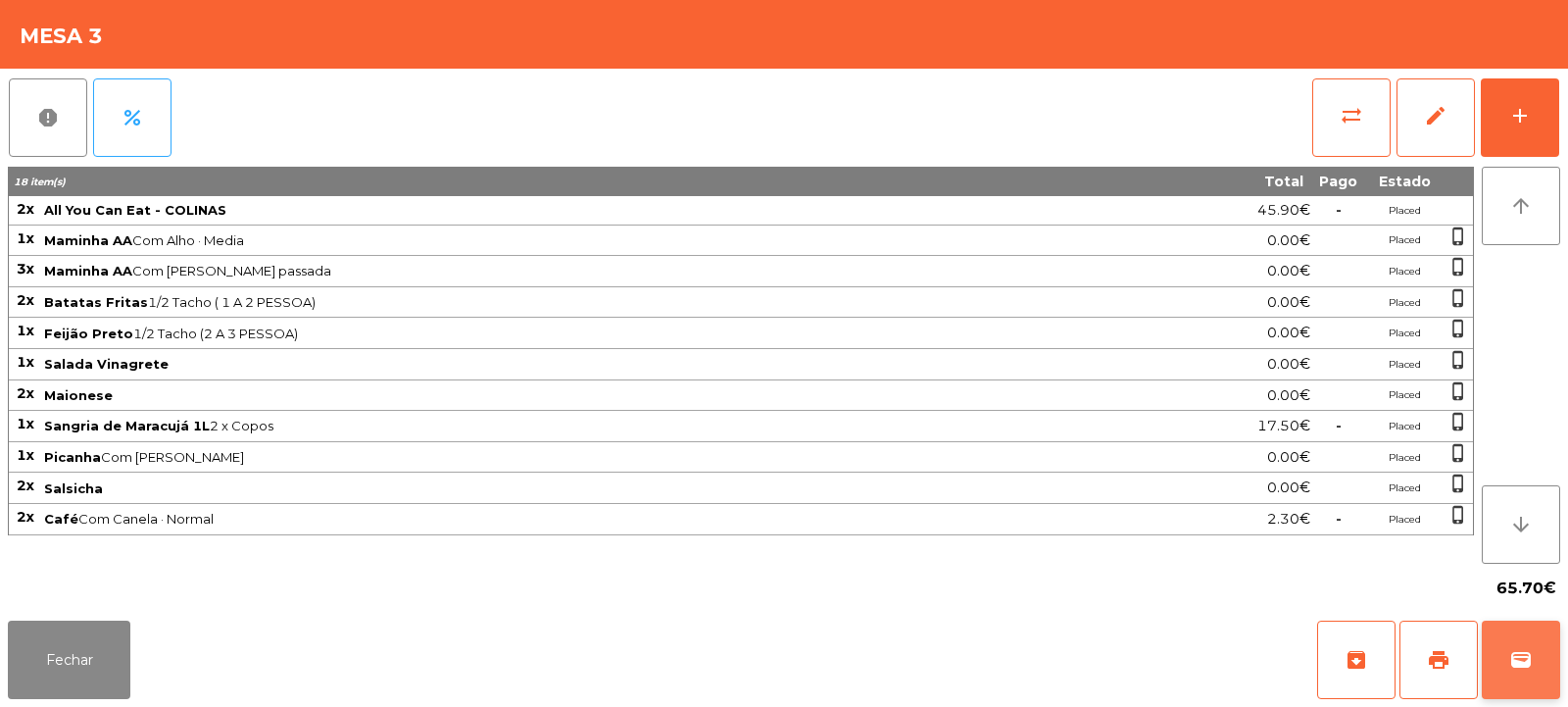
click at [1536, 680] on button "wallet" at bounding box center [1521, 659] width 79 height 79
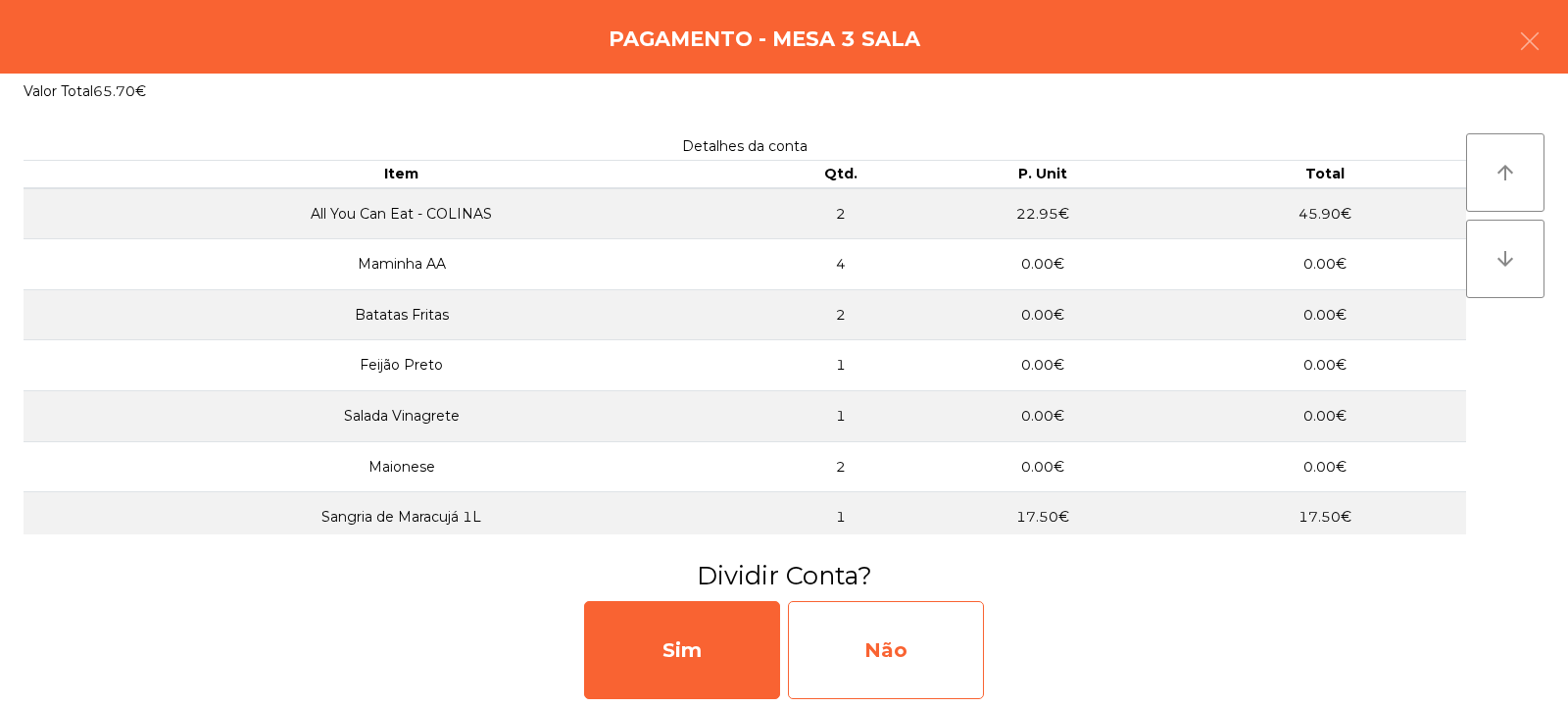
click at [929, 645] on div "Não" at bounding box center [886, 650] width 196 height 98
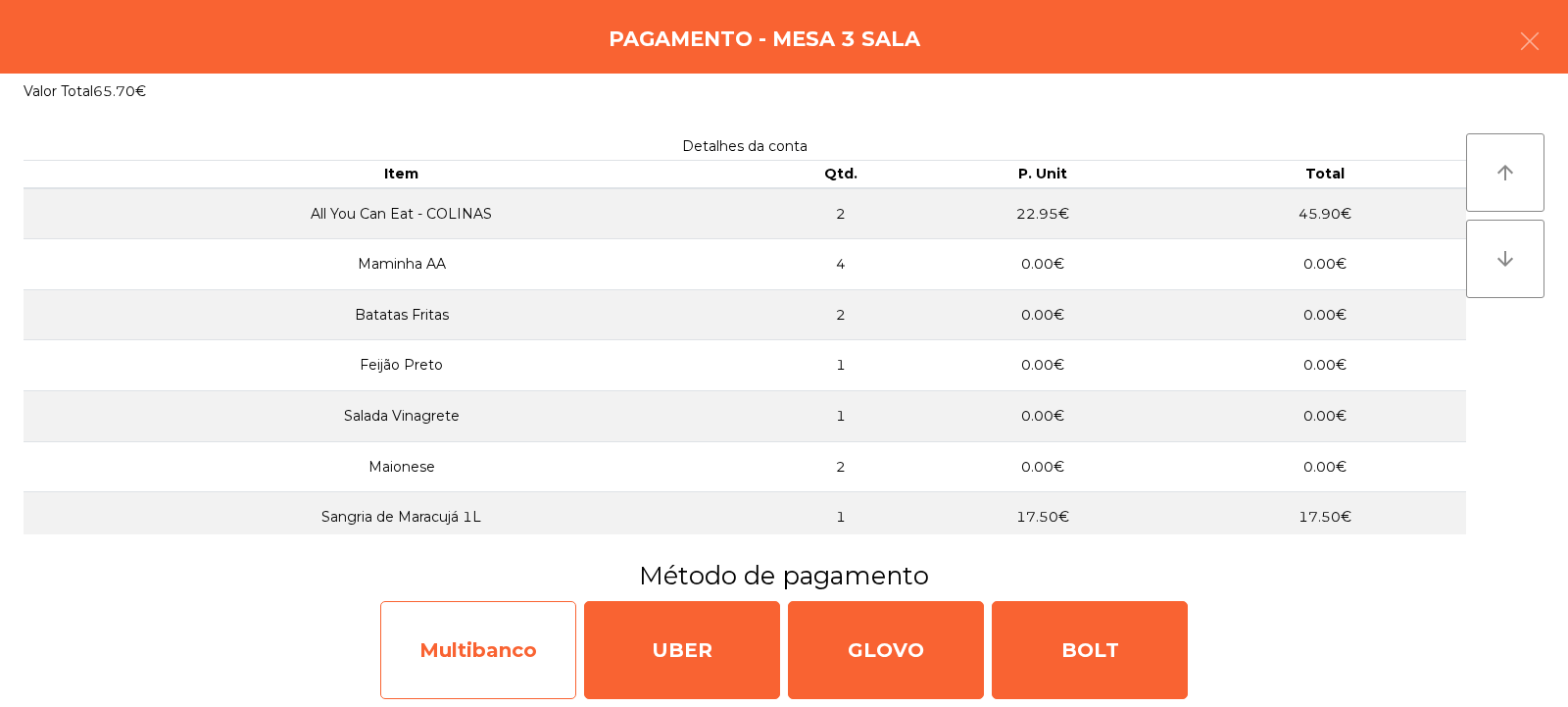
click at [493, 637] on div "Multibanco" at bounding box center [478, 650] width 196 height 98
select select "**"
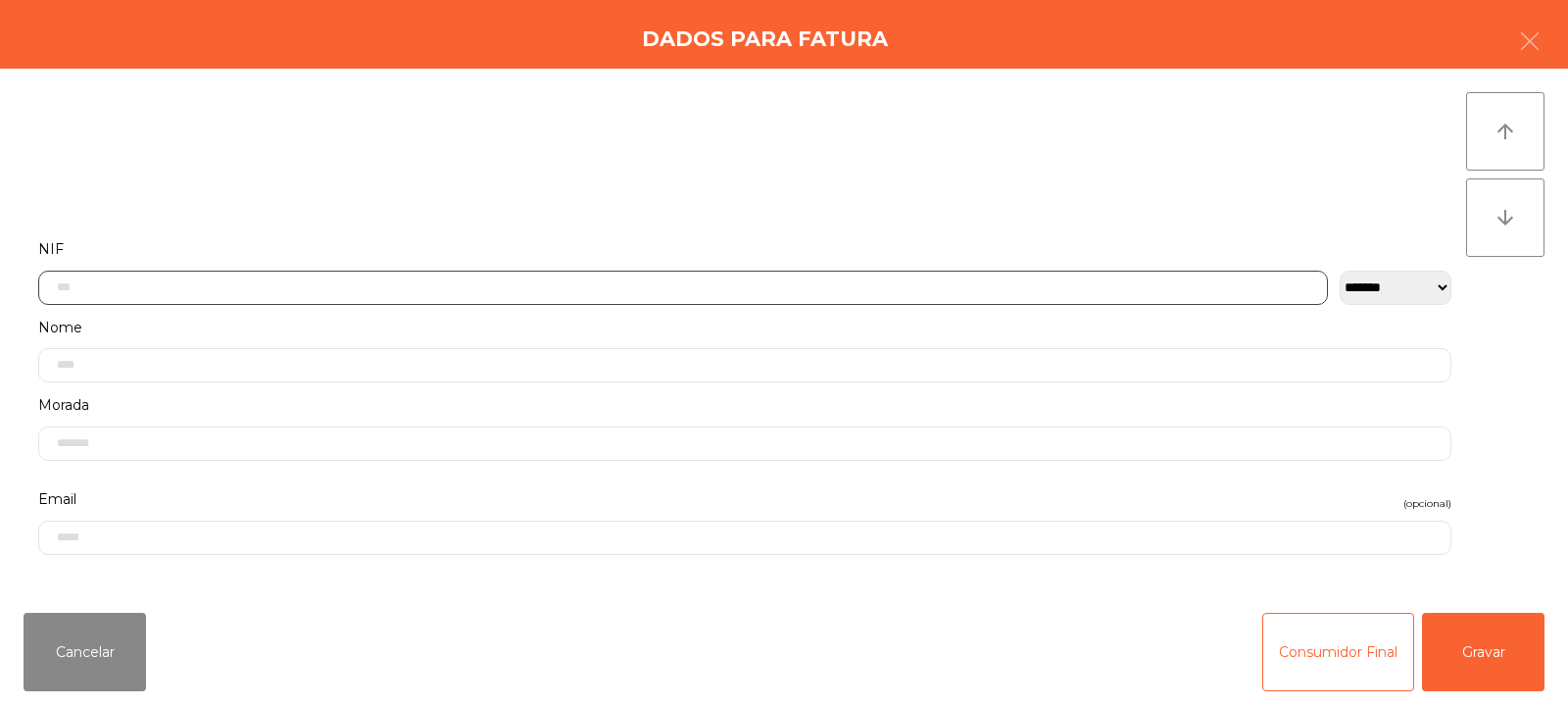
click at [783, 288] on input "text" at bounding box center [682, 288] width 1289 height 34
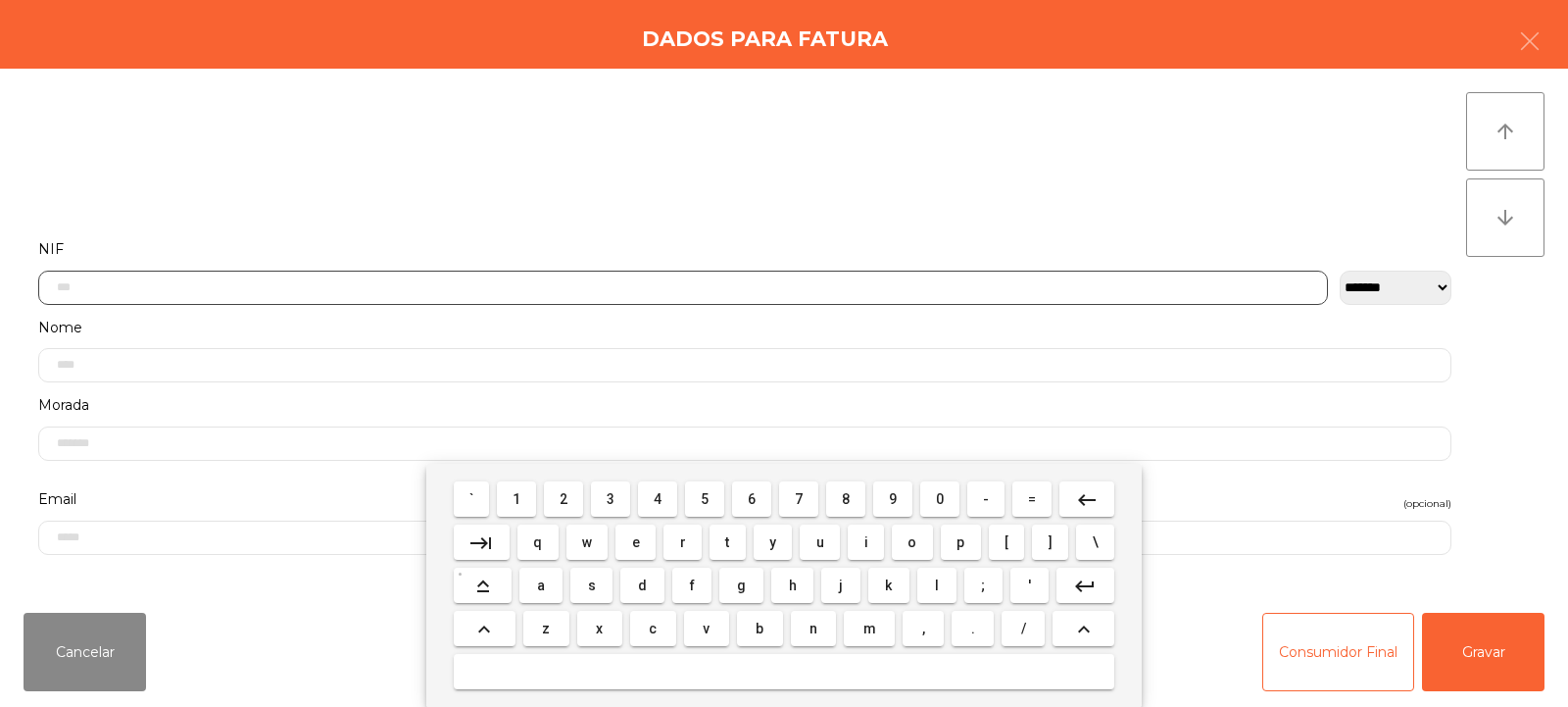
scroll to position [143, 0]
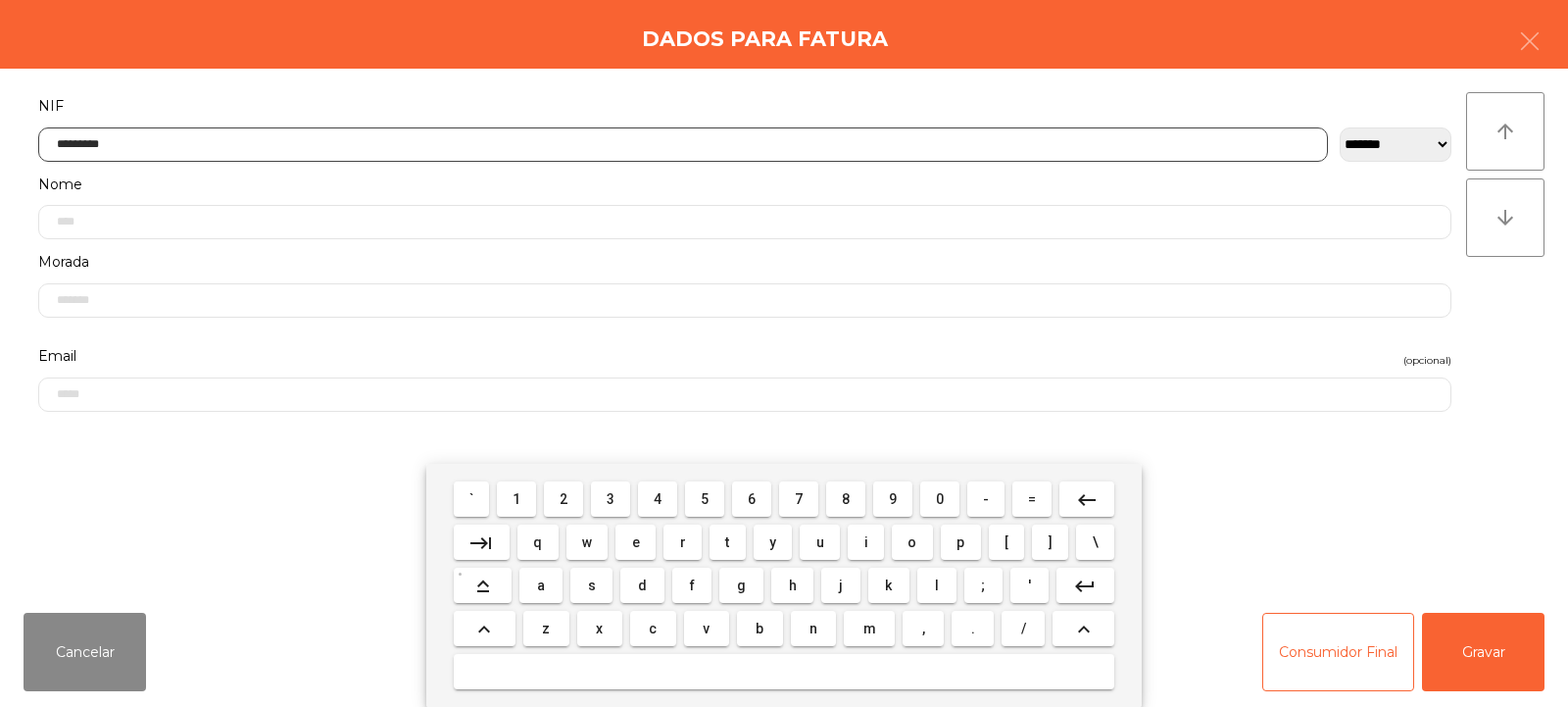
type input "*********"
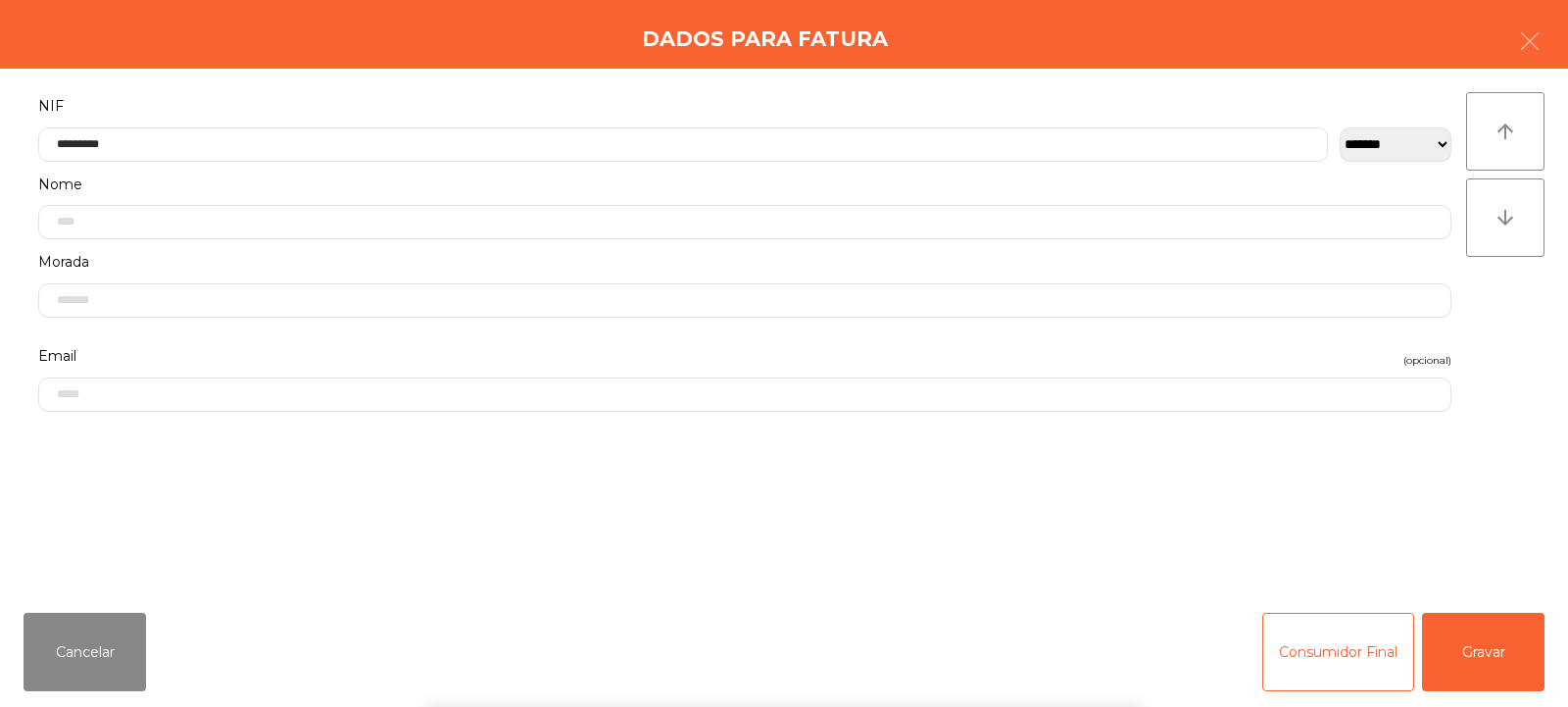
click at [1477, 634] on div "` 1 2 3 4 5 6 7 8 9 0 - = keyboard_backspace keyboard_tab q w e r t y u i o p […" at bounding box center [784, 584] width 1568 height 243
click at [1472, 639] on button "Gravar" at bounding box center [1483, 651] width 123 height 79
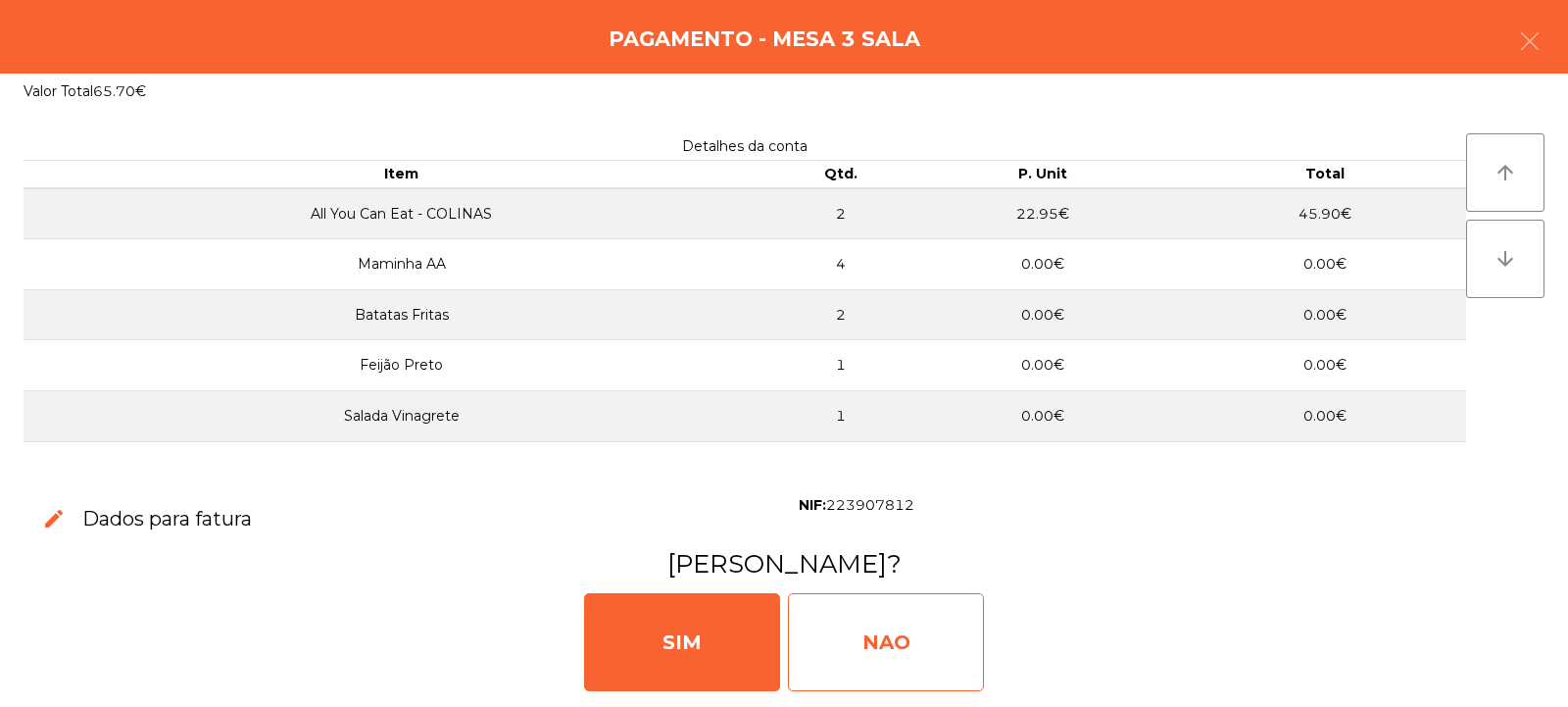
click at [955, 633] on div "NAO" at bounding box center [886, 642] width 196 height 98
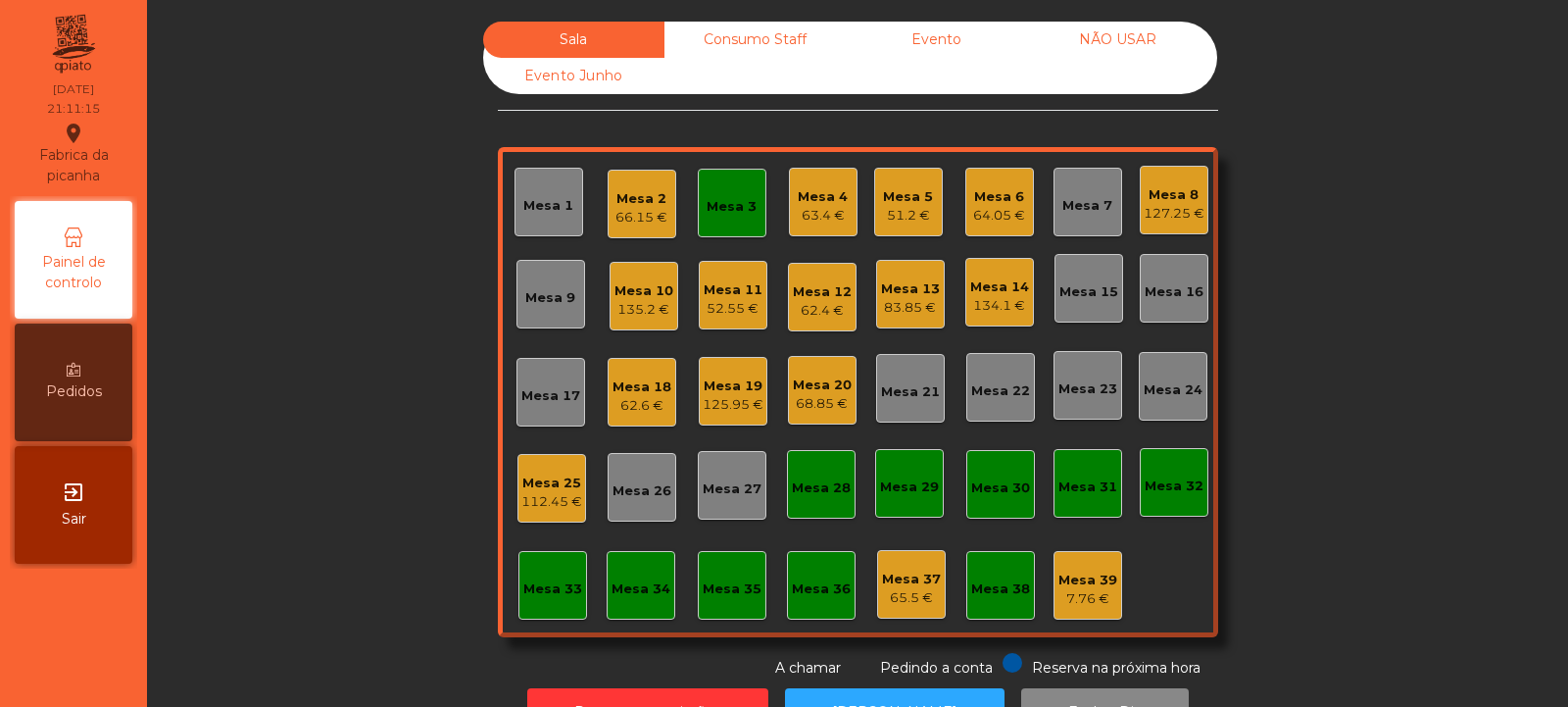
click at [738, 204] on div "Mesa 3" at bounding box center [732, 207] width 50 height 20
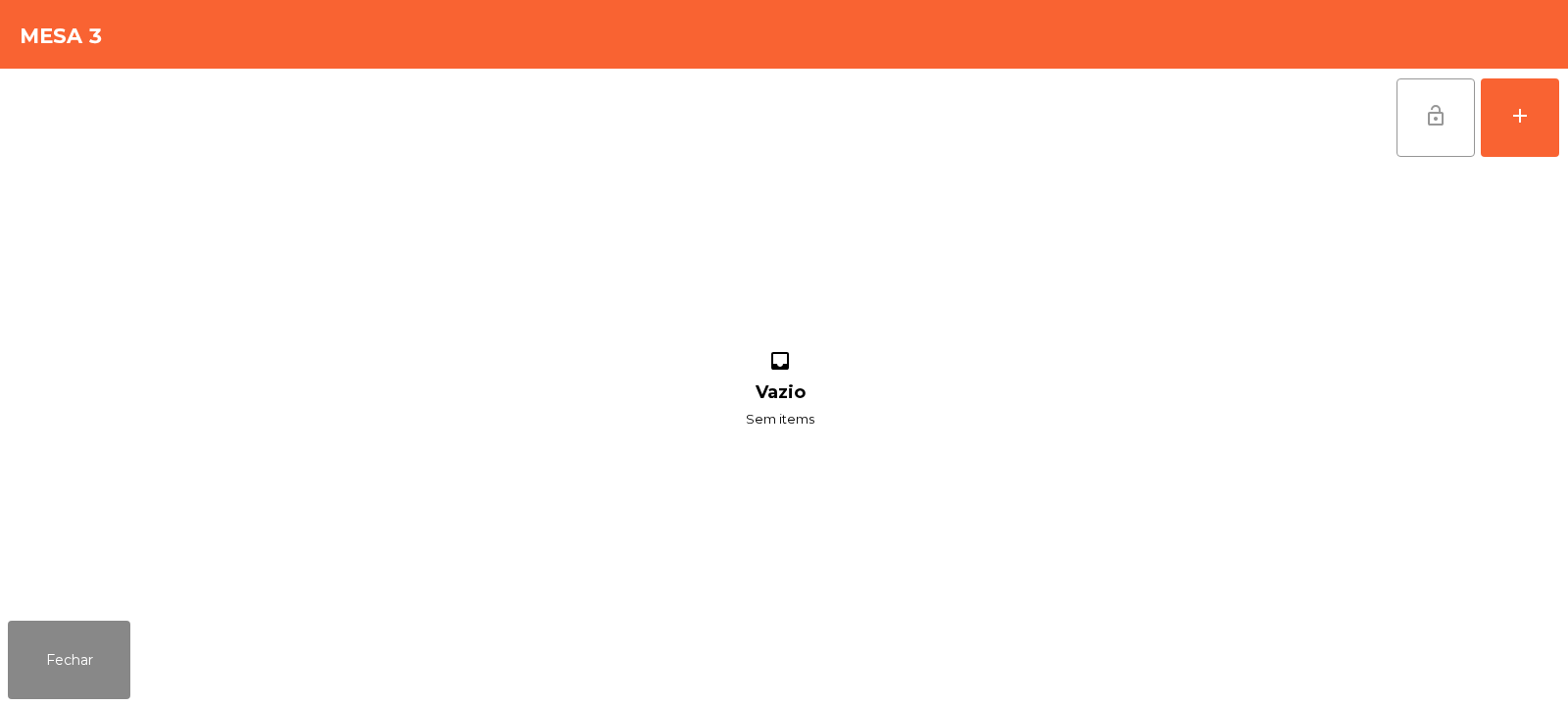
click at [1444, 120] on span "lock_open" at bounding box center [1436, 116] width 24 height 24
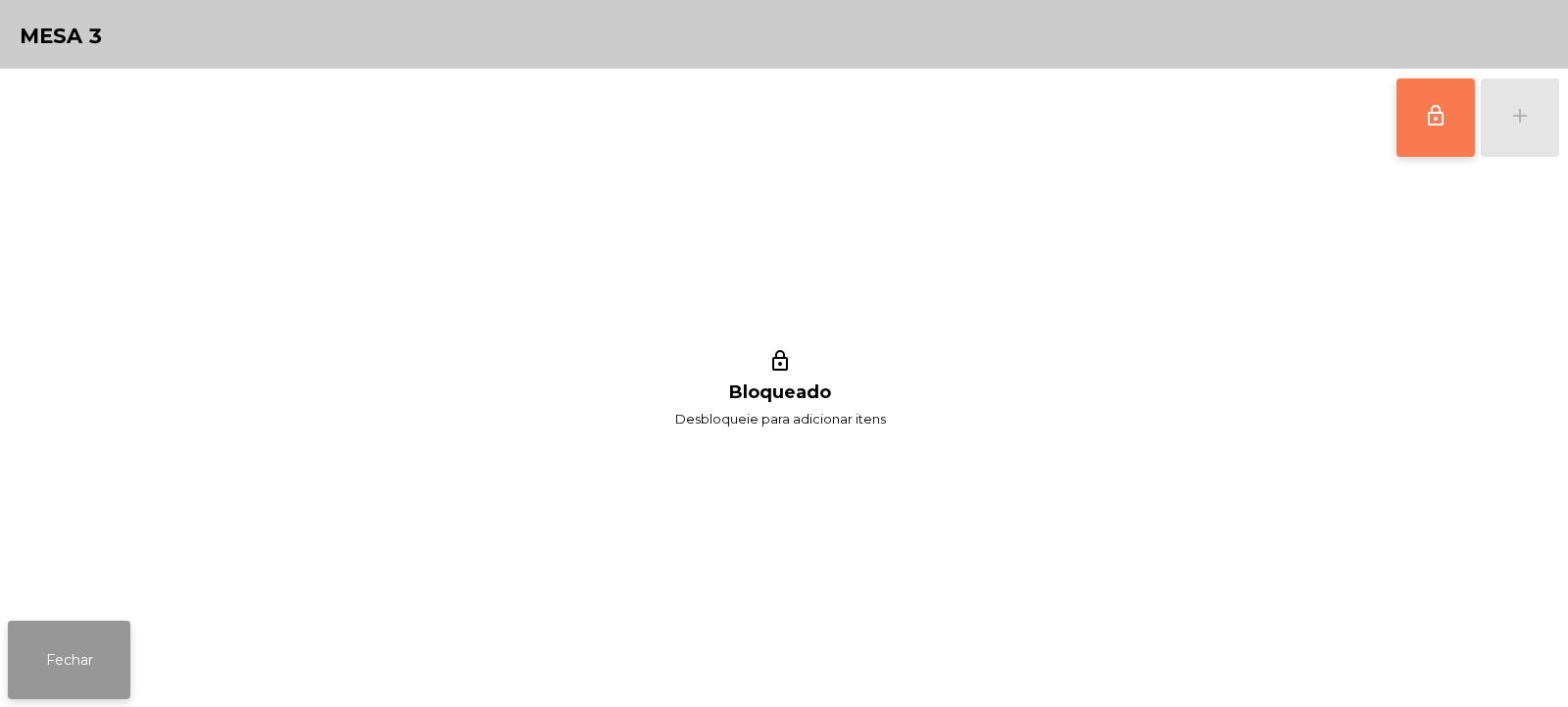
click at [130, 658] on button "Fechar" at bounding box center [69, 659] width 123 height 79
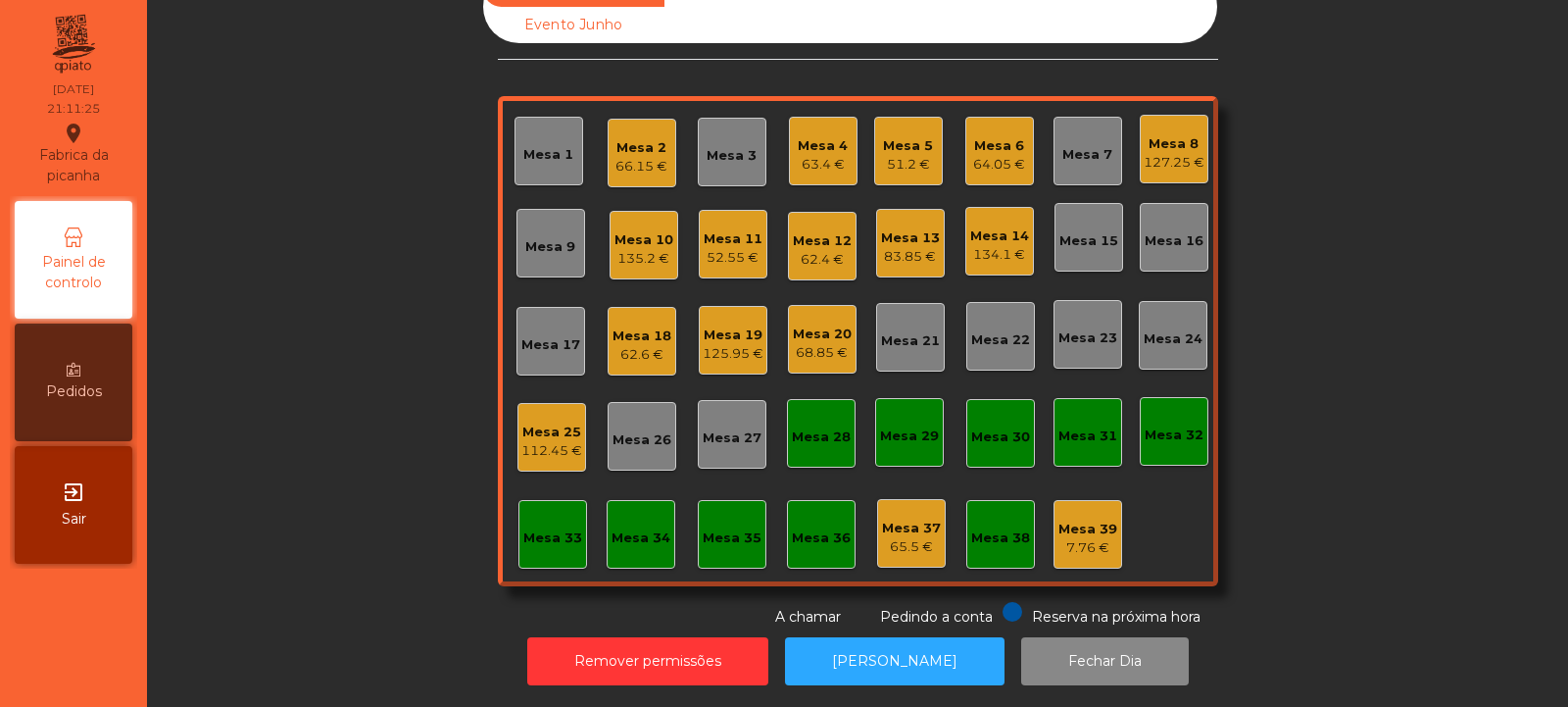
scroll to position [0, 0]
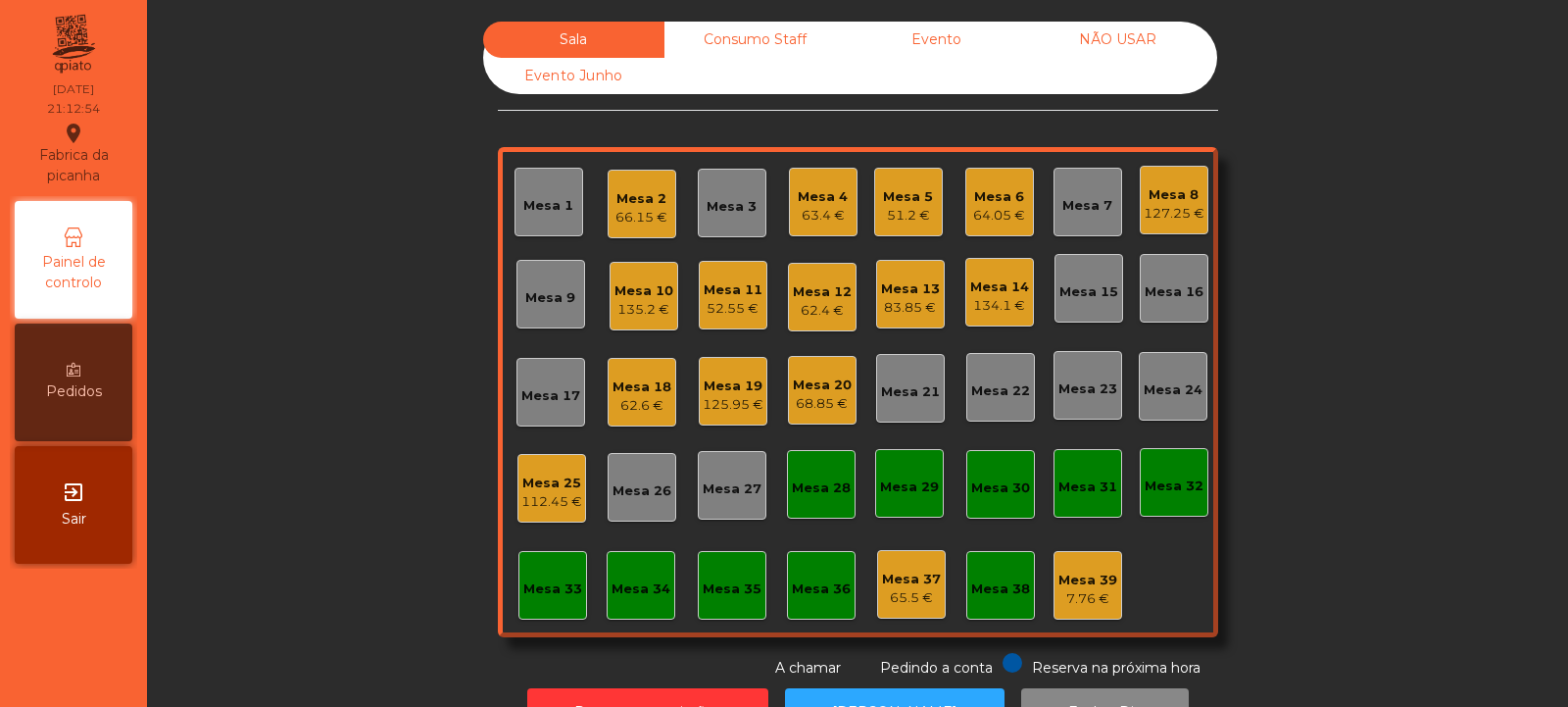
click at [829, 392] on div "Mesa 20" at bounding box center [822, 385] width 59 height 20
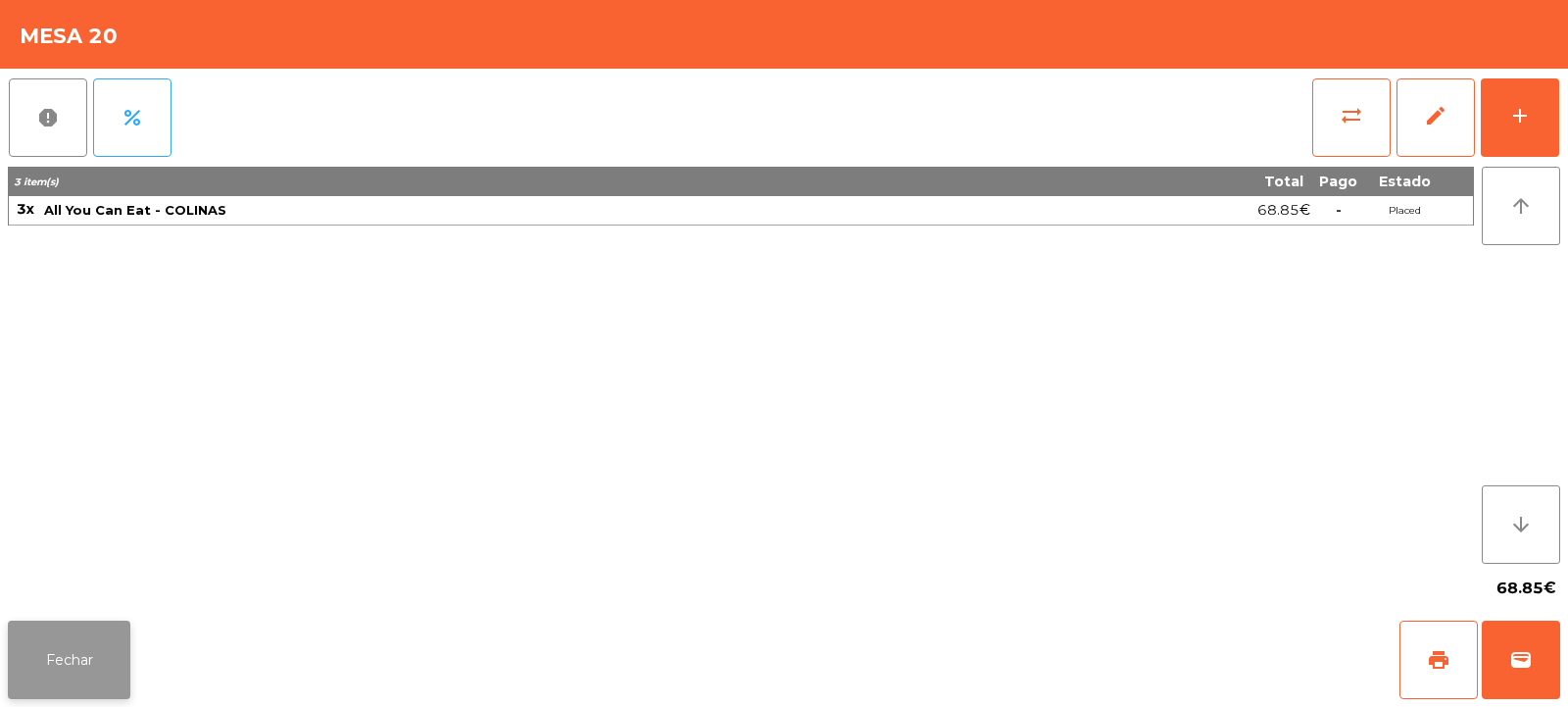
click at [102, 652] on button "Fechar" at bounding box center [69, 659] width 123 height 79
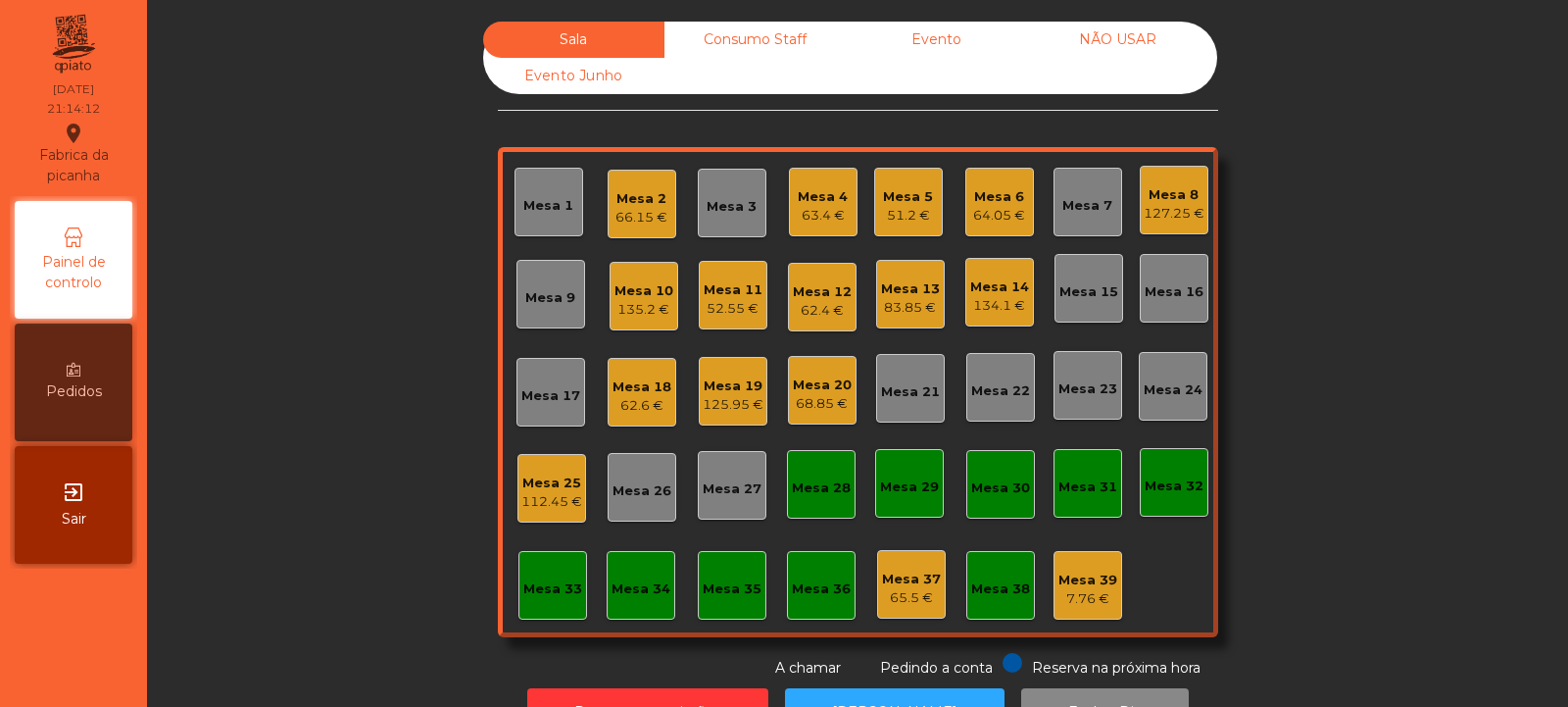
click at [398, 379] on div "Sala Consumo Staff Evento NÃO USAR Evento Junho Mesa 1 Mesa 2 66.15 € Mesa 3 Me…" at bounding box center [858, 351] width 1368 height 657
click at [742, 264] on div "Mesa 11 52.55 €" at bounding box center [733, 295] width 69 height 69
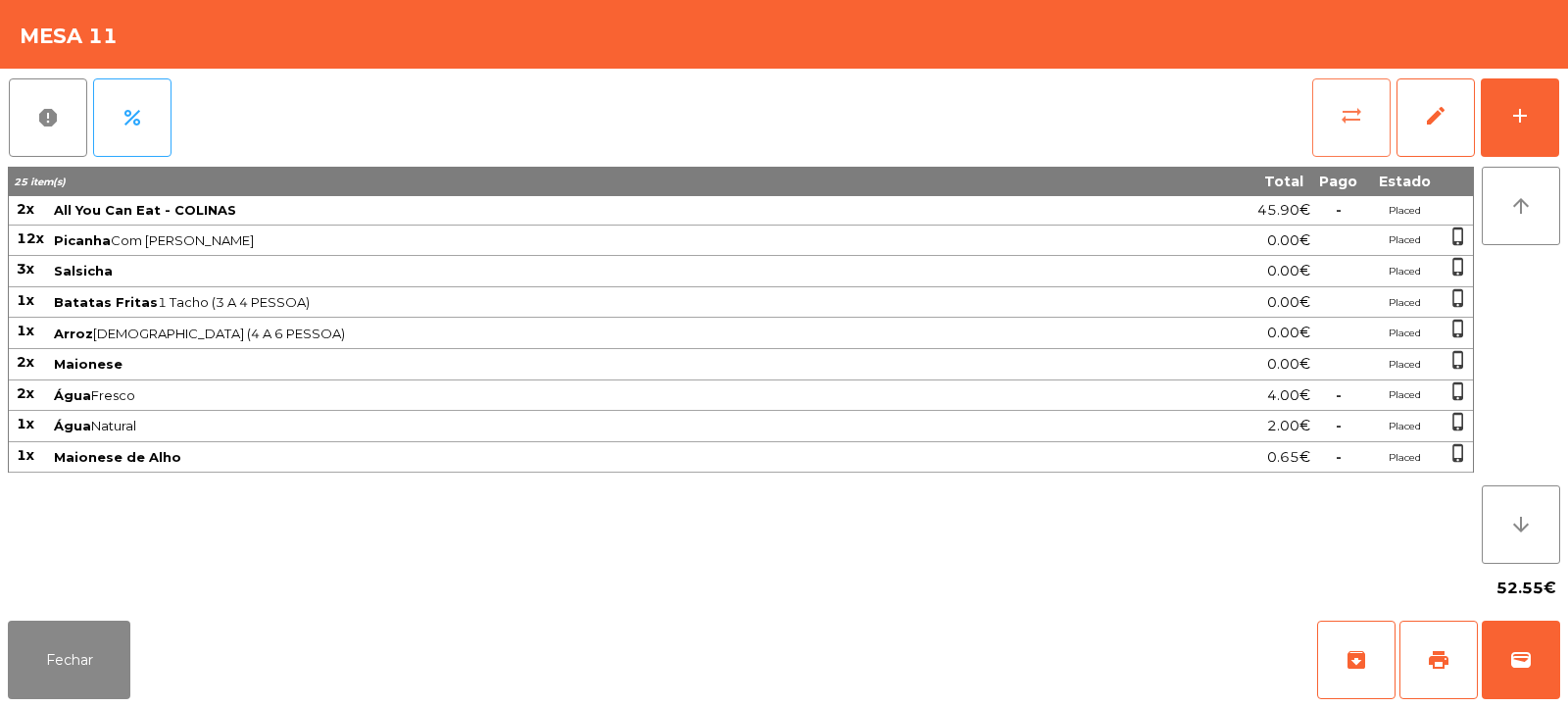
click at [1366, 131] on button "sync_alt" at bounding box center [1351, 118] width 79 height 79
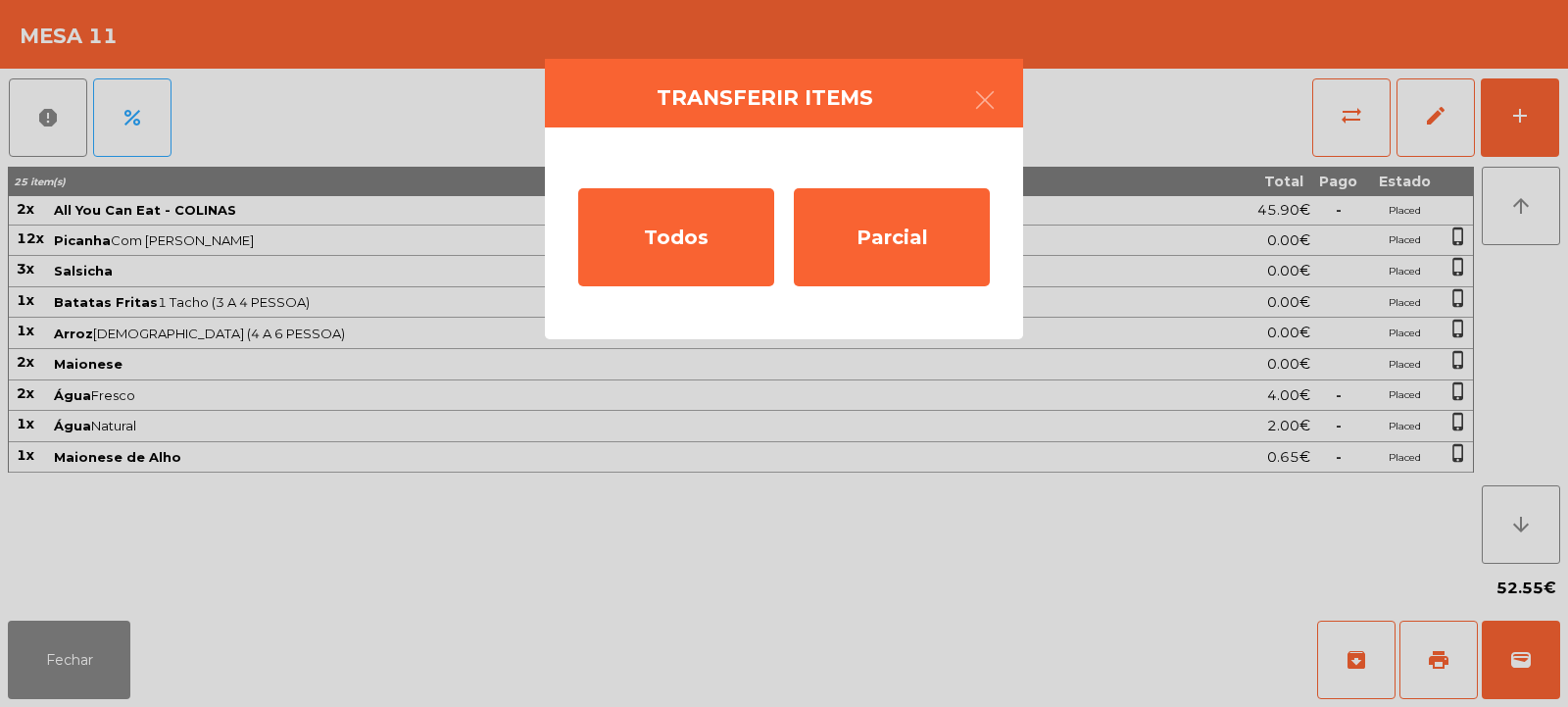
click at [763, 482] on ngb-modal-window "Transferir items Todos Parcial" at bounding box center [784, 354] width 1568 height 707
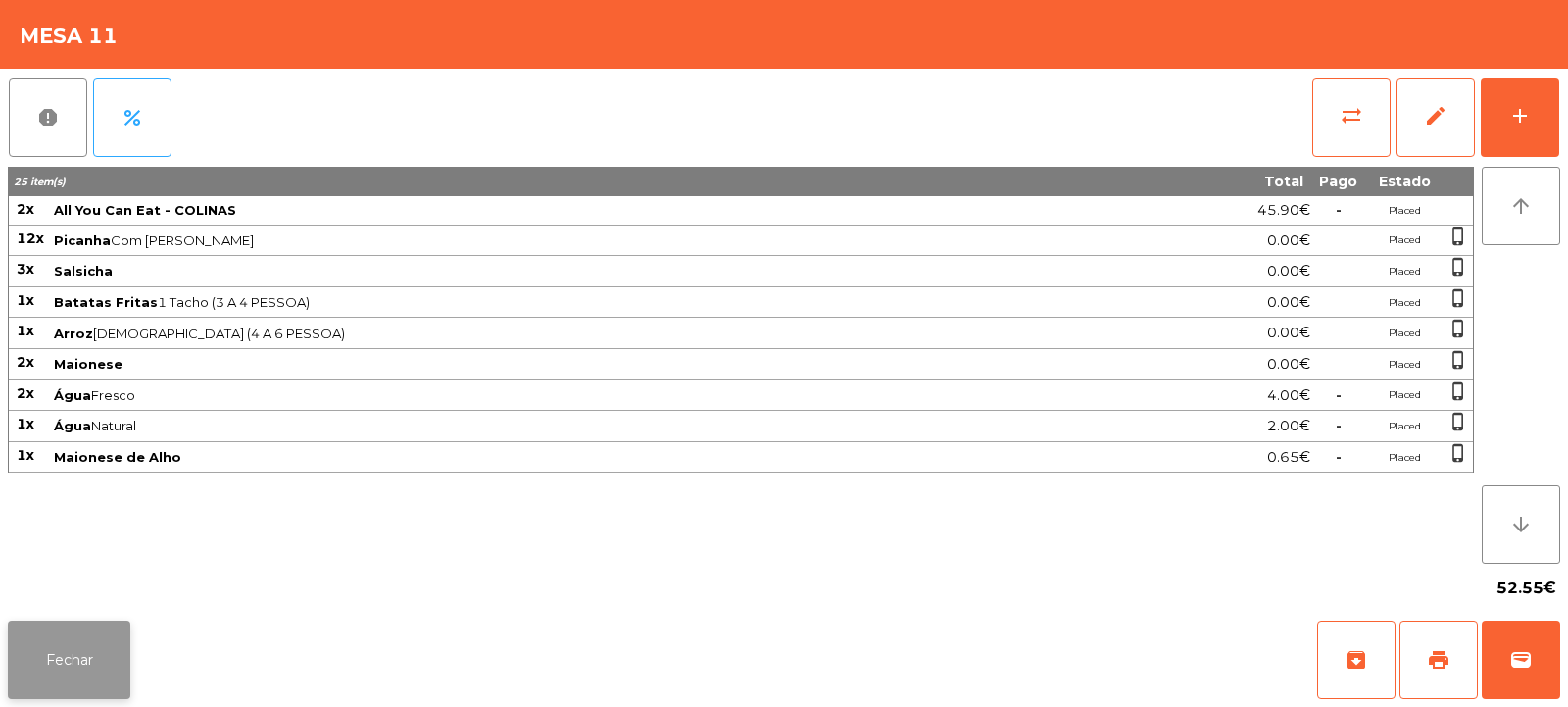
click at [103, 658] on button "Fechar" at bounding box center [69, 659] width 123 height 79
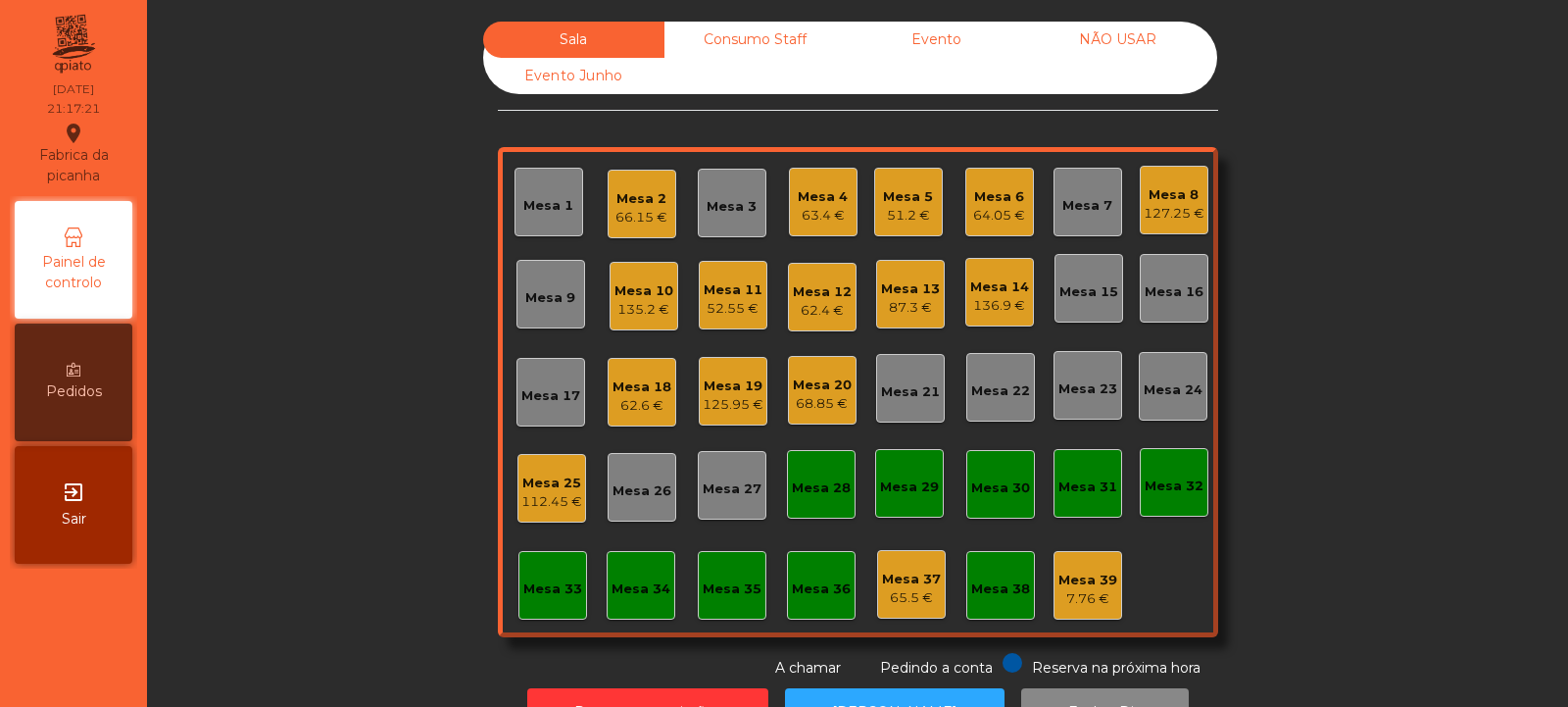
click at [721, 203] on div "Mesa 3" at bounding box center [732, 207] width 50 height 20
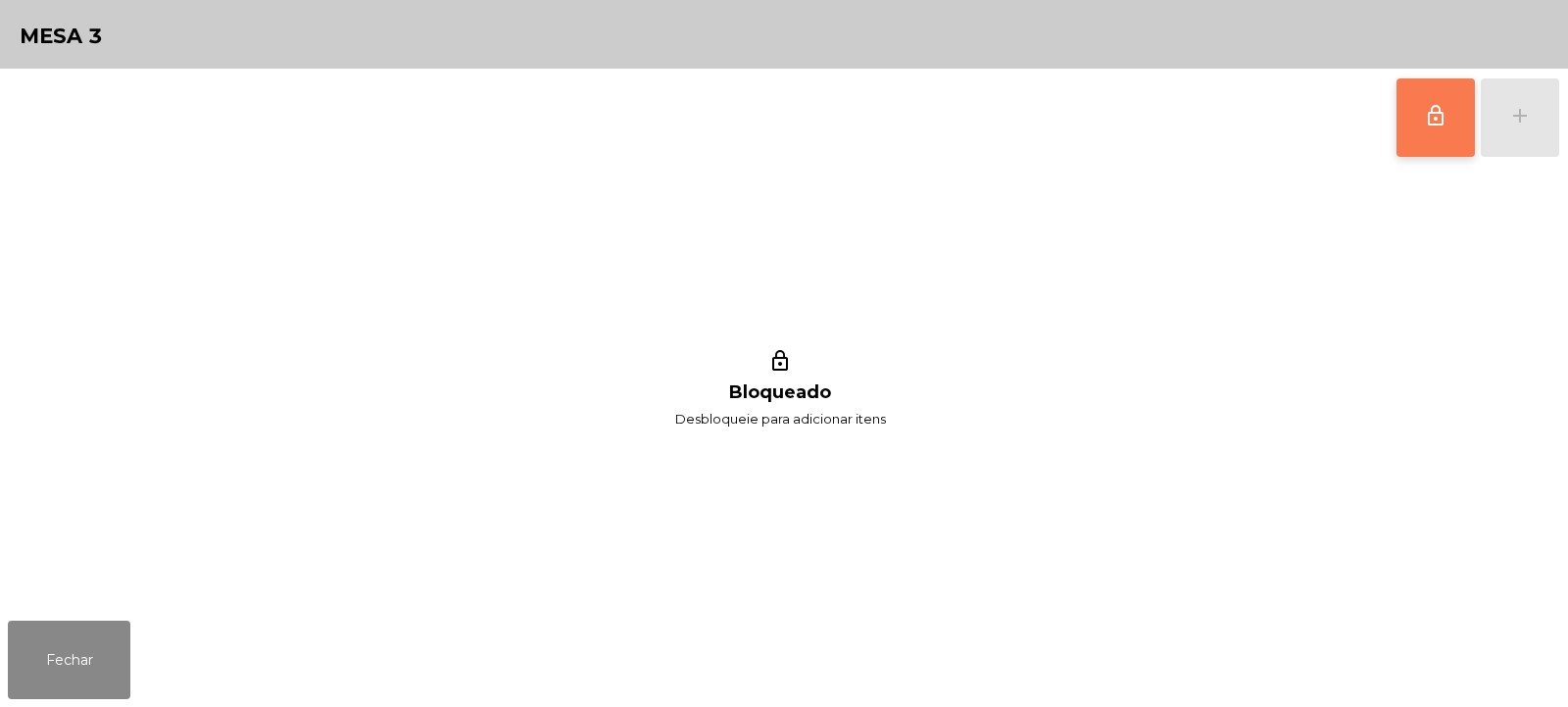
click at [1443, 111] on span "lock_outline" at bounding box center [1436, 116] width 24 height 24
click at [1528, 127] on div "add" at bounding box center [1520, 116] width 24 height 24
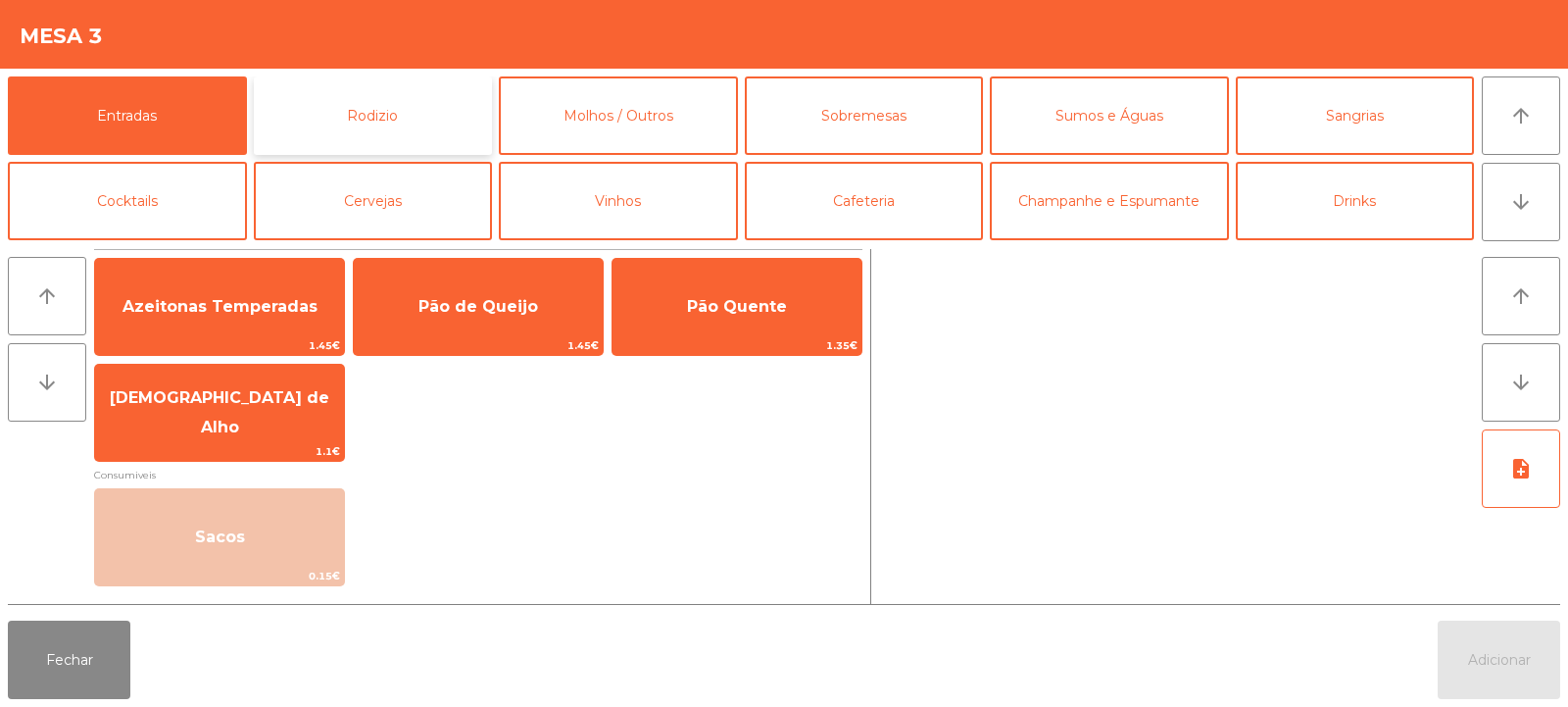
click at [401, 107] on button "Rodizio" at bounding box center [373, 116] width 239 height 79
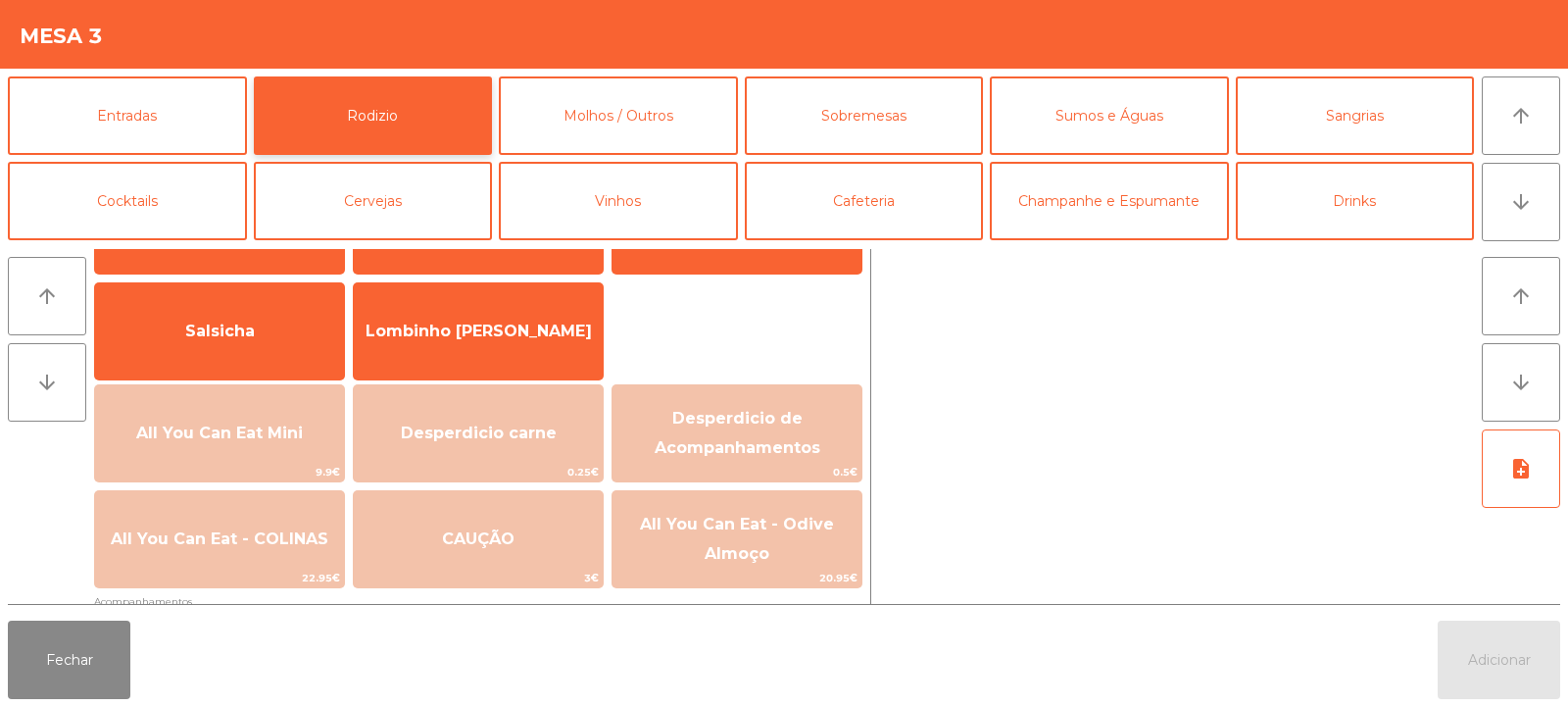
scroll to position [179, 0]
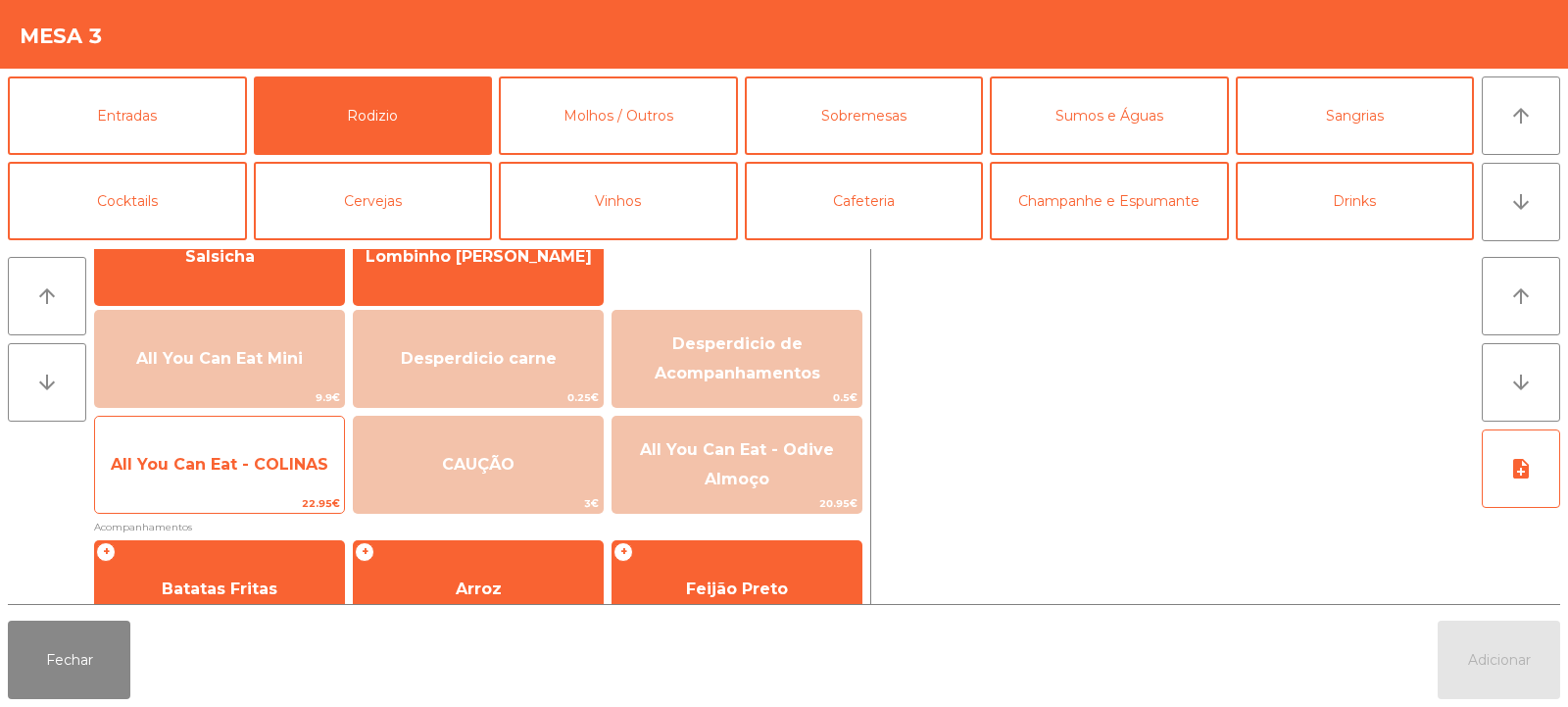
click at [181, 479] on span "All You Can Eat - COLINAS" at bounding box center [219, 464] width 249 height 53
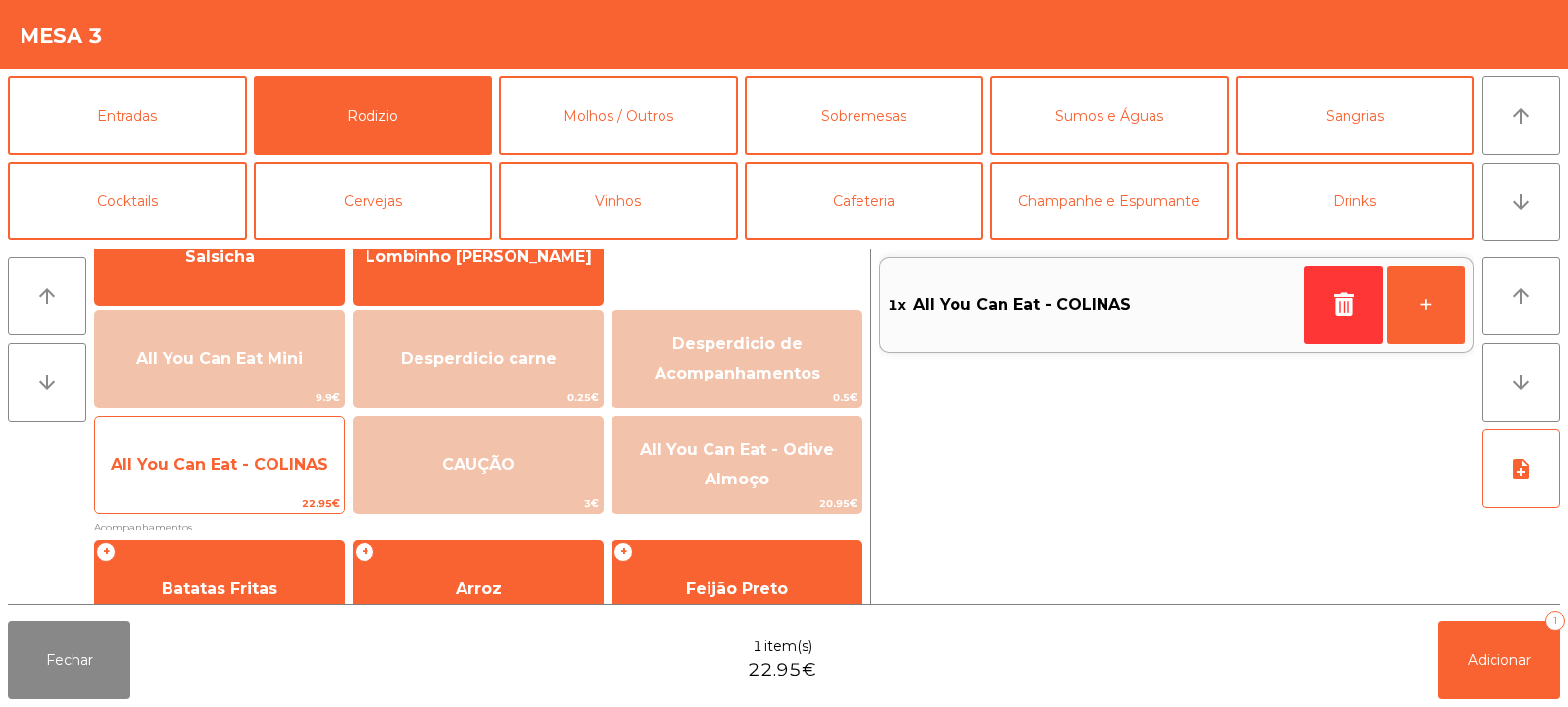
click at [185, 470] on span "All You Can Eat - COLINAS" at bounding box center [220, 463] width 218 height 19
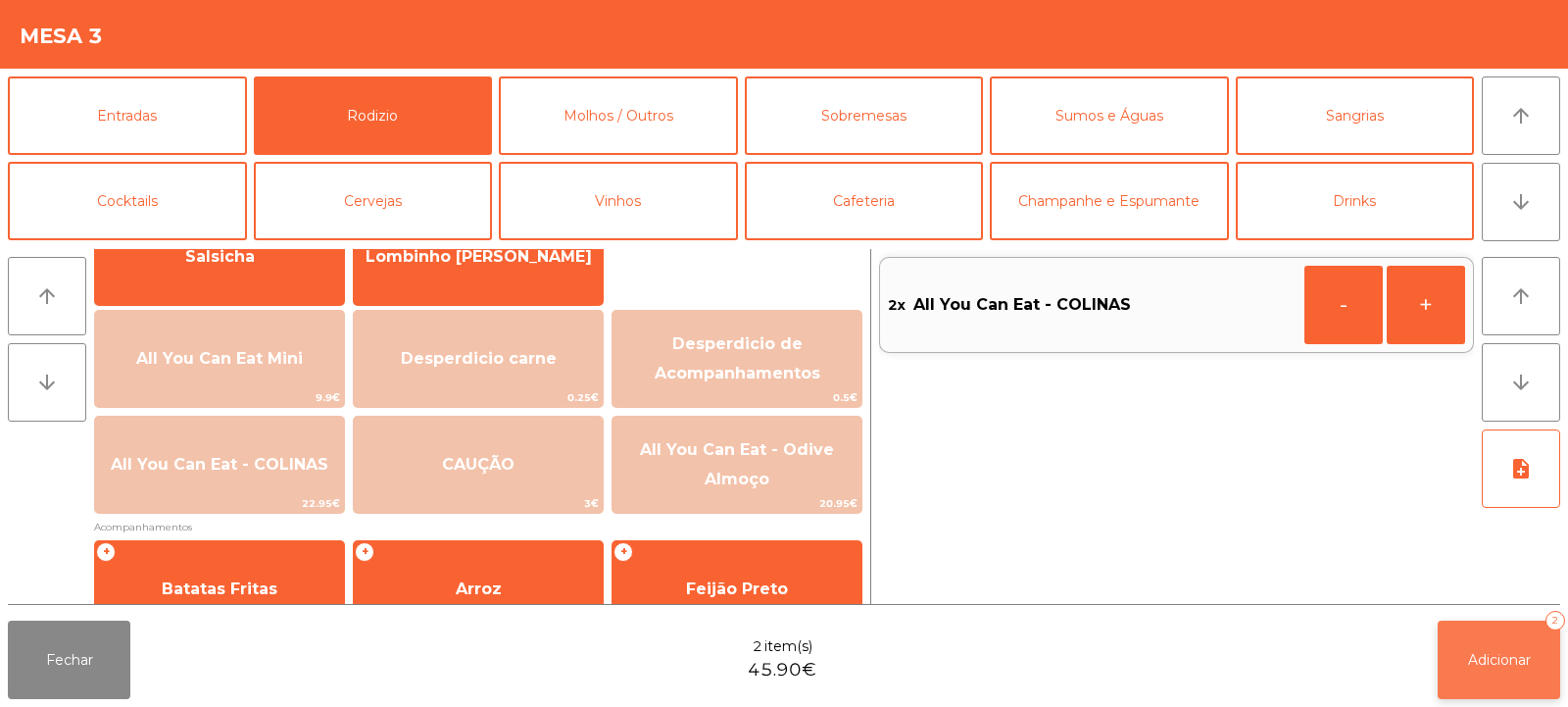
click at [1490, 675] on button "Adicionar 2" at bounding box center [1499, 659] width 123 height 79
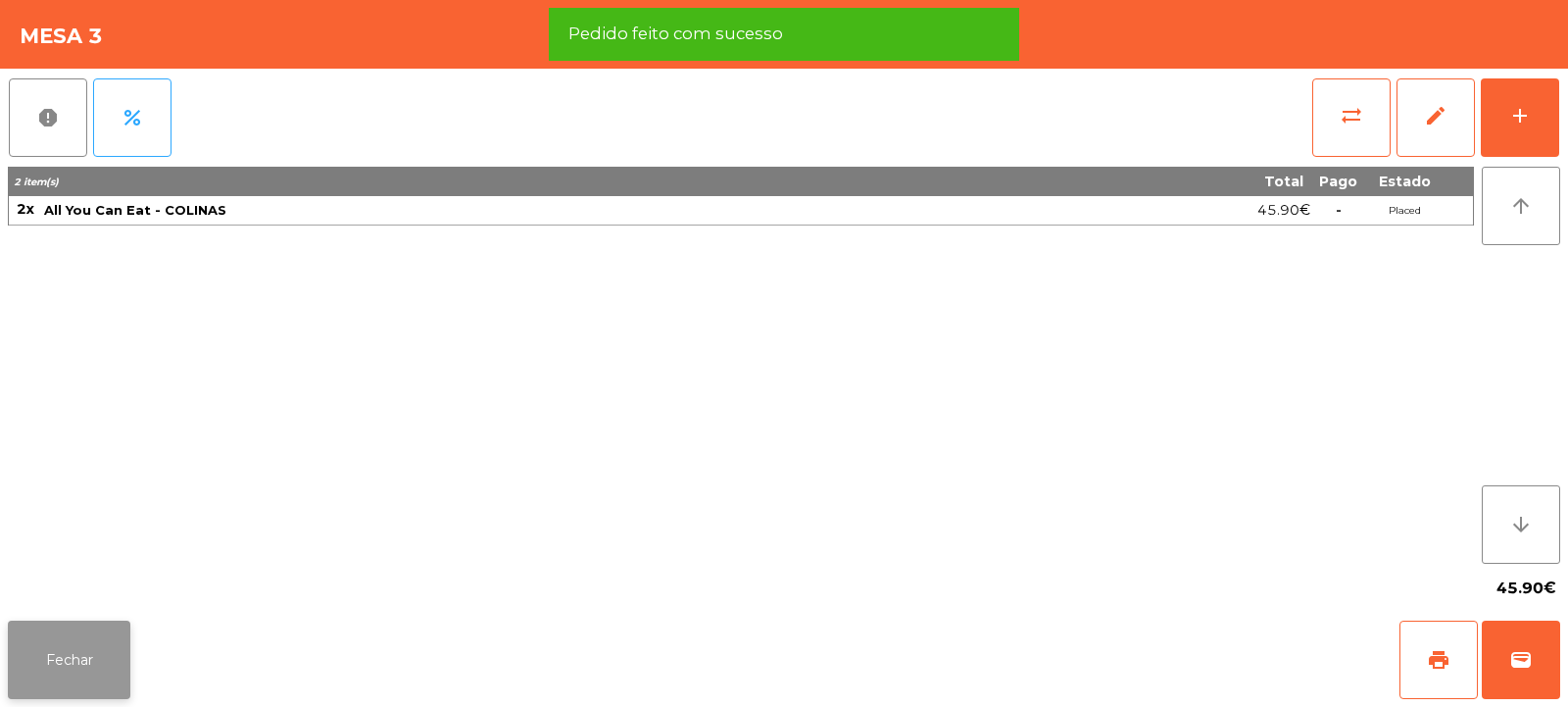
click at [70, 660] on button "Fechar" at bounding box center [69, 659] width 123 height 79
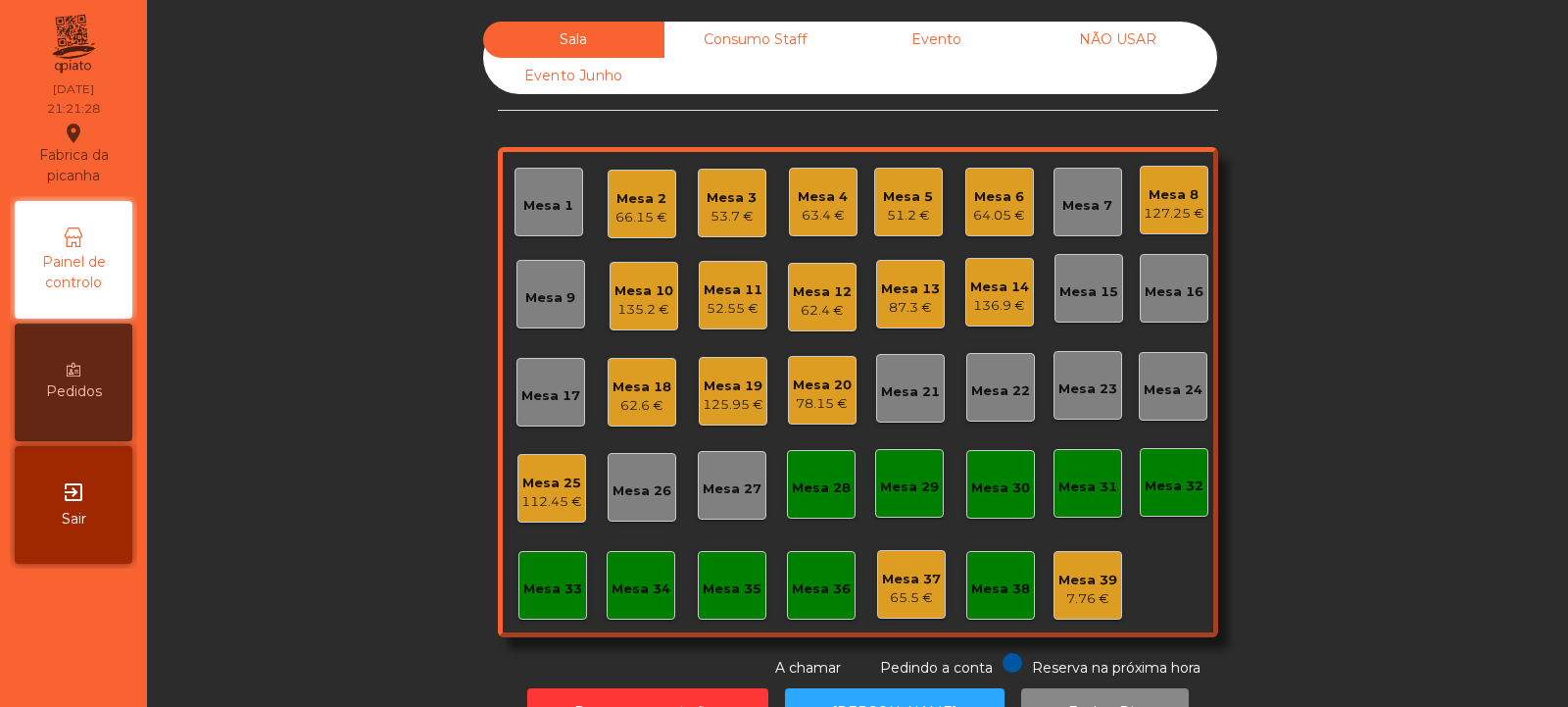
click at [906, 288] on div "Mesa 13" at bounding box center [910, 290] width 59 height 20
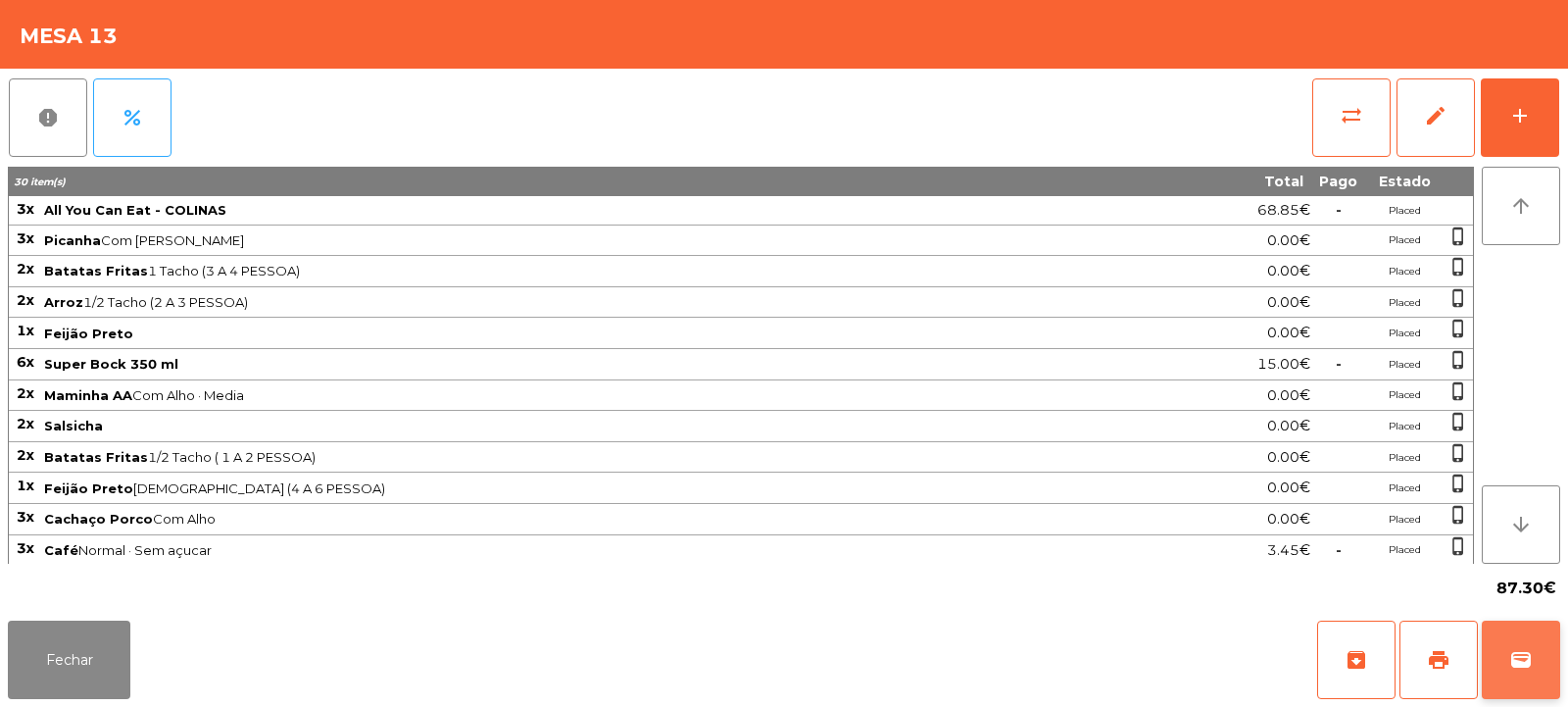
click at [1483, 663] on button "wallet" at bounding box center [1521, 659] width 79 height 79
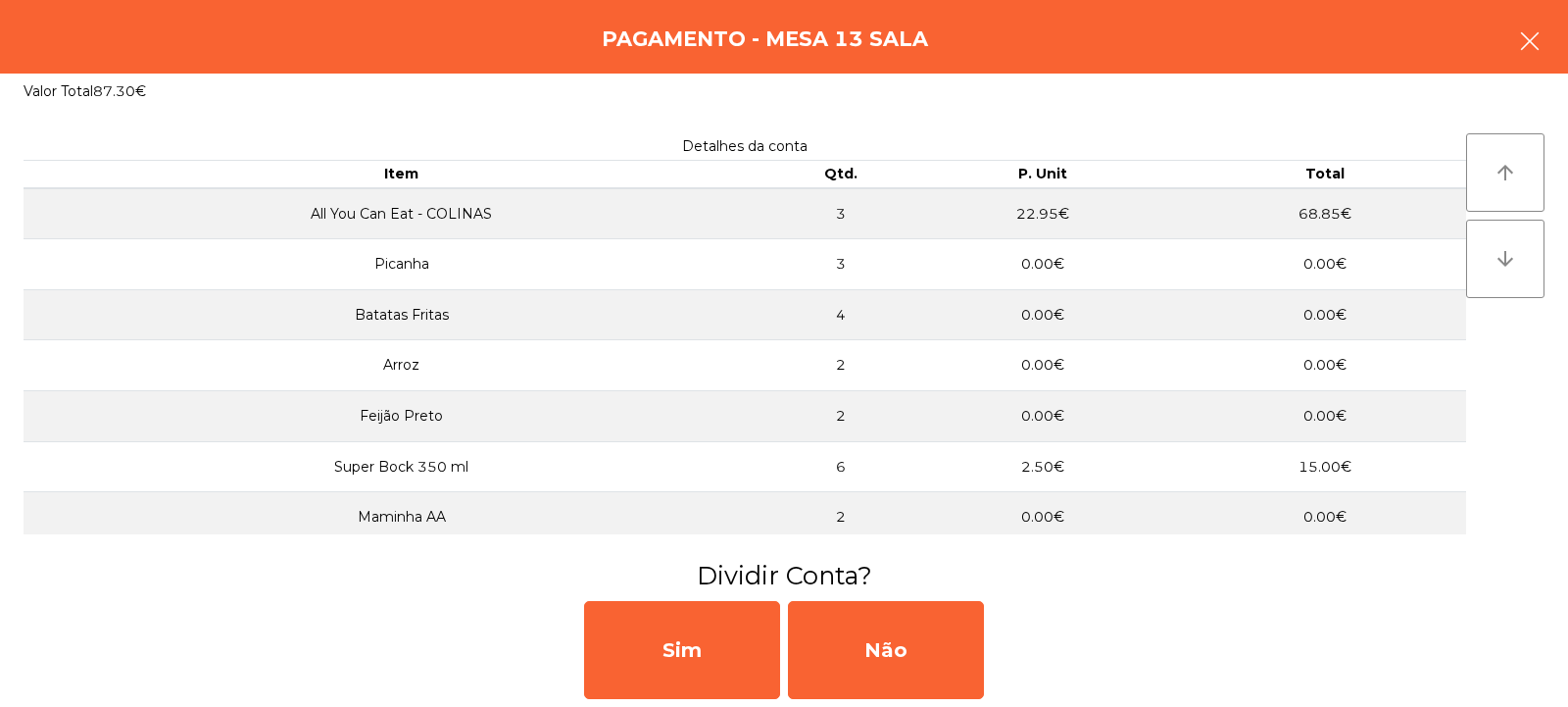
click at [1547, 46] on button "button" at bounding box center [1529, 43] width 55 height 59
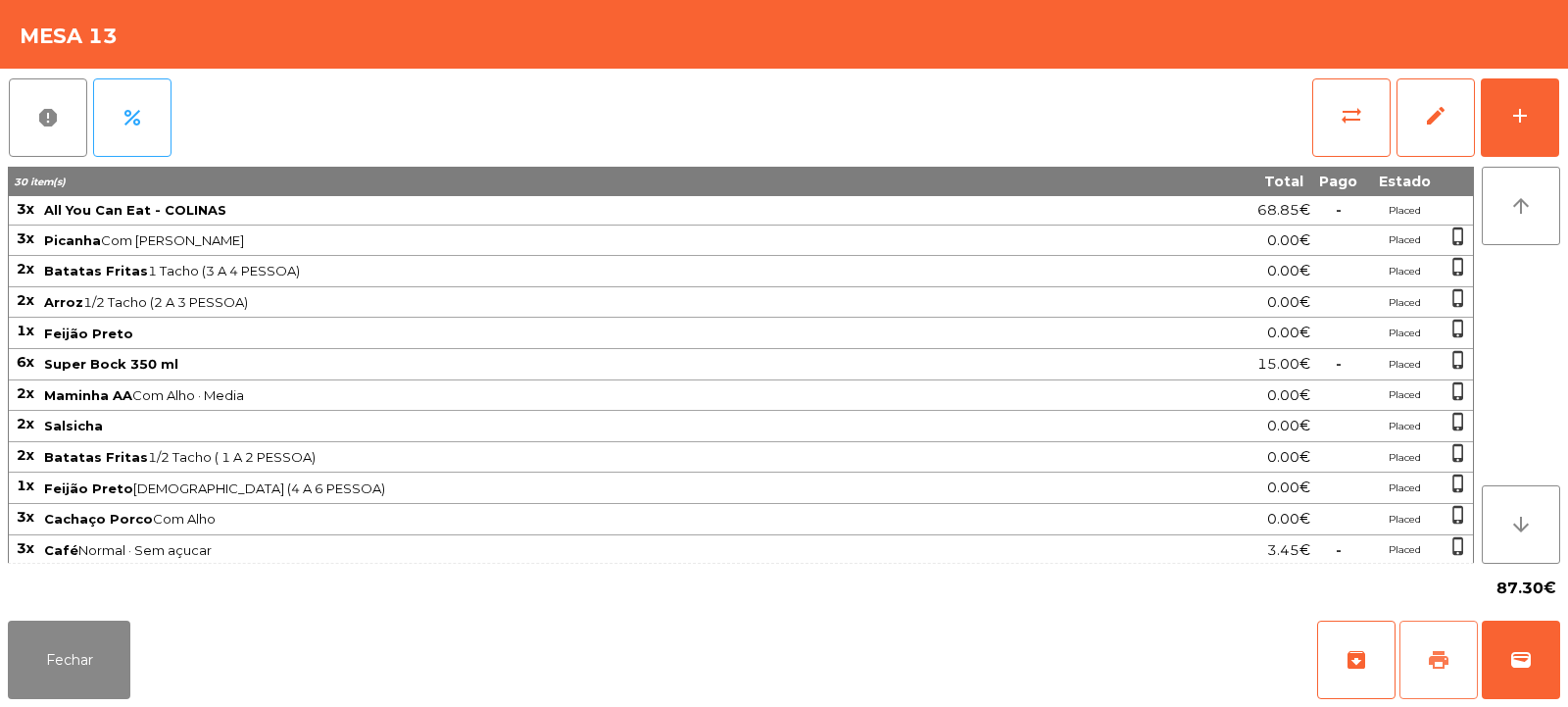
click at [1431, 662] on span "print" at bounding box center [1439, 660] width 24 height 24
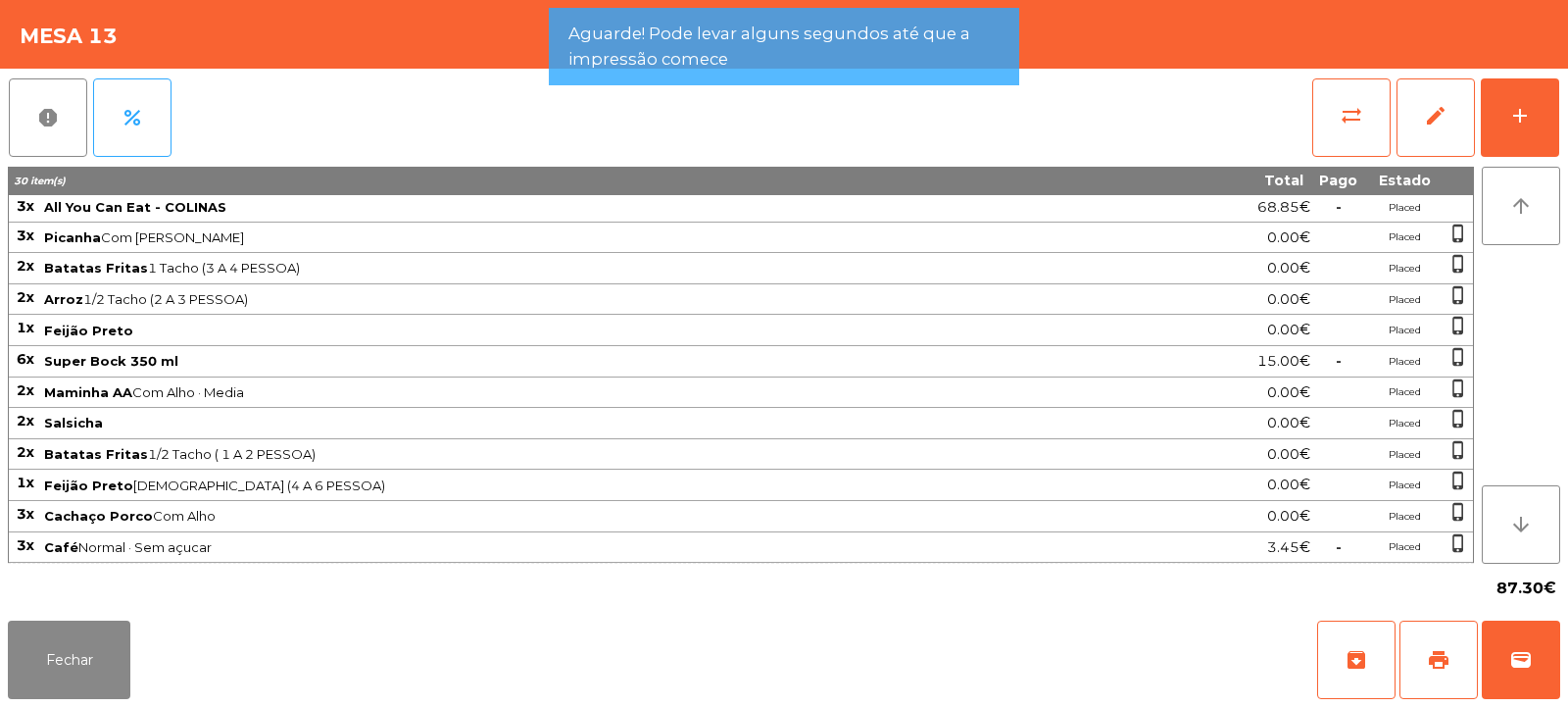
click at [149, 662] on div "Fechar archive print wallet" at bounding box center [784, 659] width 1568 height 94
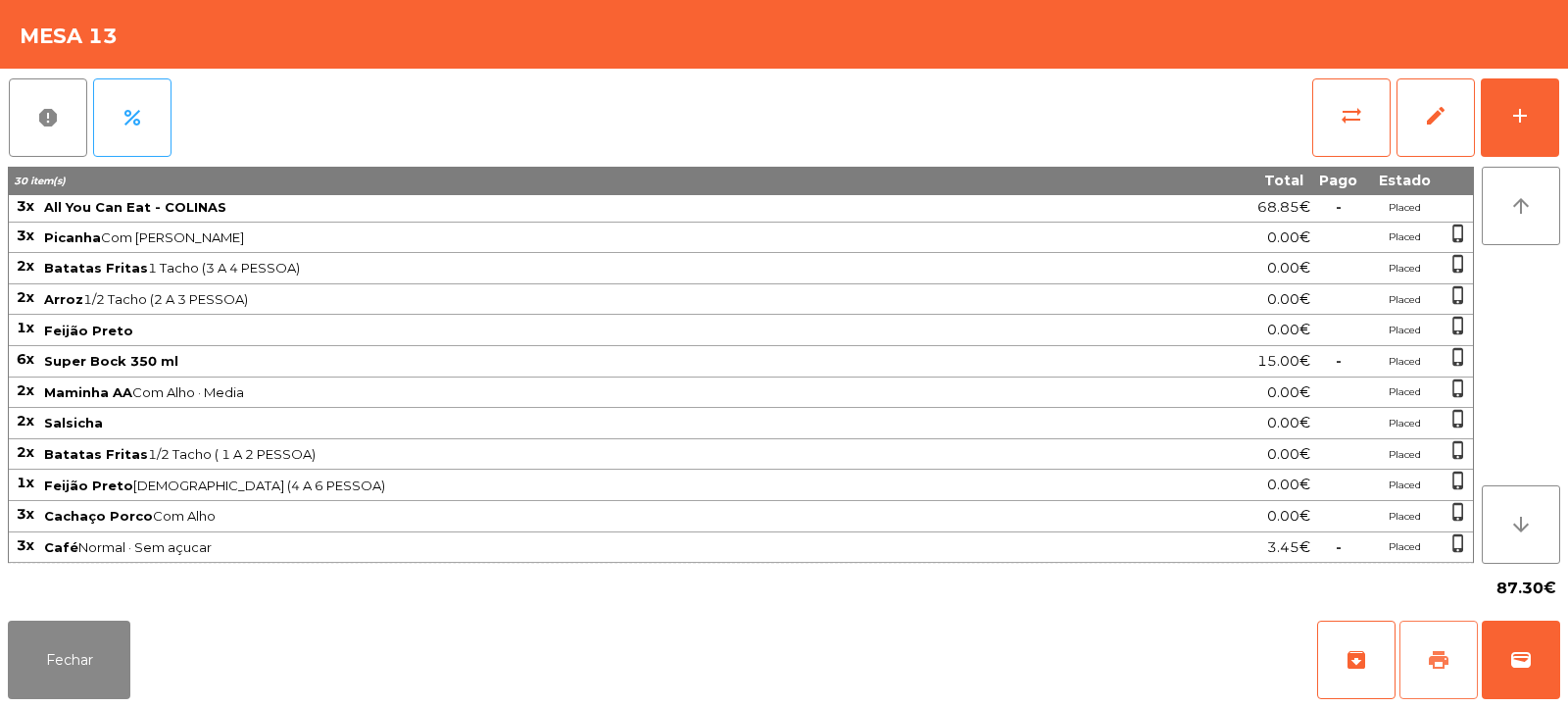
click at [1441, 656] on span "print" at bounding box center [1439, 660] width 24 height 24
click at [1338, 126] on button "sync_alt" at bounding box center [1351, 118] width 79 height 79
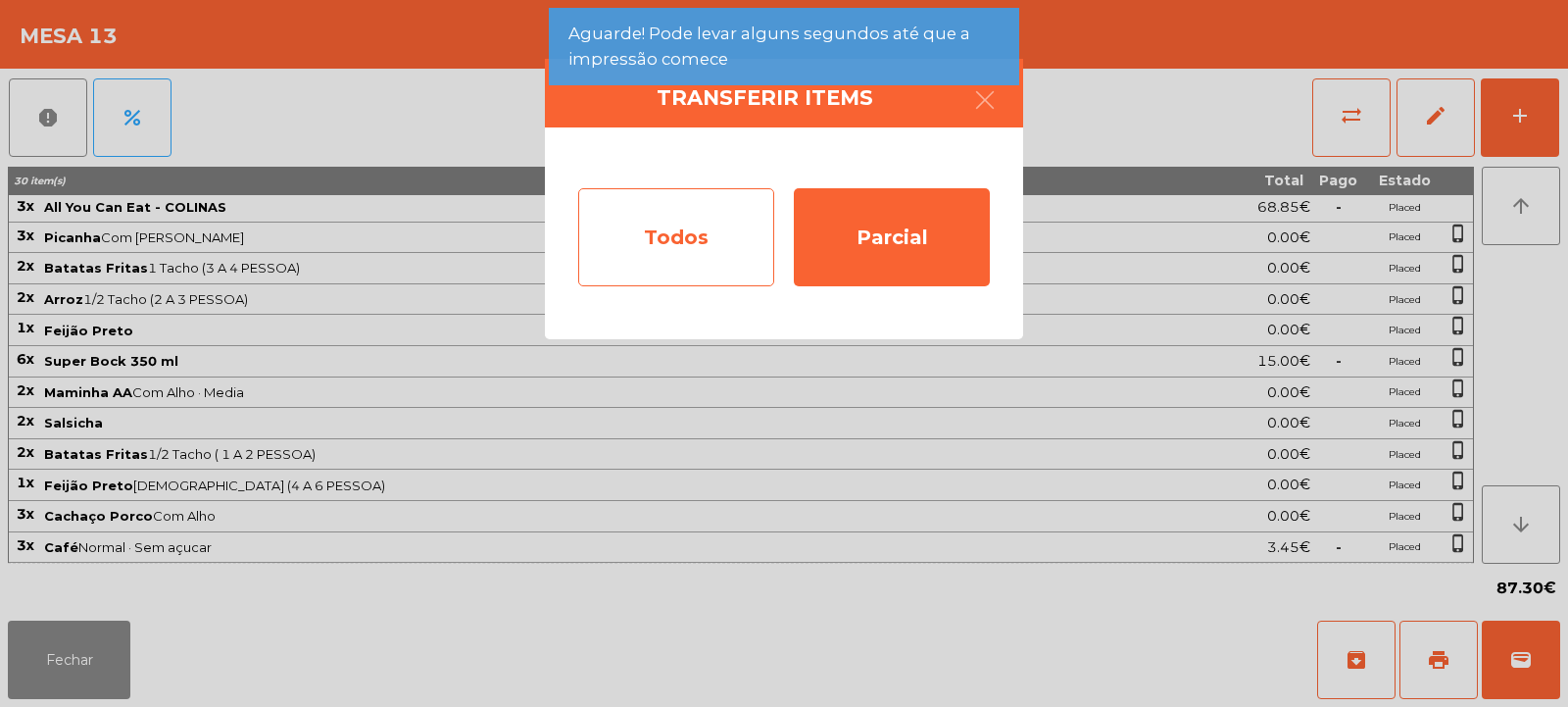
click at [736, 223] on div "Todos" at bounding box center [676, 237] width 196 height 98
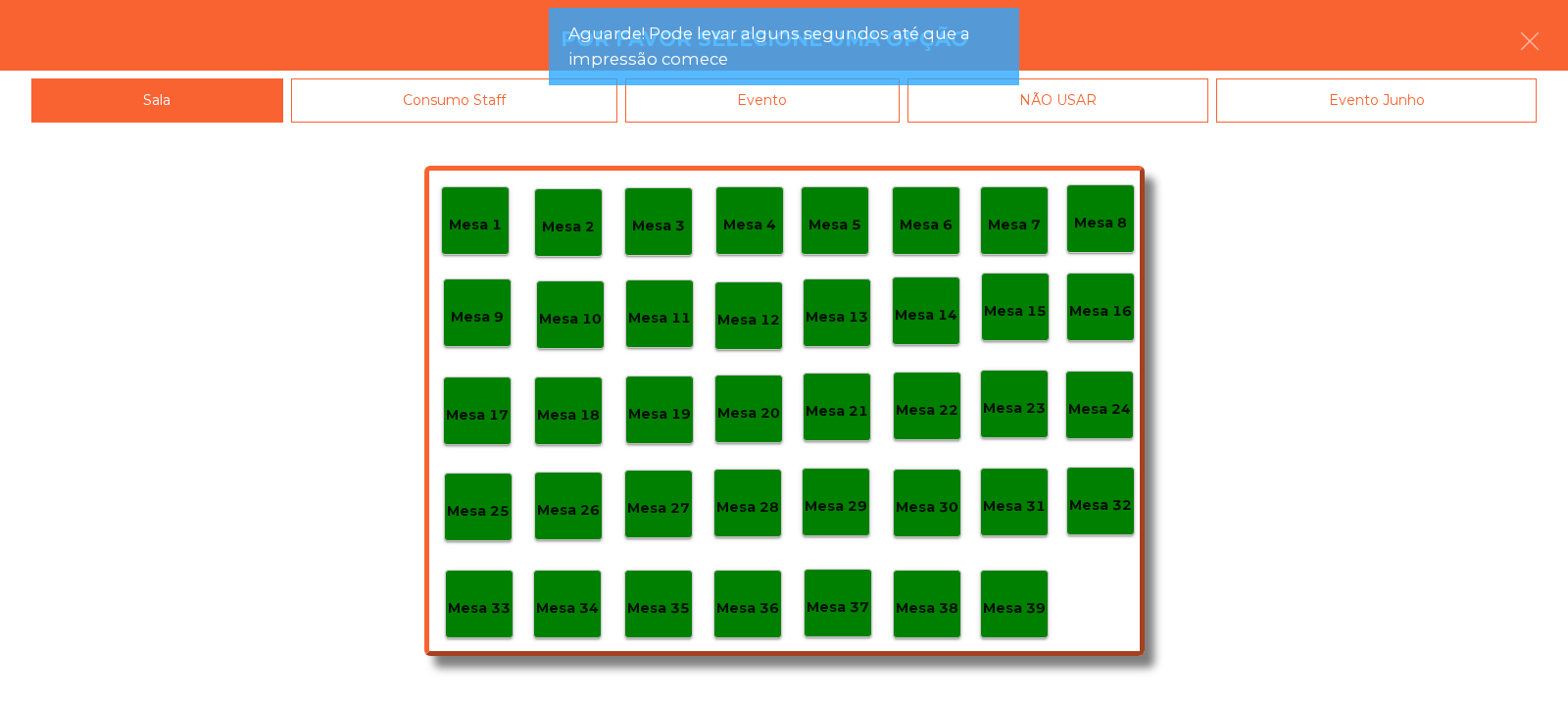
click at [843, 104] on div "Evento" at bounding box center [762, 101] width 275 height 44
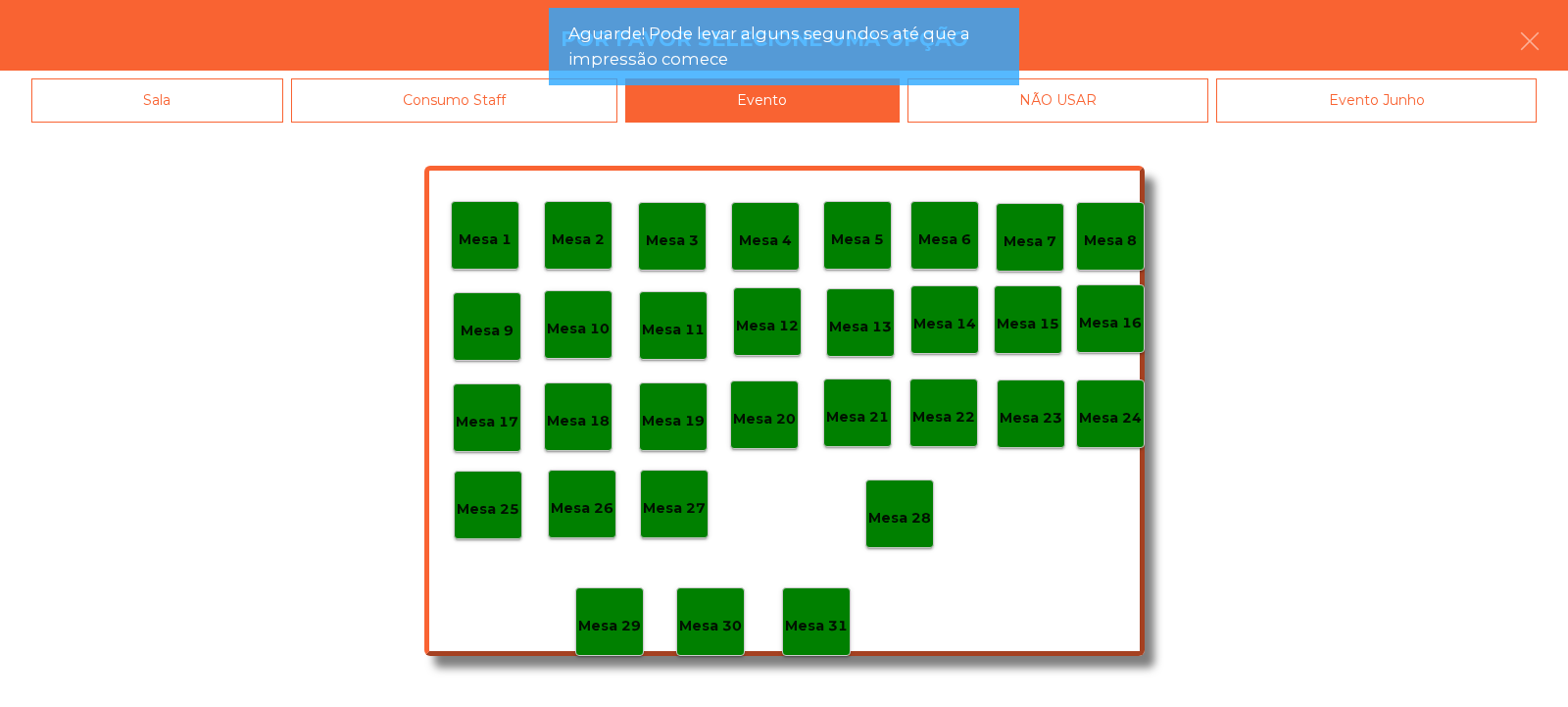
click at [909, 508] on p "Mesa 28" at bounding box center [899, 517] width 63 height 23
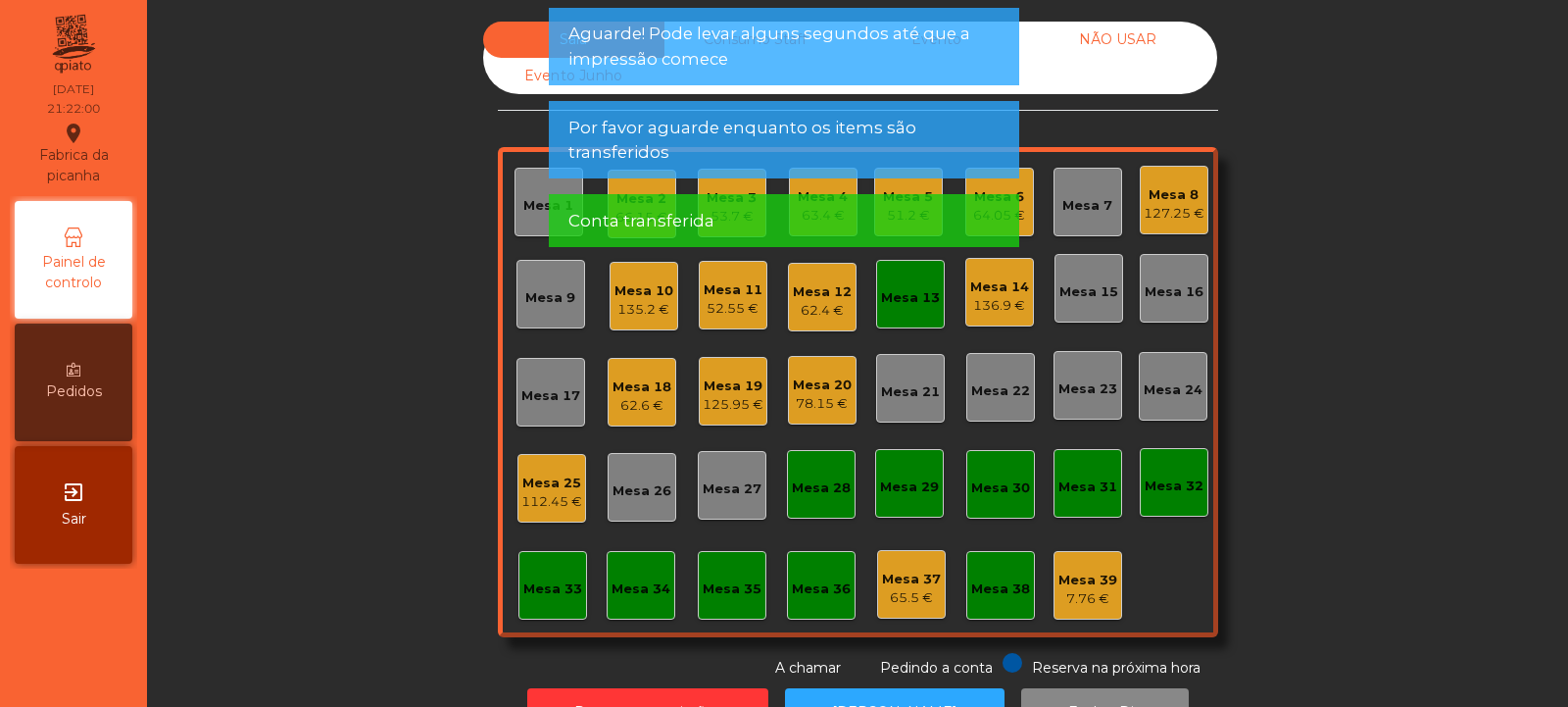
click at [902, 307] on div "Mesa 13" at bounding box center [910, 299] width 59 height 20
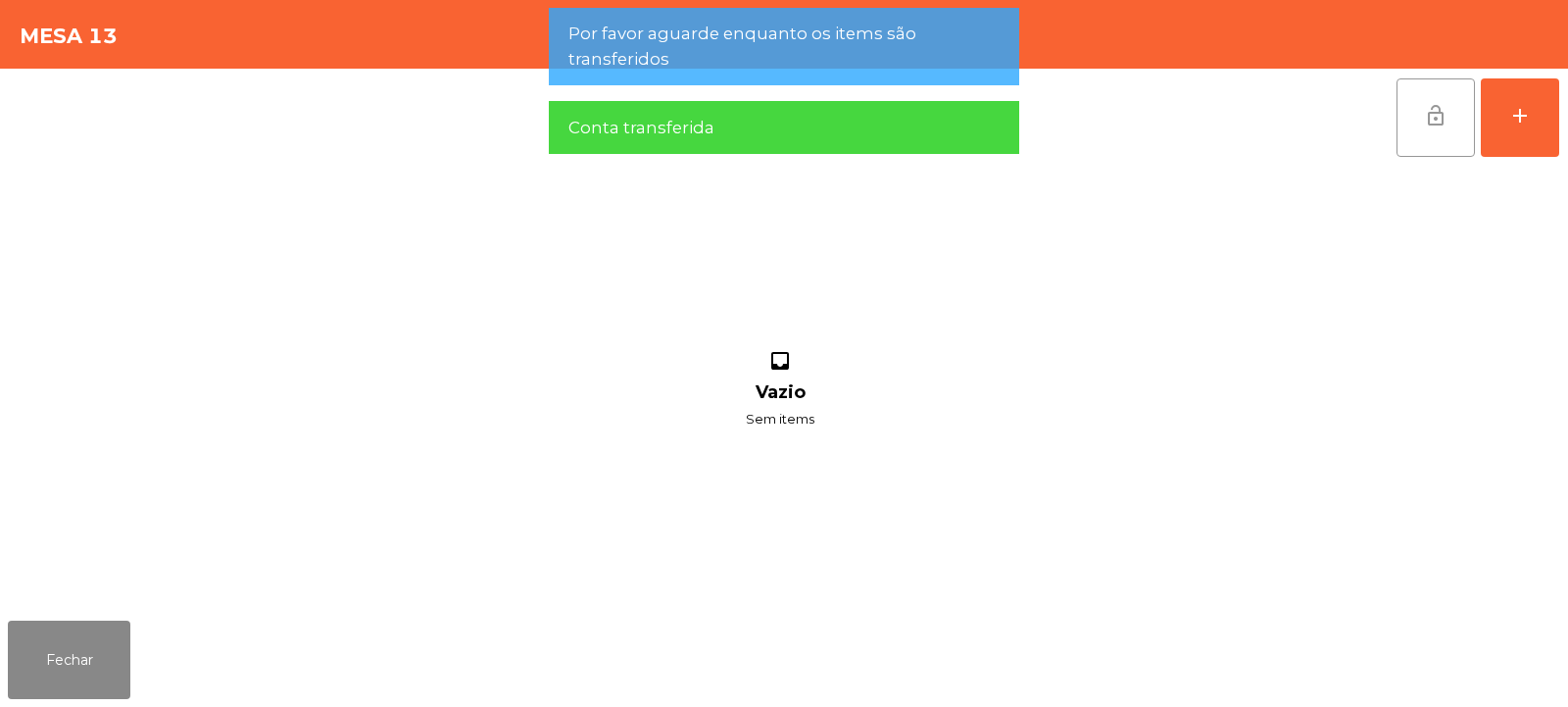
click at [1422, 122] on button "lock_open" at bounding box center [1435, 118] width 79 height 79
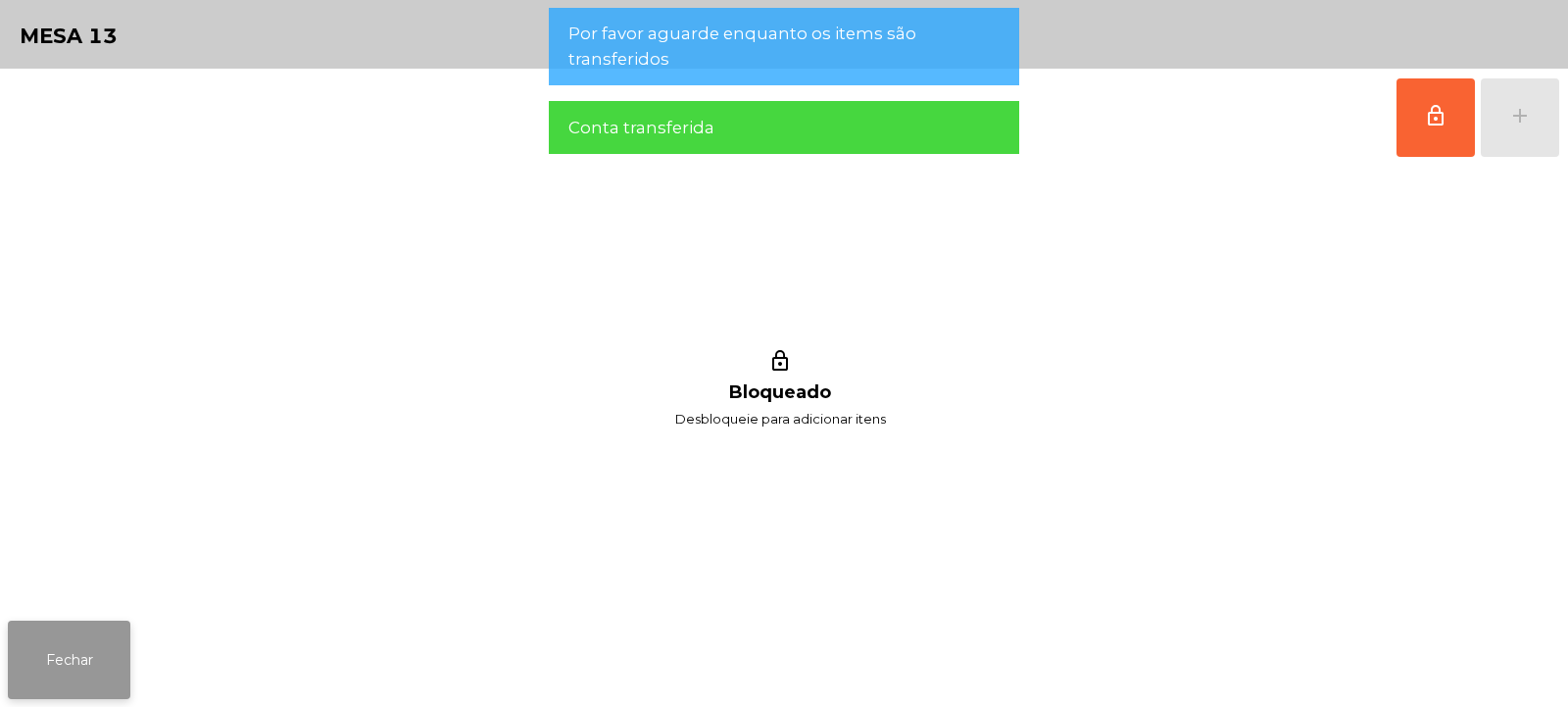
click at [83, 629] on button "Fechar" at bounding box center [69, 659] width 123 height 79
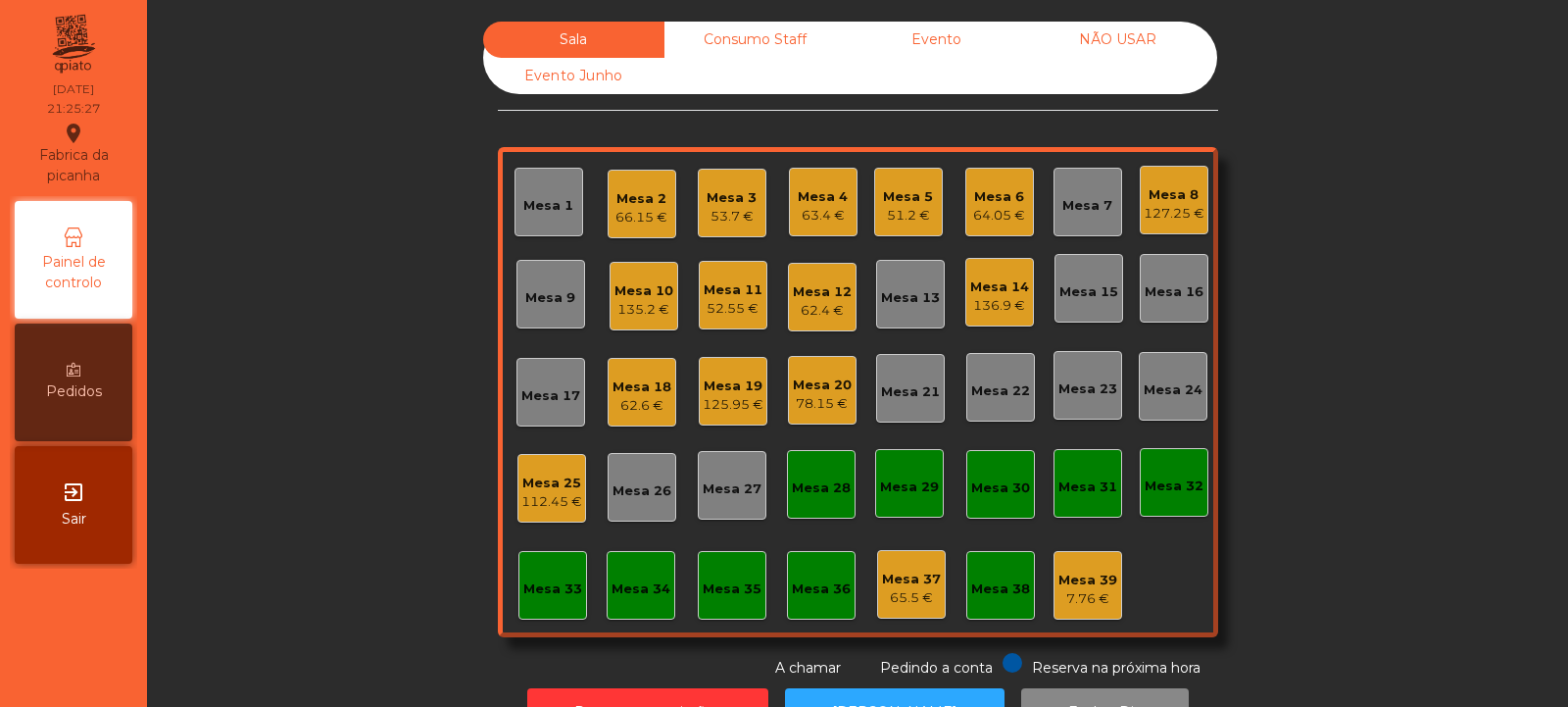
click at [825, 199] on div "Mesa 4" at bounding box center [823, 197] width 50 height 20
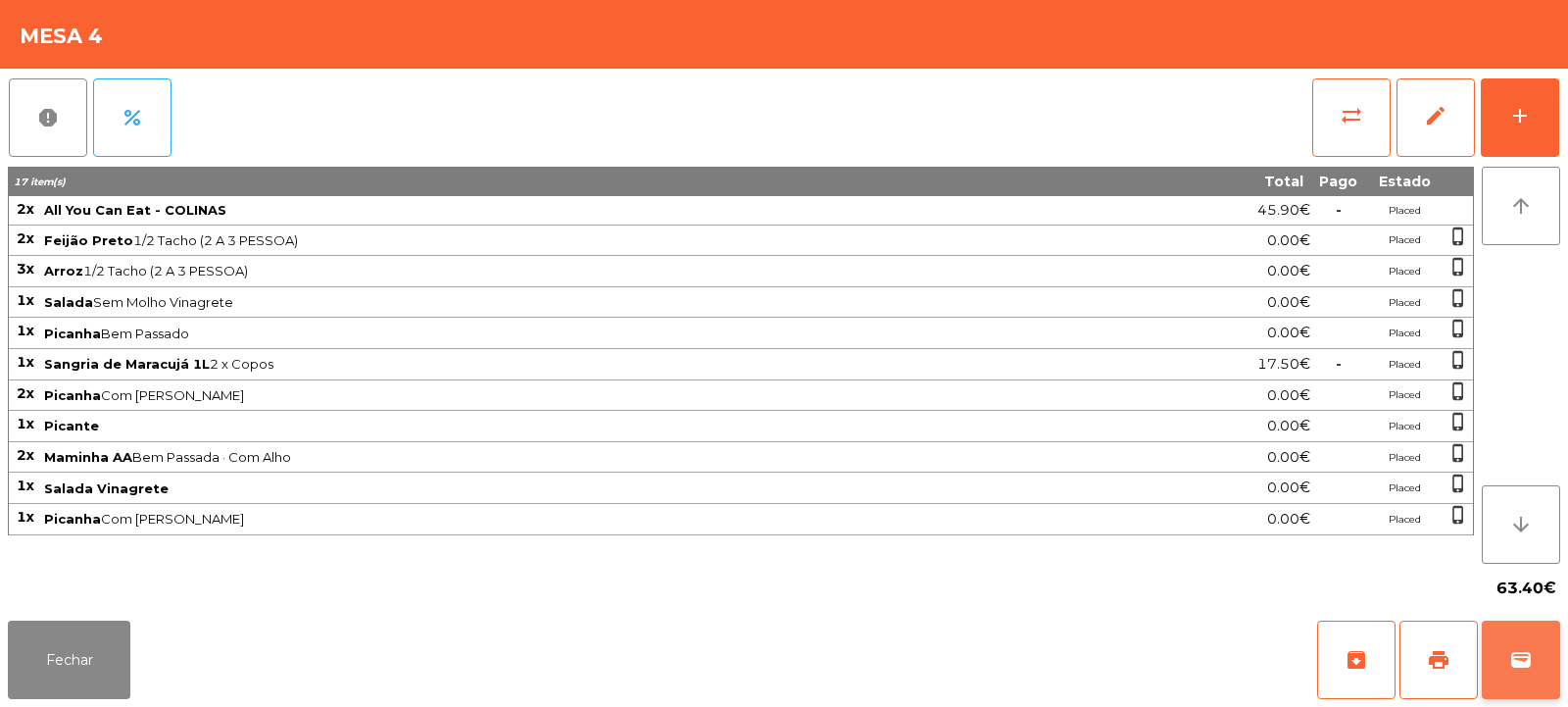
click at [1506, 661] on button "wallet" at bounding box center [1521, 659] width 79 height 79
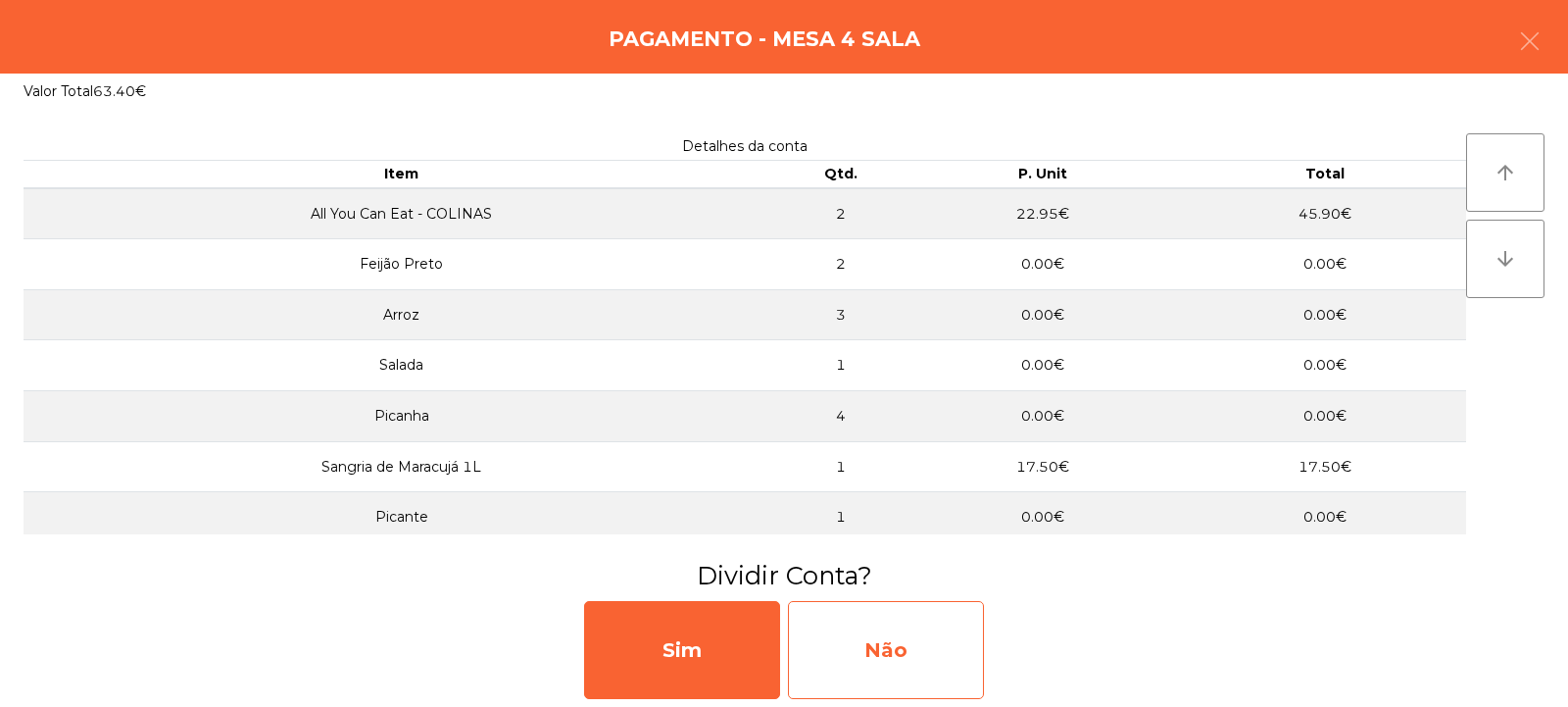
click at [895, 652] on div "Não" at bounding box center [886, 650] width 196 height 98
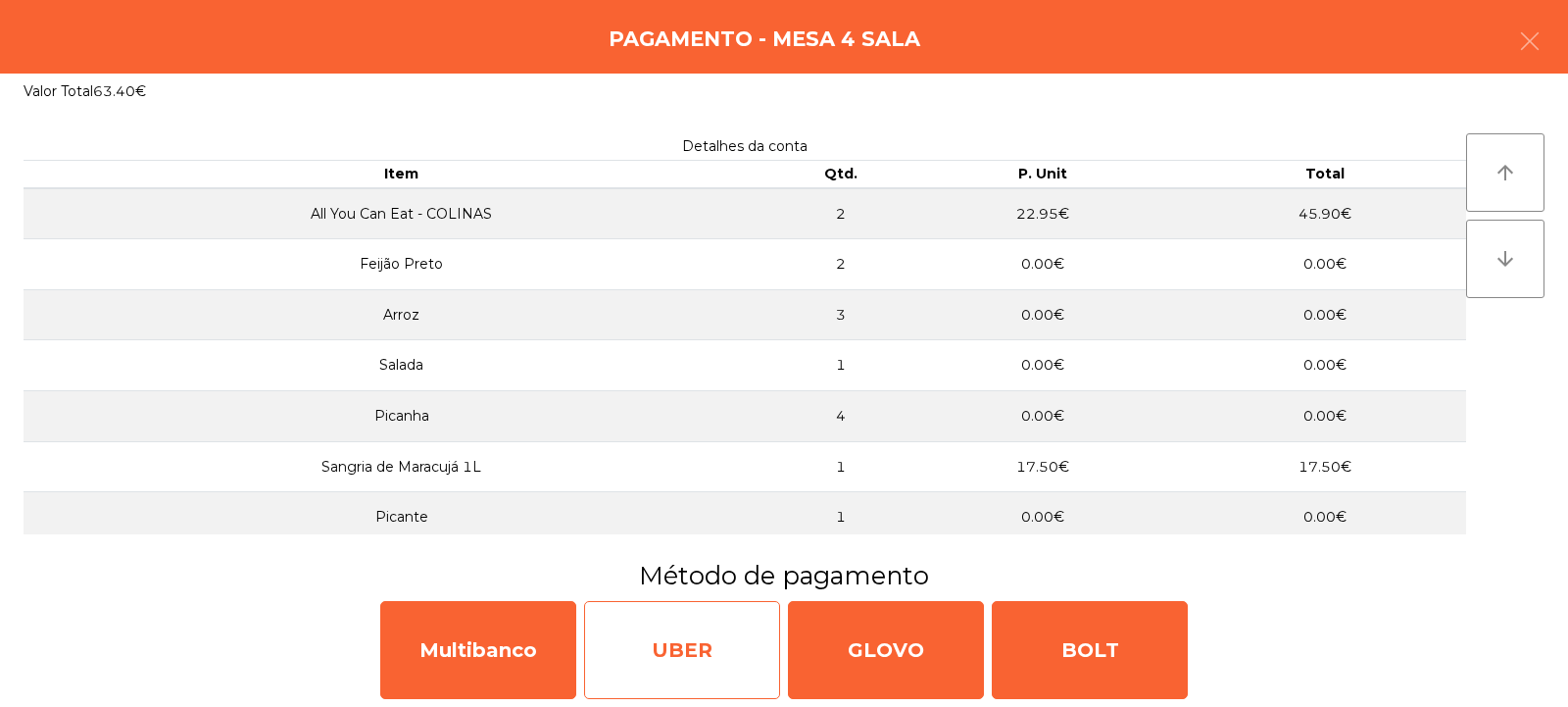
click at [682, 660] on div "UBER" at bounding box center [682, 650] width 196 height 98
select select "**"
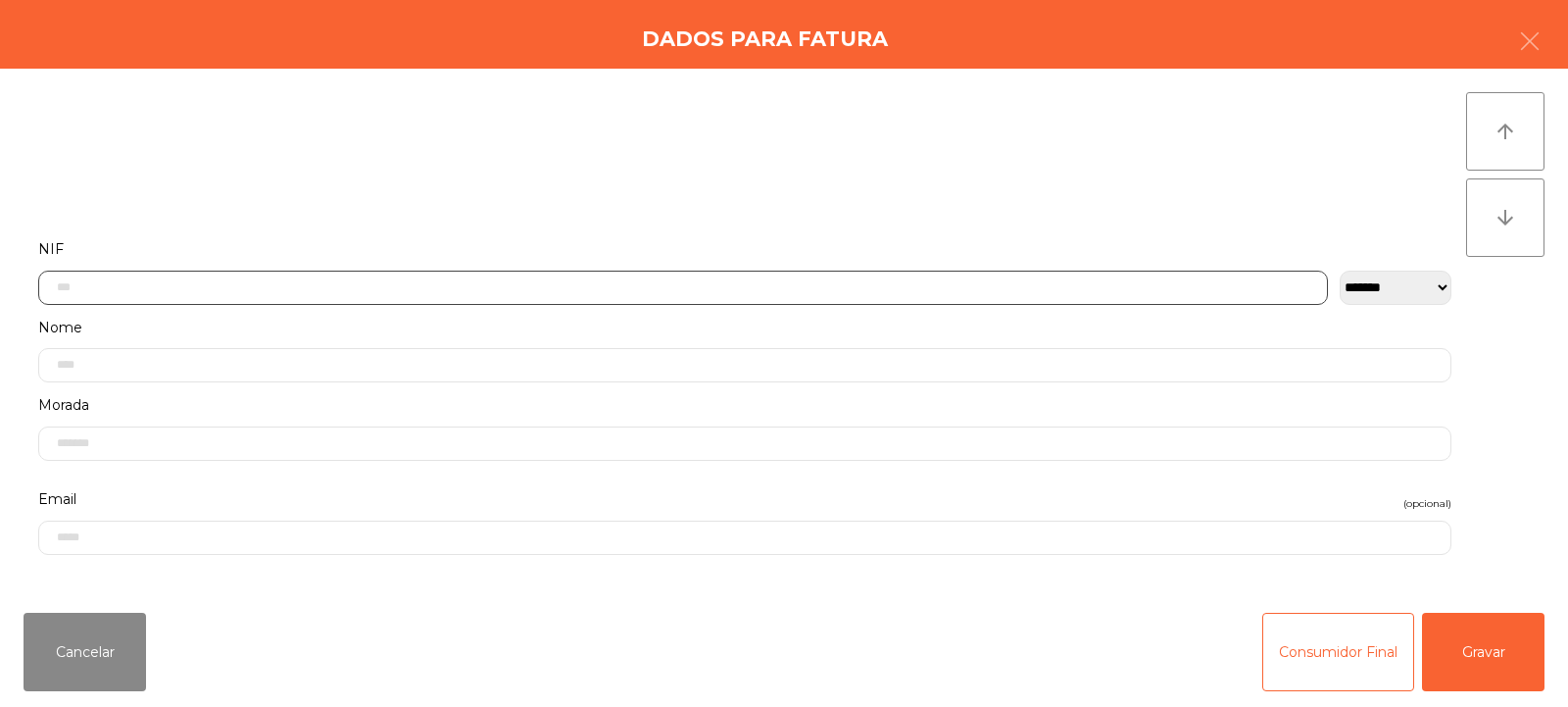
click at [529, 285] on input "text" at bounding box center [682, 288] width 1289 height 34
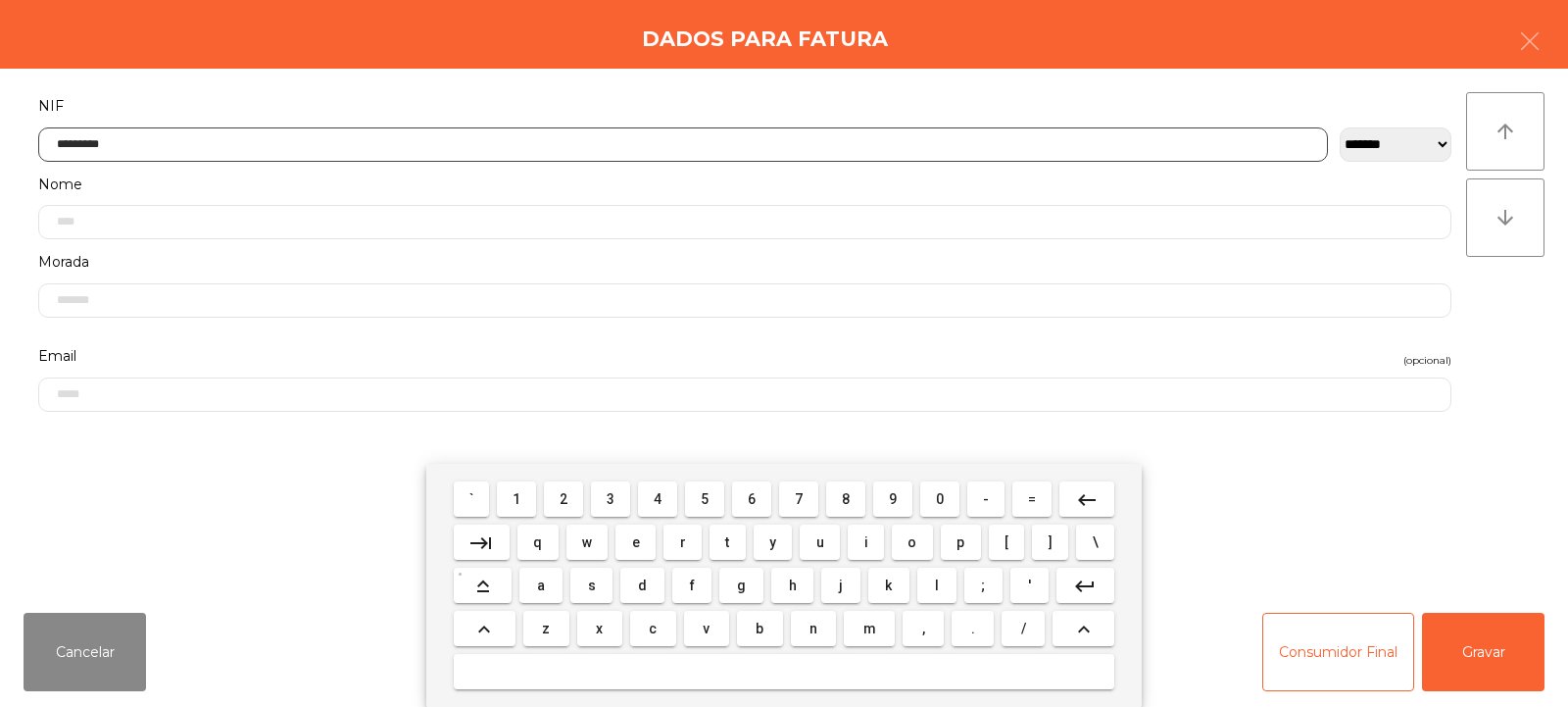
type input "*********"
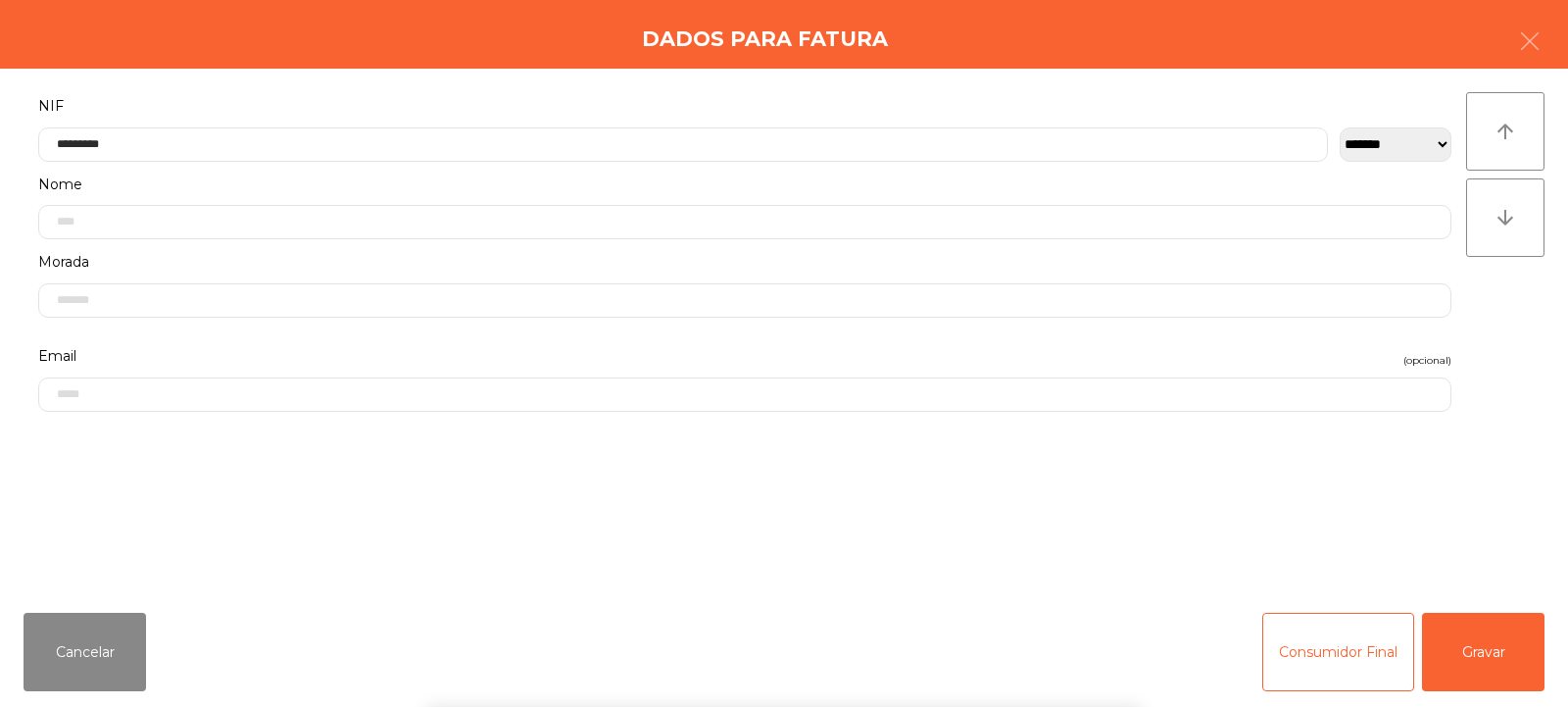
click at [1461, 594] on div "` 1 2 3 4 5 6 7 8 9 0 - = keyboard_backspace keyboard_tab q w e r t y u i o p […" at bounding box center [784, 584] width 1568 height 243
click at [1471, 642] on button "Gravar" at bounding box center [1483, 651] width 123 height 79
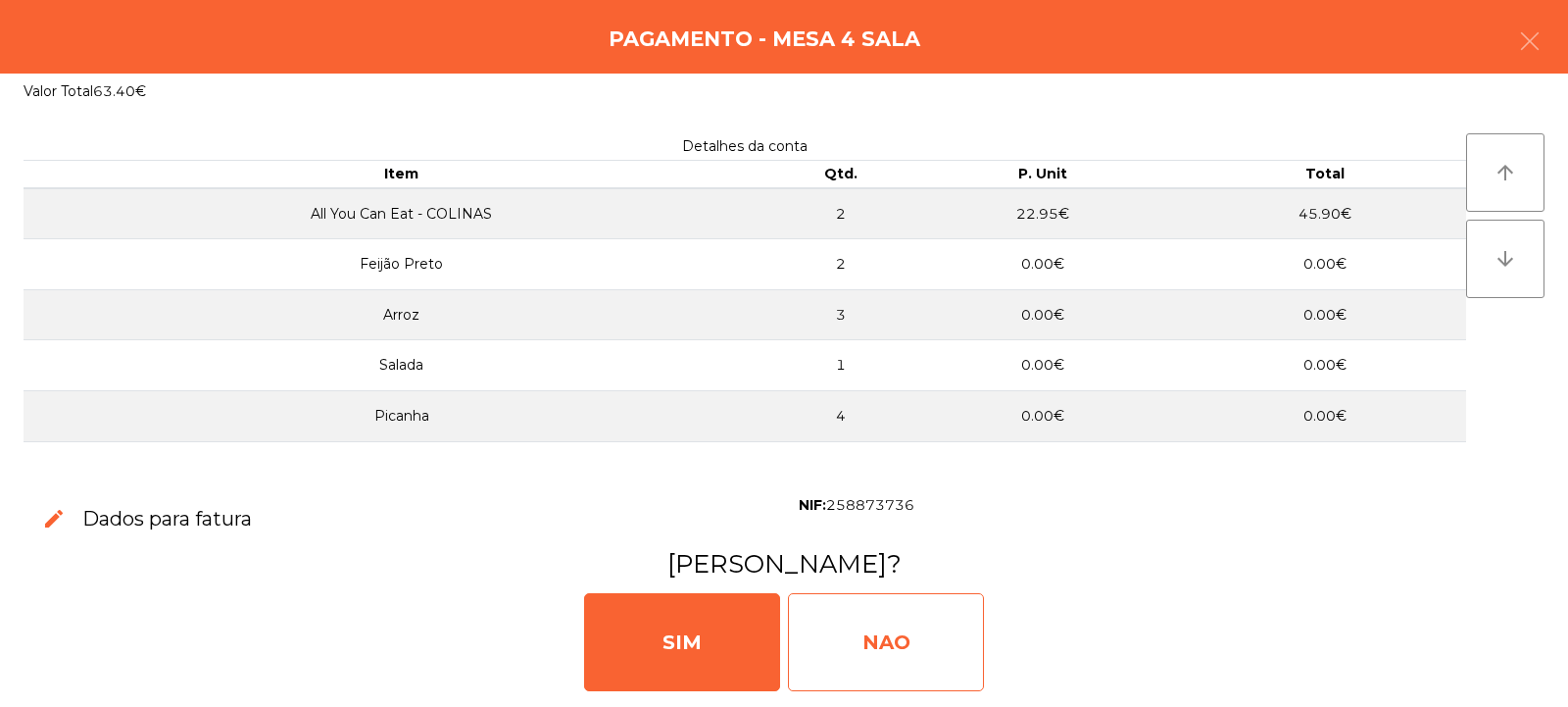
click at [881, 632] on div "NAO" at bounding box center [886, 642] width 196 height 98
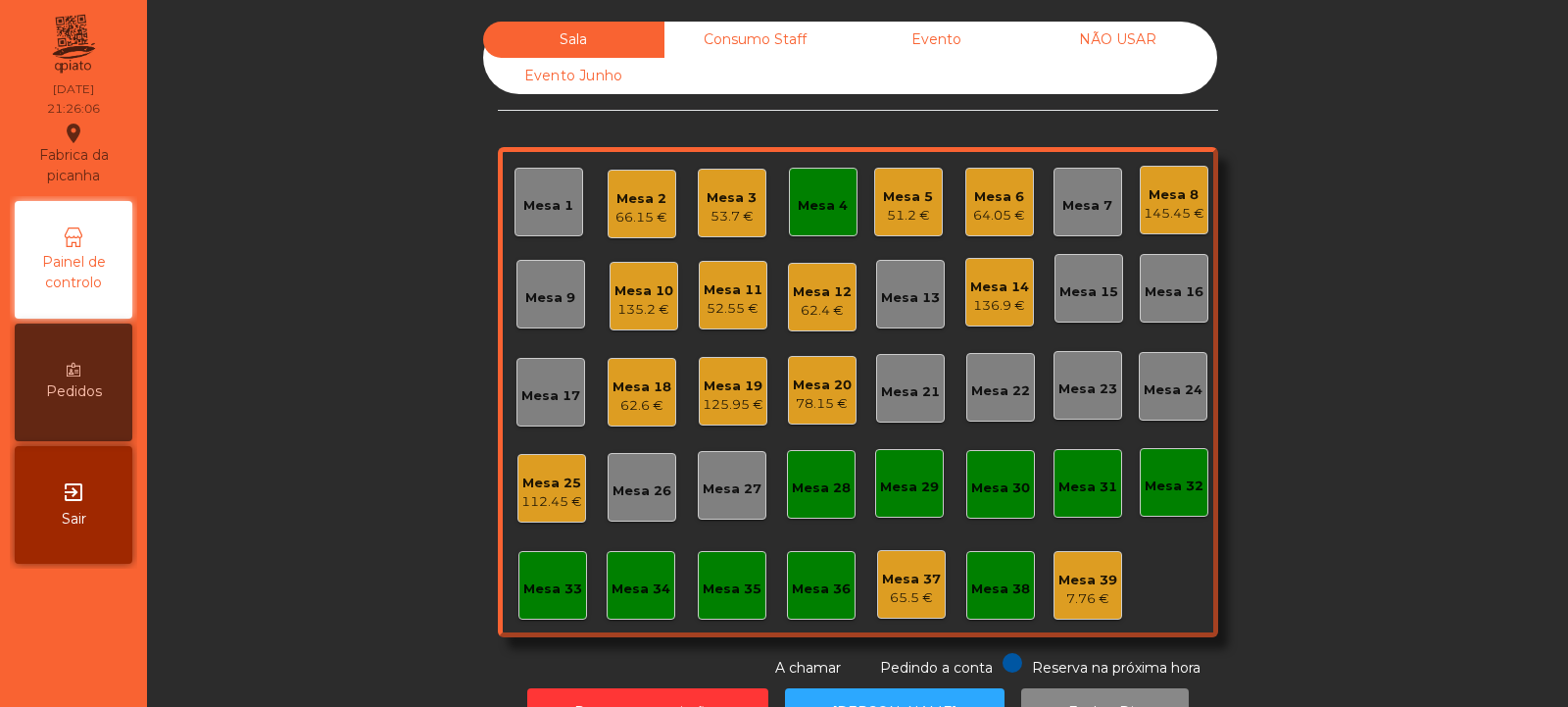
click at [818, 214] on div "Mesa 4" at bounding box center [823, 206] width 50 height 20
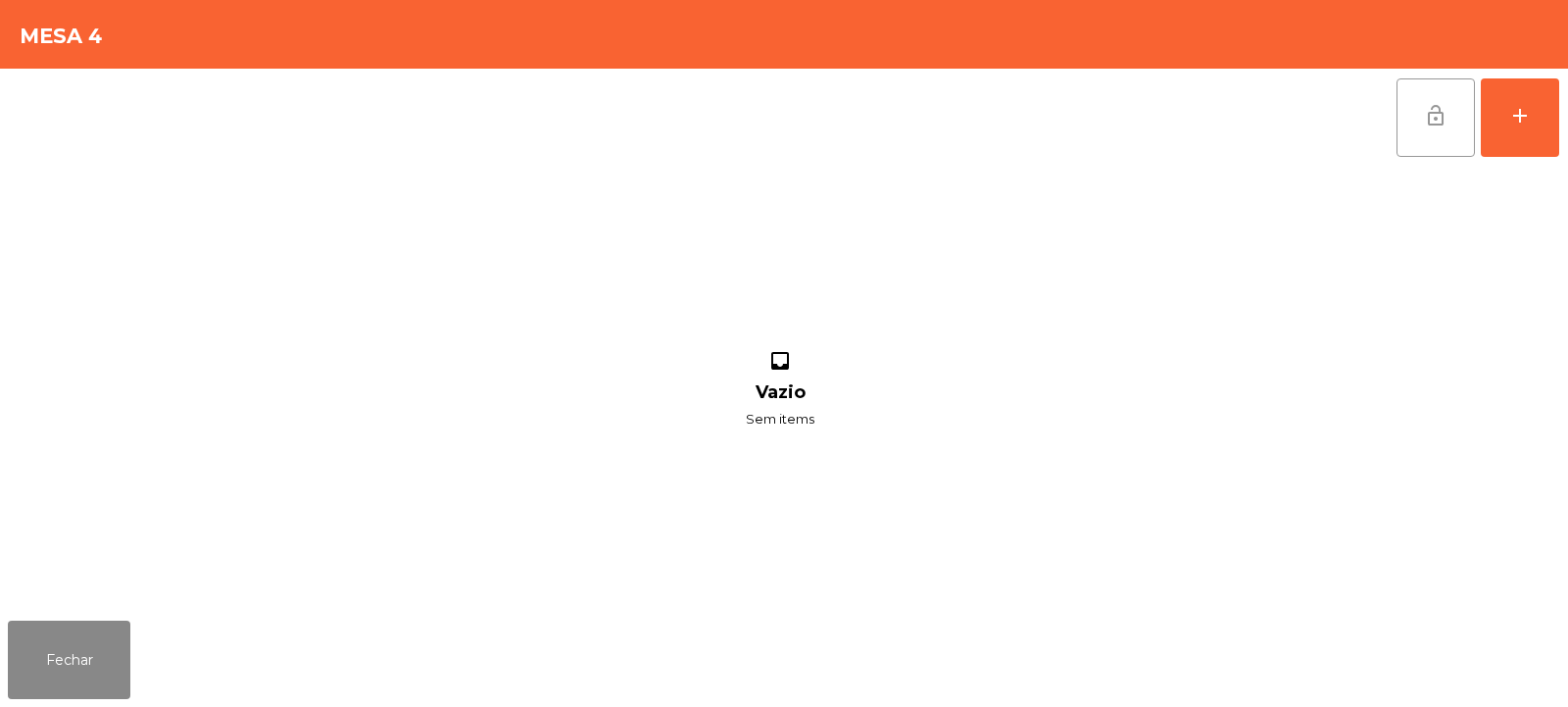
click at [1442, 122] on span "lock_open" at bounding box center [1436, 116] width 24 height 24
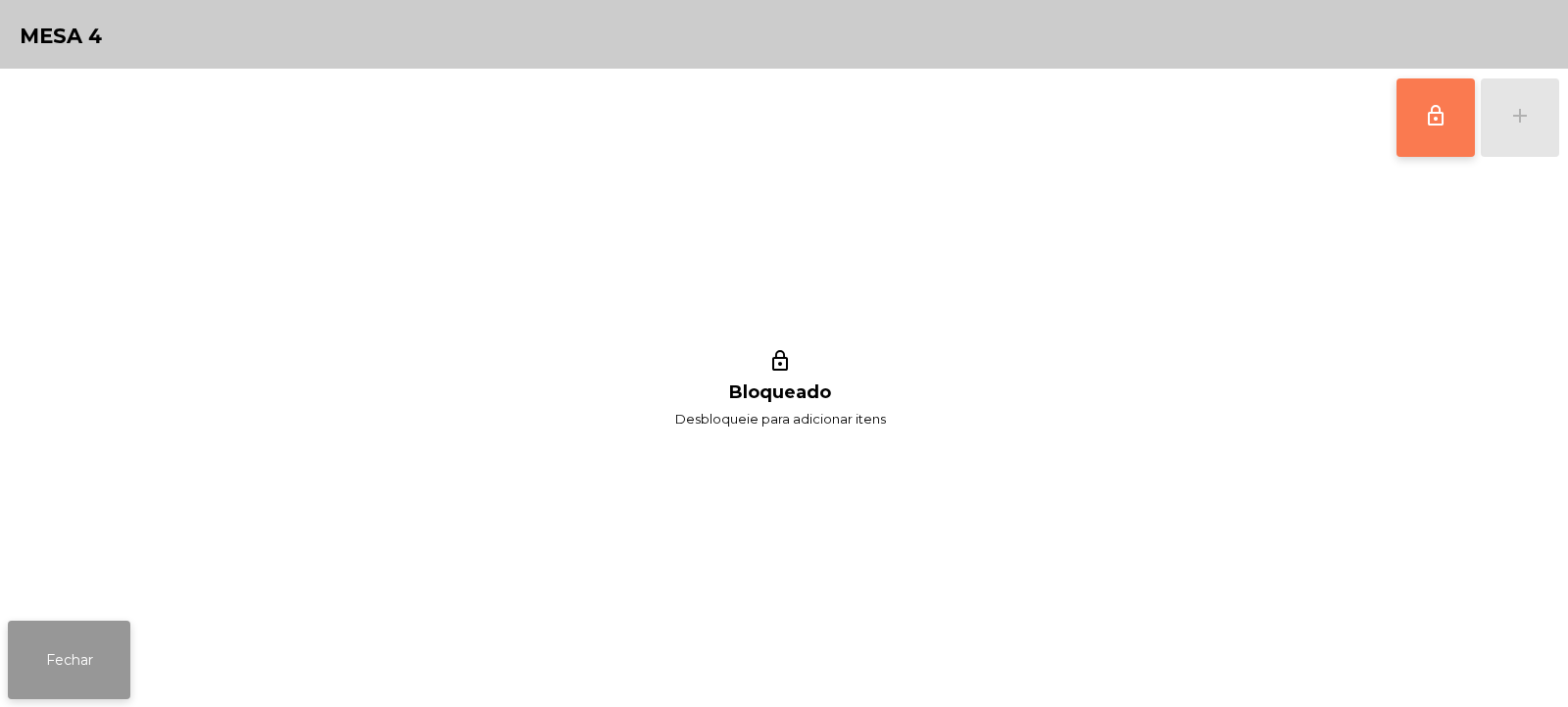
click at [74, 653] on button "Fechar" at bounding box center [69, 659] width 123 height 79
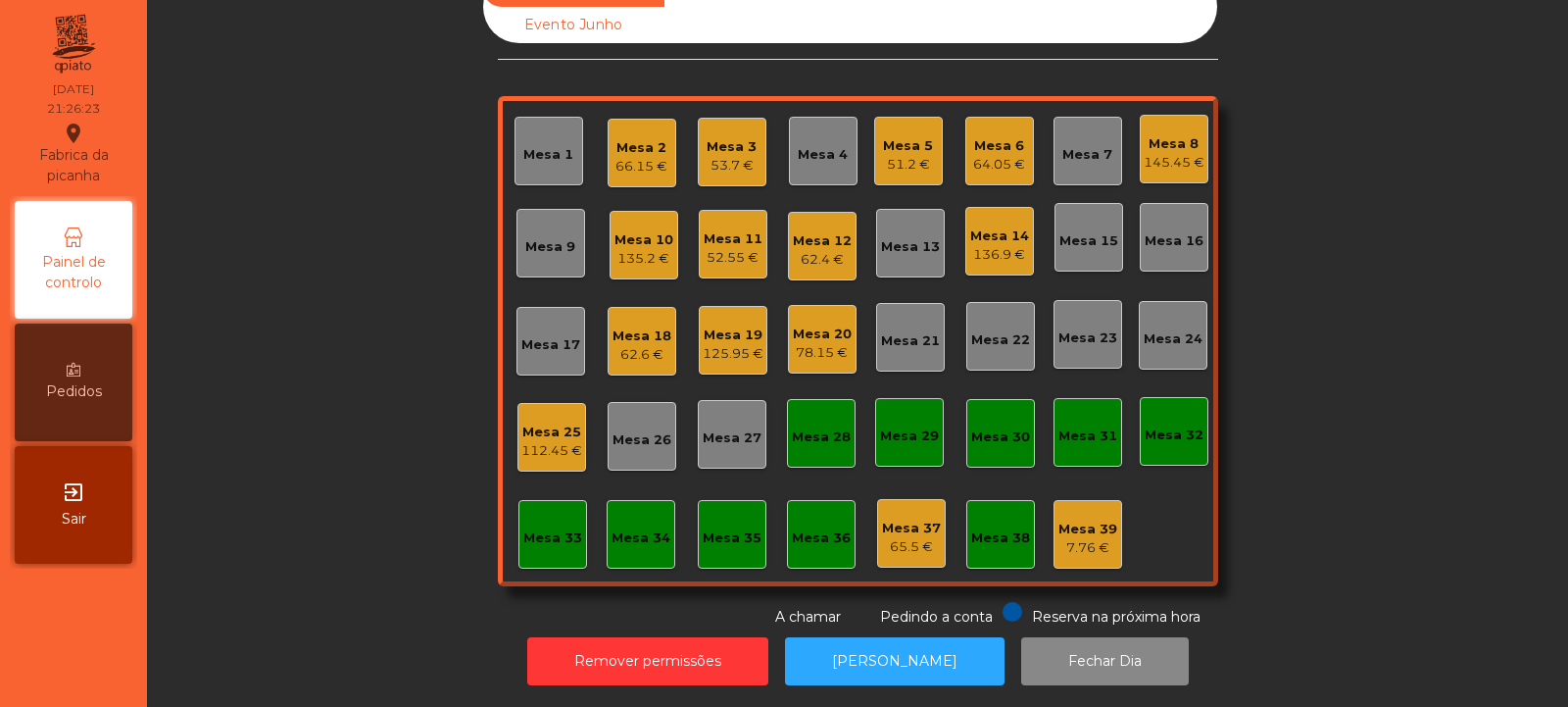
scroll to position [0, 0]
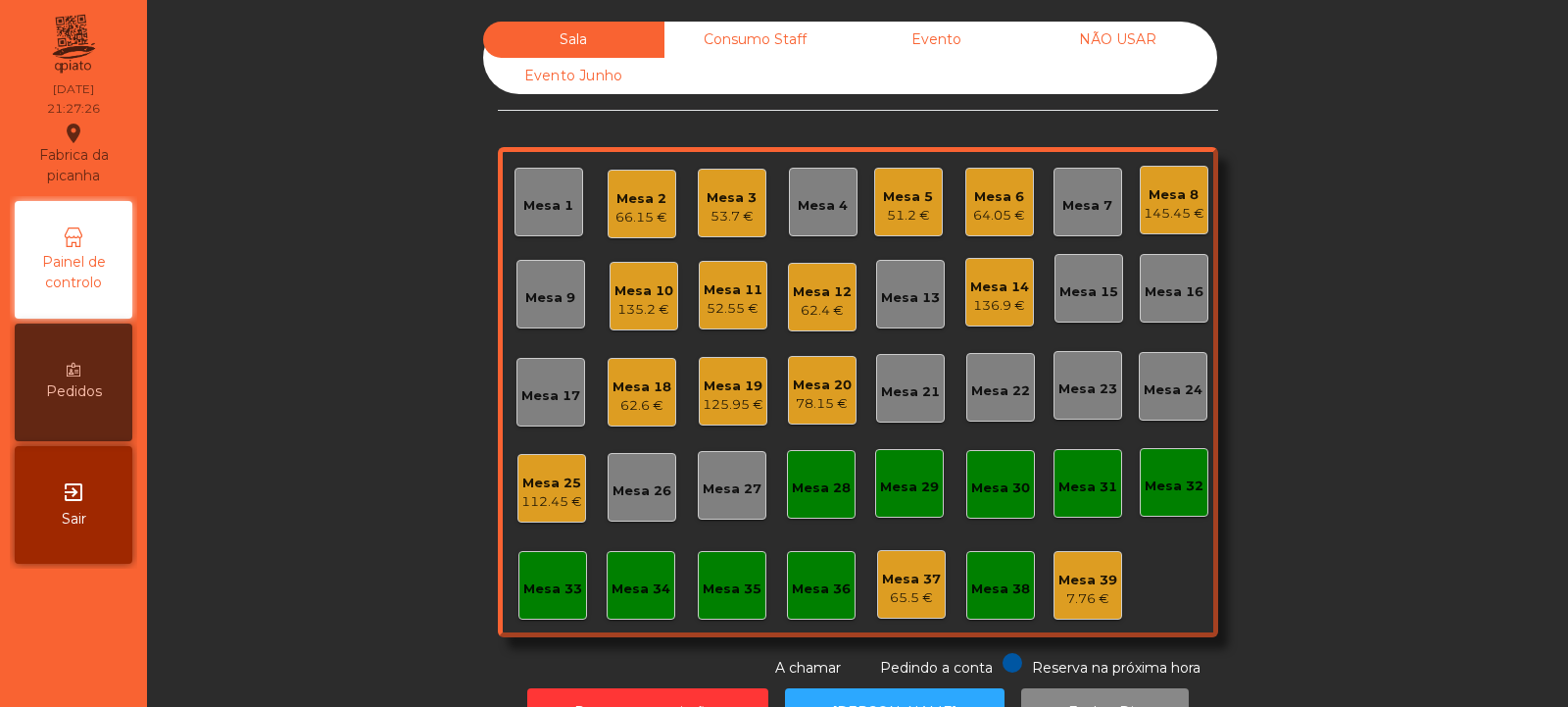
click at [721, 572] on div "Mesa 35" at bounding box center [732, 584] width 59 height 27
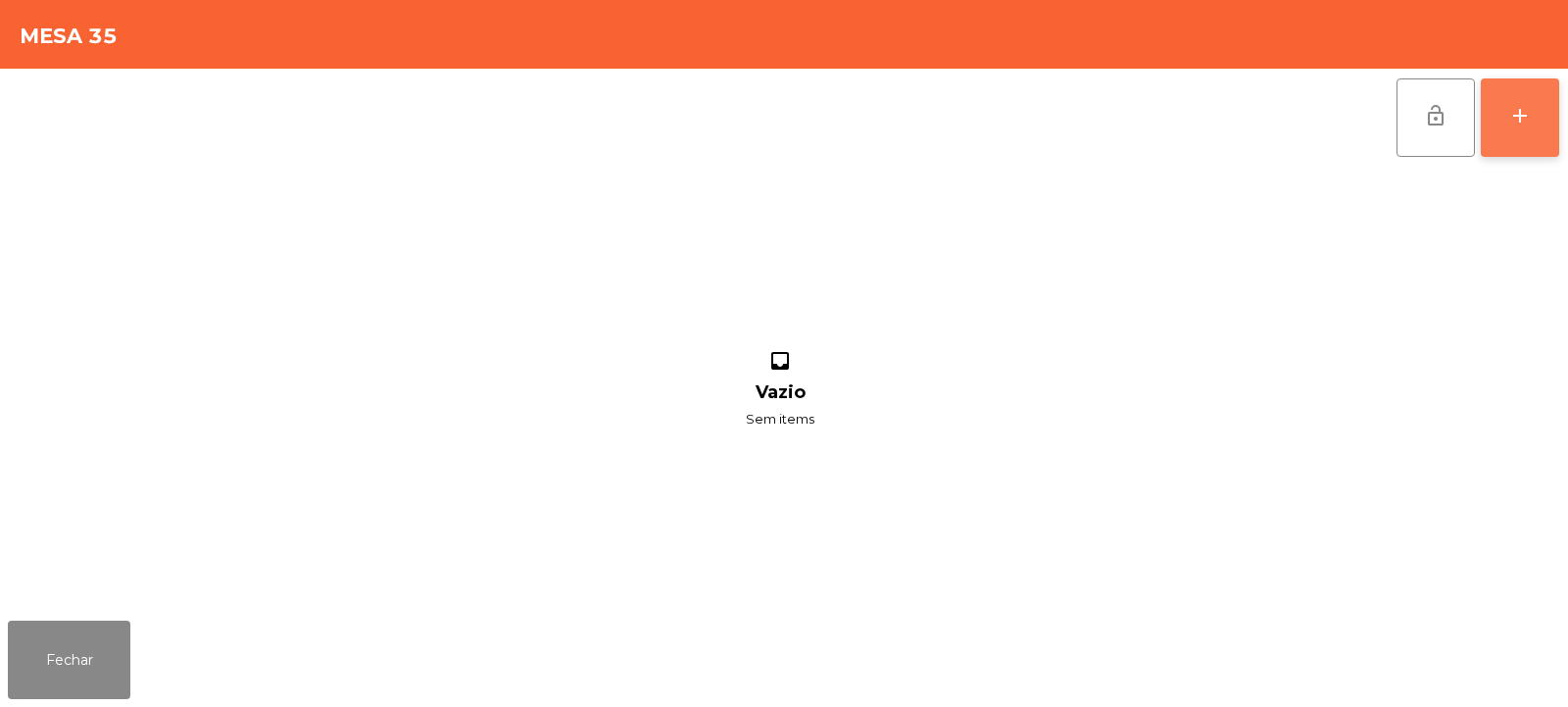
click at [1536, 109] on button "add" at bounding box center [1520, 118] width 79 height 79
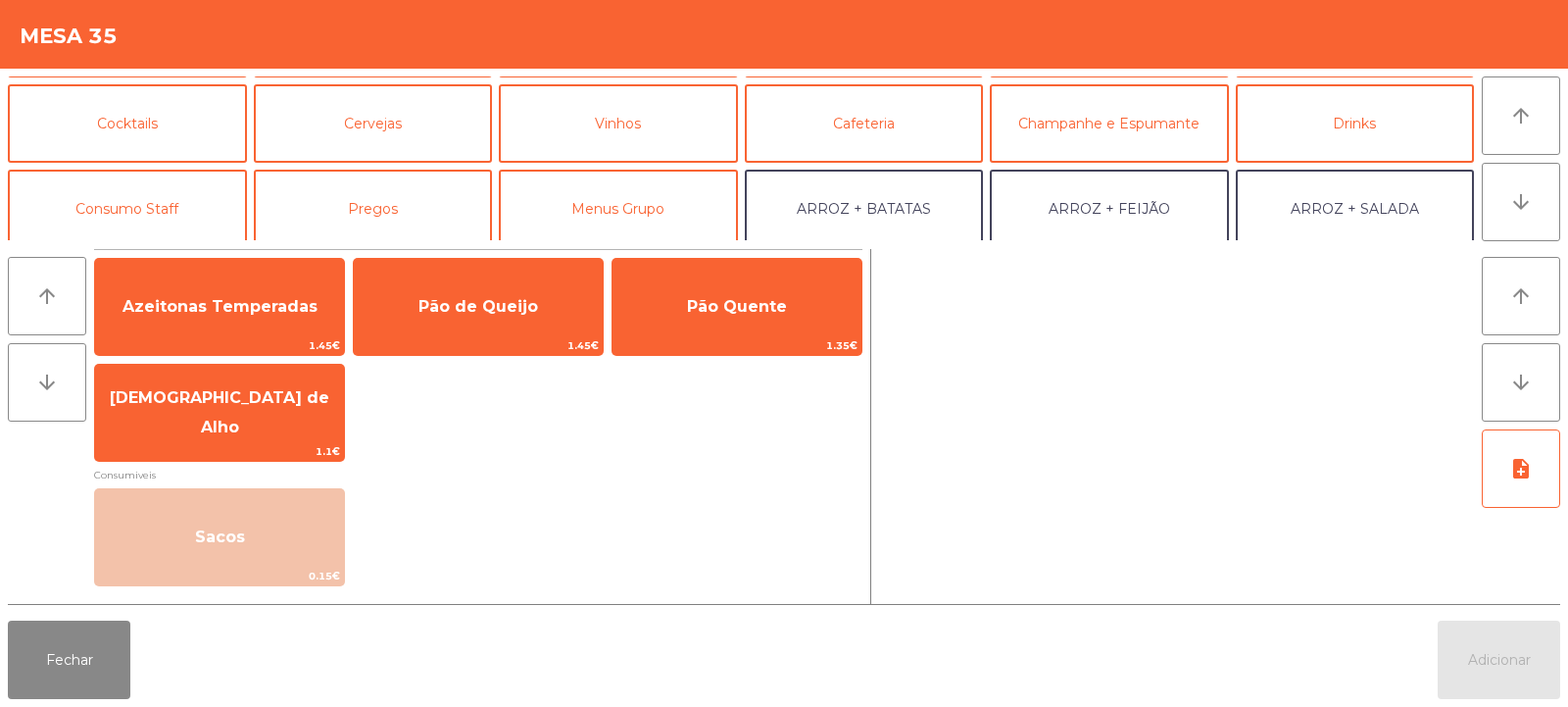
scroll to position [150, 0]
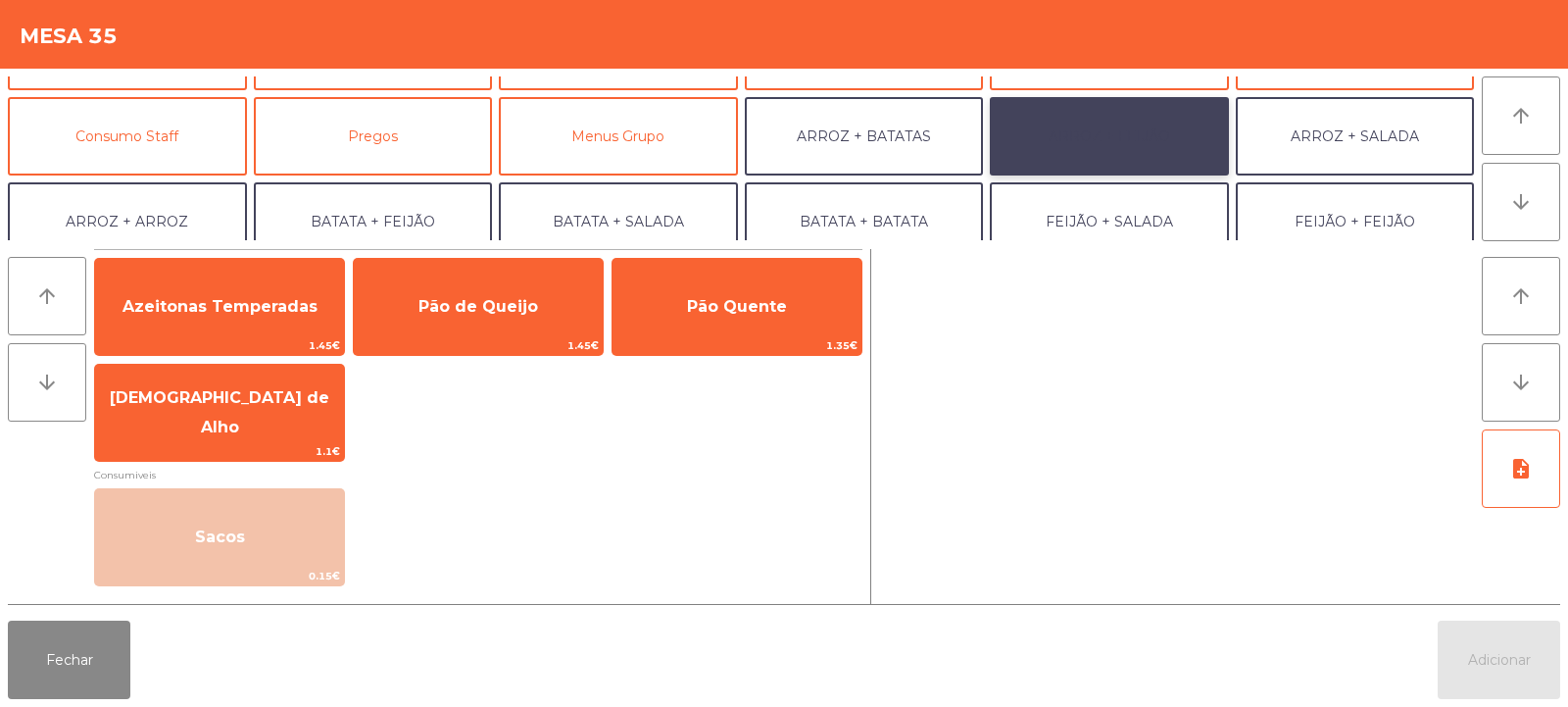
click at [1123, 126] on button "ARROZ + FEIJÃO" at bounding box center [1109, 136] width 239 height 79
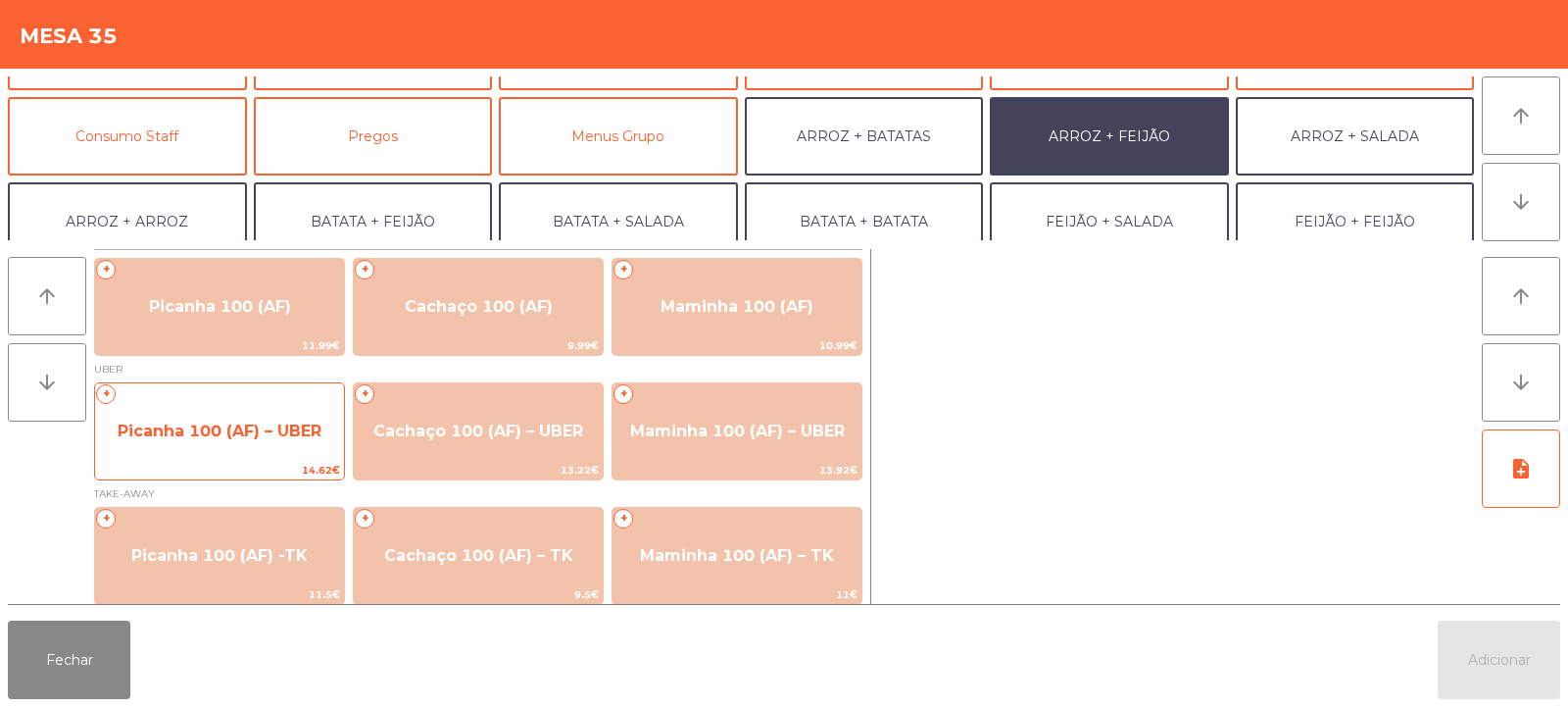
click at [225, 417] on span "Picanha 100 (AF) – UBER" at bounding box center [219, 430] width 249 height 53
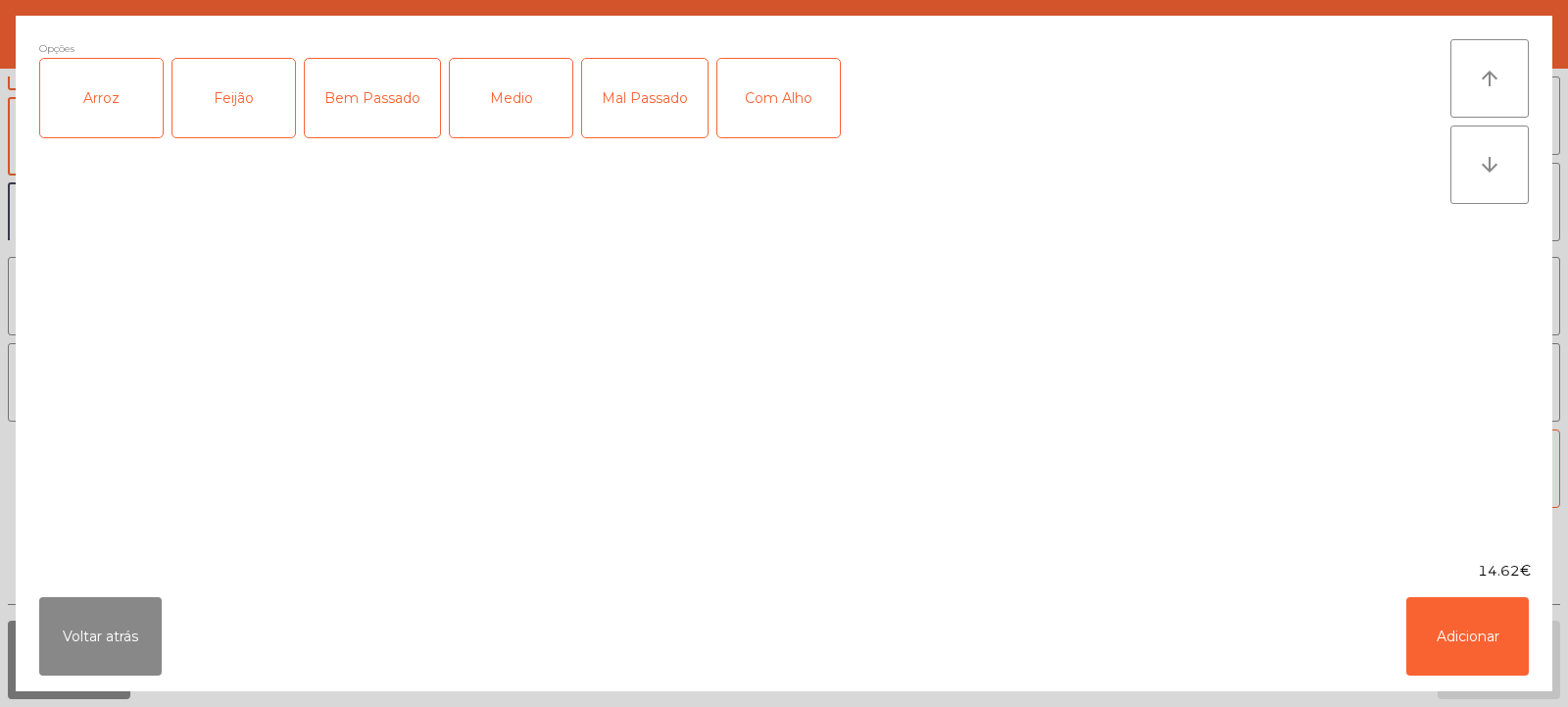
click at [109, 86] on div "Arroz" at bounding box center [101, 98] width 123 height 79
click at [228, 119] on div "Feijão" at bounding box center [234, 98] width 123 height 79
click at [507, 99] on div "Medio" at bounding box center [510, 98] width 123 height 79
click at [804, 108] on div "Com Alho" at bounding box center [778, 98] width 123 height 79
click at [1465, 634] on button "Adicionar" at bounding box center [1467, 636] width 123 height 79
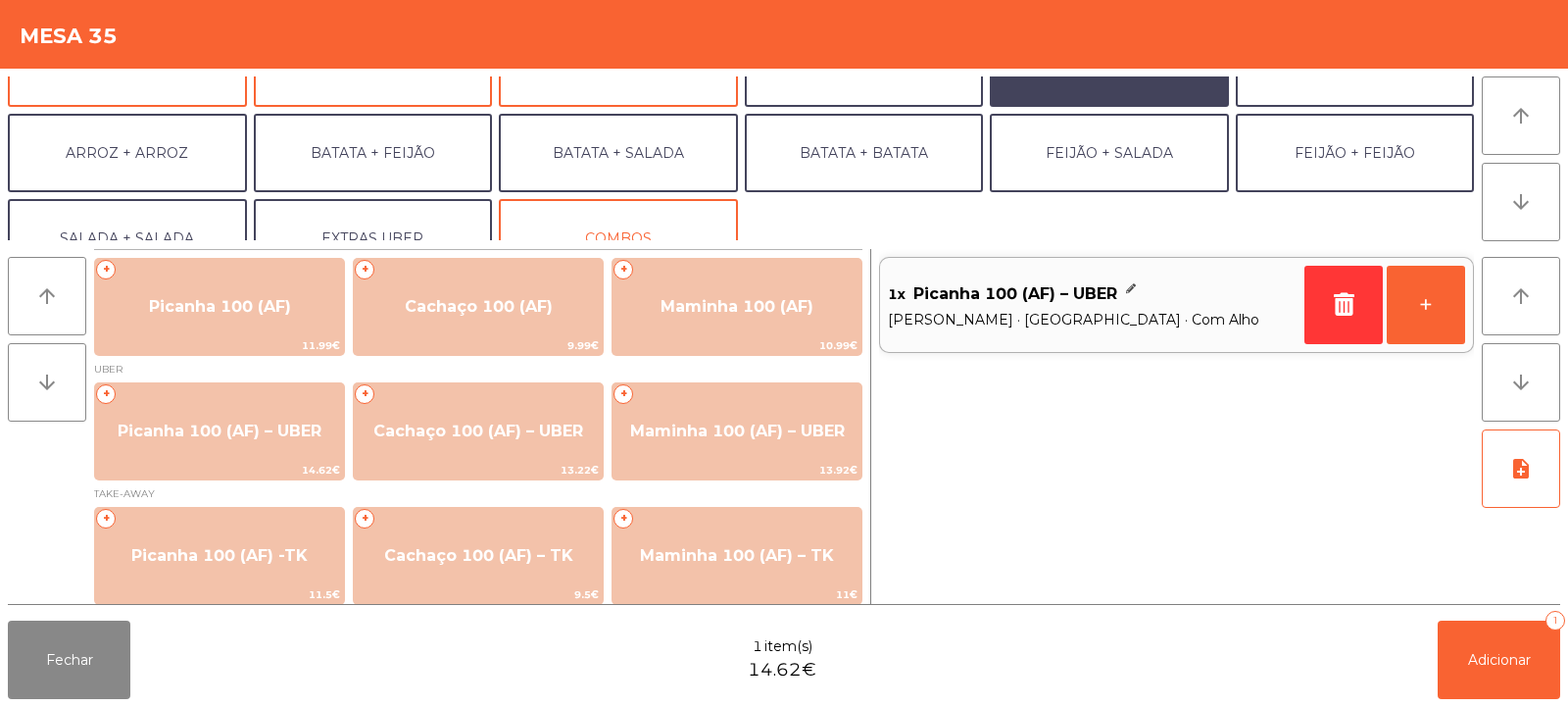
scroll to position [256, 0]
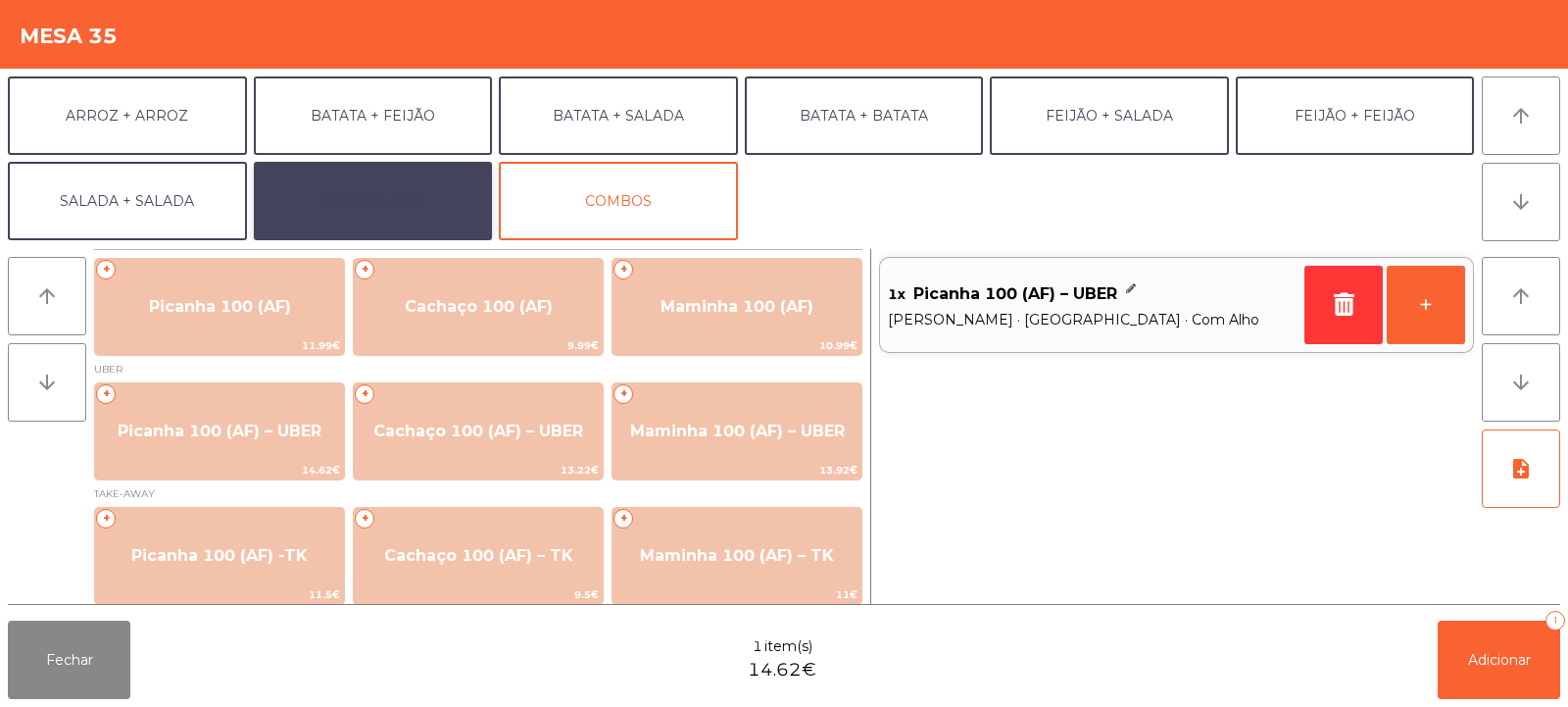
click at [411, 181] on button "EXTRAS UBER" at bounding box center [373, 201] width 239 height 79
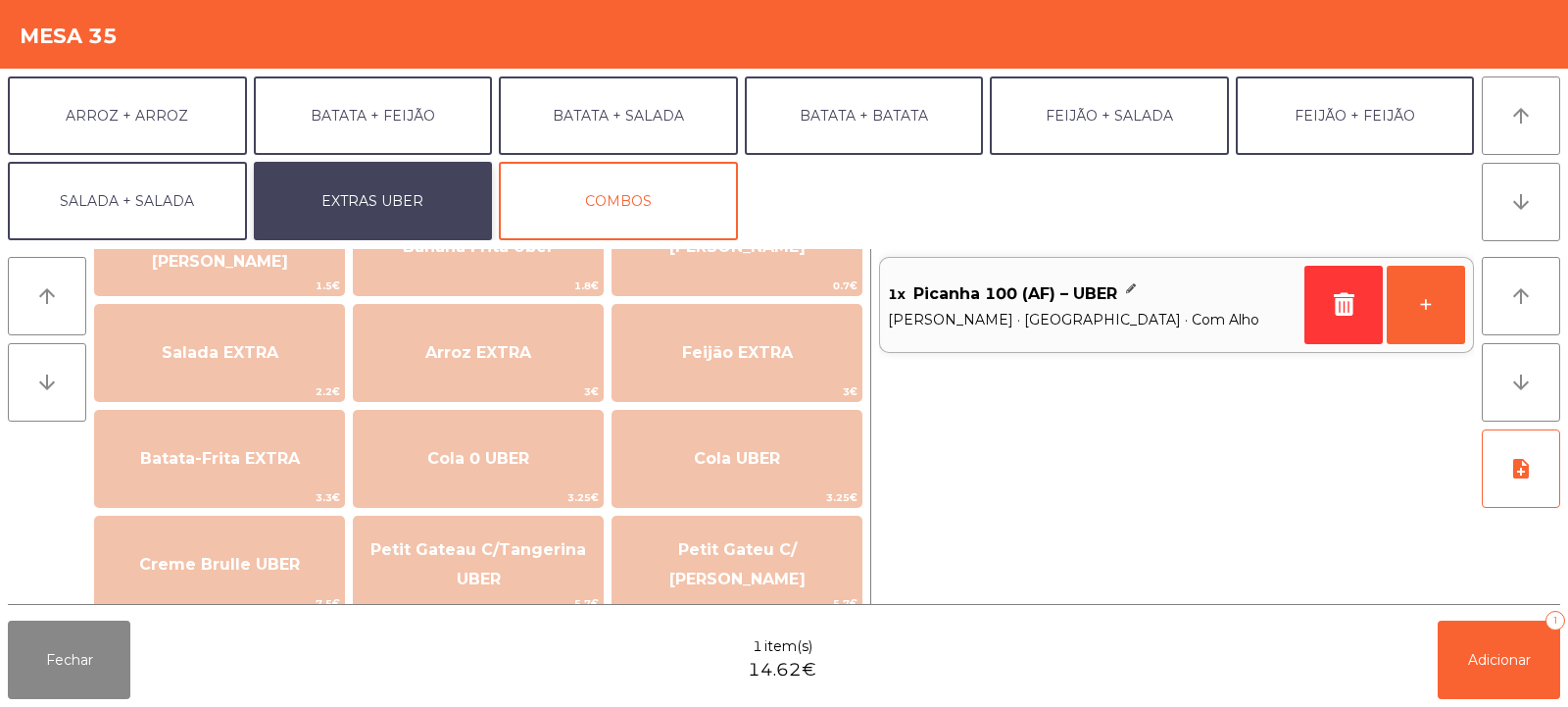
scroll to position [162, 0]
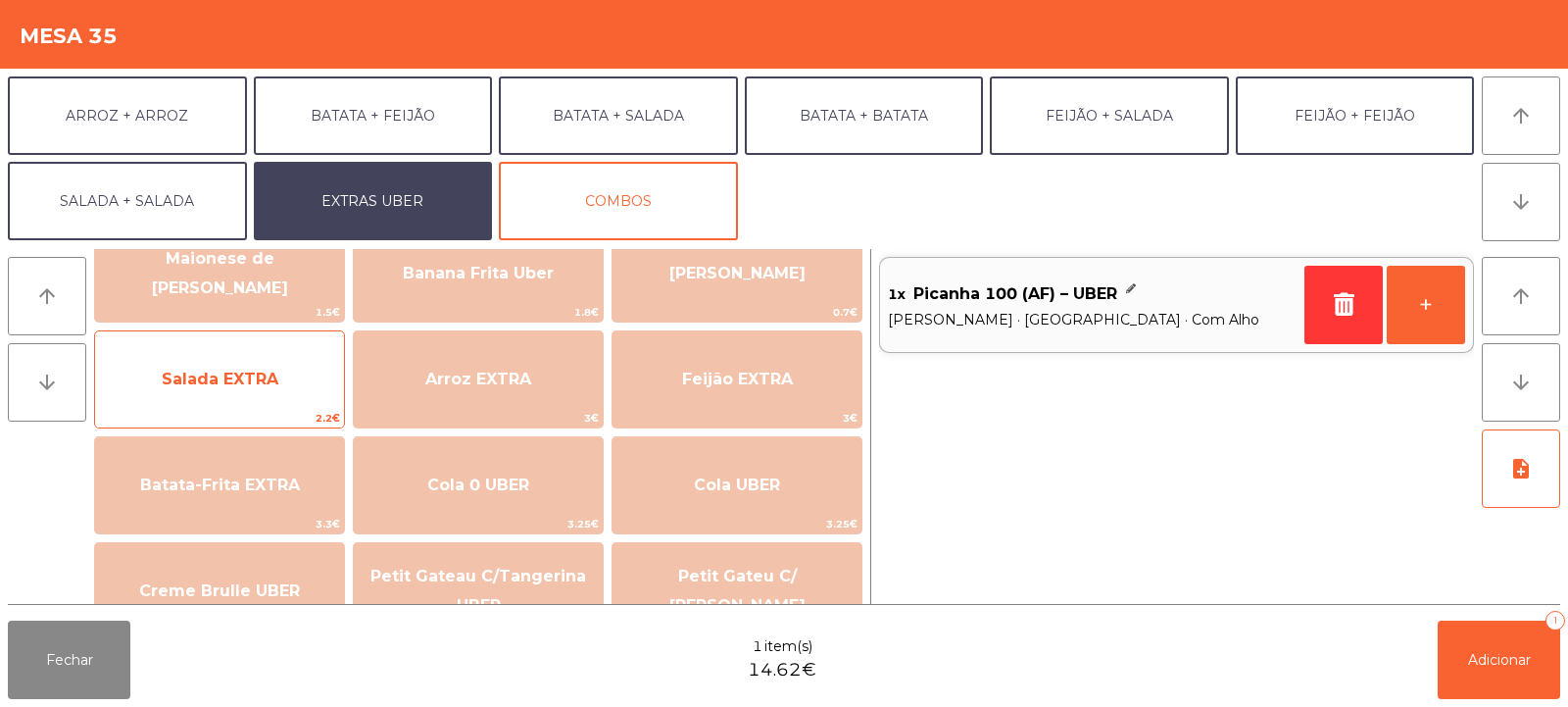
click at [188, 385] on span "Salada EXTRA" at bounding box center [220, 378] width 117 height 19
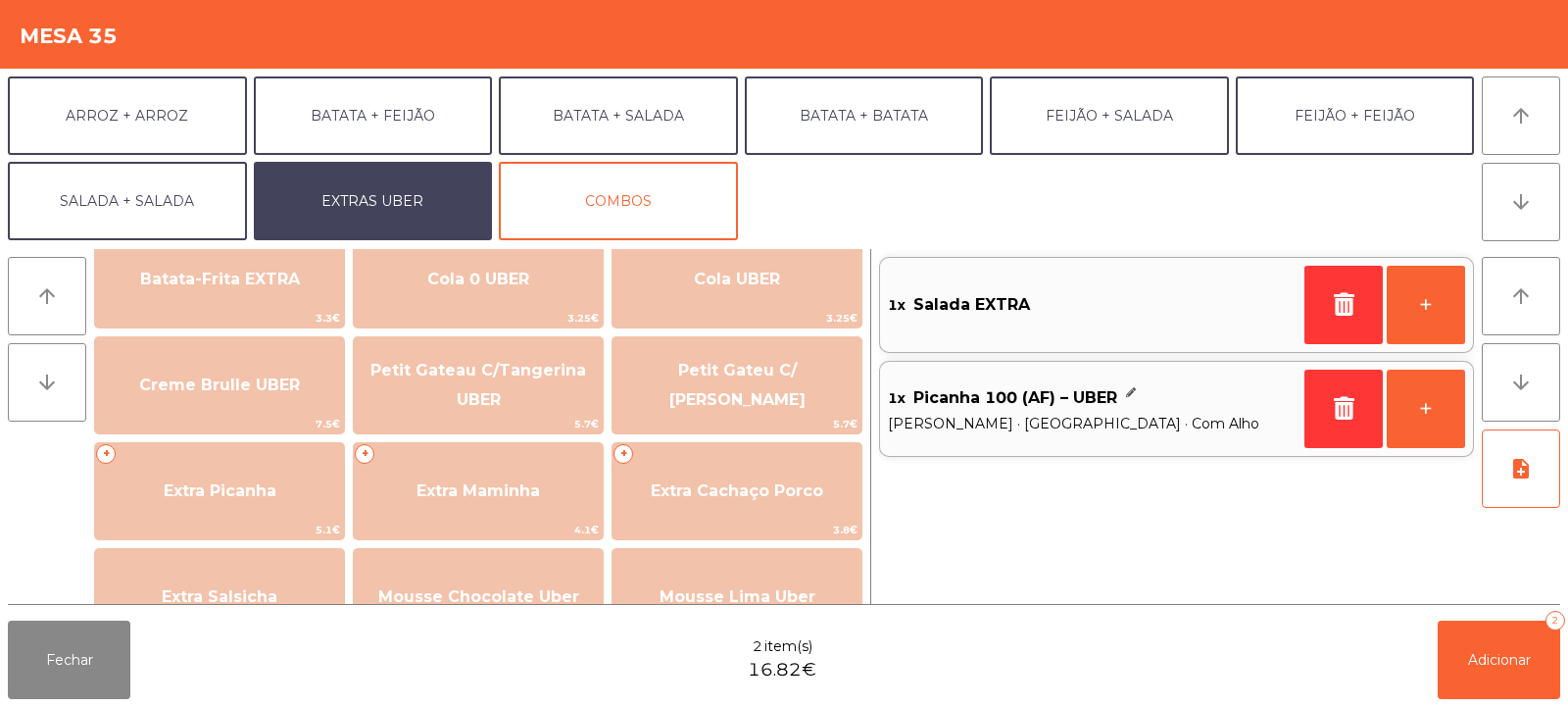
scroll to position [369, 0]
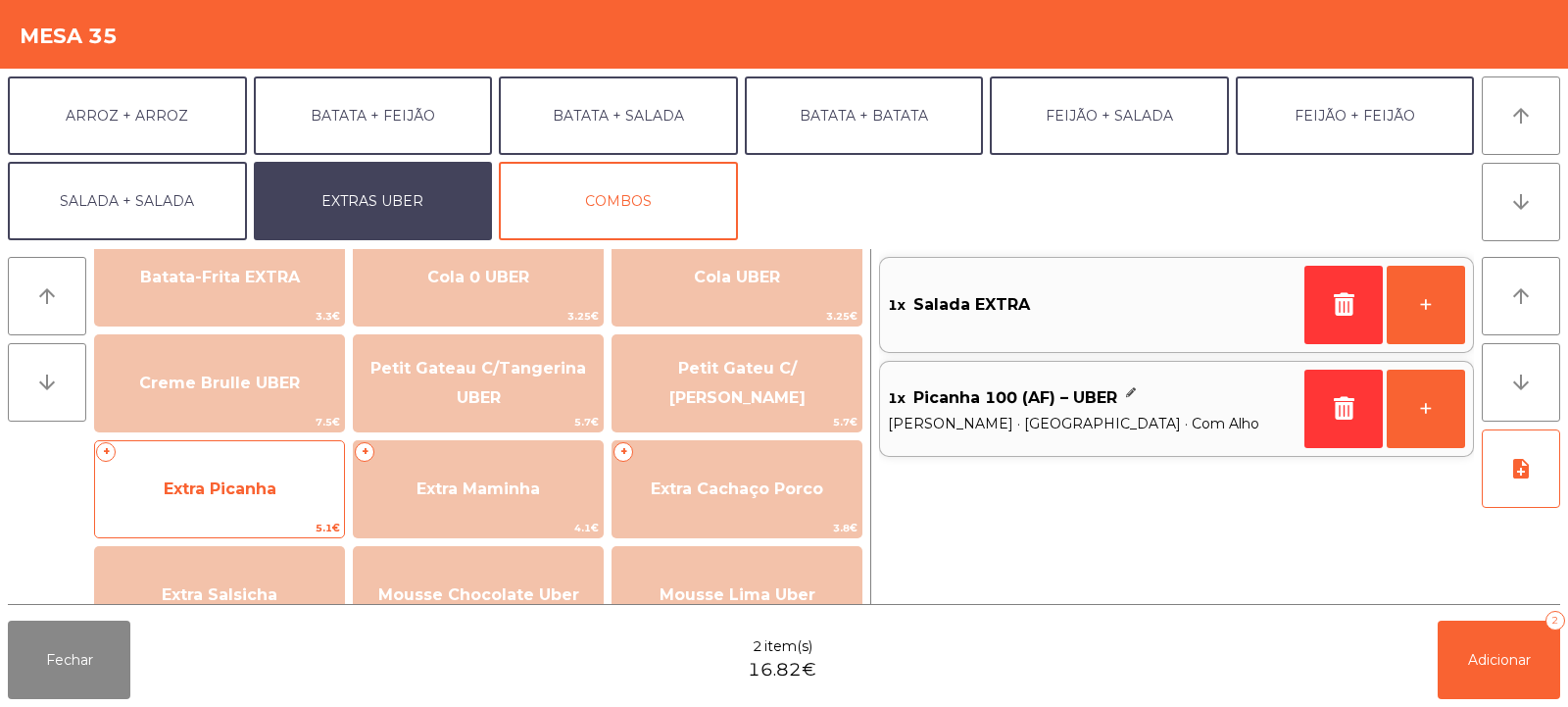
click at [217, 482] on span "Extra Picanha" at bounding box center [220, 488] width 113 height 19
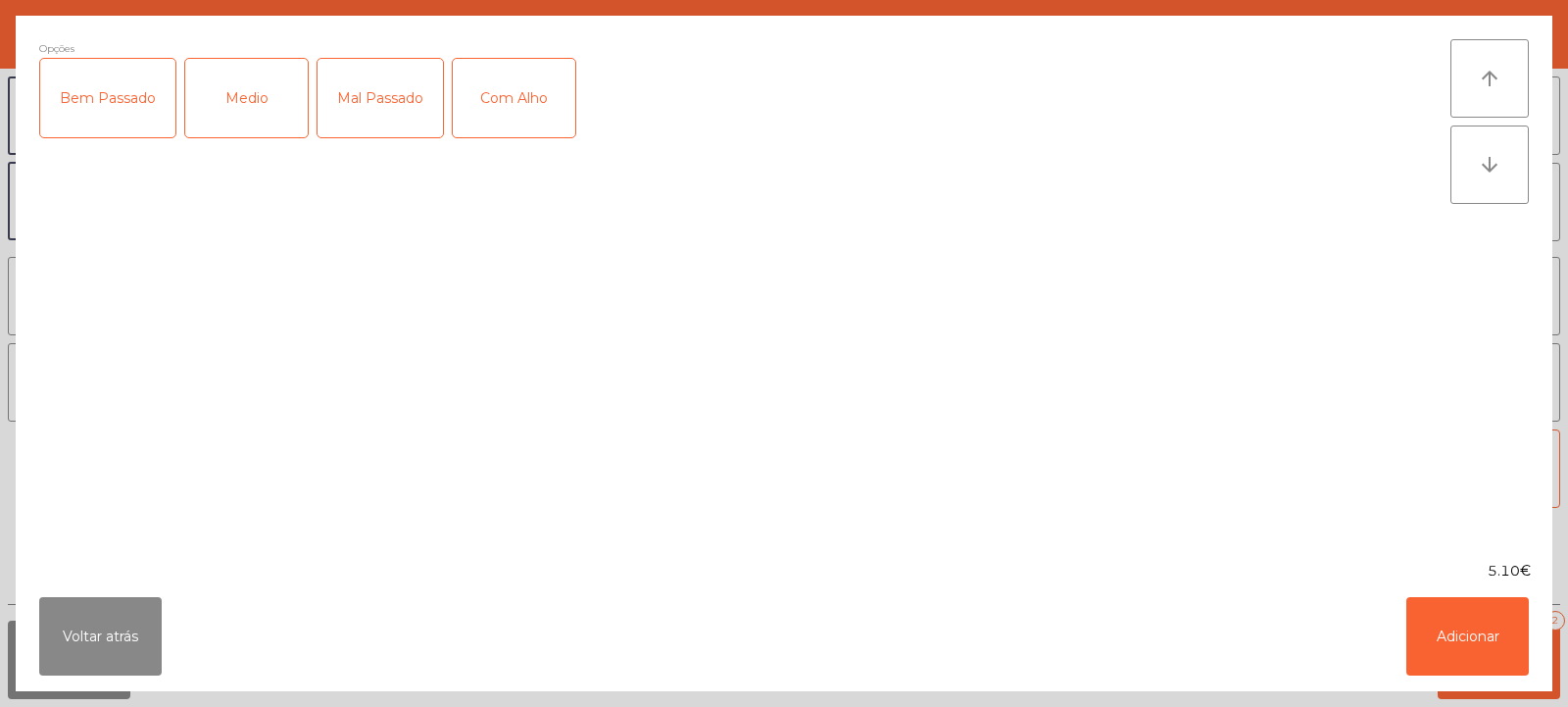
click at [241, 112] on div "Medio" at bounding box center [246, 98] width 123 height 79
click at [534, 124] on div "Com Alho" at bounding box center [513, 98] width 123 height 79
click at [1459, 640] on button "Adicionar" at bounding box center [1467, 636] width 123 height 79
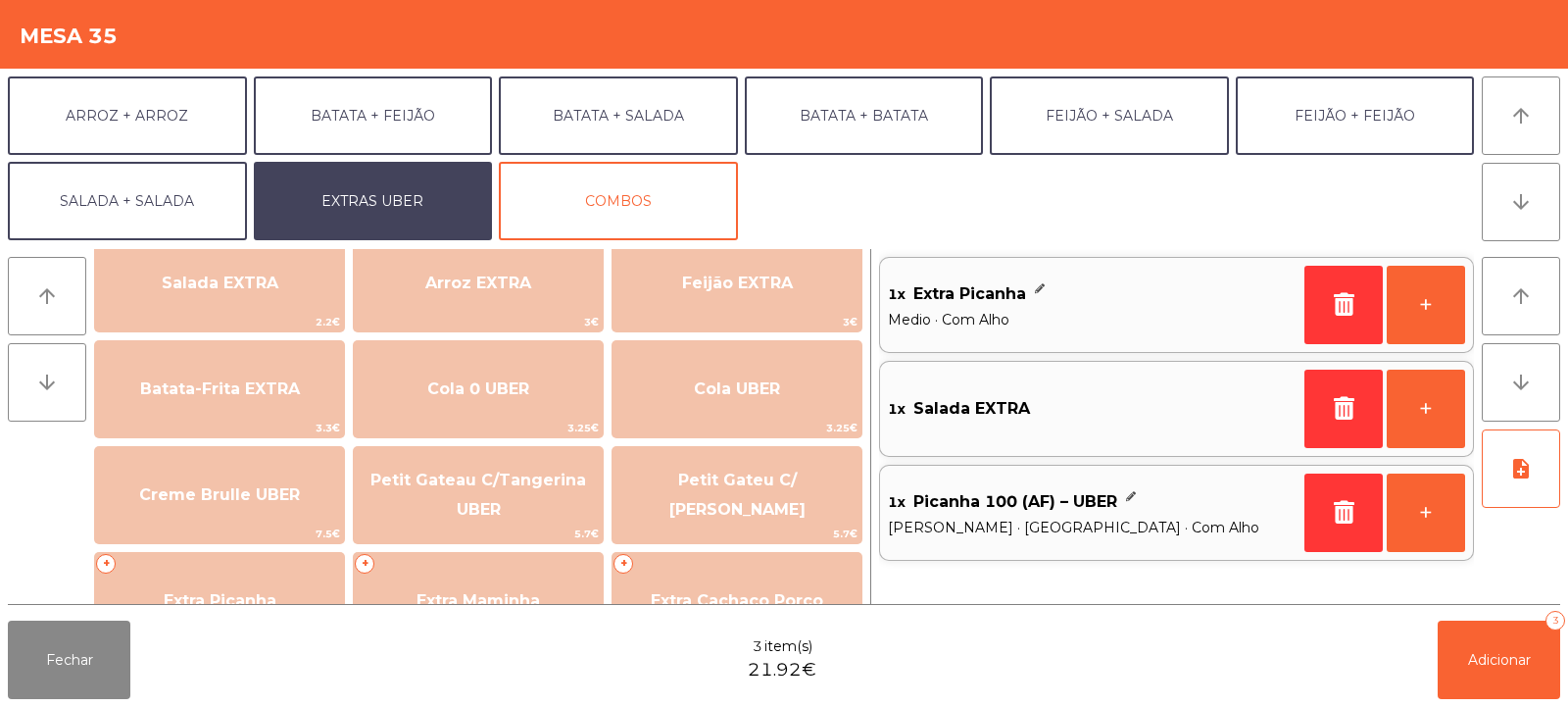
scroll to position [260, 0]
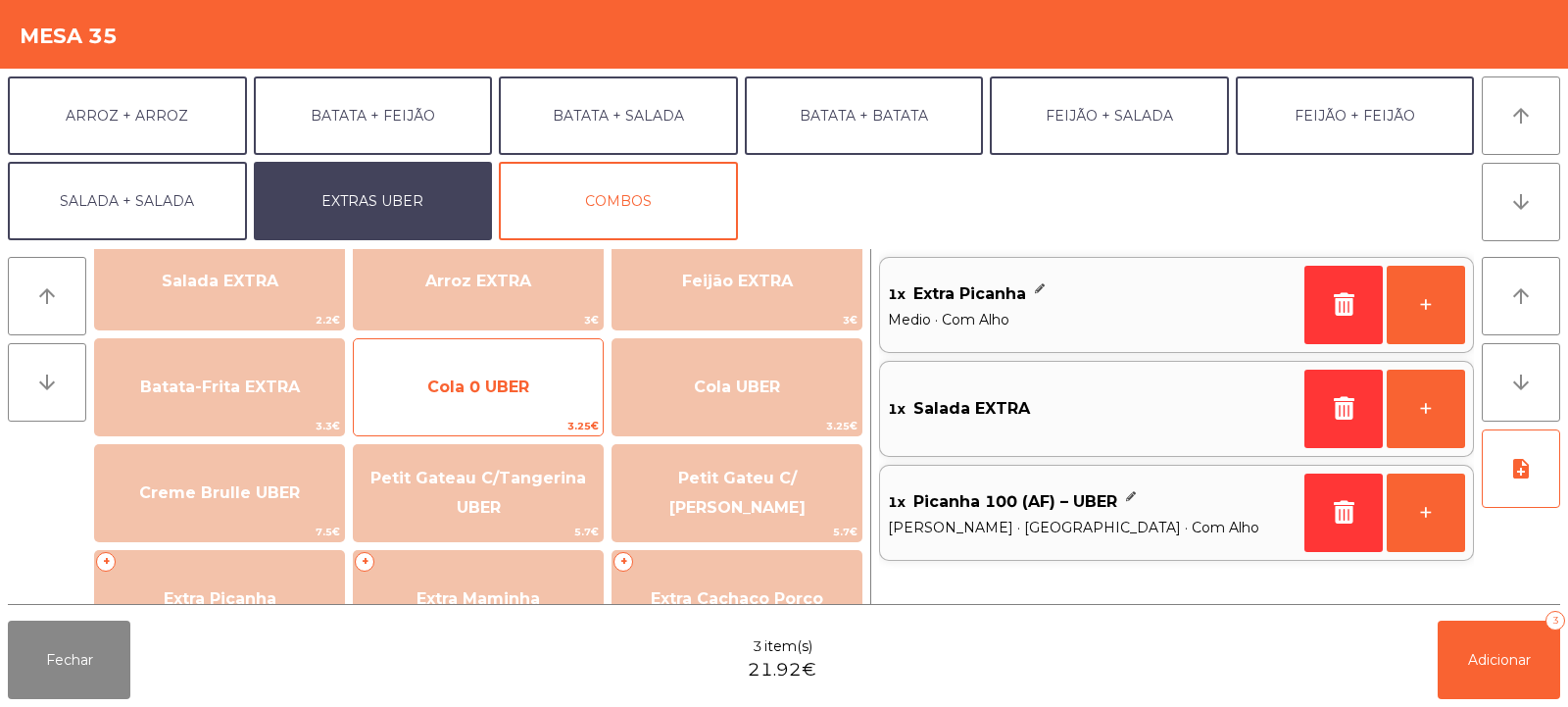
click at [484, 374] on span "Cola 0 UBER" at bounding box center [477, 386] width 249 height 53
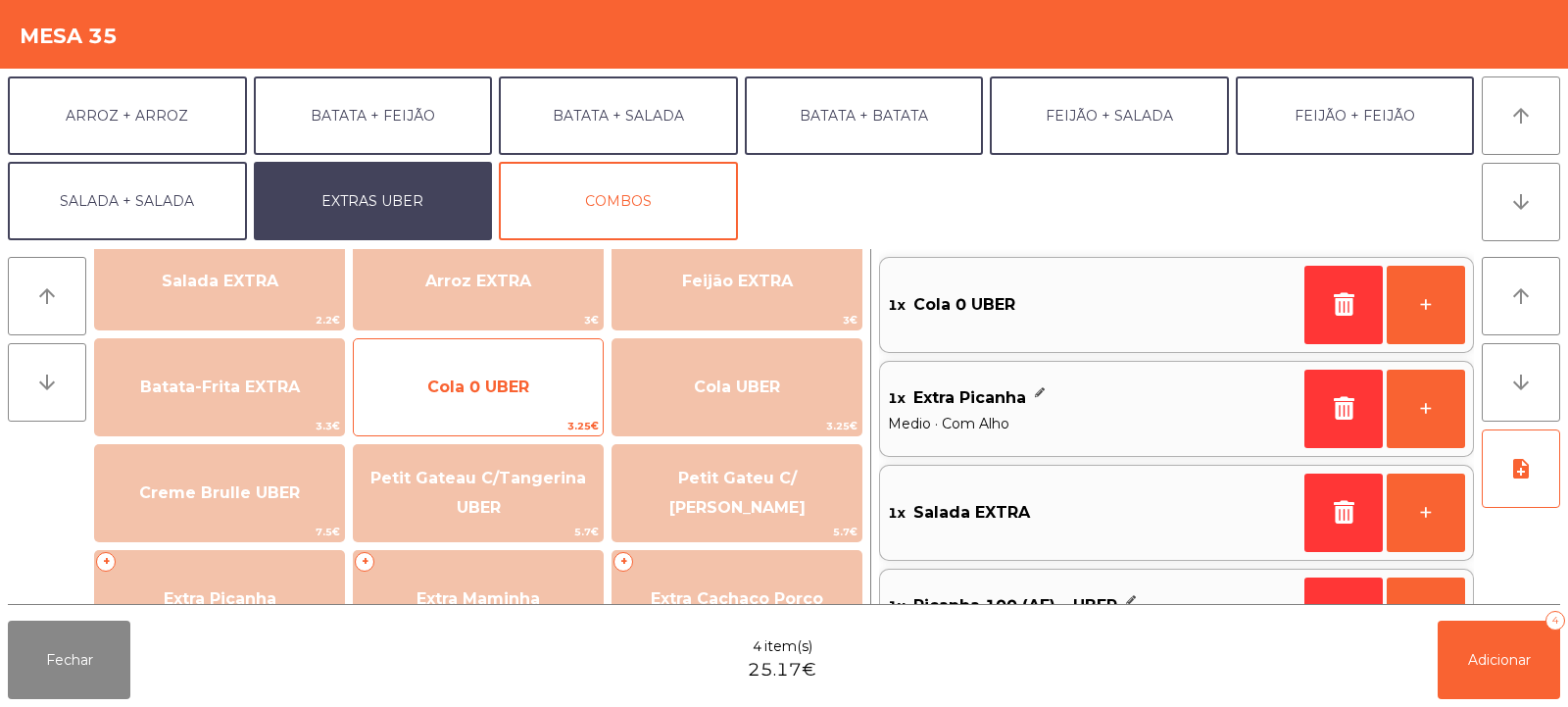
click at [534, 403] on span "Cola 0 UBER" at bounding box center [477, 386] width 249 height 53
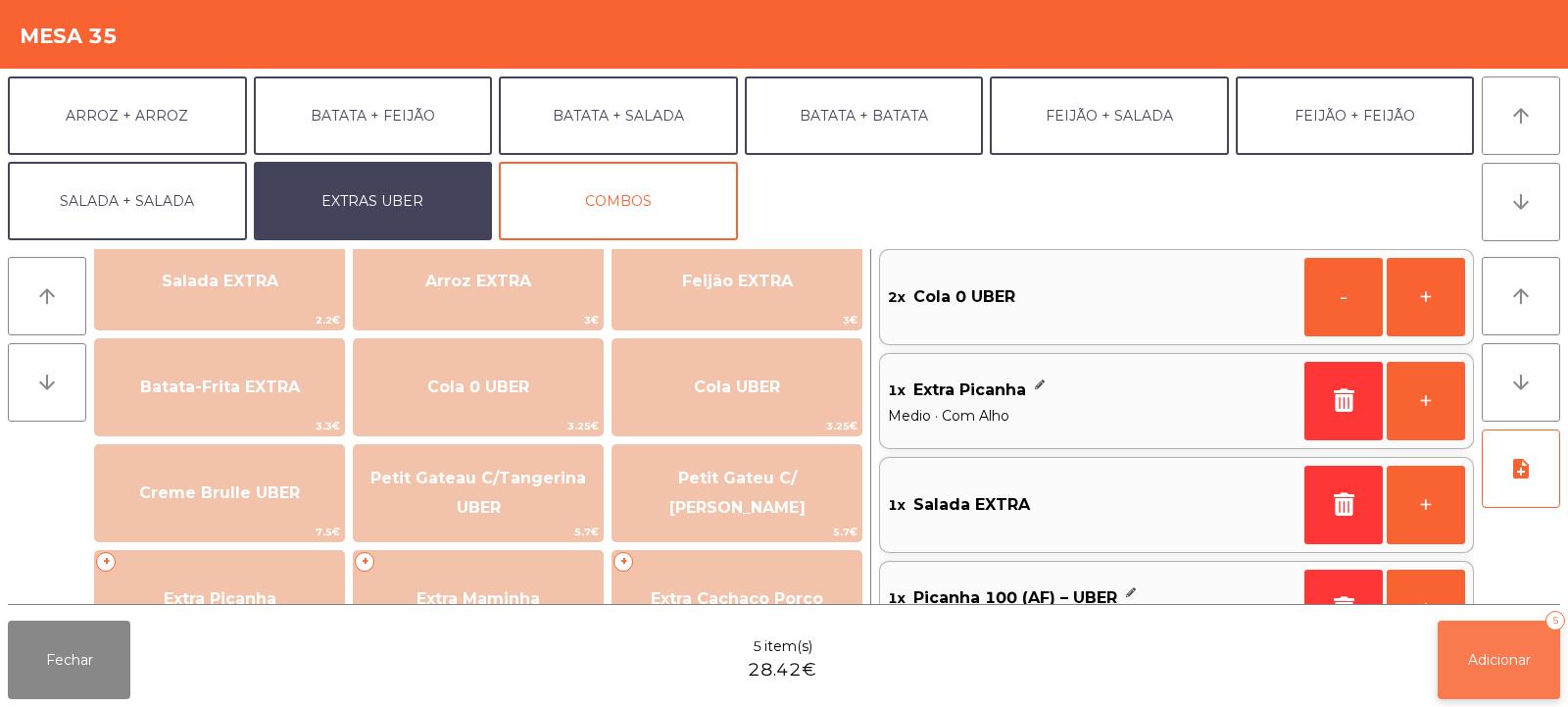
click at [1488, 659] on span "Adicionar" at bounding box center [1499, 660] width 63 height 18
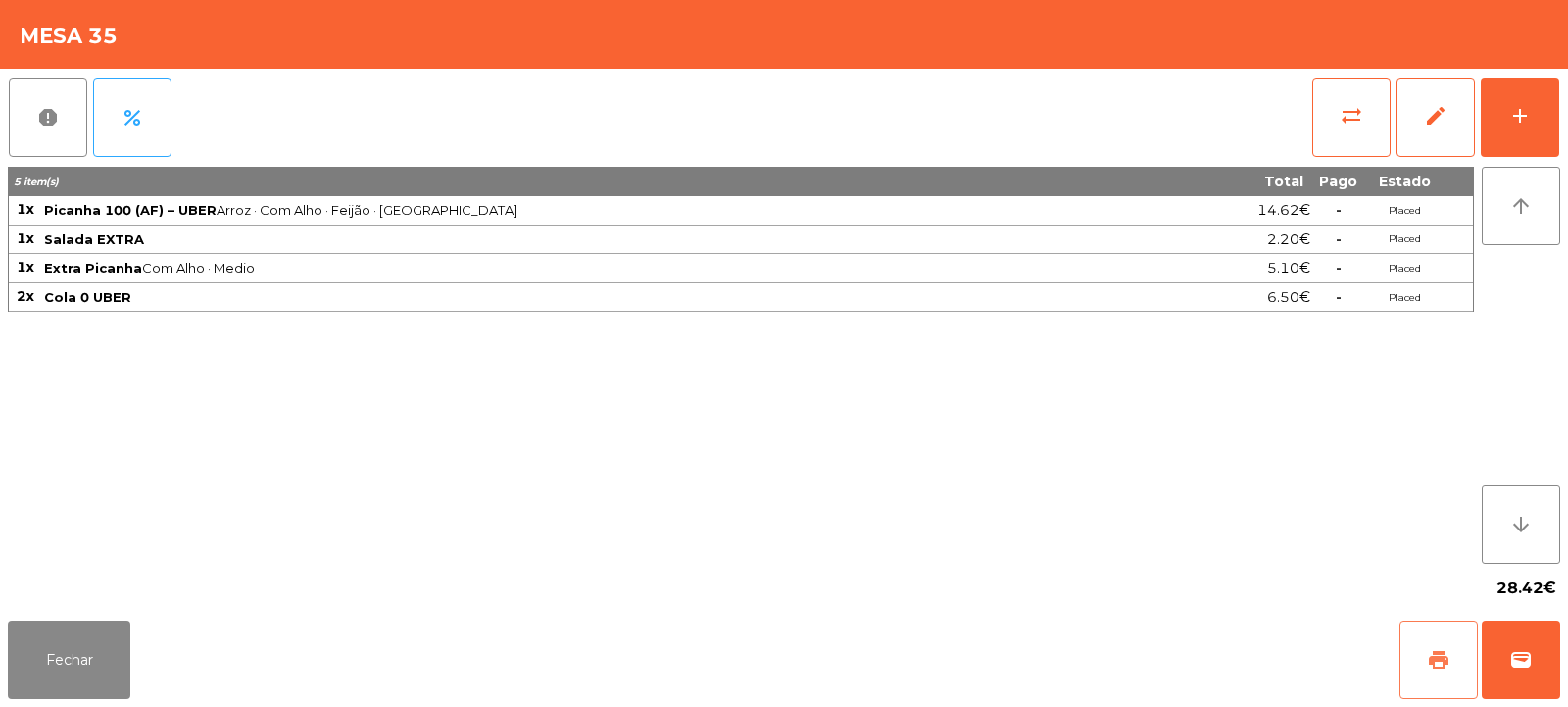
click at [1438, 634] on button "print" at bounding box center [1438, 659] width 79 height 79
click at [1522, 665] on span "wallet" at bounding box center [1521, 660] width 24 height 24
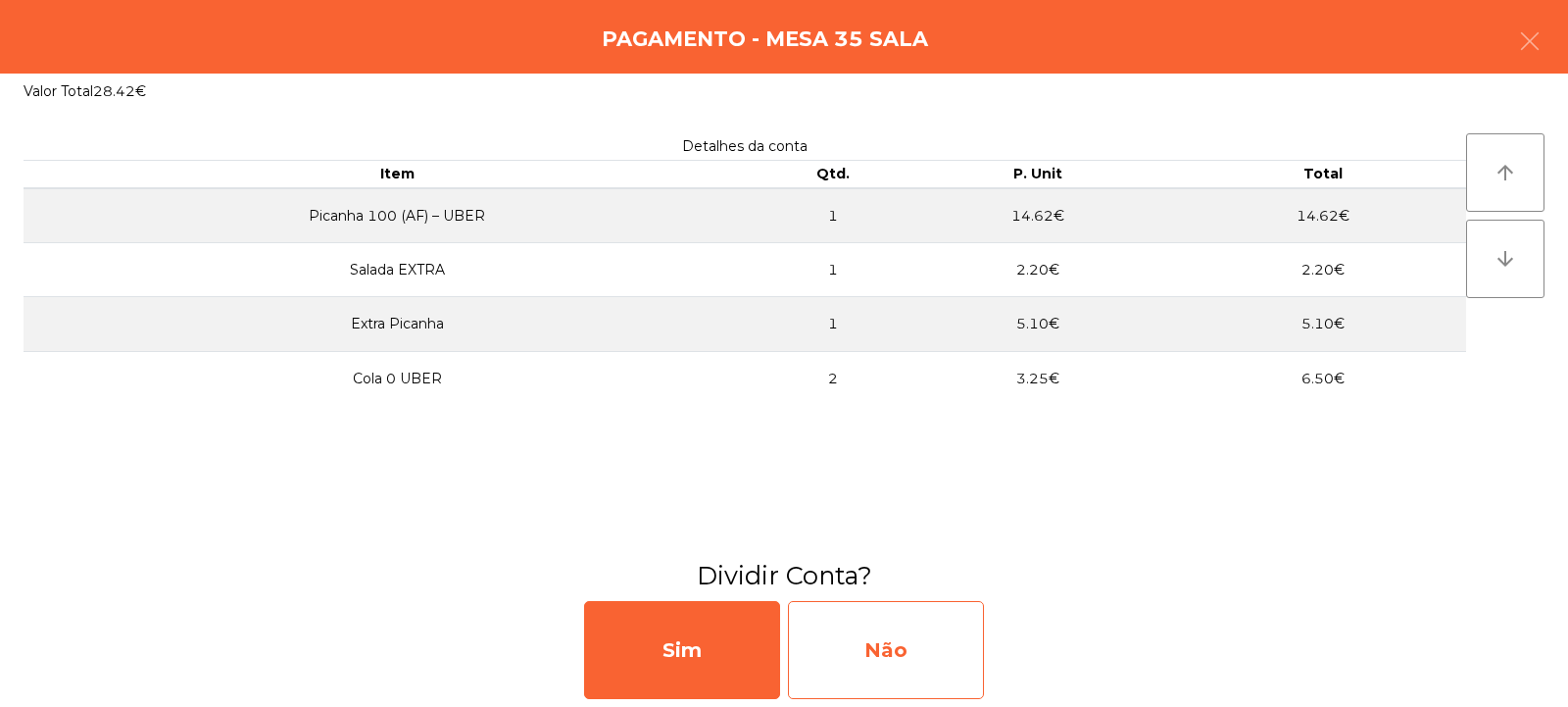
click at [900, 641] on div "Não" at bounding box center [886, 650] width 196 height 98
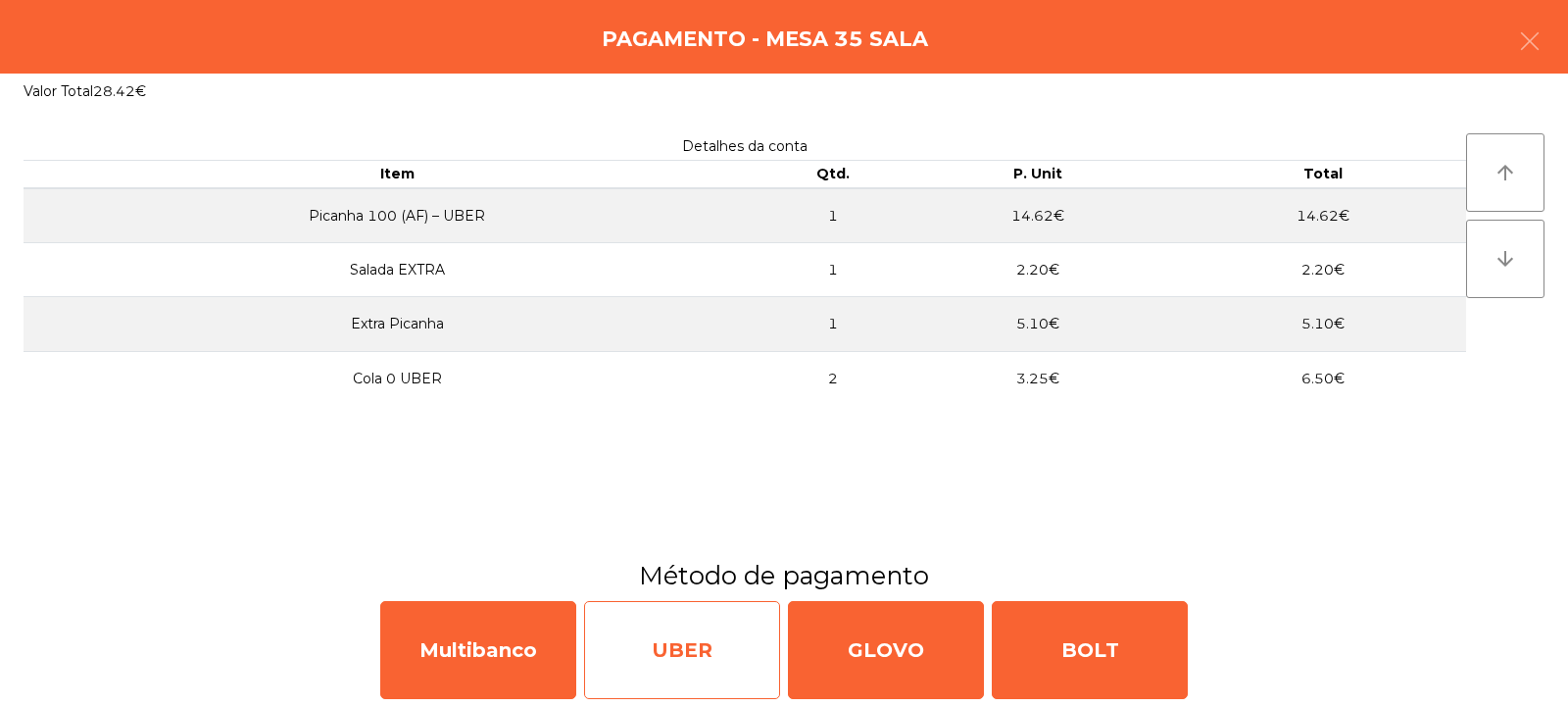
click at [711, 658] on div "UBER" at bounding box center [682, 650] width 196 height 98
select select "**"
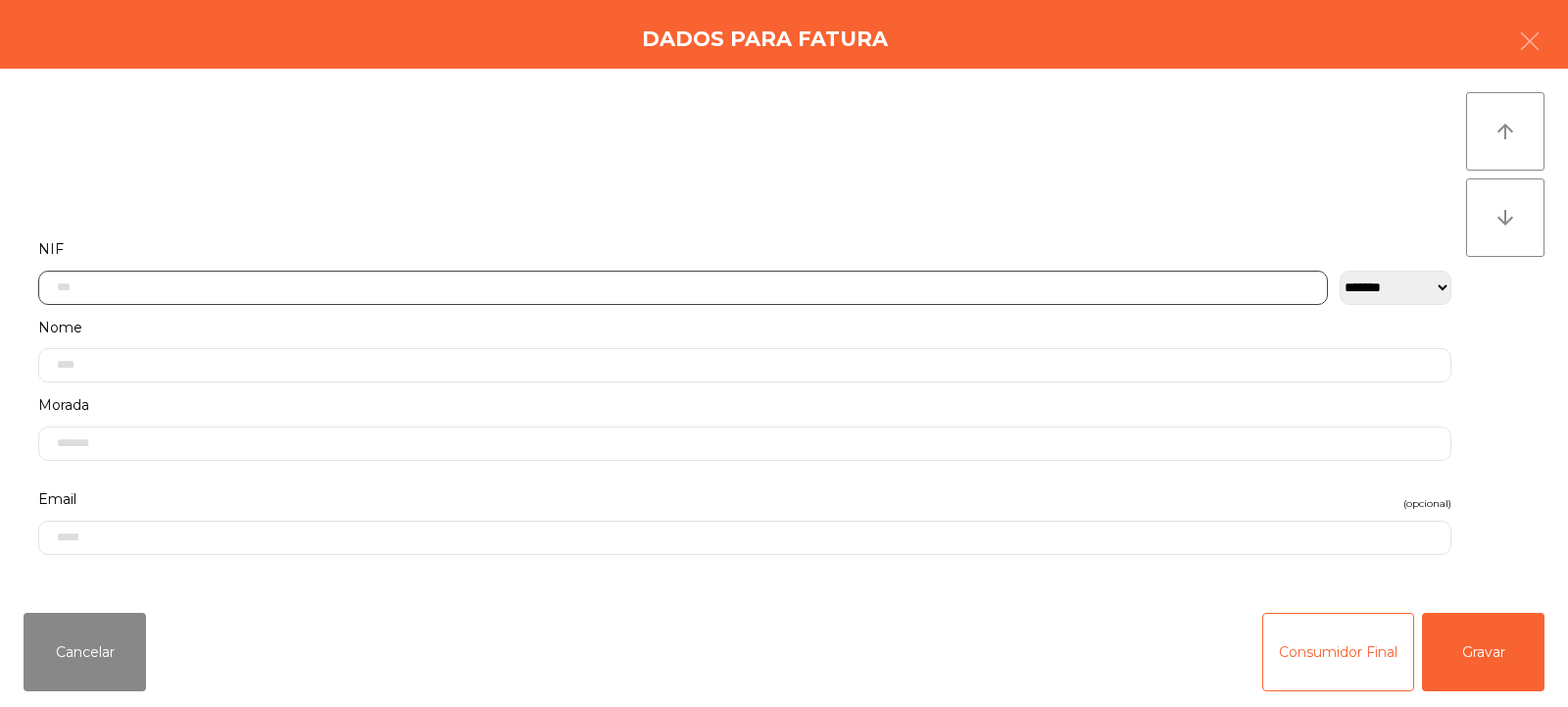
click at [678, 284] on input "text" at bounding box center [682, 288] width 1289 height 34
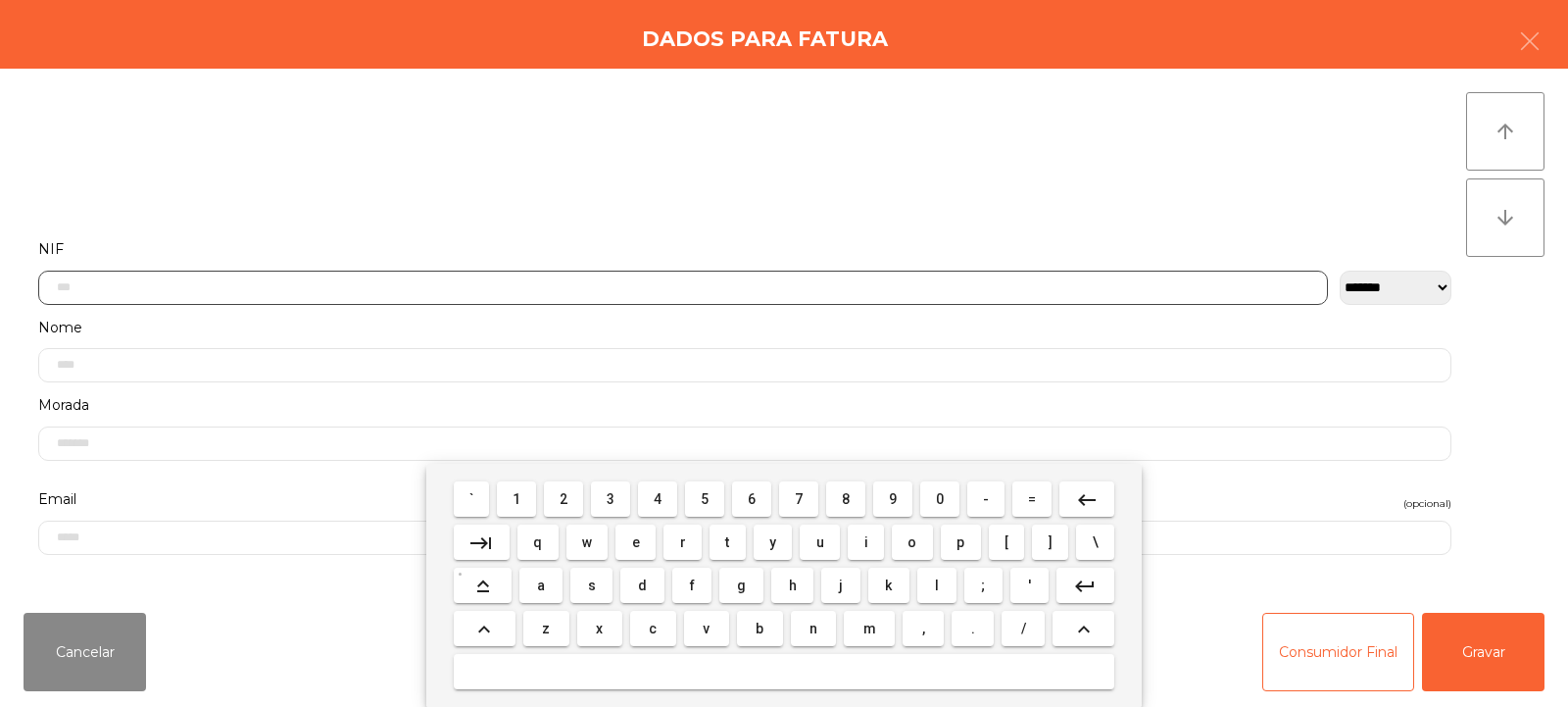
scroll to position [143, 0]
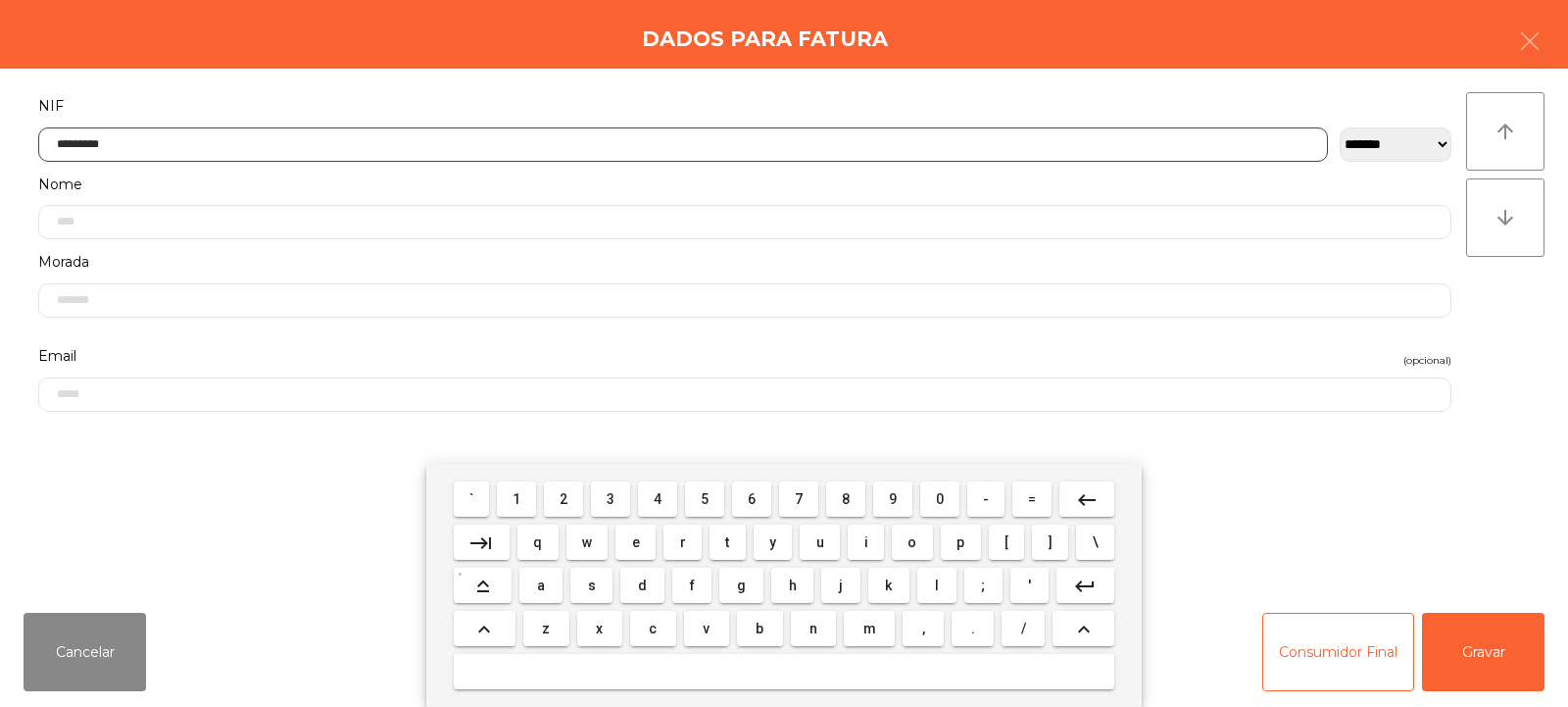
type input "*********"
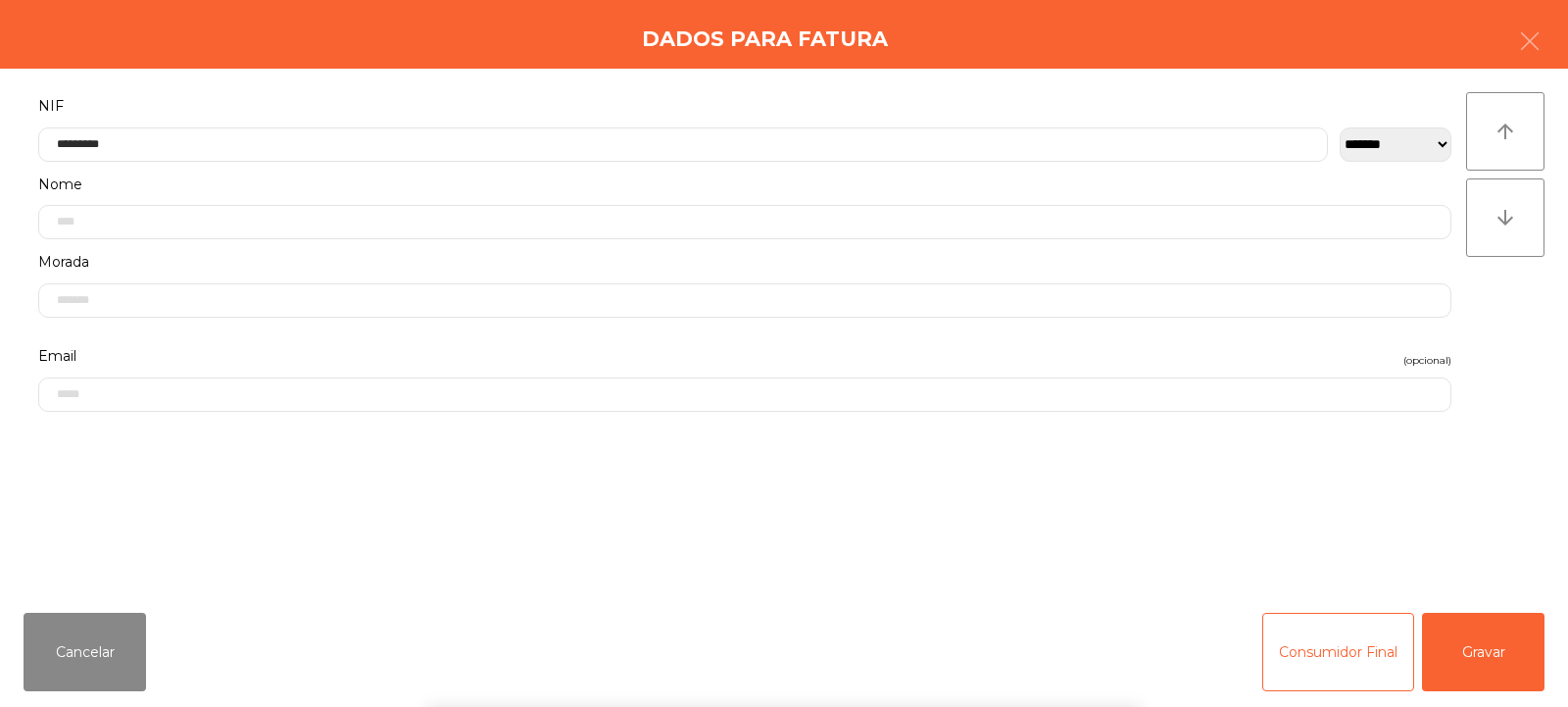
click at [1507, 282] on div "arrow_upward arrow_downward" at bounding box center [1505, 333] width 79 height 481
click at [1473, 653] on button "Gravar" at bounding box center [1483, 651] width 123 height 79
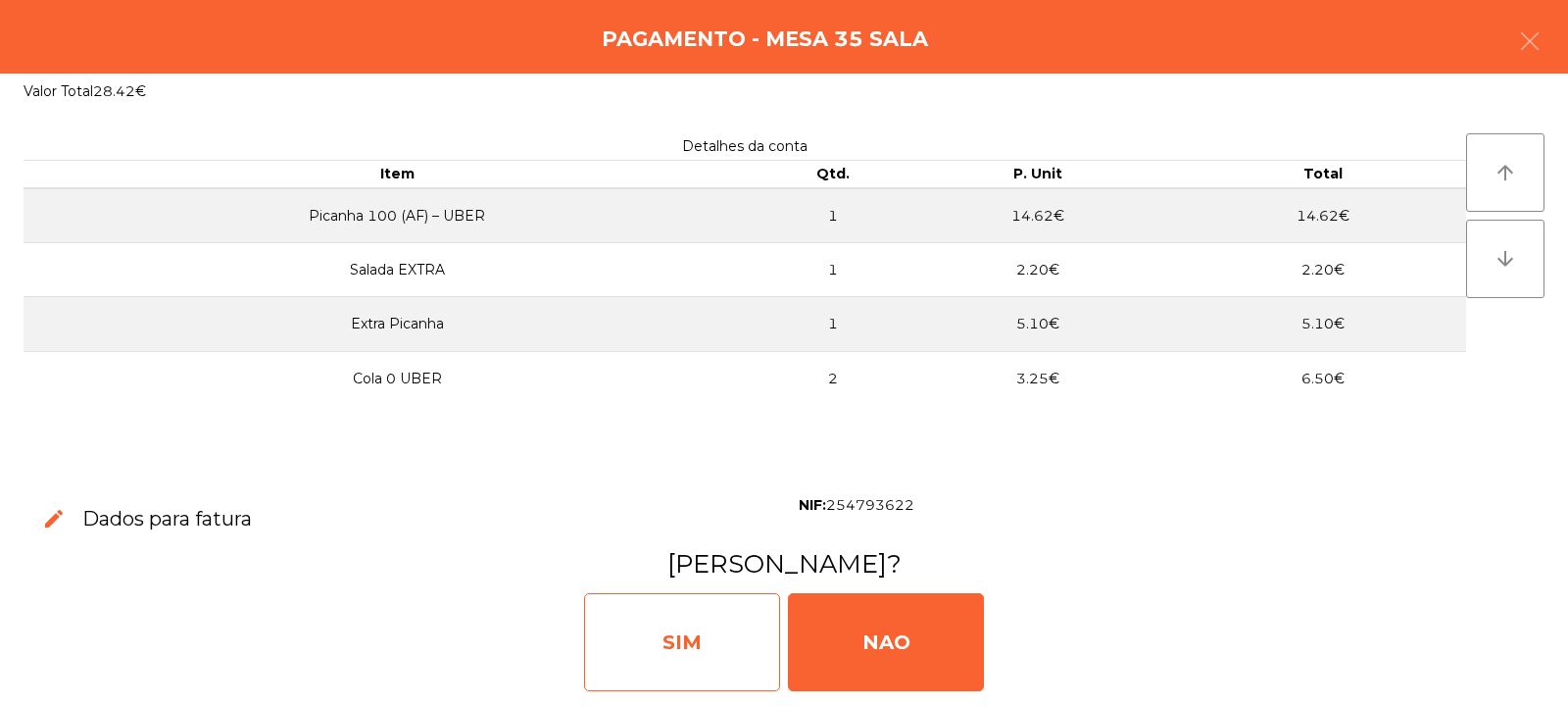
click at [700, 624] on div "SIM" at bounding box center [682, 642] width 196 height 98
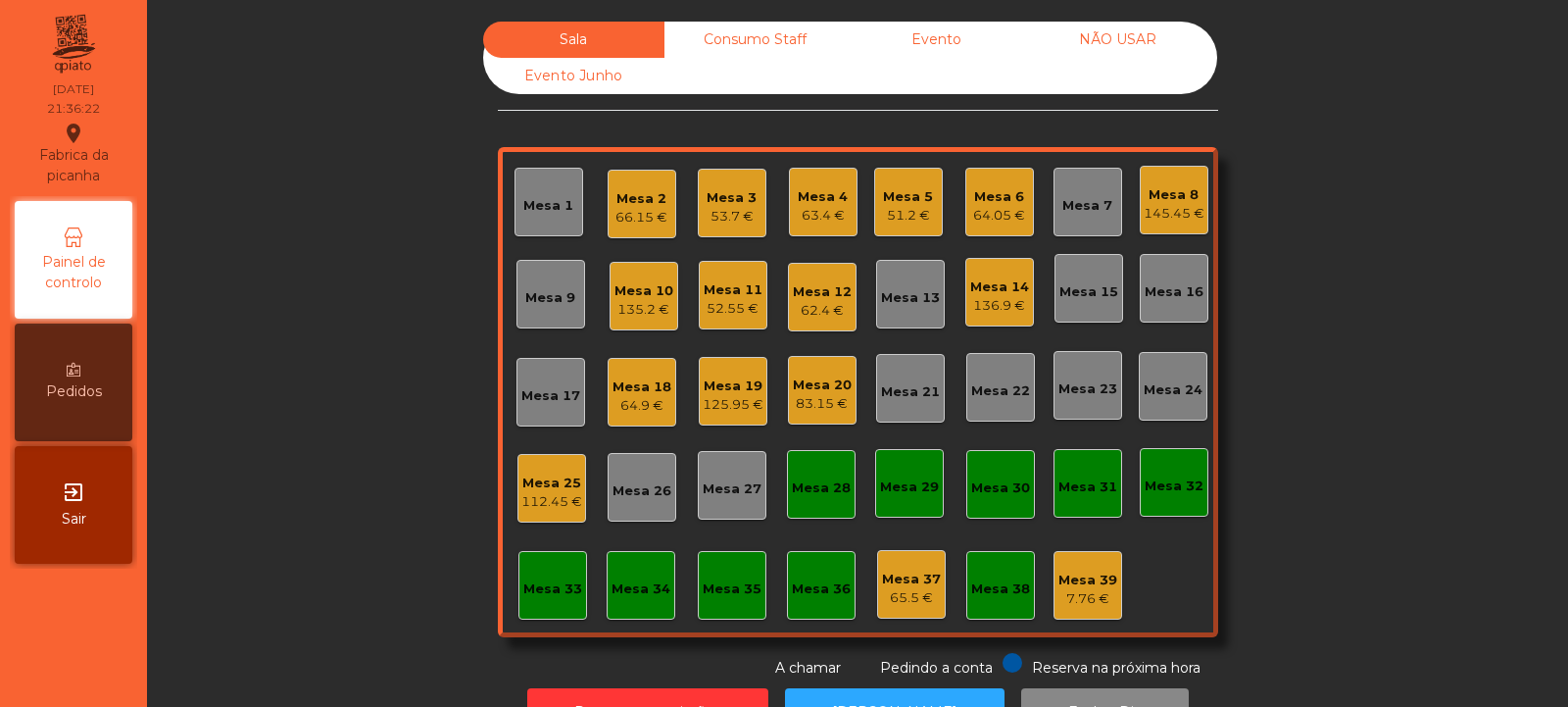
click at [636, 292] on div "Mesa 10" at bounding box center [643, 292] width 59 height 20
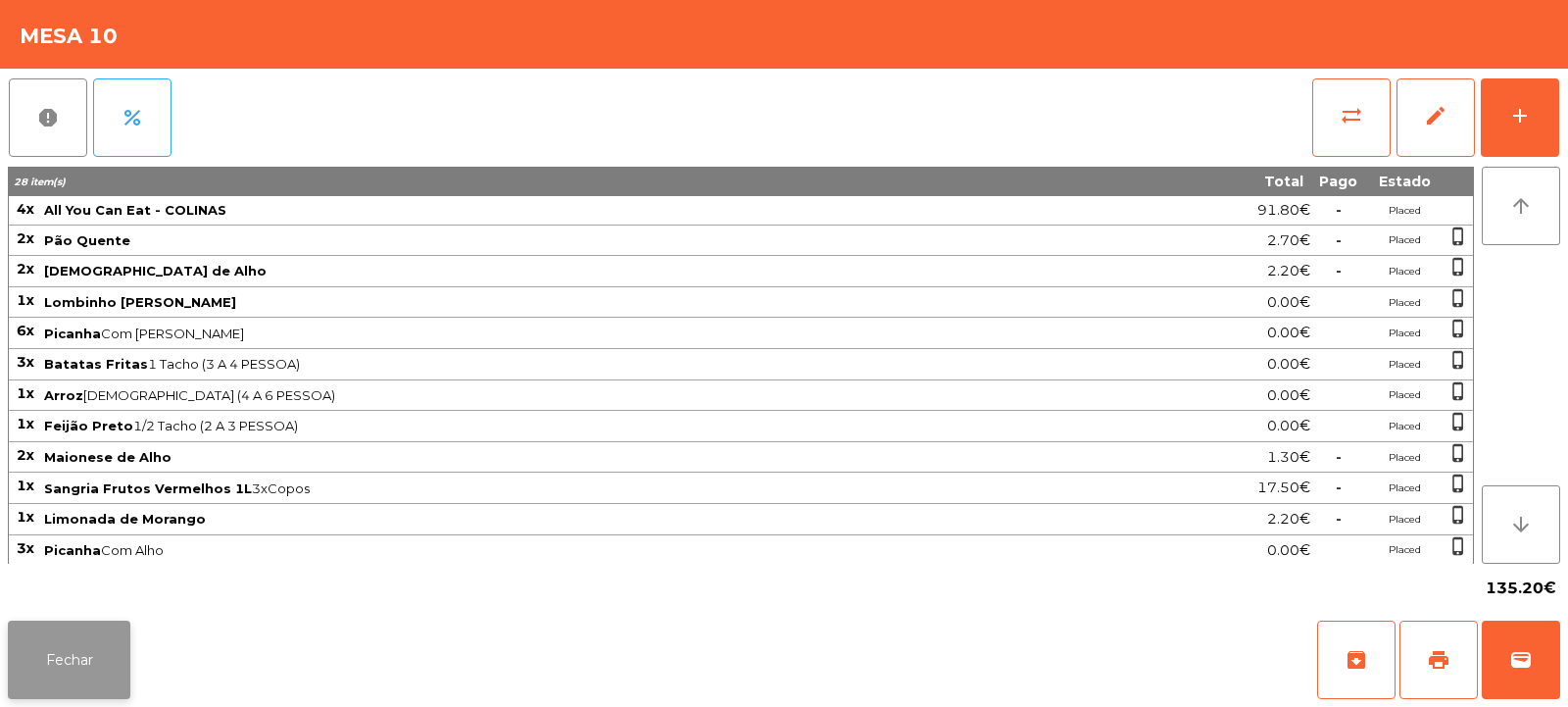
click at [104, 661] on button "Fechar" at bounding box center [69, 659] width 123 height 79
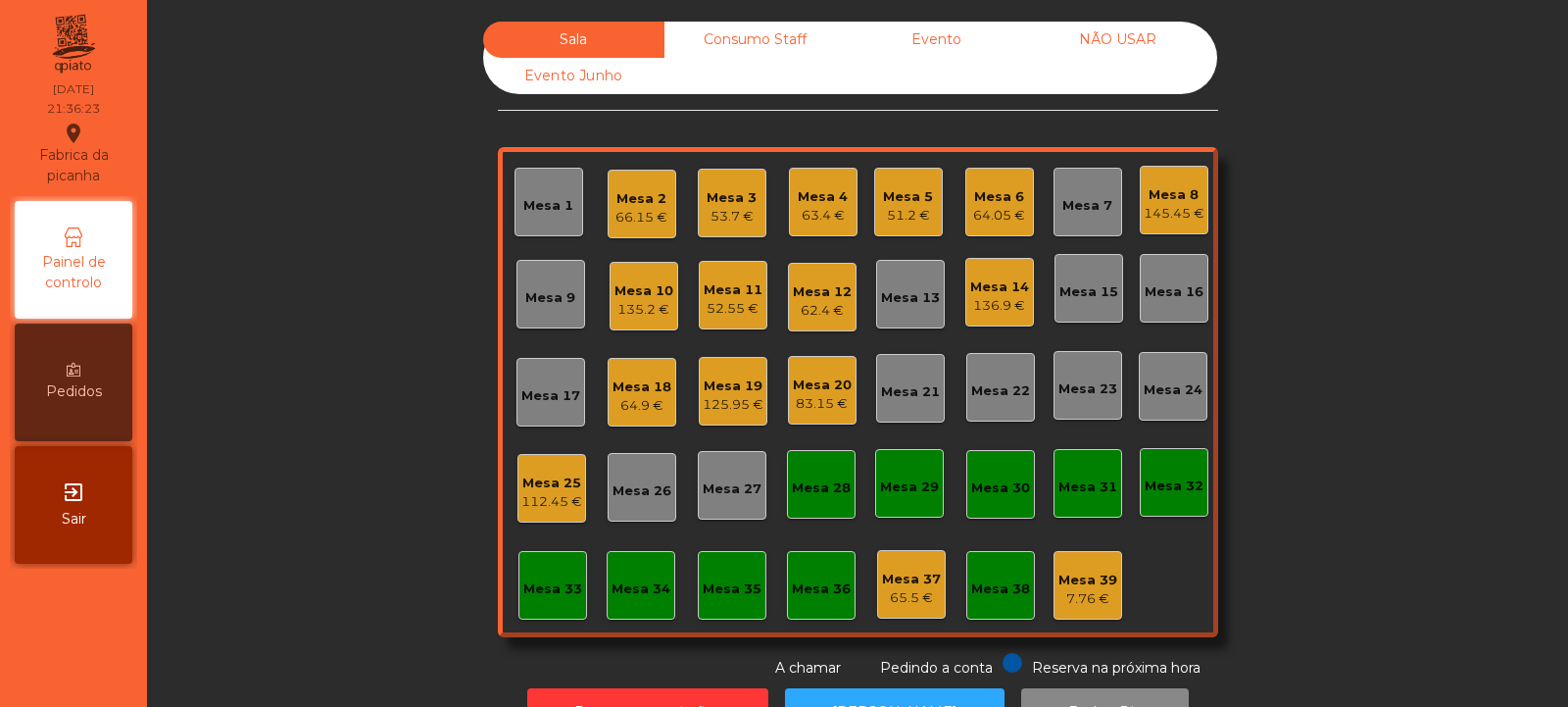
click at [730, 290] on div "Mesa 11" at bounding box center [733, 291] width 59 height 20
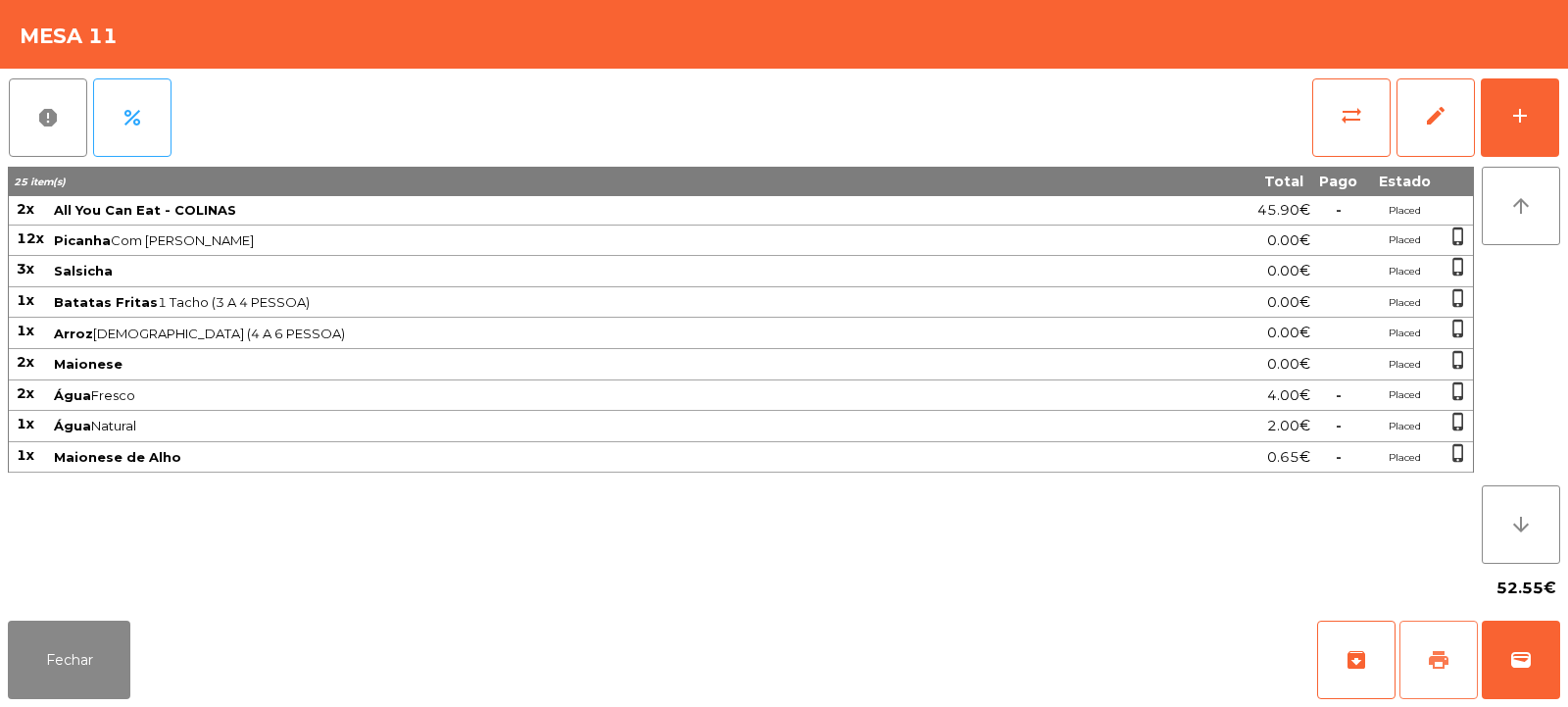
click at [1447, 652] on span "print" at bounding box center [1439, 660] width 24 height 24
click at [94, 662] on button "Fechar" at bounding box center [69, 659] width 123 height 79
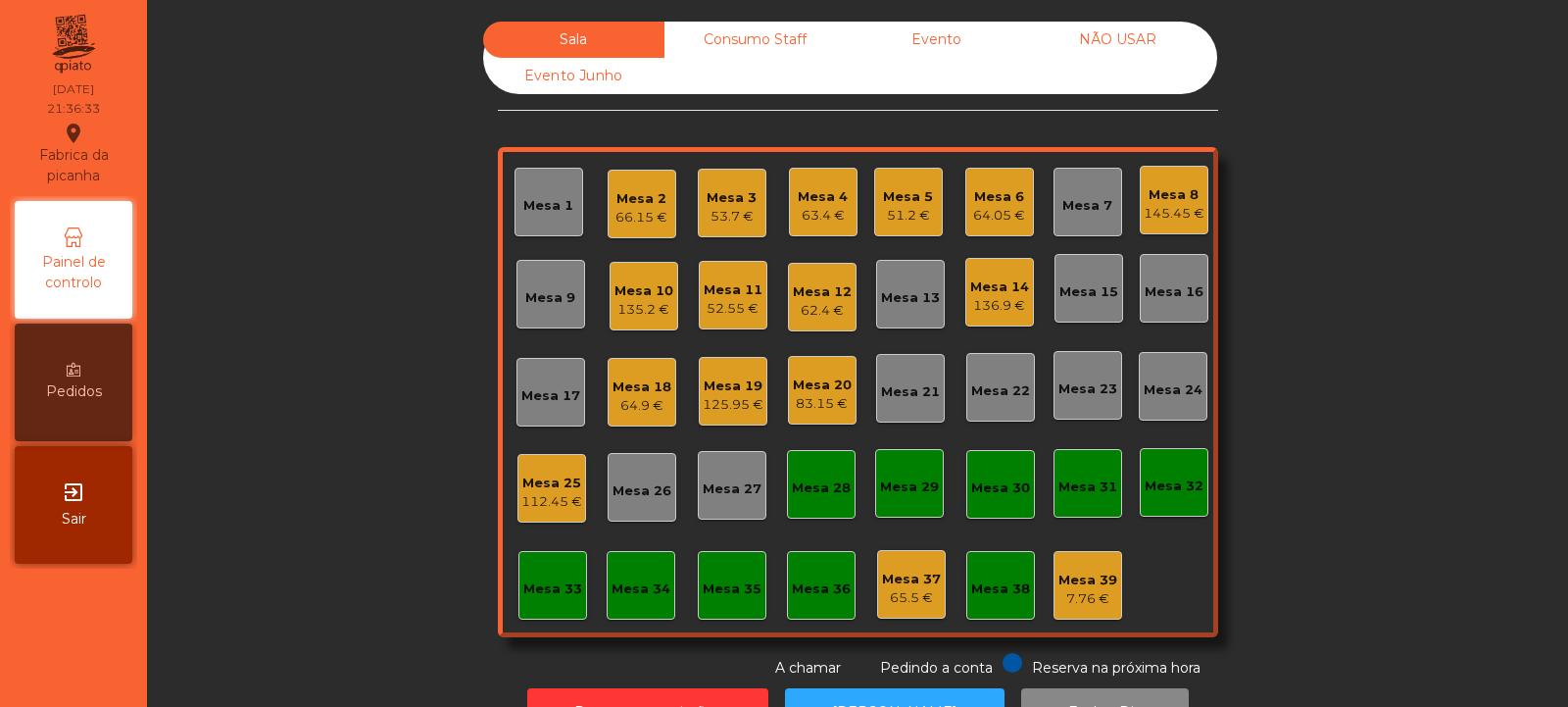
click at [704, 306] on div "52.55 €" at bounding box center [733, 309] width 59 height 20
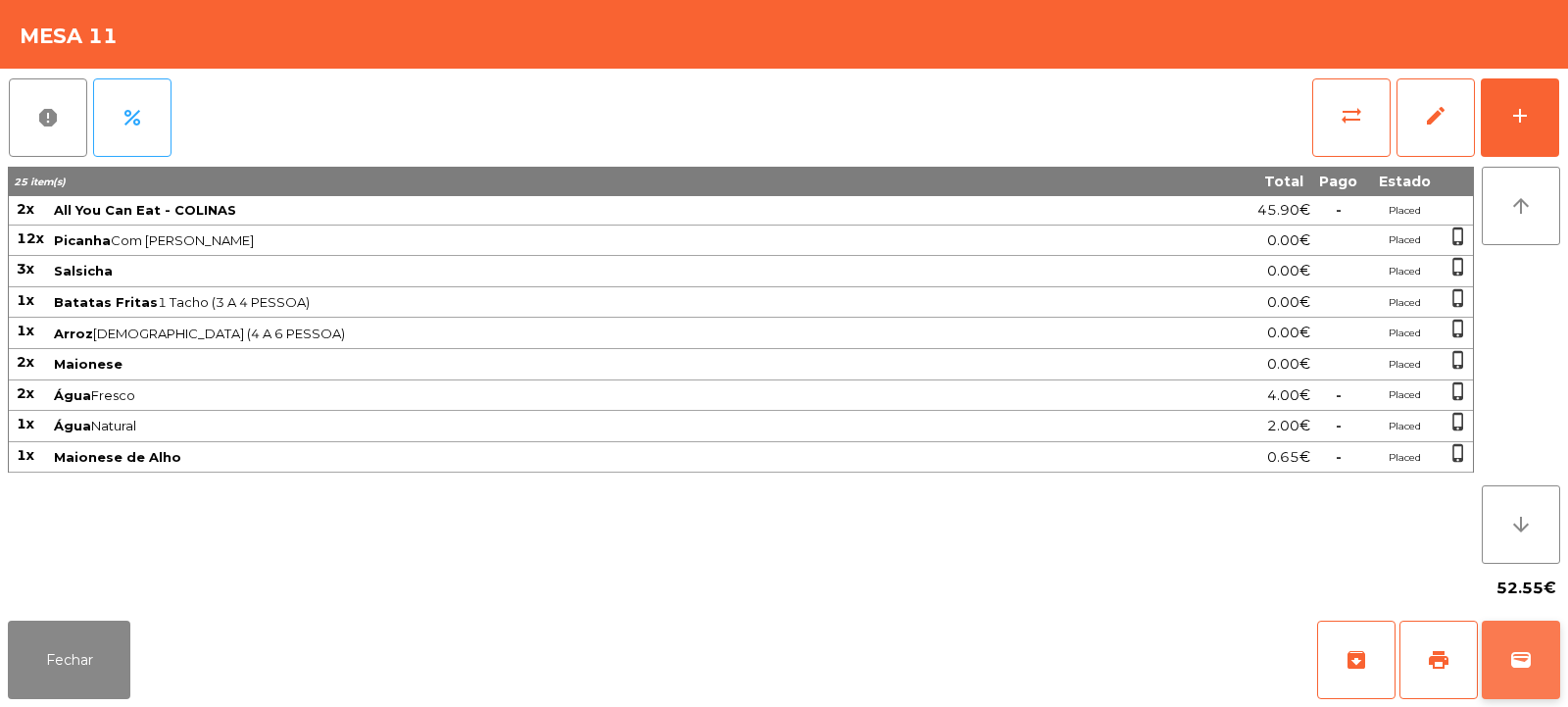
click at [1536, 670] on button "wallet" at bounding box center [1521, 659] width 79 height 79
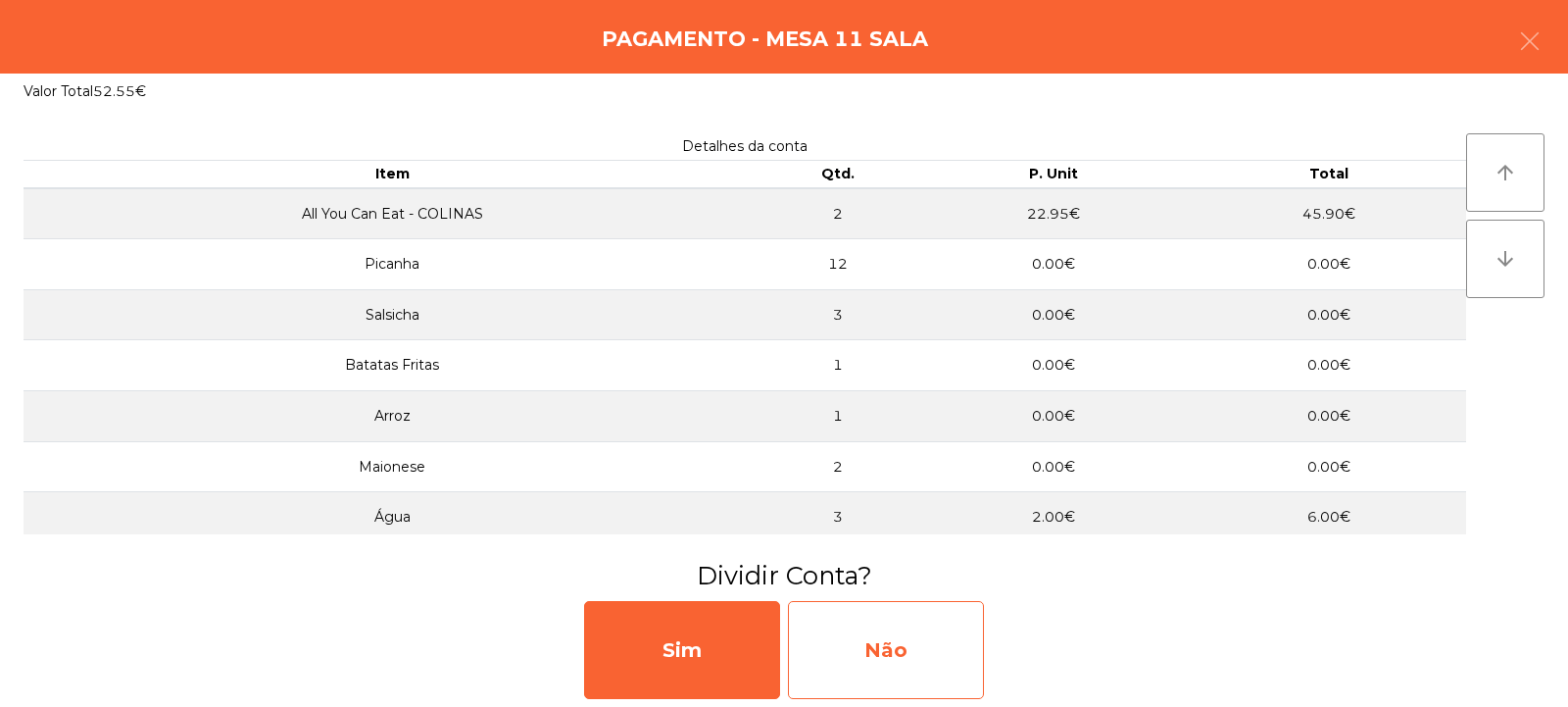
click at [925, 647] on div "Não" at bounding box center [886, 650] width 196 height 98
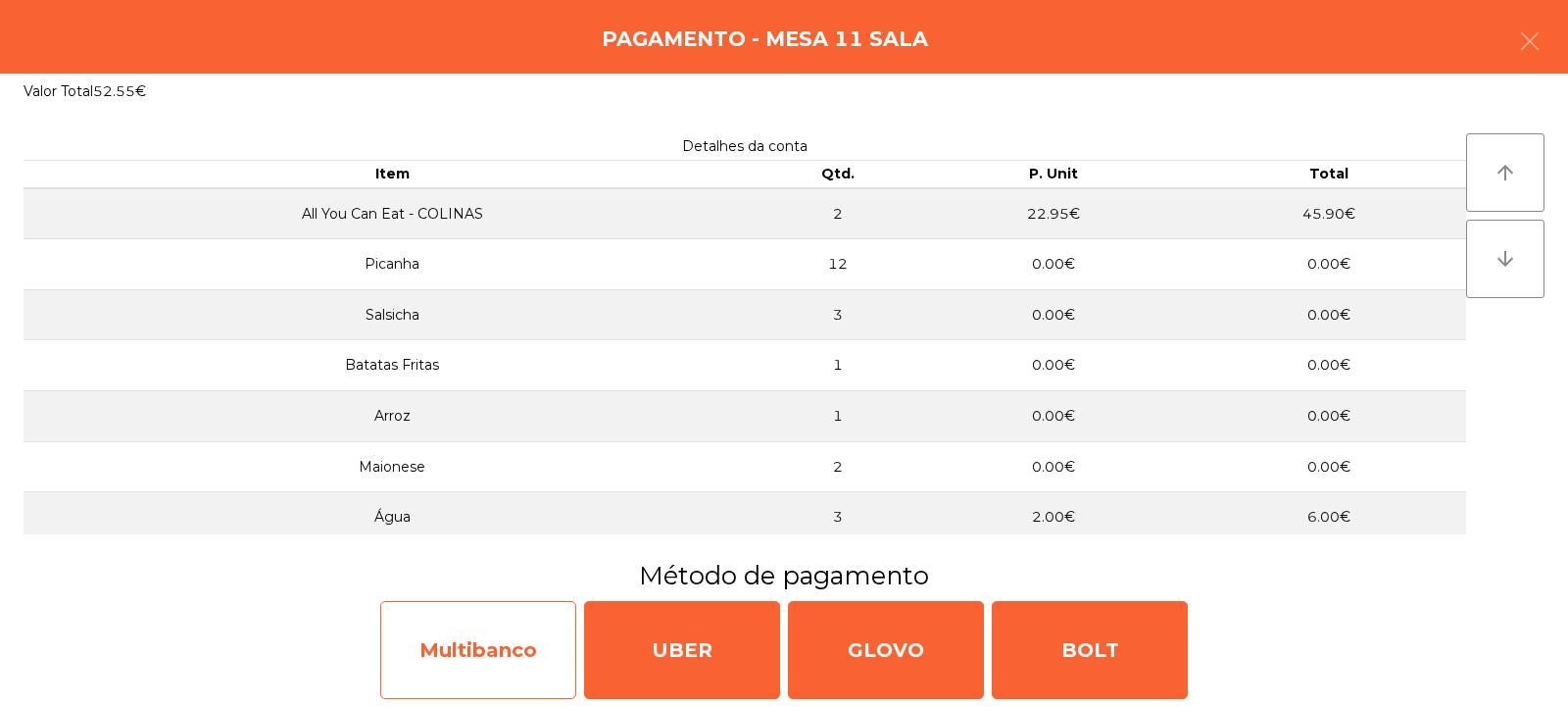
click at [505, 631] on div "Multibanco" at bounding box center [478, 650] width 196 height 98
select select "**"
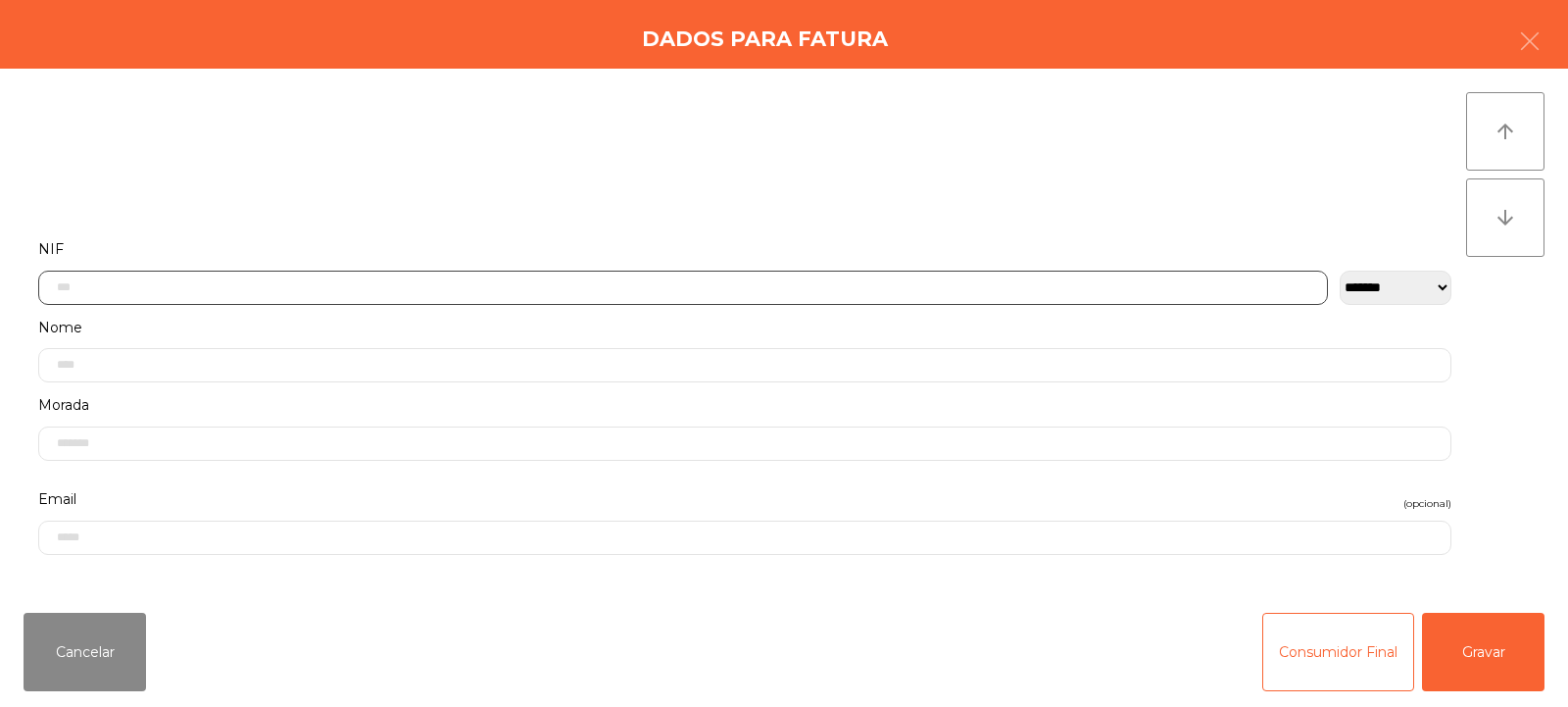
click at [650, 282] on input "text" at bounding box center [682, 288] width 1289 height 34
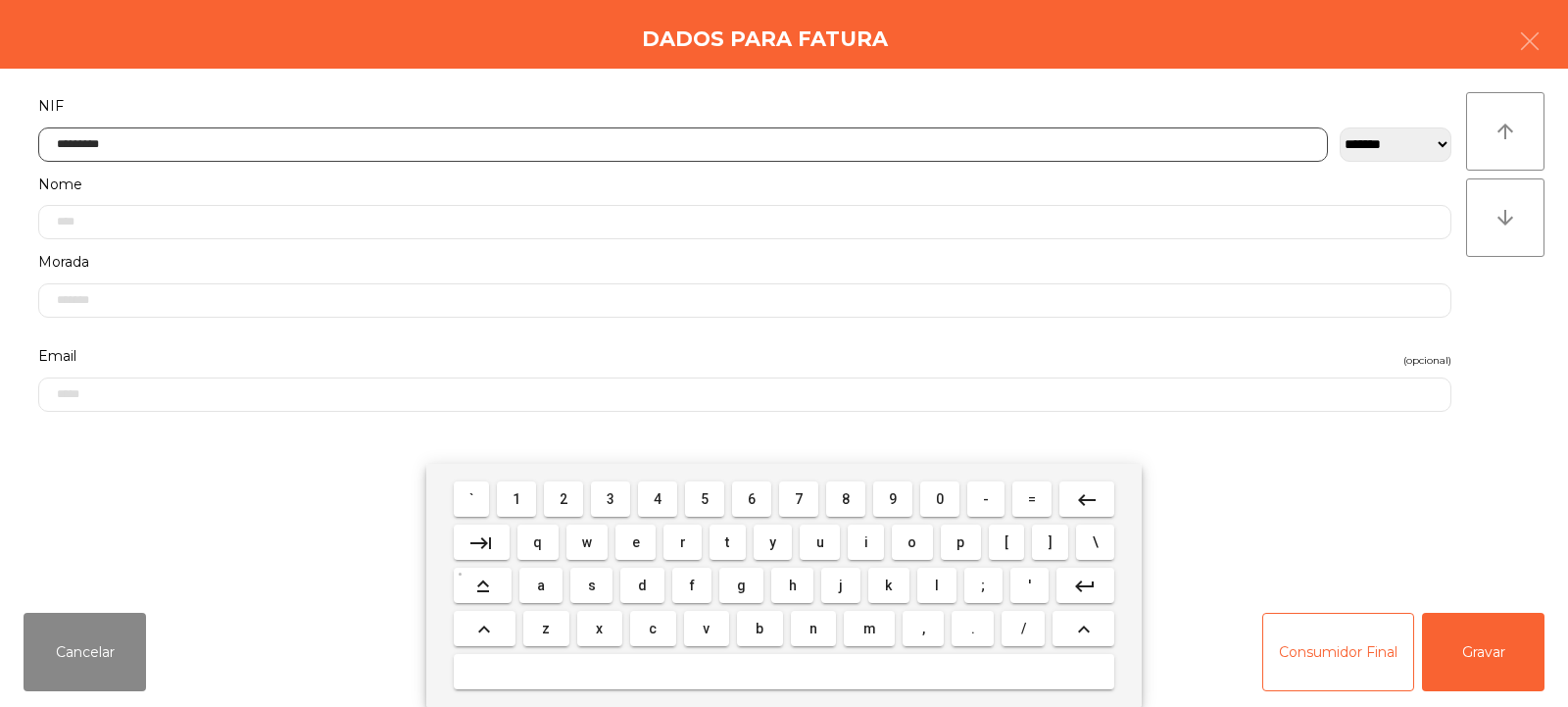
type input "*********"
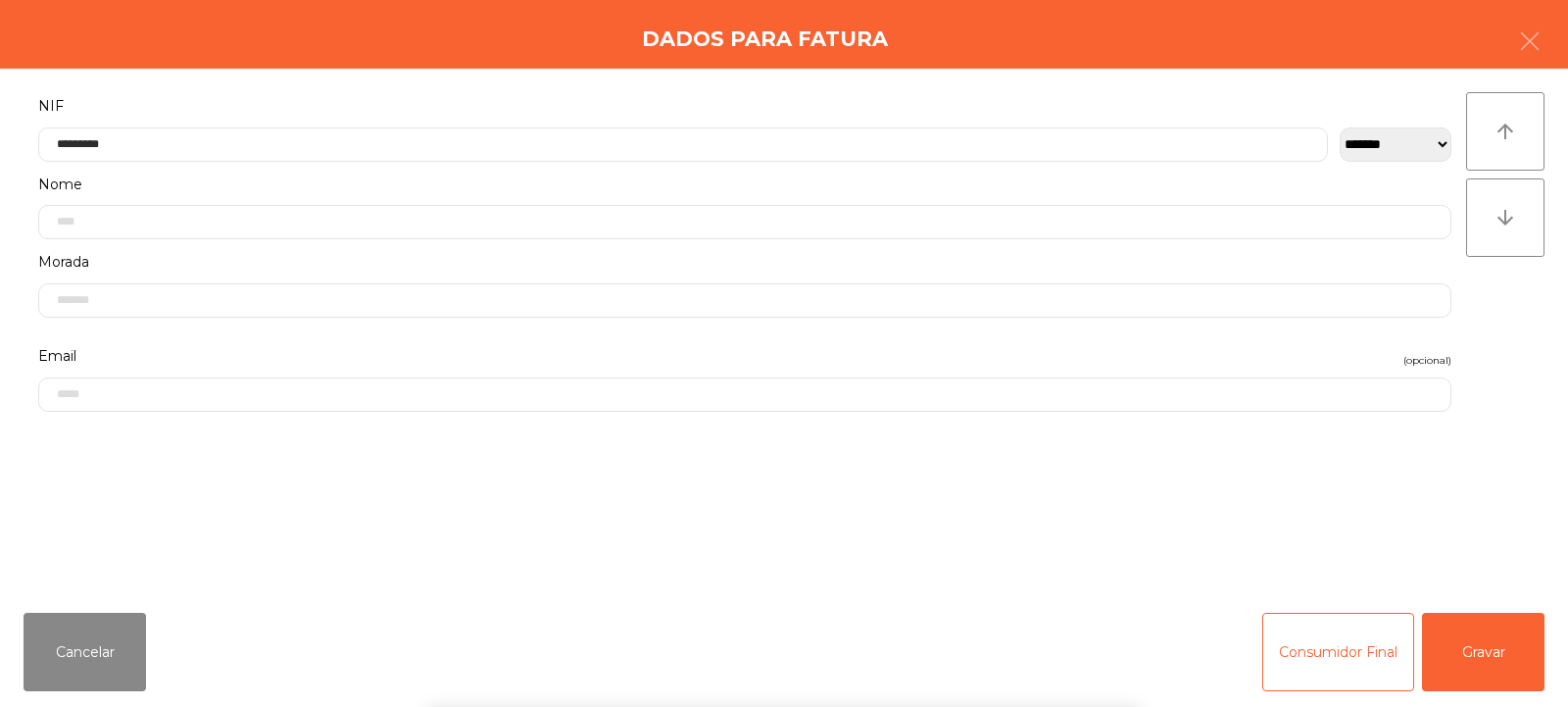
click at [1457, 674] on div "` 1 2 3 4 5 6 7 8 9 0 - = keyboard_backspace keyboard_tab q w e r t y u i o p […" at bounding box center [784, 584] width 1568 height 243
click at [1458, 660] on div "` 1 2 3 4 5 6 7 8 9 0 - = keyboard_backspace keyboard_tab q w e r t y u i o p […" at bounding box center [784, 584] width 1568 height 243
click at [1444, 663] on button "Gravar" at bounding box center [1483, 651] width 123 height 79
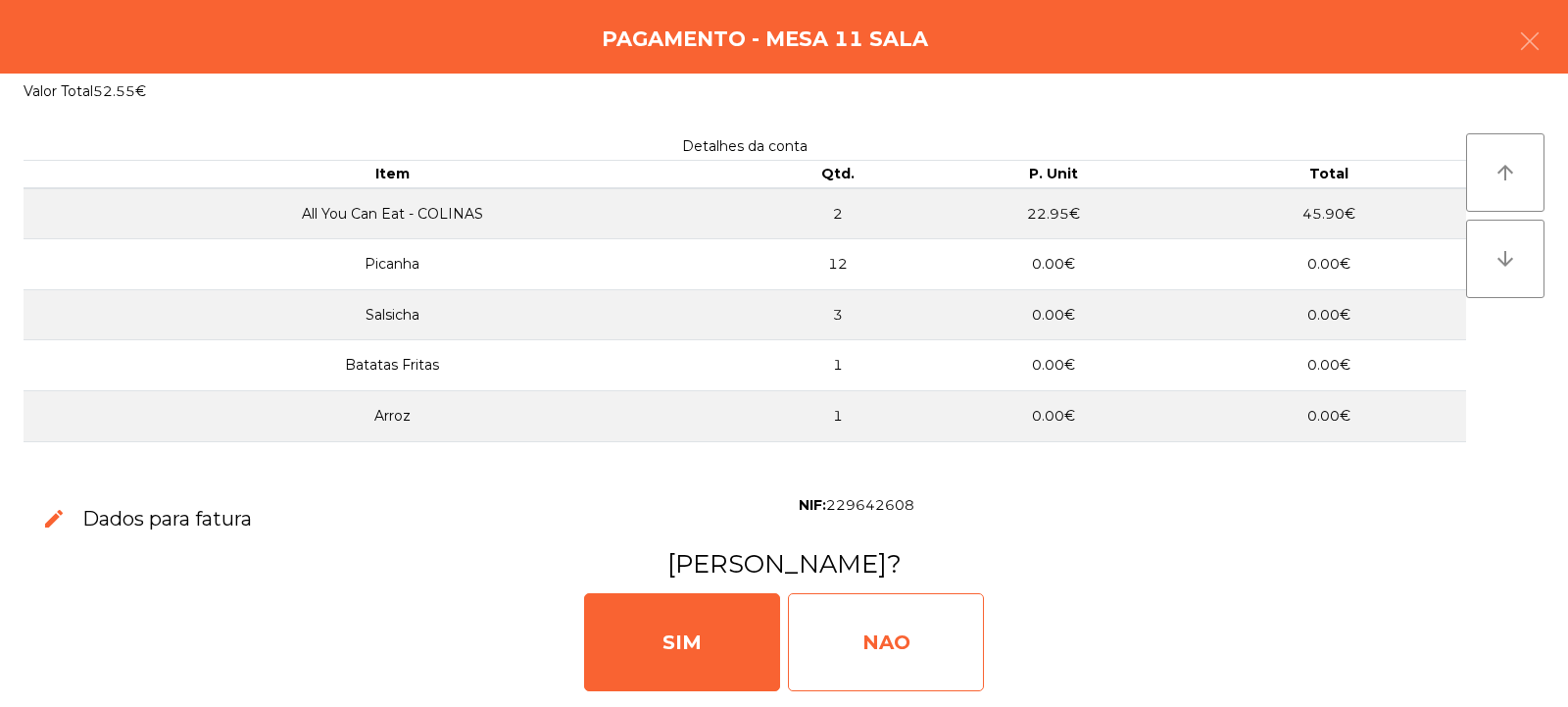
click at [907, 650] on div "NAO" at bounding box center [886, 642] width 196 height 98
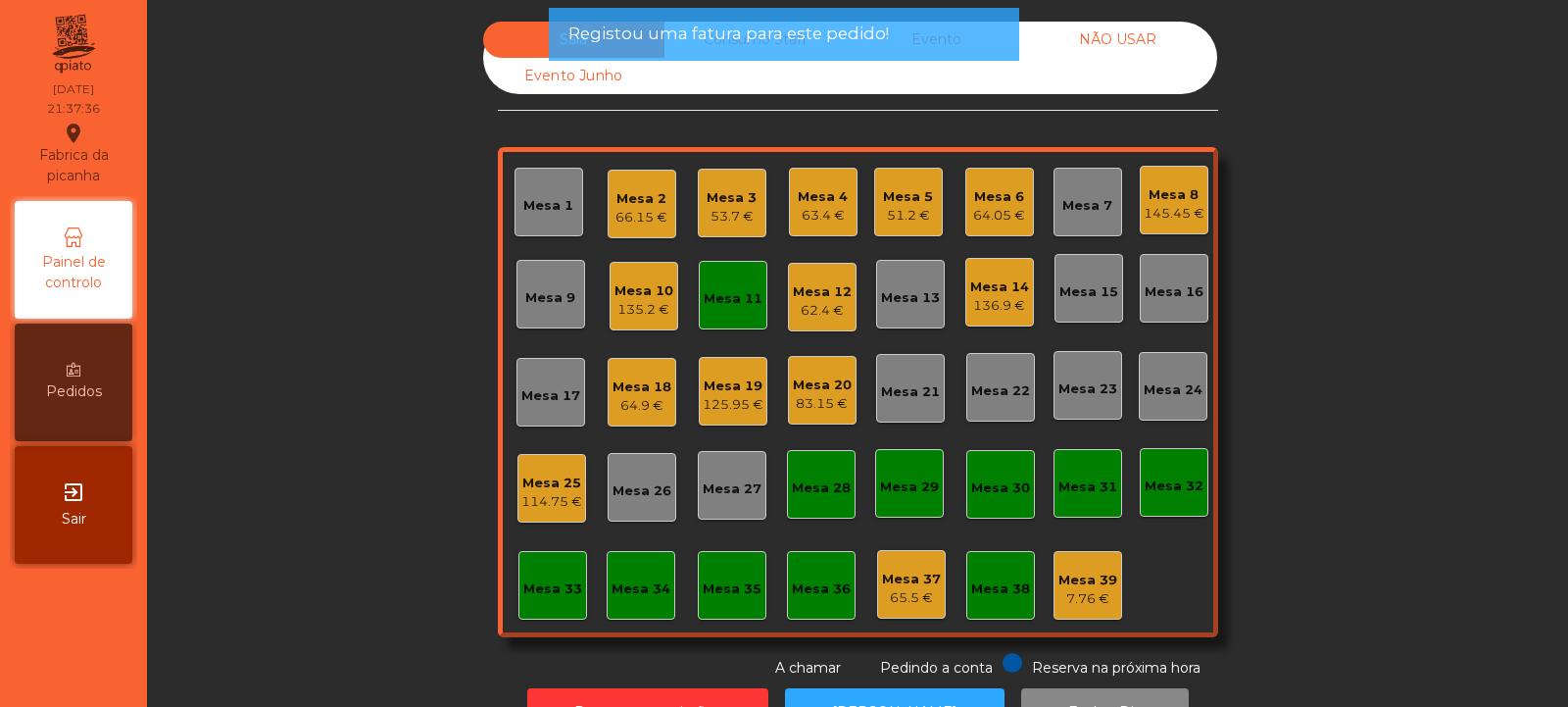
click at [723, 297] on div "Mesa 11" at bounding box center [733, 299] width 59 height 20
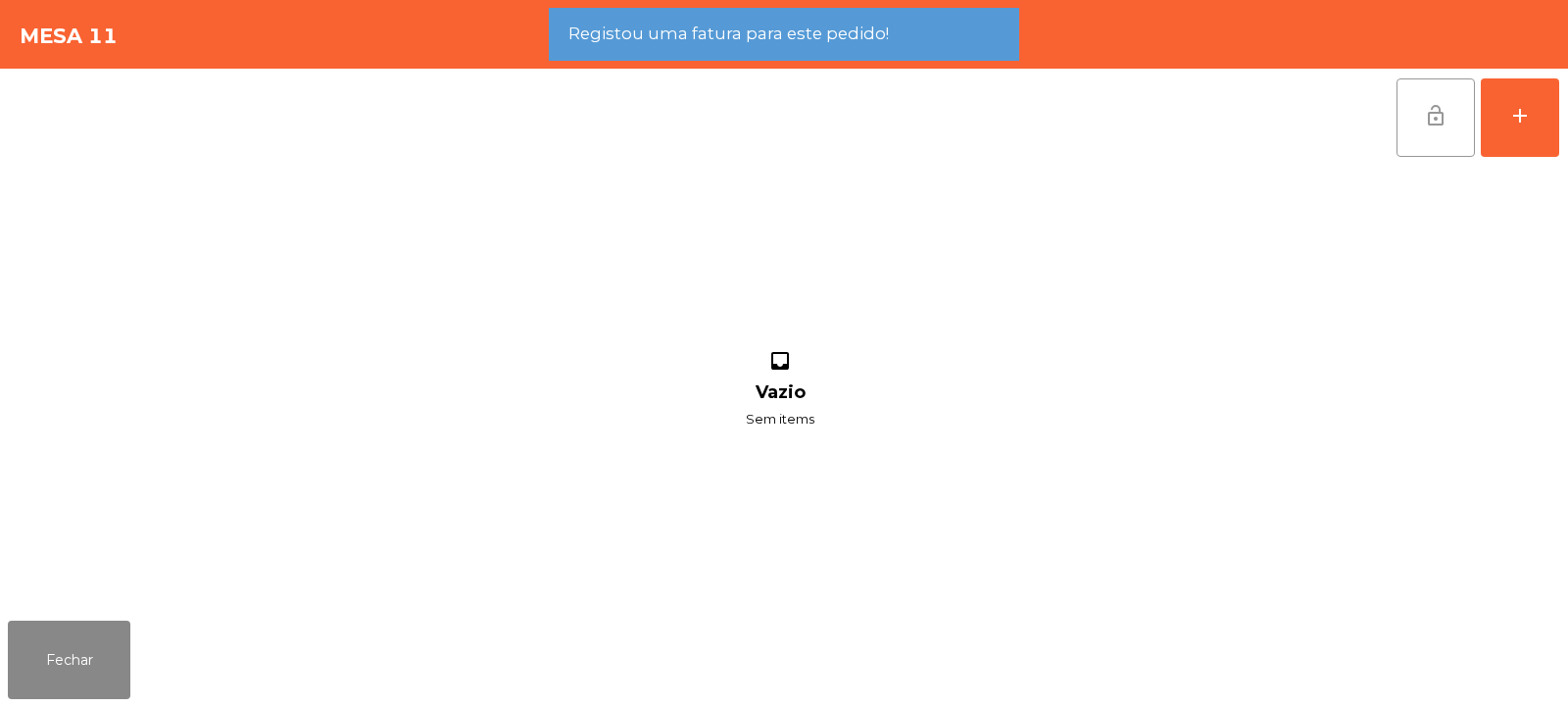
click at [1452, 126] on button "lock_open" at bounding box center [1435, 118] width 79 height 79
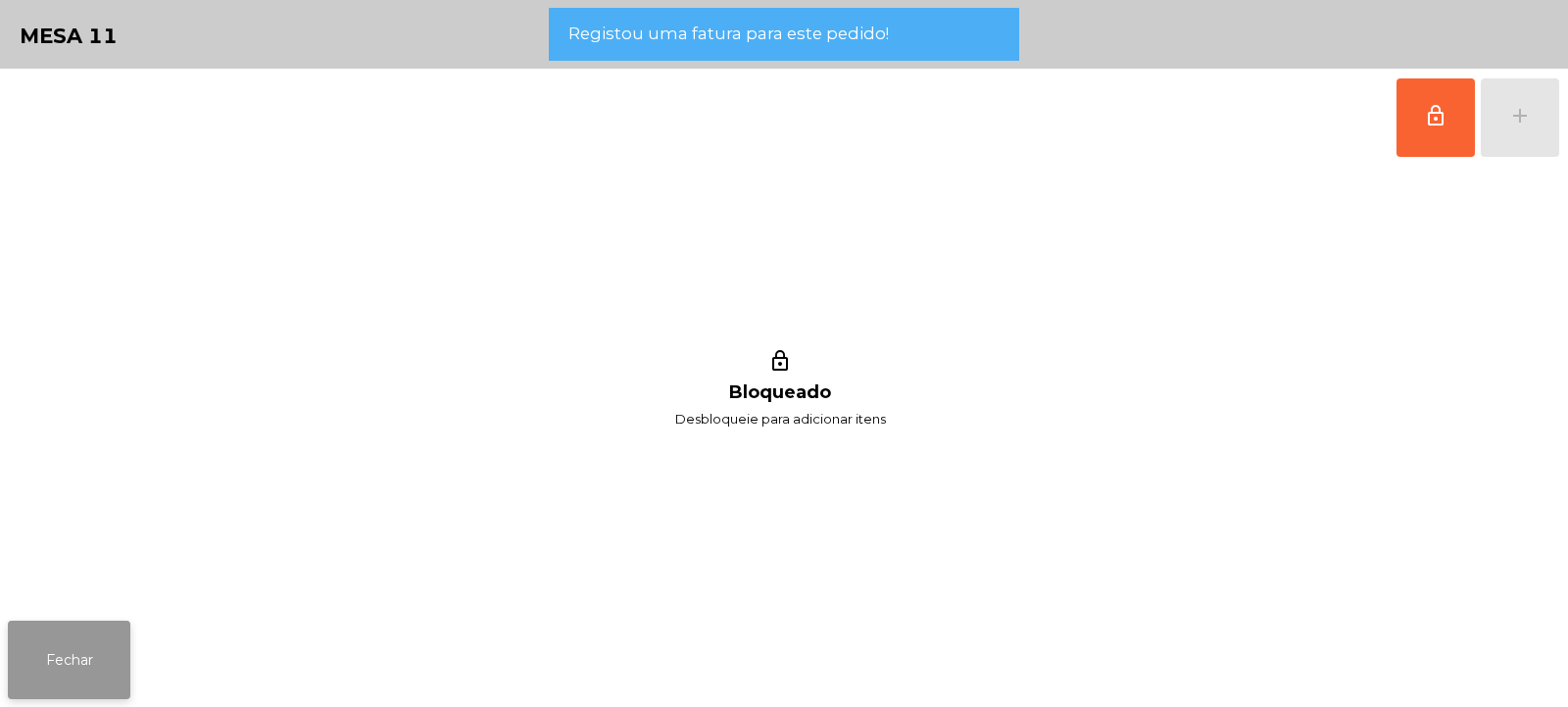
click at [43, 657] on button "Fechar" at bounding box center [69, 659] width 123 height 79
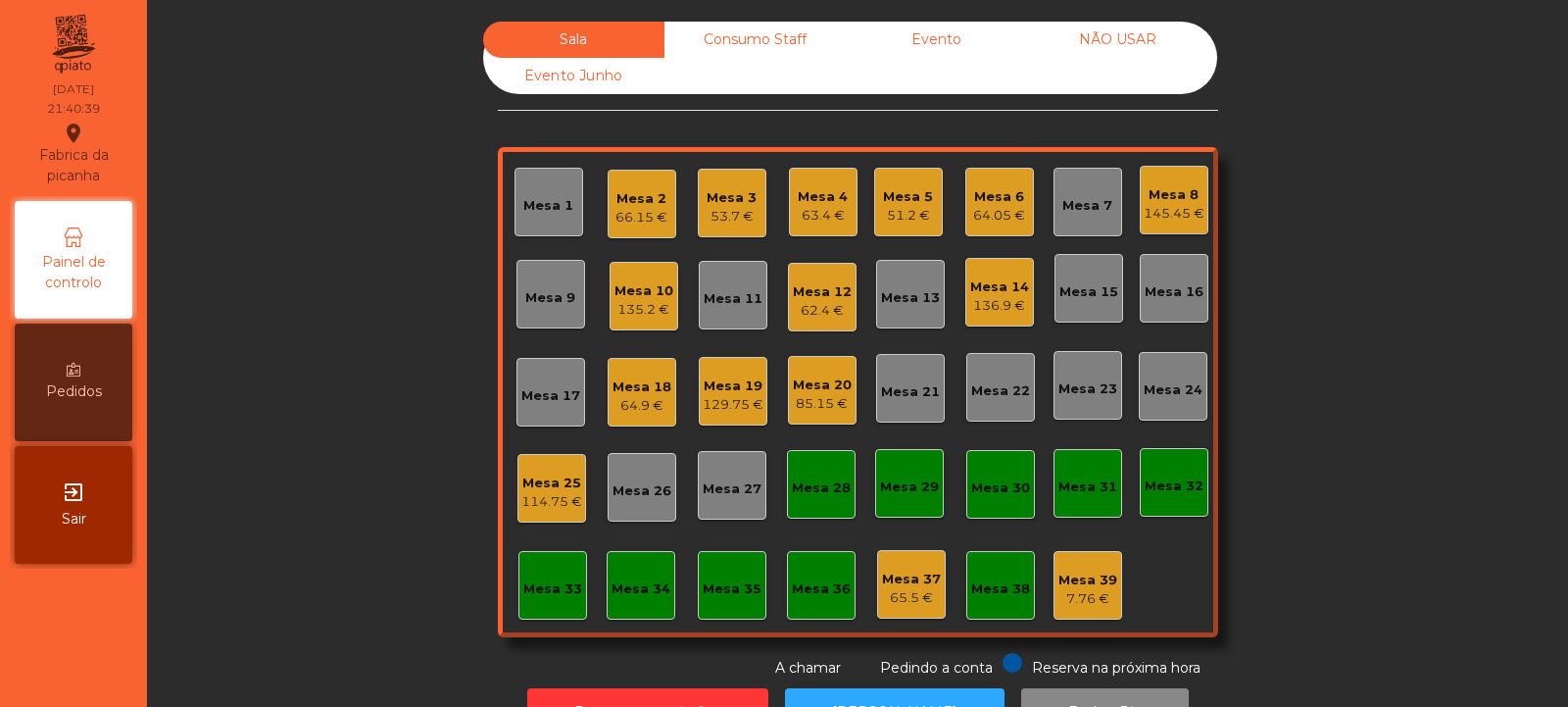
click at [745, 42] on div "Consumo Staff" at bounding box center [755, 40] width 182 height 36
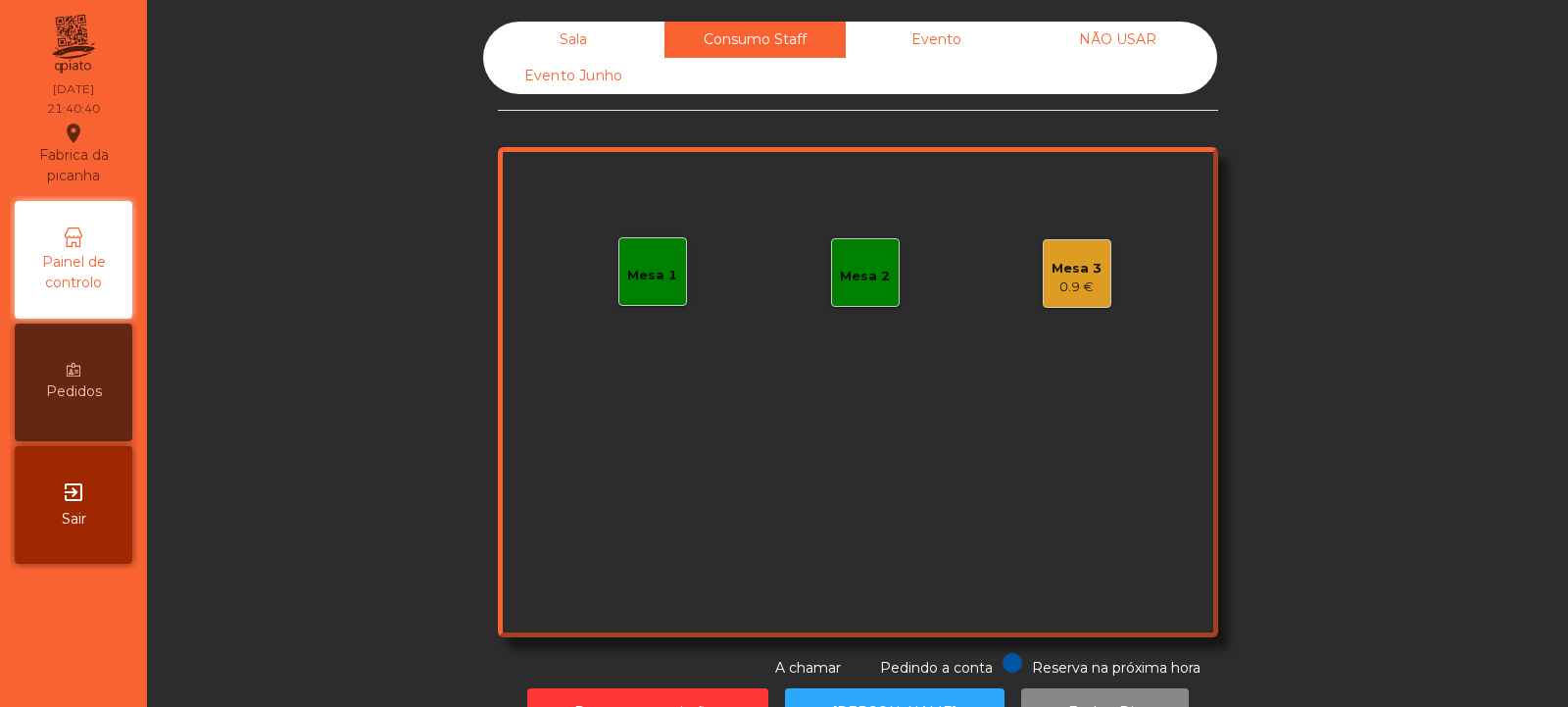
click at [632, 269] on div "Mesa 1" at bounding box center [652, 276] width 50 height 20
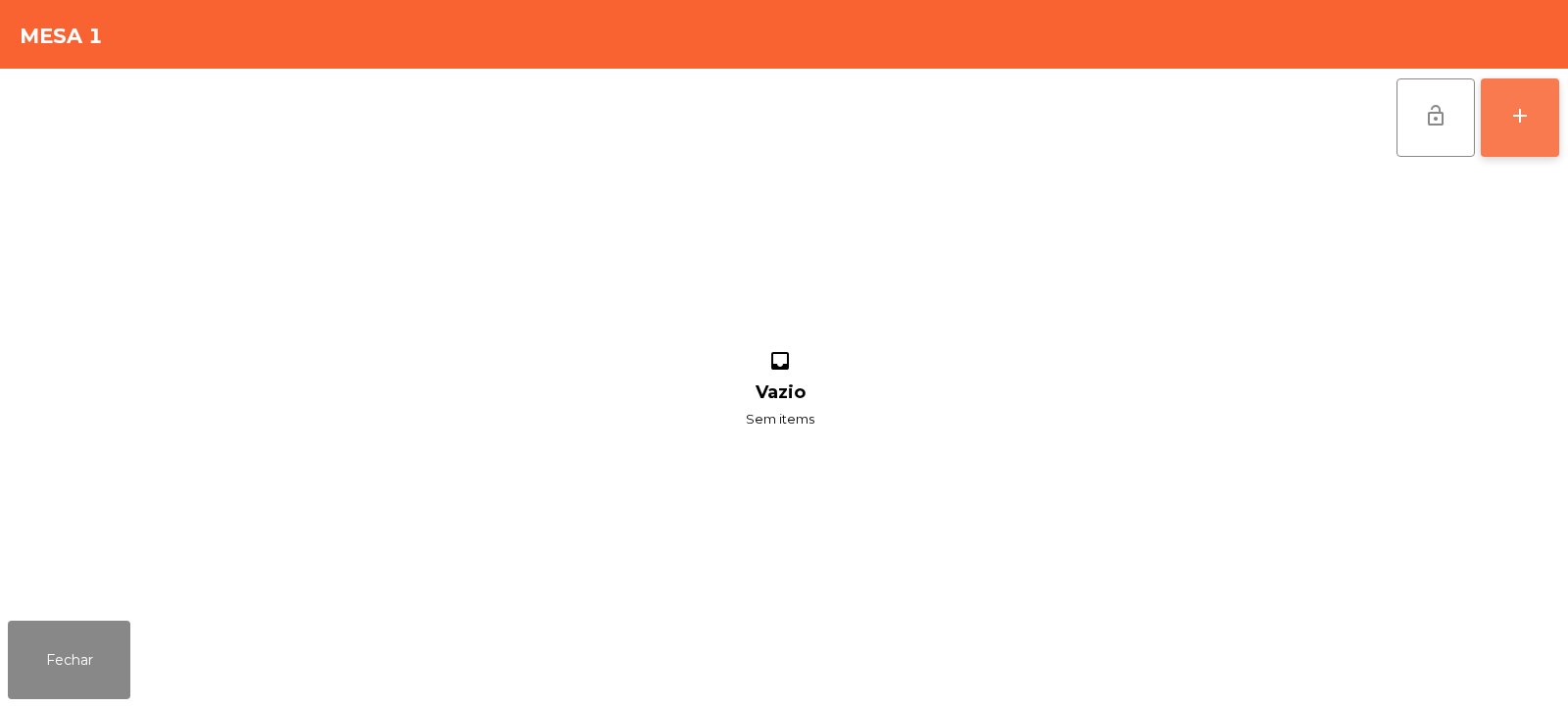
click at [1504, 122] on button "add" at bounding box center [1520, 118] width 79 height 79
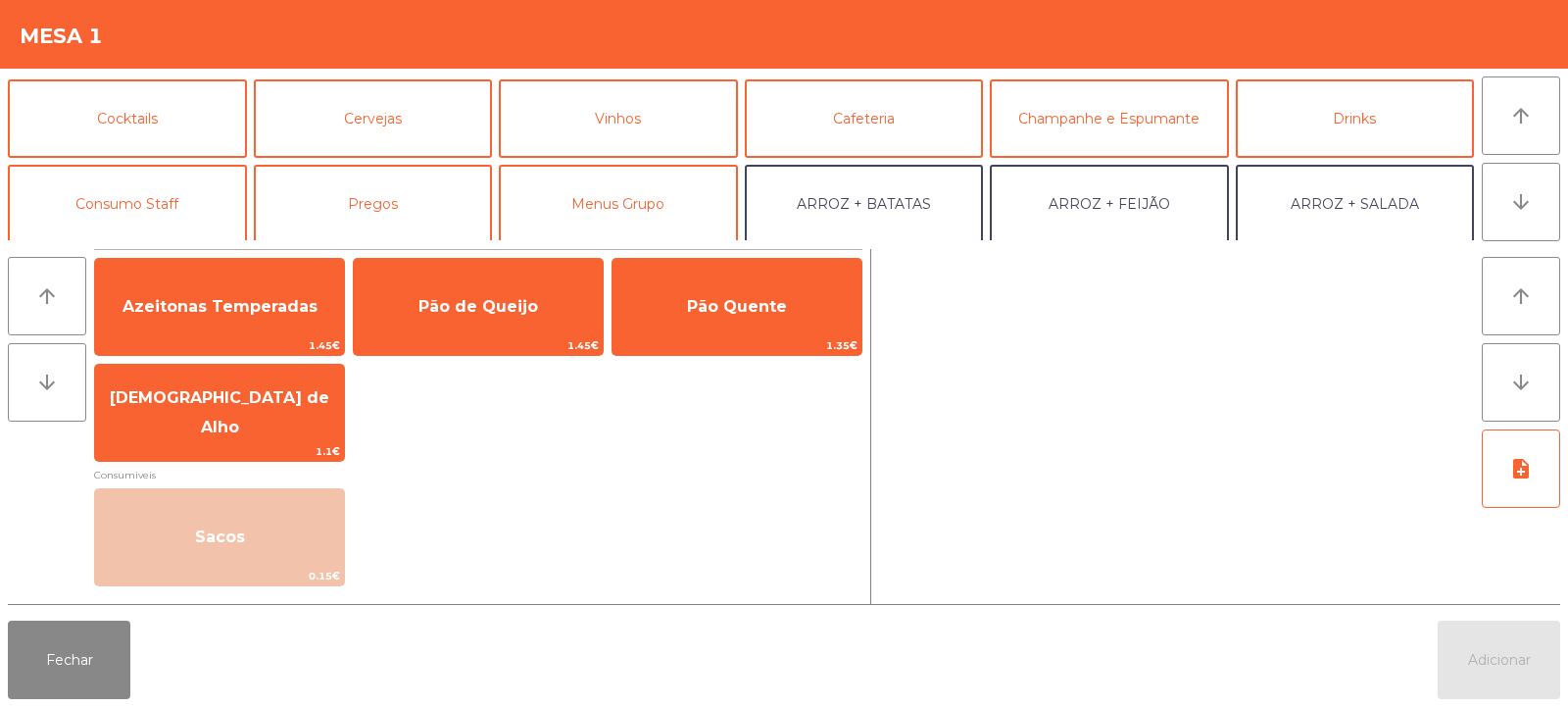
scroll to position [89, 0]
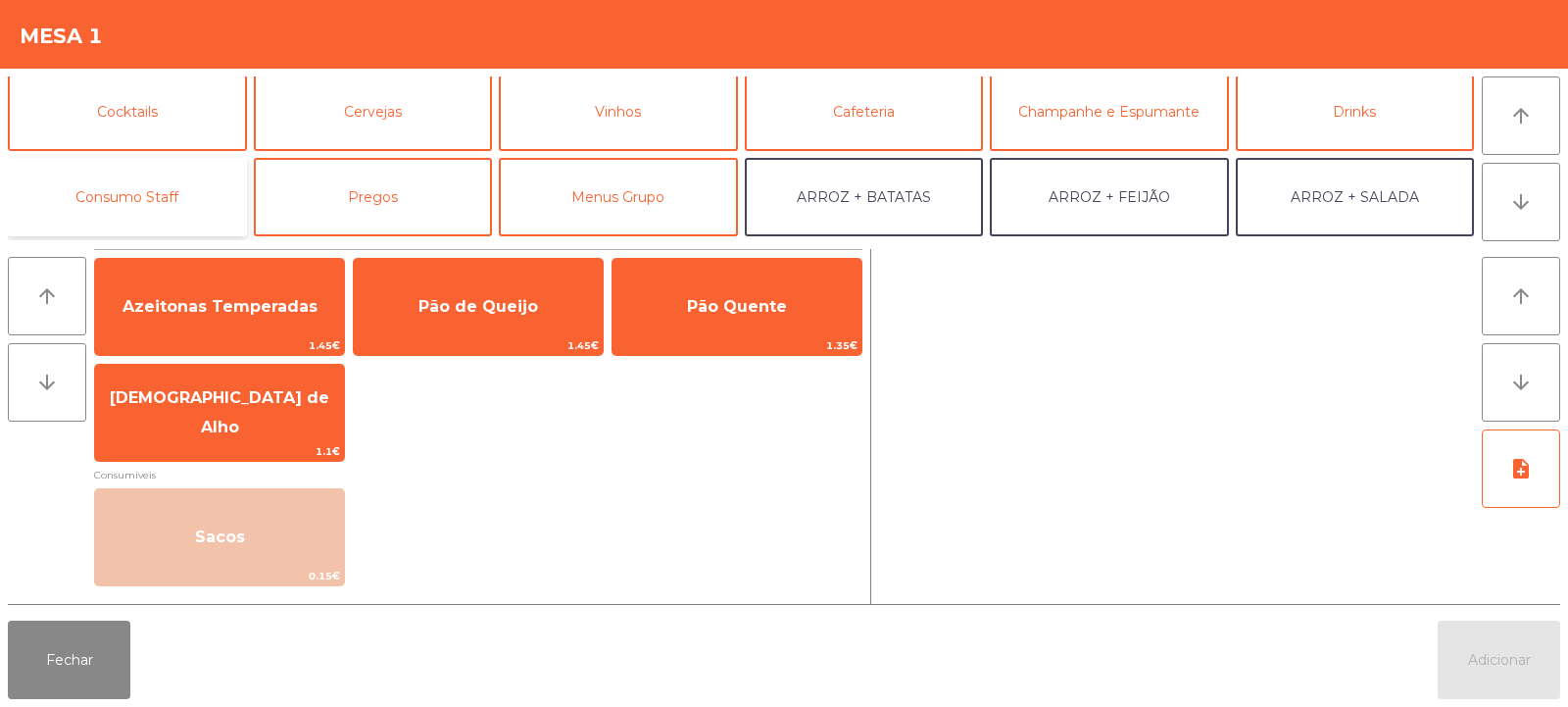
click at [149, 191] on button "Consumo Staff" at bounding box center [127, 197] width 239 height 79
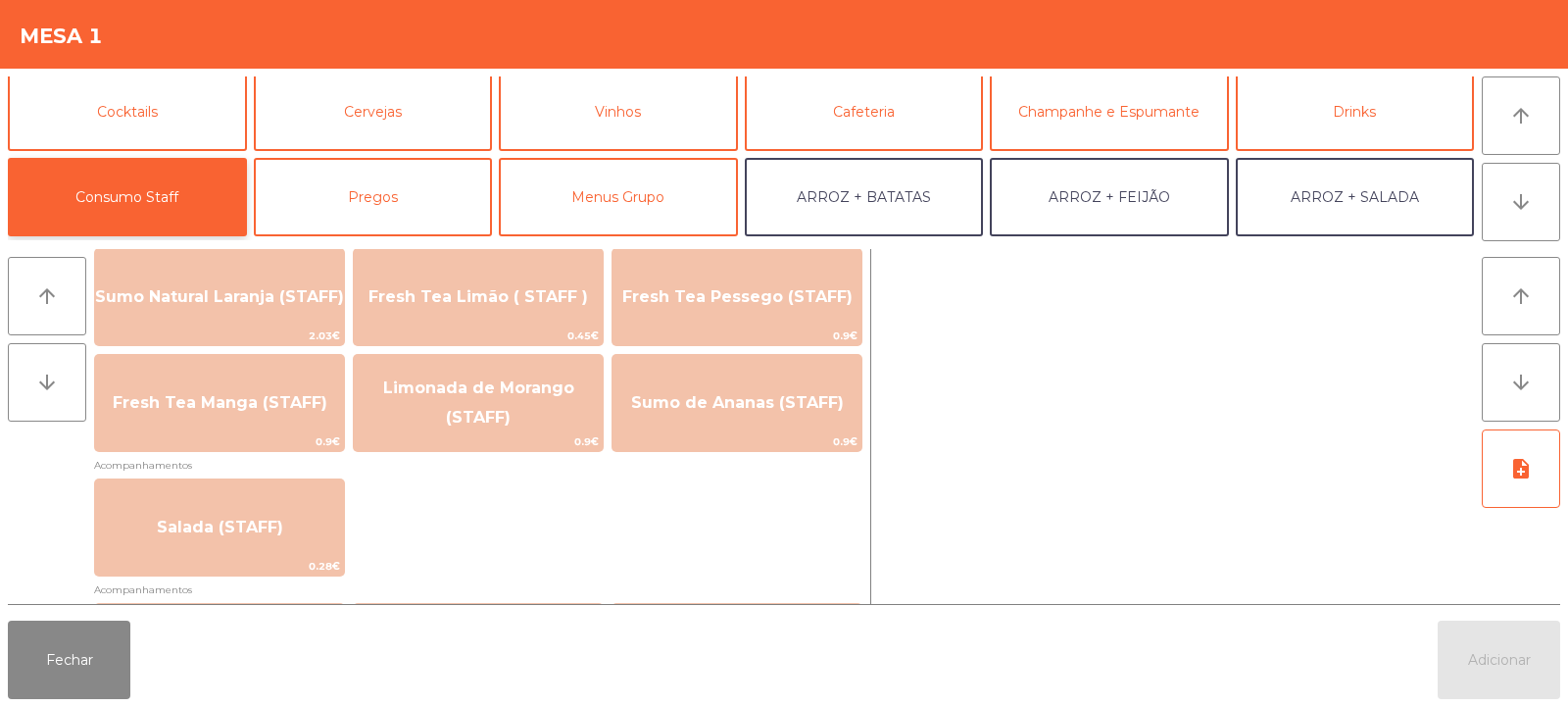
scroll to position [570, 0]
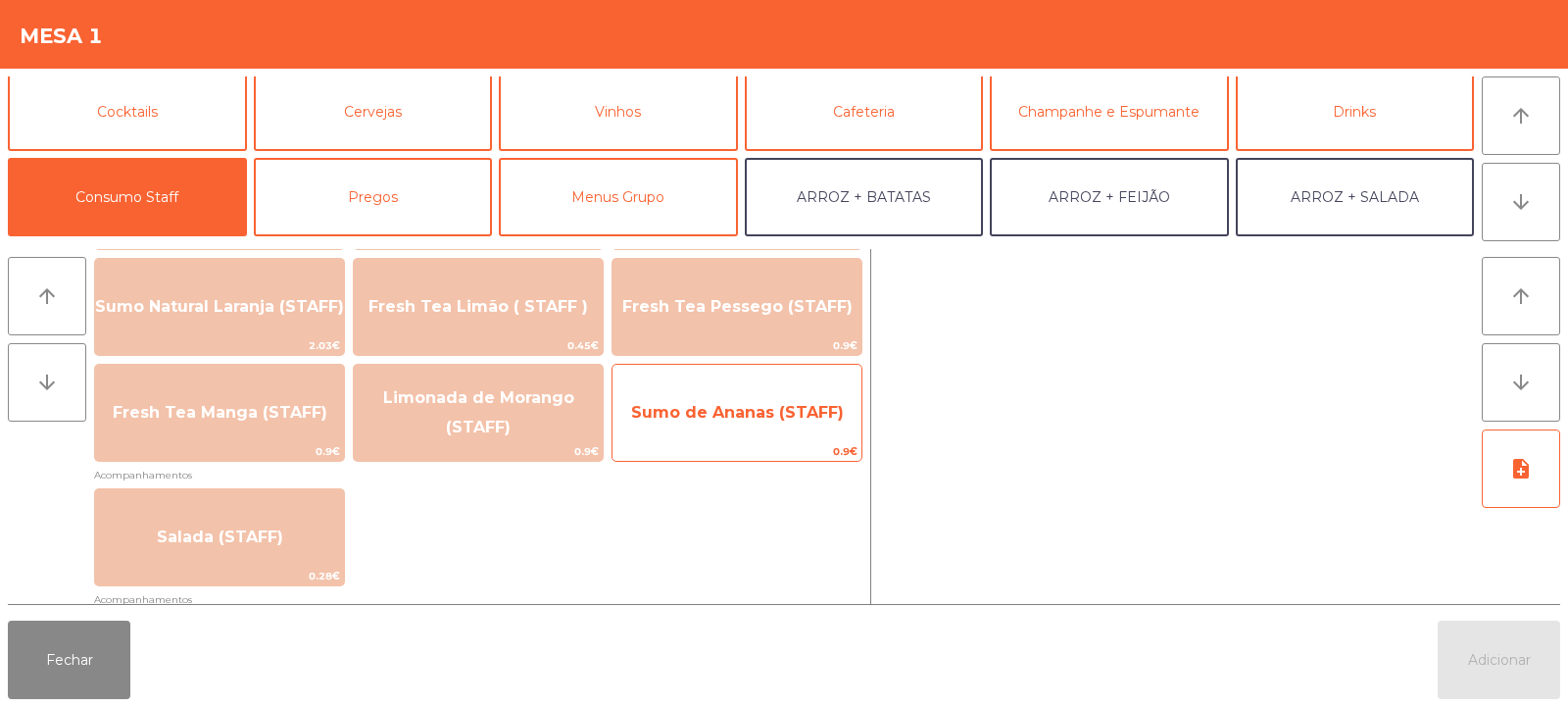
click at [752, 430] on span "Sumo de Ananas (STAFF)" at bounding box center [736, 412] width 249 height 53
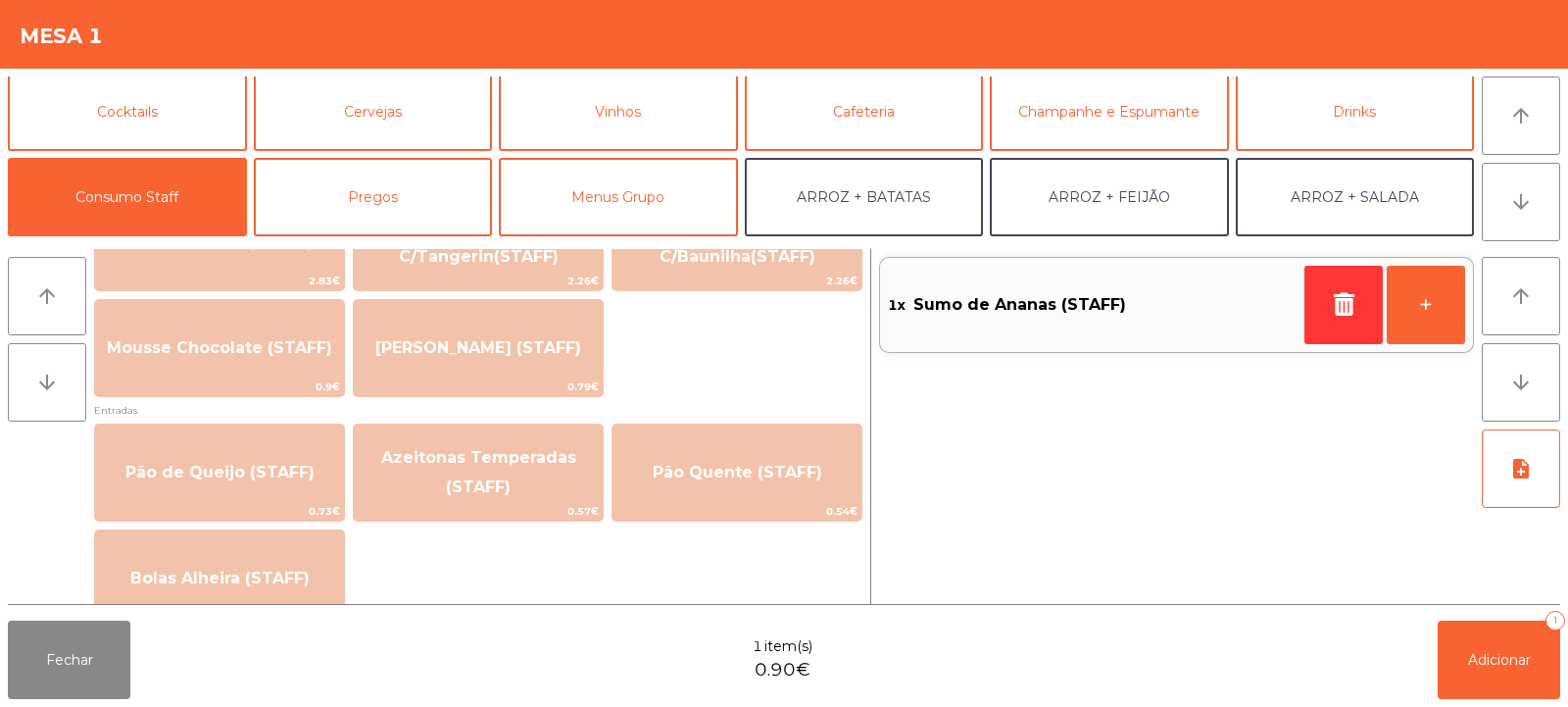
scroll to position [1450, 0]
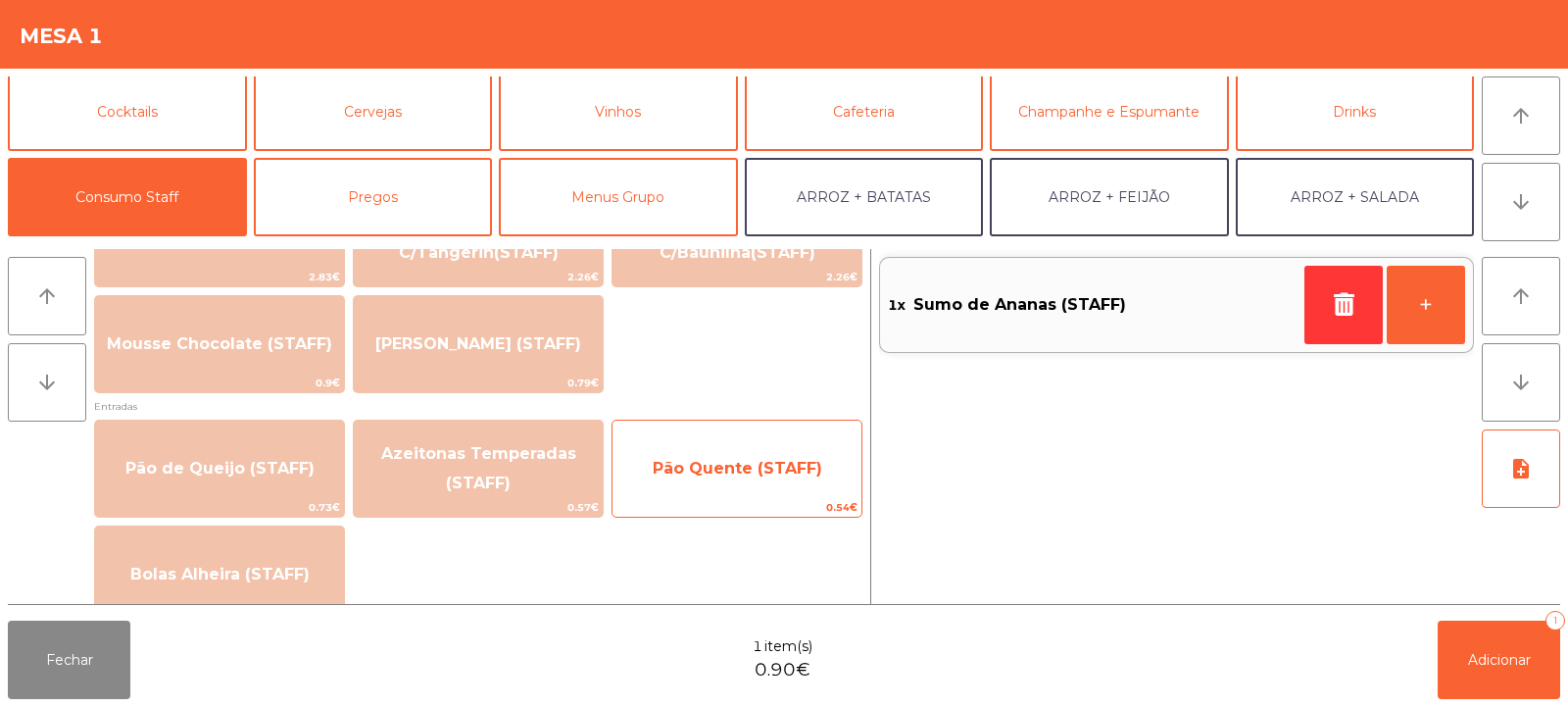
click at [755, 459] on span "Pão Quente (STAFF)" at bounding box center [738, 467] width 170 height 19
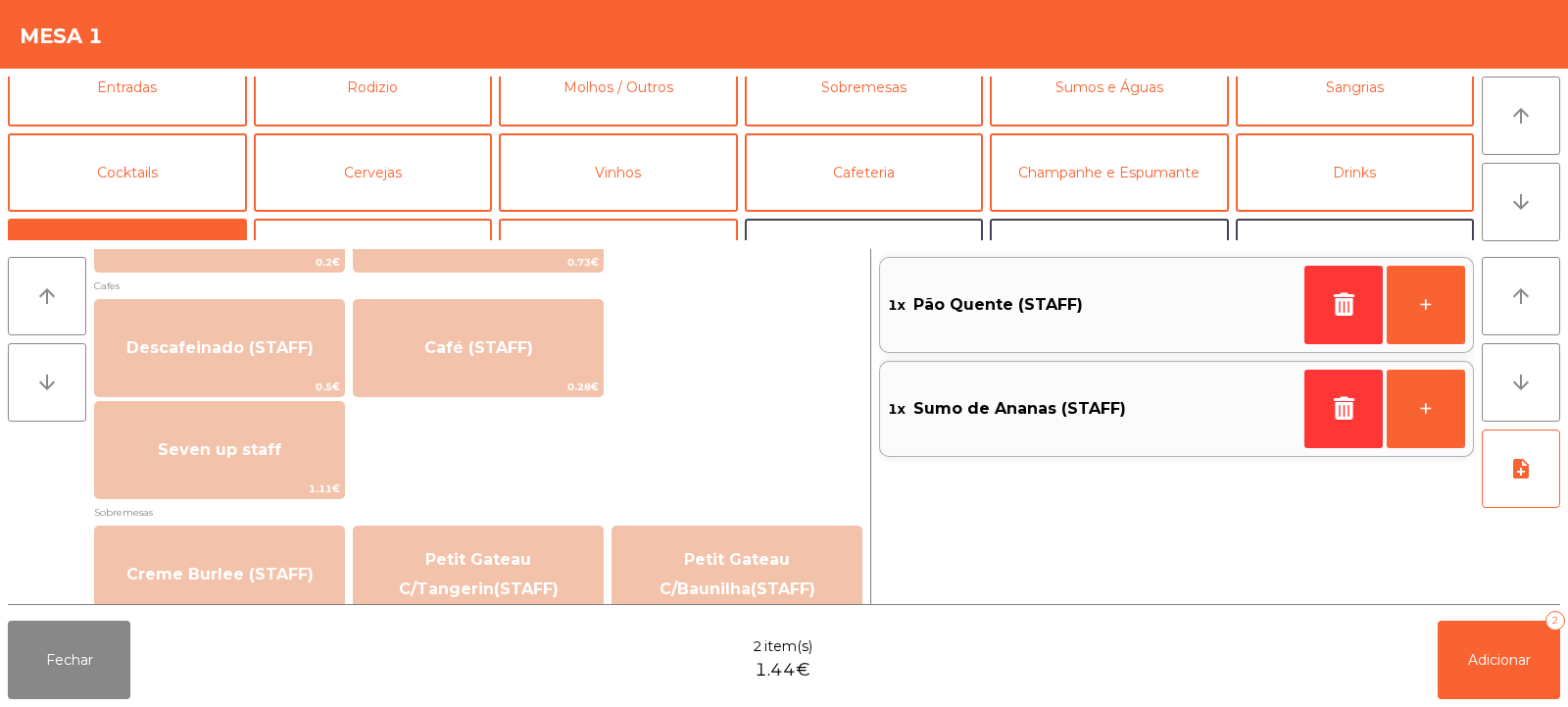
scroll to position [0, 0]
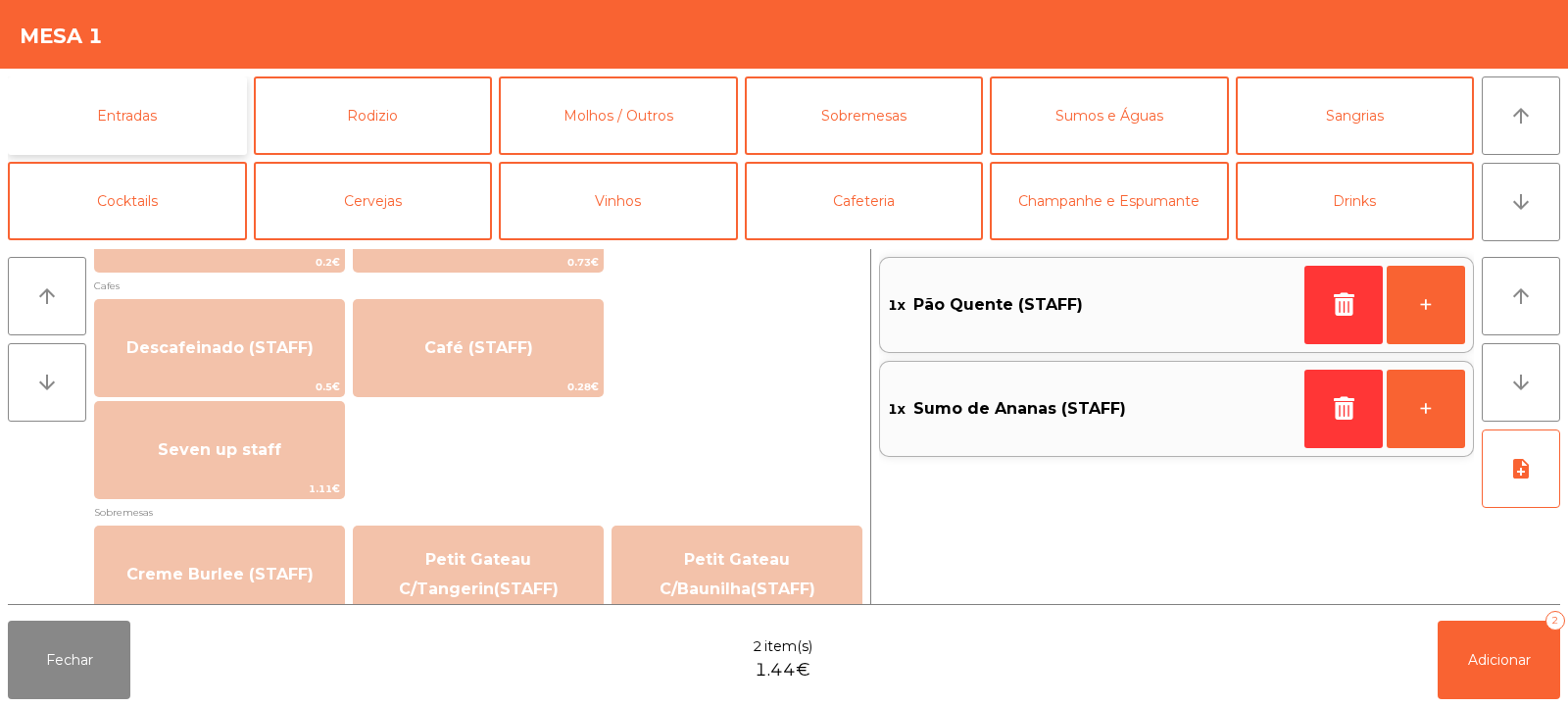
click at [142, 118] on button "Entradas" at bounding box center [127, 116] width 239 height 79
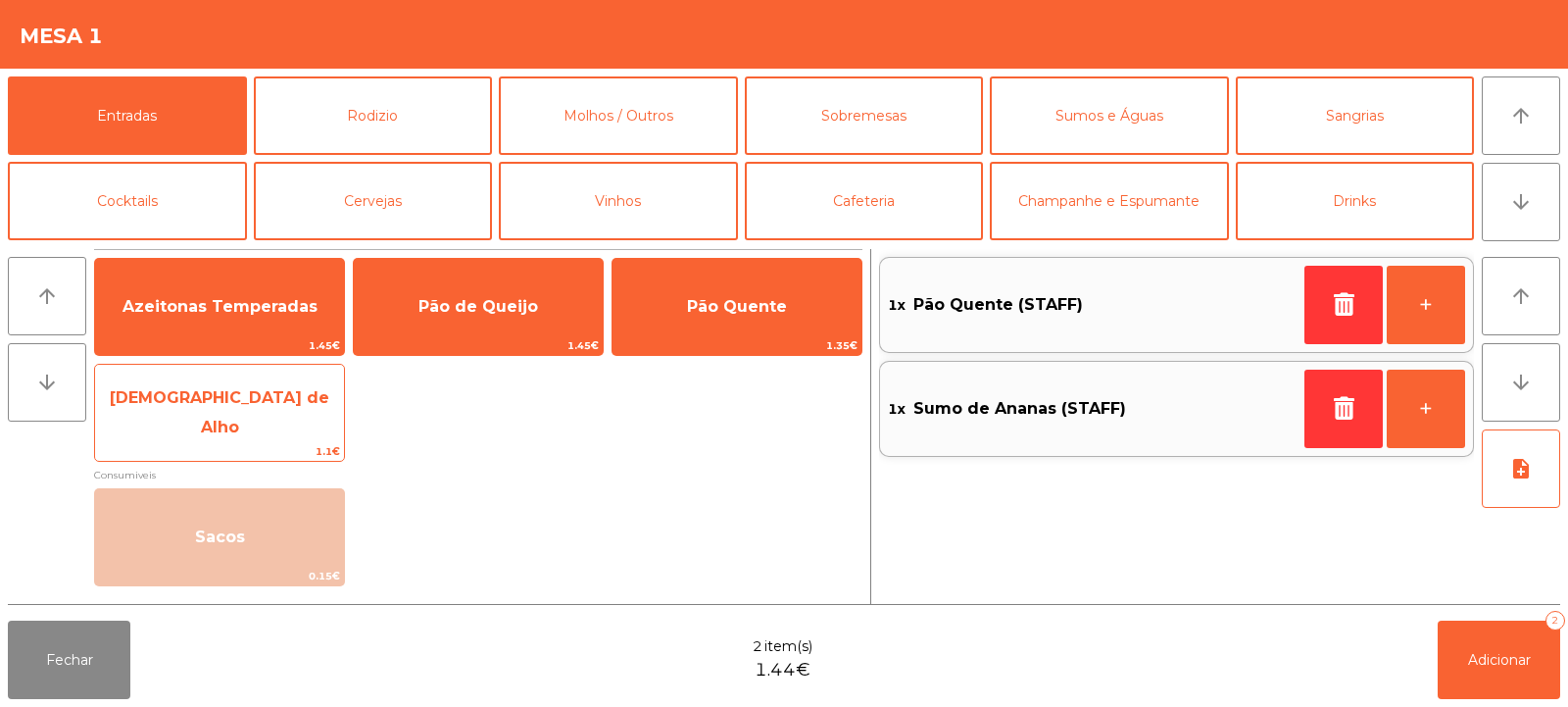
click at [210, 416] on span "[DEMOGRAPHIC_DATA] de Alho" at bounding box center [220, 412] width 220 height 48
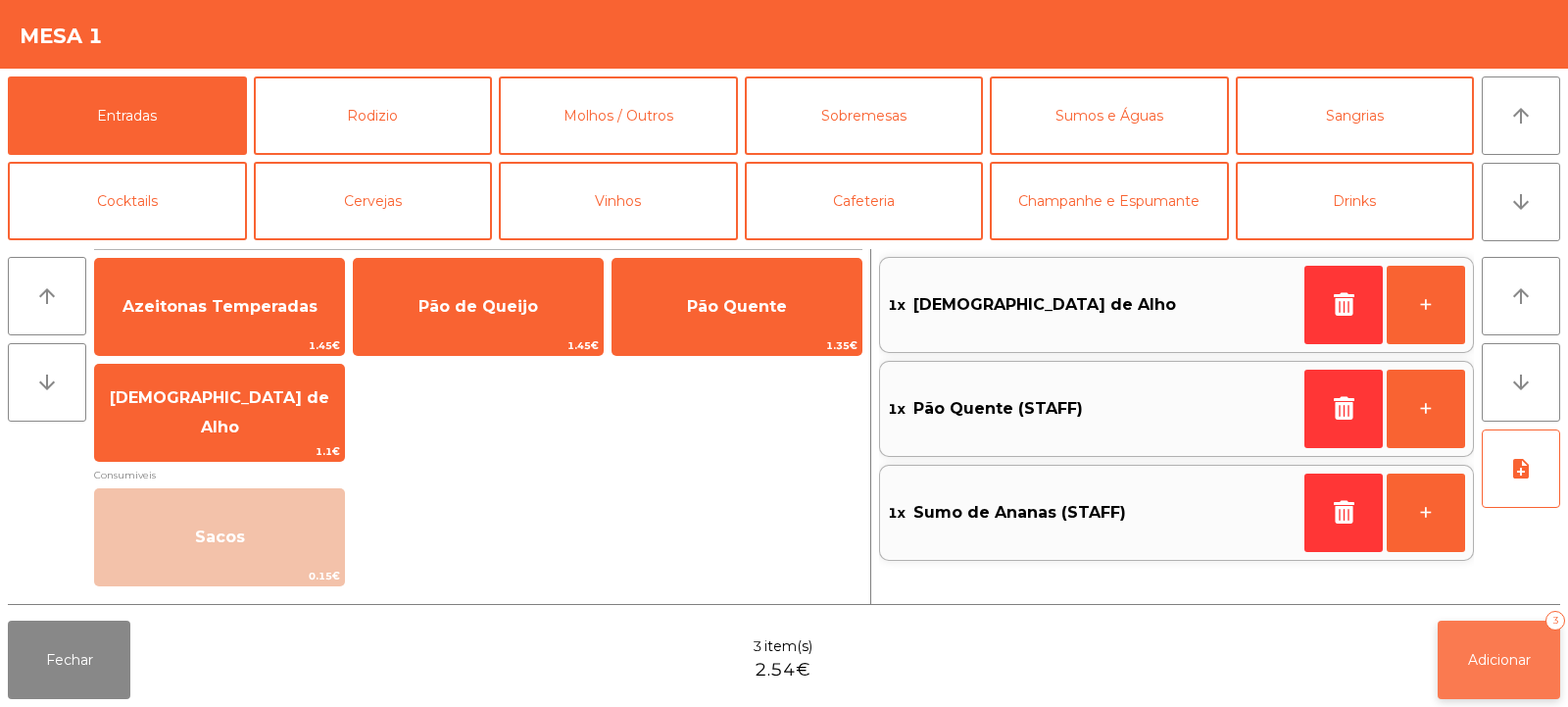
click at [1477, 674] on button "Adicionar 3" at bounding box center [1499, 659] width 123 height 79
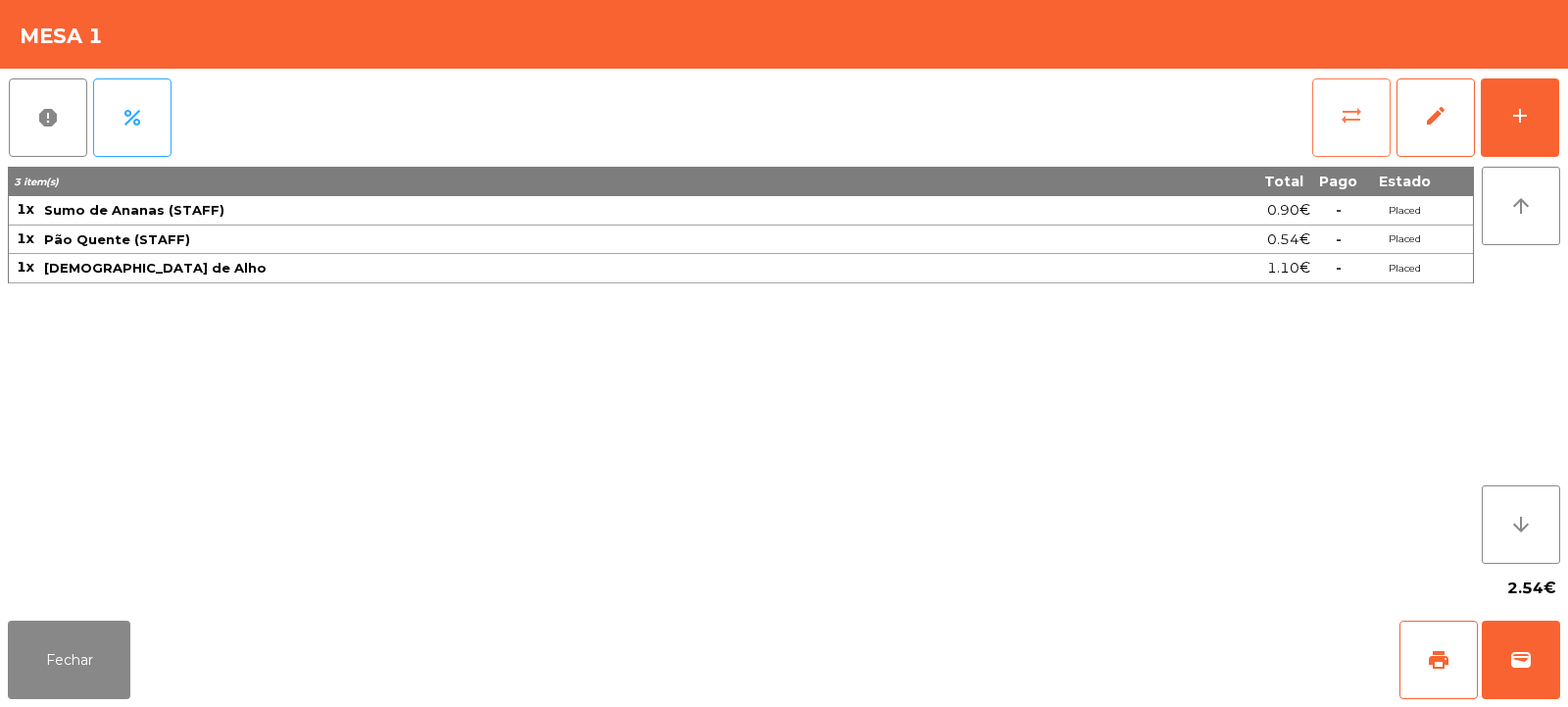
click at [1364, 132] on button "sync_alt" at bounding box center [1351, 118] width 79 height 79
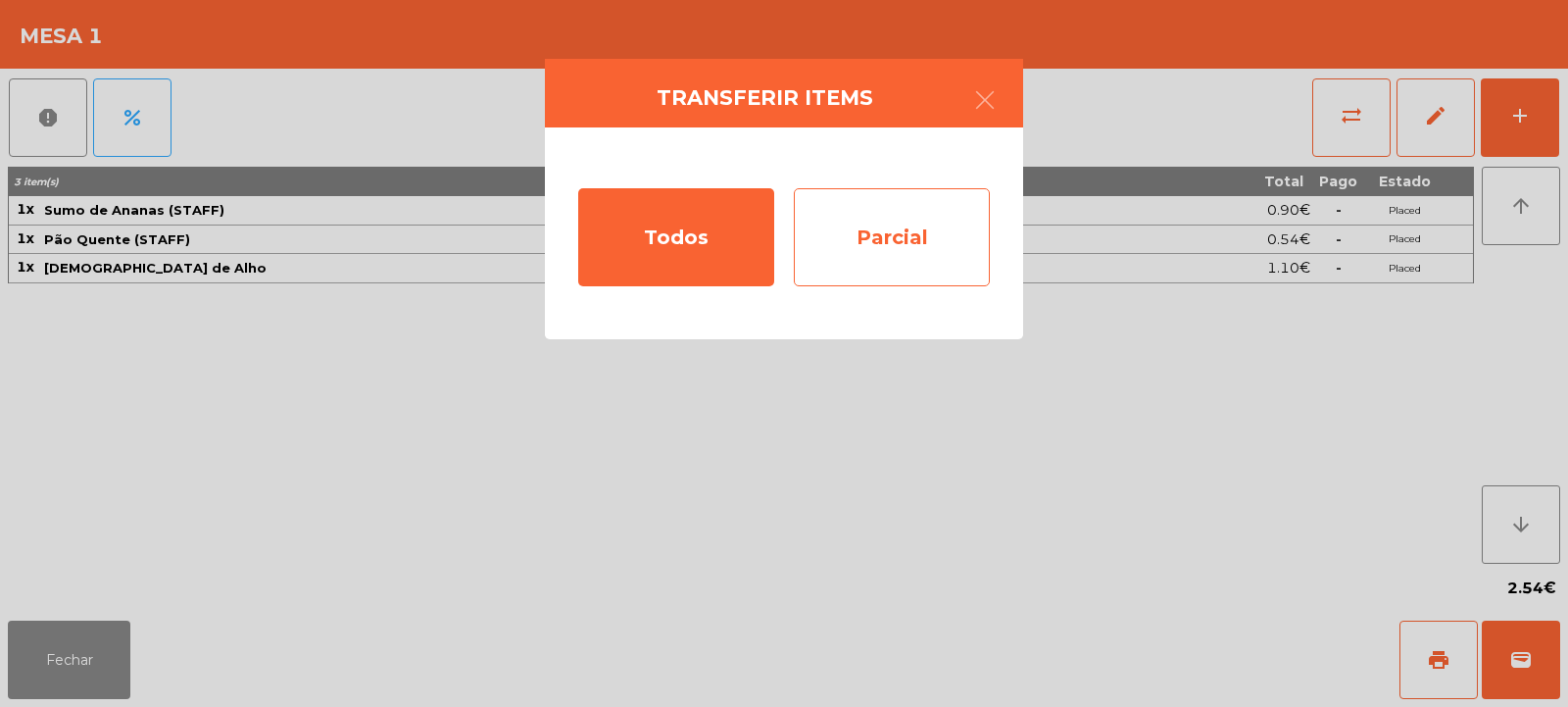
click at [894, 230] on div "Parcial" at bounding box center [892, 237] width 196 height 98
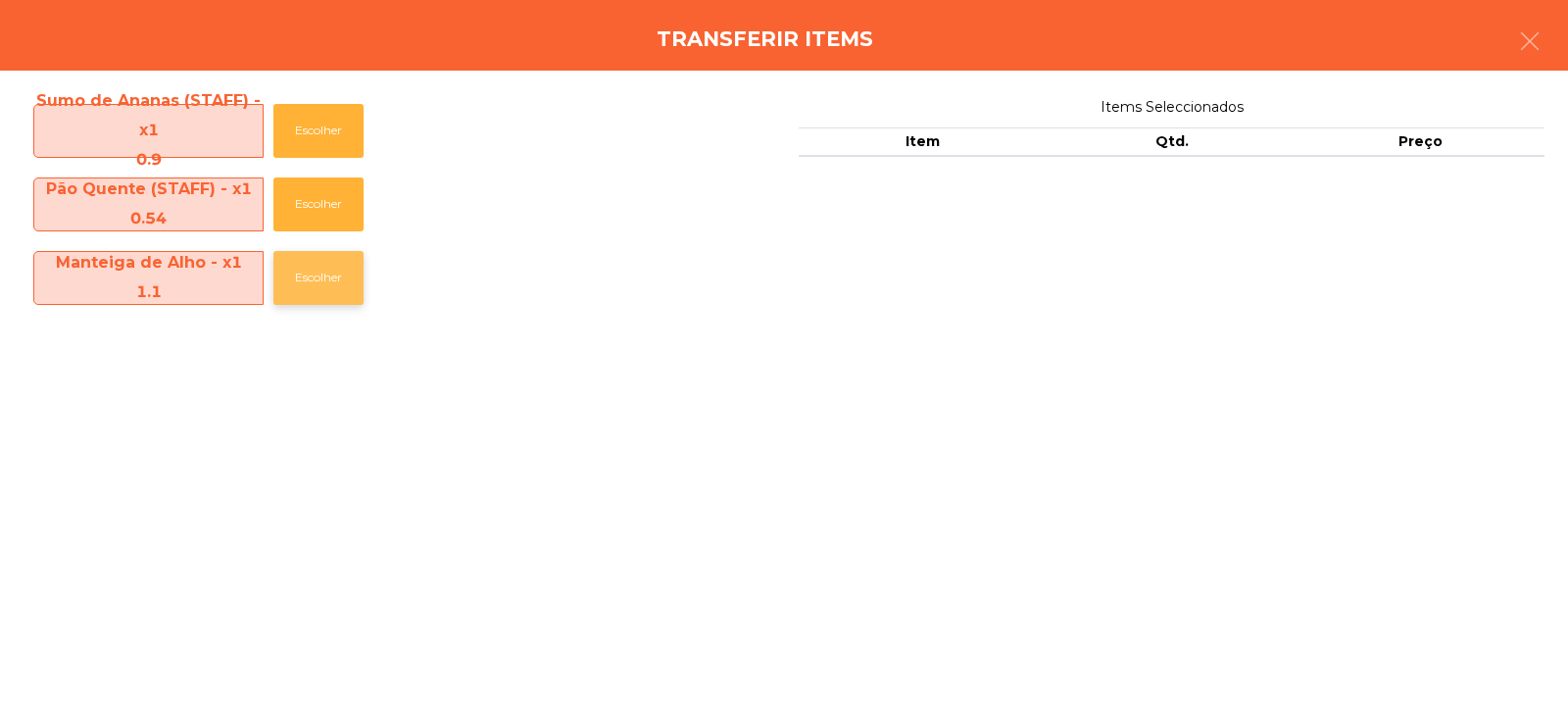
click at [339, 279] on button "Escolher" at bounding box center [319, 278] width 90 height 54
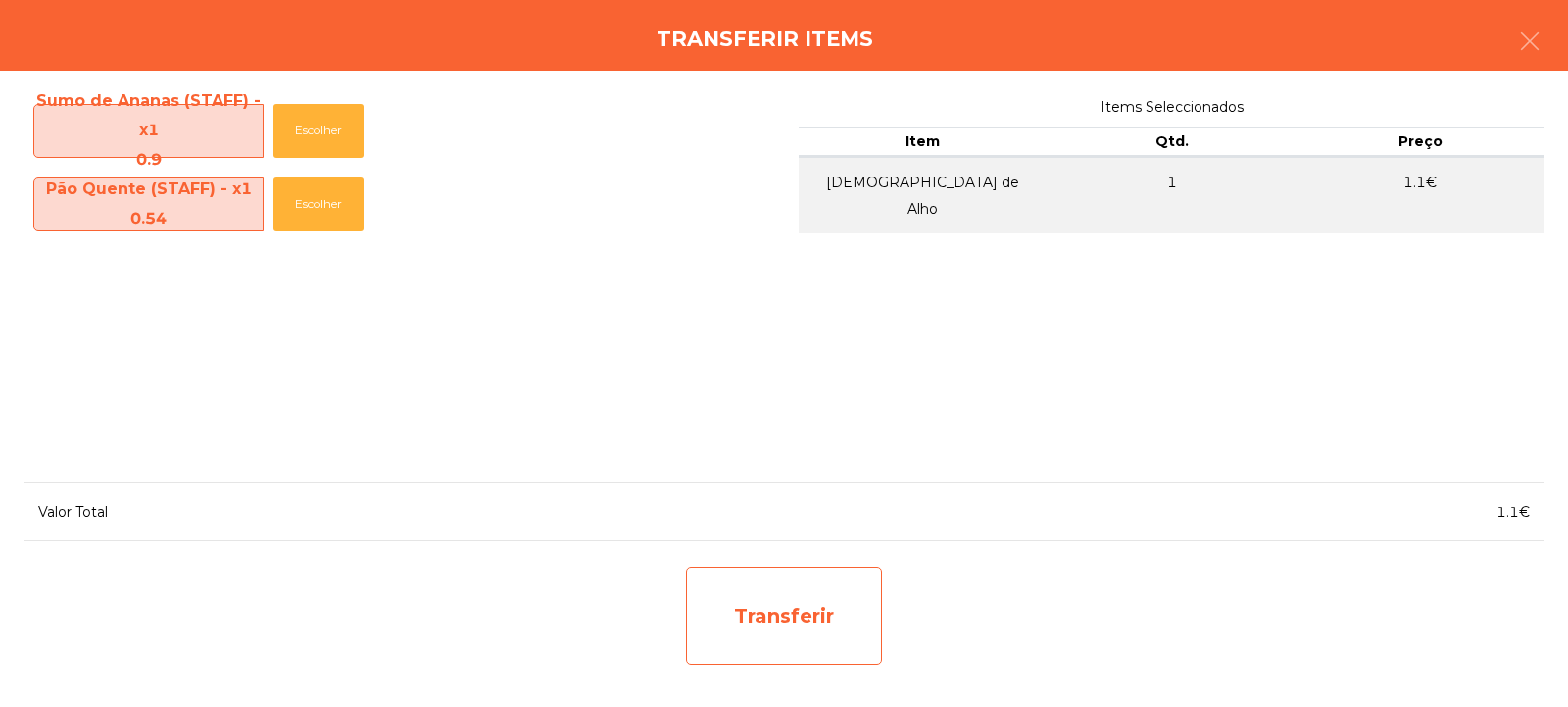
click at [832, 574] on div "Transferir" at bounding box center [784, 615] width 196 height 98
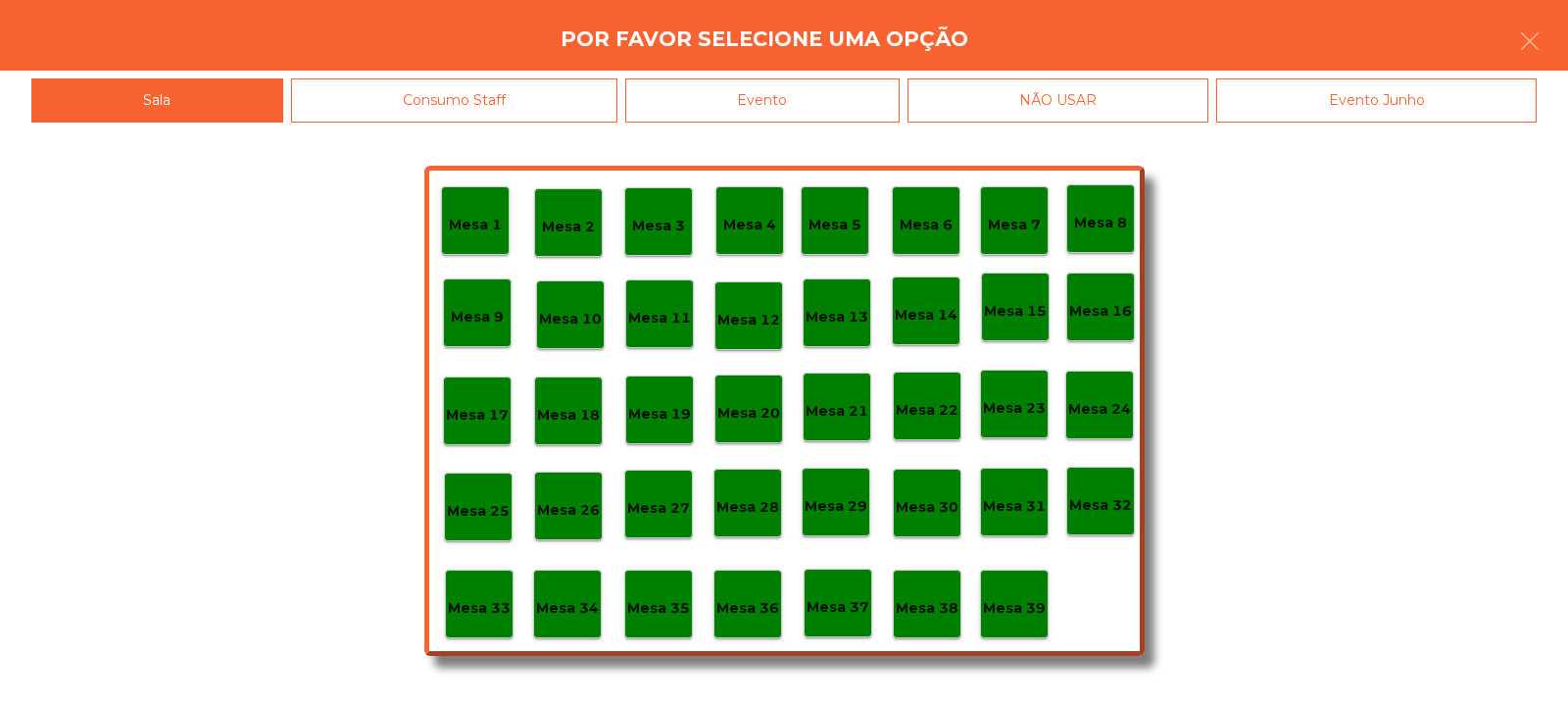
click at [1103, 501] on p "Mesa 32" at bounding box center [1101, 505] width 63 height 23
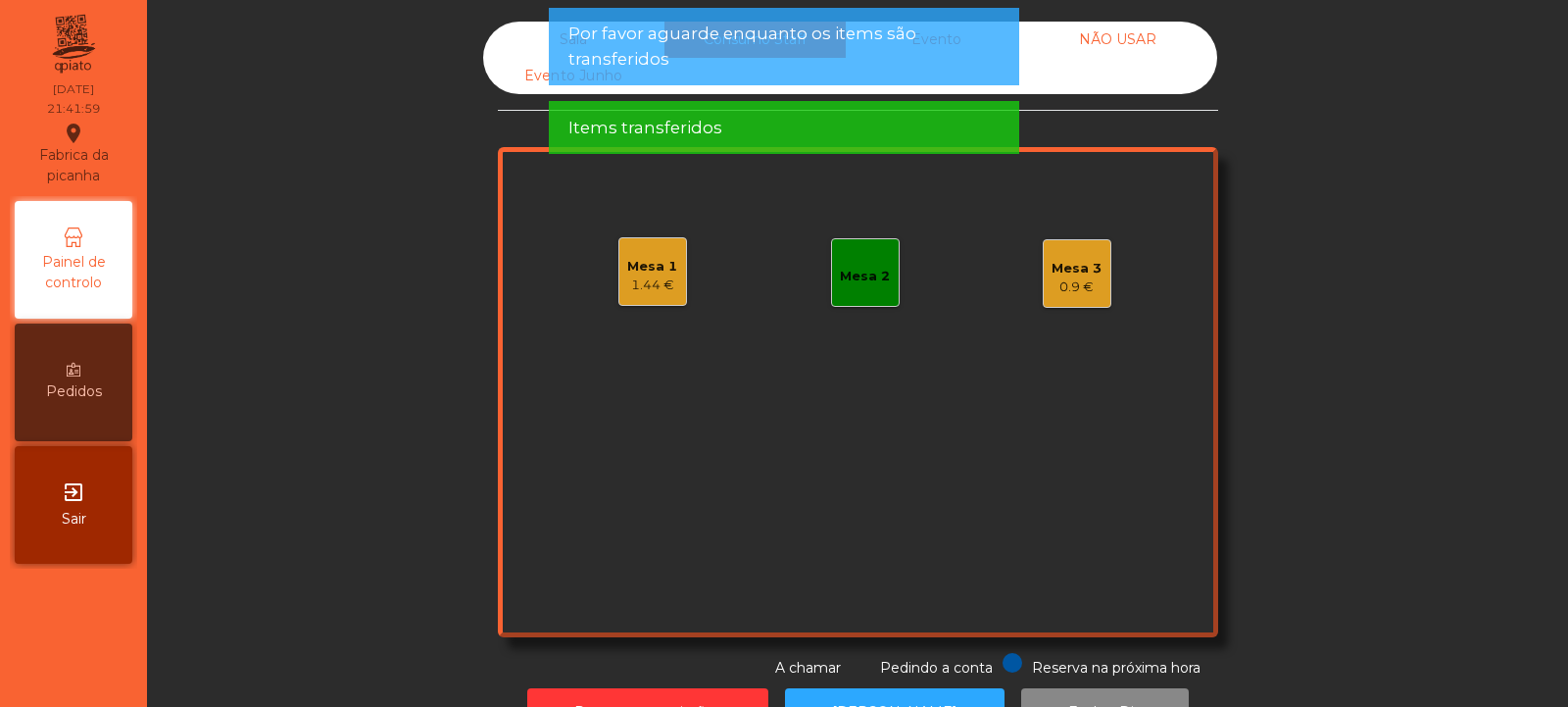
click at [1059, 272] on div "Mesa 3" at bounding box center [1077, 269] width 50 height 20
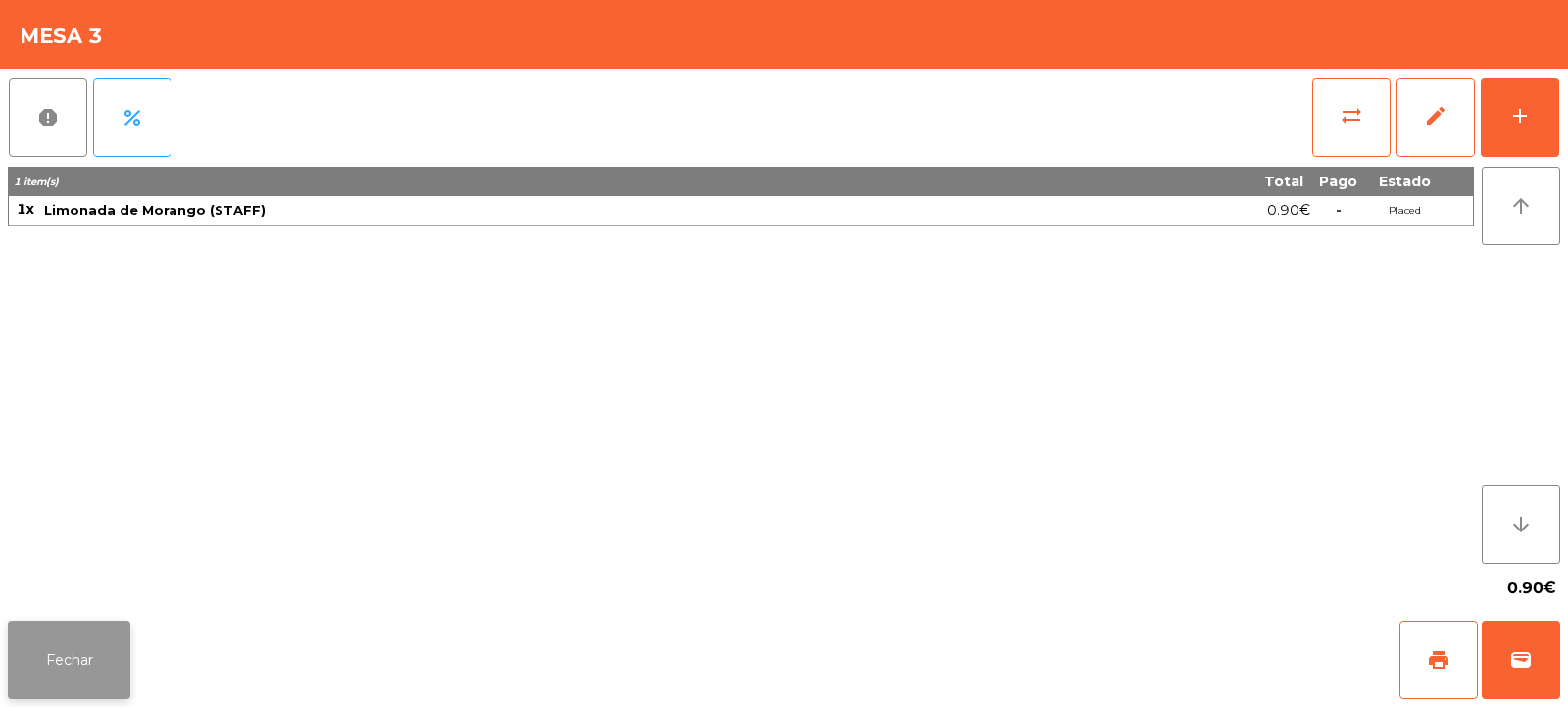
click at [74, 663] on button "Fechar" at bounding box center [69, 659] width 123 height 79
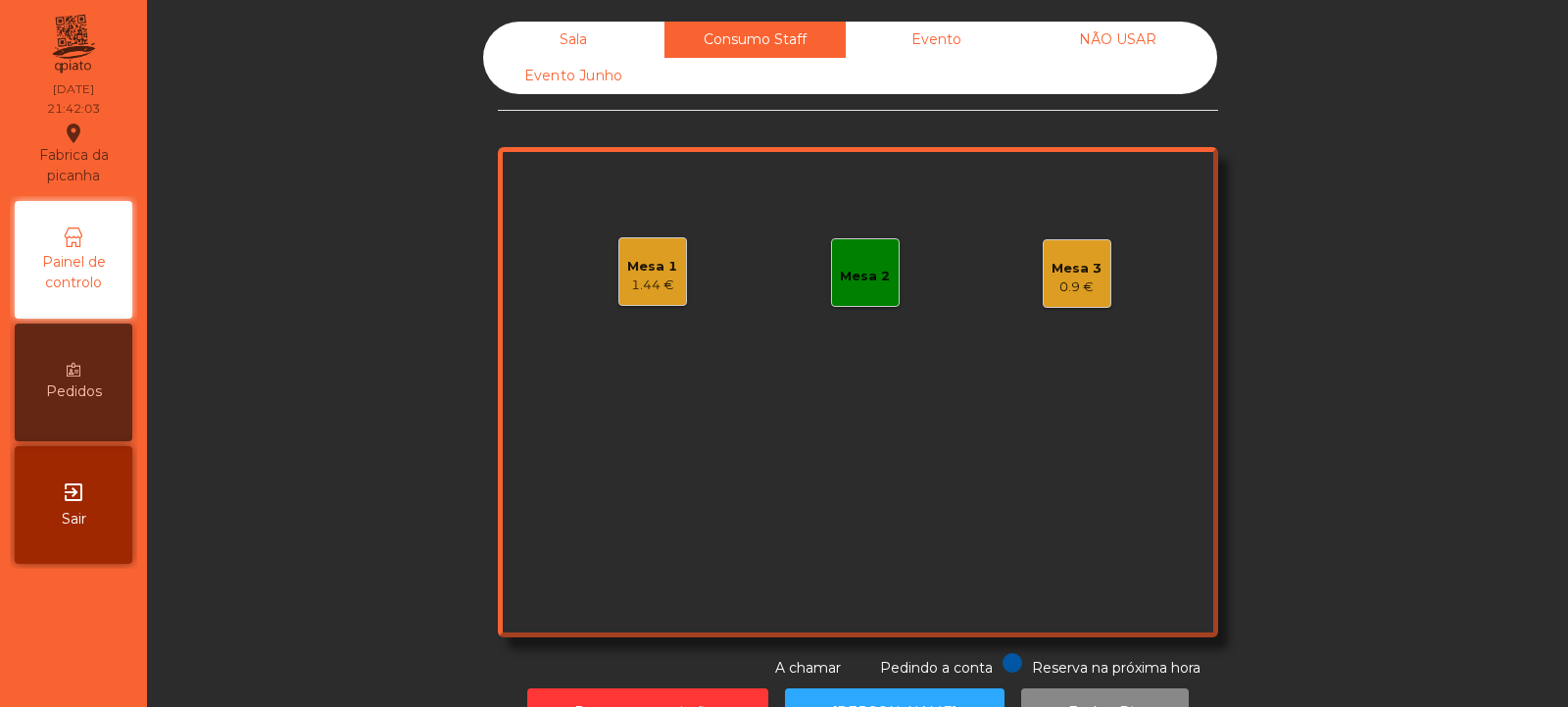
click at [645, 273] on div "Mesa 1" at bounding box center [652, 267] width 50 height 20
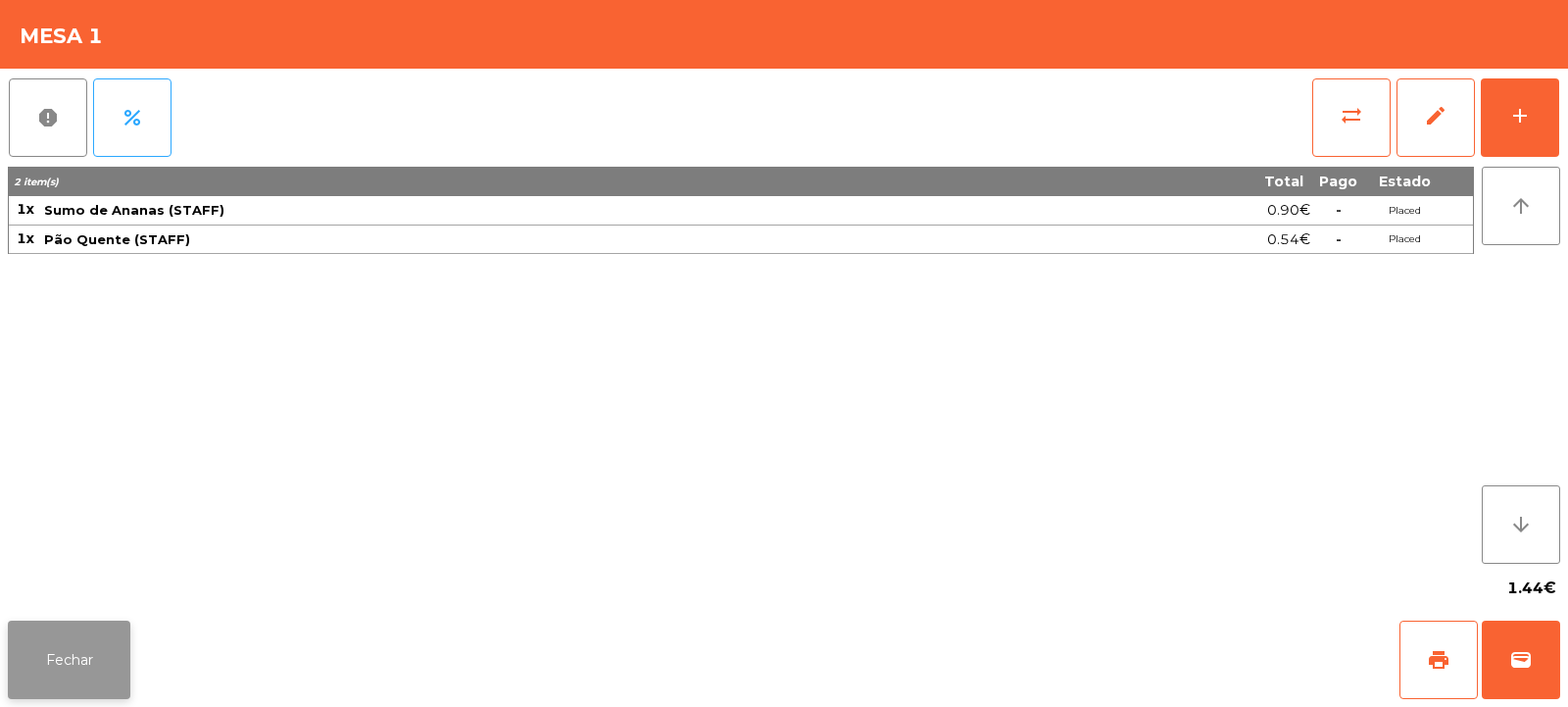
click at [116, 657] on button "Fechar" at bounding box center [69, 659] width 123 height 79
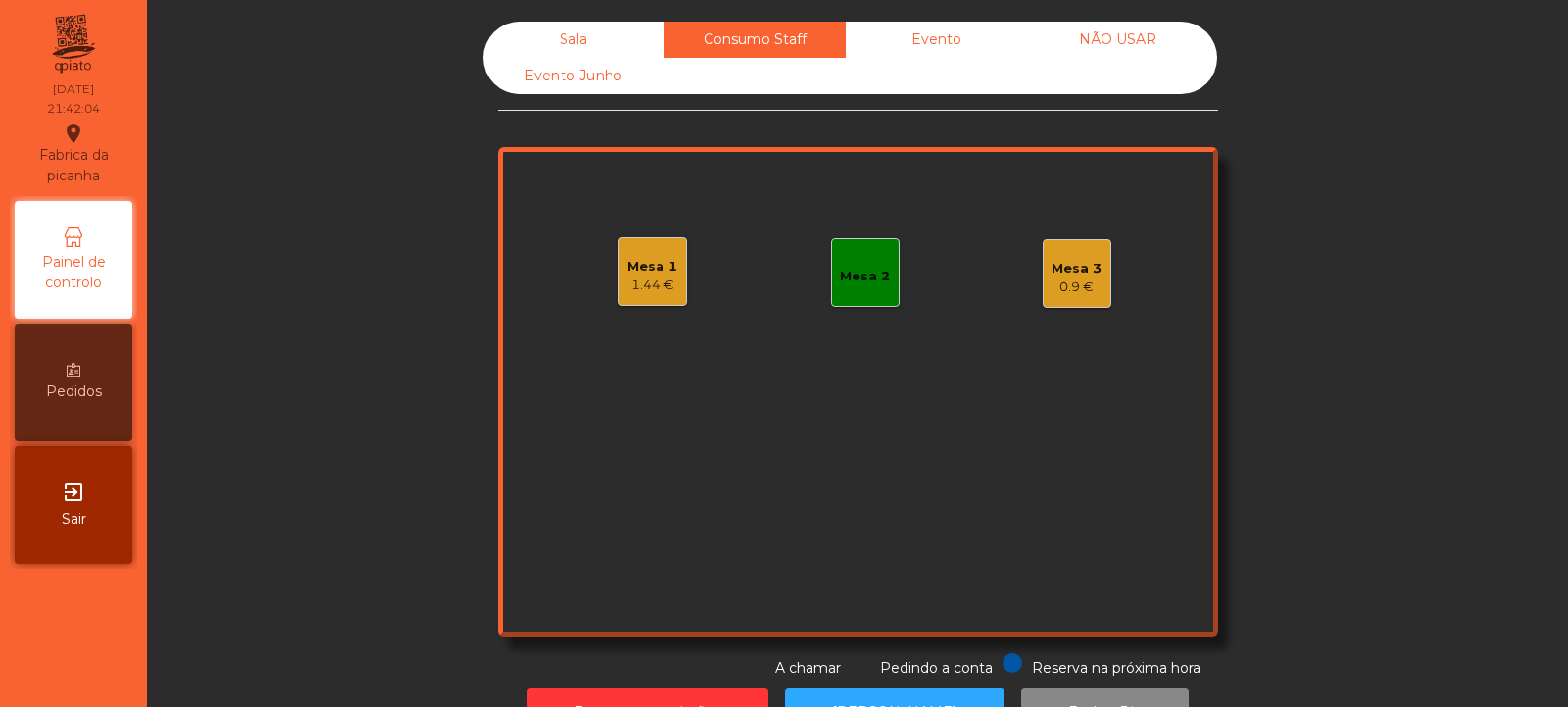
click at [562, 45] on div "Sala" at bounding box center [574, 40] width 182 height 36
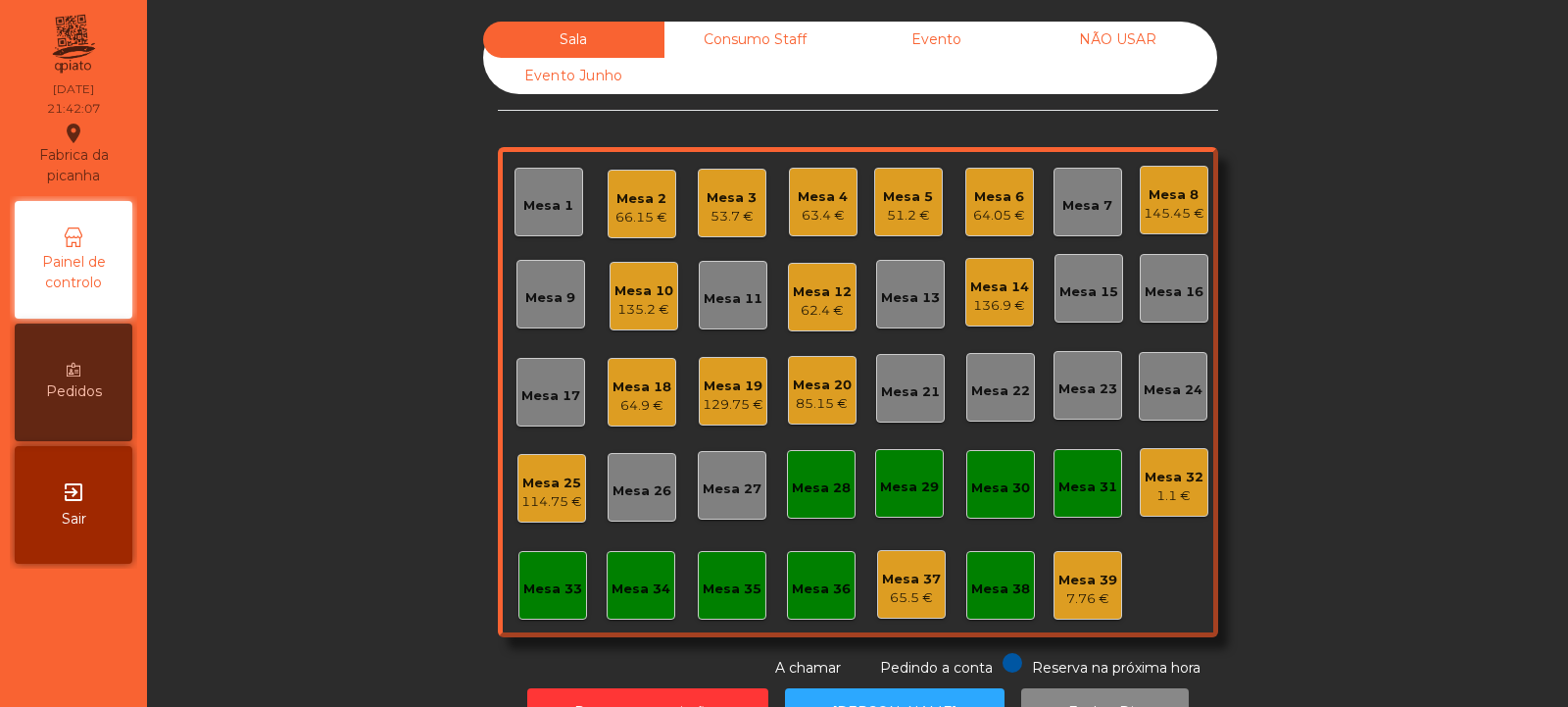
scroll to position [66, 0]
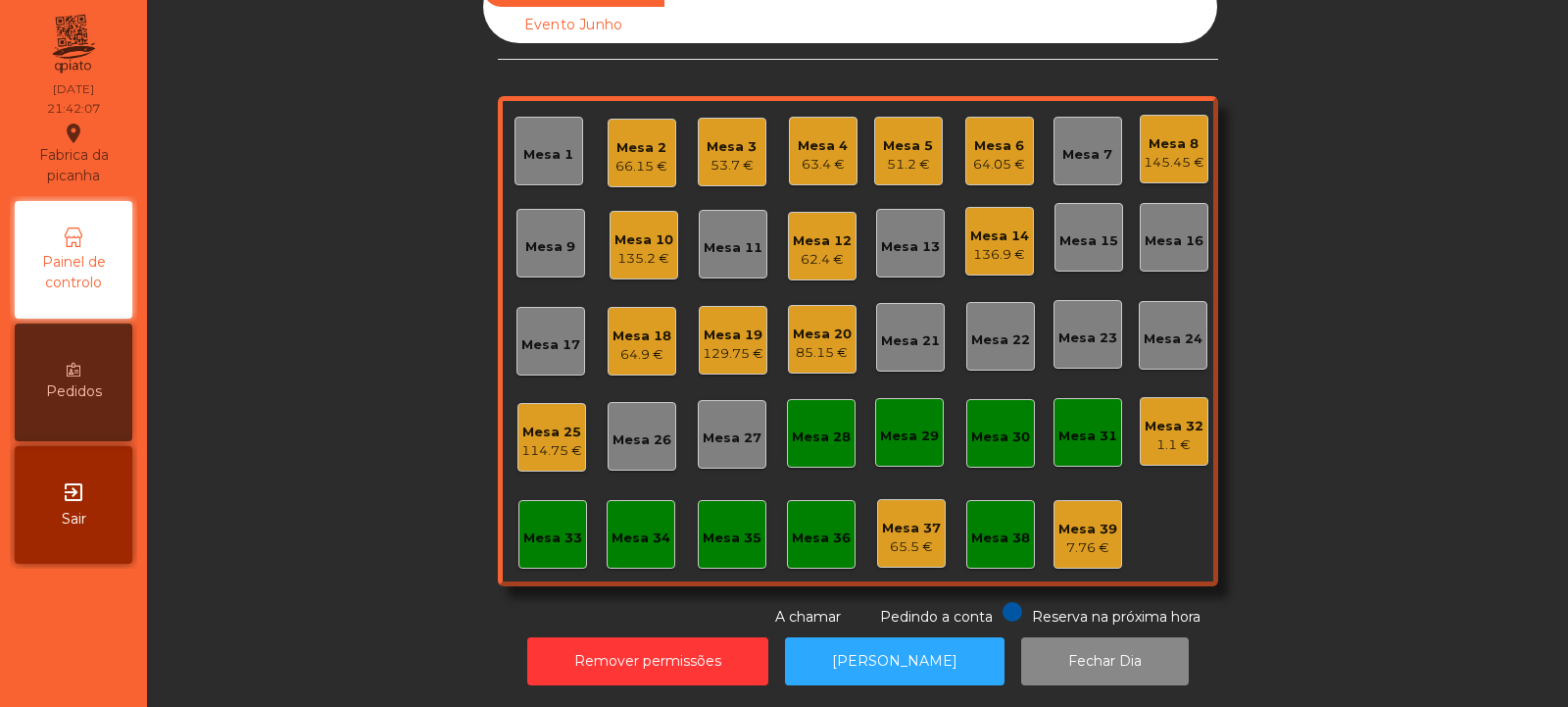
click at [1075, 445] on div "Mesa 31" at bounding box center [1088, 431] width 69 height 69
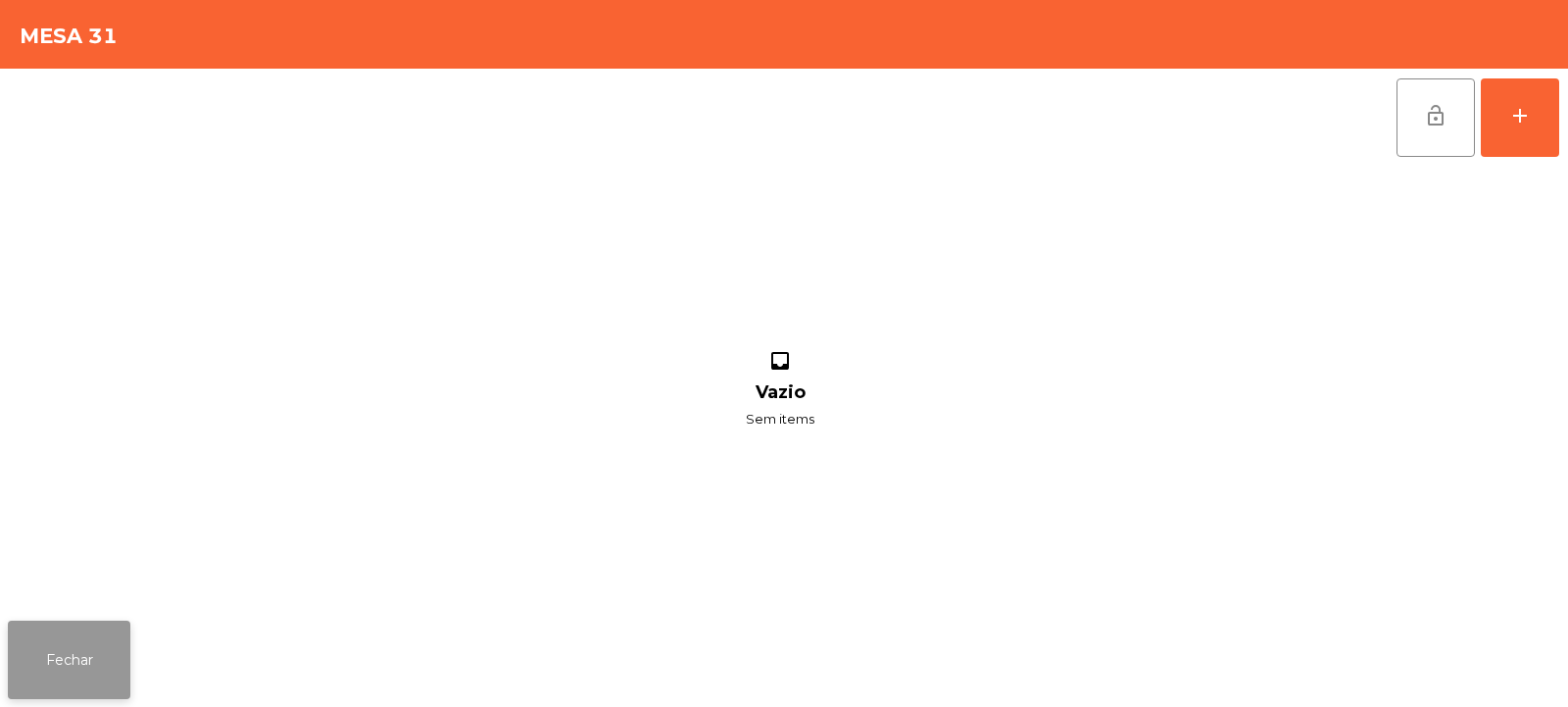
click at [91, 652] on button "Fechar" at bounding box center [69, 659] width 123 height 79
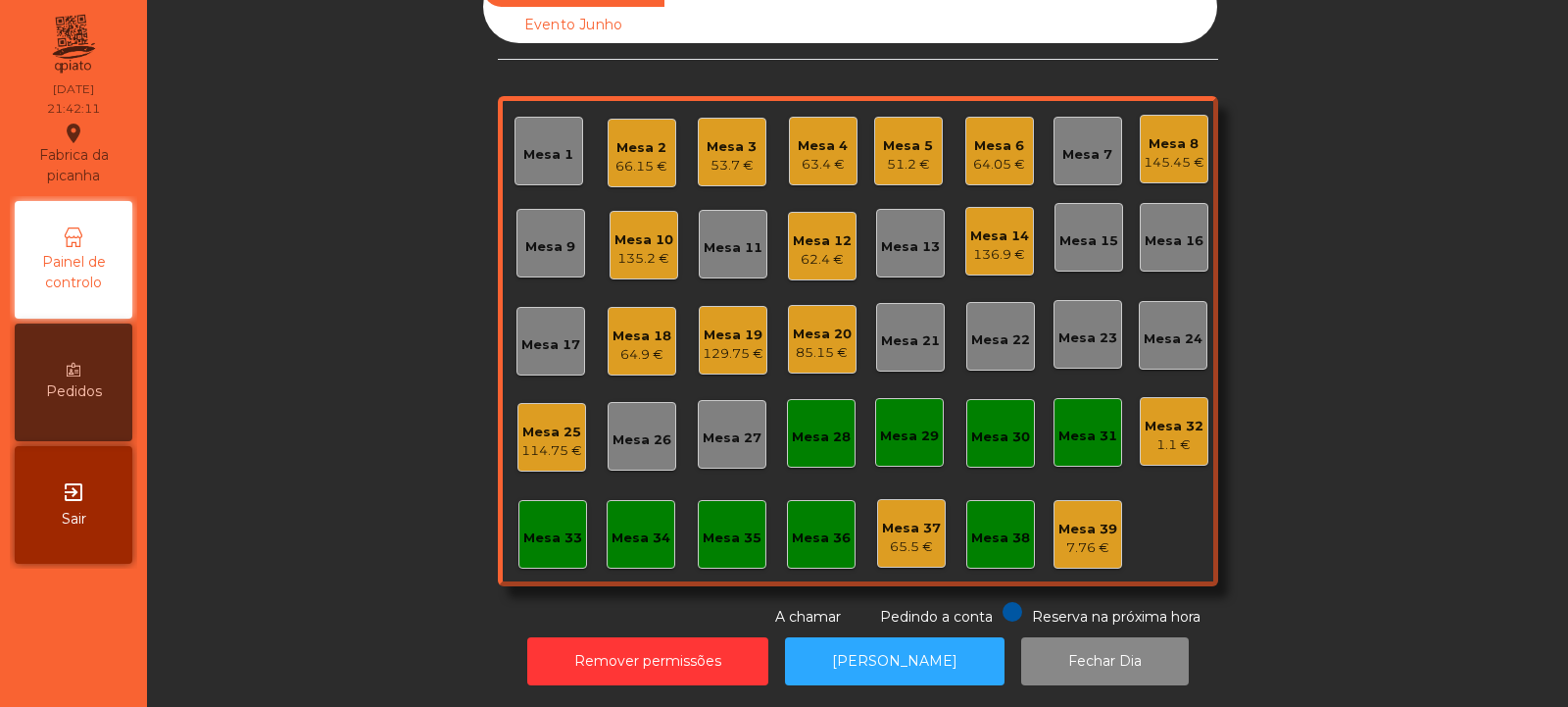
click at [560, 423] on div "Mesa 25" at bounding box center [551, 432] width 61 height 20
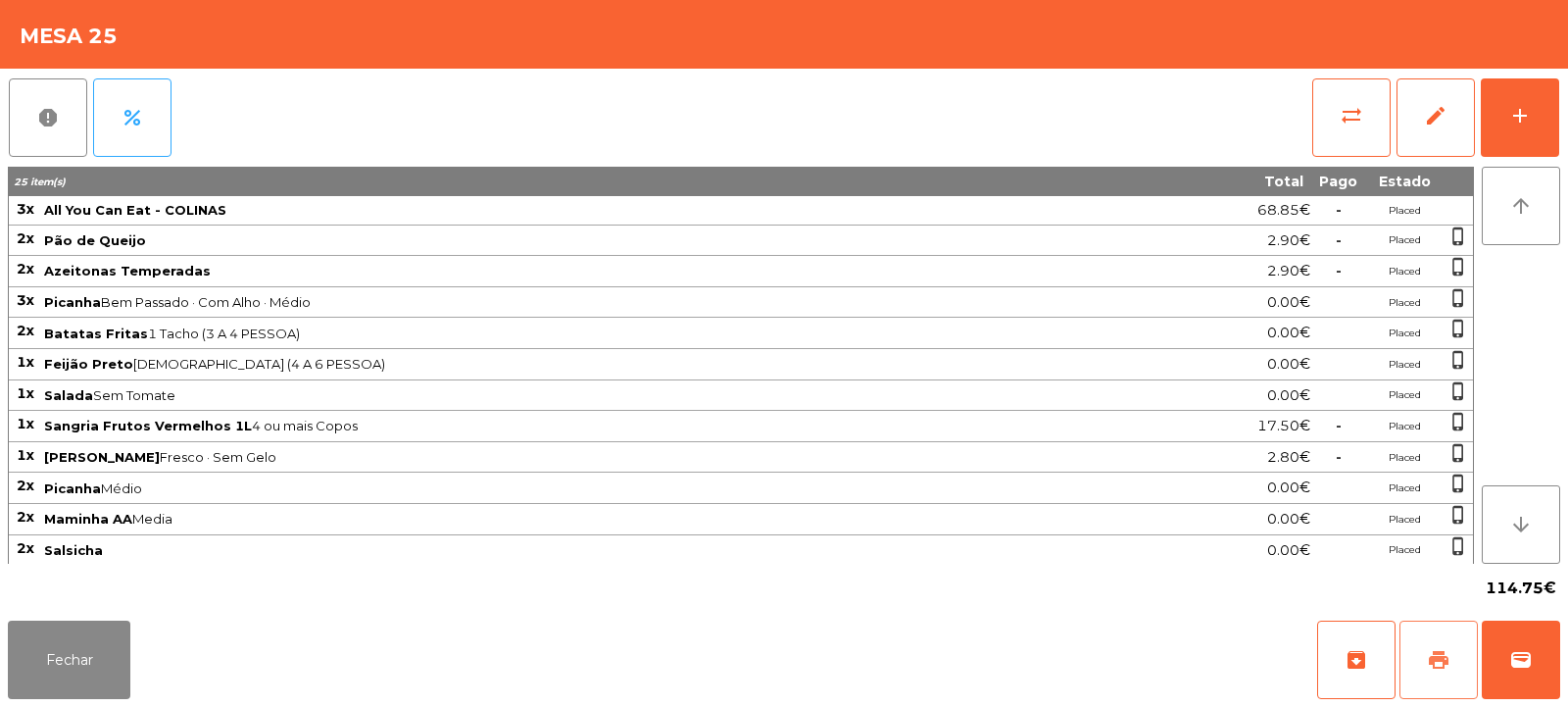
click at [1432, 663] on span "print" at bounding box center [1439, 660] width 24 height 24
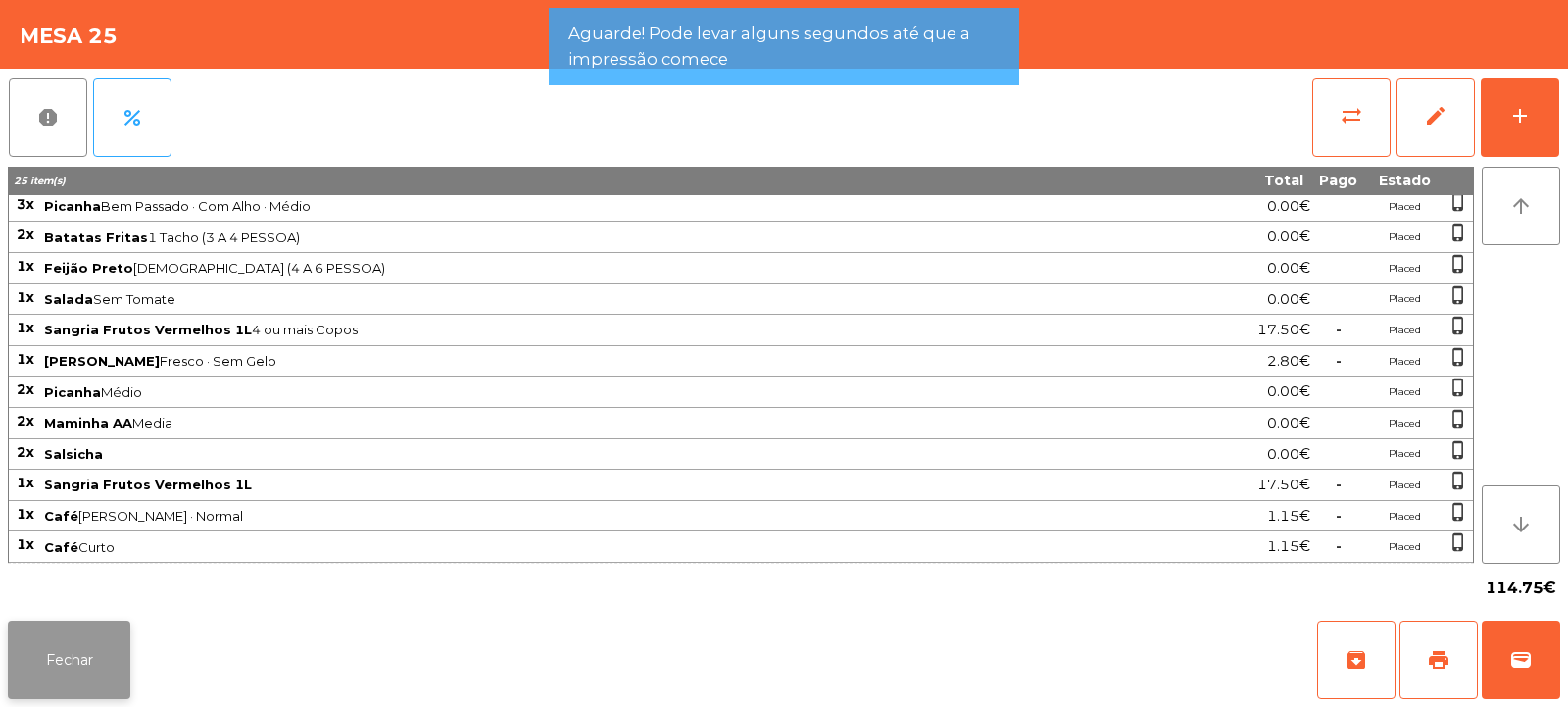
click at [109, 639] on button "Fechar" at bounding box center [69, 659] width 123 height 79
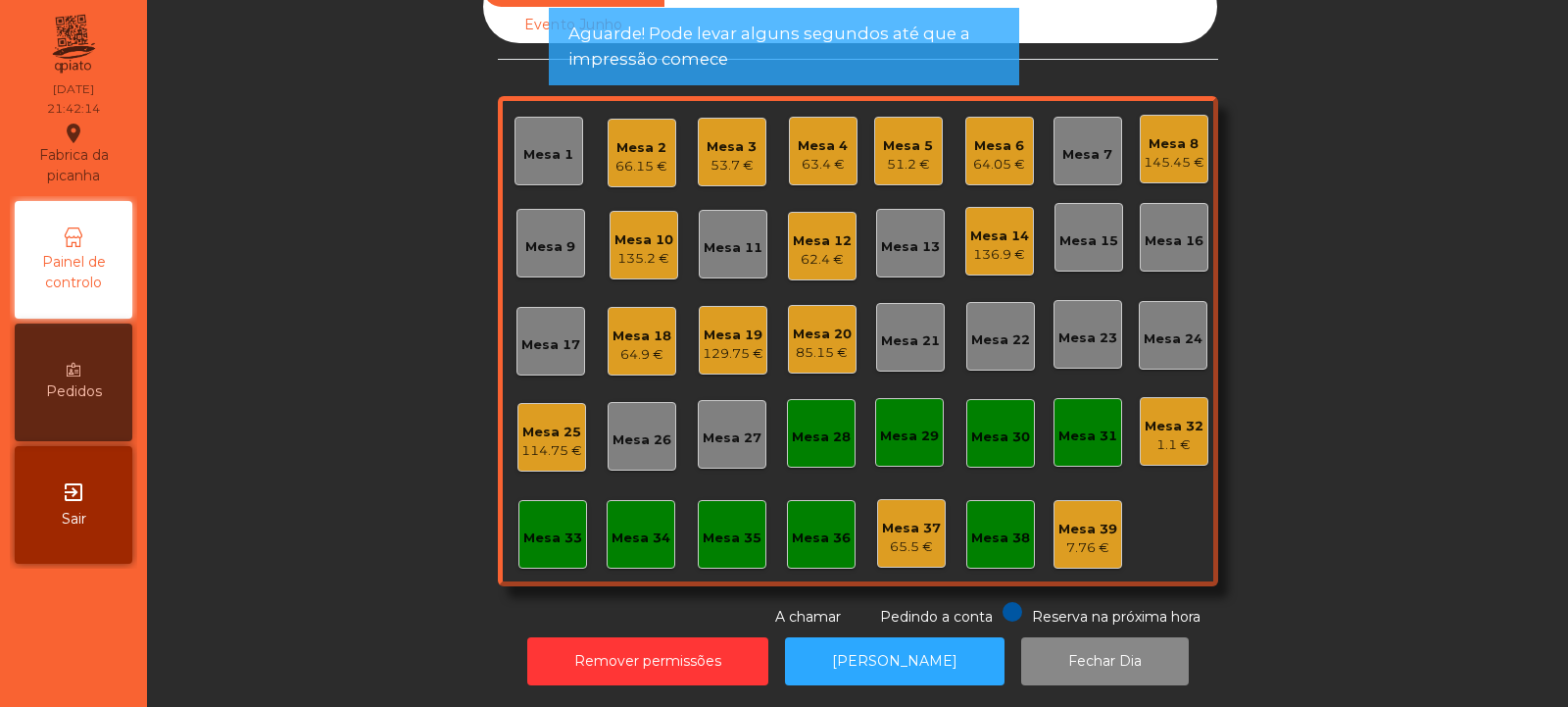
scroll to position [0, 0]
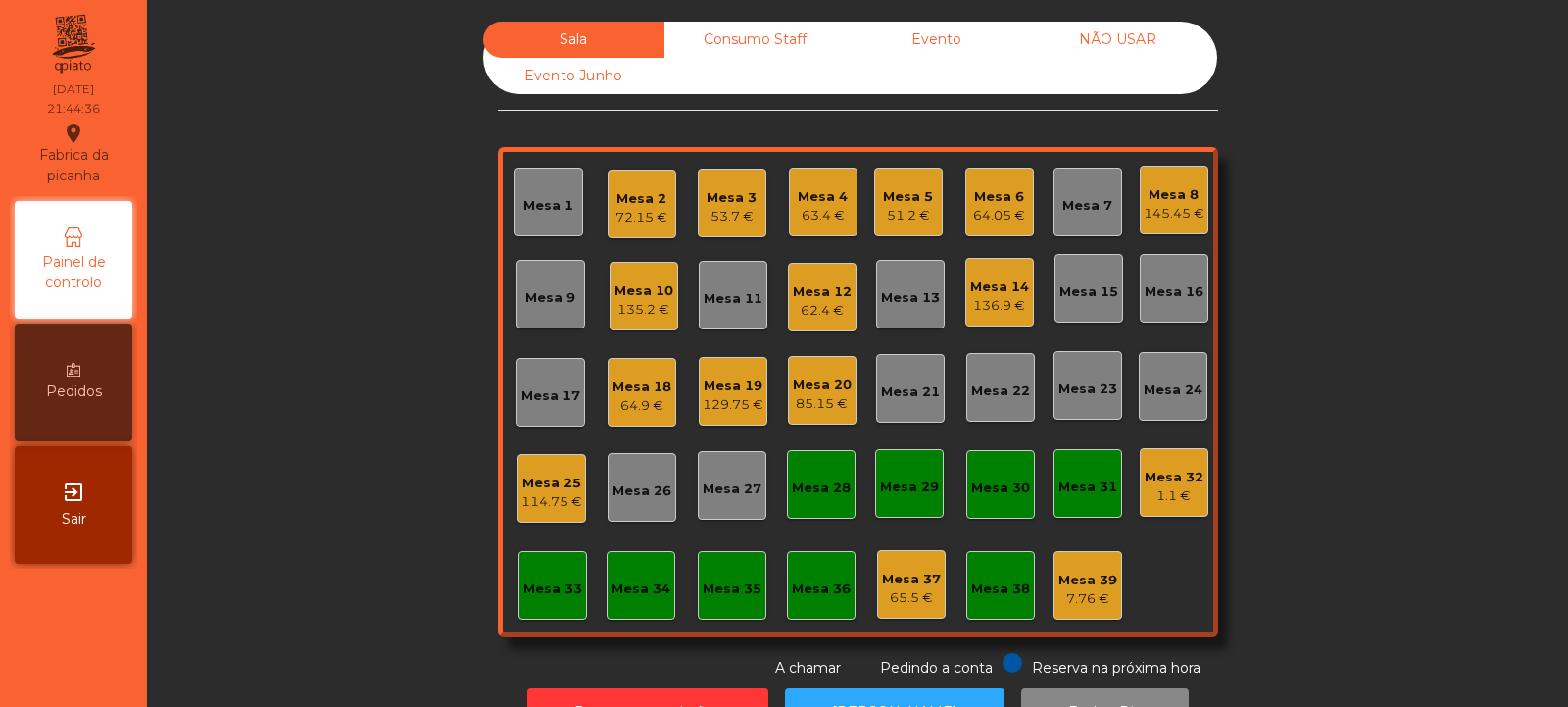
click at [552, 481] on div "Mesa 25" at bounding box center [551, 483] width 61 height 20
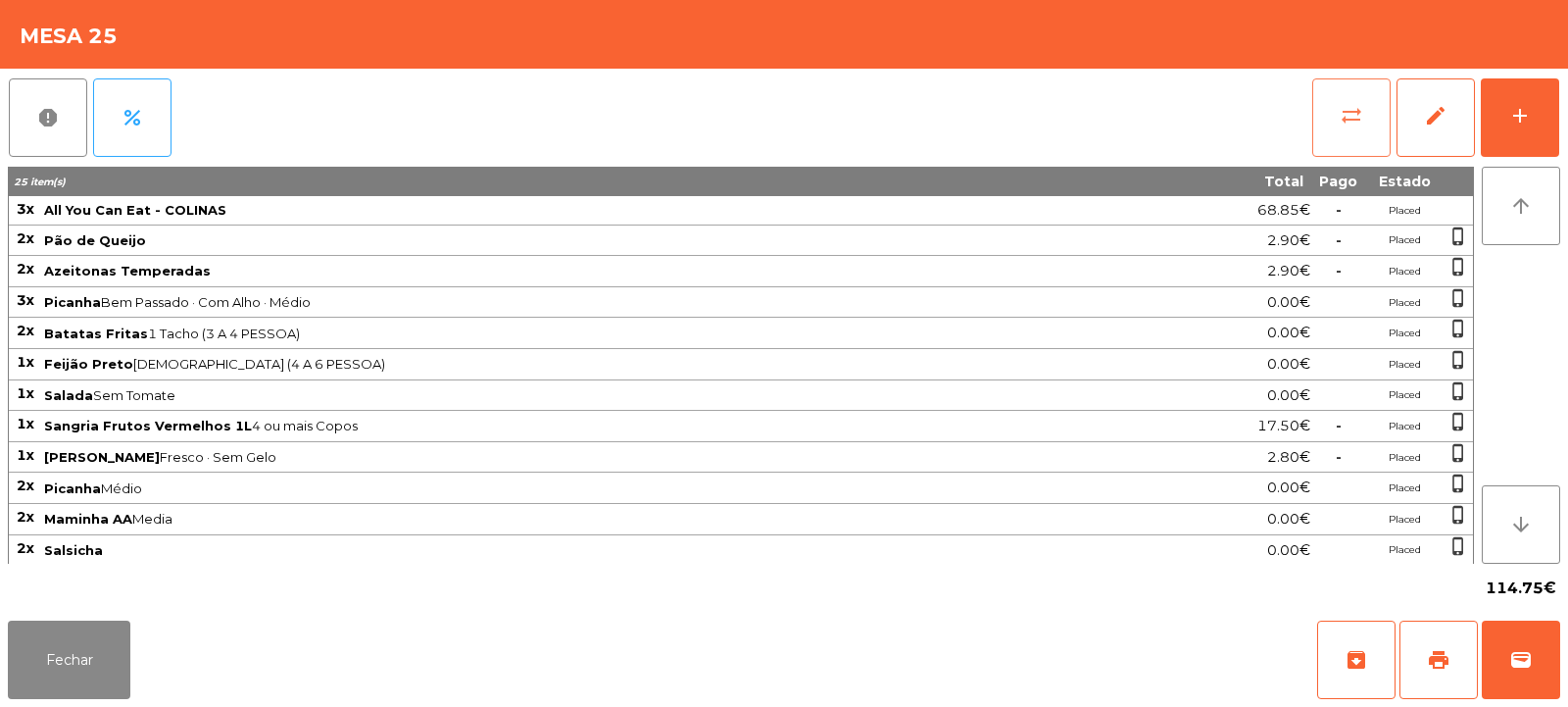
click at [1352, 118] on span "sync_alt" at bounding box center [1352, 116] width 24 height 24
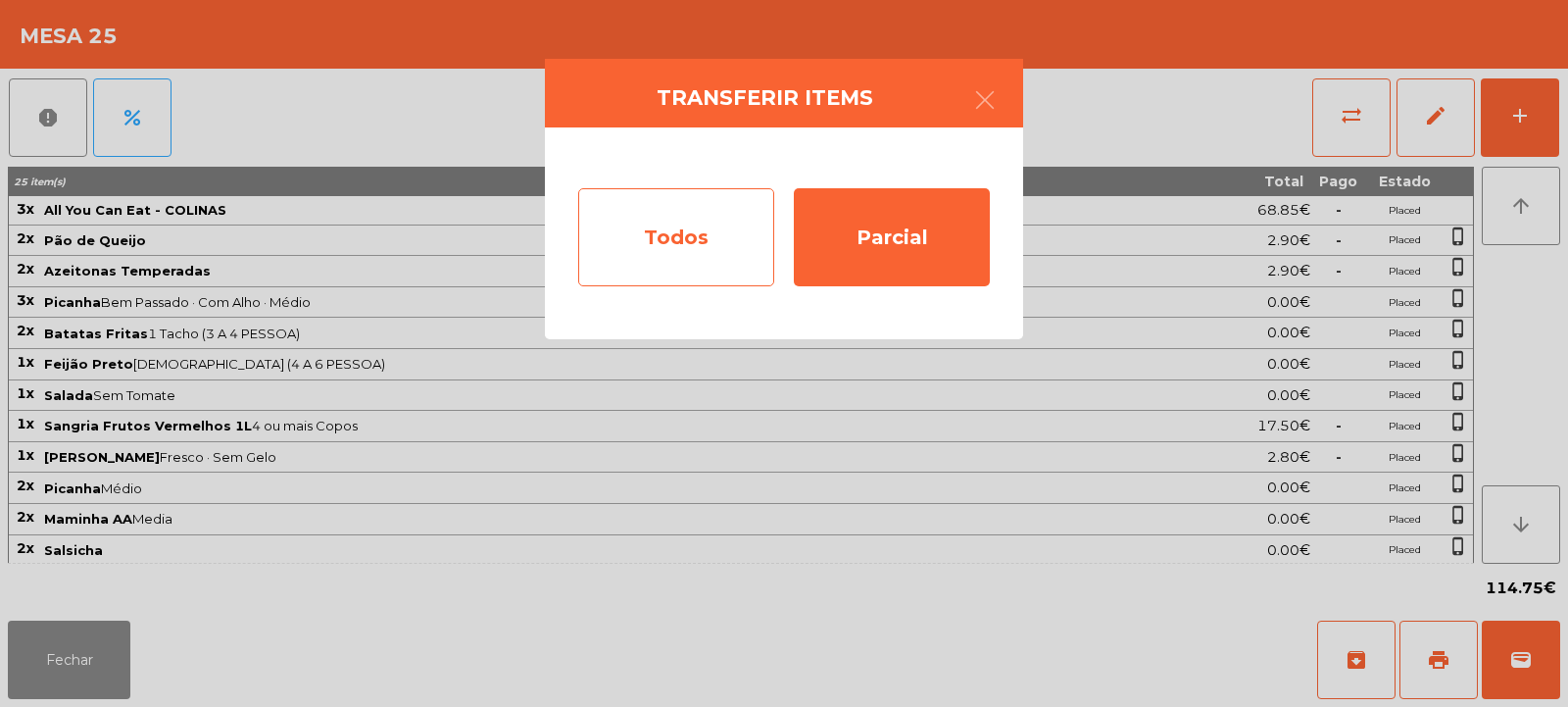
click at [706, 228] on div "Todos" at bounding box center [676, 237] width 196 height 98
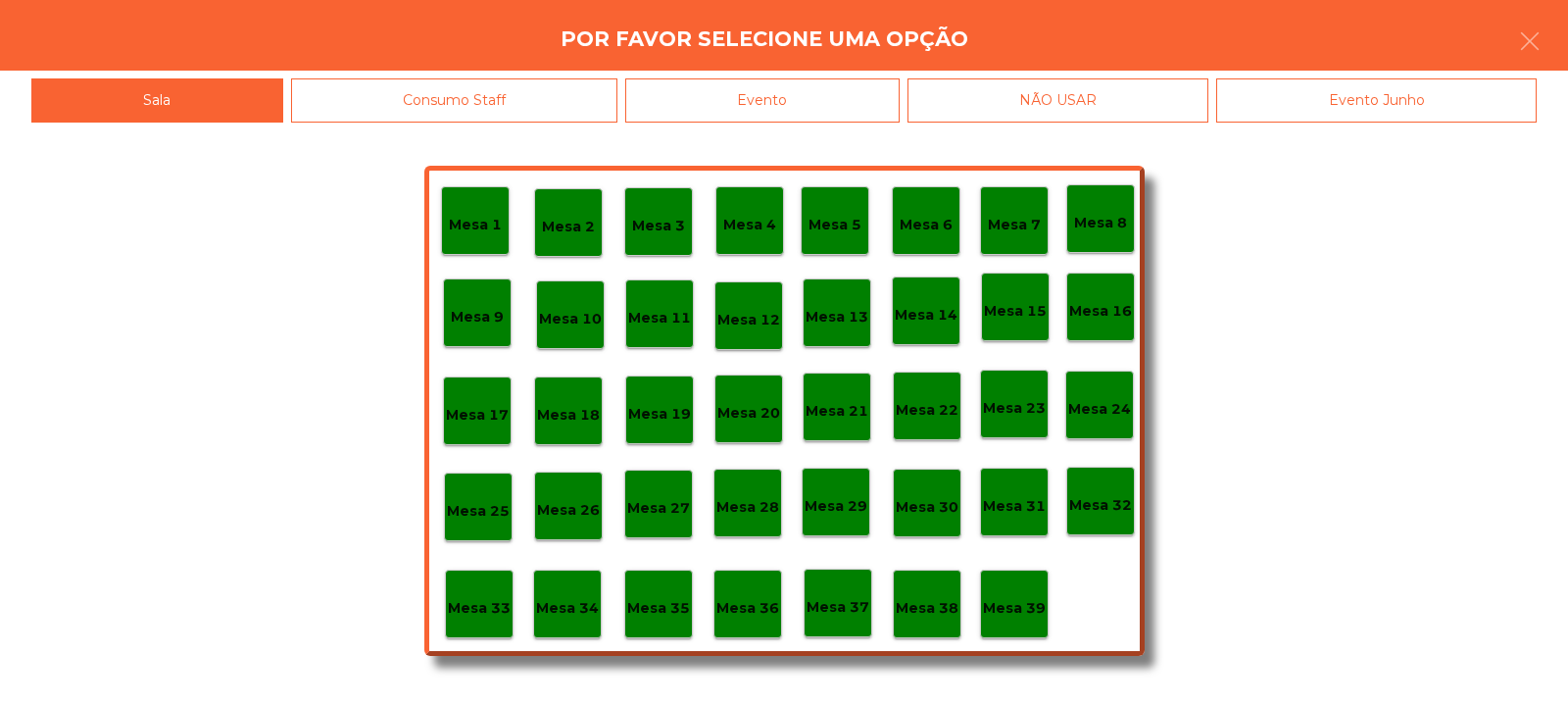
click at [791, 88] on div "Evento" at bounding box center [762, 101] width 275 height 44
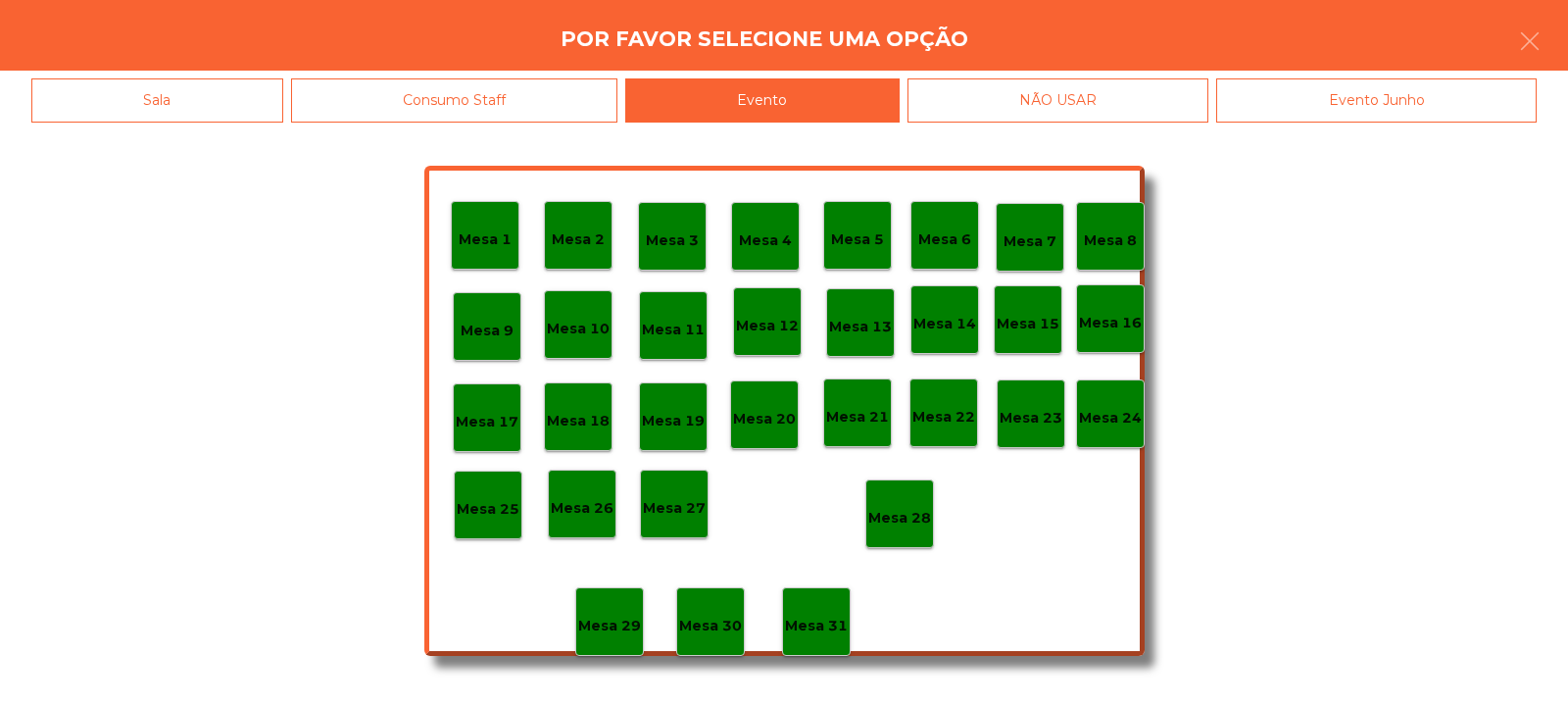
click at [910, 518] on p "Mesa 28" at bounding box center [899, 517] width 63 height 23
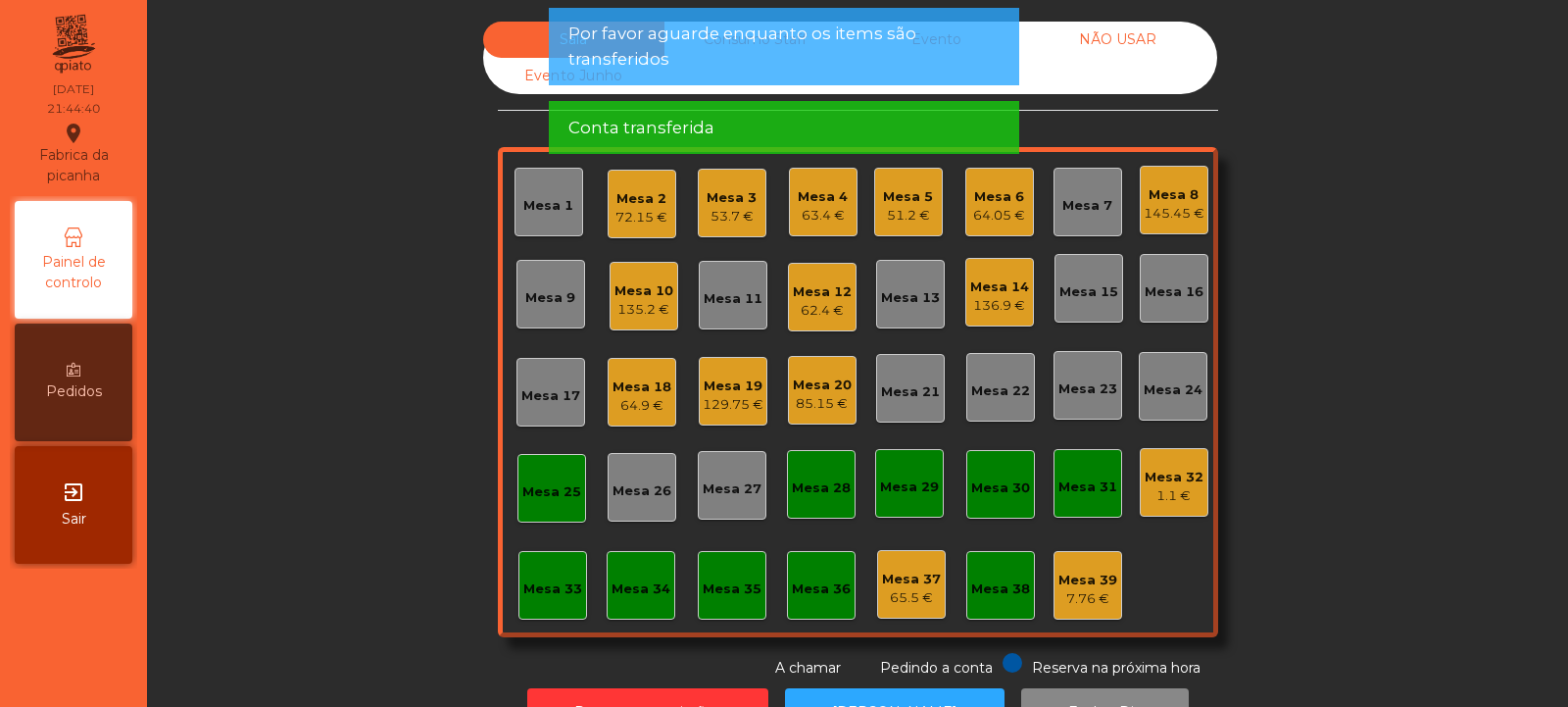
click at [550, 490] on div "Mesa 25" at bounding box center [551, 492] width 59 height 20
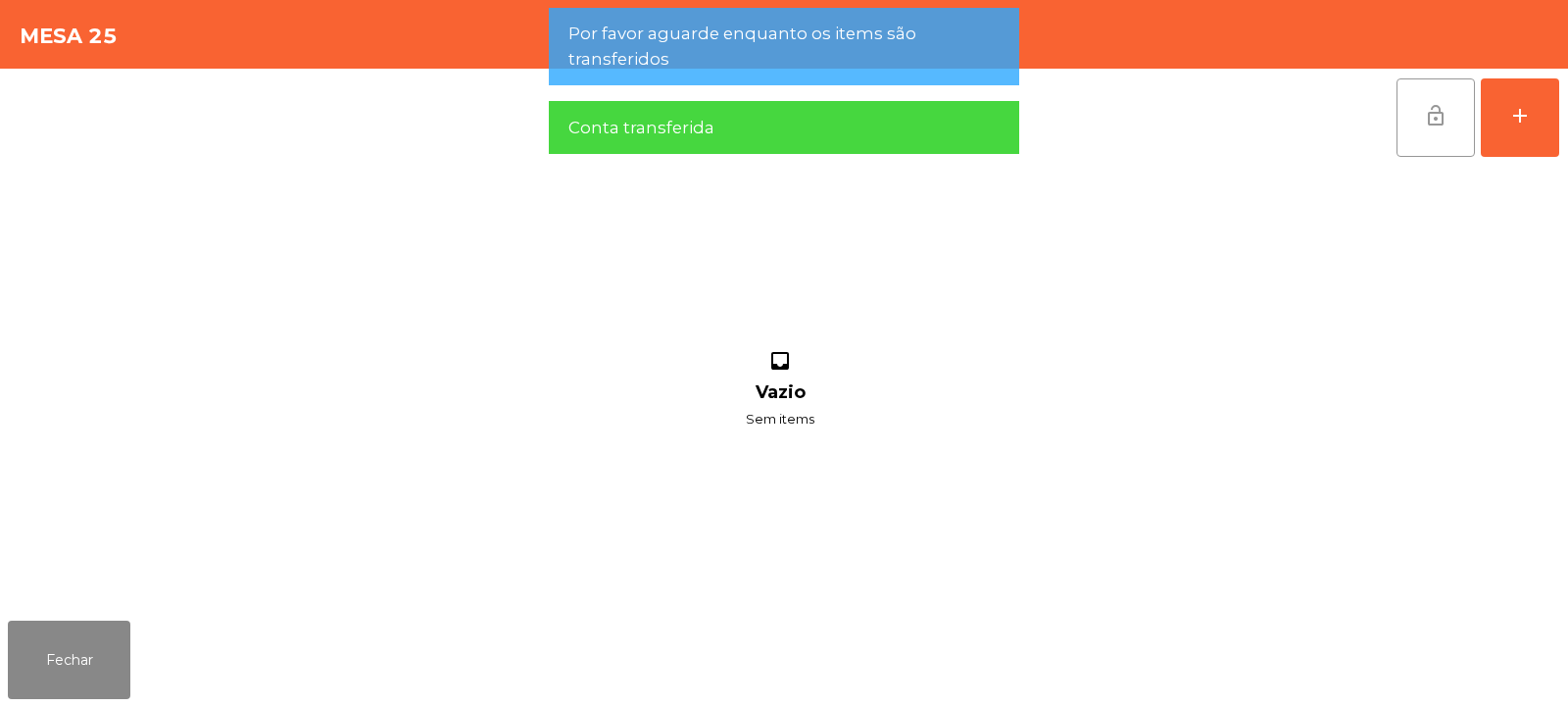
click at [1425, 137] on button "lock_open" at bounding box center [1435, 118] width 79 height 79
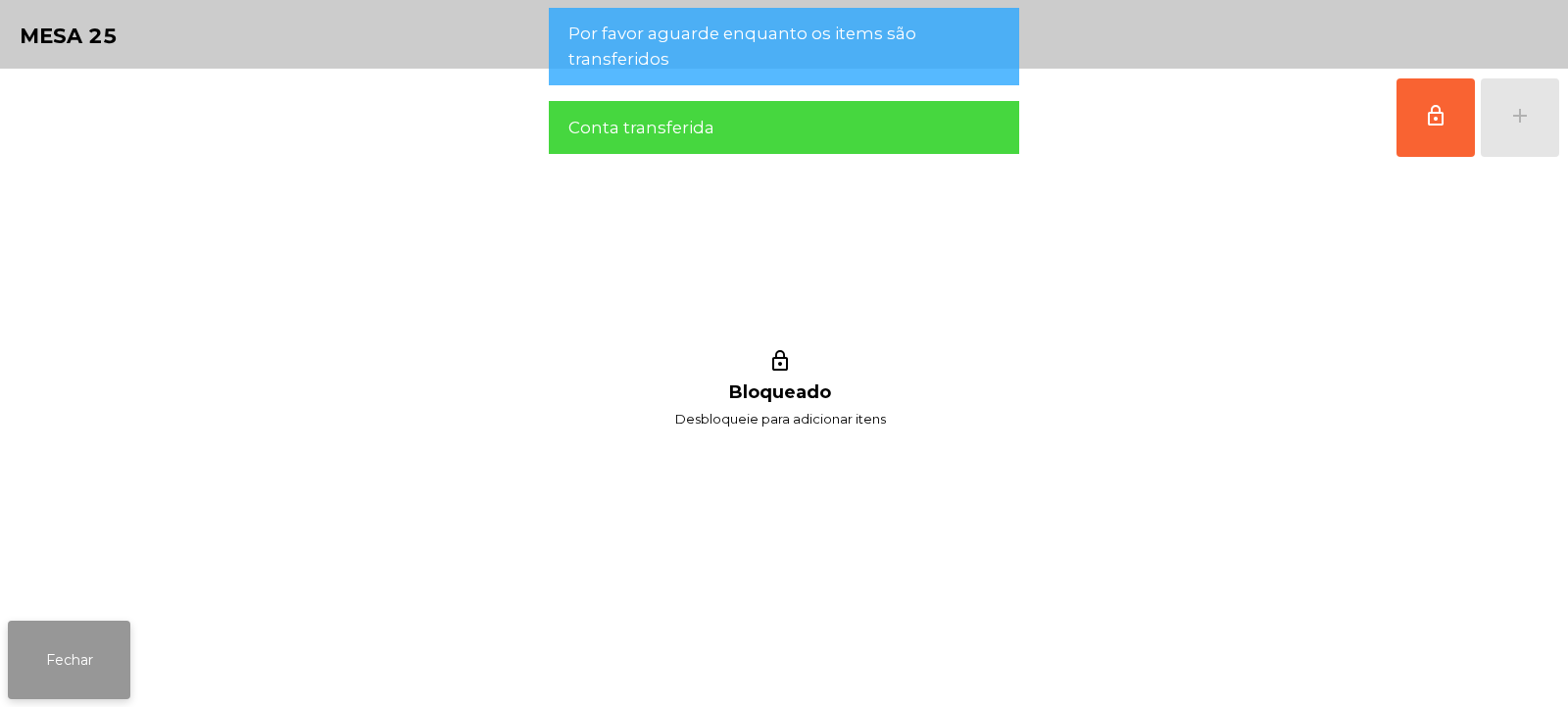
click at [102, 623] on button "Fechar" at bounding box center [69, 659] width 123 height 79
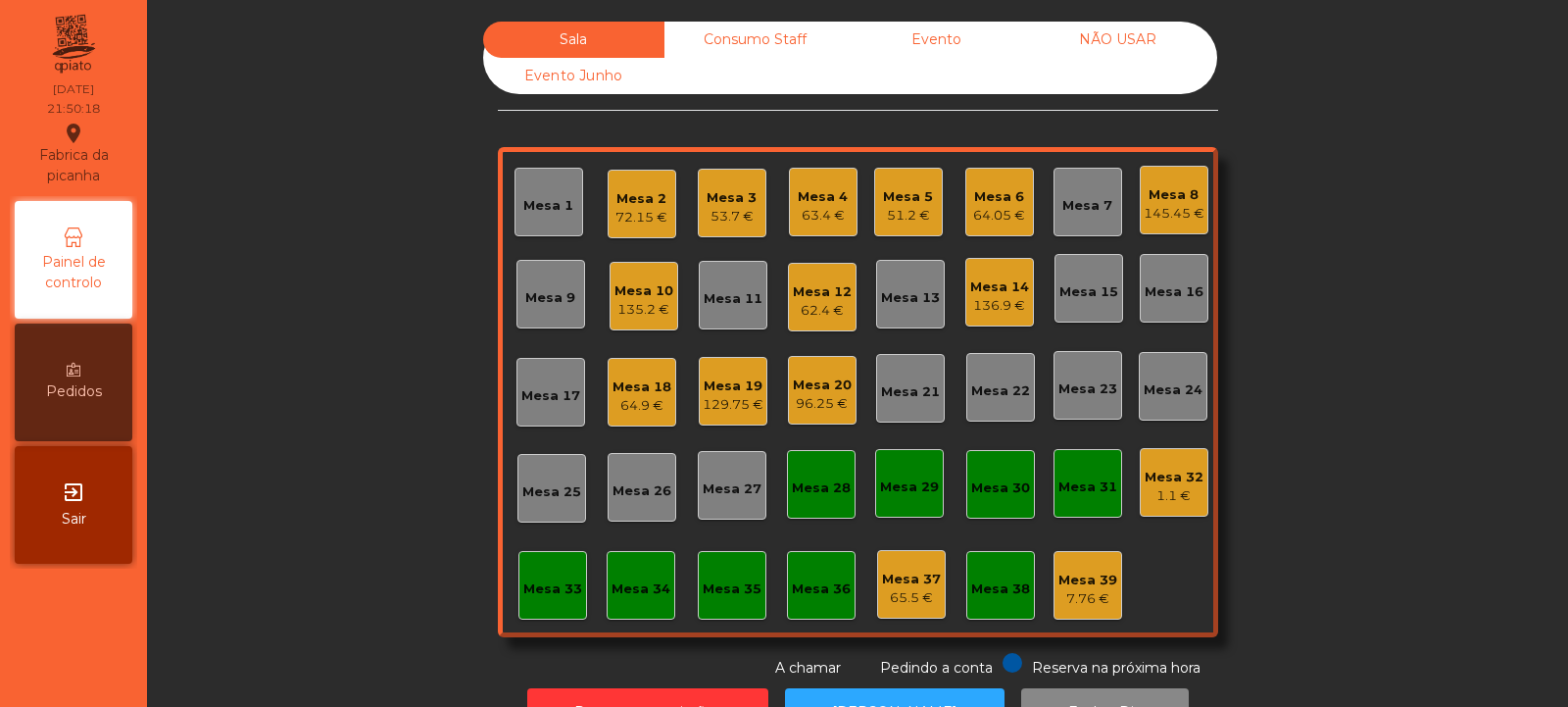
click at [624, 386] on div "Mesa 18" at bounding box center [641, 387] width 59 height 20
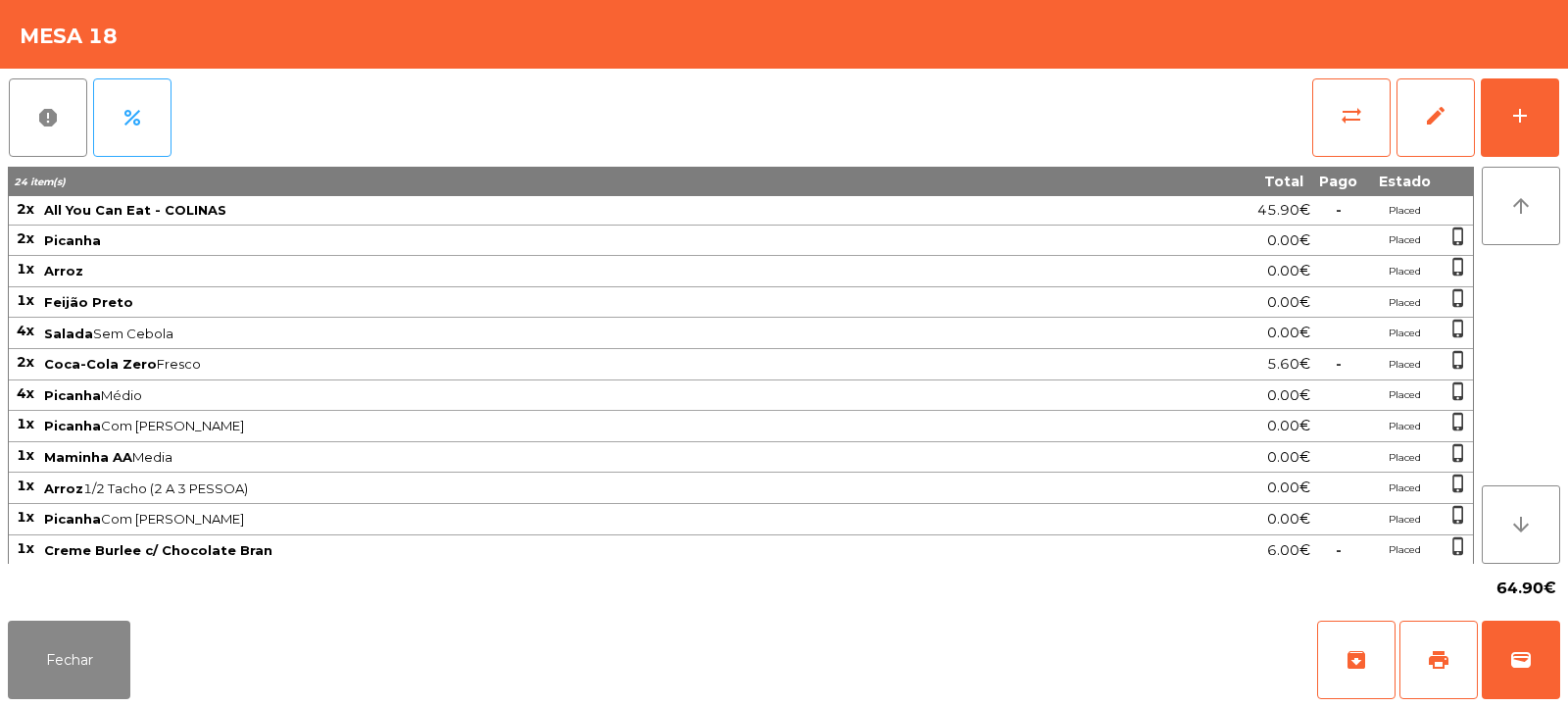
scroll to position [64, 0]
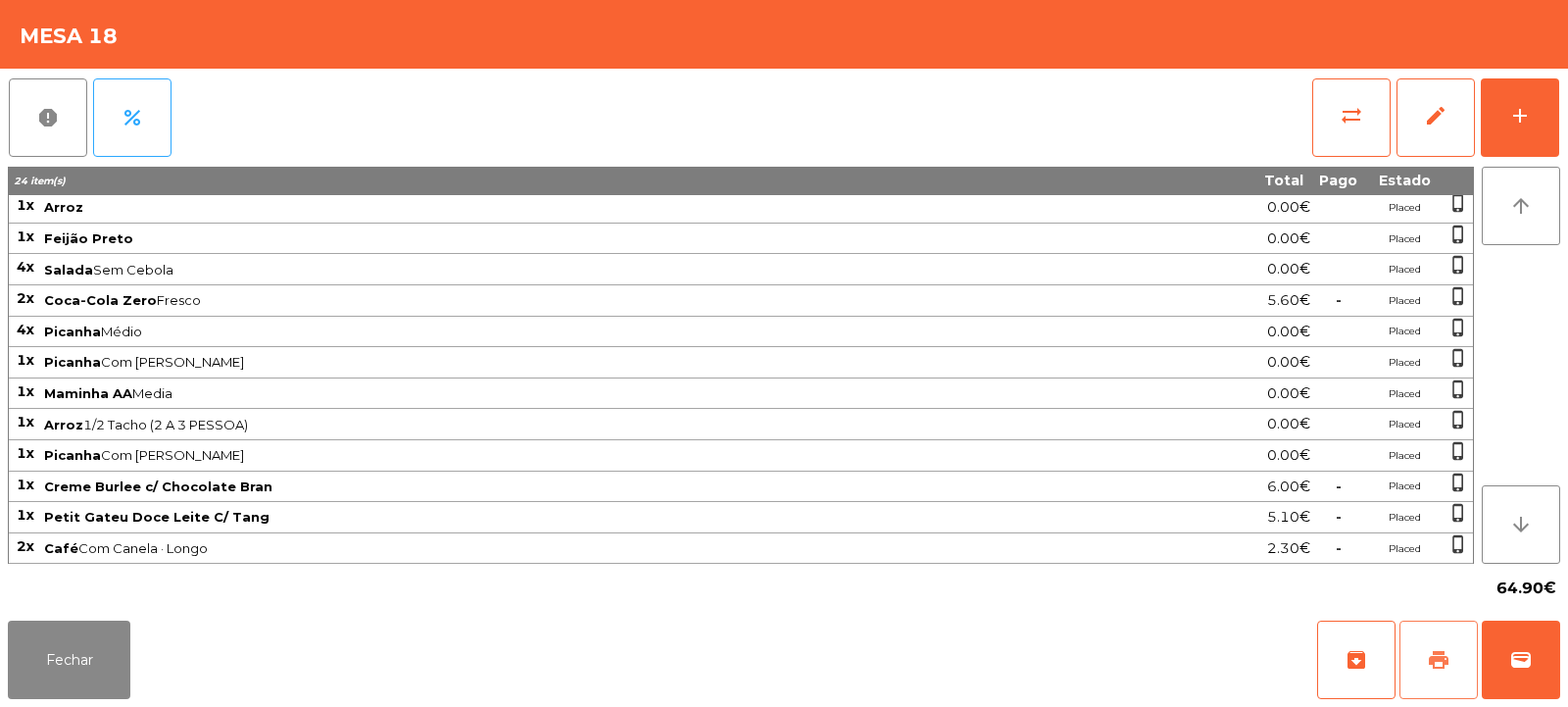
click at [1449, 639] on button "print" at bounding box center [1438, 659] width 79 height 79
click at [102, 654] on button "Fechar" at bounding box center [69, 659] width 123 height 79
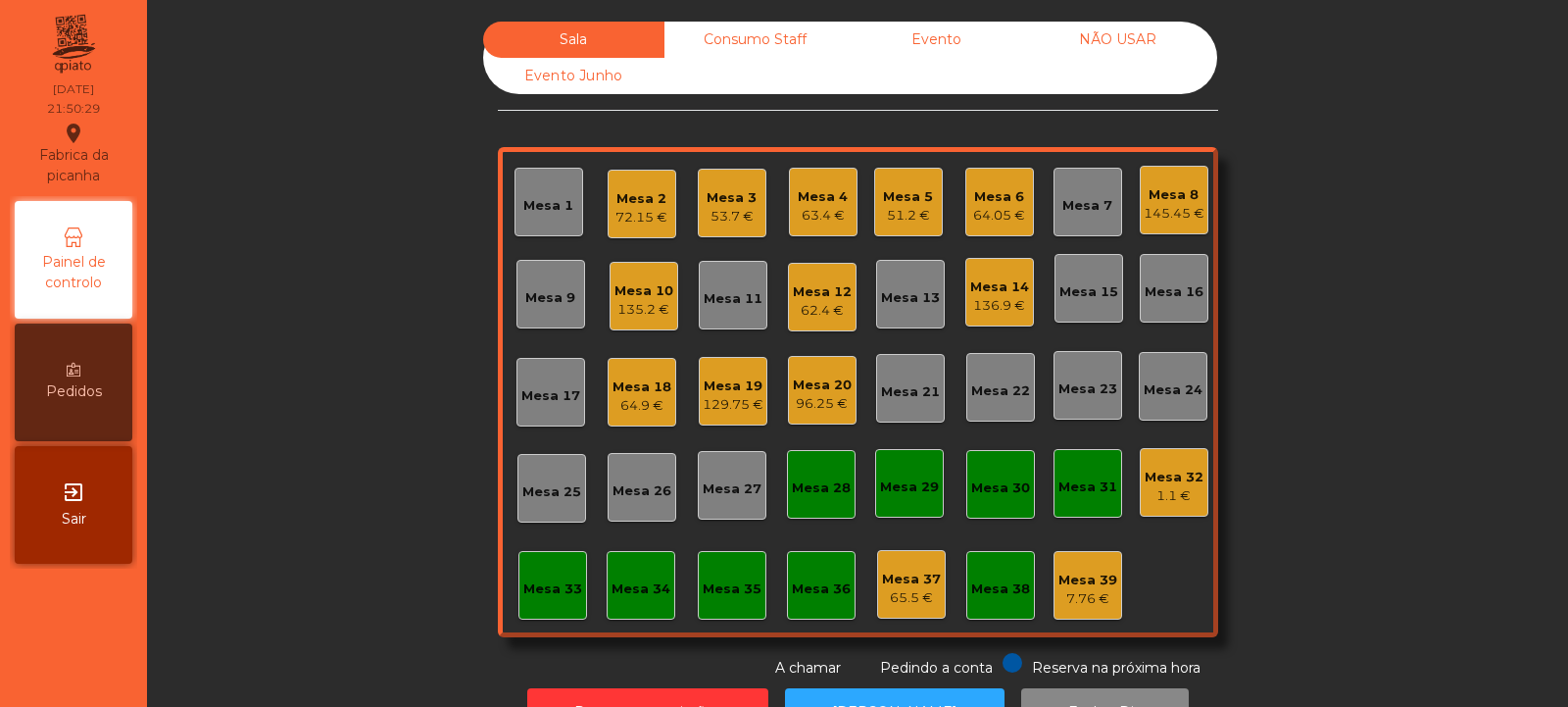
click at [643, 403] on div "64.9 €" at bounding box center [641, 405] width 59 height 20
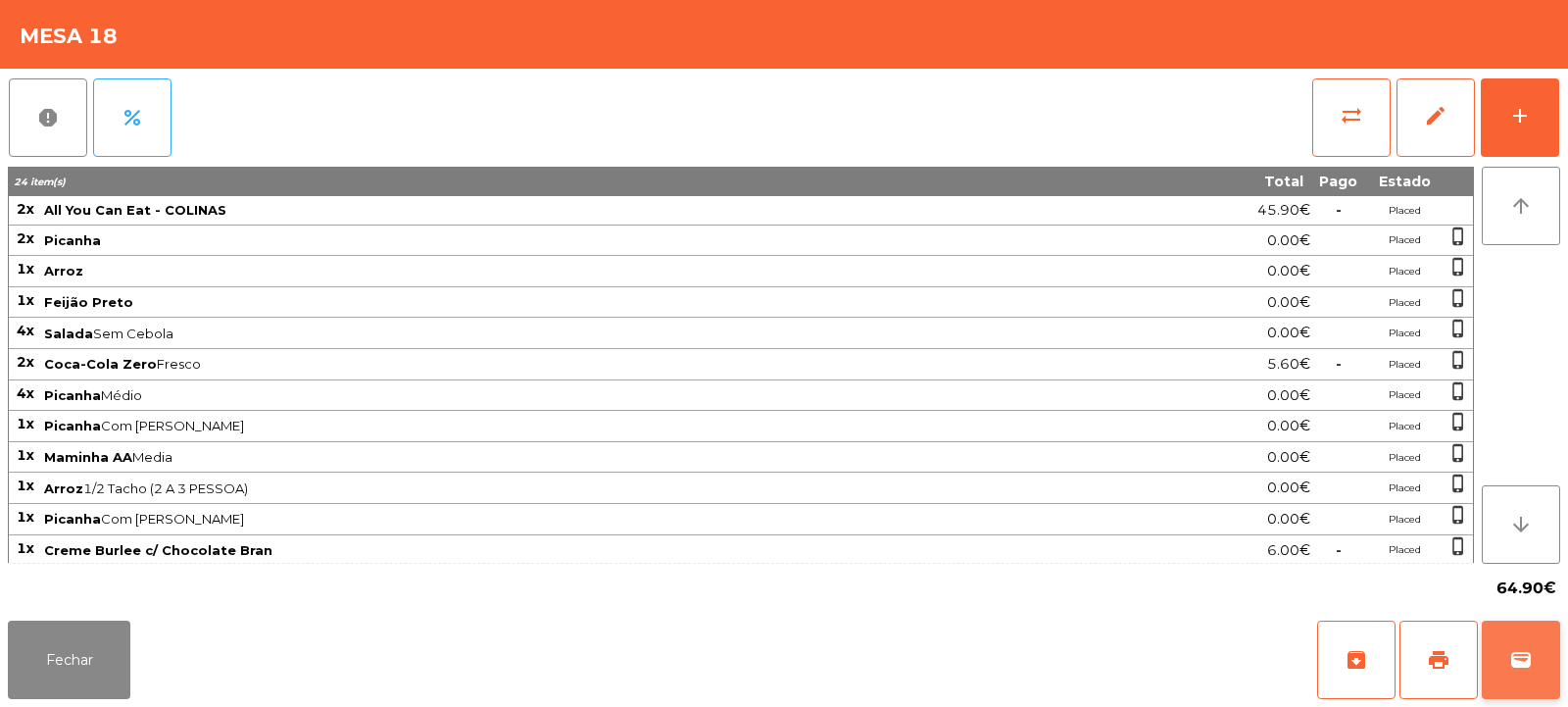
click at [1529, 641] on button "wallet" at bounding box center [1521, 659] width 79 height 79
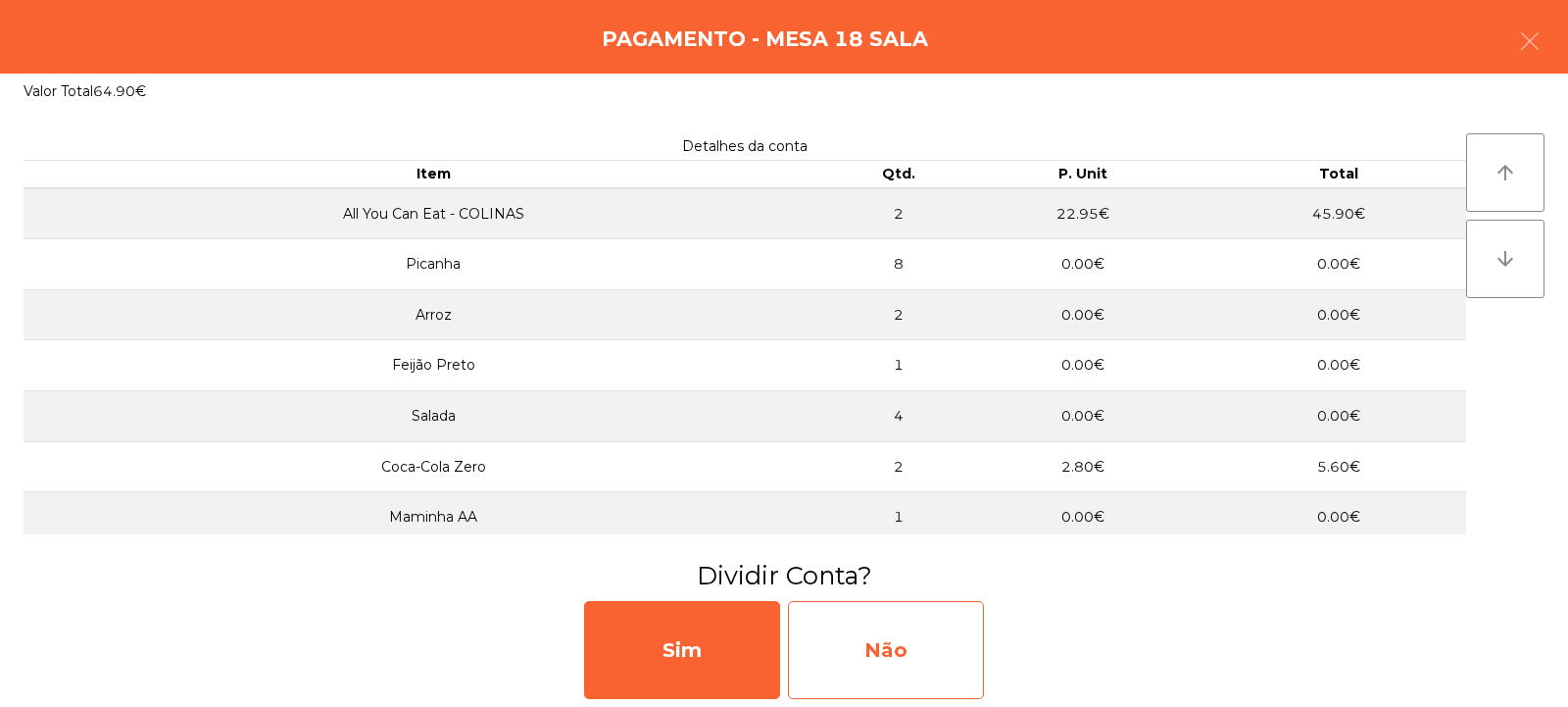
click at [937, 636] on div "Não" at bounding box center [886, 650] width 196 height 98
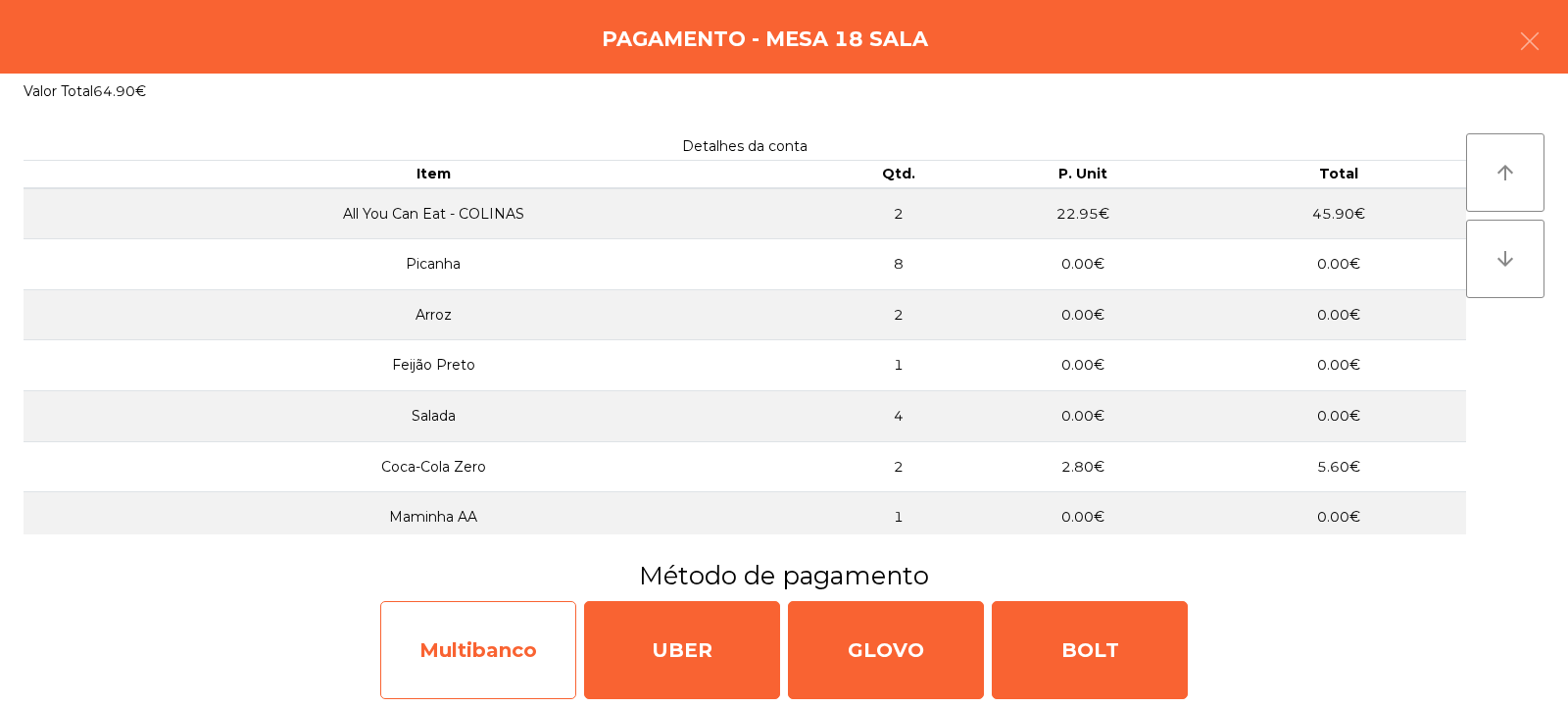
click at [503, 640] on div "Multibanco" at bounding box center [478, 650] width 196 height 98
select select "**"
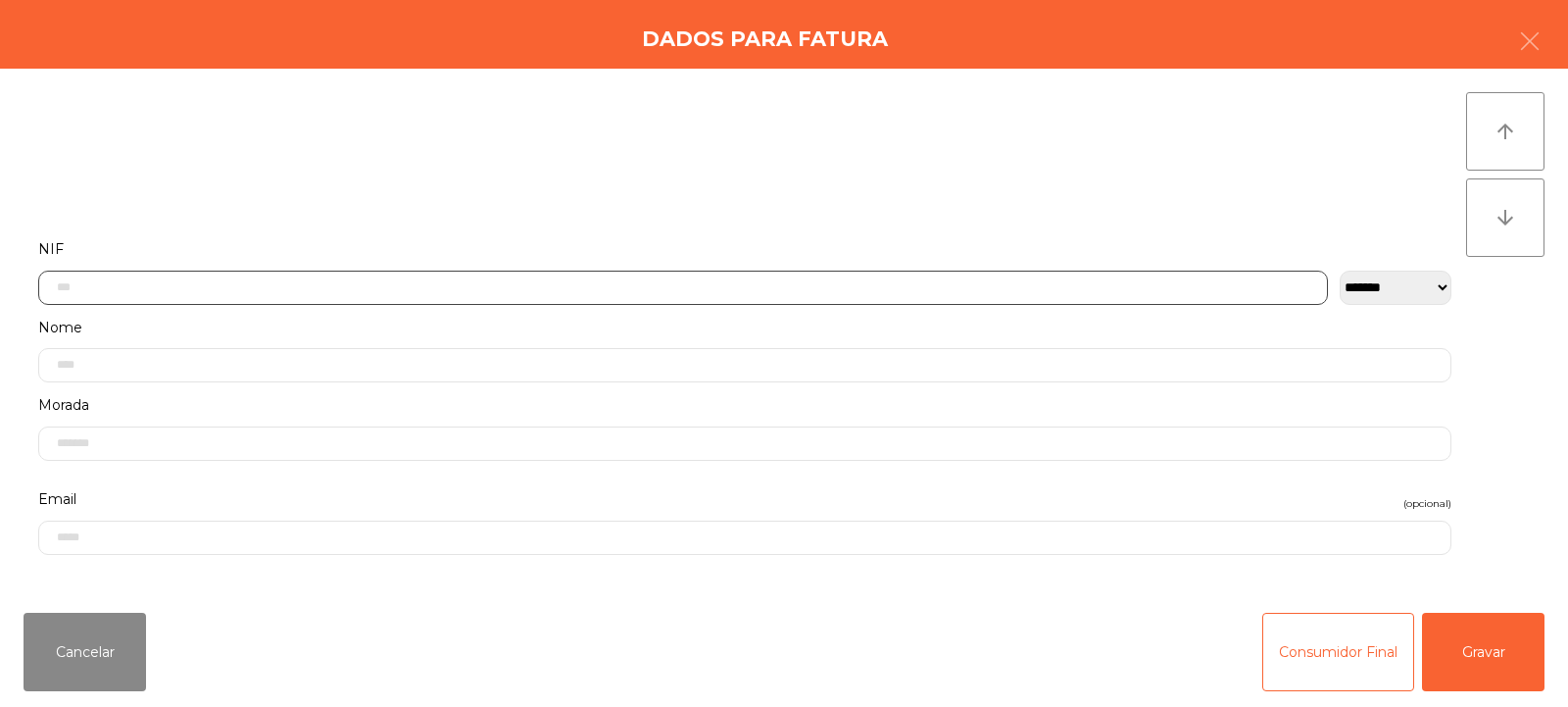
click at [711, 280] on input "text" at bounding box center [682, 288] width 1289 height 34
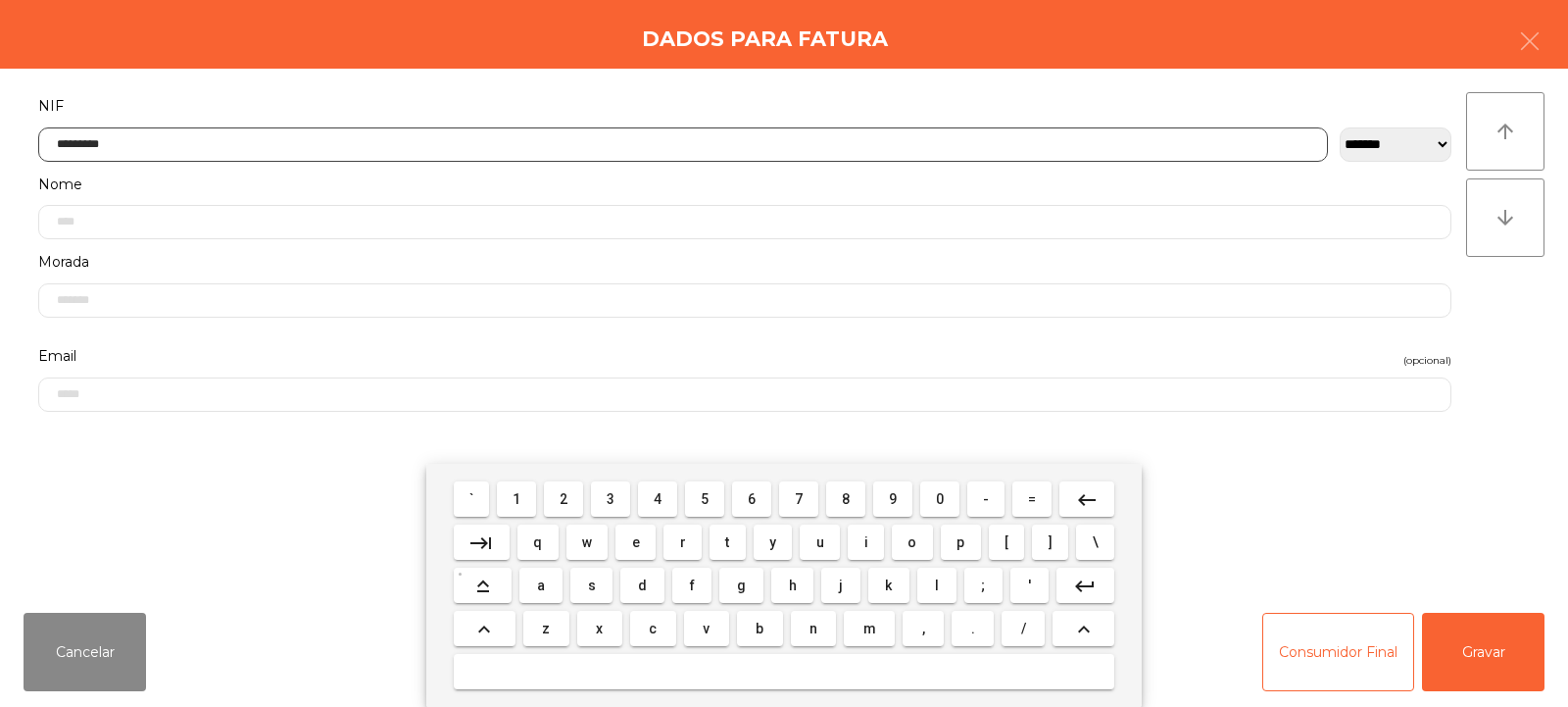
type input "*********"
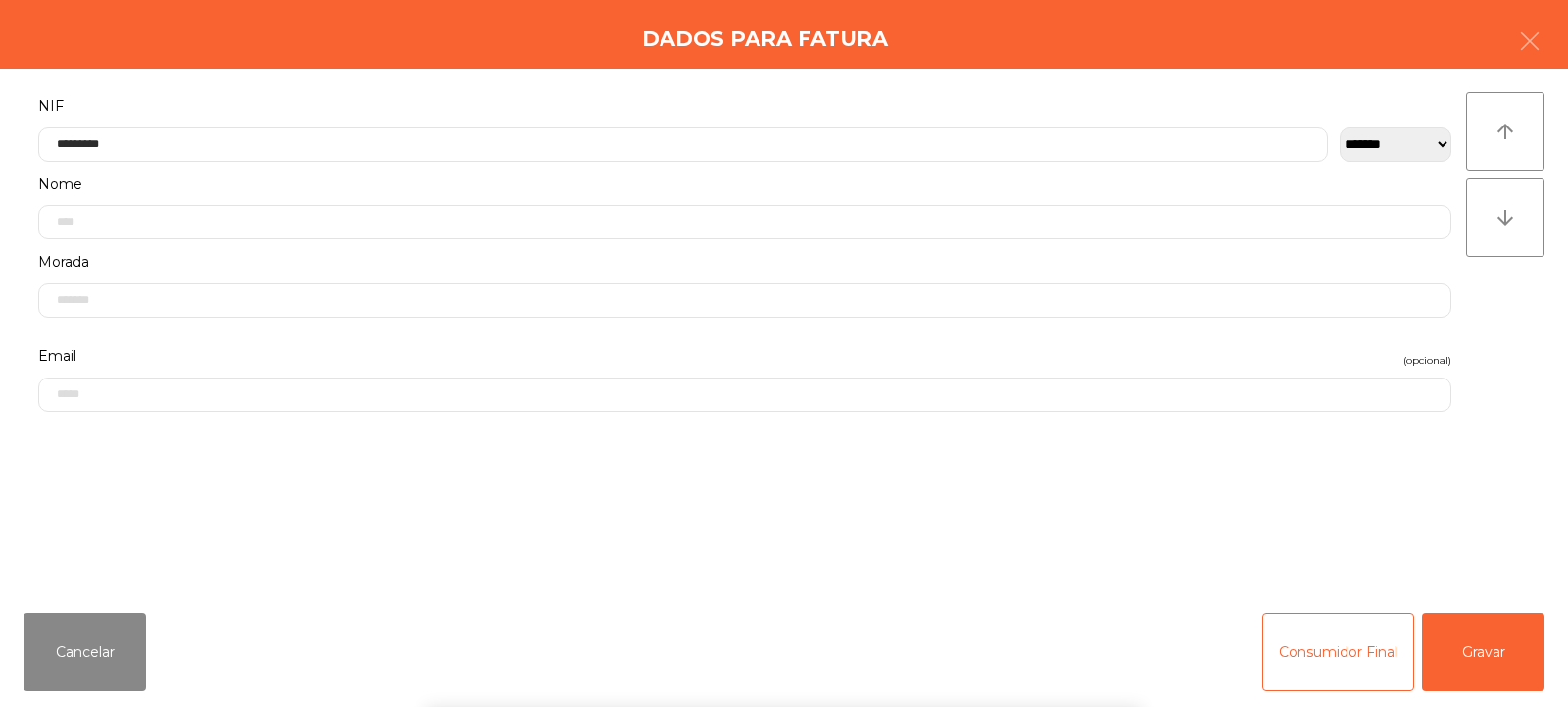
click at [1482, 653] on div "` 1 2 3 4 5 6 7 8 9 0 - = keyboard_backspace keyboard_tab q w e r t y u i o p […" at bounding box center [784, 584] width 1568 height 243
click at [1505, 648] on button "Gravar" at bounding box center [1483, 651] width 123 height 79
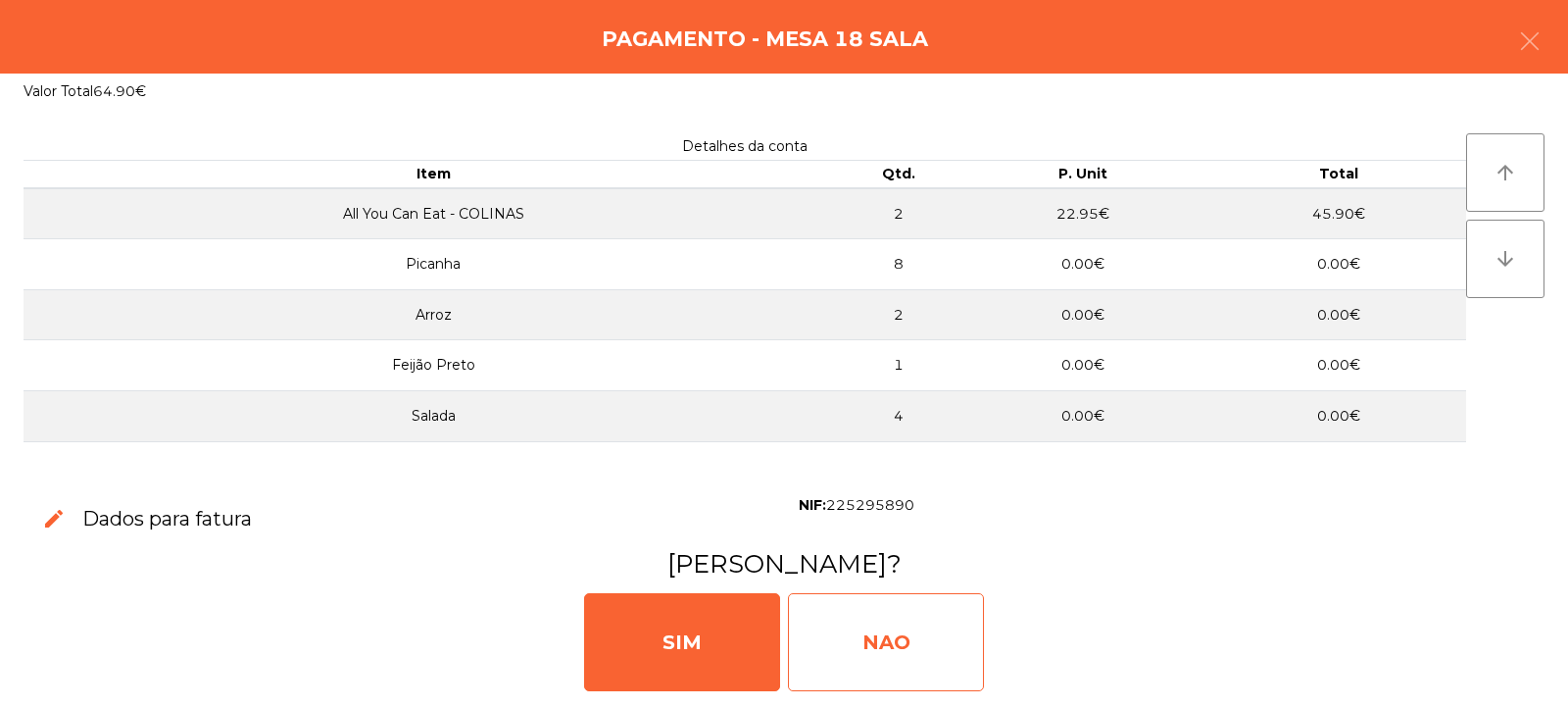
click at [897, 642] on div "NAO" at bounding box center [886, 642] width 196 height 98
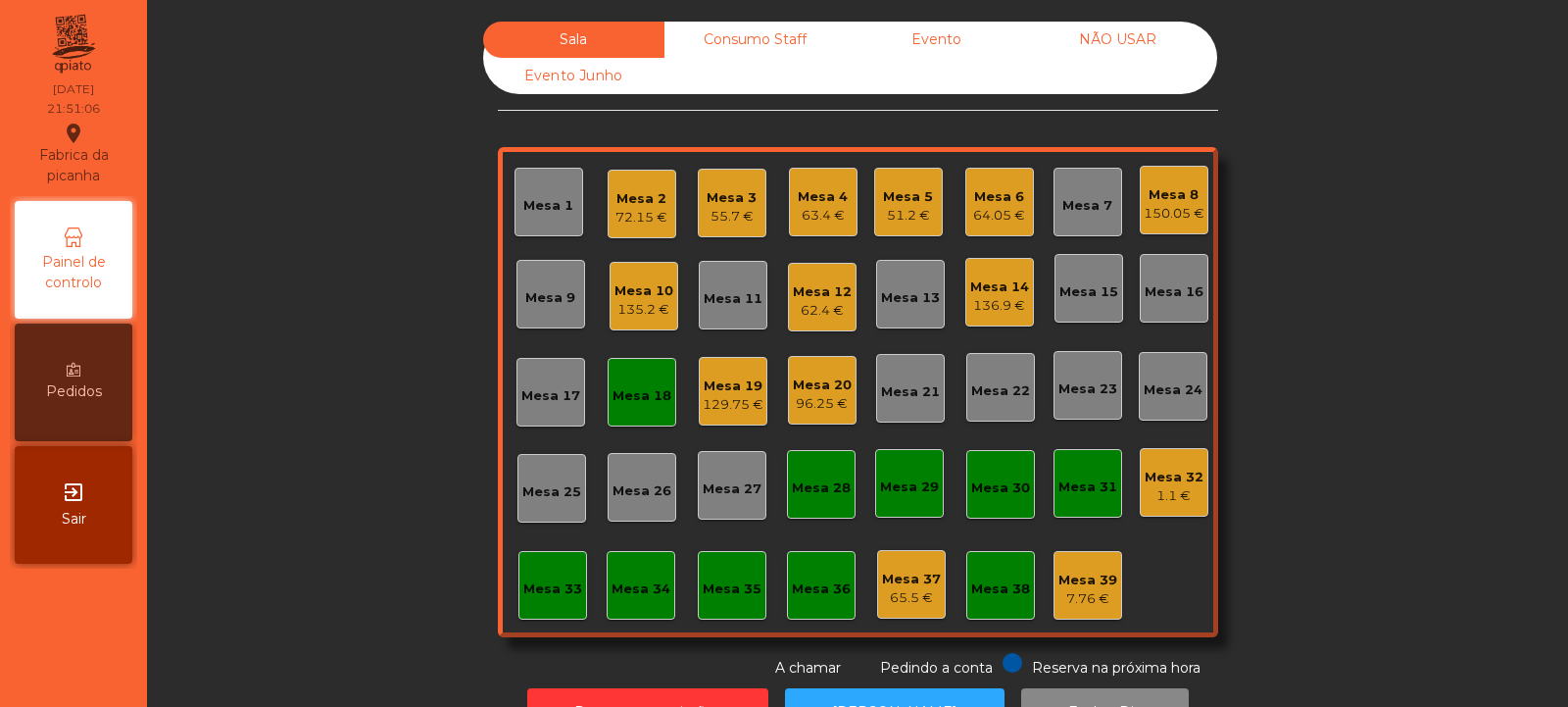
click at [607, 394] on div "Mesa 18" at bounding box center [641, 391] width 69 height 69
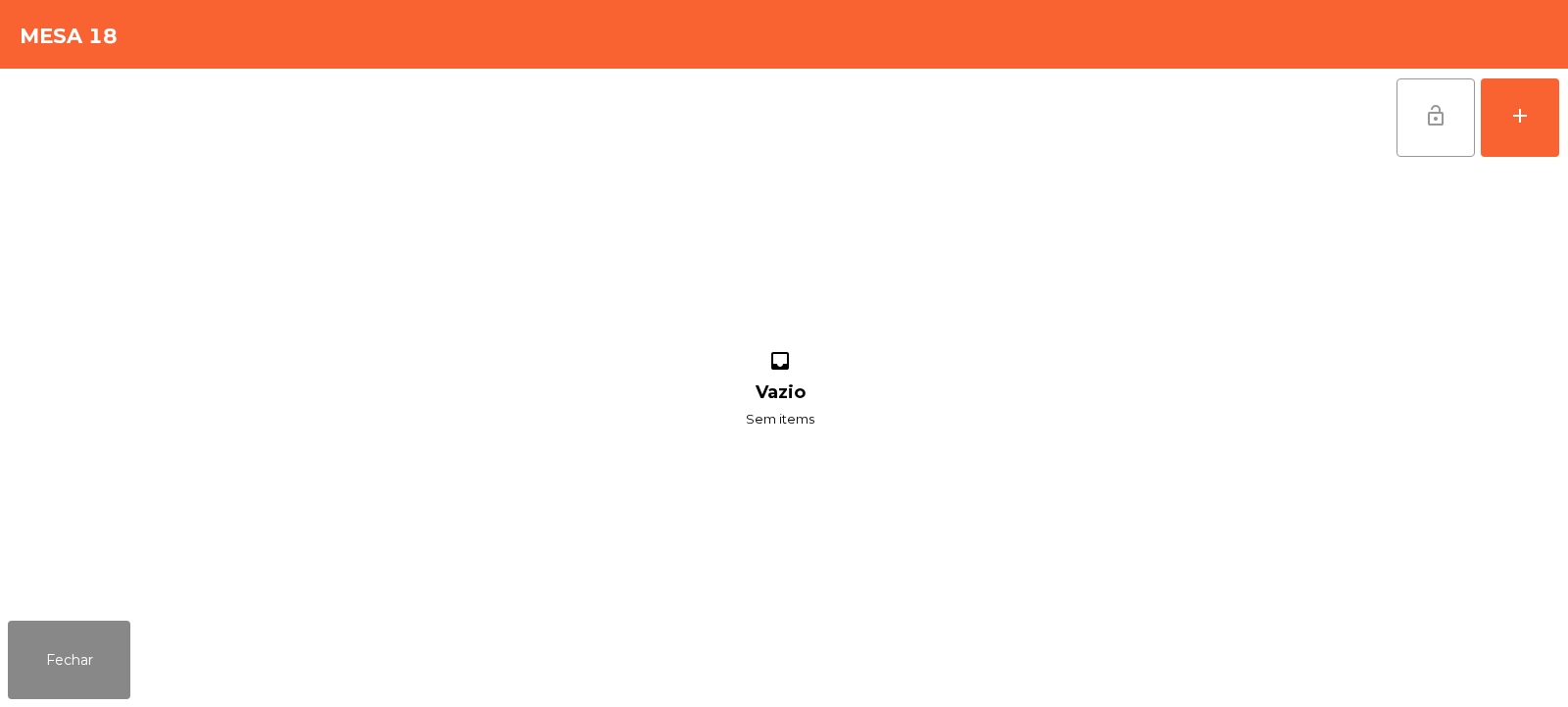
click at [1437, 136] on button "lock_open" at bounding box center [1435, 118] width 79 height 79
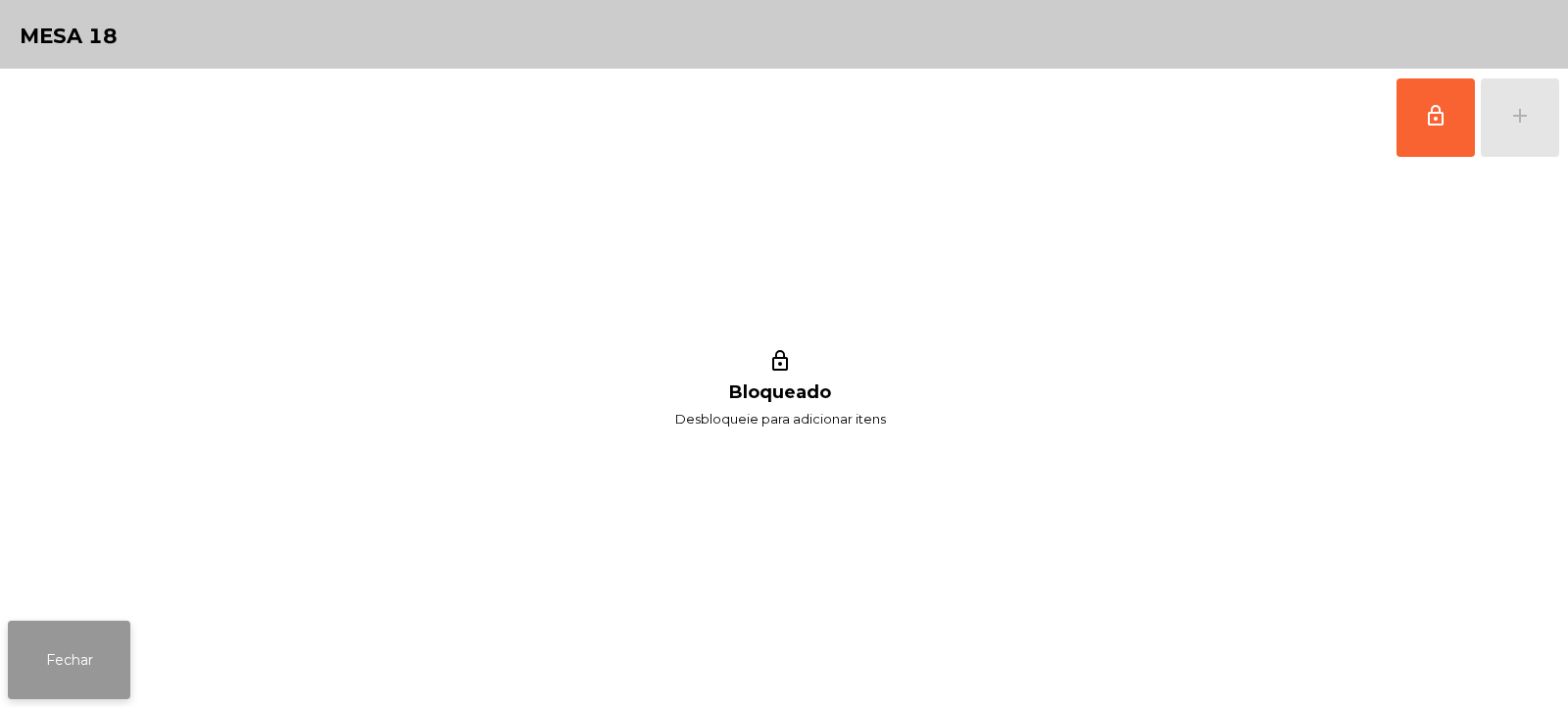
click at [97, 664] on button "Fechar" at bounding box center [69, 659] width 123 height 79
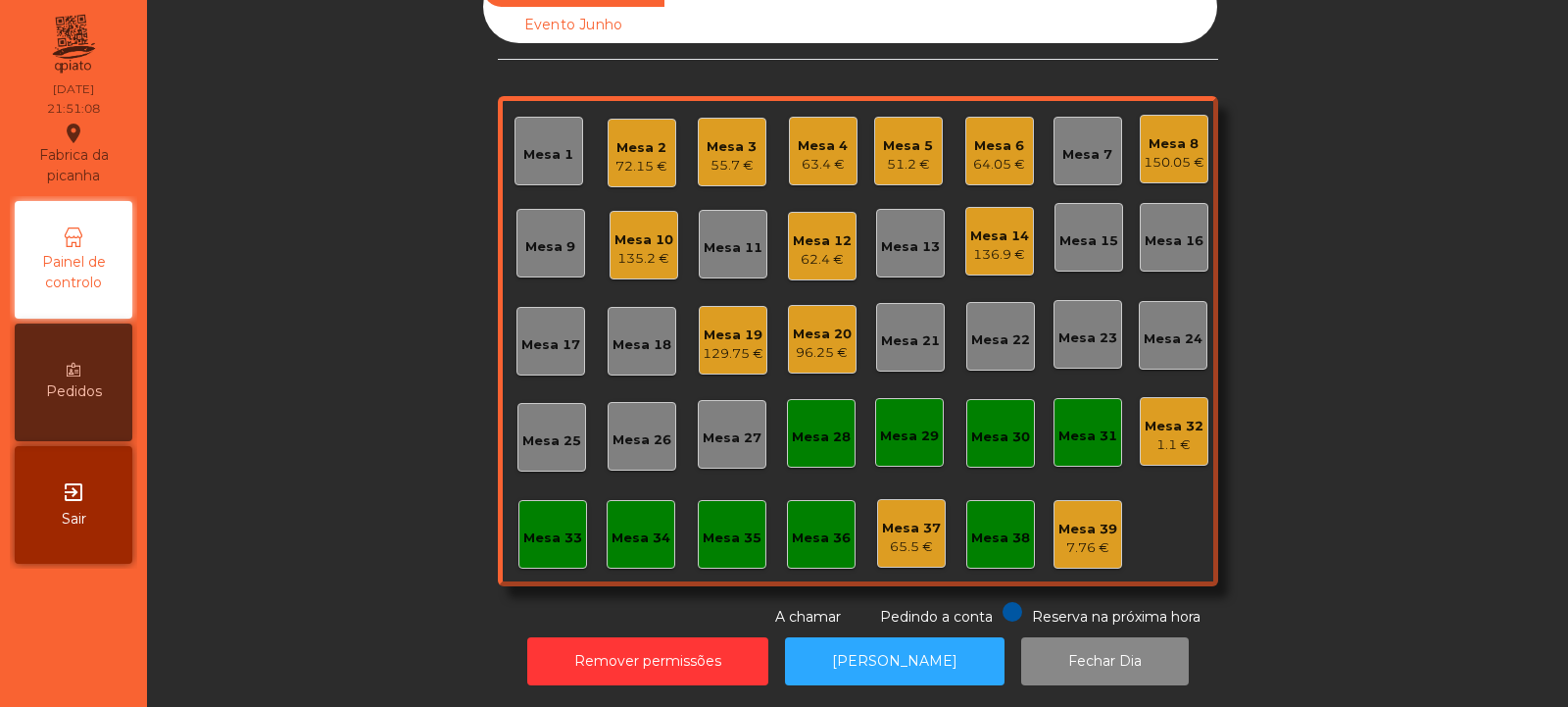
scroll to position [0, 0]
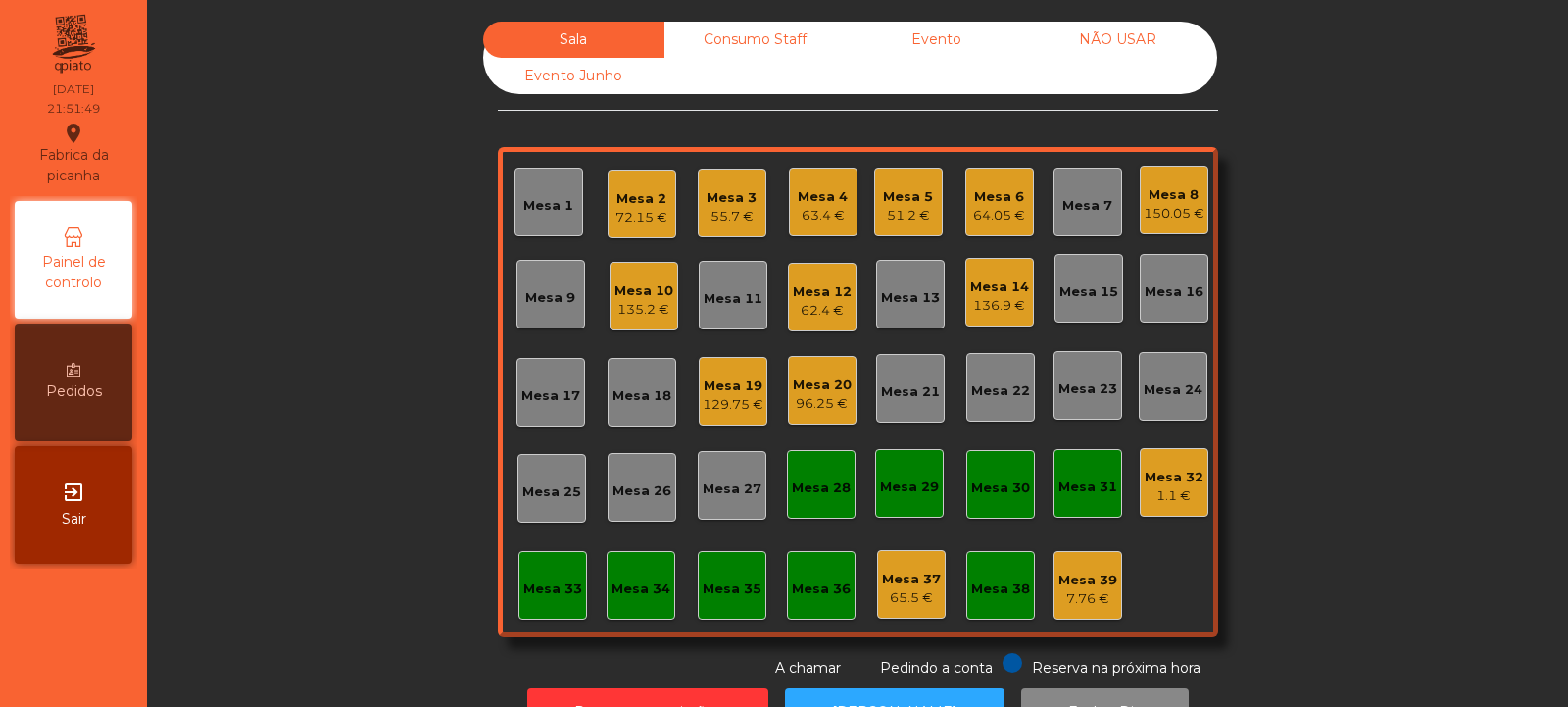
click at [714, 419] on div "Mesa 19 129.75 €" at bounding box center [733, 390] width 69 height 69
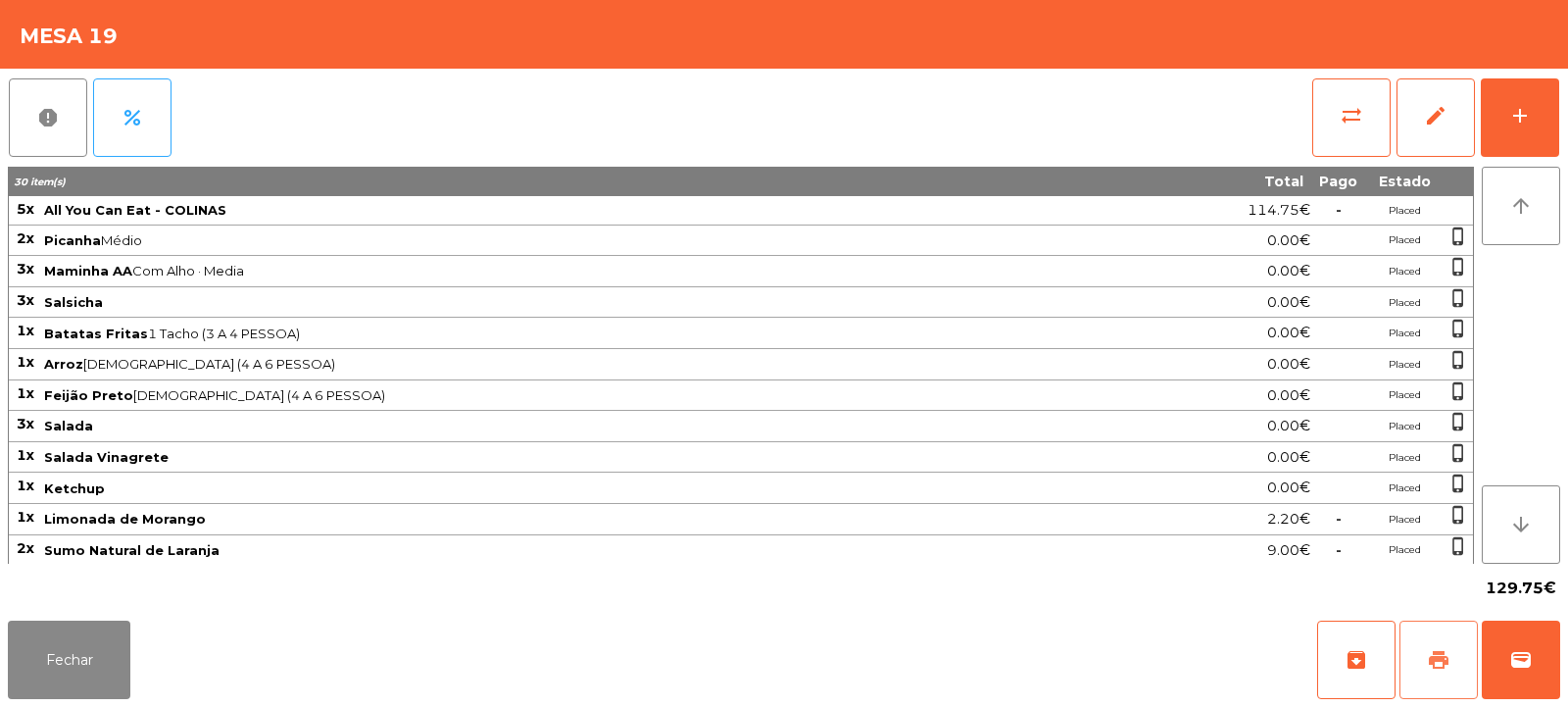
click at [1439, 663] on span "print" at bounding box center [1439, 660] width 24 height 24
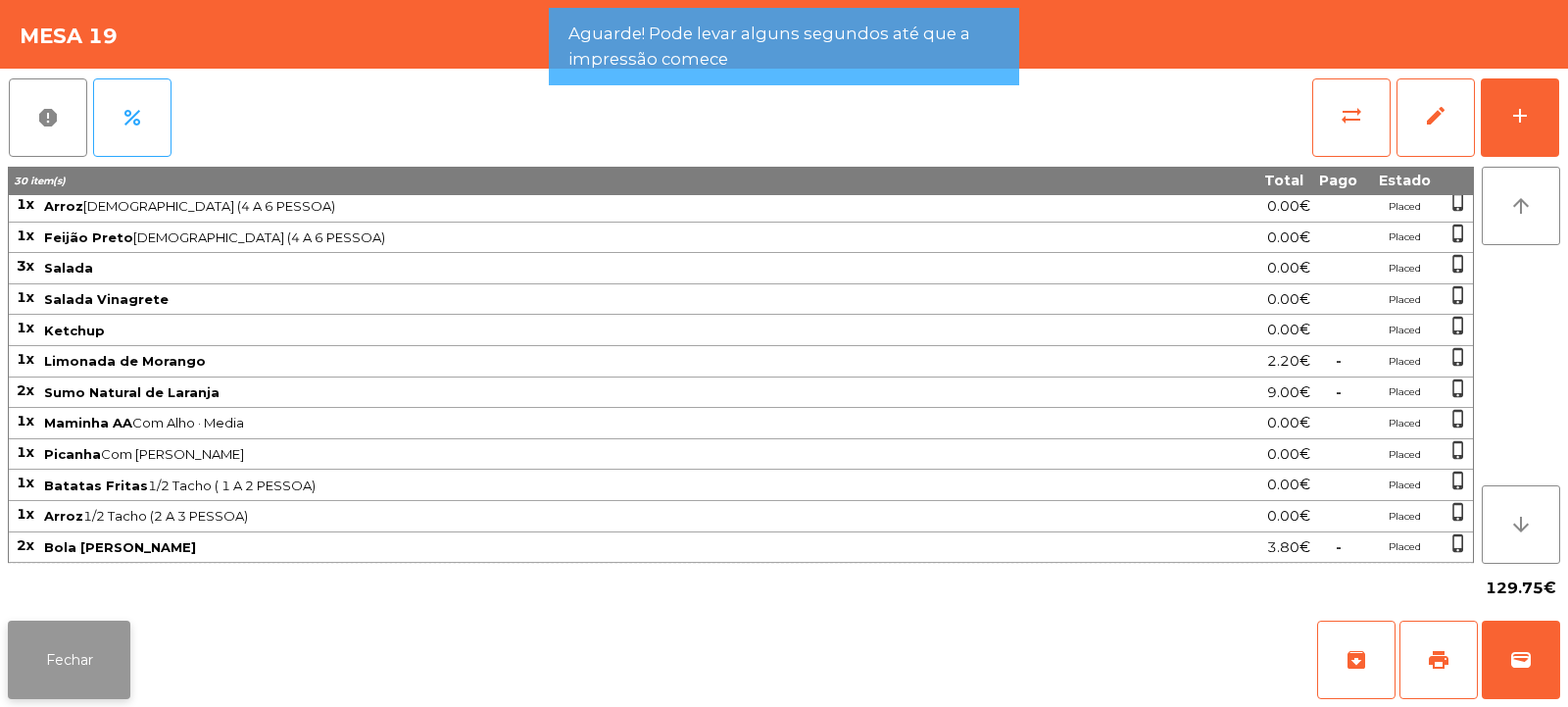
click at [106, 666] on button "Fechar" at bounding box center [69, 659] width 123 height 79
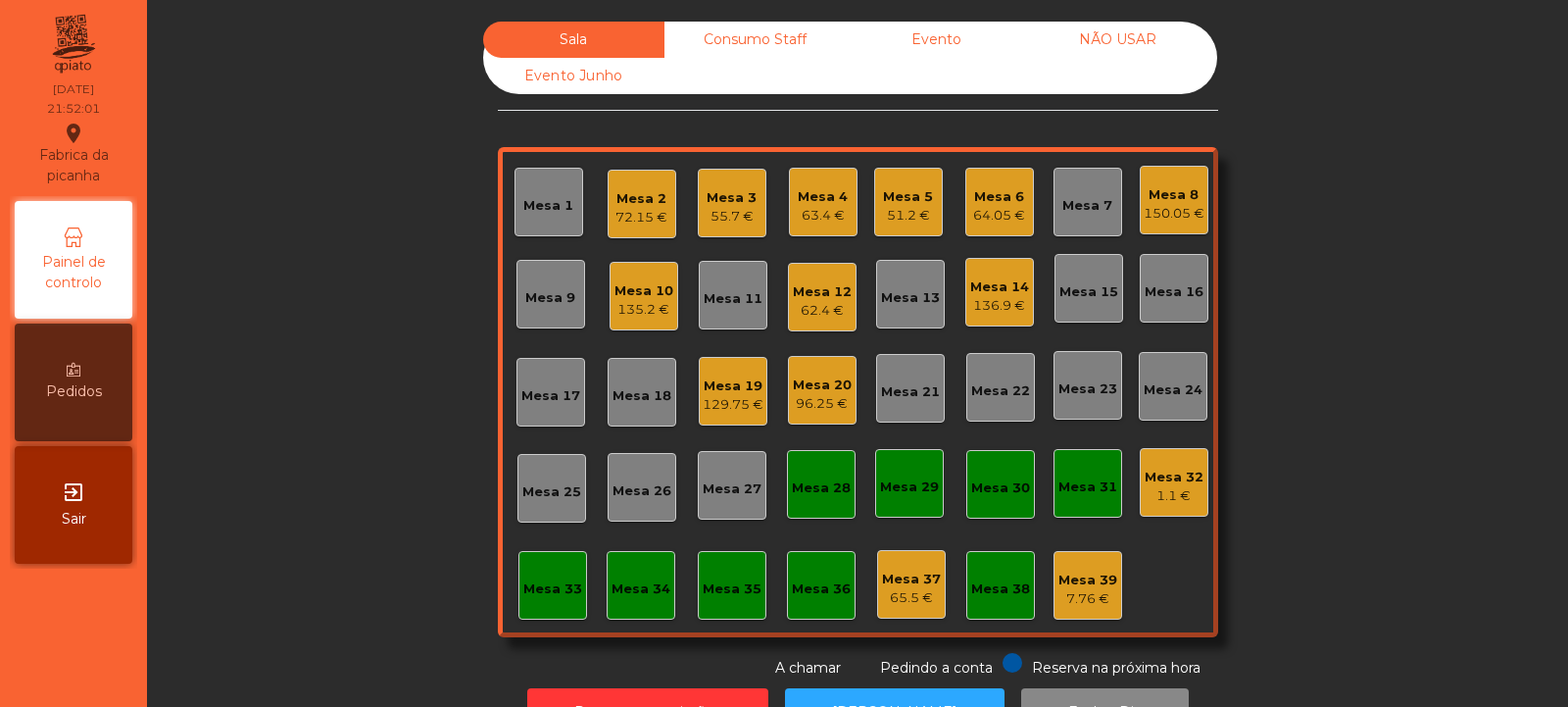
click at [715, 404] on div "129.75 €" at bounding box center [733, 404] width 61 height 20
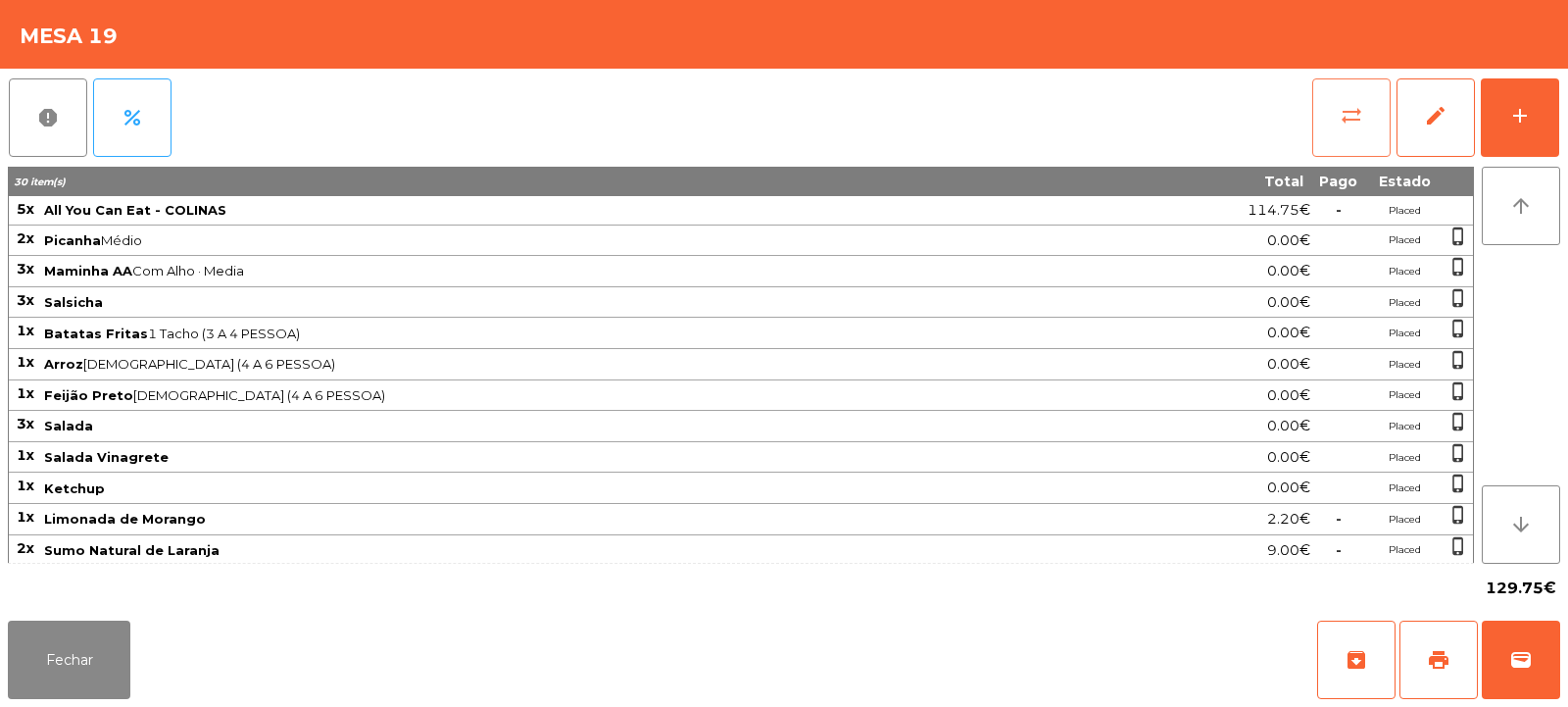
click at [1351, 115] on span "sync_alt" at bounding box center [1352, 116] width 24 height 24
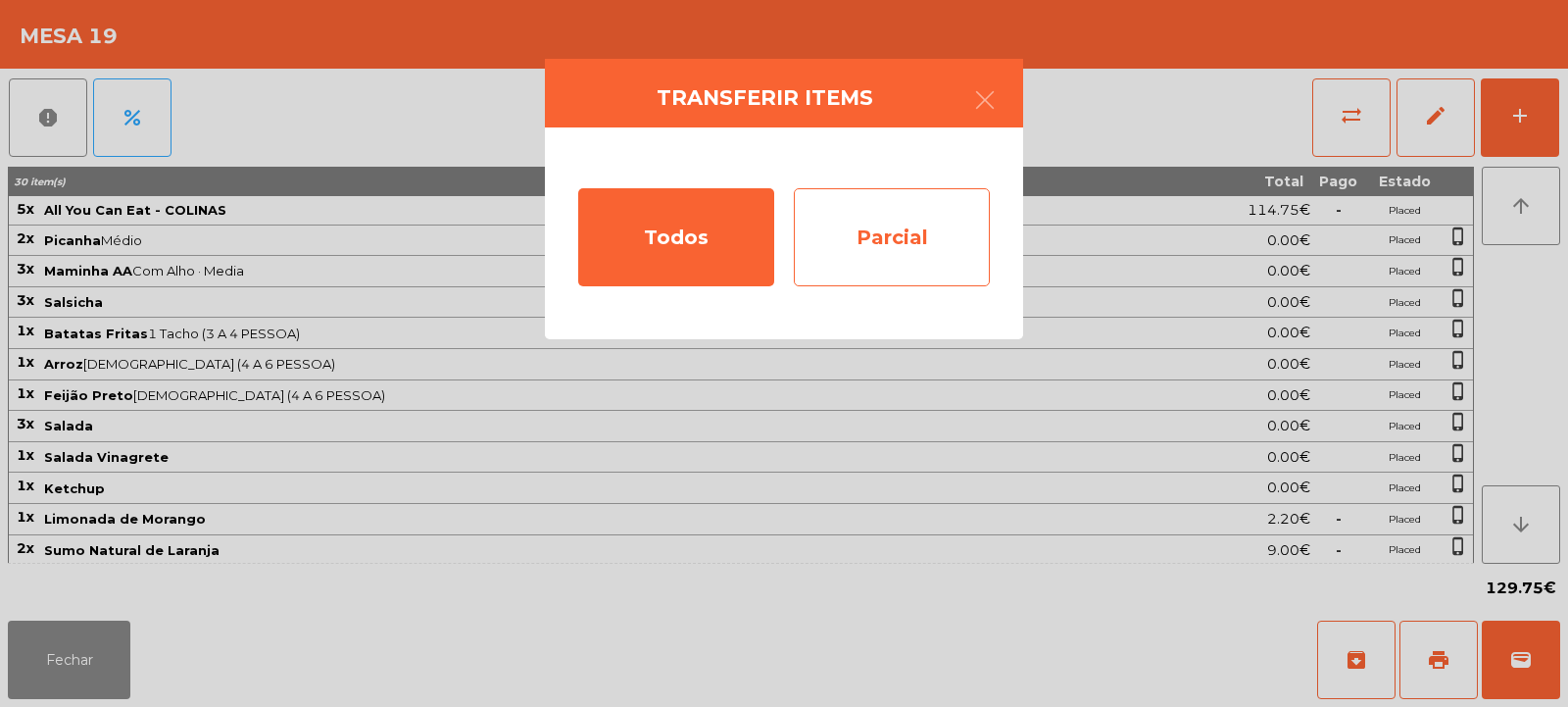
click at [913, 237] on div "Parcial" at bounding box center [892, 237] width 196 height 98
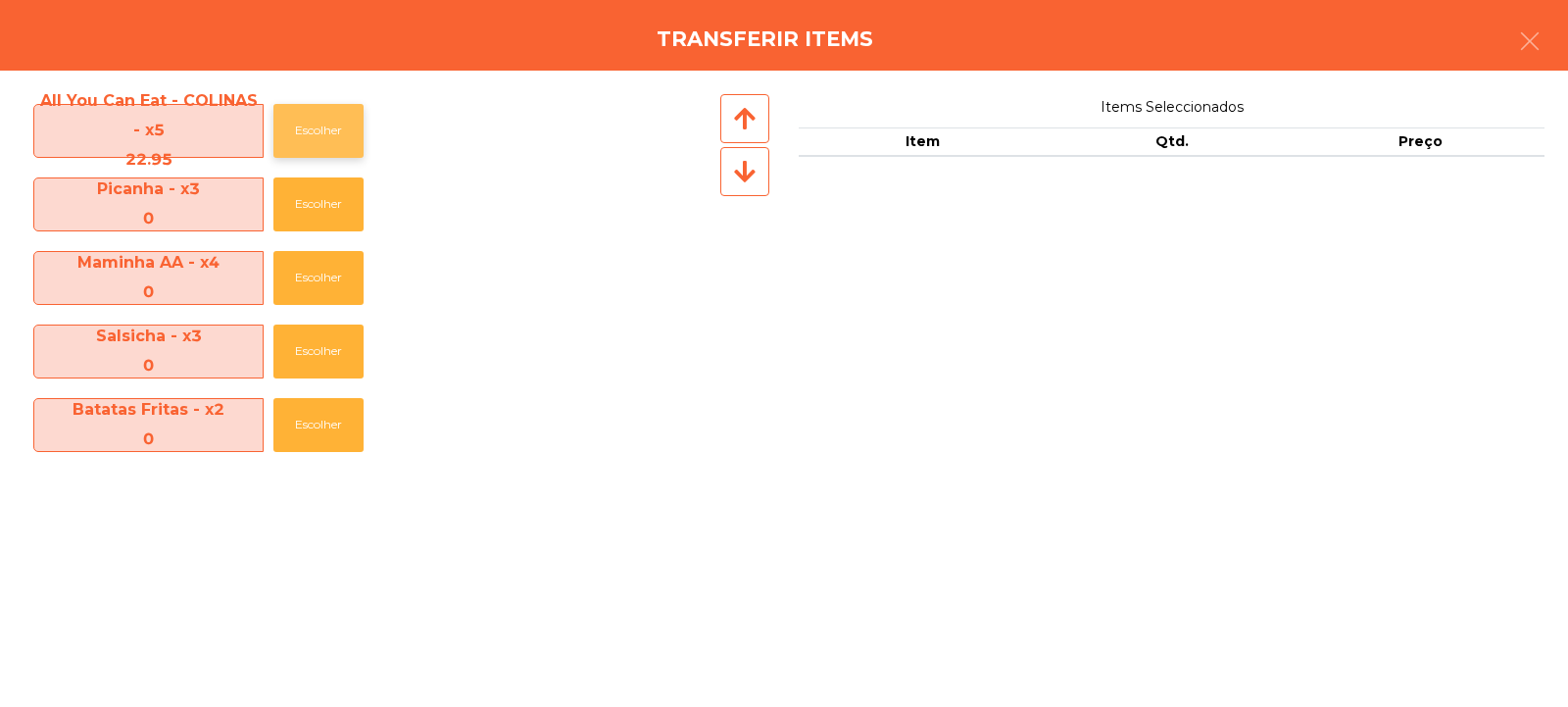
click at [316, 117] on button "Escolher" at bounding box center [319, 131] width 90 height 54
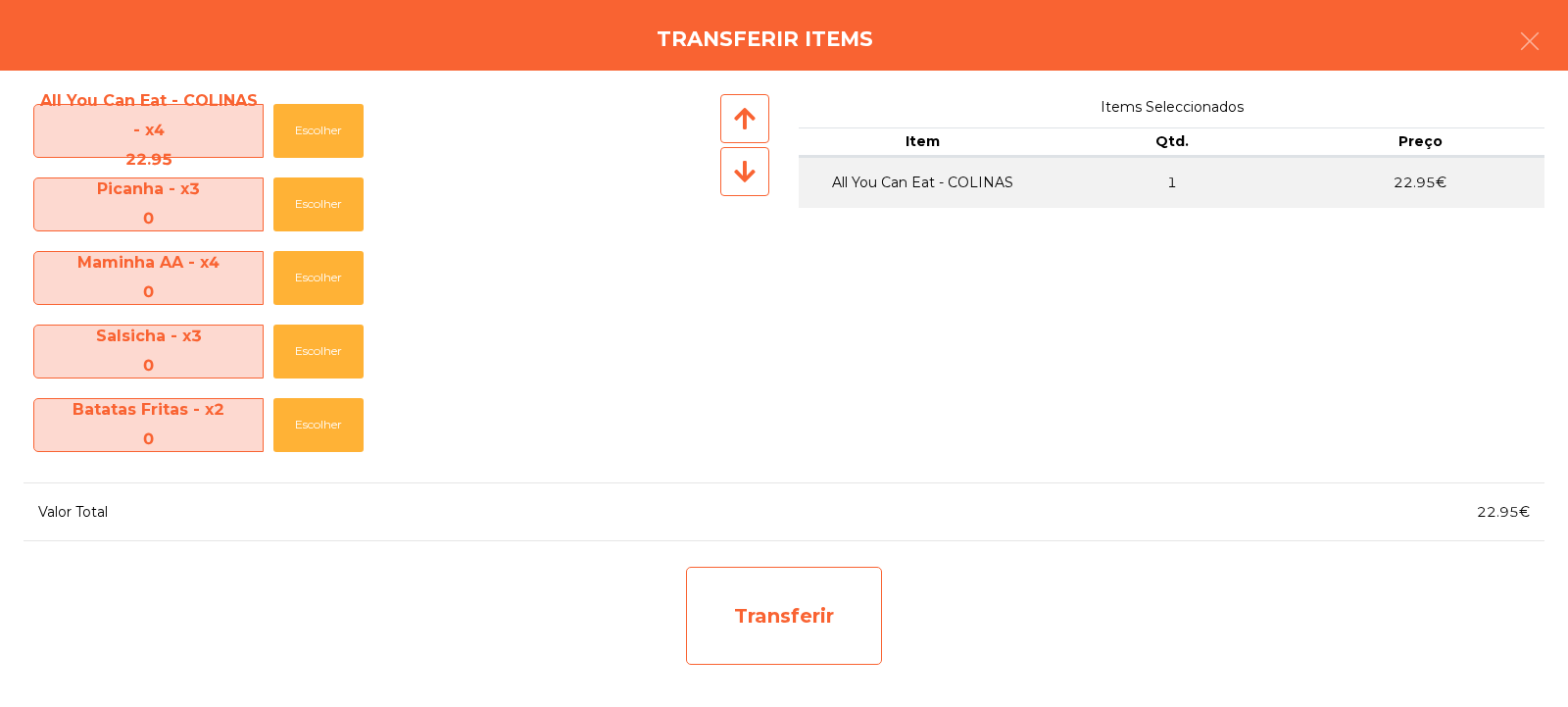
click at [775, 601] on div "Transferir" at bounding box center [784, 615] width 196 height 98
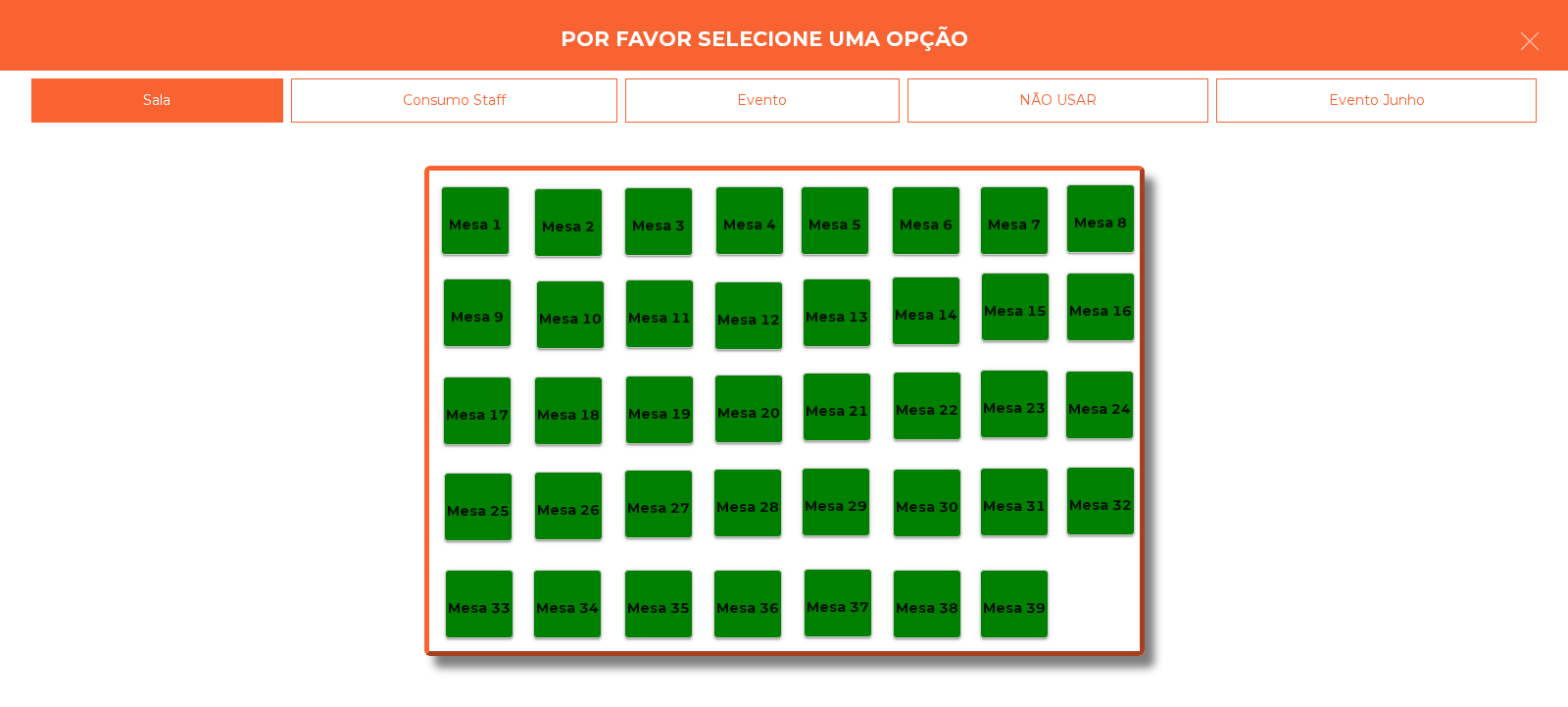
click at [855, 603] on p "Mesa 37" at bounding box center [838, 607] width 63 height 23
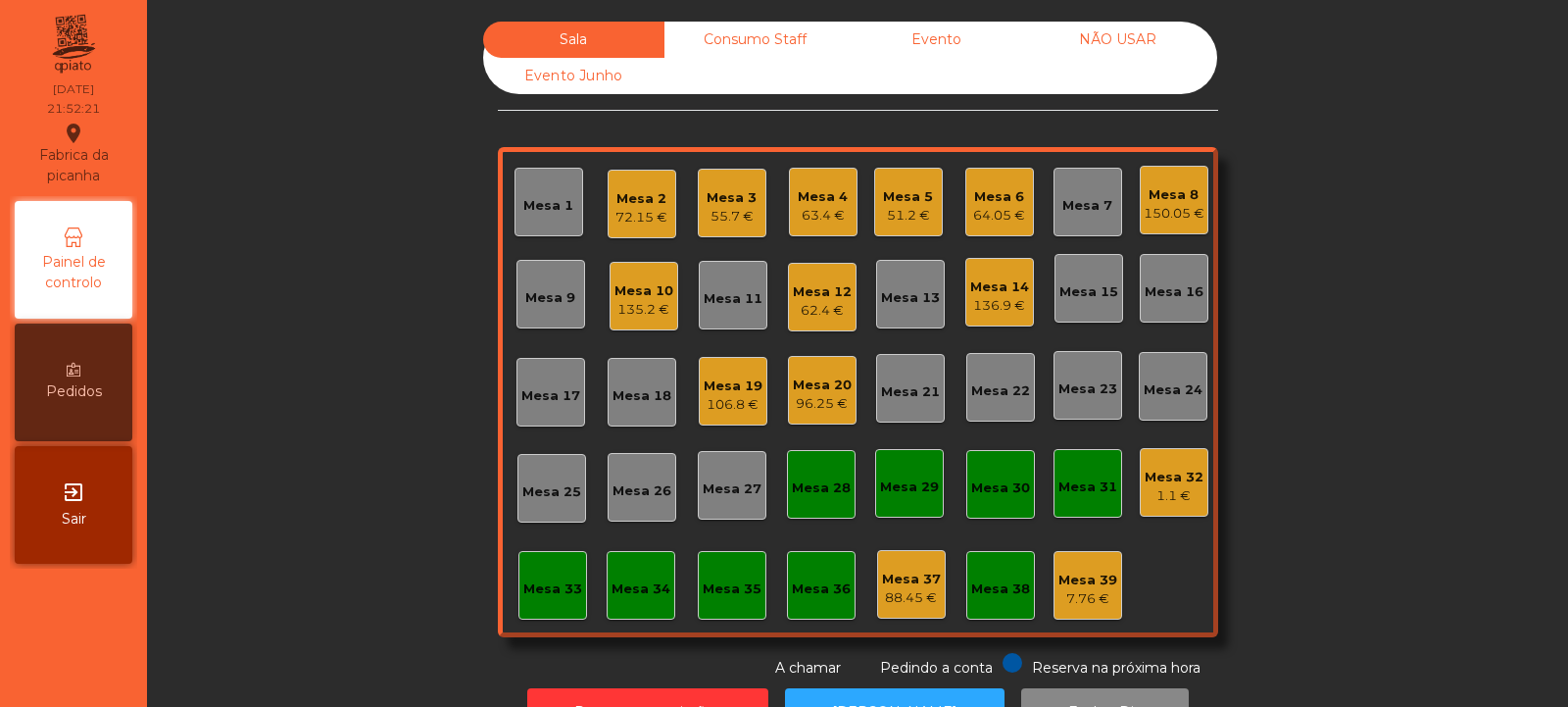
click at [717, 399] on div "106.8 €" at bounding box center [733, 404] width 59 height 20
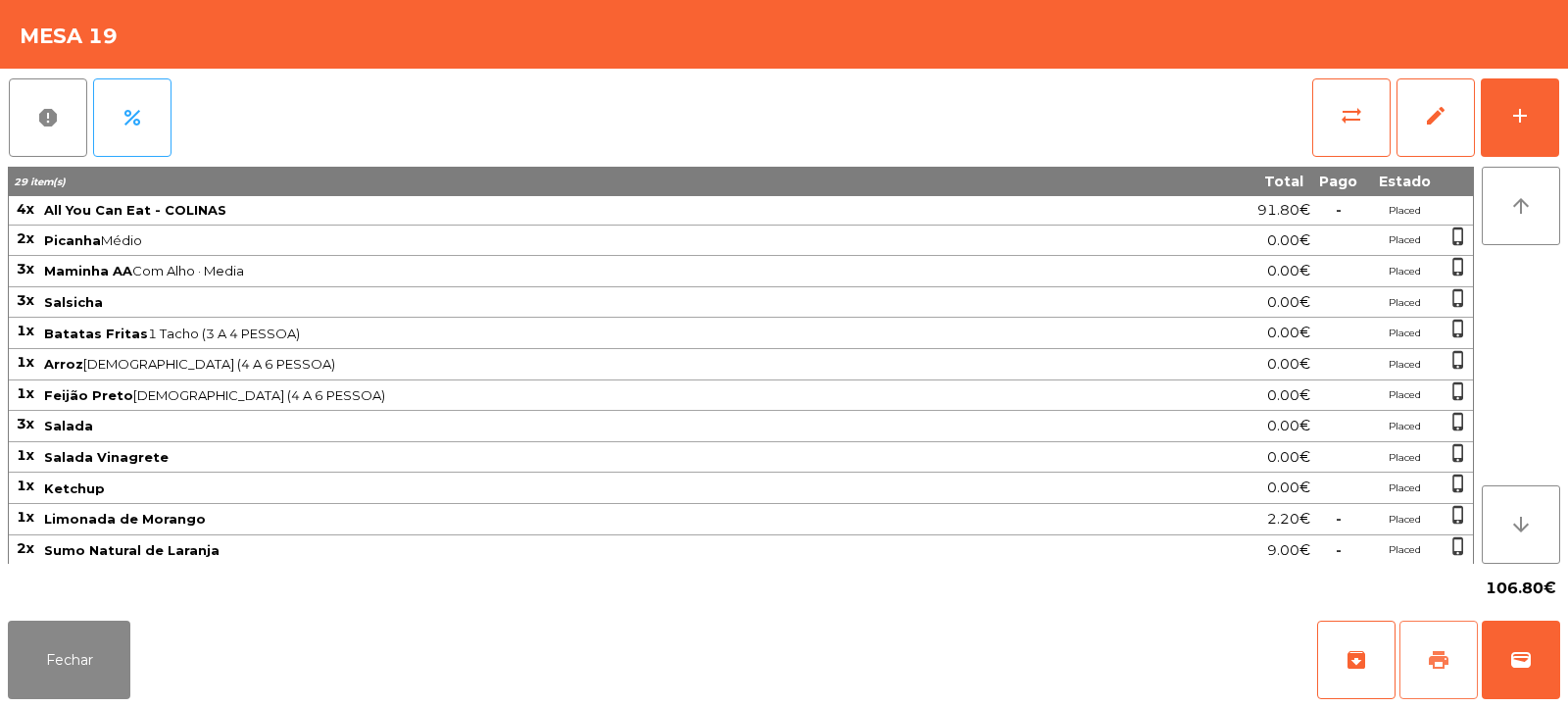
click at [1440, 650] on span "print" at bounding box center [1439, 660] width 24 height 24
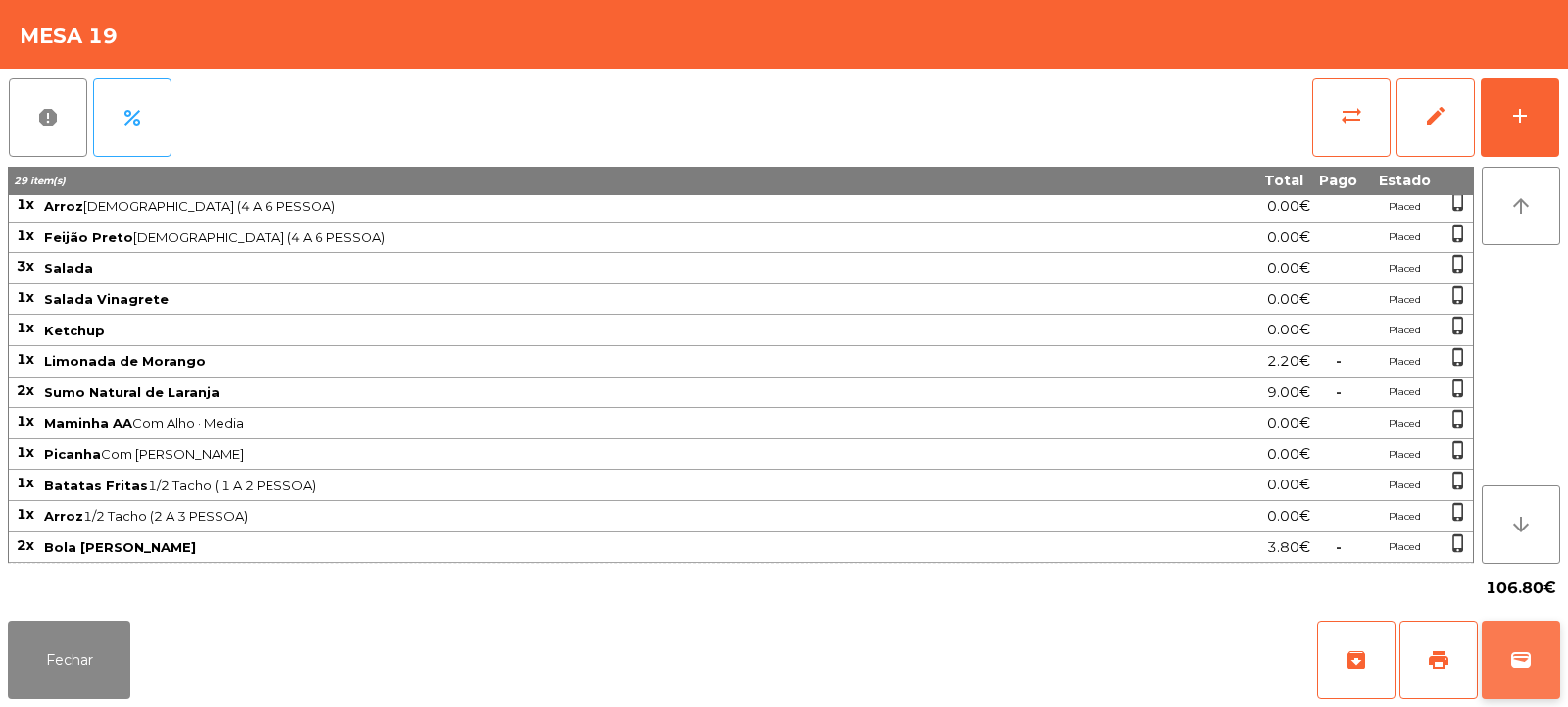
click at [1554, 690] on button "wallet" at bounding box center [1521, 659] width 79 height 79
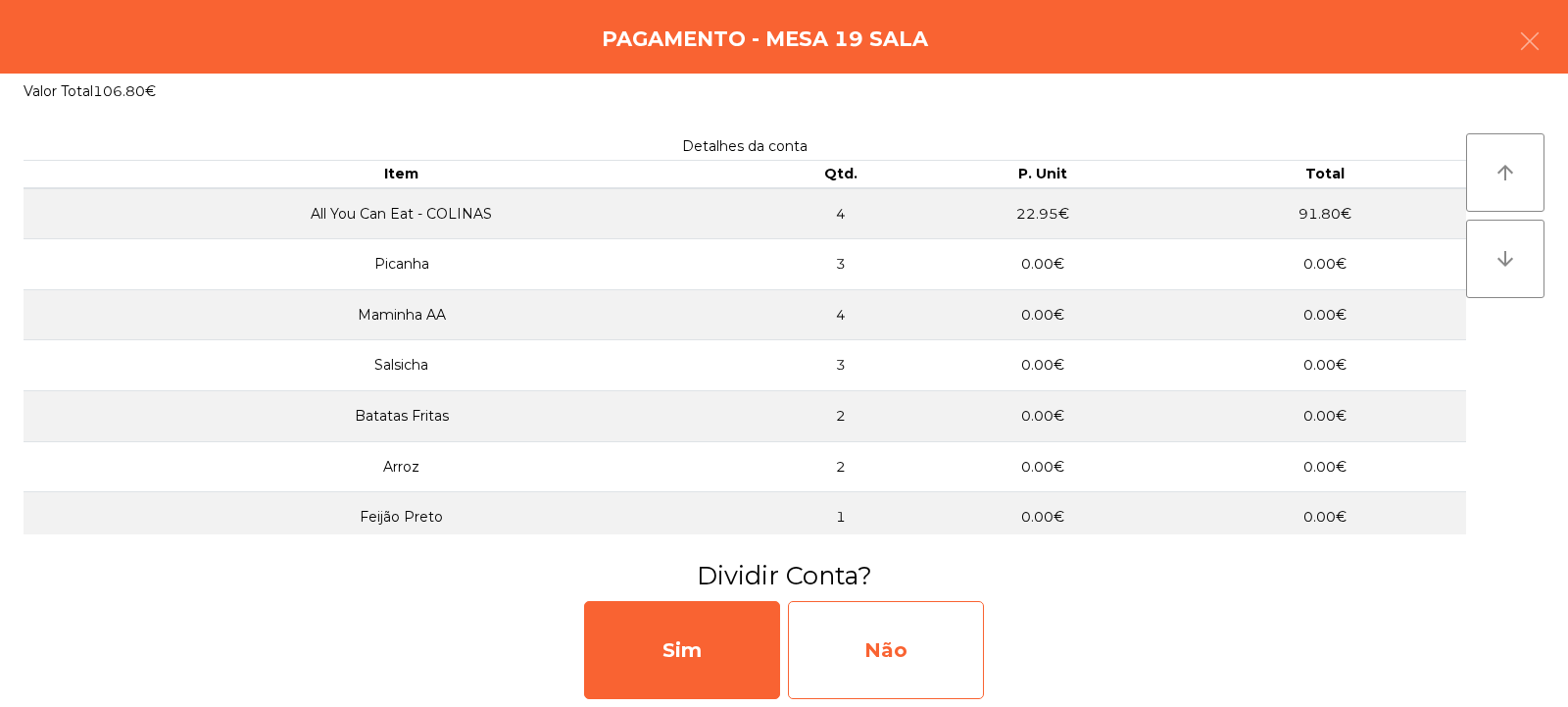
click at [899, 649] on div "Não" at bounding box center [886, 650] width 196 height 98
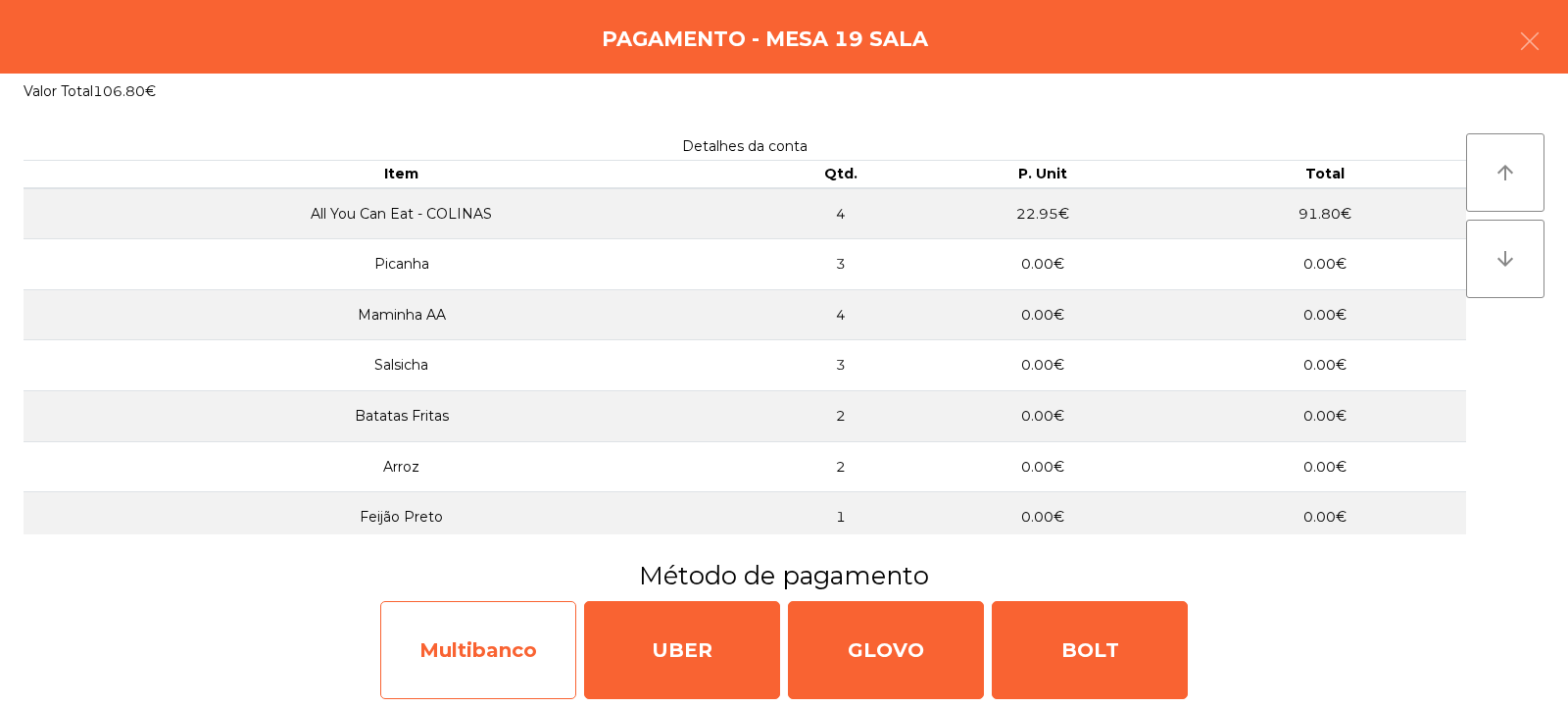
click at [533, 628] on div "Multibanco" at bounding box center [478, 650] width 196 height 98
select select "**"
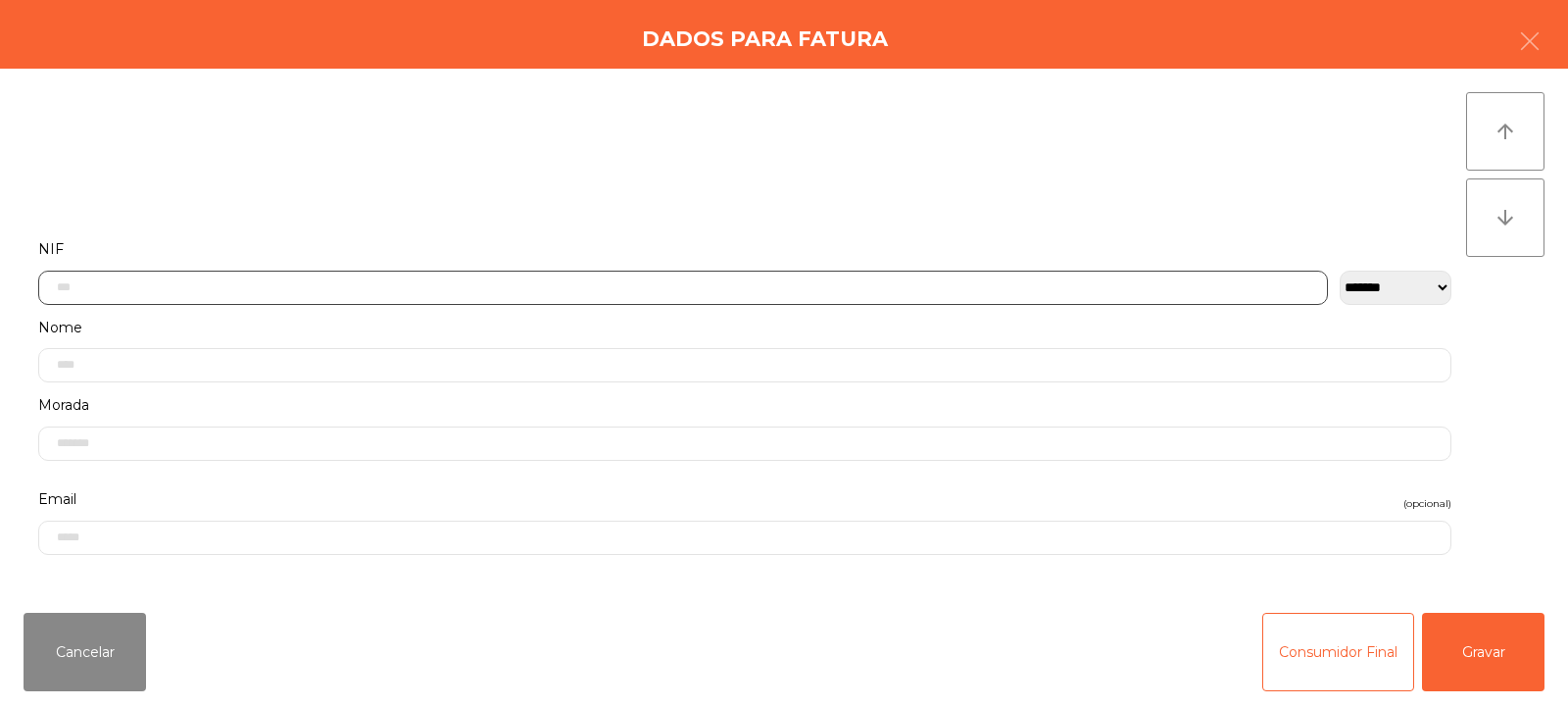
click at [756, 283] on input "text" at bounding box center [682, 288] width 1289 height 34
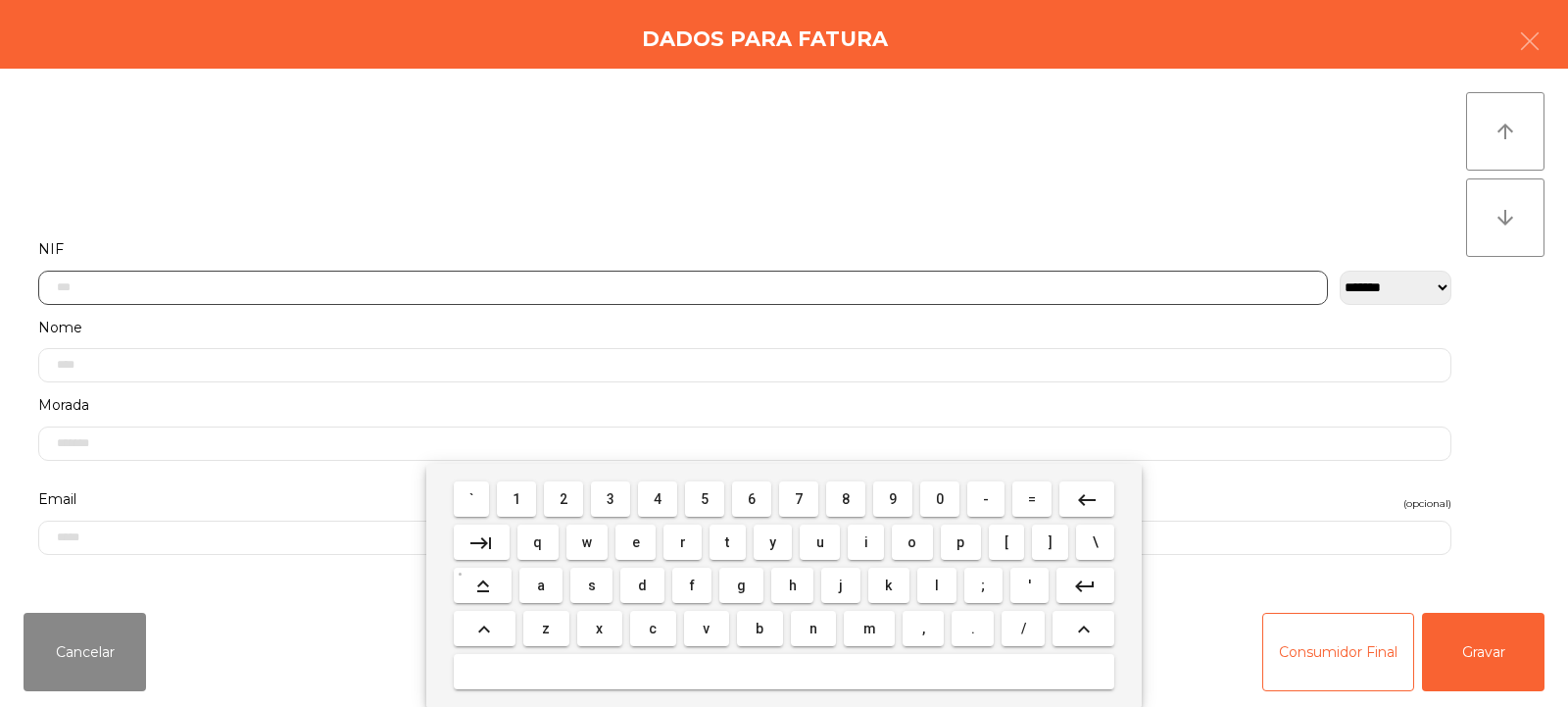
scroll to position [143, 0]
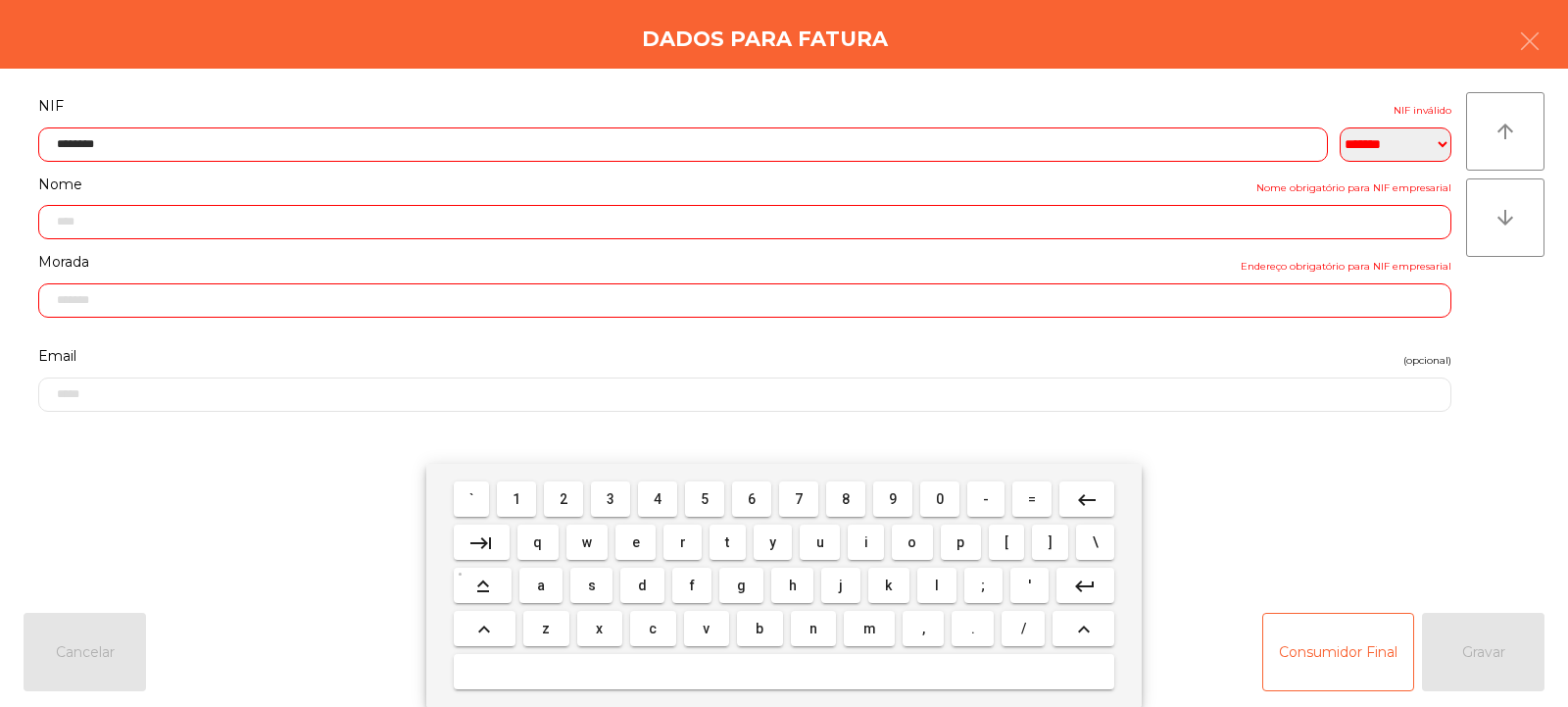
type input "*********"
type input "**********"
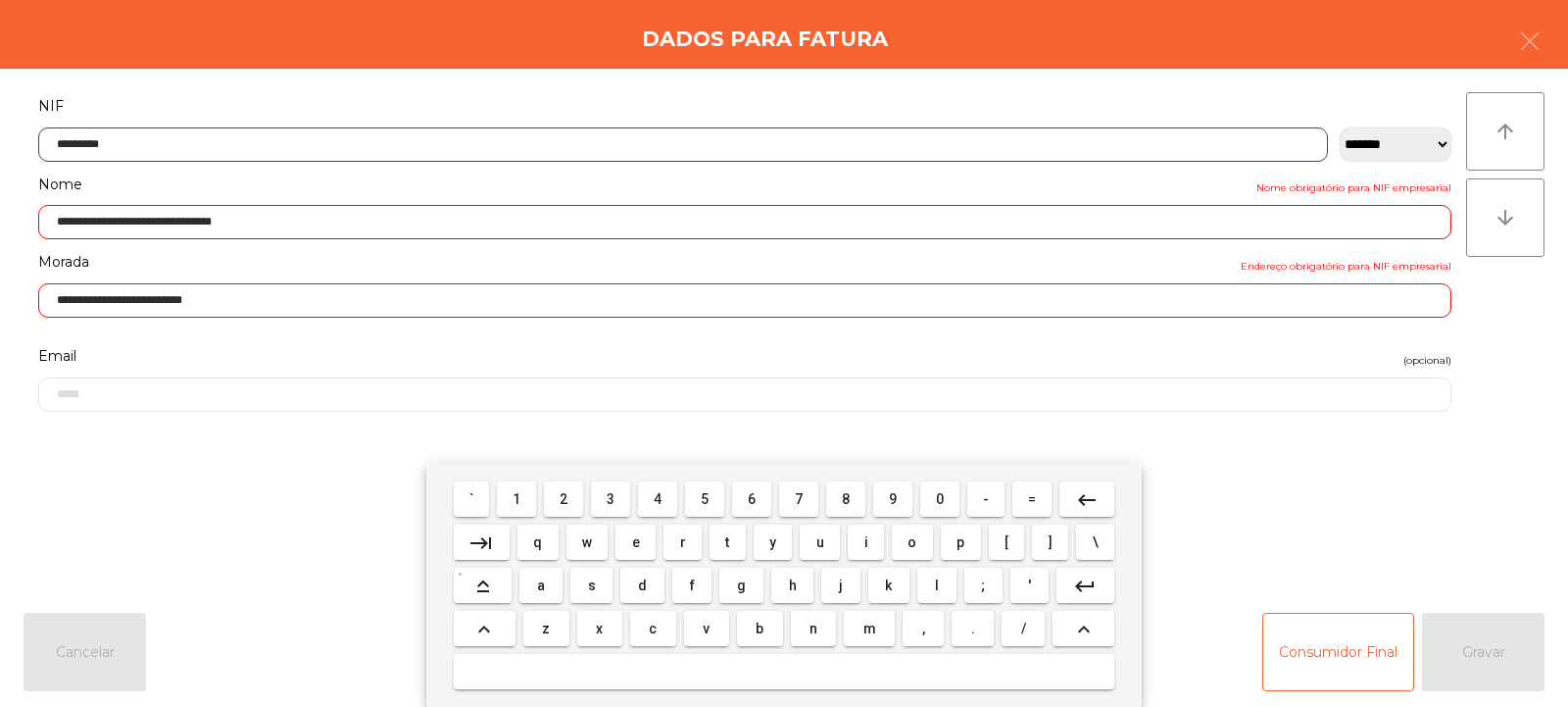
type input "*********"
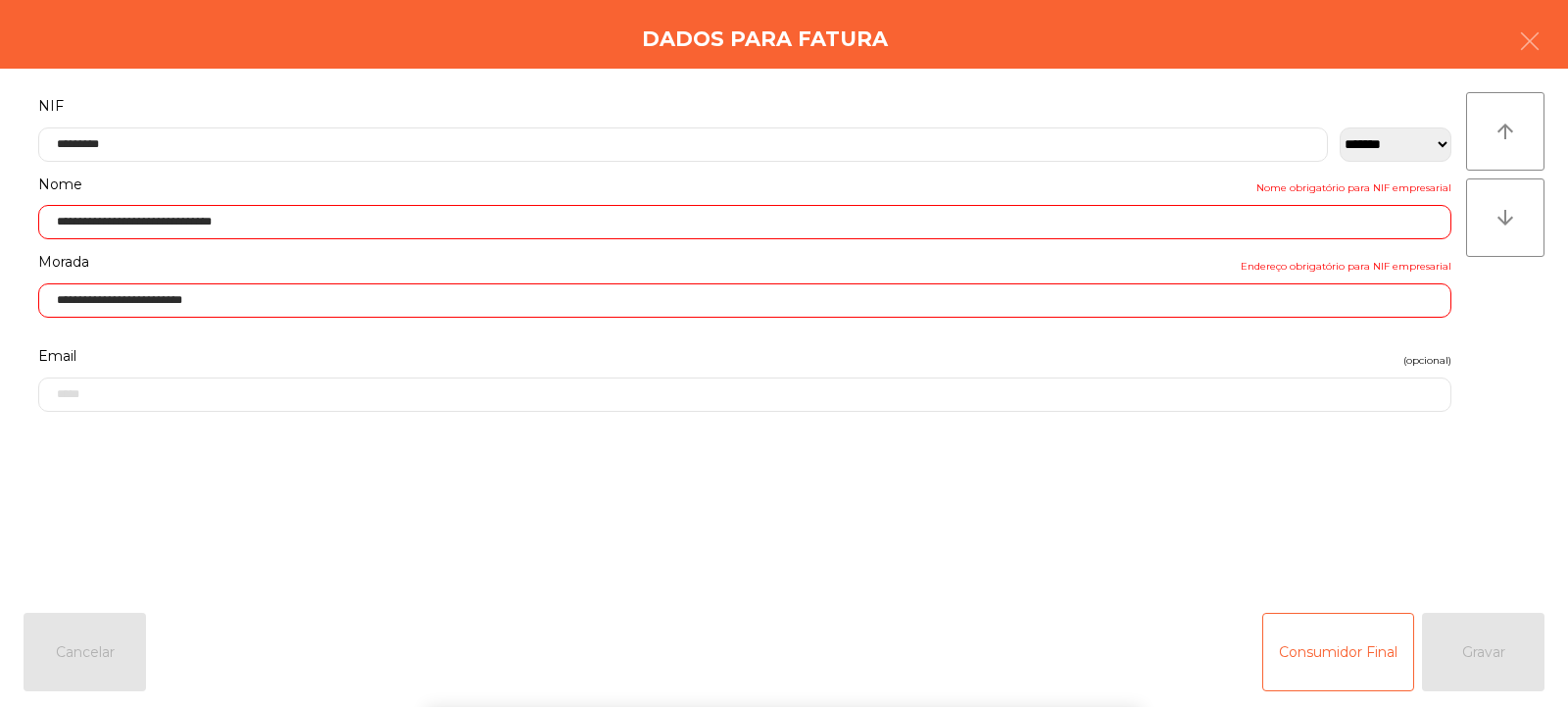
click at [1494, 670] on div "` 1 2 3 4 5 6 7 8 9 0 - = keyboard_backspace keyboard_tab q w e r t y u i o p […" at bounding box center [784, 584] width 1568 height 243
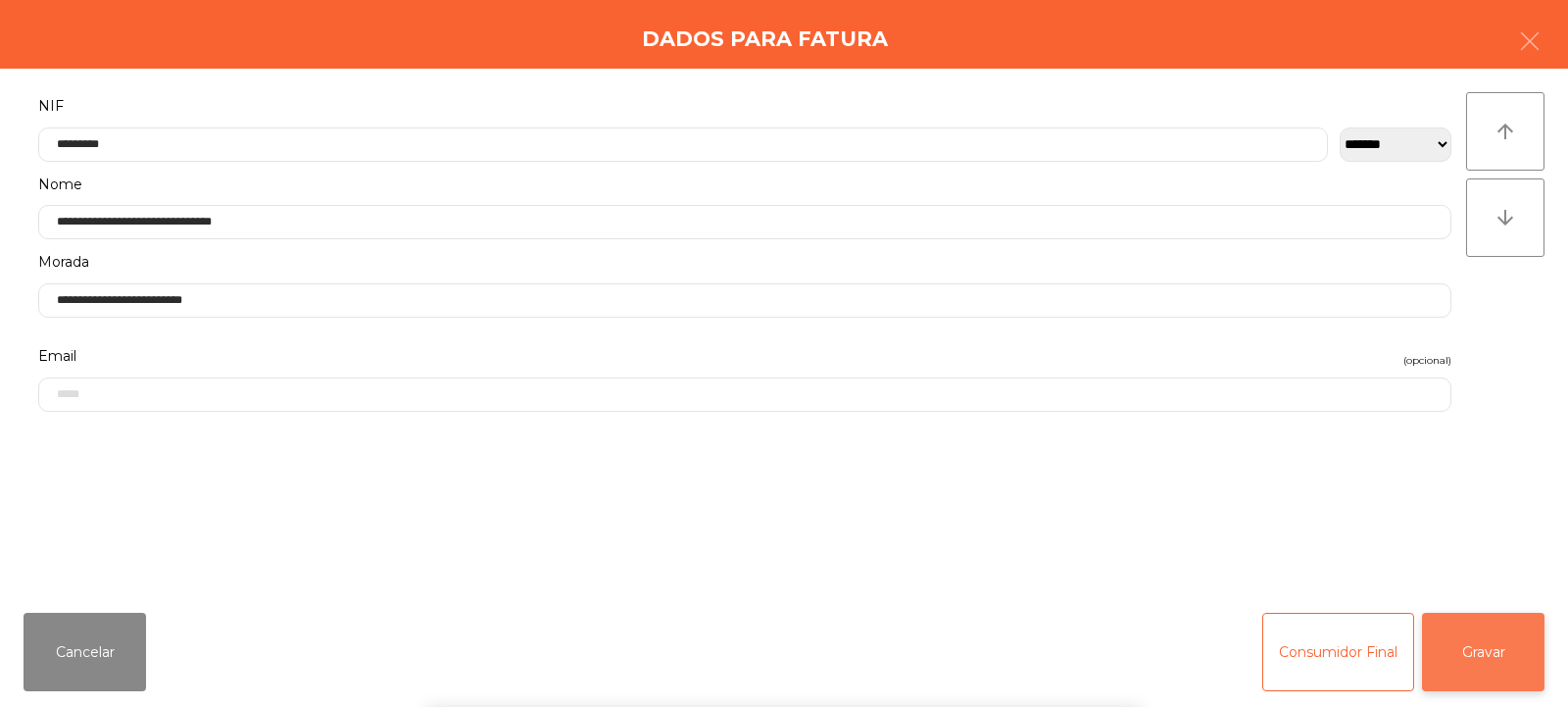
click at [1491, 663] on button "Gravar" at bounding box center [1483, 651] width 123 height 79
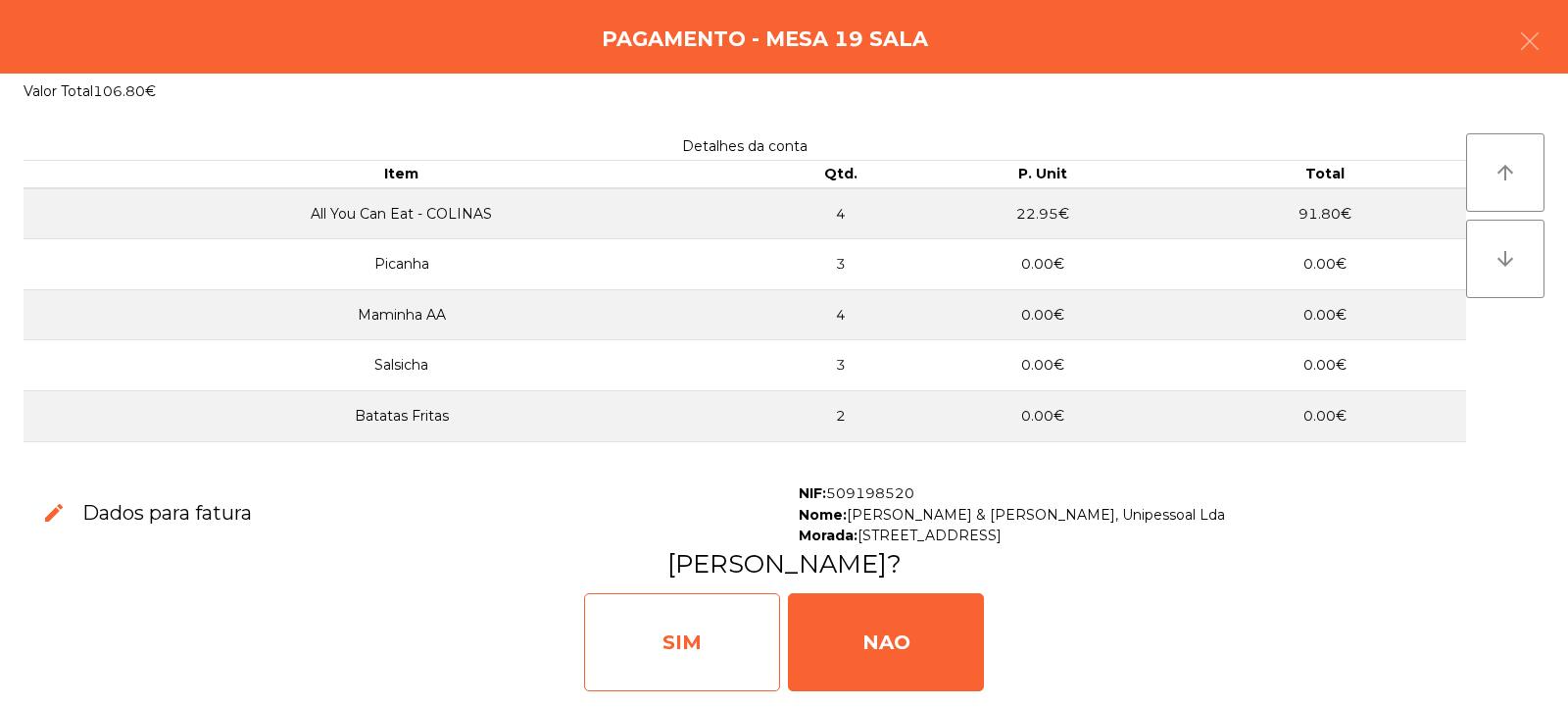
click at [740, 636] on div "SIM" at bounding box center [682, 642] width 196 height 98
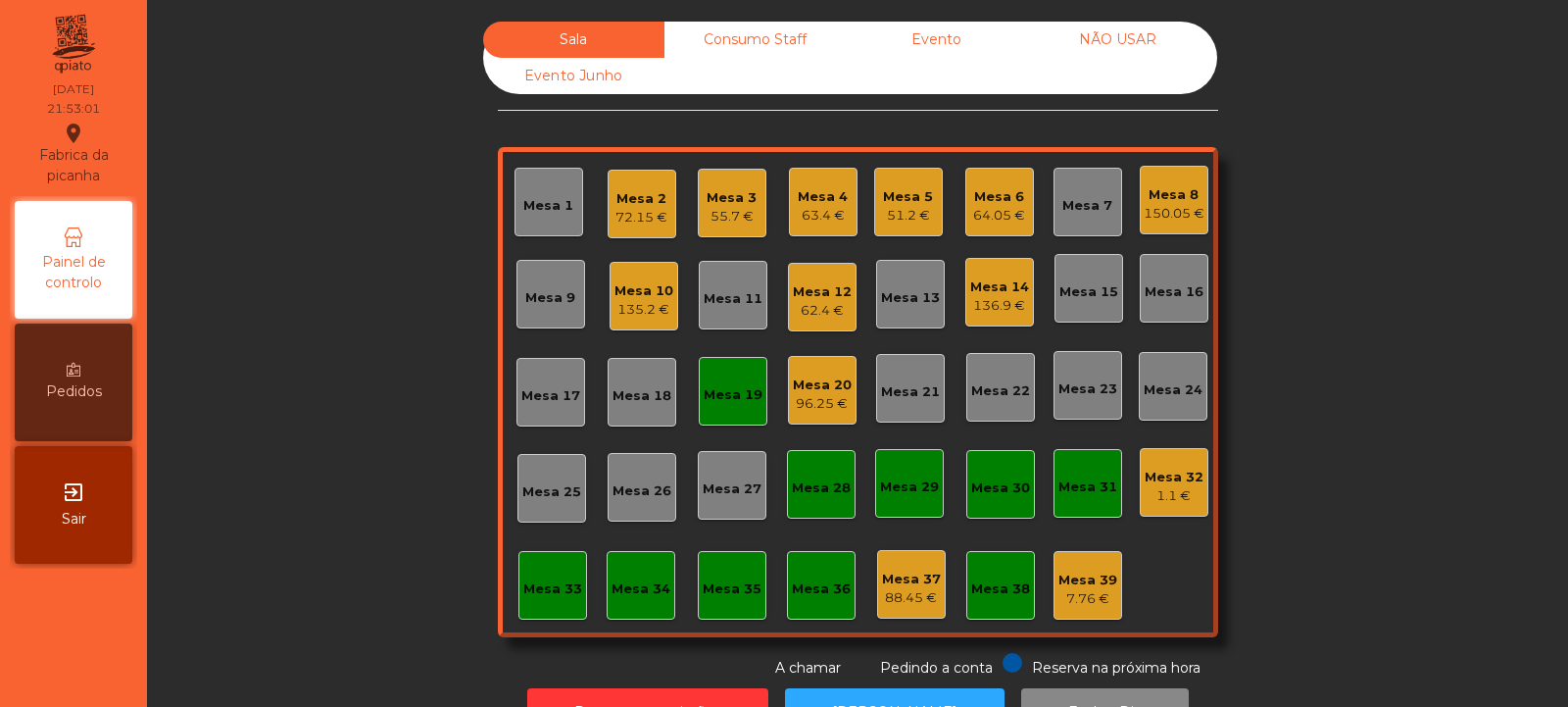
click at [713, 395] on div "Mesa 19" at bounding box center [733, 395] width 59 height 20
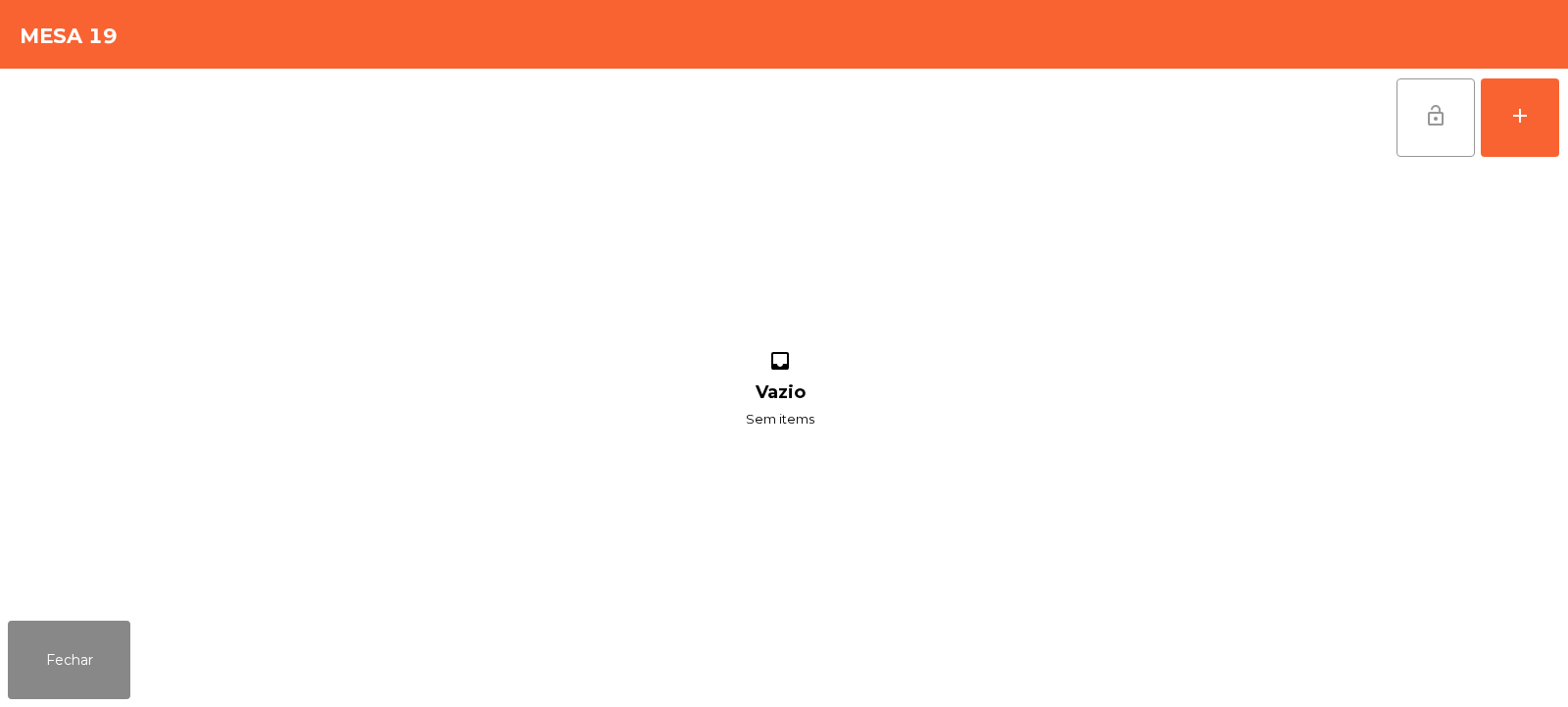
click at [1439, 139] on button "lock_open" at bounding box center [1435, 118] width 79 height 79
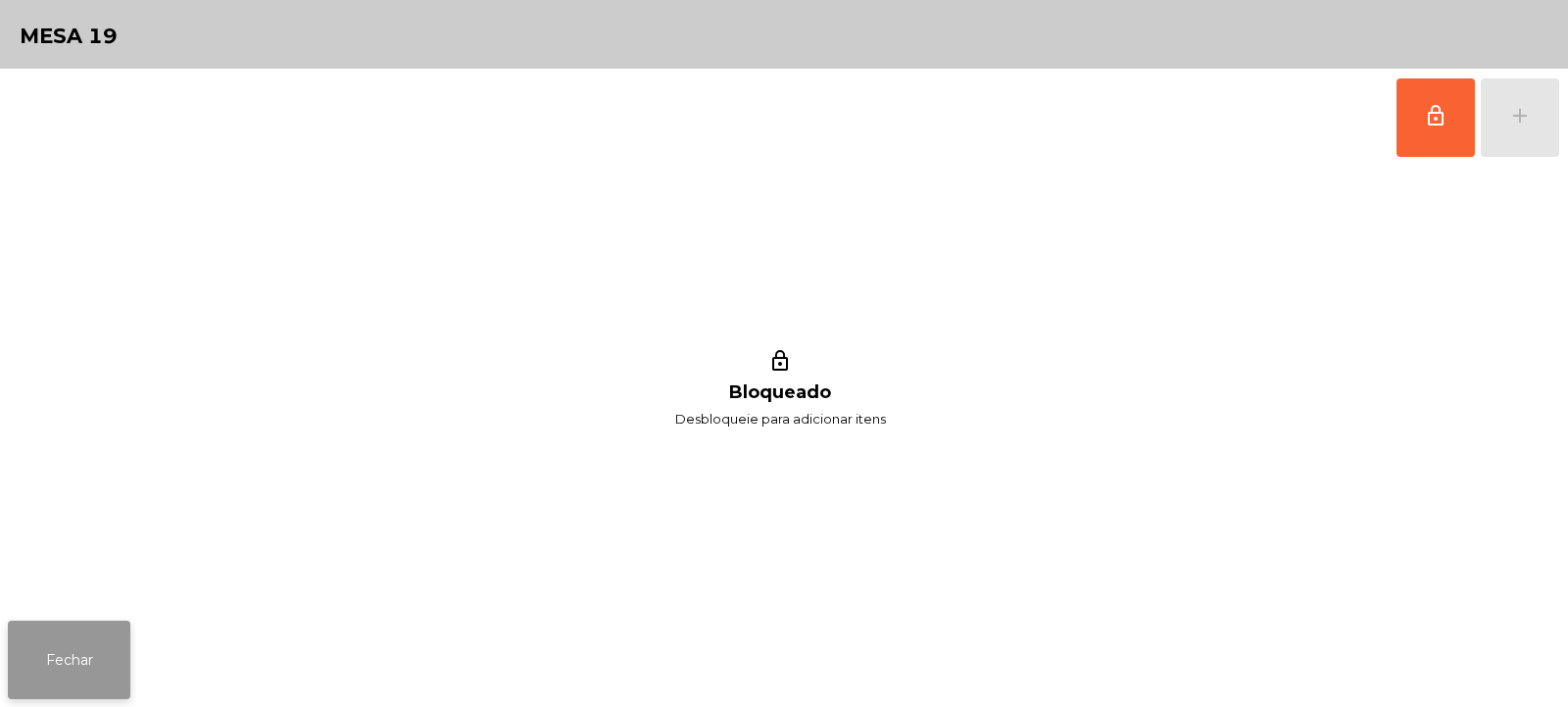
click at [118, 657] on button "Fechar" at bounding box center [69, 659] width 123 height 79
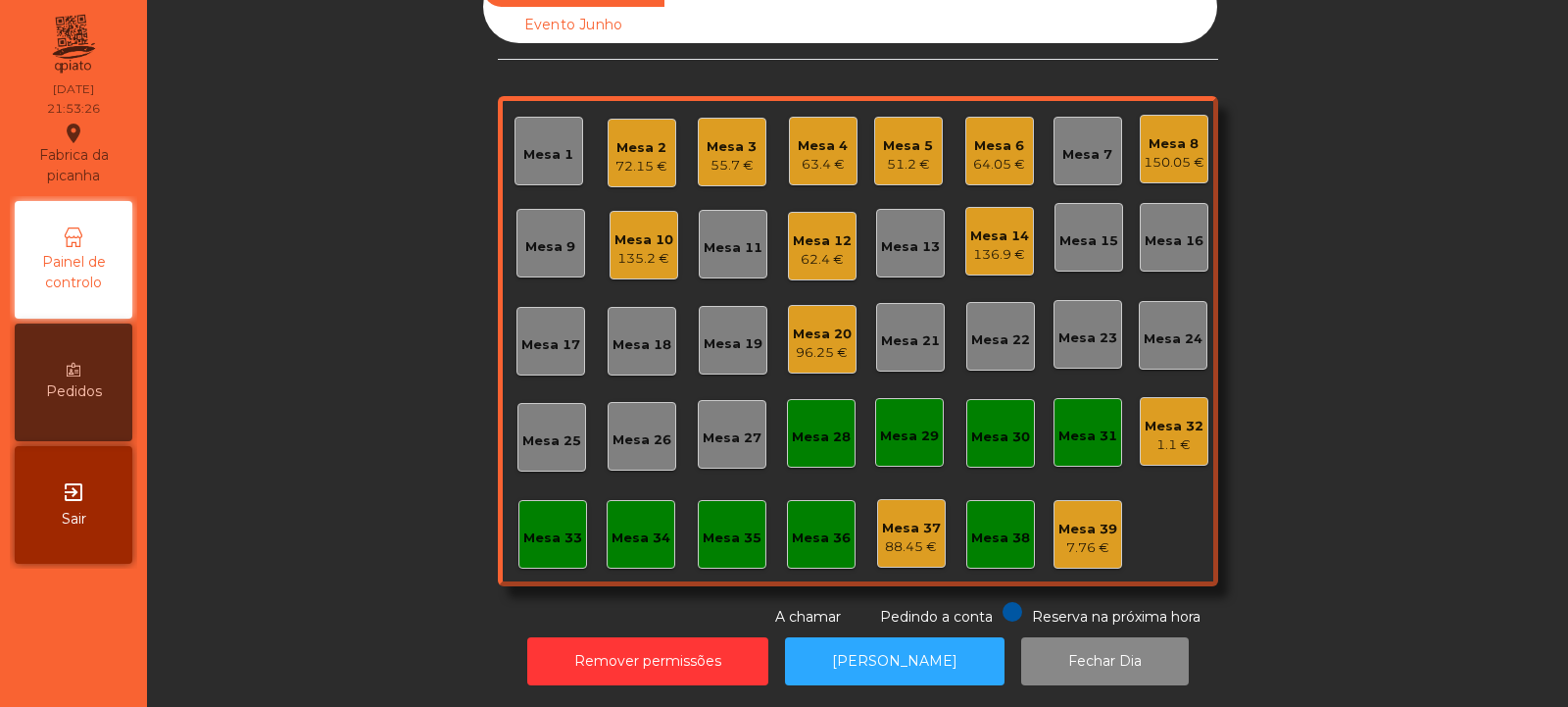
scroll to position [0, 0]
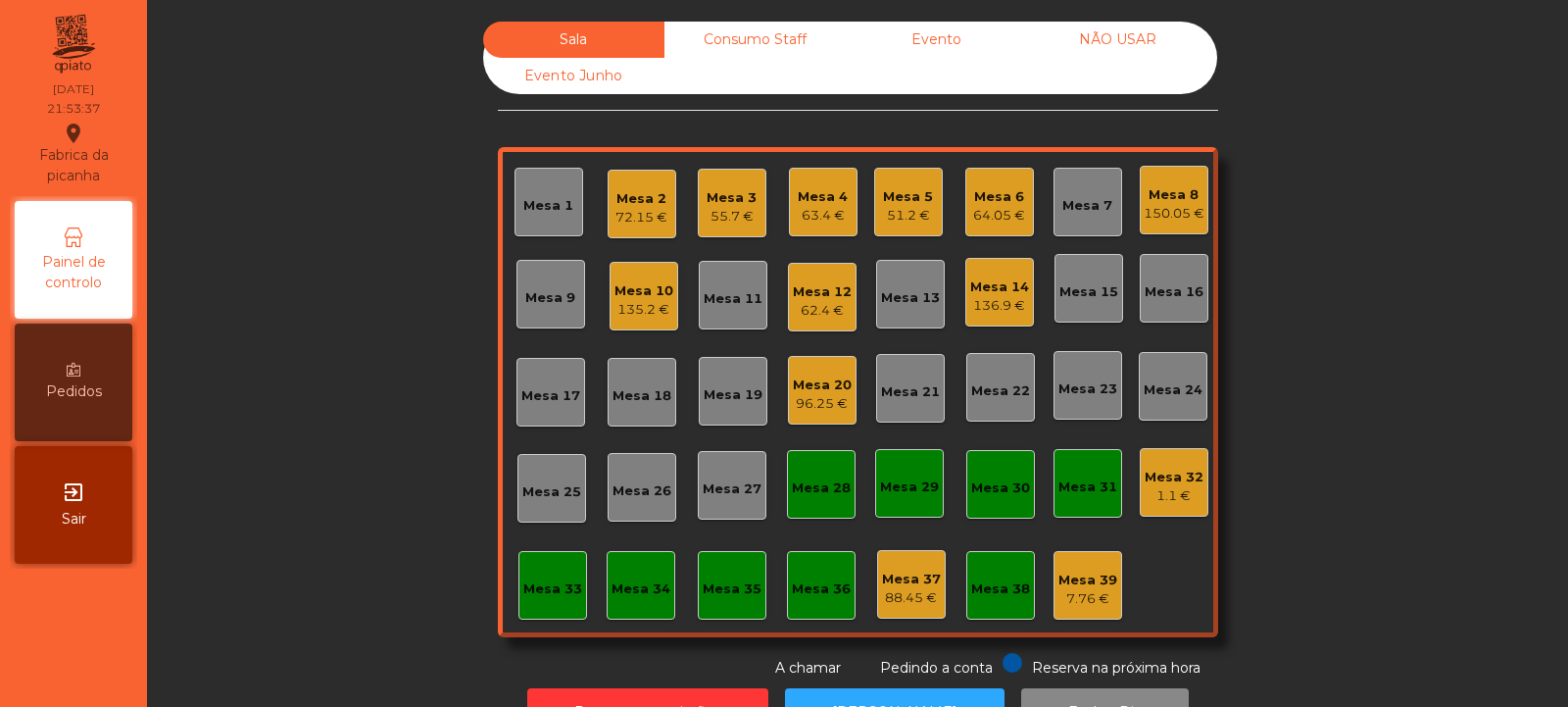
click at [644, 211] on div "72.15 €" at bounding box center [641, 218] width 52 height 20
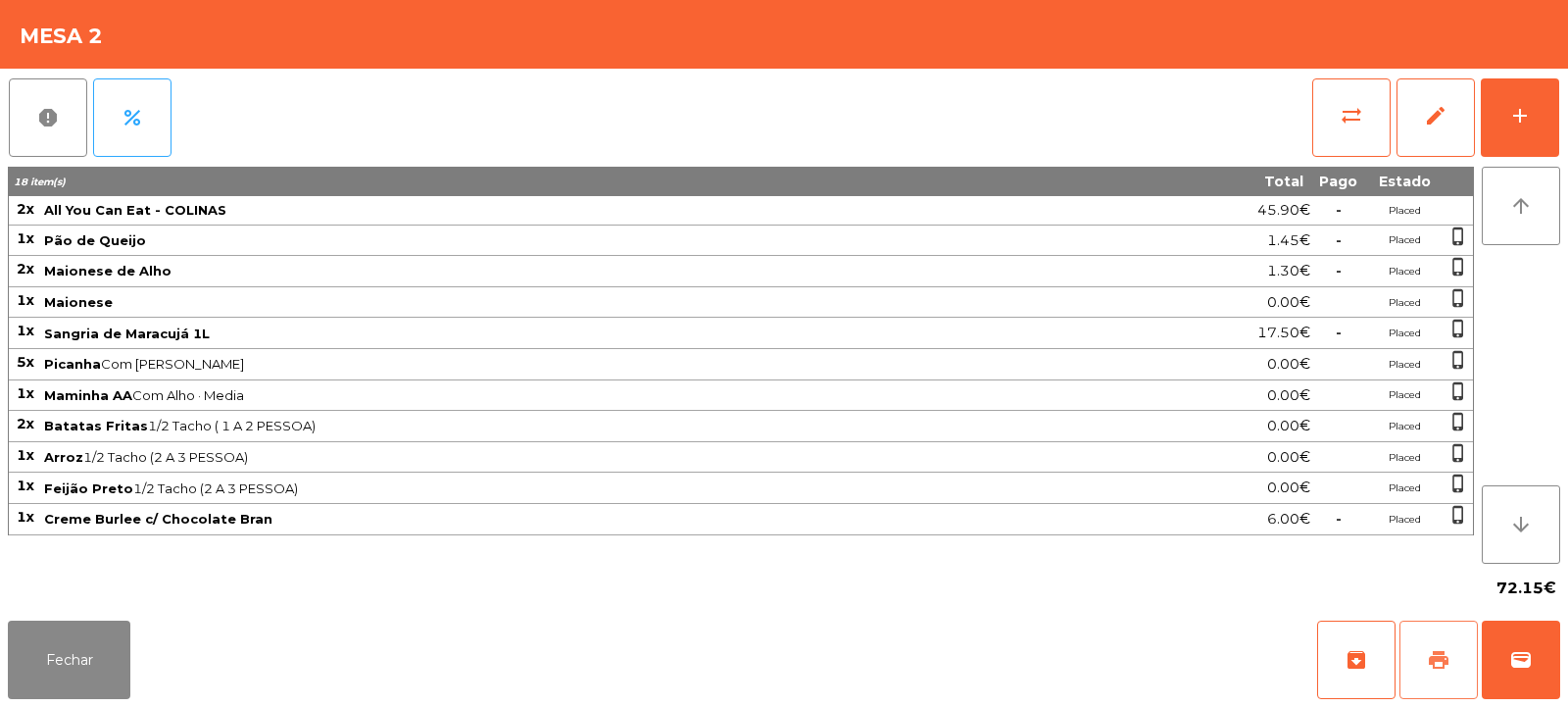
click at [1448, 677] on button "print" at bounding box center [1438, 659] width 79 height 79
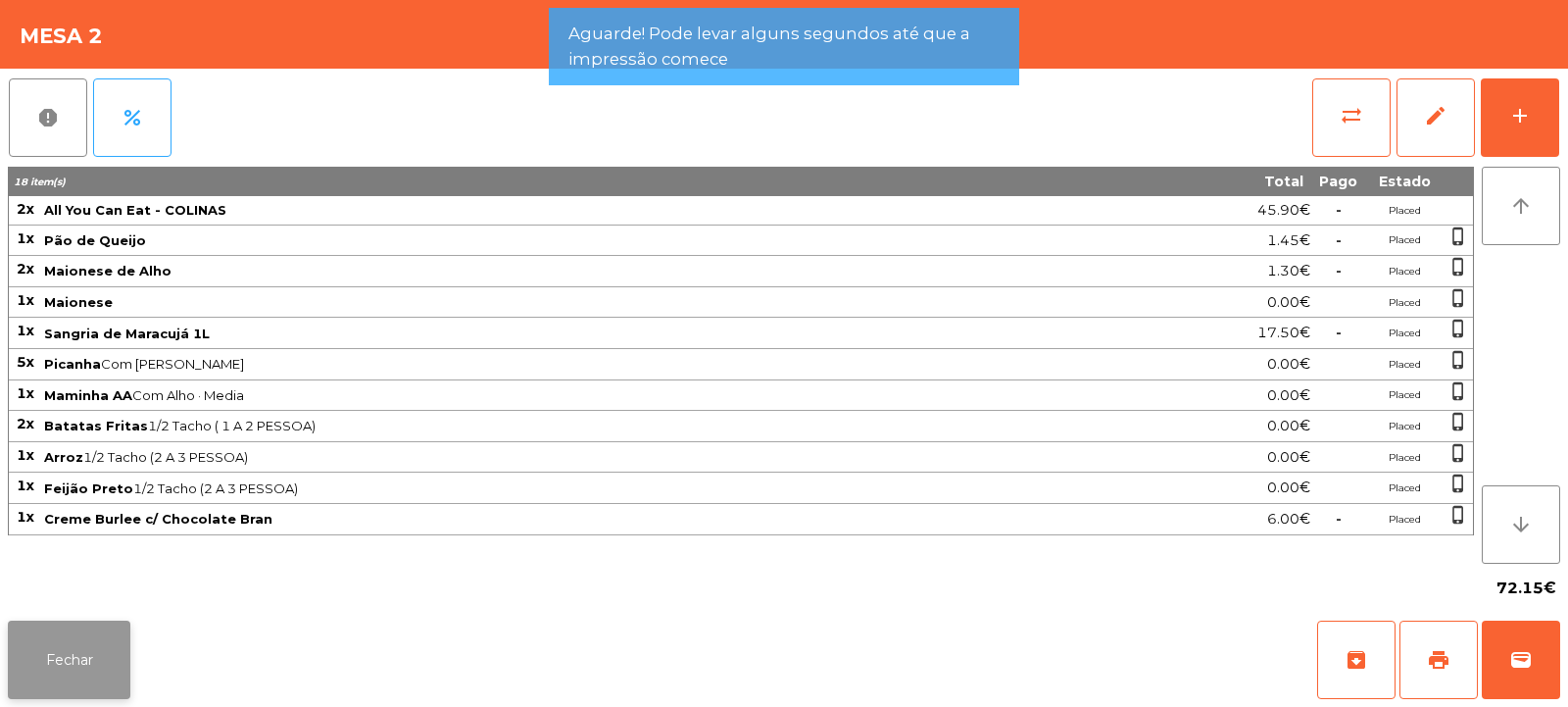
click at [98, 649] on button "Fechar" at bounding box center [69, 659] width 123 height 79
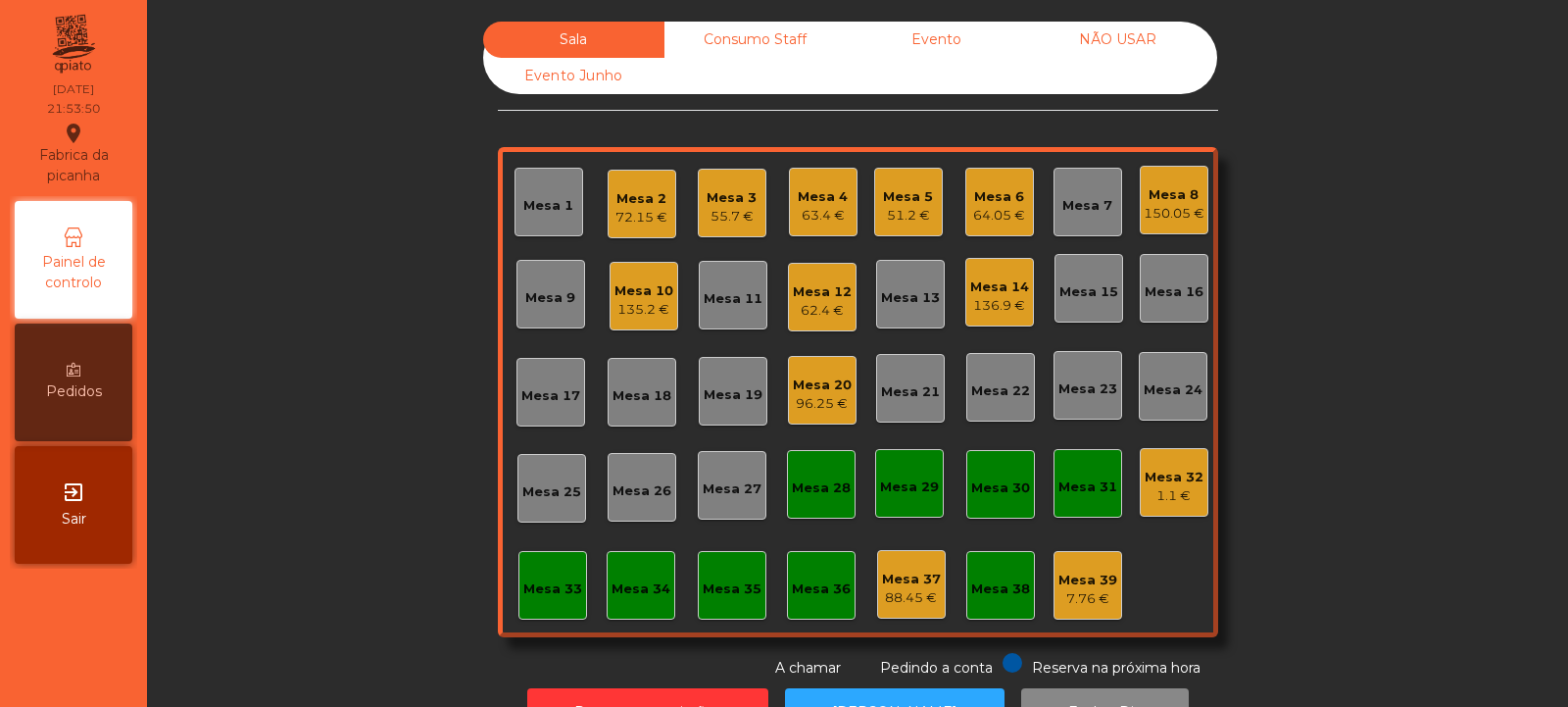
click at [643, 233] on div "Mesa 2 72.15 €" at bounding box center [641, 204] width 69 height 69
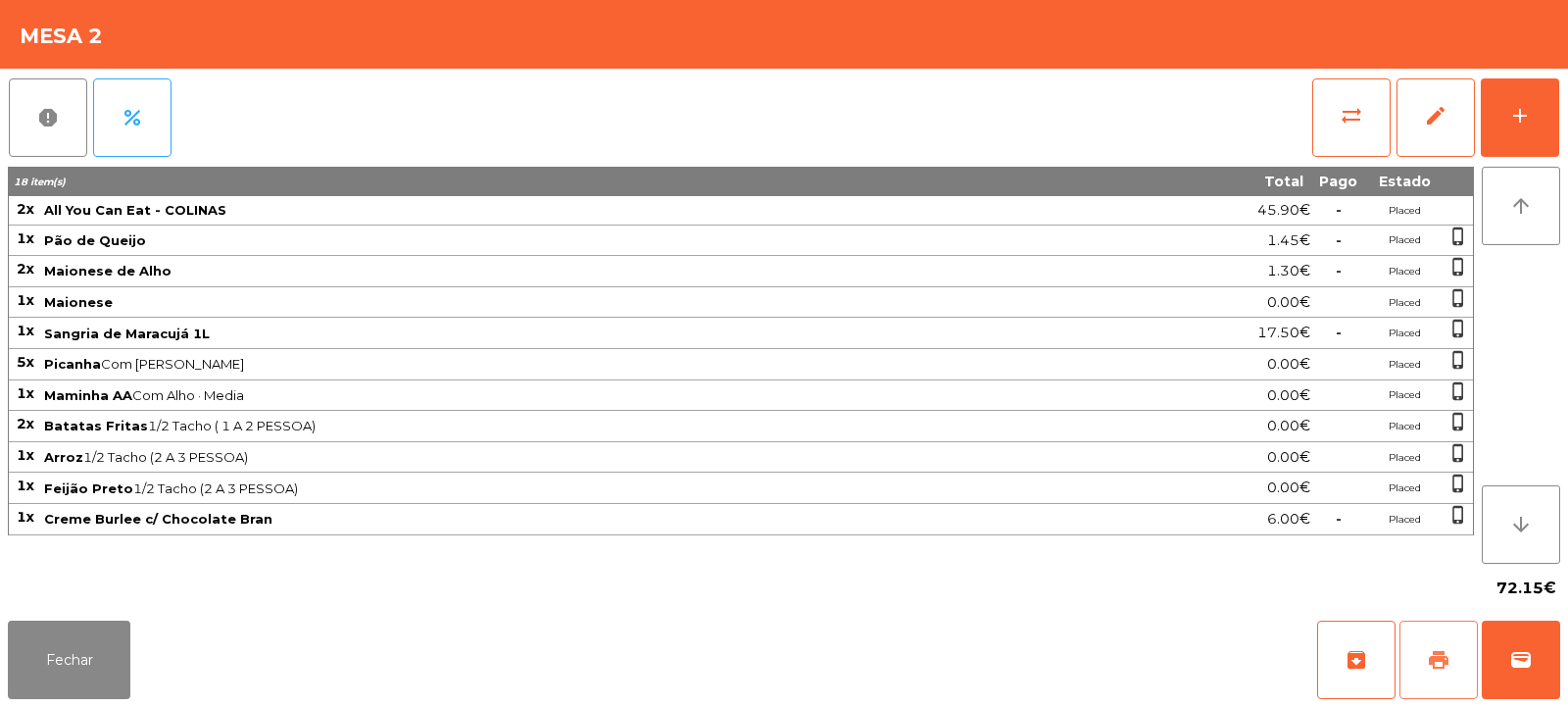
click at [1435, 668] on span "print" at bounding box center [1439, 660] width 24 height 24
click at [1360, 143] on button "sync_alt" at bounding box center [1351, 118] width 79 height 79
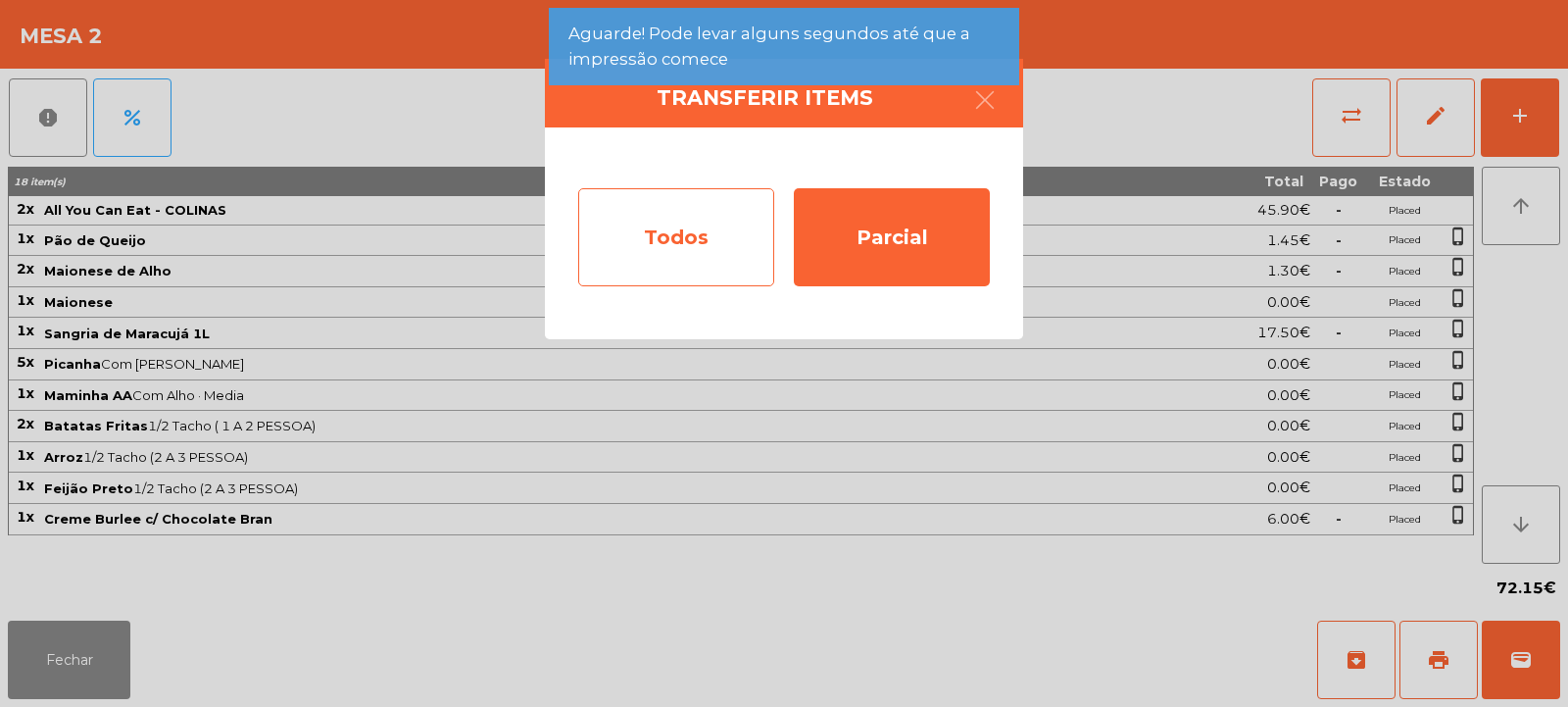
click at [710, 238] on div "Todos" at bounding box center [676, 237] width 196 height 98
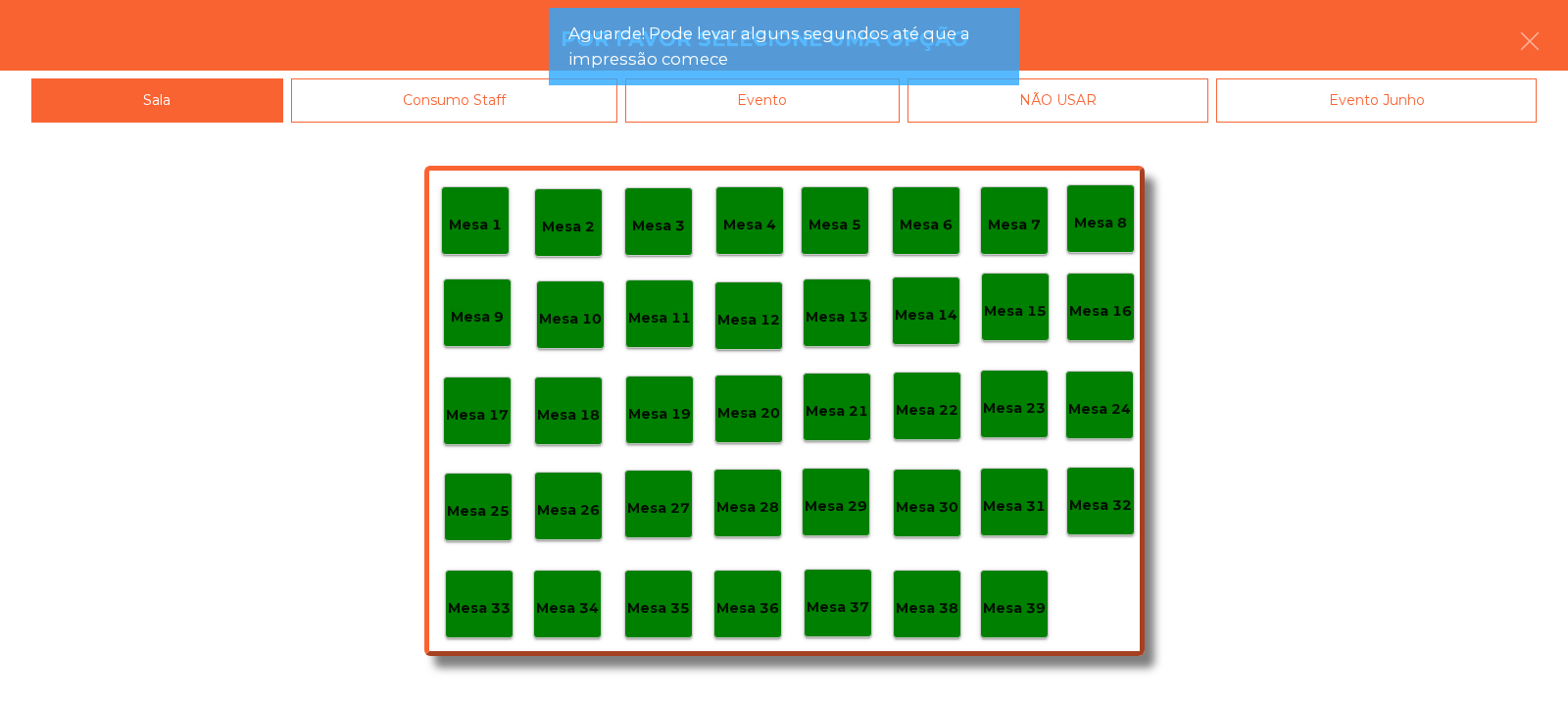
click at [819, 105] on div "Evento" at bounding box center [762, 101] width 275 height 44
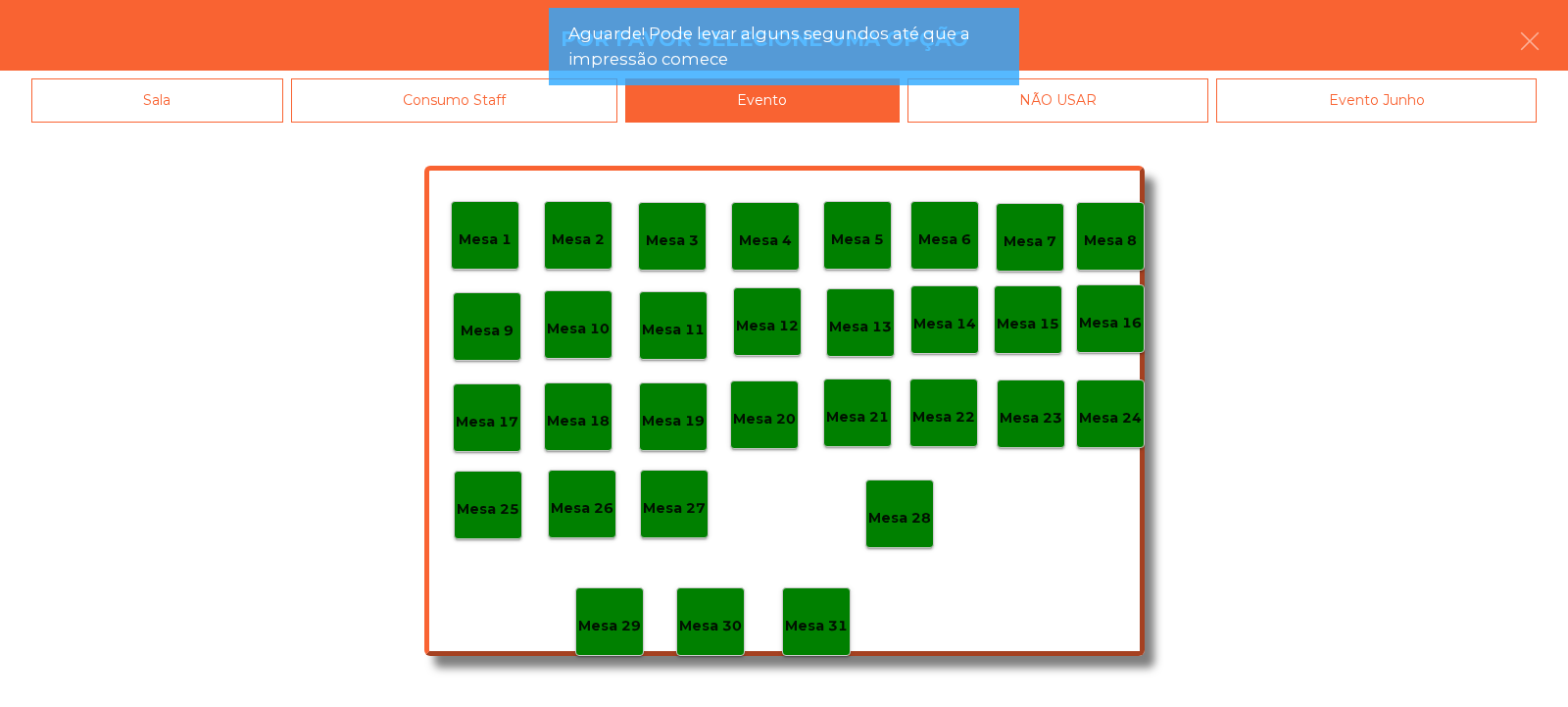
click at [893, 502] on div "Mesa 28" at bounding box center [899, 514] width 63 height 30
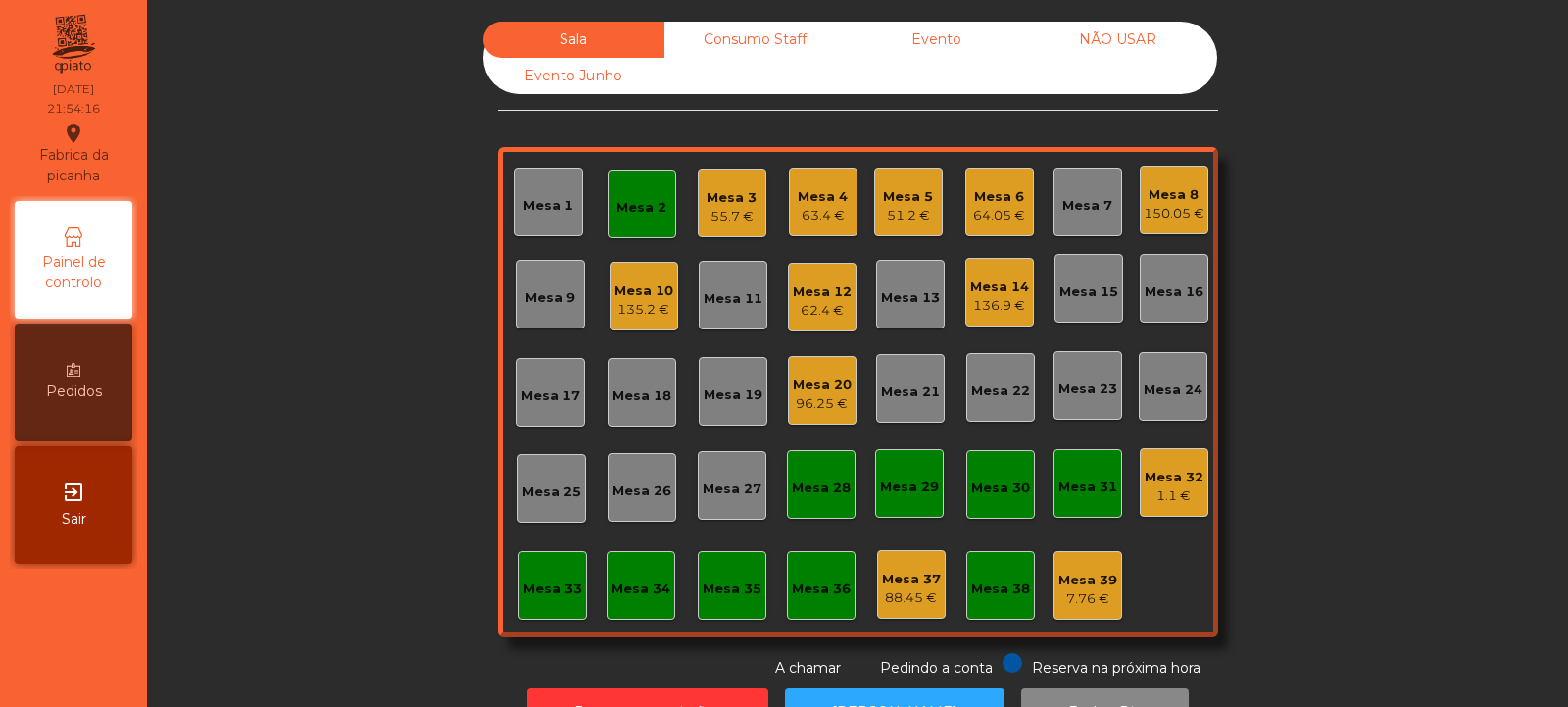
click at [633, 202] on div "Mesa 2" at bounding box center [641, 208] width 50 height 20
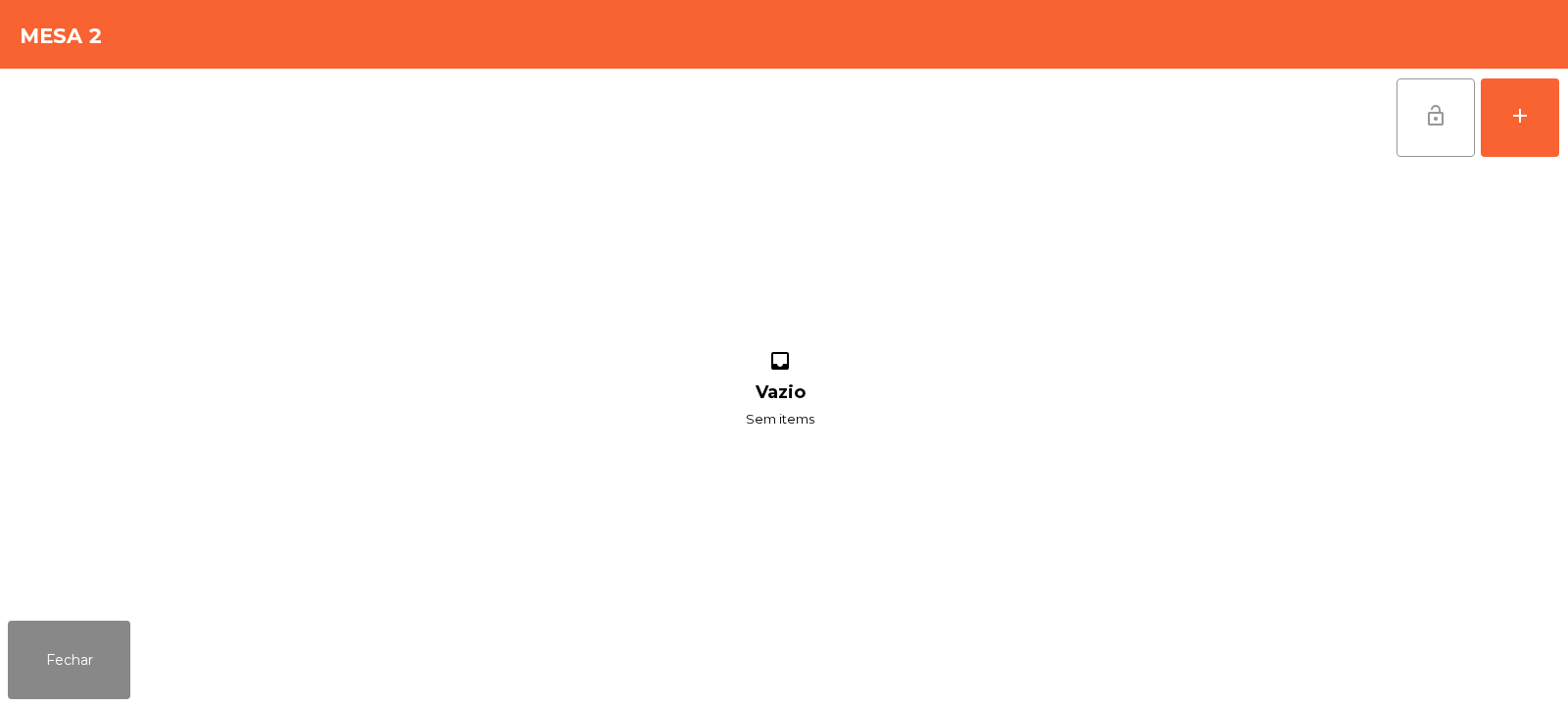
click at [1441, 113] on span "lock_open" at bounding box center [1436, 116] width 24 height 24
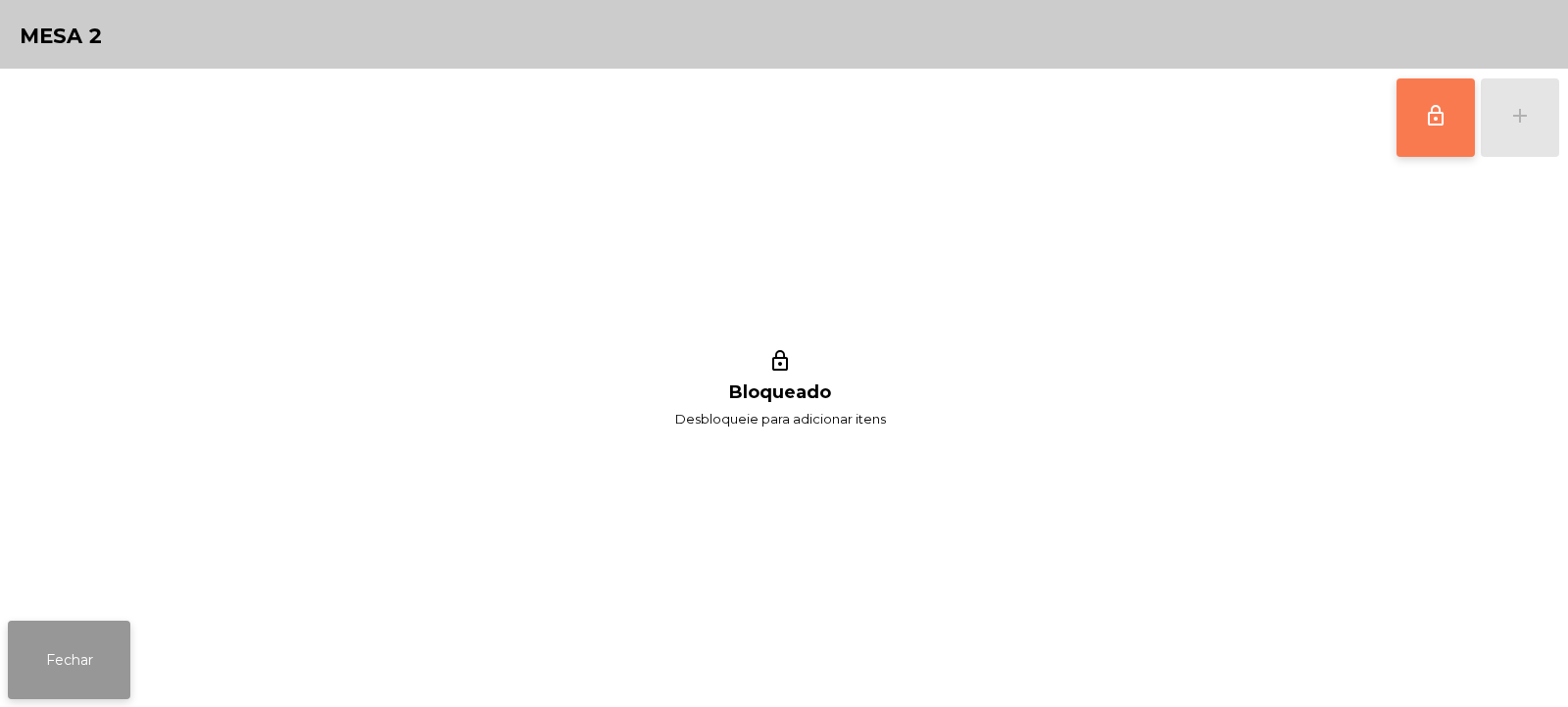
click at [101, 636] on button "Fechar" at bounding box center [69, 659] width 123 height 79
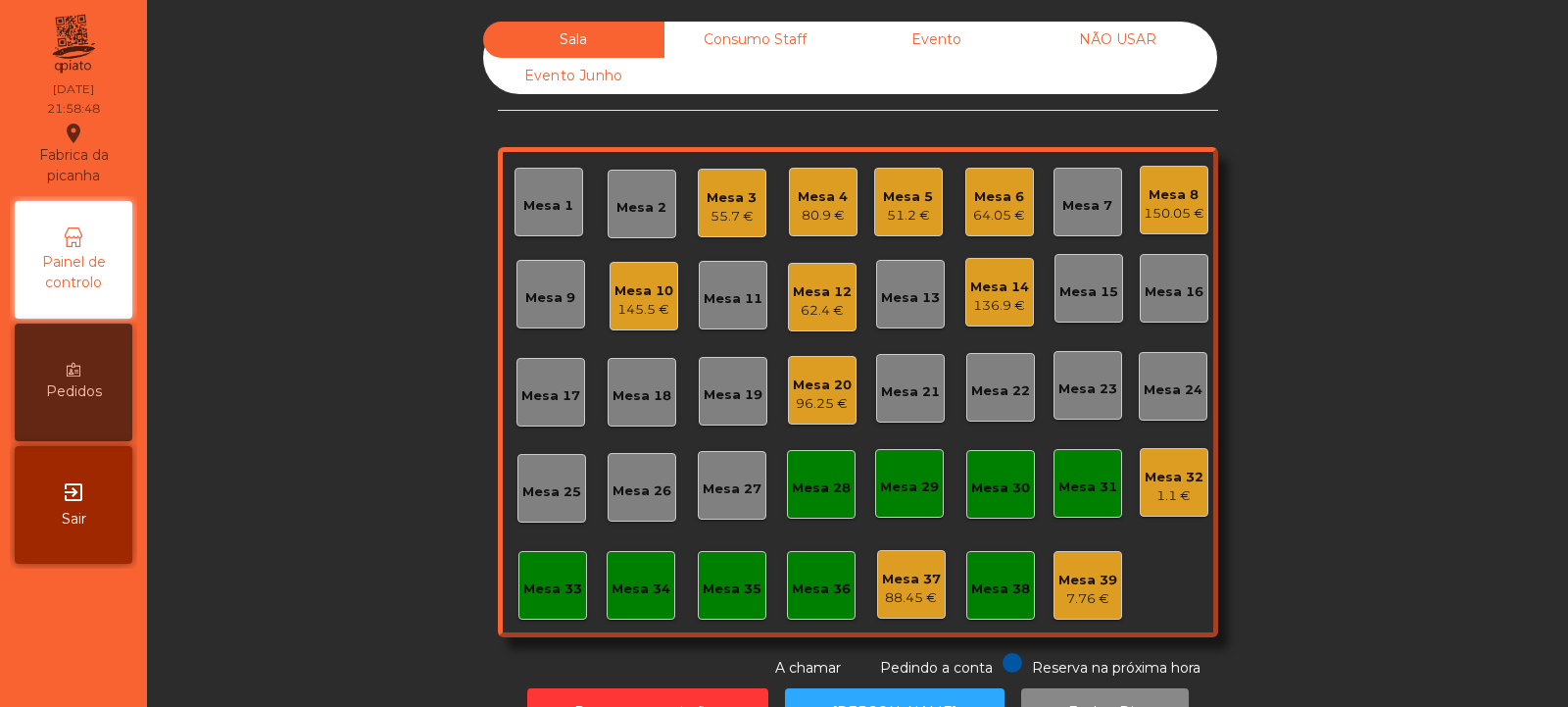
click at [918, 198] on div "Mesa 5" at bounding box center [908, 197] width 50 height 20
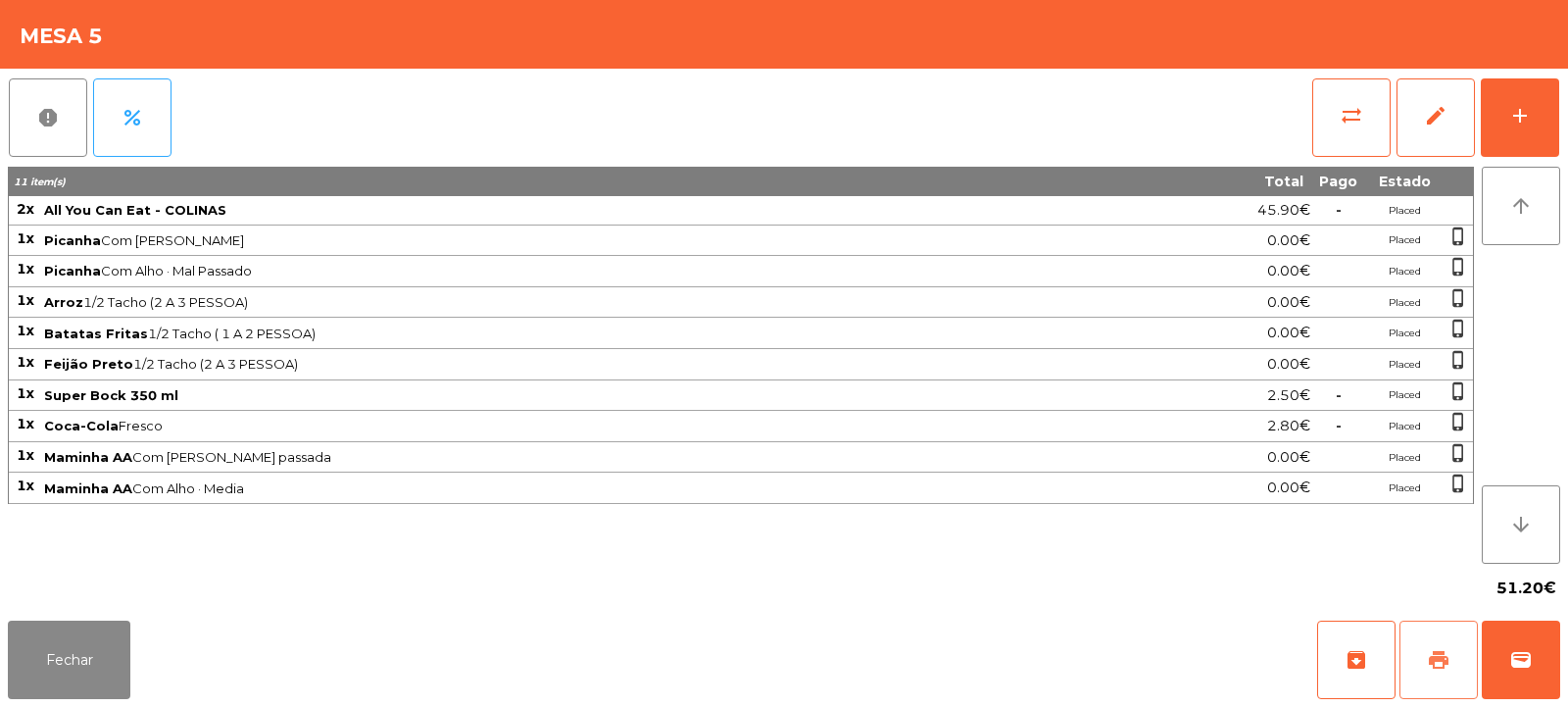
click at [1442, 664] on span "print" at bounding box center [1439, 660] width 24 height 24
click at [1517, 661] on span "wallet" at bounding box center [1521, 660] width 24 height 24
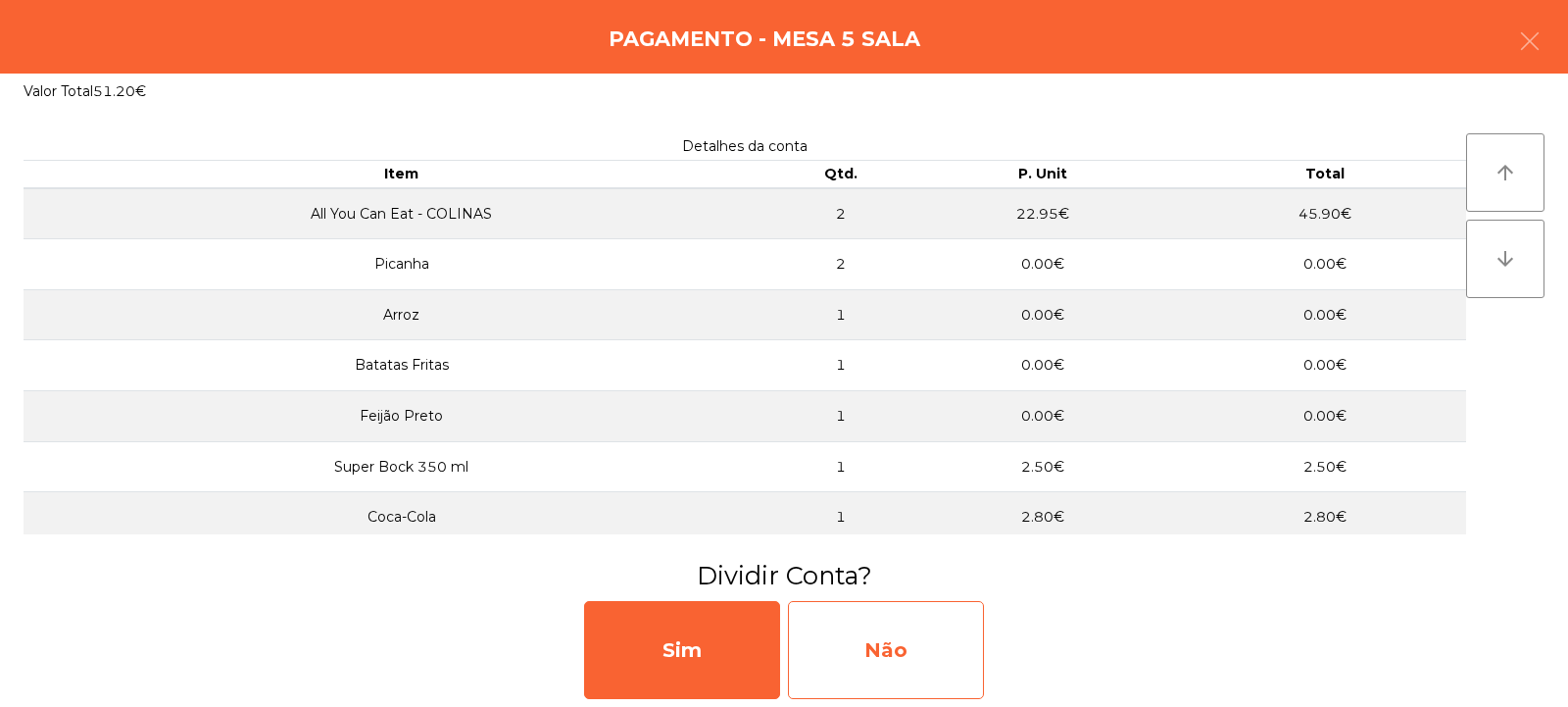
click at [924, 659] on div "Não" at bounding box center [886, 650] width 196 height 98
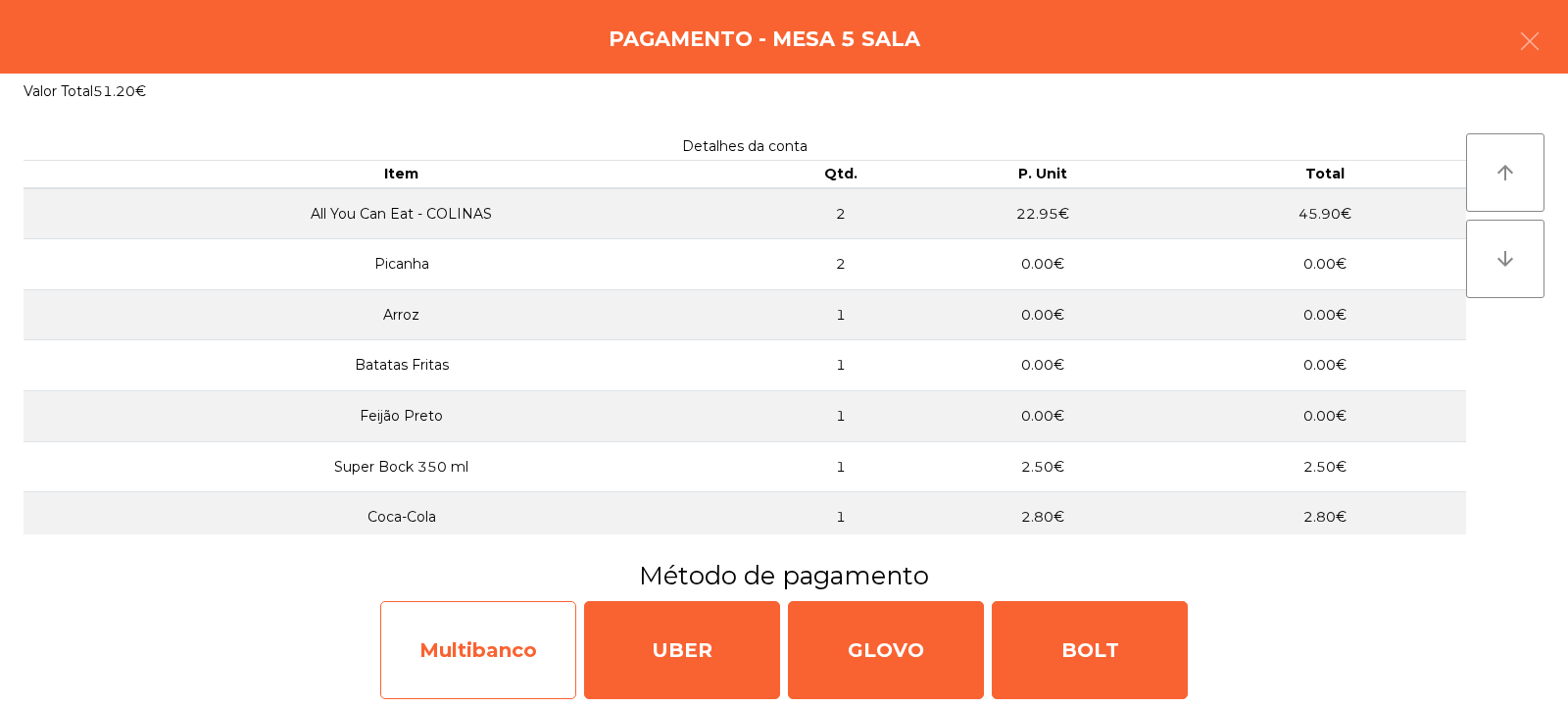
click at [517, 627] on div "Multibanco" at bounding box center [478, 650] width 196 height 98
select select "**"
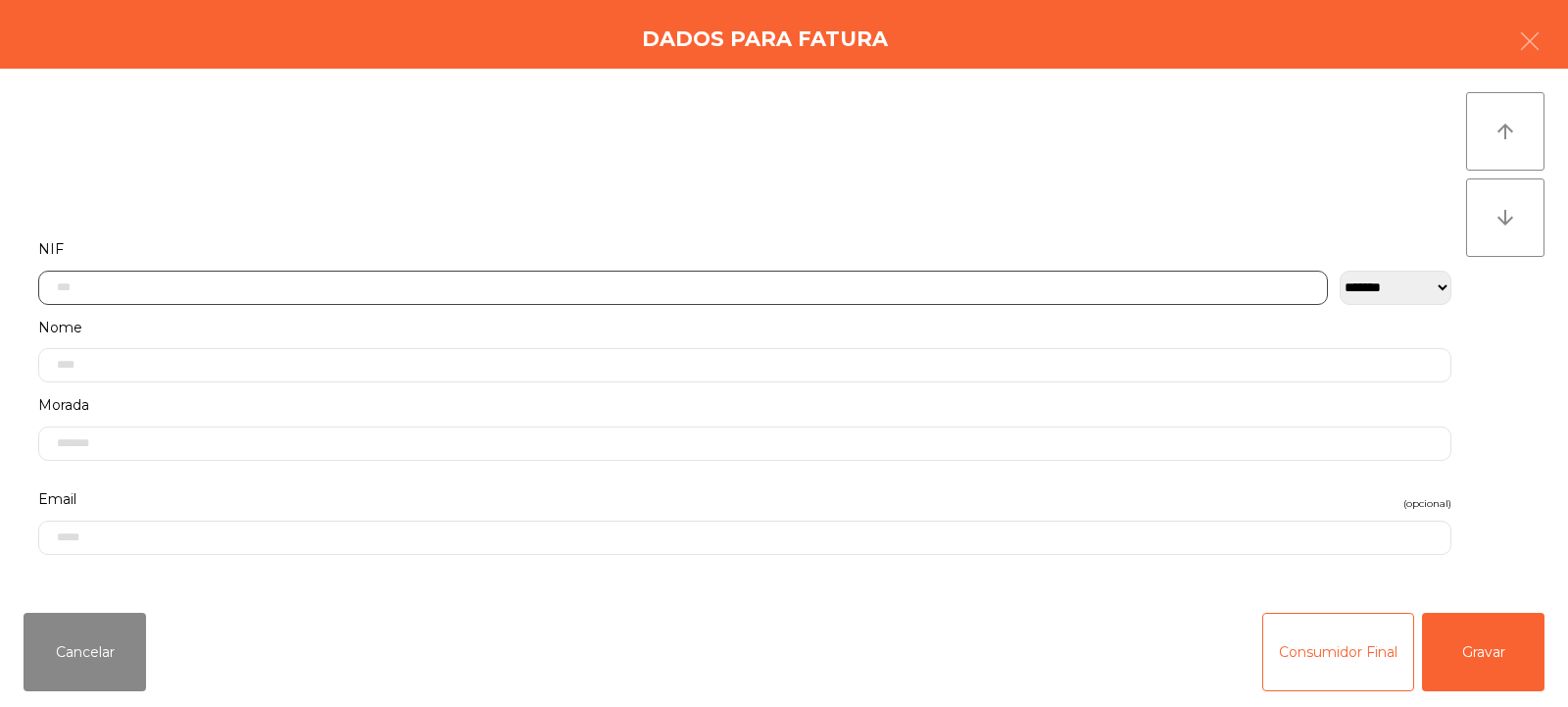
click at [295, 289] on input "text" at bounding box center [682, 288] width 1289 height 34
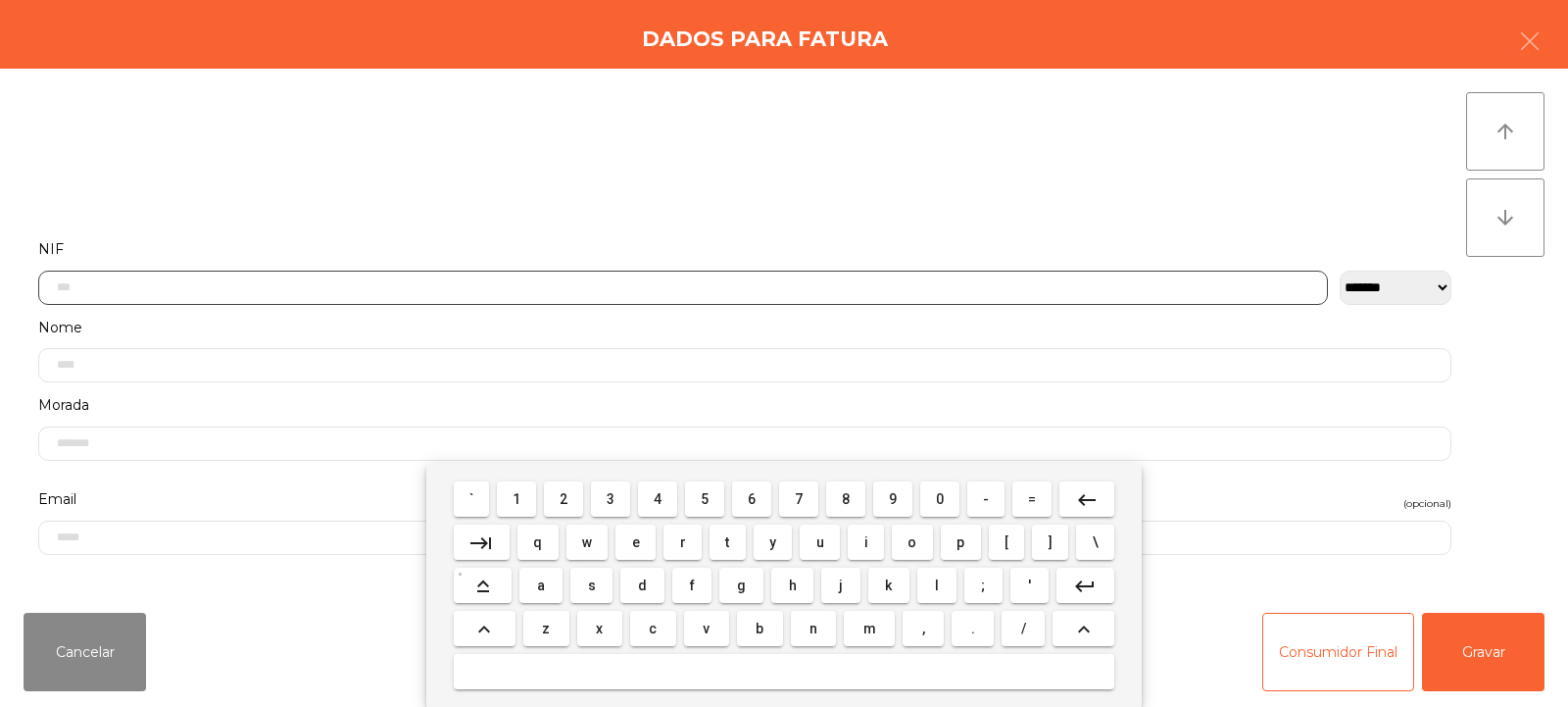
scroll to position [143, 0]
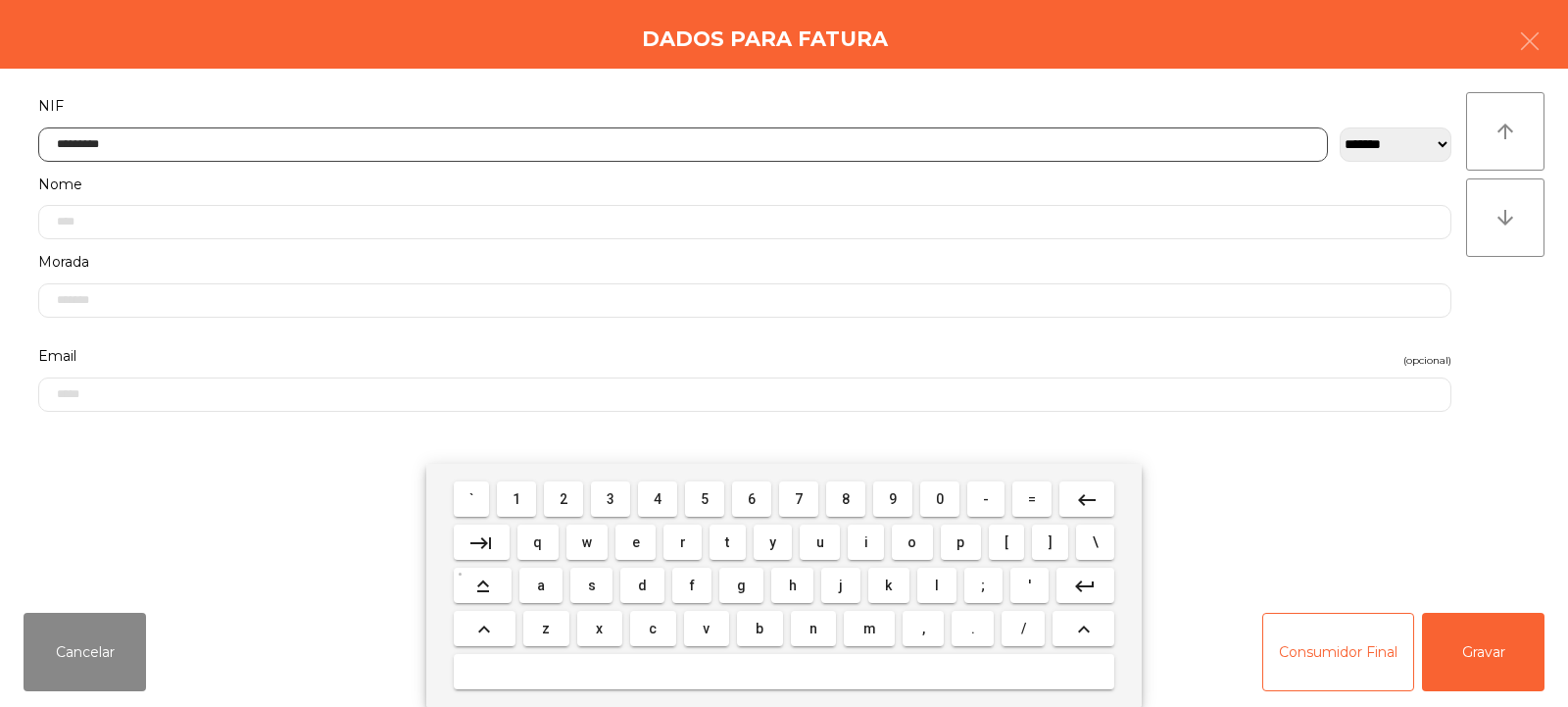
type input "*********"
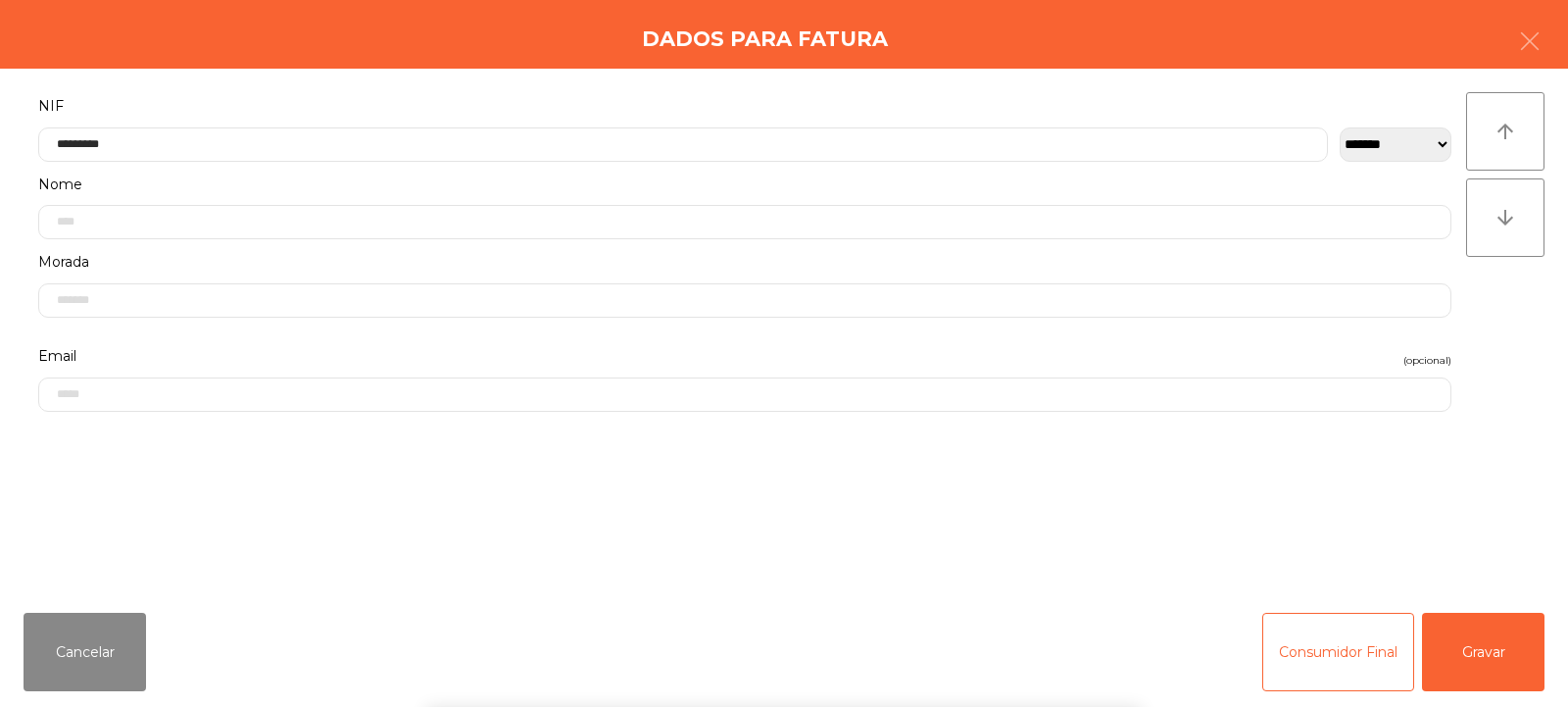
click at [1494, 312] on div "arrow_upward arrow_downward" at bounding box center [1505, 333] width 79 height 481
click at [1461, 661] on button "Gravar" at bounding box center [1483, 651] width 123 height 79
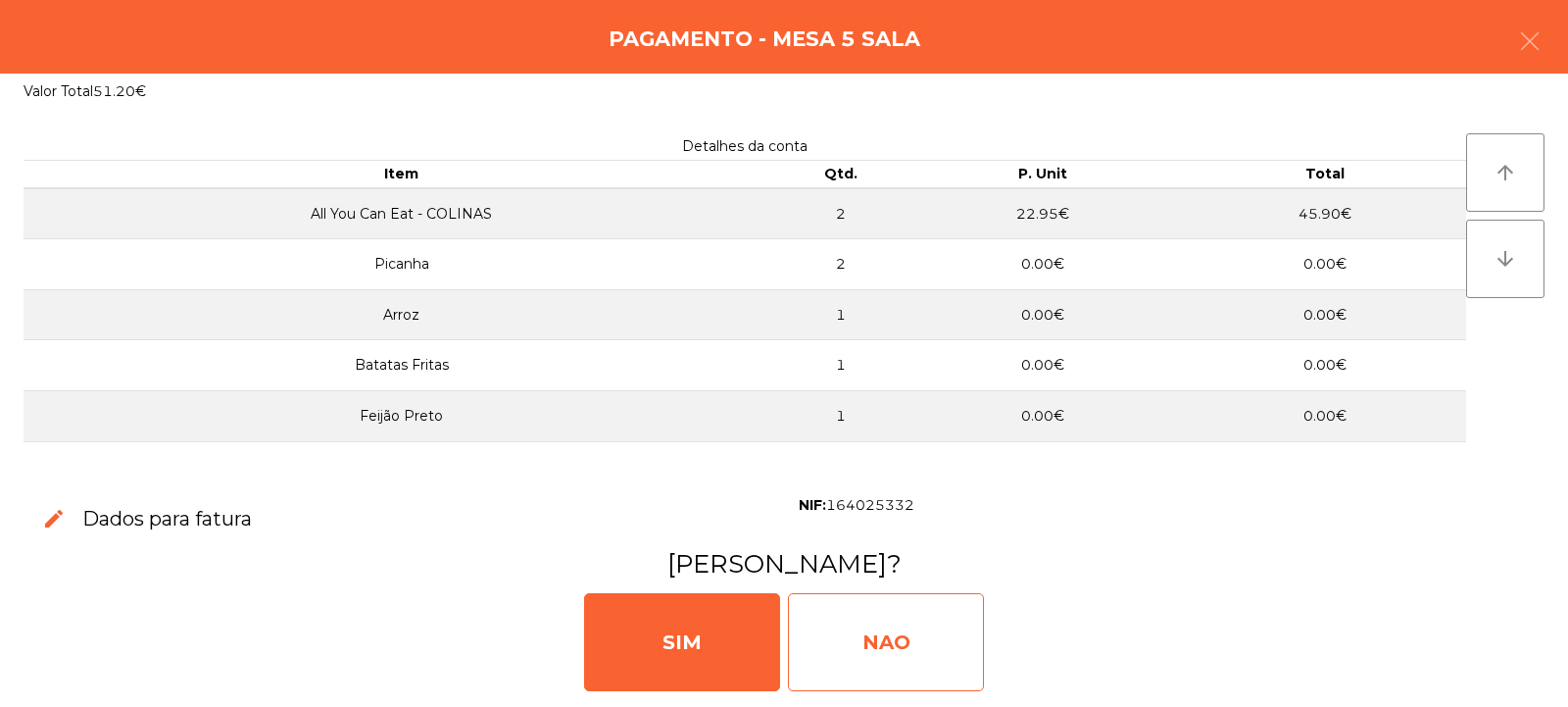
click at [847, 656] on div "NAO" at bounding box center [886, 642] width 196 height 98
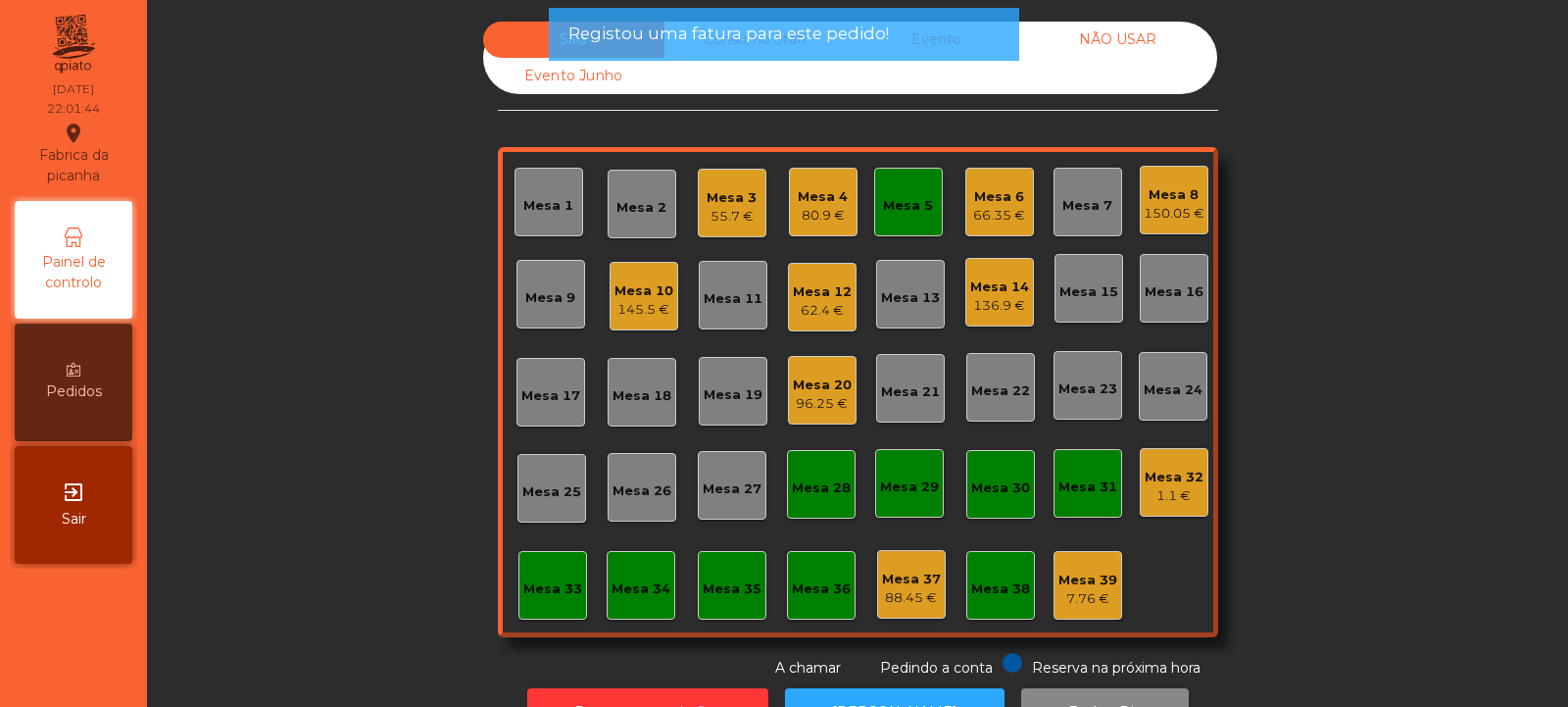
click at [898, 218] on div "Mesa 5" at bounding box center [908, 202] width 69 height 69
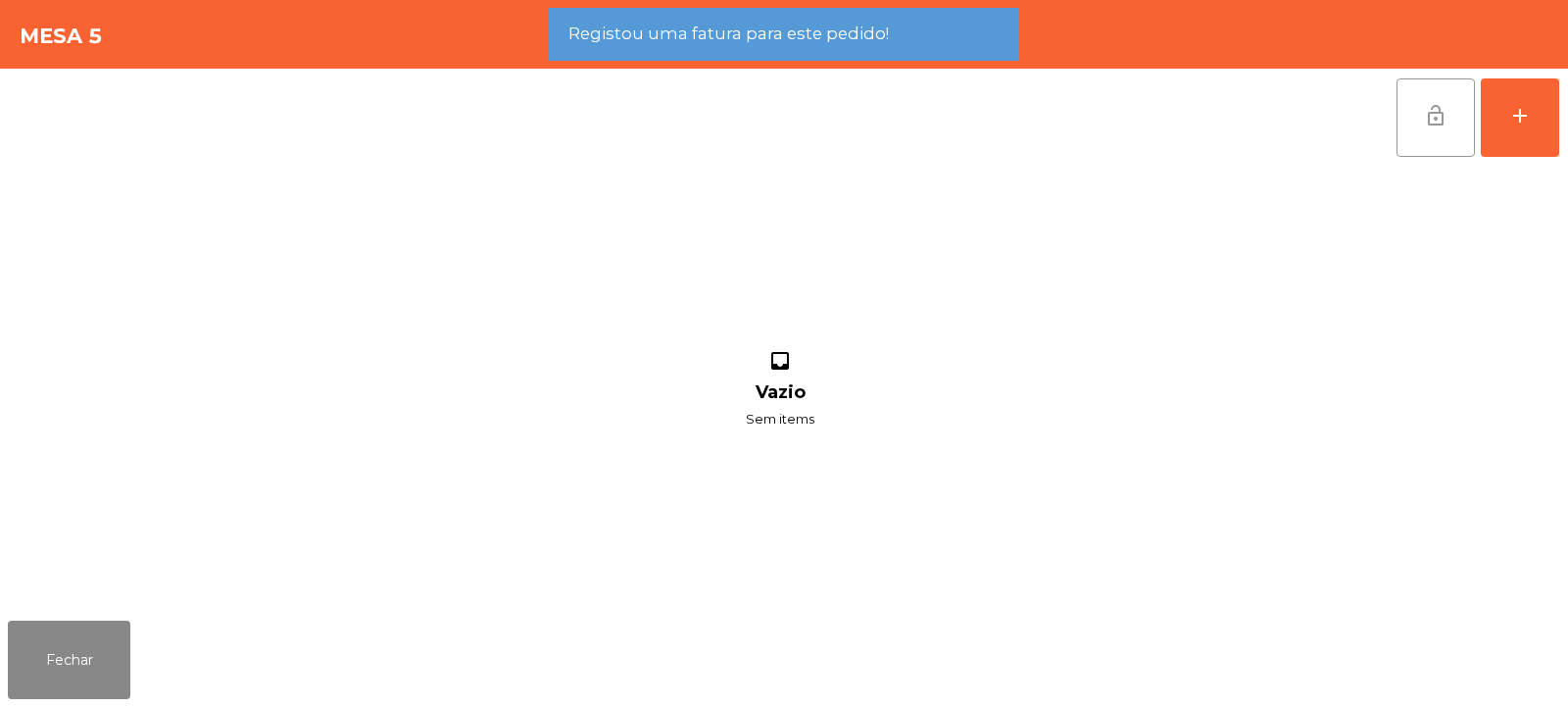
click at [1429, 117] on span "lock_open" at bounding box center [1436, 116] width 24 height 24
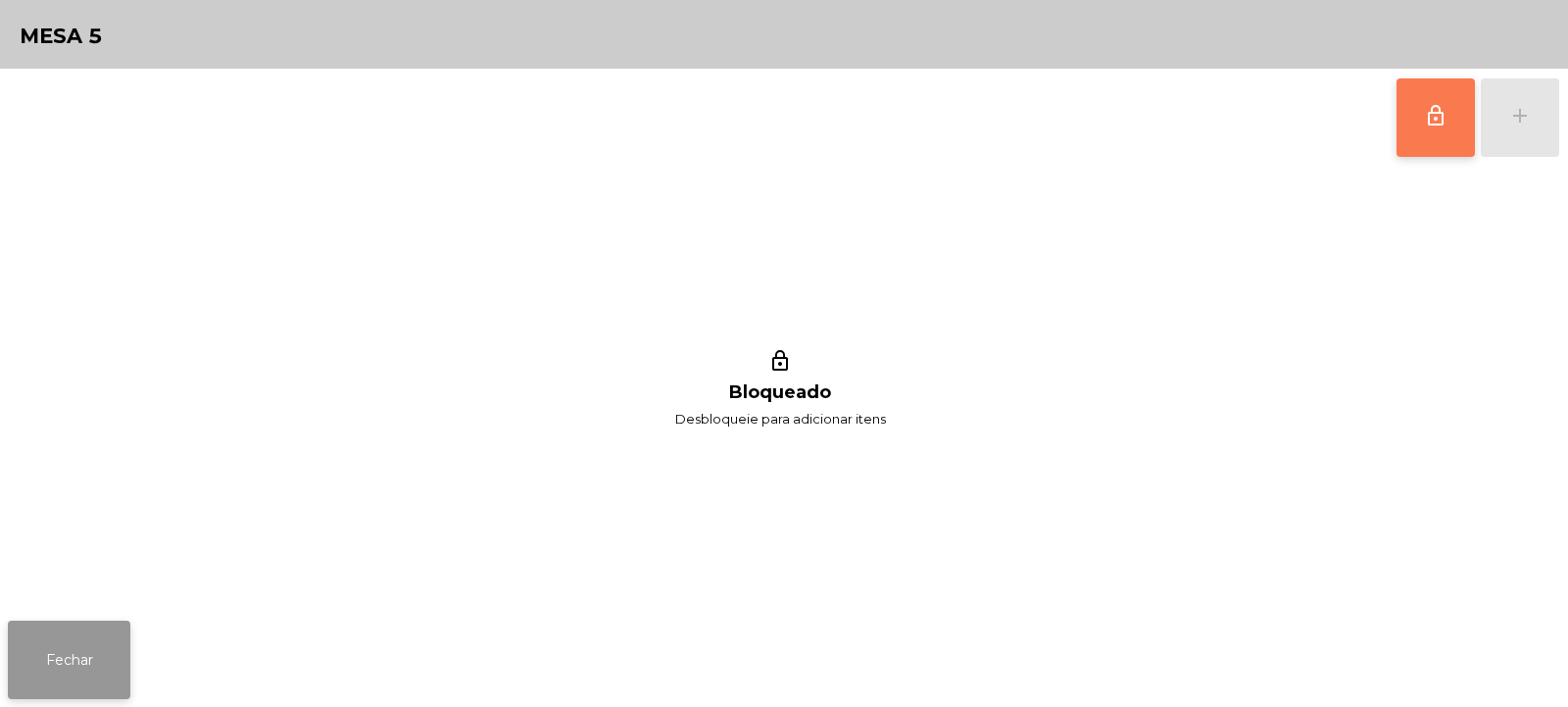
click at [94, 631] on button "Fechar" at bounding box center [69, 659] width 123 height 79
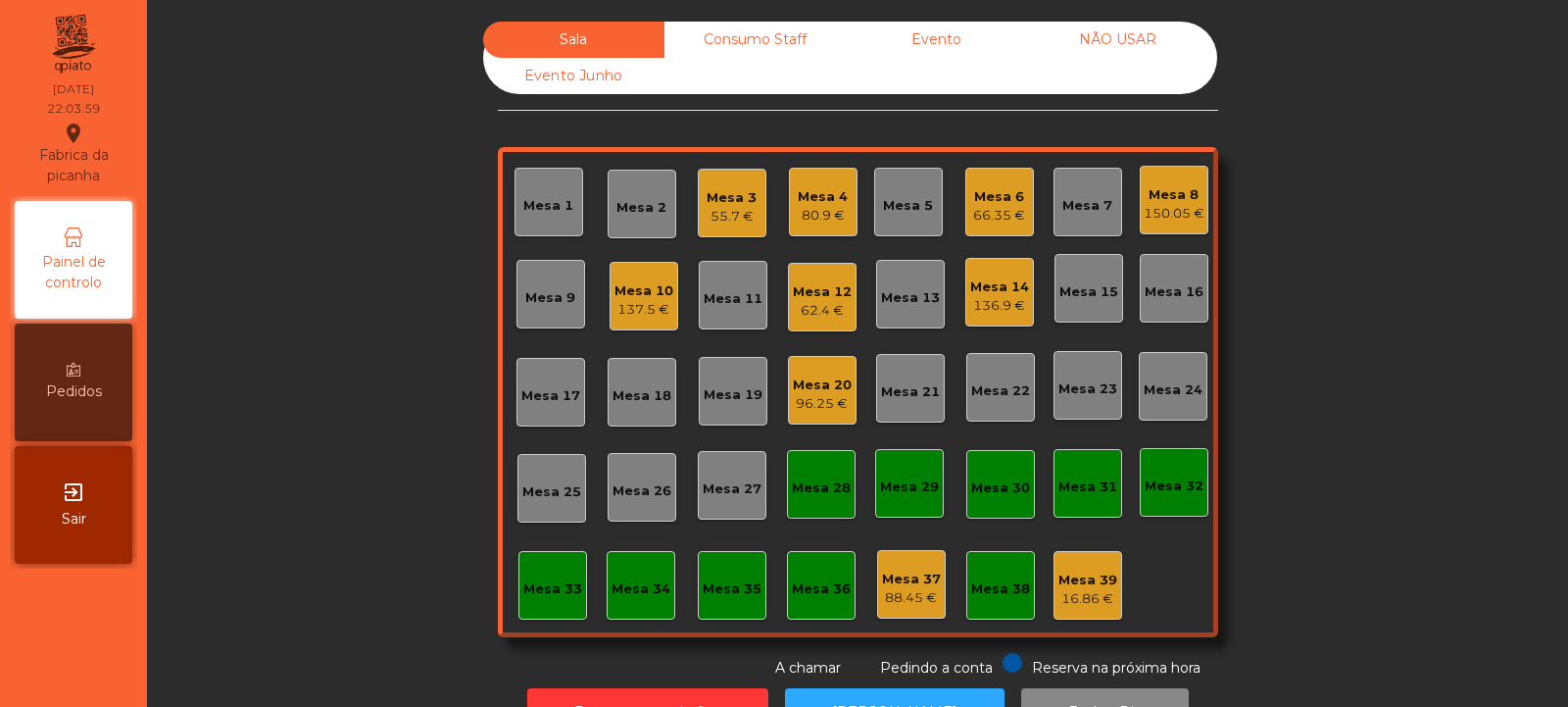
click at [822, 324] on div "Mesa 12 62.4 €" at bounding box center [822, 297] width 69 height 69
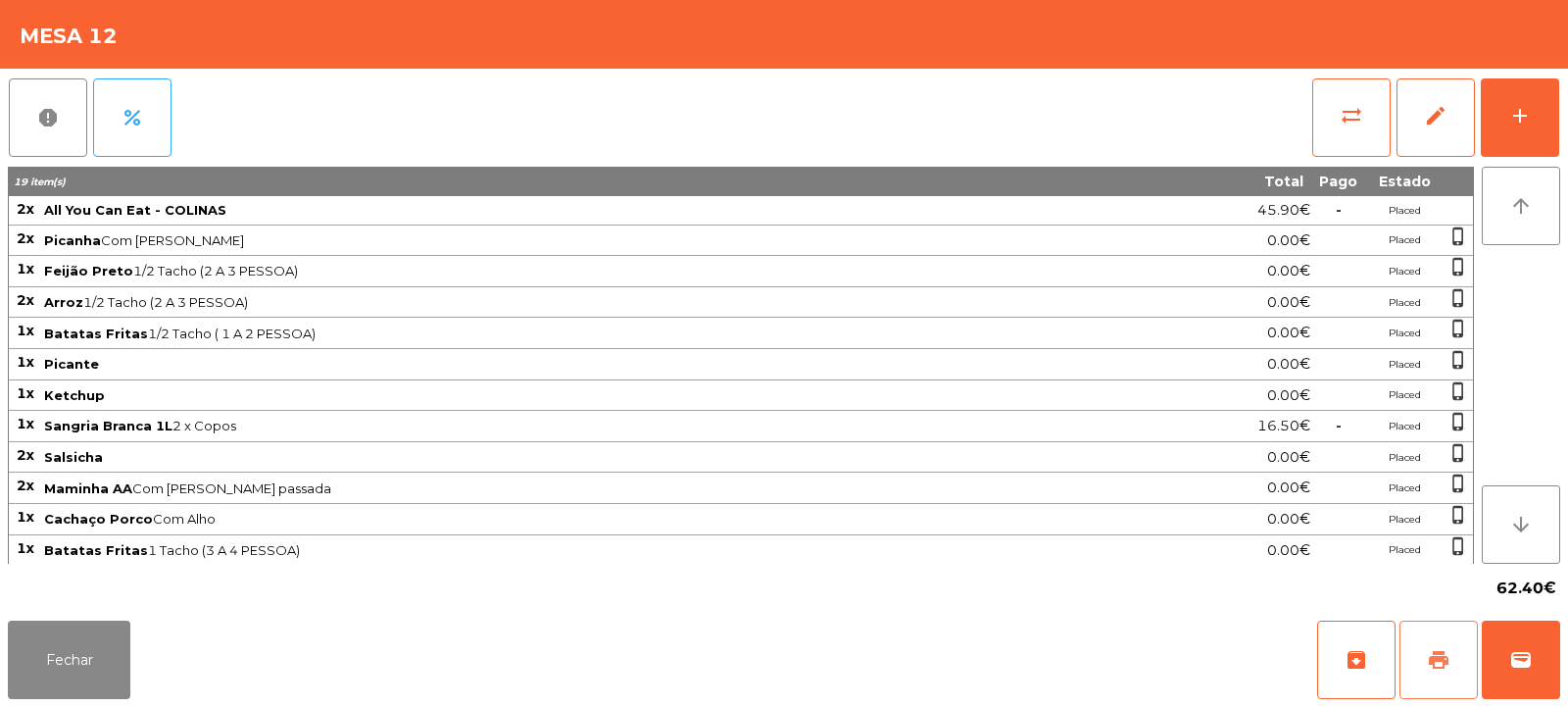
click at [1435, 654] on span "print" at bounding box center [1439, 660] width 24 height 24
click at [54, 641] on button "Fechar" at bounding box center [69, 659] width 123 height 79
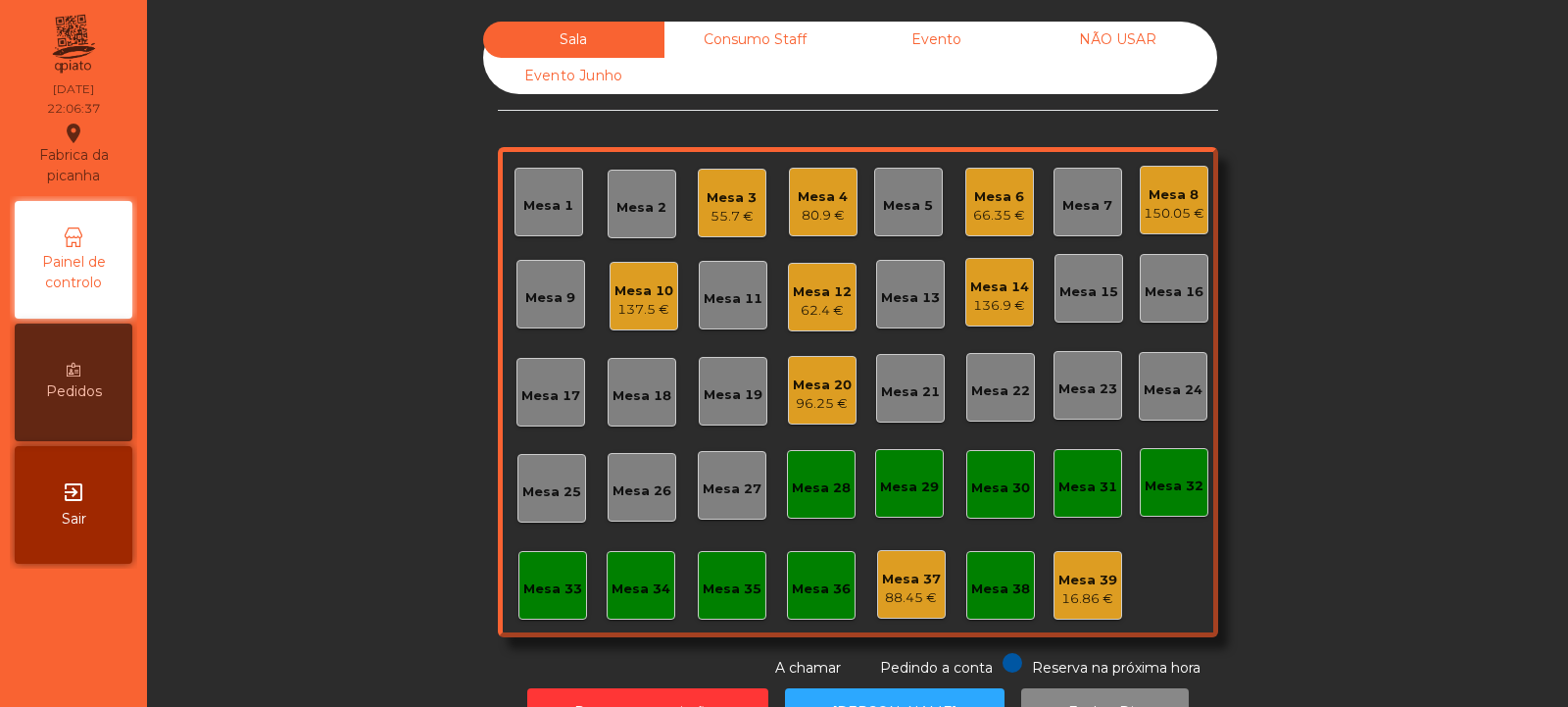
click at [815, 284] on div "Mesa 12" at bounding box center [822, 293] width 59 height 20
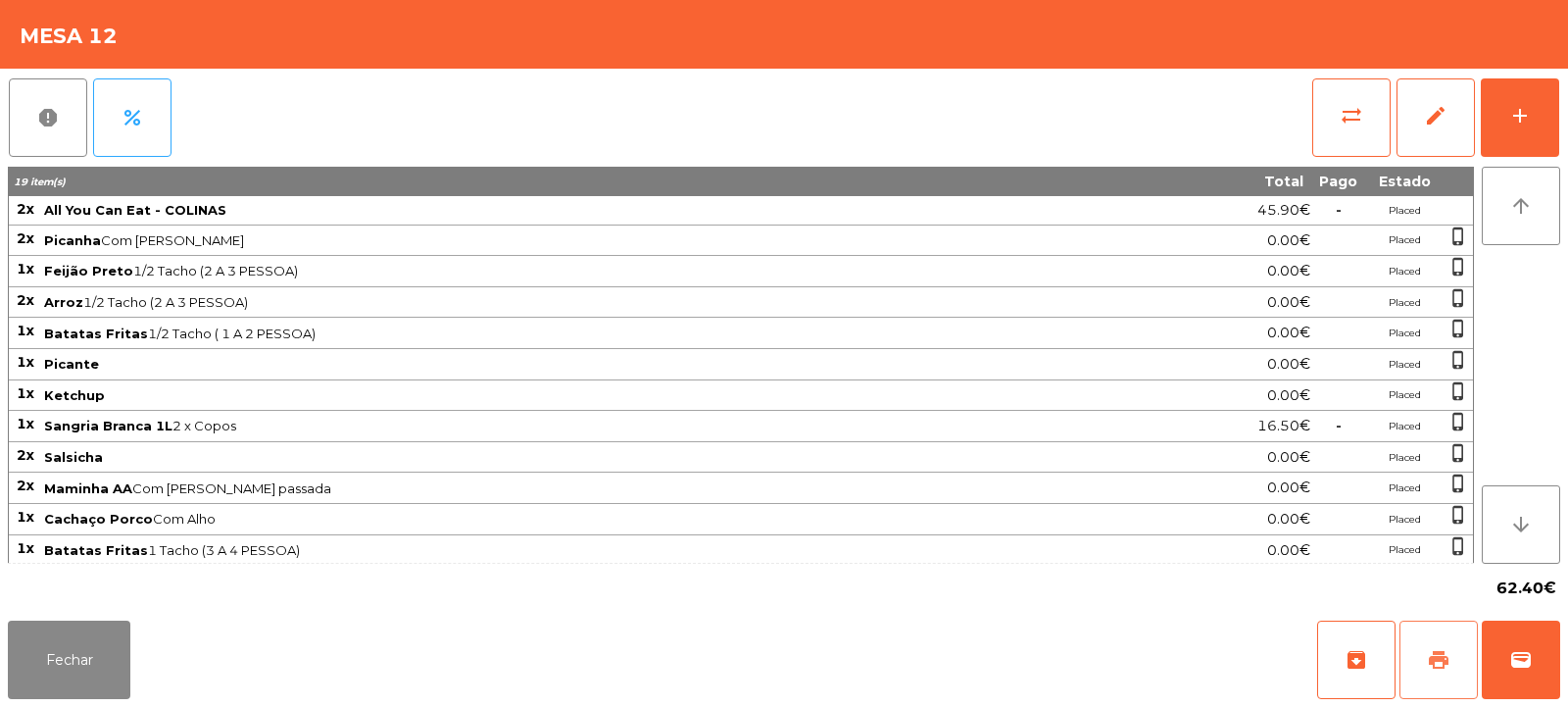
click at [1441, 661] on span "print" at bounding box center [1439, 660] width 24 height 24
click at [1365, 134] on button "sync_alt" at bounding box center [1351, 118] width 79 height 79
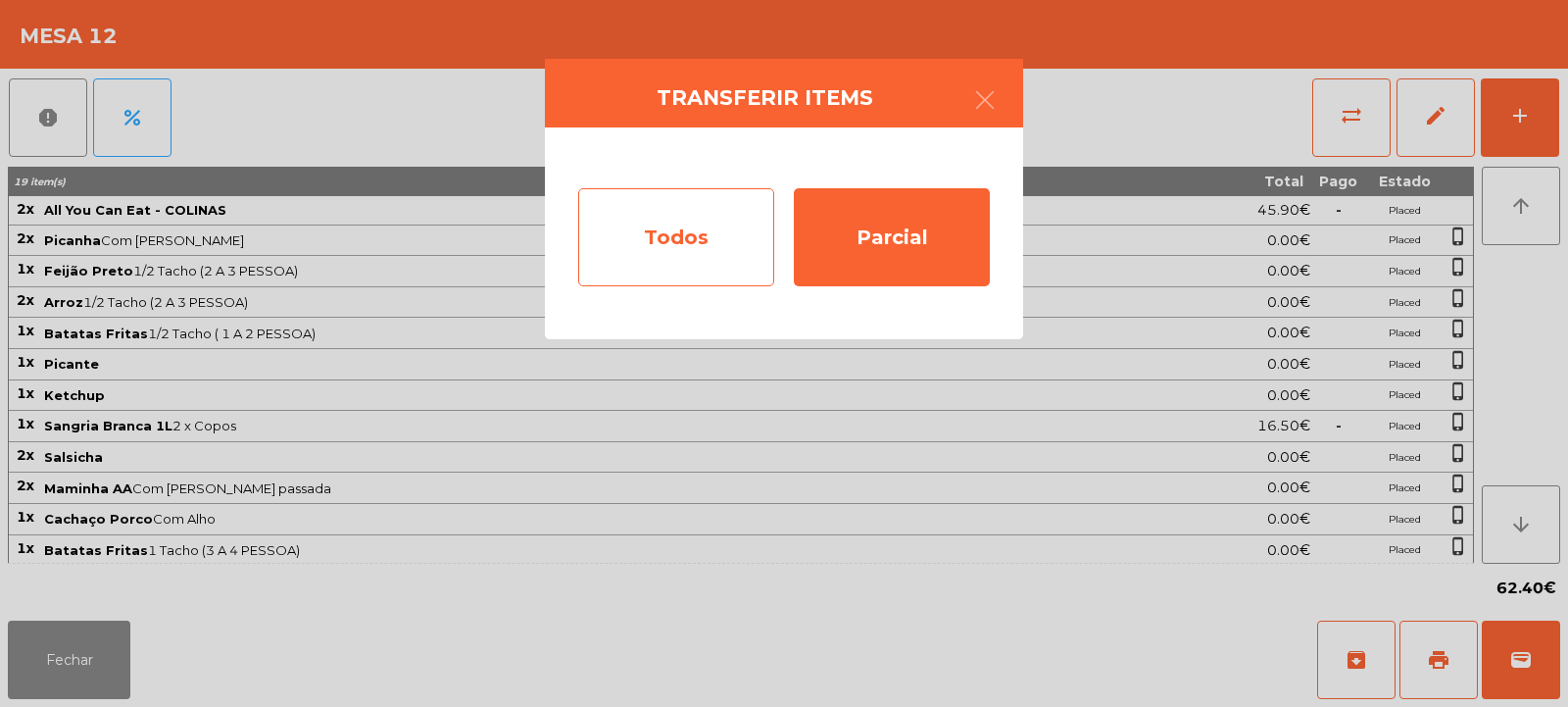
click at [674, 233] on div "Todos" at bounding box center [676, 237] width 196 height 98
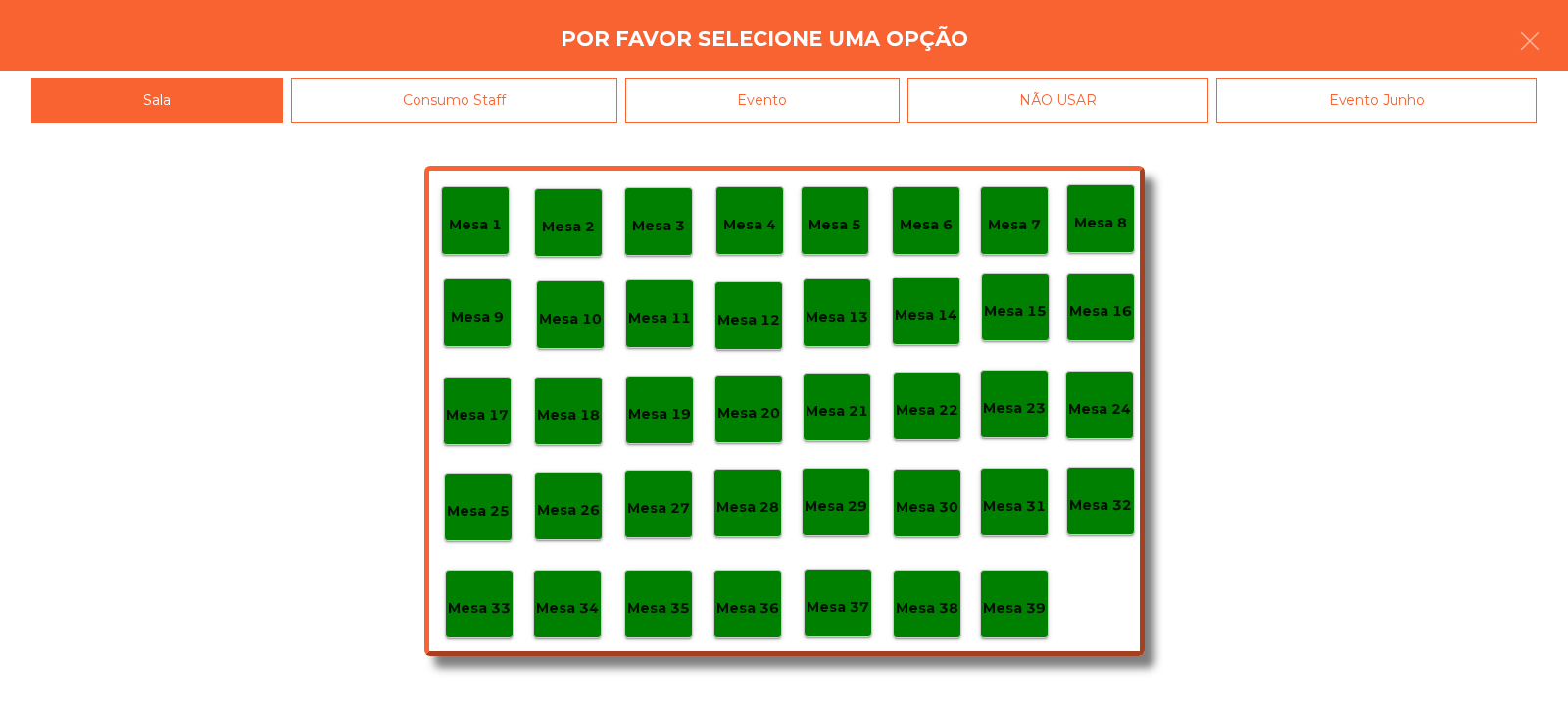
click at [770, 105] on div "Evento" at bounding box center [762, 101] width 275 height 44
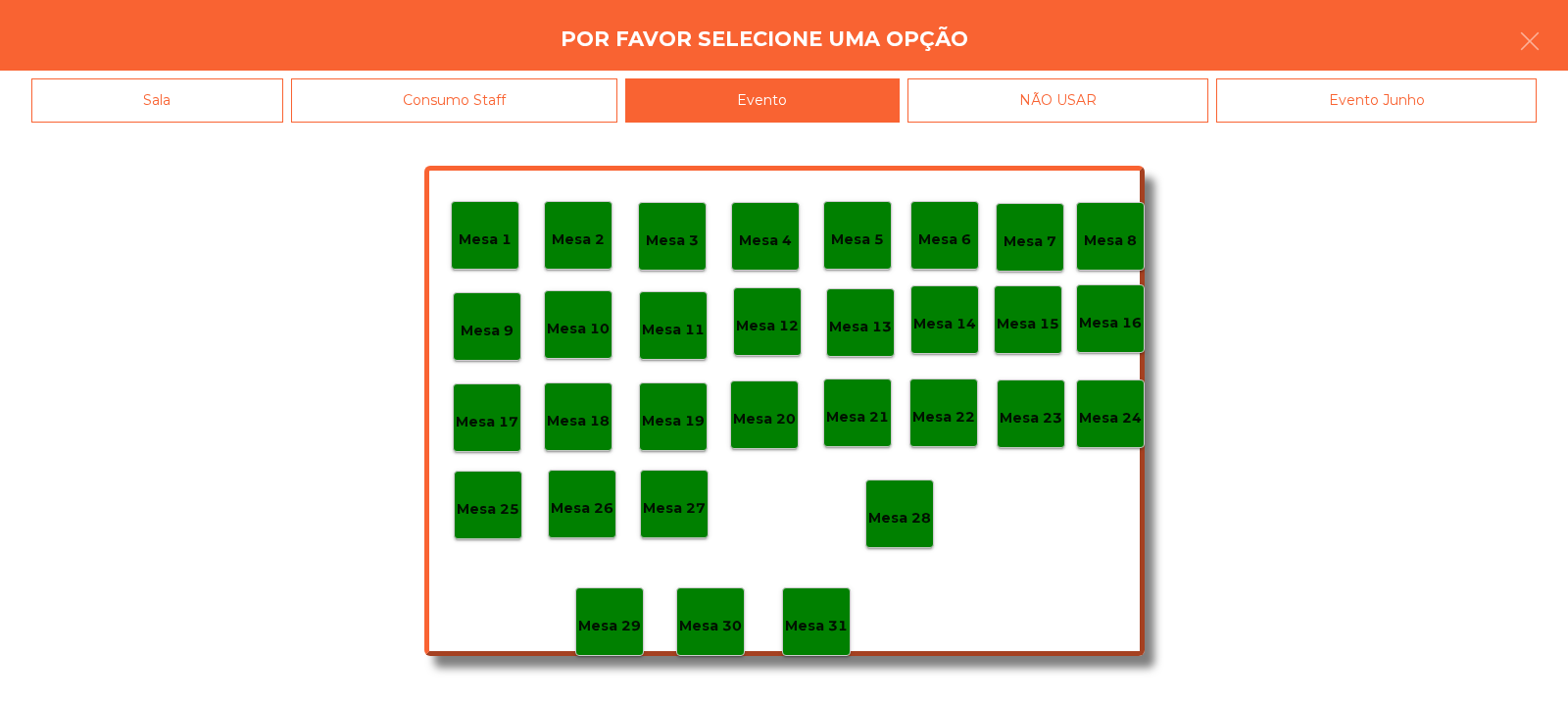
click at [895, 521] on p "Mesa 28" at bounding box center [899, 517] width 63 height 23
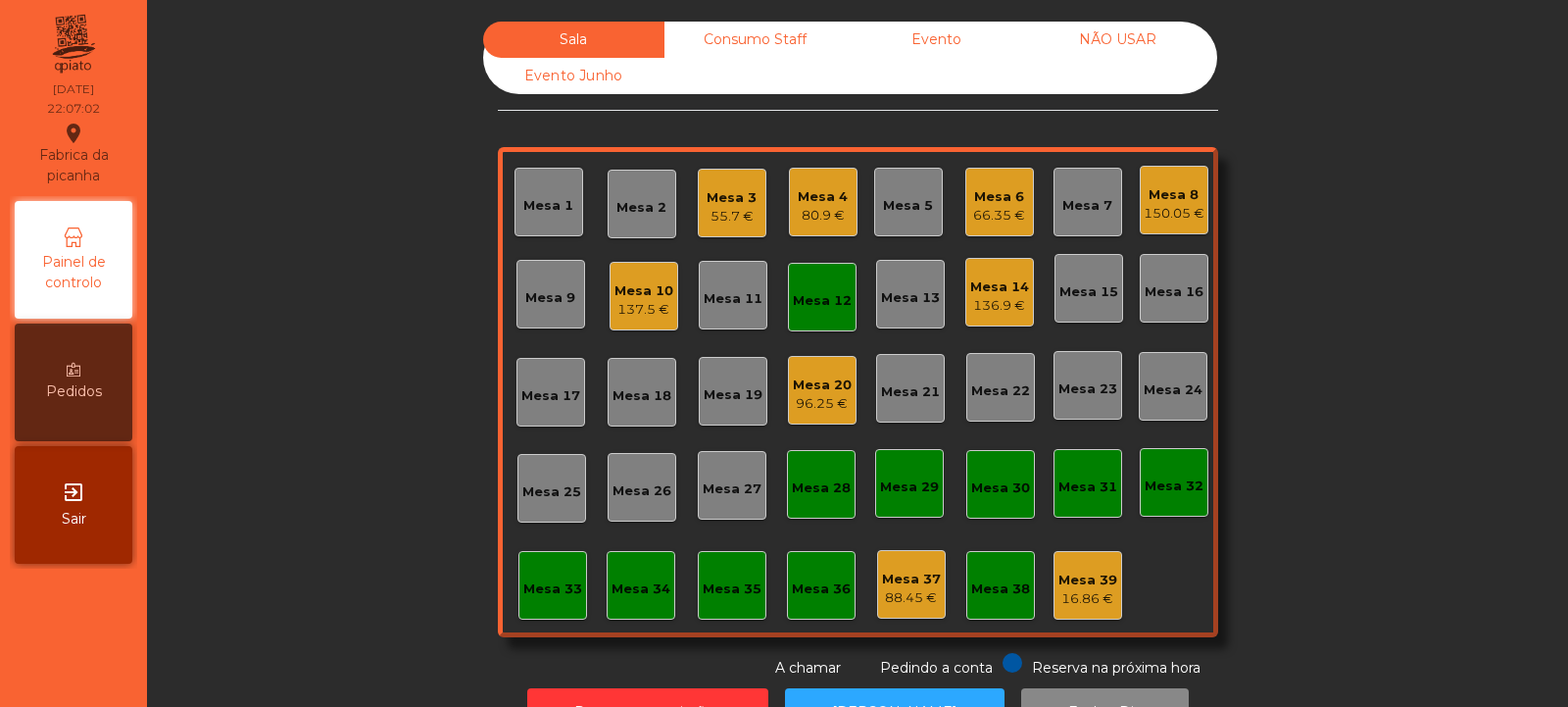
click at [802, 291] on div "Mesa 12" at bounding box center [822, 301] width 59 height 20
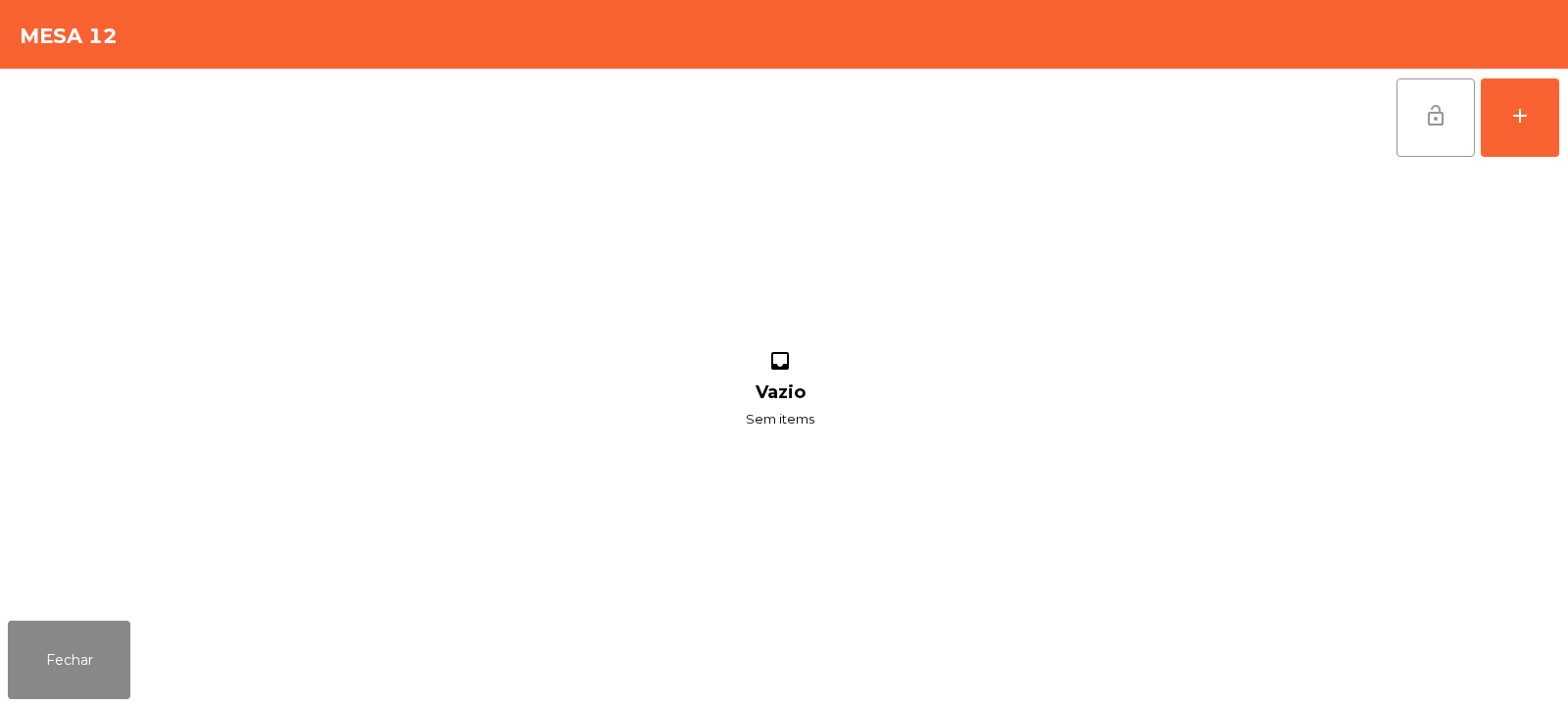
click at [1430, 110] on span "lock_open" at bounding box center [1436, 116] width 24 height 24
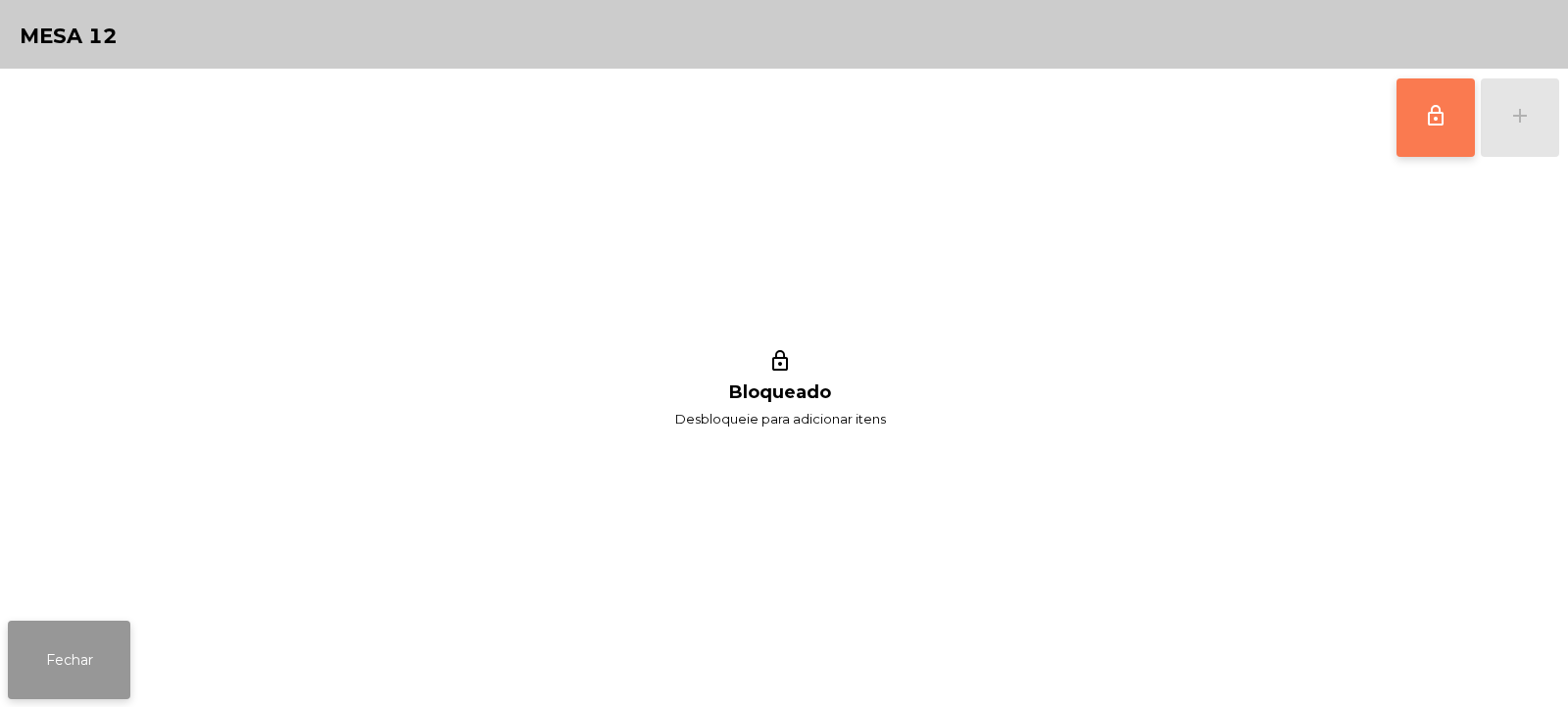
click at [79, 667] on button "Fechar" at bounding box center [69, 659] width 123 height 79
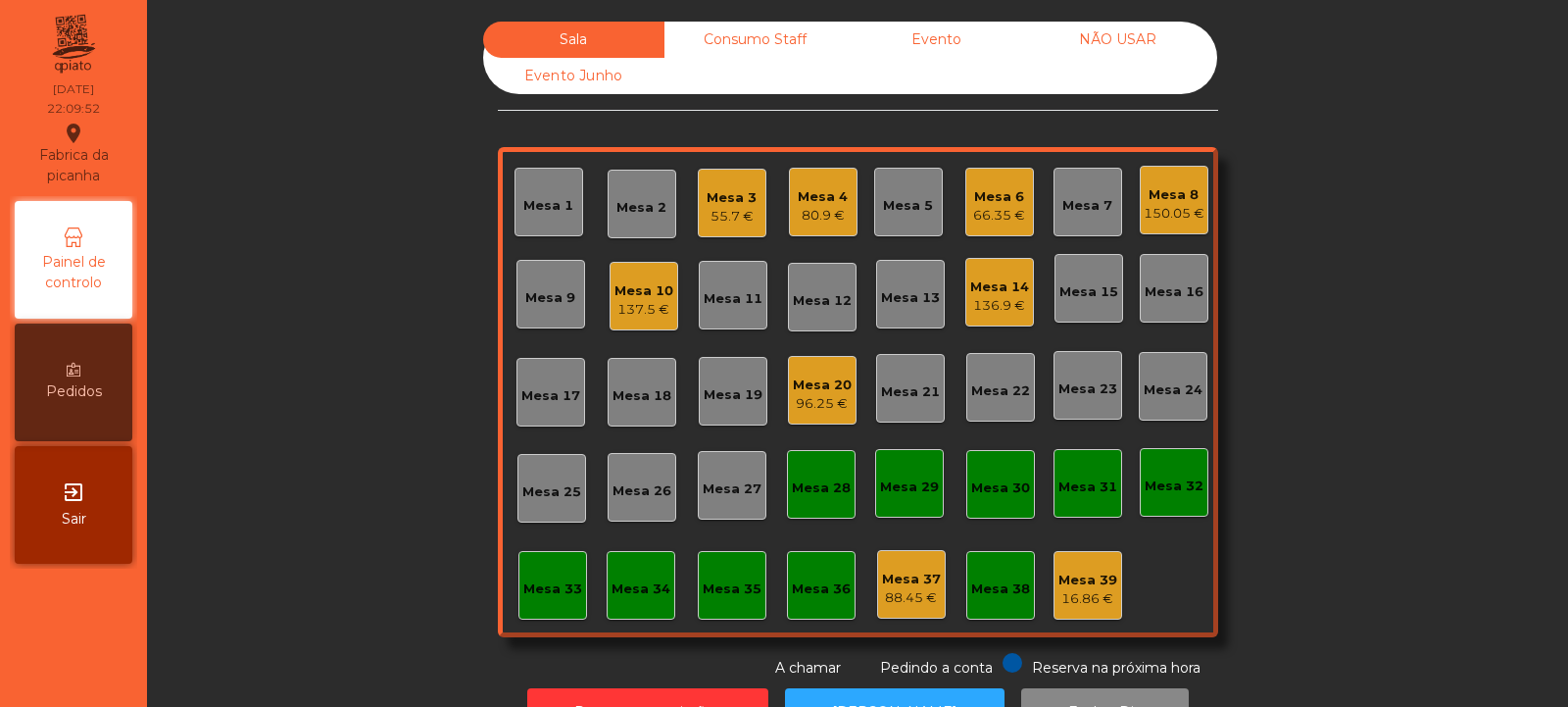
click at [1182, 475] on div "Mesa 32" at bounding box center [1174, 481] width 59 height 27
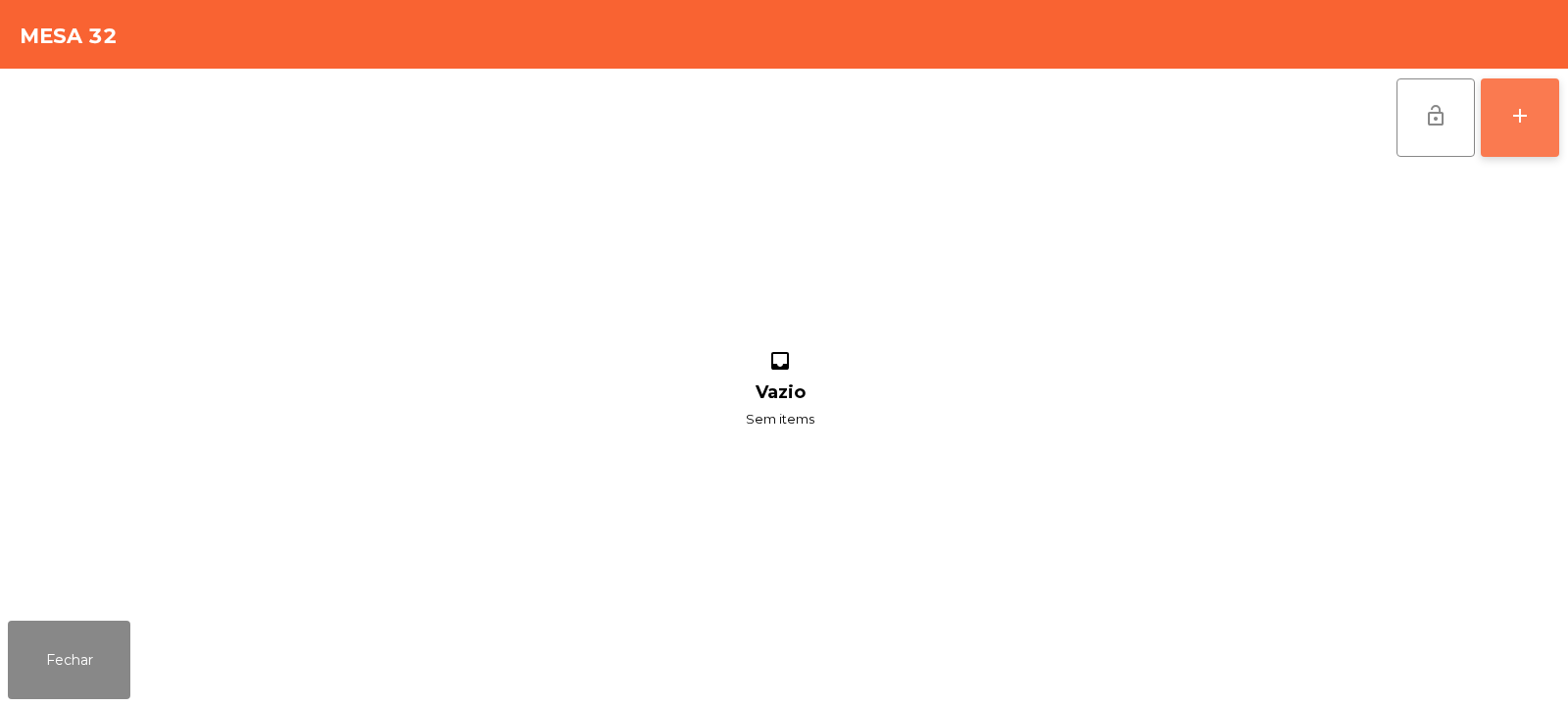
click at [1522, 125] on div "add" at bounding box center [1520, 116] width 24 height 24
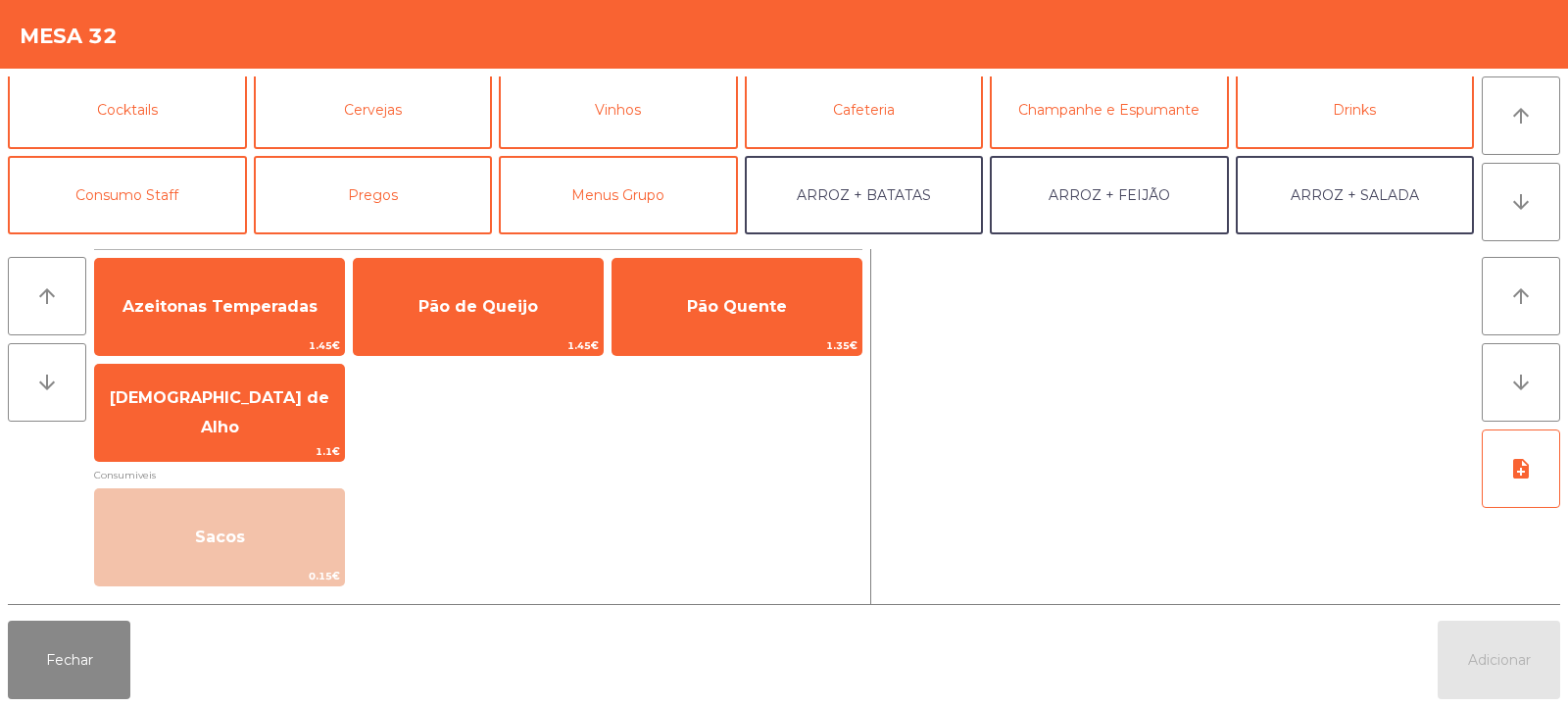
scroll to position [99, 0]
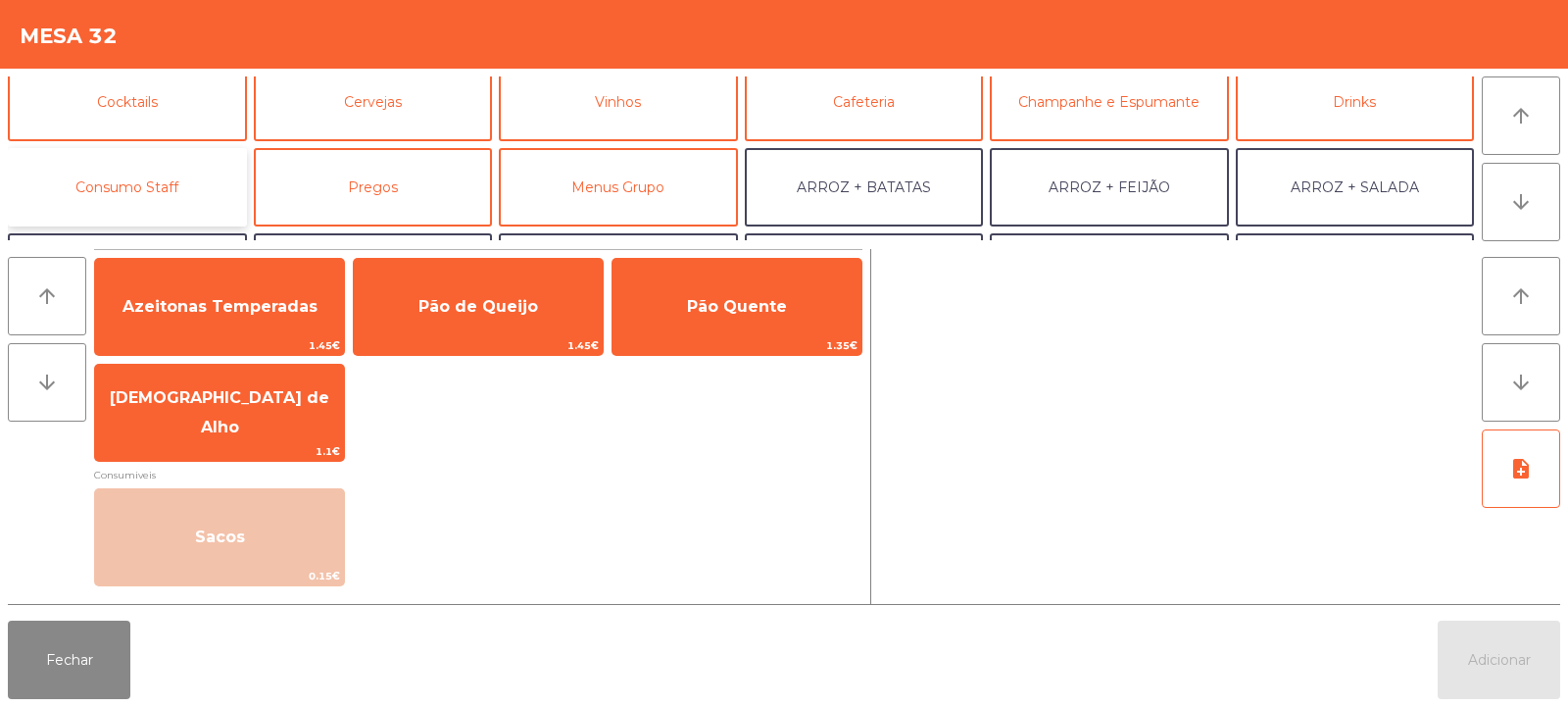
click at [163, 188] on button "Consumo Staff" at bounding box center [127, 187] width 239 height 79
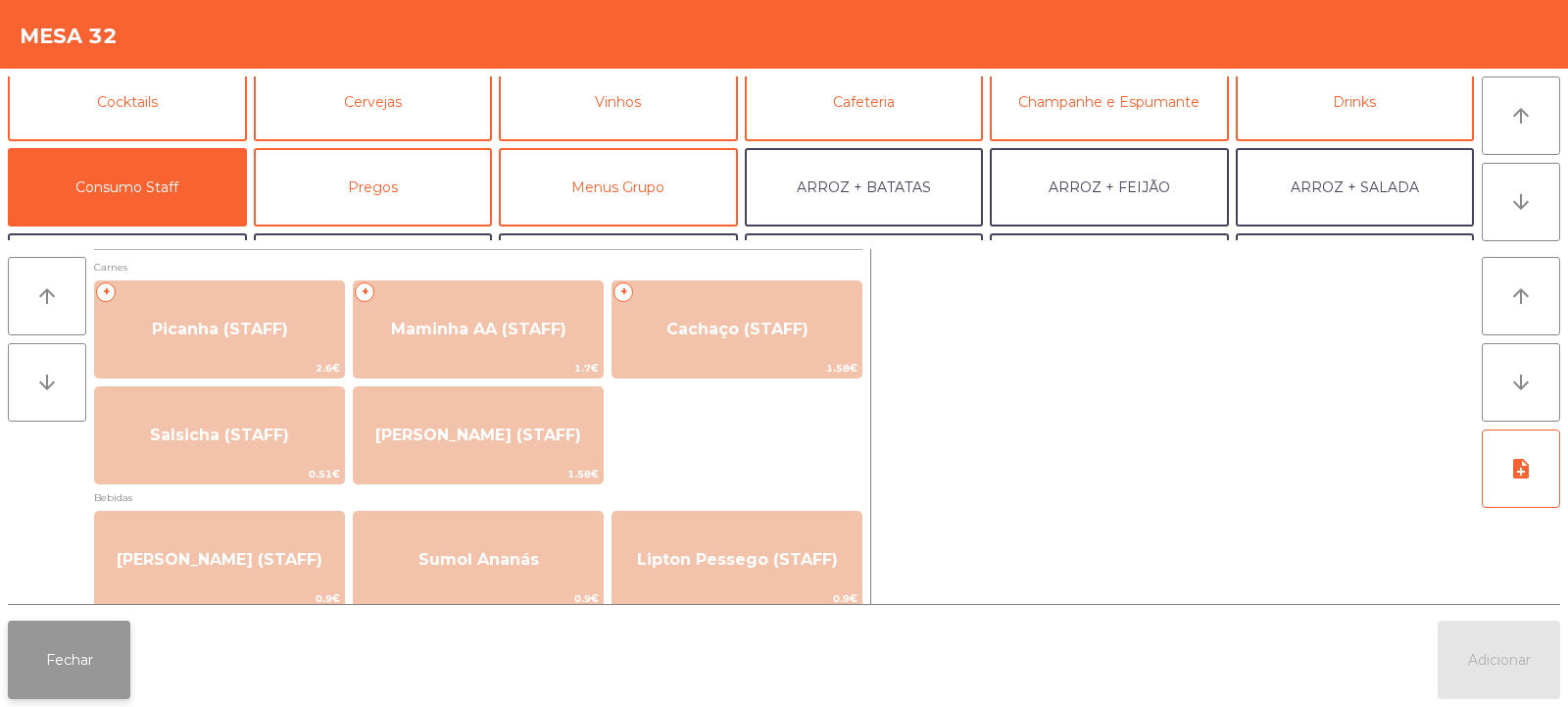
click at [103, 621] on button "Fechar" at bounding box center [69, 659] width 123 height 79
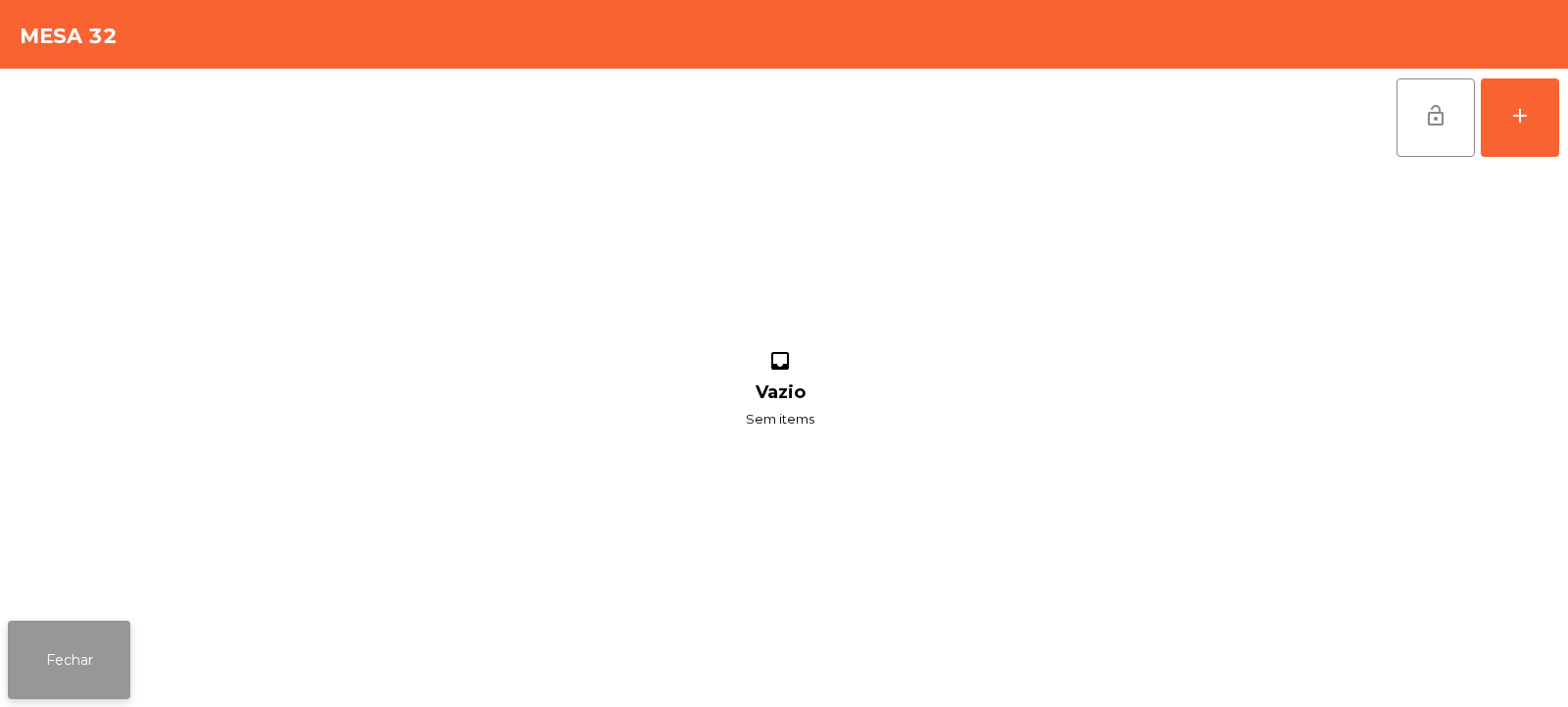
click at [105, 626] on button "Fechar" at bounding box center [69, 659] width 123 height 79
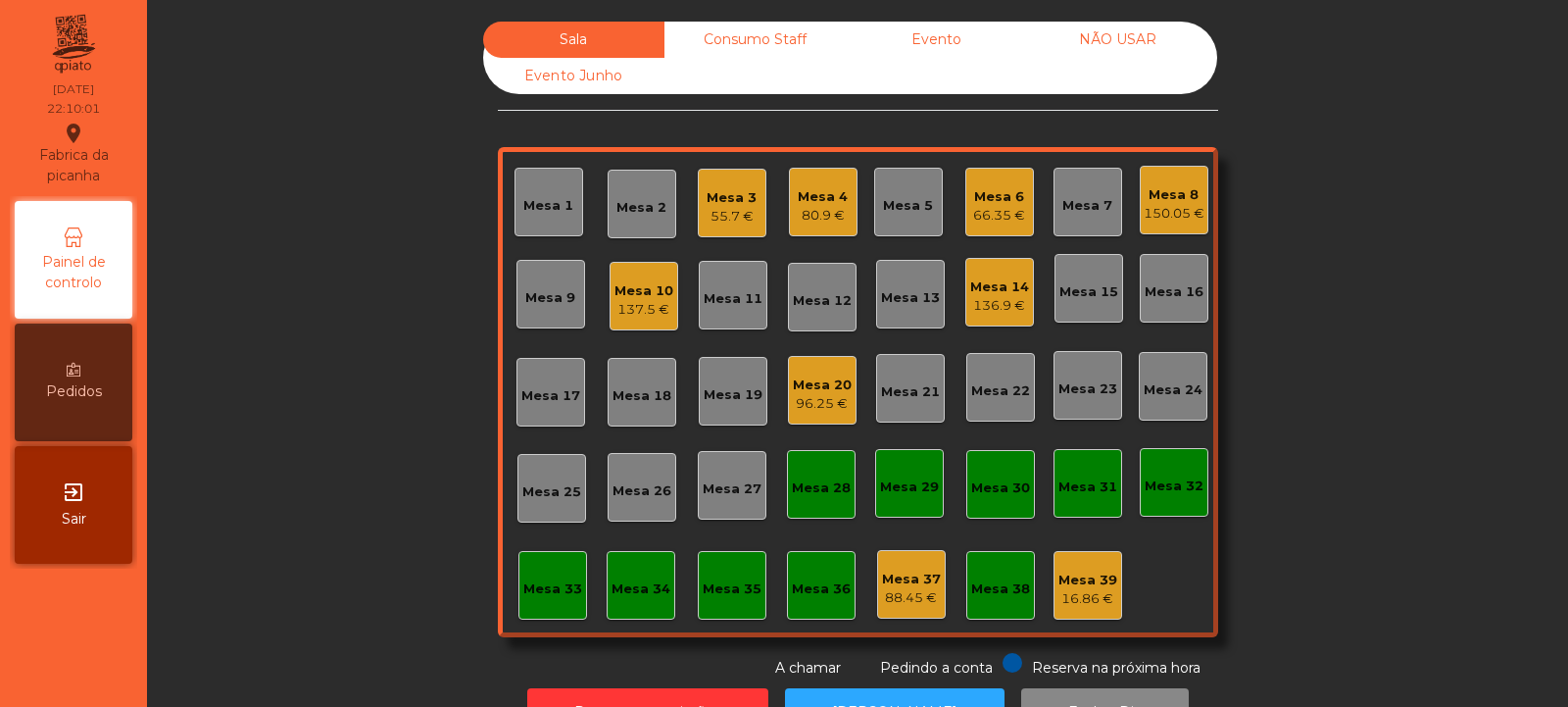
click at [1181, 214] on div "150.05 €" at bounding box center [1174, 214] width 61 height 20
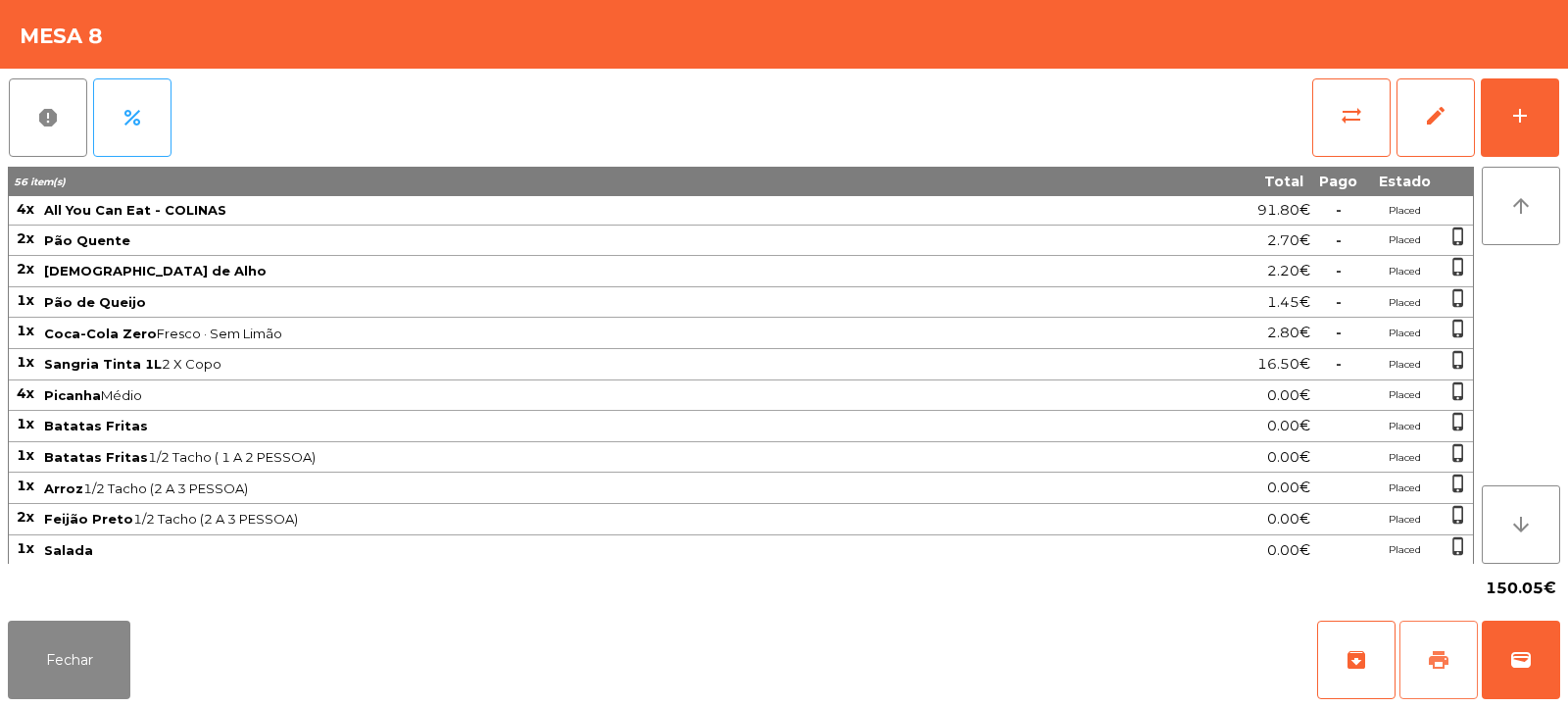
click at [1445, 667] on span "print" at bounding box center [1439, 660] width 24 height 24
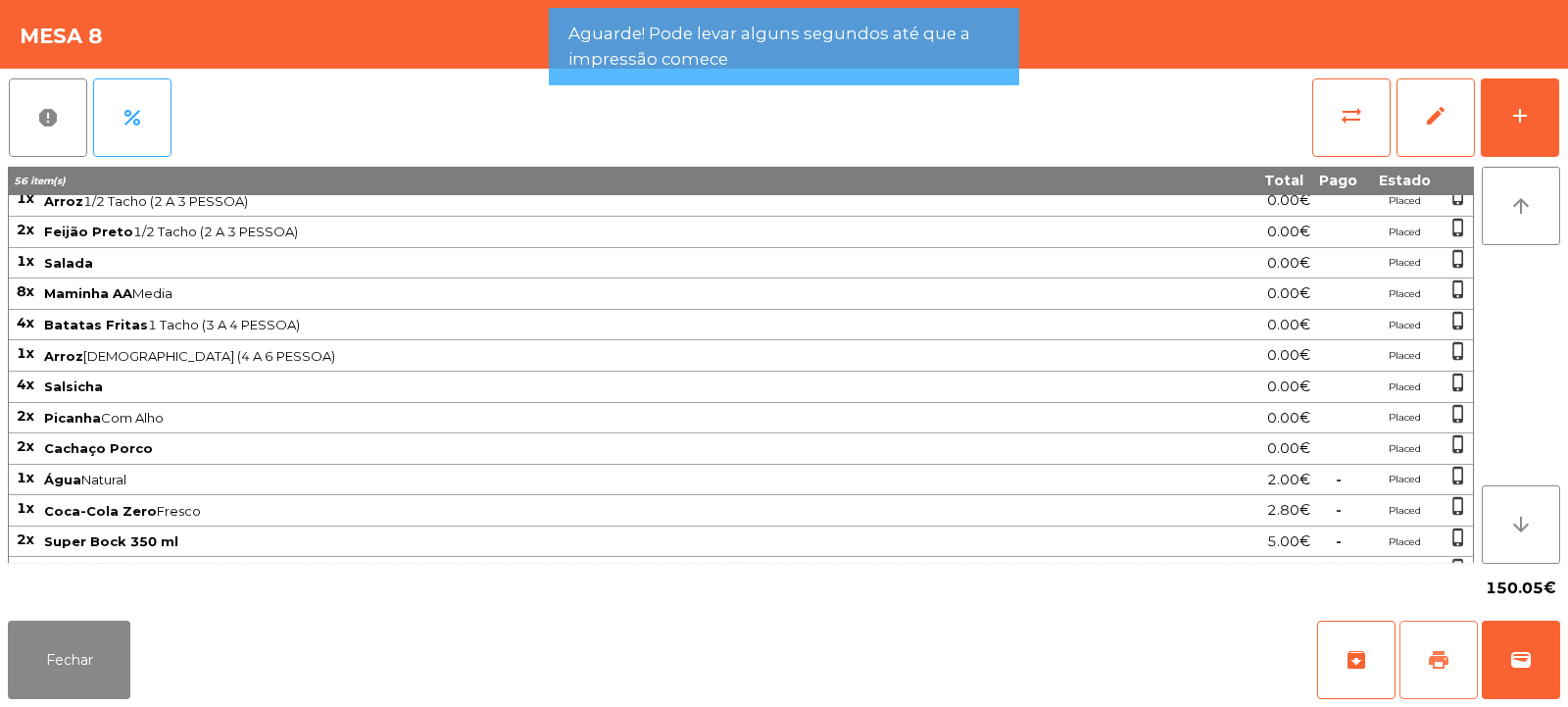
scroll to position [436, 0]
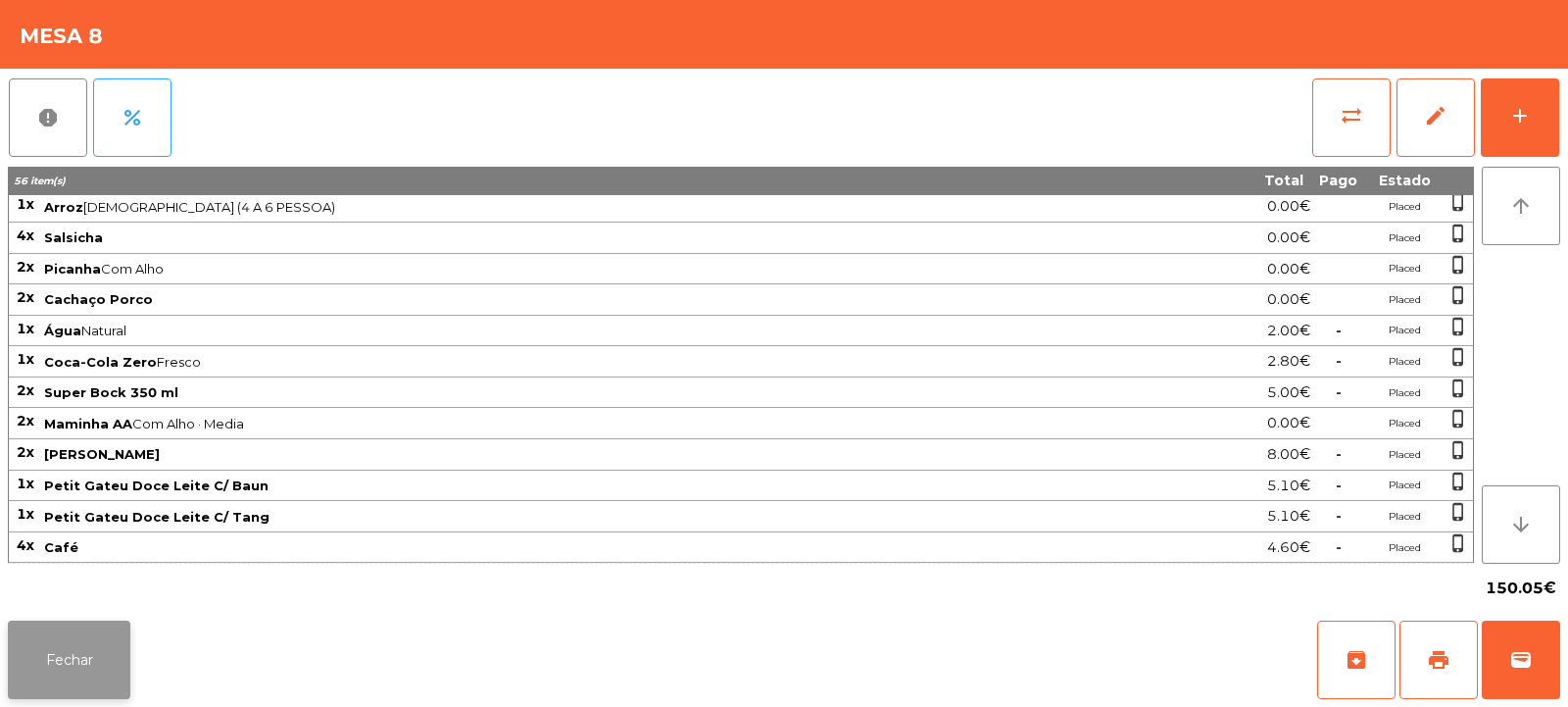
click at [55, 648] on button "Fechar" at bounding box center [69, 659] width 123 height 79
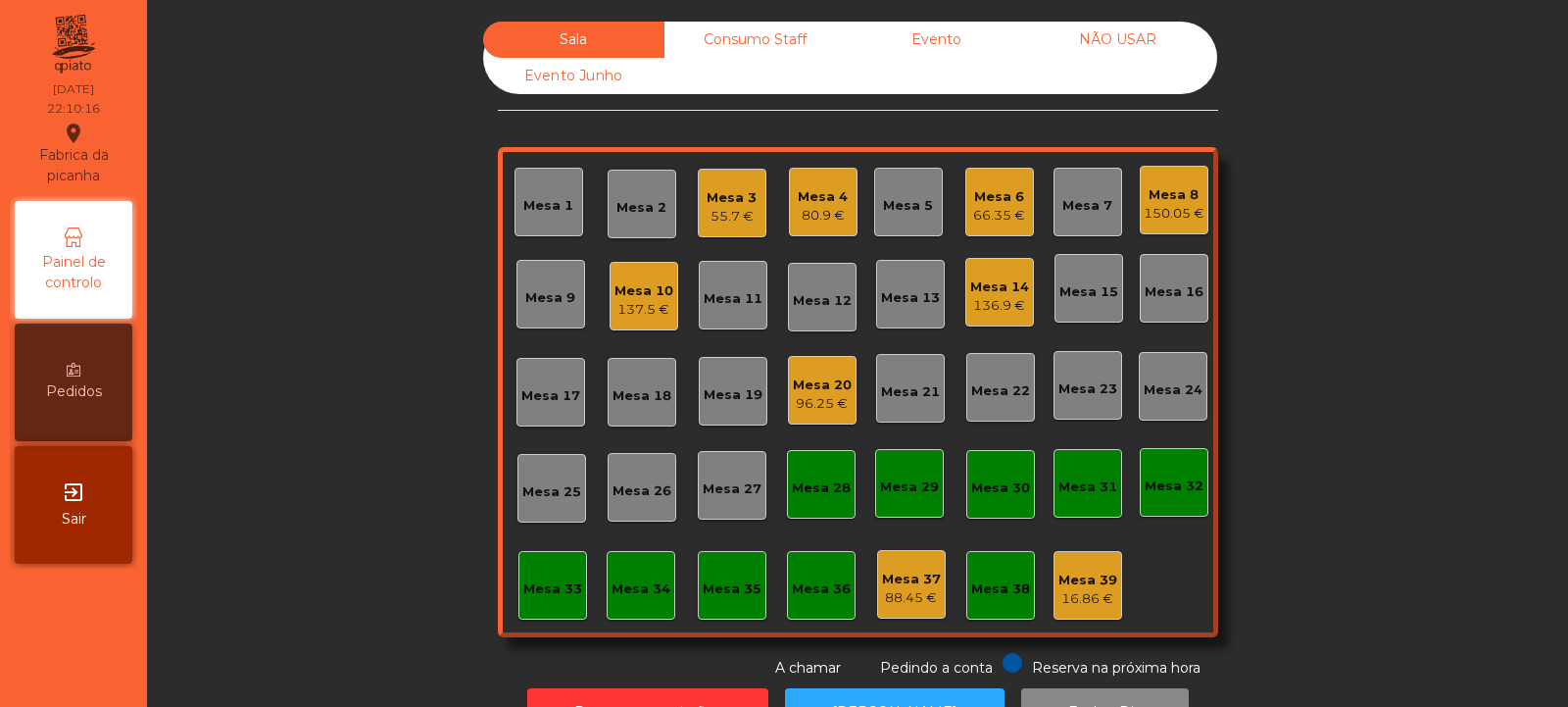
click at [1150, 479] on div "Mesa 32" at bounding box center [1174, 486] width 59 height 20
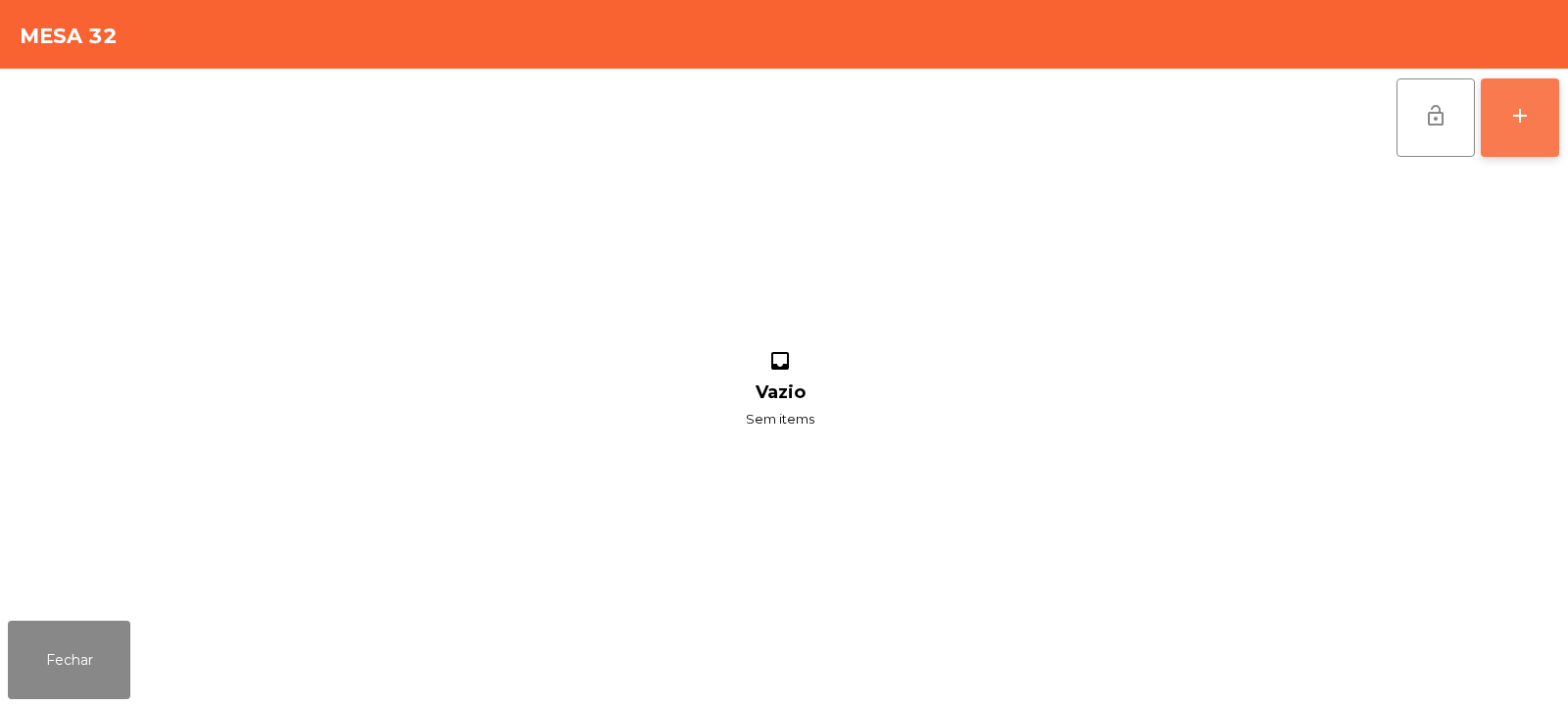
click at [1530, 143] on button "add" at bounding box center [1520, 118] width 79 height 79
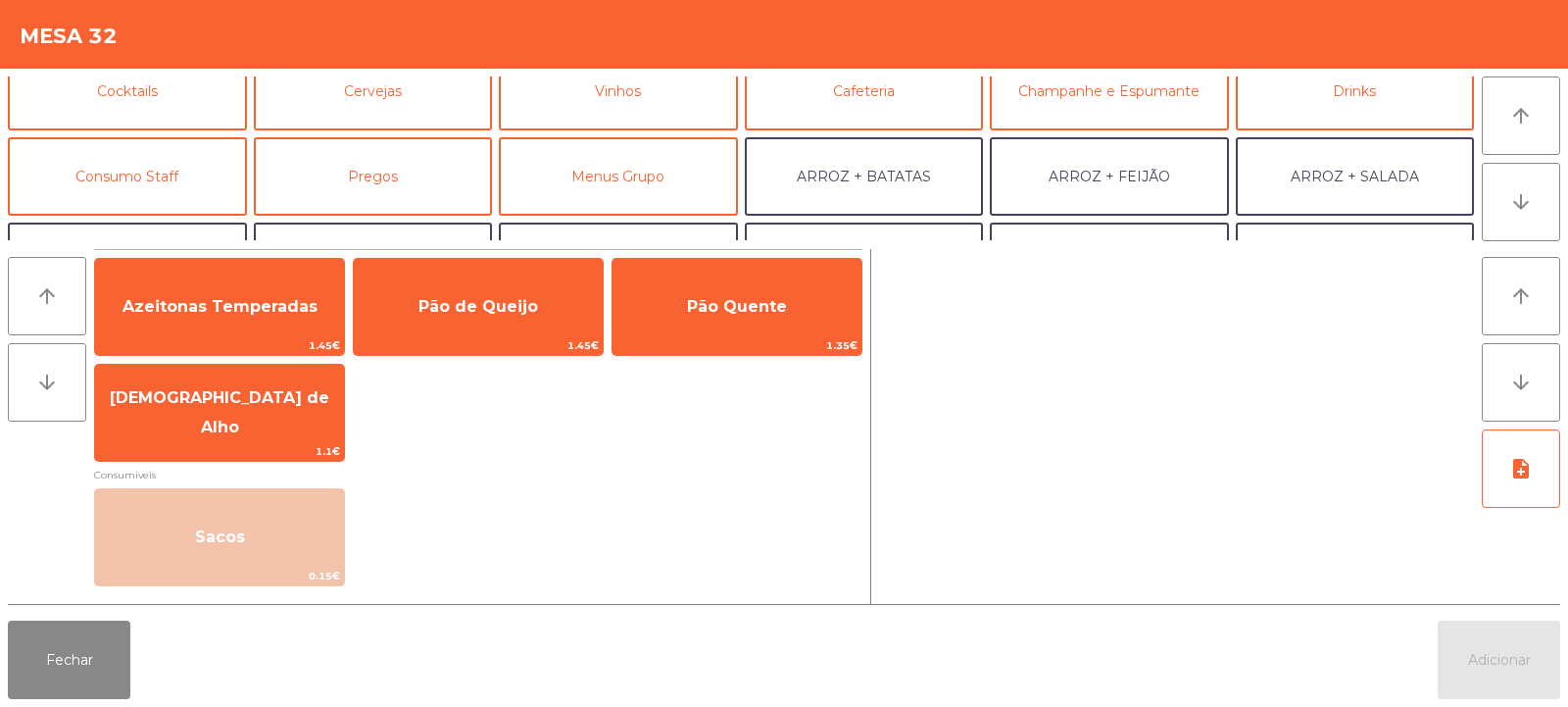
scroll to position [116, 0]
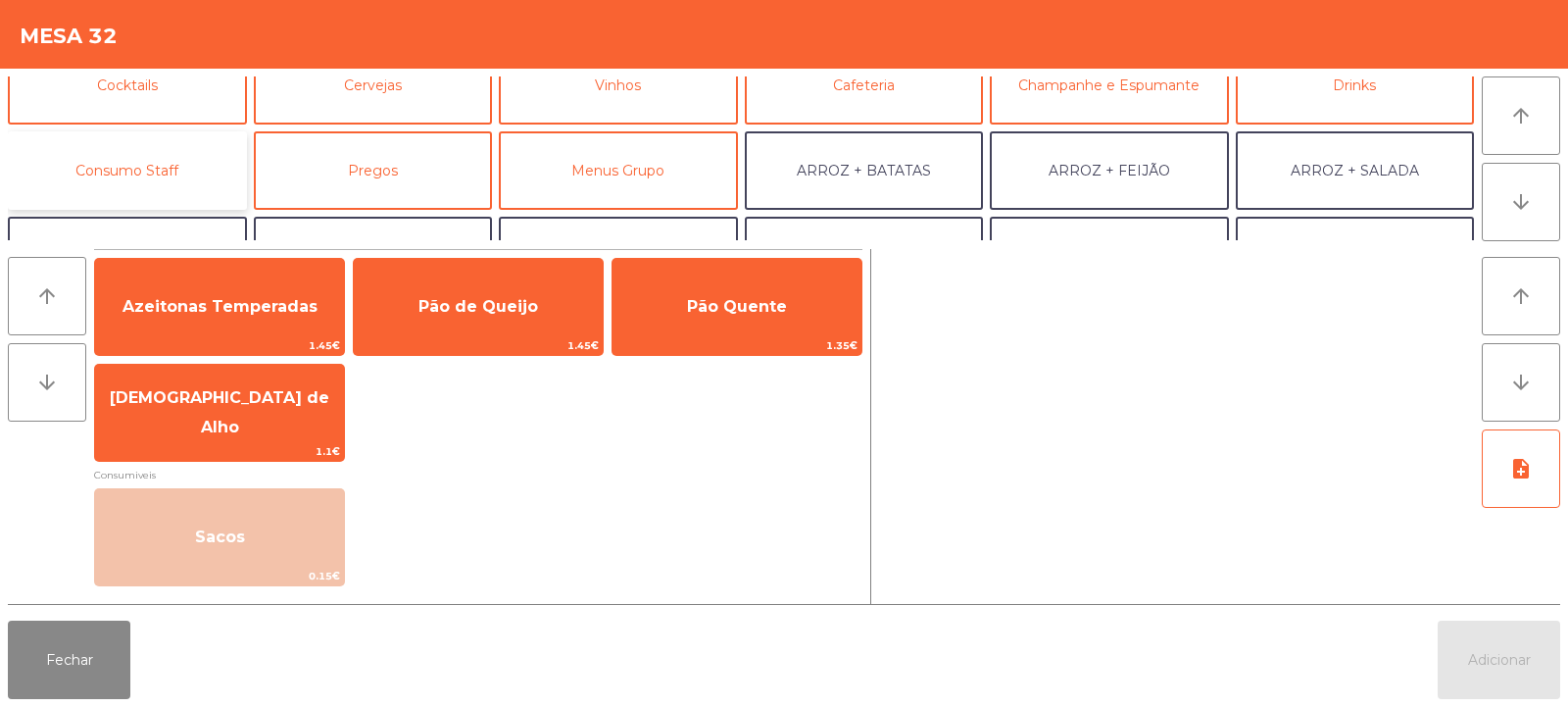
click at [191, 184] on button "Consumo Staff" at bounding box center [127, 171] width 239 height 79
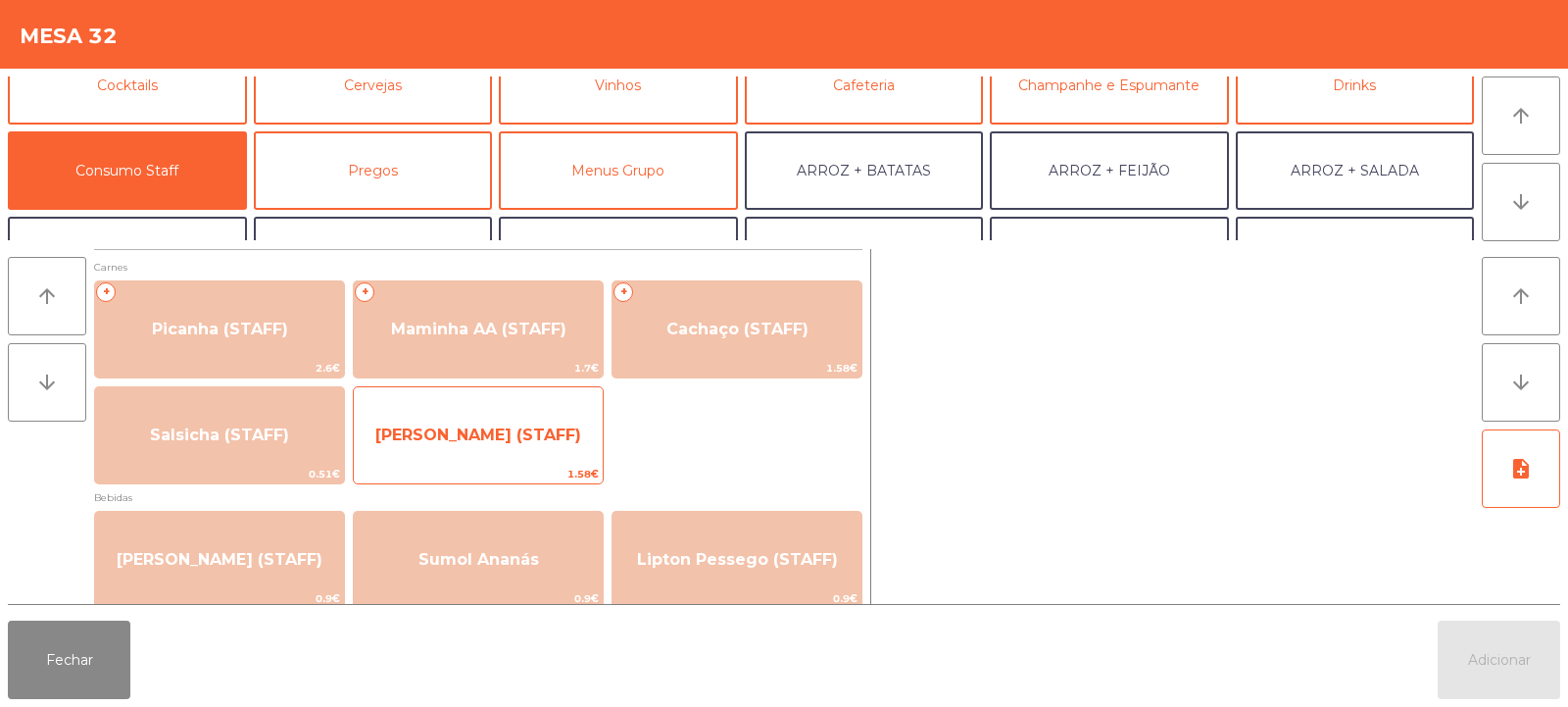
click at [506, 445] on span "[PERSON_NAME] (STAFF)" at bounding box center [477, 434] width 249 height 53
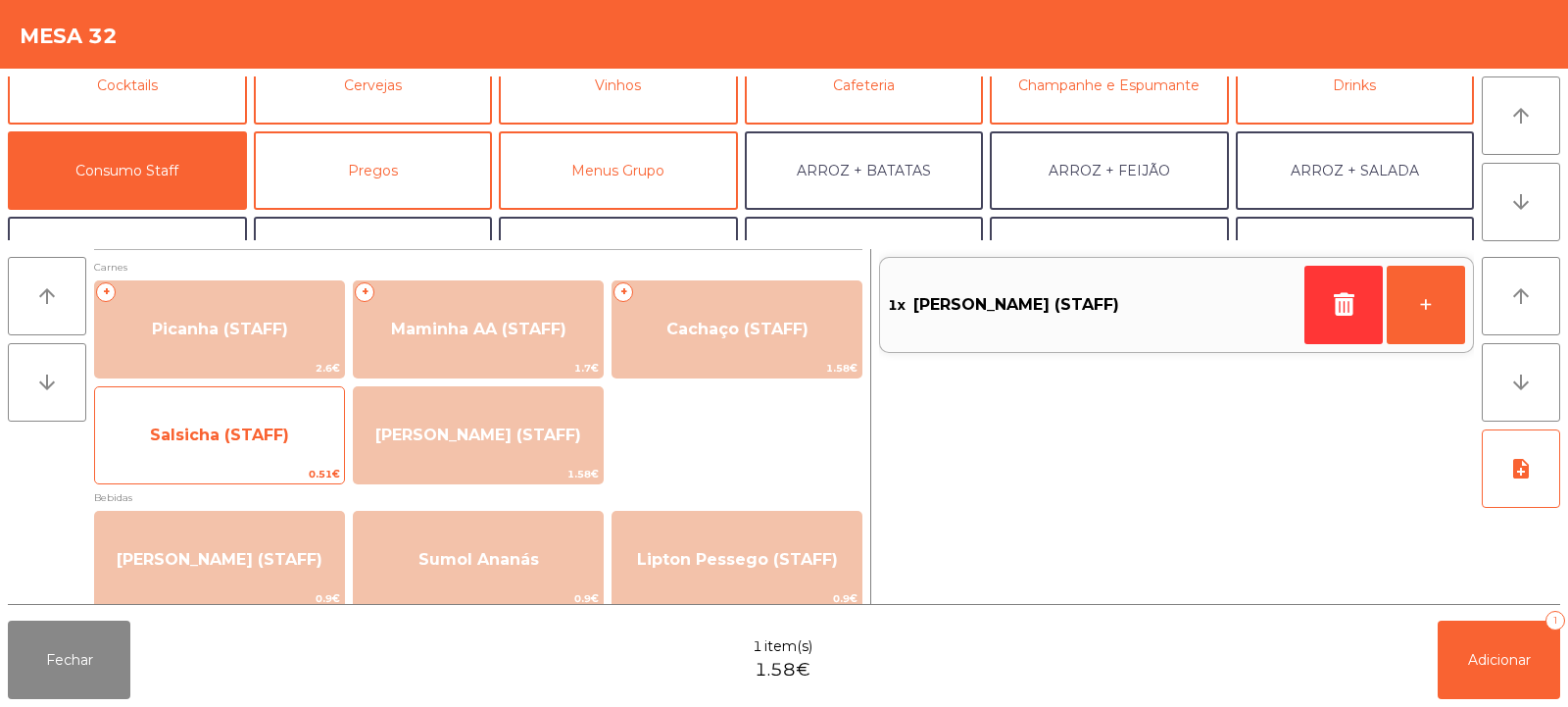
click at [301, 438] on span "Salsicha (STAFF)" at bounding box center [219, 434] width 249 height 53
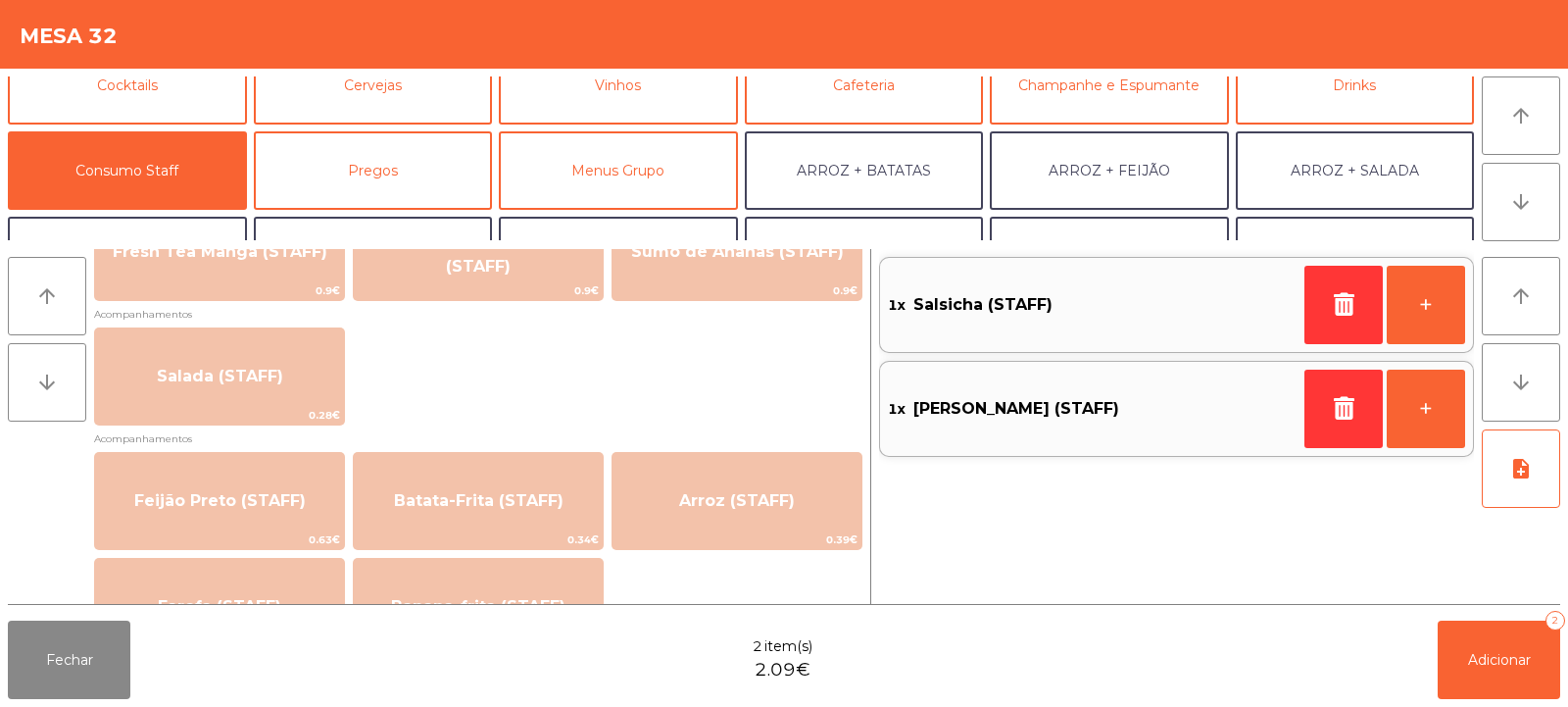
scroll to position [805, 0]
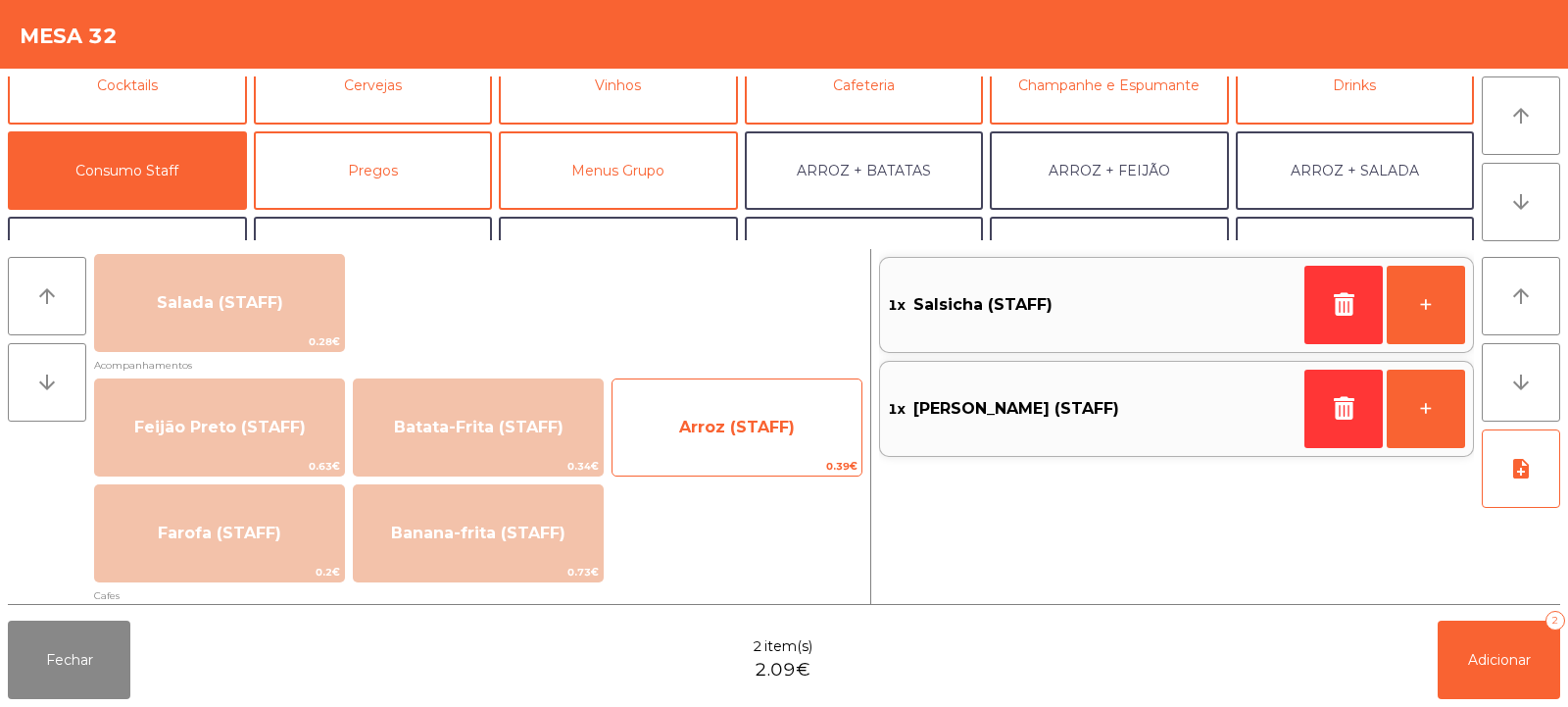
click at [746, 436] on span "Arroz (STAFF)" at bounding box center [736, 426] width 249 height 53
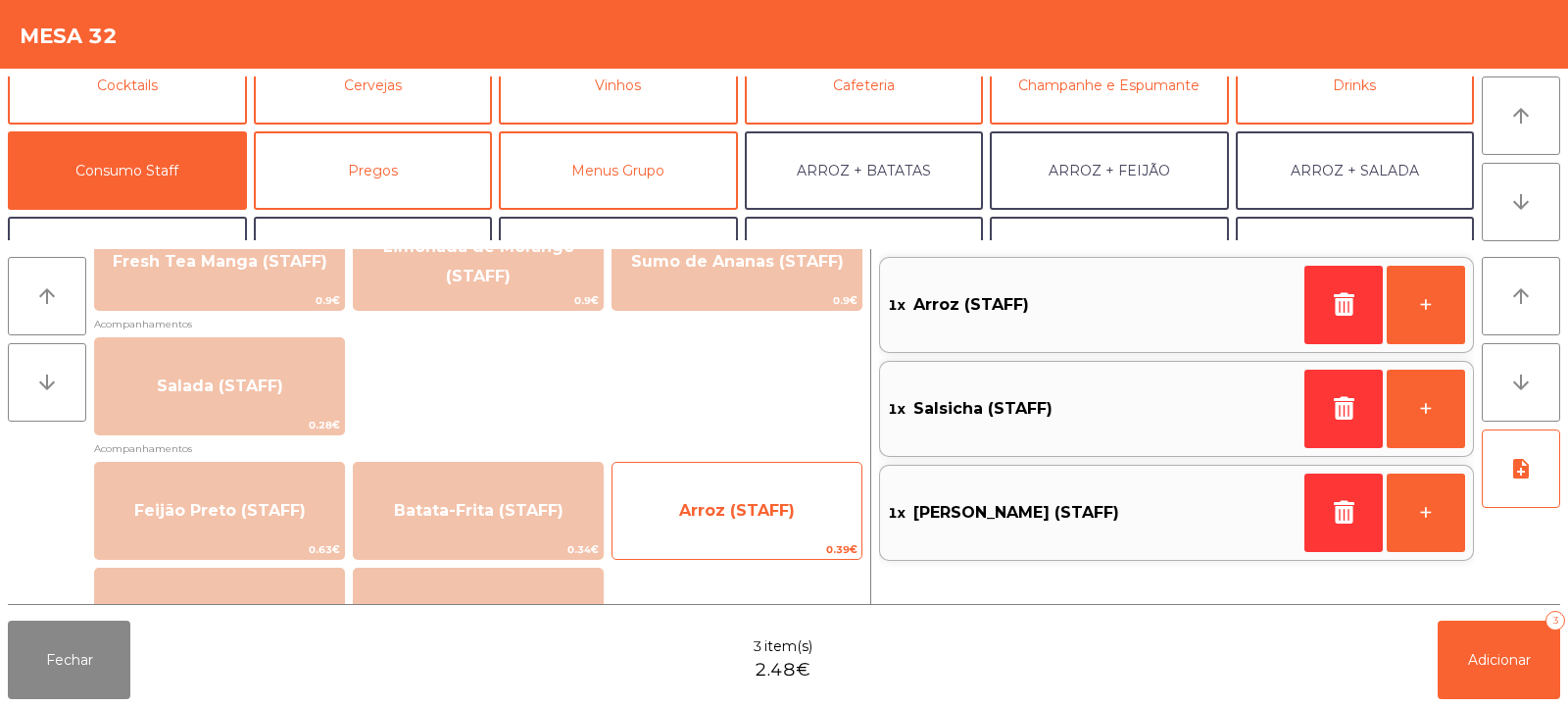
scroll to position [679, 0]
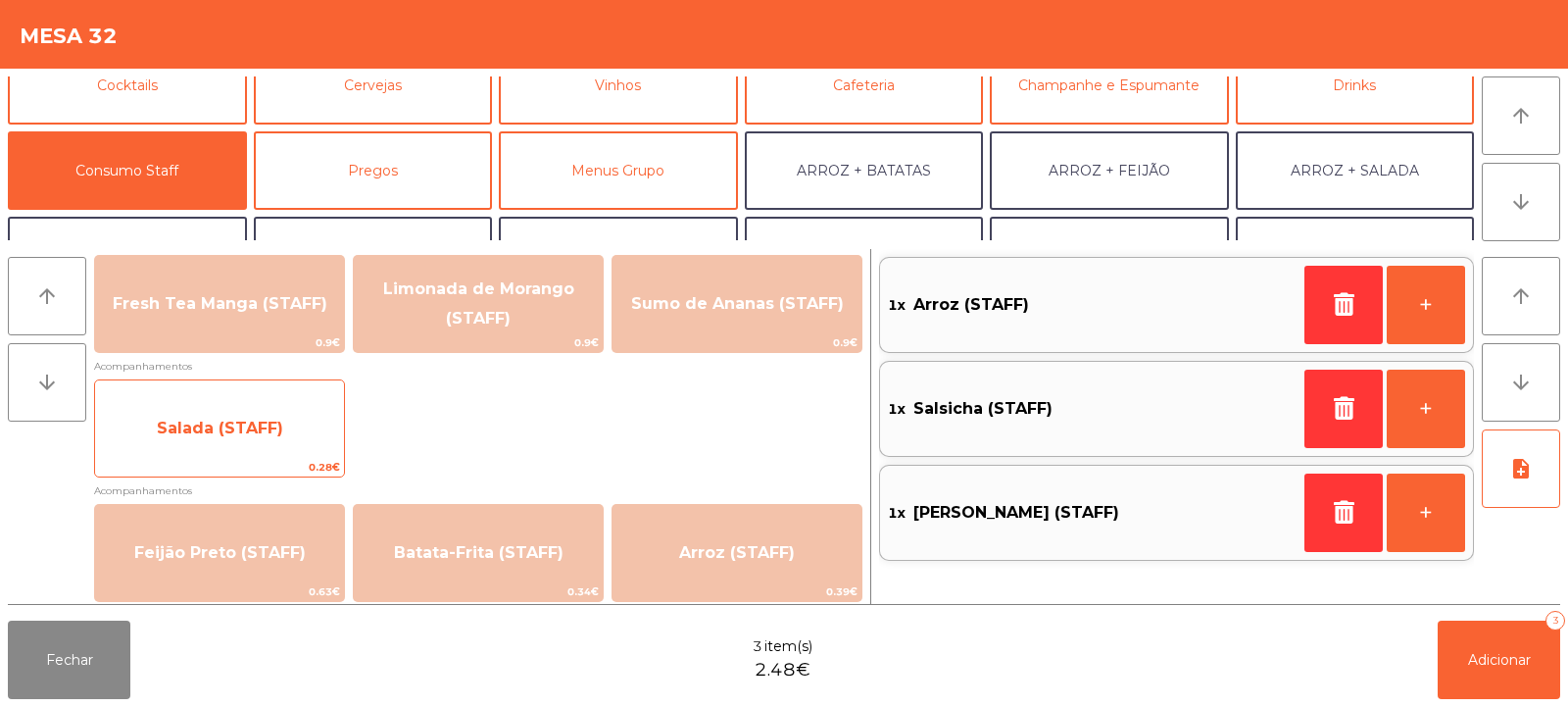
click at [332, 427] on span "Salada (STAFF)" at bounding box center [219, 427] width 249 height 53
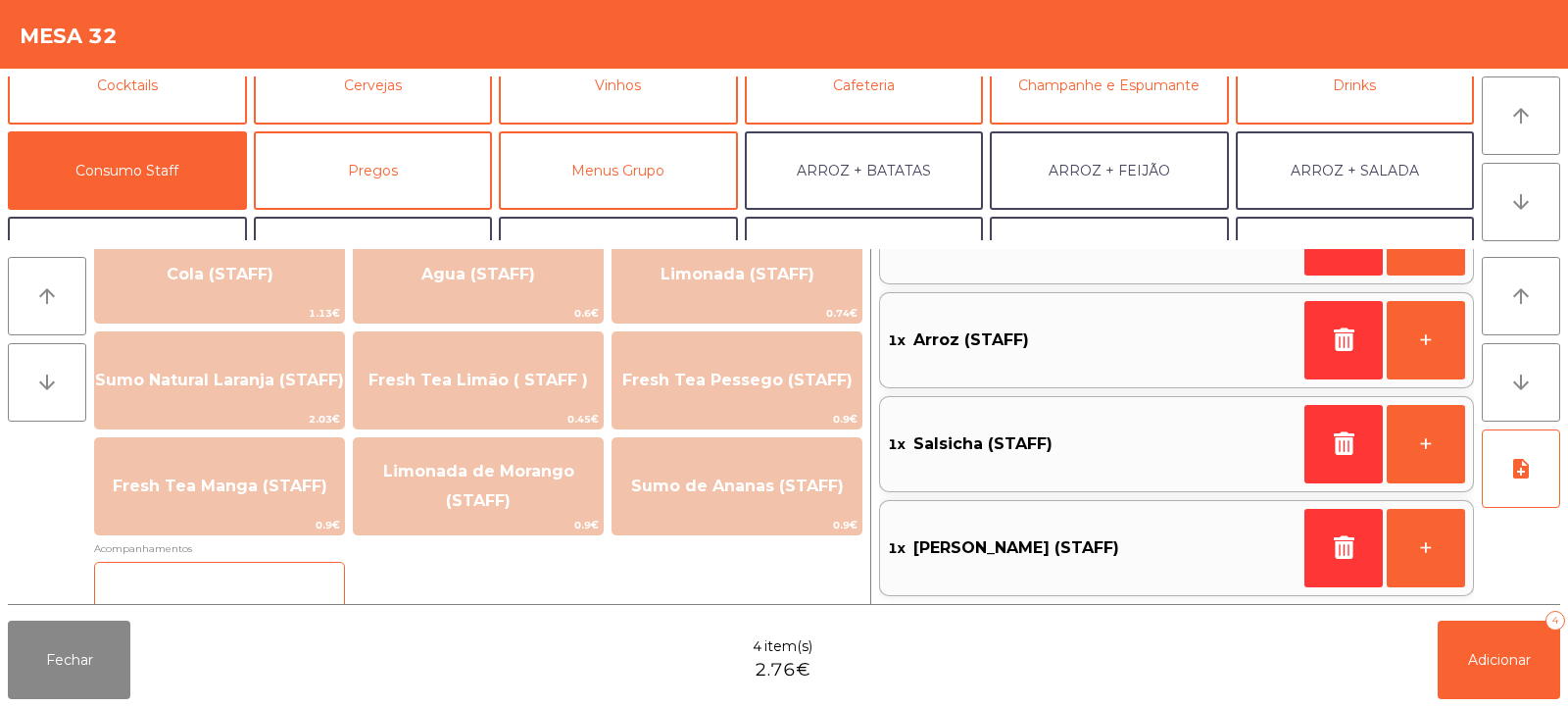
scroll to position [493, 0]
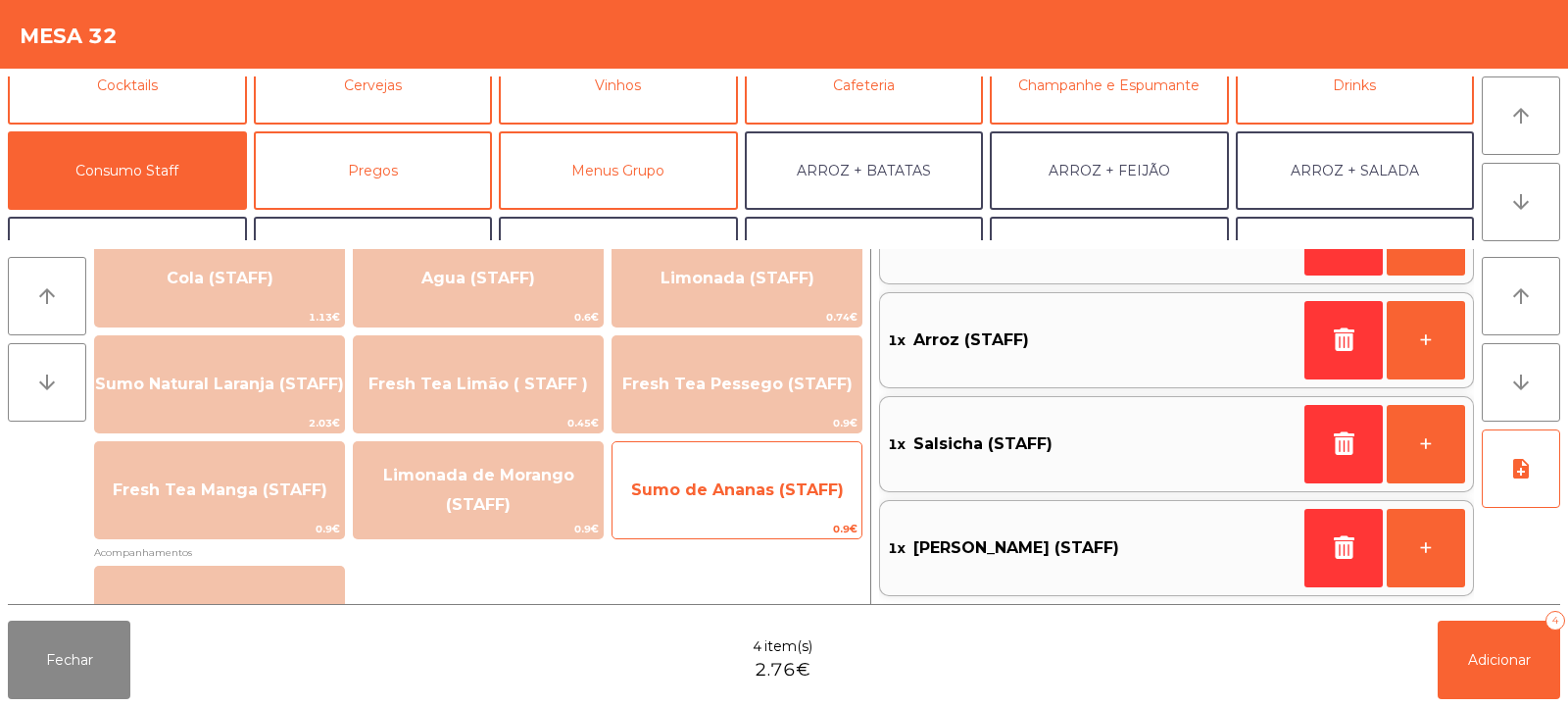
click at [745, 508] on span "Sumo de Ananas (STAFF)" at bounding box center [736, 489] width 249 height 53
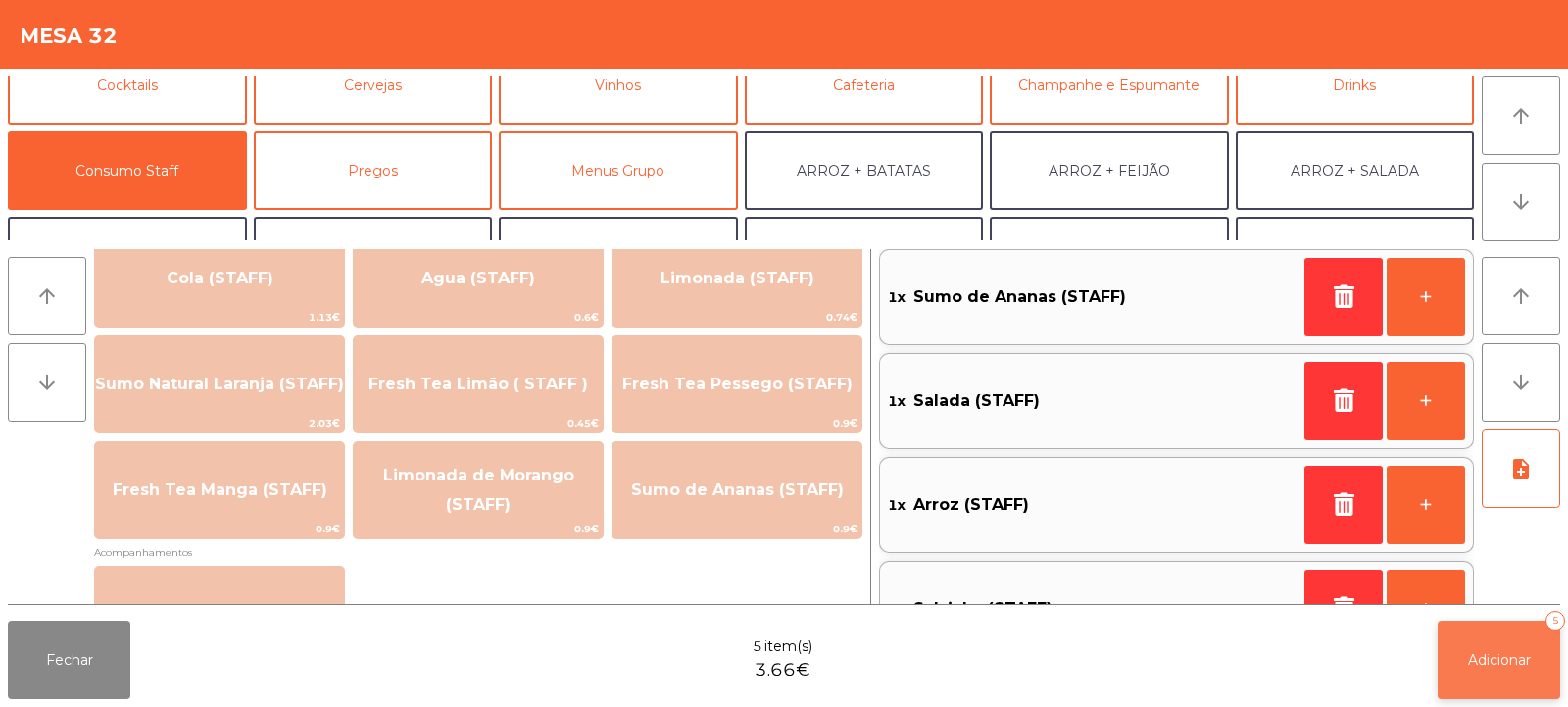
click at [1514, 654] on span "Adicionar" at bounding box center [1499, 660] width 63 height 18
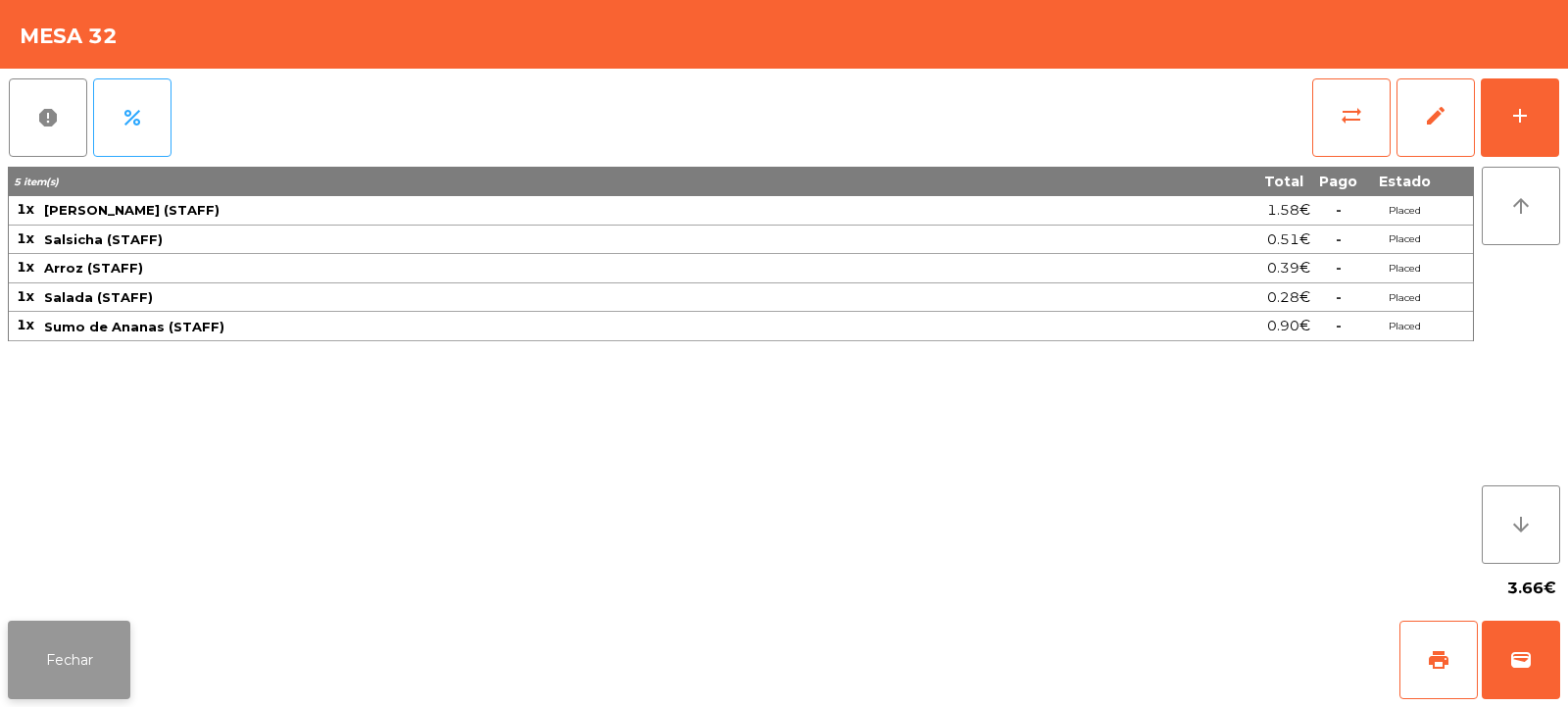
click at [79, 650] on button "Fechar" at bounding box center [69, 659] width 123 height 79
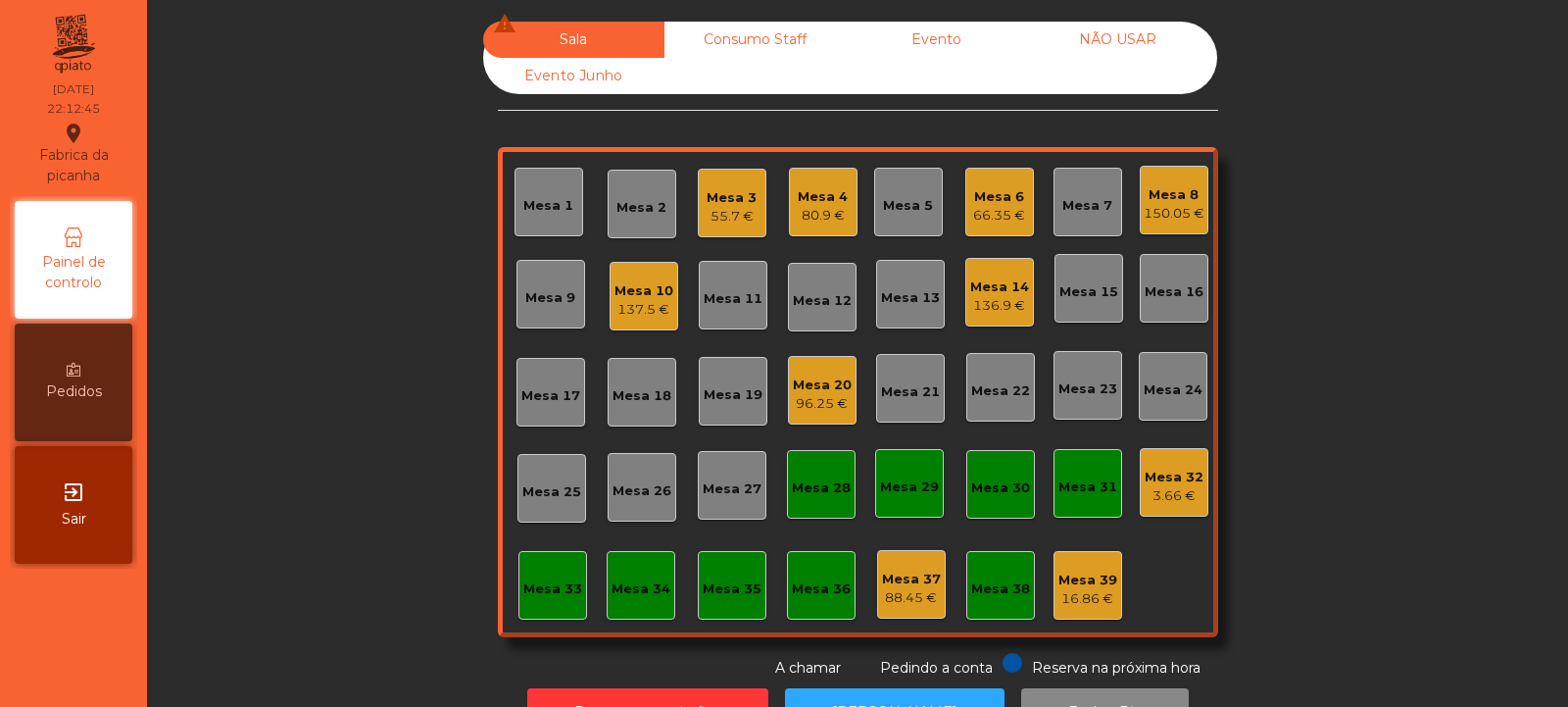
click at [802, 384] on div "Mesa 20" at bounding box center [822, 385] width 59 height 20
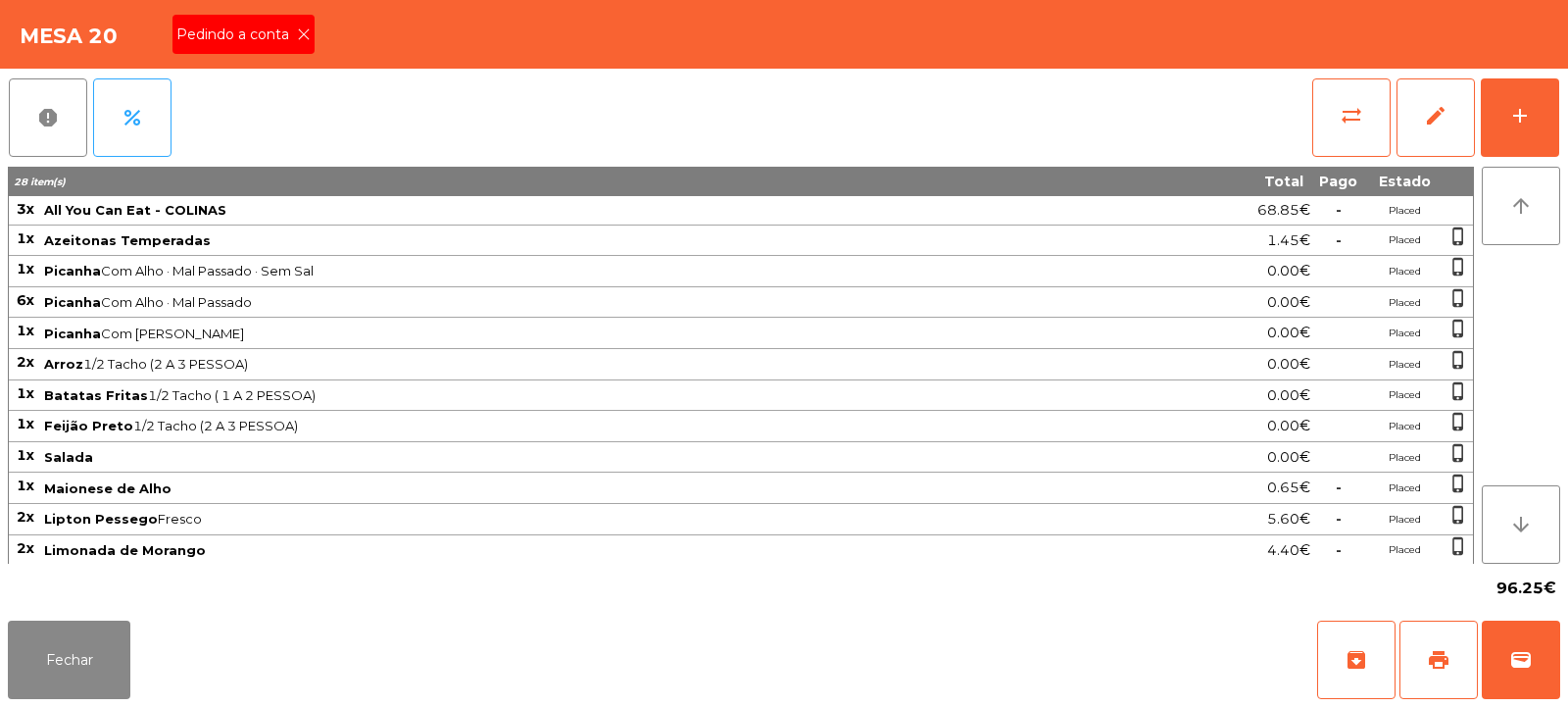
click at [280, 28] on span "Pedindo a conta" at bounding box center [237, 35] width 121 height 21
click at [1428, 654] on span "print" at bounding box center [1439, 660] width 24 height 24
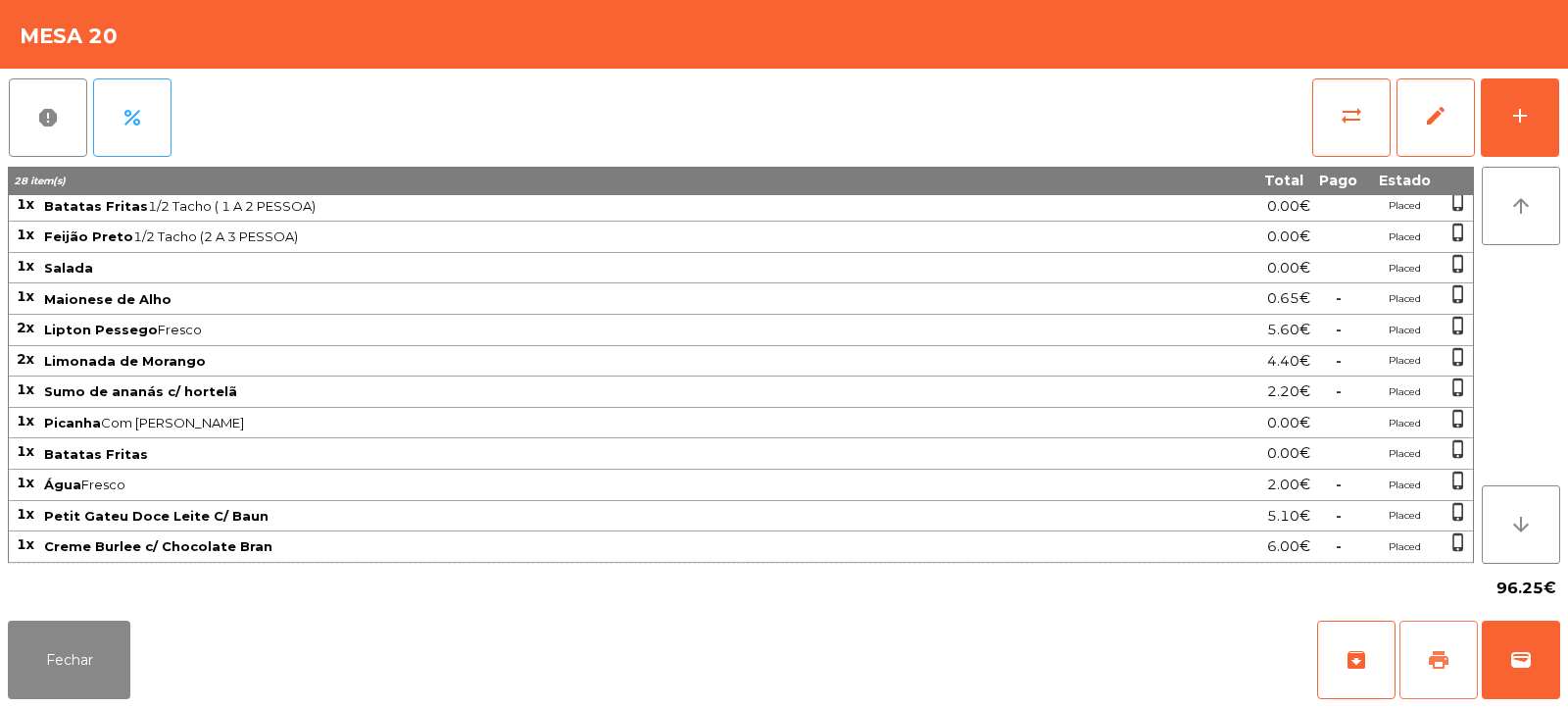
scroll to position [0, 0]
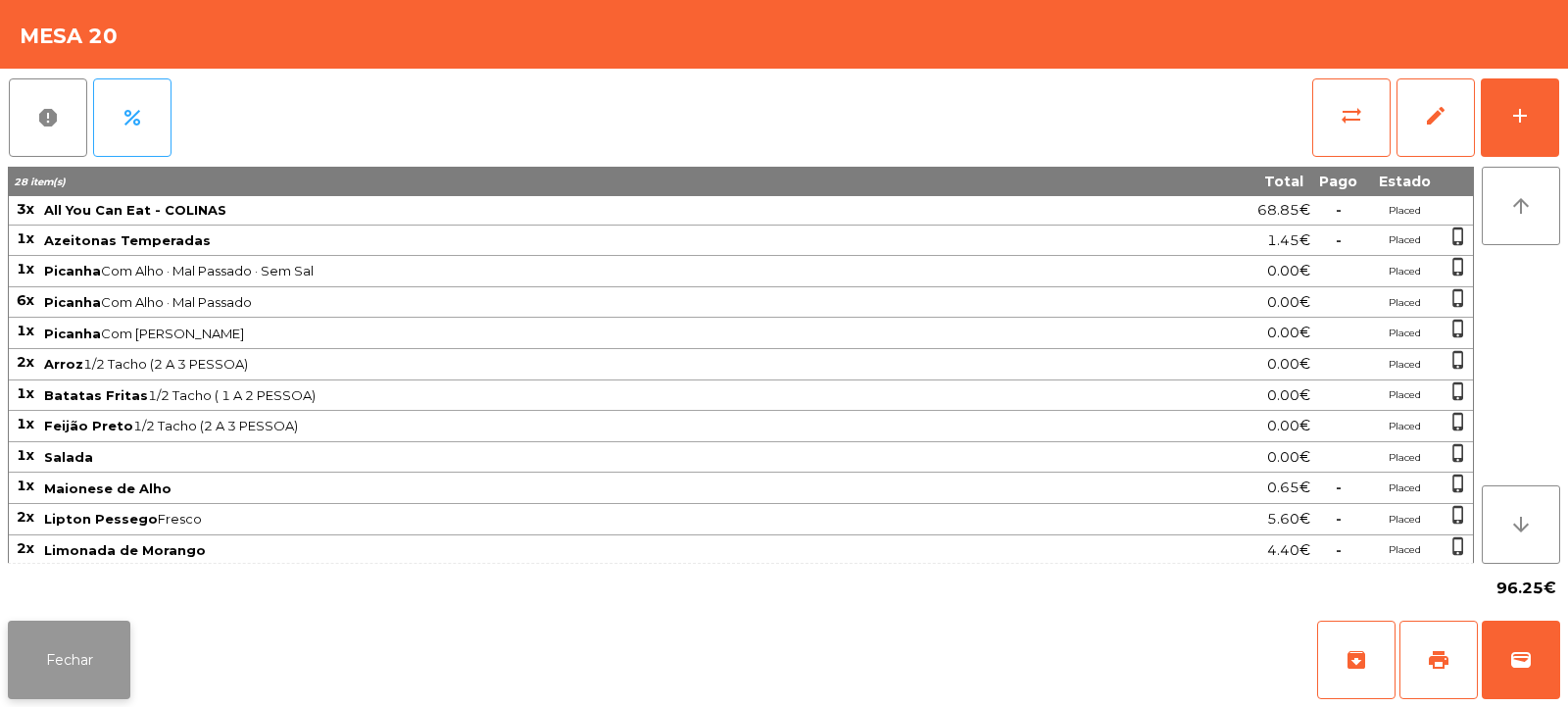
click at [120, 633] on button "Fechar" at bounding box center [69, 659] width 123 height 79
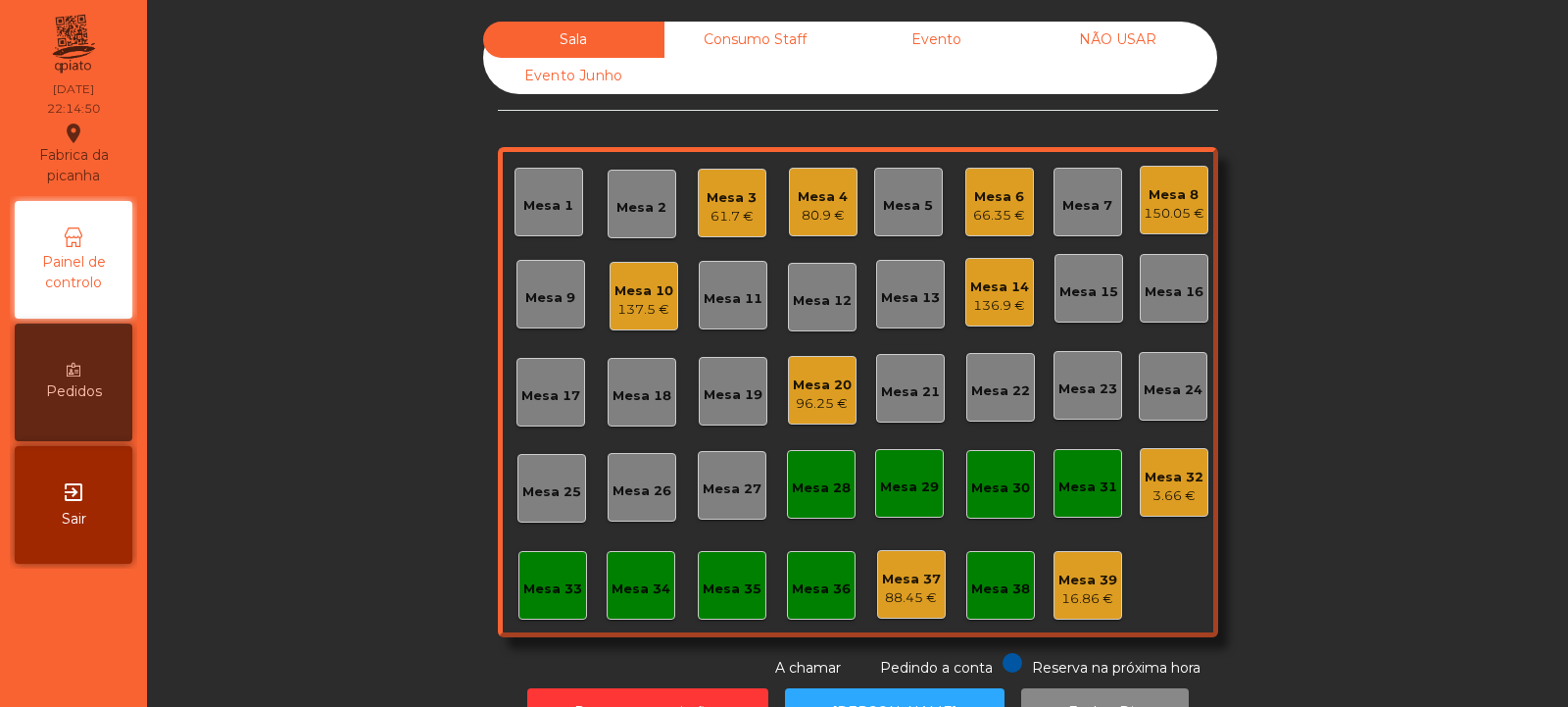
click at [1165, 178] on div "Mesa 8 150.05 €" at bounding box center [1174, 201] width 61 height 46
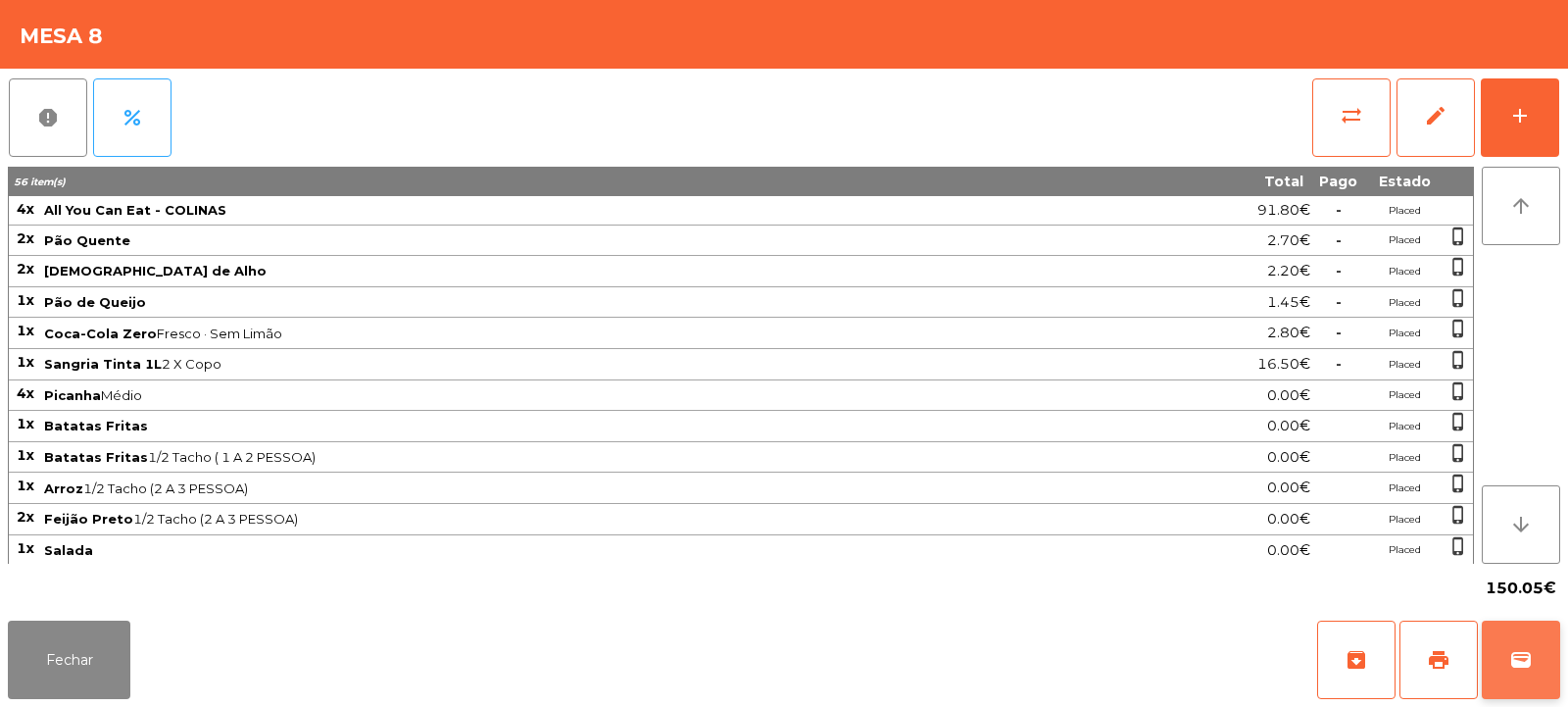
click at [1519, 655] on span "wallet" at bounding box center [1521, 660] width 24 height 24
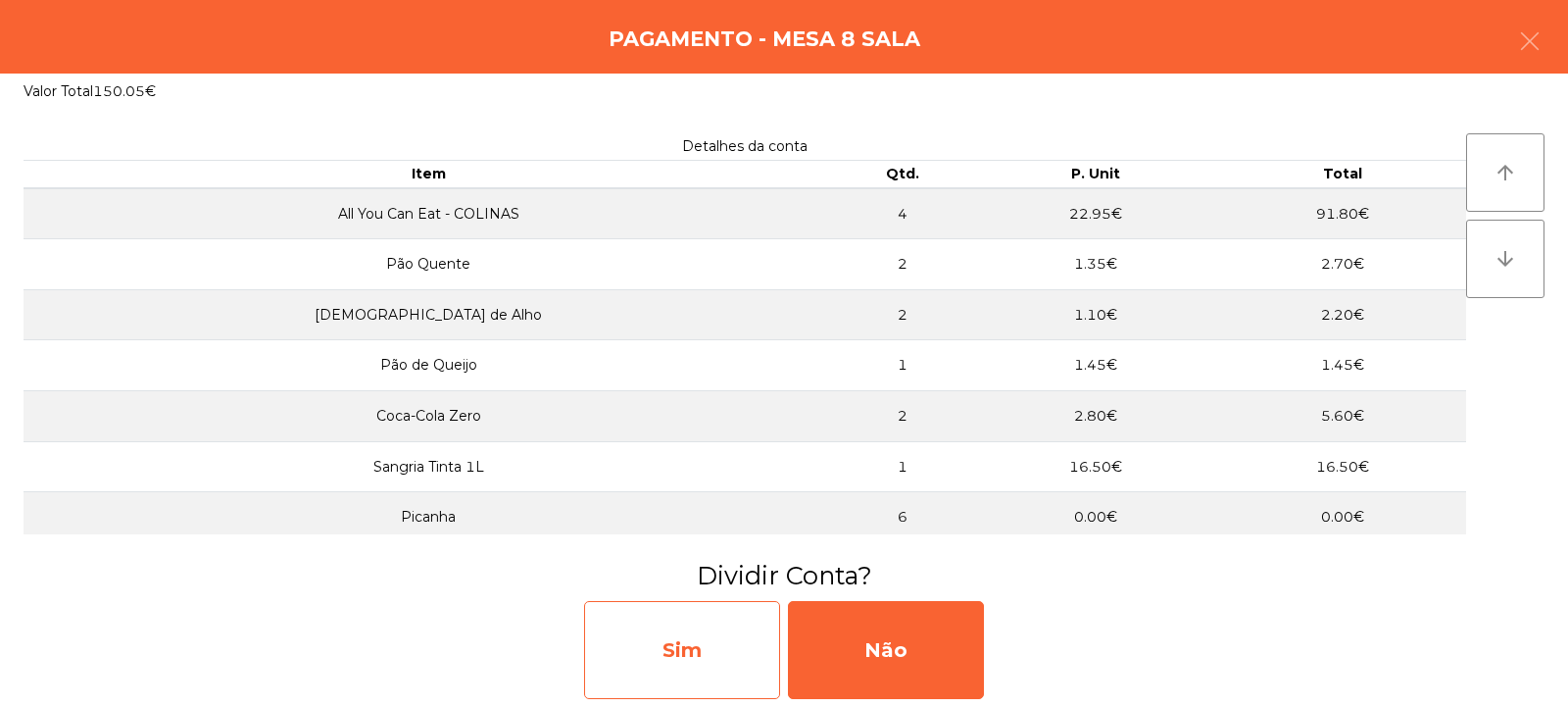
click at [733, 650] on div "Sim" at bounding box center [682, 650] width 196 height 98
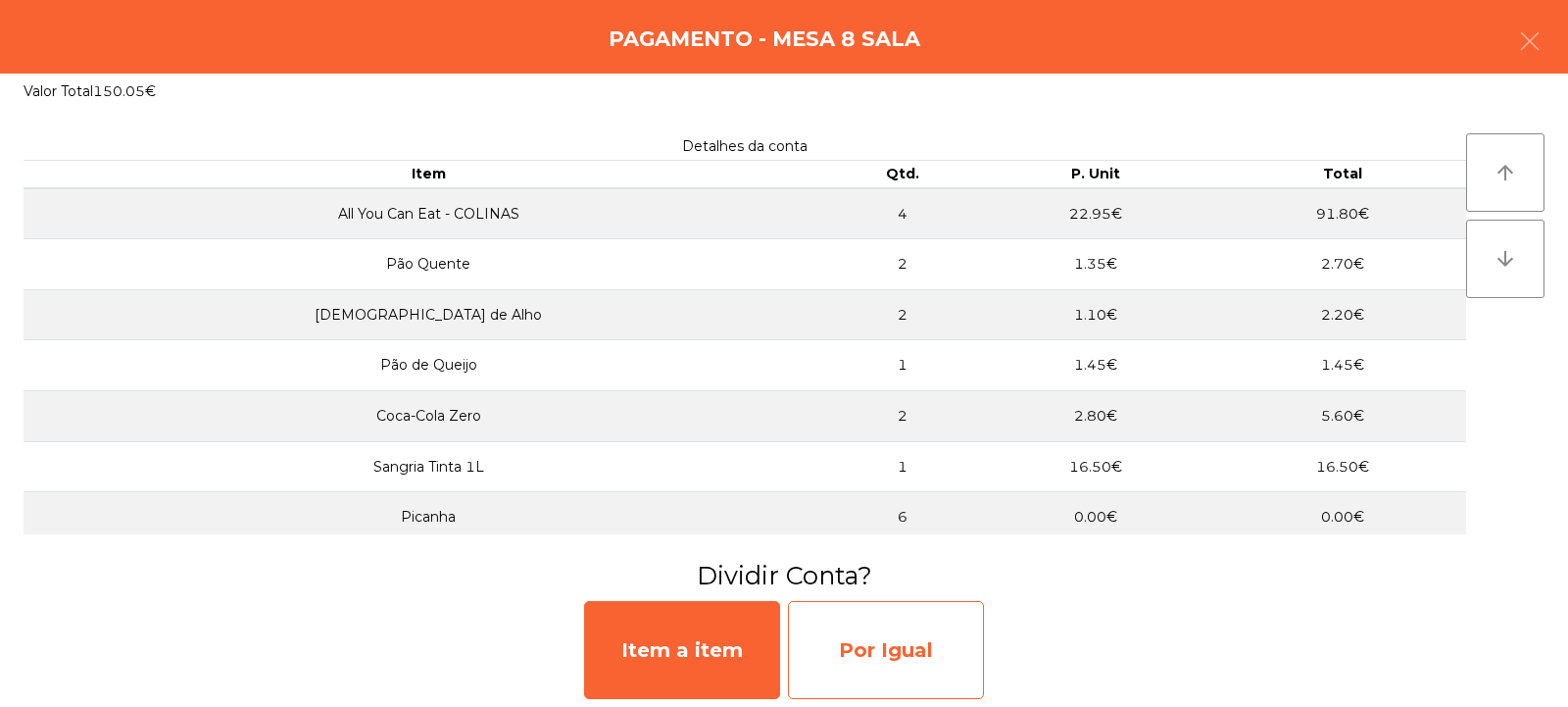
click at [890, 644] on div "Por Igual" at bounding box center [886, 650] width 196 height 98
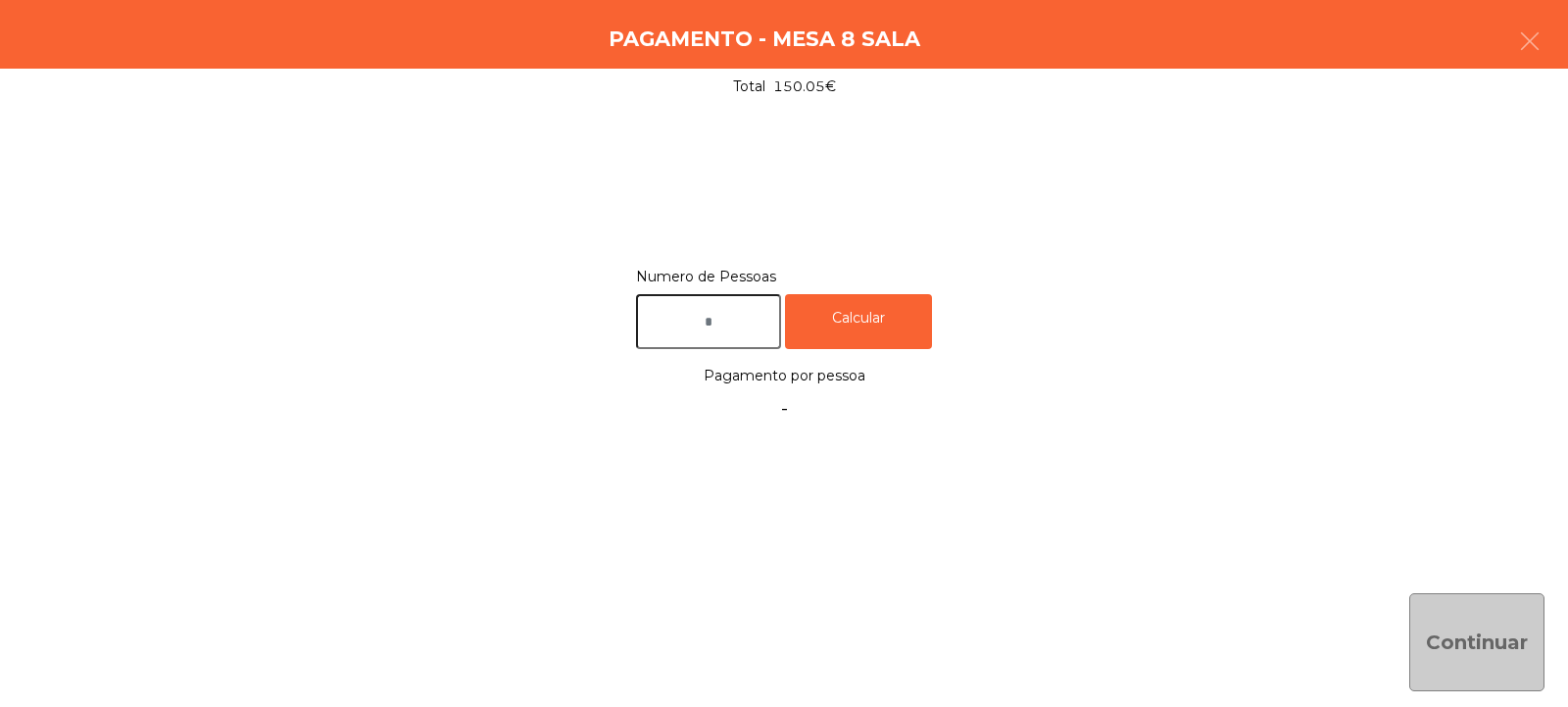
click at [747, 318] on input "text" at bounding box center [708, 322] width 145 height 56
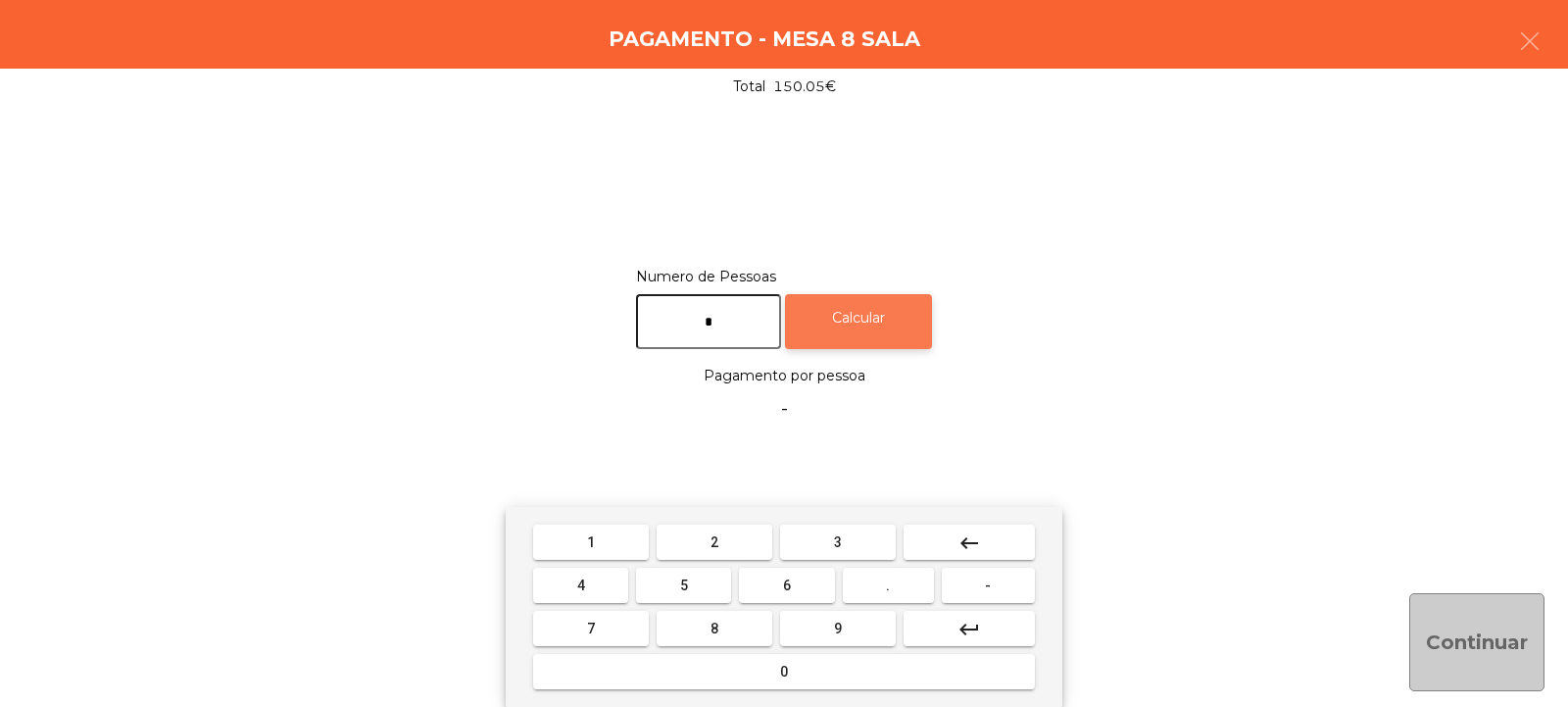
type input "*"
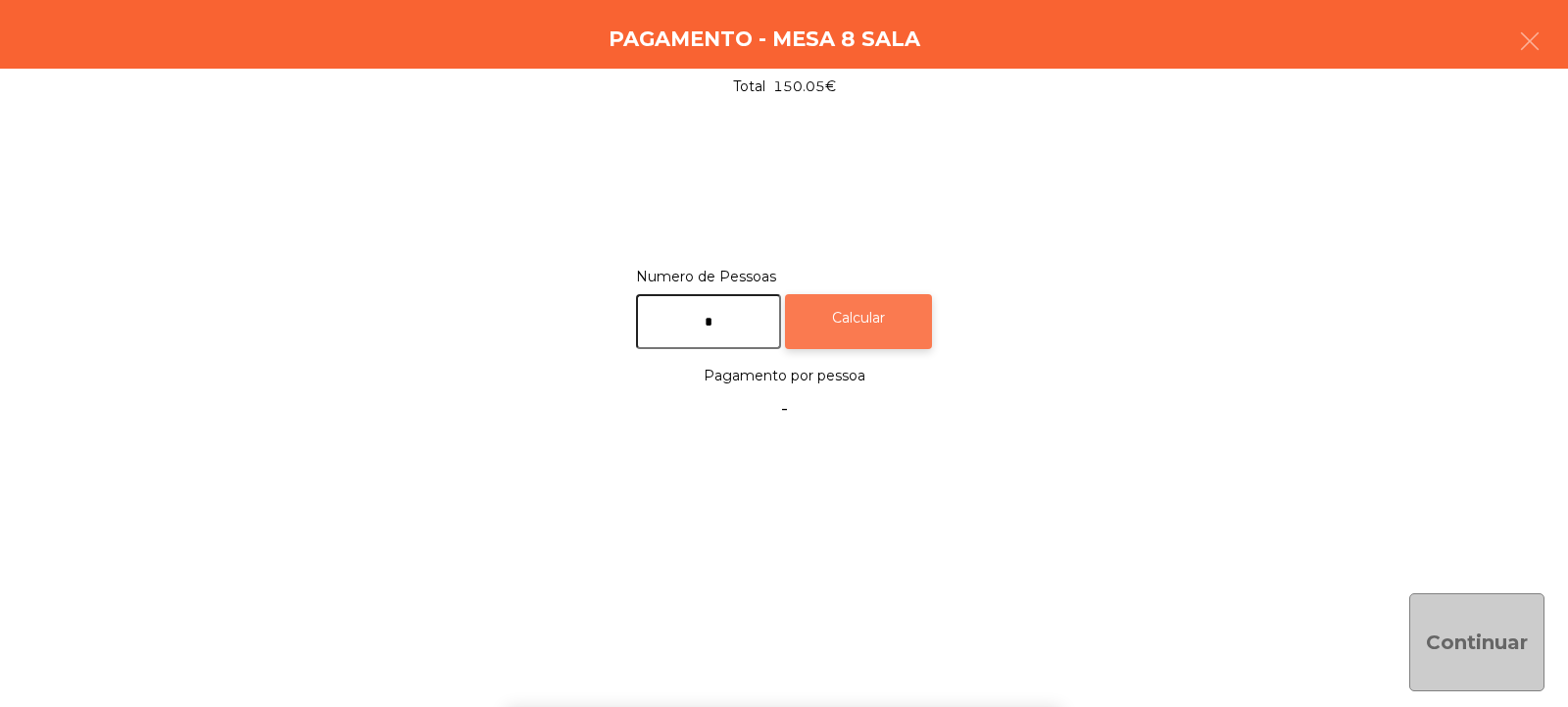
click at [894, 310] on div "Calcular" at bounding box center [858, 322] width 147 height 56
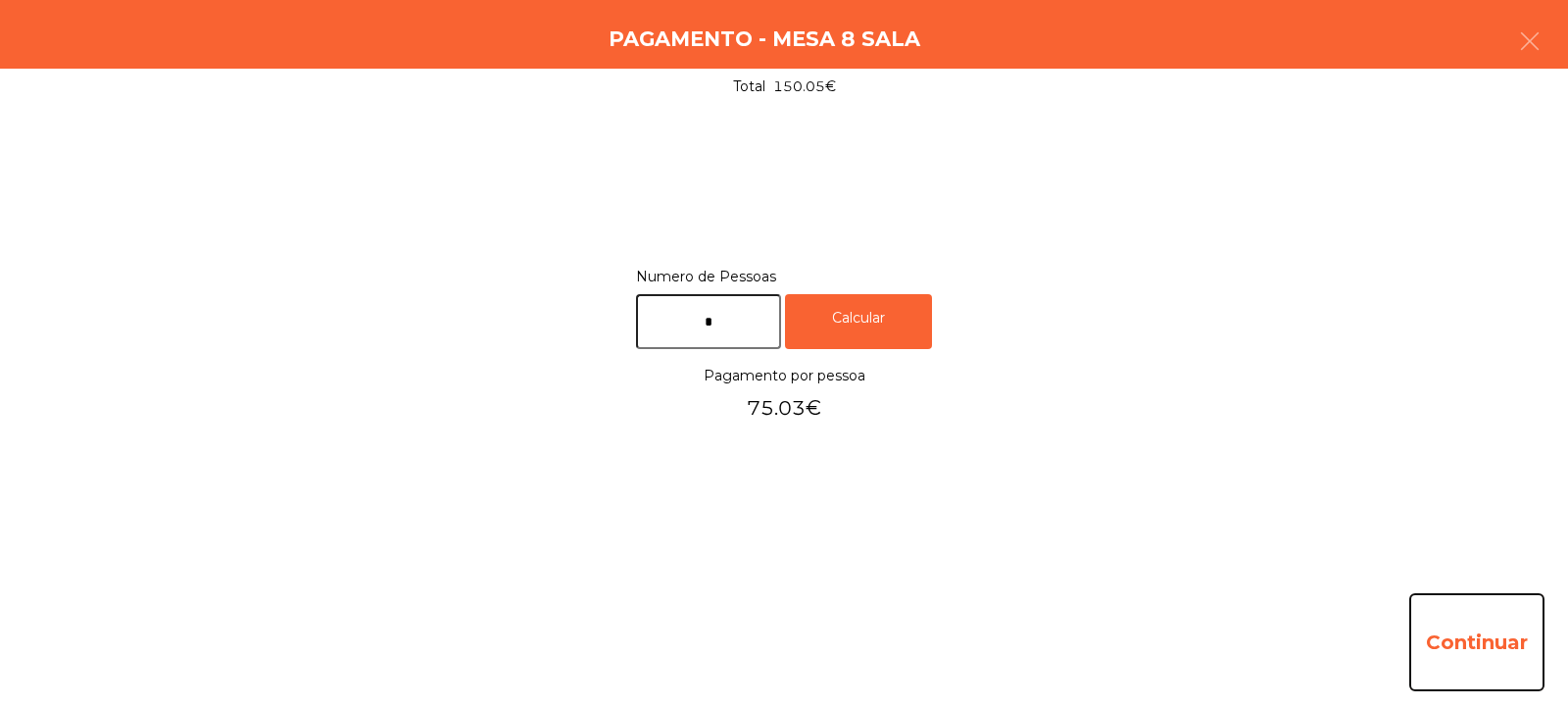
click at [1470, 634] on button "Continuar" at bounding box center [1476, 642] width 135 height 98
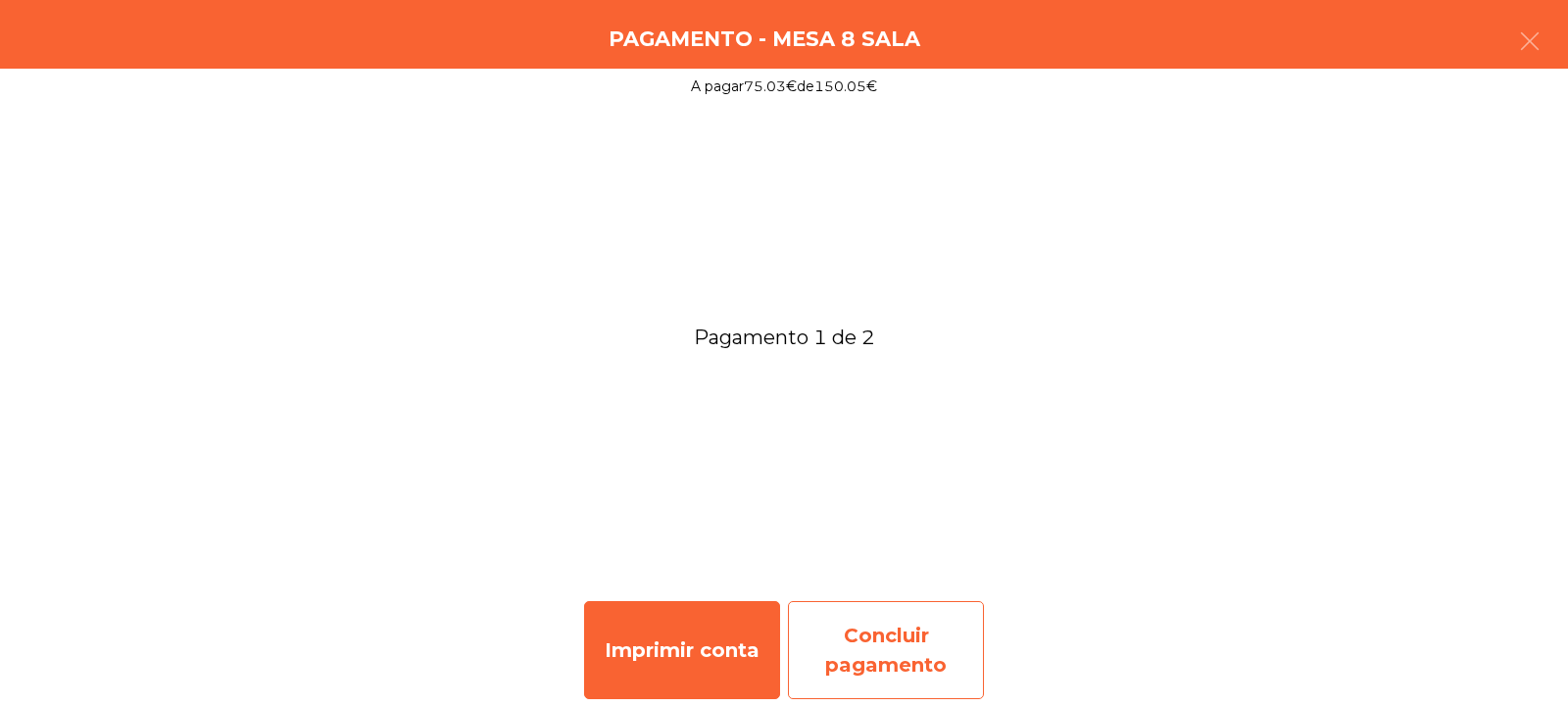
click at [894, 638] on div "Concluir pagamento" at bounding box center [886, 650] width 196 height 98
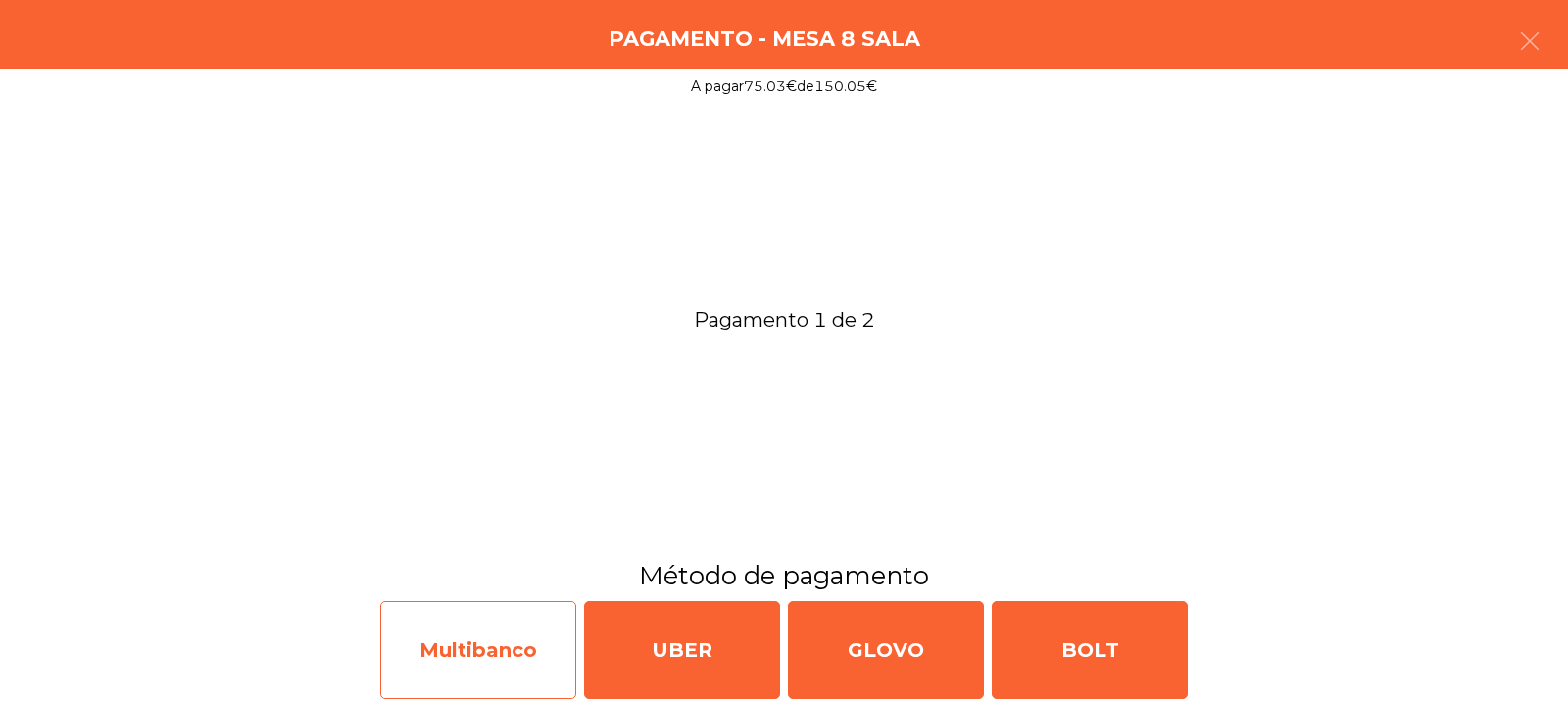
click at [478, 632] on div "Multibanco" at bounding box center [478, 650] width 196 height 98
select select "**"
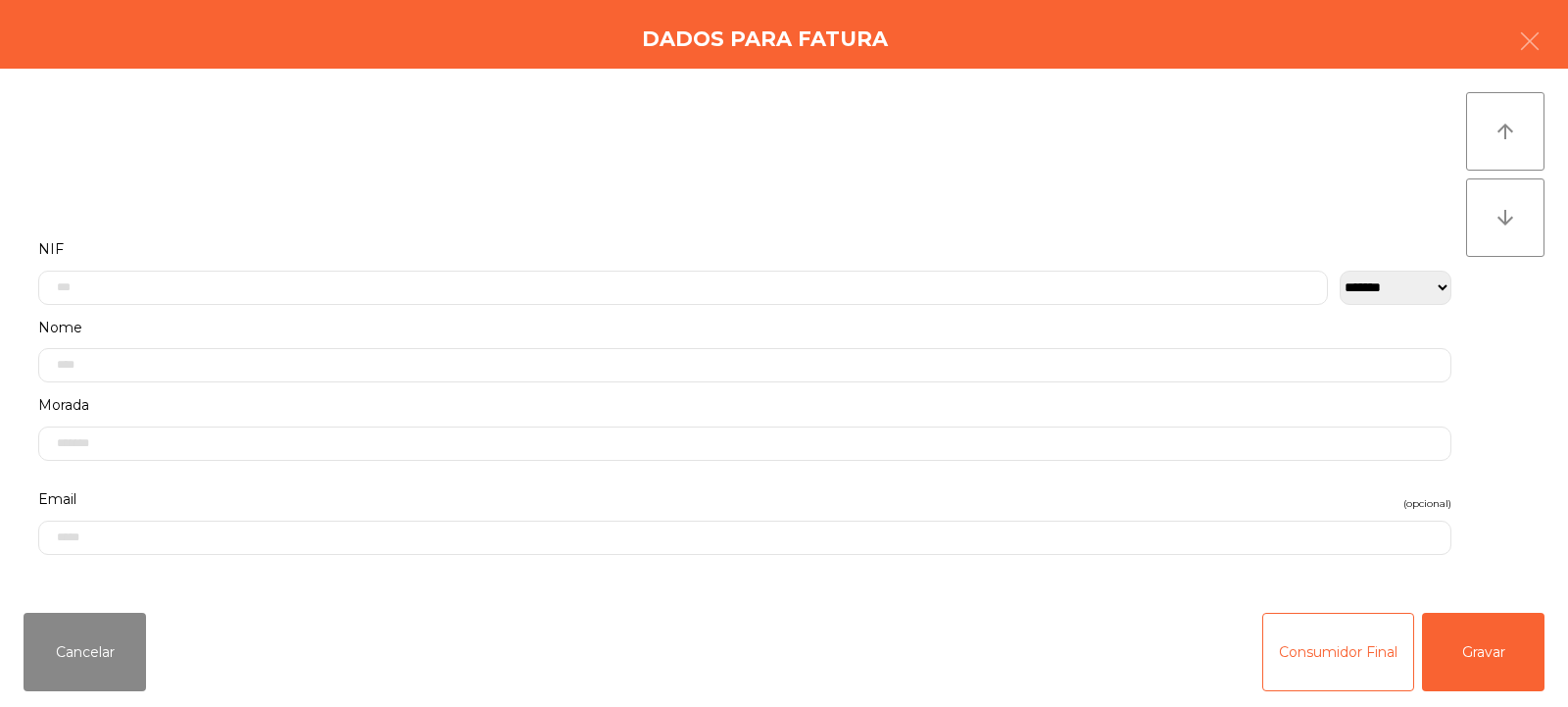
click at [221, 318] on label "Nome" at bounding box center [744, 328] width 1413 height 26
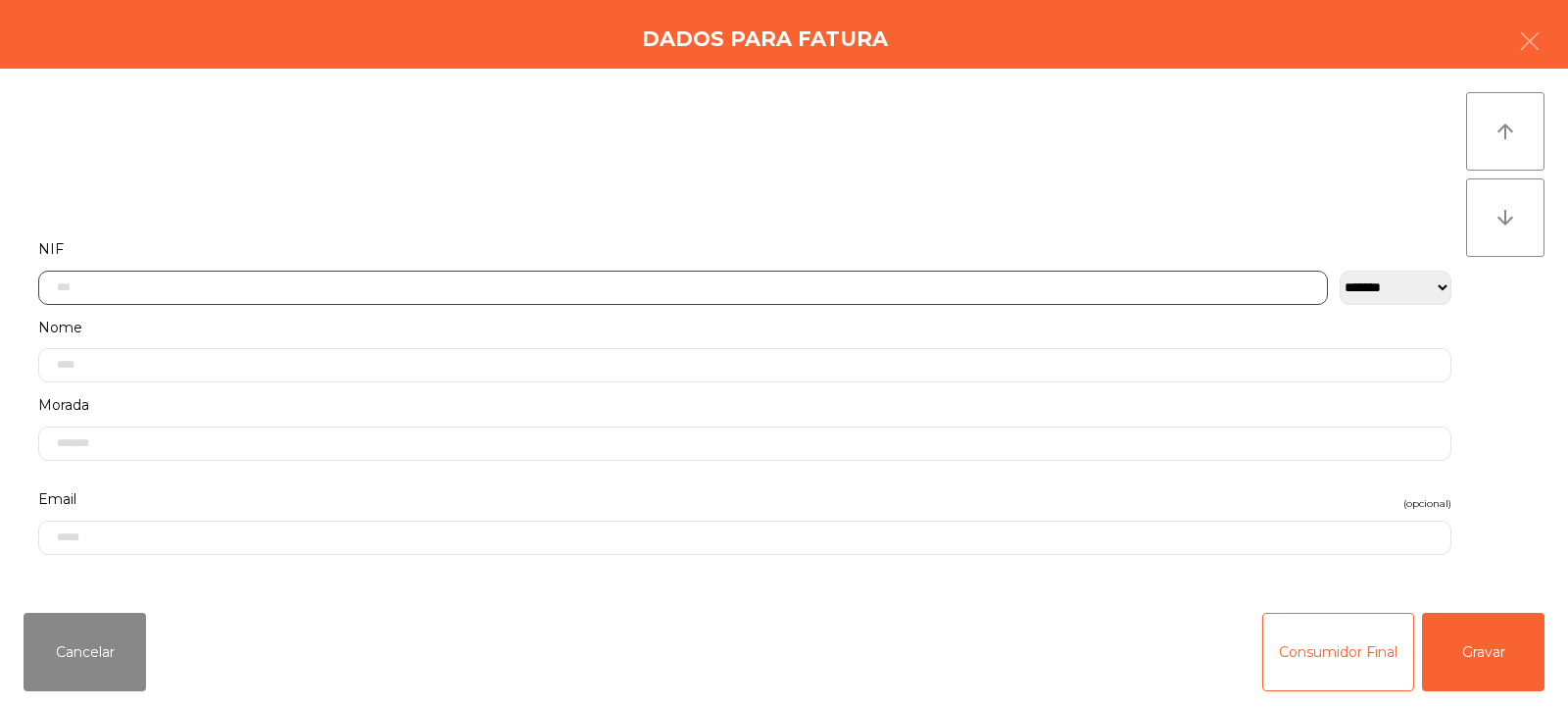
click at [213, 294] on input "text" at bounding box center [682, 288] width 1289 height 34
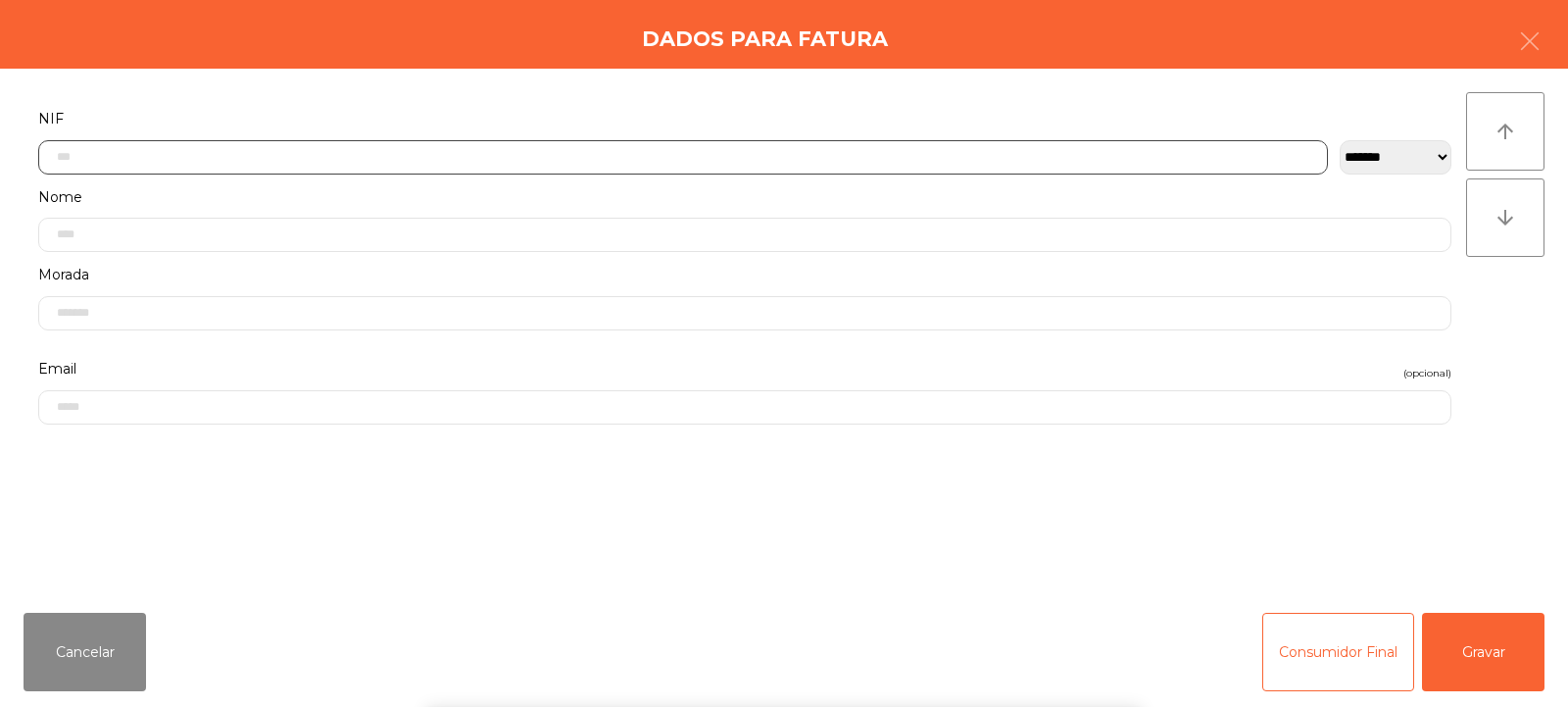
scroll to position [143, 0]
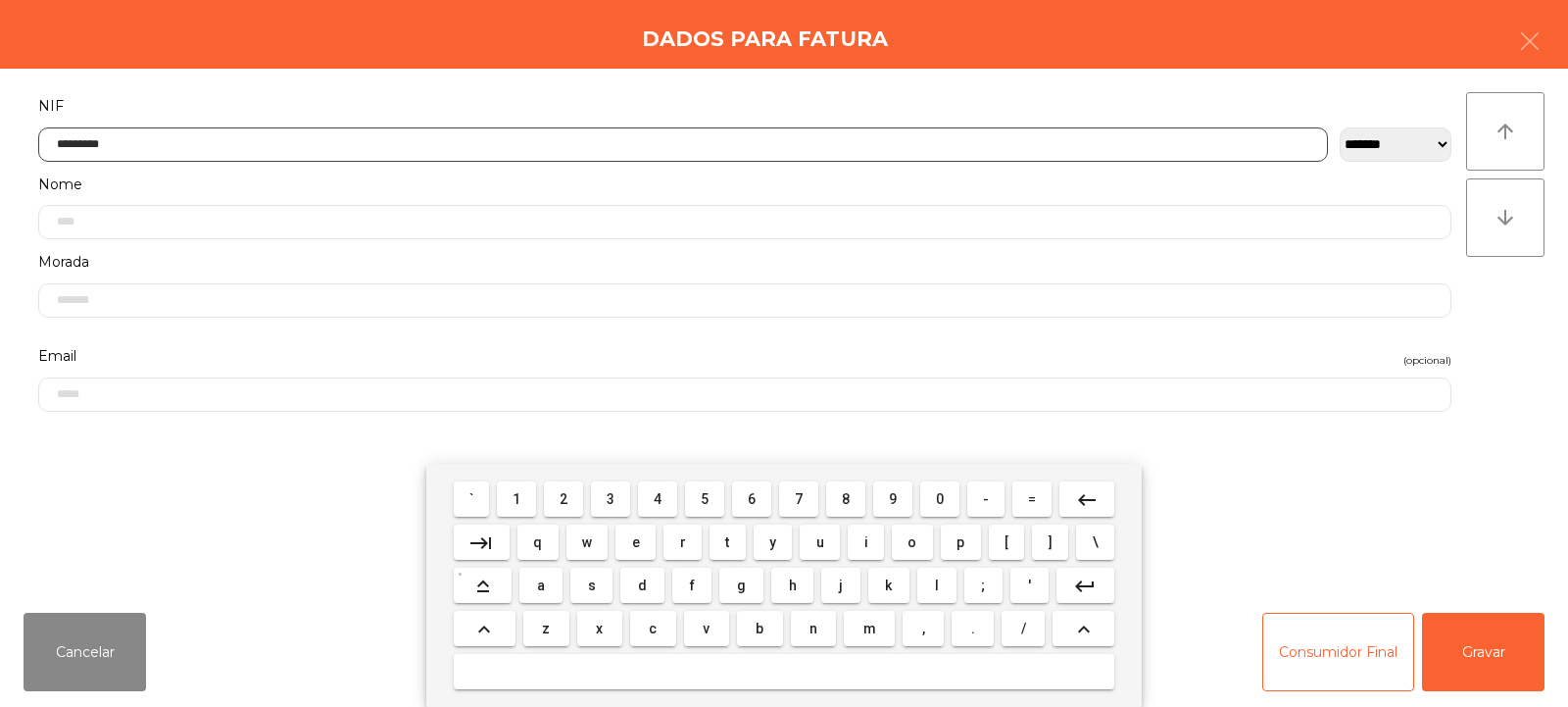
type input "*********"
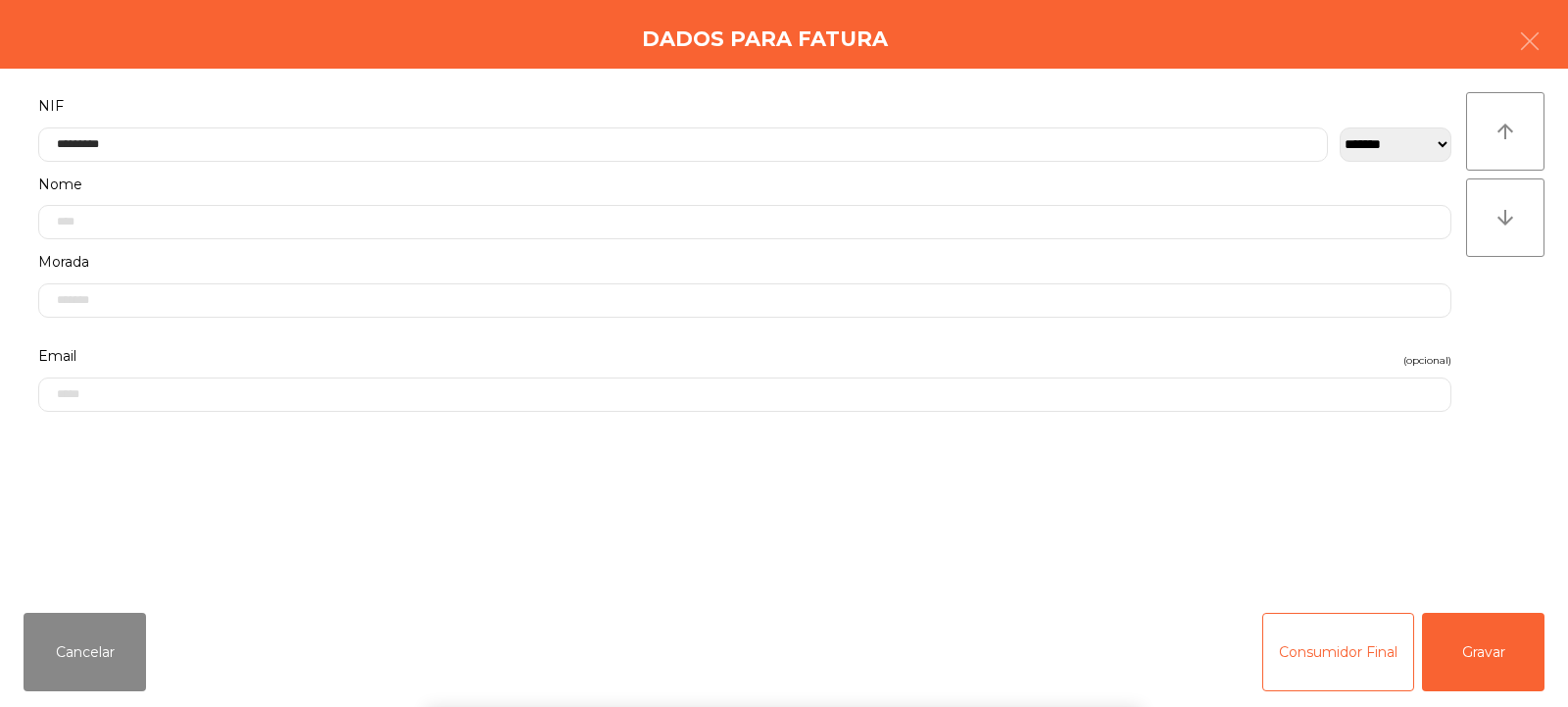
click at [1480, 316] on div "arrow_upward arrow_downward" at bounding box center [1505, 333] width 79 height 481
click at [1486, 643] on button "Gravar" at bounding box center [1483, 651] width 123 height 79
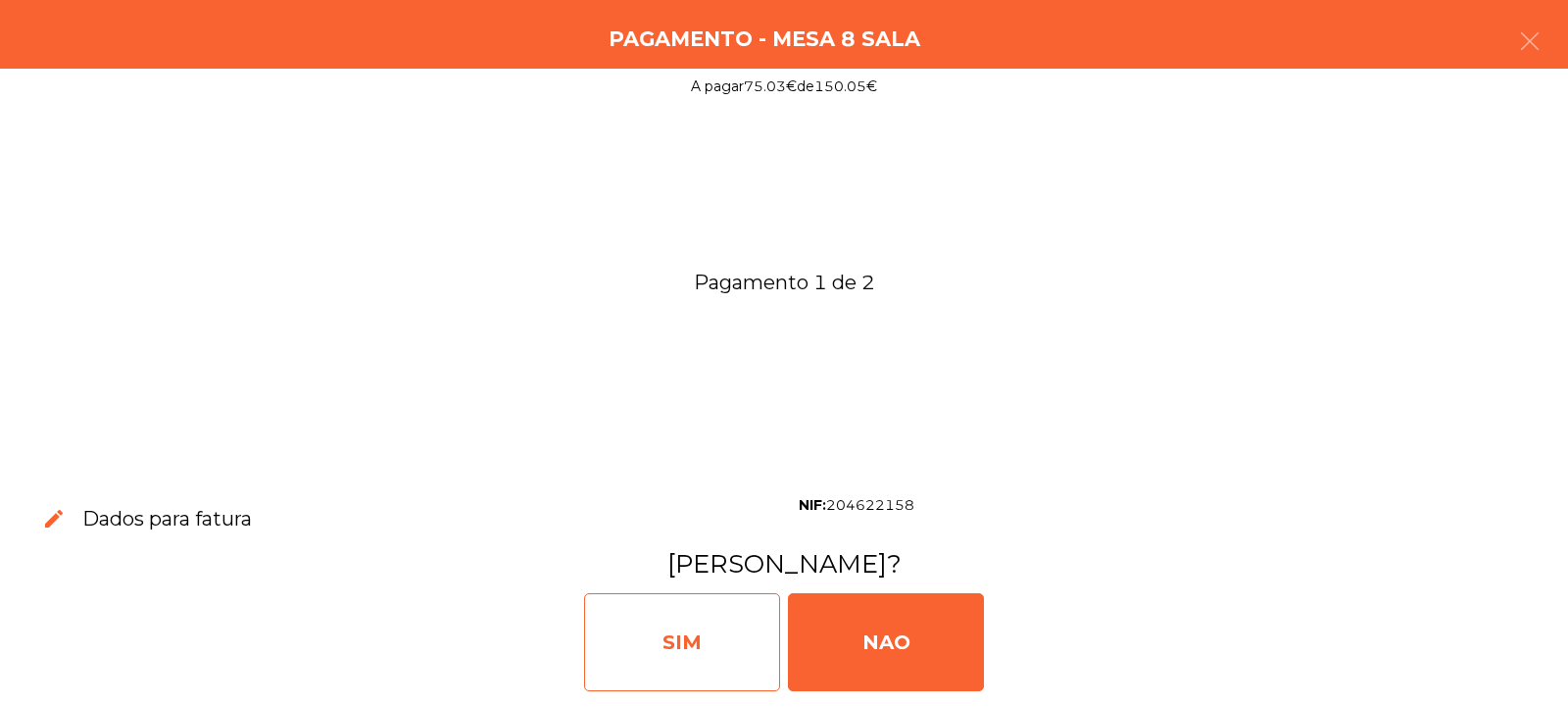
click at [701, 654] on div "SIM" at bounding box center [682, 642] width 196 height 98
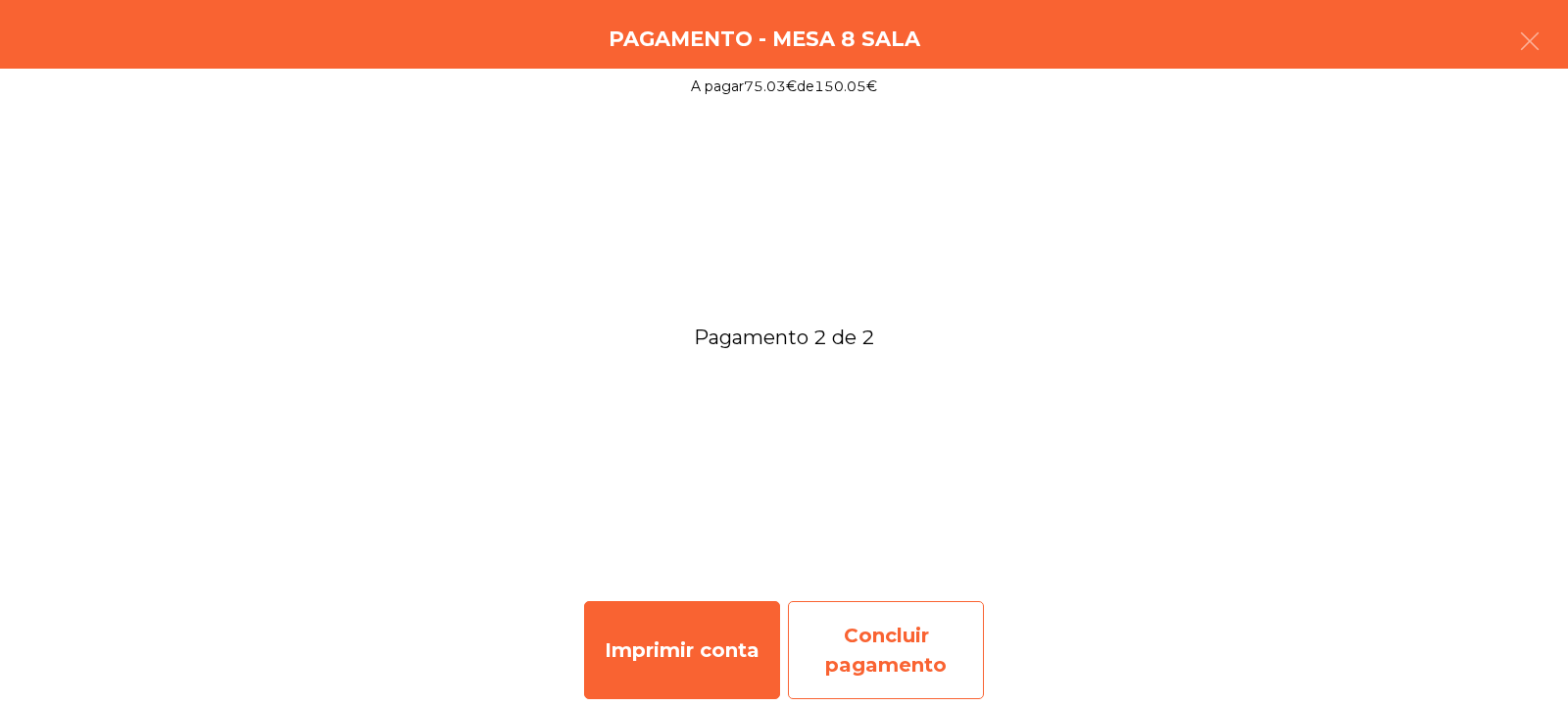
click at [889, 641] on div "Concluir pagamento" at bounding box center [886, 650] width 196 height 98
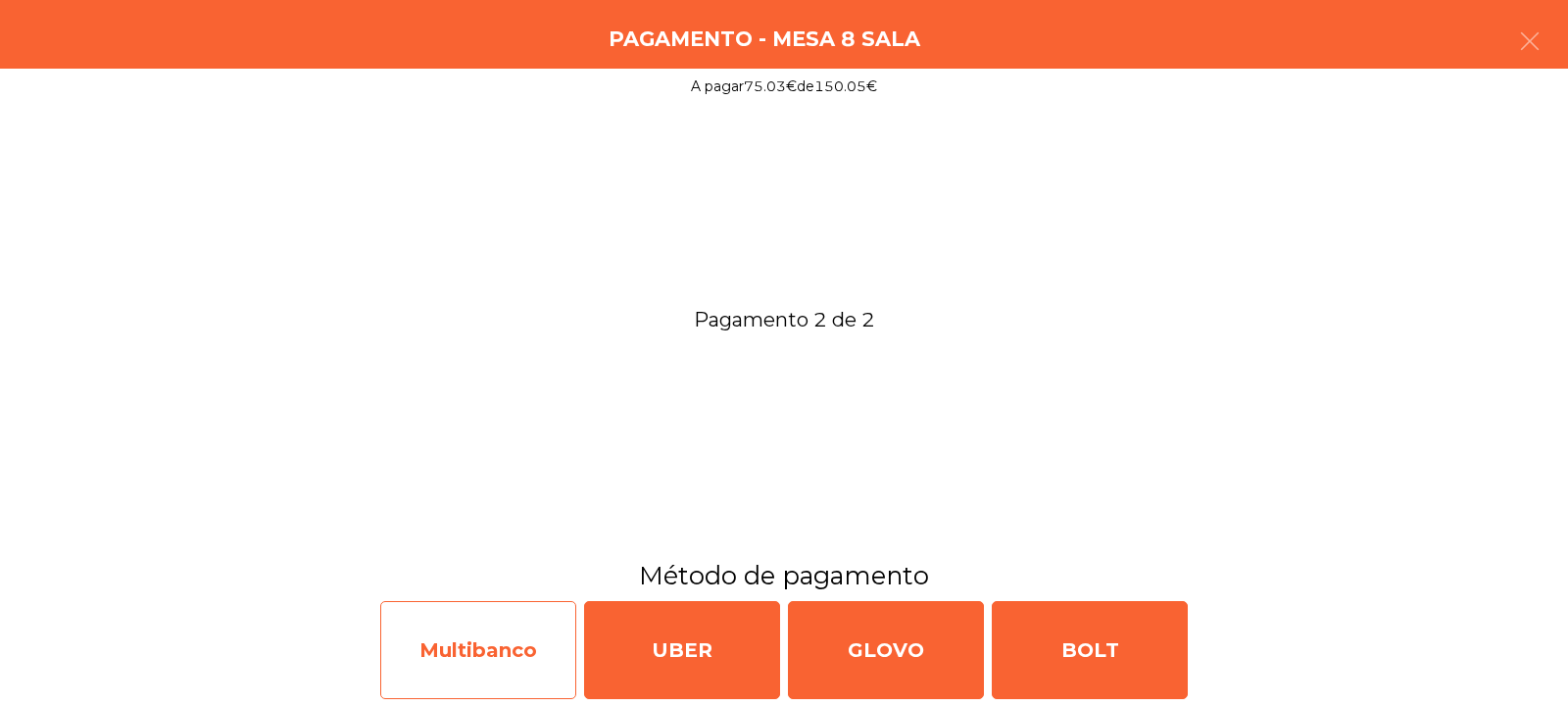
click at [498, 648] on div "Multibanco" at bounding box center [478, 650] width 196 height 98
select select "**"
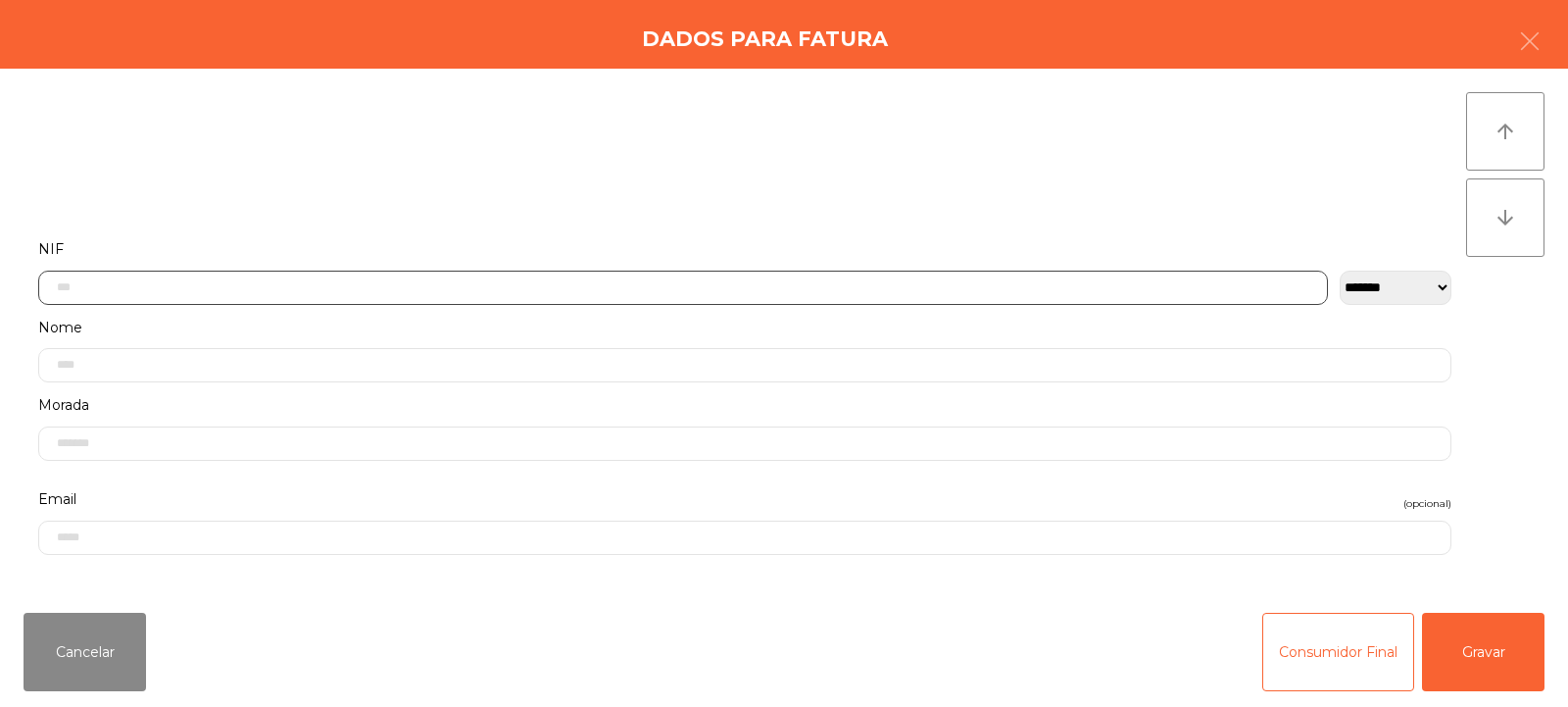
click at [153, 283] on input "text" at bounding box center [682, 288] width 1289 height 34
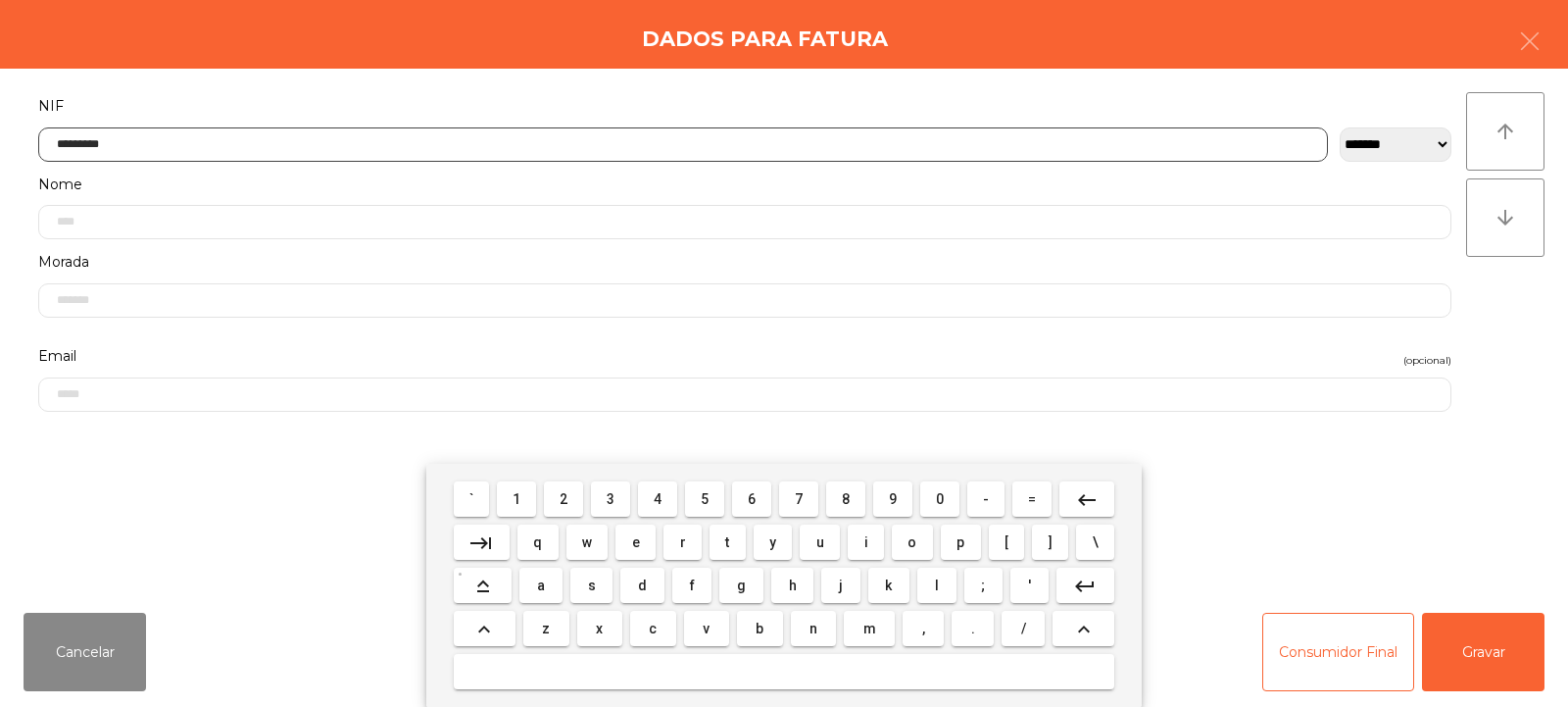
type input "*********"
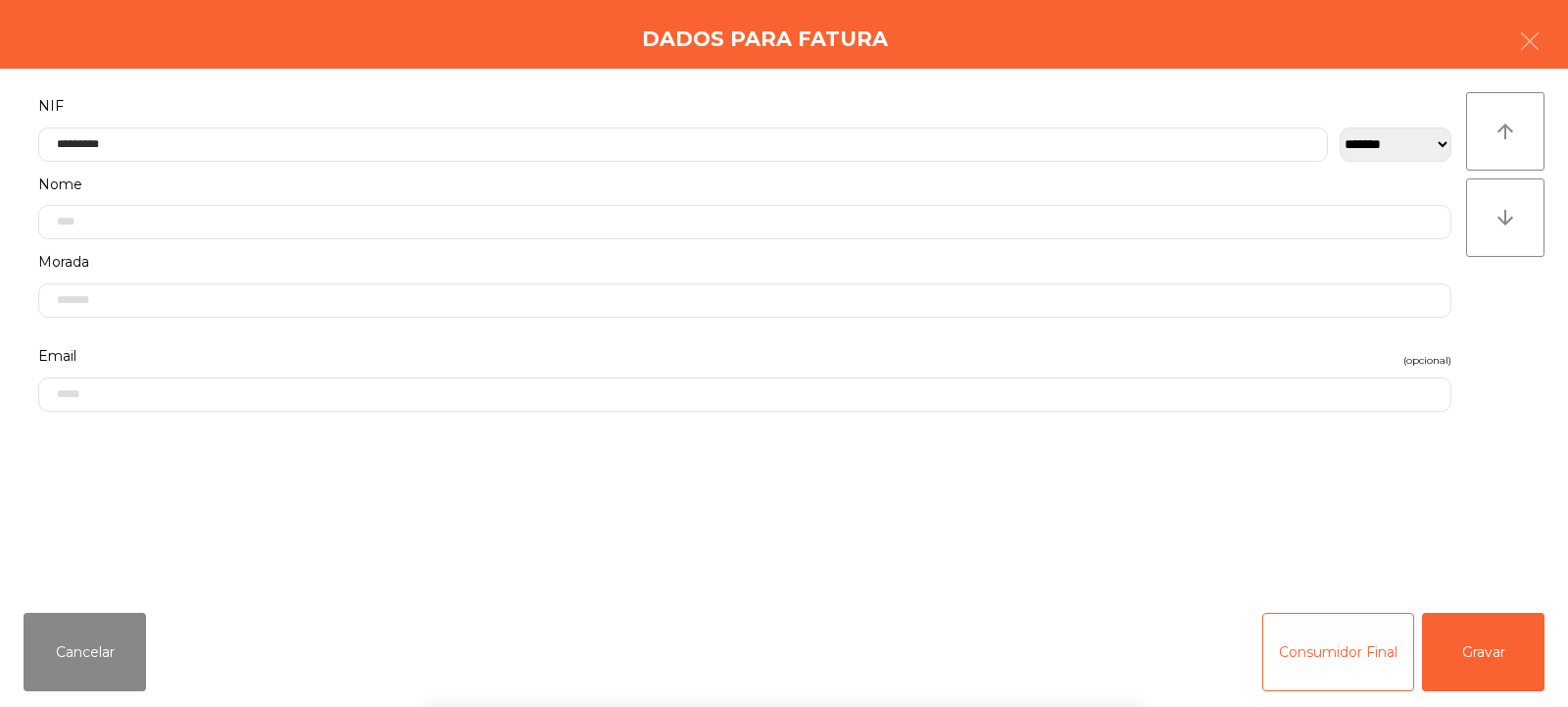
click at [1499, 308] on div "arrow_upward arrow_downward" at bounding box center [1505, 333] width 79 height 481
click at [1465, 648] on button "Gravar" at bounding box center [1483, 651] width 123 height 79
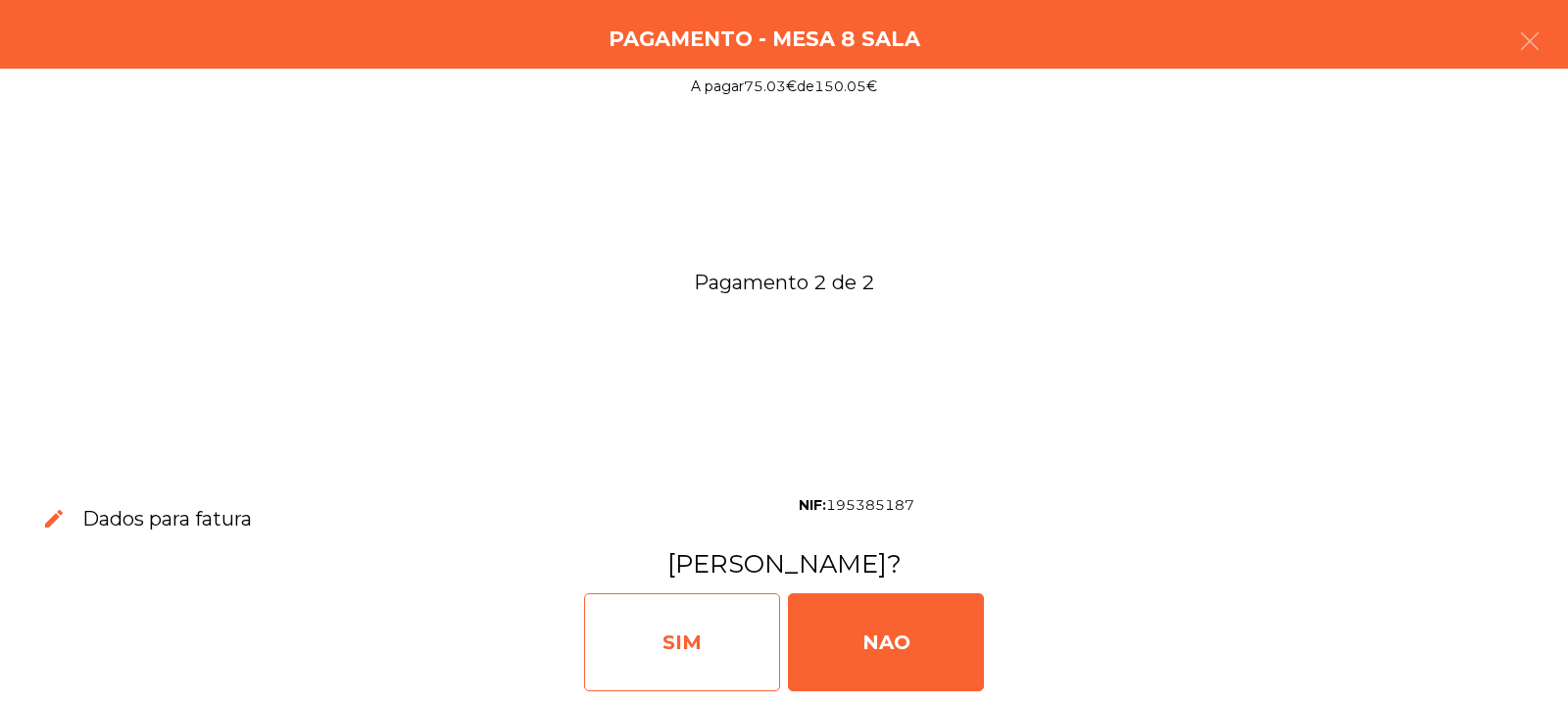
click at [711, 634] on div "SIM" at bounding box center [682, 642] width 196 height 98
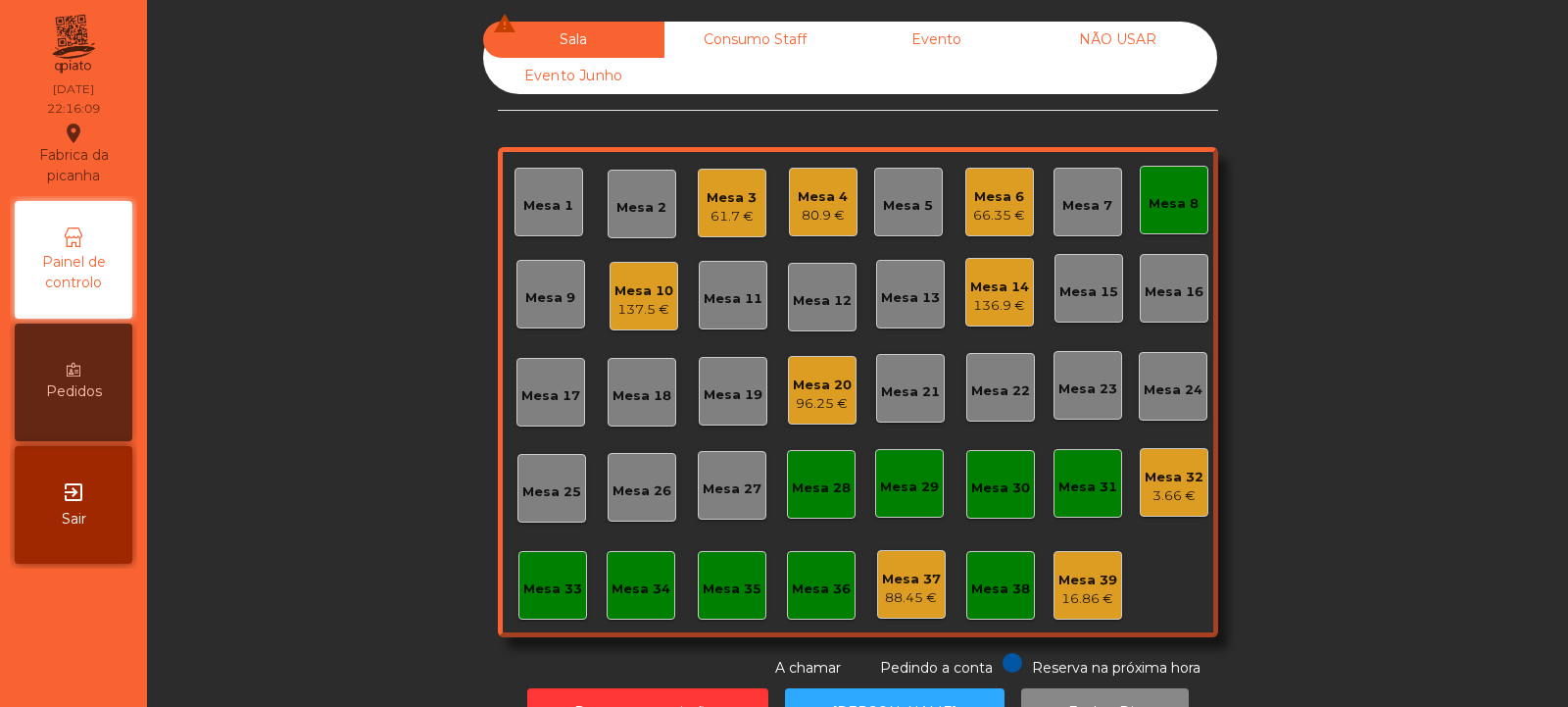
click at [1157, 209] on div "Mesa 8" at bounding box center [1174, 204] width 50 height 20
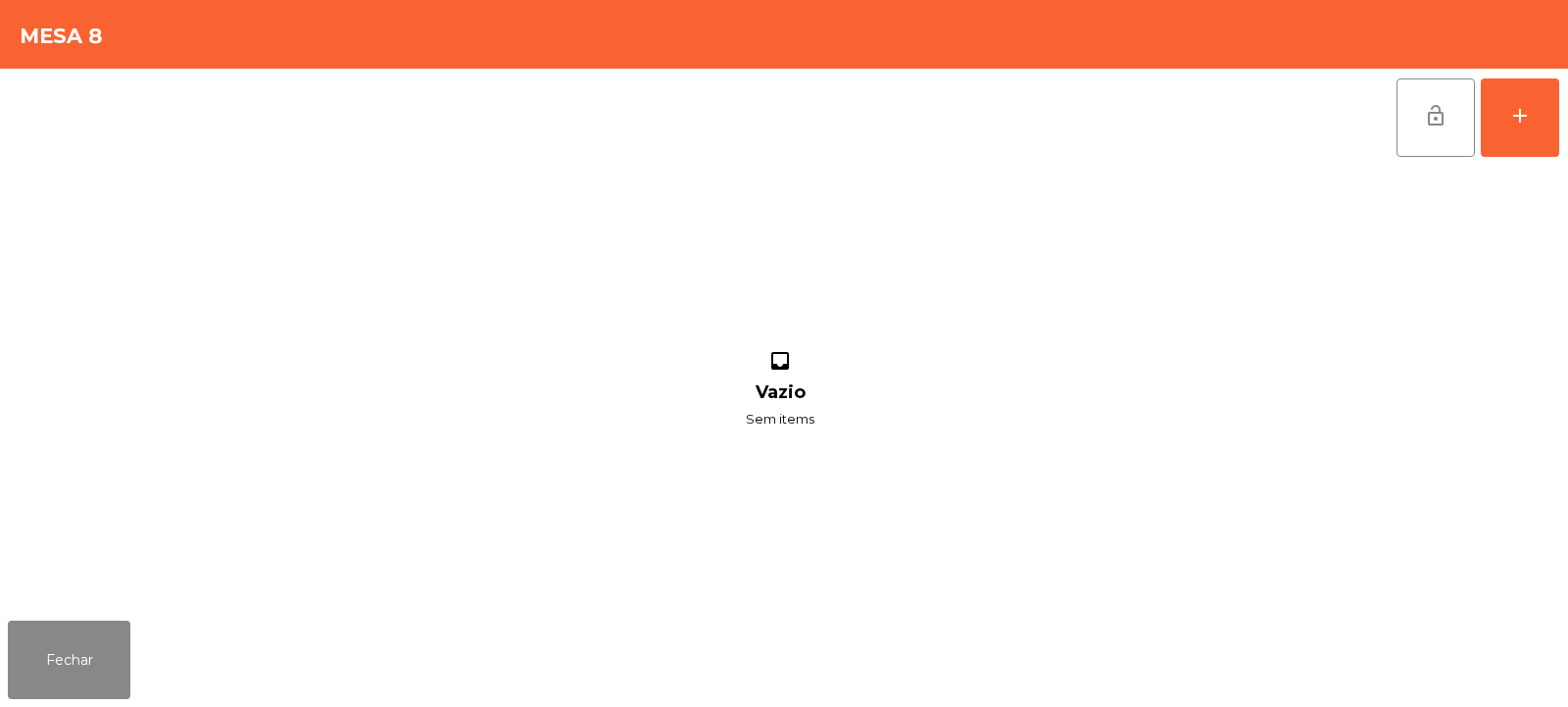
click at [1451, 92] on button "lock_open" at bounding box center [1435, 118] width 79 height 79
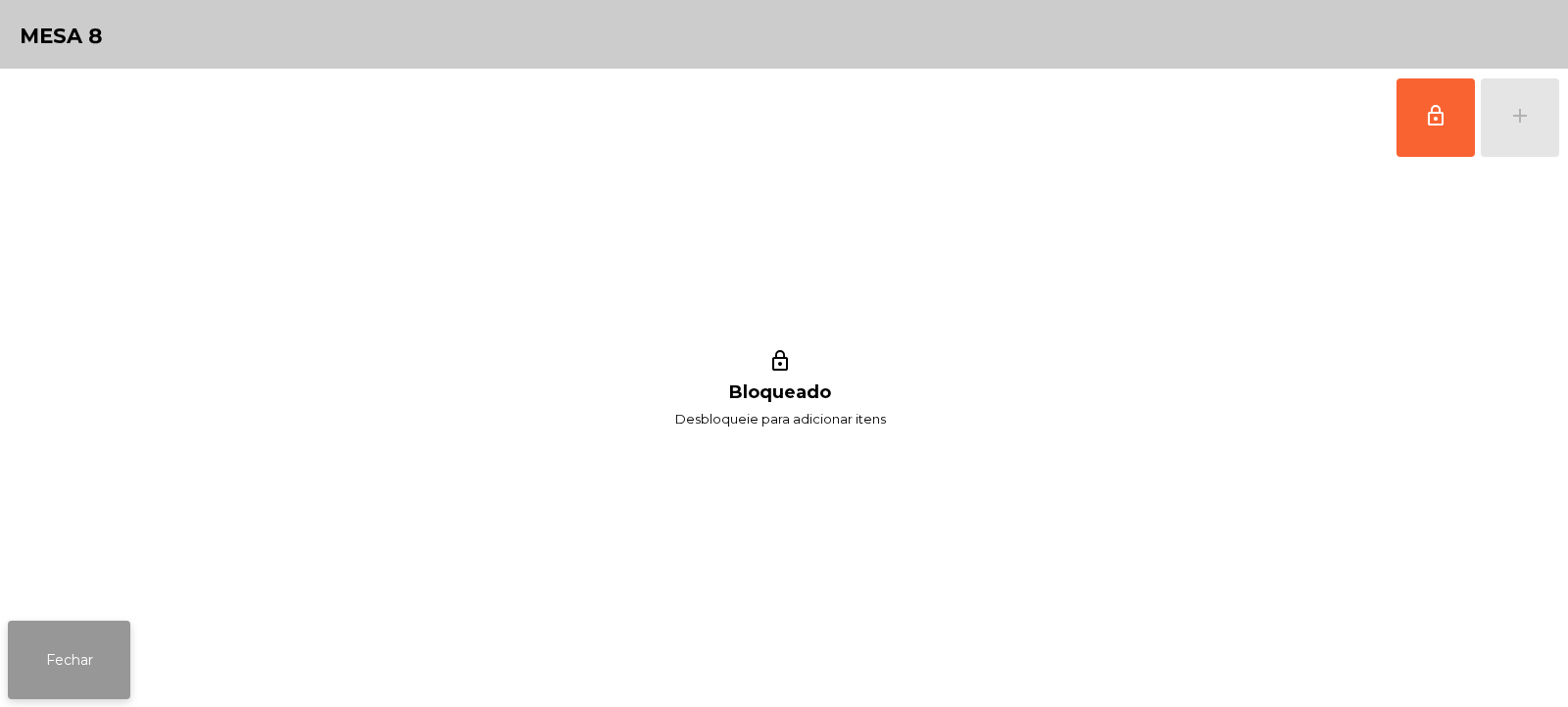
click at [79, 642] on button "Fechar" at bounding box center [69, 659] width 123 height 79
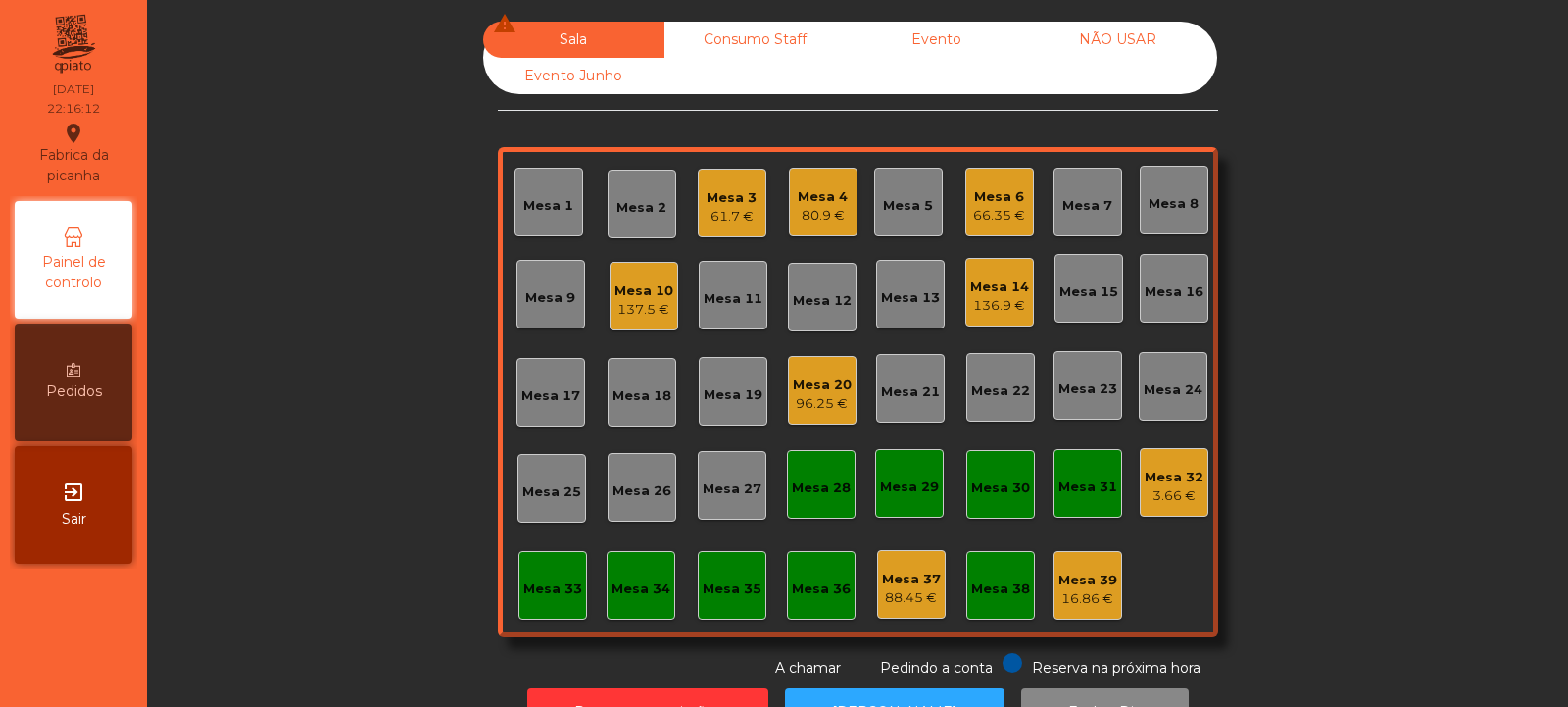
click at [816, 394] on div "96.25 €" at bounding box center [822, 404] width 59 height 20
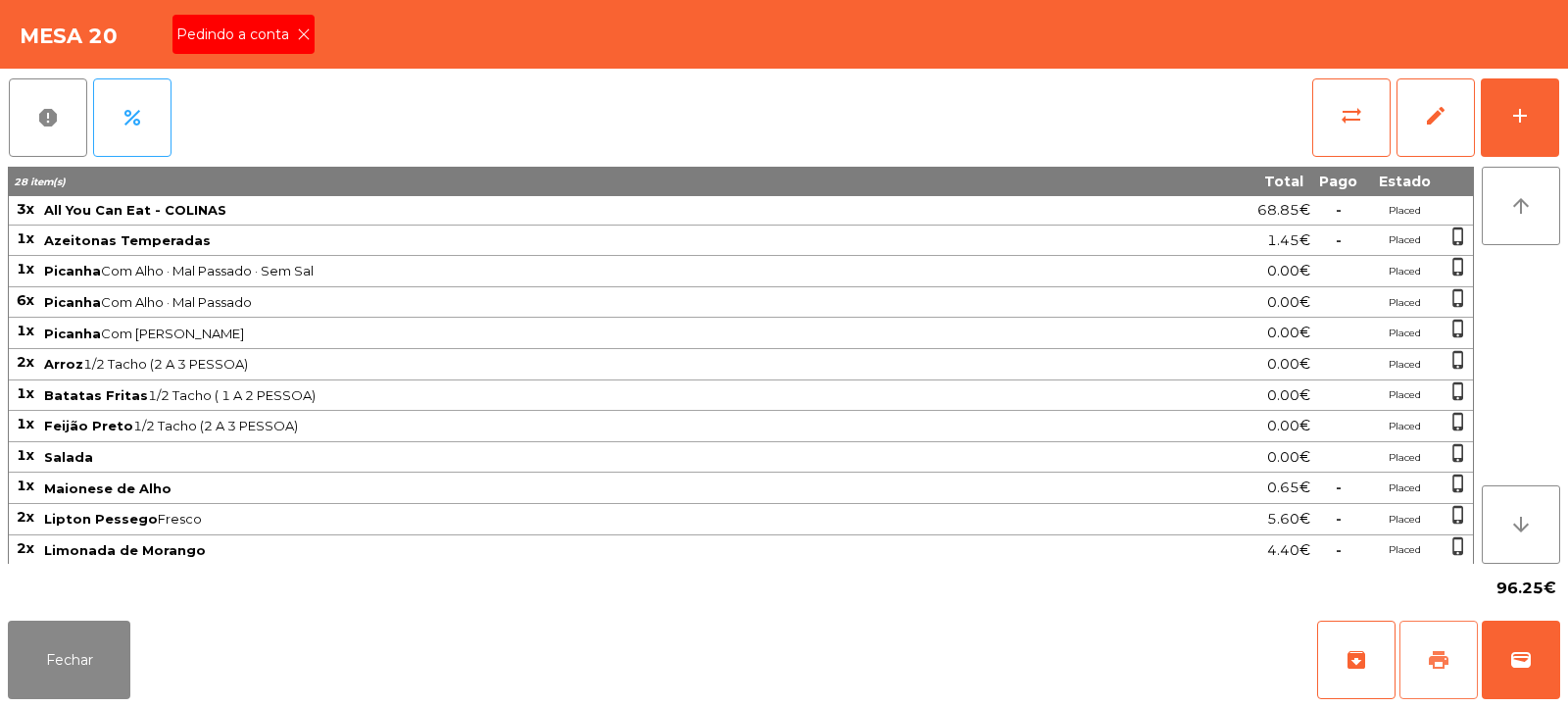
click at [1461, 665] on button "print" at bounding box center [1438, 659] width 79 height 79
click at [303, 31] on icon at bounding box center [304, 34] width 14 height 14
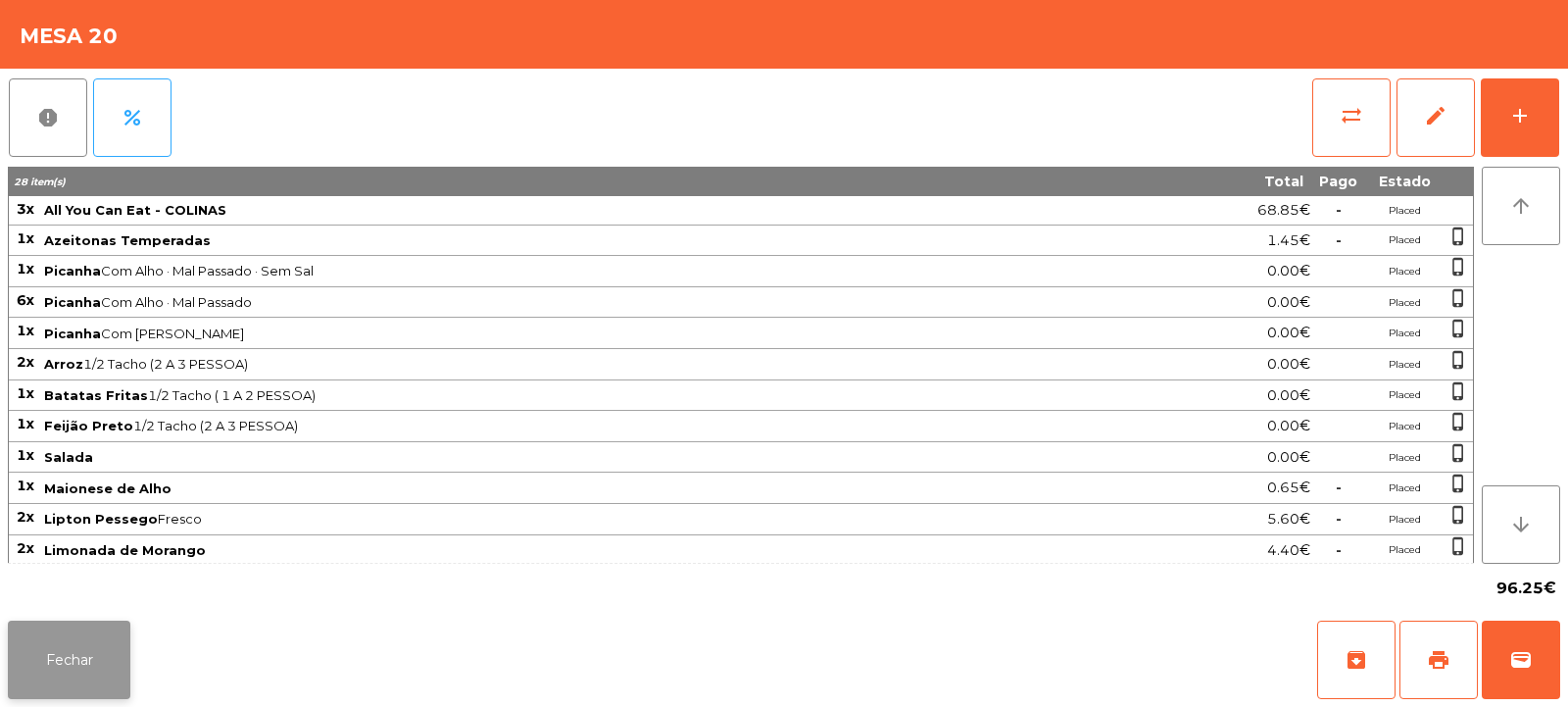
click at [72, 655] on button "Fechar" at bounding box center [69, 659] width 123 height 79
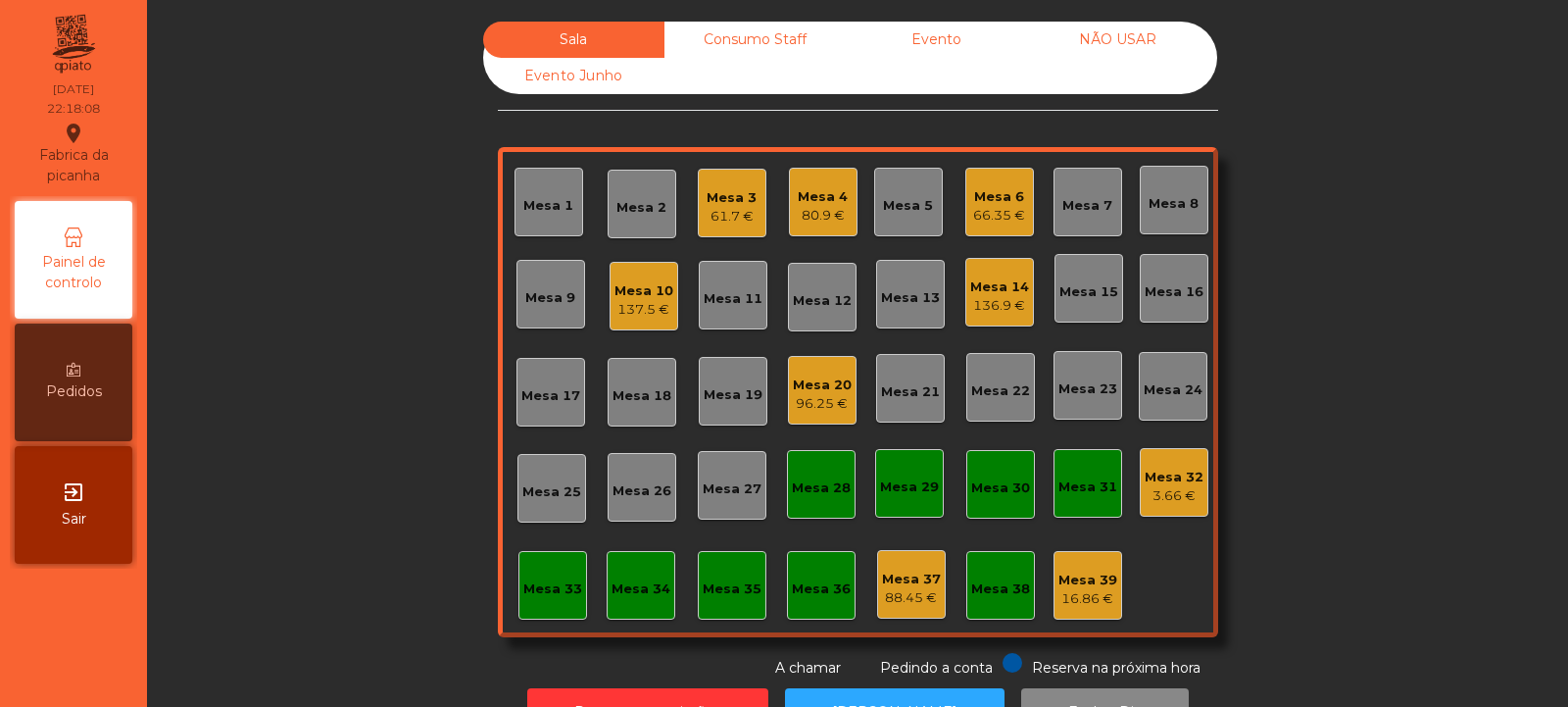
scroll to position [66, 0]
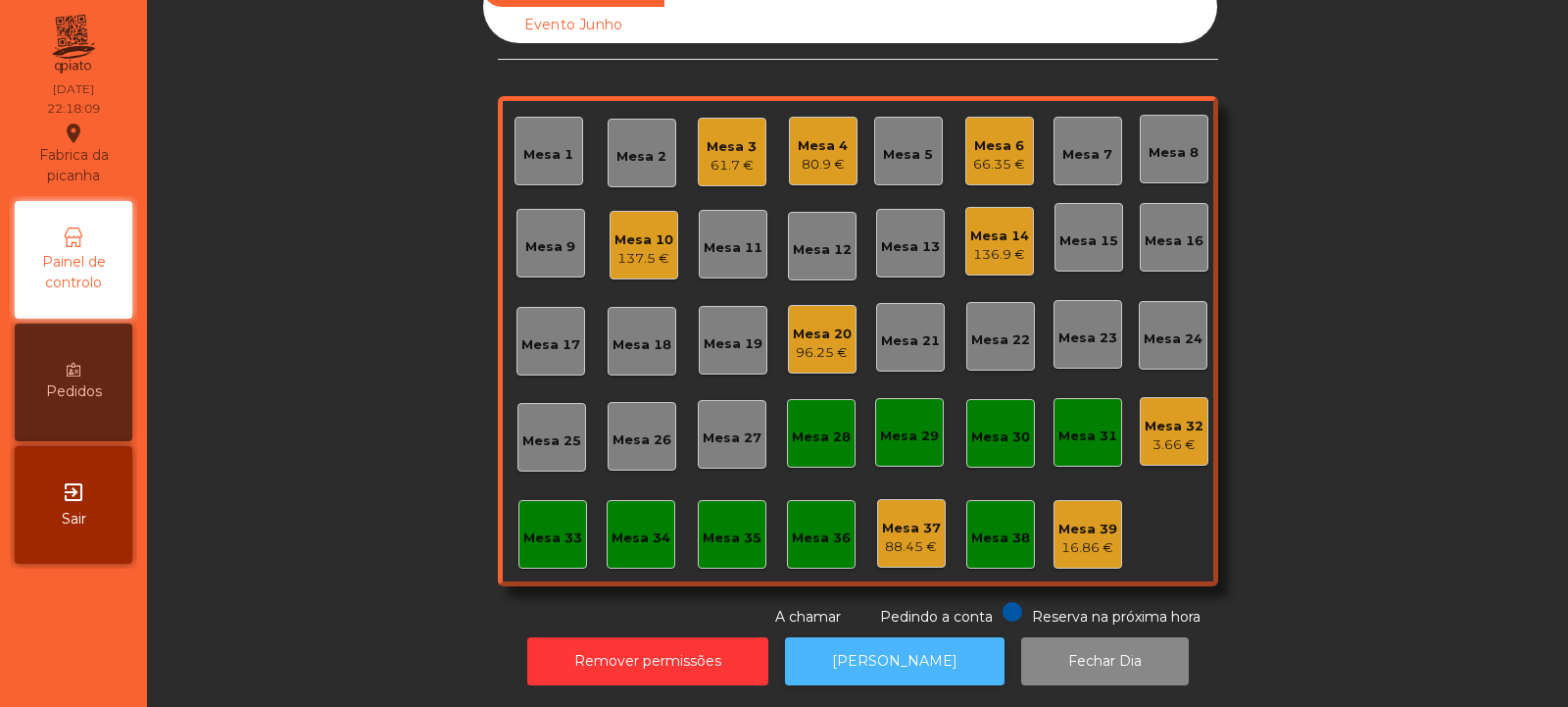
click at [865, 644] on button "[PERSON_NAME]" at bounding box center [895, 661] width 220 height 48
click at [871, 666] on button "[PERSON_NAME]" at bounding box center [895, 661] width 220 height 48
click at [809, 325] on div "Mesa 20" at bounding box center [822, 335] width 59 height 20
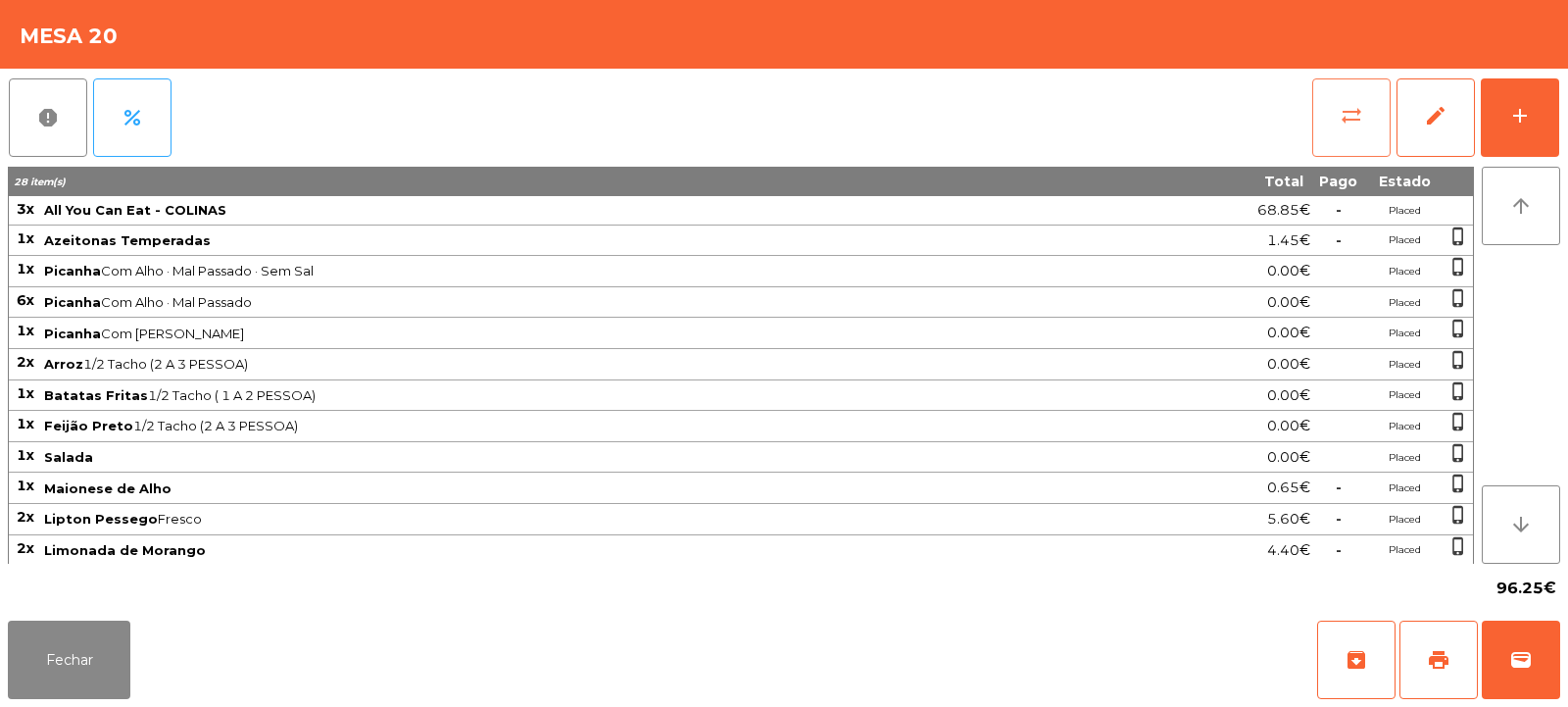
click at [1340, 124] on span "sync_alt" at bounding box center [1352, 116] width 24 height 24
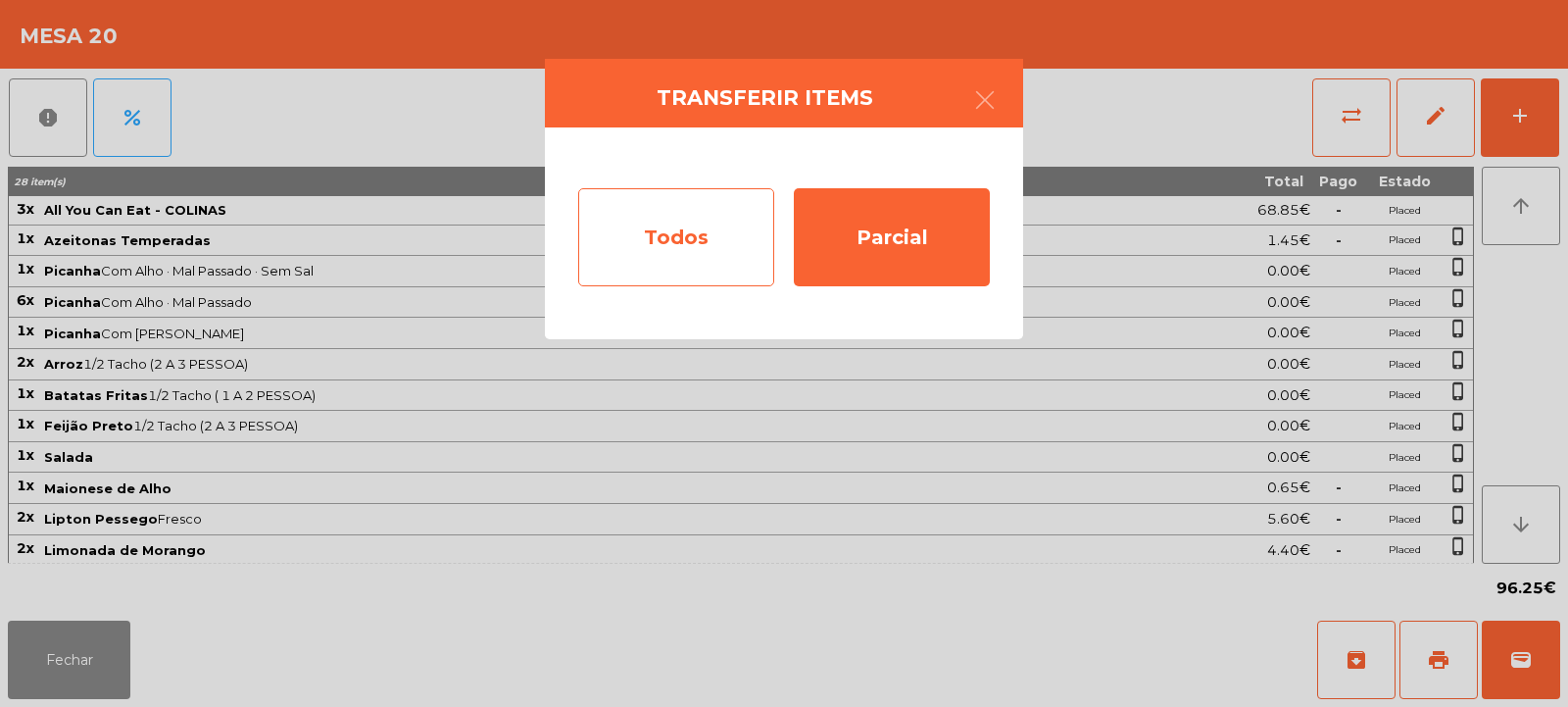
click at [687, 222] on div "Todos" at bounding box center [676, 237] width 196 height 98
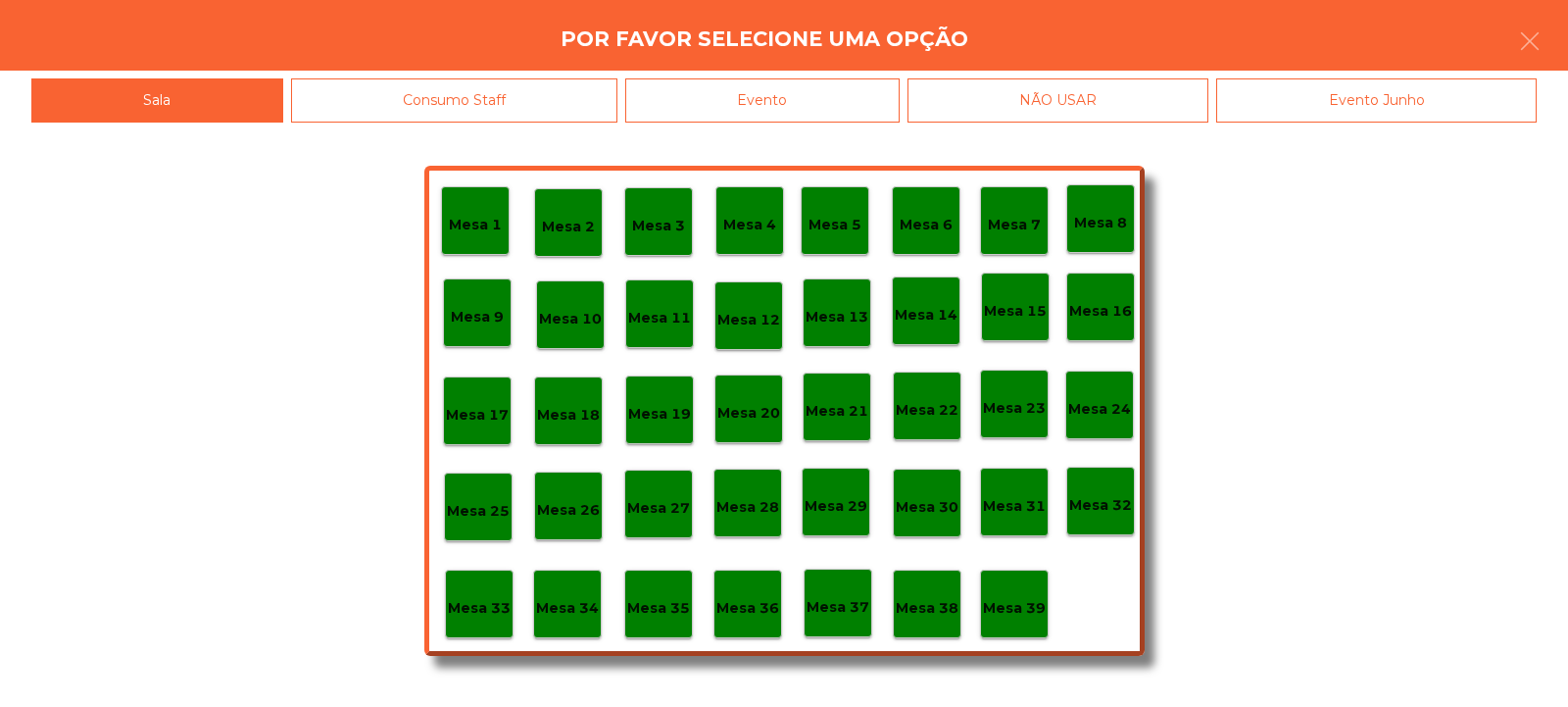
click at [756, 85] on div "Evento" at bounding box center [762, 101] width 275 height 44
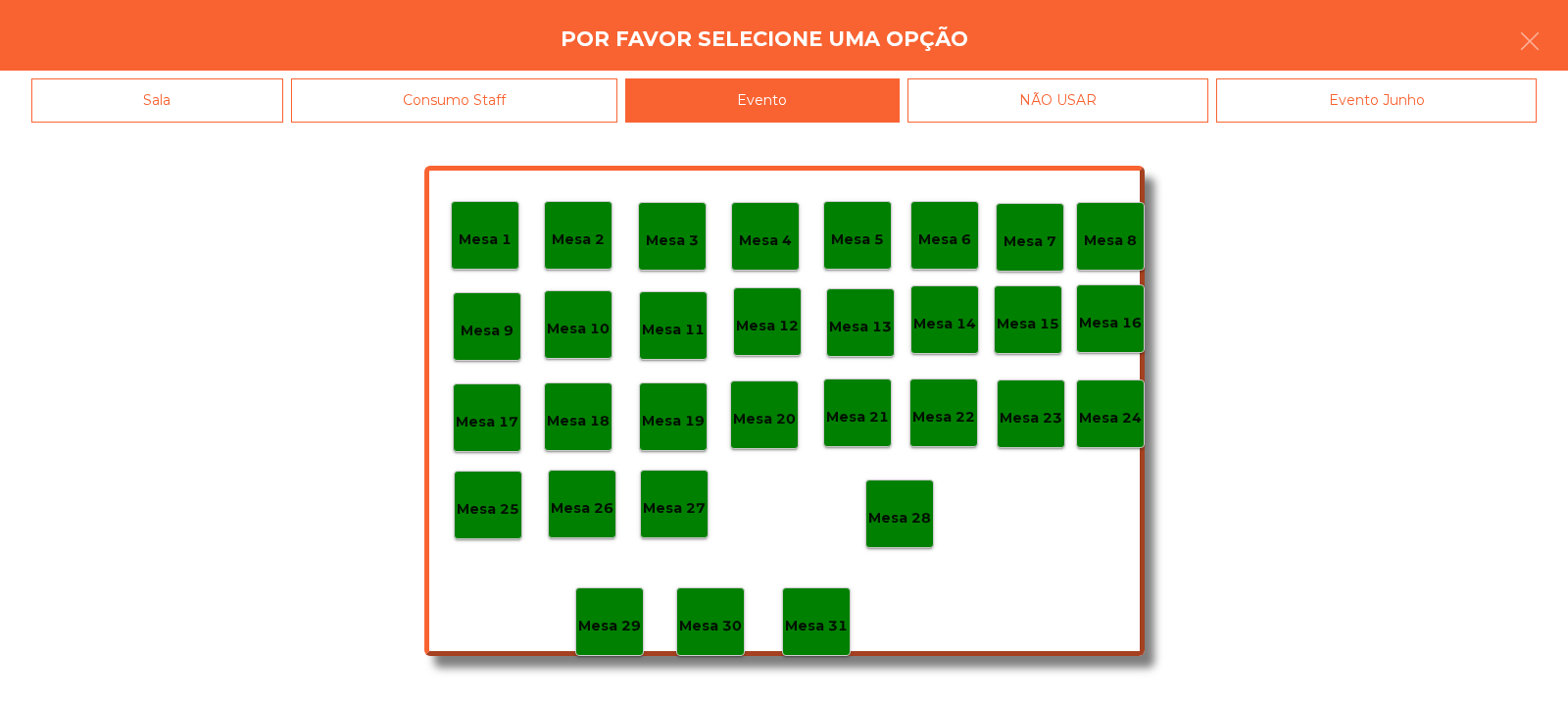
click at [894, 507] on p "Mesa 28" at bounding box center [899, 517] width 63 height 23
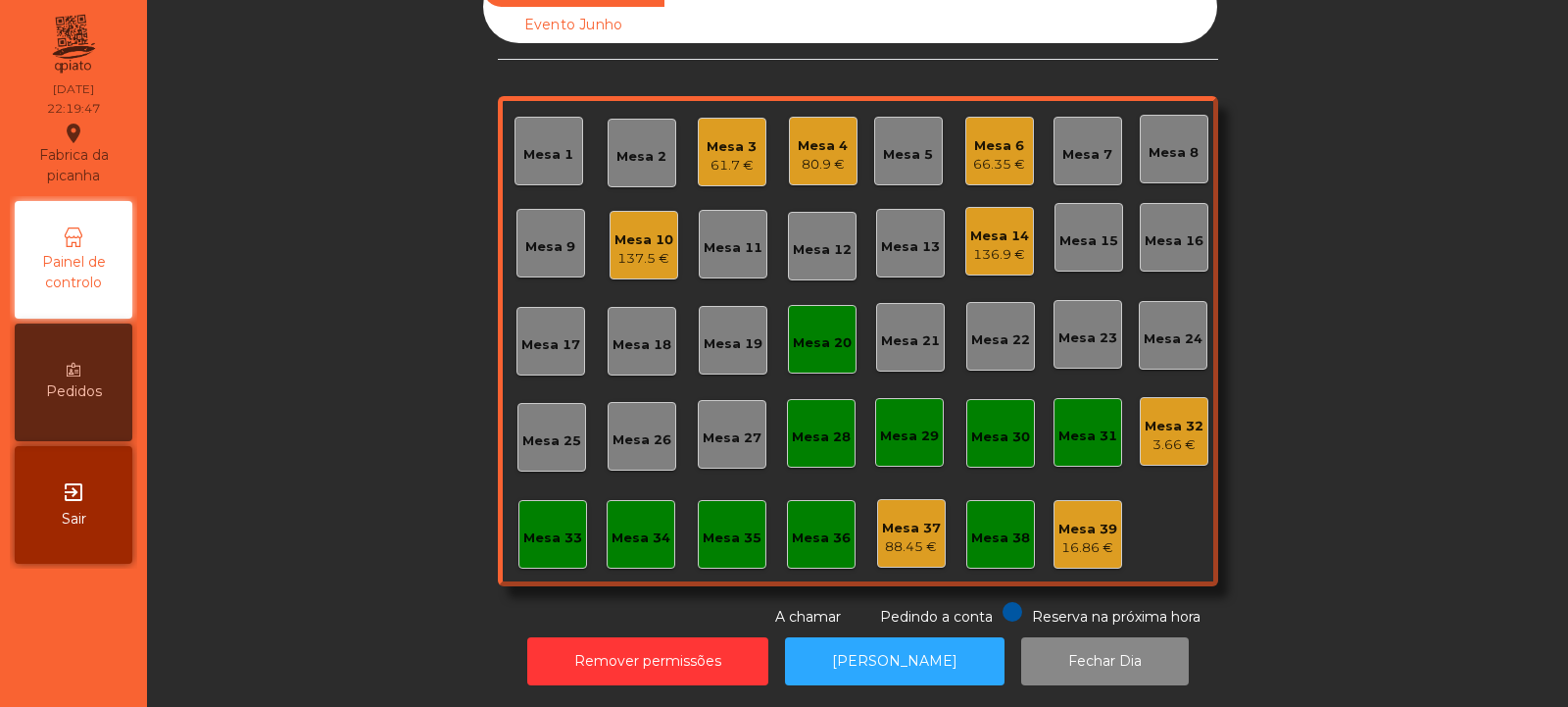
click at [826, 326] on div "Mesa 20" at bounding box center [822, 339] width 59 height 27
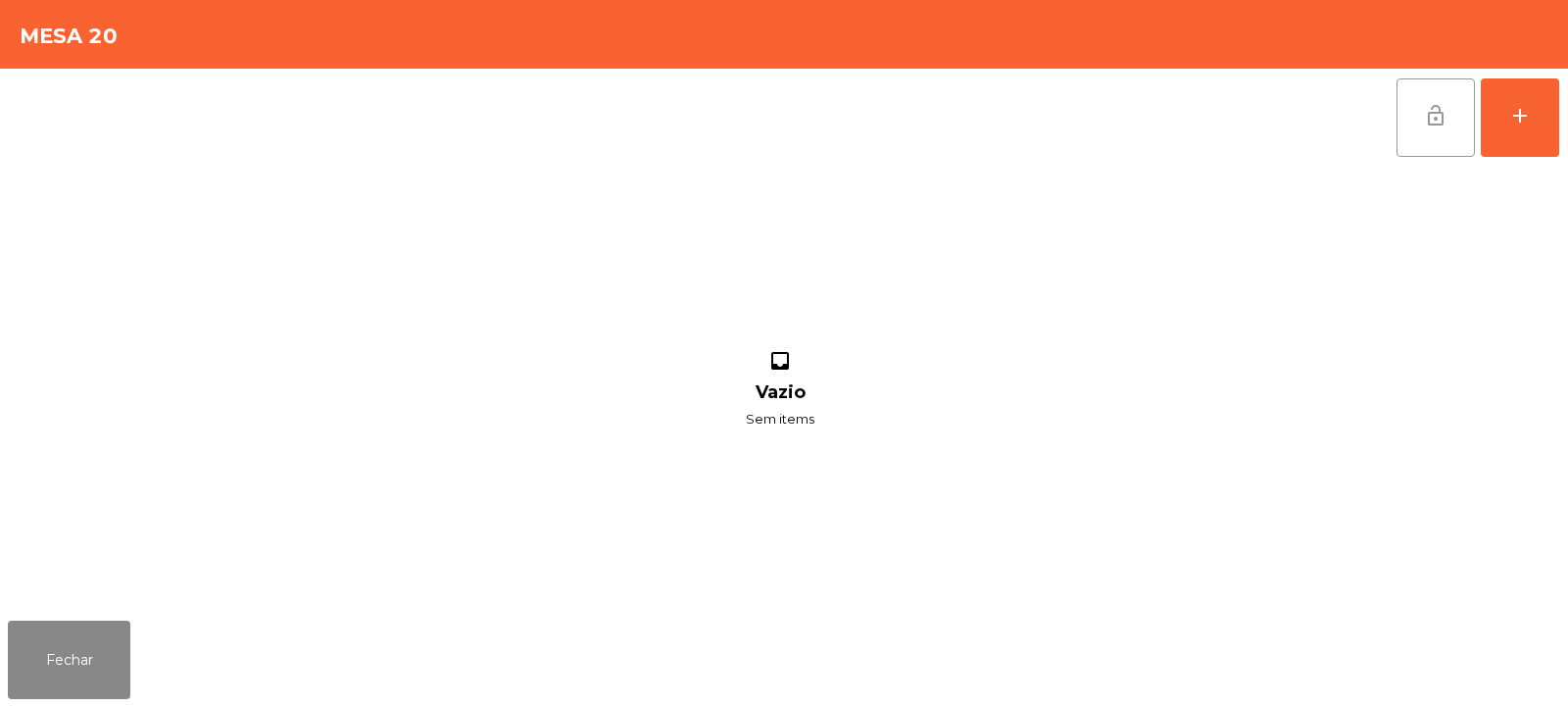
click at [1399, 119] on button "lock_open" at bounding box center [1435, 118] width 79 height 79
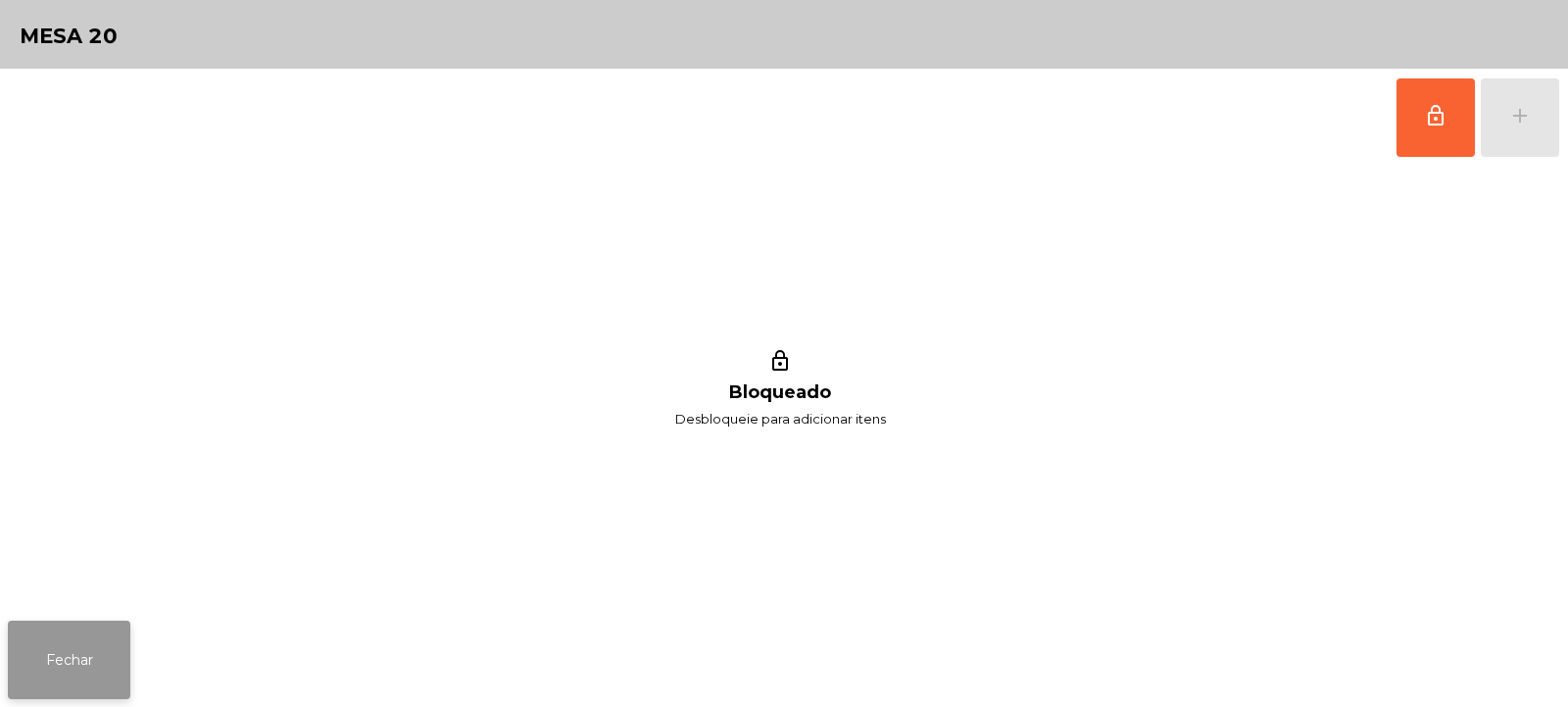
click at [69, 652] on button "Fechar" at bounding box center [69, 659] width 123 height 79
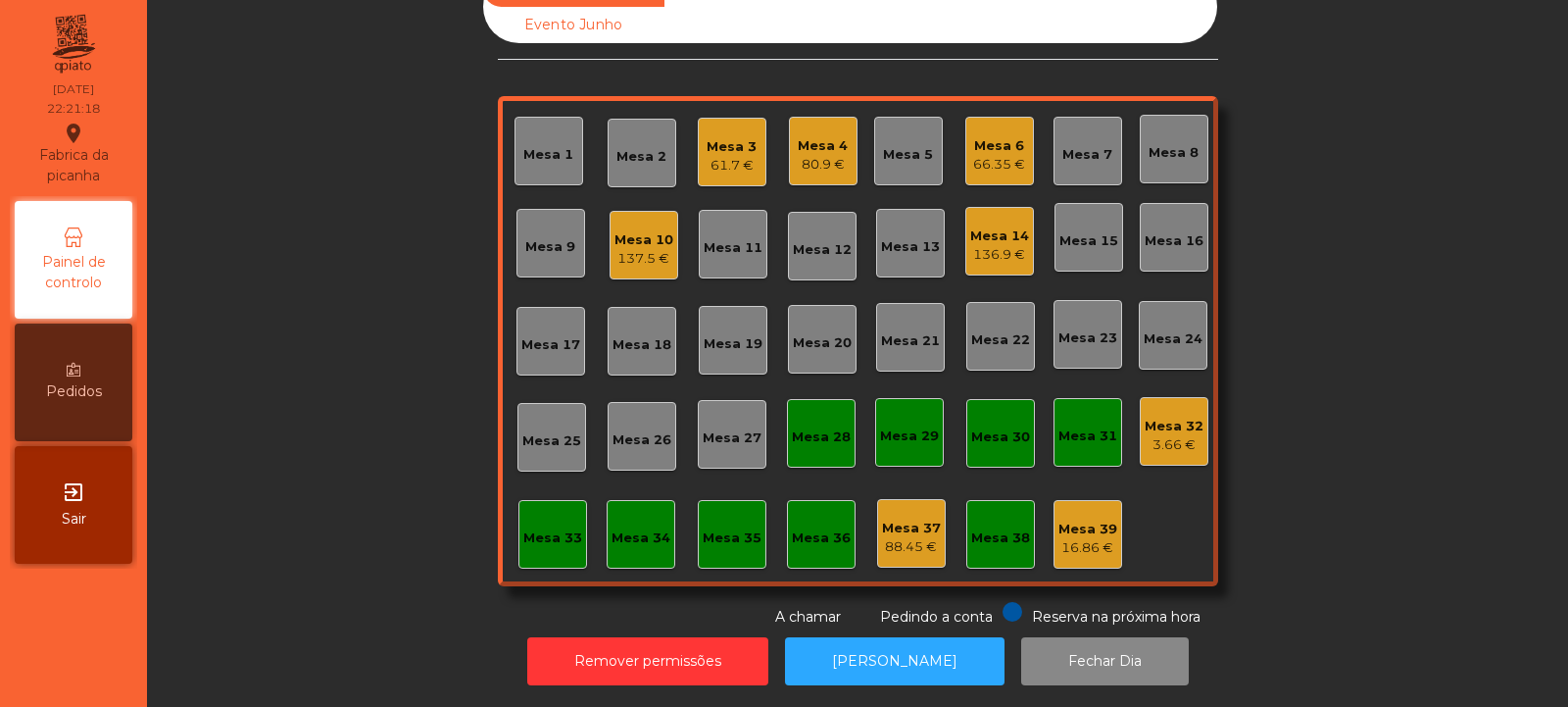
click at [724, 137] on div "Mesa 3" at bounding box center [732, 147] width 50 height 20
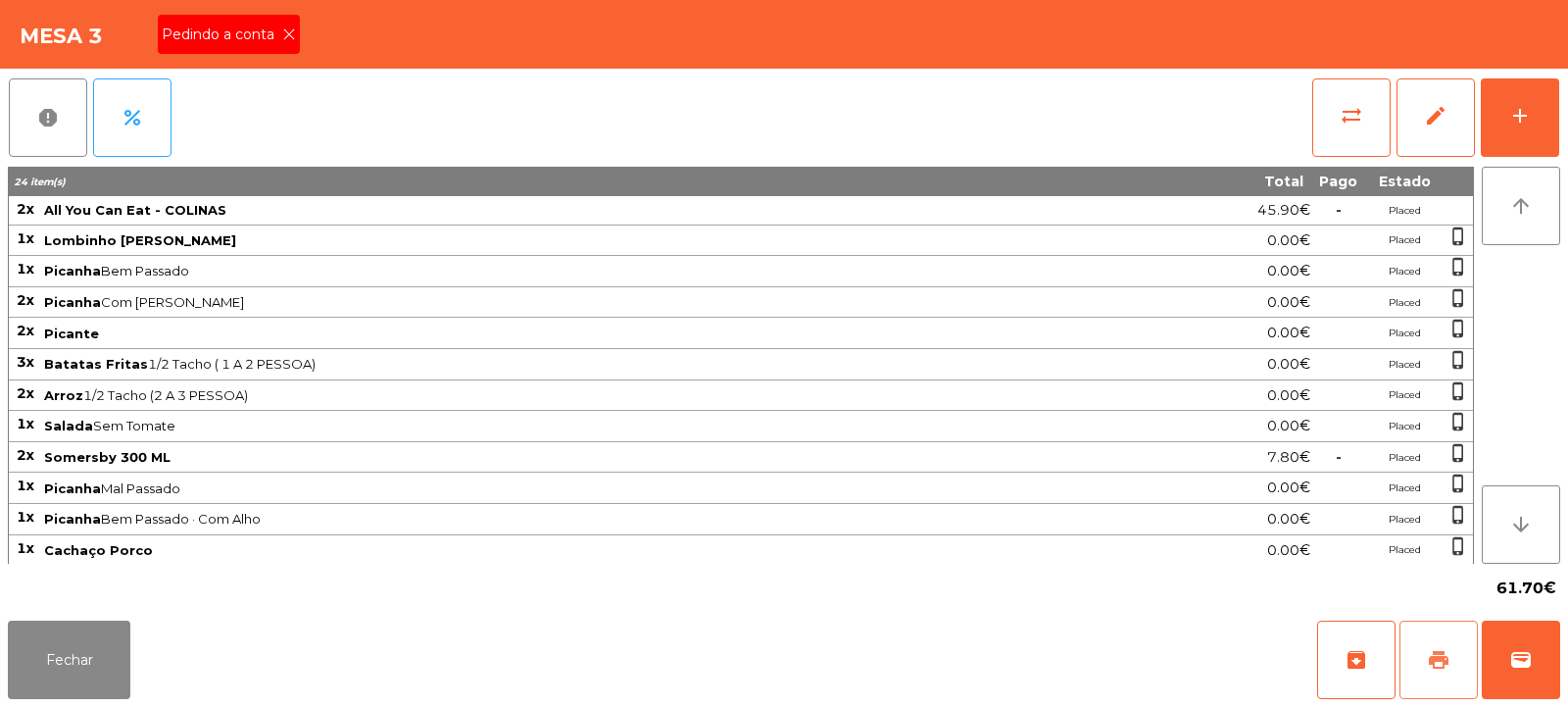
click at [1439, 652] on span "print" at bounding box center [1439, 660] width 24 height 24
click at [286, 36] on icon at bounding box center [290, 34] width 14 height 14
click at [1334, 140] on button "sync_alt" at bounding box center [1351, 118] width 79 height 79
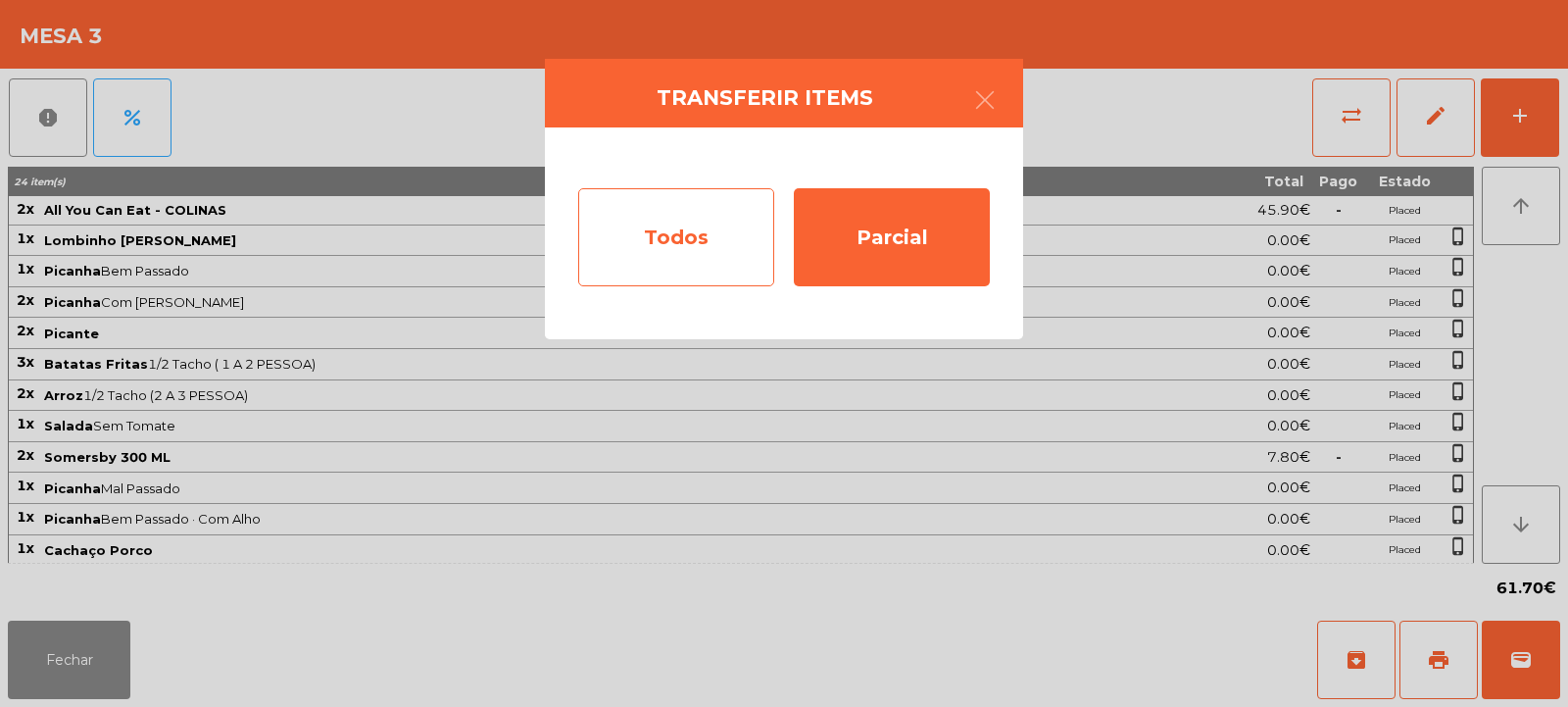
click at [695, 253] on div "Todos" at bounding box center [676, 237] width 196 height 98
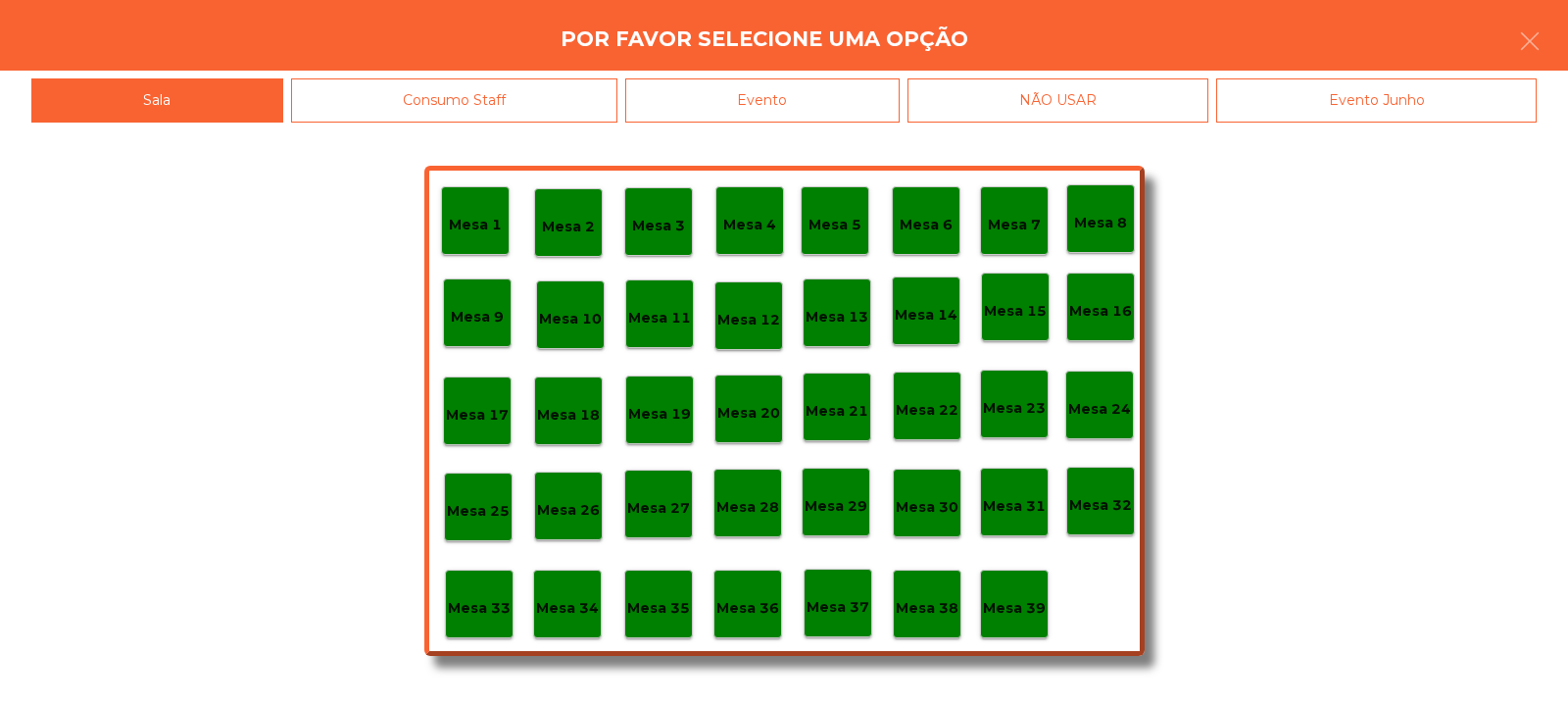
click at [784, 85] on div "Evento" at bounding box center [762, 101] width 275 height 44
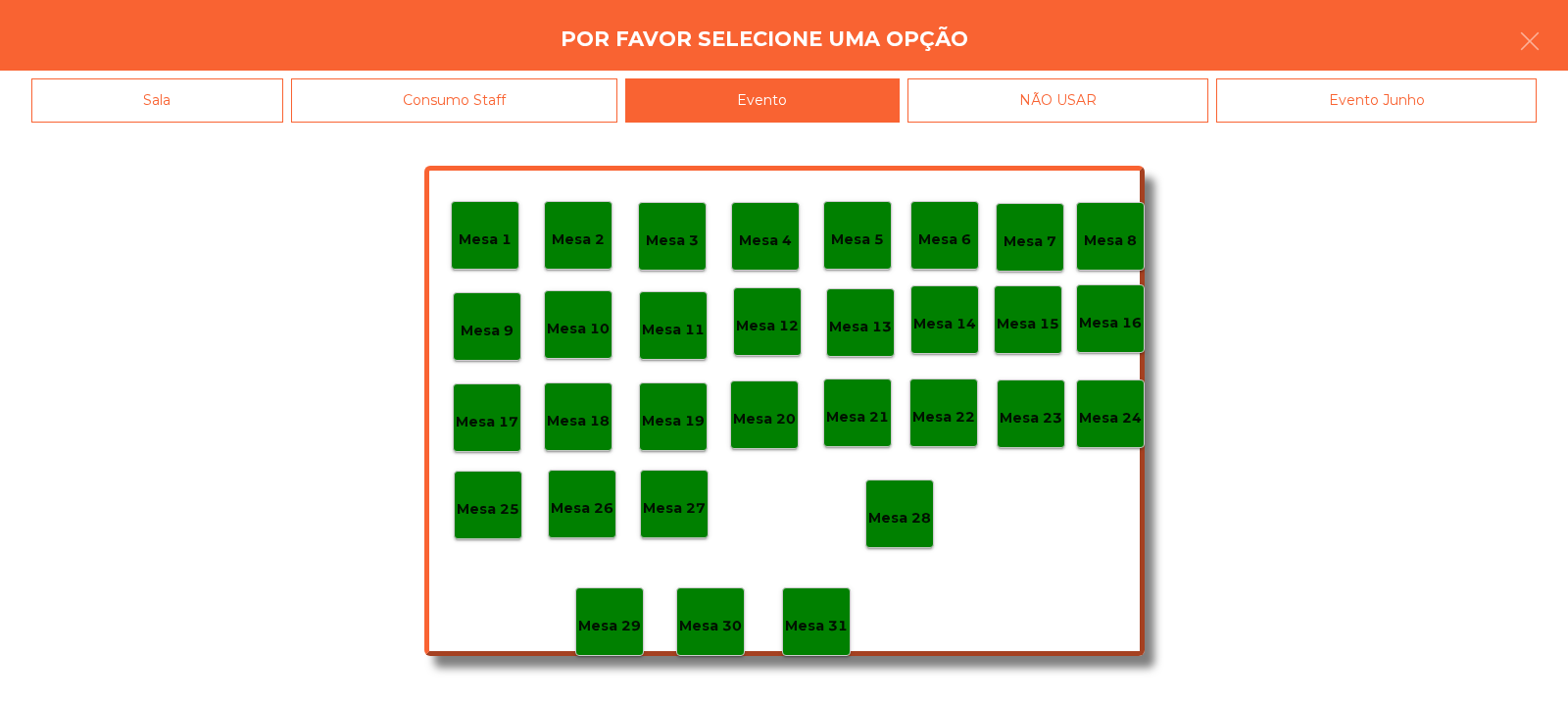
click at [910, 506] on p "Mesa 28" at bounding box center [899, 517] width 63 height 23
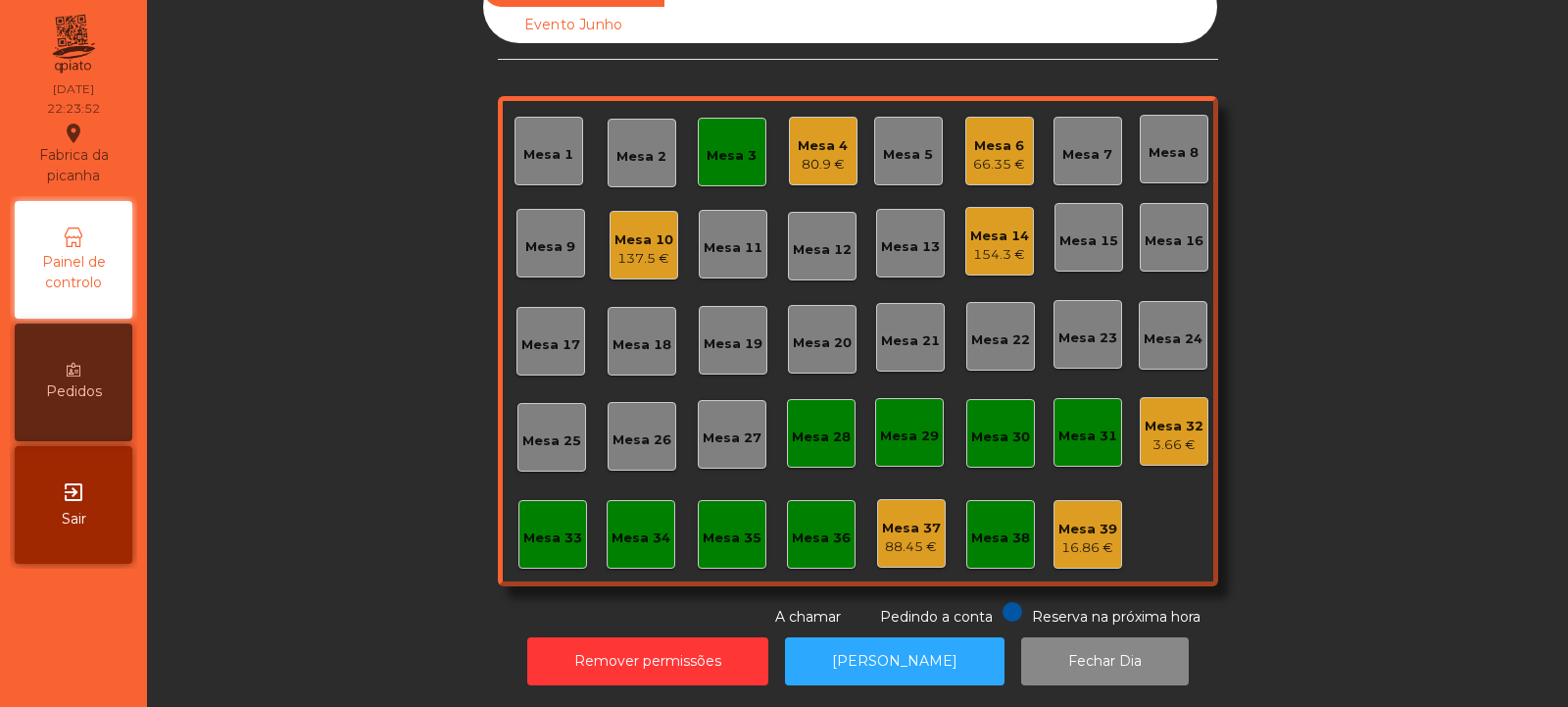
click at [740, 146] on div "Mesa 3" at bounding box center [732, 156] width 50 height 20
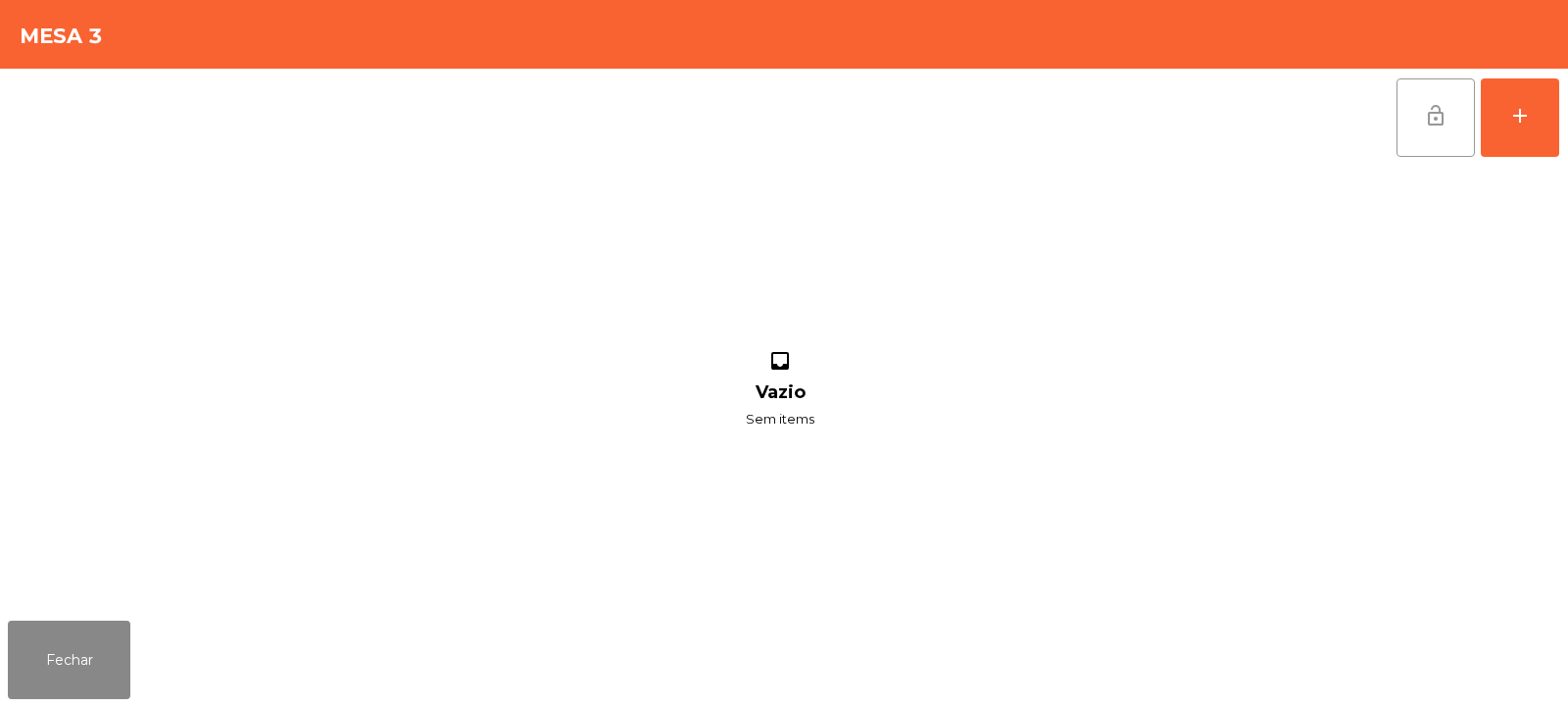
click at [1445, 131] on button "lock_open" at bounding box center [1435, 118] width 79 height 79
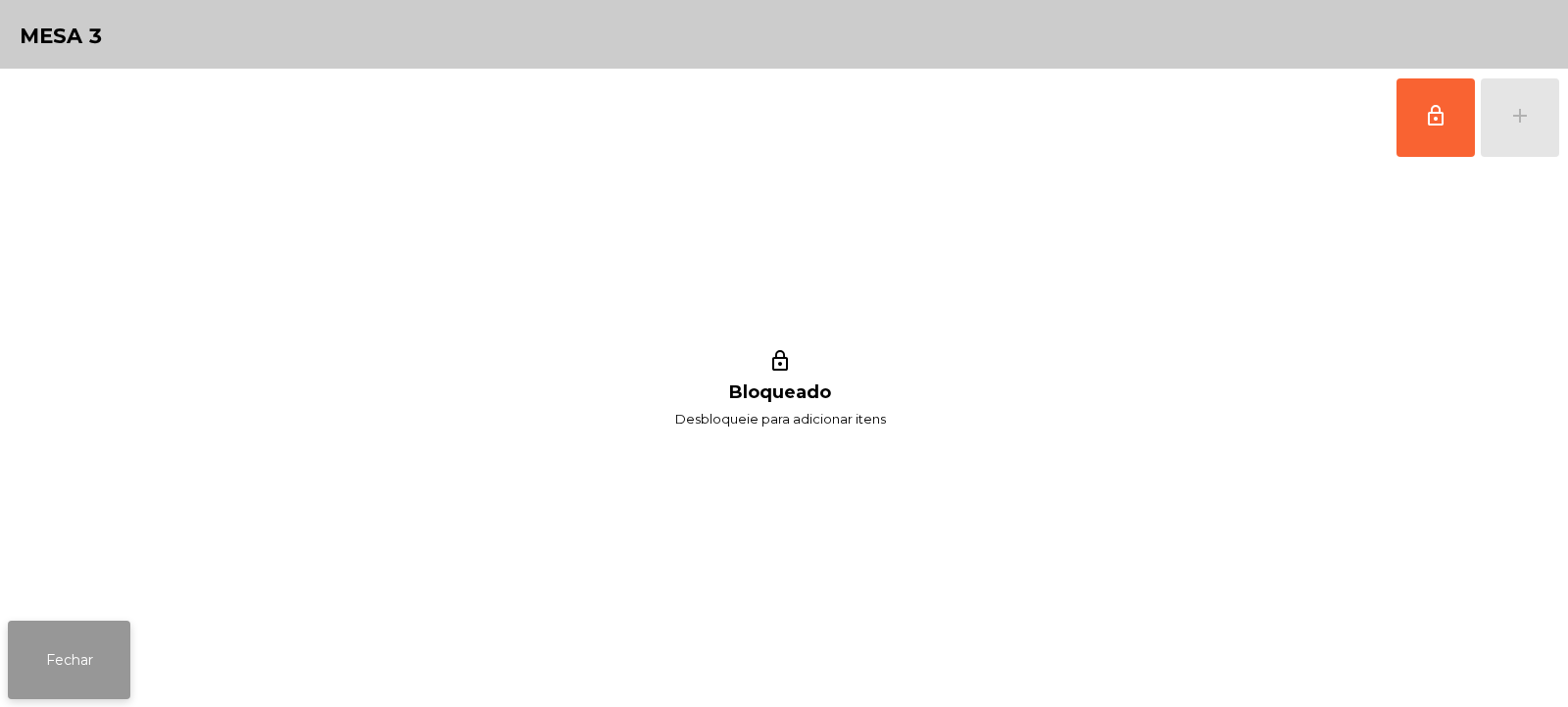
click at [85, 664] on button "Fechar" at bounding box center [69, 659] width 123 height 79
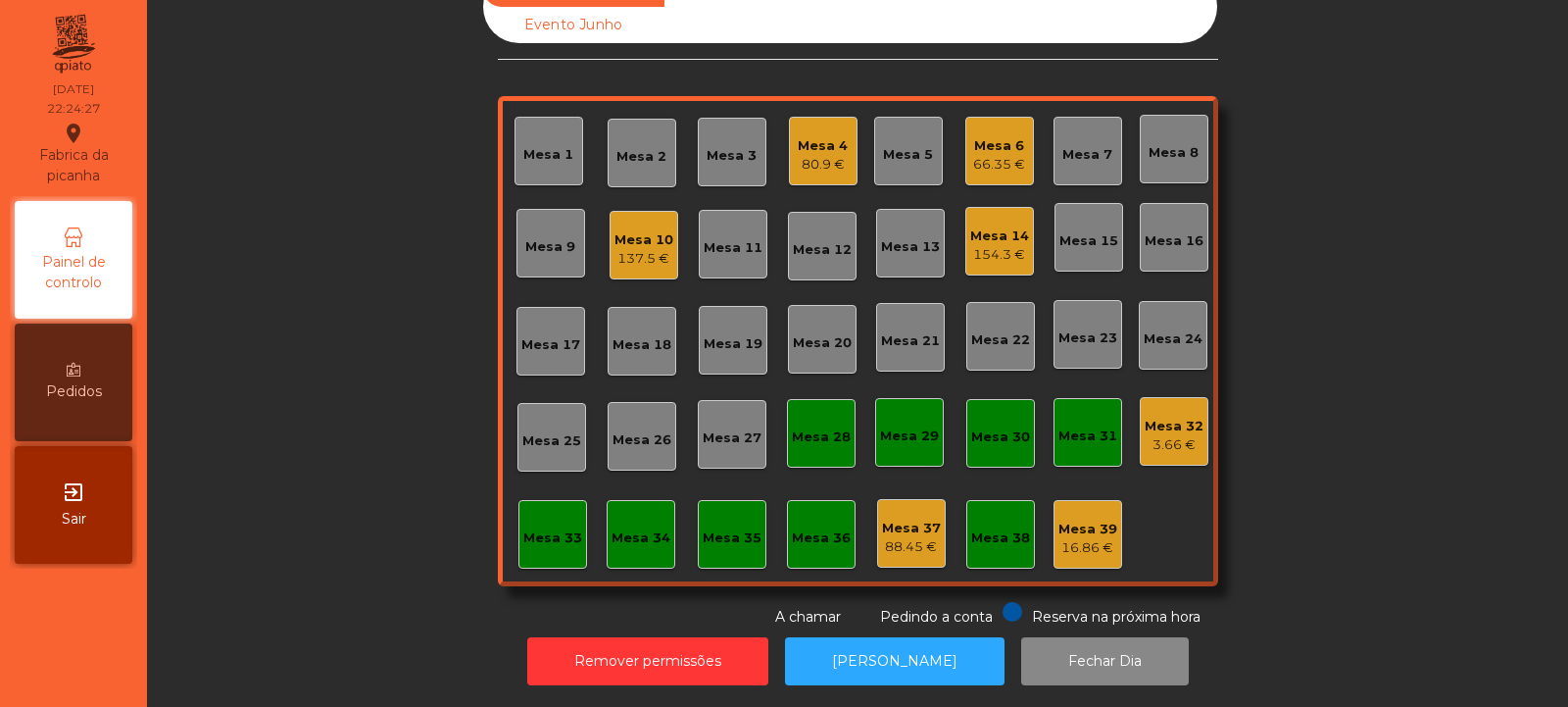
click at [636, 231] on div "Mesa 10" at bounding box center [643, 241] width 59 height 20
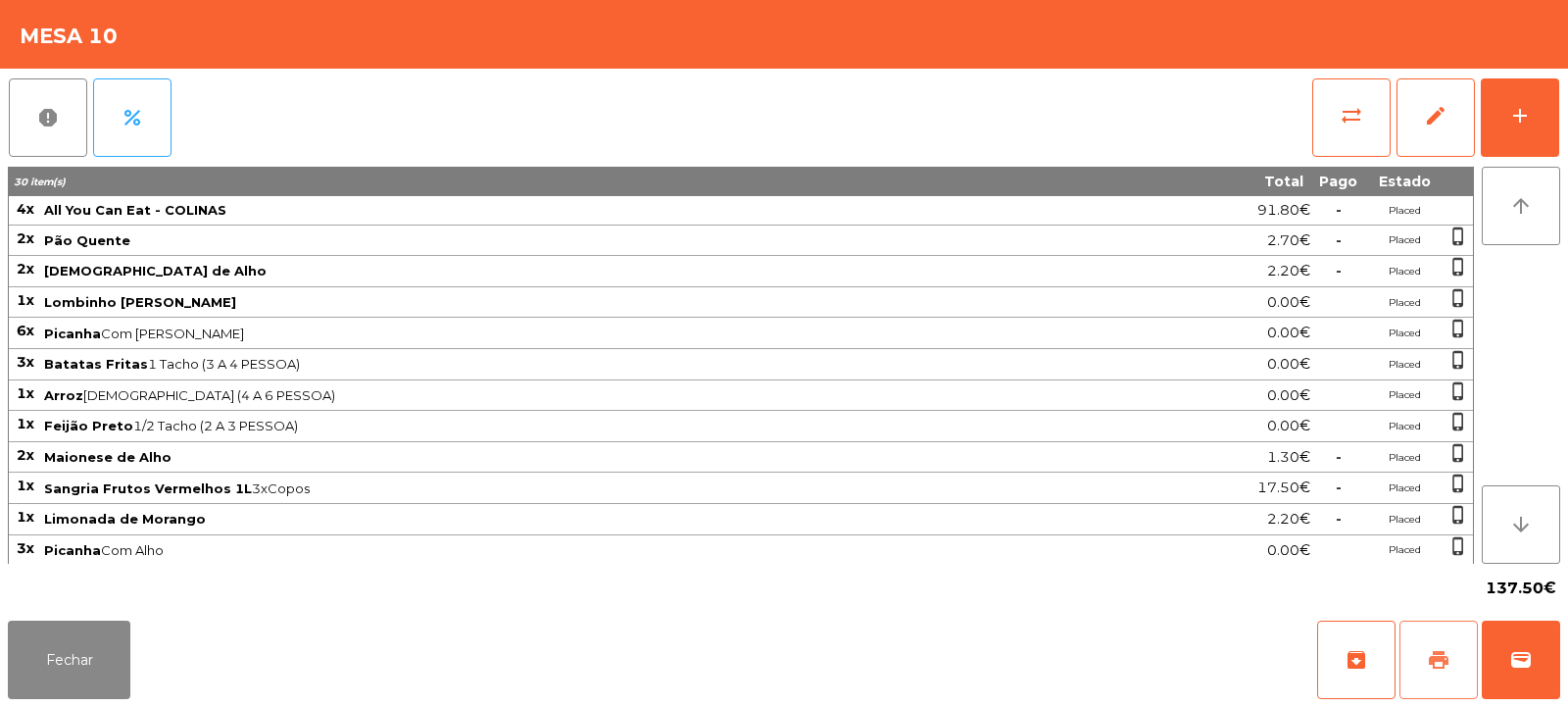
click at [1419, 671] on button "print" at bounding box center [1438, 659] width 79 height 79
click at [1444, 668] on span "print" at bounding box center [1439, 660] width 24 height 24
click at [1522, 664] on span "wallet" at bounding box center [1521, 660] width 24 height 24
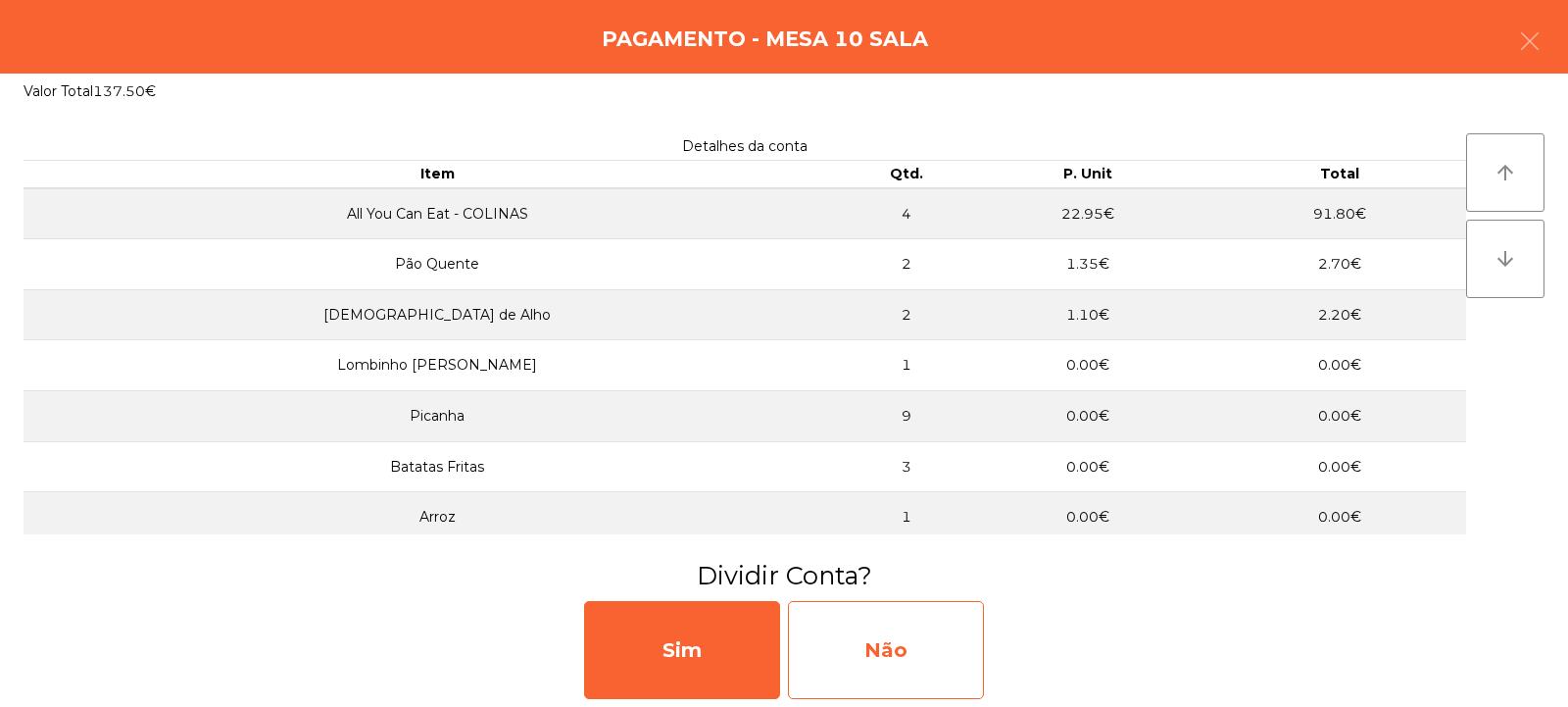
click at [884, 656] on div "Não" at bounding box center [886, 650] width 196 height 98
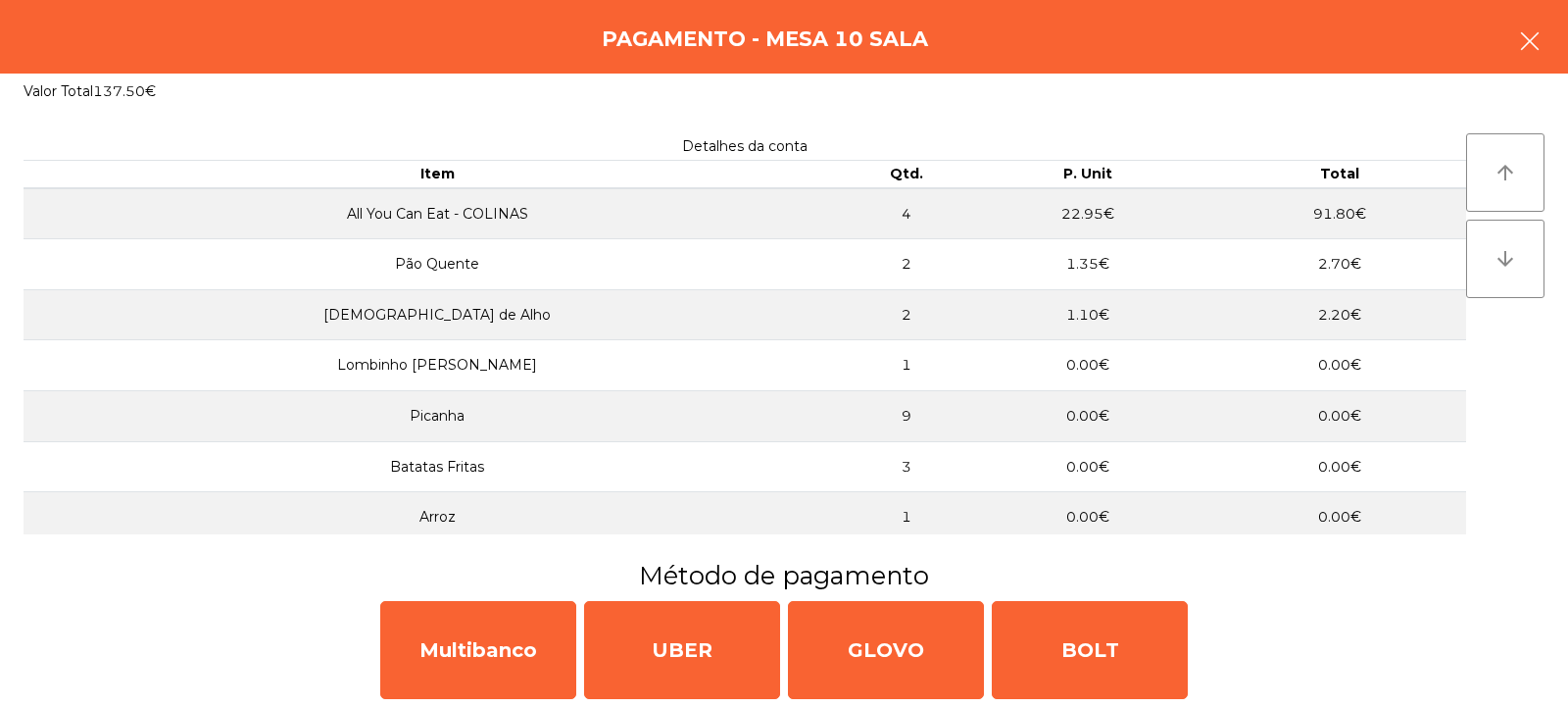
click at [1530, 48] on icon "button" at bounding box center [1530, 41] width 24 height 24
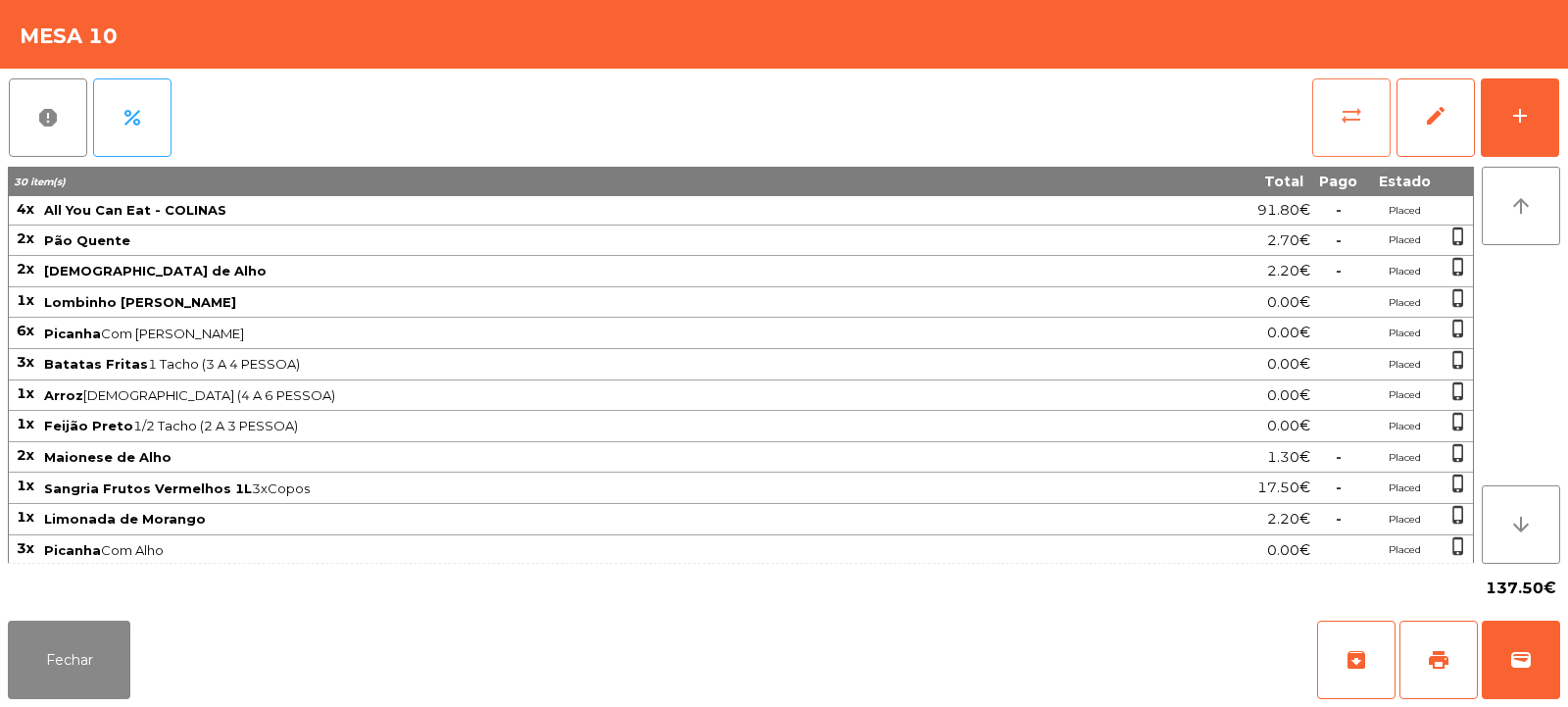
click at [1351, 118] on span "sync_alt" at bounding box center [1352, 116] width 24 height 24
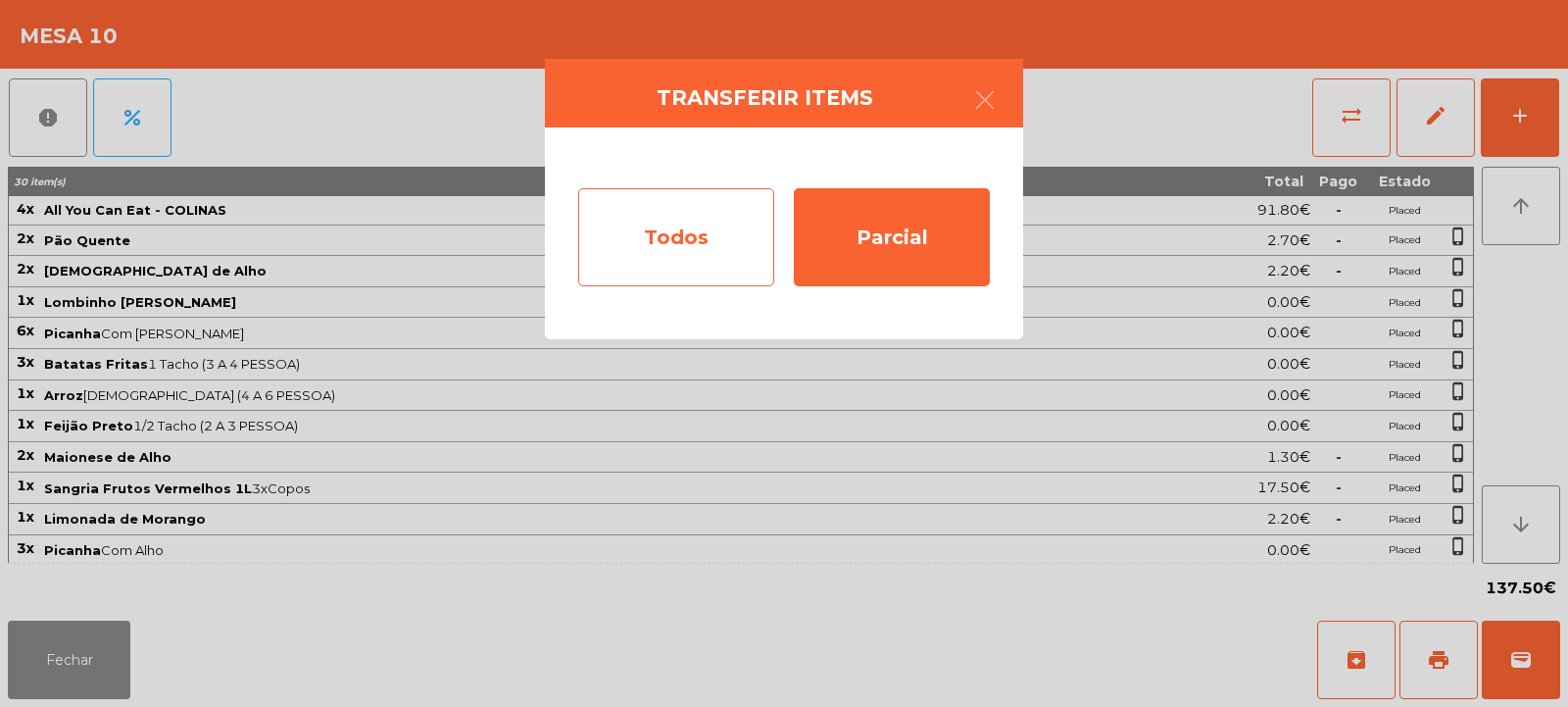
click at [661, 218] on div "Todos" at bounding box center [676, 237] width 196 height 98
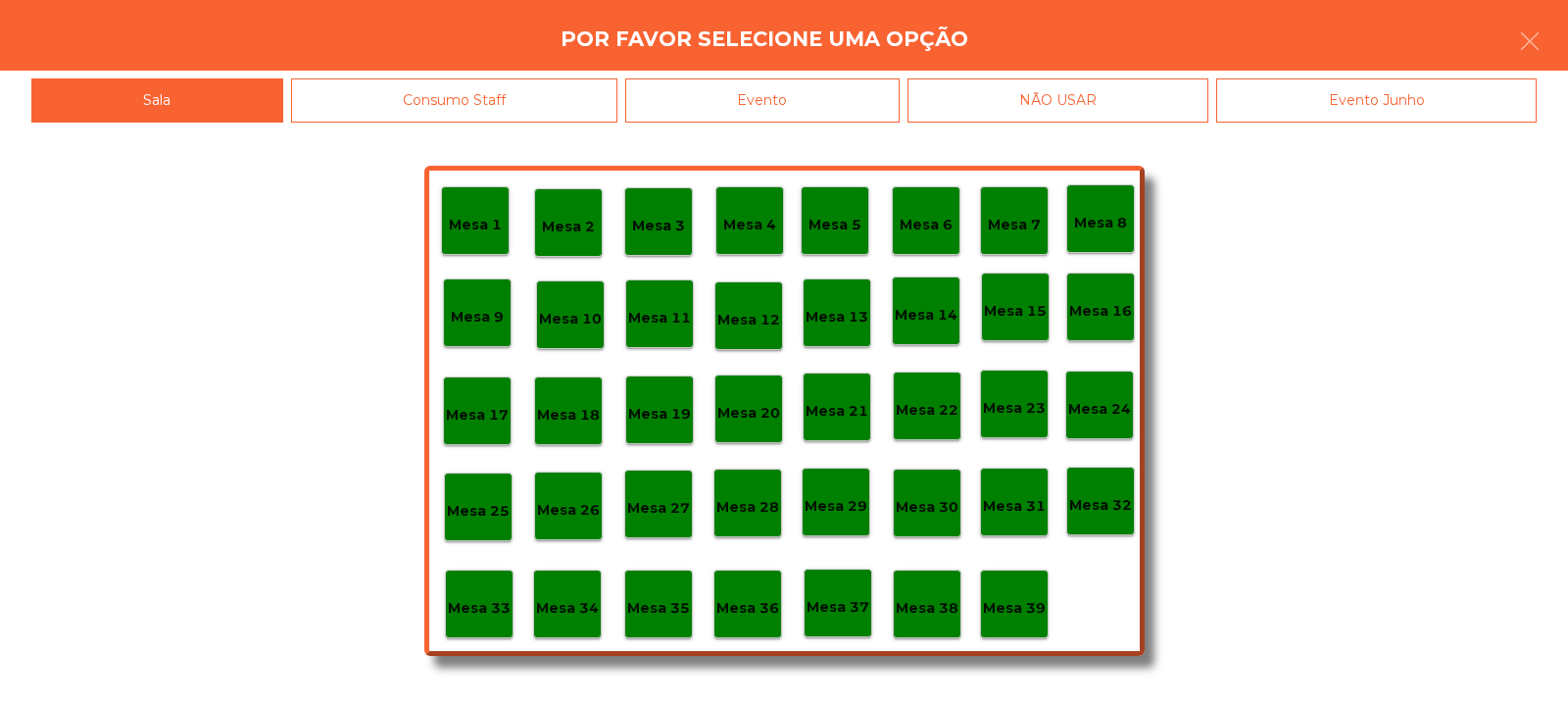
click at [794, 93] on div "Evento" at bounding box center [762, 101] width 275 height 44
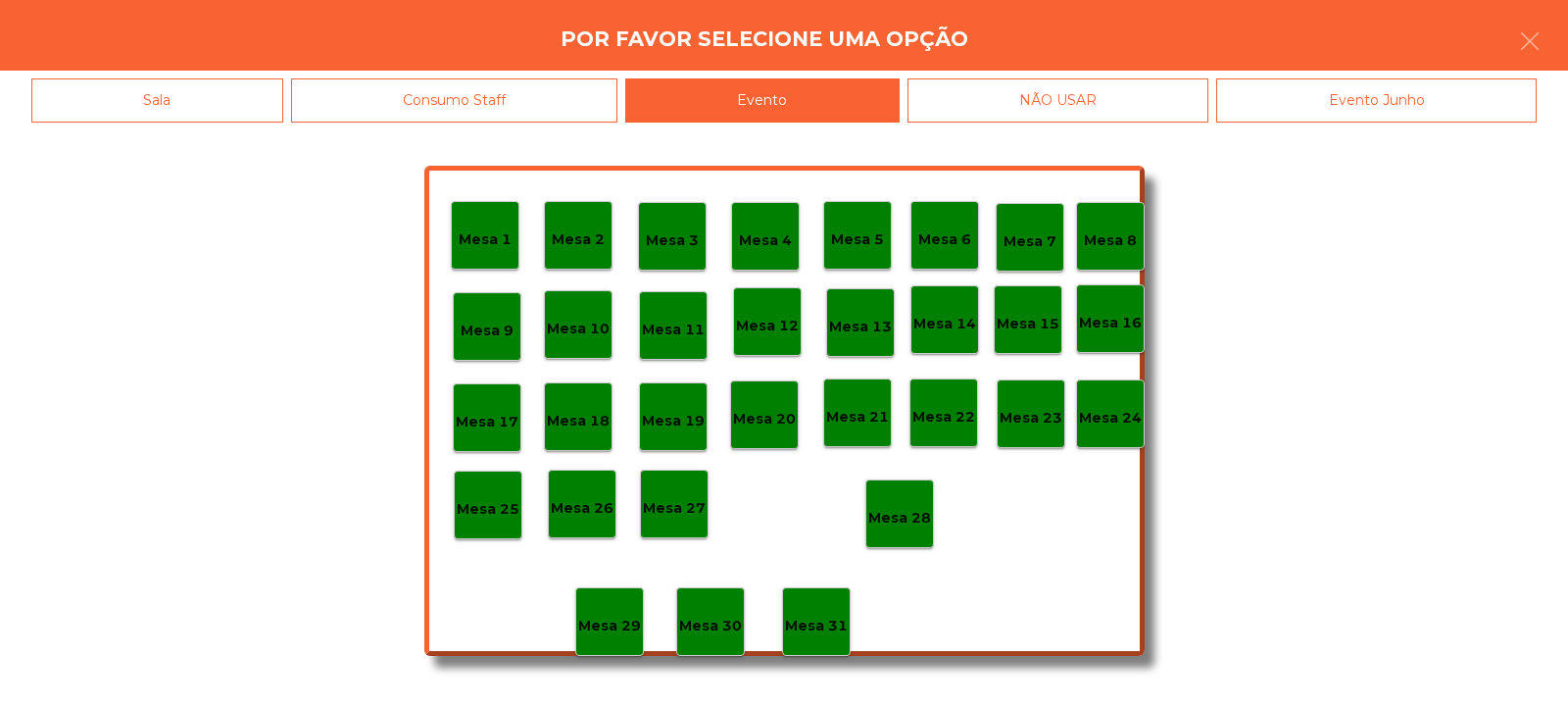
click at [894, 513] on p "Mesa 28" at bounding box center [899, 517] width 63 height 23
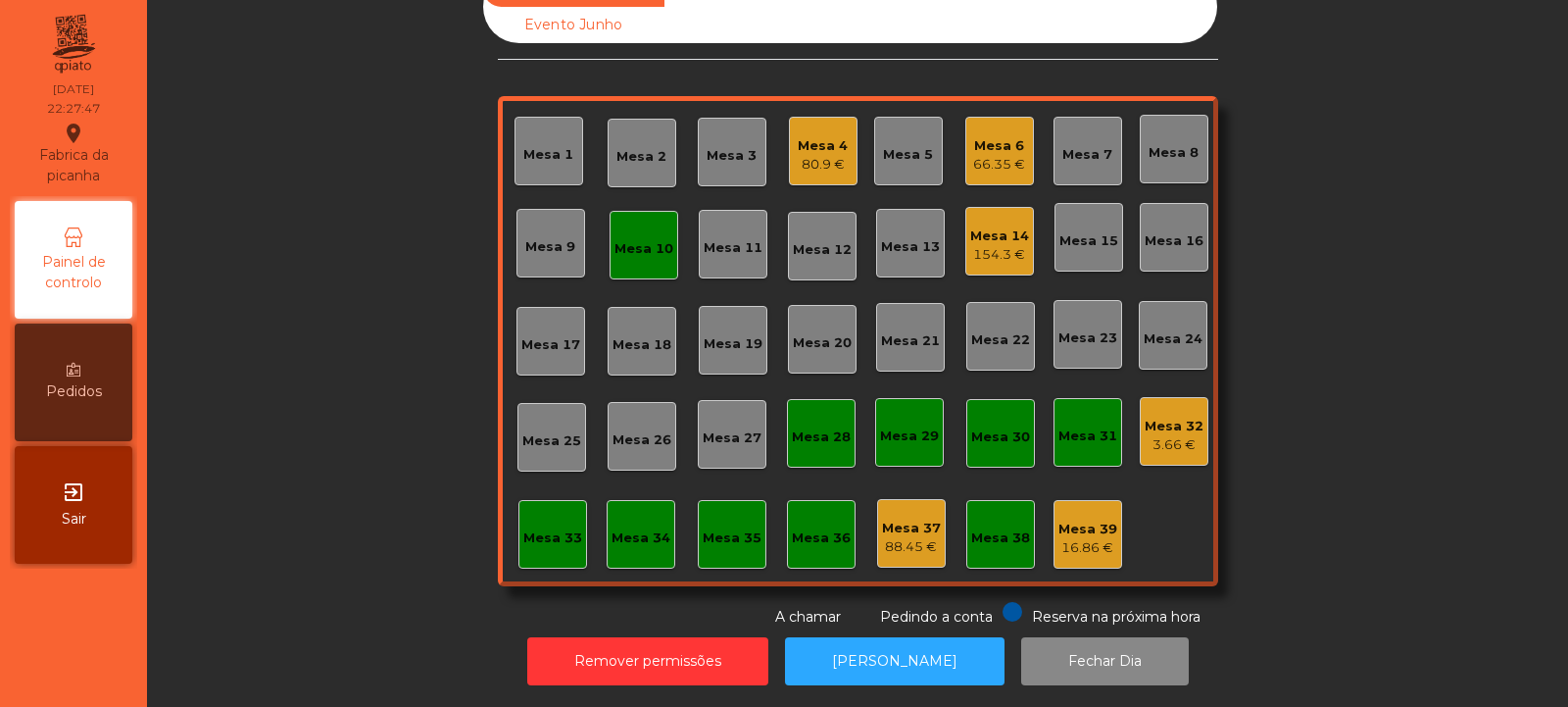
click at [630, 232] on div "Mesa 10" at bounding box center [643, 245] width 59 height 27
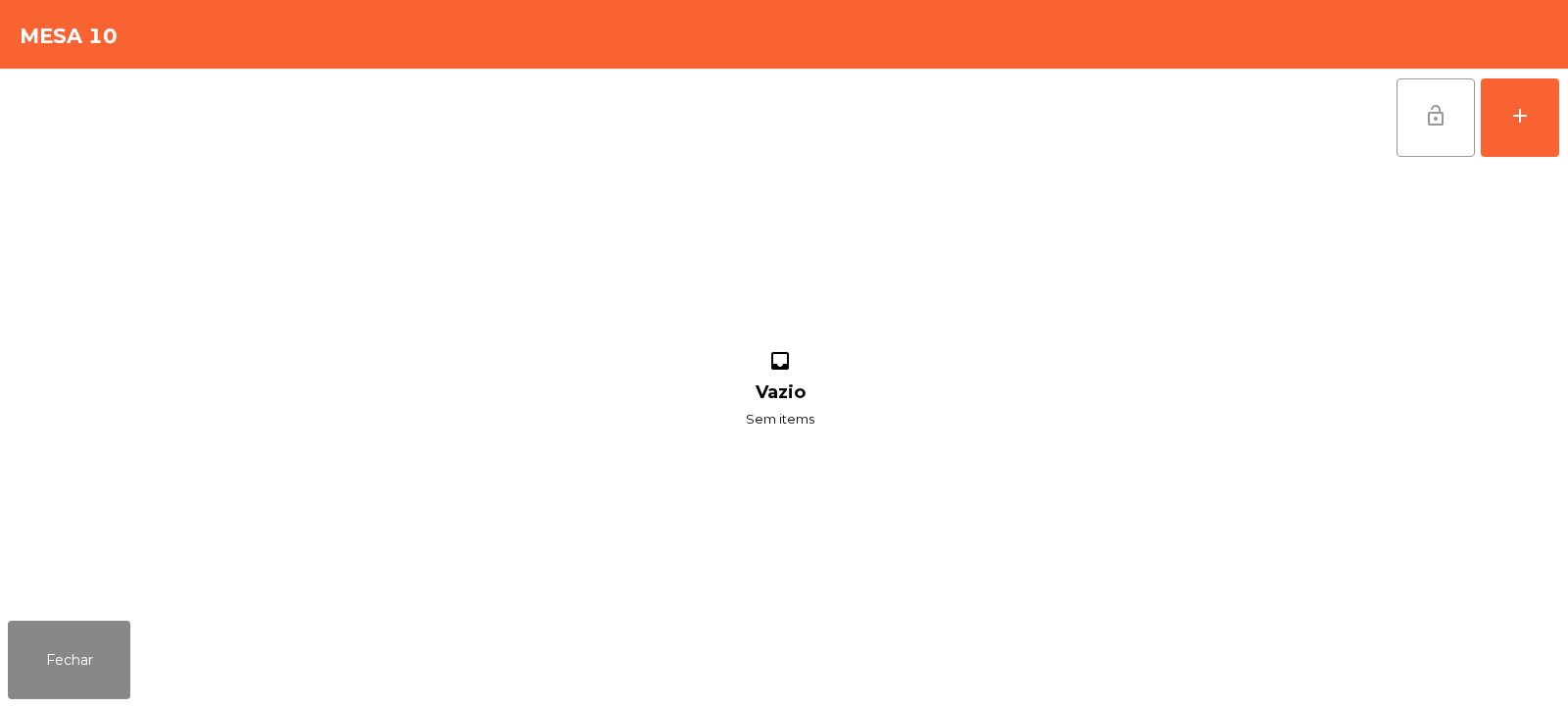
click at [1437, 116] on span "lock_open" at bounding box center [1436, 116] width 24 height 24
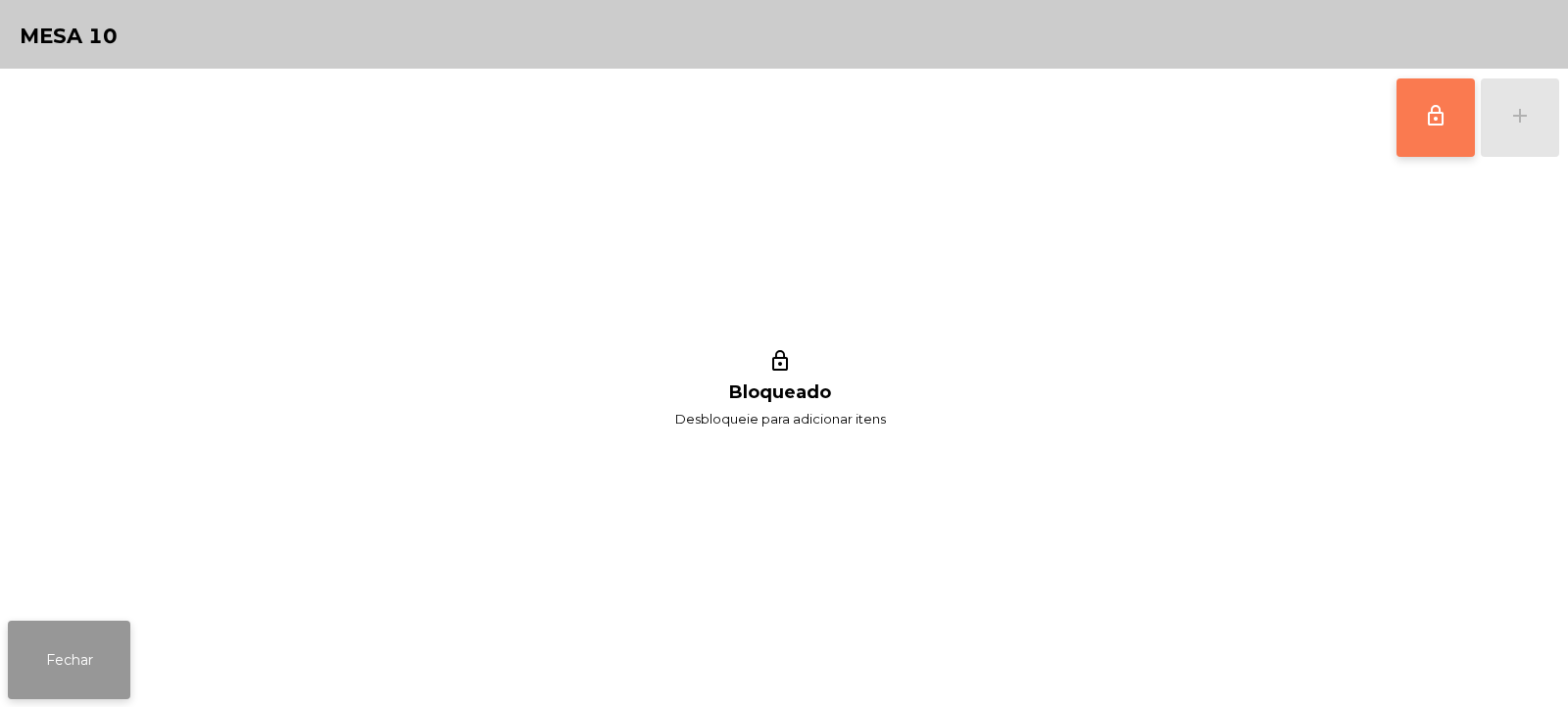
click at [95, 657] on button "Fechar" at bounding box center [69, 659] width 123 height 79
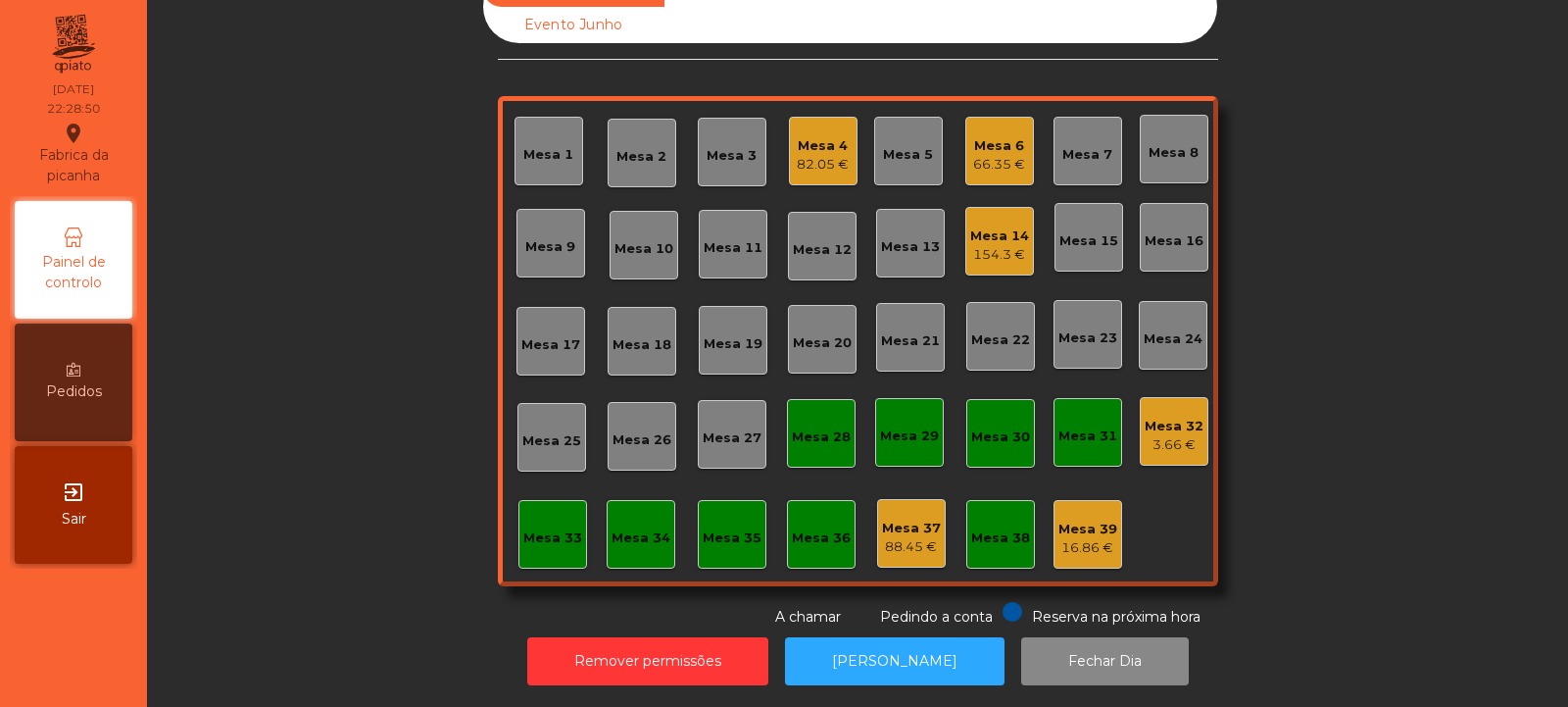
click at [998, 129] on div "Mesa 6 66.35 €" at bounding box center [999, 152] width 52 height 46
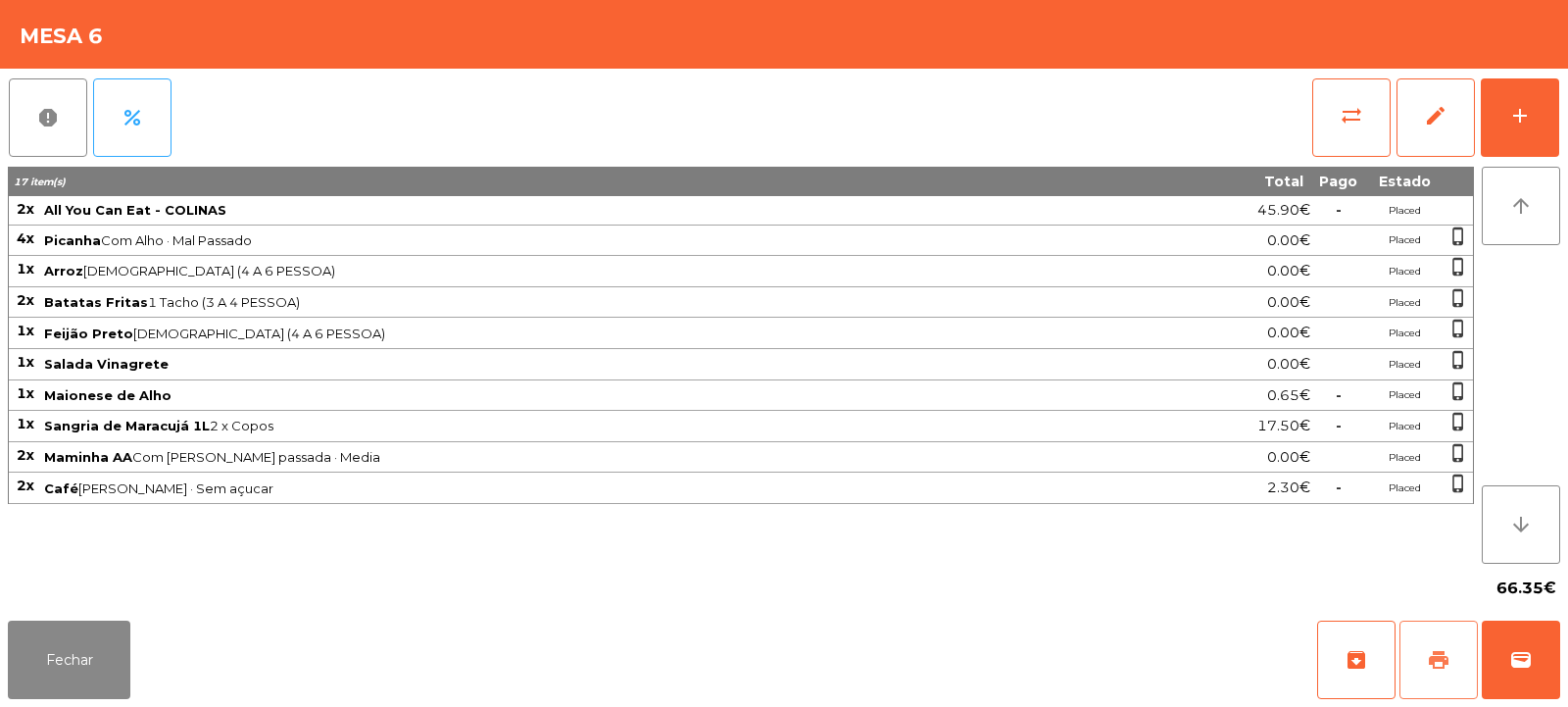
click at [1425, 651] on button "print" at bounding box center [1438, 659] width 79 height 79
click at [1440, 652] on span "print" at bounding box center [1439, 660] width 24 height 24
click at [1336, 94] on button "sync_alt" at bounding box center [1351, 118] width 79 height 79
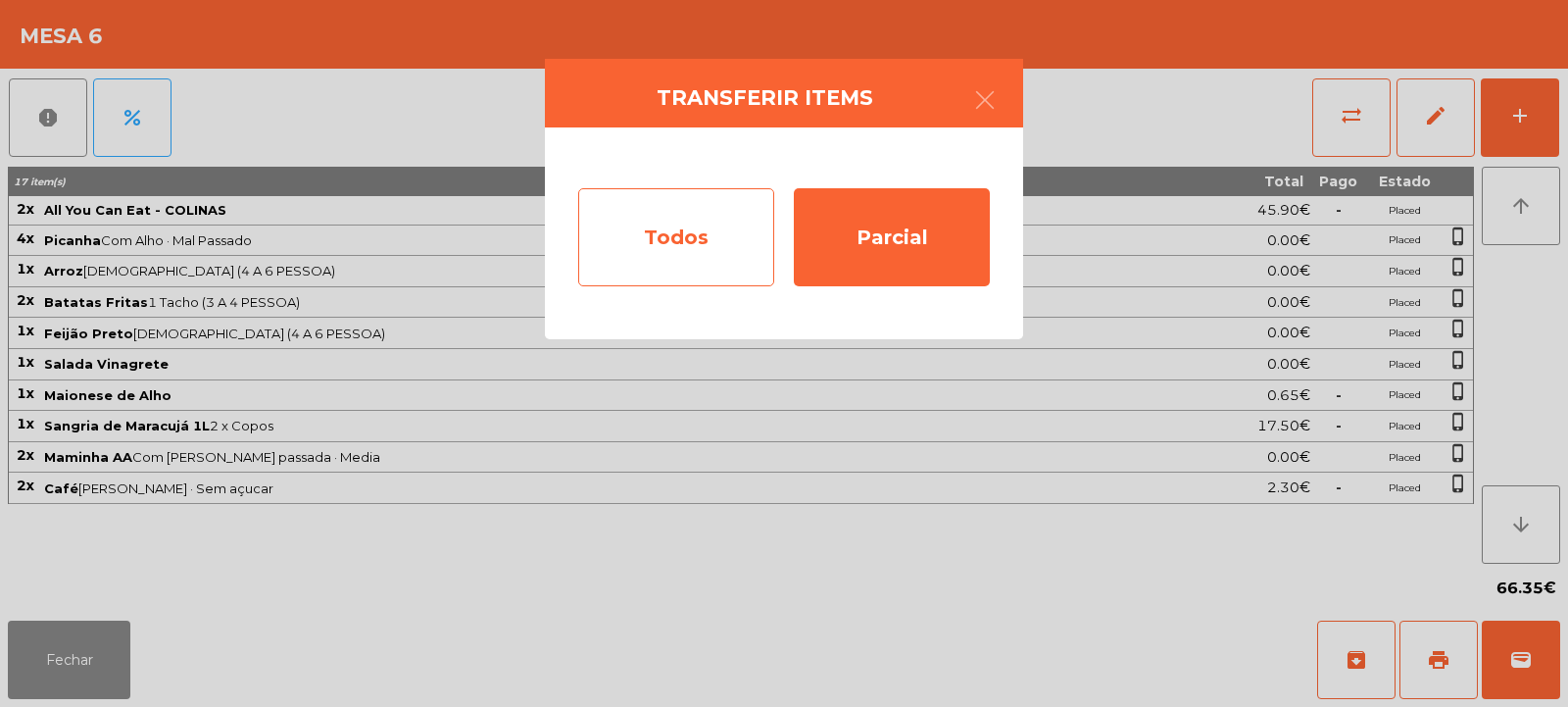
click at [684, 244] on div "Todos" at bounding box center [676, 237] width 196 height 98
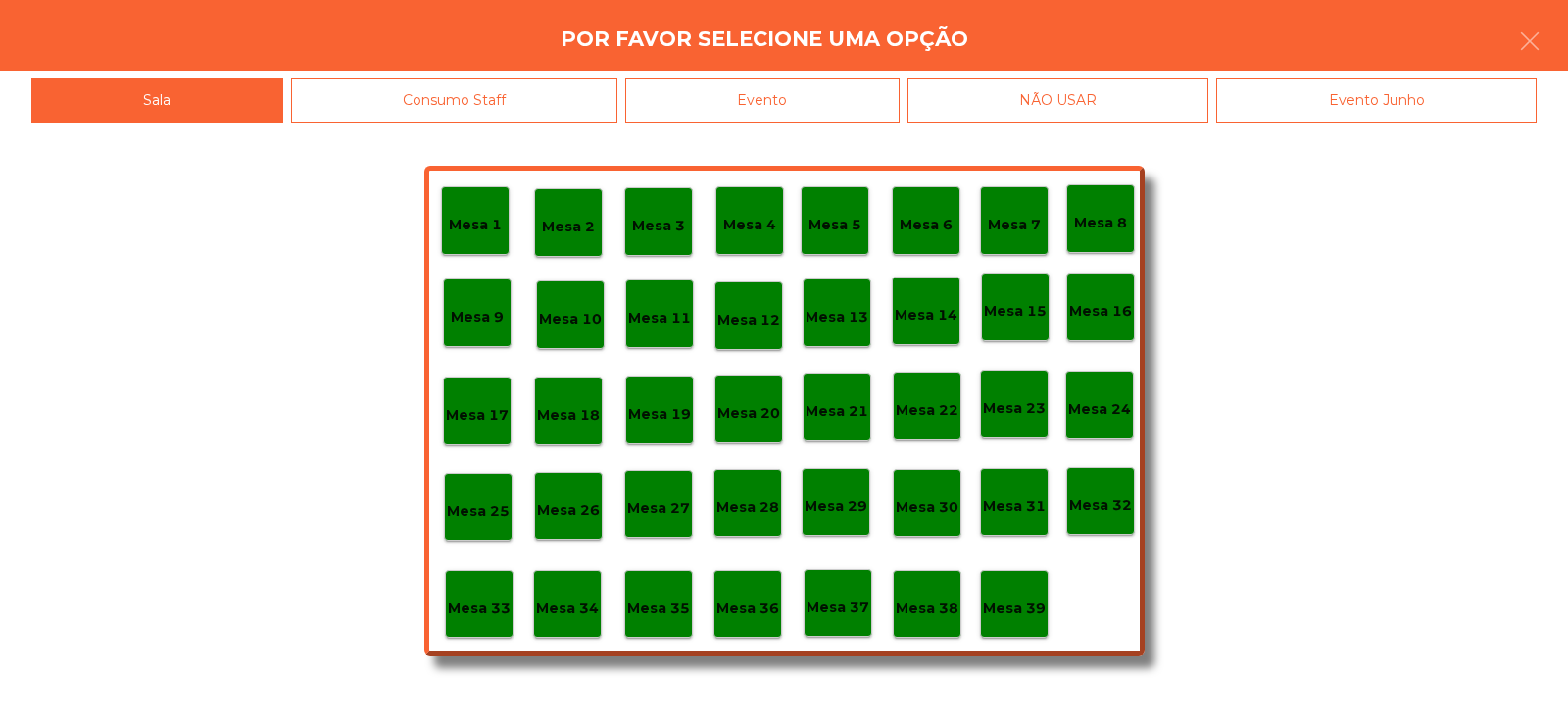
click at [739, 88] on div "Evento" at bounding box center [762, 101] width 275 height 44
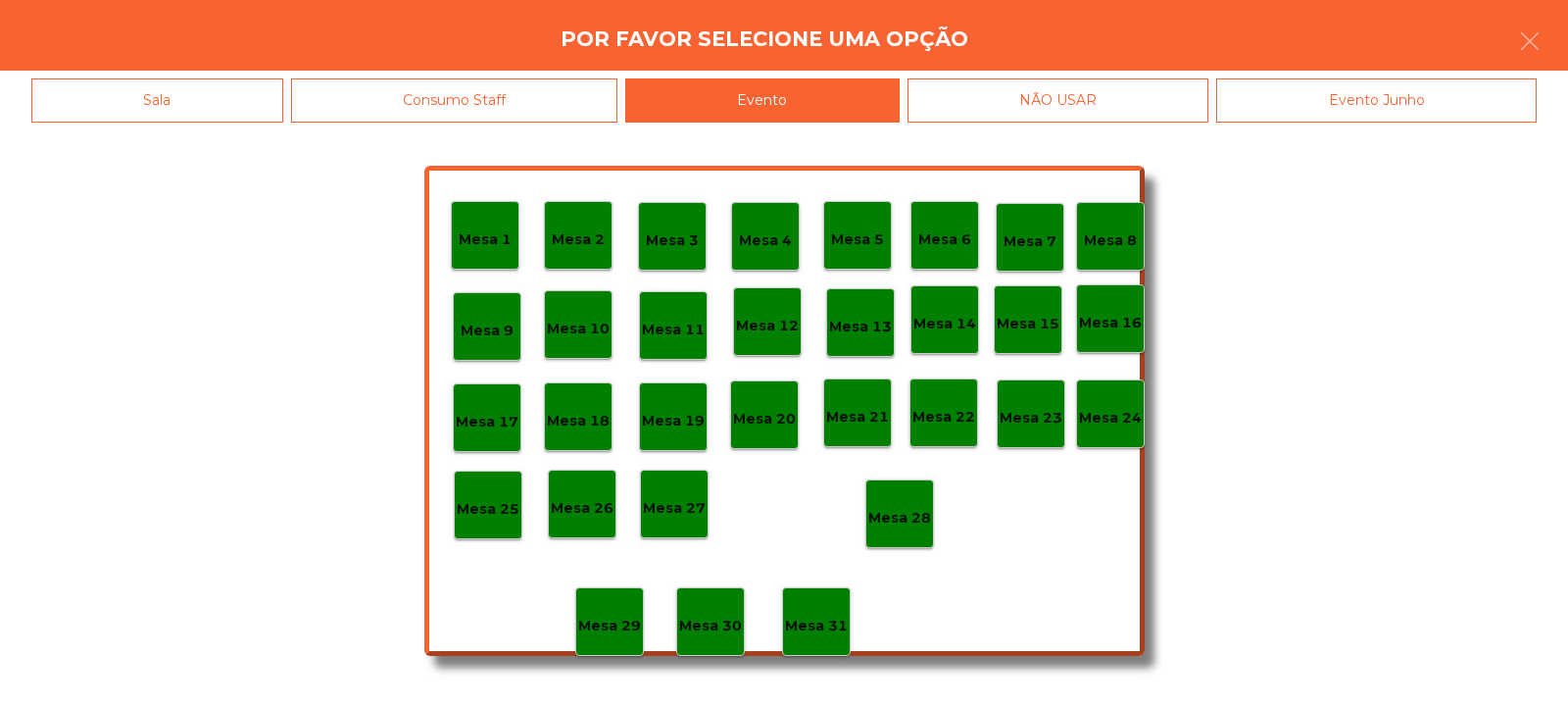
click at [895, 513] on p "Mesa 28" at bounding box center [899, 517] width 63 height 23
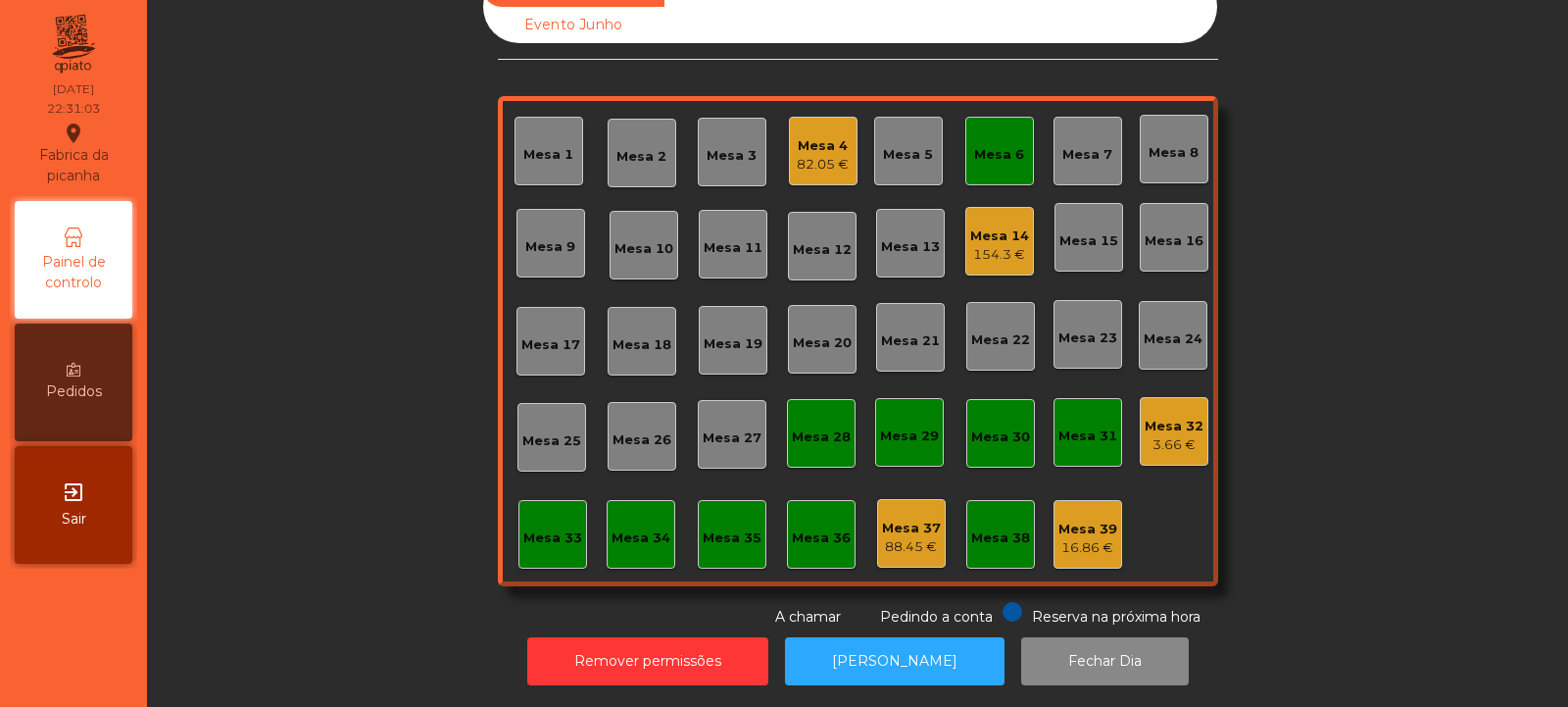
click at [982, 160] on div "Mesa 6" at bounding box center [1000, 151] width 69 height 69
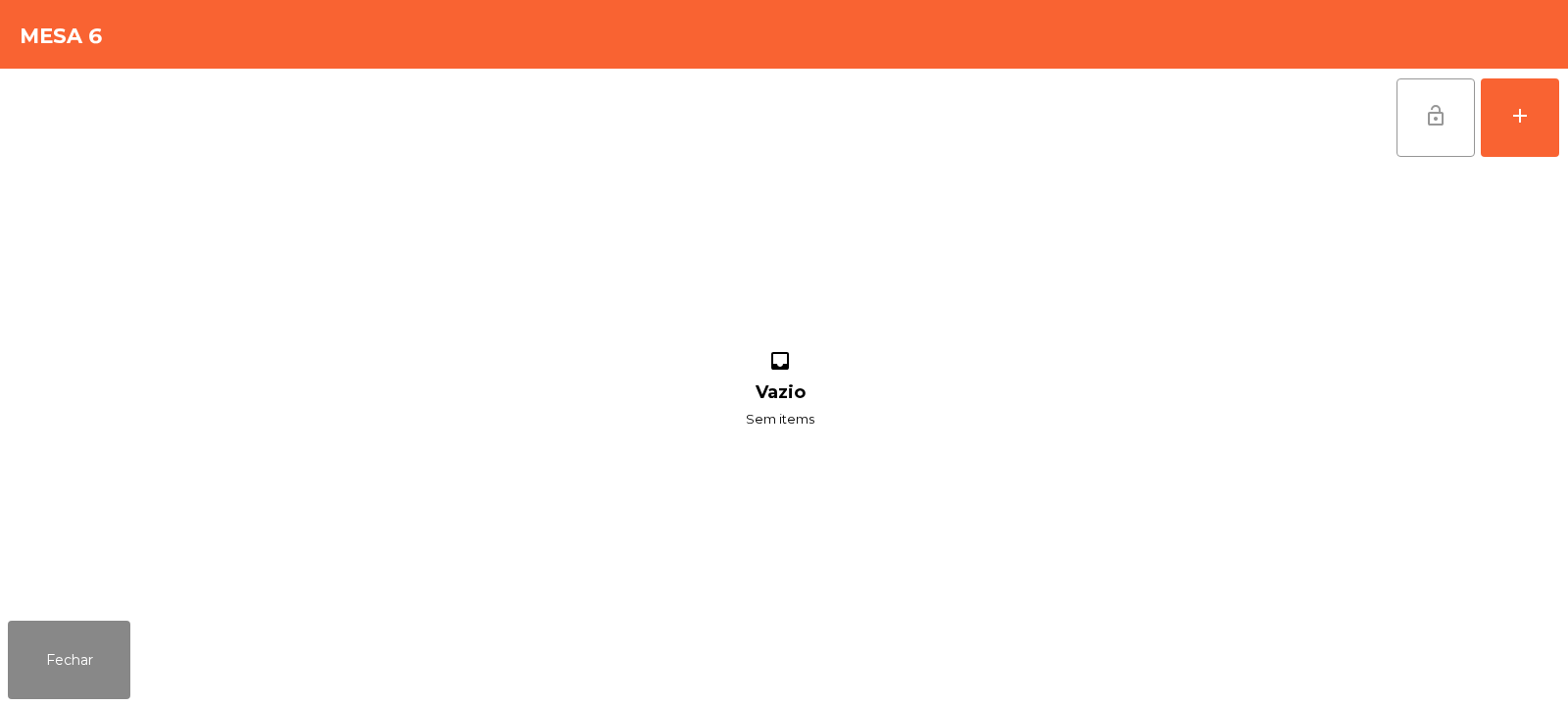
click at [1402, 146] on button "lock_open" at bounding box center [1435, 118] width 79 height 79
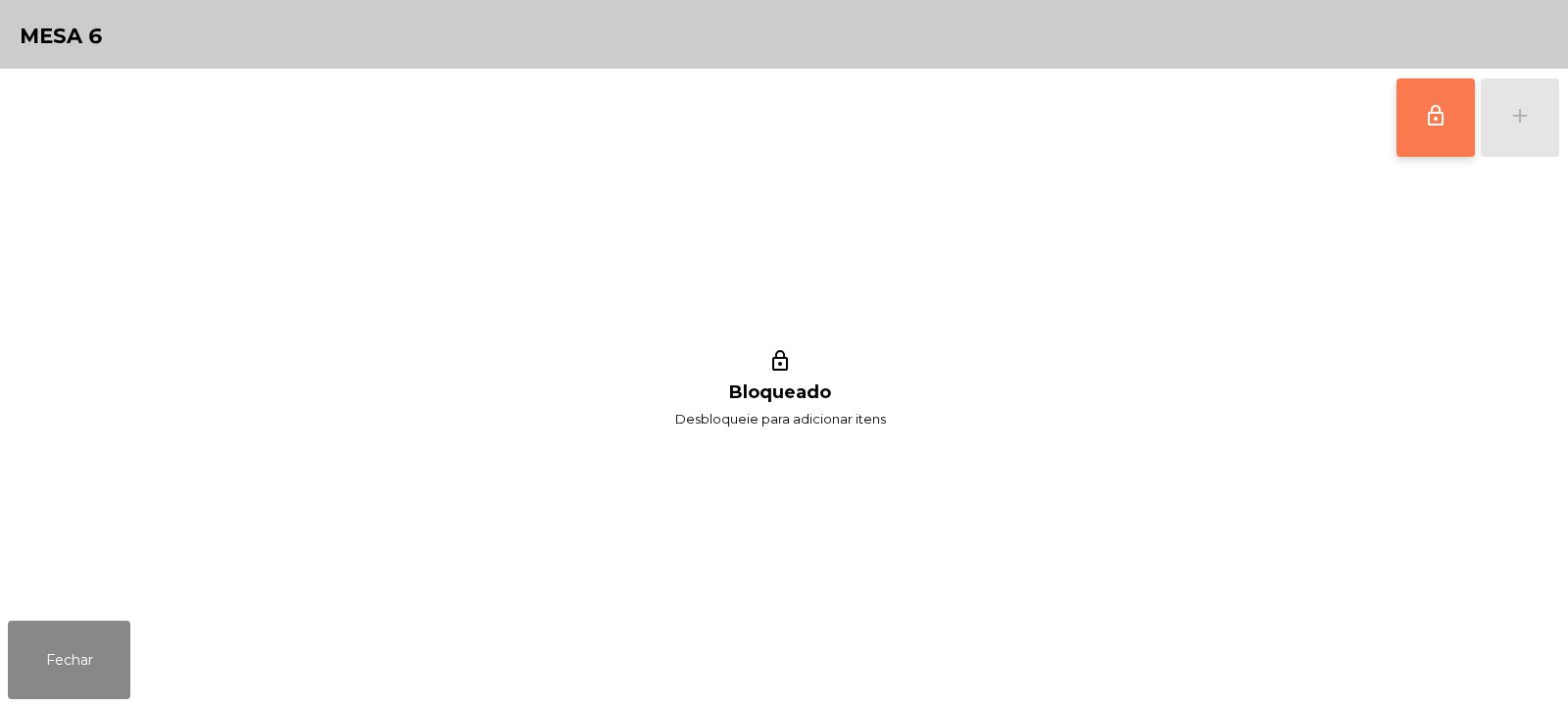
click at [1451, 121] on button "lock_outline" at bounding box center [1435, 118] width 79 height 79
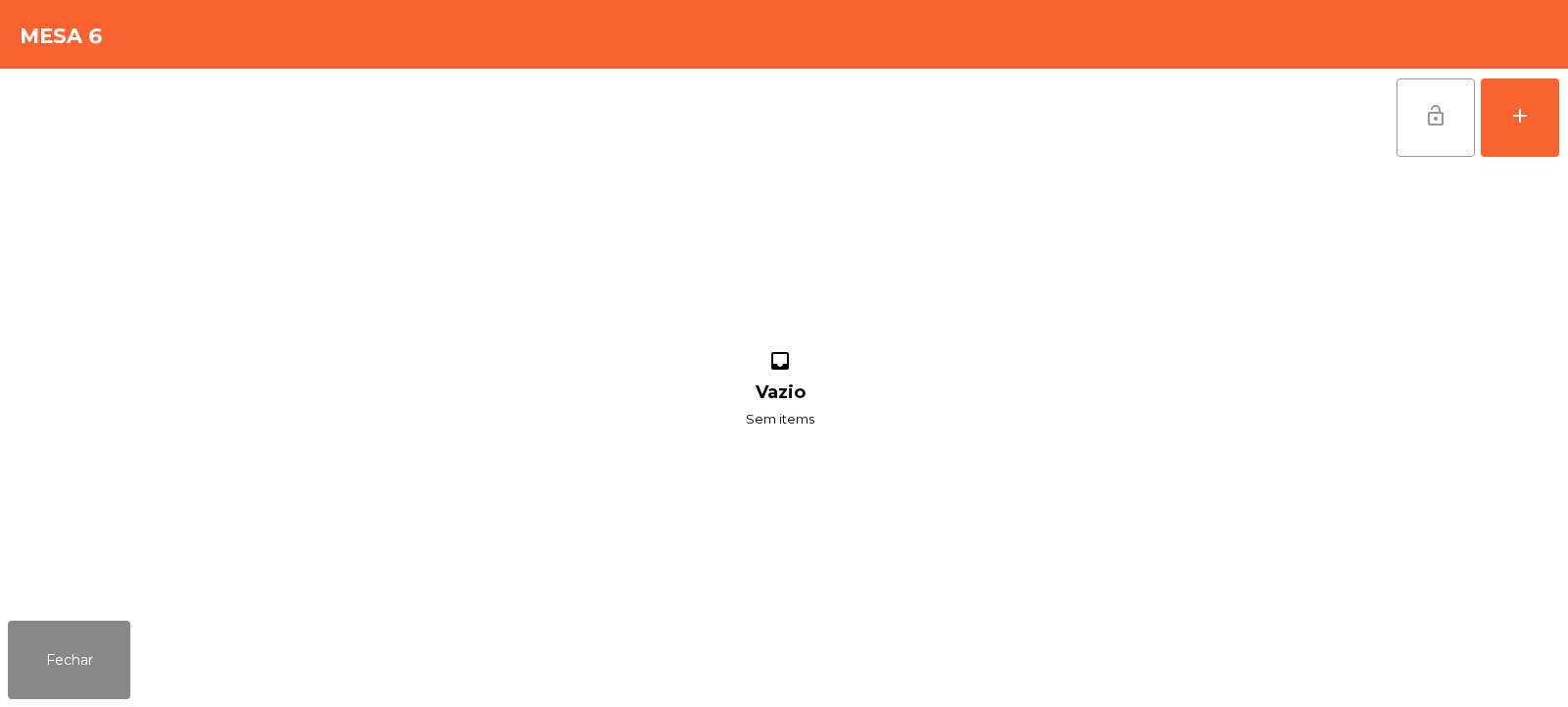
click at [1437, 121] on span "lock_open" at bounding box center [1436, 116] width 24 height 24
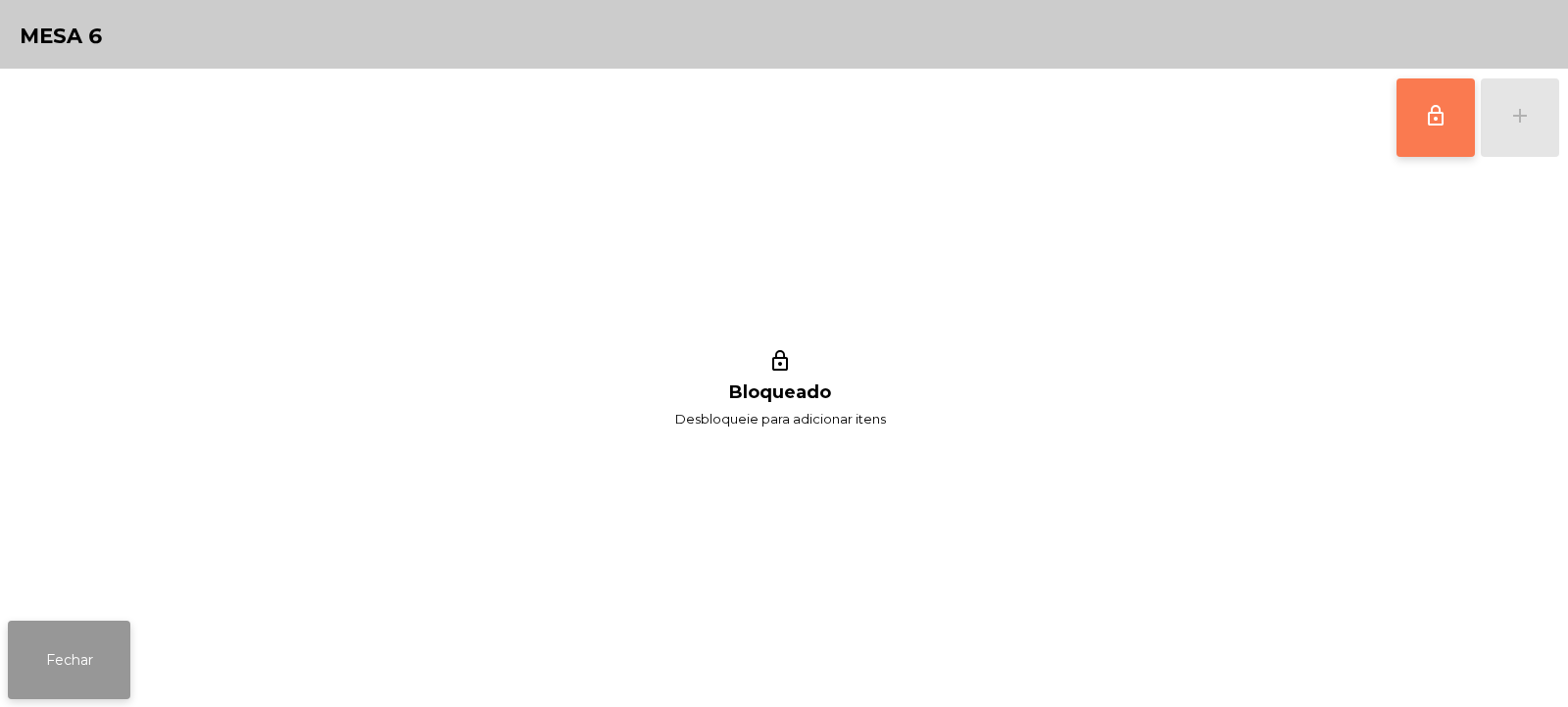
click at [53, 661] on button "Fechar" at bounding box center [69, 659] width 123 height 79
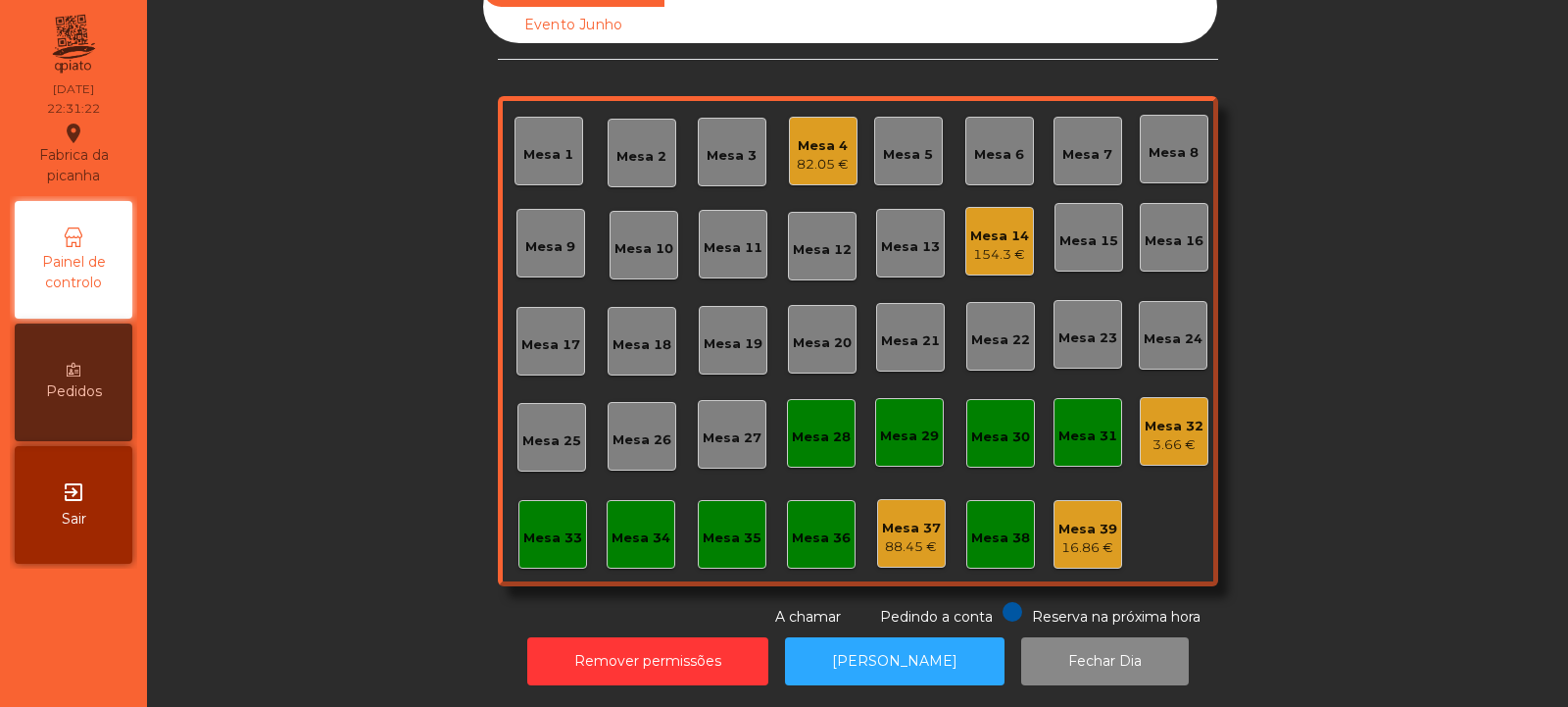
scroll to position [0, 0]
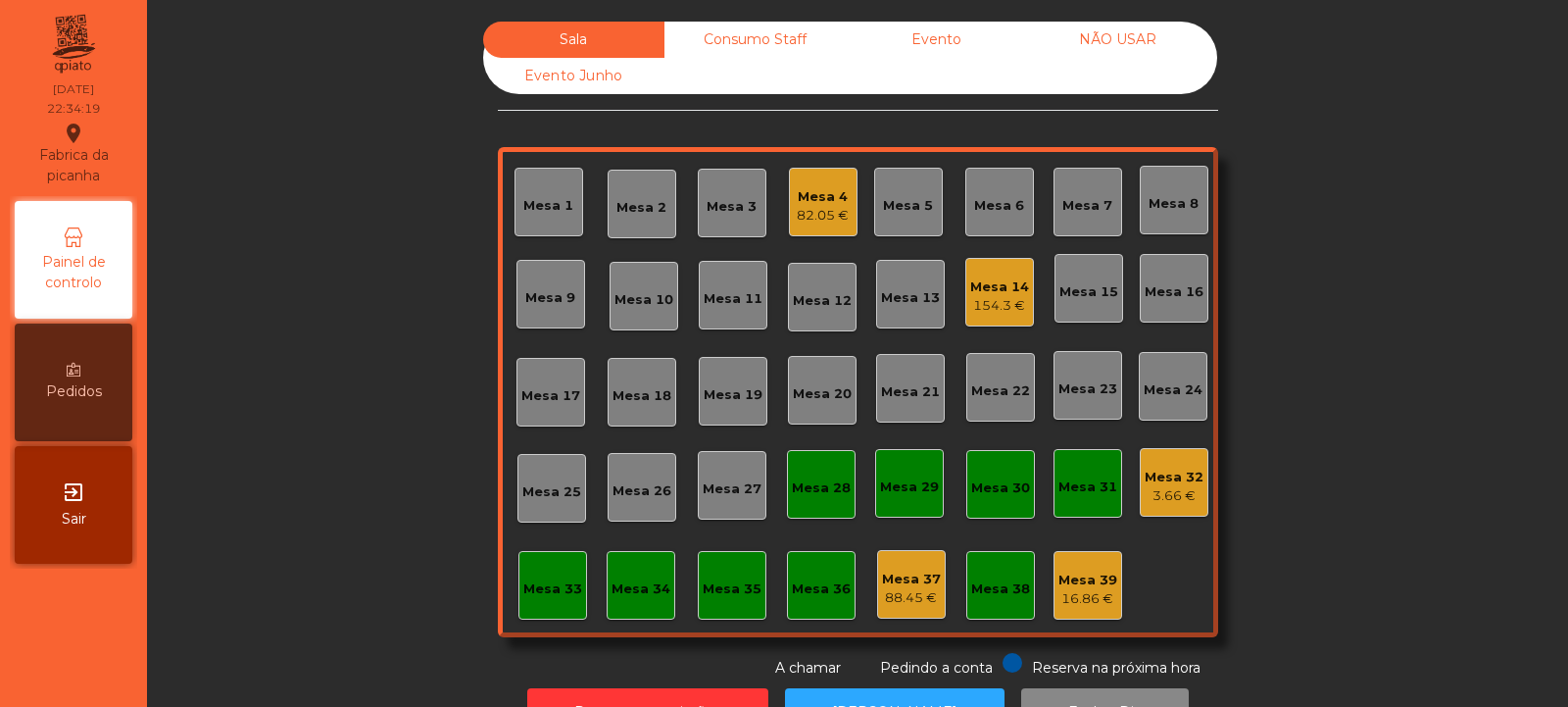
click at [824, 207] on div "82.05 €" at bounding box center [823, 216] width 52 height 20
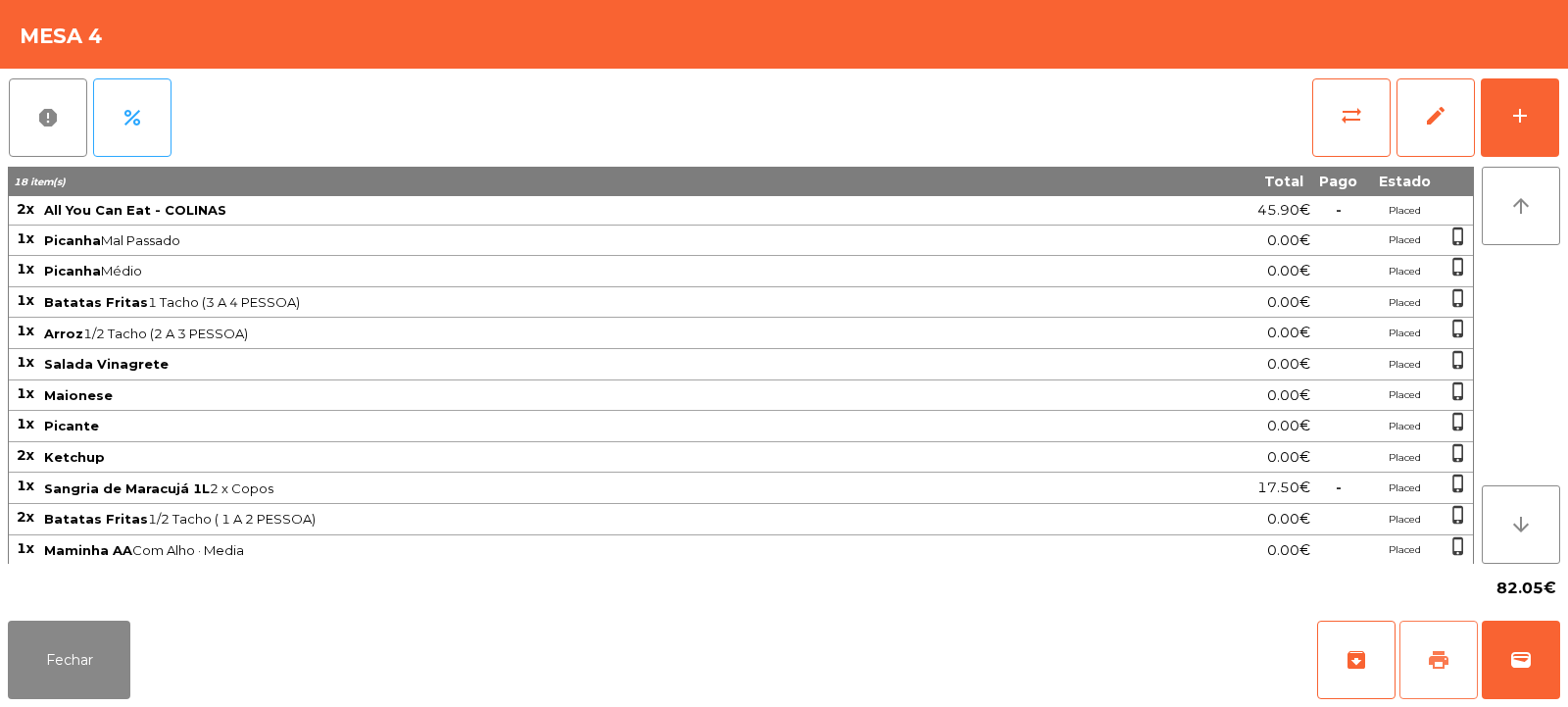
click at [1427, 671] on button "print" at bounding box center [1438, 659] width 79 height 79
click at [53, 653] on button "Fechar" at bounding box center [69, 659] width 123 height 79
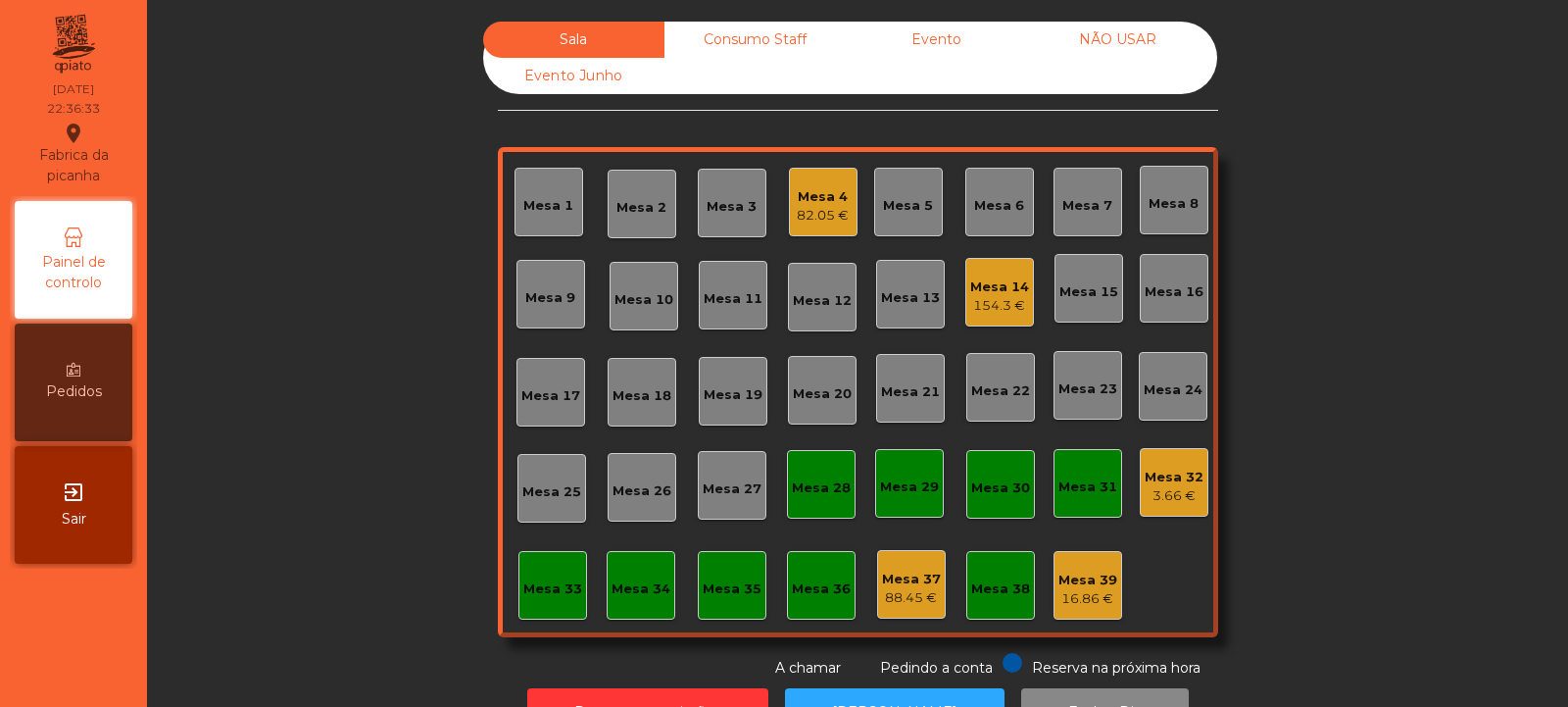
click at [992, 297] on div "154.3 €" at bounding box center [1000, 306] width 59 height 20
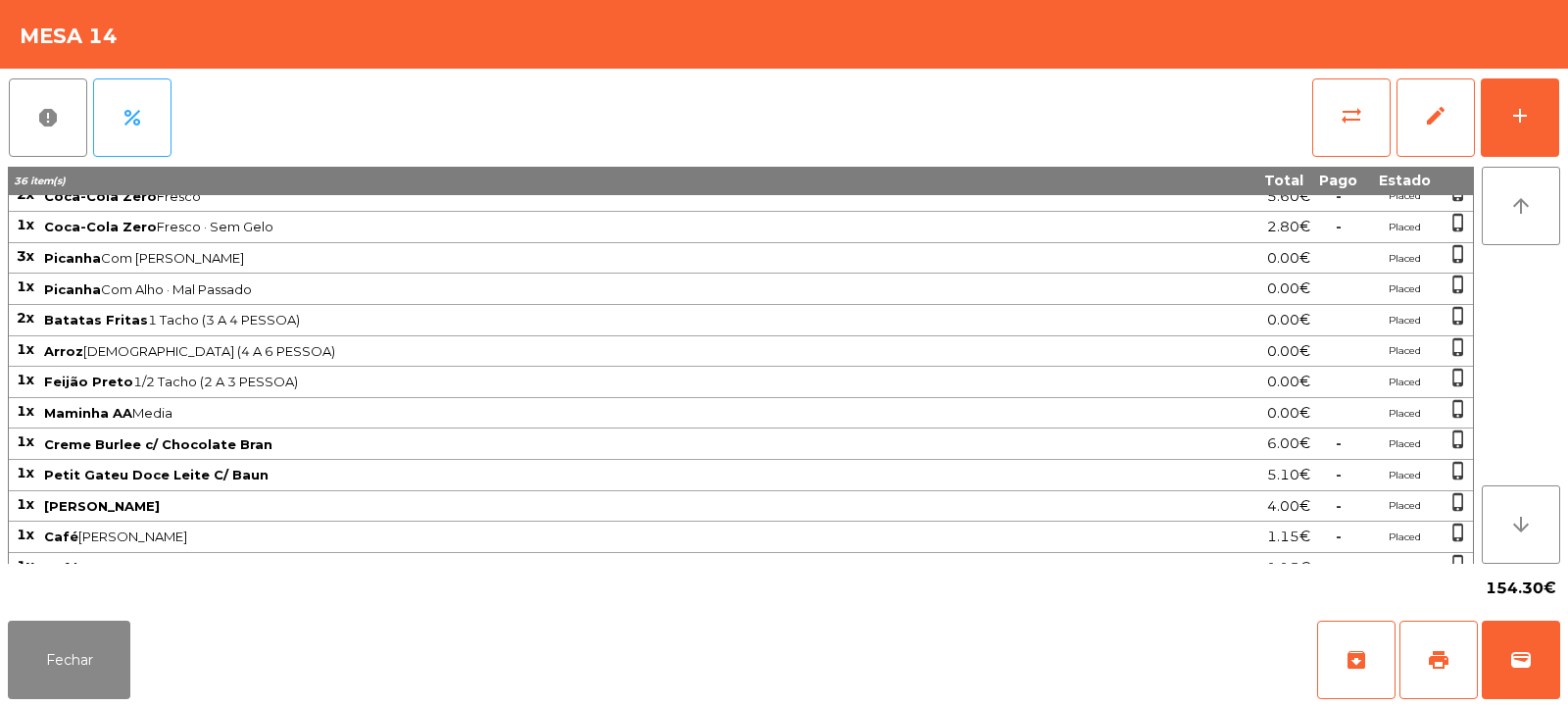
scroll to position [219, 0]
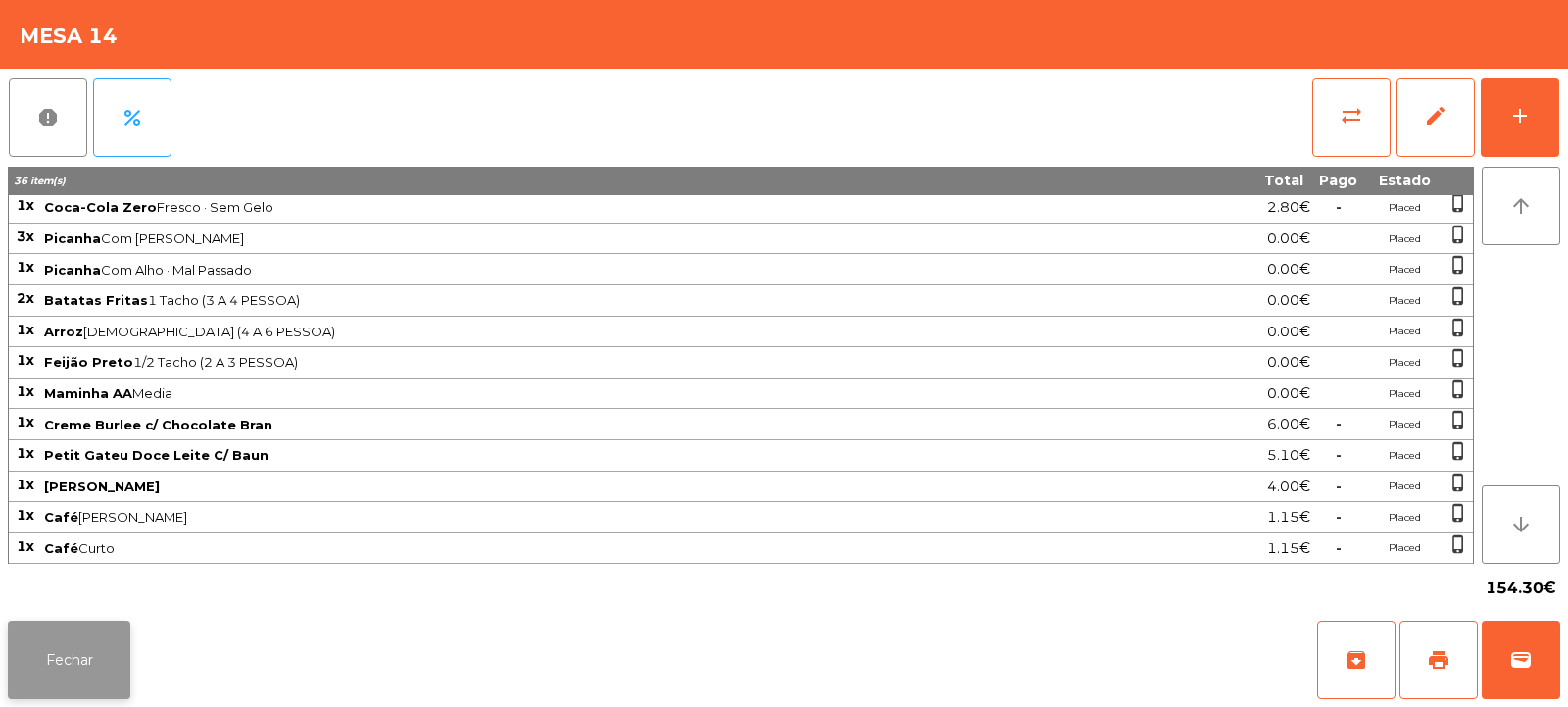
click at [60, 664] on button "Fechar" at bounding box center [69, 659] width 123 height 79
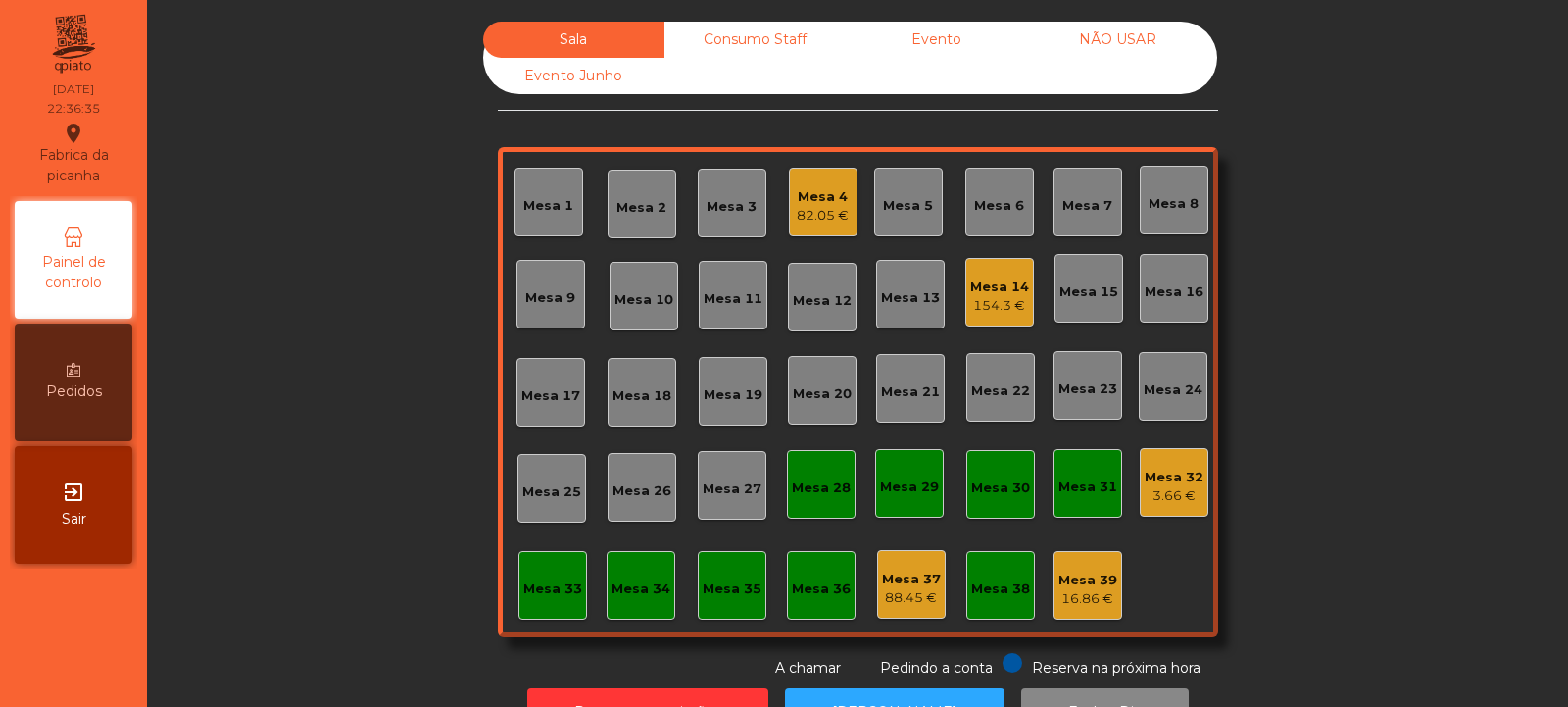
scroll to position [66, 0]
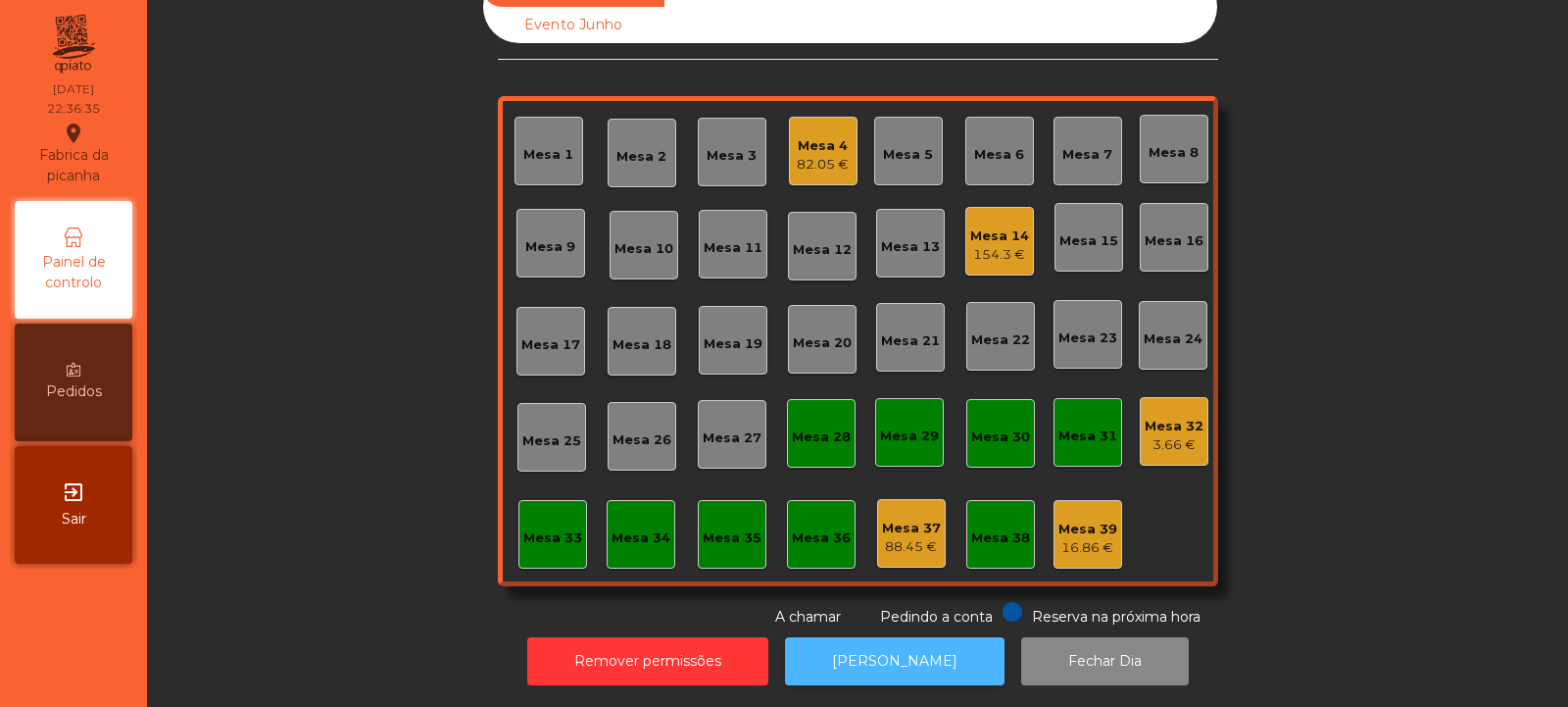
click at [889, 646] on button "[PERSON_NAME]" at bounding box center [895, 661] width 220 height 48
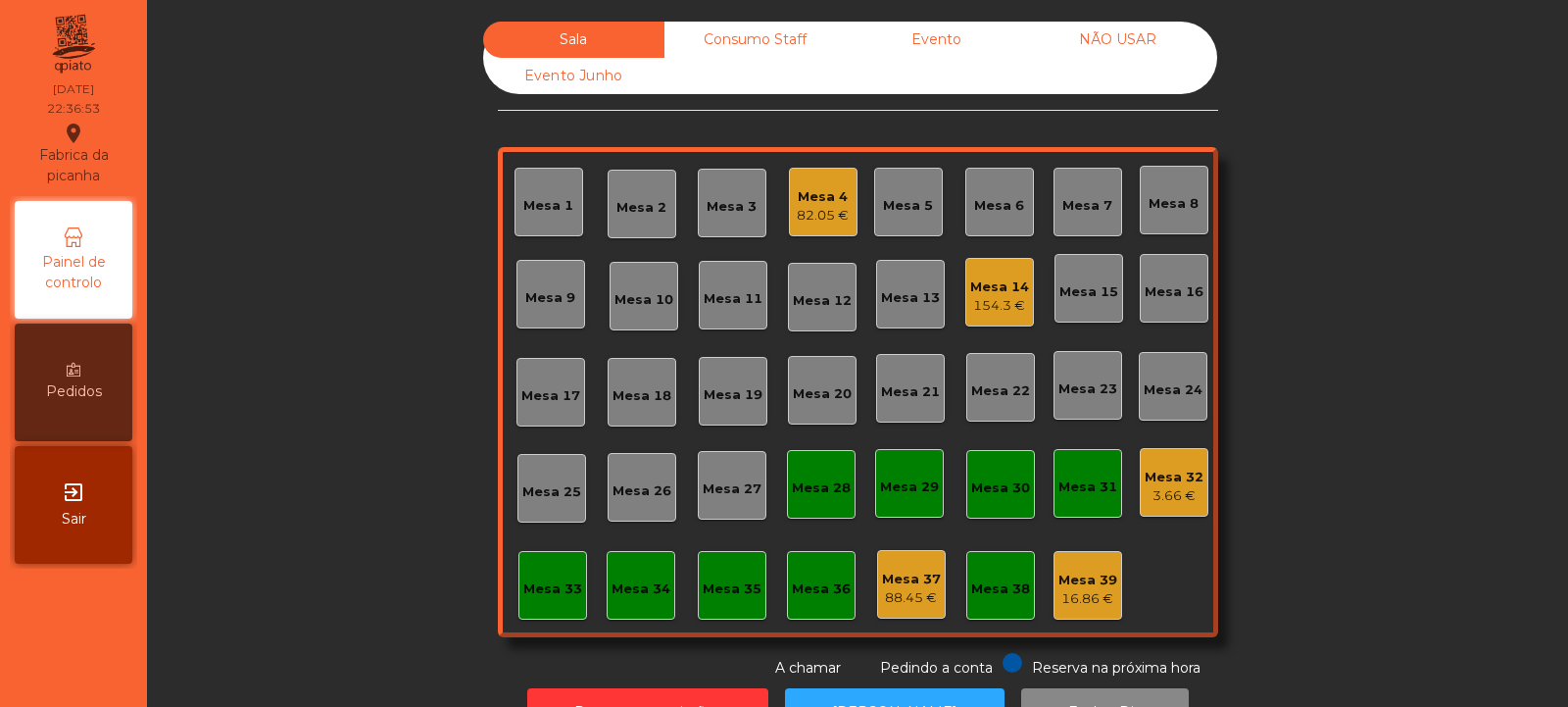
click at [752, 46] on div "Consumo Staff" at bounding box center [755, 40] width 182 height 36
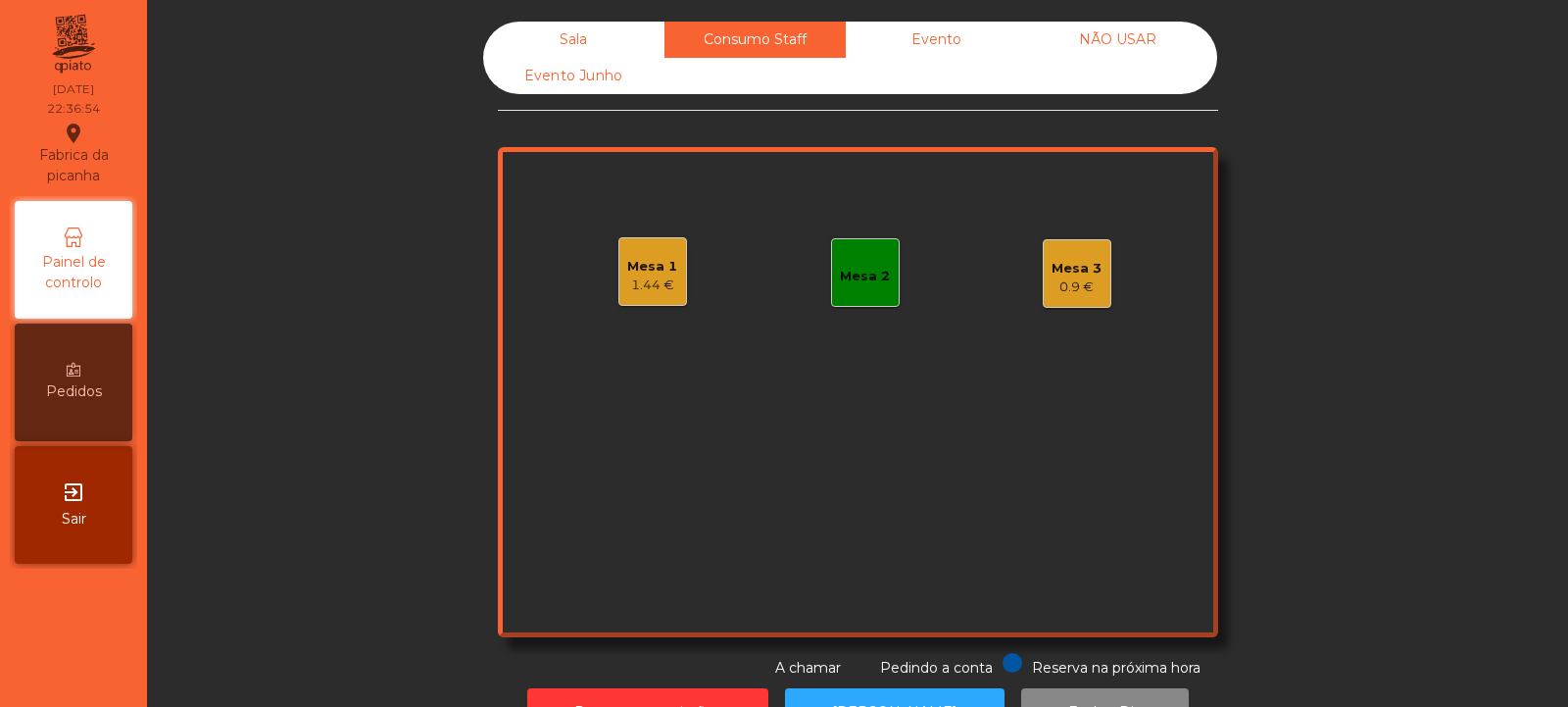
click at [882, 277] on div "Mesa 2" at bounding box center [865, 272] width 69 height 69
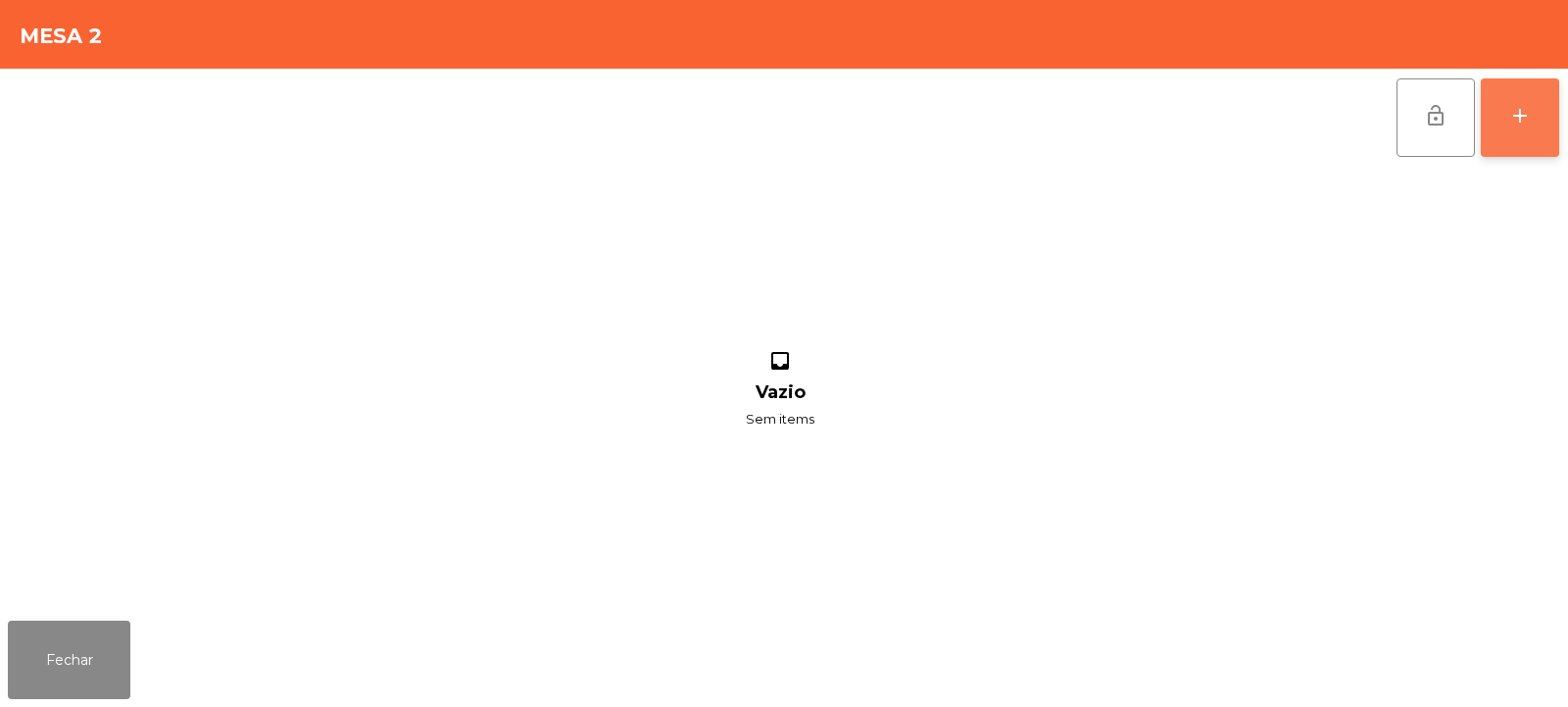
click at [1509, 120] on div "add" at bounding box center [1520, 116] width 24 height 24
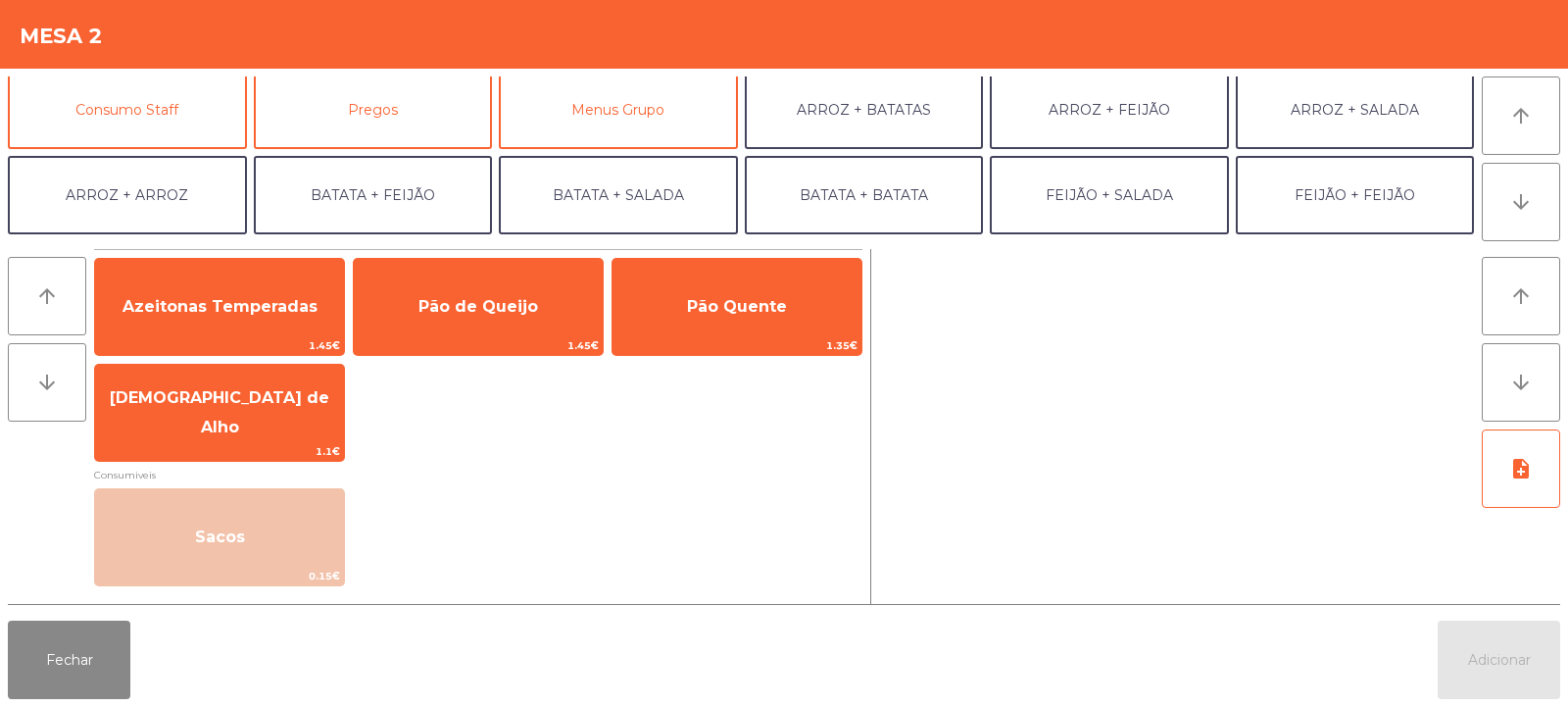
scroll to position [195, 0]
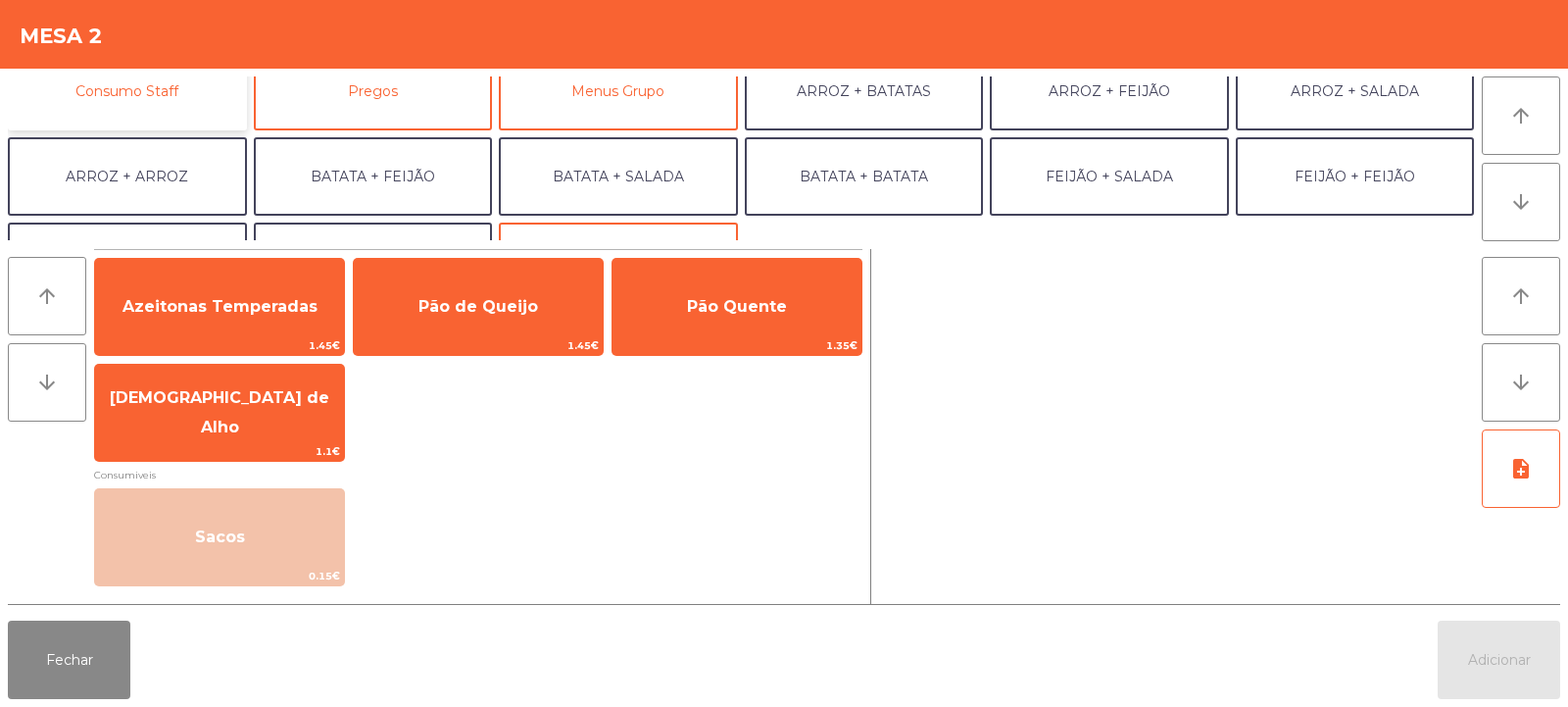
click at [239, 102] on button "Consumo Staff" at bounding box center [127, 91] width 239 height 79
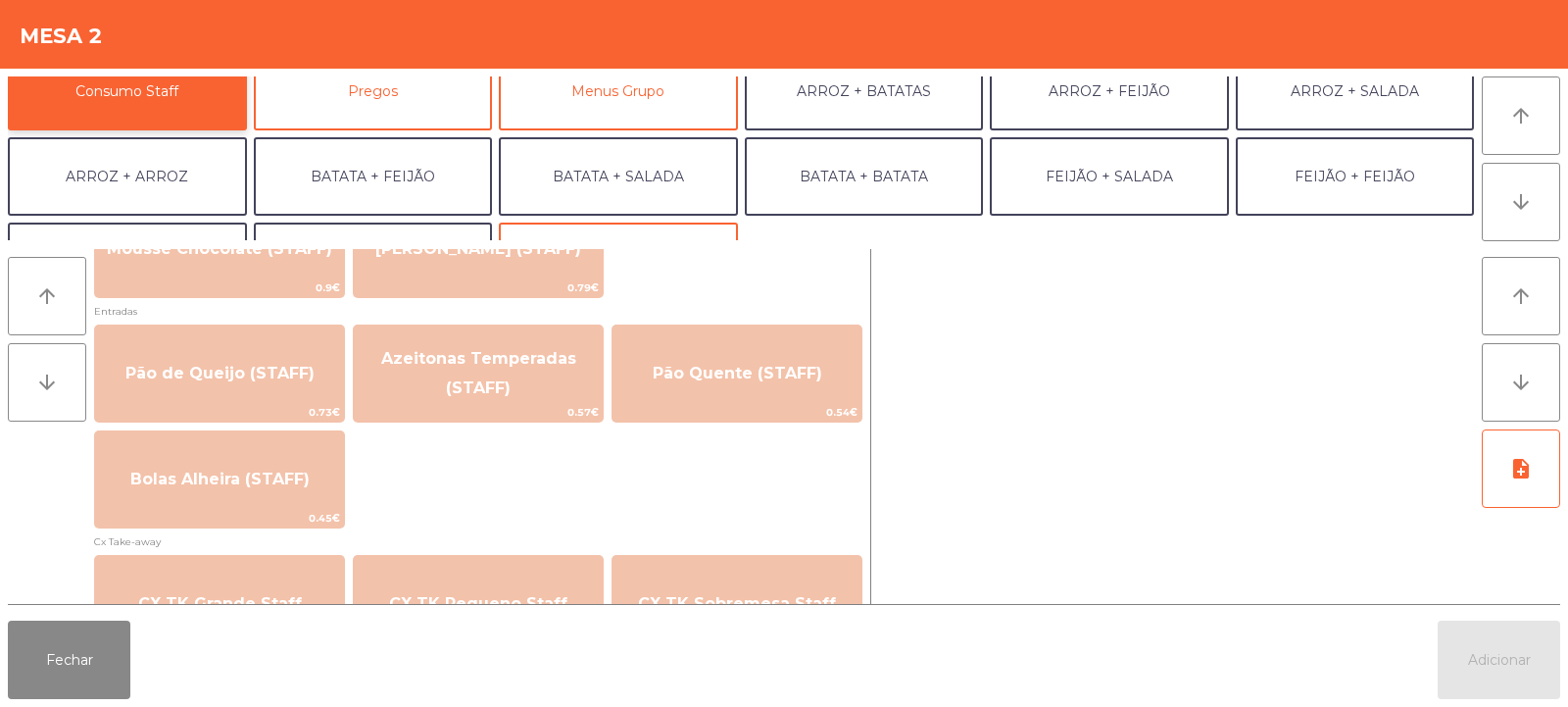
scroll to position [1584, 0]
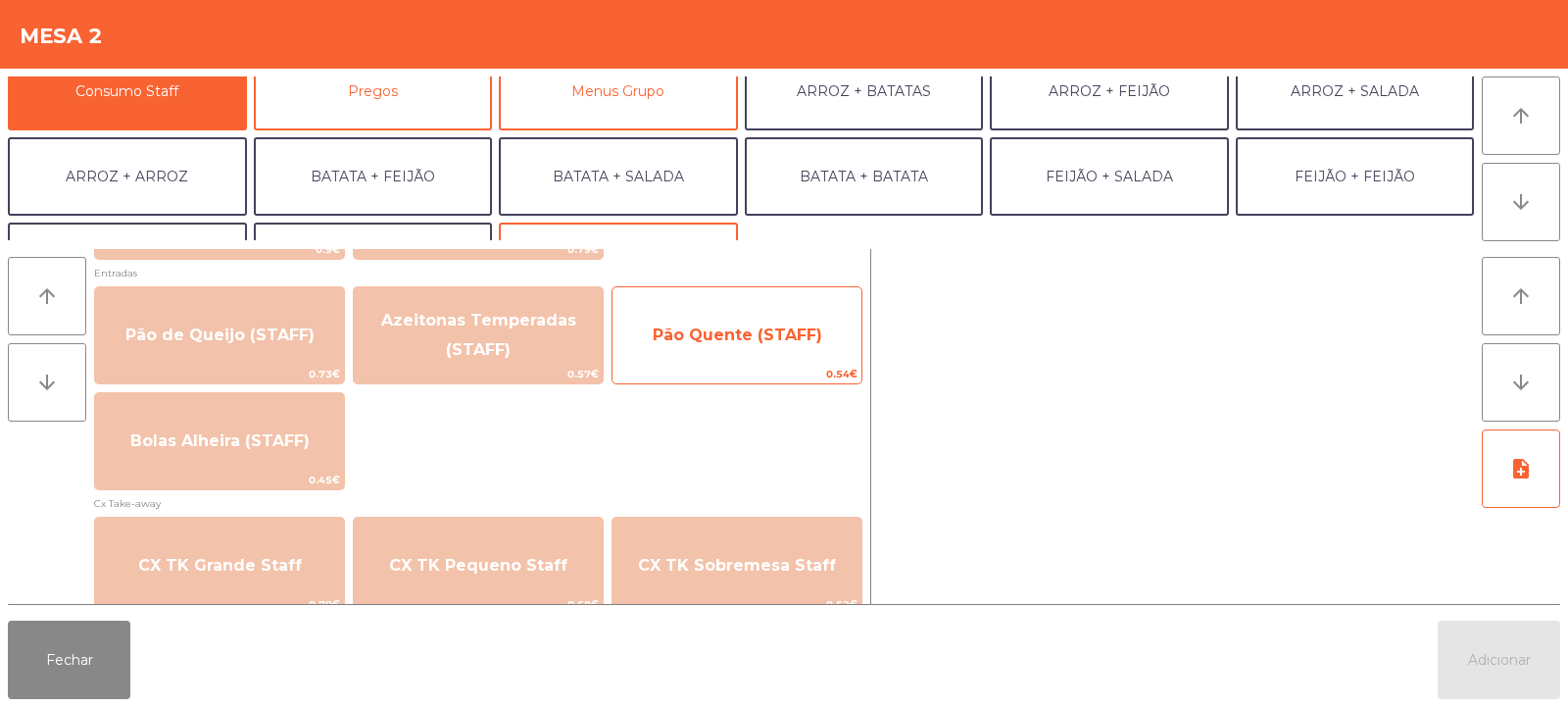
click at [818, 337] on span "Pão Quente (STAFF)" at bounding box center [738, 335] width 170 height 19
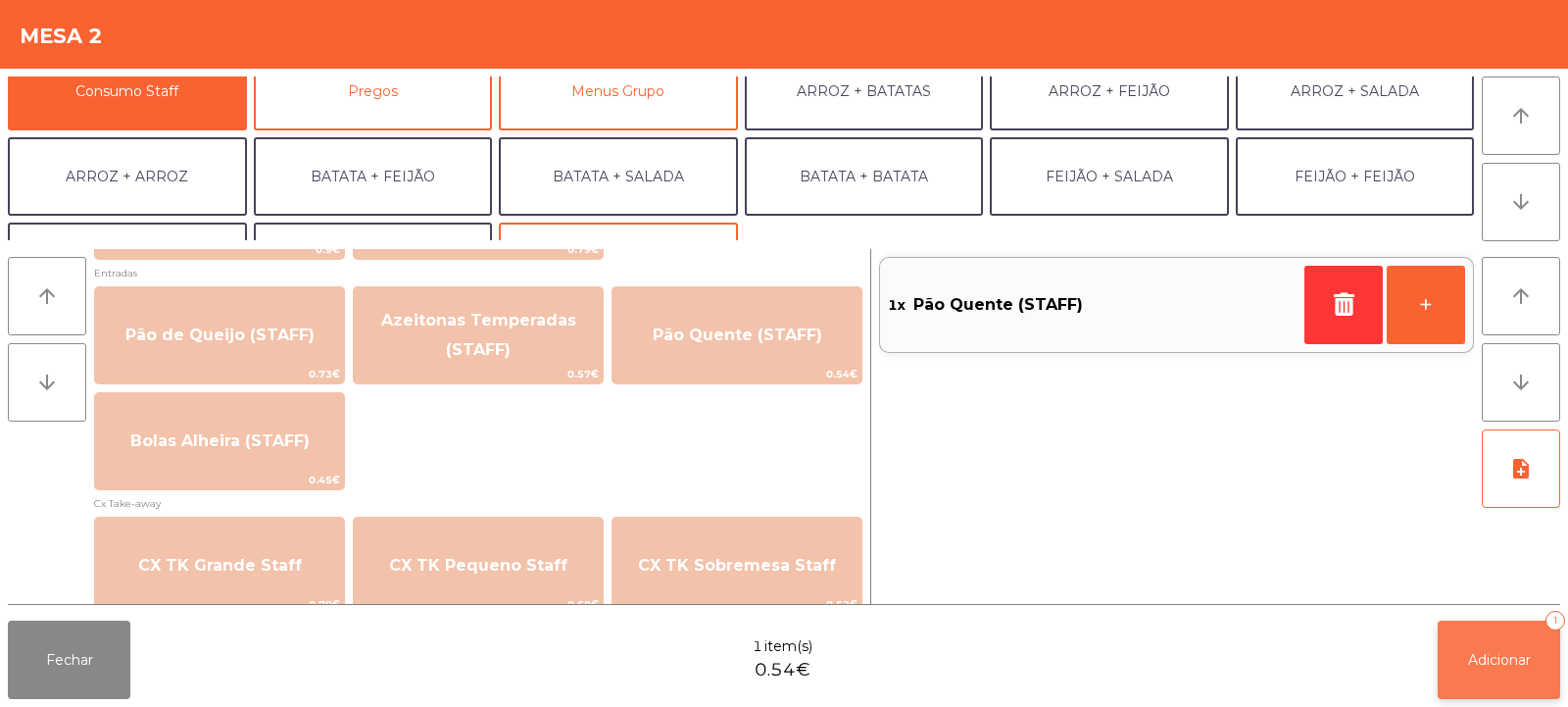
click at [1528, 666] on span "Adicionar" at bounding box center [1499, 660] width 63 height 18
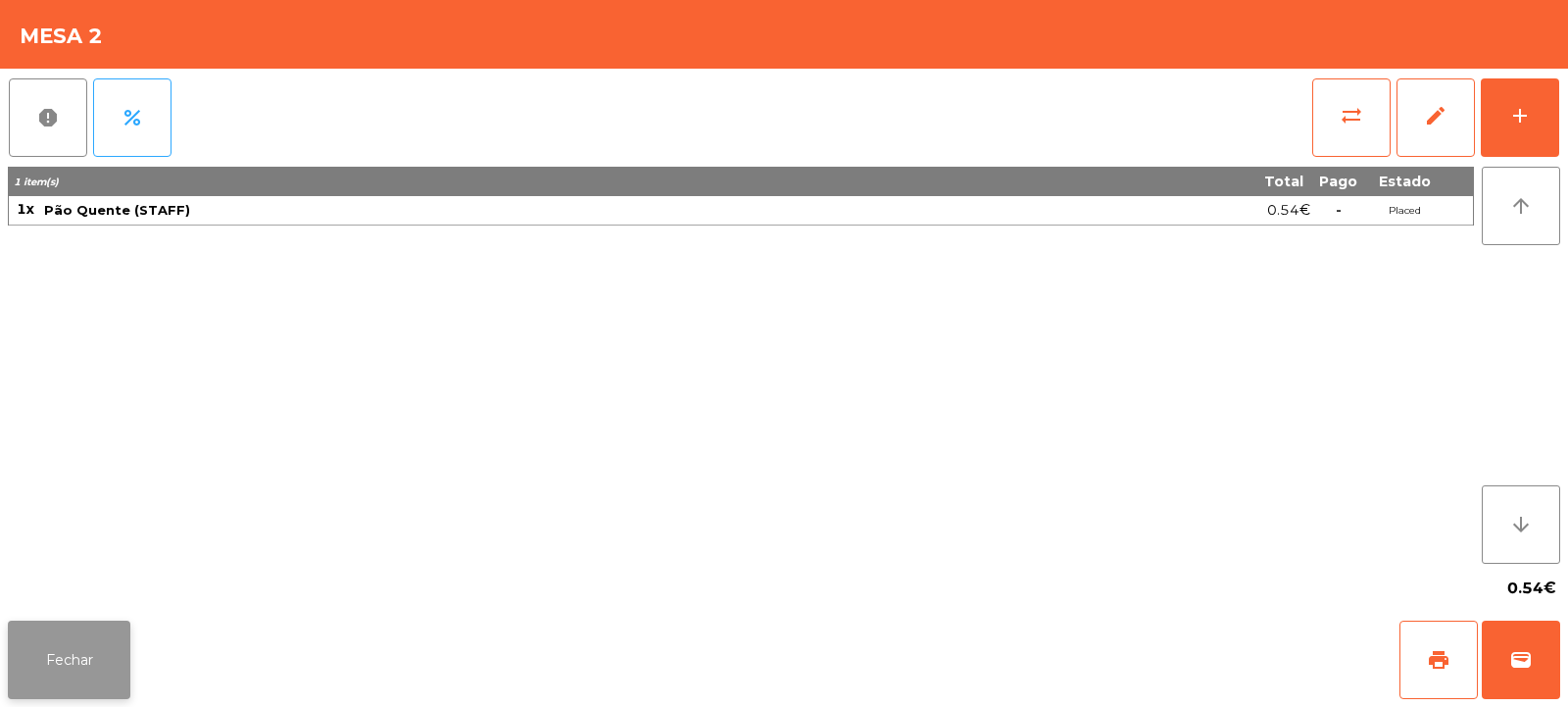
click at [72, 673] on button "Fechar" at bounding box center [69, 659] width 123 height 79
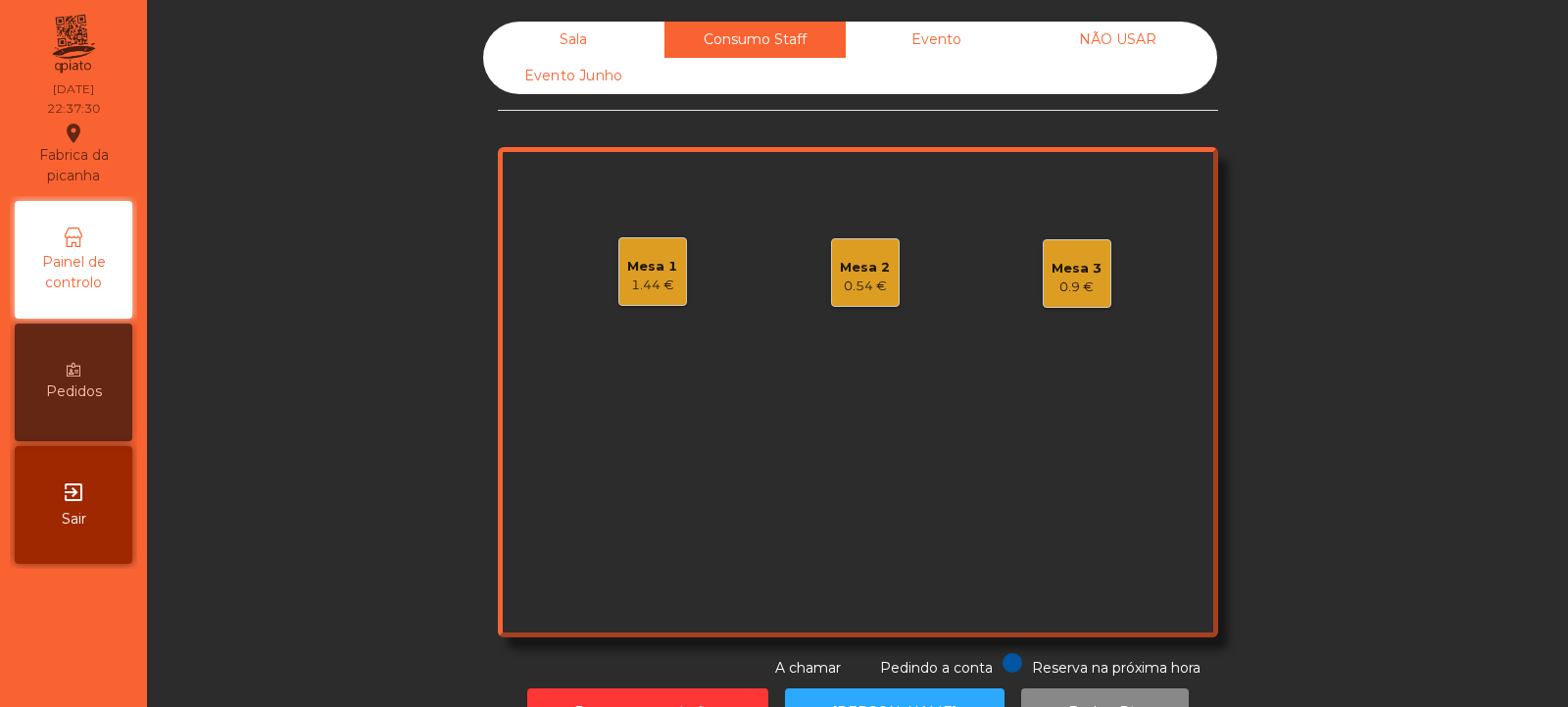
click at [553, 27] on div "Sala" at bounding box center [574, 40] width 182 height 36
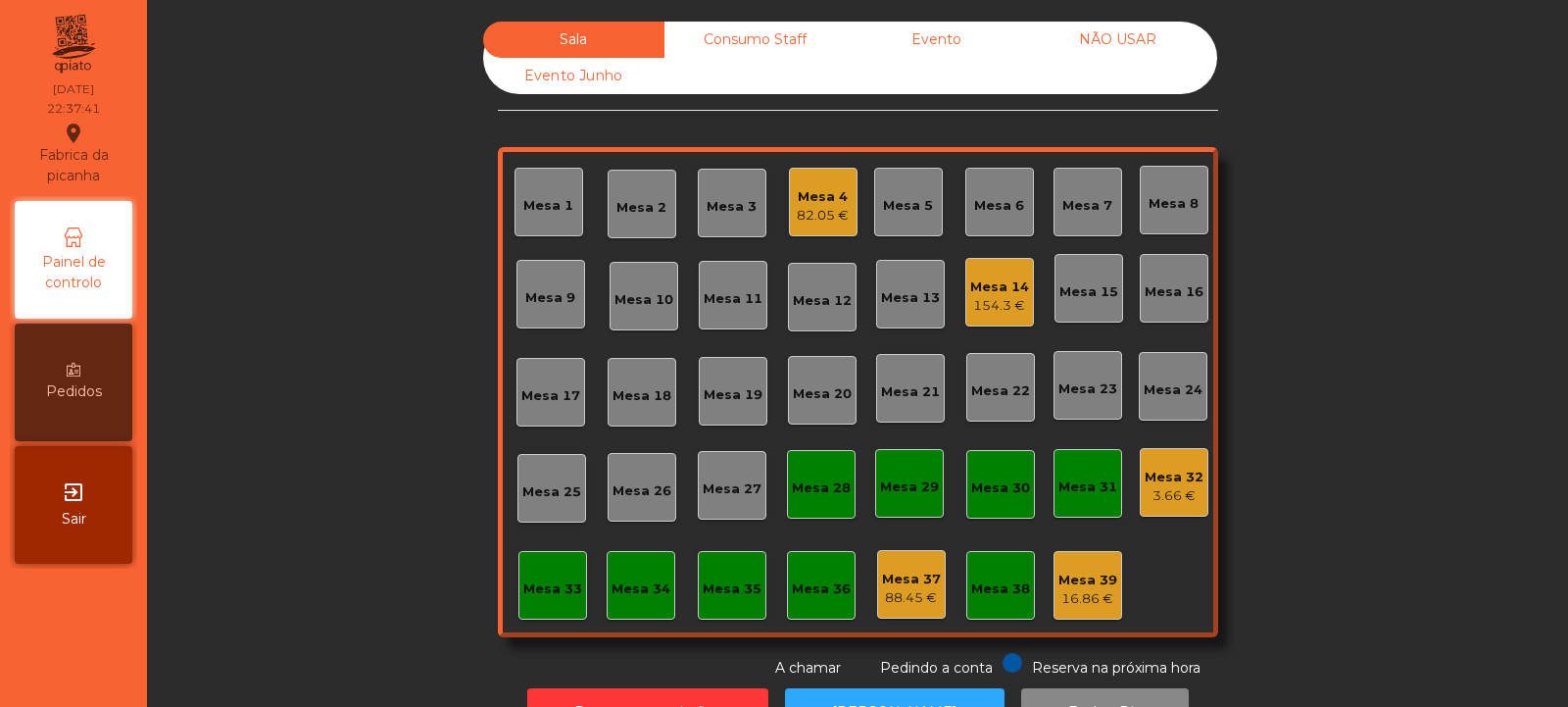
scroll to position [66, 0]
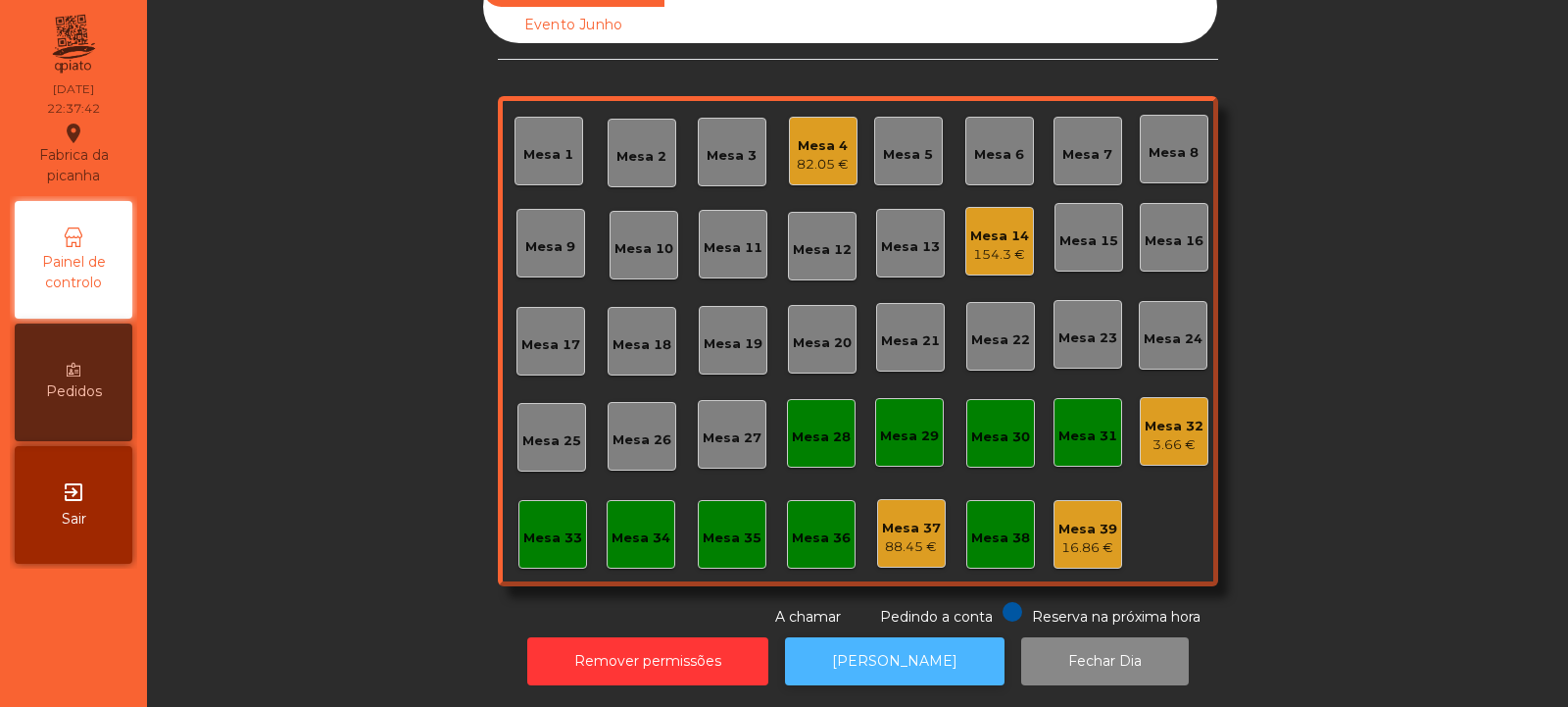
click at [865, 638] on button "[PERSON_NAME]" at bounding box center [895, 661] width 220 height 48
click at [832, 155] on div "82.05 €" at bounding box center [823, 165] width 52 height 20
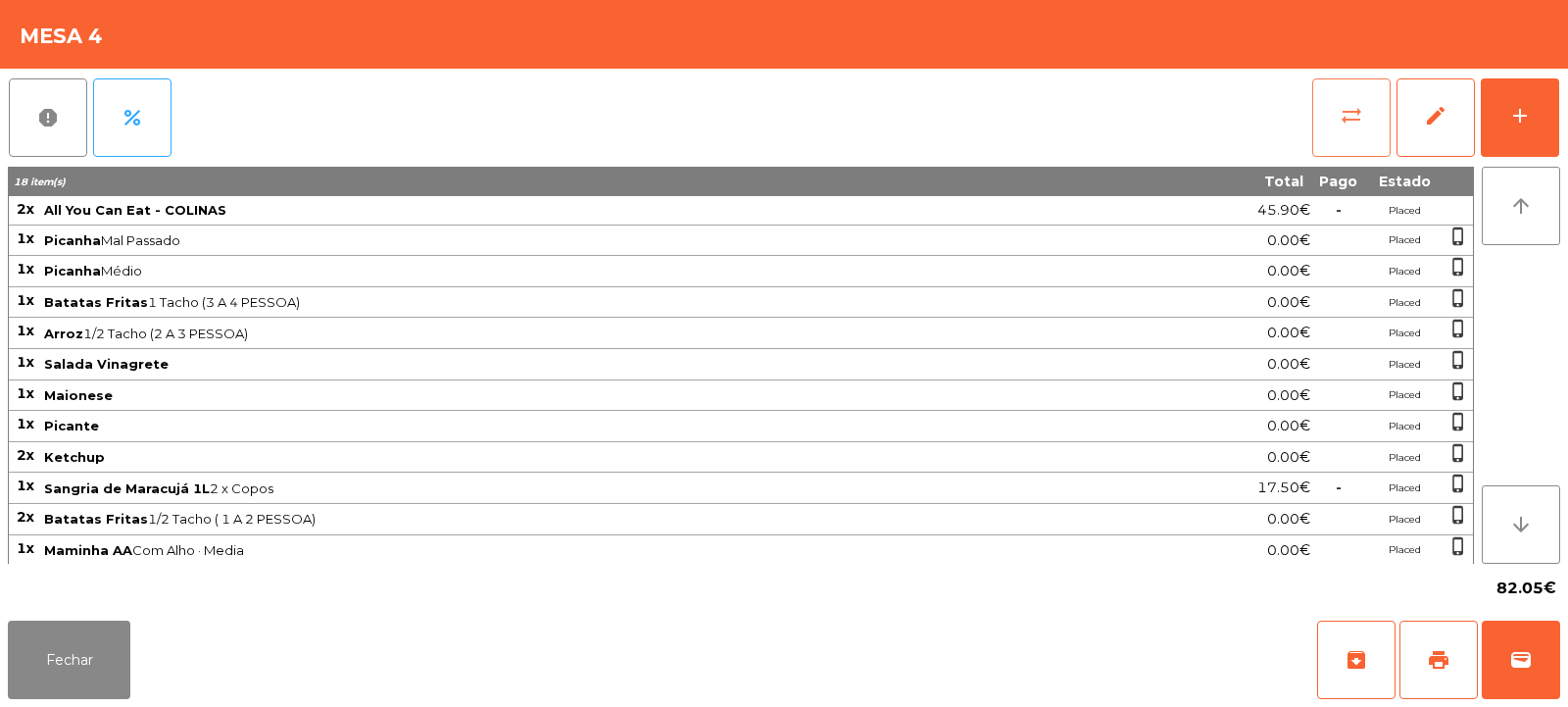
click at [1360, 129] on button "sync_alt" at bounding box center [1351, 118] width 79 height 79
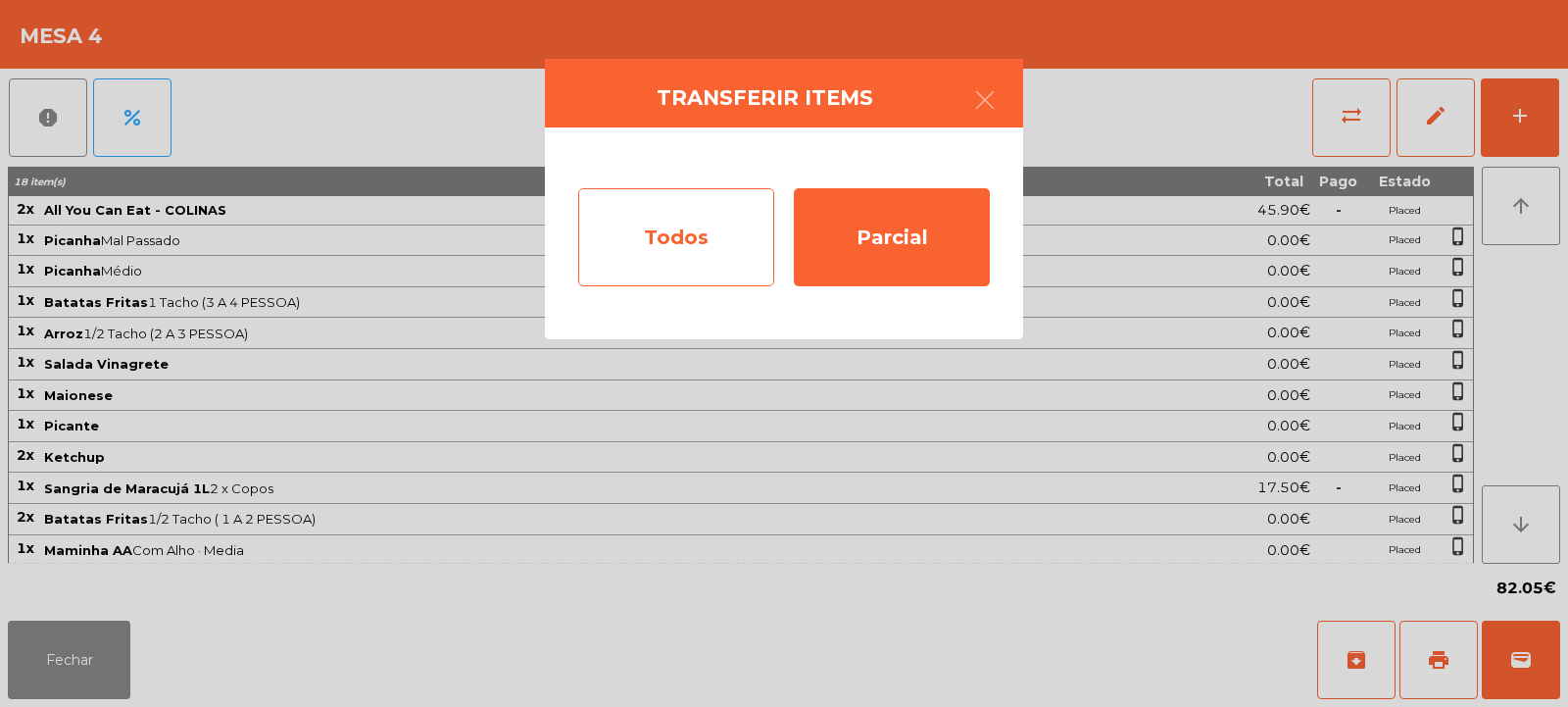
click at [702, 248] on div "Todos" at bounding box center [676, 237] width 196 height 98
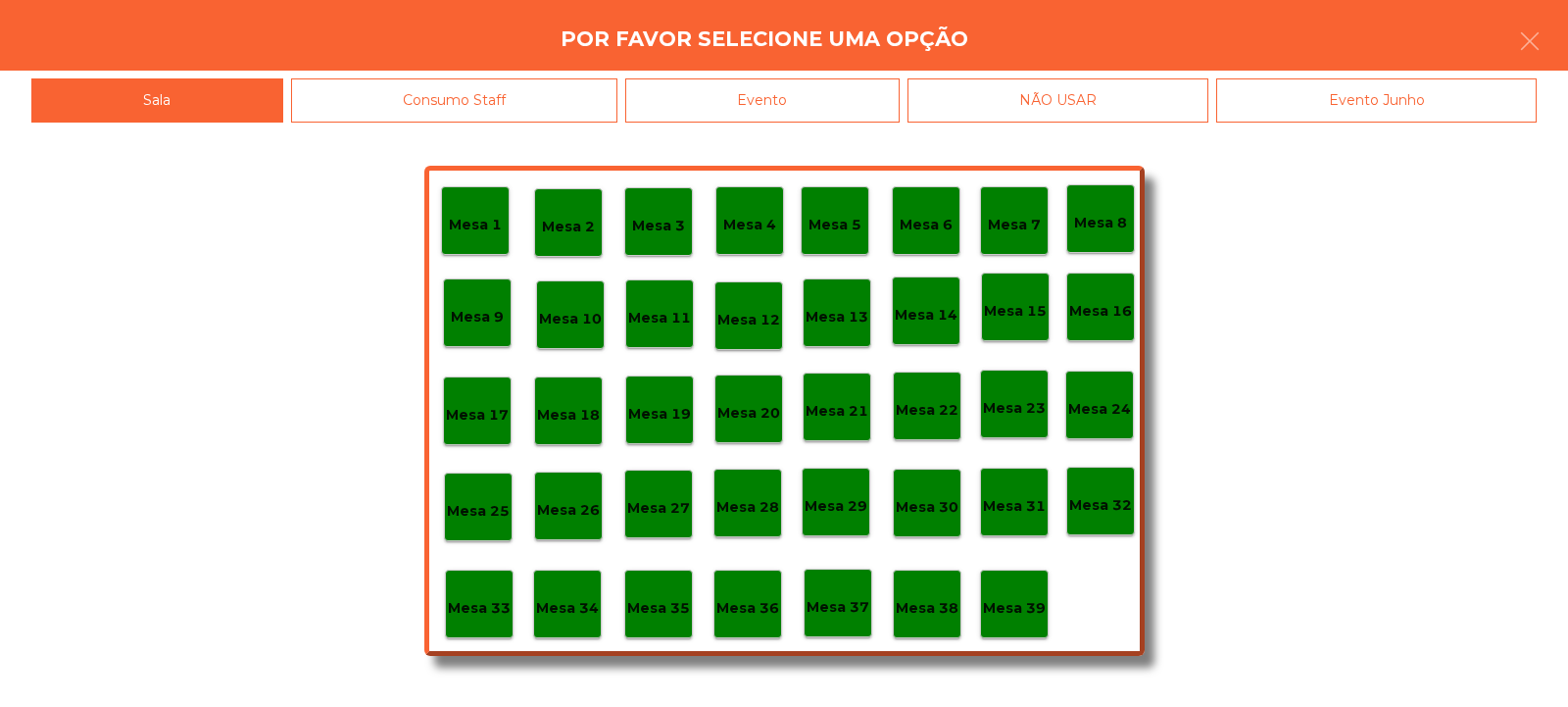
click at [778, 113] on div "Evento" at bounding box center [762, 101] width 275 height 44
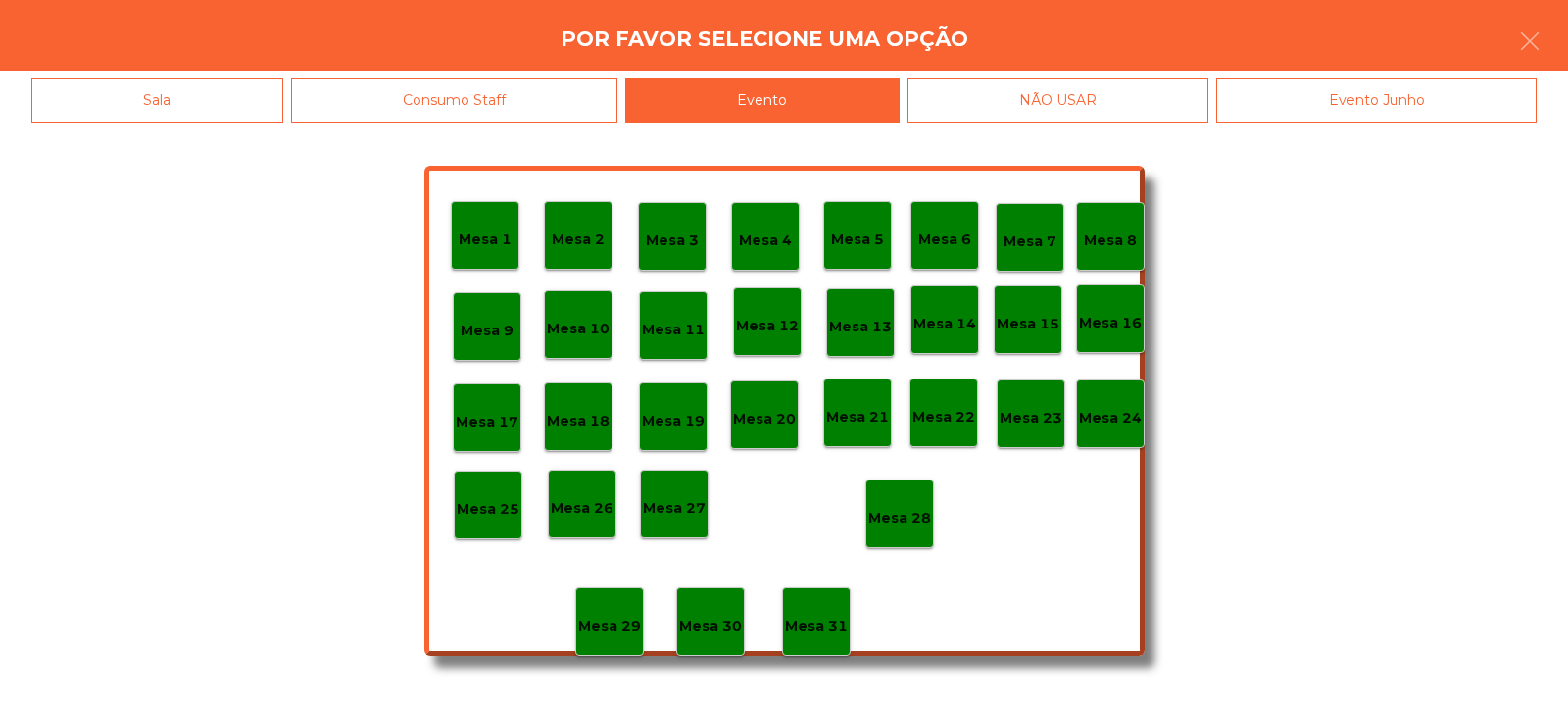
click at [885, 523] on p "Mesa 28" at bounding box center [899, 517] width 63 height 23
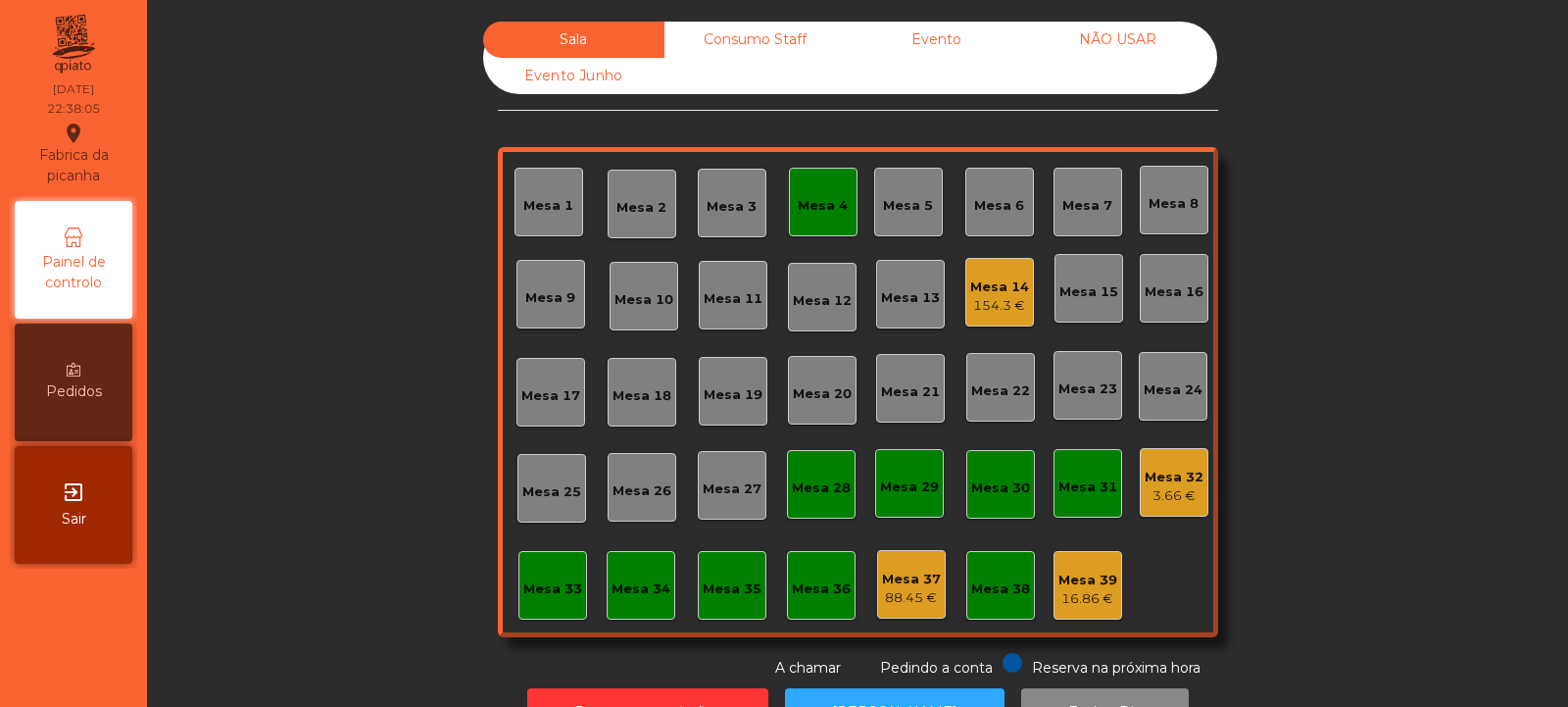
scroll to position [11, 0]
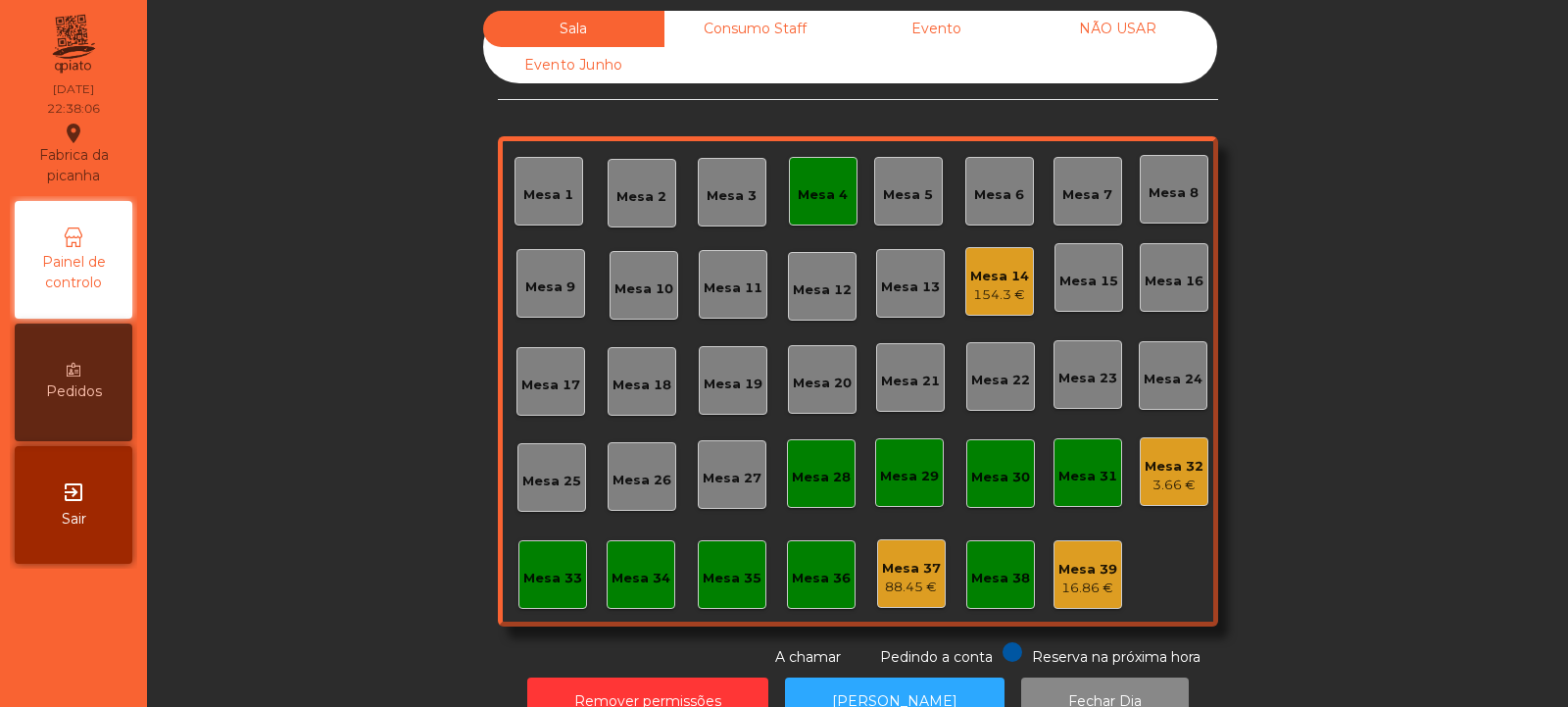
click at [766, 43] on div "Consumo Staff" at bounding box center [755, 29] width 182 height 36
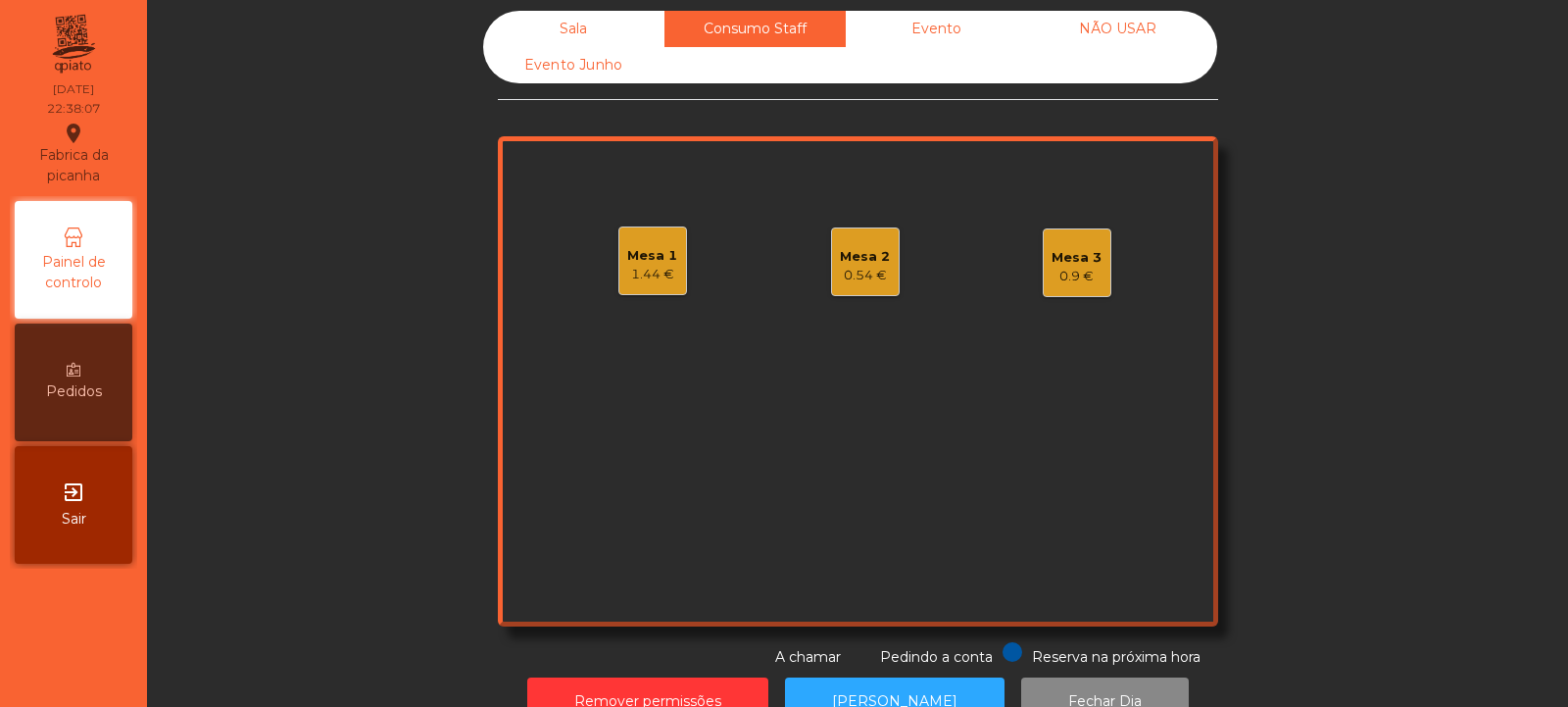
click at [860, 254] on div "Mesa 2" at bounding box center [865, 257] width 50 height 20
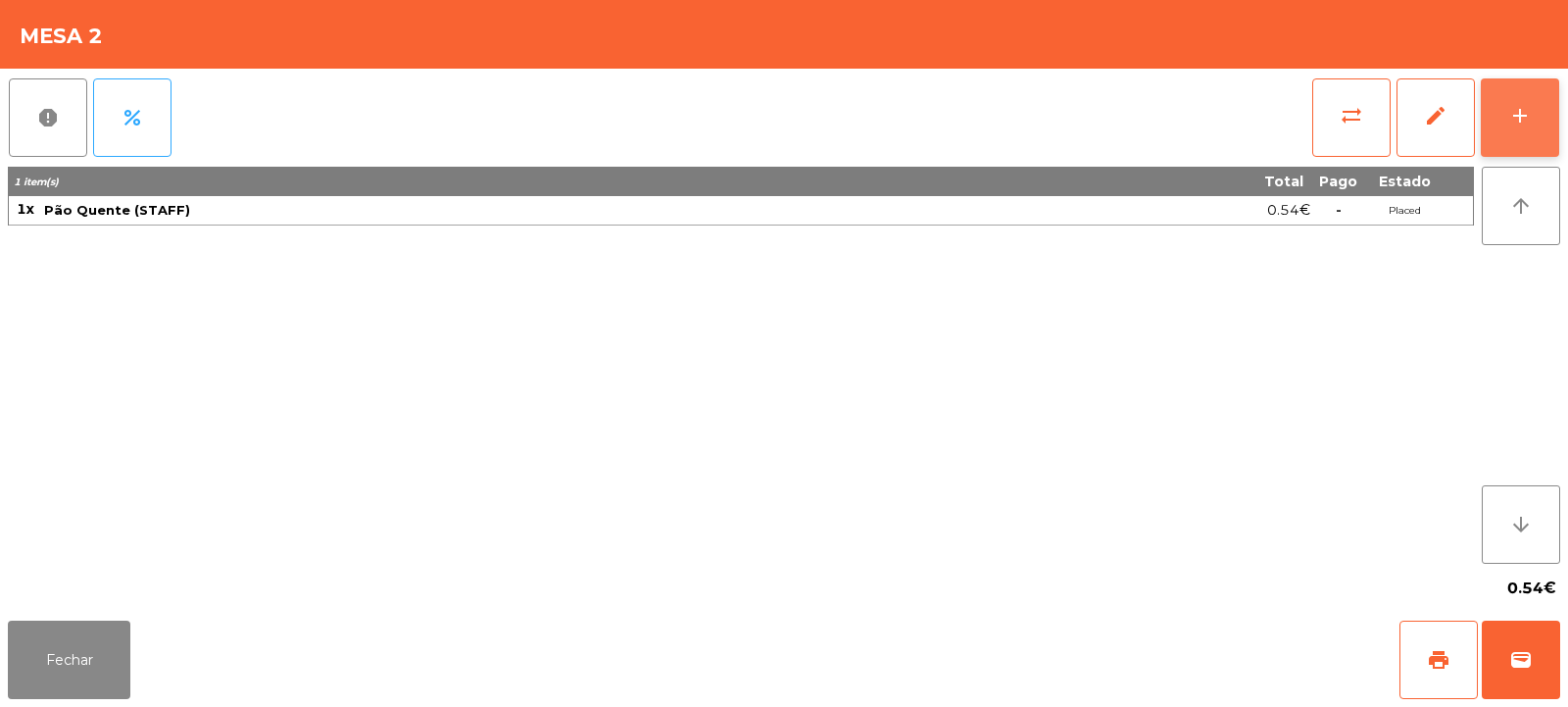
click at [1551, 114] on button "add" at bounding box center [1520, 118] width 79 height 79
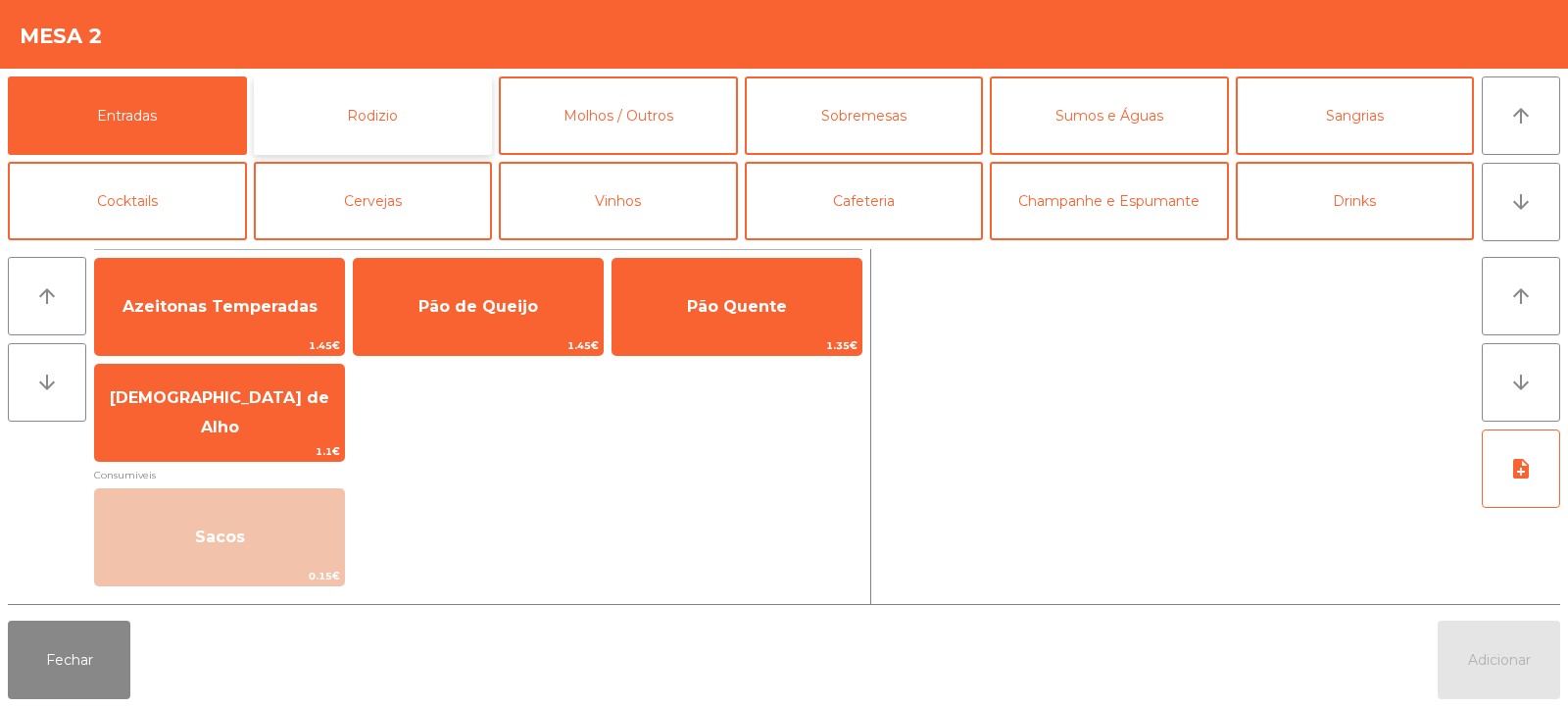
click at [482, 98] on button "Rodizio" at bounding box center [373, 116] width 239 height 79
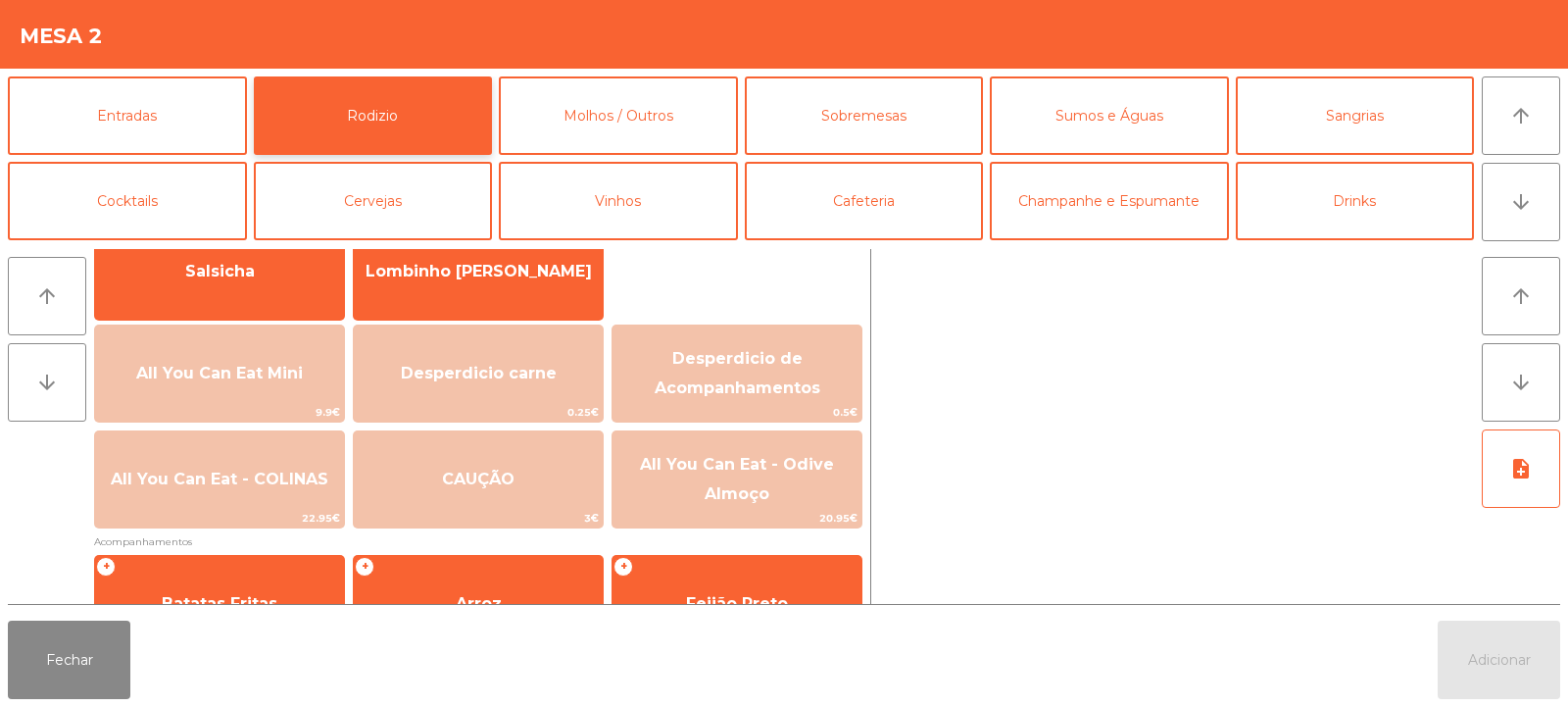
scroll to position [0, 0]
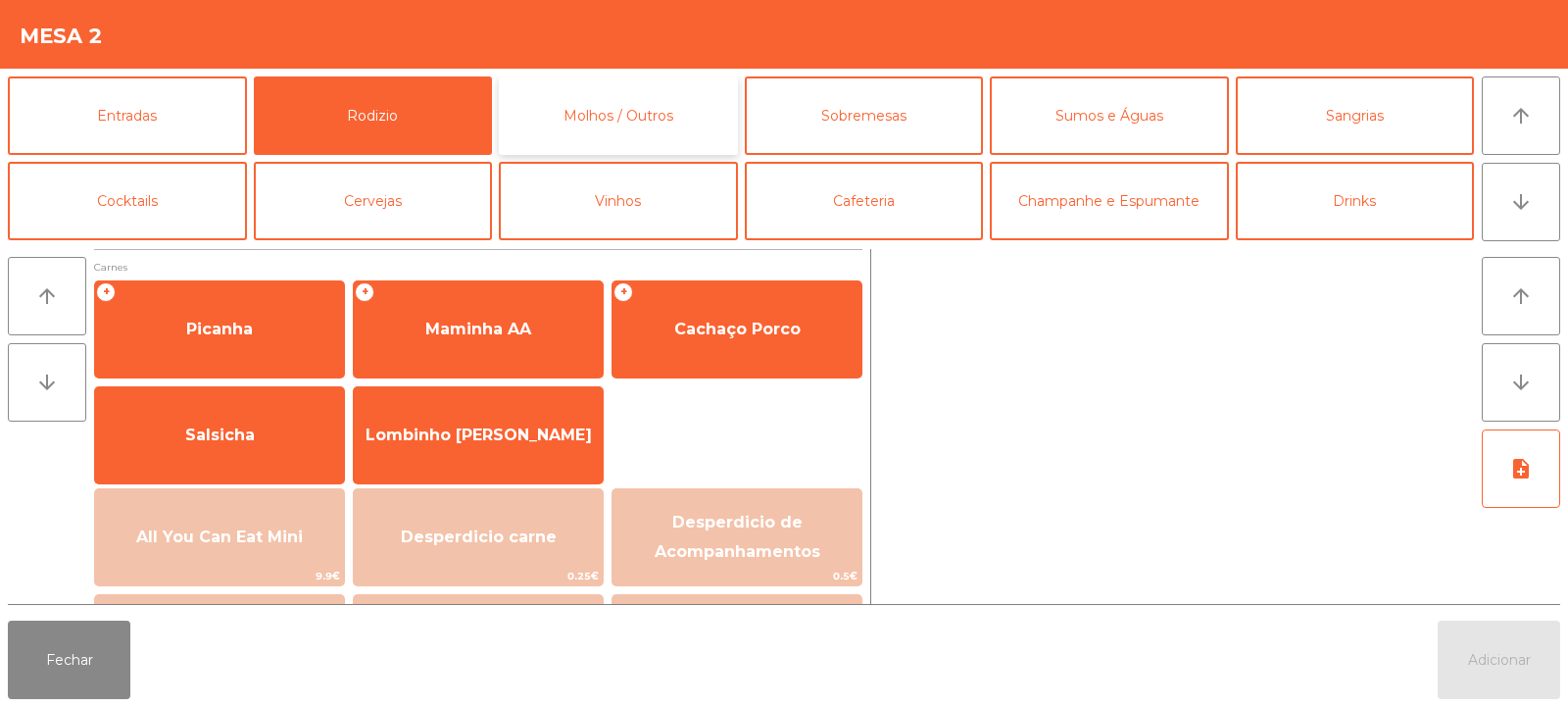
click at [702, 127] on button "Molhos / Outros" at bounding box center [618, 116] width 239 height 79
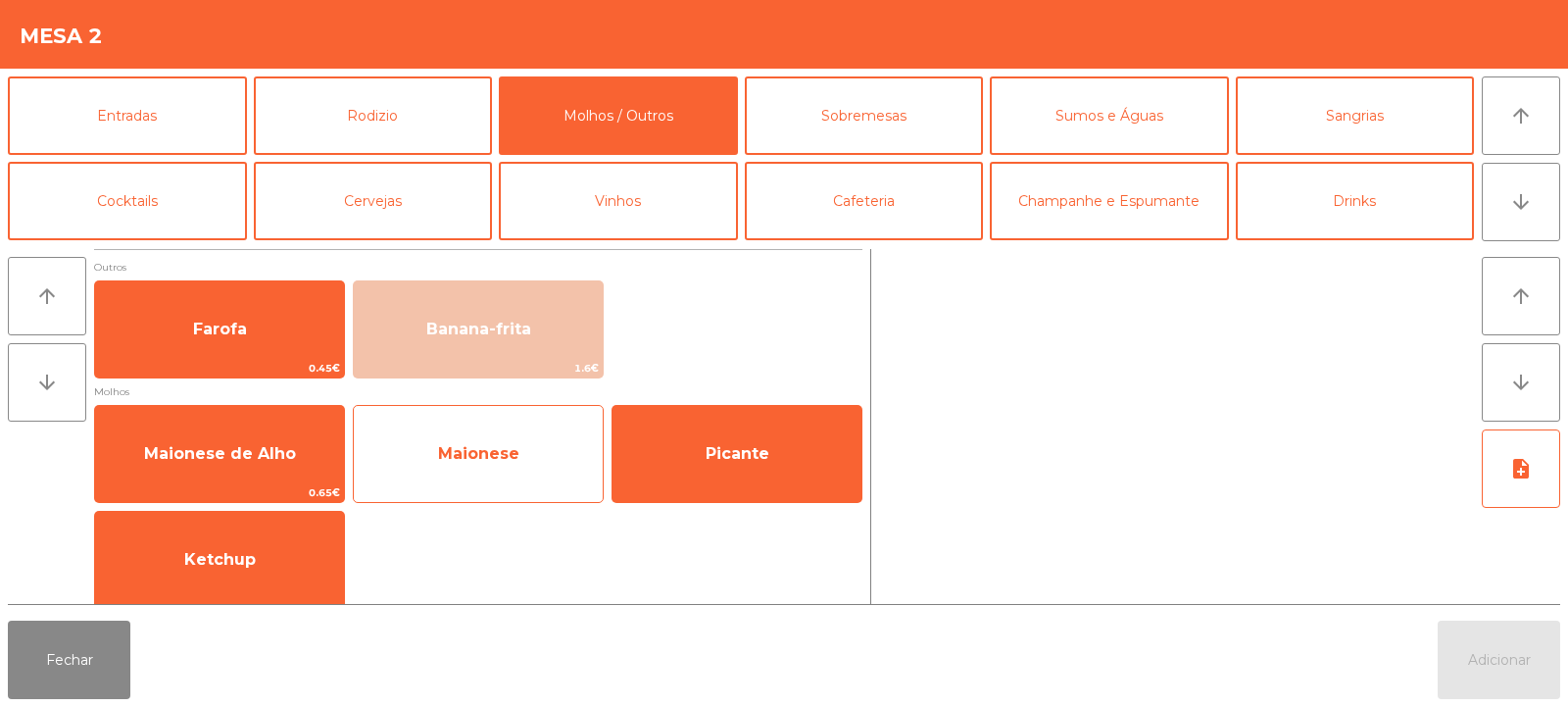
click at [528, 455] on span "Maionese" at bounding box center [477, 453] width 249 height 53
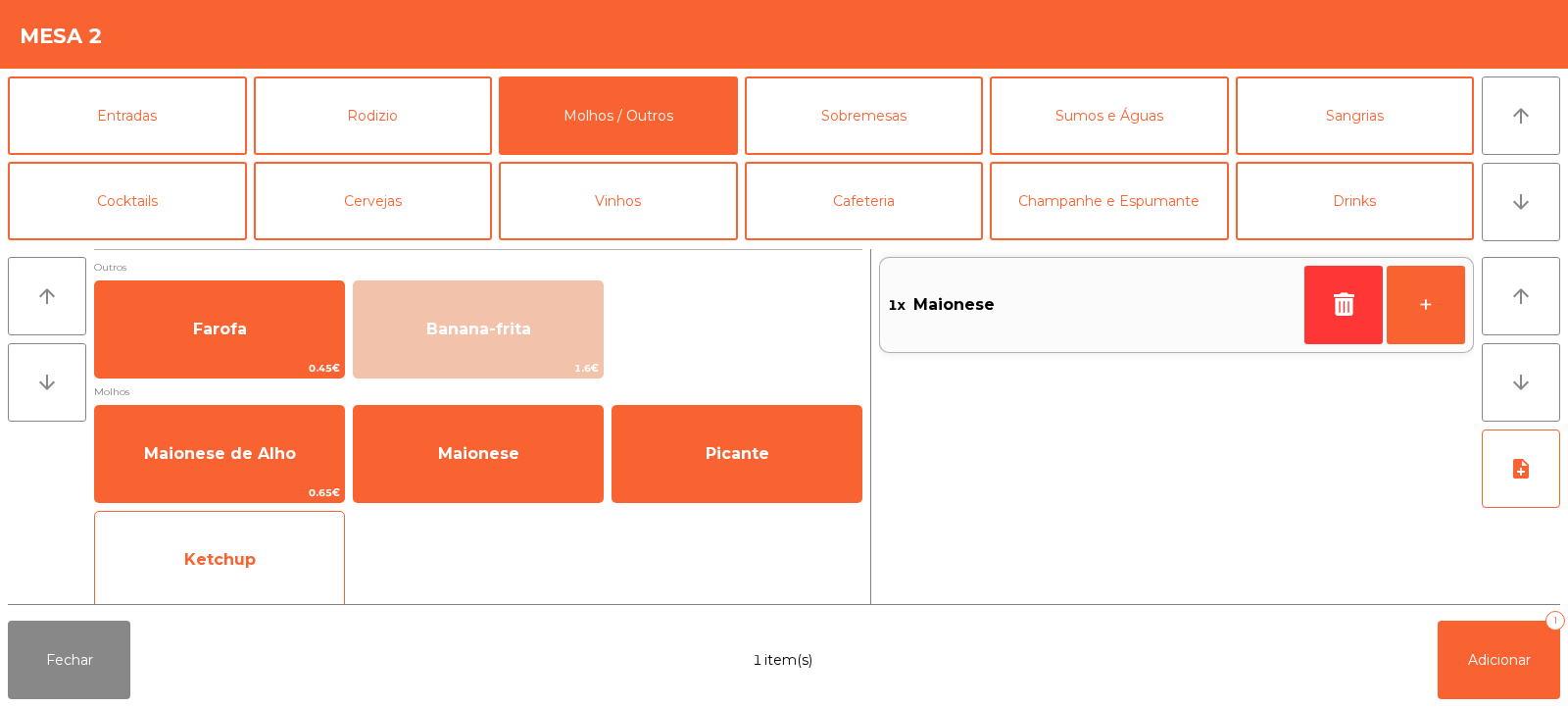
click at [294, 570] on span "Ketchup" at bounding box center [219, 559] width 249 height 53
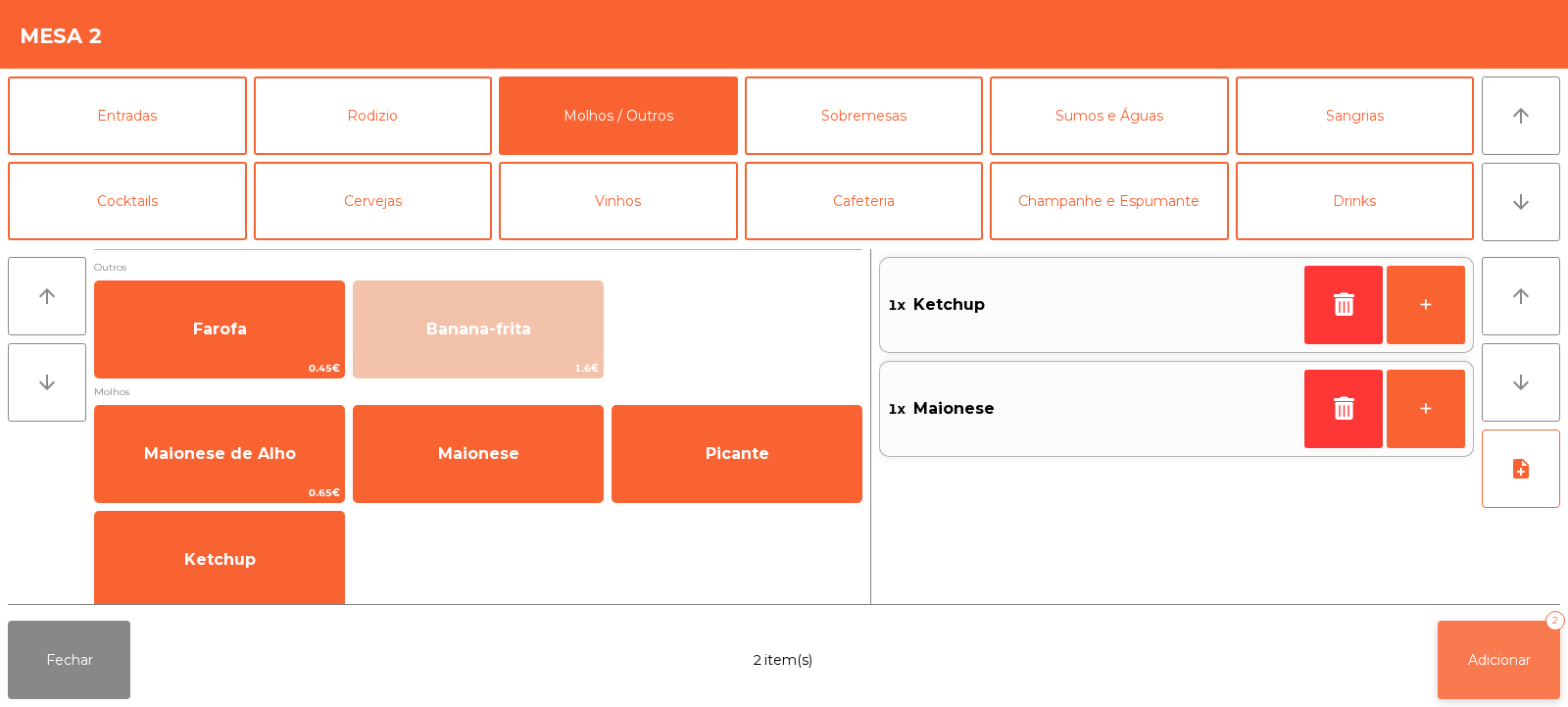
click at [1503, 652] on span "Adicionar" at bounding box center [1499, 660] width 63 height 18
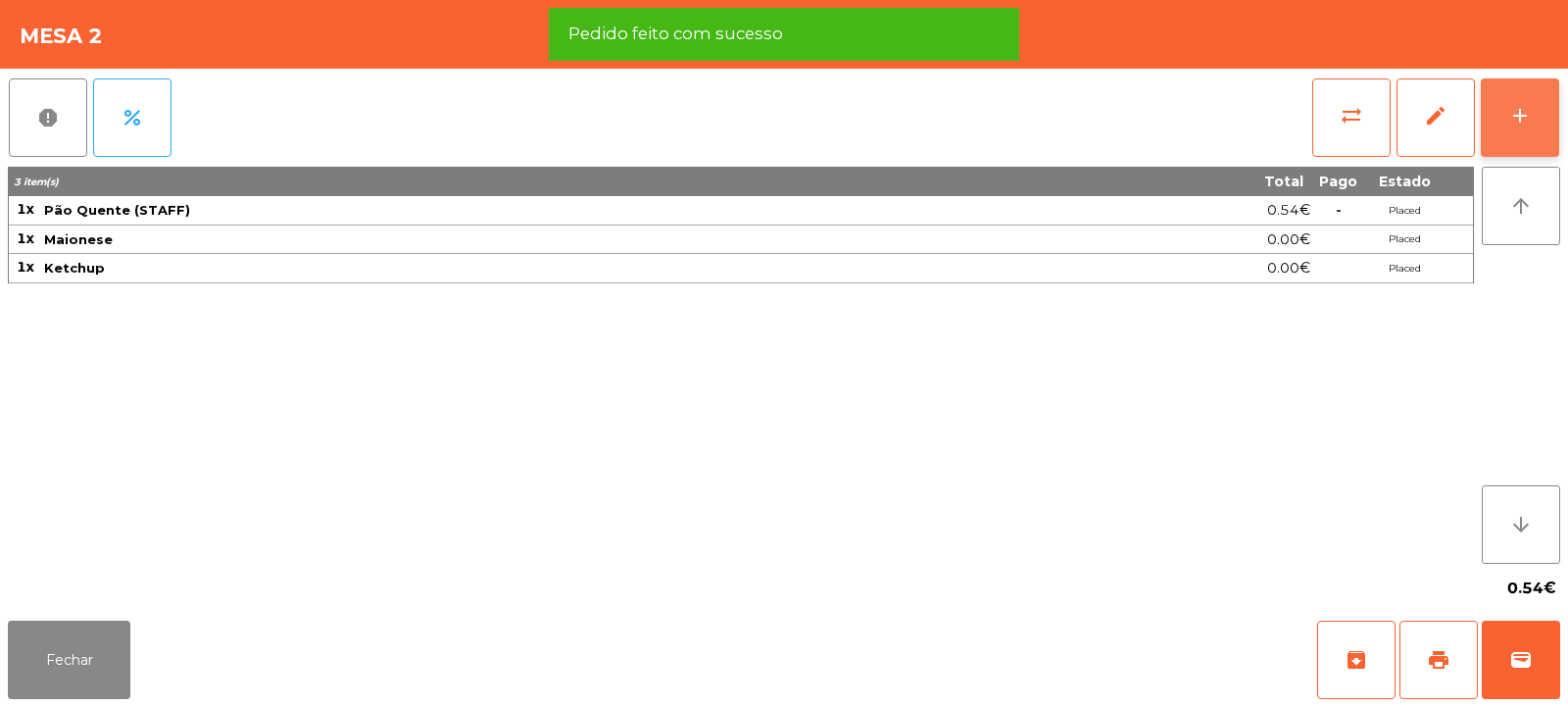
click at [1542, 129] on button "add" at bounding box center [1520, 118] width 79 height 79
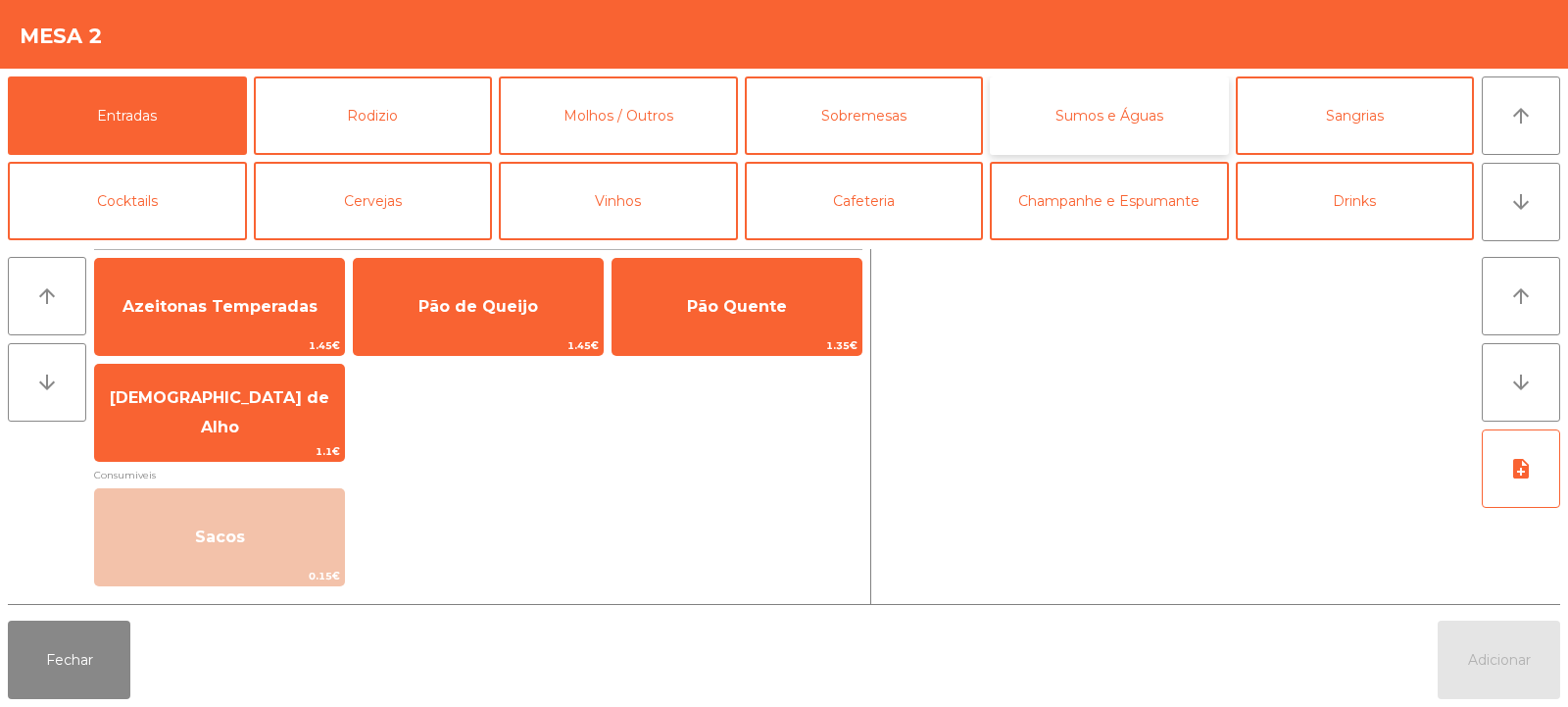
click at [1114, 139] on button "Sumos e Águas" at bounding box center [1109, 116] width 239 height 79
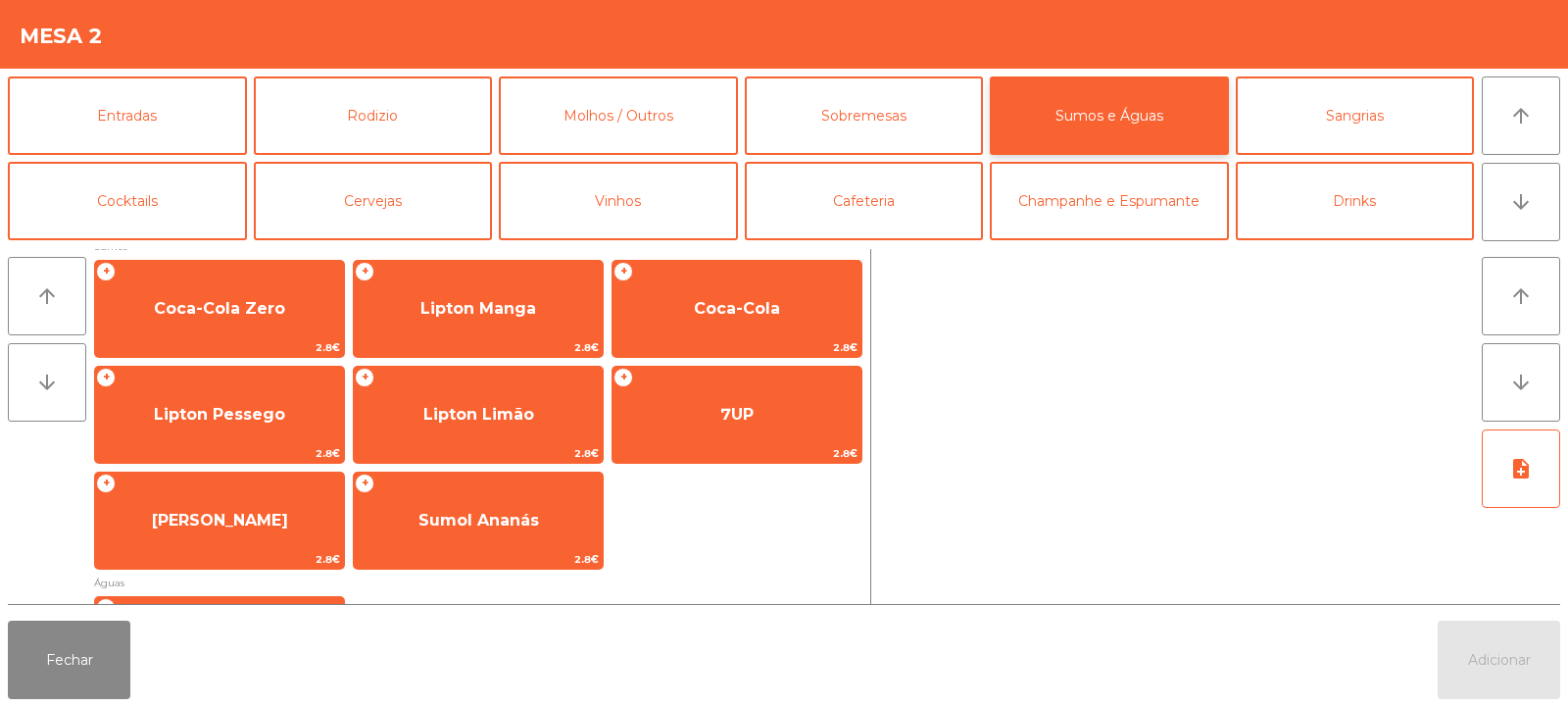
scroll to position [334, 0]
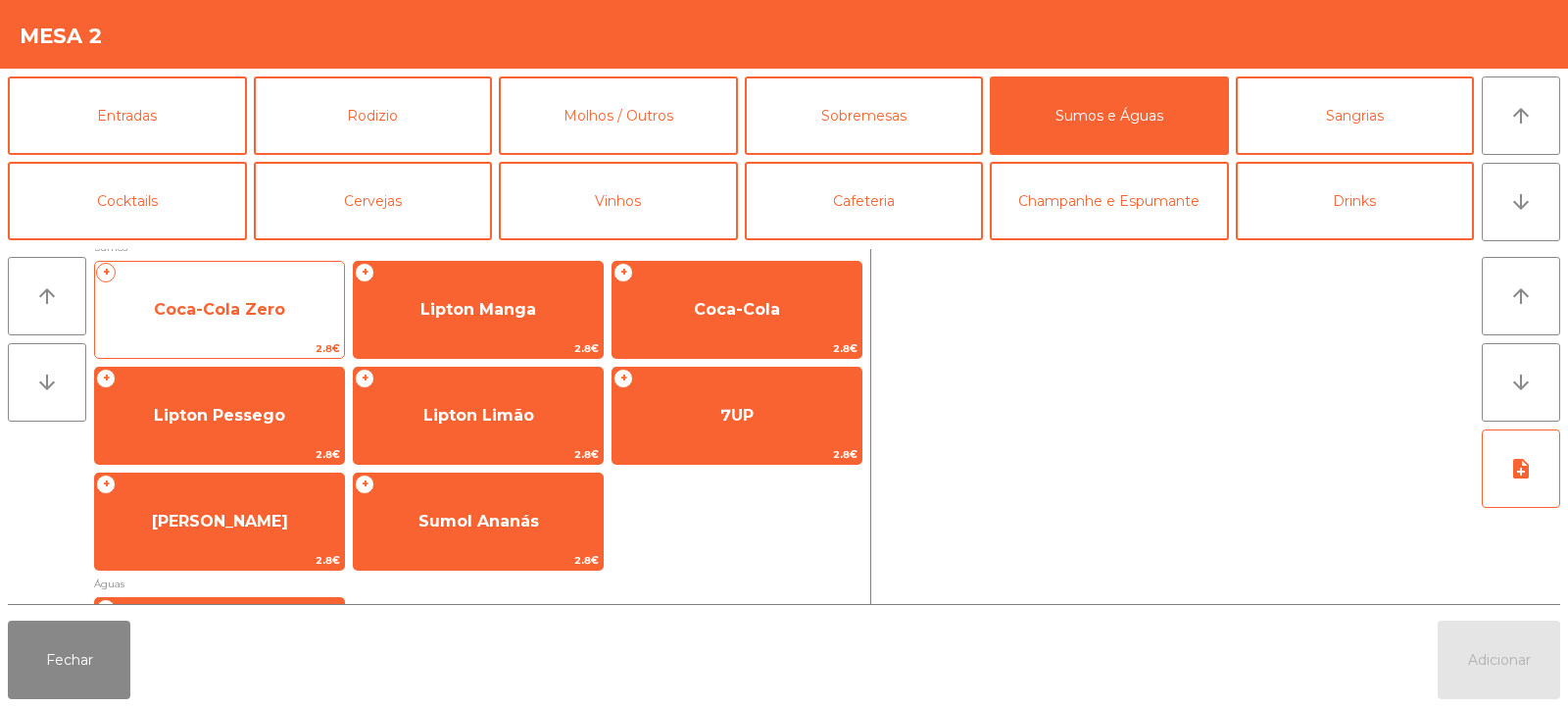
click at [268, 319] on span "Coca-Cola Zero" at bounding box center [219, 310] width 249 height 53
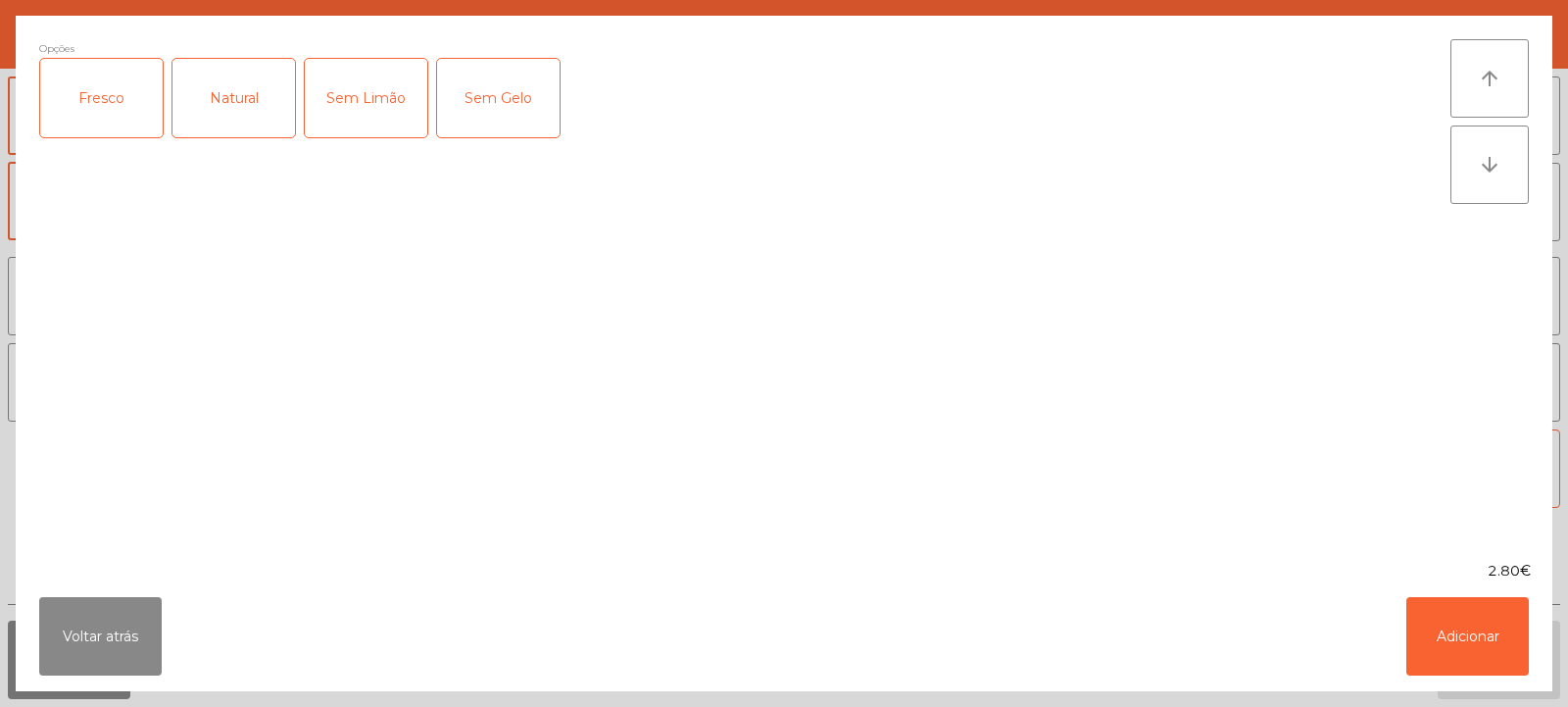
click at [154, 121] on div "Fresco" at bounding box center [101, 98] width 123 height 79
click at [1476, 650] on button "Adicionar" at bounding box center [1467, 636] width 123 height 79
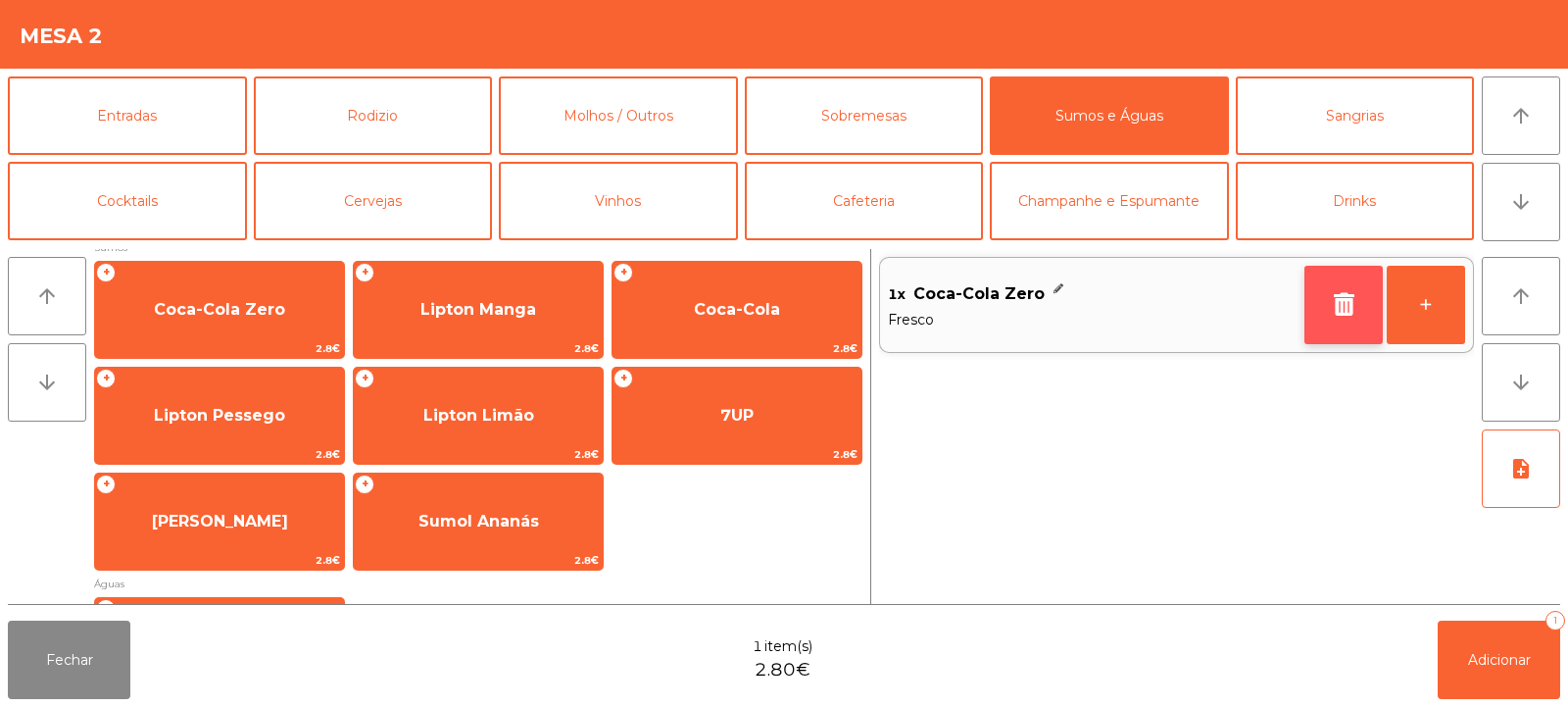
click at [1357, 294] on icon "button" at bounding box center [1343, 304] width 29 height 24
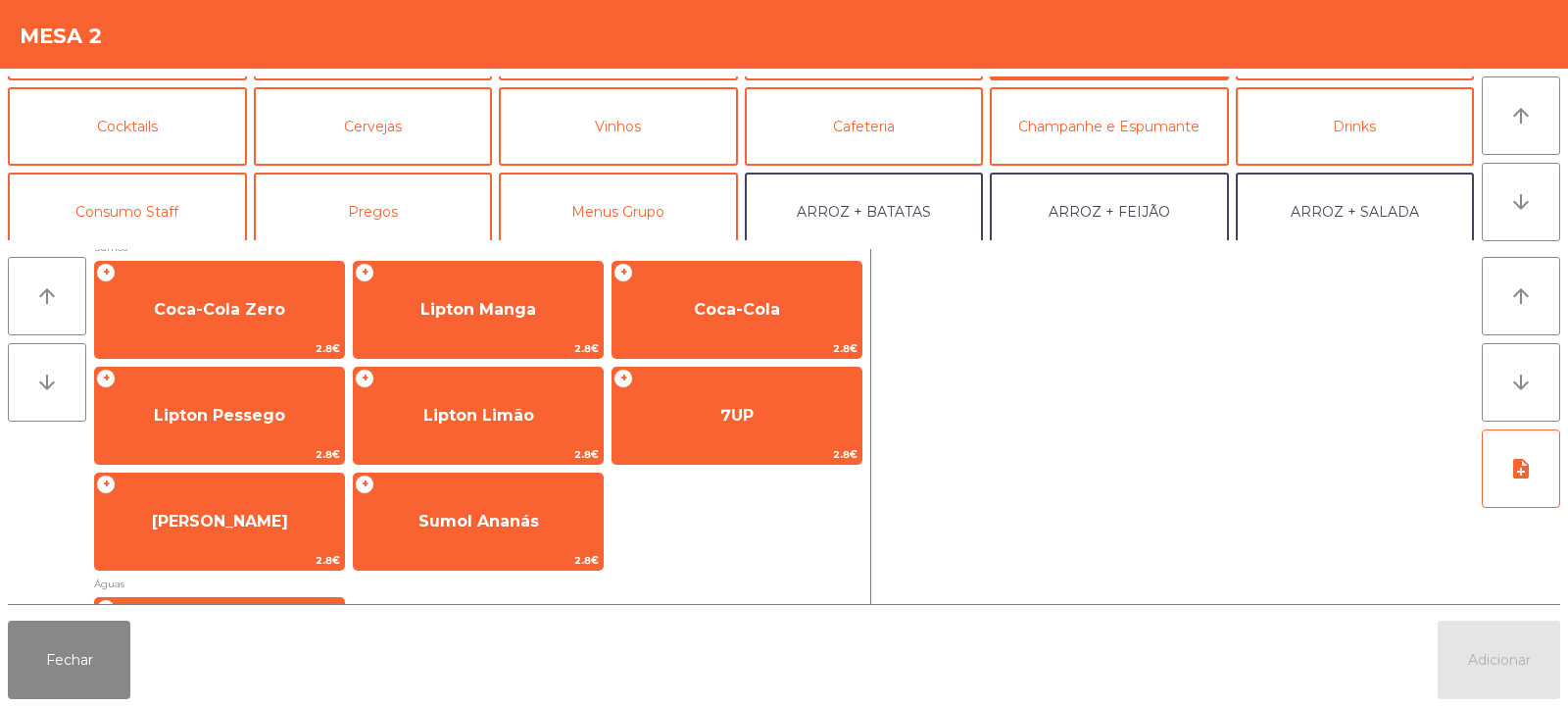
scroll to position [132, 0]
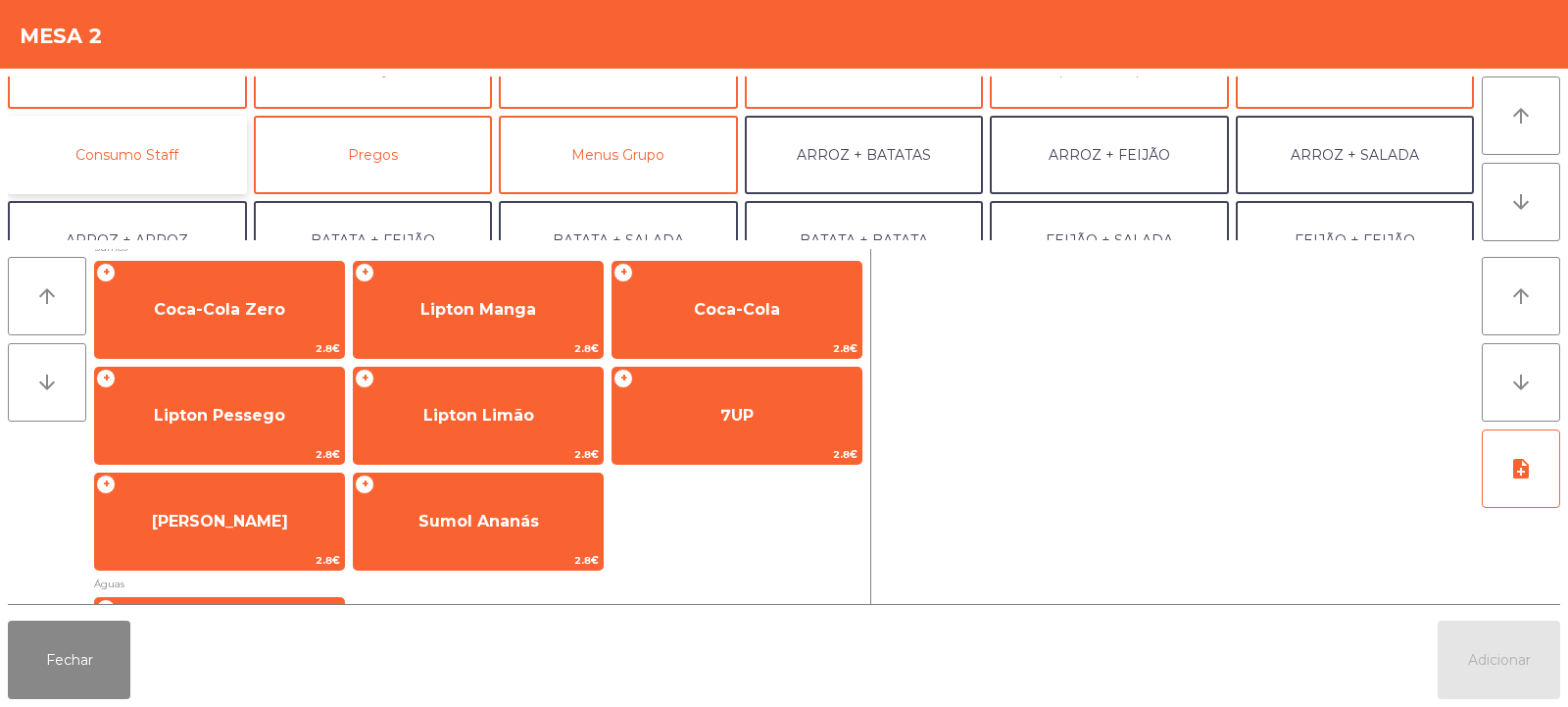
click at [242, 154] on button "Consumo Staff" at bounding box center [127, 155] width 239 height 79
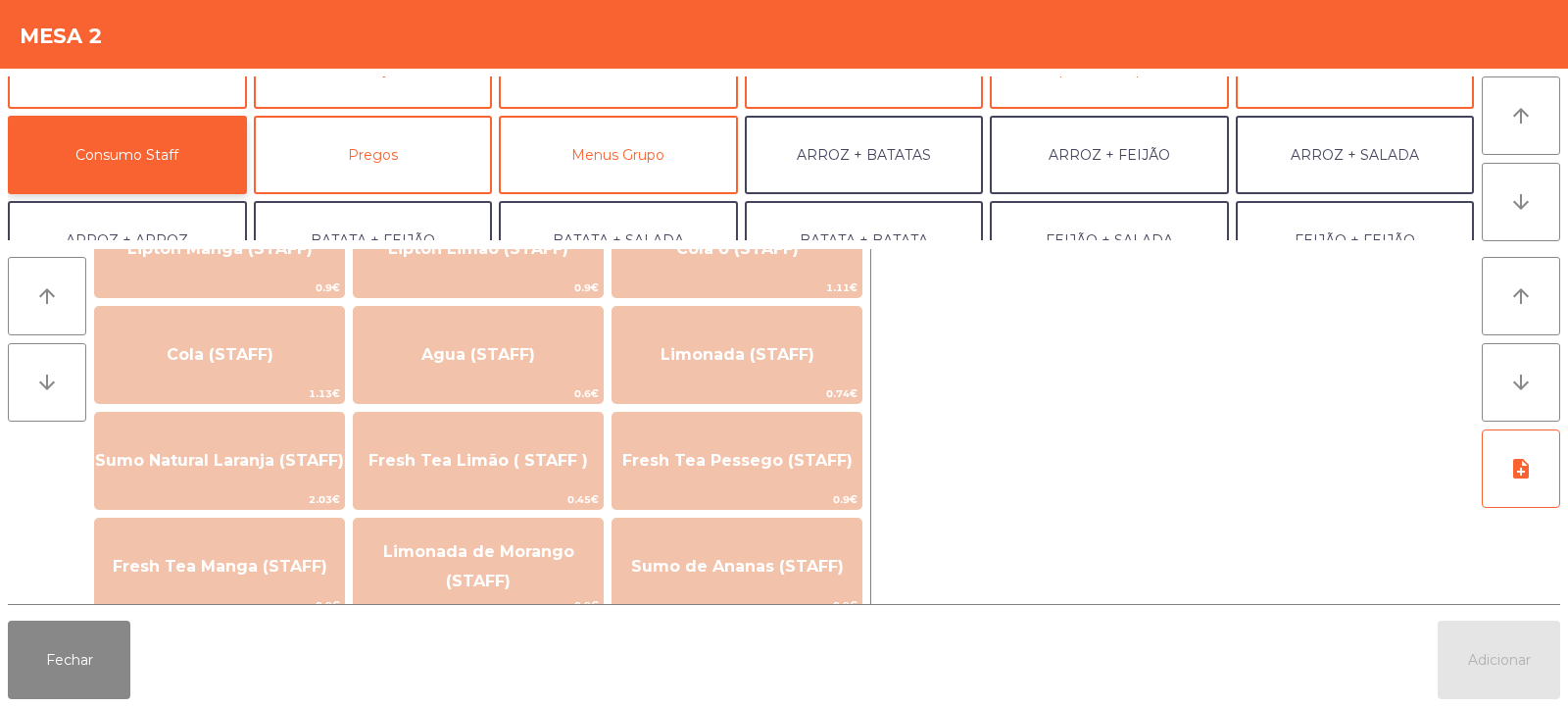
scroll to position [341, 0]
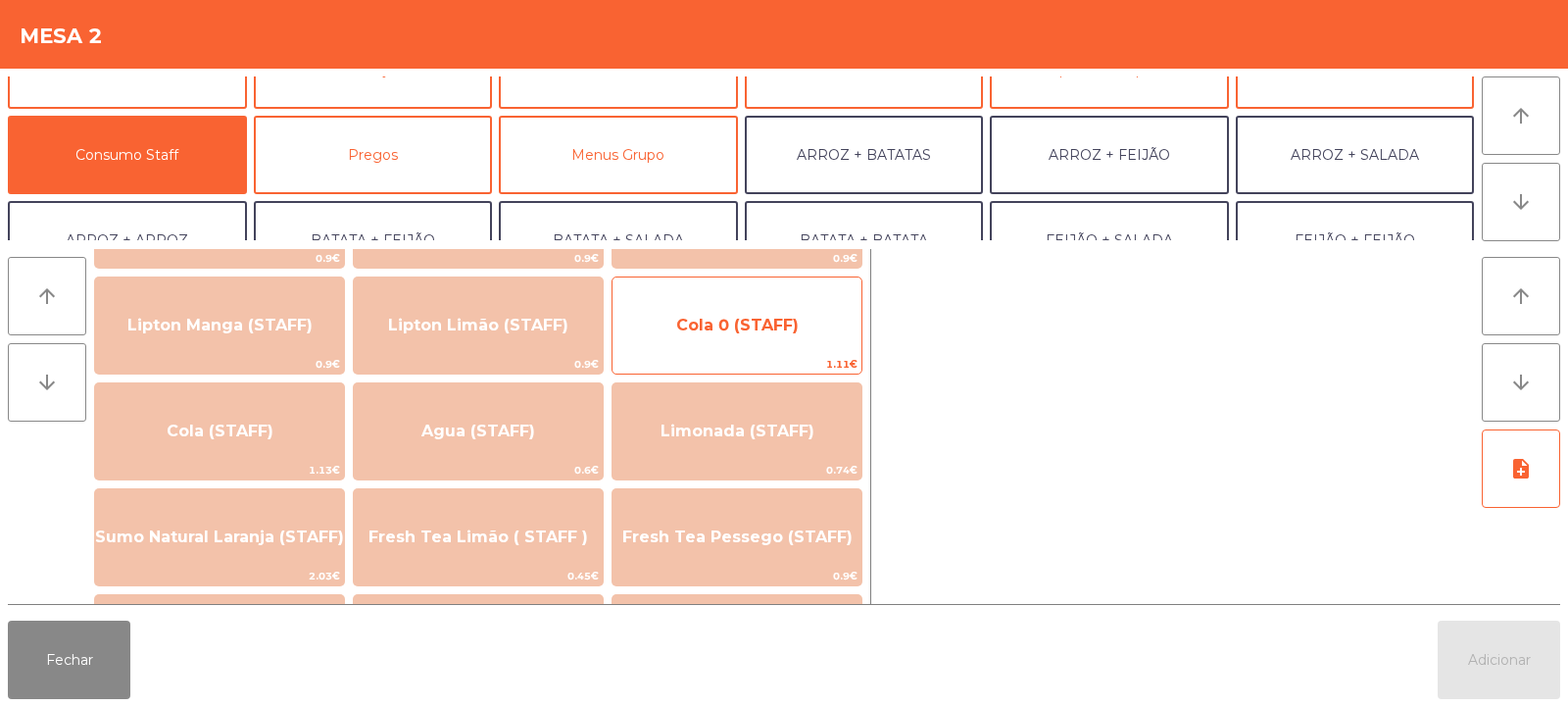
click at [745, 319] on span "Cola 0 (STAFF)" at bounding box center [737, 325] width 123 height 19
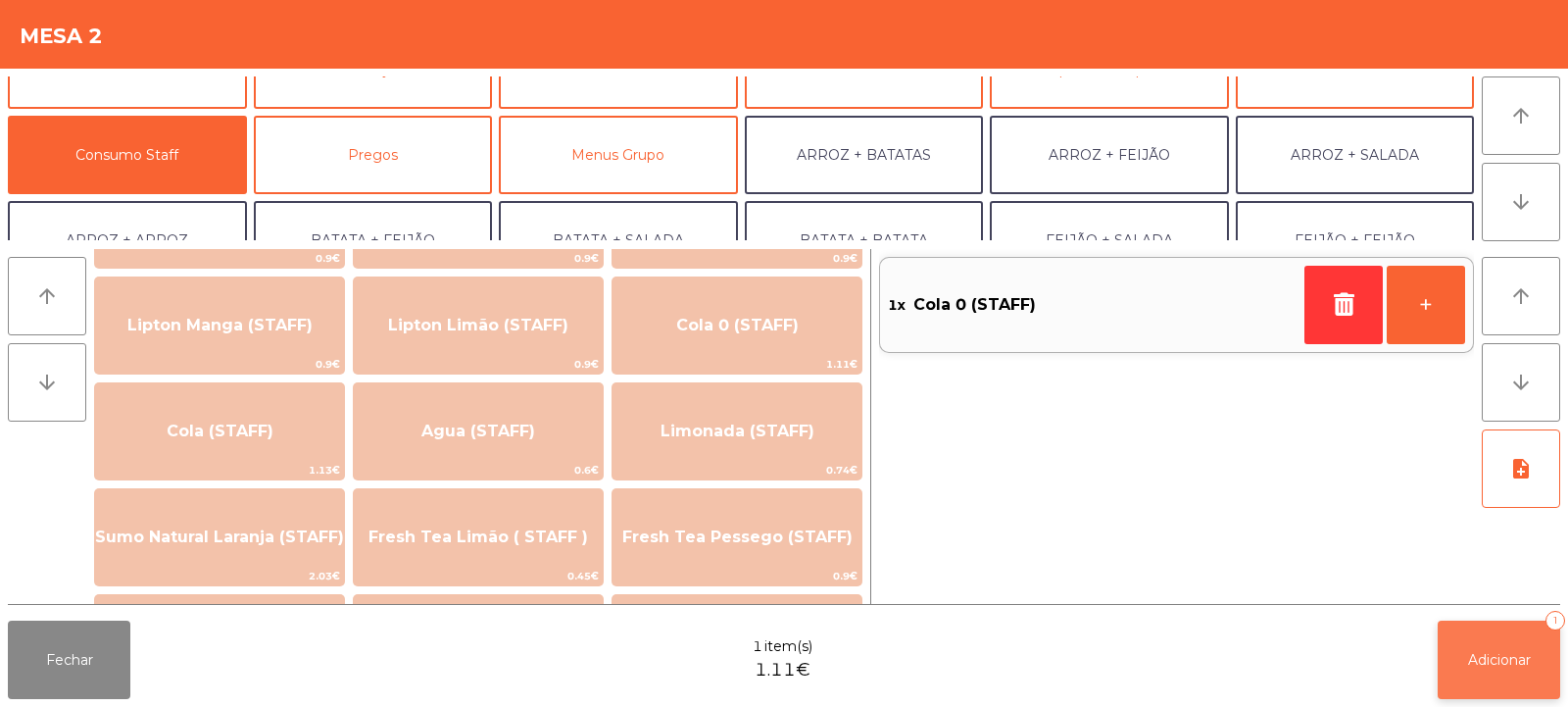
click at [1473, 679] on button "Adicionar 1" at bounding box center [1499, 659] width 123 height 79
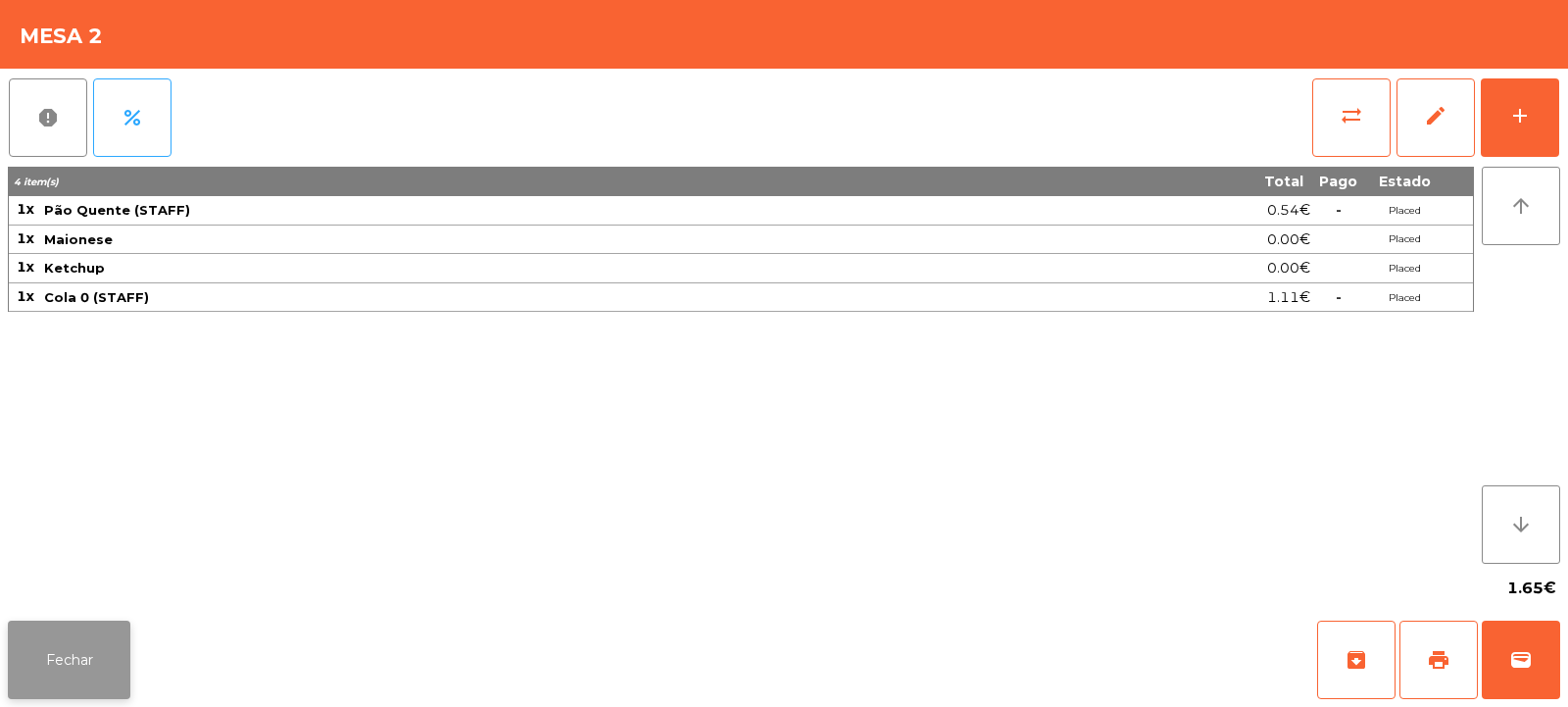
click at [45, 664] on button "Fechar" at bounding box center [69, 659] width 123 height 79
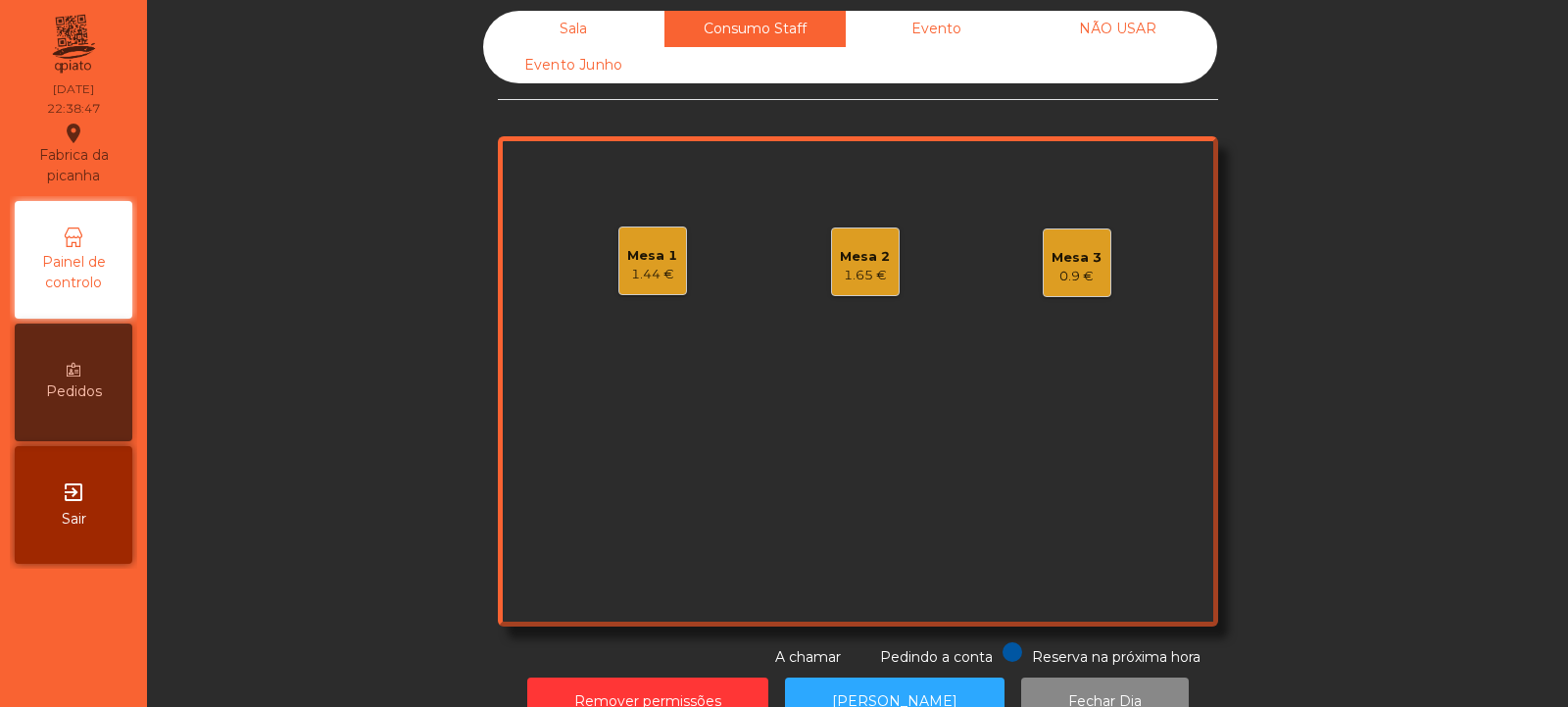
click at [556, 21] on div "Sala" at bounding box center [574, 29] width 182 height 36
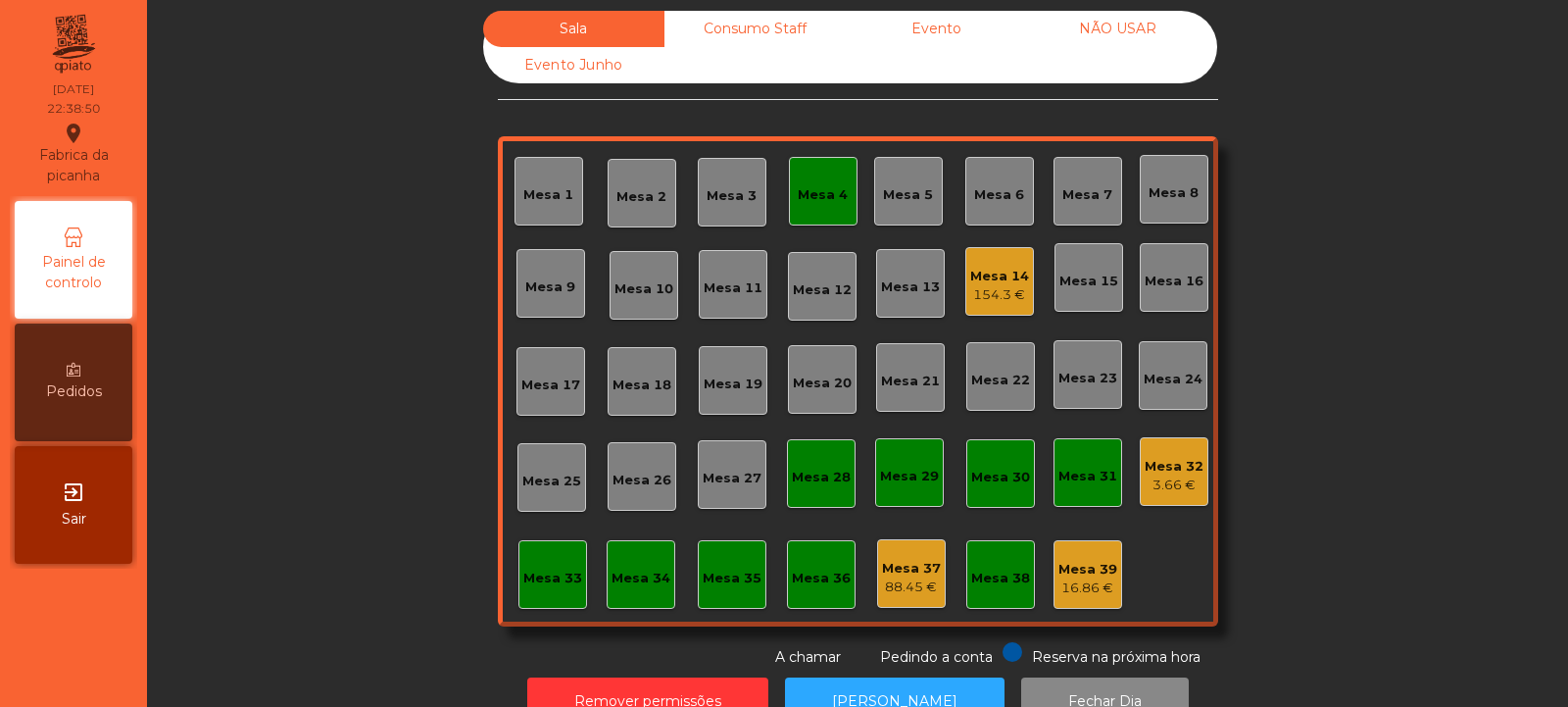
click at [826, 193] on div "Mesa 4" at bounding box center [823, 195] width 50 height 20
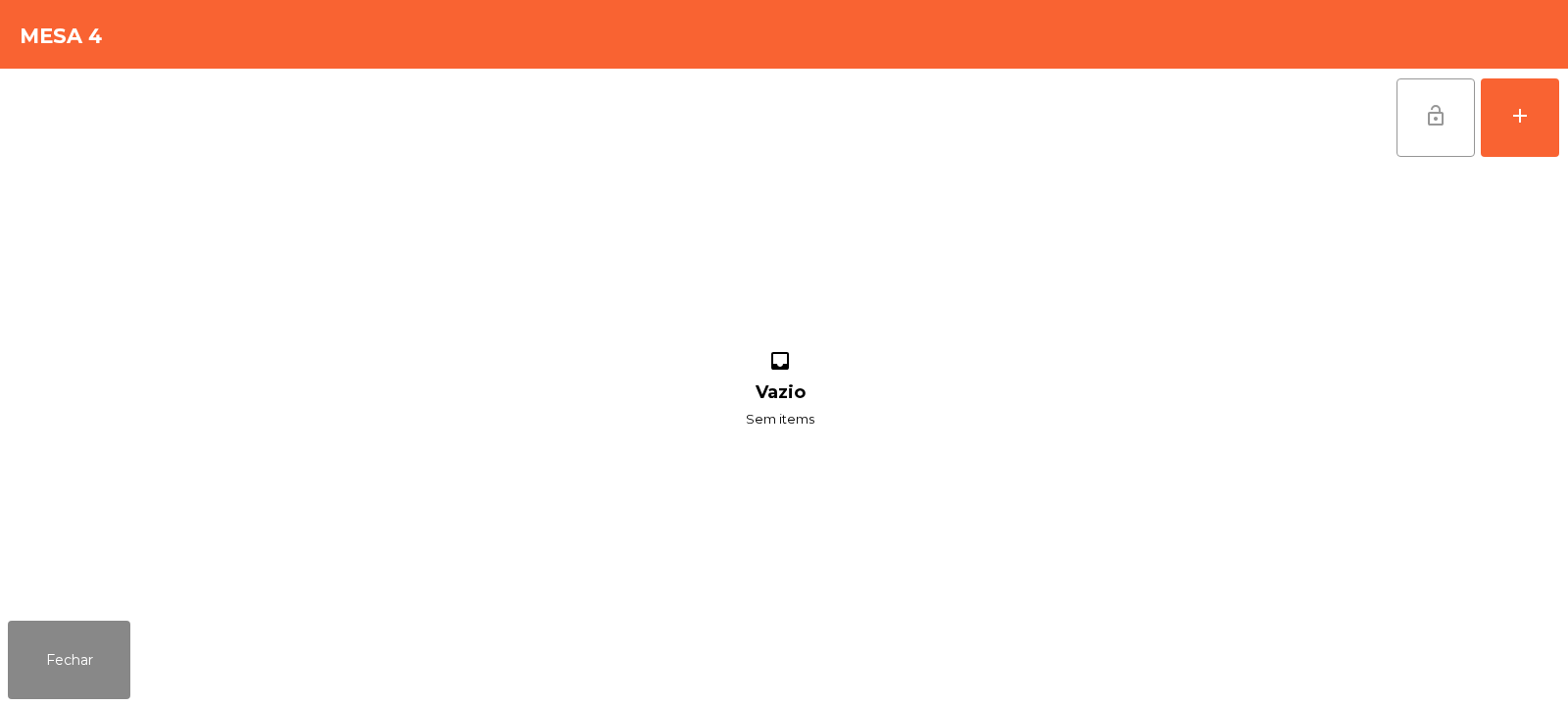
click at [1440, 122] on span "lock_open" at bounding box center [1436, 116] width 24 height 24
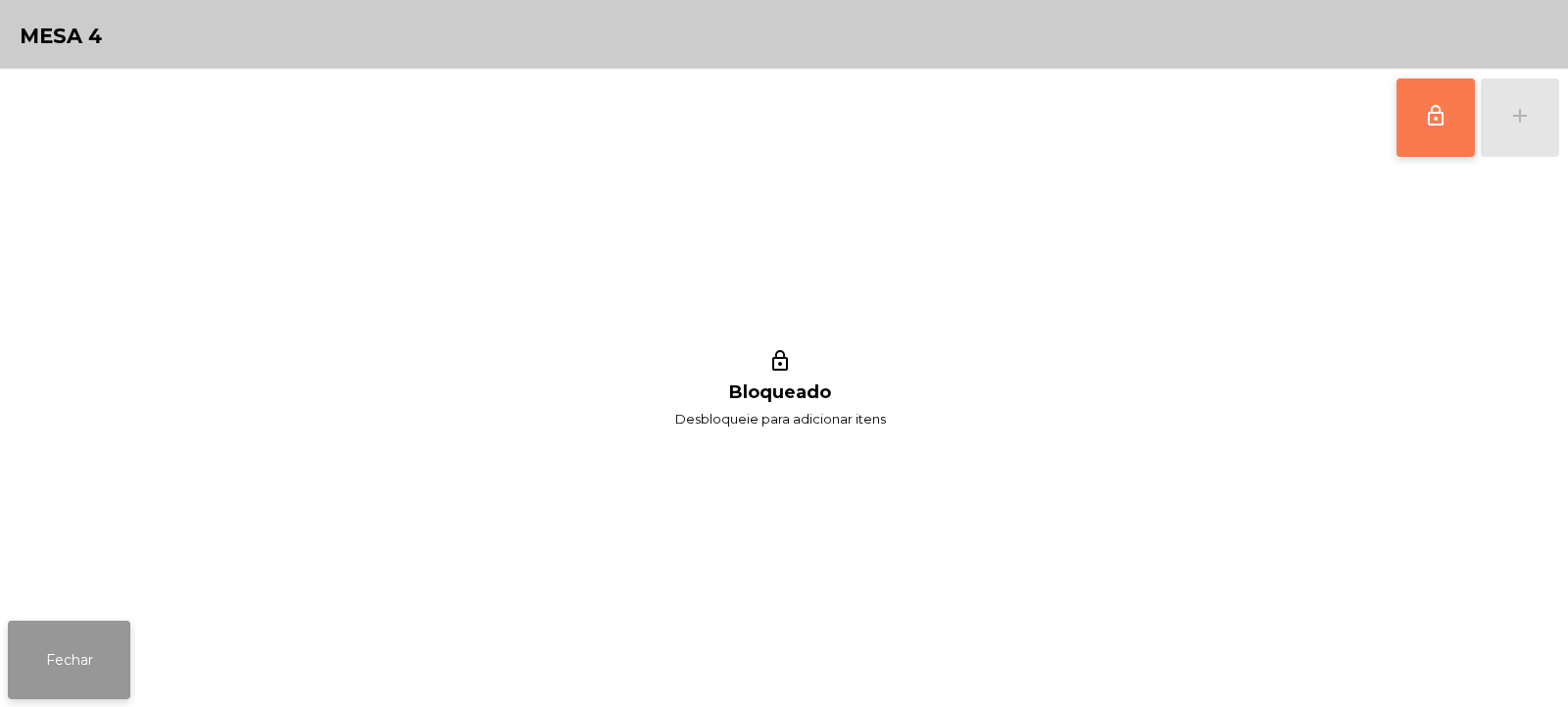
click at [59, 662] on button "Fechar" at bounding box center [69, 659] width 123 height 79
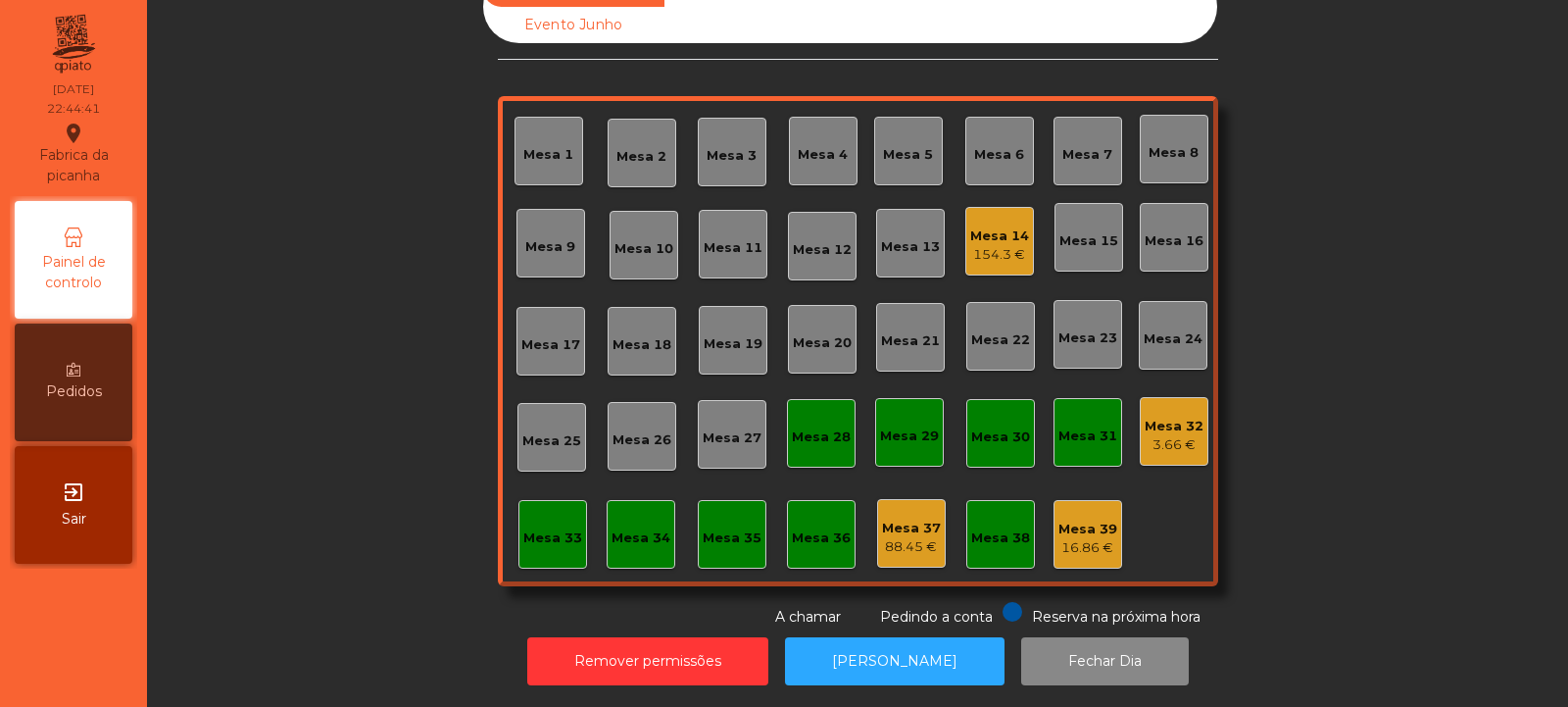
scroll to position [0, 0]
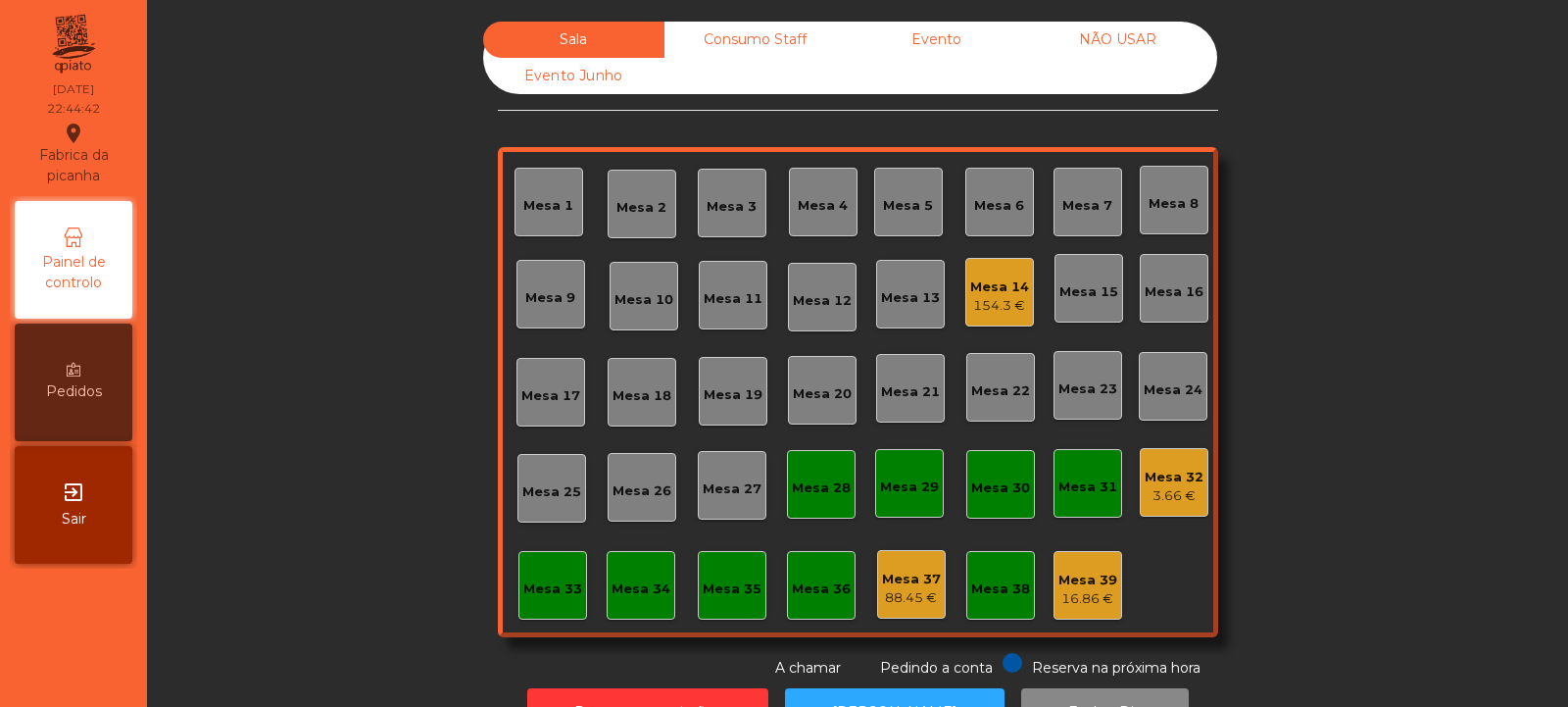
click at [1082, 490] on div "Mesa 31" at bounding box center [1088, 487] width 59 height 20
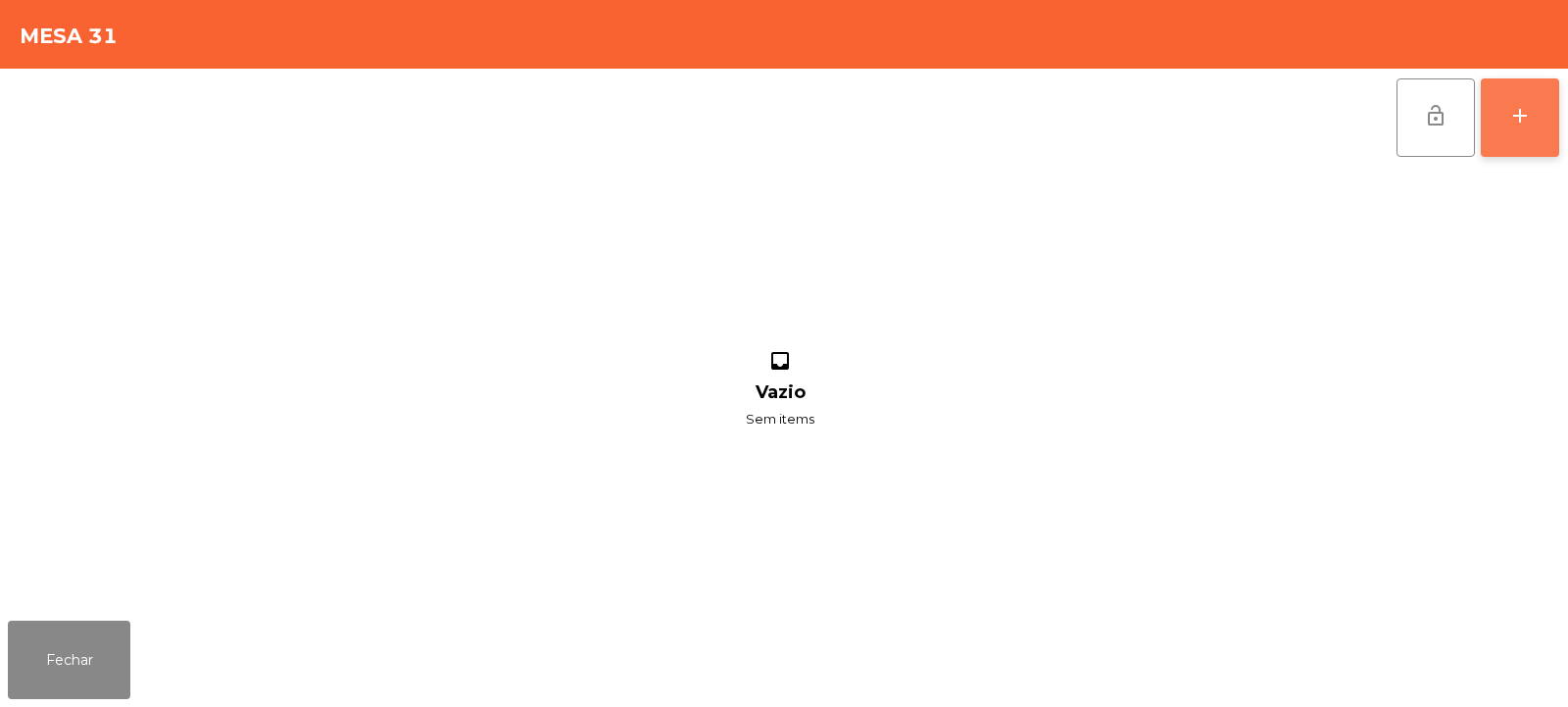
click at [1519, 126] on div "add" at bounding box center [1520, 116] width 24 height 24
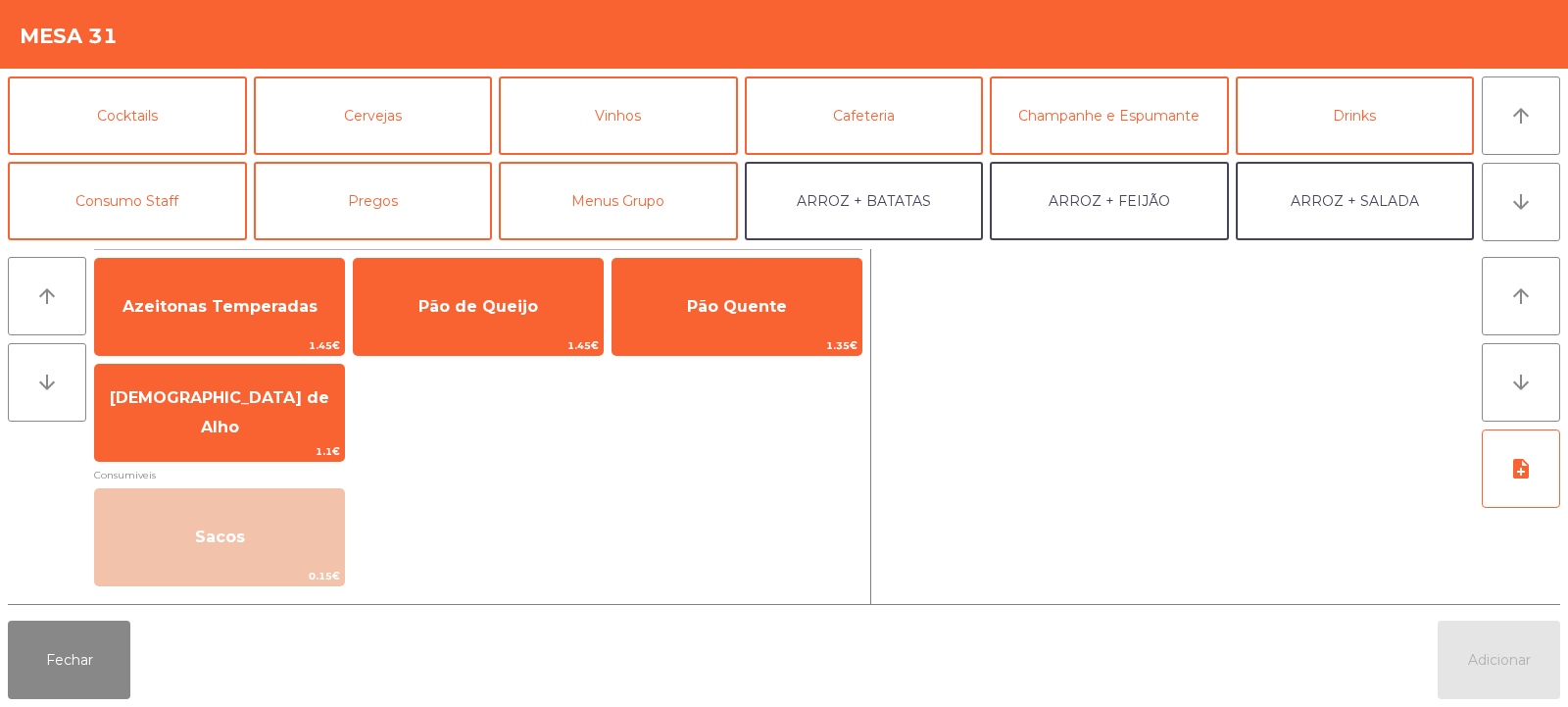
scroll to position [102, 0]
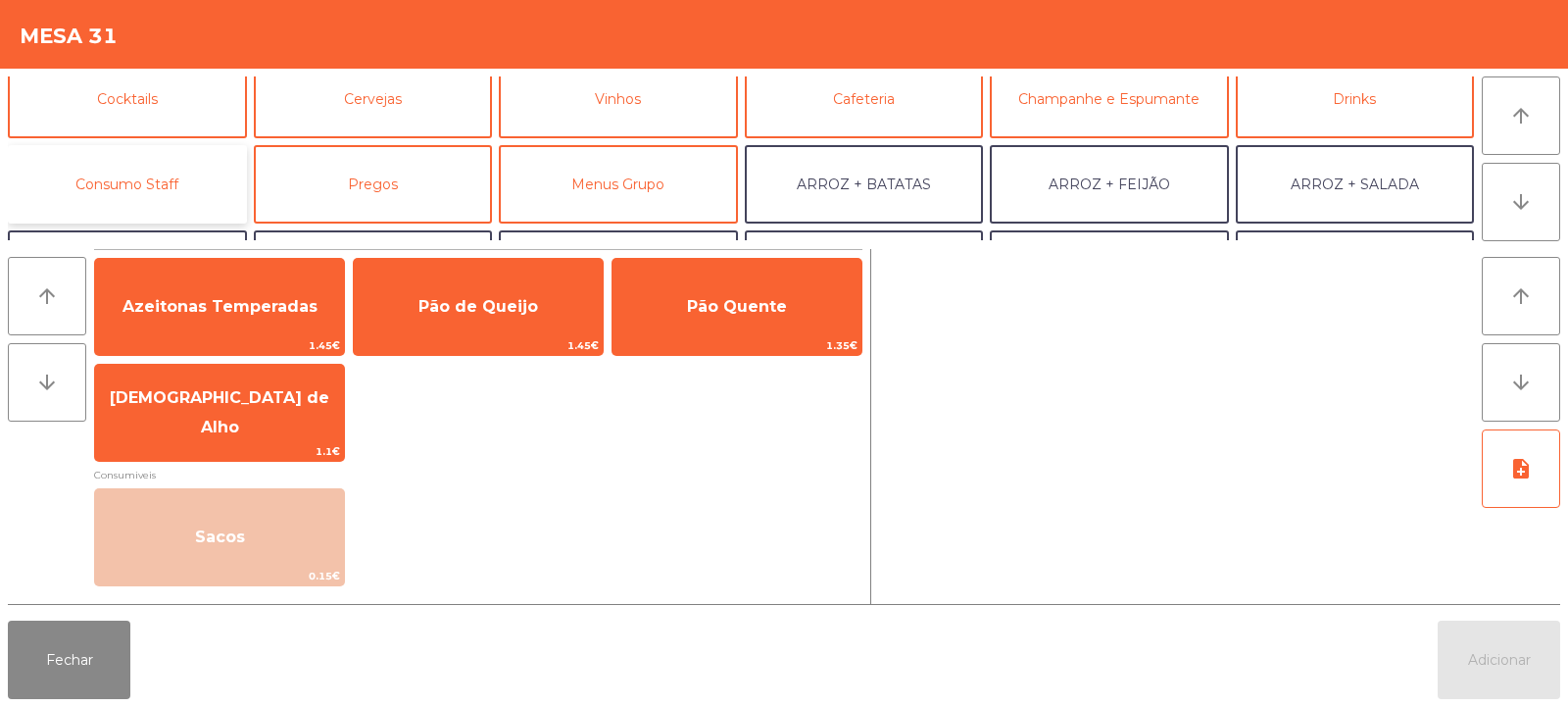
click at [195, 176] on button "Consumo Staff" at bounding box center [127, 184] width 239 height 79
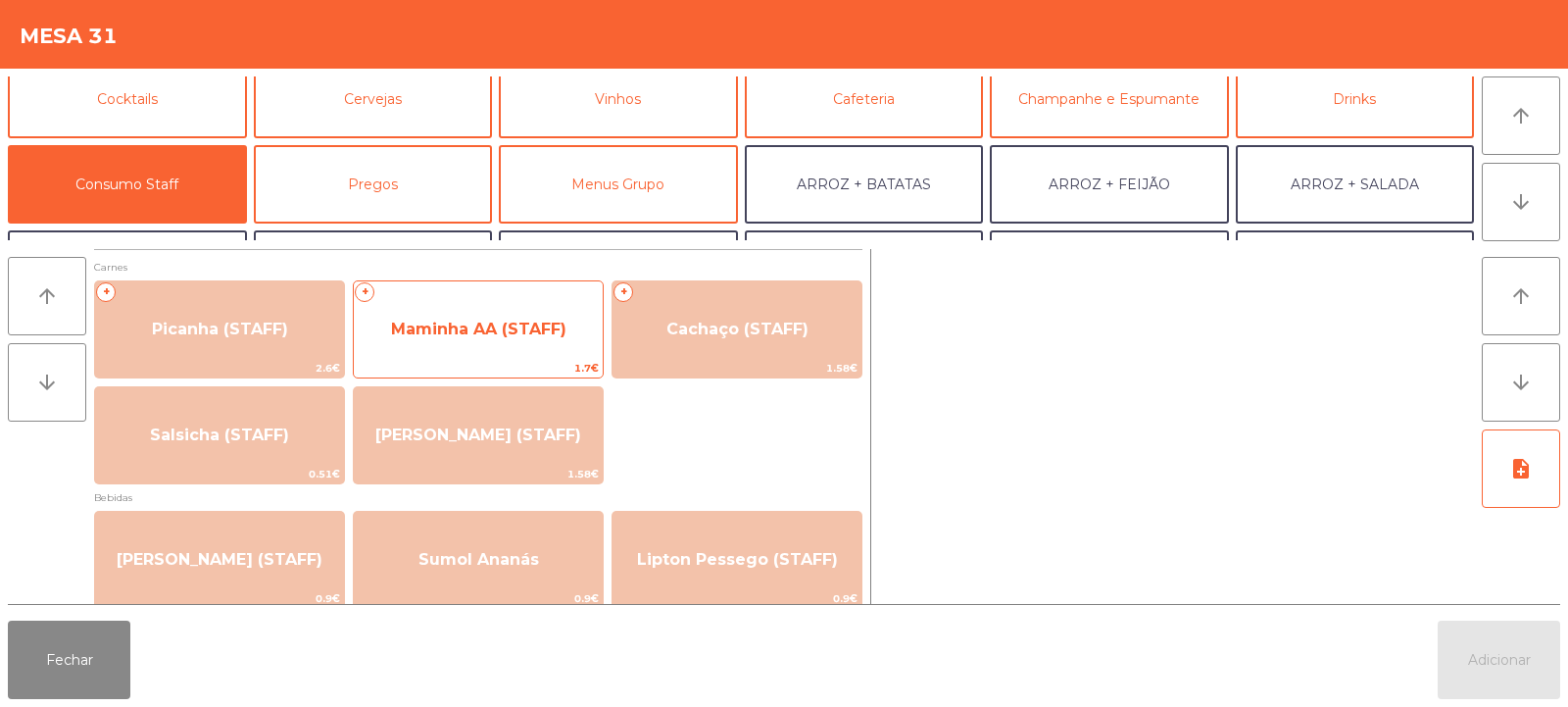
click at [482, 337] on span "Maminha AA (STAFF)" at bounding box center [479, 329] width 176 height 19
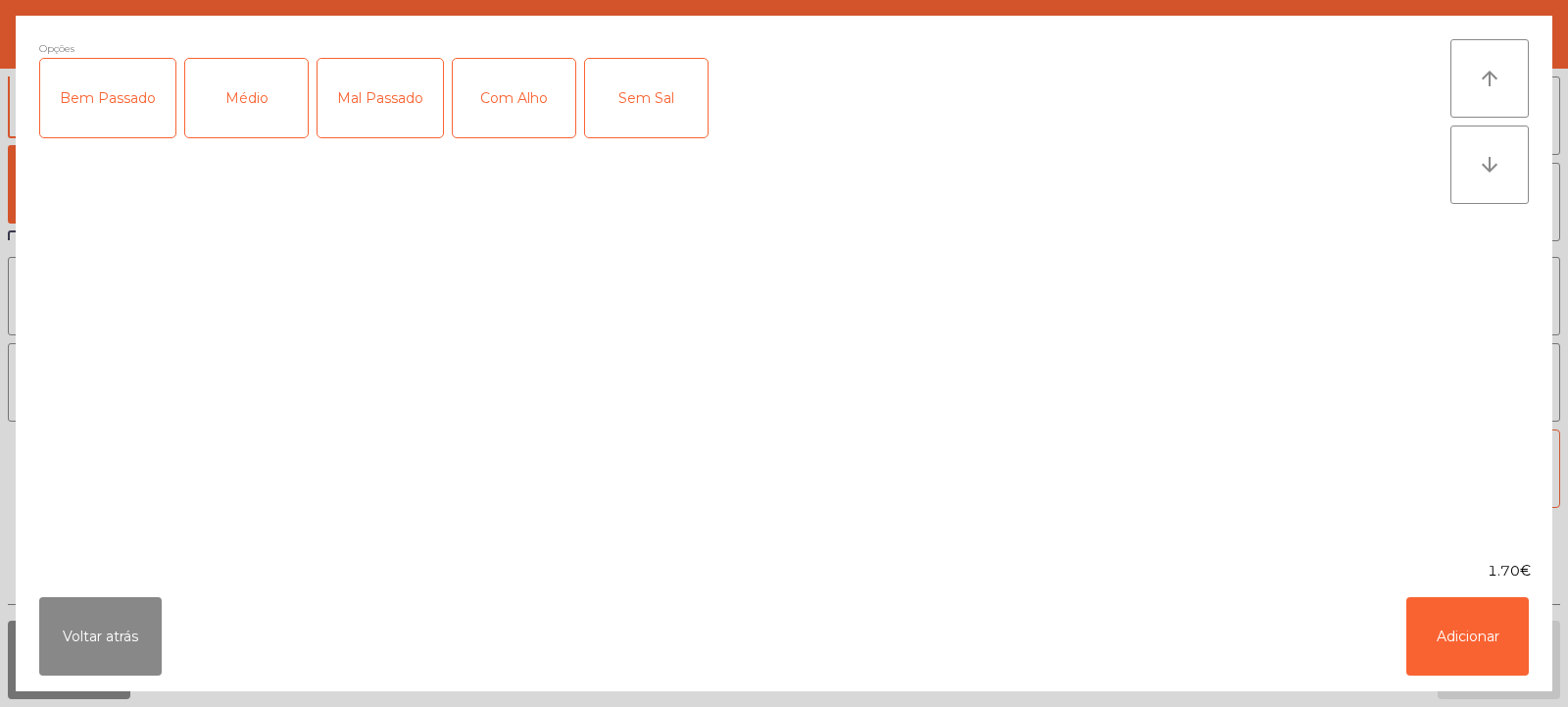
click at [285, 113] on div "Médio" at bounding box center [246, 98] width 123 height 79
click at [509, 106] on div "Com Alho" at bounding box center [513, 98] width 123 height 79
click at [1450, 653] on button "Adicionar" at bounding box center [1467, 636] width 123 height 79
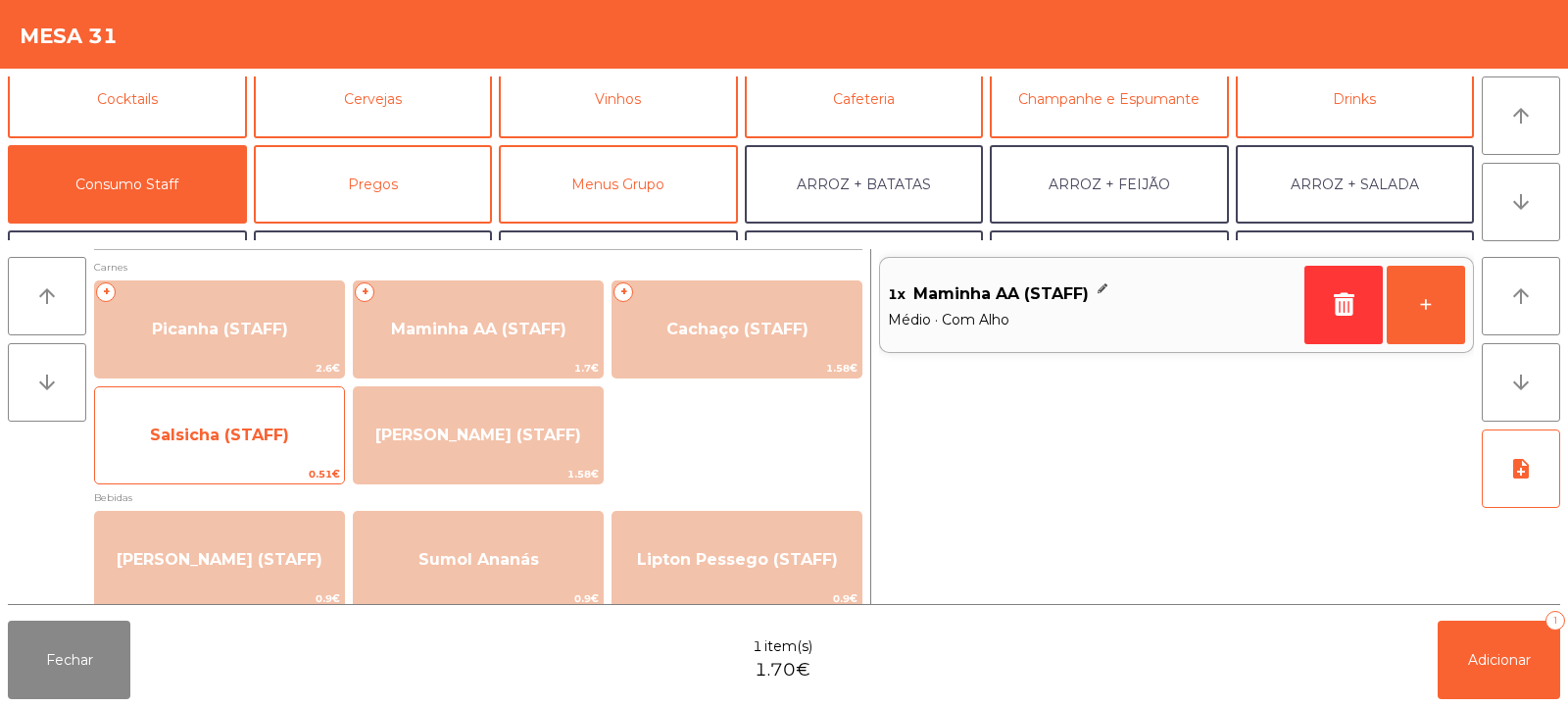
click at [281, 441] on span "Salsicha (STAFF)" at bounding box center [219, 434] width 139 height 19
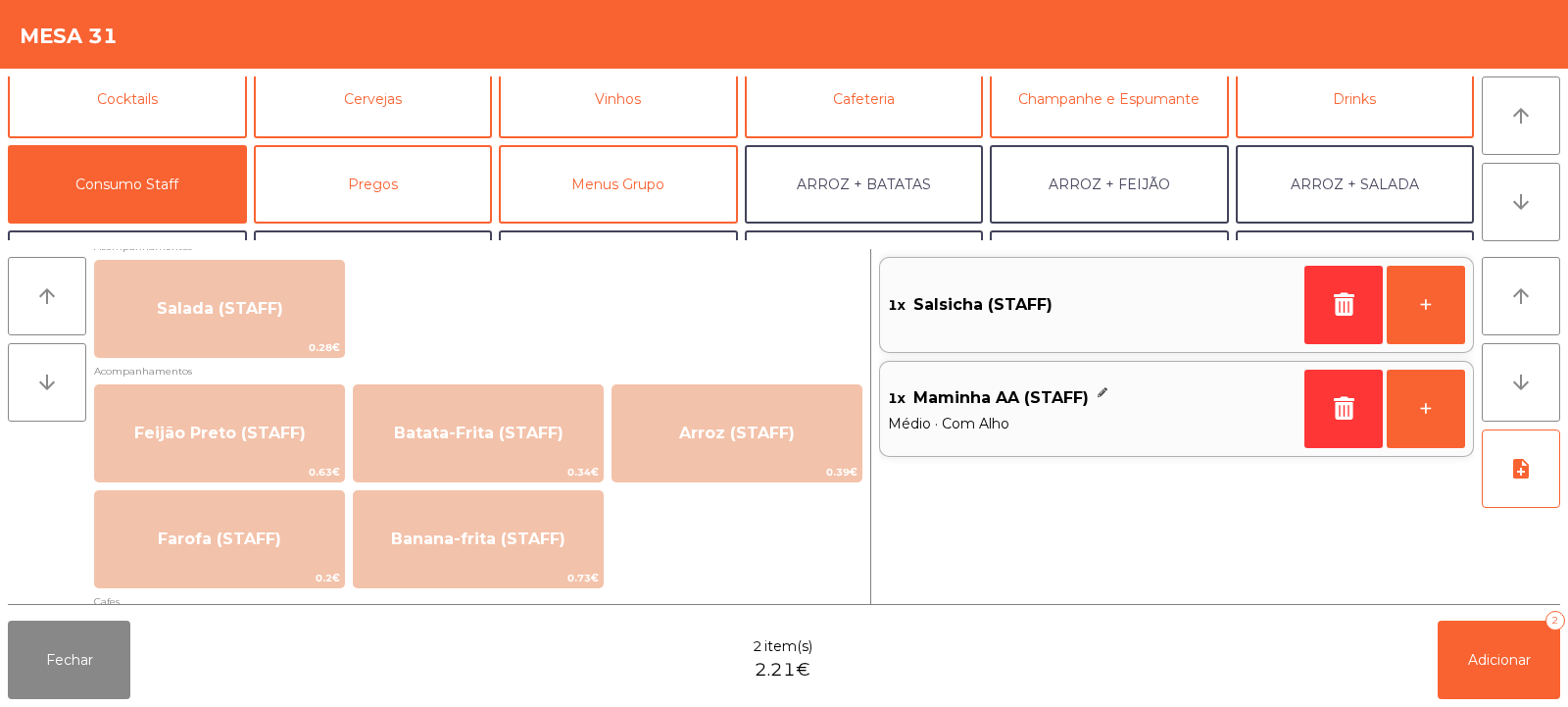
scroll to position [812, 0]
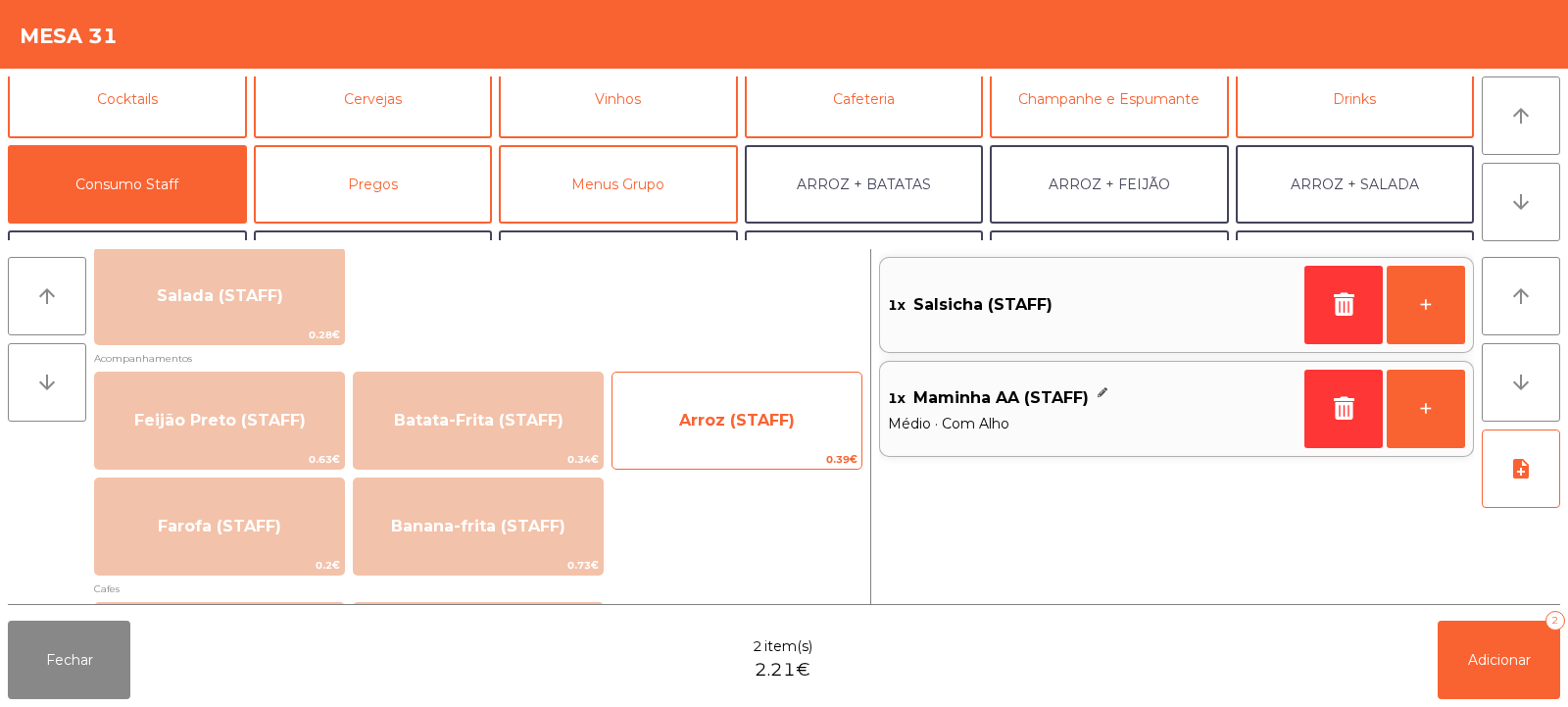
click at [761, 416] on span "Arroz (STAFF)" at bounding box center [737, 419] width 116 height 19
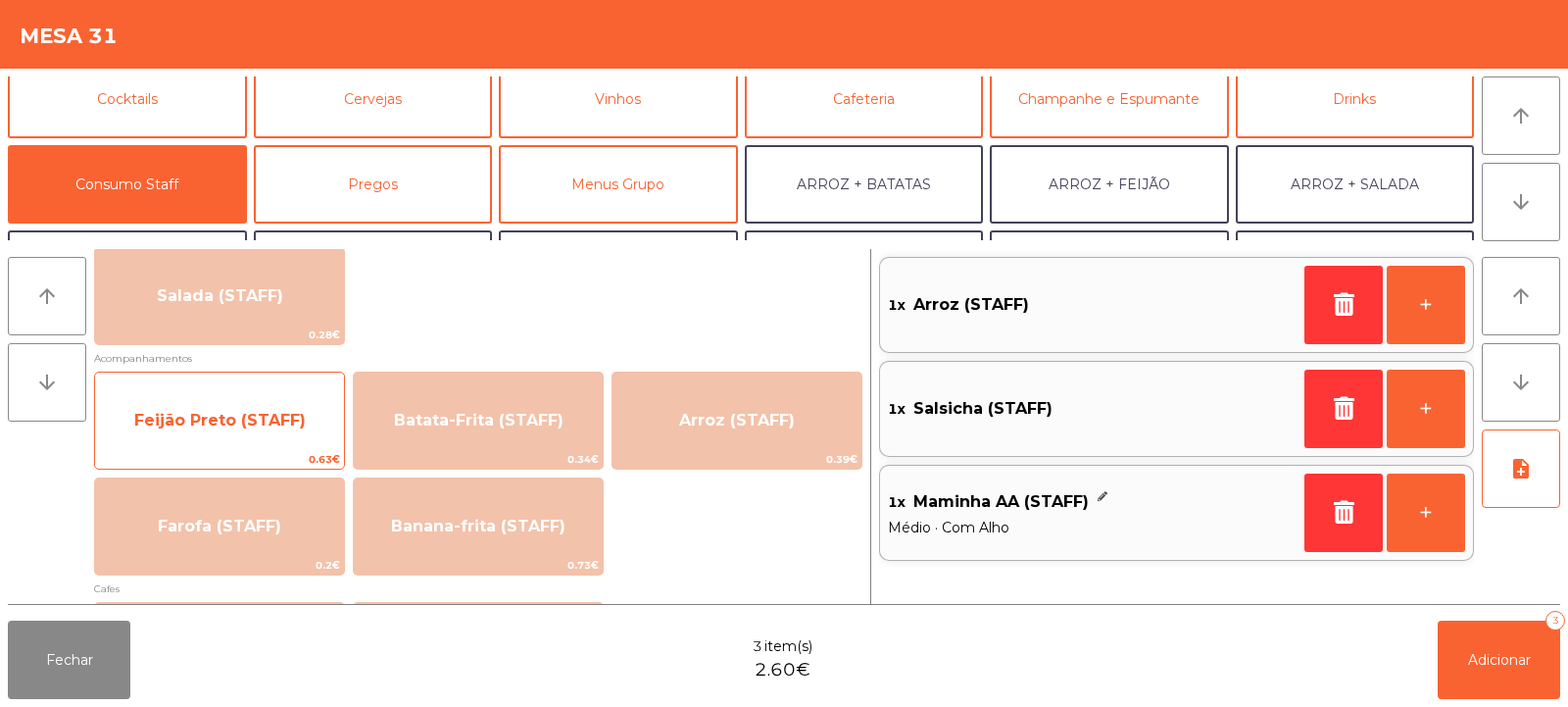
click at [297, 413] on span "Feijão Preto (STAFF)" at bounding box center [220, 419] width 172 height 19
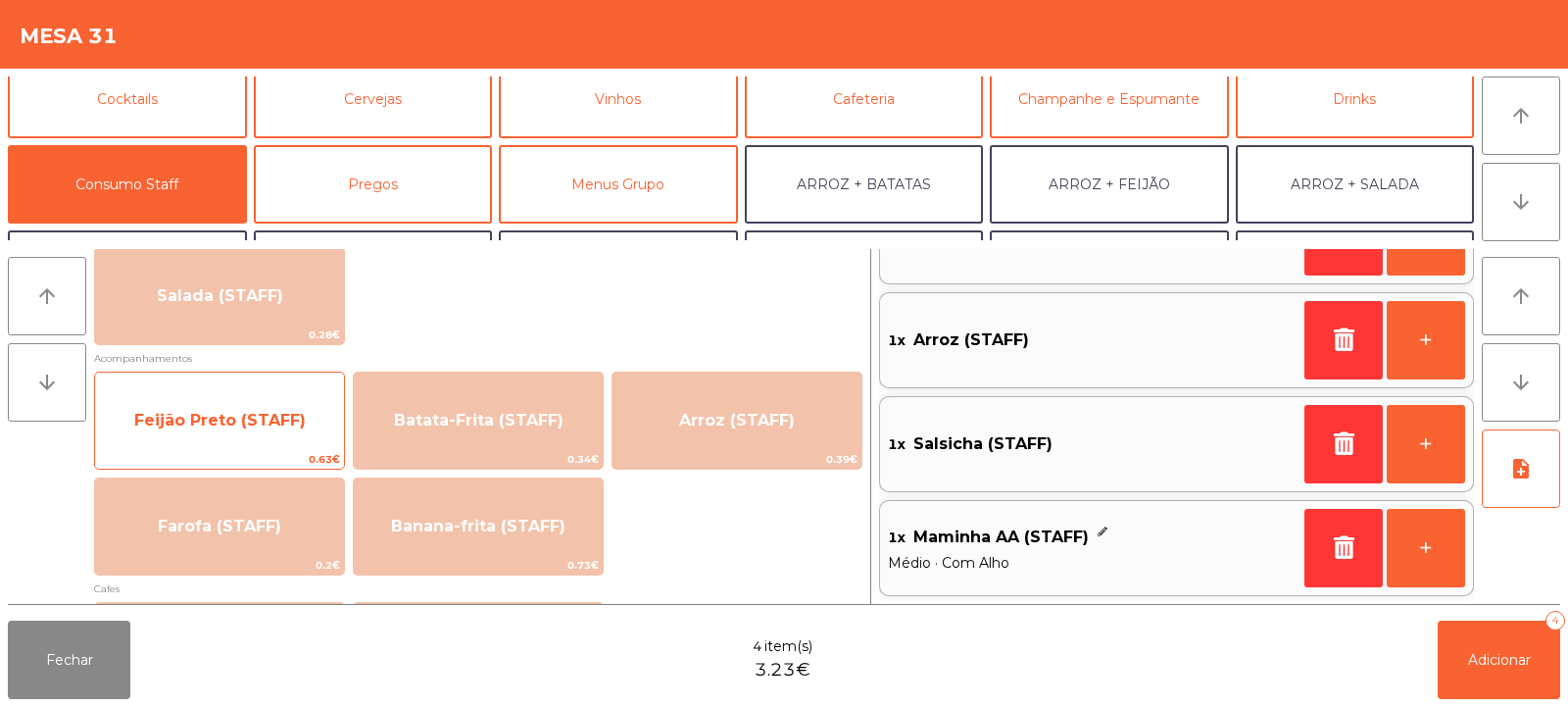
scroll to position [0, 0]
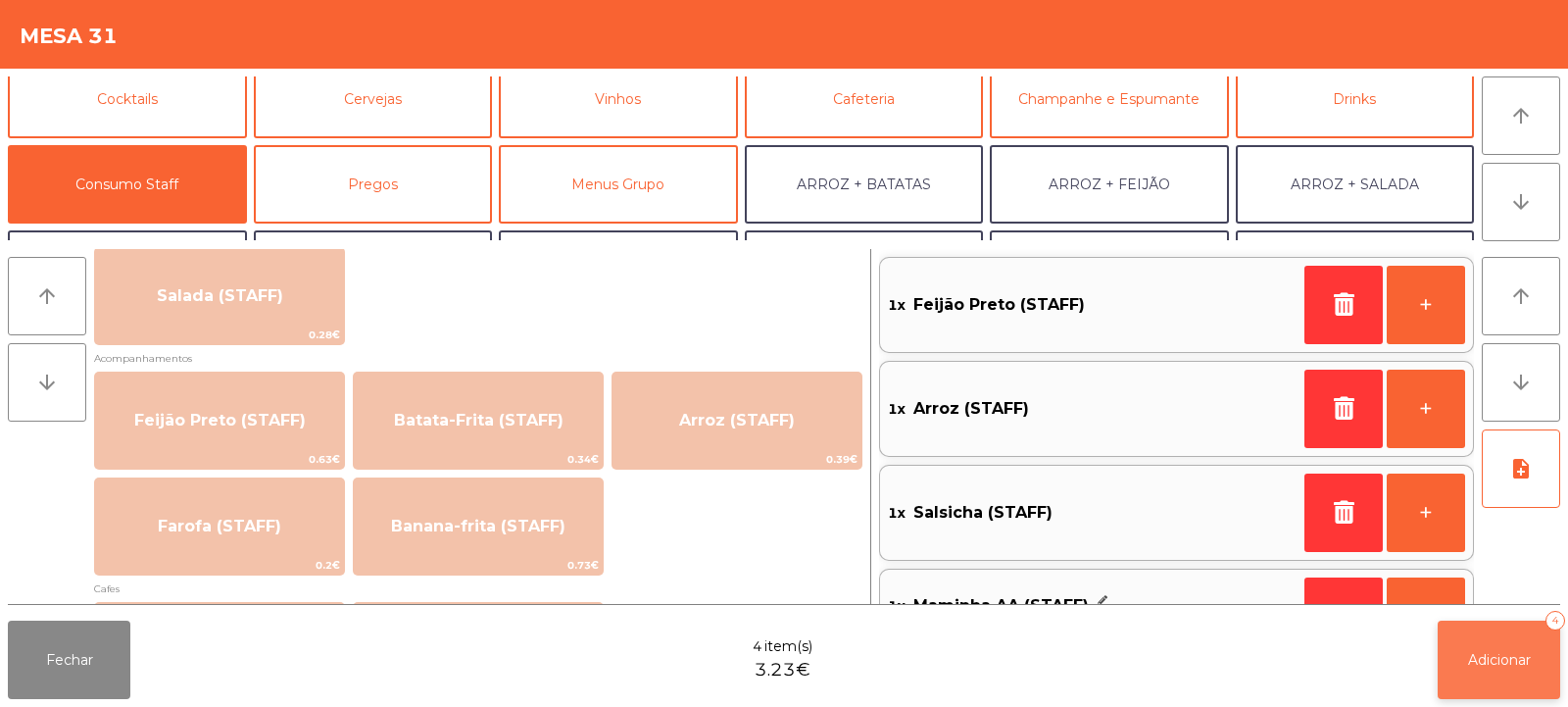
click at [1505, 654] on span "Adicionar" at bounding box center [1499, 660] width 63 height 18
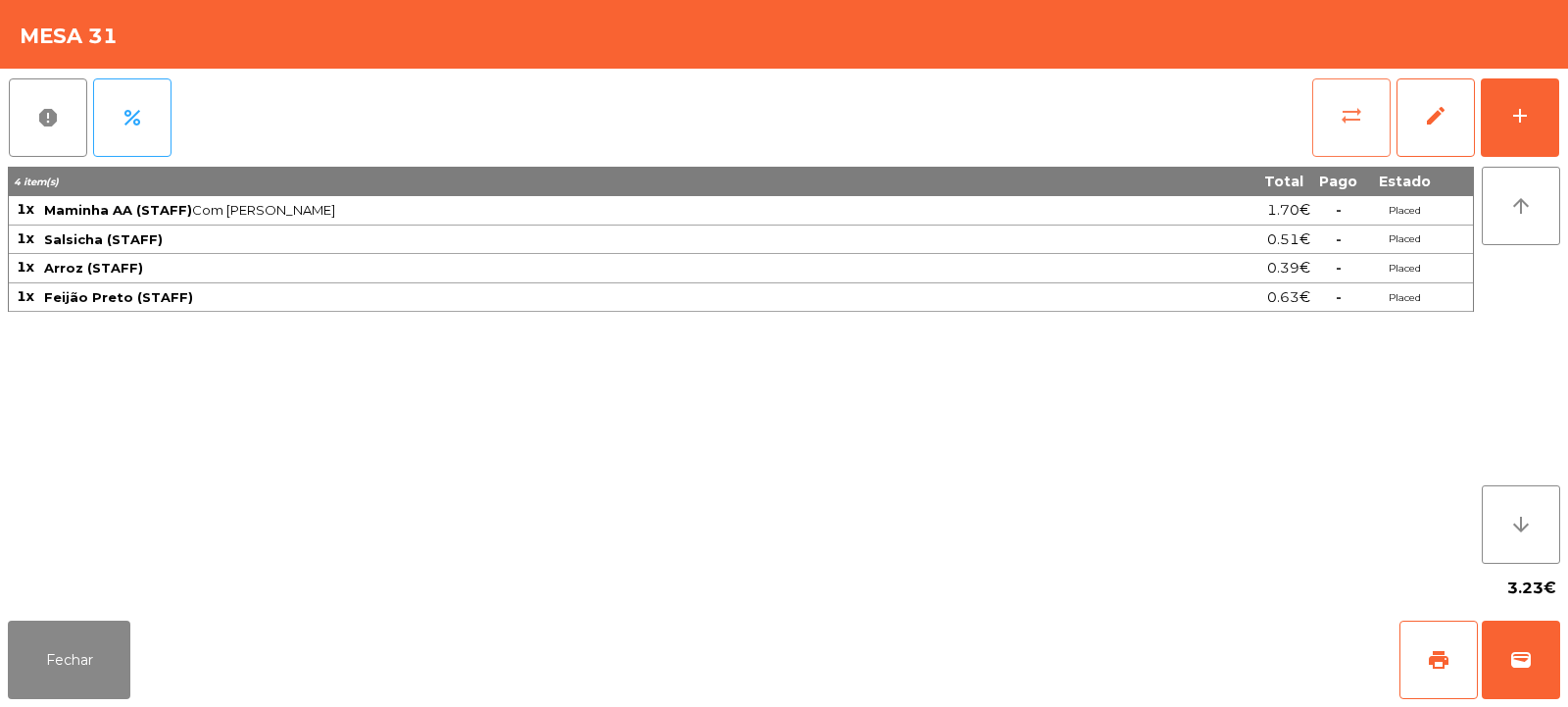
click at [1356, 126] on span "sync_alt" at bounding box center [1352, 116] width 24 height 24
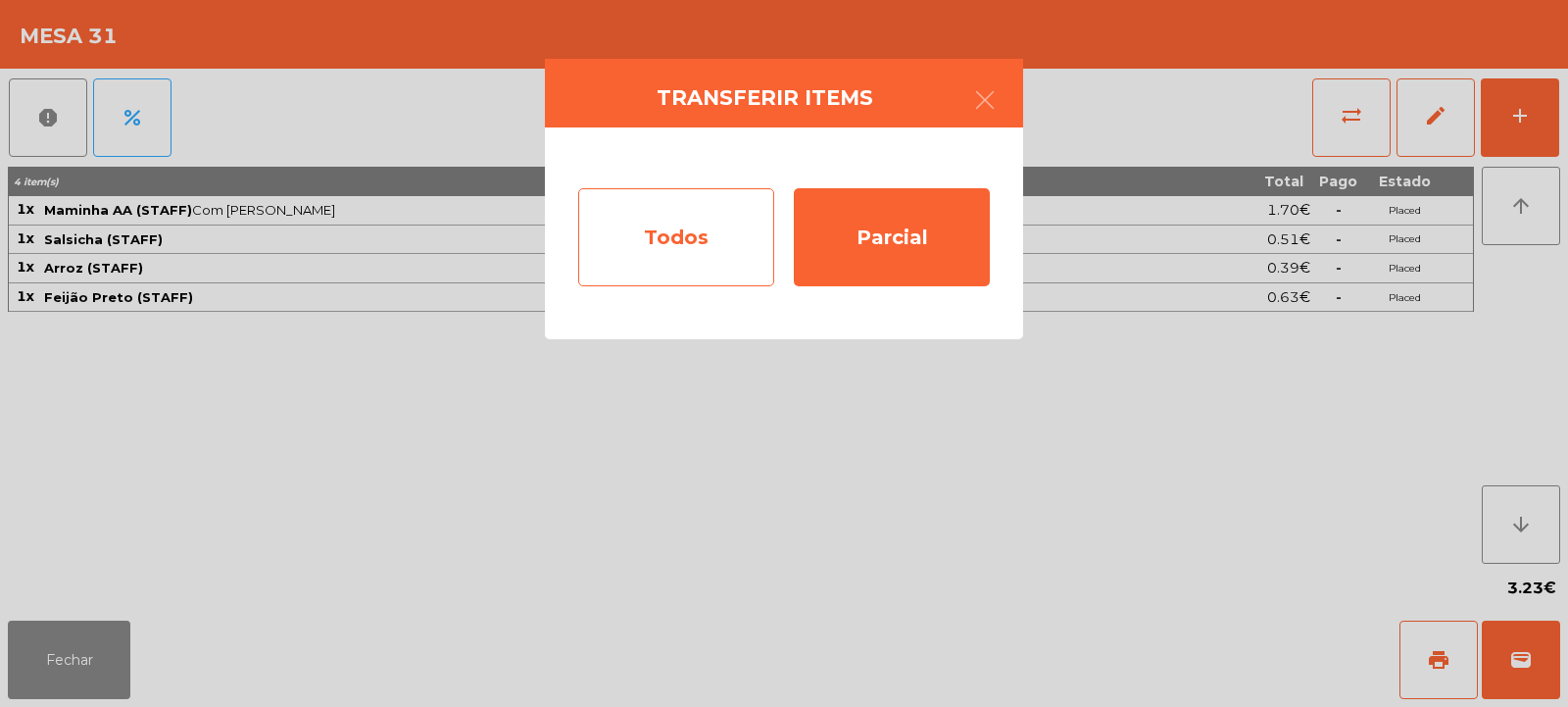
click at [693, 238] on div "Todos" at bounding box center [676, 237] width 196 height 98
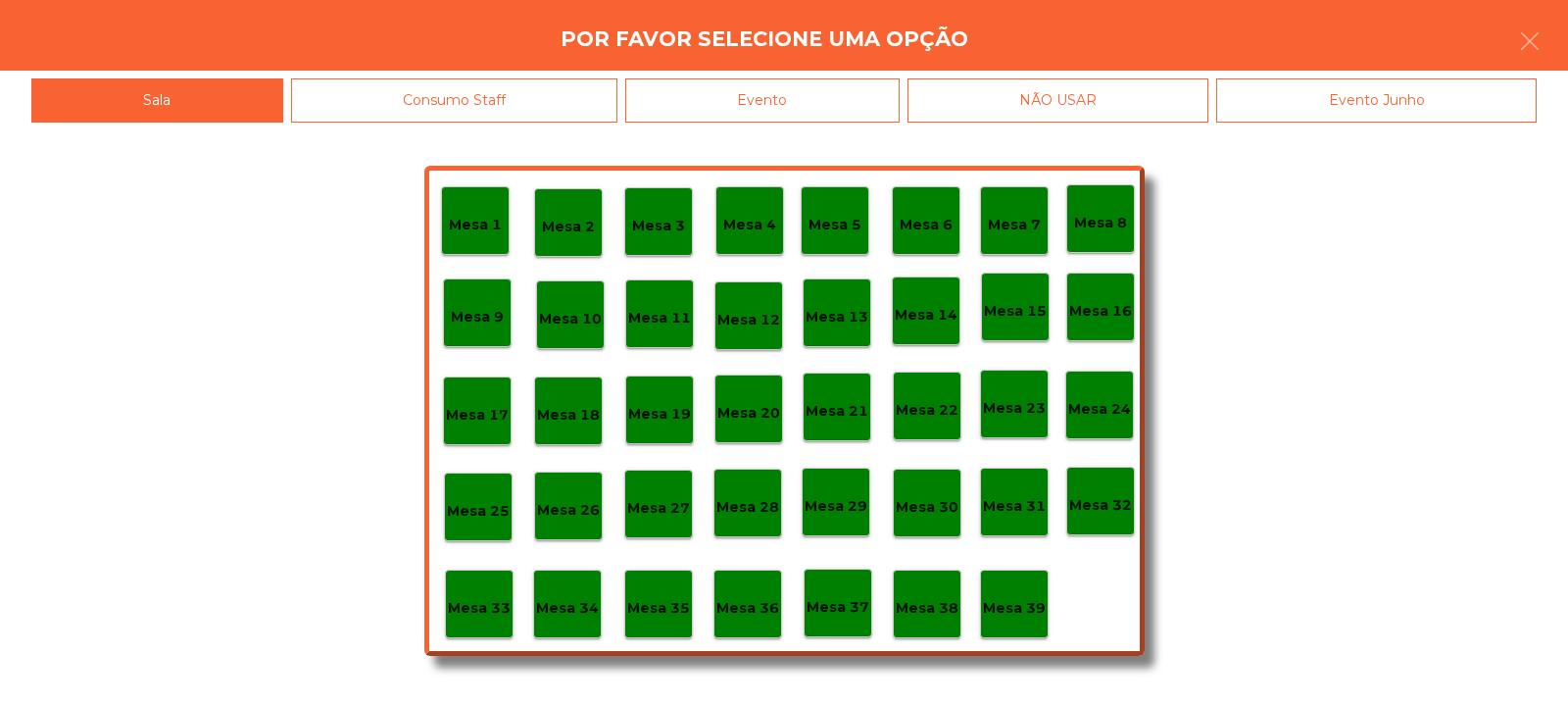
click at [1023, 602] on p "Mesa 39" at bounding box center [1014, 608] width 63 height 23
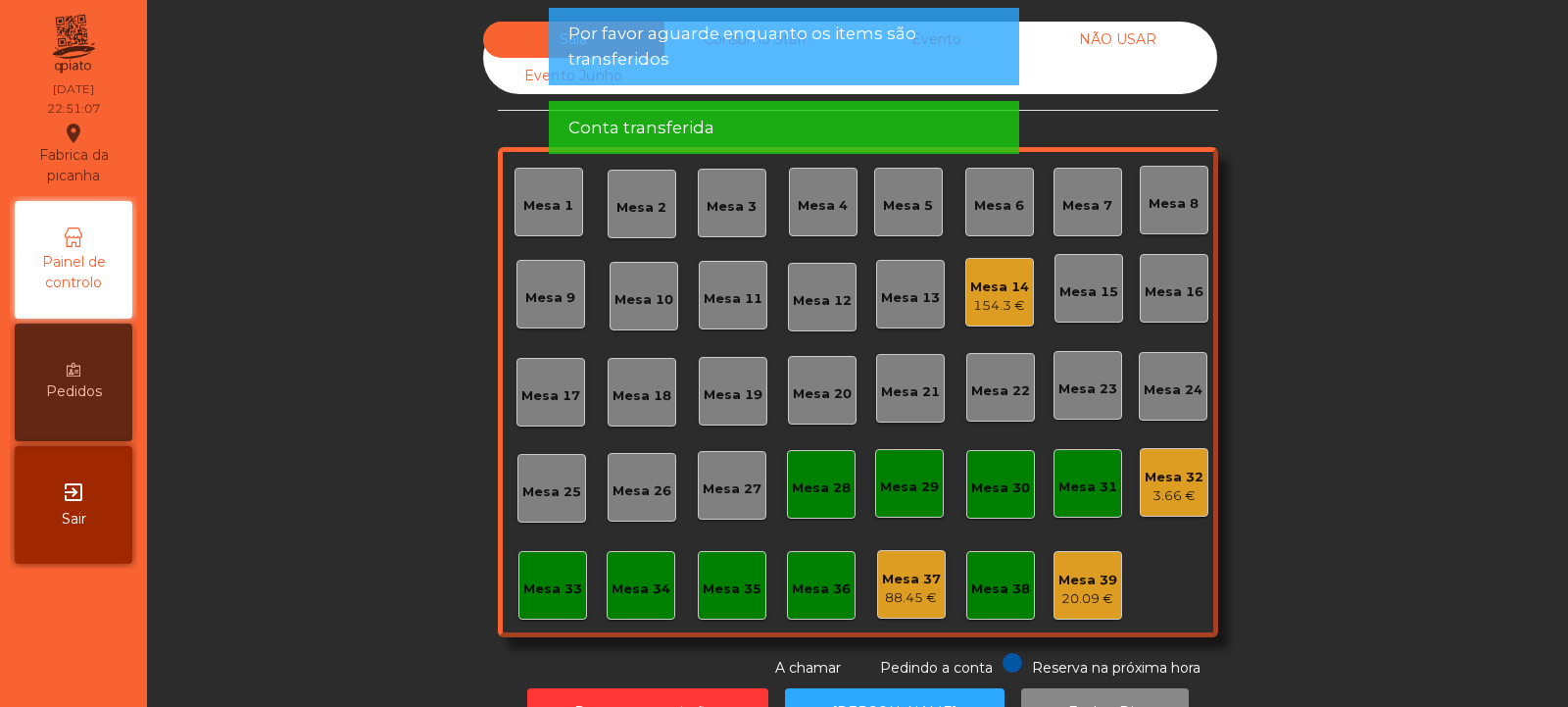
click at [1085, 594] on div "20.09 €" at bounding box center [1088, 599] width 59 height 20
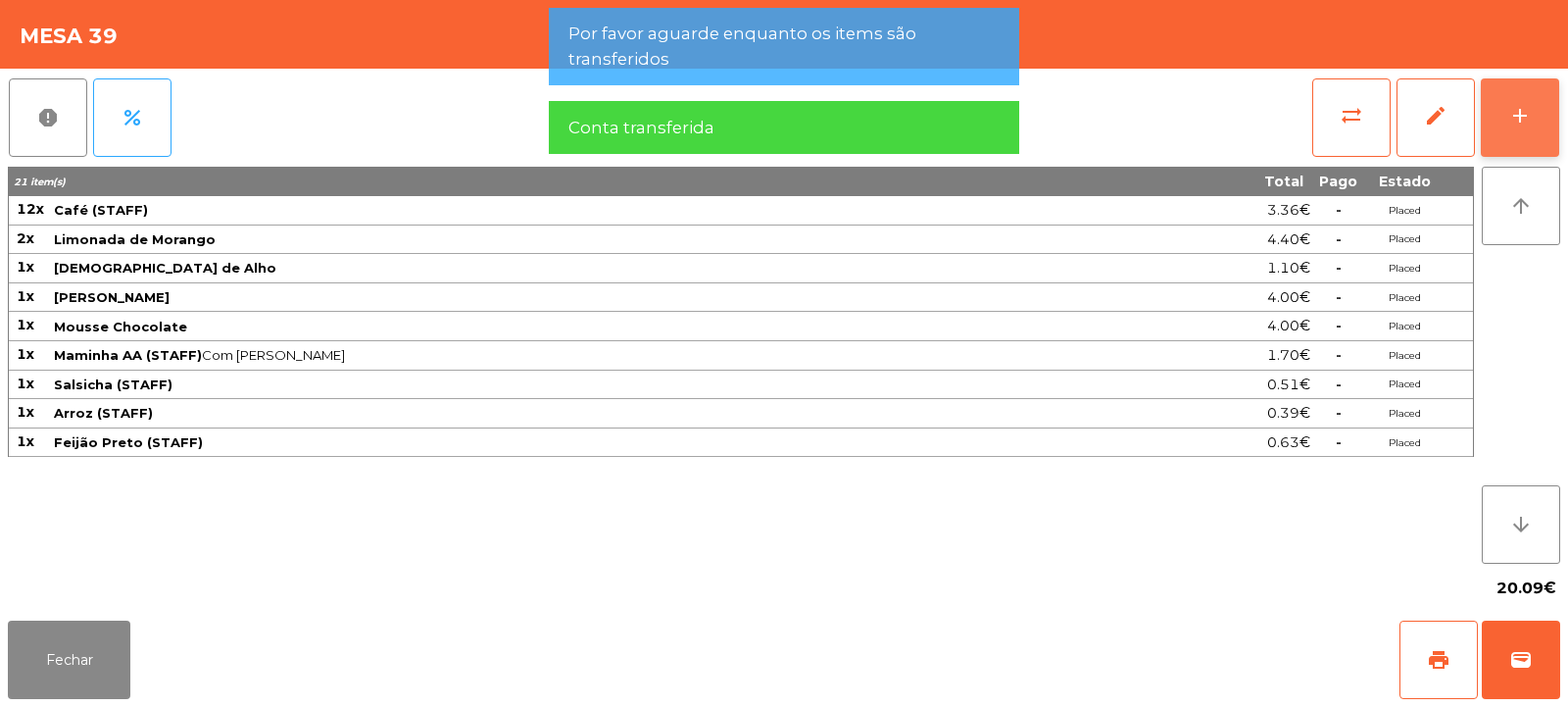
click at [1518, 128] on button "add" at bounding box center [1520, 118] width 79 height 79
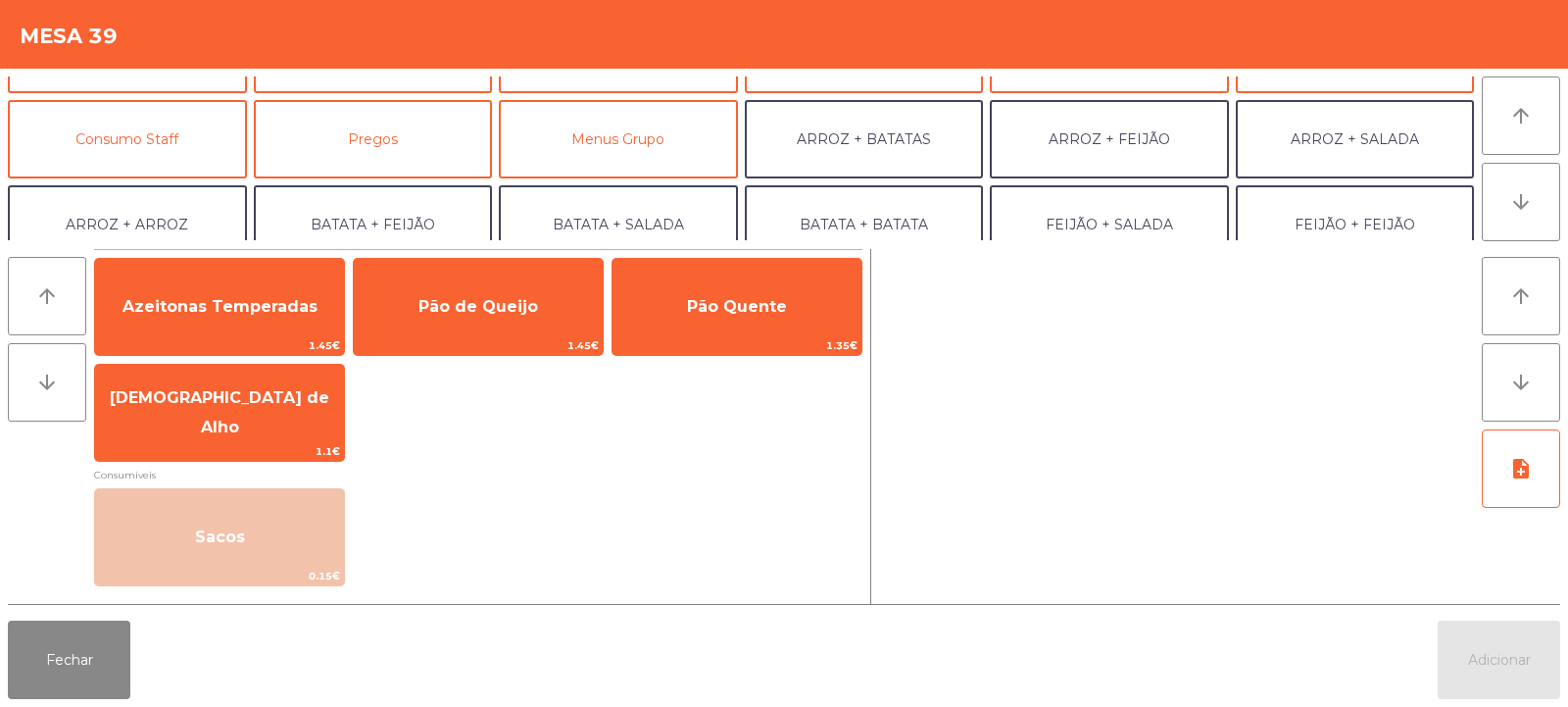
scroll to position [152, 0]
click at [197, 139] on button "Consumo Staff" at bounding box center [127, 134] width 239 height 79
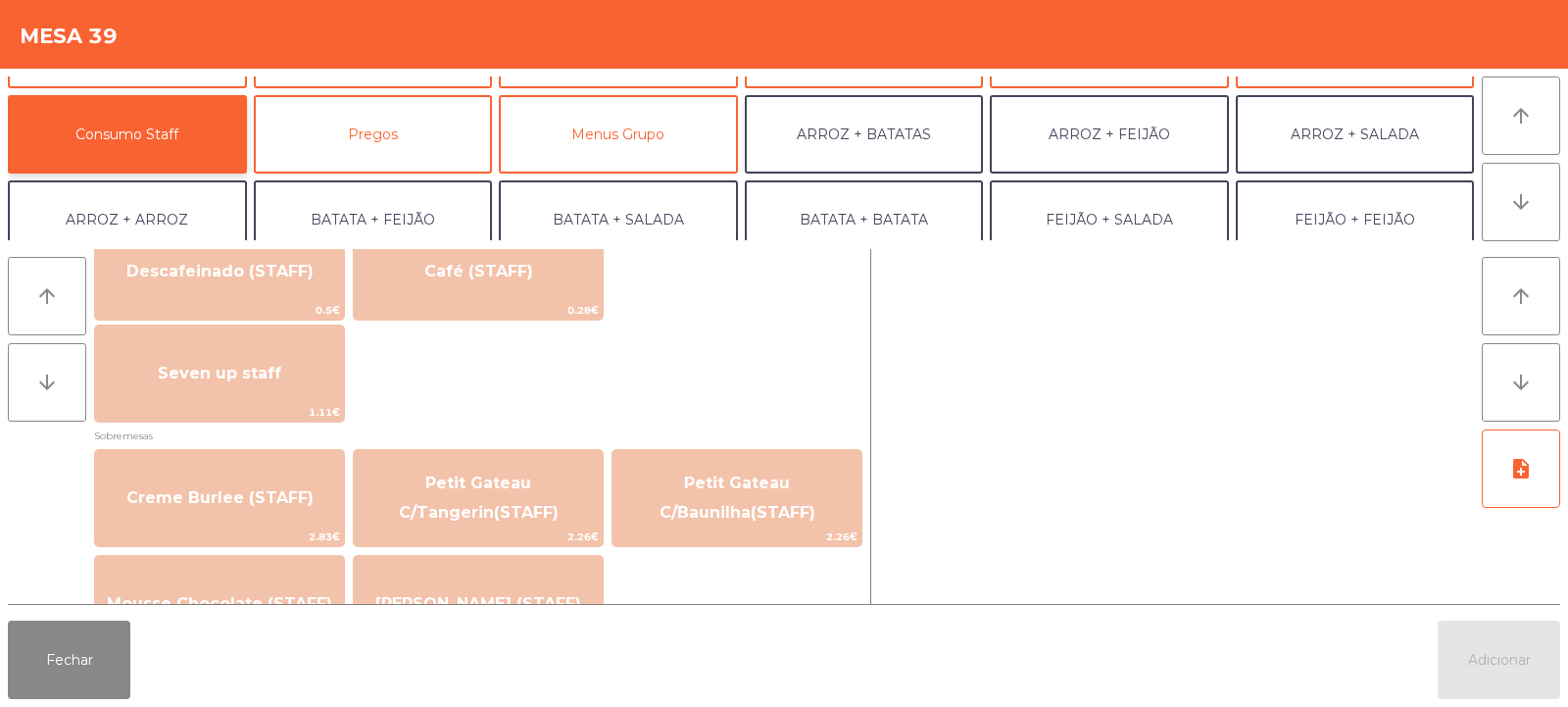
scroll to position [1708, 0]
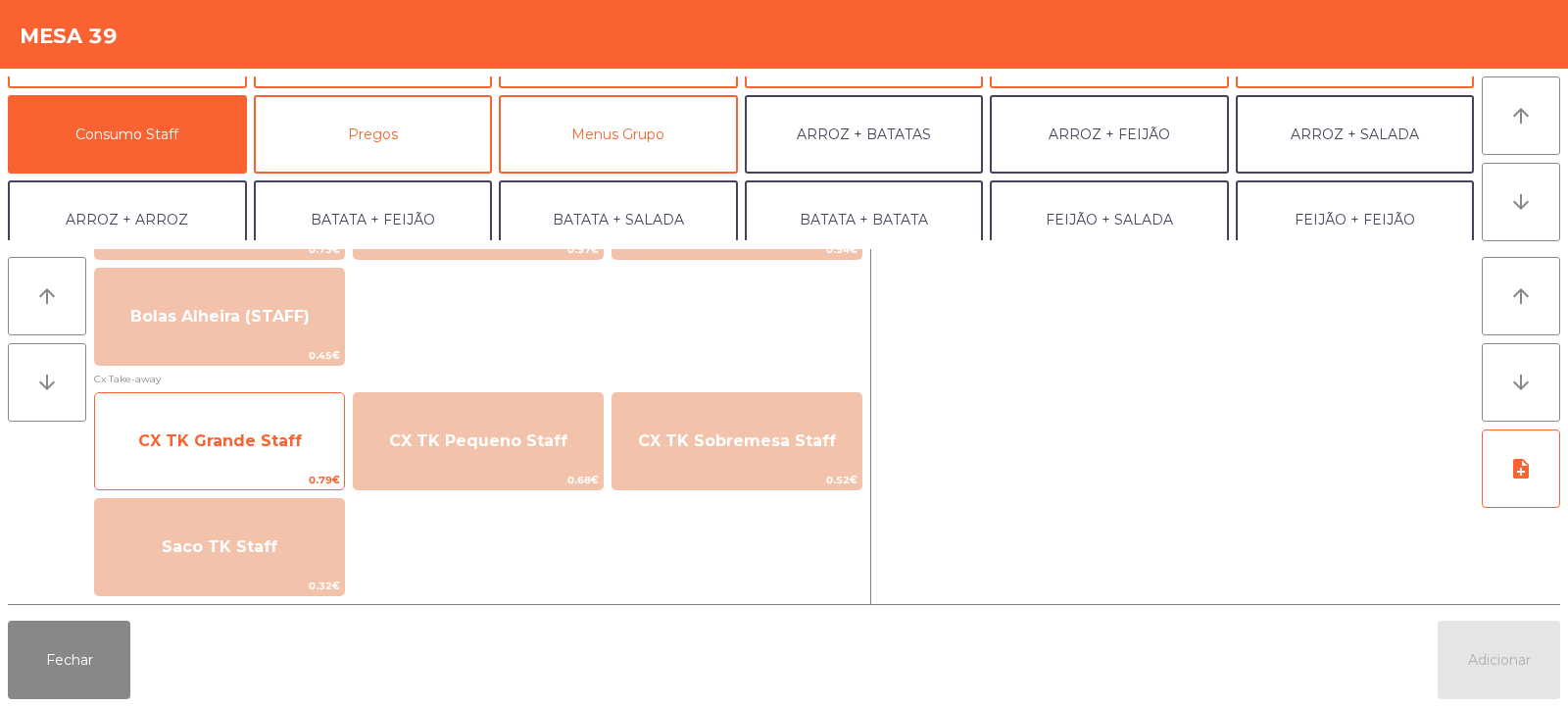
click at [286, 450] on span "CX TK Grande Staff" at bounding box center [219, 440] width 249 height 53
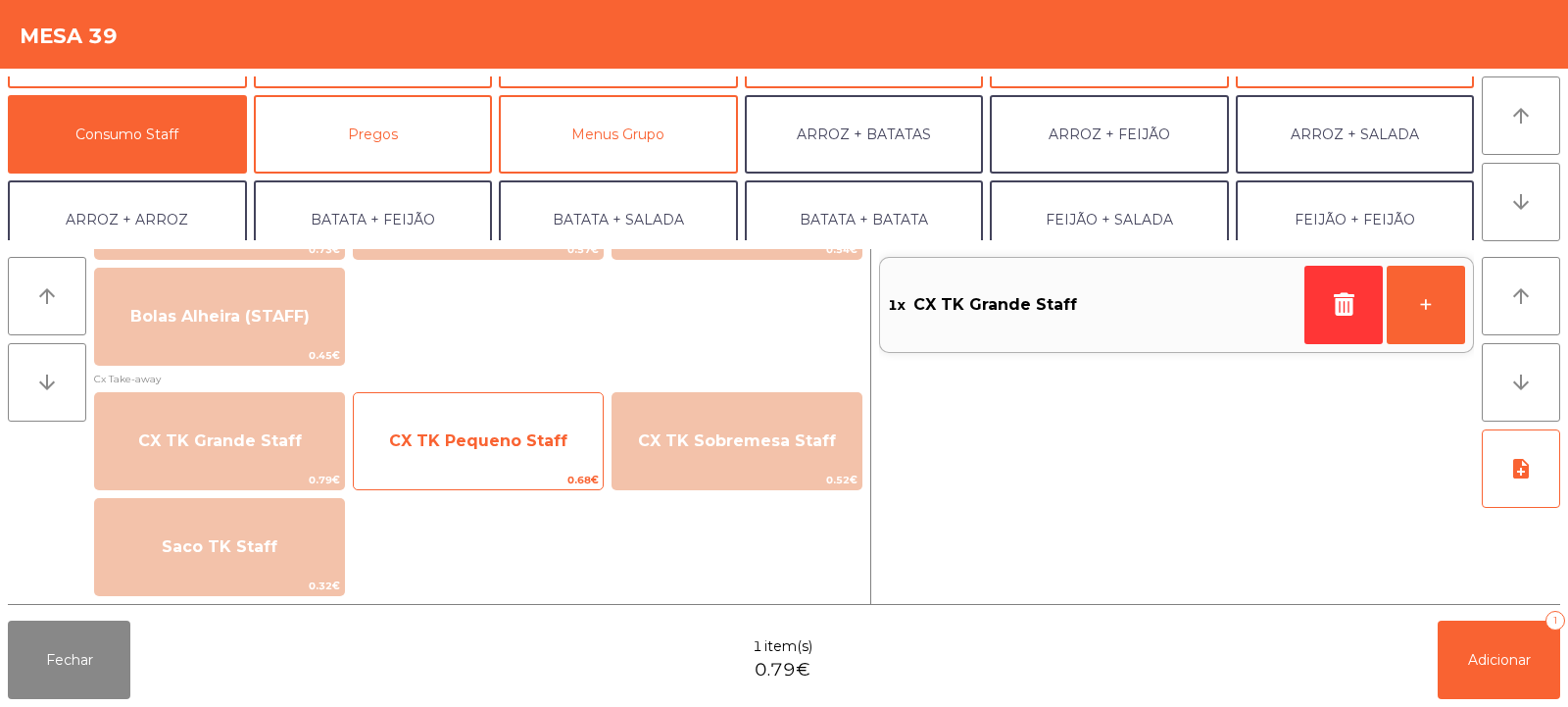
click at [419, 435] on span "CX TK Pequeno Staff" at bounding box center [478, 440] width 179 height 19
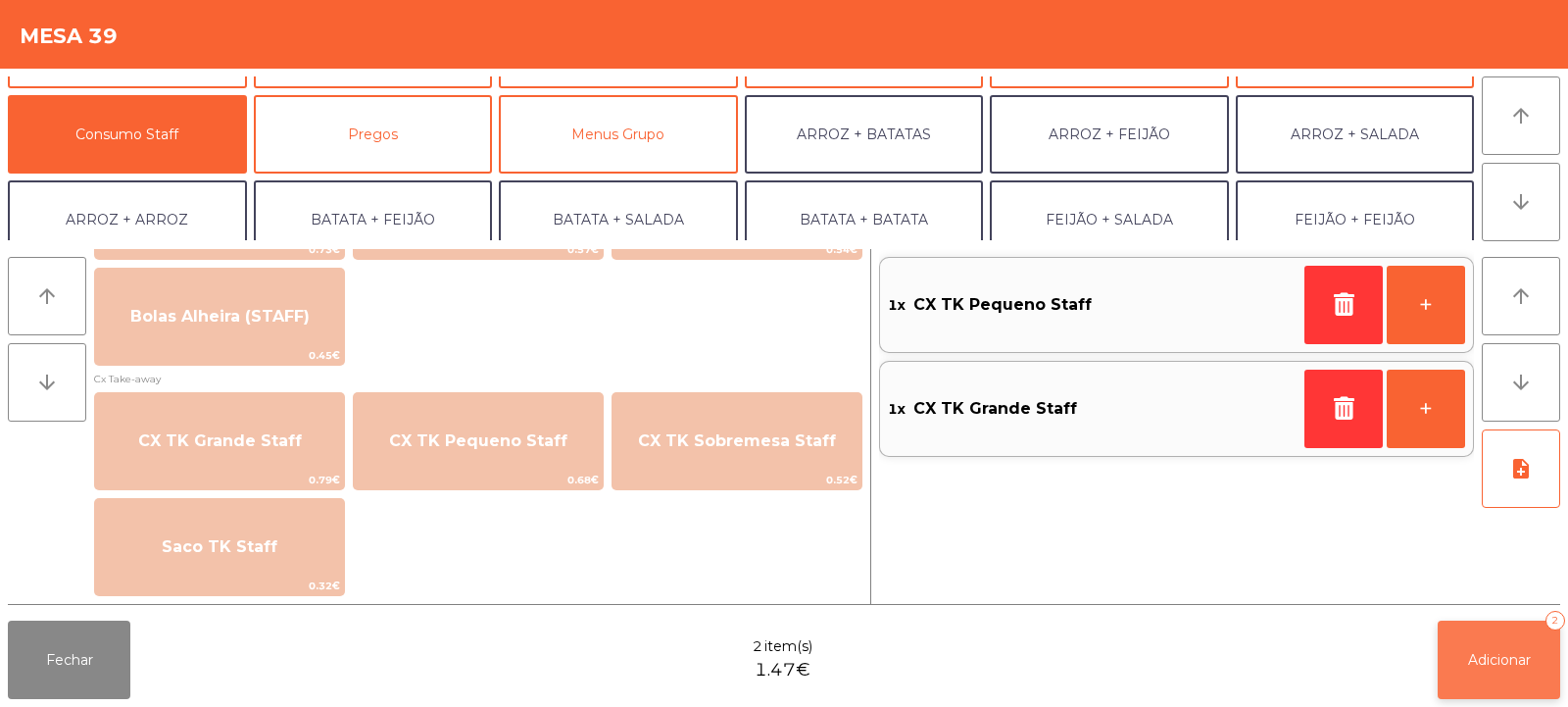
click at [1503, 663] on span "Adicionar" at bounding box center [1499, 660] width 63 height 18
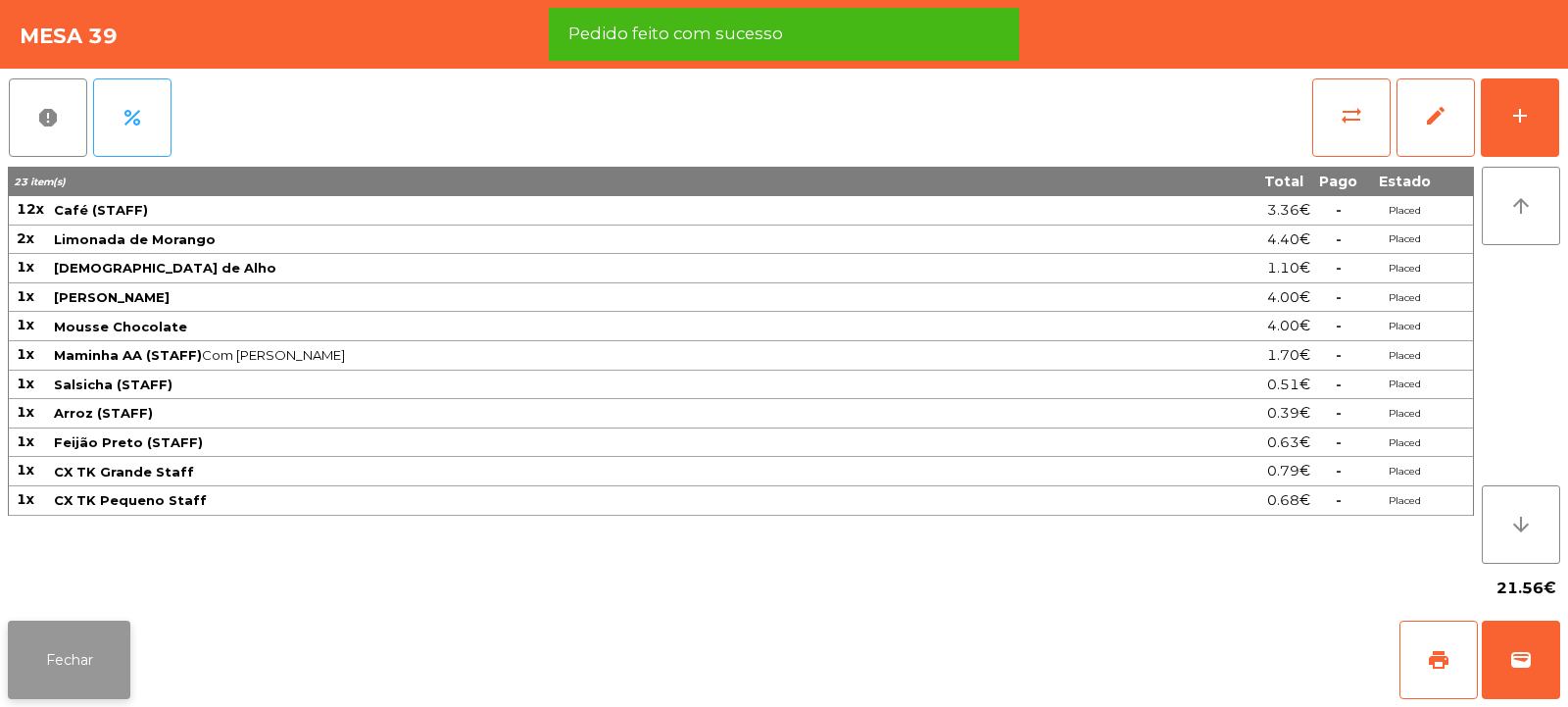
click at [85, 659] on button "Fechar" at bounding box center [69, 659] width 123 height 79
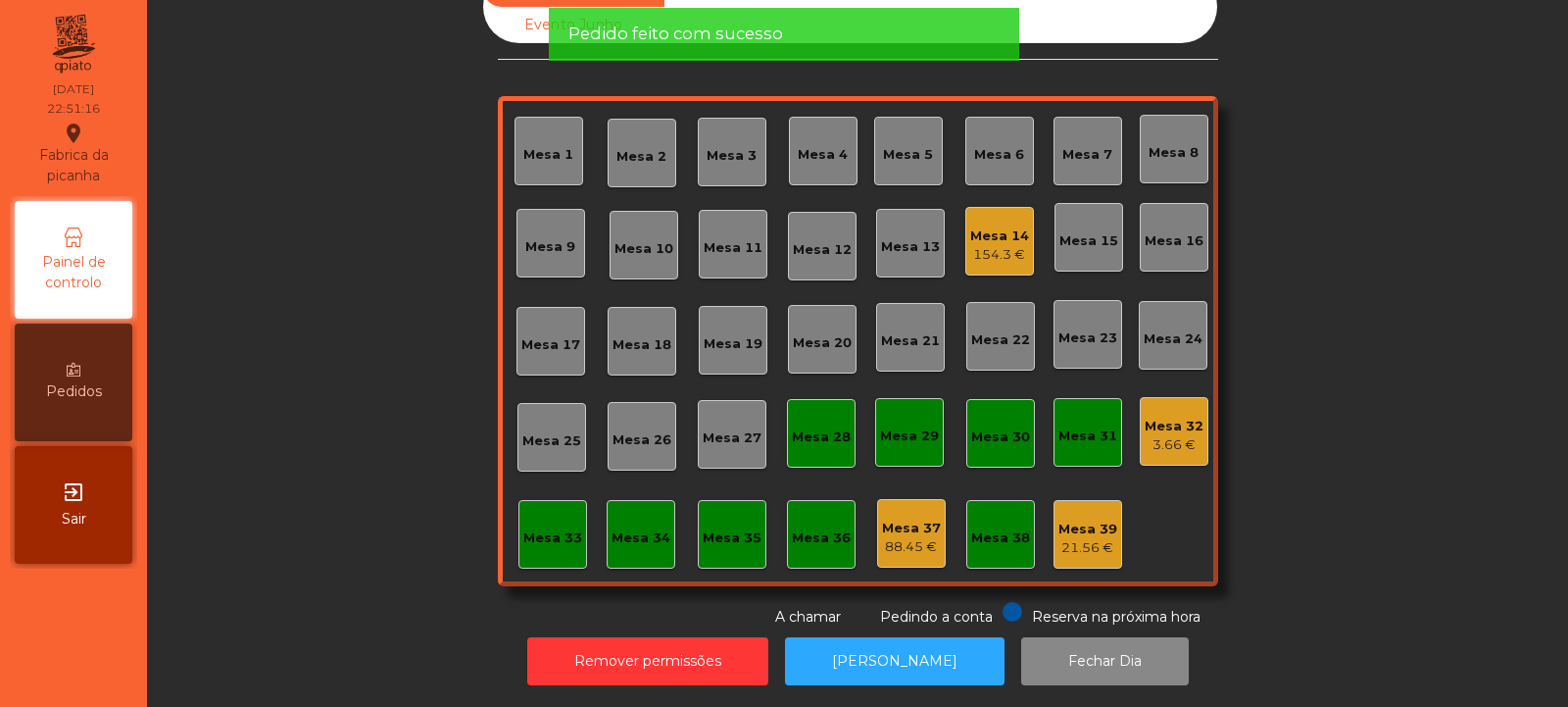
scroll to position [0, 0]
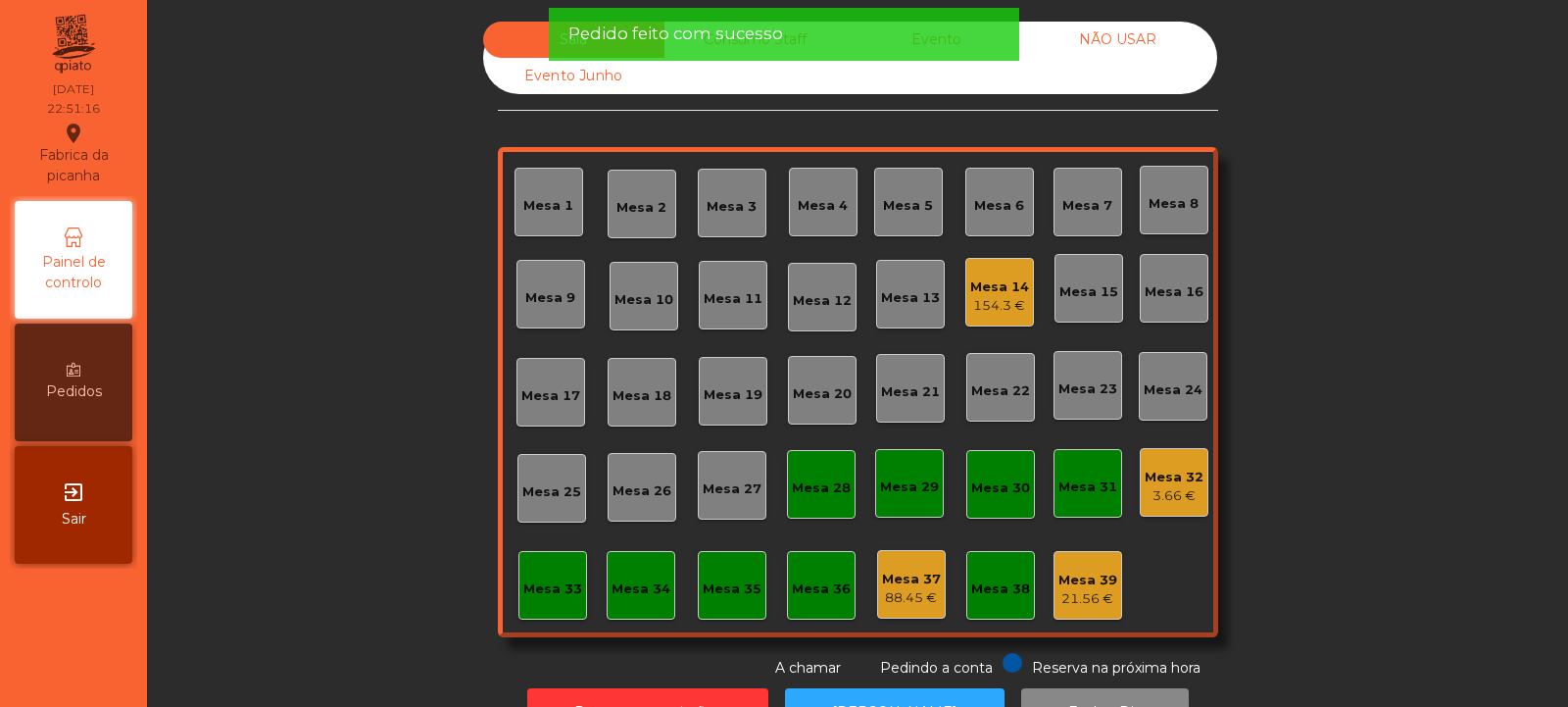
click at [1182, 480] on div "Mesa 32" at bounding box center [1174, 477] width 59 height 20
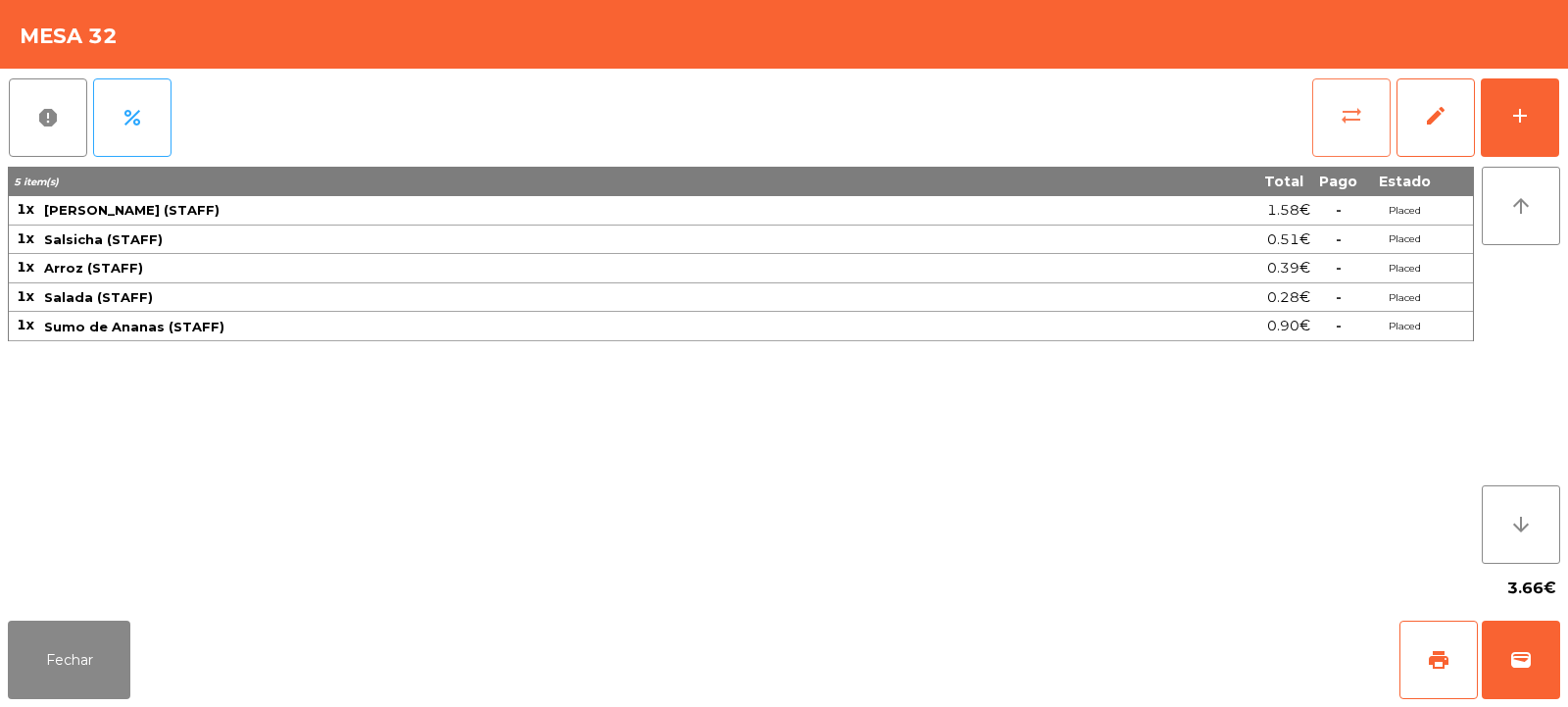
click at [1363, 110] on button "sync_alt" at bounding box center [1351, 118] width 79 height 79
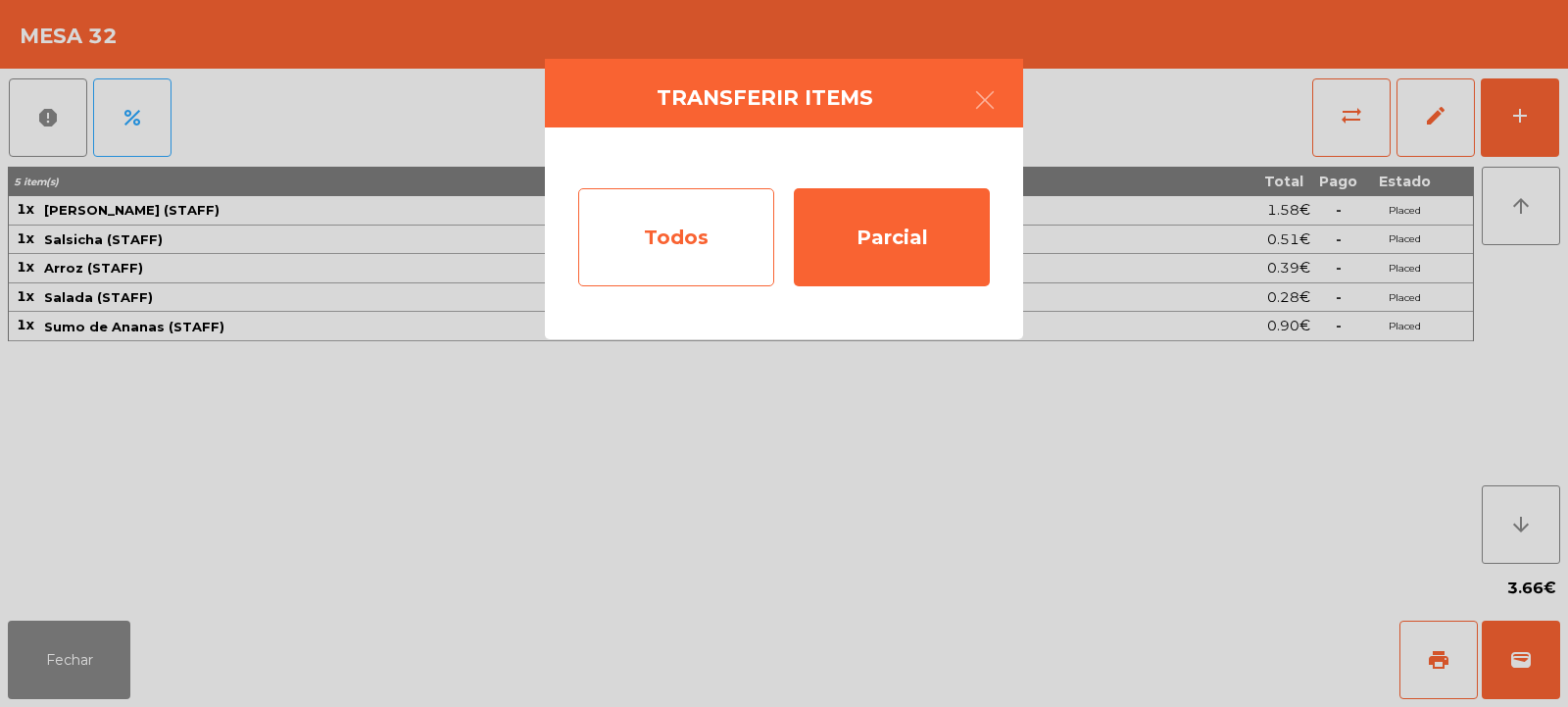
click at [726, 238] on div "Todos" at bounding box center [676, 237] width 196 height 98
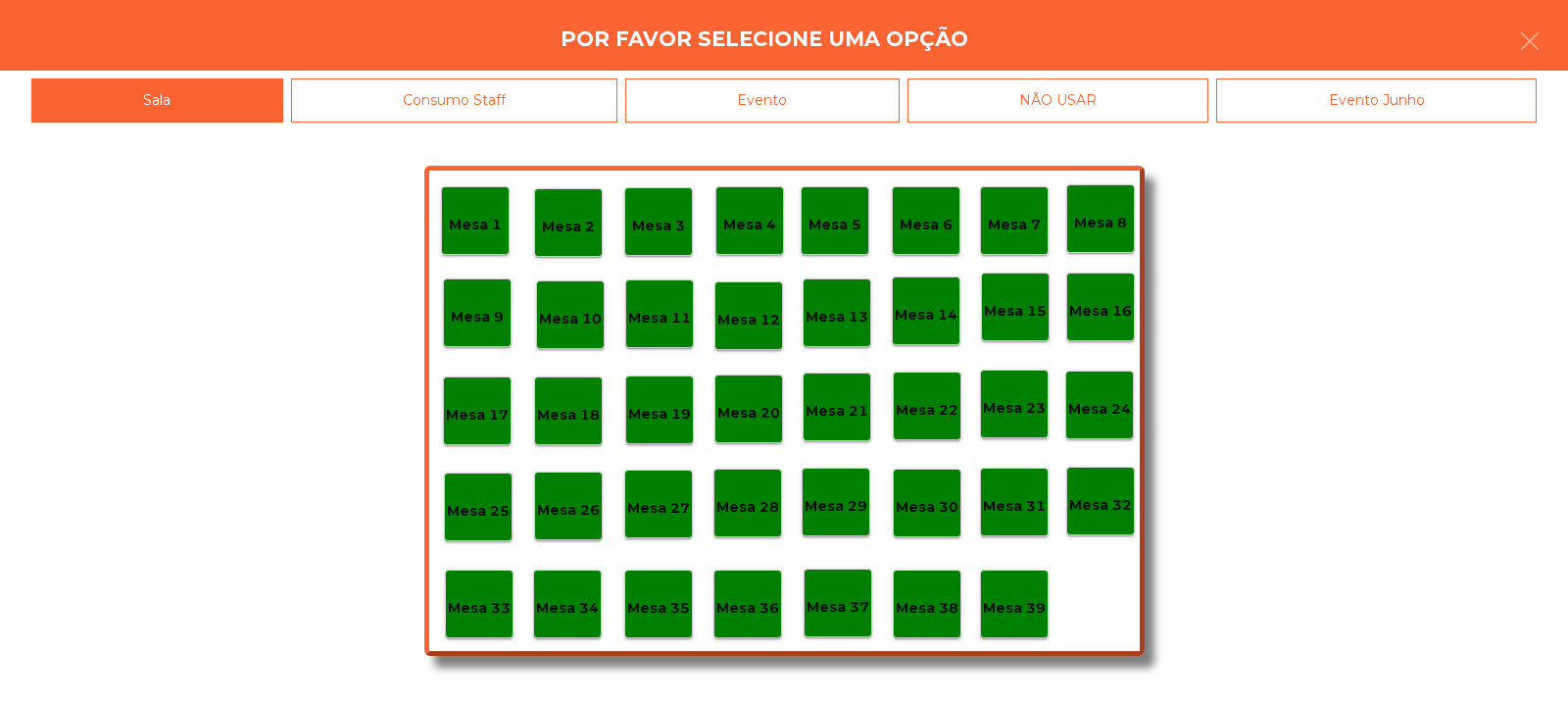
click at [1024, 597] on p "Mesa 39" at bounding box center [1014, 608] width 63 height 23
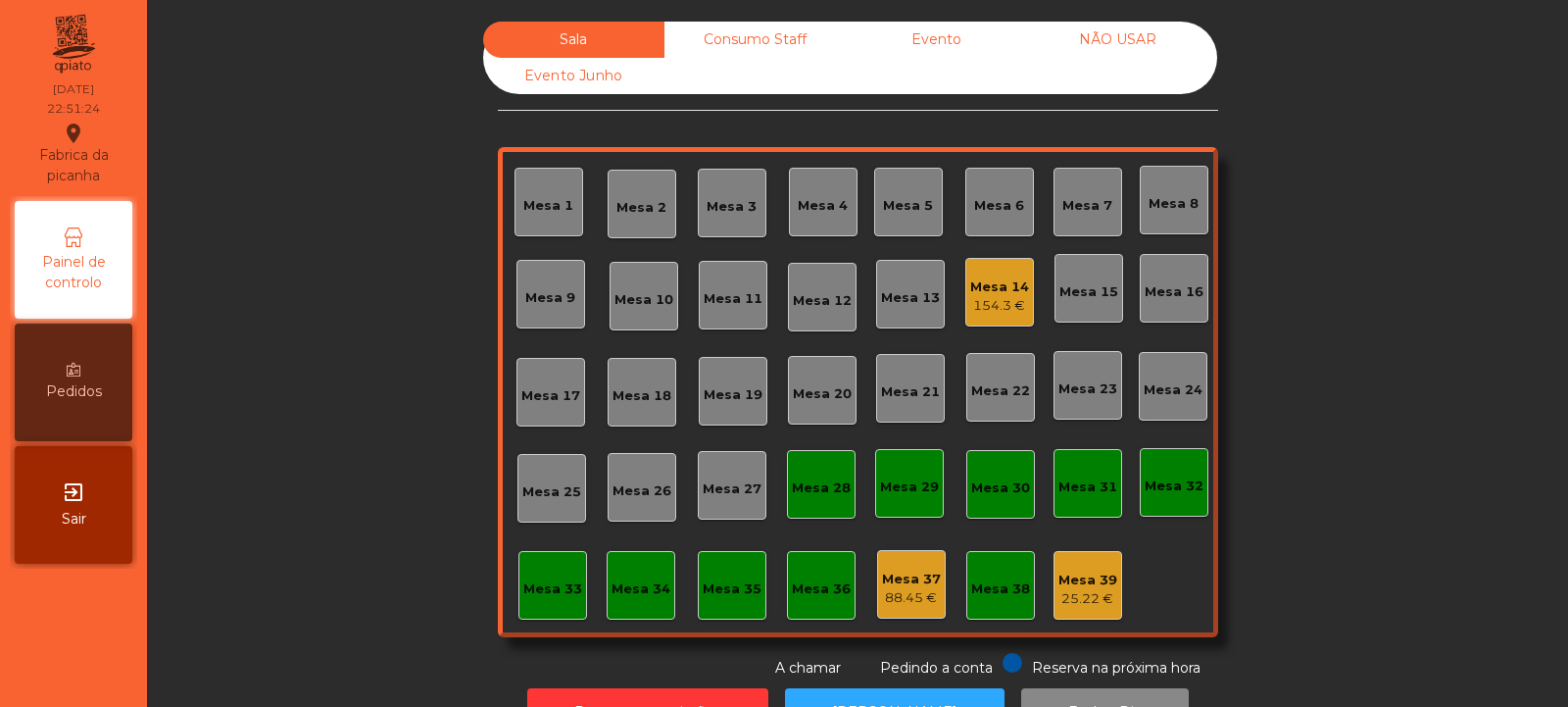
click at [749, 38] on div "Conta transferida" at bounding box center [784, 34] width 431 height 25
click at [778, 38] on div "Consumo Staff" at bounding box center [755, 40] width 182 height 36
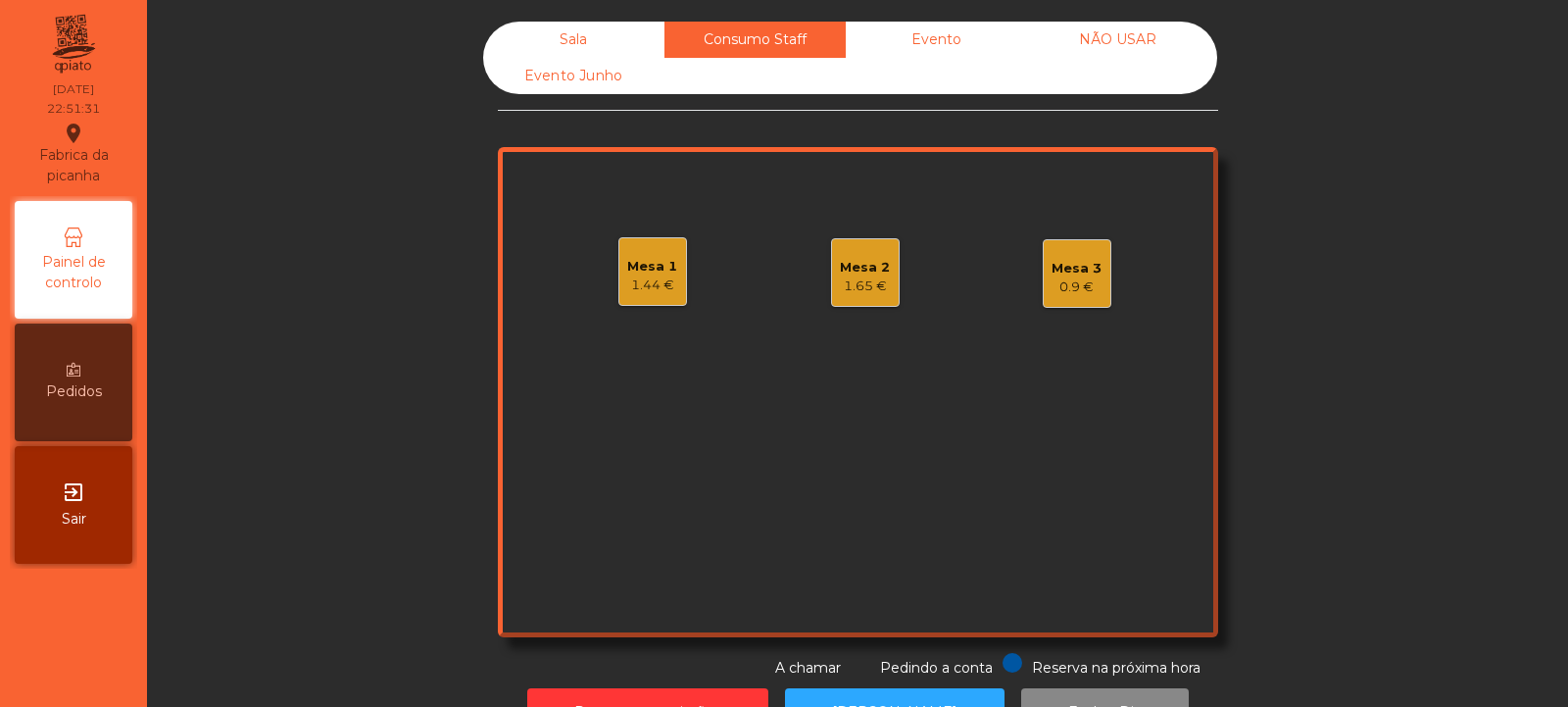
click at [871, 275] on div "Mesa 2" at bounding box center [865, 268] width 50 height 20
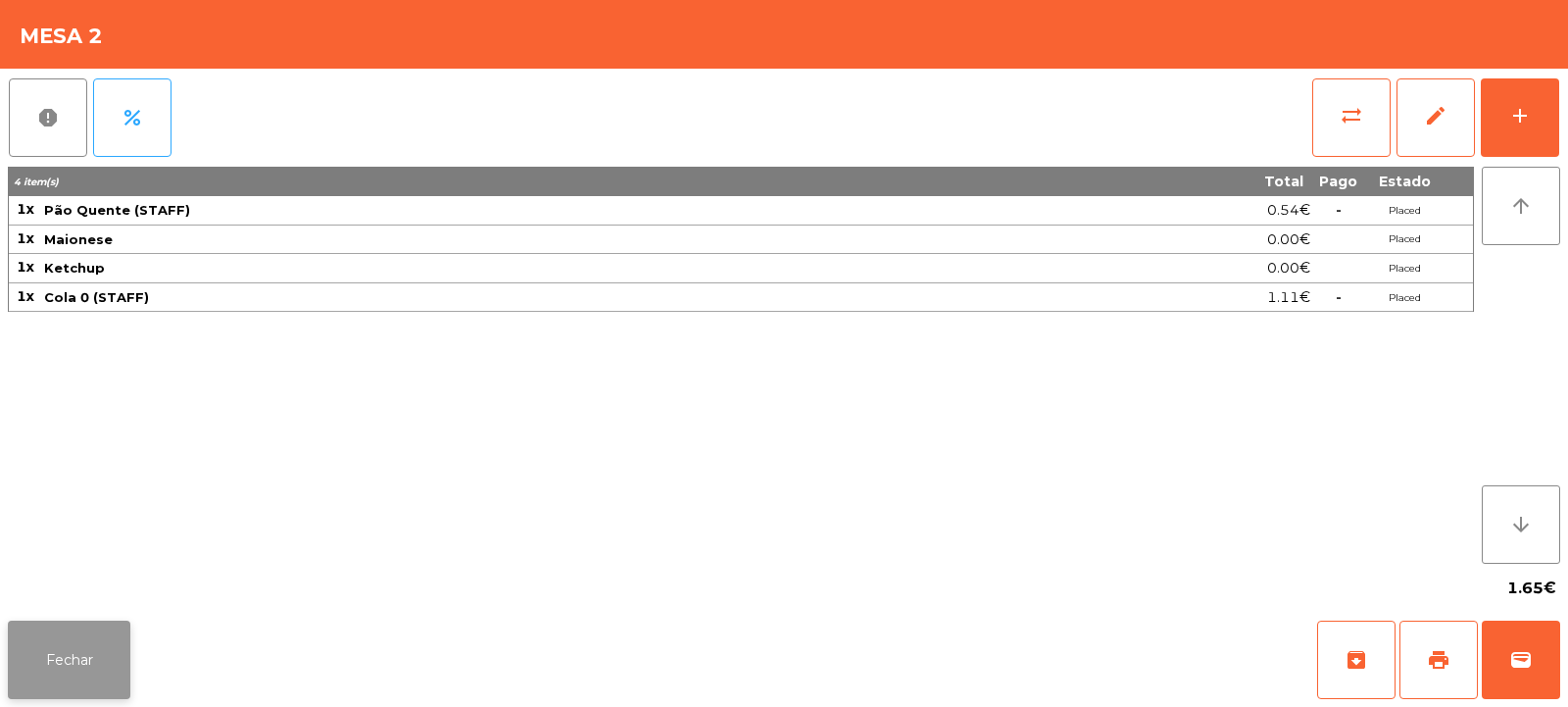
click at [103, 638] on button "Fechar" at bounding box center [69, 659] width 123 height 79
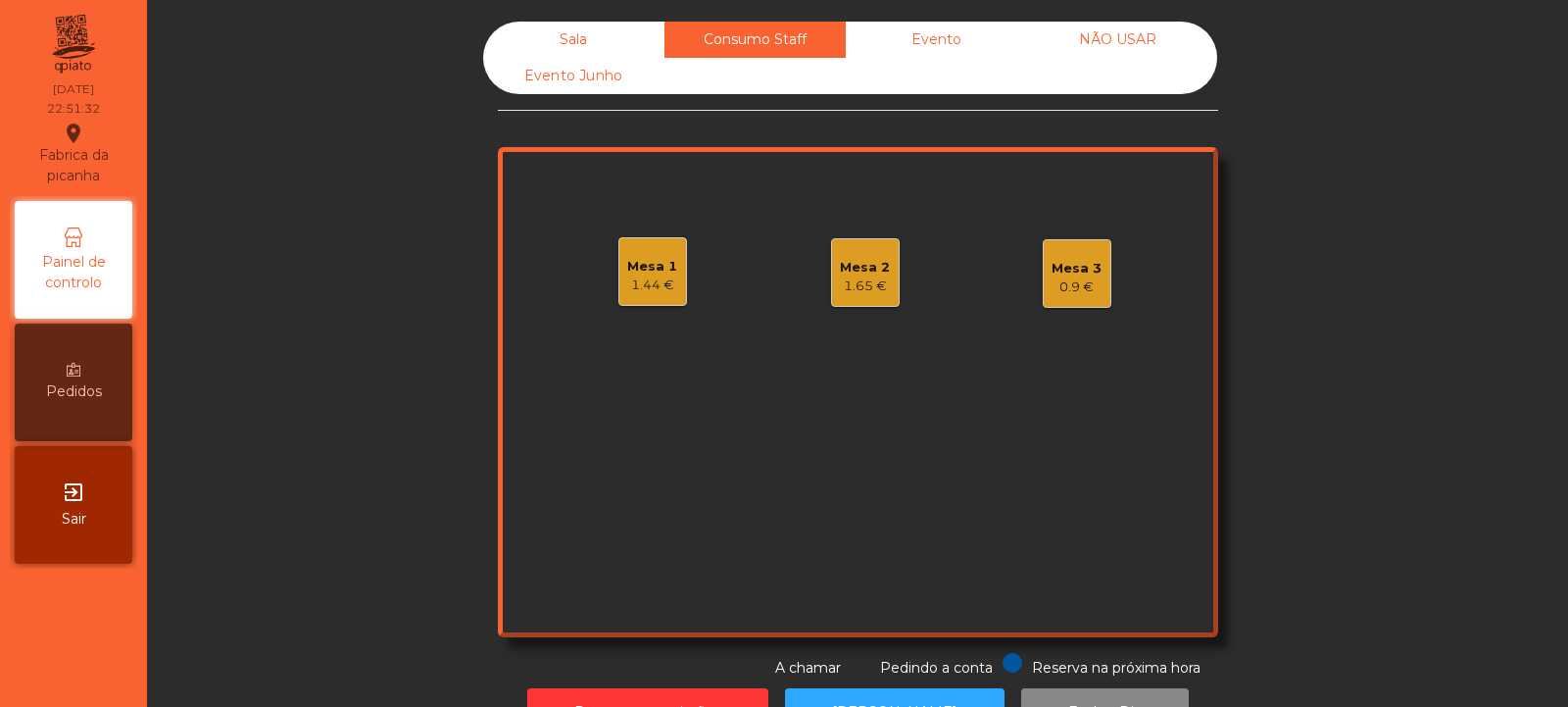
click at [1078, 277] on div "Mesa 3" at bounding box center [1077, 269] width 50 height 20
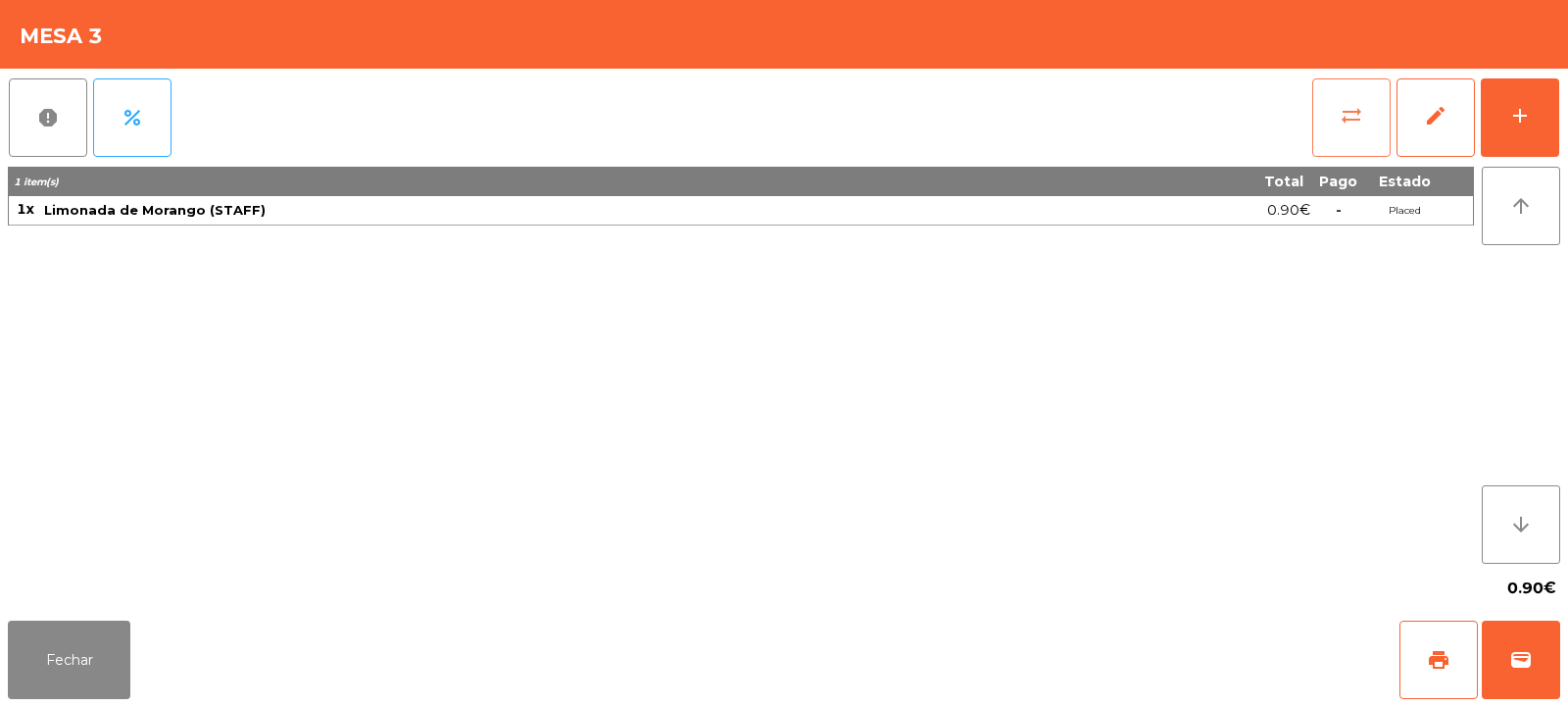
click at [1335, 124] on button "sync_alt" at bounding box center [1351, 118] width 79 height 79
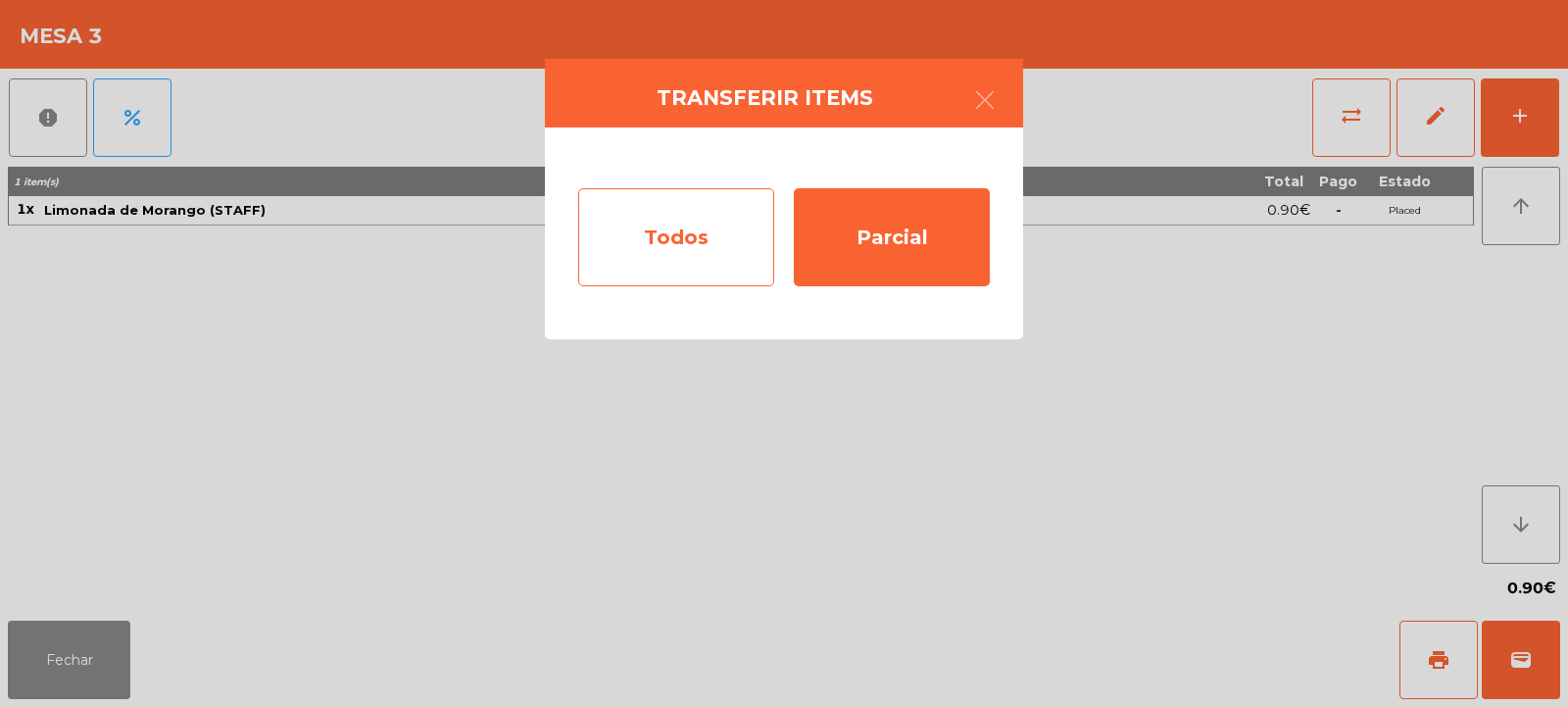
click at [720, 244] on div "Todos" at bounding box center [676, 237] width 196 height 98
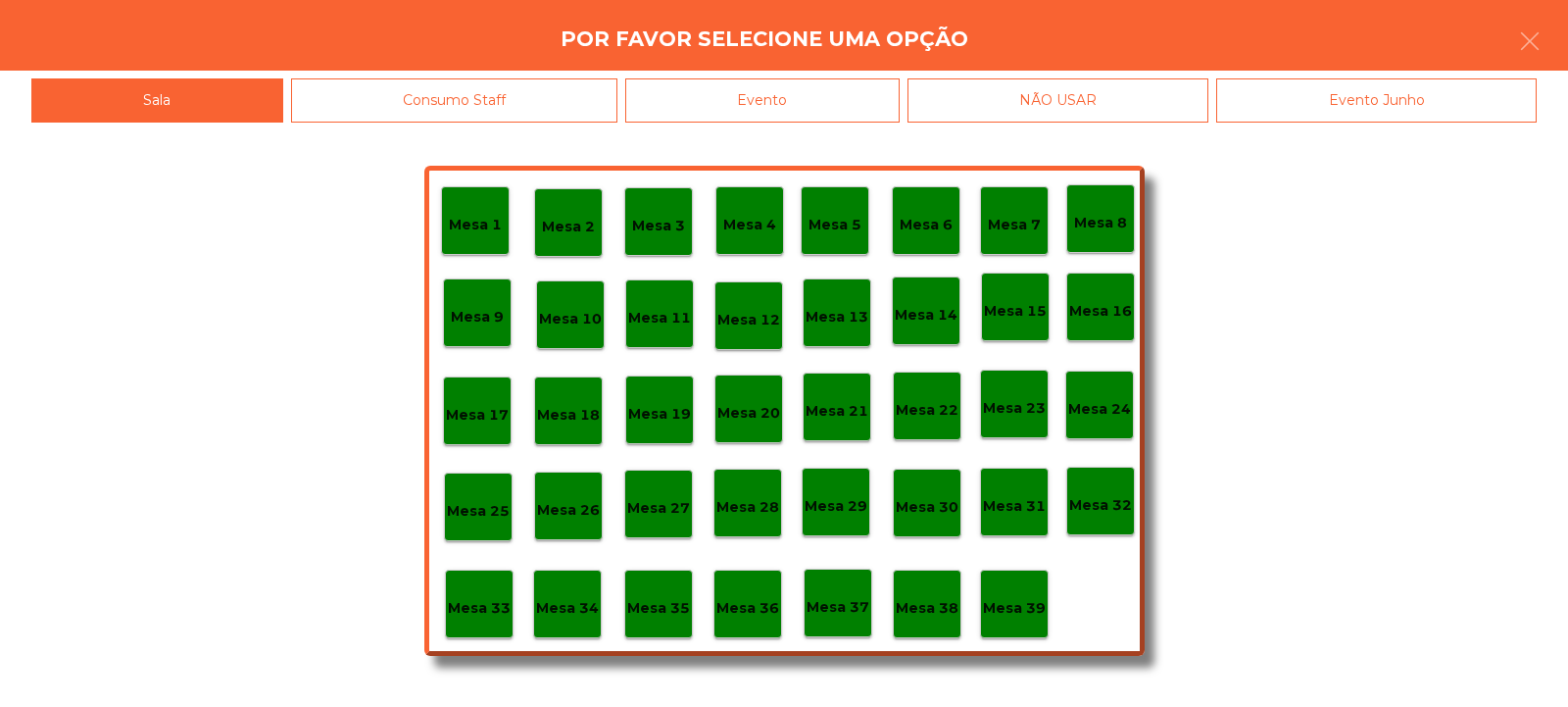
click at [1033, 584] on div "Mesa 39" at bounding box center [1014, 603] width 69 height 69
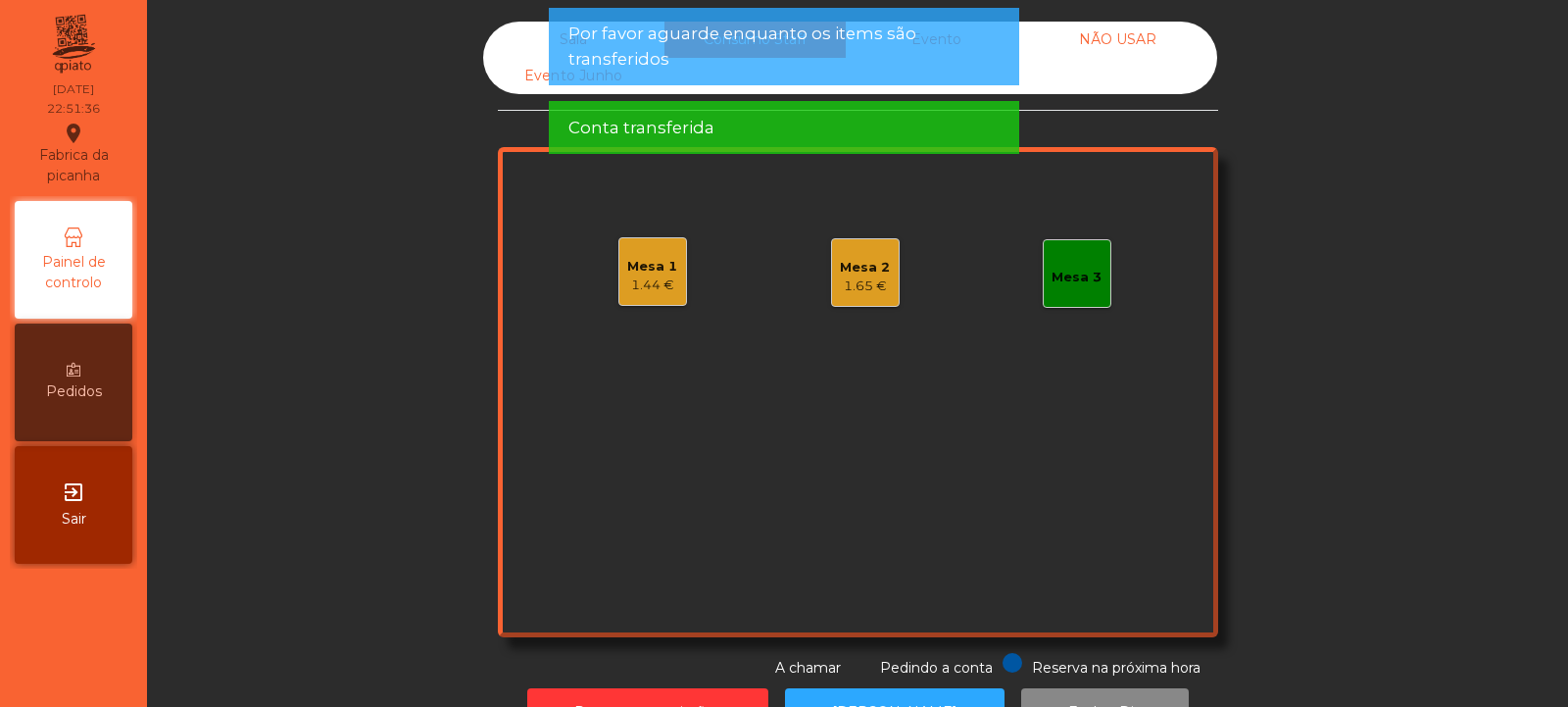
click at [867, 285] on div "1.65 €" at bounding box center [865, 287] width 50 height 20
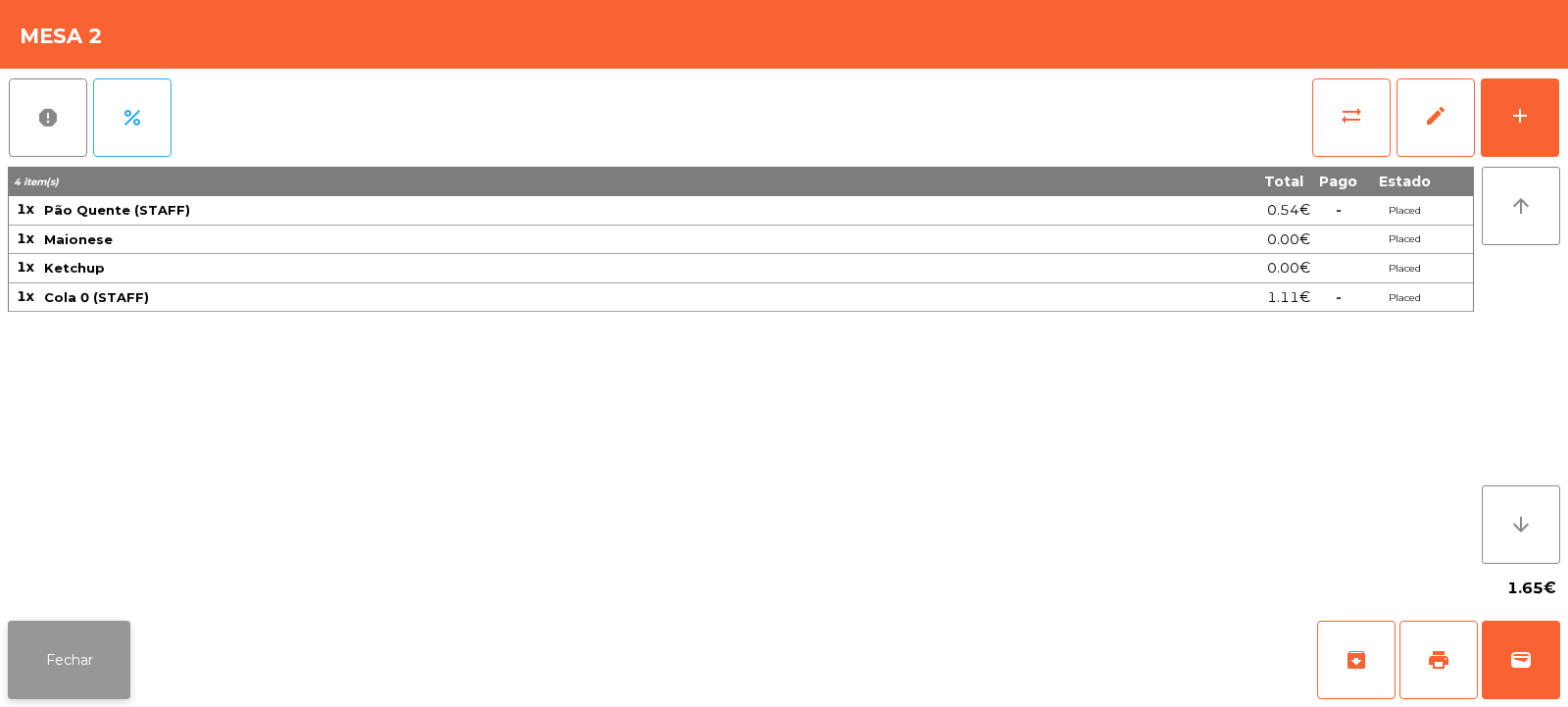
click at [98, 622] on button "Fechar" at bounding box center [69, 659] width 123 height 79
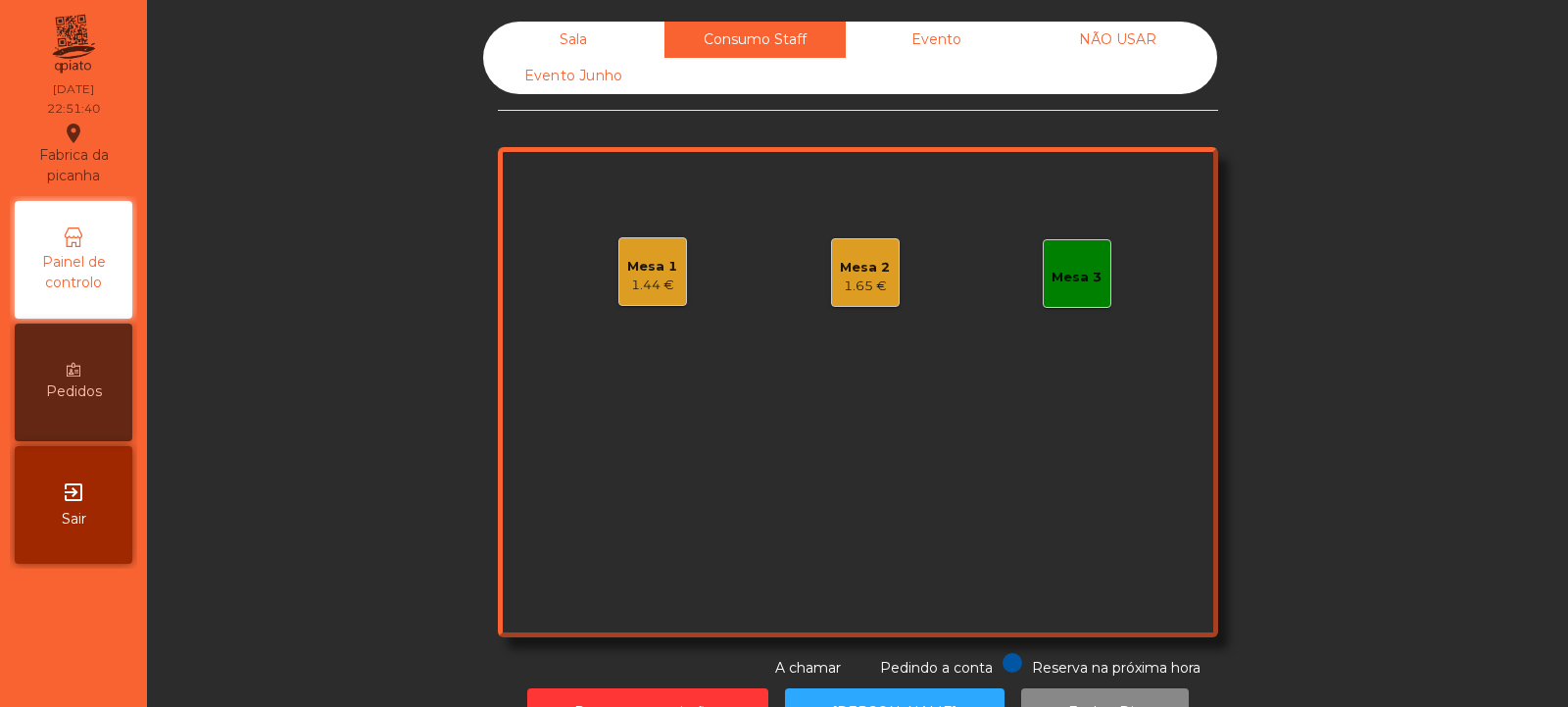
click at [641, 270] on div "Mesa 1" at bounding box center [652, 267] width 50 height 20
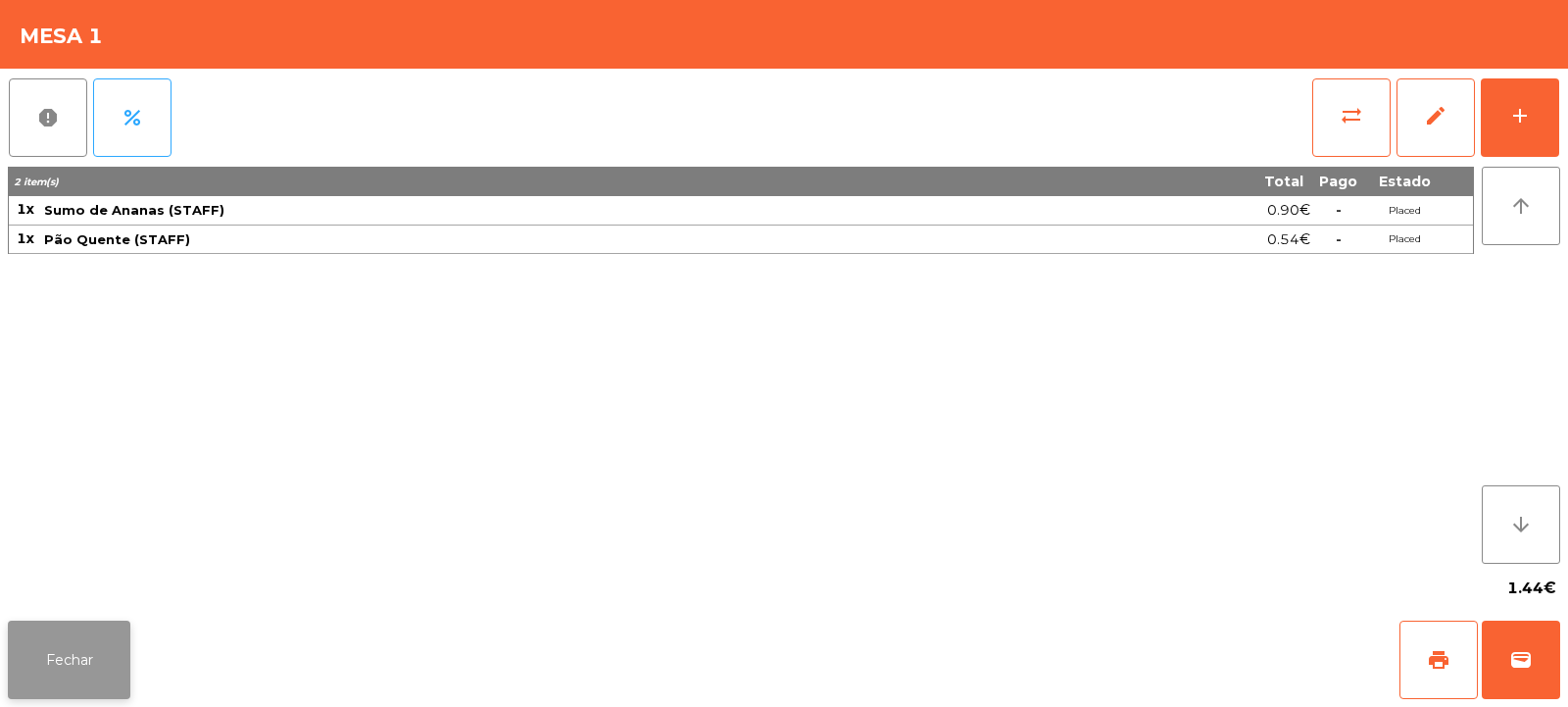
click at [90, 652] on button "Fechar" at bounding box center [69, 659] width 123 height 79
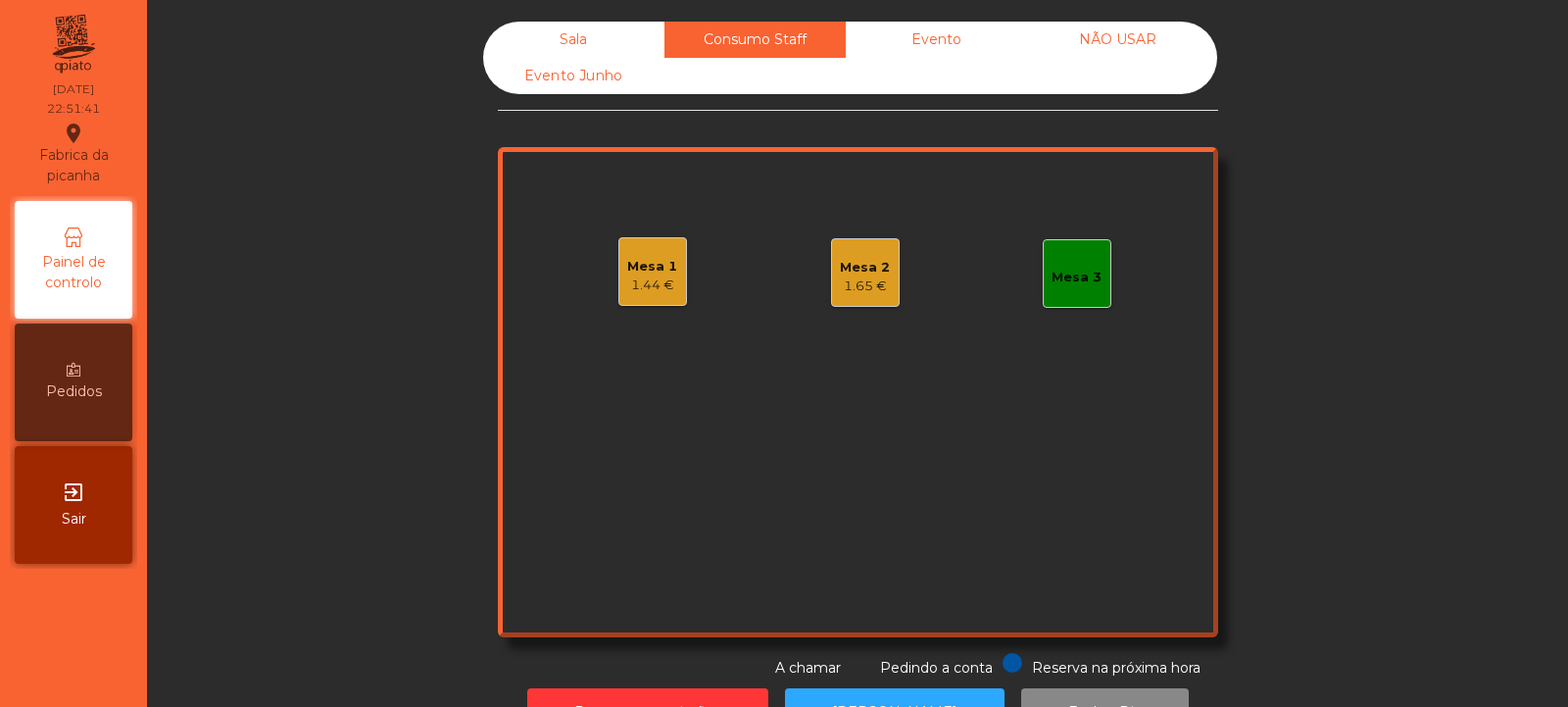
click at [866, 280] on div "1.65 €" at bounding box center [865, 287] width 50 height 20
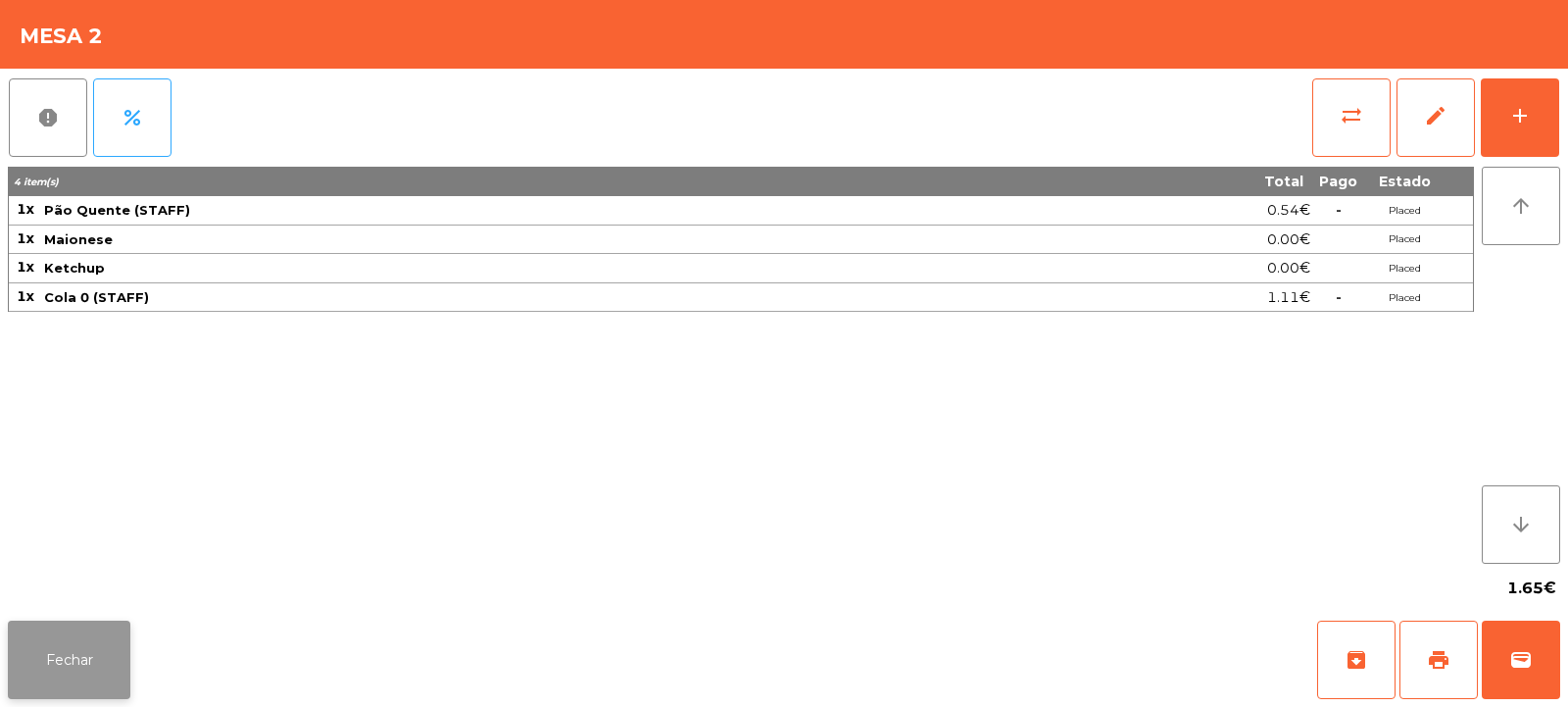
click at [110, 645] on button "Fechar" at bounding box center [69, 659] width 123 height 79
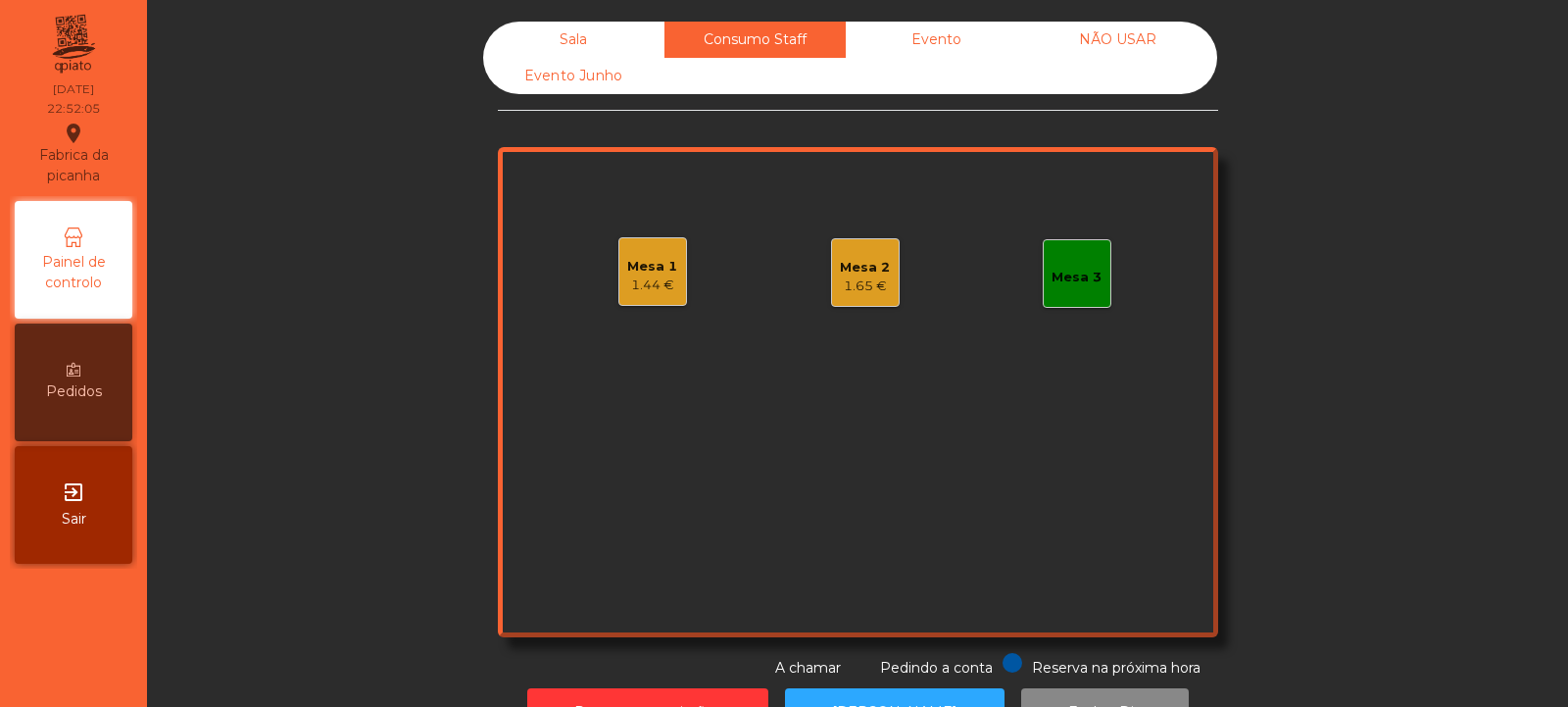
click at [666, 252] on div "Mesa 1 1.44 €" at bounding box center [652, 272] width 50 height 46
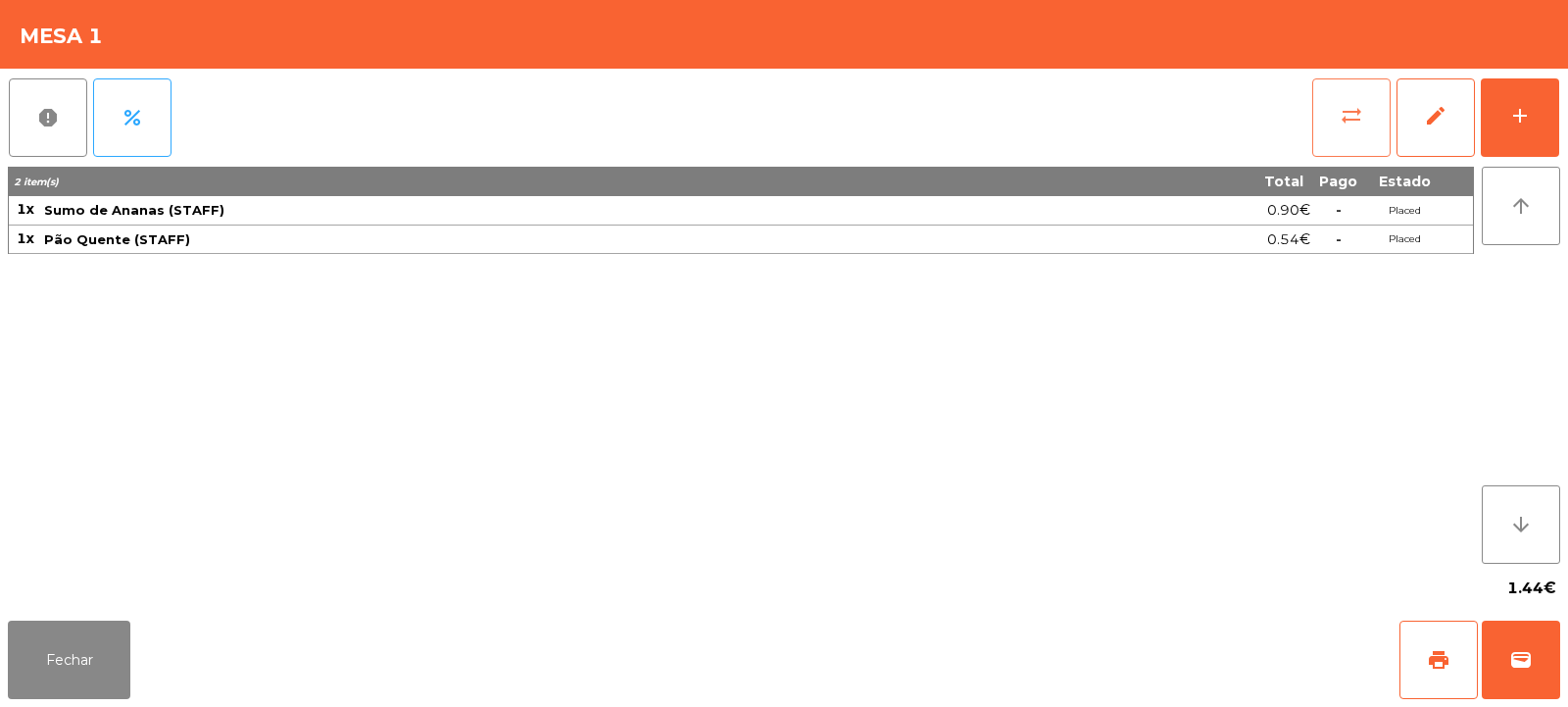
click at [1353, 107] on span "sync_alt" at bounding box center [1352, 116] width 24 height 24
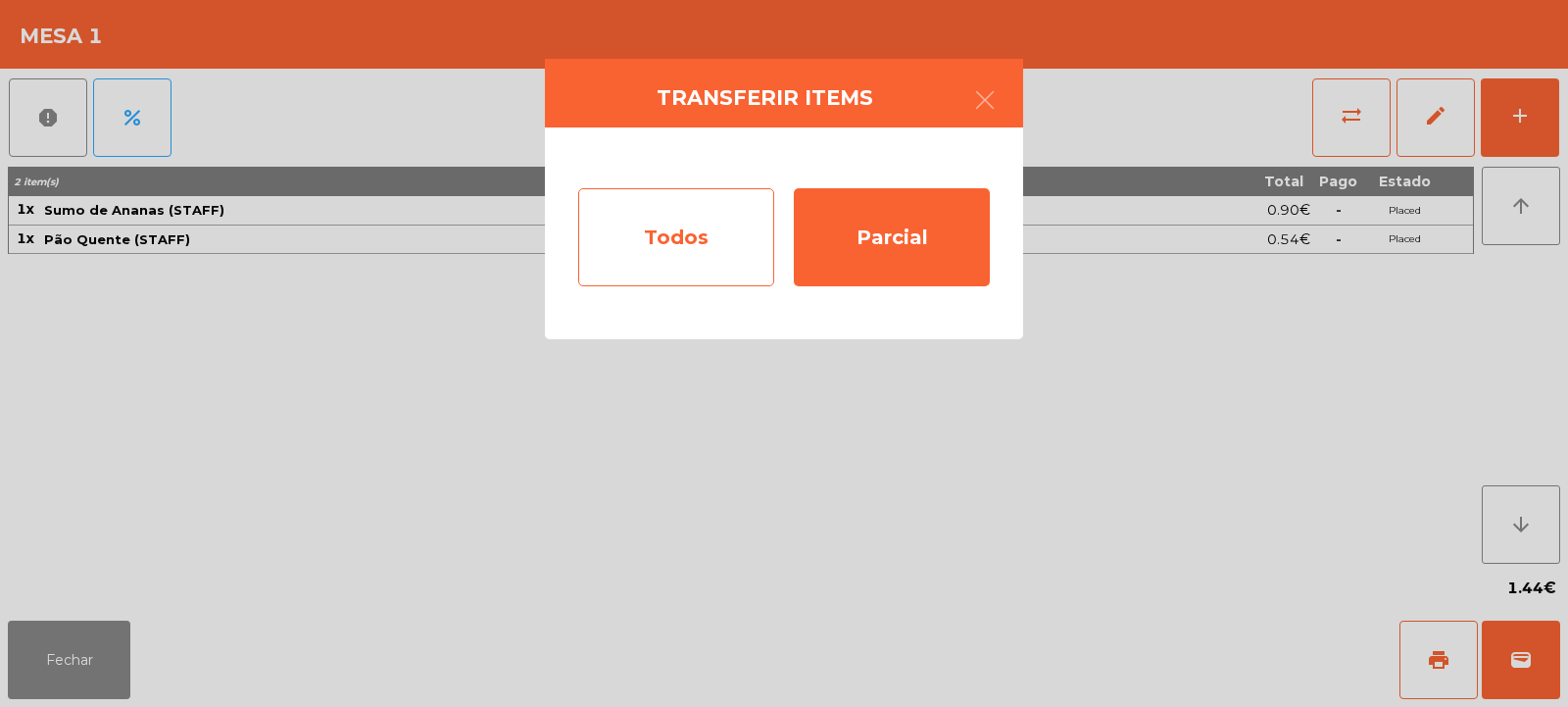
click at [699, 245] on div "Todos" at bounding box center [676, 237] width 196 height 98
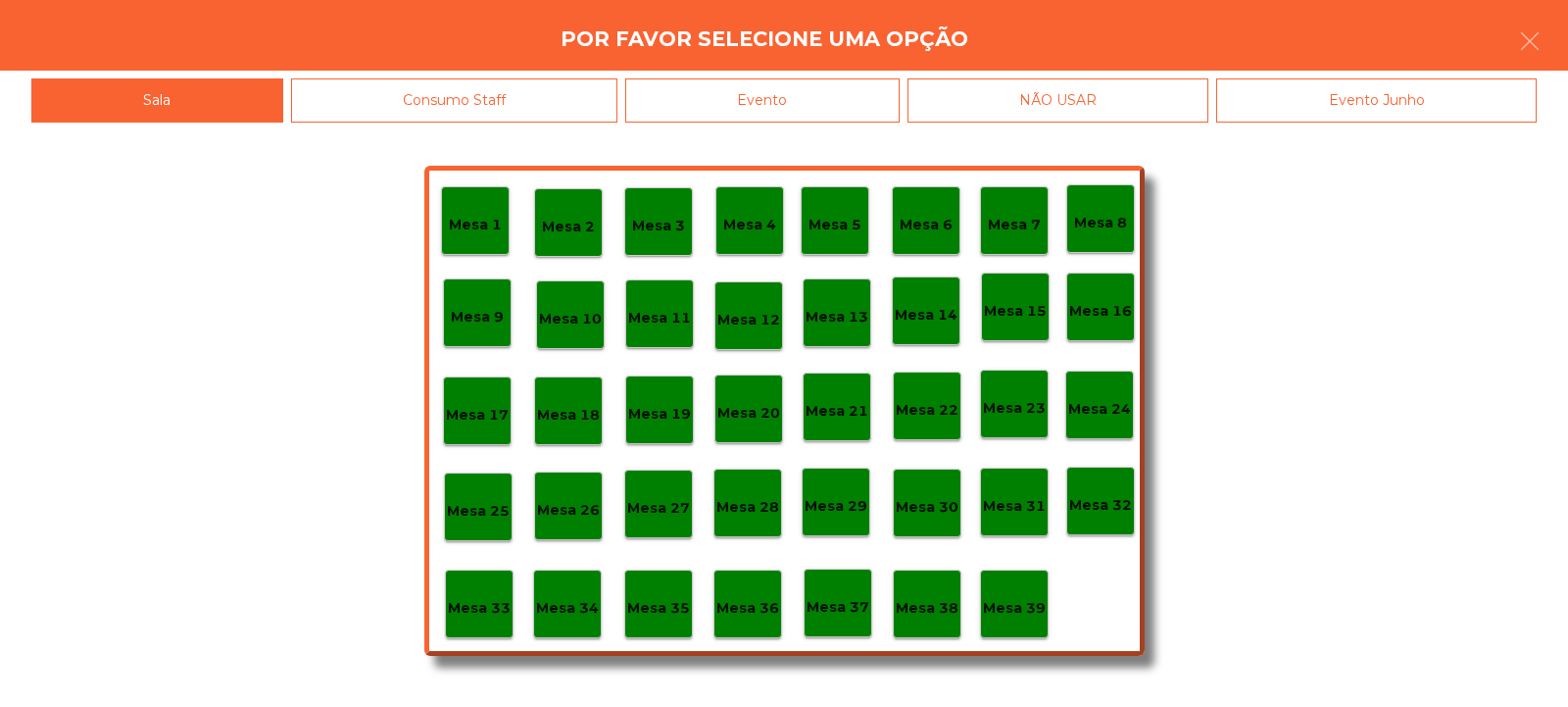
click at [1045, 607] on div "Mesa 39" at bounding box center [1014, 603] width 69 height 69
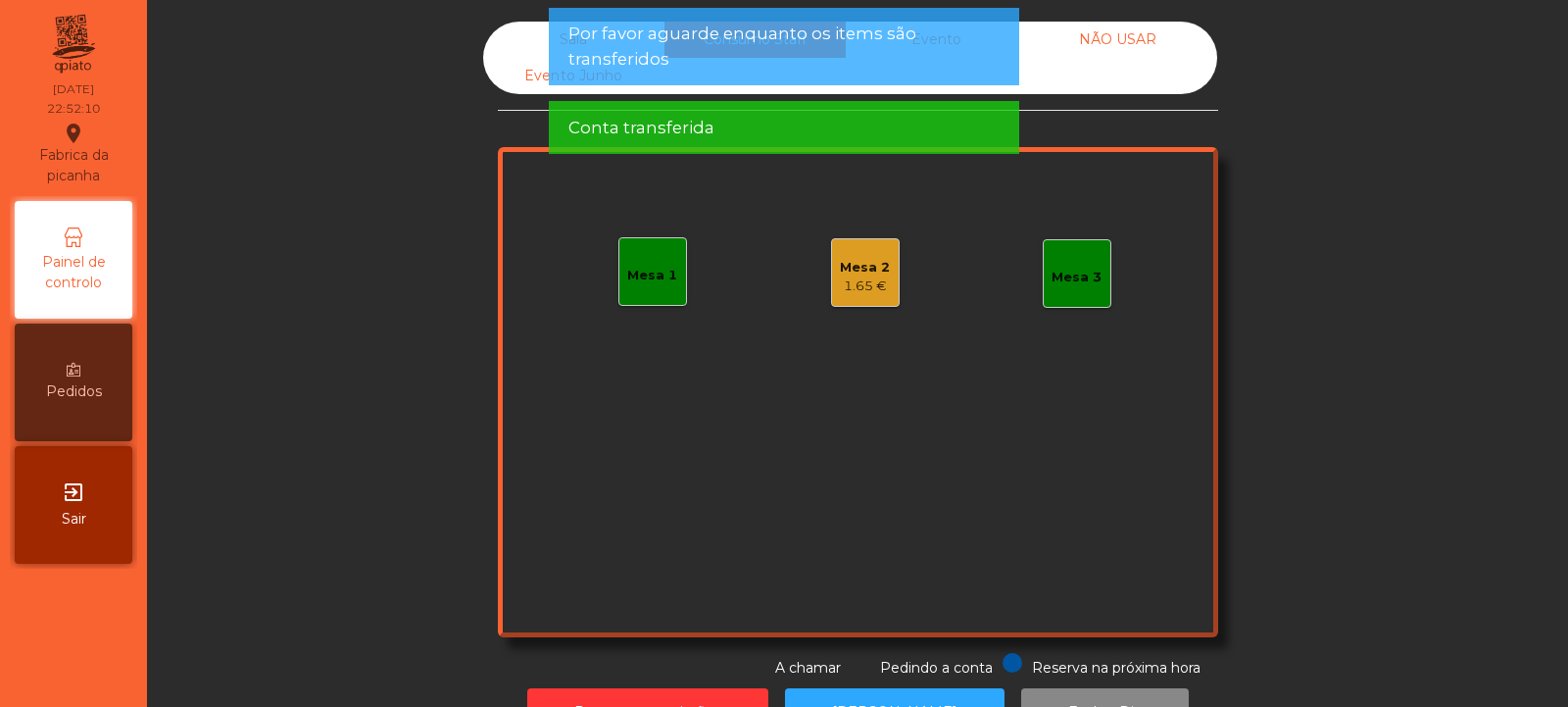
click at [870, 273] on div "Mesa 2" at bounding box center [865, 268] width 50 height 20
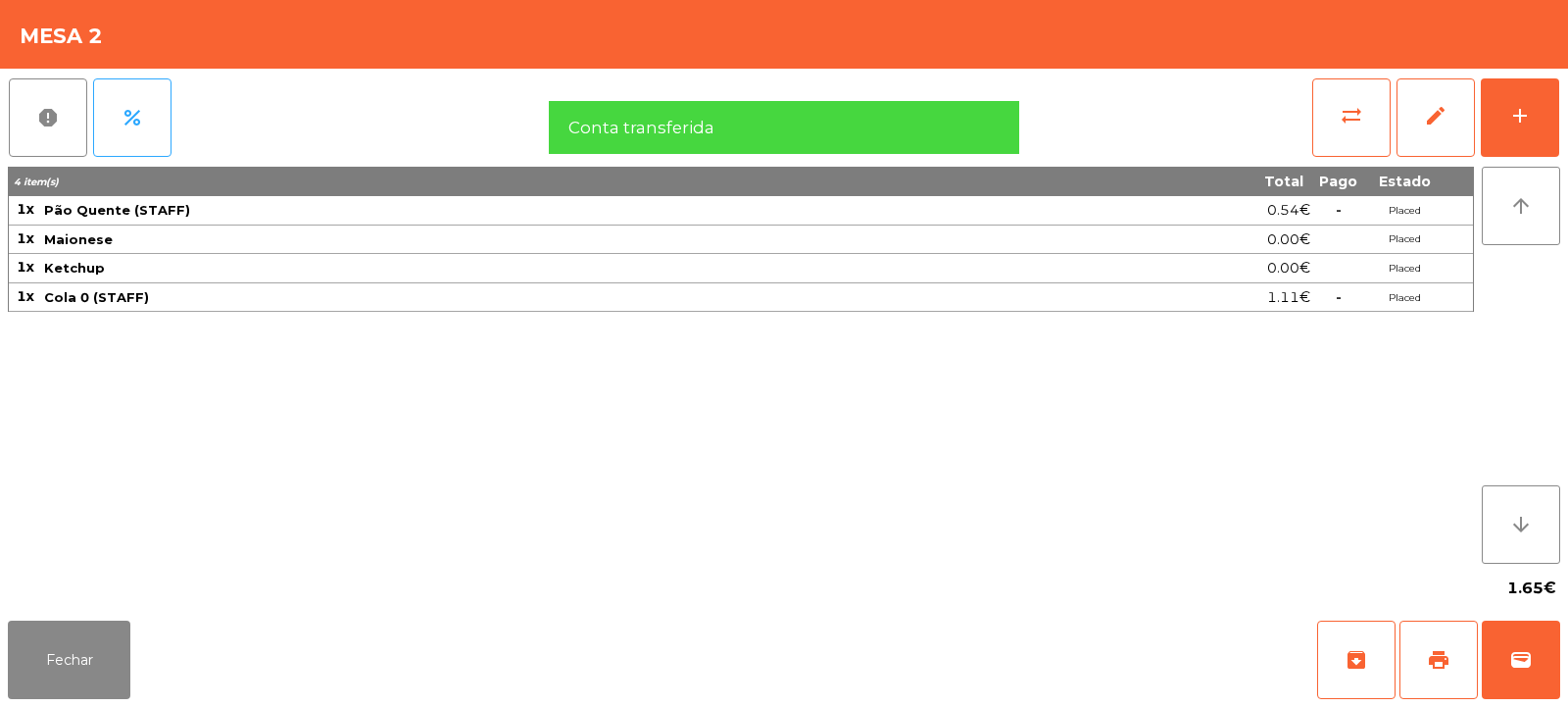
click at [1386, 253] on td "Placed" at bounding box center [1404, 240] width 79 height 29
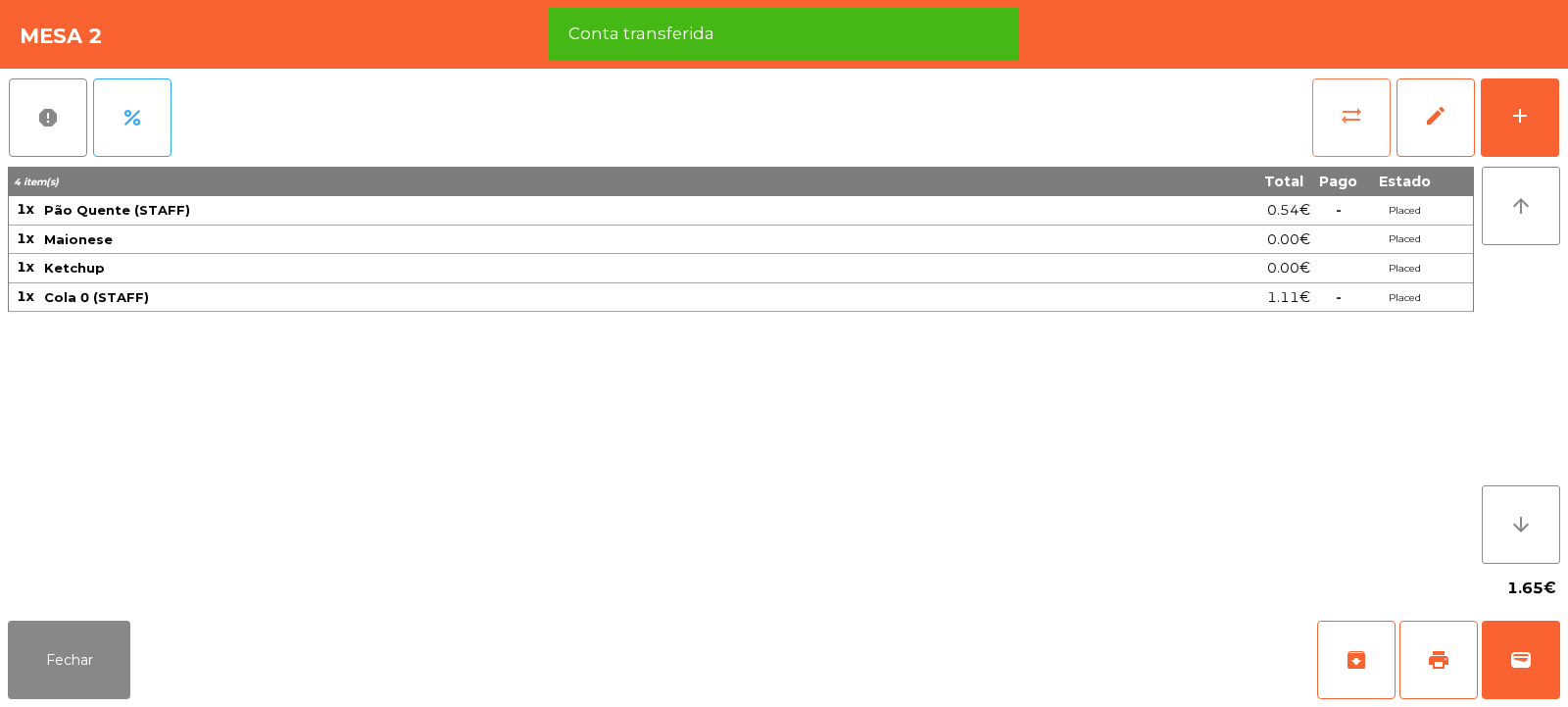
click at [1363, 115] on button "sync_alt" at bounding box center [1351, 118] width 79 height 79
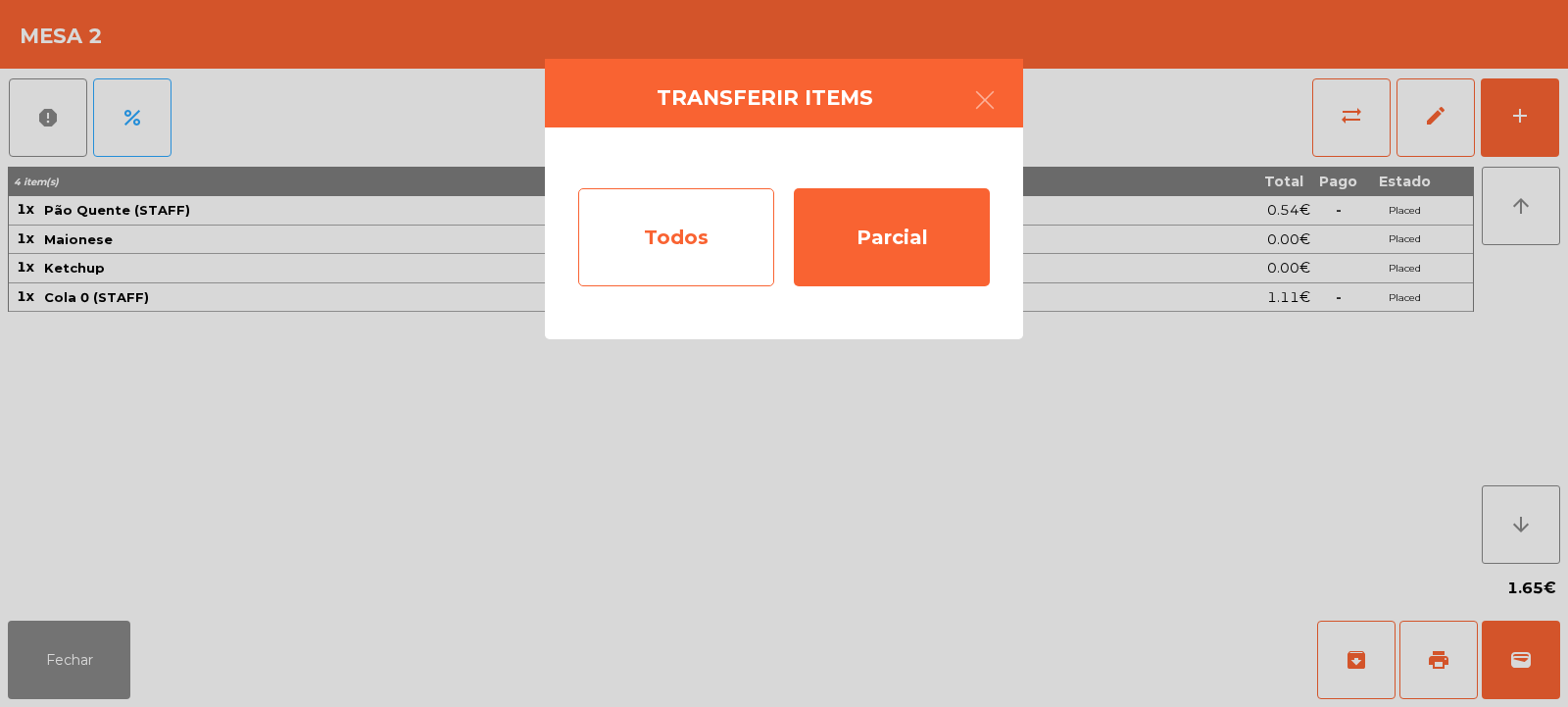
click at [712, 234] on div "Todos" at bounding box center [676, 237] width 196 height 98
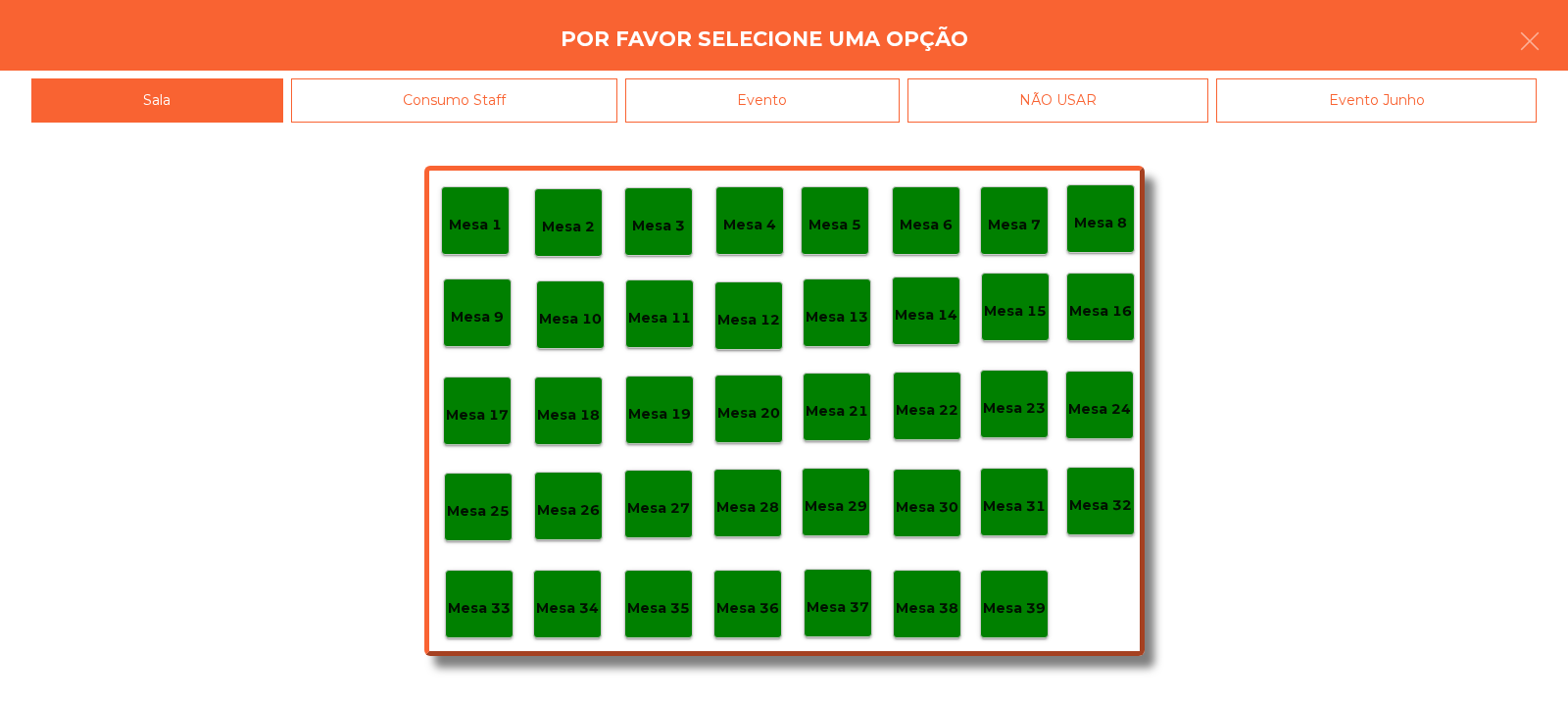
click at [1029, 607] on p "Mesa 39" at bounding box center [1014, 608] width 63 height 23
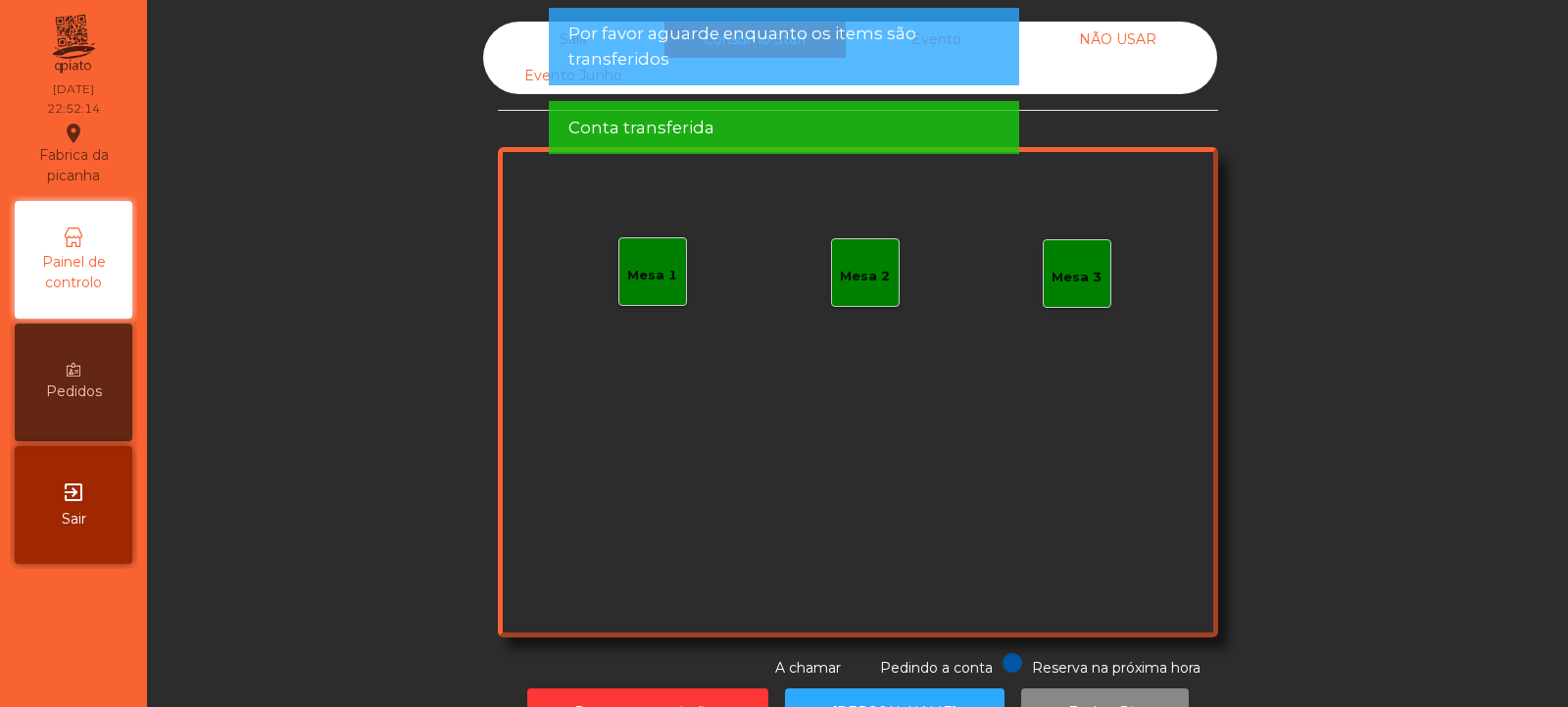
click at [511, 45] on div "Sala" at bounding box center [574, 40] width 182 height 36
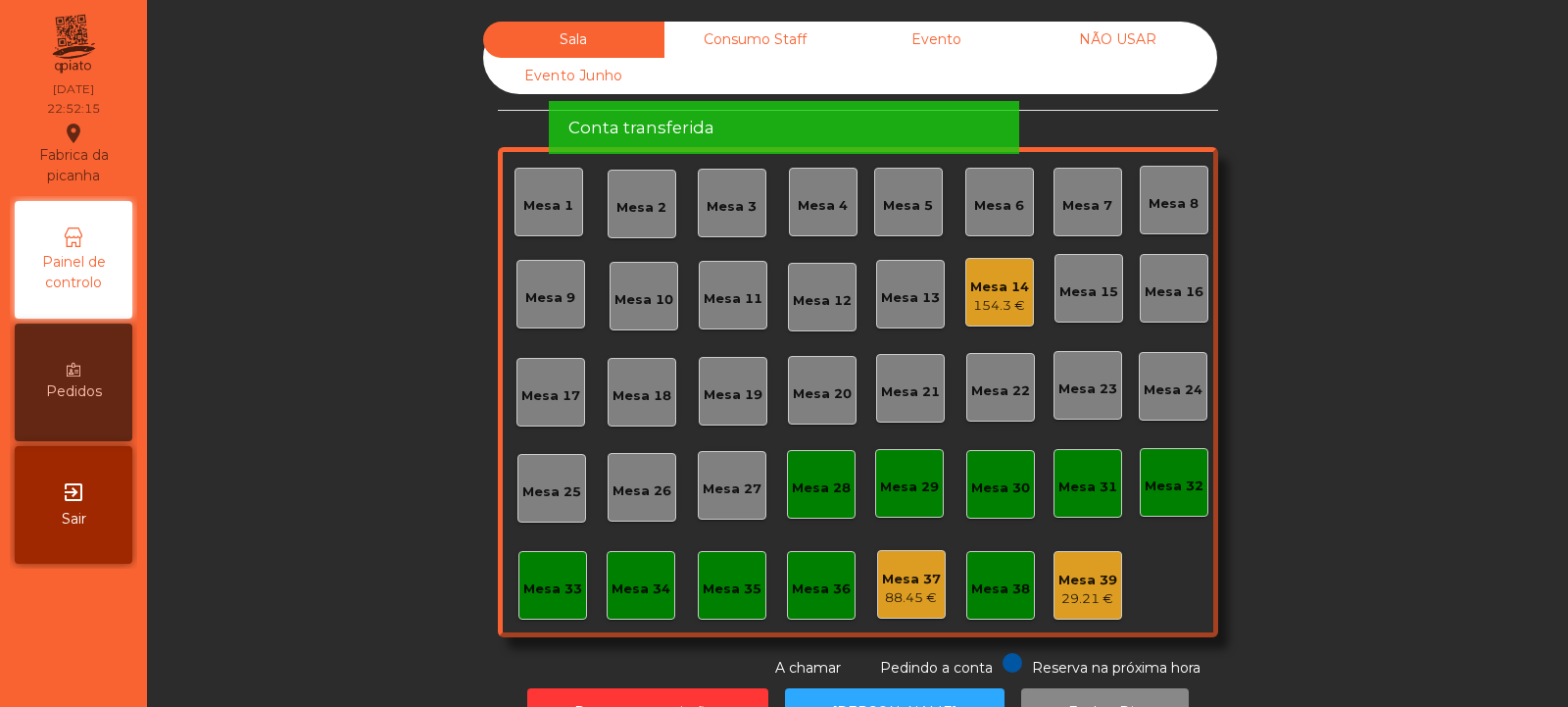
click at [1096, 580] on div "Mesa 39" at bounding box center [1088, 580] width 59 height 20
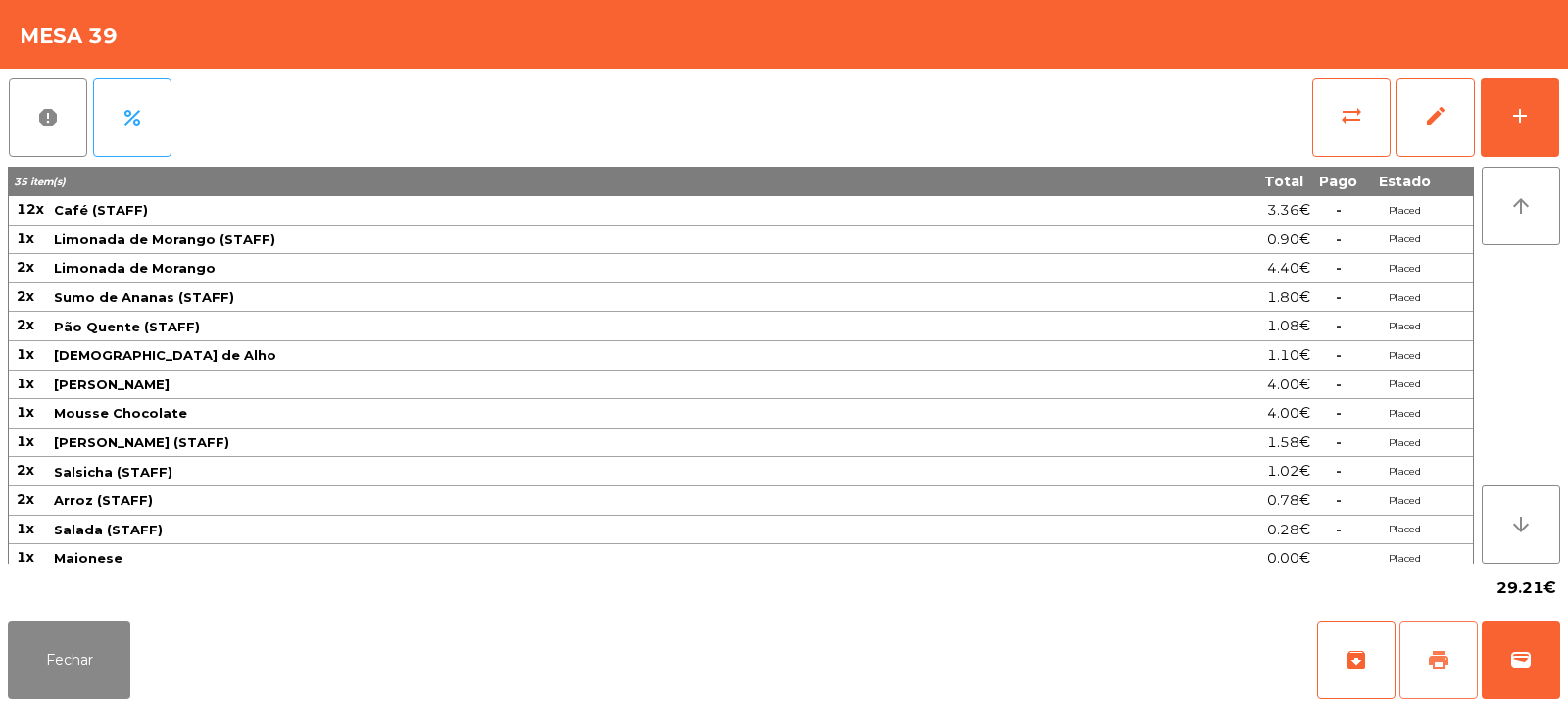
click at [1444, 659] on span "print" at bounding box center [1439, 660] width 24 height 24
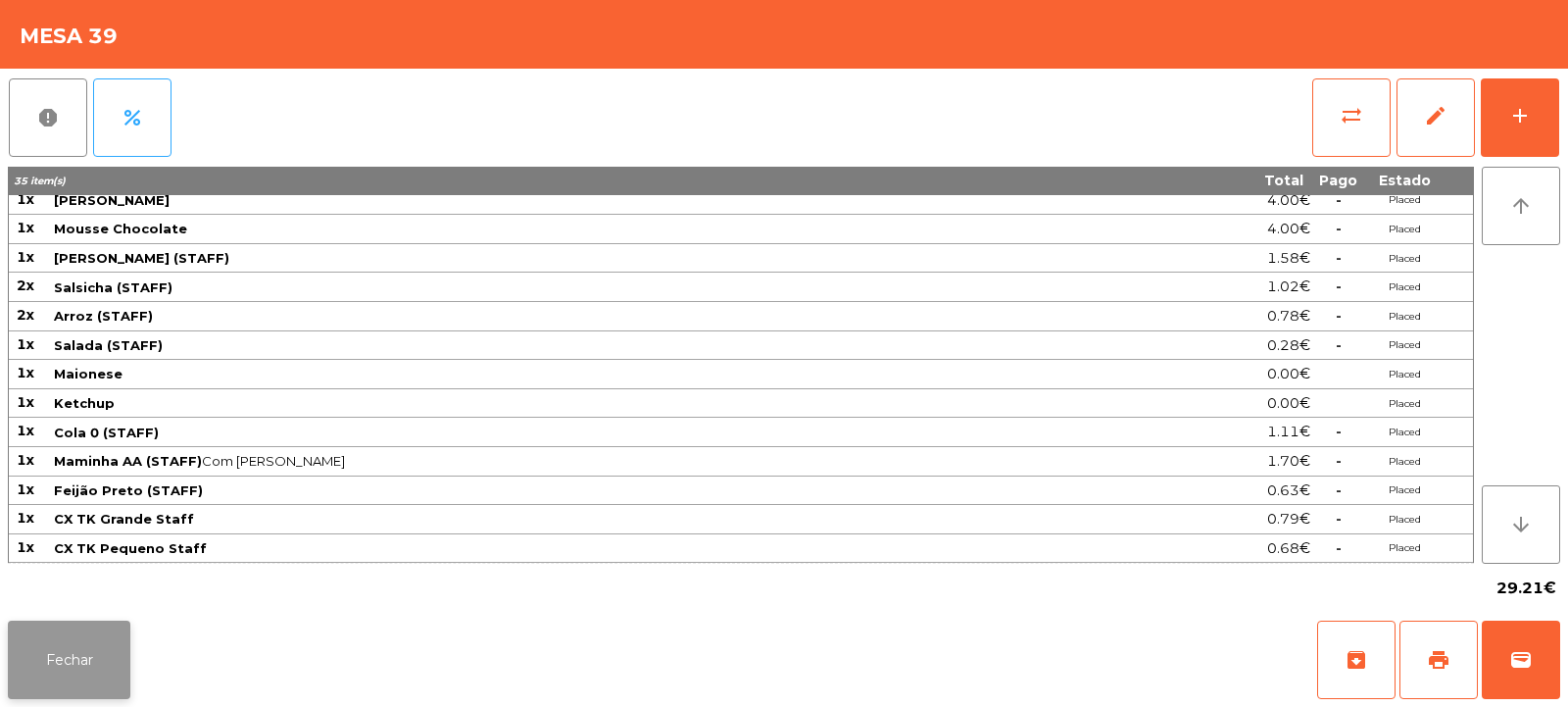
click at [55, 682] on button "Fechar" at bounding box center [69, 659] width 123 height 79
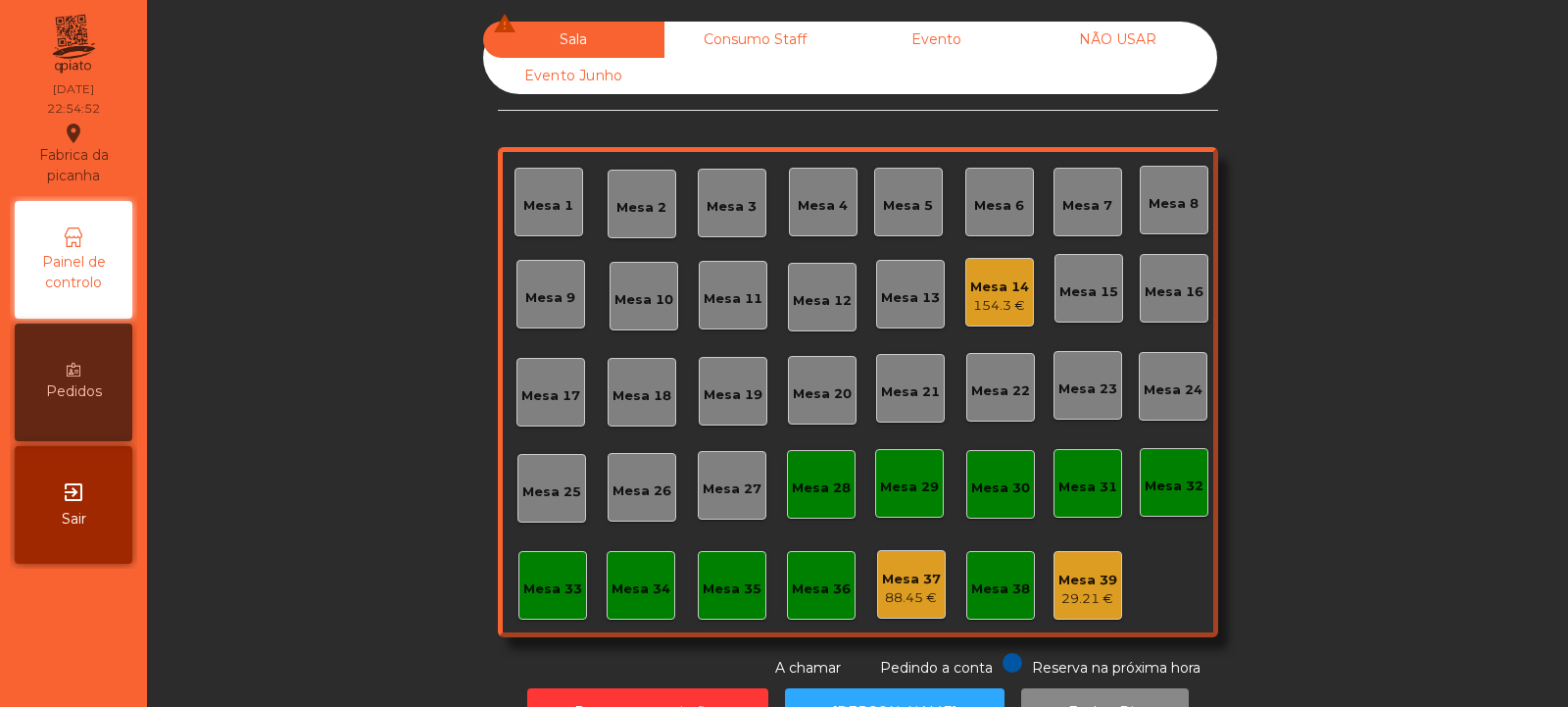
click at [1001, 298] on div "154.3 €" at bounding box center [1000, 306] width 59 height 20
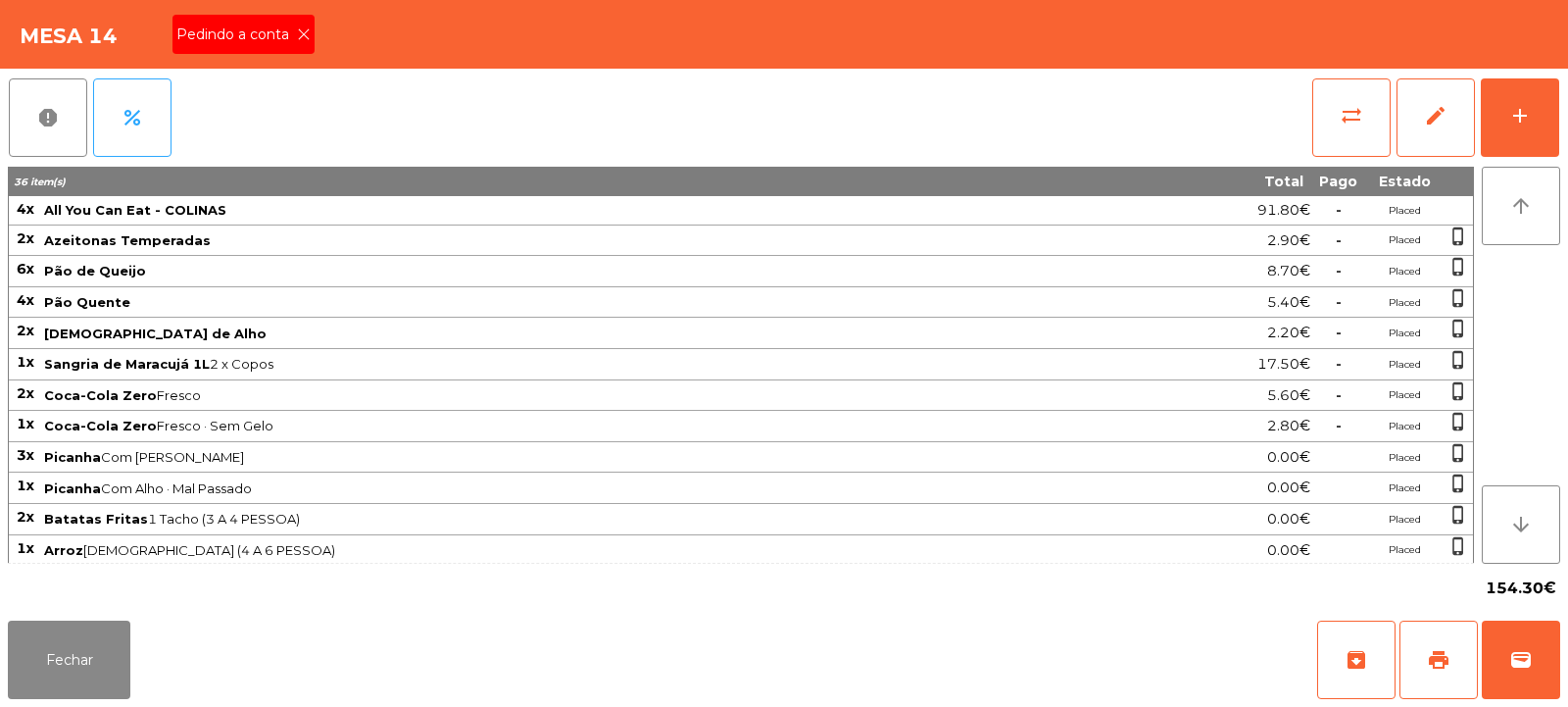
click at [302, 35] on icon at bounding box center [304, 34] width 14 height 14
click at [1428, 662] on span "print" at bounding box center [1439, 660] width 24 height 24
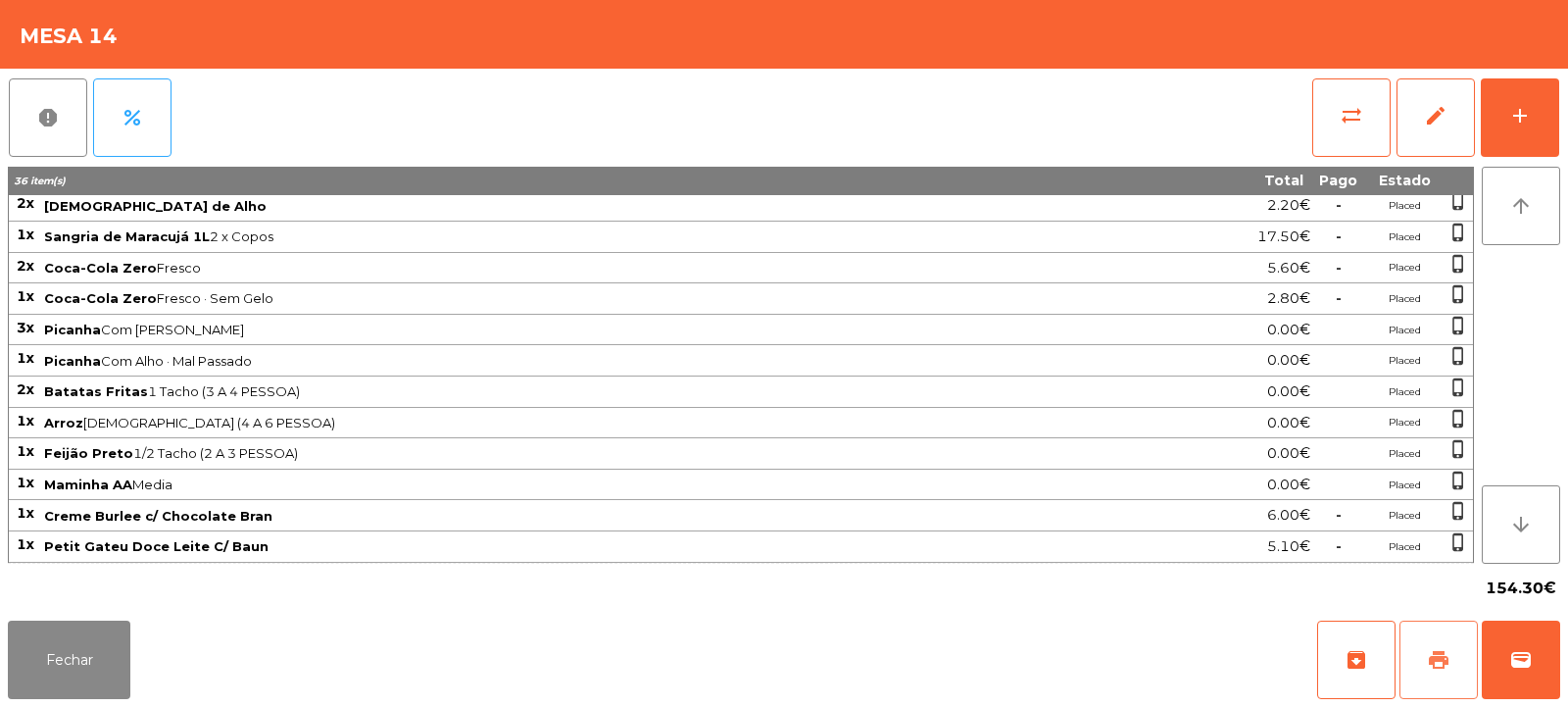
scroll to position [220, 0]
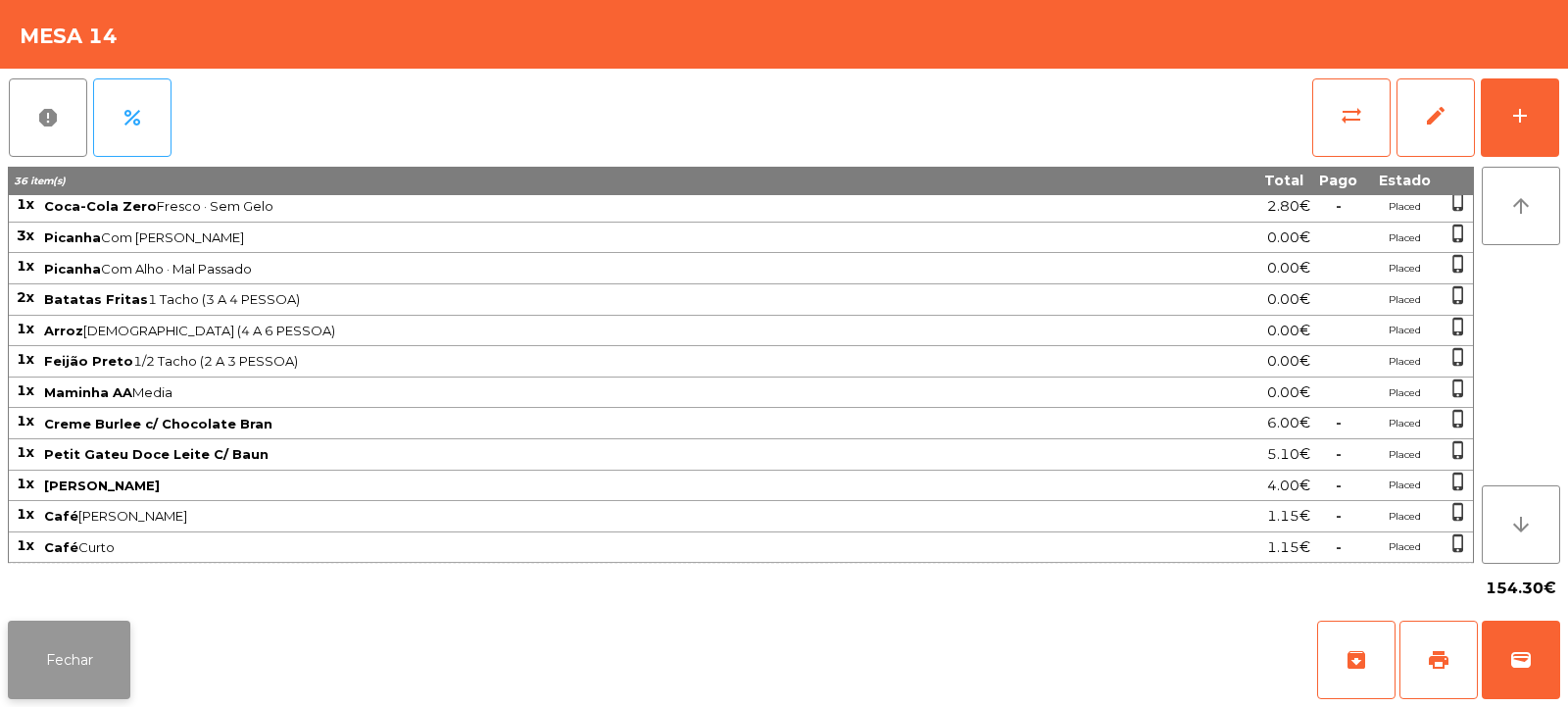
click at [82, 649] on button "Fechar" at bounding box center [69, 659] width 123 height 79
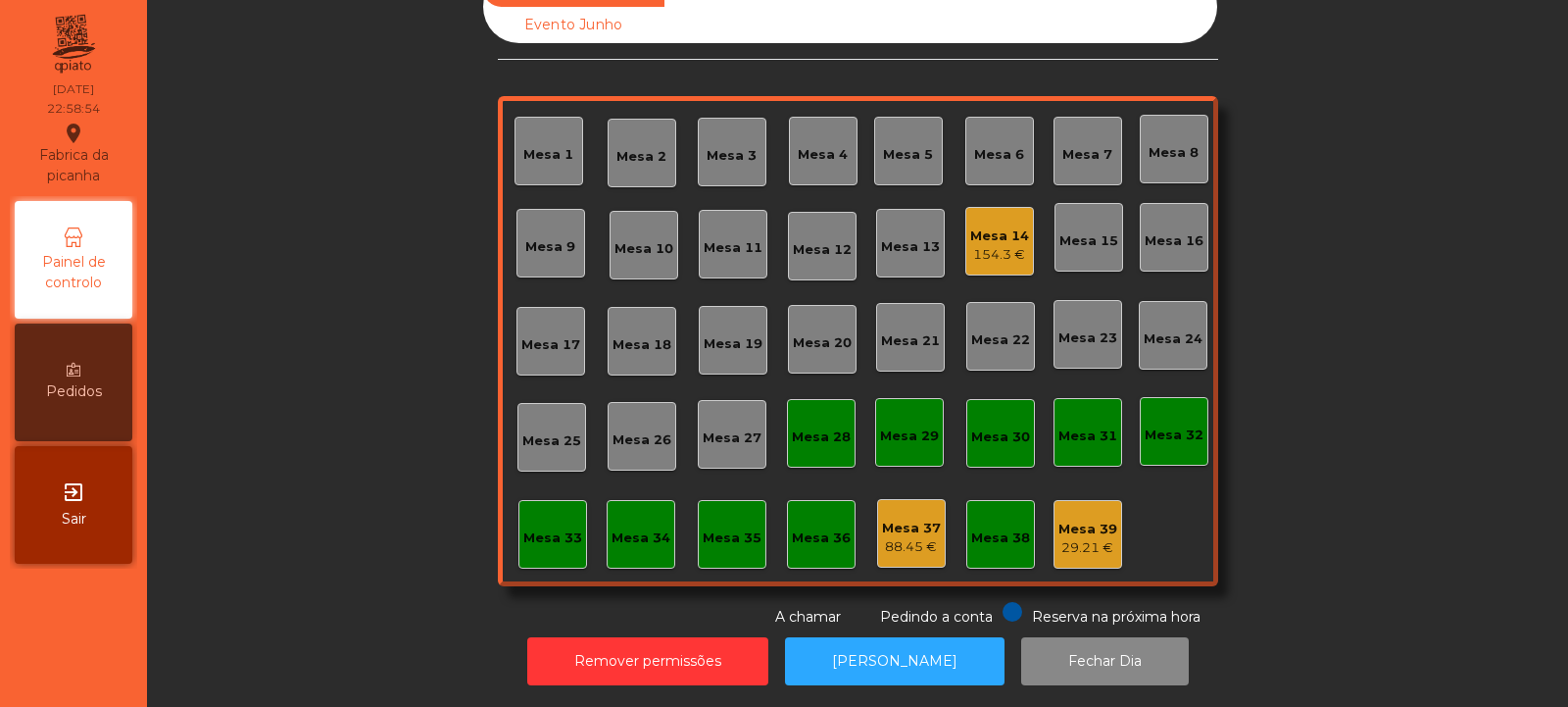
scroll to position [0, 0]
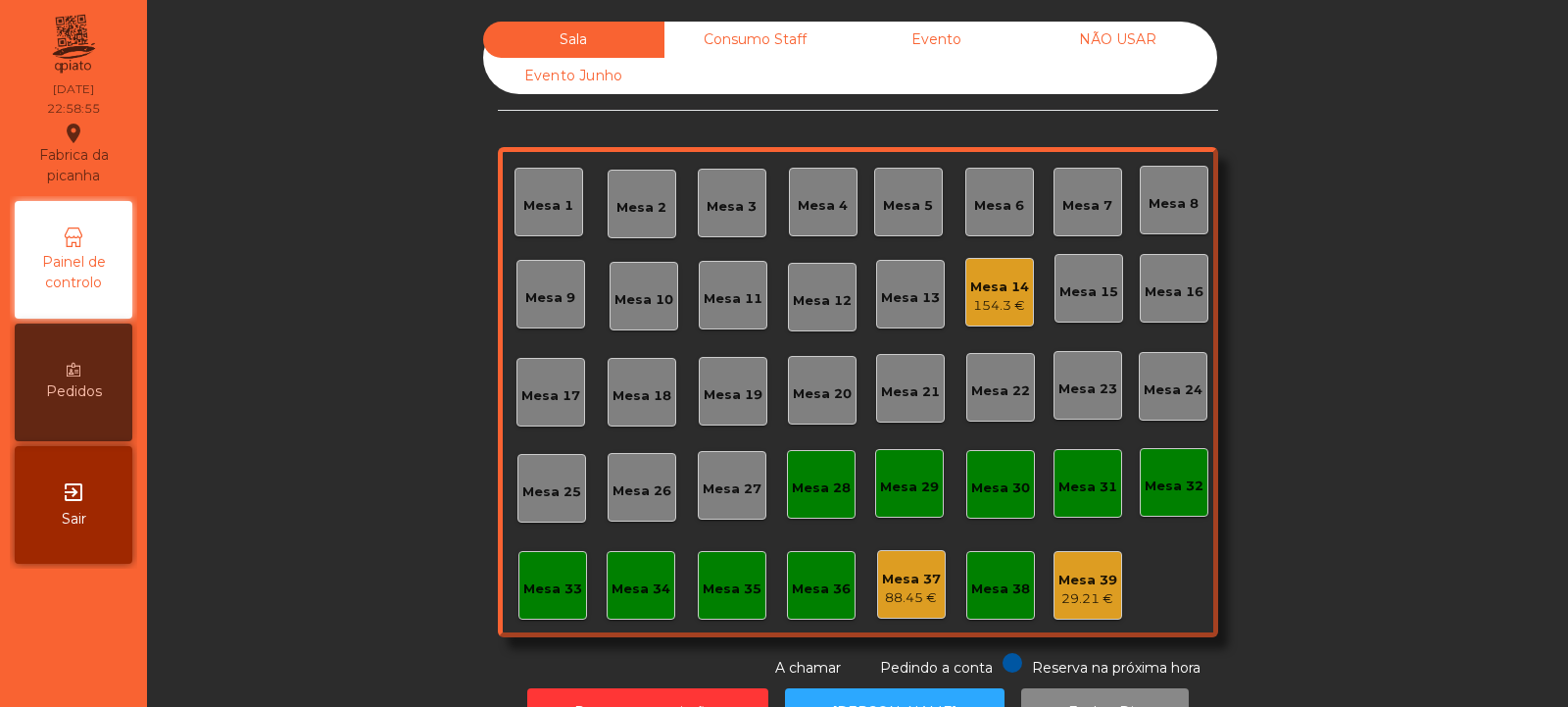
click at [721, 32] on div "Consumo Staff" at bounding box center [755, 40] width 182 height 36
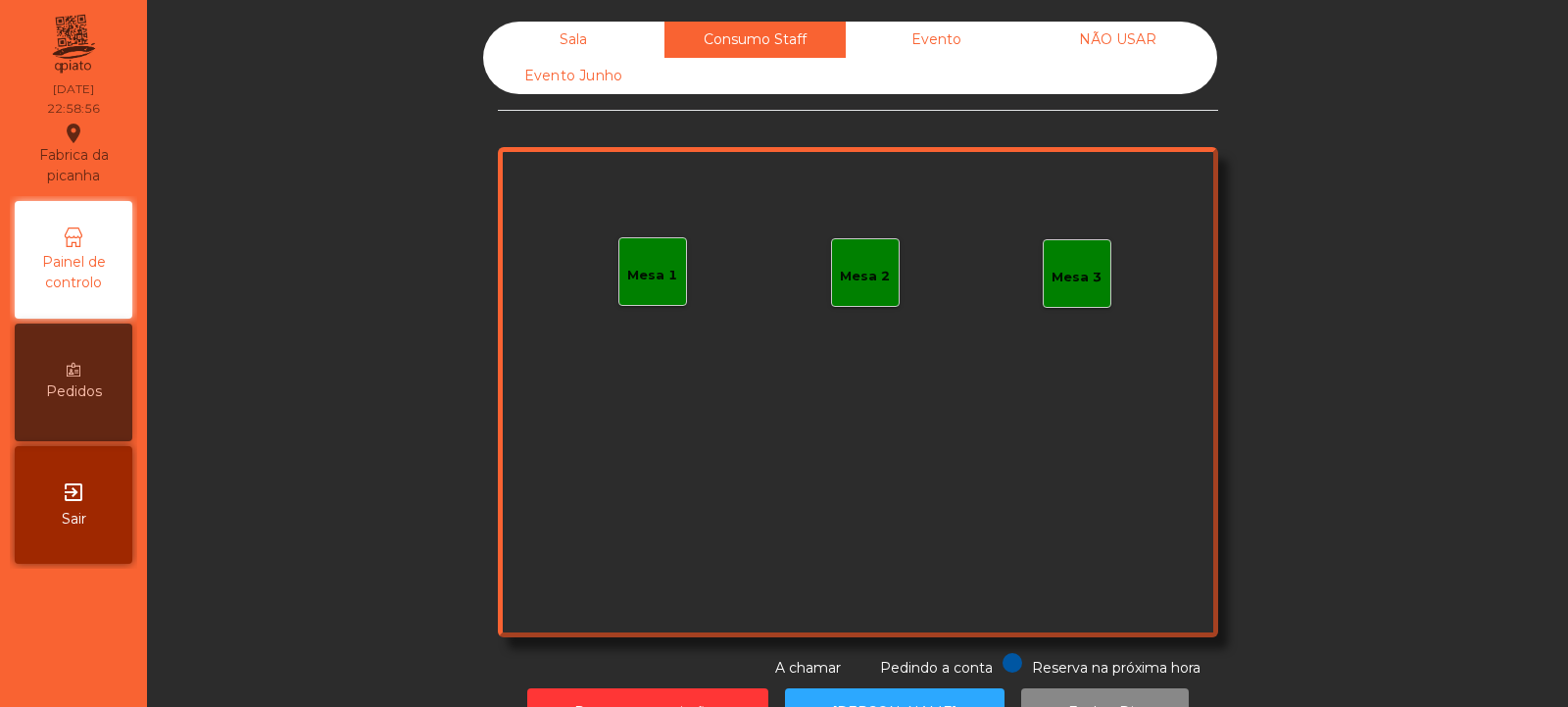
click at [911, 32] on div "Evento" at bounding box center [937, 40] width 182 height 36
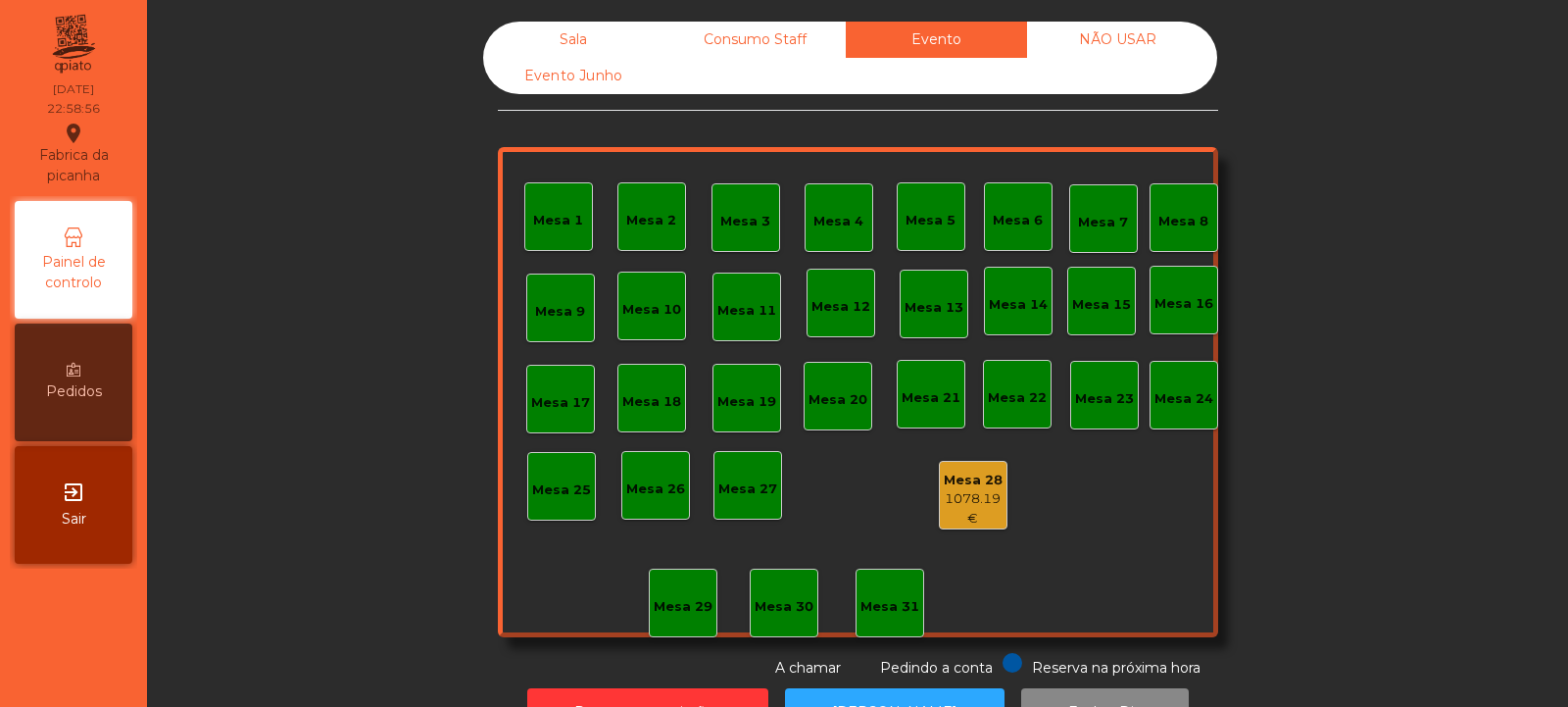
click at [1078, 39] on div "NÃO USAR" at bounding box center [1118, 40] width 182 height 36
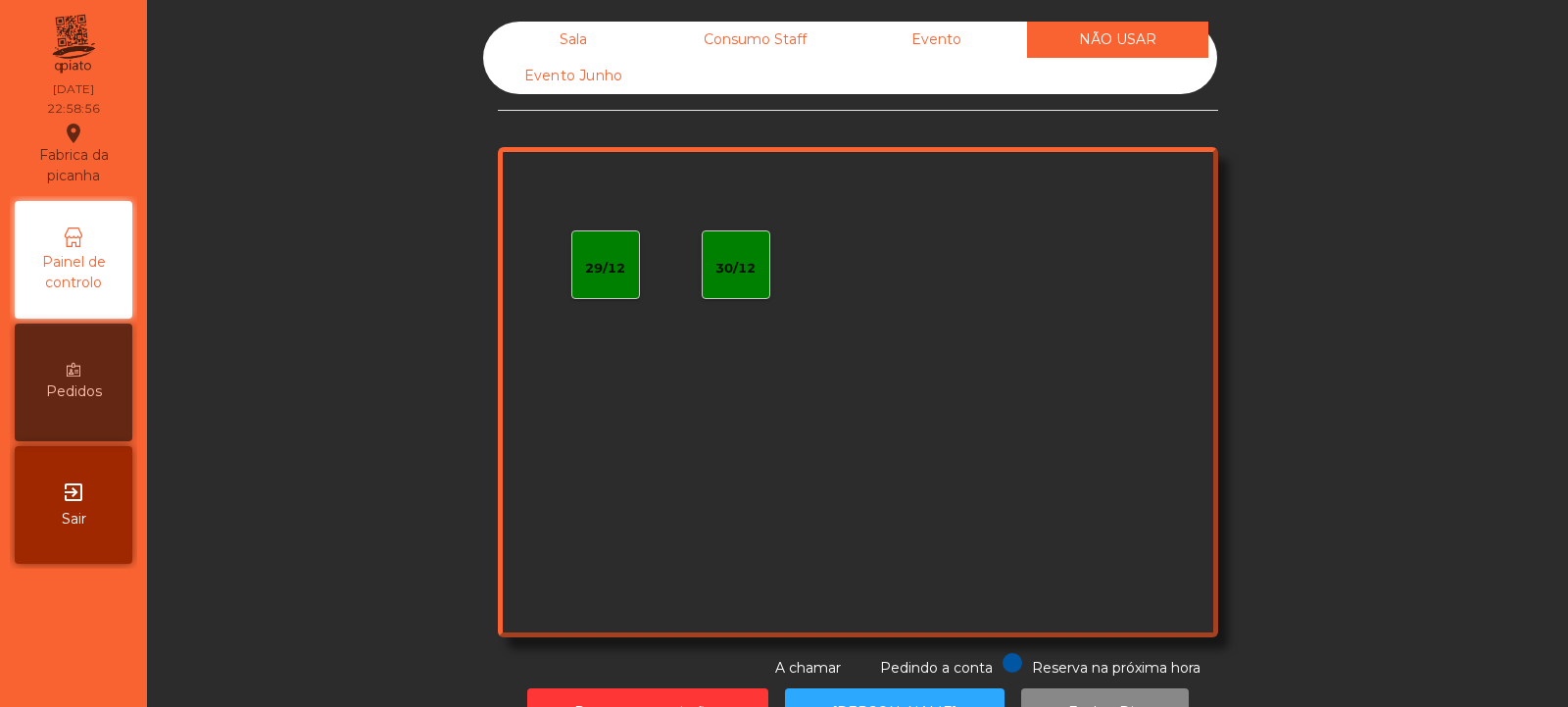
click at [591, 88] on div "Evento Junho" at bounding box center [574, 76] width 182 height 36
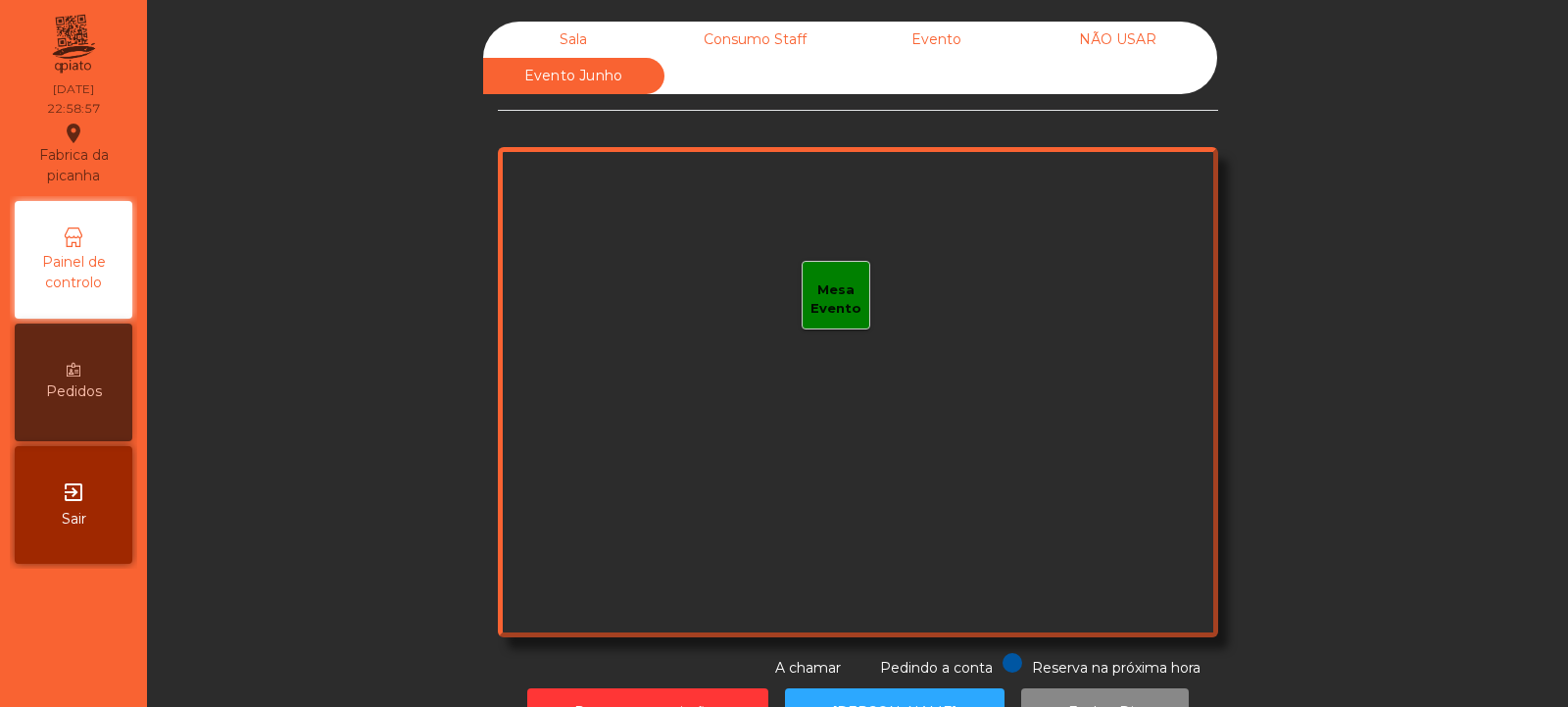
click at [561, 44] on div "Sala" at bounding box center [574, 40] width 182 height 36
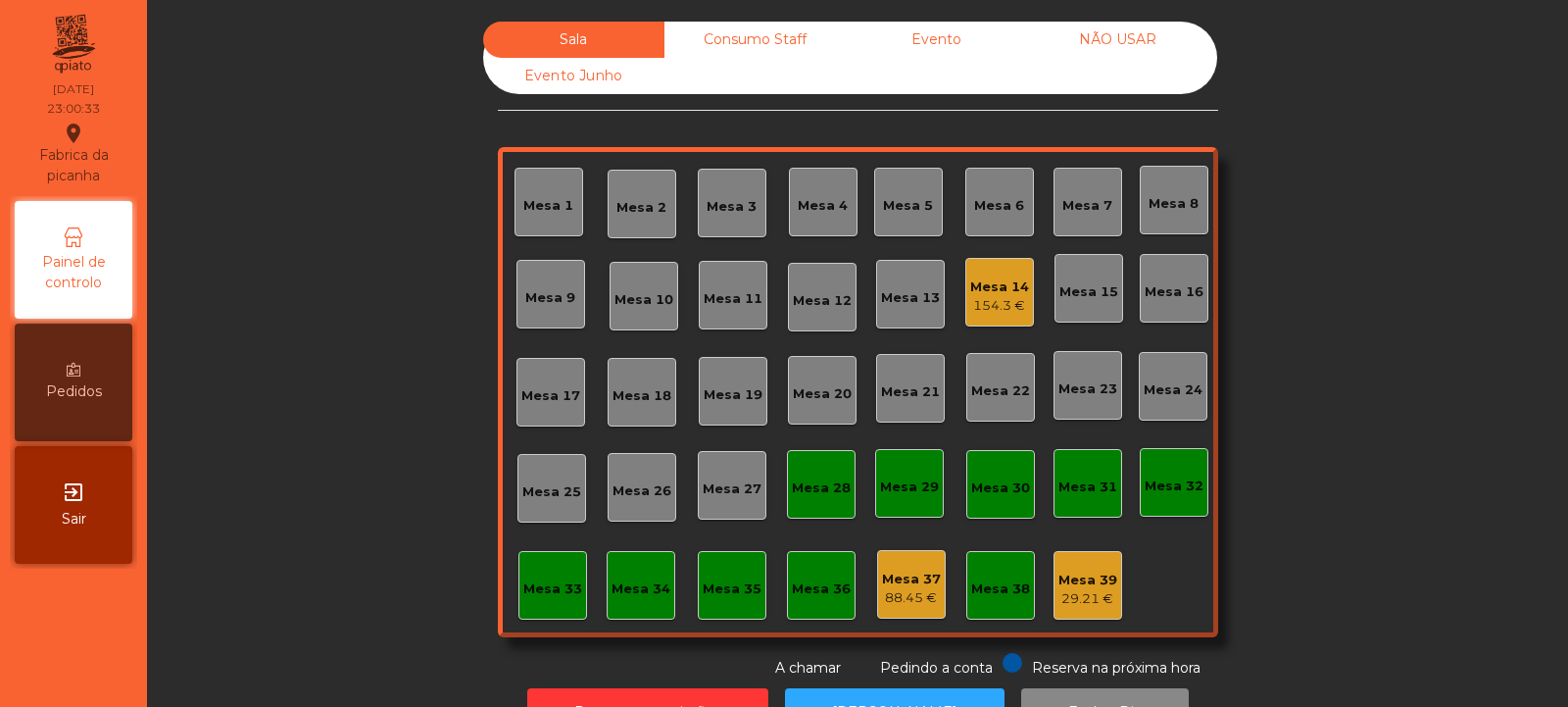
click at [979, 306] on div "154.3 €" at bounding box center [1000, 306] width 59 height 20
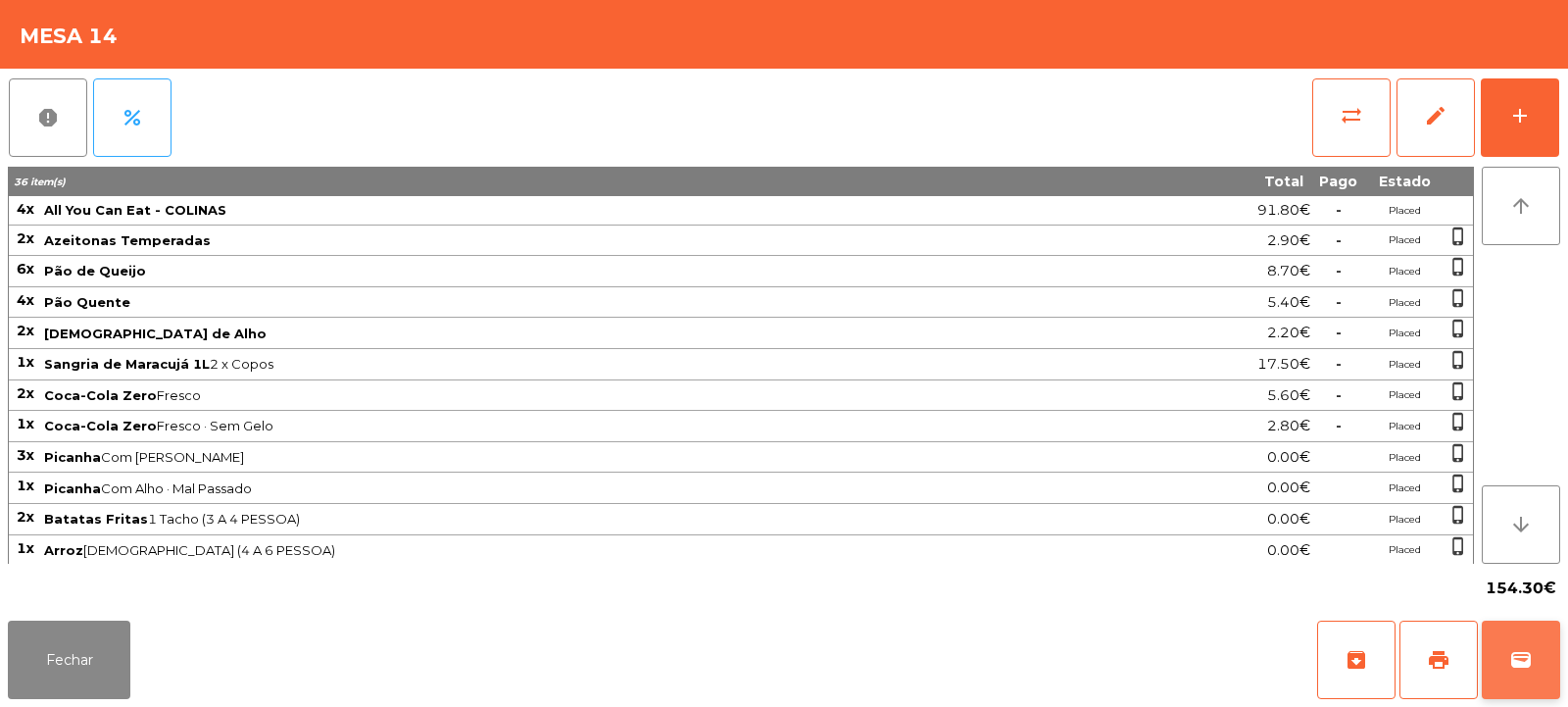
click at [1516, 658] on span "wallet" at bounding box center [1521, 660] width 24 height 24
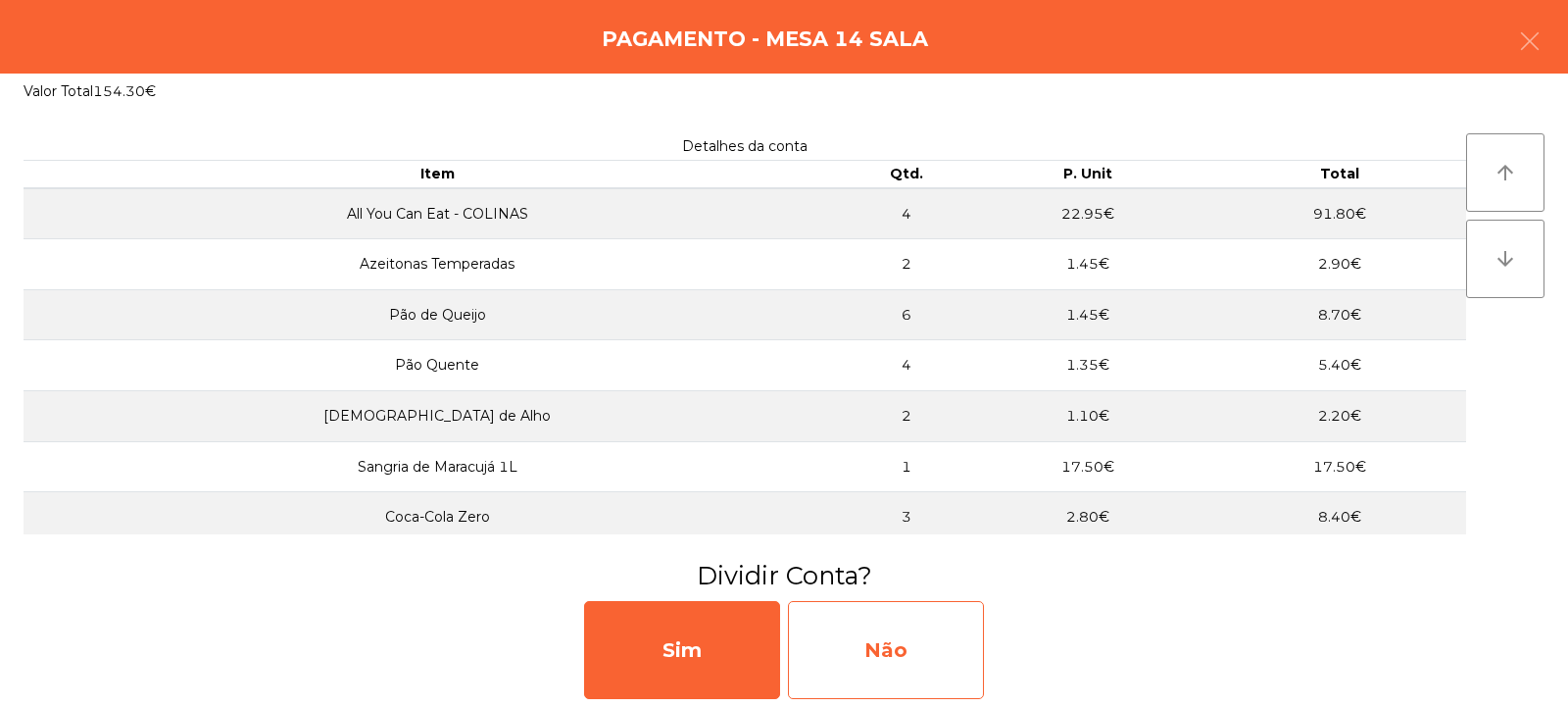
click at [867, 652] on div "Não" at bounding box center [886, 650] width 196 height 98
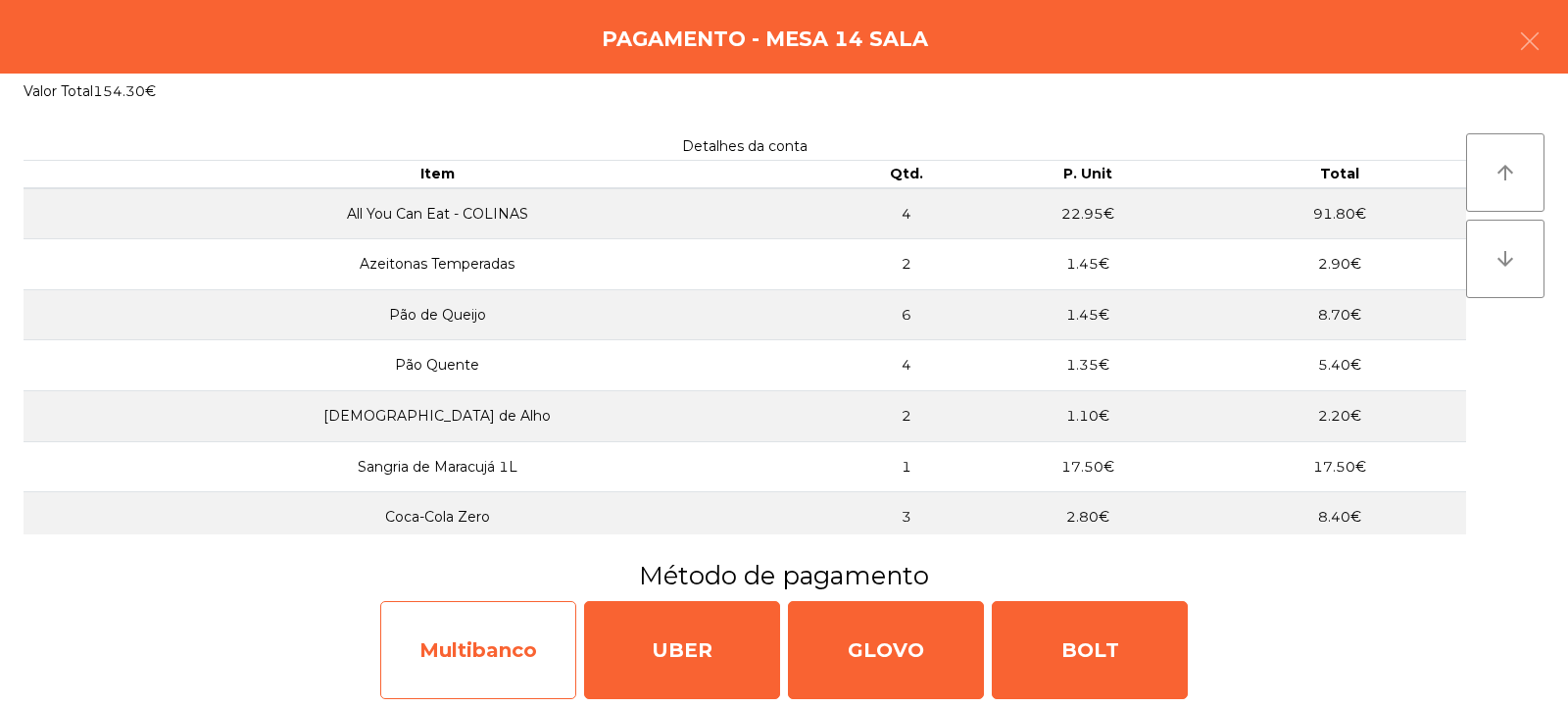
click at [473, 651] on div "Multibanco" at bounding box center [478, 650] width 196 height 98
select select "**"
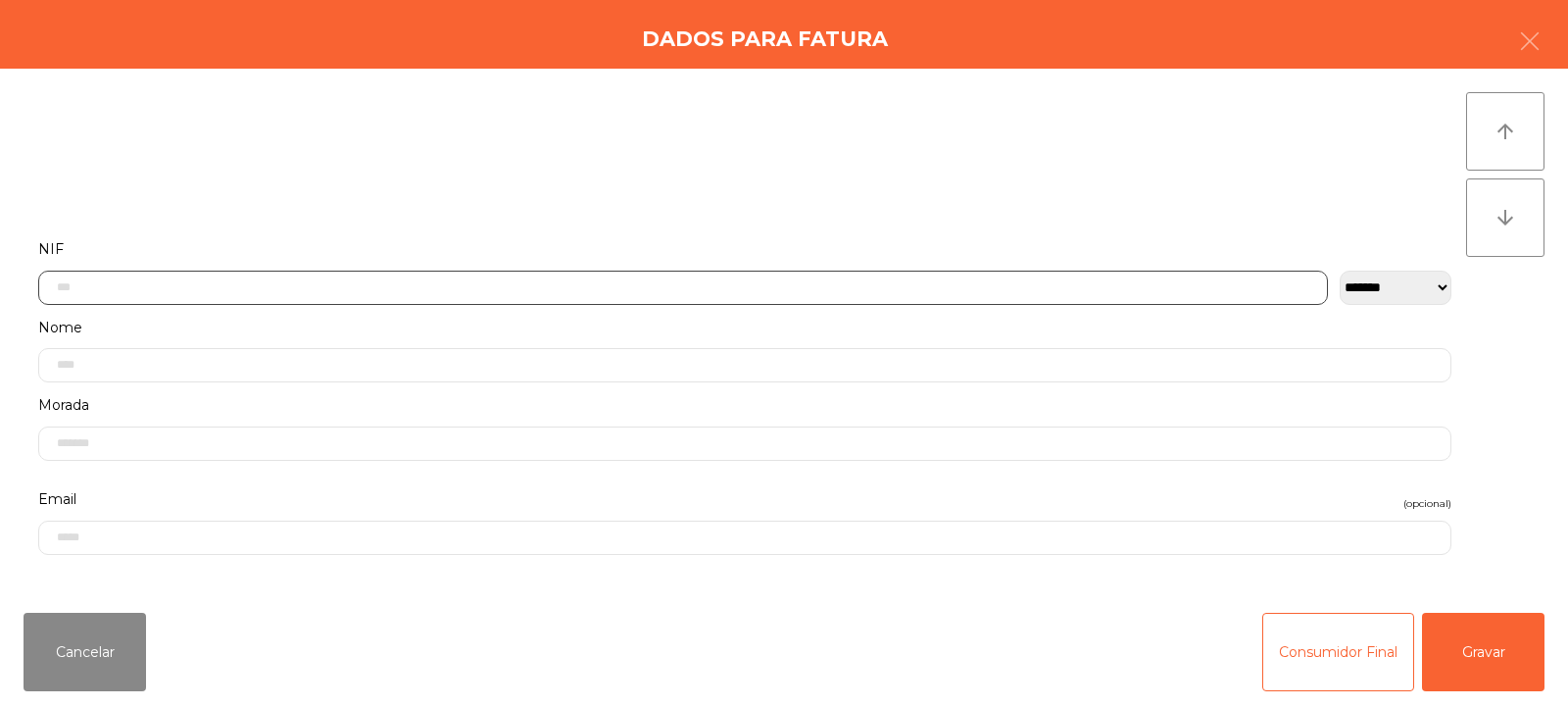
click at [625, 287] on input "text" at bounding box center [682, 288] width 1289 height 34
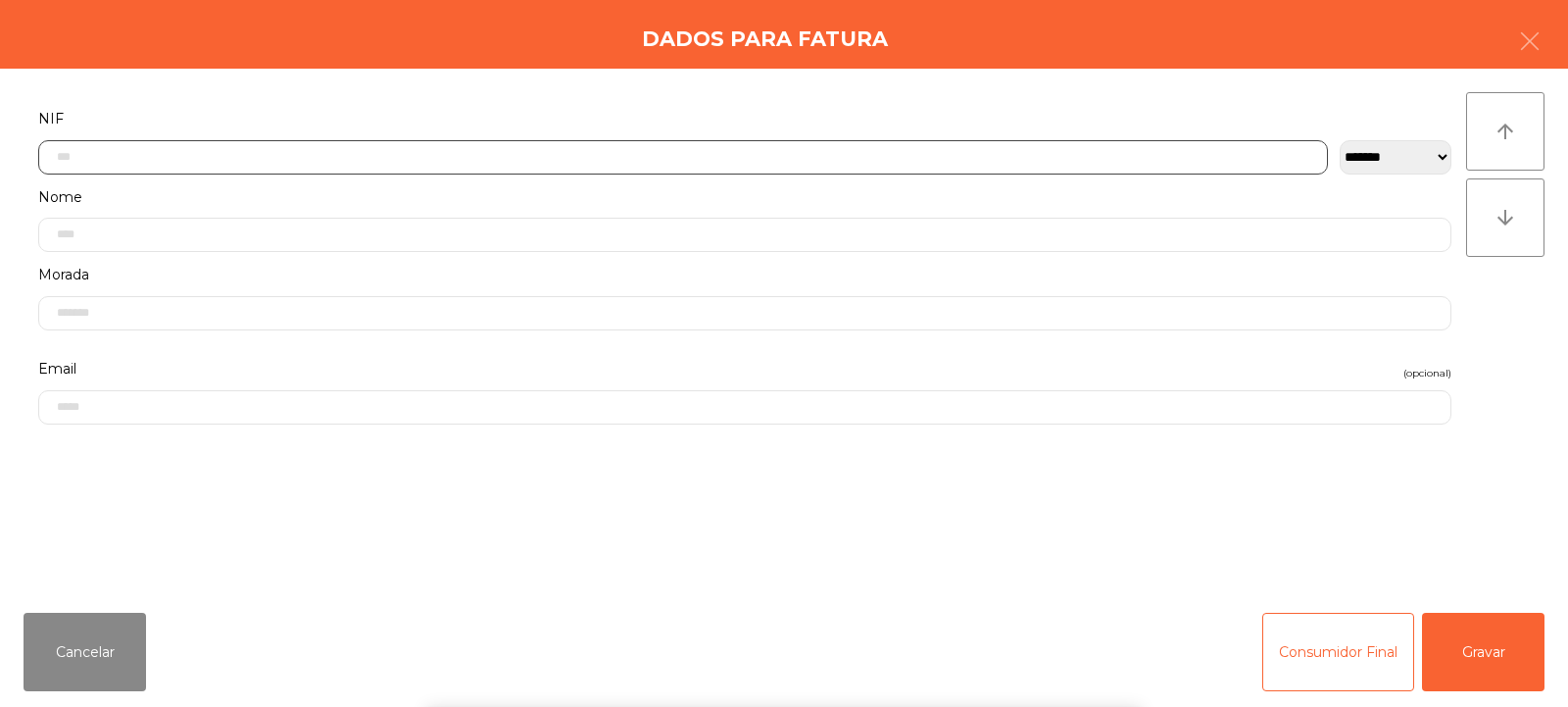
scroll to position [143, 0]
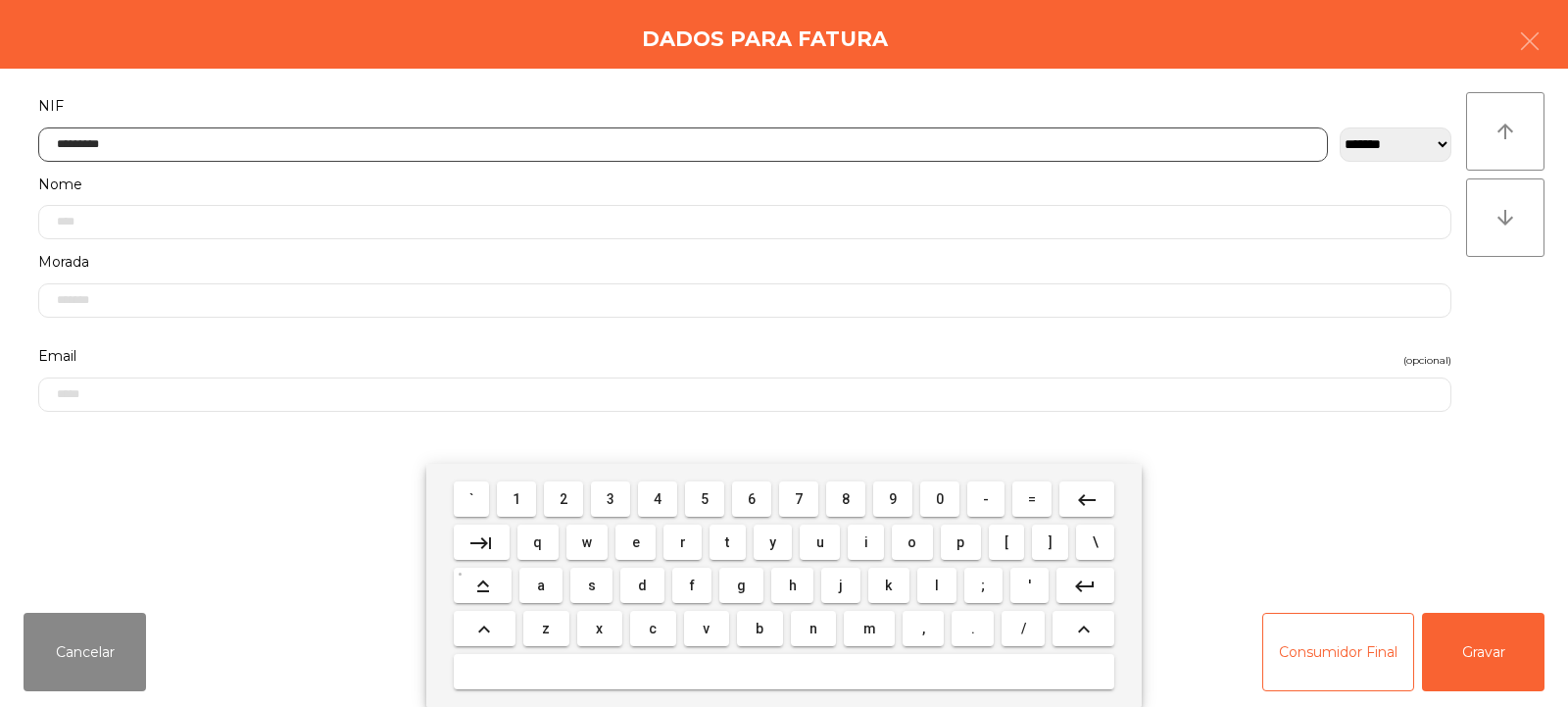
type input "*********"
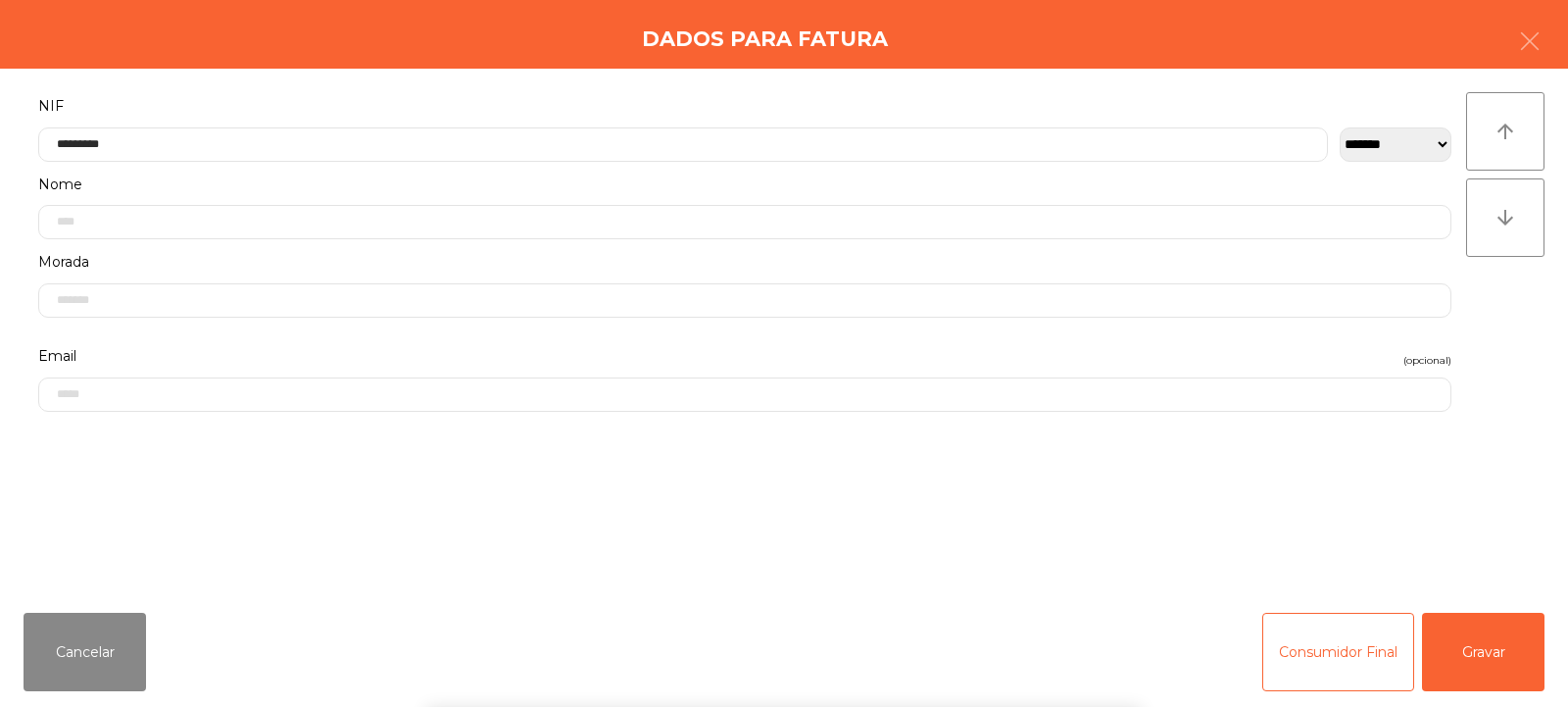
click at [1497, 325] on div "arrow_upward arrow_downward" at bounding box center [1505, 333] width 79 height 481
click at [1502, 639] on button "Gravar" at bounding box center [1483, 651] width 123 height 79
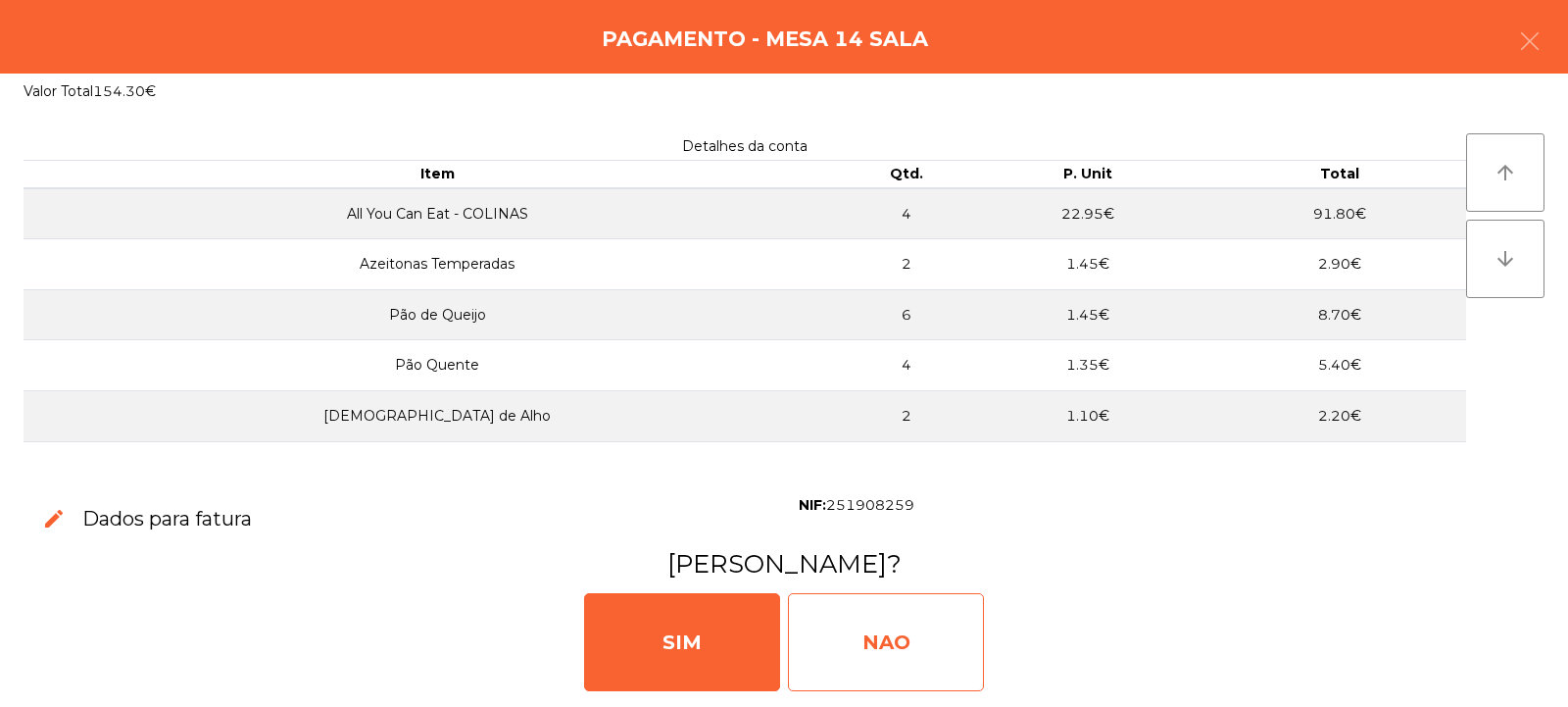
click at [895, 641] on div "NAO" at bounding box center [886, 642] width 196 height 98
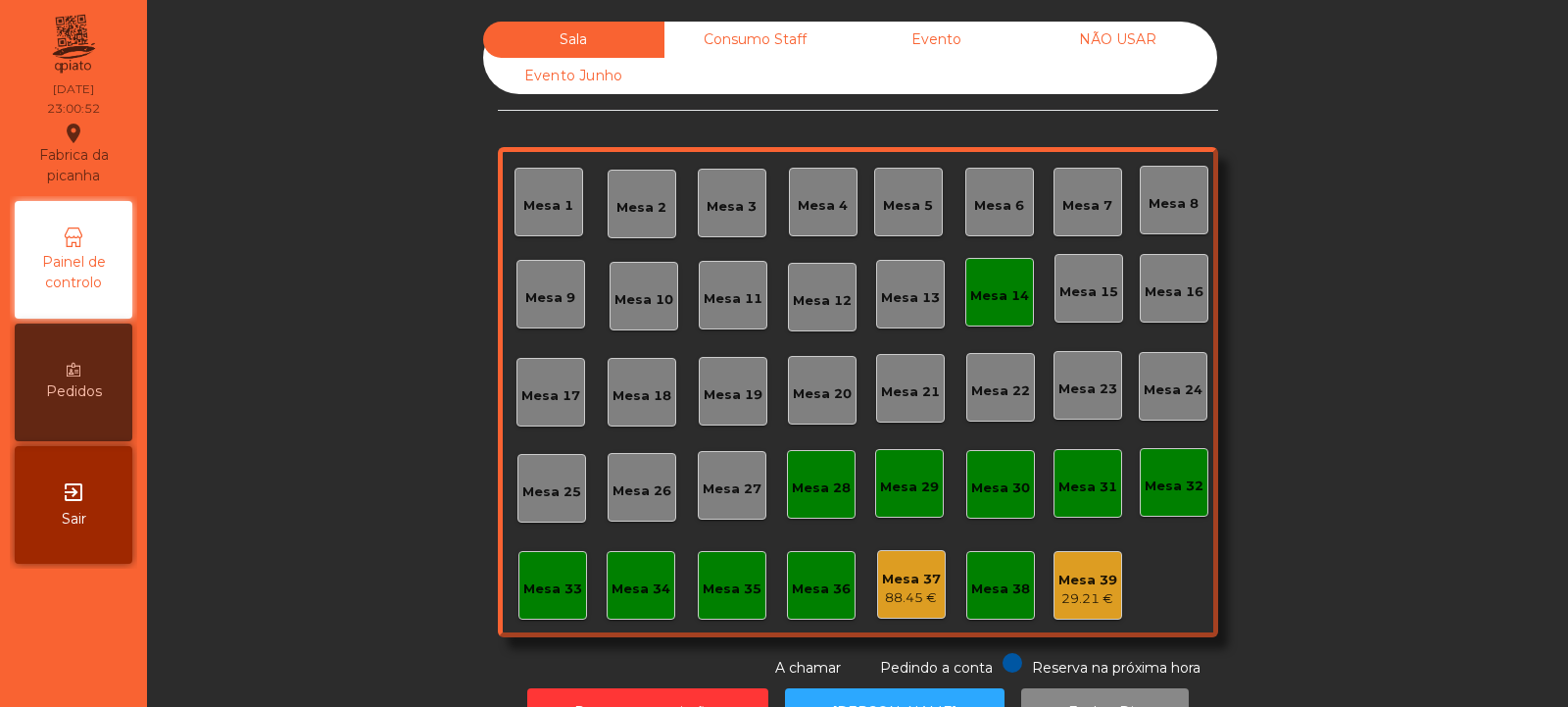
scroll to position [66, 0]
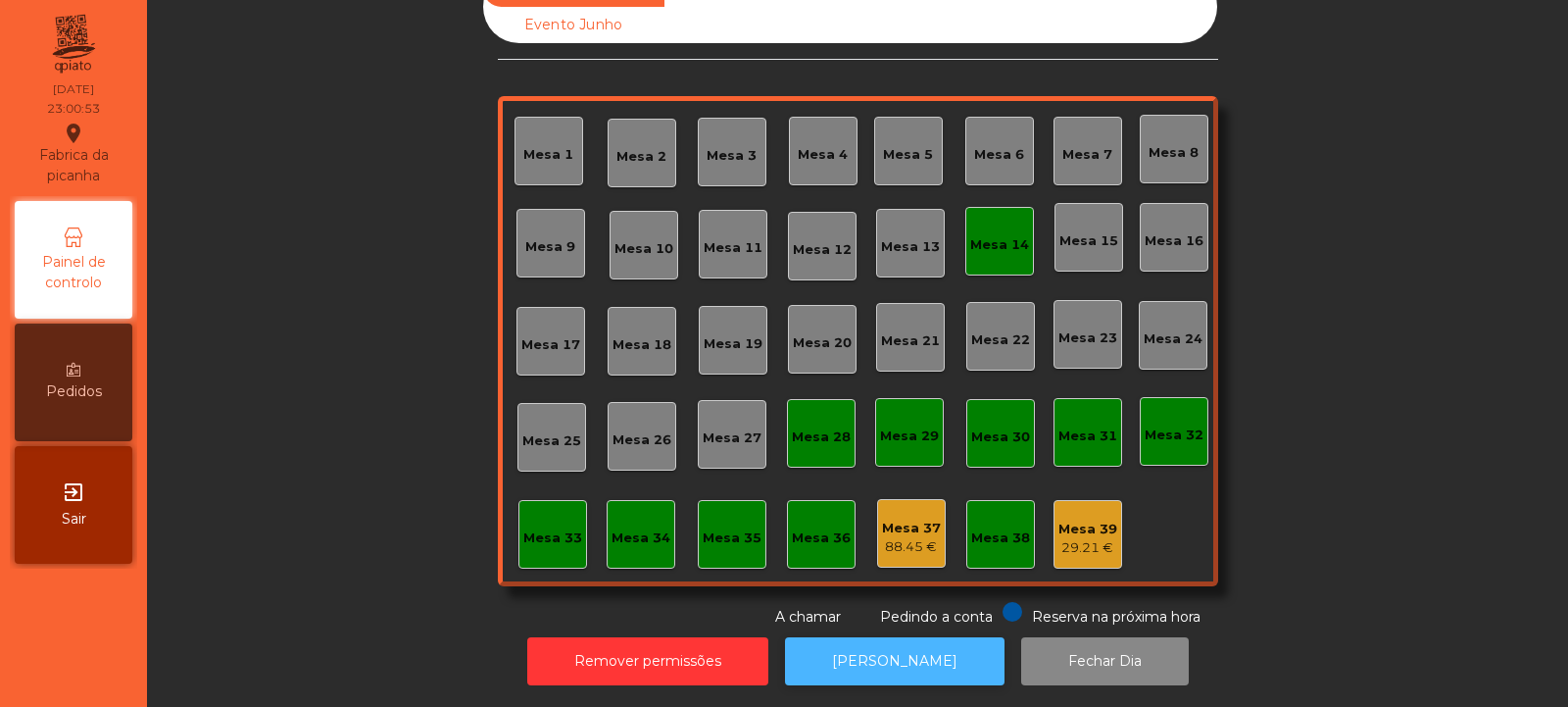
click at [893, 641] on button "[PERSON_NAME]" at bounding box center [895, 661] width 220 height 48
click at [989, 245] on div "Mesa 14" at bounding box center [1000, 241] width 69 height 69
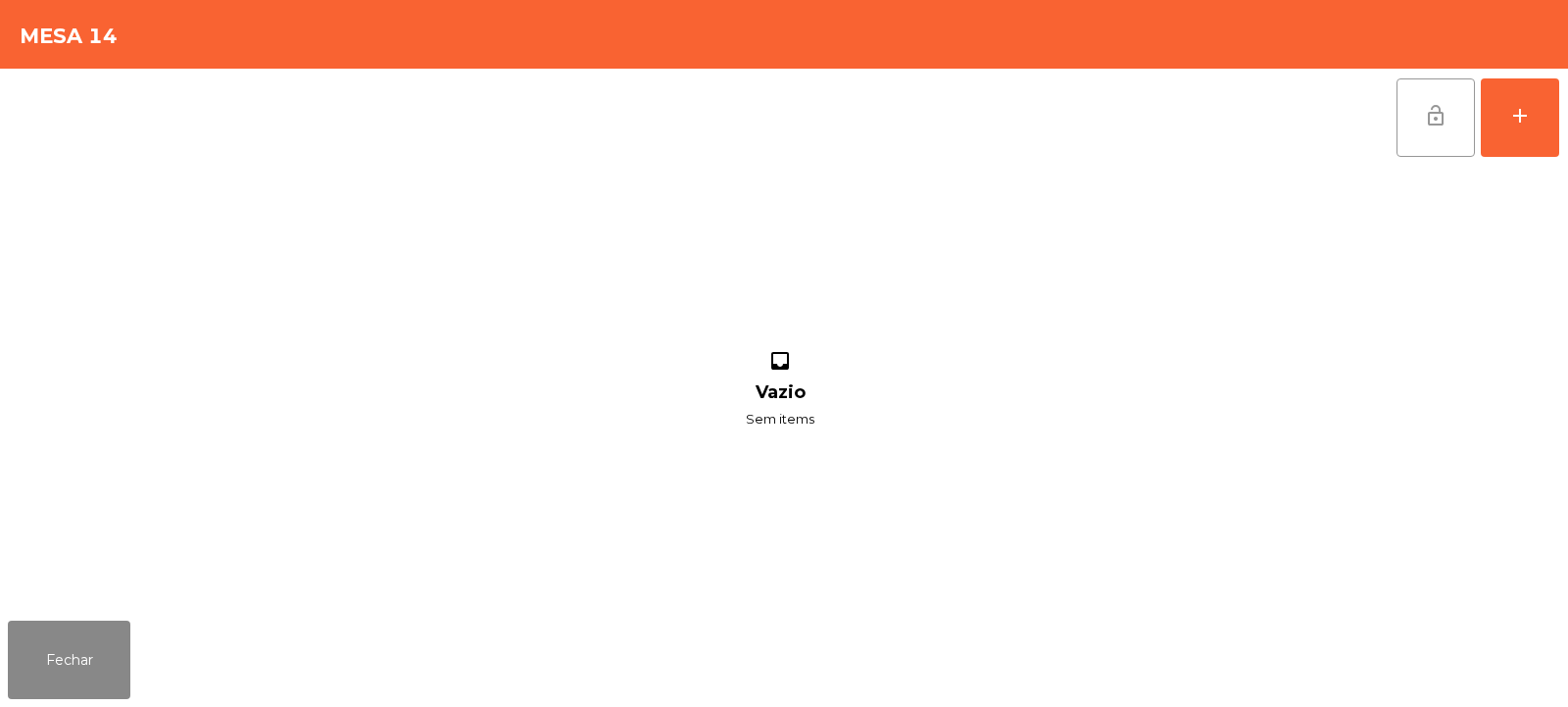
click at [1447, 116] on button "lock_open" at bounding box center [1435, 118] width 79 height 79
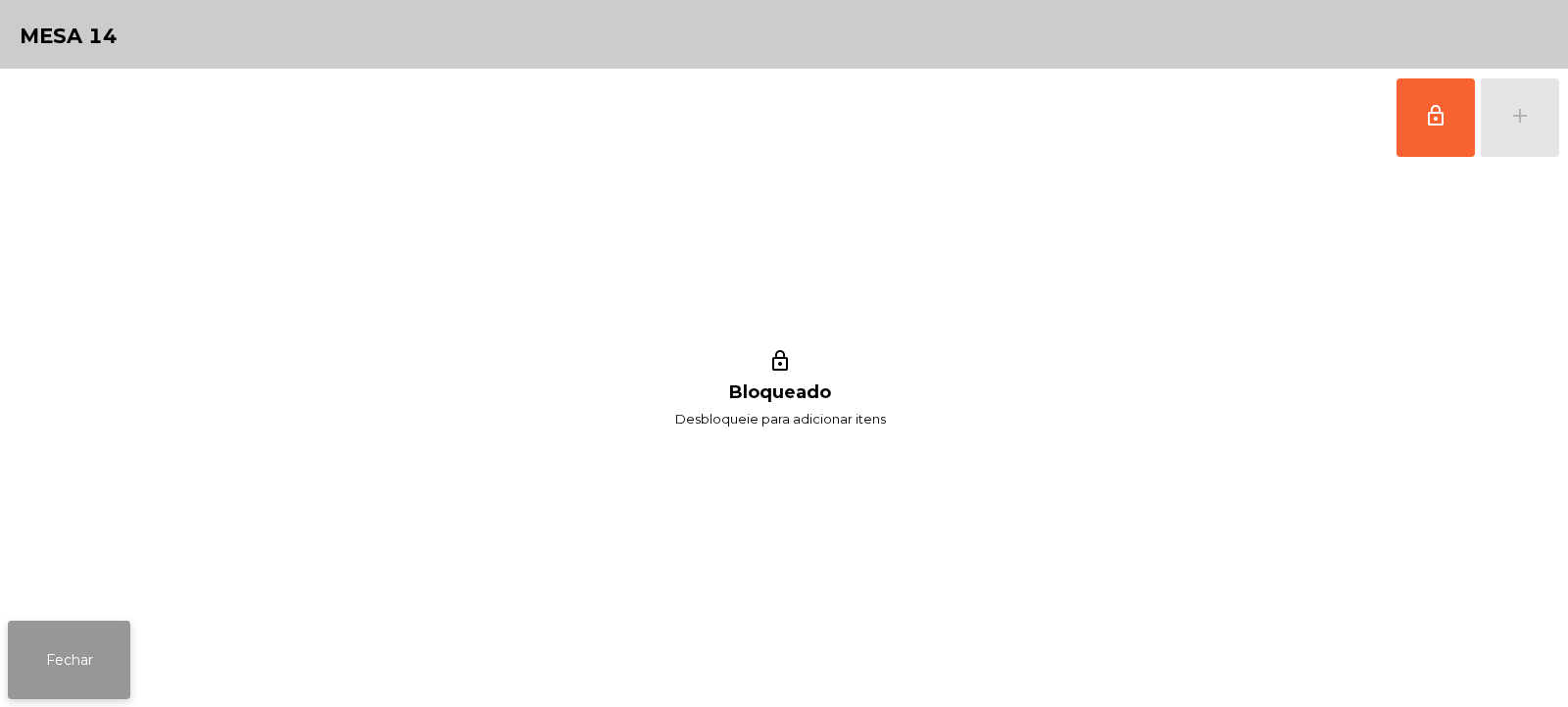
click at [53, 665] on button "Fechar" at bounding box center [69, 659] width 123 height 79
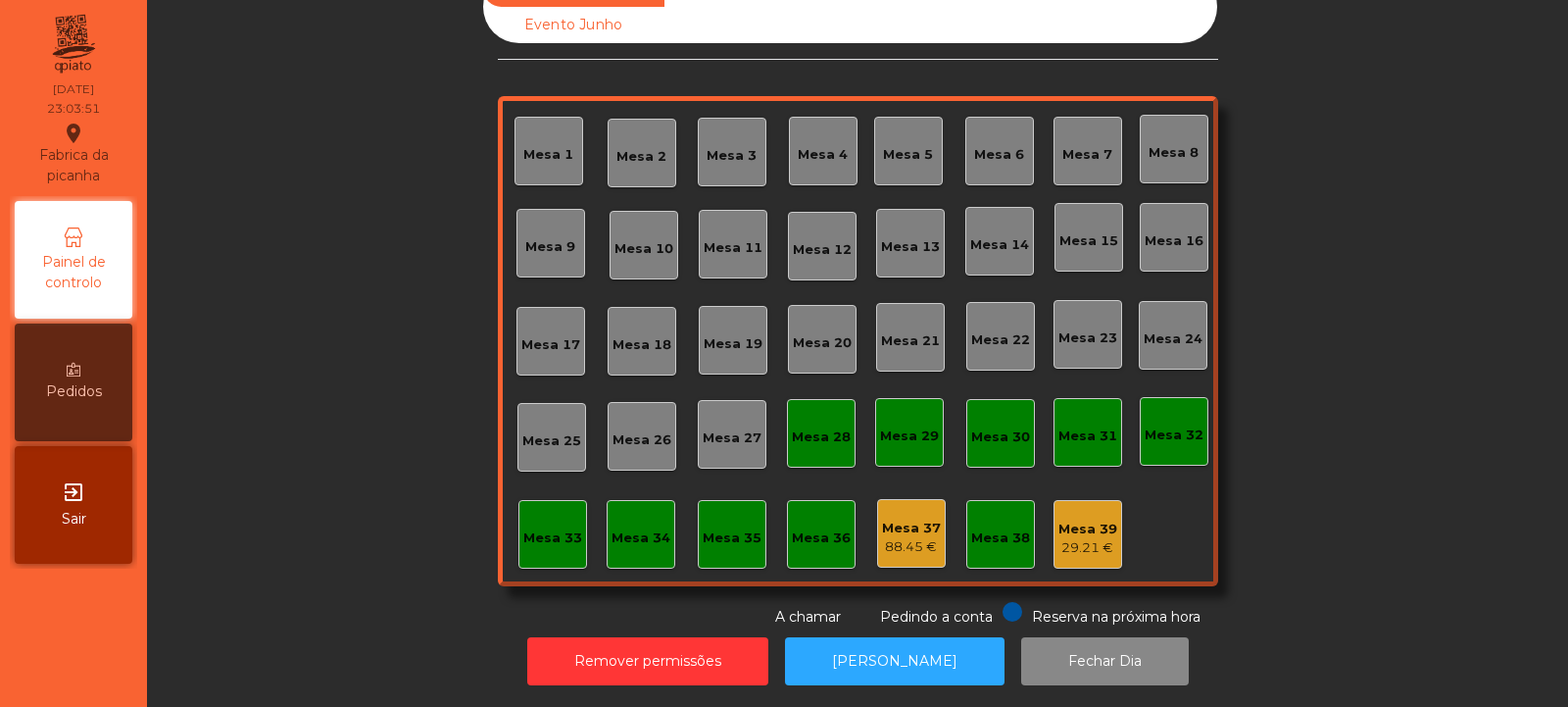
scroll to position [0, 0]
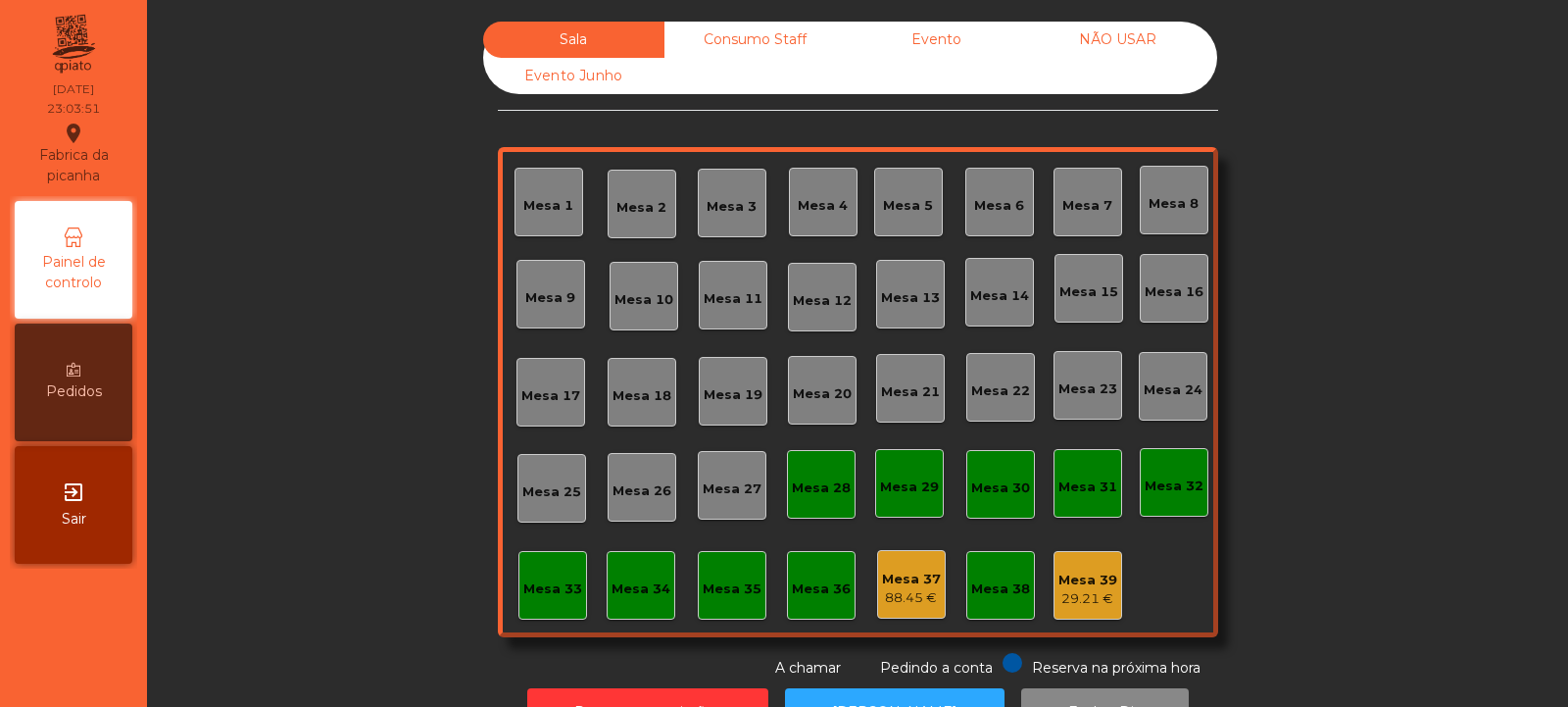
click at [711, 32] on div "Consumo Staff" at bounding box center [755, 40] width 182 height 36
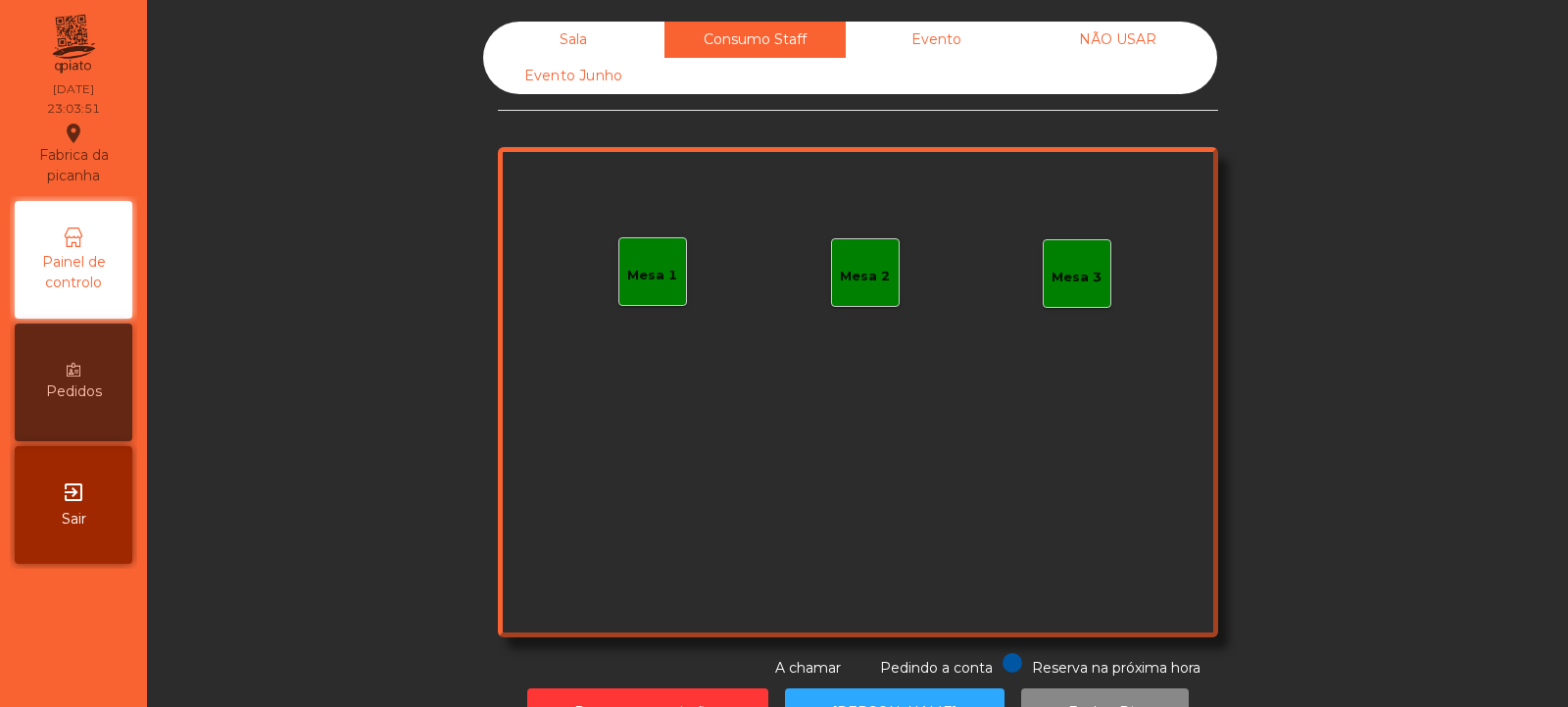
click at [899, 47] on div "Evento" at bounding box center [937, 40] width 182 height 36
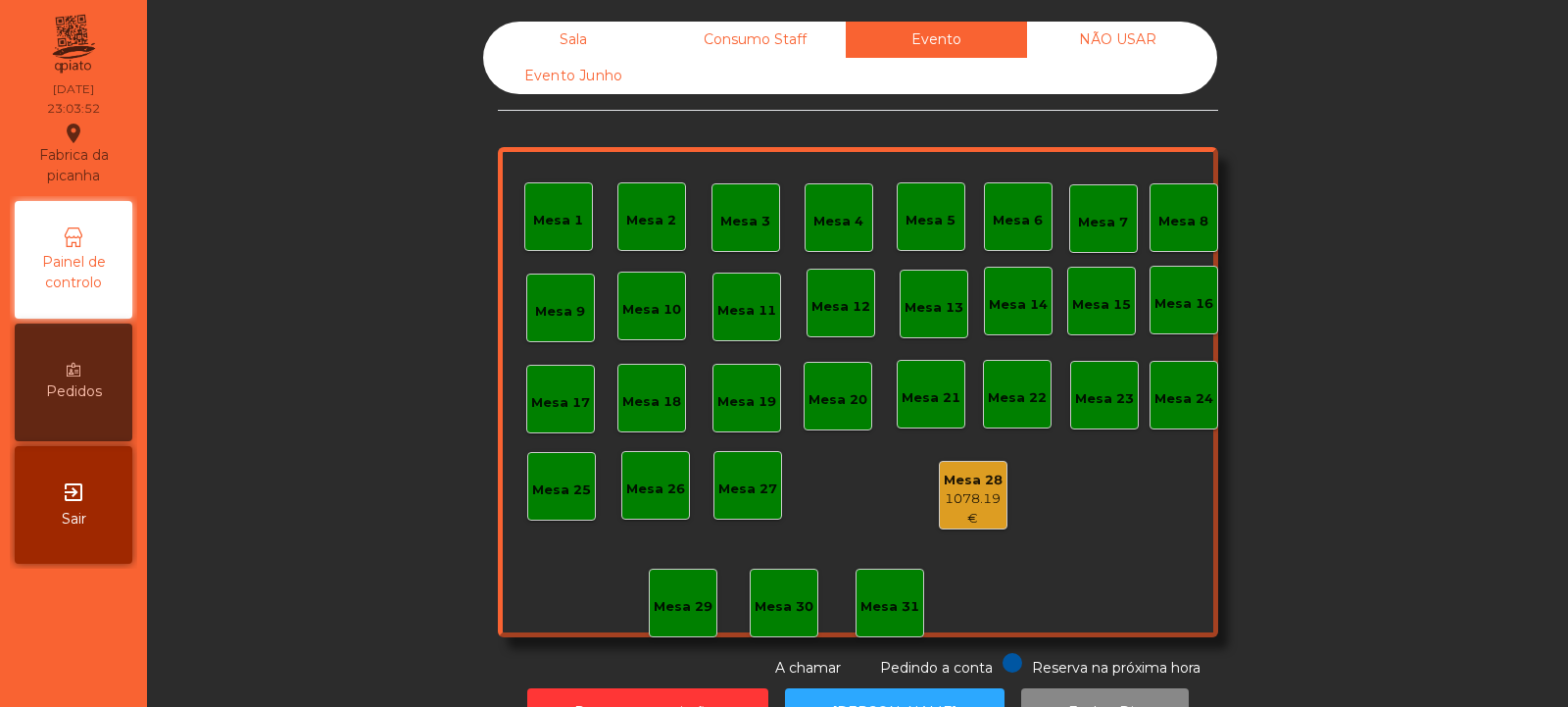
click at [1101, 46] on div "NÃO USAR" at bounding box center [1118, 40] width 182 height 36
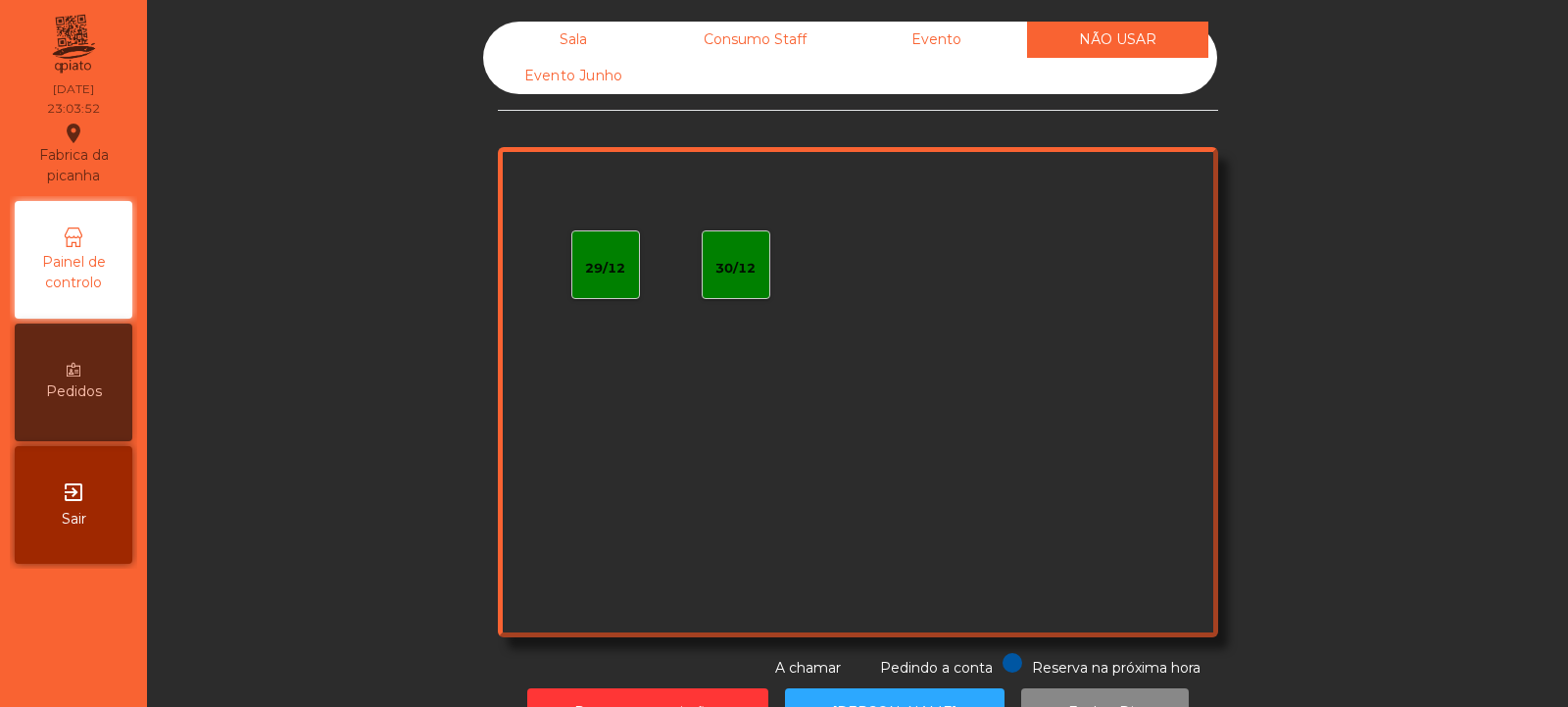
click at [607, 86] on div "Evento Junho" at bounding box center [574, 76] width 182 height 36
click at [575, 41] on div "Sala" at bounding box center [574, 40] width 182 height 36
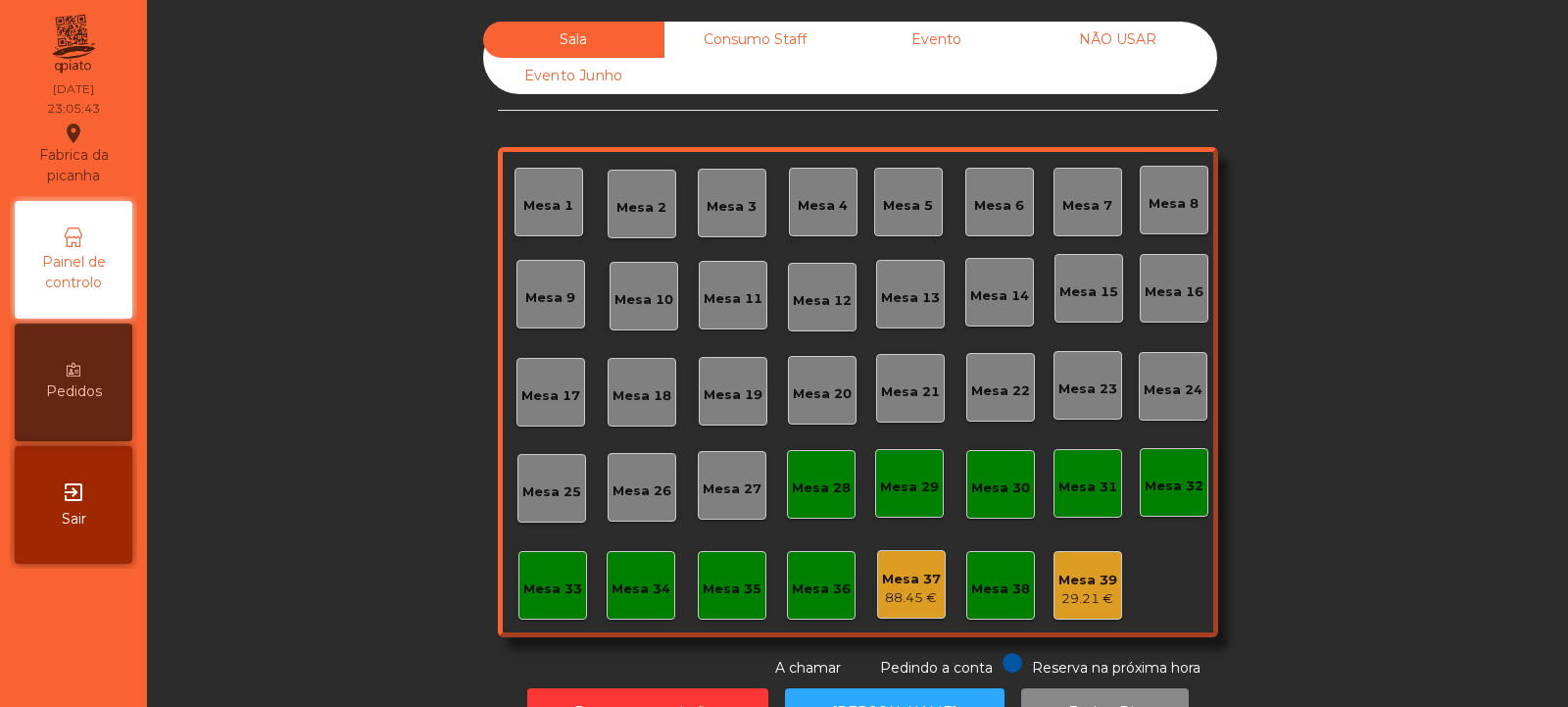
scroll to position [66, 0]
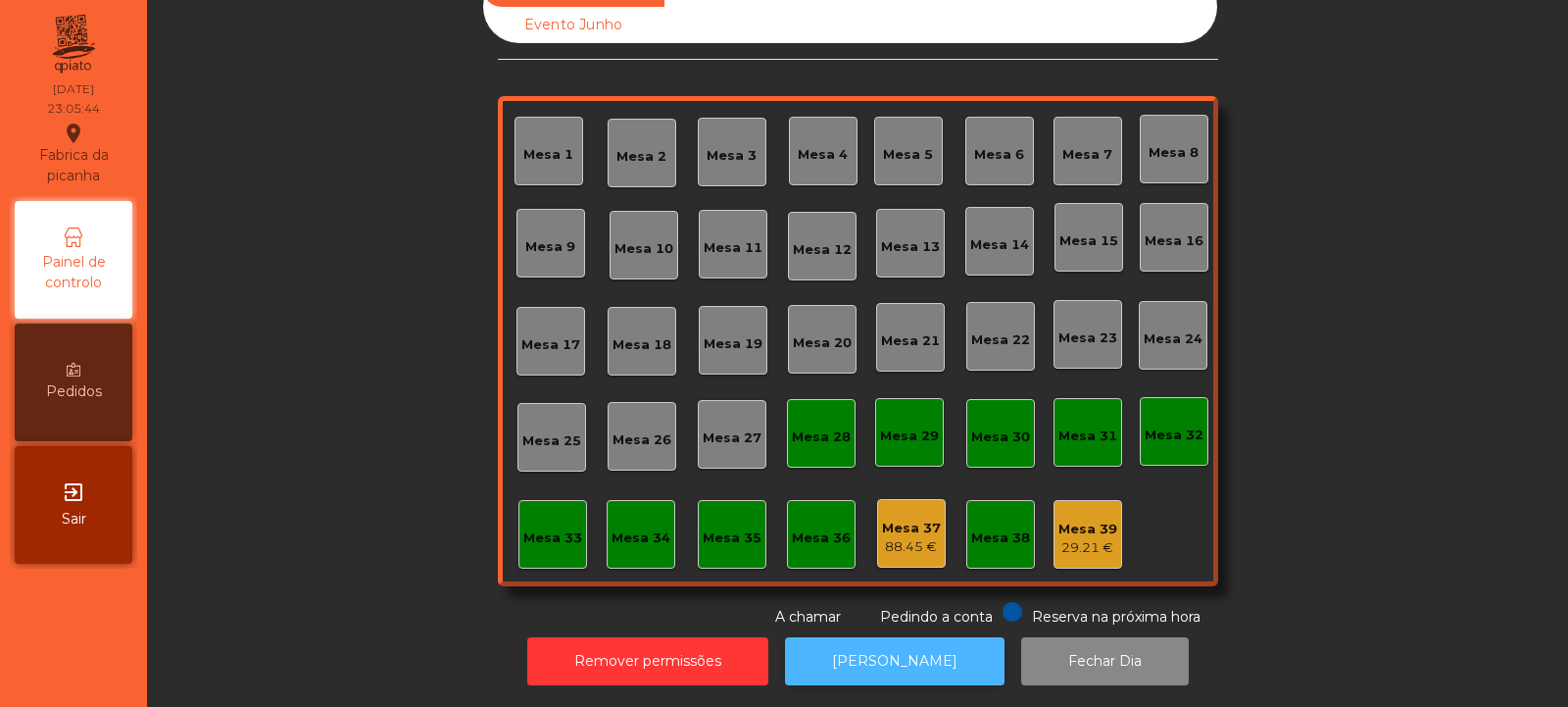
click at [891, 652] on button "[PERSON_NAME]" at bounding box center [895, 661] width 220 height 48
click at [867, 649] on button "[PERSON_NAME]" at bounding box center [895, 661] width 220 height 48
click at [887, 665] on button "[PERSON_NAME]" at bounding box center [895, 661] width 220 height 48
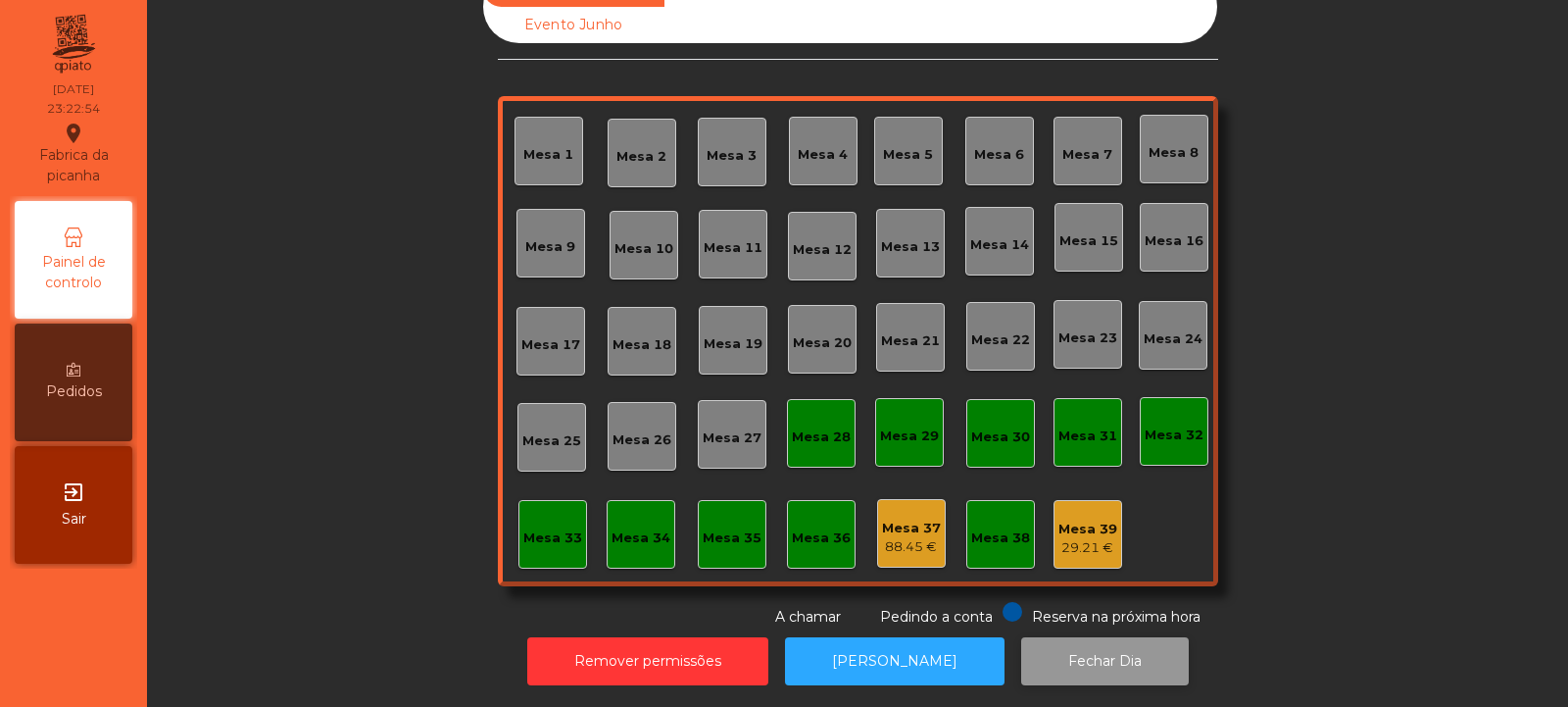
click at [1087, 649] on button "Fechar Dia" at bounding box center [1106, 661] width 168 height 48
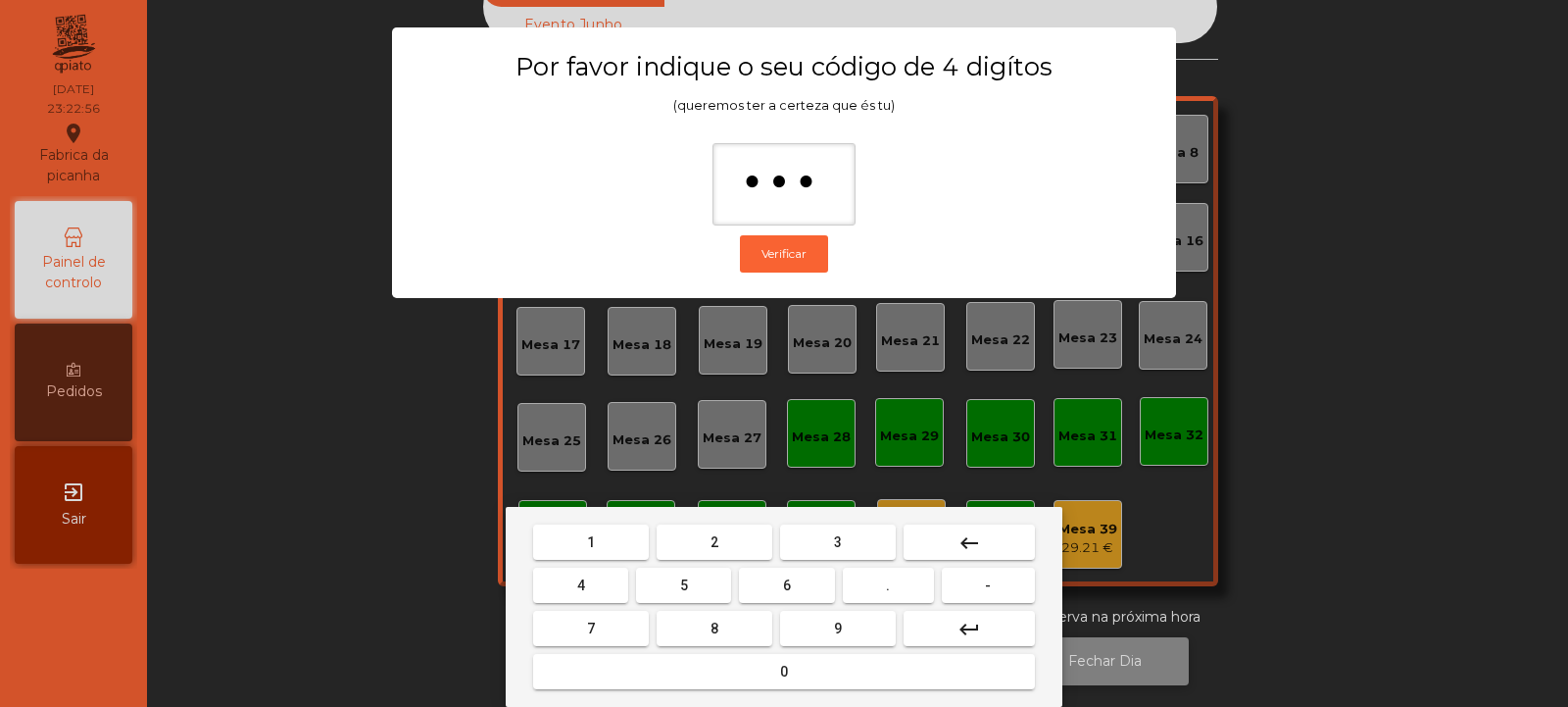
type input "****"
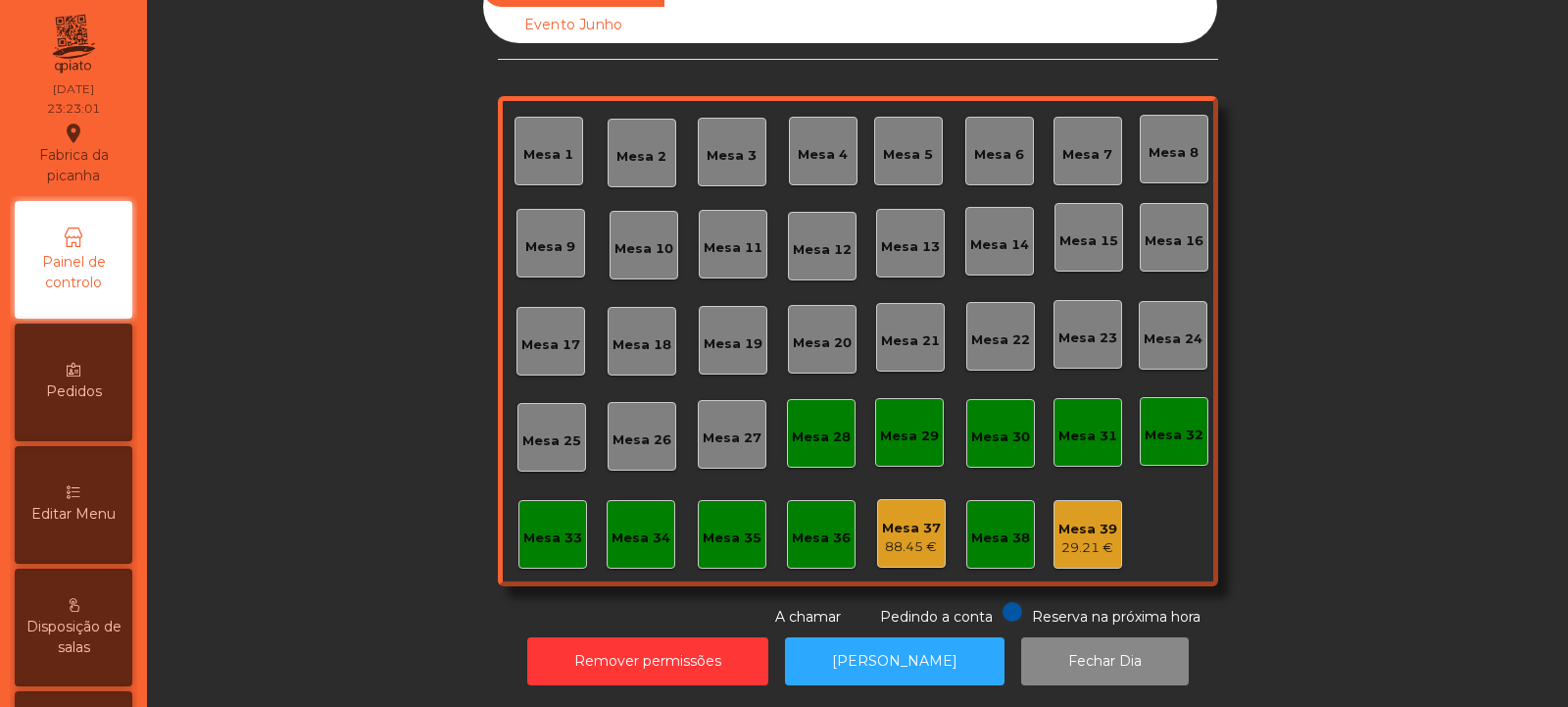
click at [1076, 519] on div "Mesa 39" at bounding box center [1088, 529] width 59 height 20
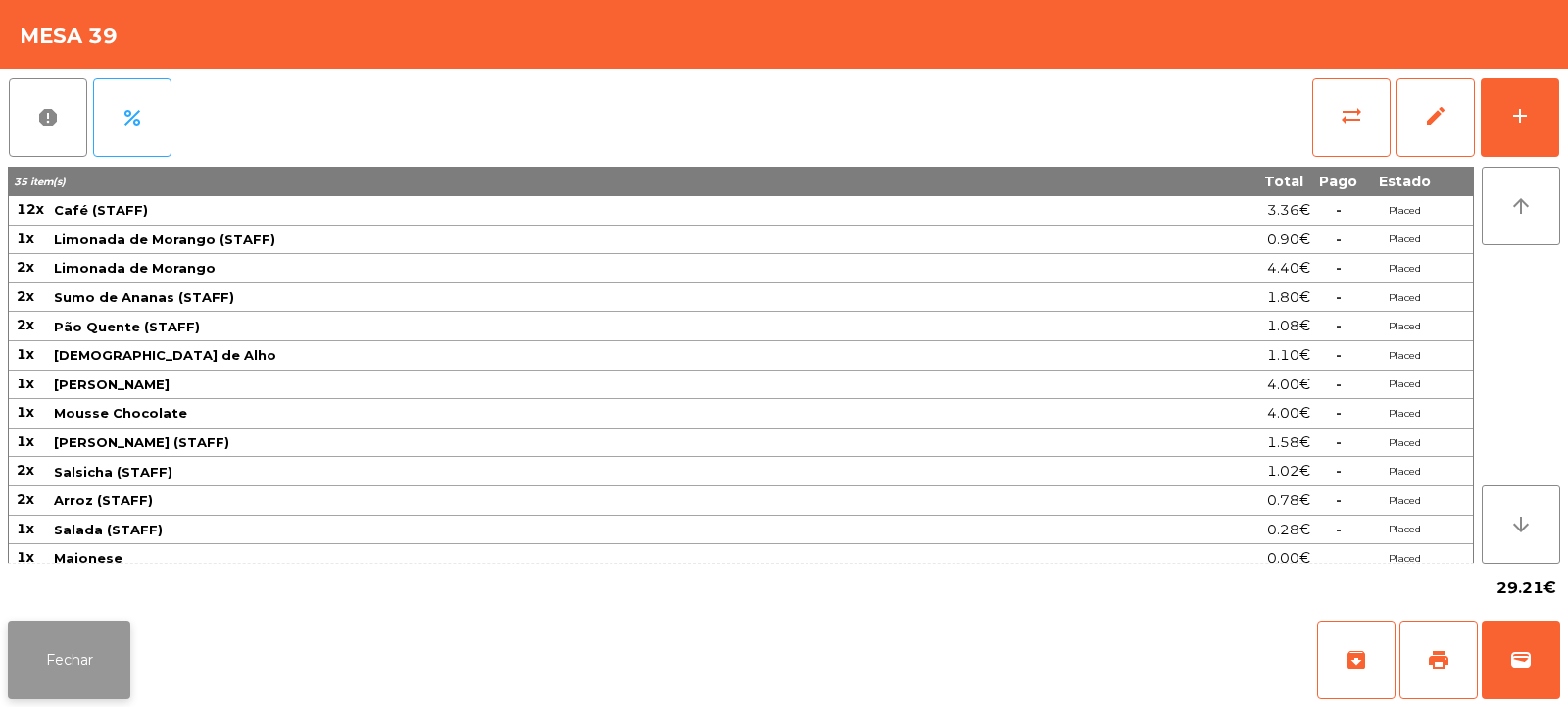
click at [84, 676] on button "Fechar" at bounding box center [69, 659] width 123 height 79
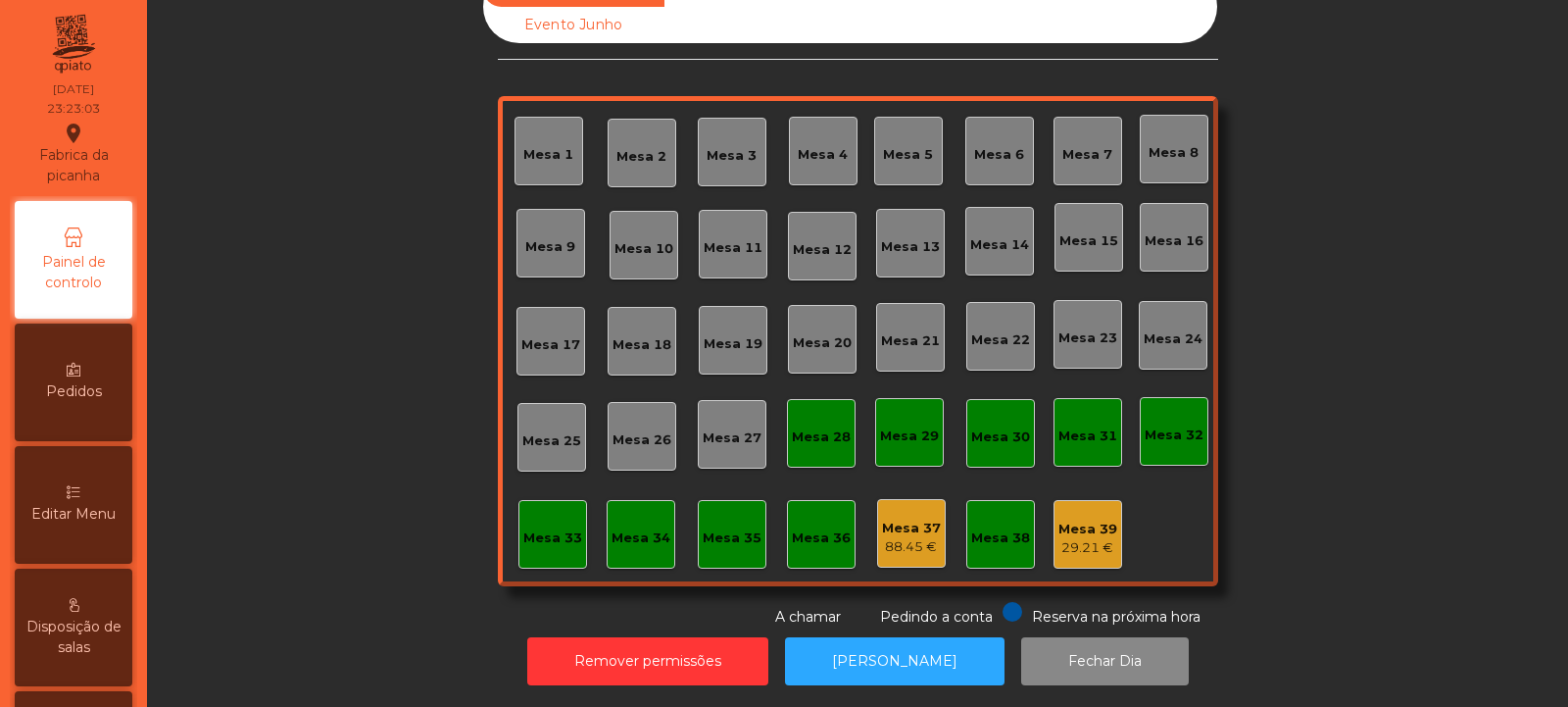
click at [893, 518] on div "Mesa 37" at bounding box center [911, 528] width 59 height 20
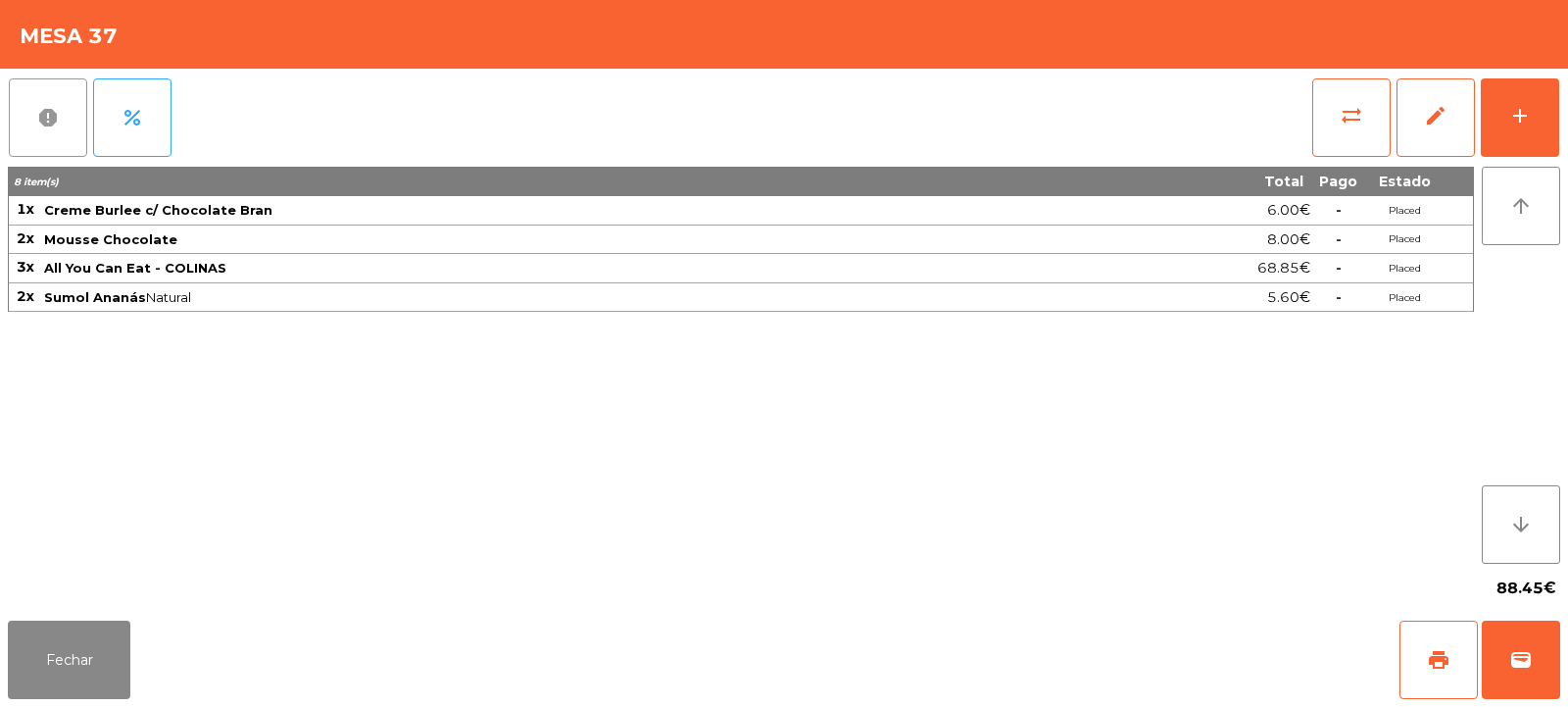
click at [50, 134] on button "report" at bounding box center [48, 118] width 79 height 79
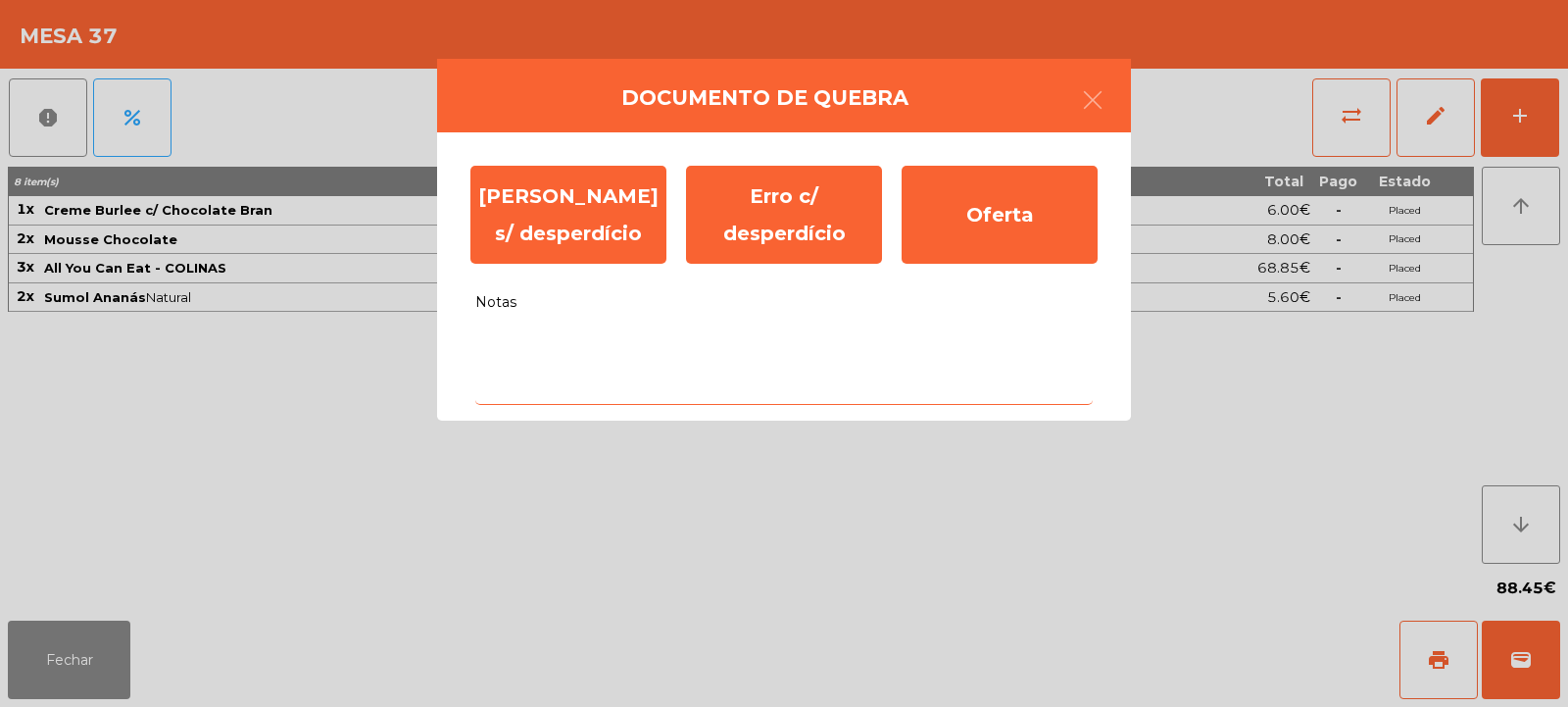
click at [847, 353] on textarea "Notas" at bounding box center [784, 363] width 617 height 81
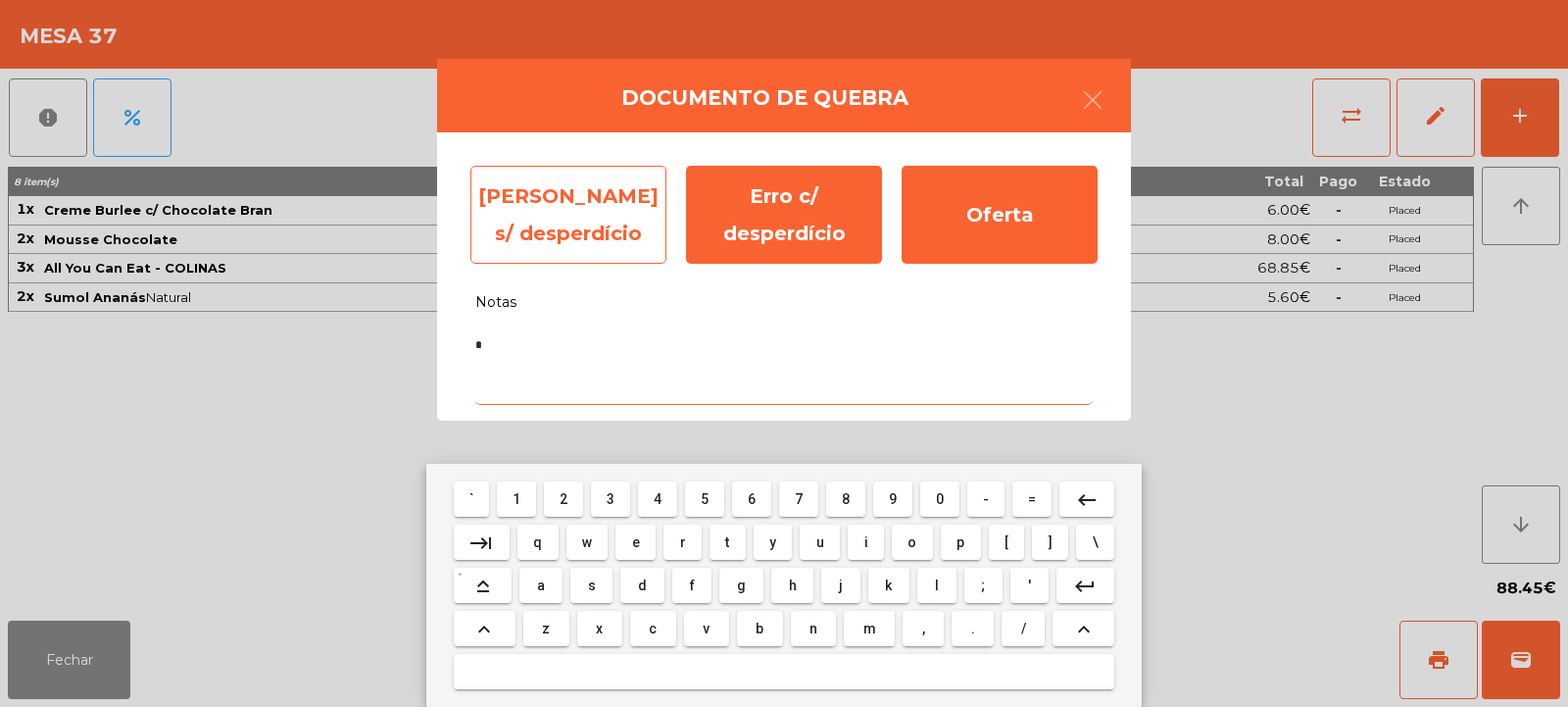
type textarea "*"
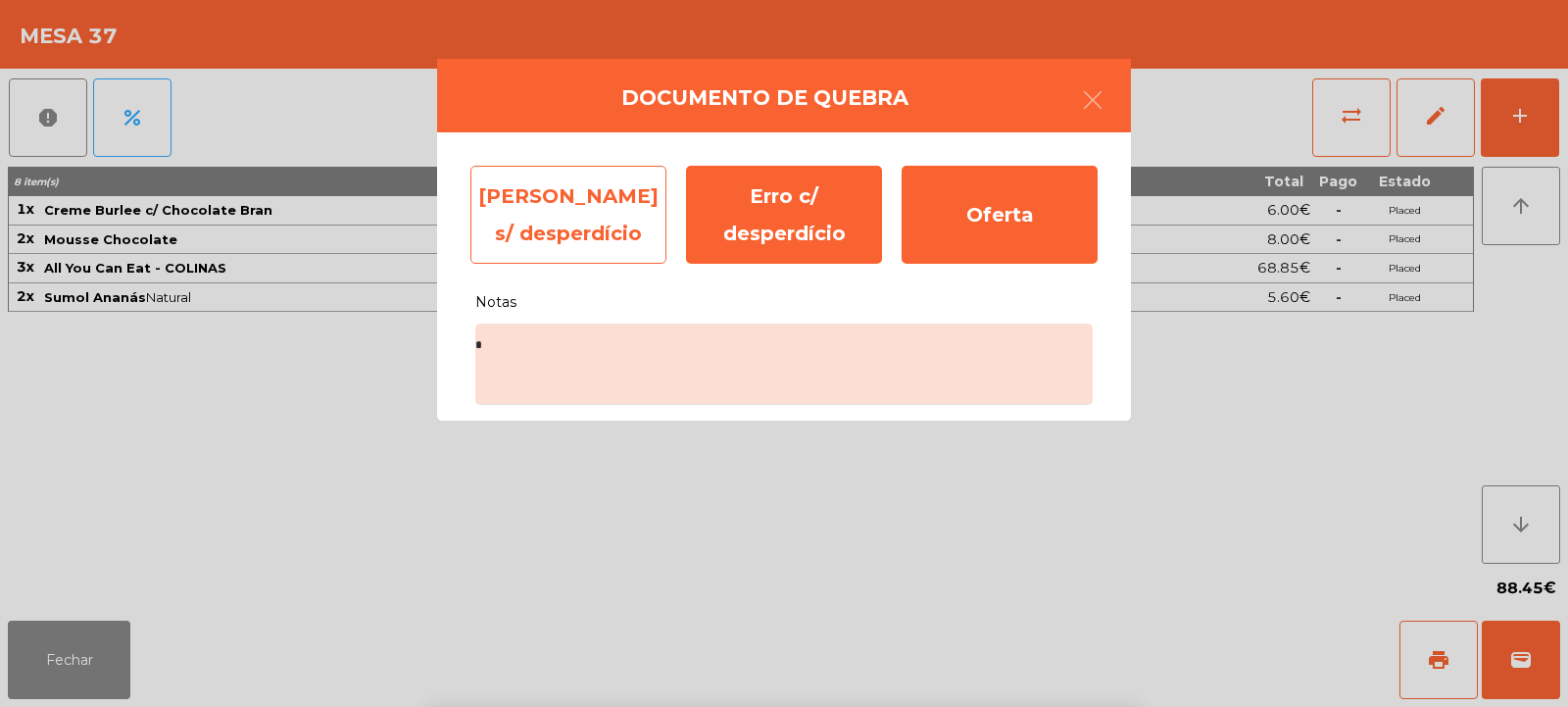
click at [518, 225] on div "[PERSON_NAME] s/ desperdício" at bounding box center [568, 215] width 196 height 98
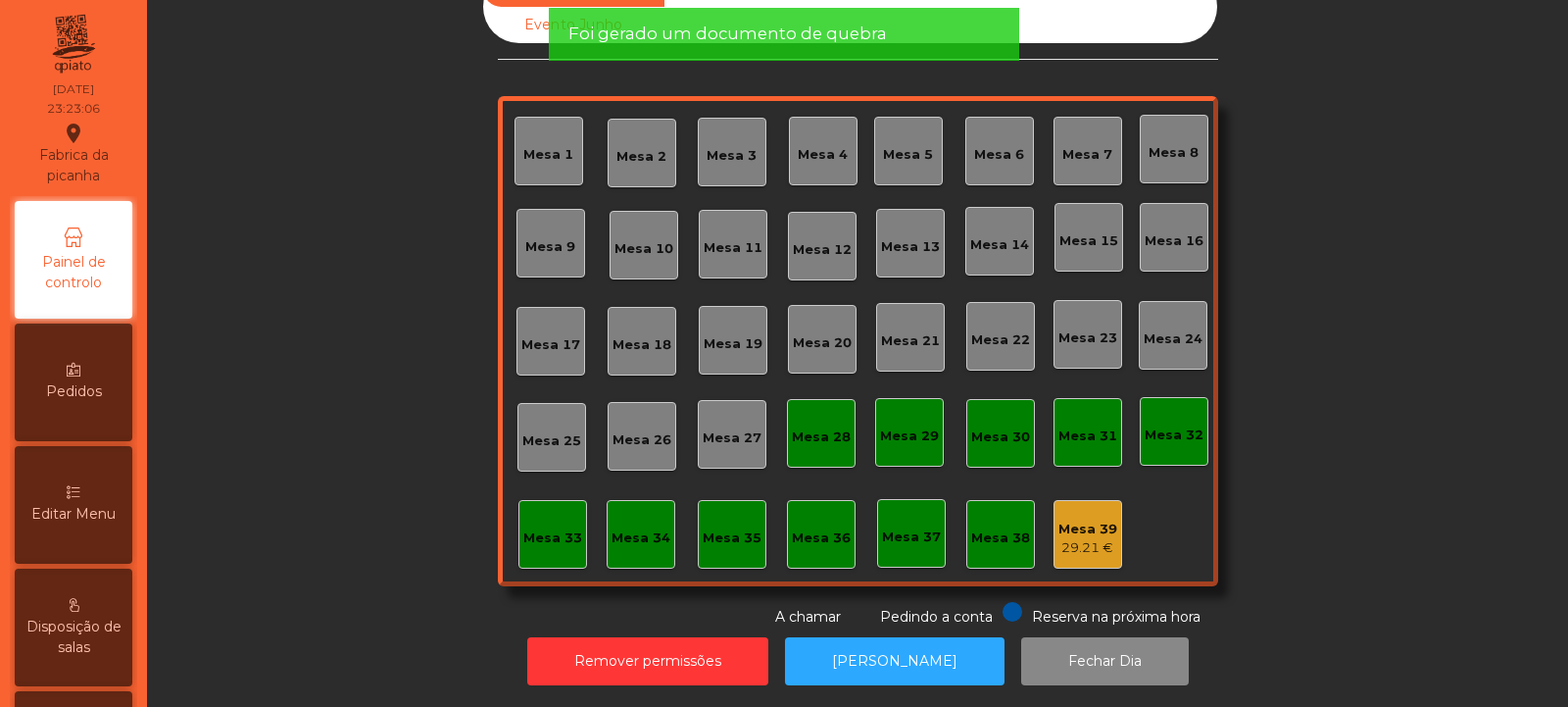
click at [1085, 538] on div "29.21 €" at bounding box center [1088, 548] width 59 height 20
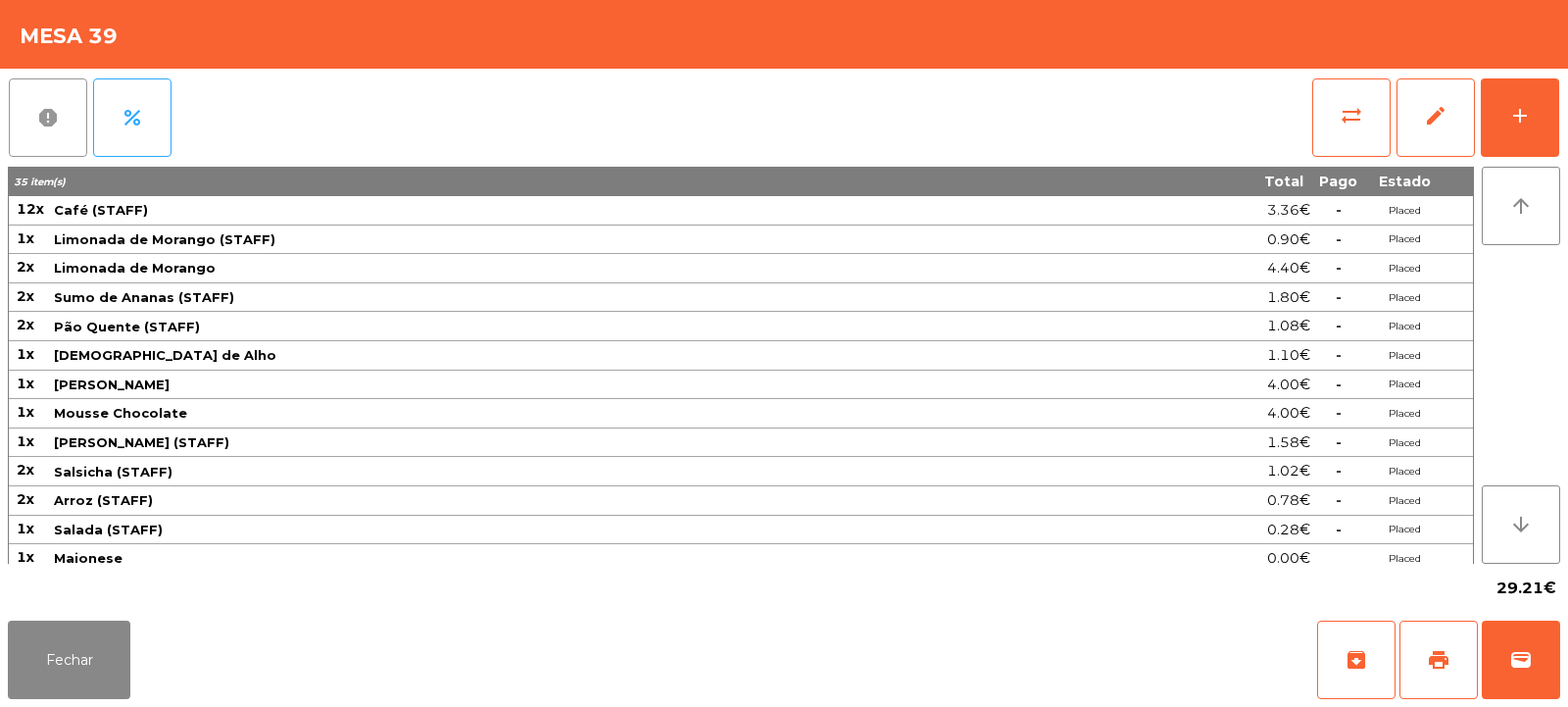
click at [50, 132] on button "report" at bounding box center [48, 118] width 79 height 79
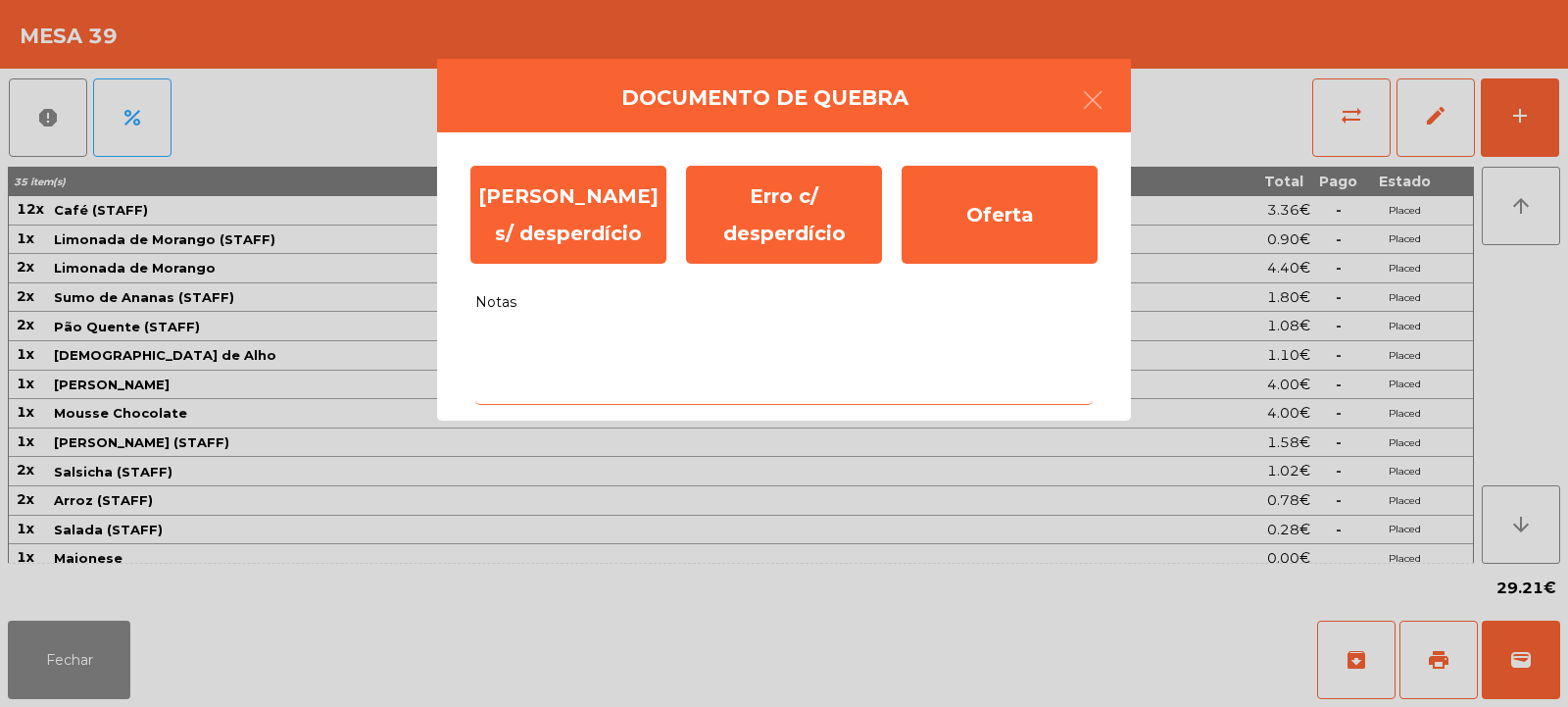
click at [512, 350] on textarea "Notas" at bounding box center [784, 363] width 617 height 81
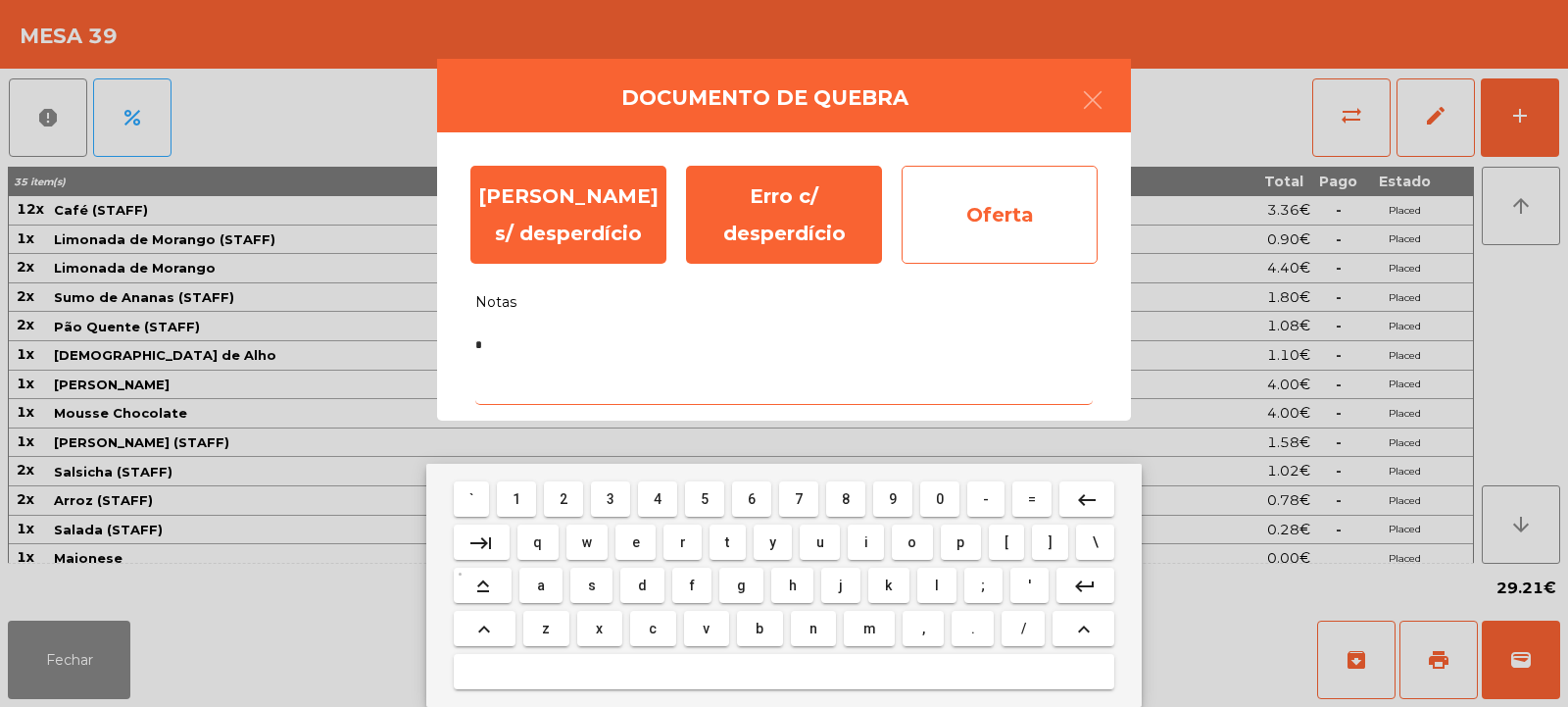
type textarea "*"
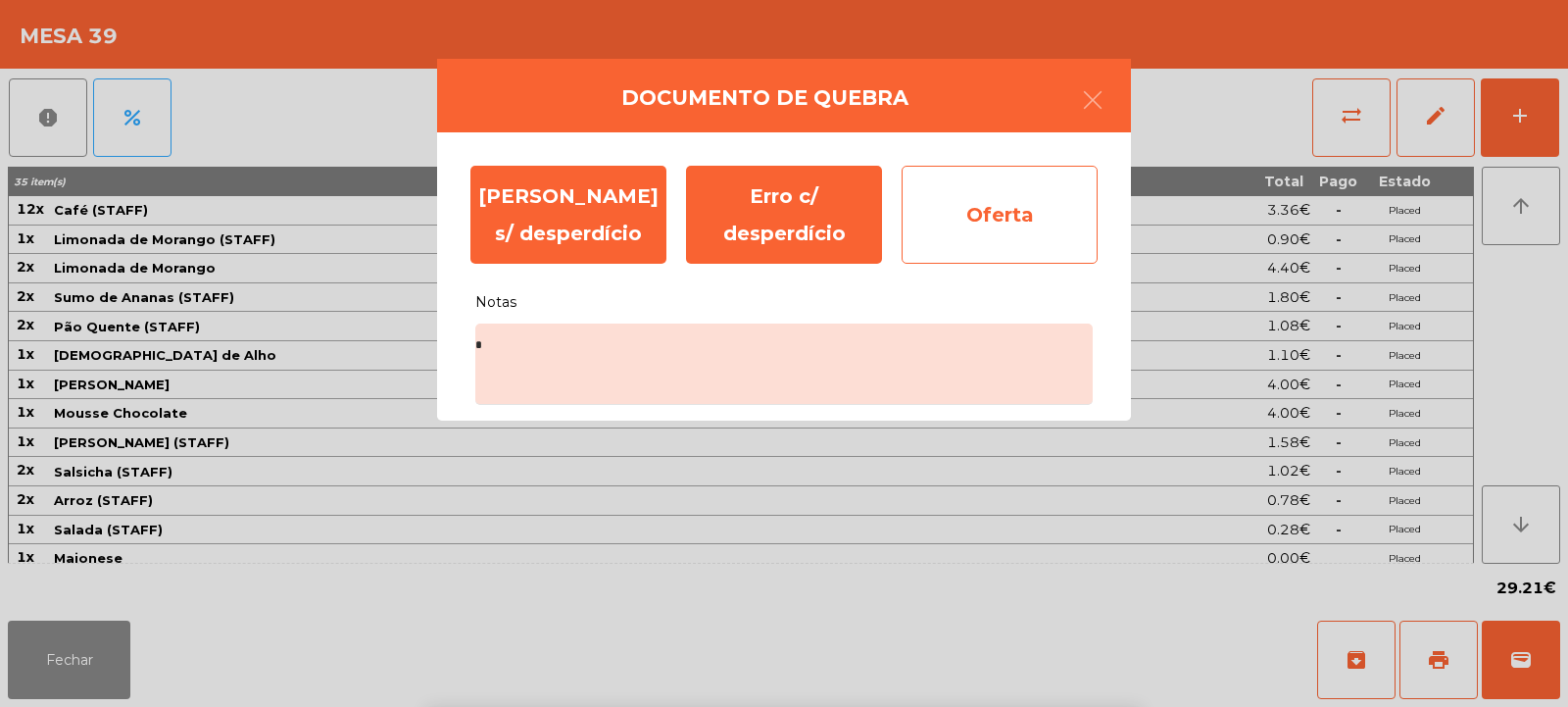
click at [1018, 220] on div "Oferta" at bounding box center [1000, 215] width 196 height 98
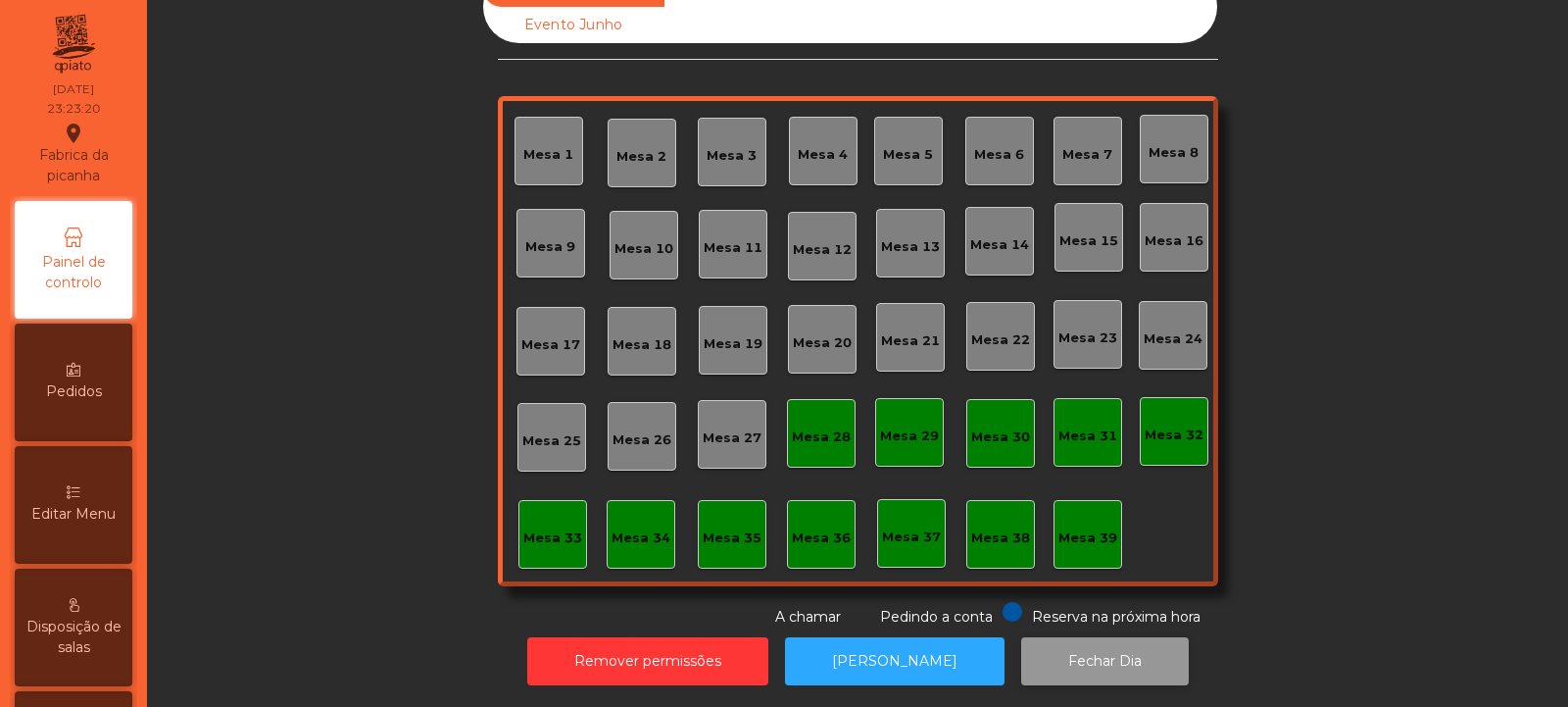
click at [1115, 637] on button "Fechar Dia" at bounding box center [1106, 661] width 168 height 48
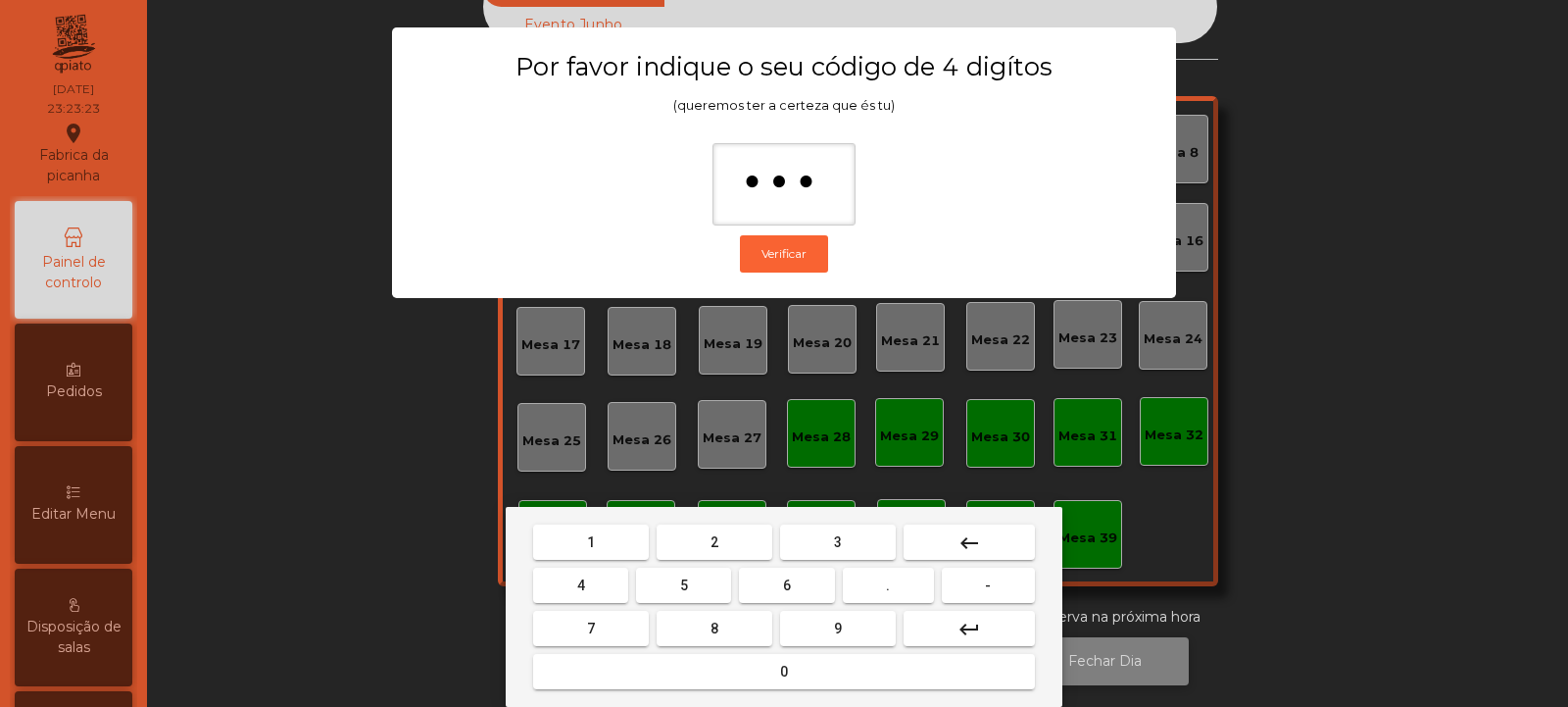
type input "****"
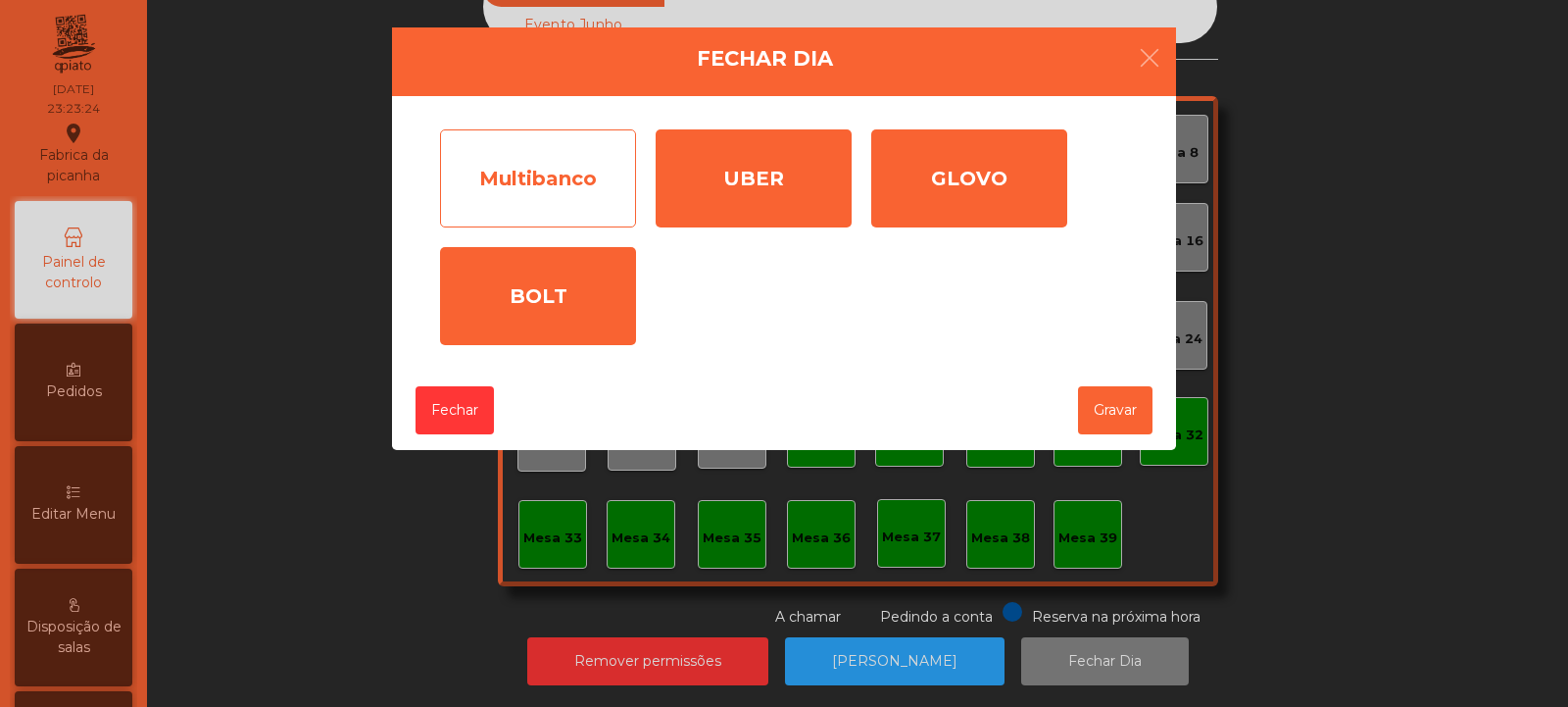
click at [622, 193] on div "Multibanco" at bounding box center [538, 179] width 196 height 98
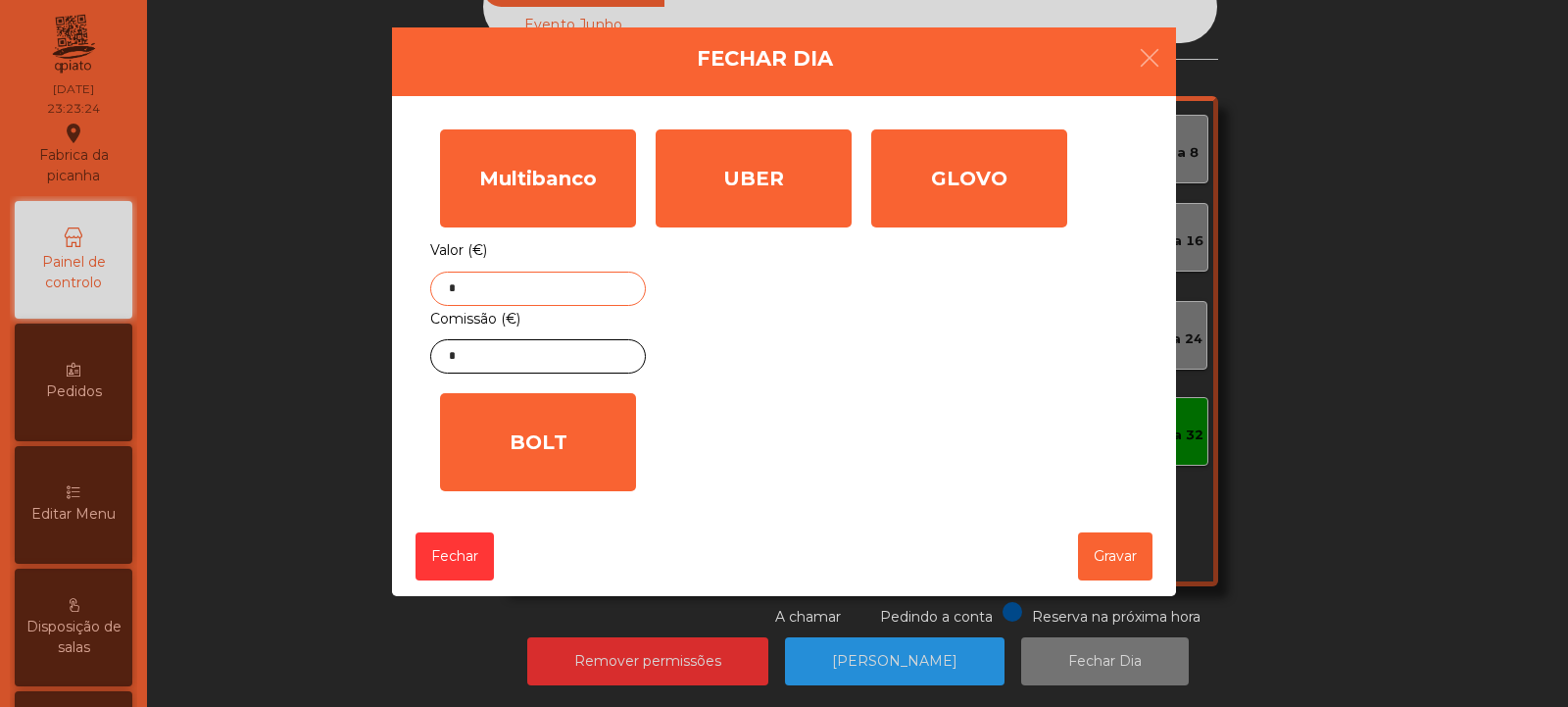
click at [593, 287] on input "*" at bounding box center [538, 289] width 216 height 34
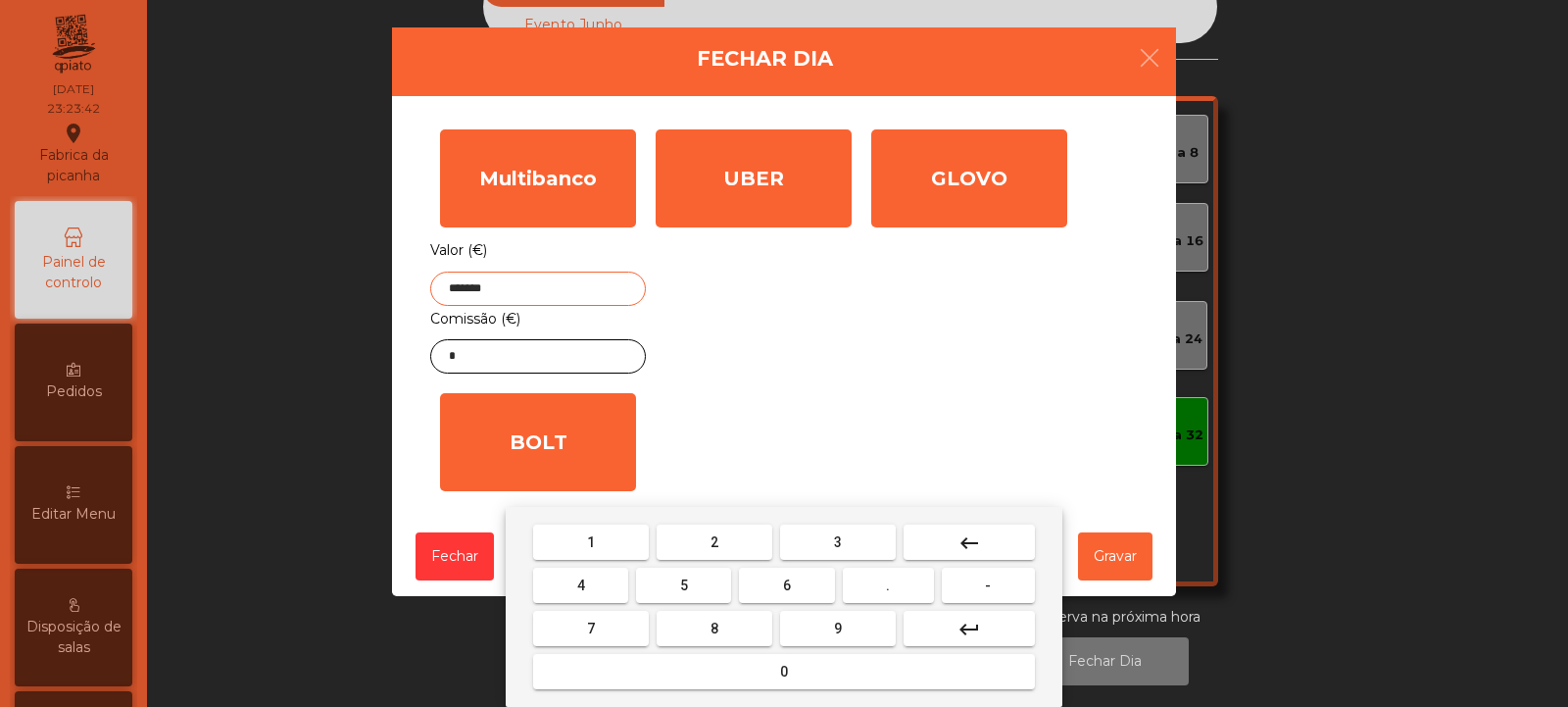
type input "*******"
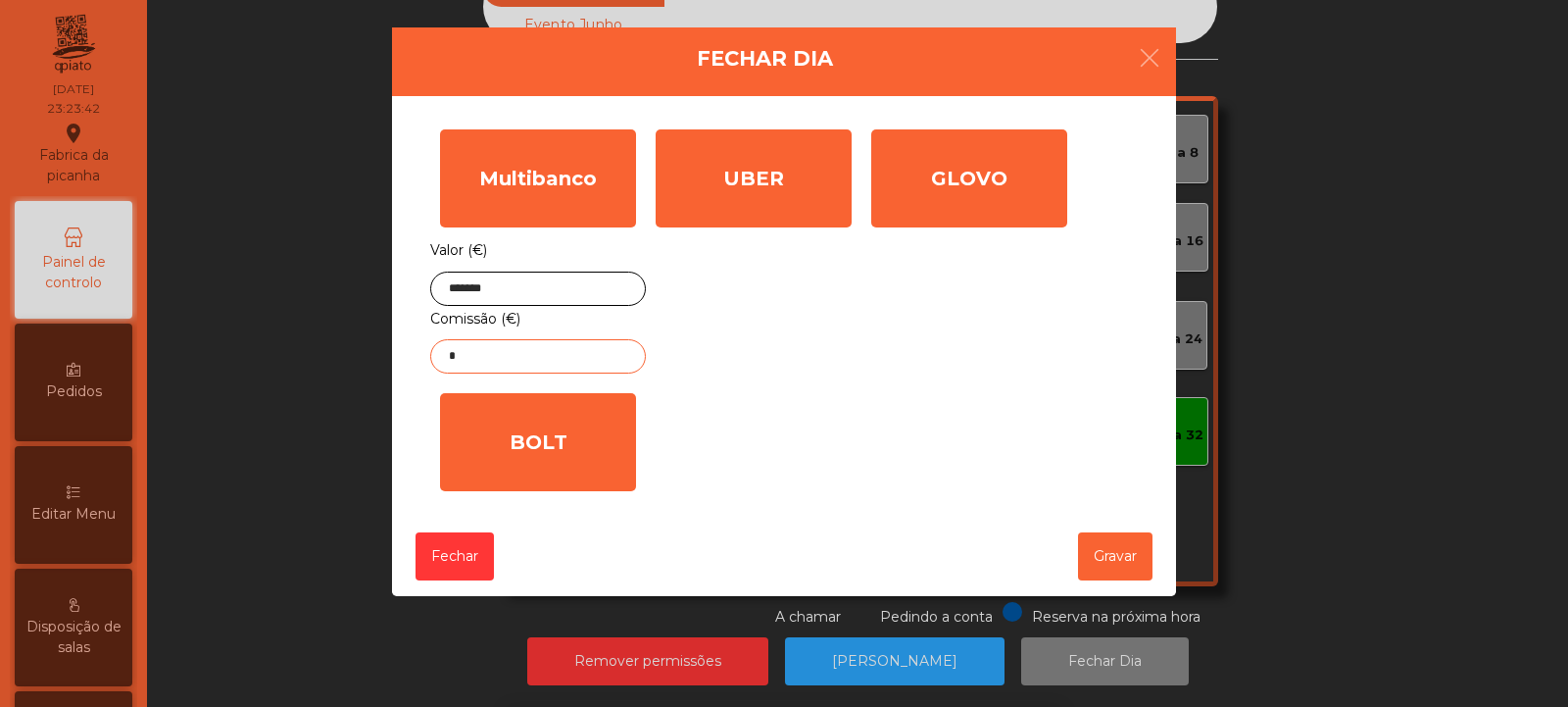
click at [589, 356] on input "*" at bounding box center [538, 356] width 216 height 34
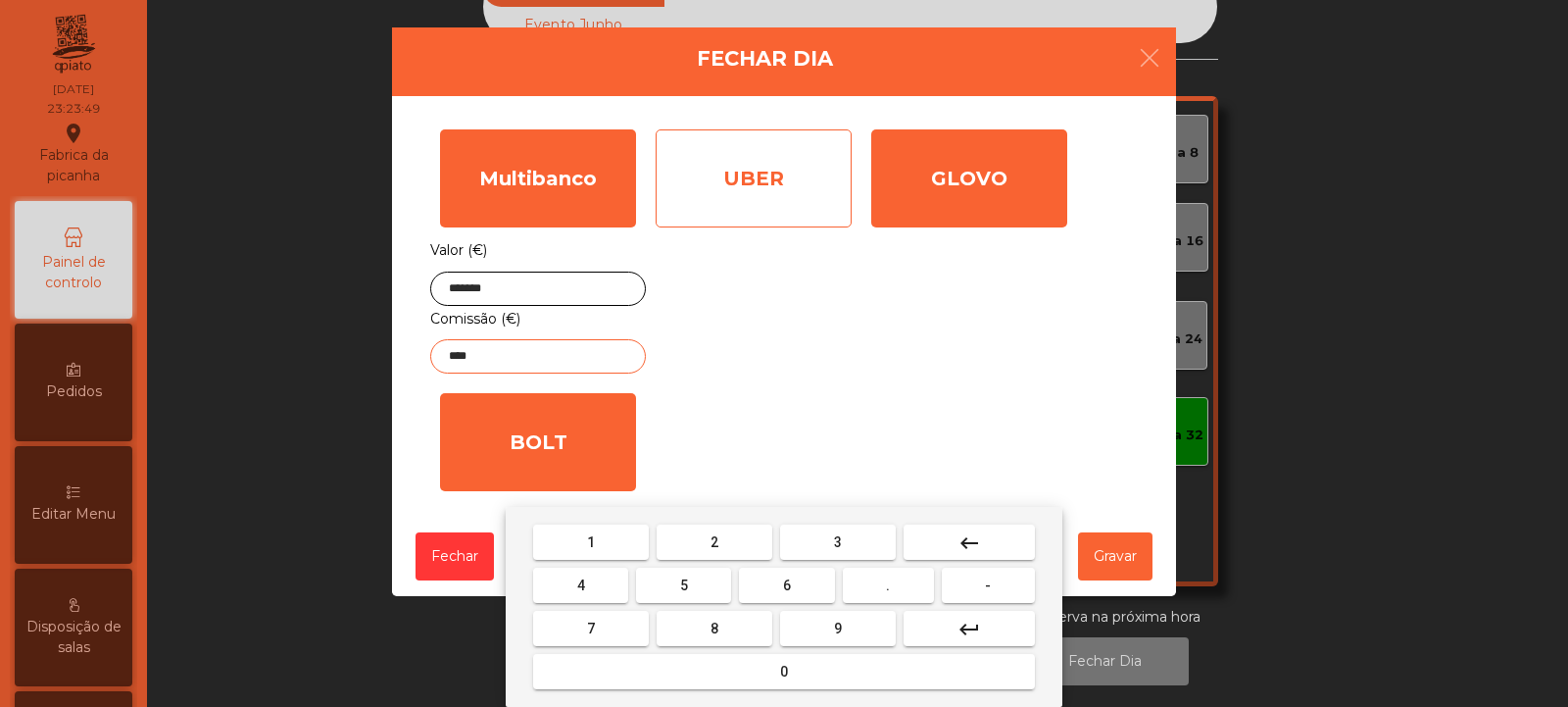
type input "****"
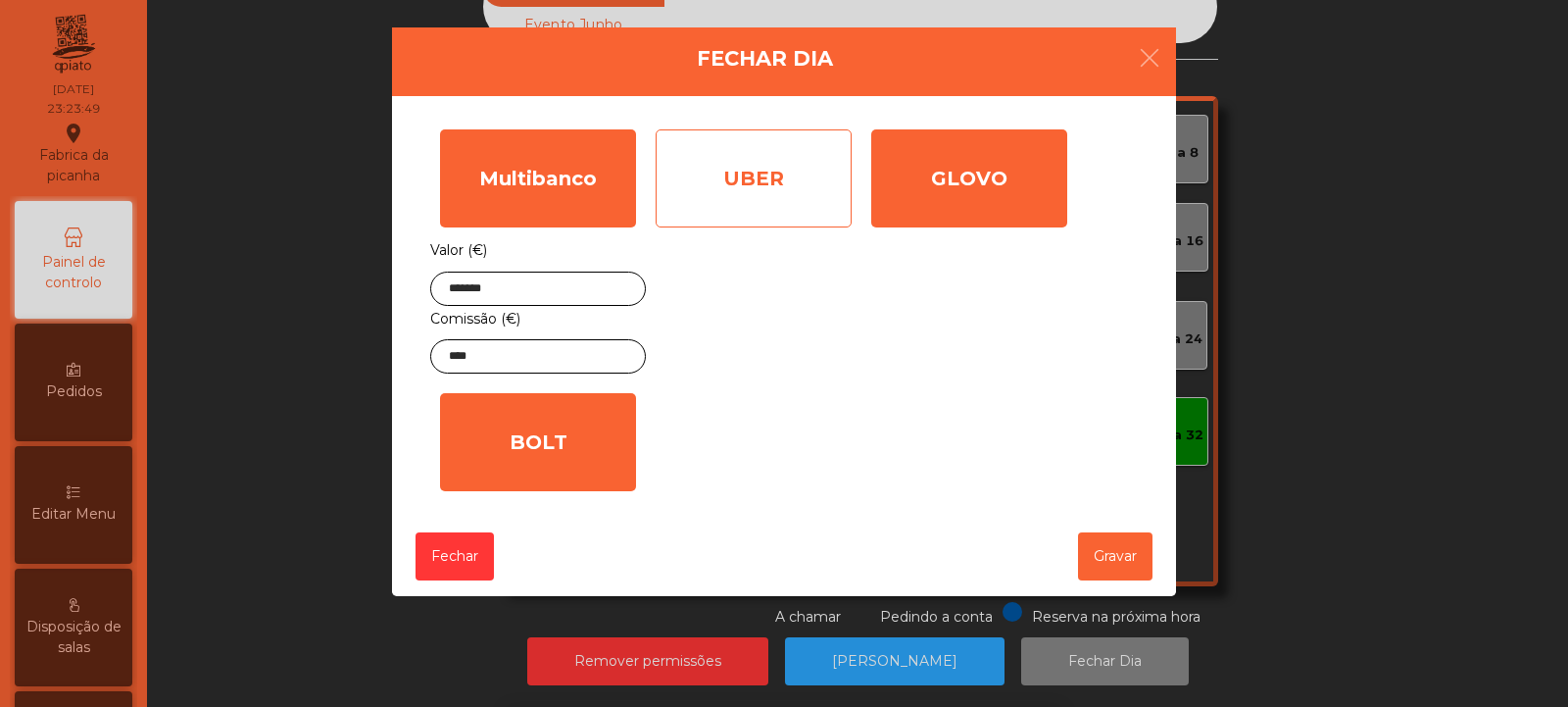
click at [800, 188] on div "UBER" at bounding box center [754, 179] width 196 height 98
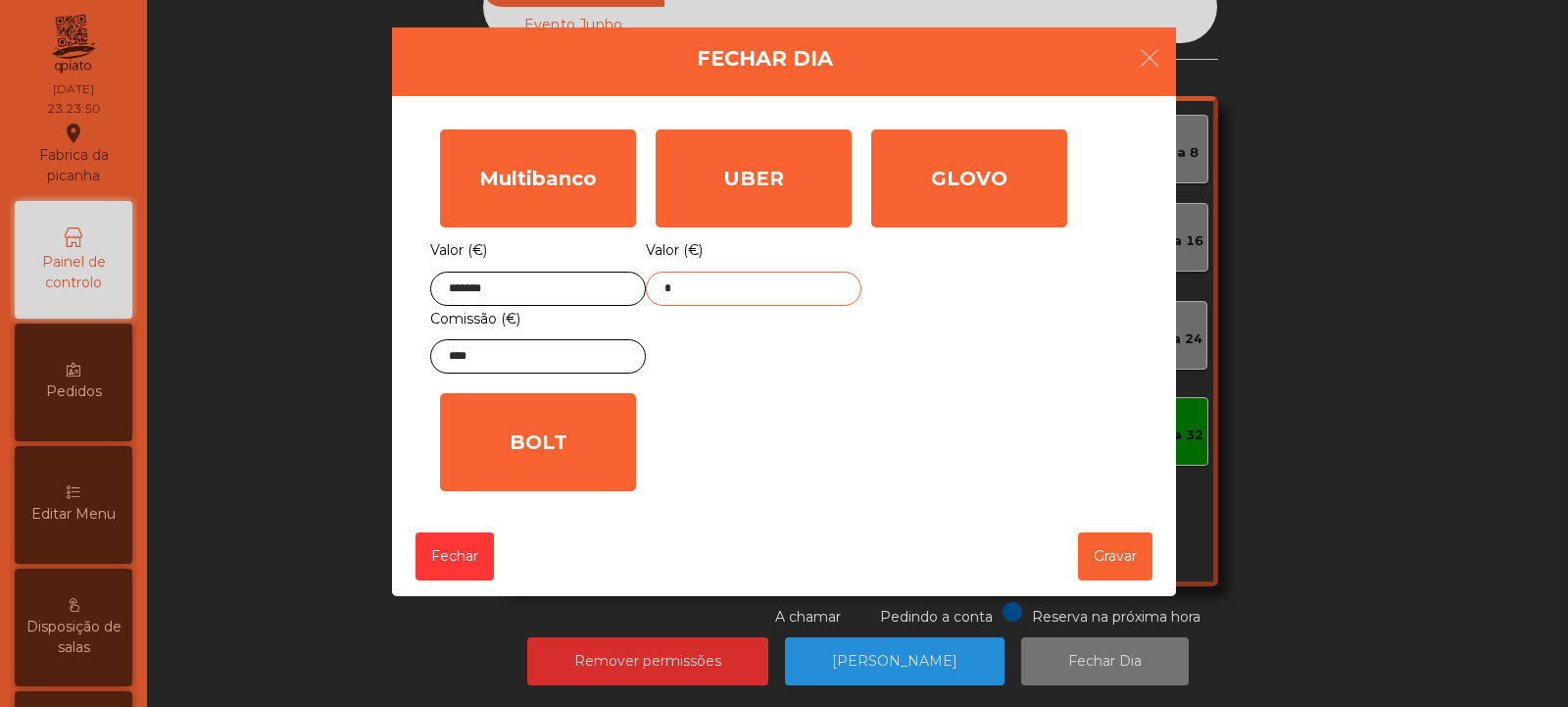
click at [797, 296] on input "*" at bounding box center [754, 289] width 216 height 34
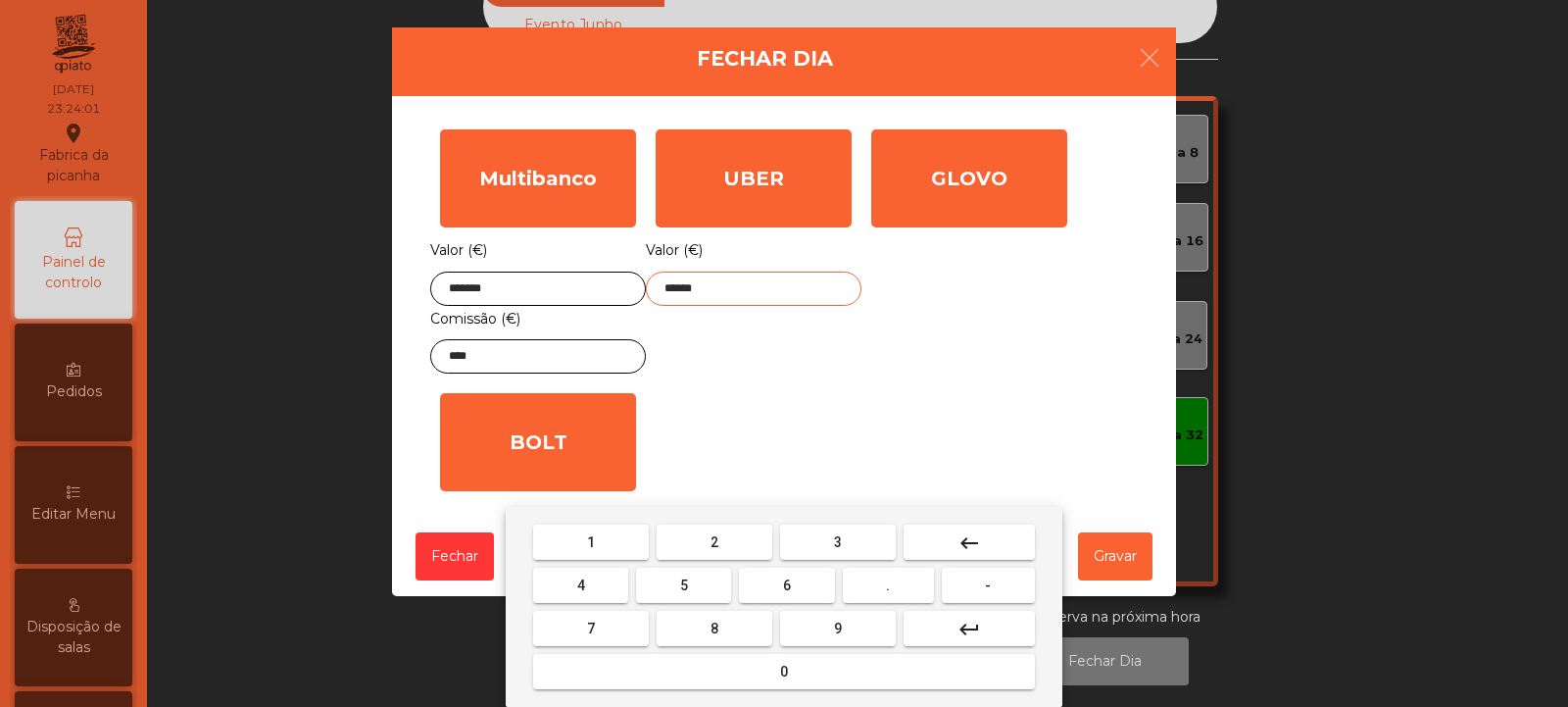
type input "******"
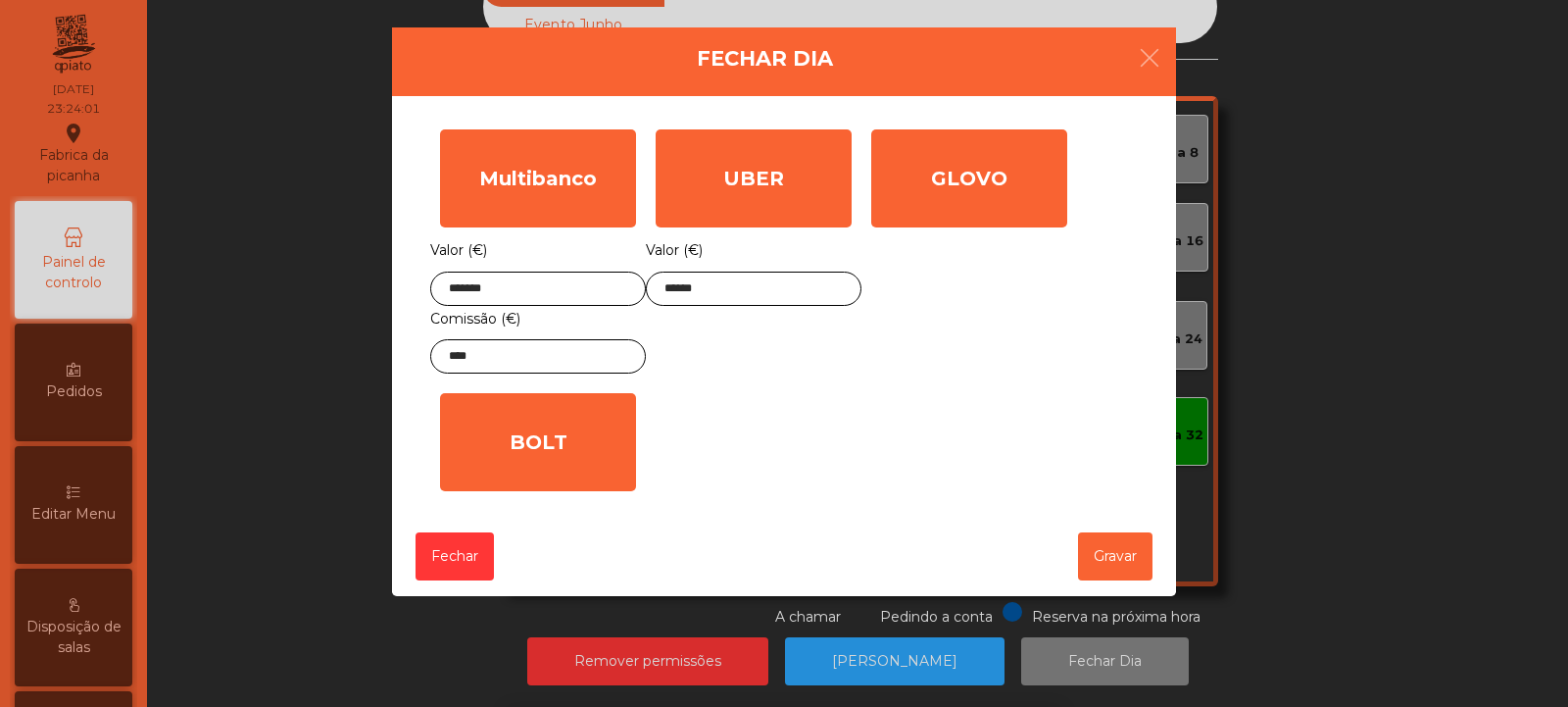
click at [1131, 558] on div "1 2 3 keyboard_backspace 4 5 6 . - 7 8 9 keyboard_return 0" at bounding box center [784, 606] width 1568 height 200
click at [1130, 561] on button "Gravar" at bounding box center [1115, 556] width 75 height 48
